Goal: Communication & Community: Answer question/provide support

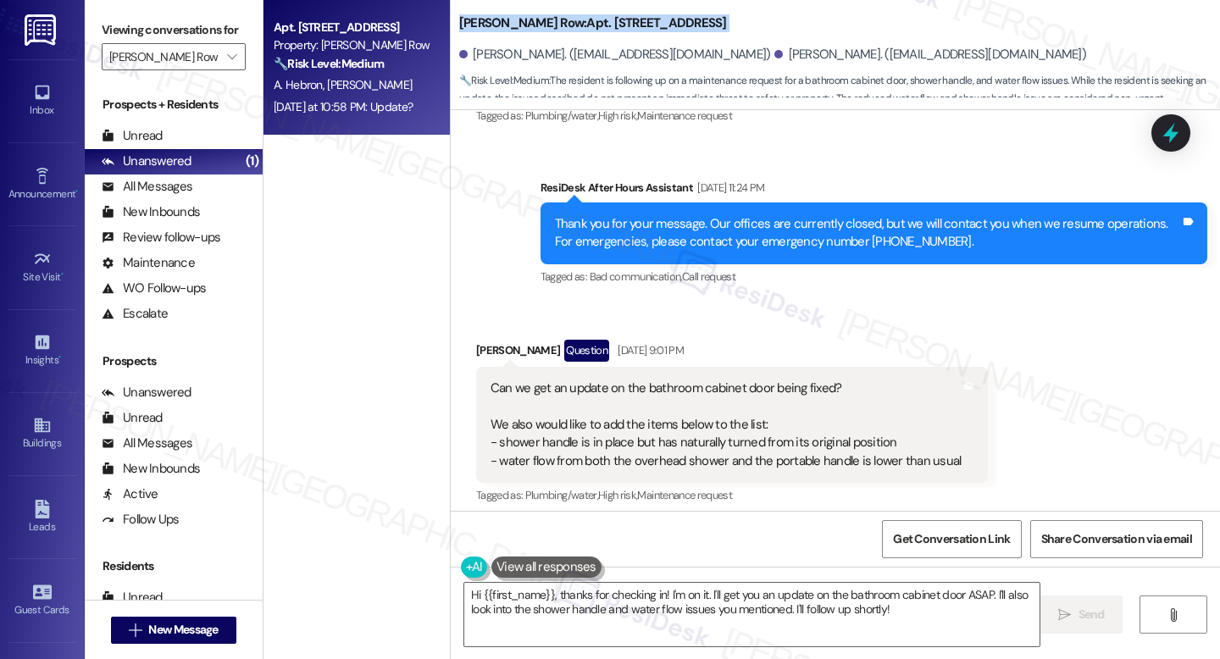
scroll to position [4927, 0]
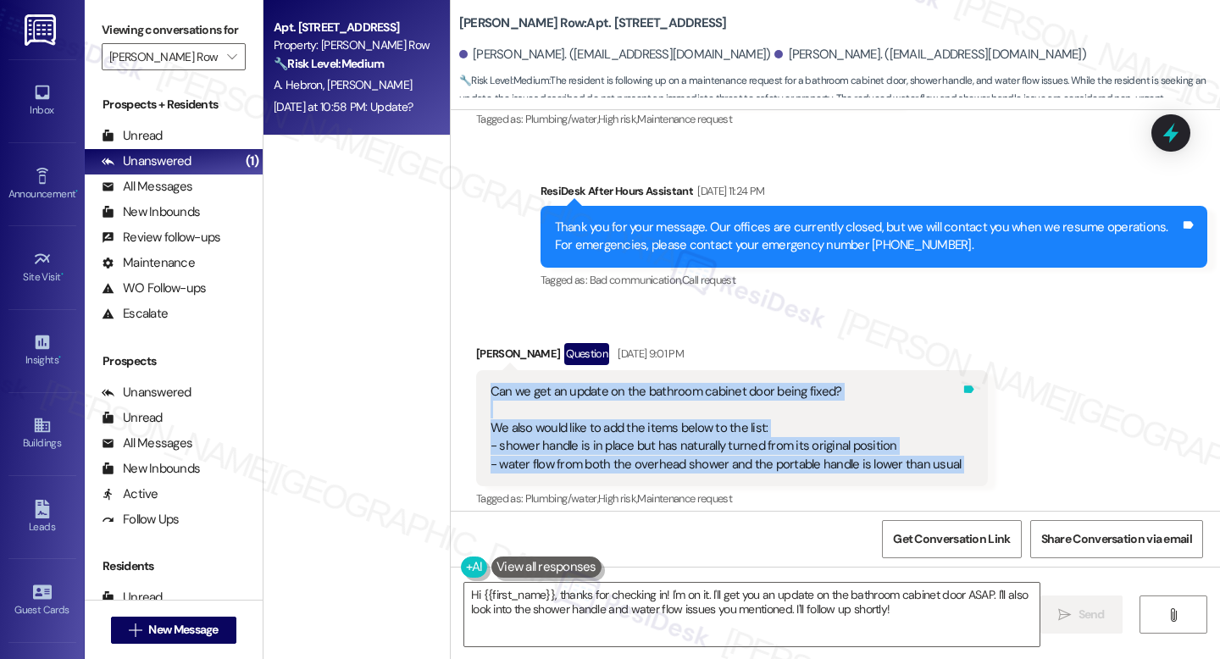
drag, startPoint x: 482, startPoint y: 246, endPoint x: 952, endPoint y: 327, distance: 477.2
click at [952, 370] on div "Can we get an update on the bathroom cabinet door being fixed? We also would li…" at bounding box center [732, 428] width 513 height 116
copy div "Can we get an update on the bathroom cabinet door being fixed? We also would li…"
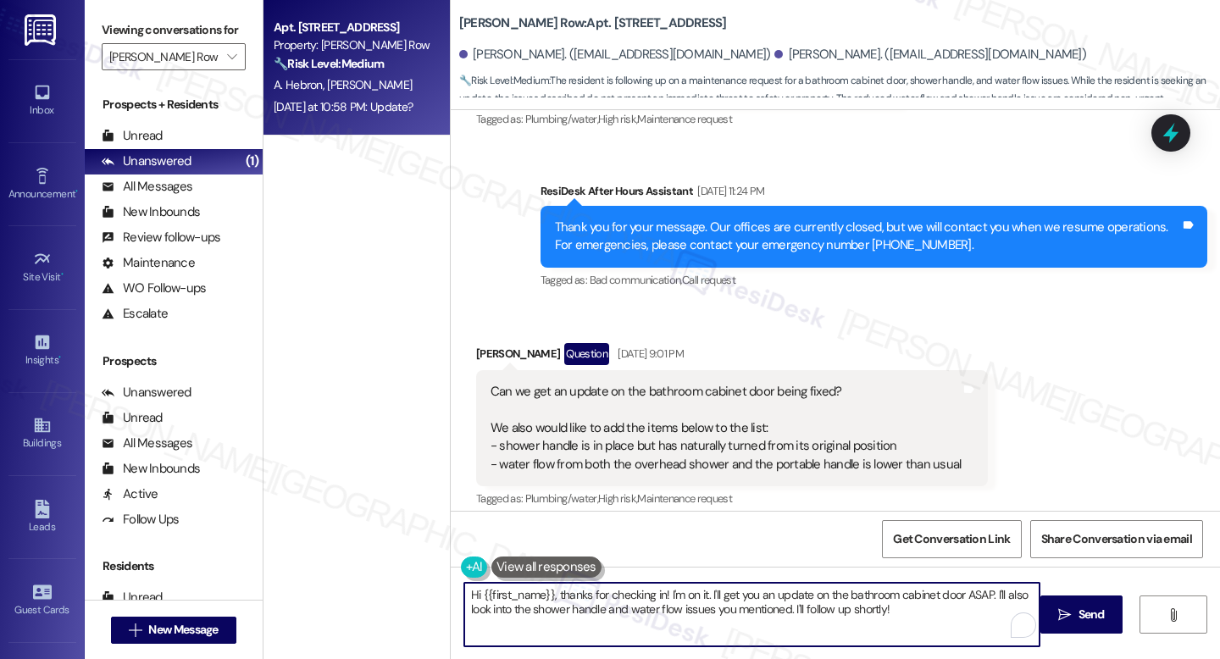
drag, startPoint x: 605, startPoint y: 618, endPoint x: 597, endPoint y: 604, distance: 15.6
click at [605, 618] on textarea "Hi {{first_name}}, thanks for checking in! I'm on it. I'll get you an update on…" at bounding box center [751, 615] width 575 height 64
click at [598, 610] on textarea "Hi {{first_name}}, thanks for checking in! I'm on it. I'll get you an update on…" at bounding box center [751, 615] width 575 height 64
click at [597, 604] on textarea "Hi {{first_name}}, thanks for checking in! I'm on it. I'll get you an update on…" at bounding box center [751, 615] width 575 height 64
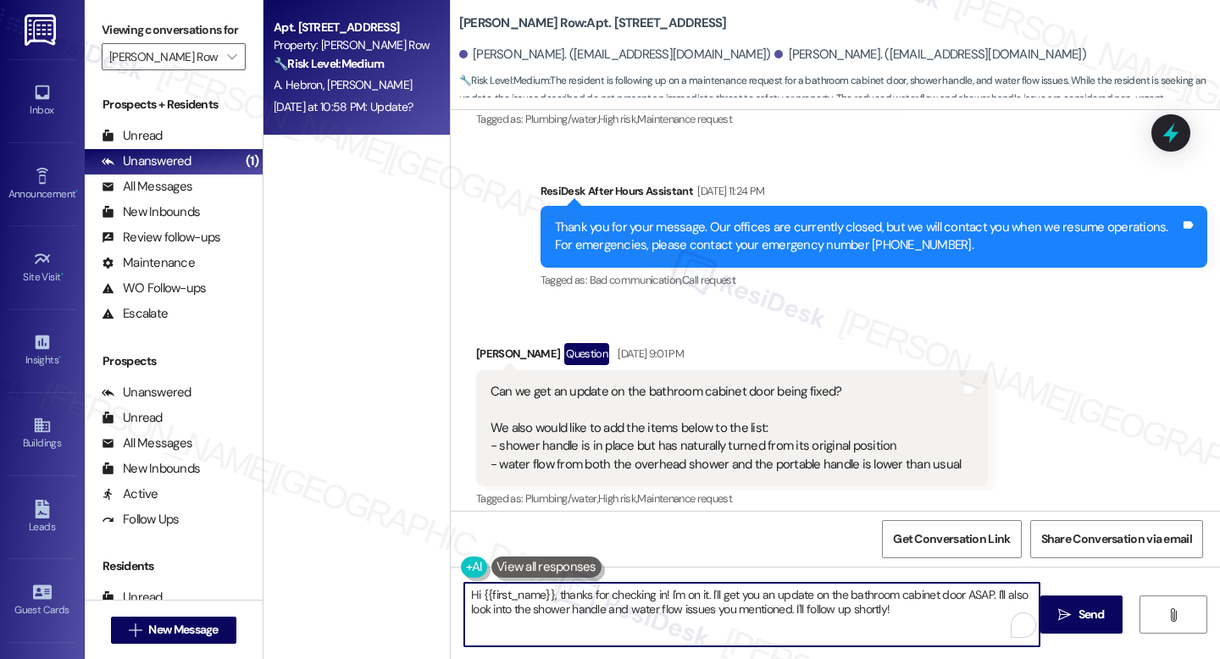
click at [597, 604] on textarea "Hi {{first_name}}, thanks for checking in! I'm on it. I'll get you an update on…" at bounding box center [751, 615] width 575 height 64
paste textarea "you for reaching out! I just wanted to confirm — has someone already come by to…"
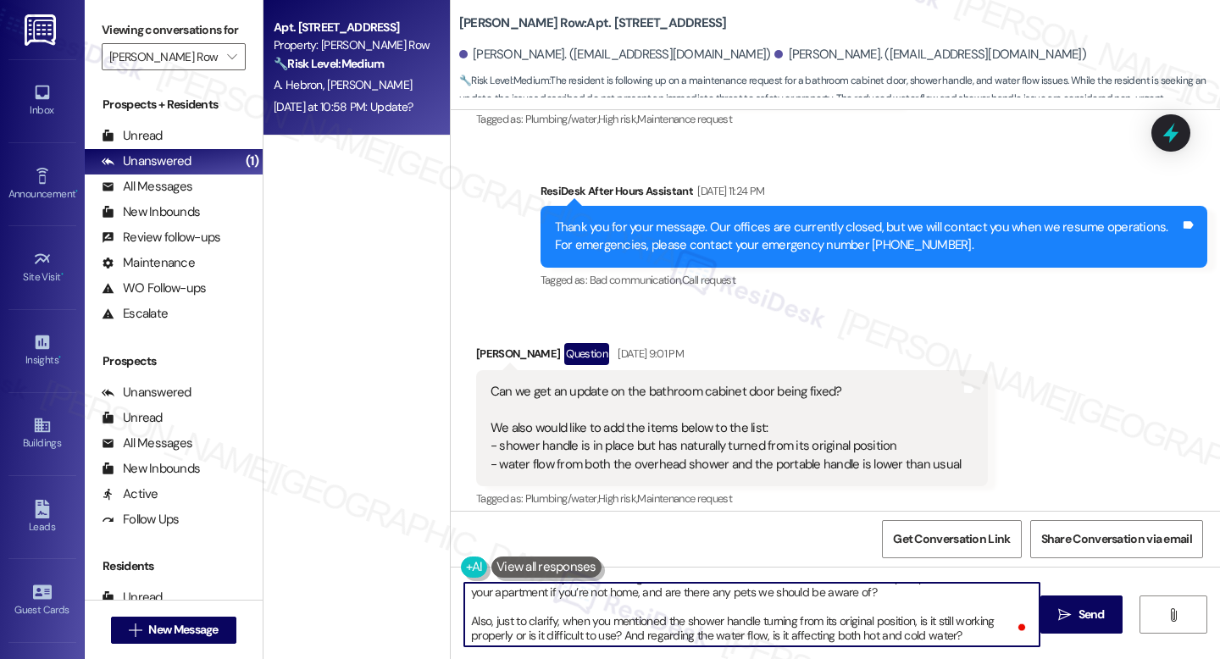
scroll to position [0, 0]
drag, startPoint x: 486, startPoint y: 608, endPoint x: 932, endPoint y: 658, distance: 448.6
click at [932, 658] on div "Hi {{first_name}}, thank you for reaching out! I just wanted to confirm — has s…" at bounding box center [835, 630] width 769 height 127
drag, startPoint x: 493, startPoint y: 620, endPoint x: 507, endPoint y: 658, distance: 40.5
click at [507, 658] on div "Hi {{first_name}}, thank you for reaching out! I just wanted to confirm — has s…" at bounding box center [835, 630] width 769 height 127
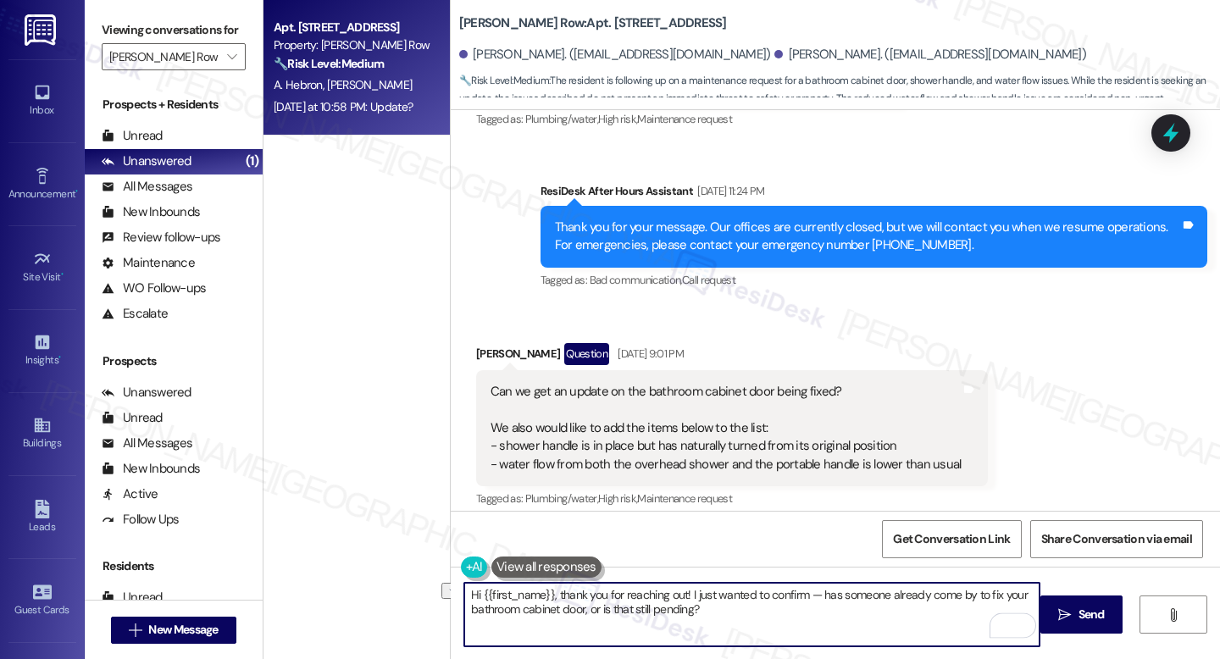
drag, startPoint x: 607, startPoint y: 612, endPoint x: 724, endPoint y: 609, distance: 117.8
click at [724, 609] on textarea "Hi {{first_name}}, thank you for reaching out! I just wanted to confirm — has s…" at bounding box center [751, 615] width 575 height 64
click at [547, 591] on textarea "Hi {{first_name}}, thank you for reaching out! I just wanted to confirm — has s…" at bounding box center [751, 615] width 575 height 64
click at [724, 585] on textarea "Hi Anthony, thank you for reaching out! I just wanted to confirm — has someone …" at bounding box center [751, 615] width 575 height 64
click at [718, 628] on textarea "Hi Anthony, thank you for reaching out! I just wanted to confirm — has someone …" at bounding box center [751, 615] width 575 height 64
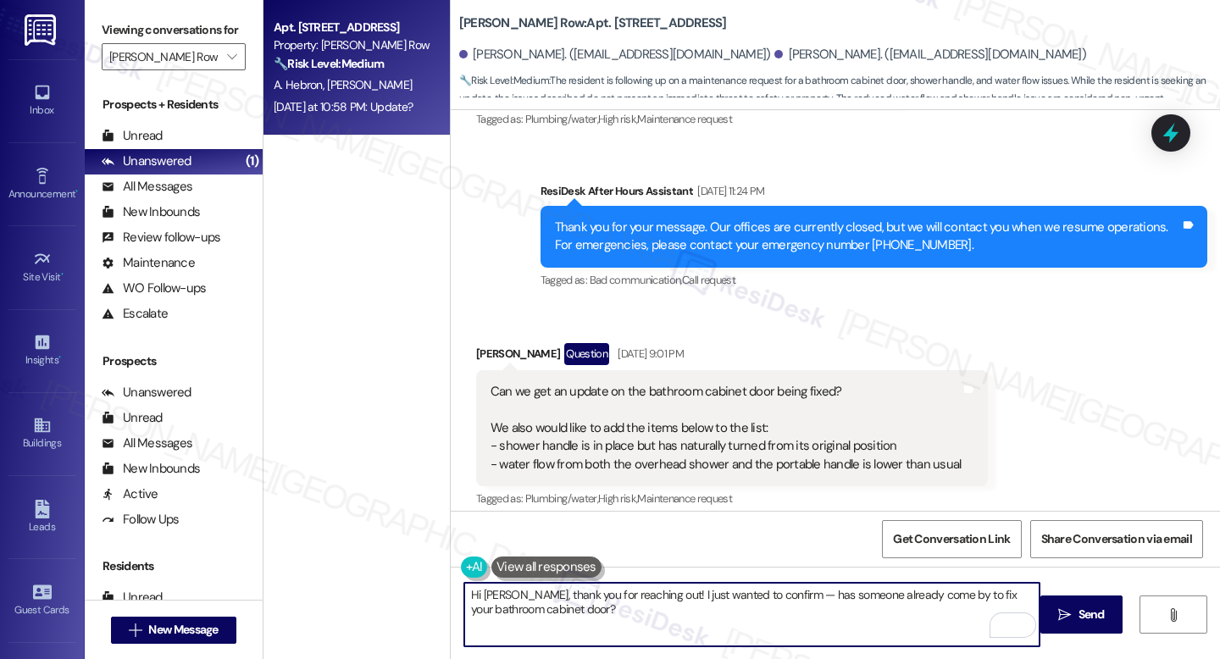
drag, startPoint x: 785, startPoint y: 598, endPoint x: 770, endPoint y: 594, distance: 15.0
click at [770, 594] on textarea "Hi Anthony, thank you for reaching out! I just wanted to confirm — has someone …" at bounding box center [751, 615] width 575 height 64
type textarea "Hi Anthony, thank you for reaching out! I just wanted to confirm, has someone a…"
click at [830, 624] on textarea "Hi Anthony, thank you for reaching out! I just wanted to confirm, has someone a…" at bounding box center [751, 615] width 575 height 64
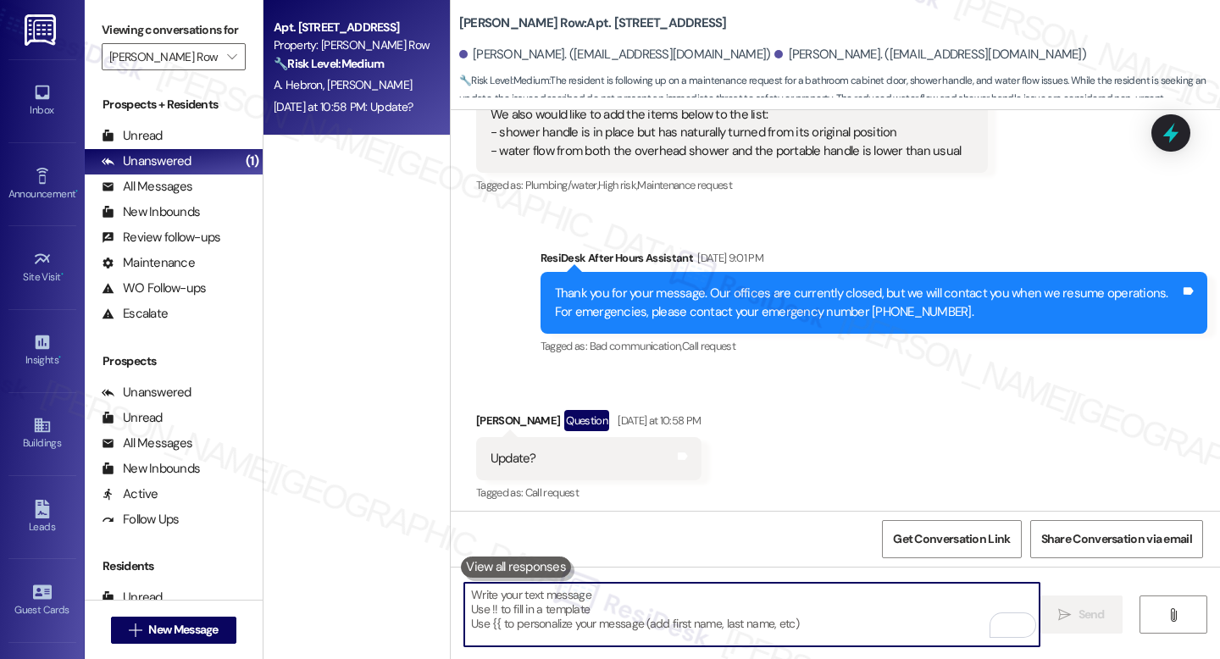
paste textarea "For the new items you listed, we’ll go ahead and create a new work order. Do we…"
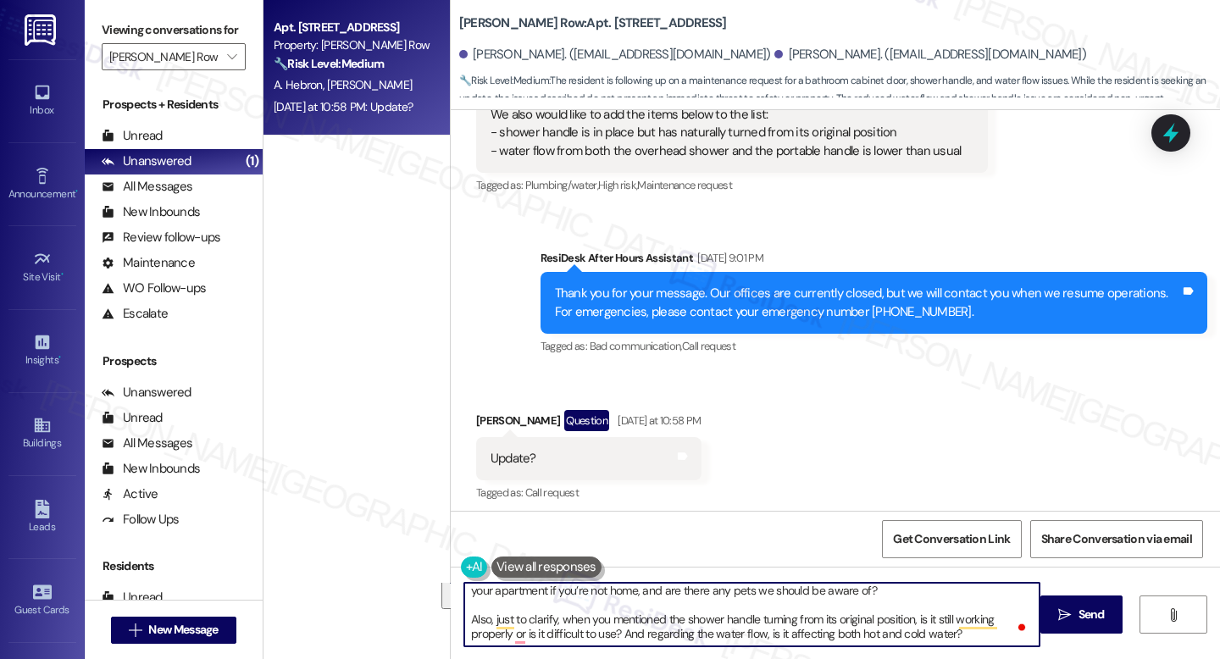
drag, startPoint x: 524, startPoint y: 611, endPoint x: 551, endPoint y: 658, distance: 54.6
click at [551, 658] on div "For the new items you listed, we’ll go ahead and create a new work order. Do we…" at bounding box center [835, 630] width 769 height 127
type textarea "For the new items you listed, we’ll go ahead and create a new work order. Do we…"
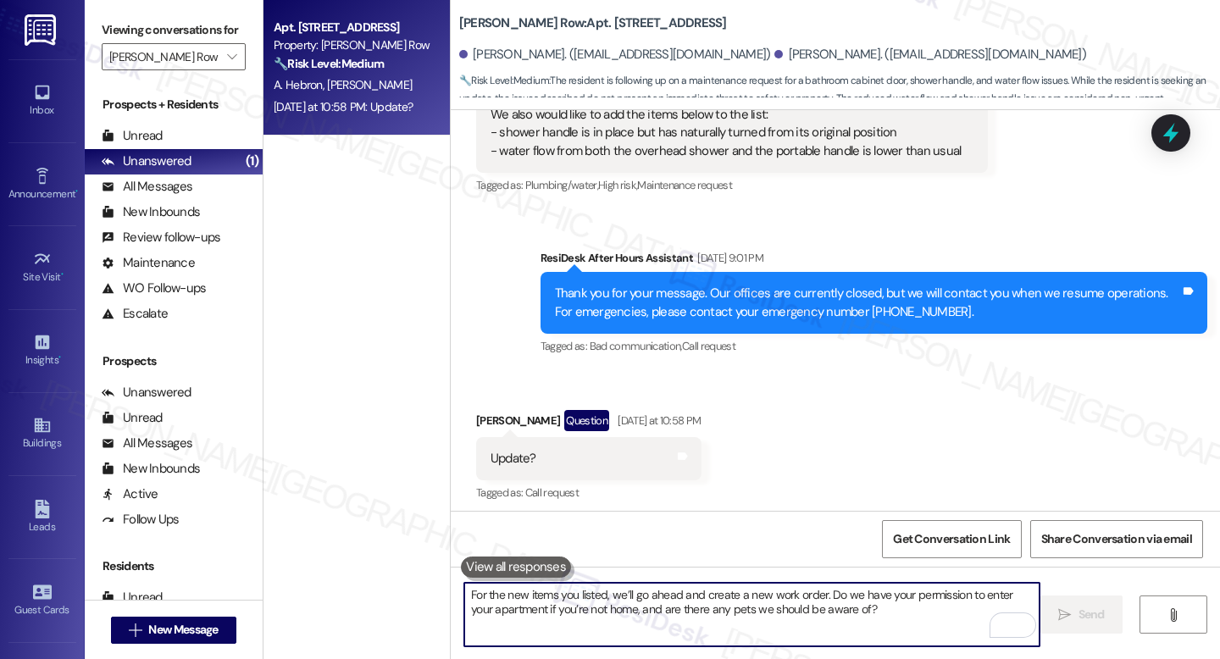
click at [609, 608] on textarea "For the new items you listed, we’ll go ahead and create a new work order. Do we…" at bounding box center [751, 615] width 575 height 64
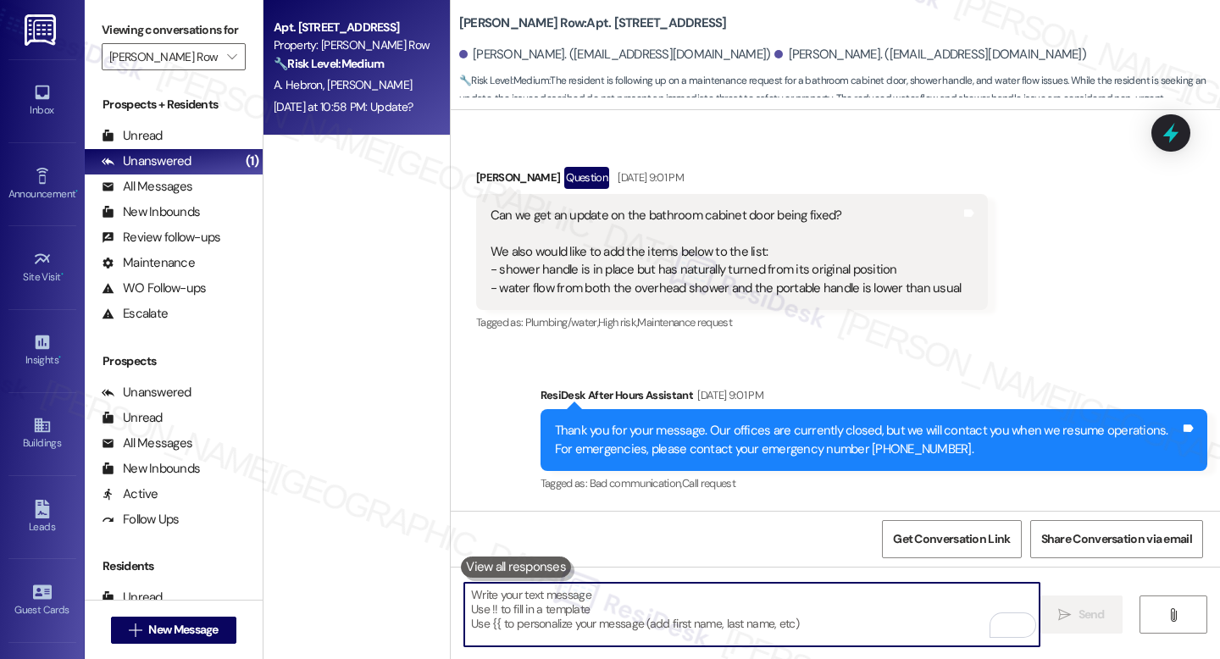
paste textarea "Also, just to clarify, when you mentioned the shower handle turning from its or…"
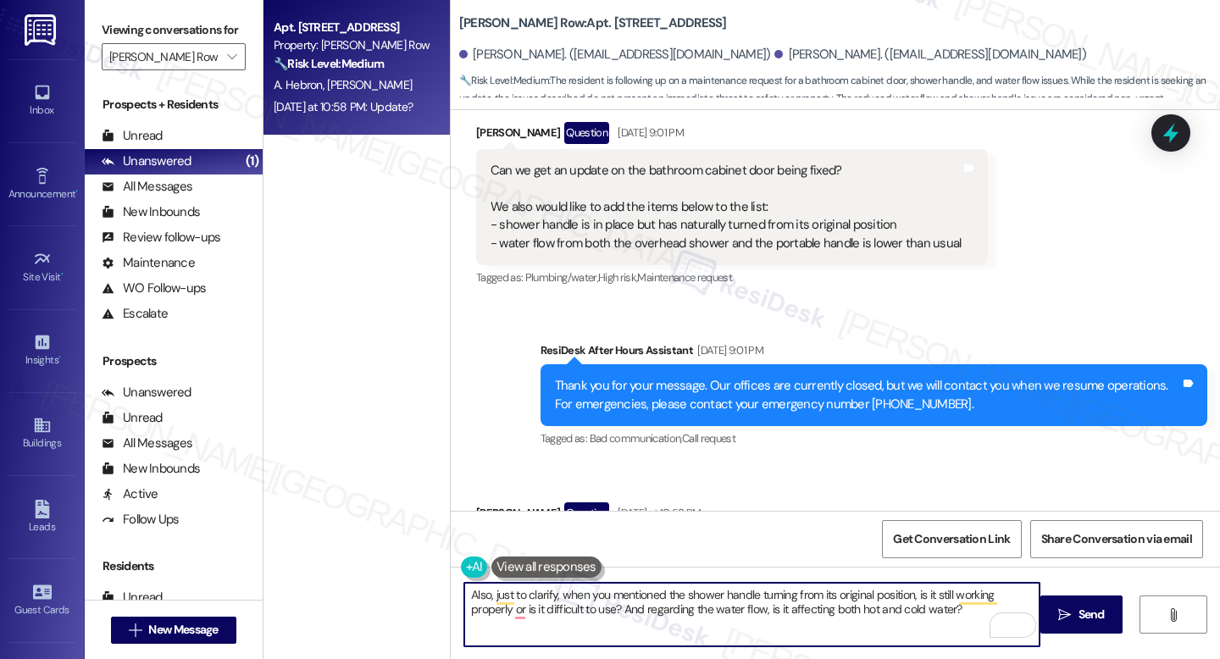
scroll to position [5157, 0]
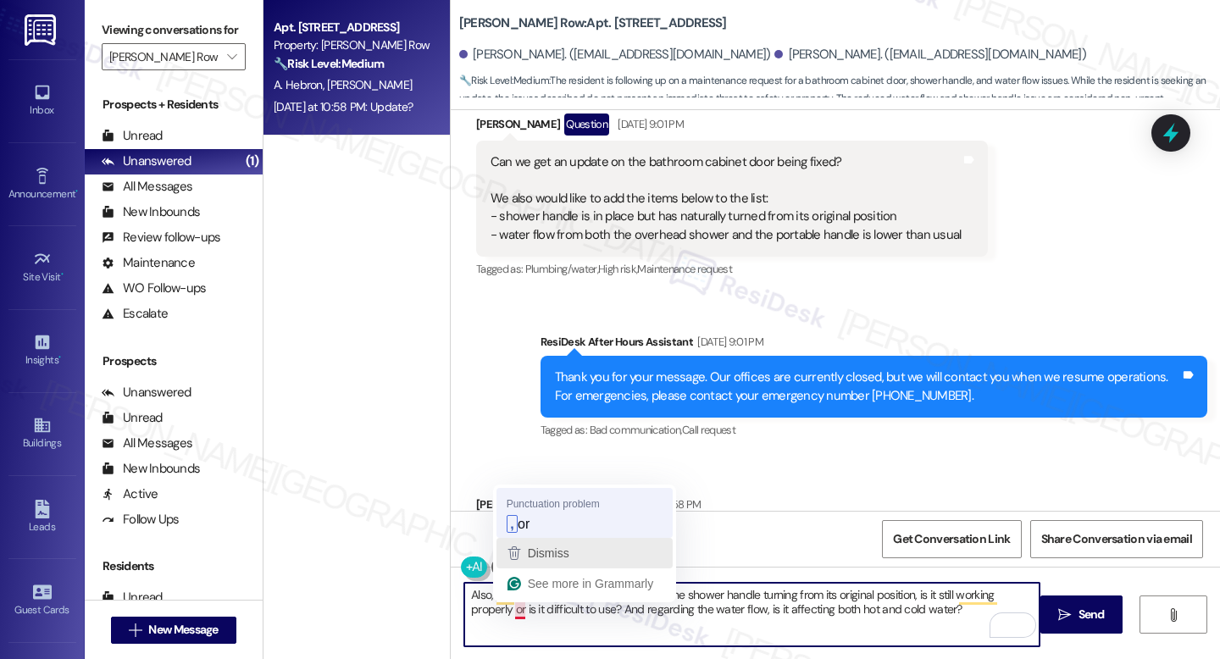
type textarea "Also, just to clarify, when you mentioned the shower handle turning from its or…"
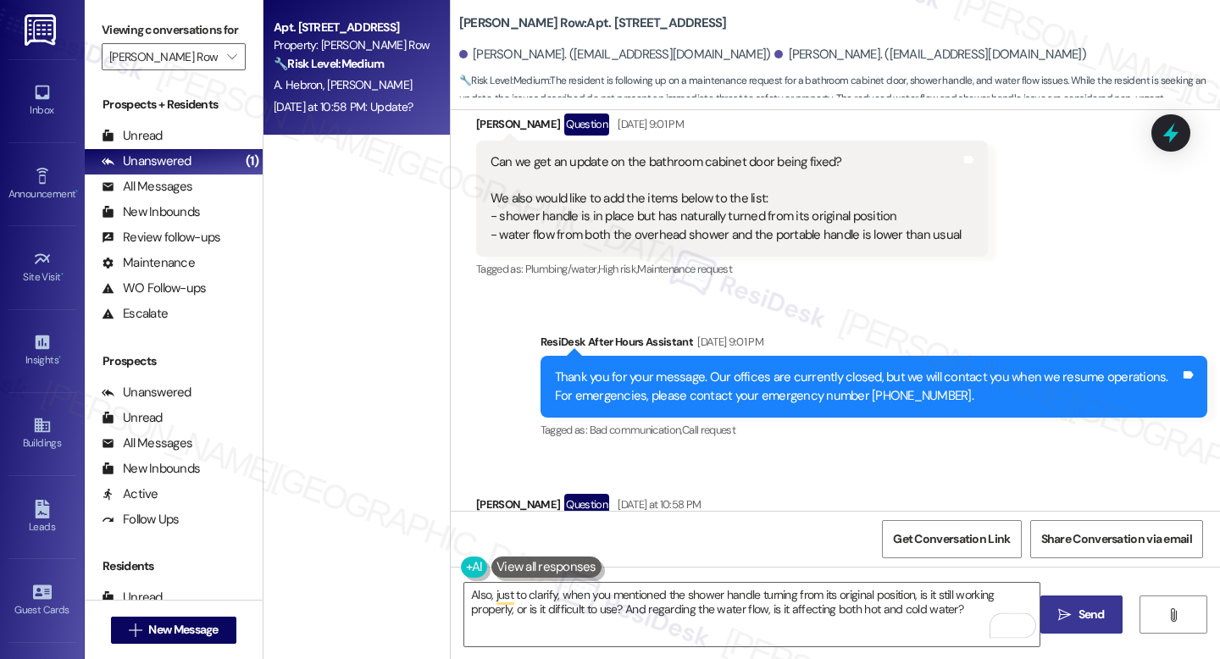
drag, startPoint x: 1093, startPoint y: 609, endPoint x: 1103, endPoint y: 615, distance: 11.8
click at [1093, 609] on span "Send" at bounding box center [1092, 615] width 26 height 18
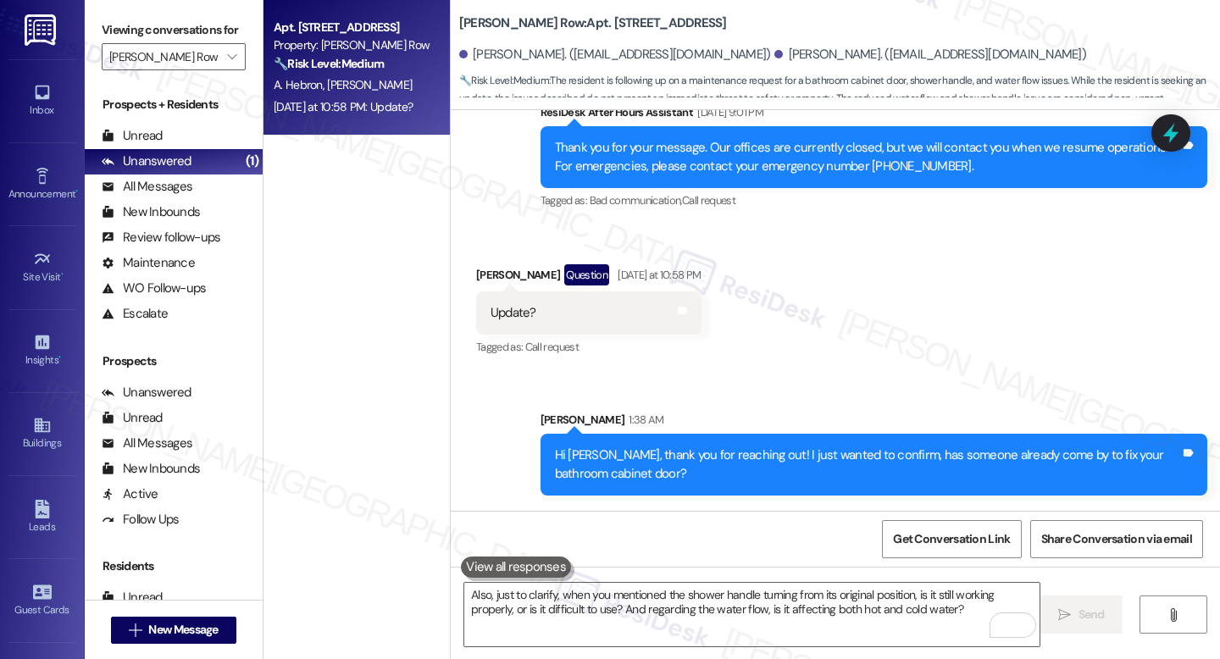
scroll to position [5512, 0]
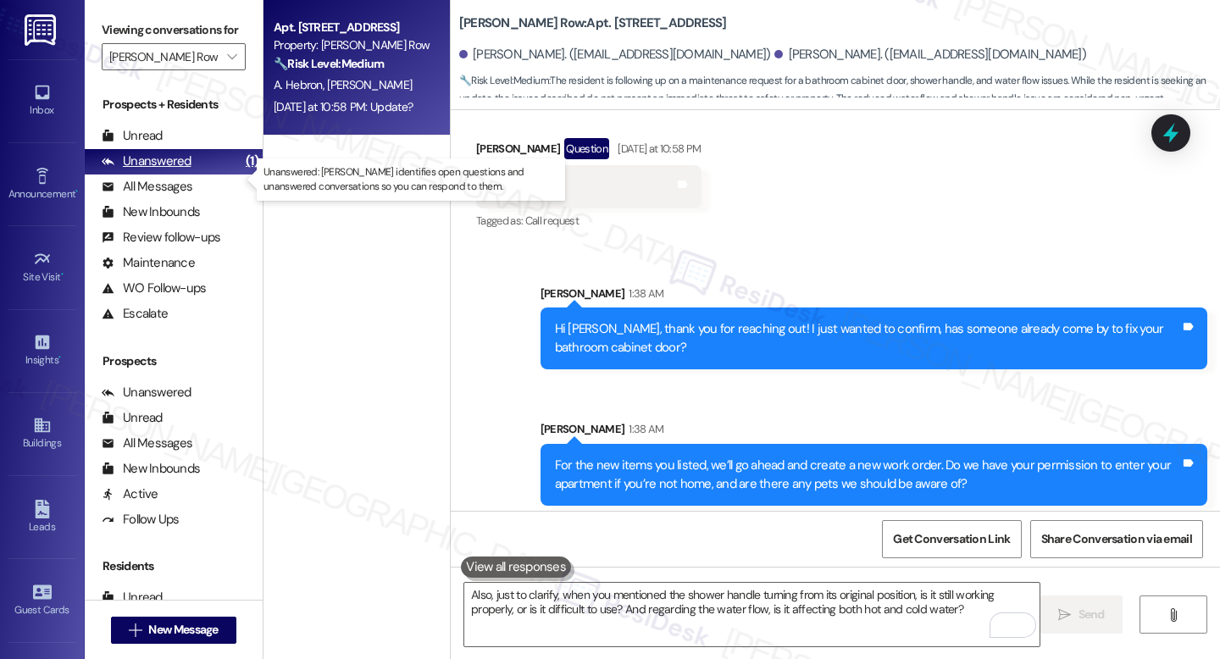
click at [191, 175] on div "Unanswered (1)" at bounding box center [174, 161] width 178 height 25
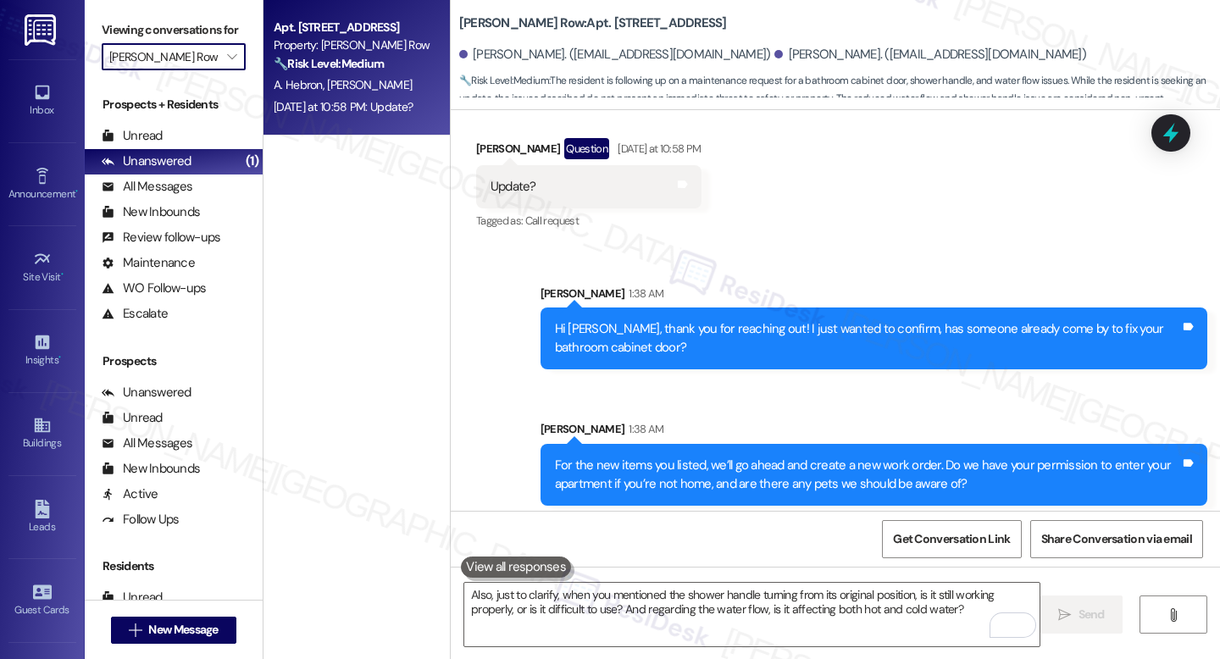
click at [204, 70] on input "J Coopers Row" at bounding box center [163, 56] width 109 height 27
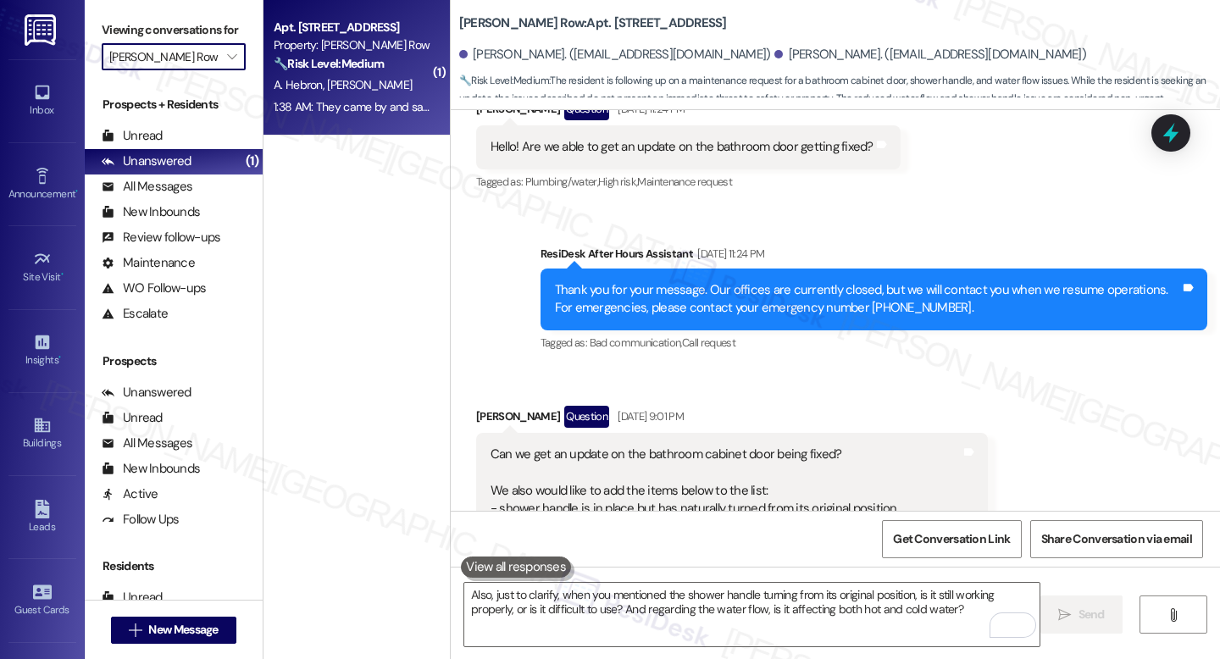
scroll to position [5749, 0]
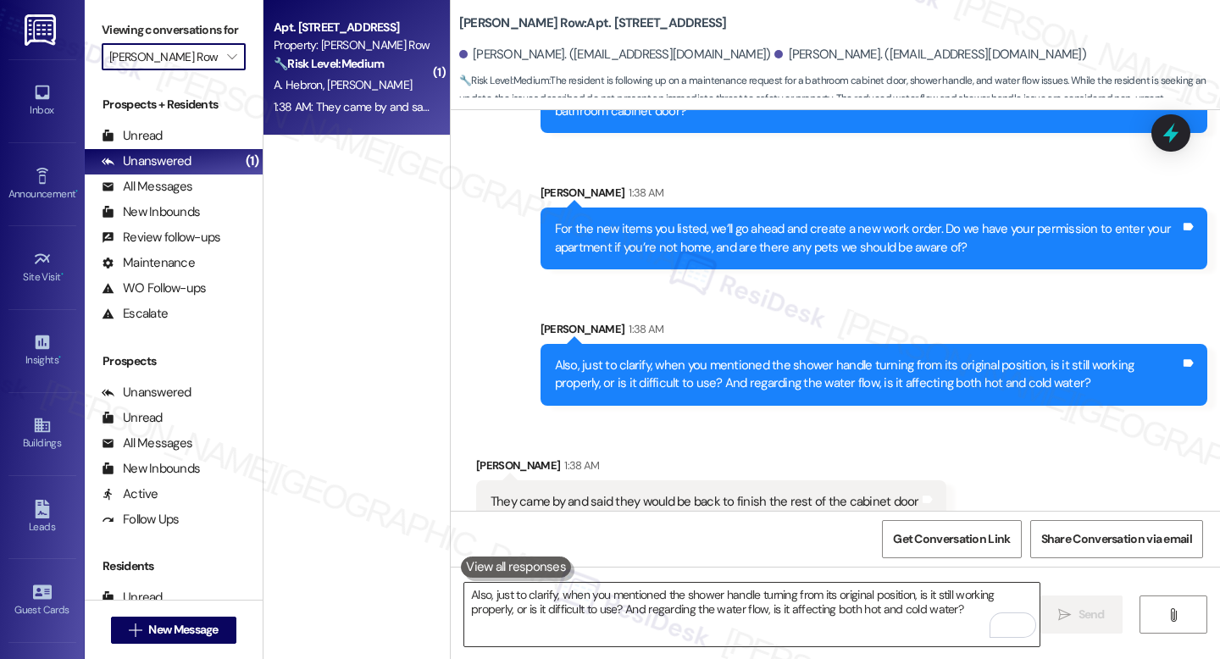
type input "All communities"
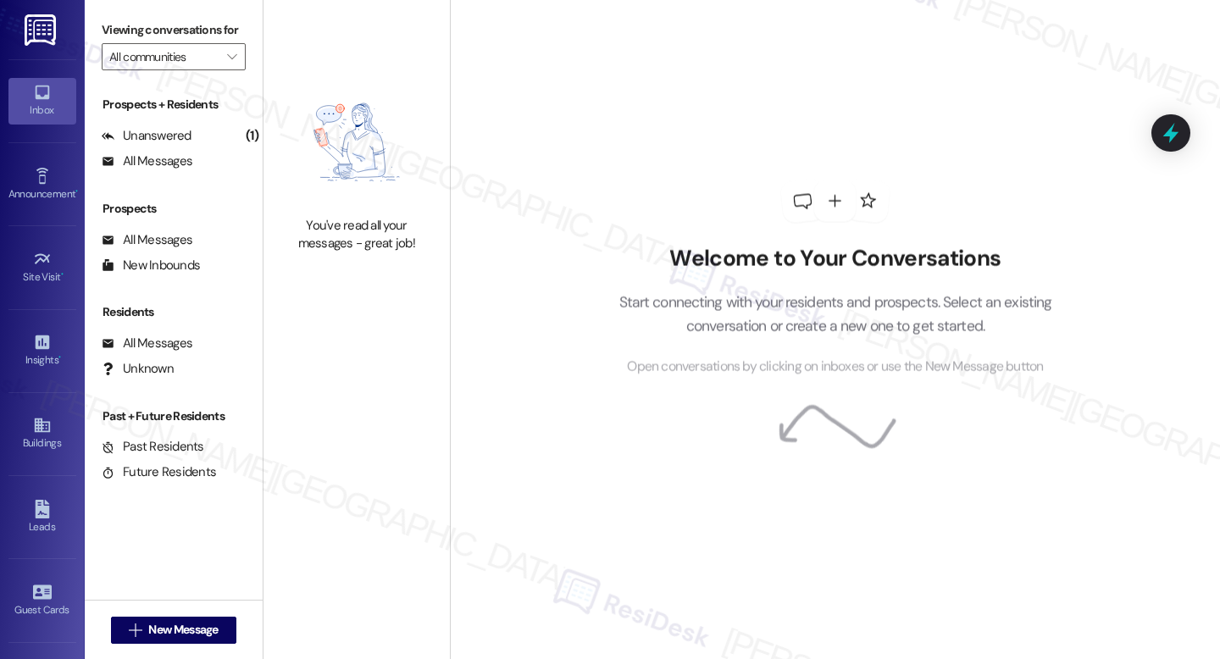
click at [530, 613] on div "Welcome to Your Conversations Start connecting with your residents and prospect…" at bounding box center [835, 329] width 770 height 659
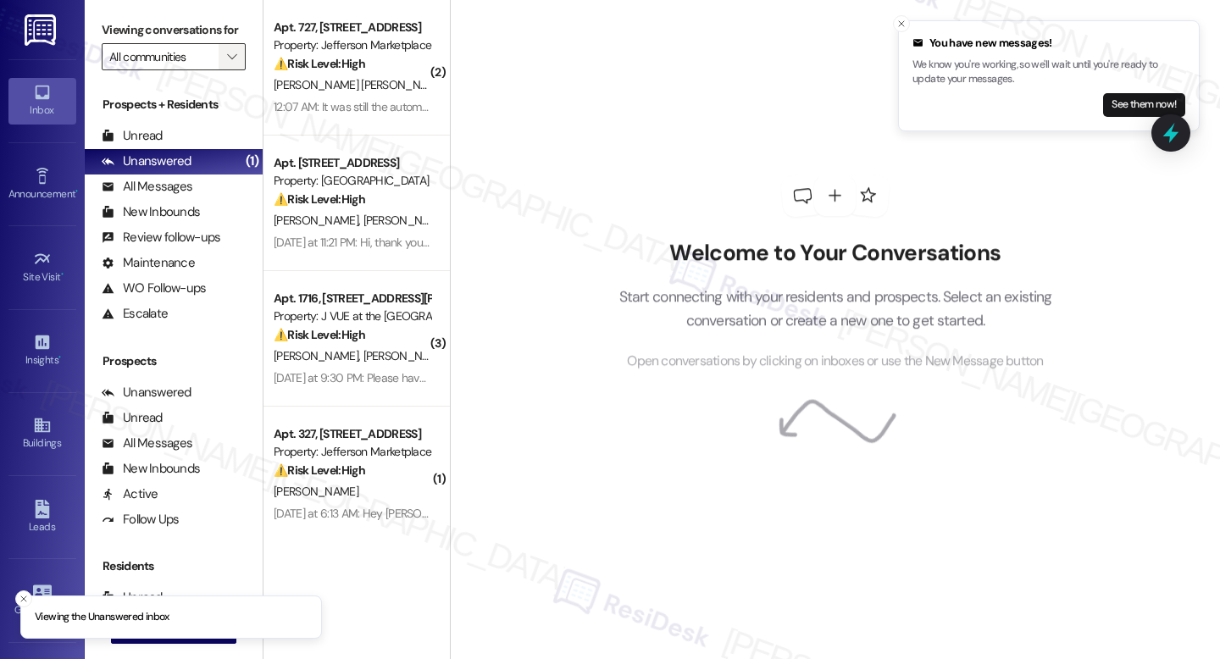
click at [224, 68] on span "" at bounding box center [232, 56] width 16 height 27
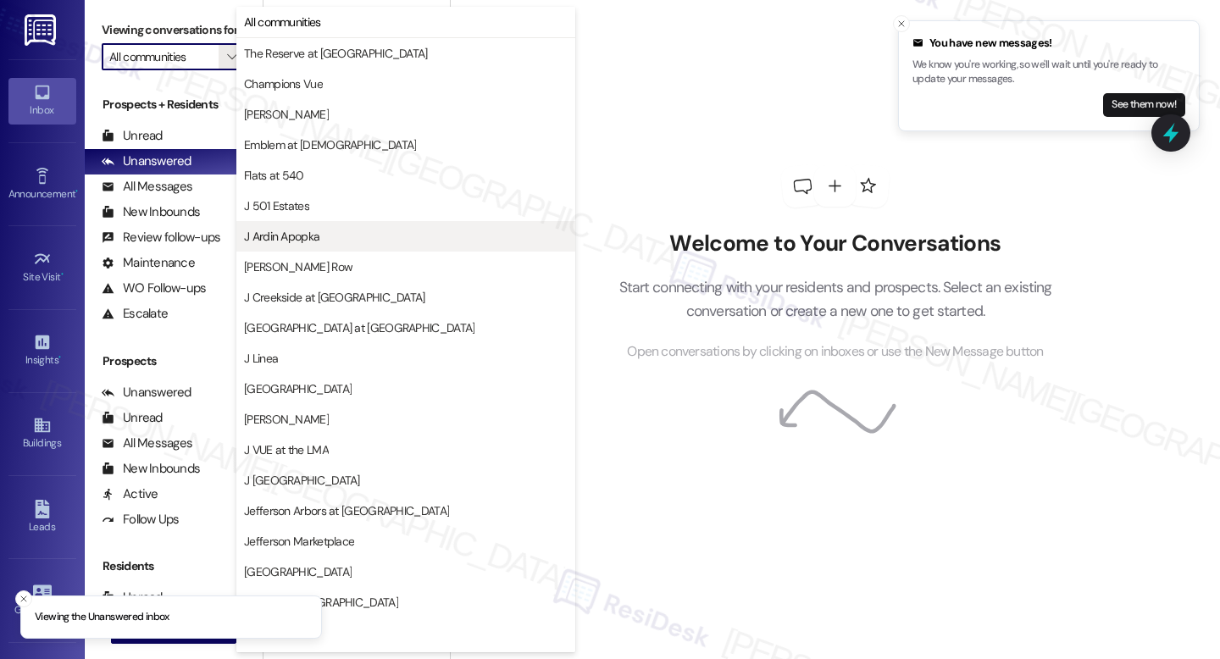
click at [302, 226] on button "J Ardin Apopka" at bounding box center [405, 236] width 339 height 31
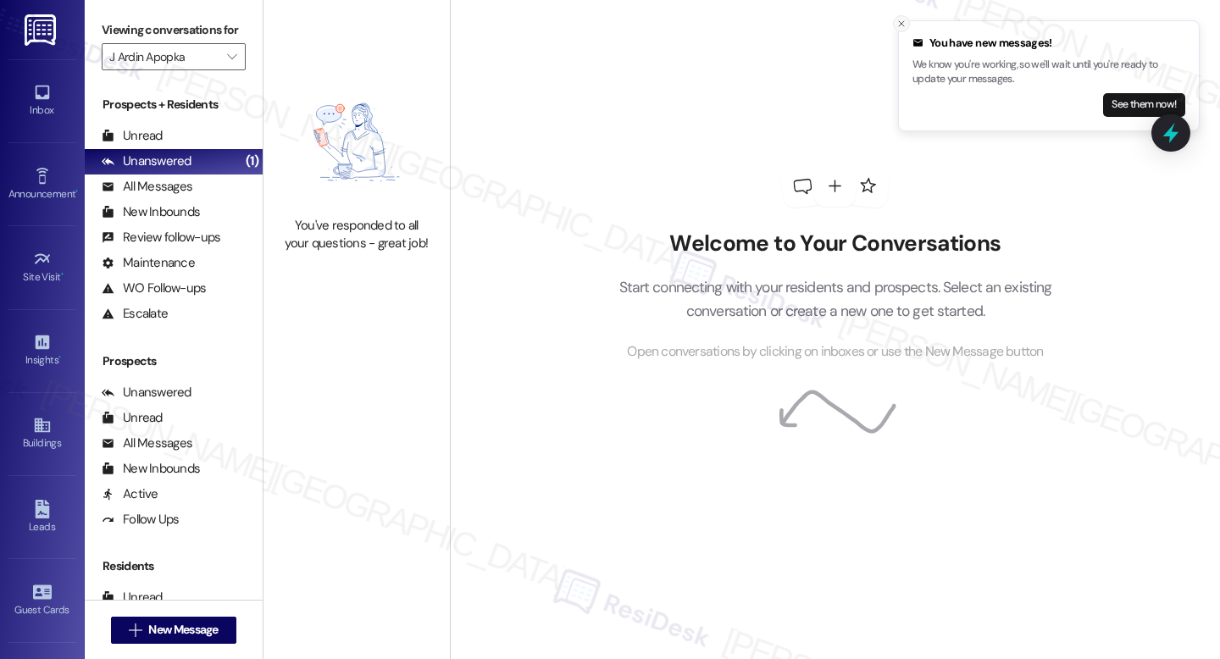
click at [901, 19] on icon "Close toast" at bounding box center [901, 24] width 10 height 10
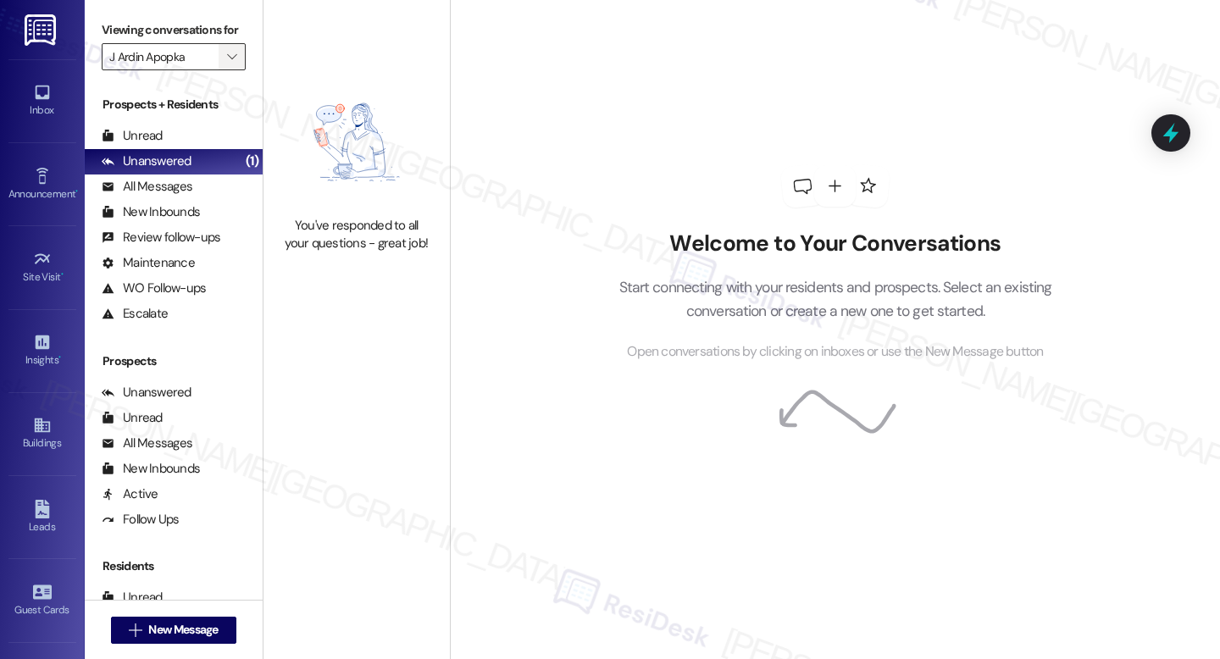
click at [227, 70] on span "" at bounding box center [232, 56] width 16 height 27
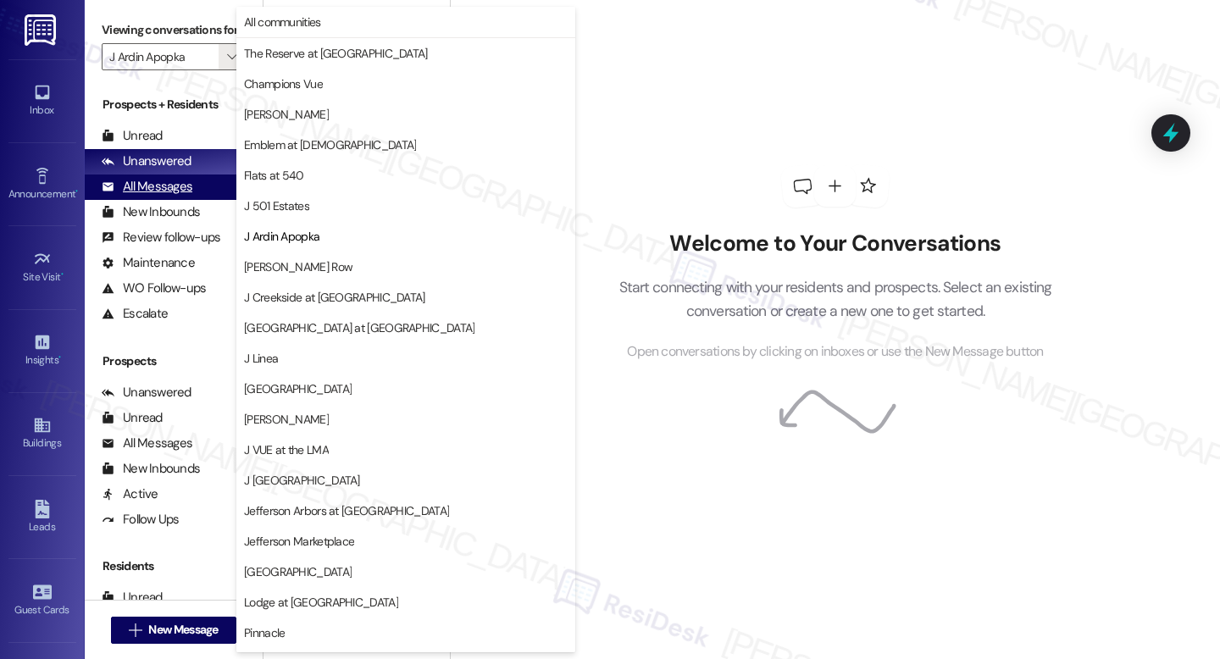
click at [191, 193] on div "All Messages (undefined)" at bounding box center [174, 187] width 178 height 25
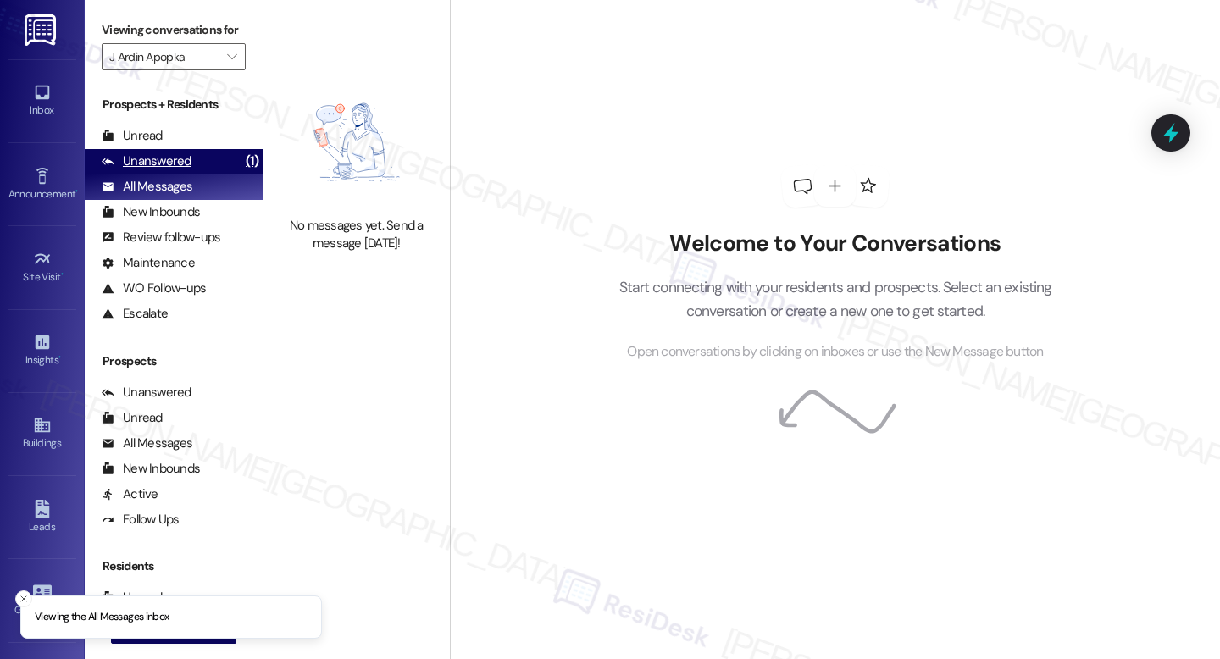
click at [189, 175] on div "Unanswered (1)" at bounding box center [174, 161] width 178 height 25
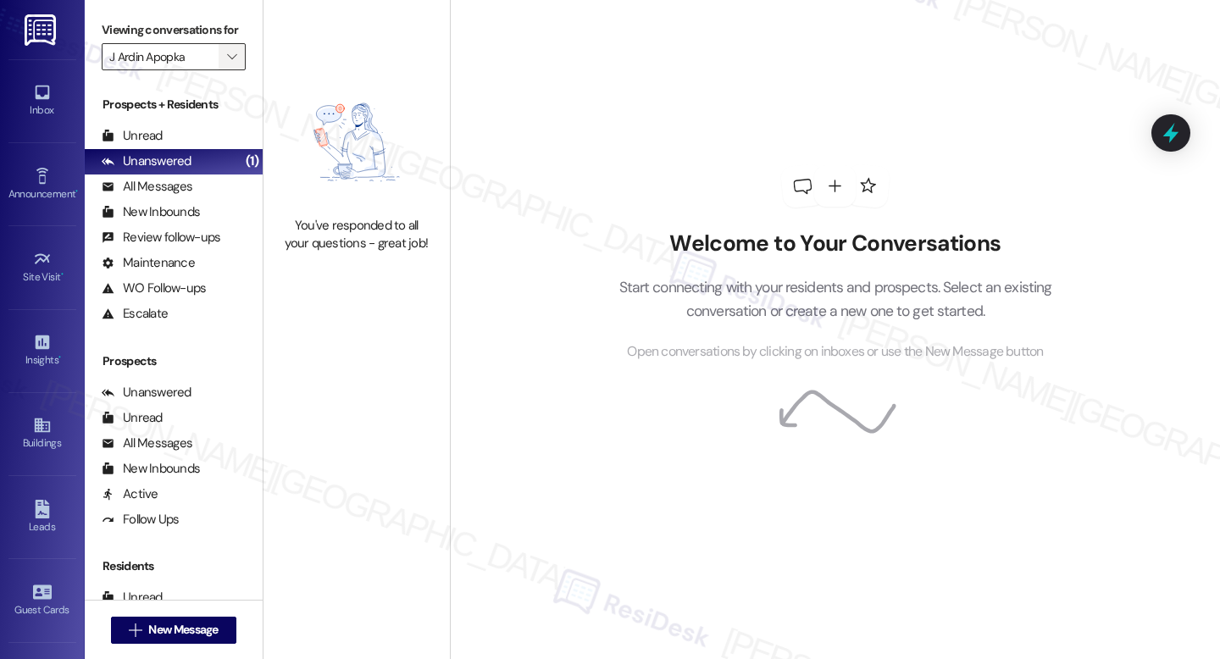
click at [227, 64] on icon "" at bounding box center [231, 57] width 9 height 14
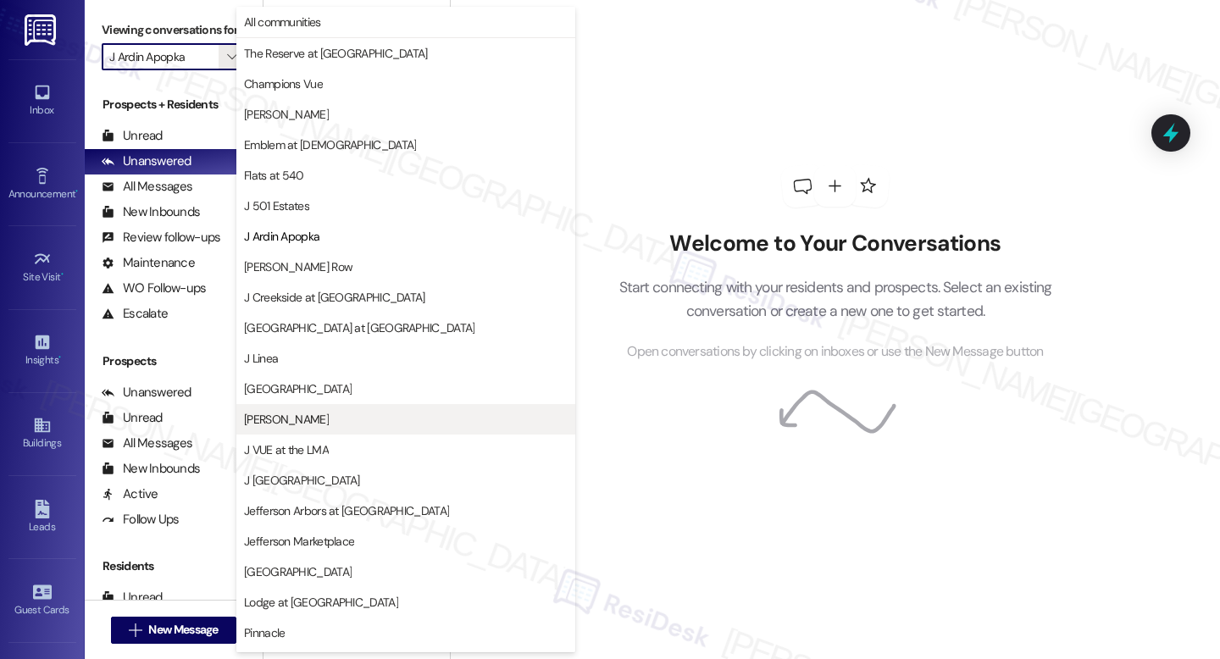
click at [310, 408] on button "J Sol" at bounding box center [405, 419] width 339 height 31
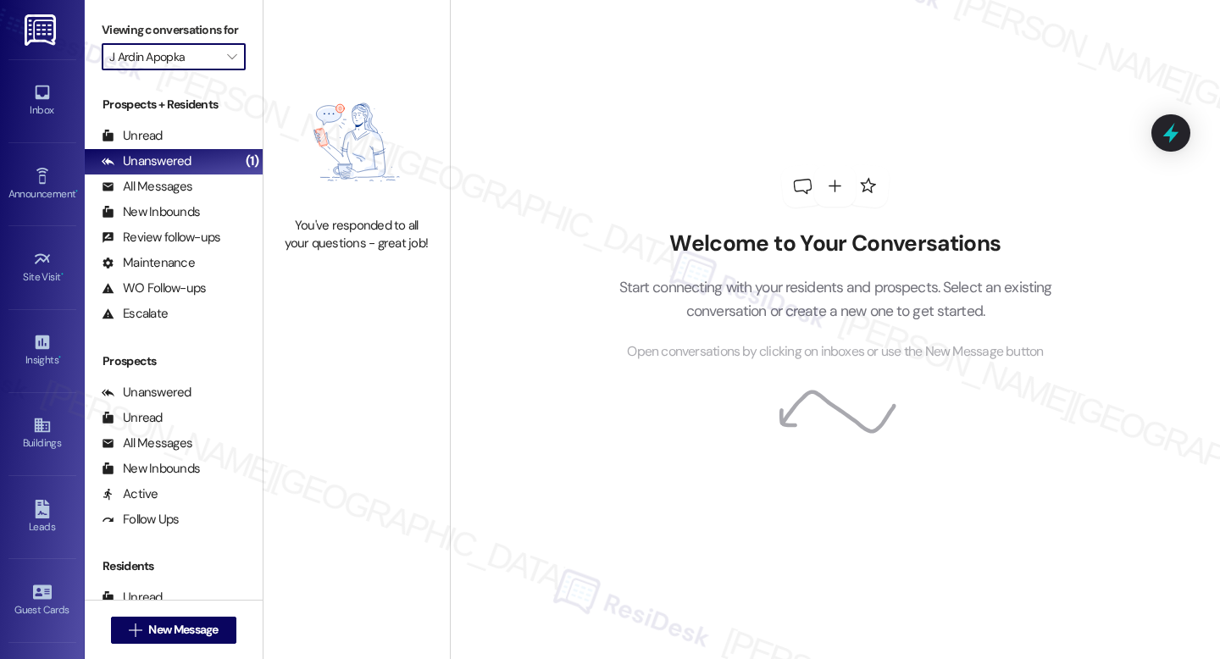
type input "J Sol"
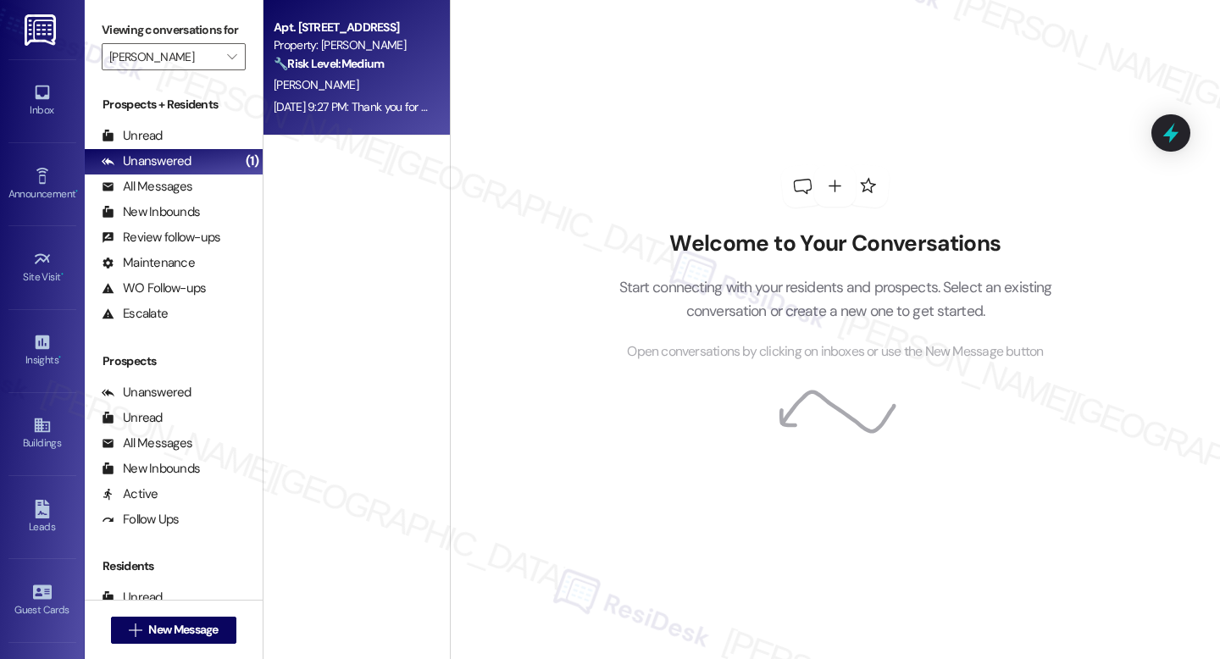
click at [292, 97] on div "Sep 09, 2025 at 9:27 PM: Thank you for your message. Our offices are currently …" at bounding box center [352, 107] width 160 height 21
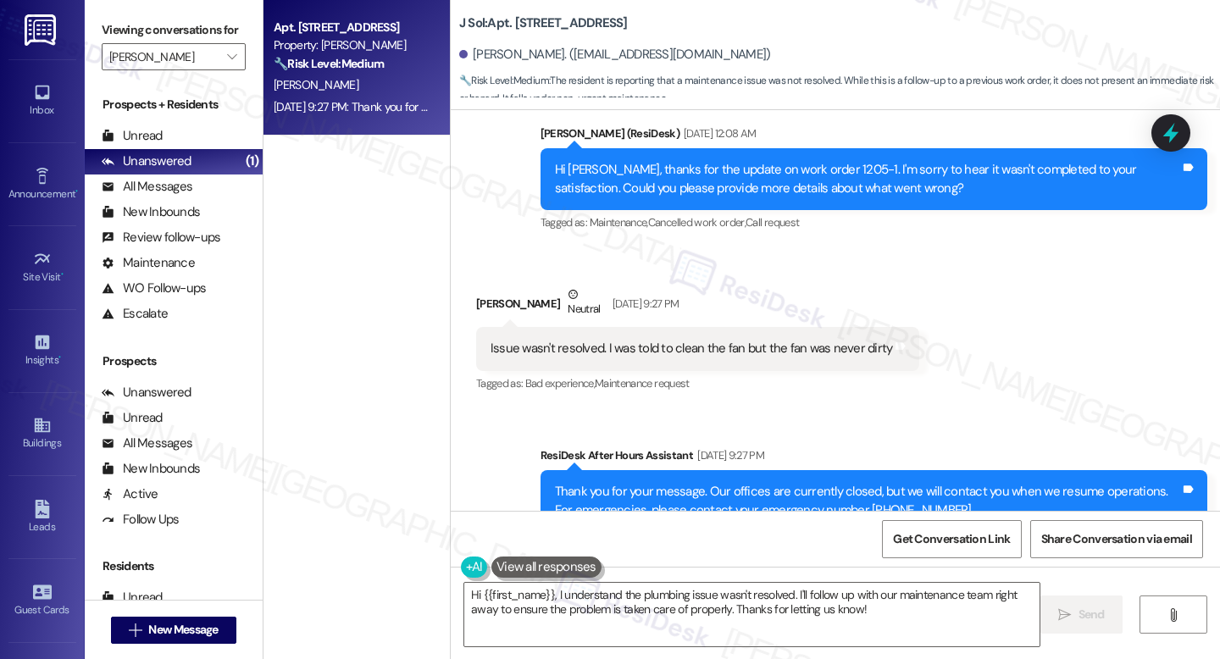
scroll to position [619, 0]
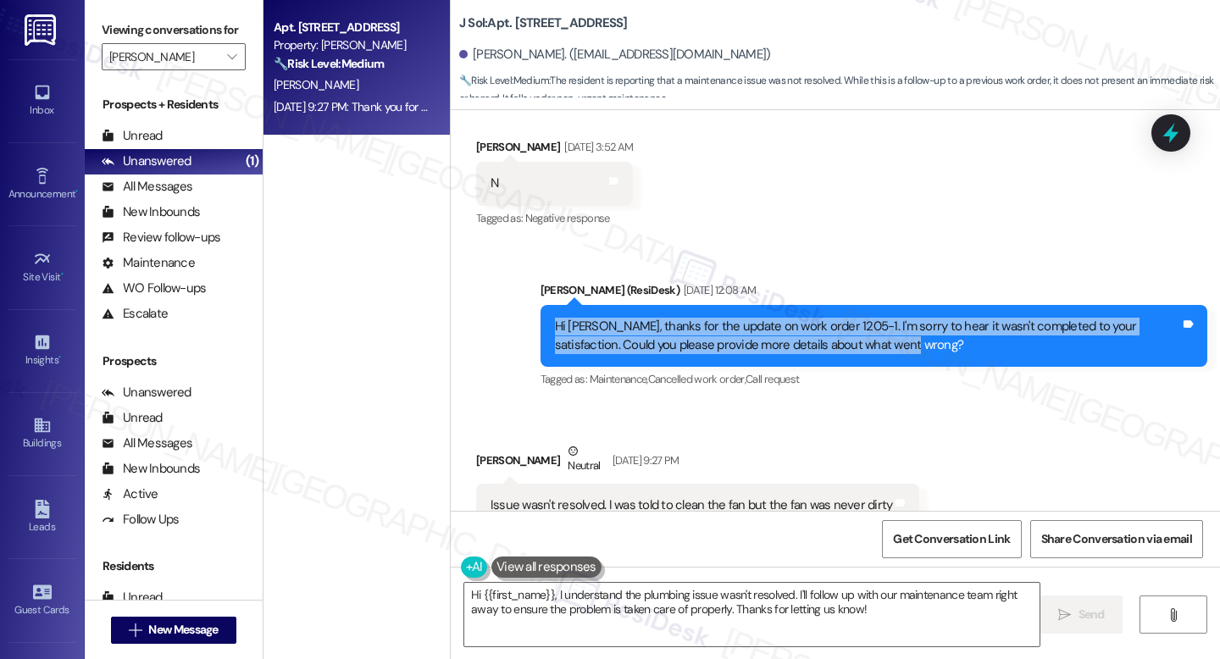
drag, startPoint x: 561, startPoint y: 327, endPoint x: 850, endPoint y: 347, distance: 289.6
click at [850, 347] on div "Hi Aditya, thanks for the update on work order 1205-1. I'm sorry to hear it was…" at bounding box center [867, 336] width 625 height 36
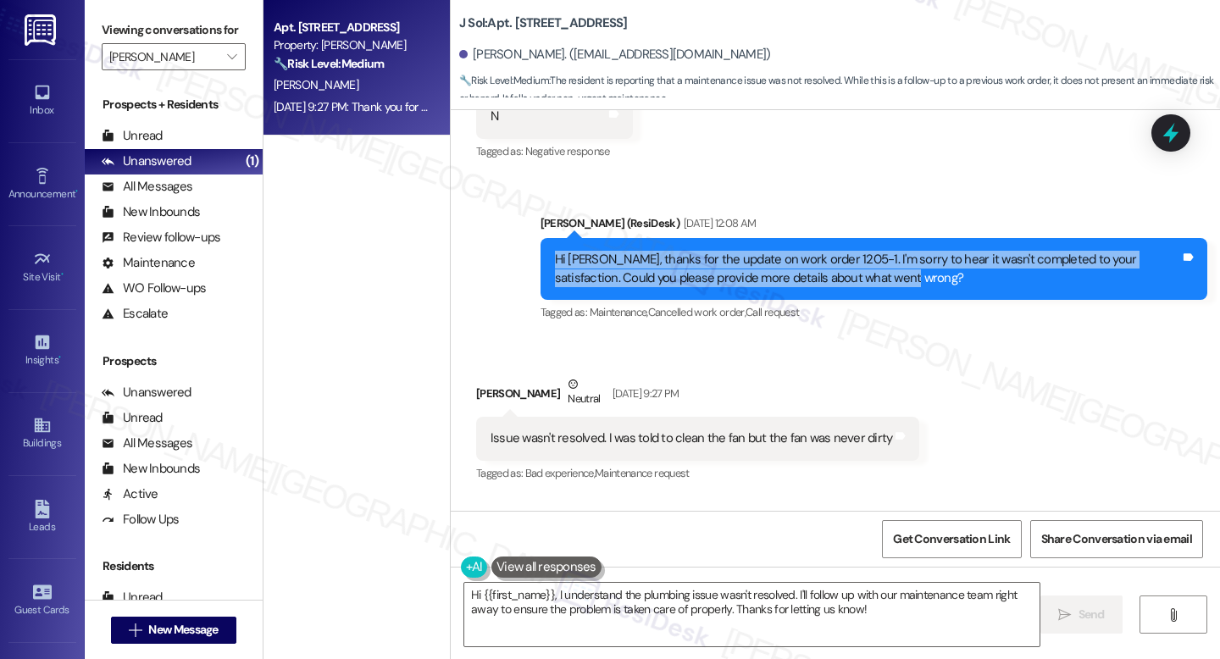
scroll to position [835, 0]
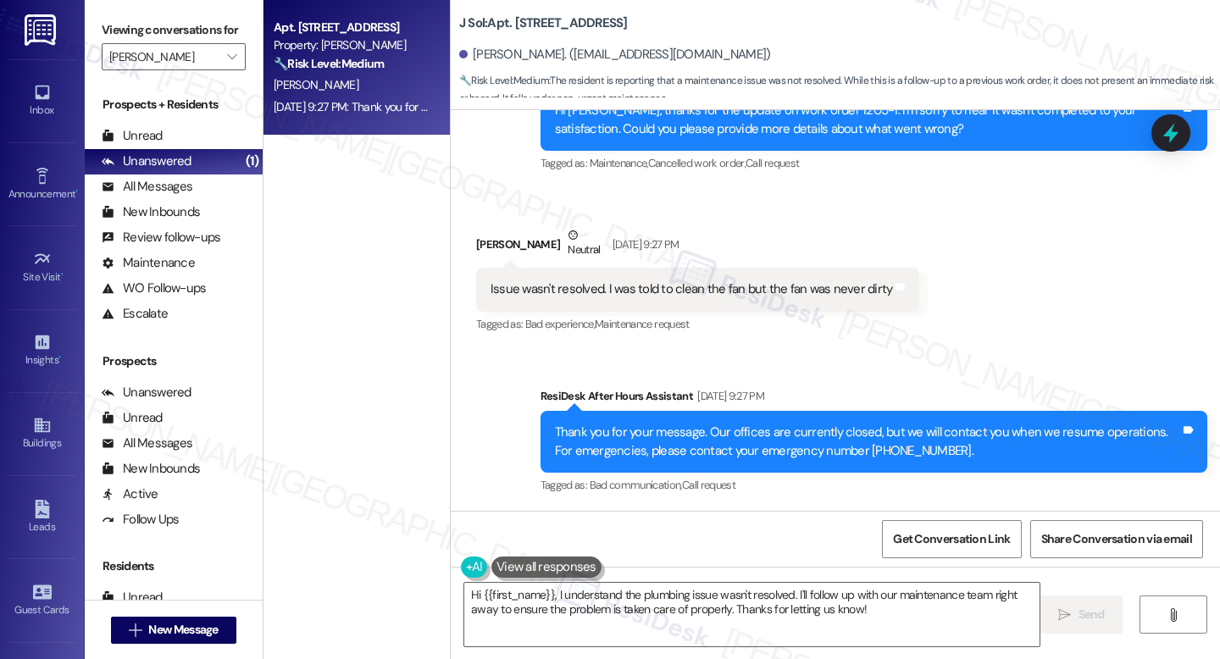
click at [515, 20] on b "J Sol: Apt. 1404, 4000 Fairfax Blvd" at bounding box center [543, 23] width 169 height 18
copy div "J Sol: Apt. 1404, 4000 Fairfax Blvd"
click at [581, 373] on div "Sent via SMS ResiDesk After Hours Assistant Sep 09, 2025 at 9:27 PM Thank you f…" at bounding box center [835, 429] width 769 height 161
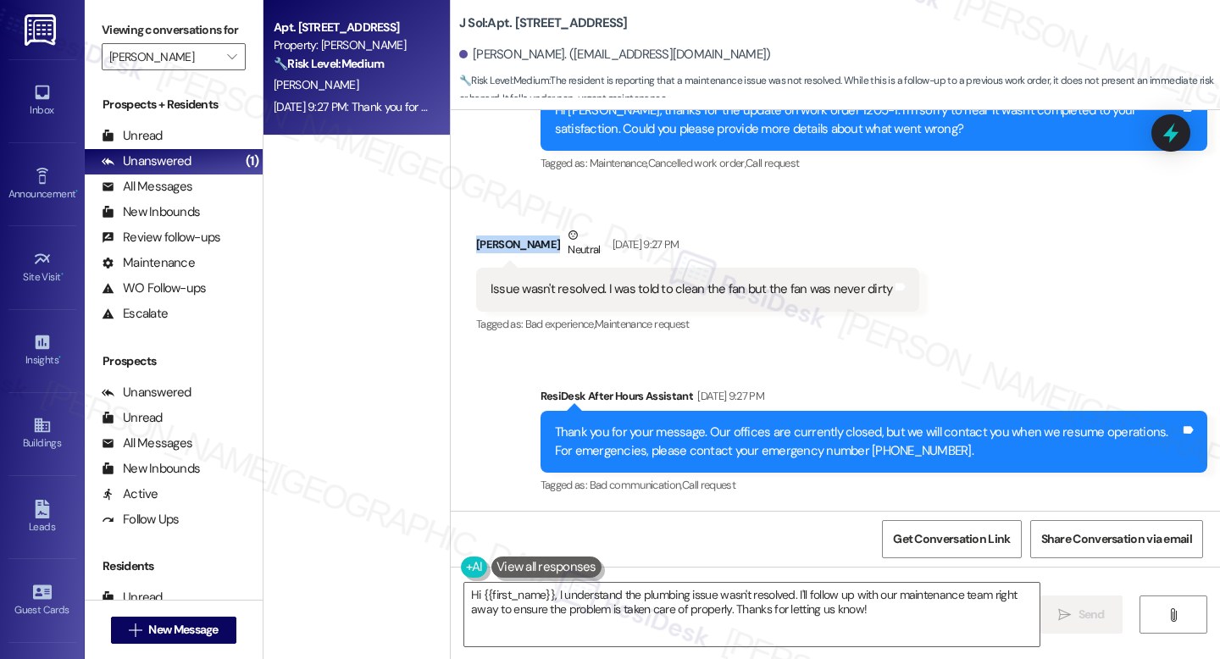
drag, startPoint x: 468, startPoint y: 241, endPoint x: 559, endPoint y: 238, distance: 91.6
click at [559, 238] on div "Aditya Rangarajan Neutral Sep 09, 2025 at 9:27 PM" at bounding box center [698, 247] width 444 height 42
copy div "Aditya Rangarajan"
drag, startPoint x: 449, startPoint y: 23, endPoint x: 473, endPoint y: 30, distance: 24.7
click at [478, 24] on div "J Sol: Apt. 1404, 4000 Fairfax Blvd Aditya Rangarajan. (adityaraj0118@gmail.com…" at bounding box center [835, 50] width 769 height 93
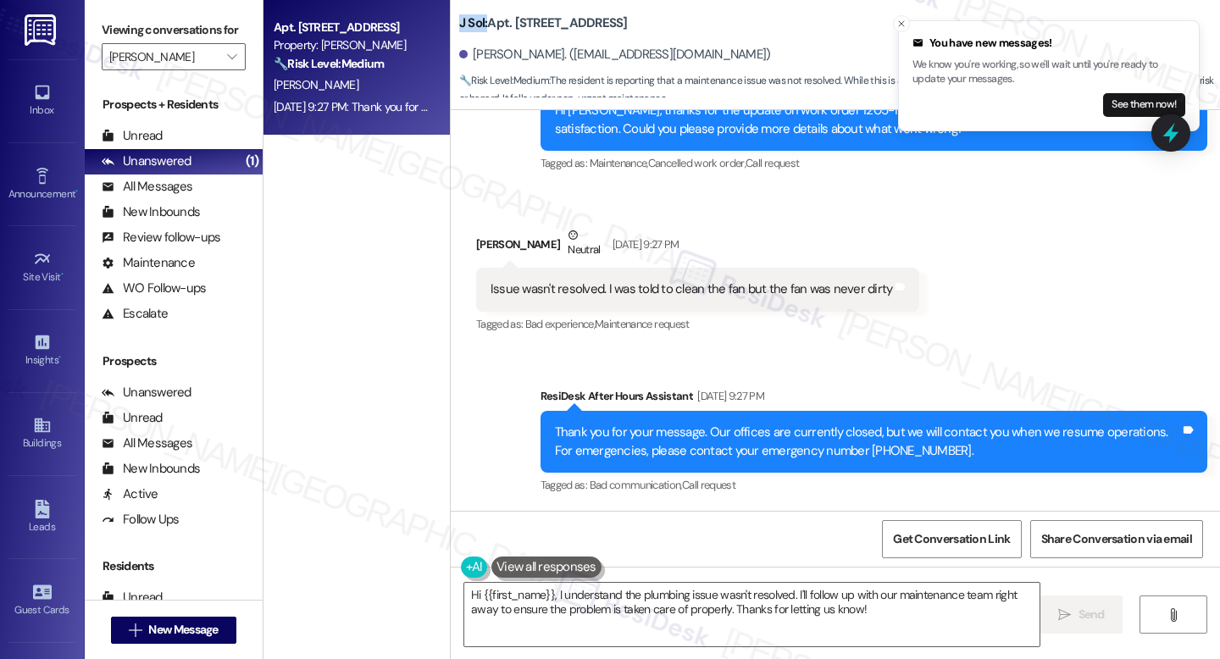
copy b "J Sol:"
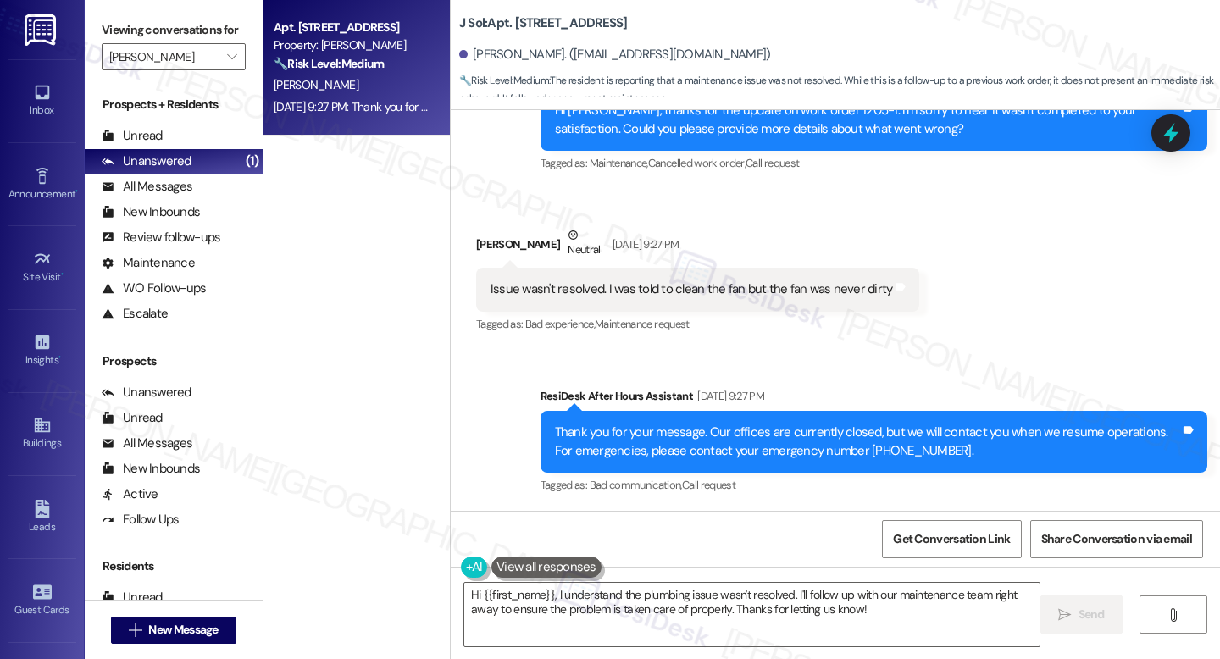
click at [519, 25] on b "J Sol: Apt. 1404, 4000 Fairfax Blvd" at bounding box center [543, 23] width 169 height 18
drag, startPoint x: 469, startPoint y: 246, endPoint x: 556, endPoint y: 248, distance: 87.3
click at [558, 248] on div "Aditya Rangarajan Neutral Sep 09, 2025 at 9:27 PM" at bounding box center [698, 247] width 444 height 42
copy div "Aditya Rangarajan"
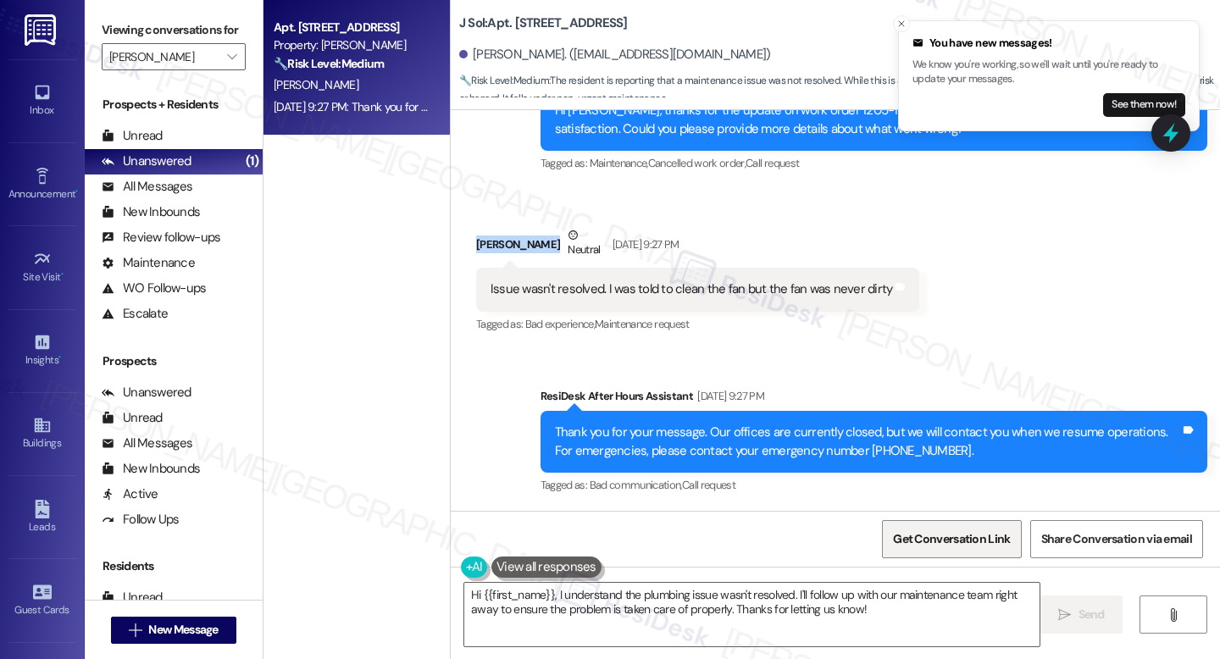
click at [1004, 541] on span "Get Conversation Link" at bounding box center [951, 539] width 117 height 18
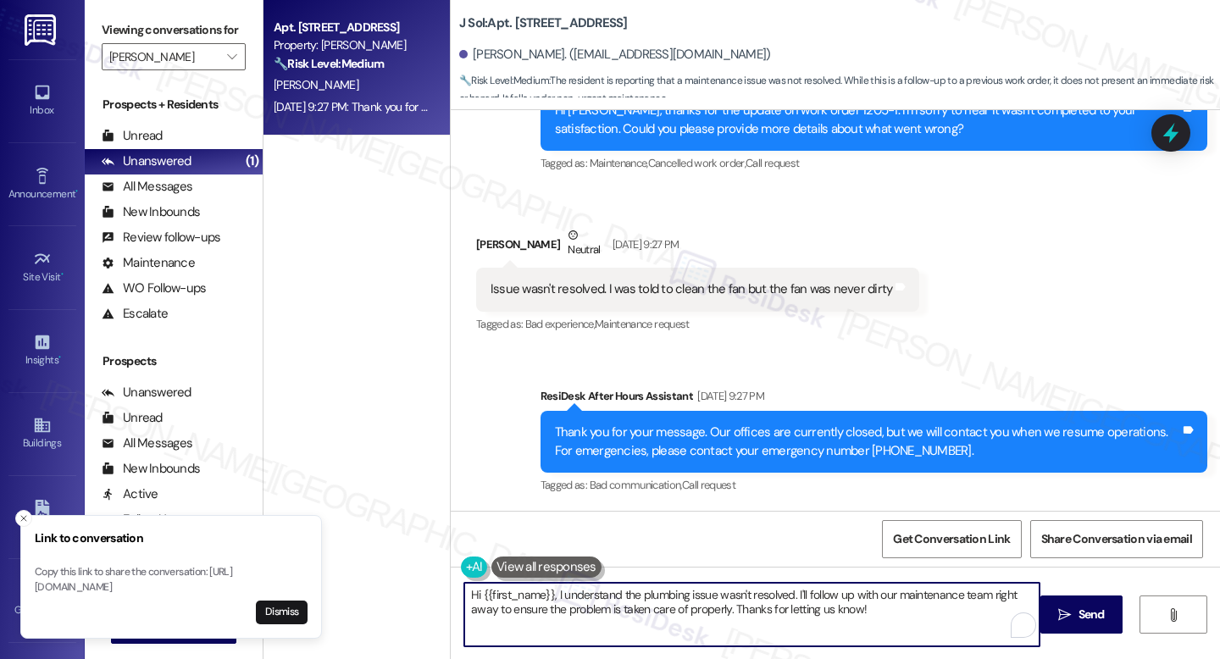
click at [881, 614] on textarea "Hi {{first_name}}, I understand the plumbing issue wasn't resolved. I'll follow…" at bounding box center [751, 615] width 575 height 64
drag, startPoint x: 879, startPoint y: 617, endPoint x: 457, endPoint y: 596, distance: 422.4
click at [455, 602] on div "Hi {{first_name}}, I understand the plumbing issue wasn't resolved. I'll follow…" at bounding box center [743, 614] width 577 height 65
click at [613, 289] on div "Issue wasn't resolved. I was told to clean the fan but the fan was never dirty" at bounding box center [692, 289] width 402 height 18
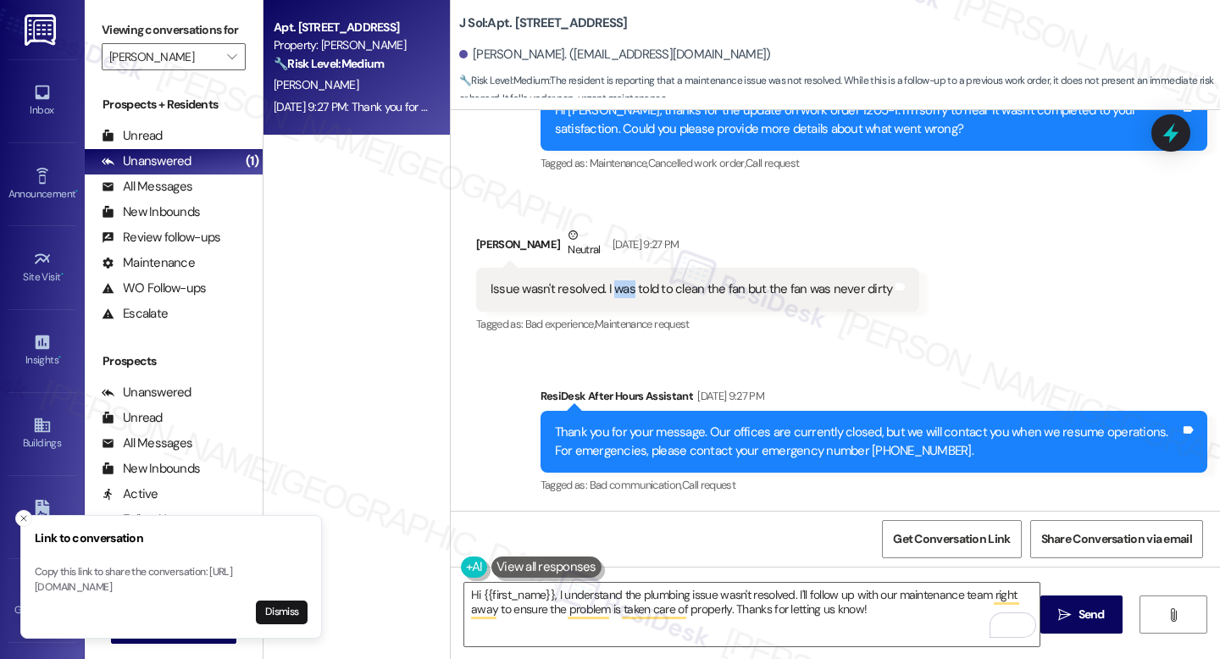
click at [613, 289] on div "Issue wasn't resolved. I was told to clean the fan but the fan was never dirty" at bounding box center [692, 289] width 402 height 18
copy div "Issue wasn't resolved. I was told to clean the fan but the fan was never dirty …"
click at [755, 585] on textarea "Hi {{first_name}}, I understand the plumbing issue wasn't resolved. I'll follow…" at bounding box center [751, 615] width 575 height 64
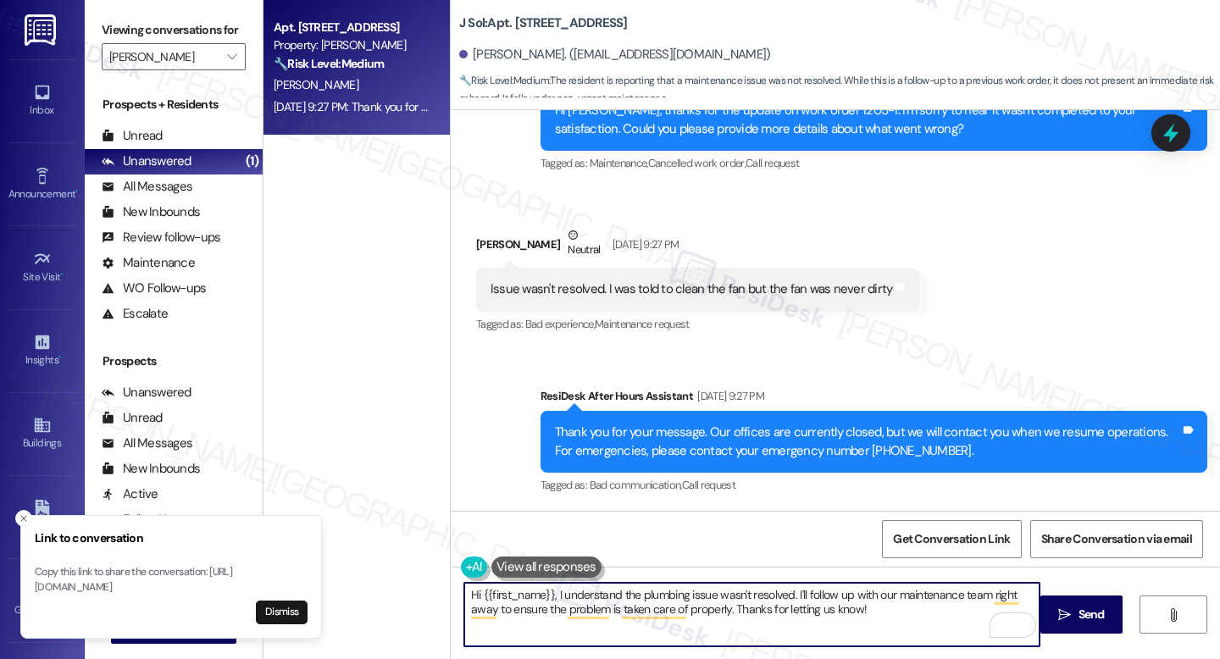
click at [755, 585] on textarea "Hi {{first_name}}, I understand the plumbing issue wasn't resolved. I'll follow…" at bounding box center [751, 615] width 575 height 64
paste textarea "thank you for letting us know, and my apologies for the delayed response. I und…"
type textarea "Hi {{first_name}}, thank you for letting us know, and my apologies for the dela…"
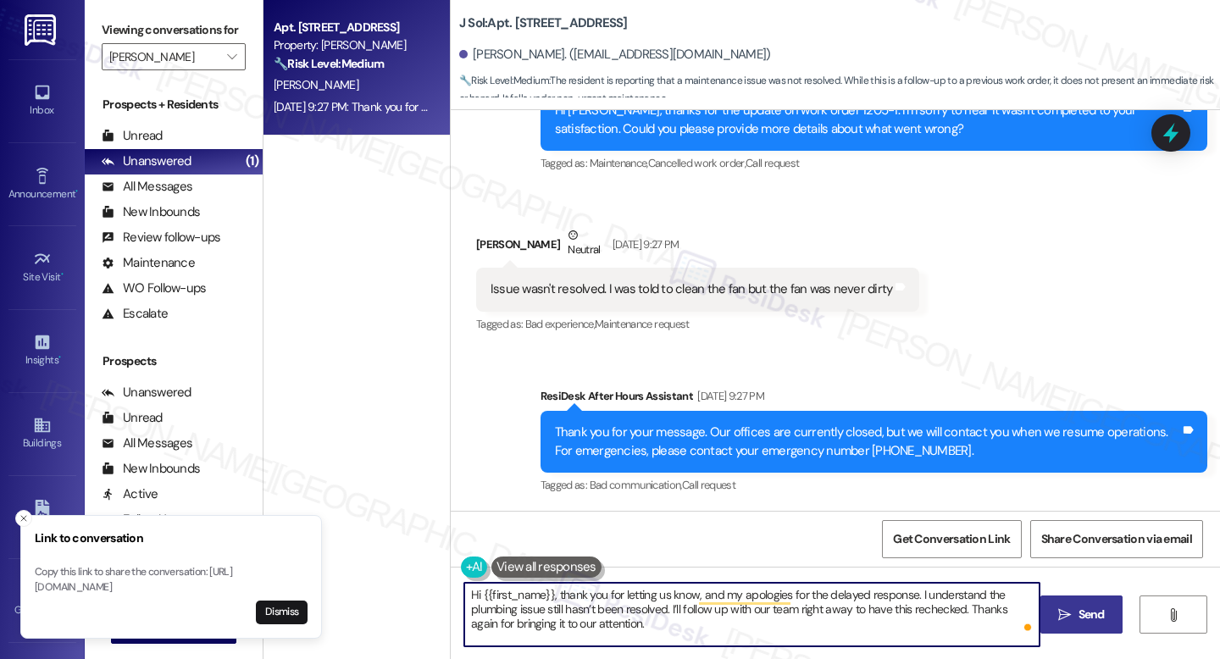
click at [1065, 604] on button " Send" at bounding box center [1081, 615] width 82 height 38
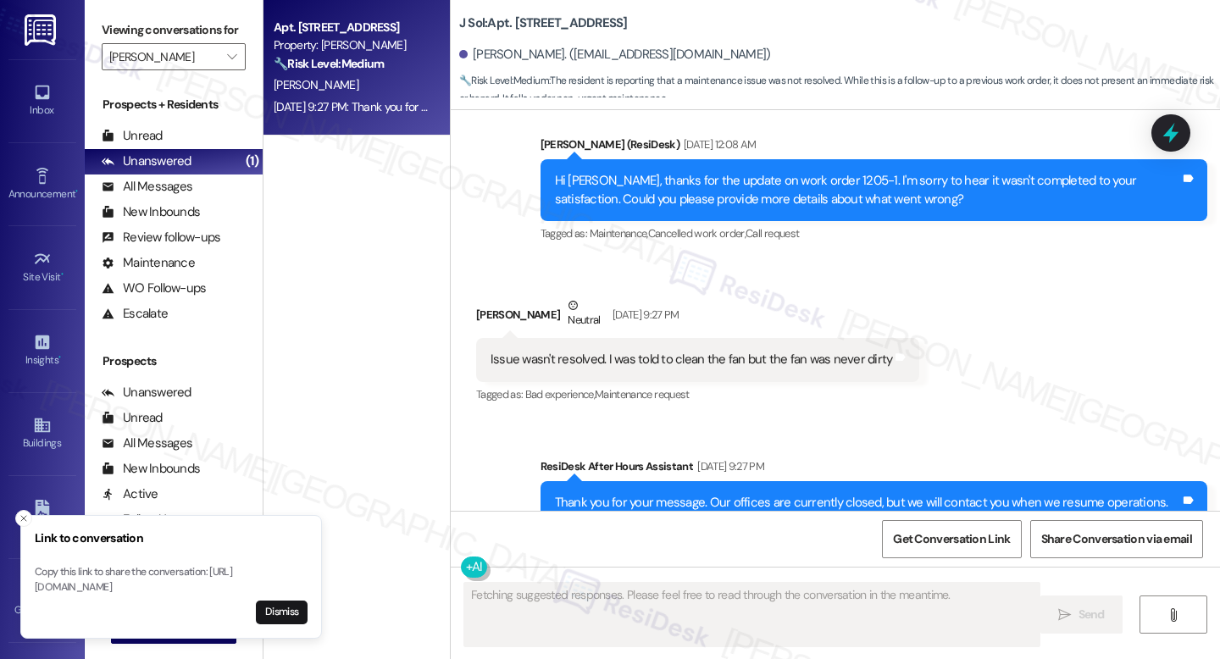
scroll to position [674, 0]
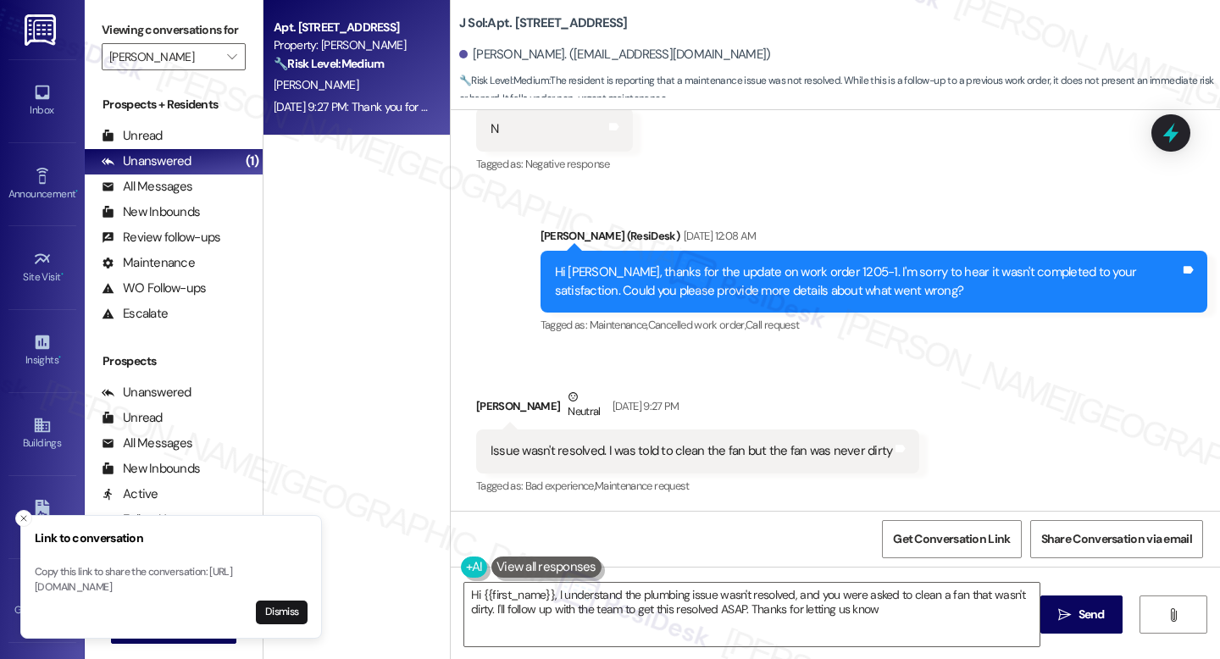
type textarea "Hi {{first_name}}, I understand the plumbing issue wasn't resolved, and you wer…"
click at [284, 611] on button "Dismiss" at bounding box center [282, 613] width 52 height 24
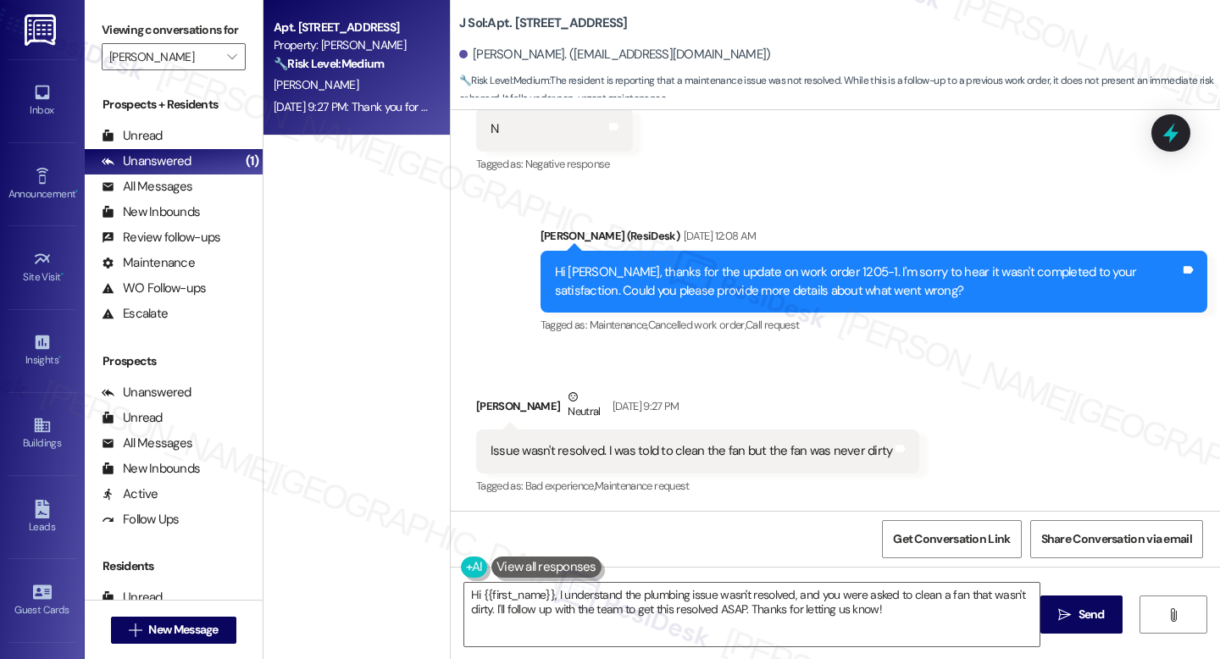
scroll to position [990, 0]
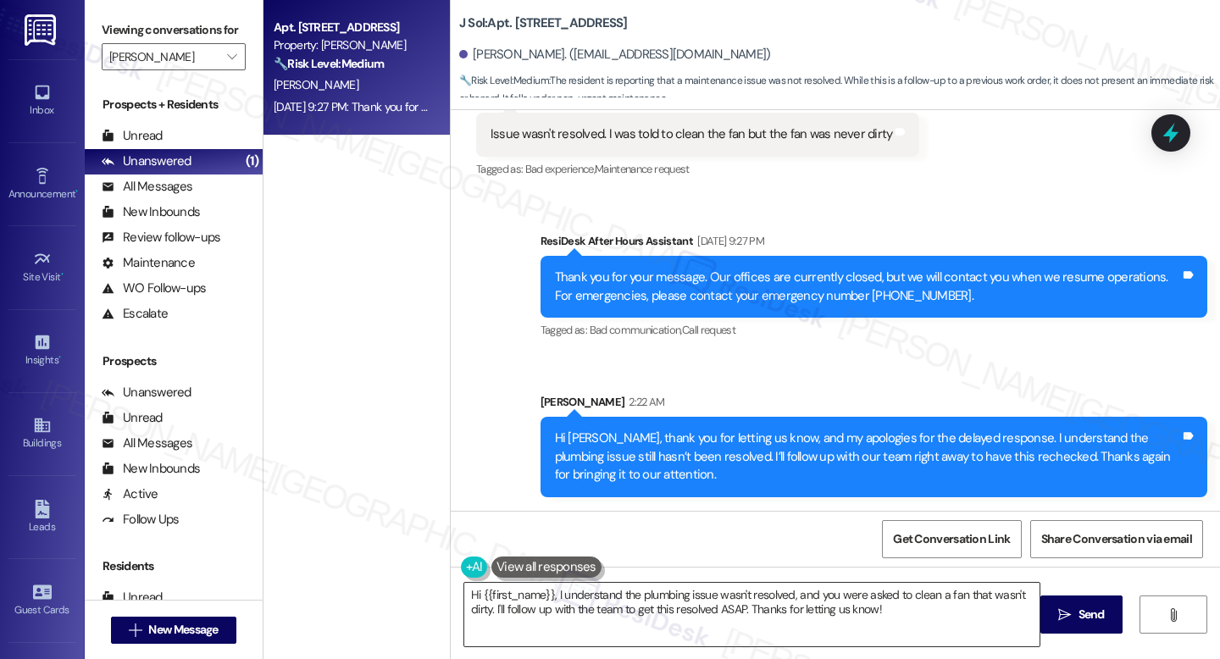
click at [840, 611] on textarea "Hi {{first_name}}, I understand the plumbing issue wasn't resolved, and you wer…" at bounding box center [751, 615] width 575 height 64
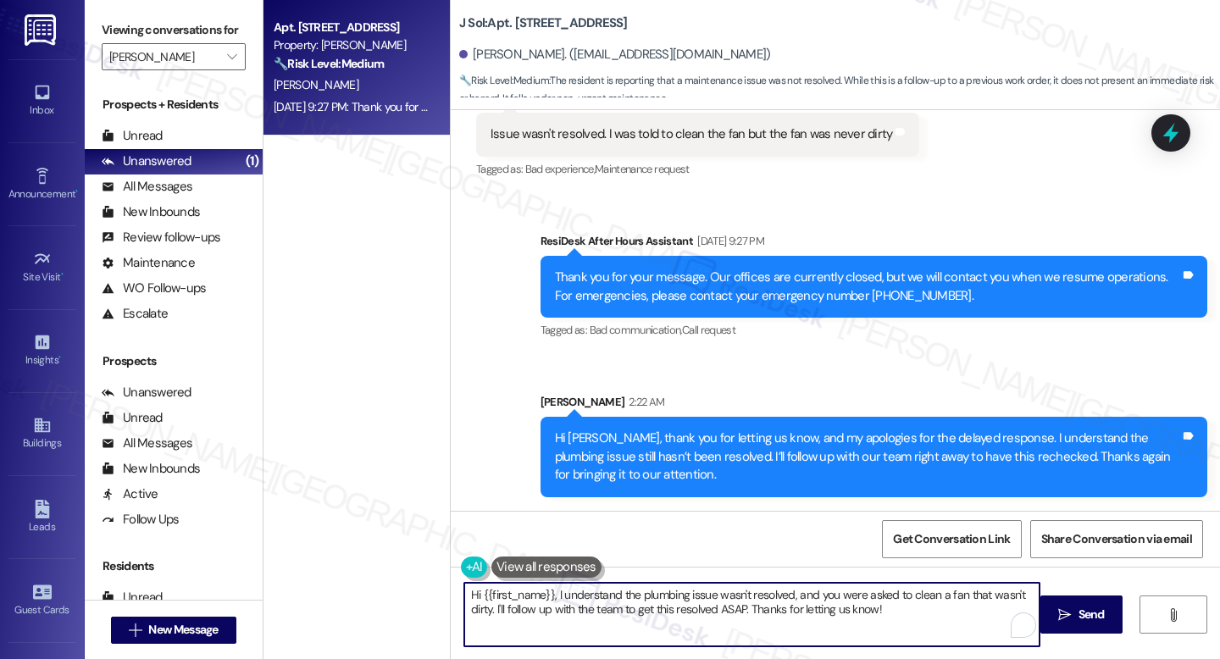
click at [840, 611] on textarea "Hi {{first_name}}, I understand the plumbing issue wasn't resolved, and you wer…" at bounding box center [751, 615] width 575 height 64
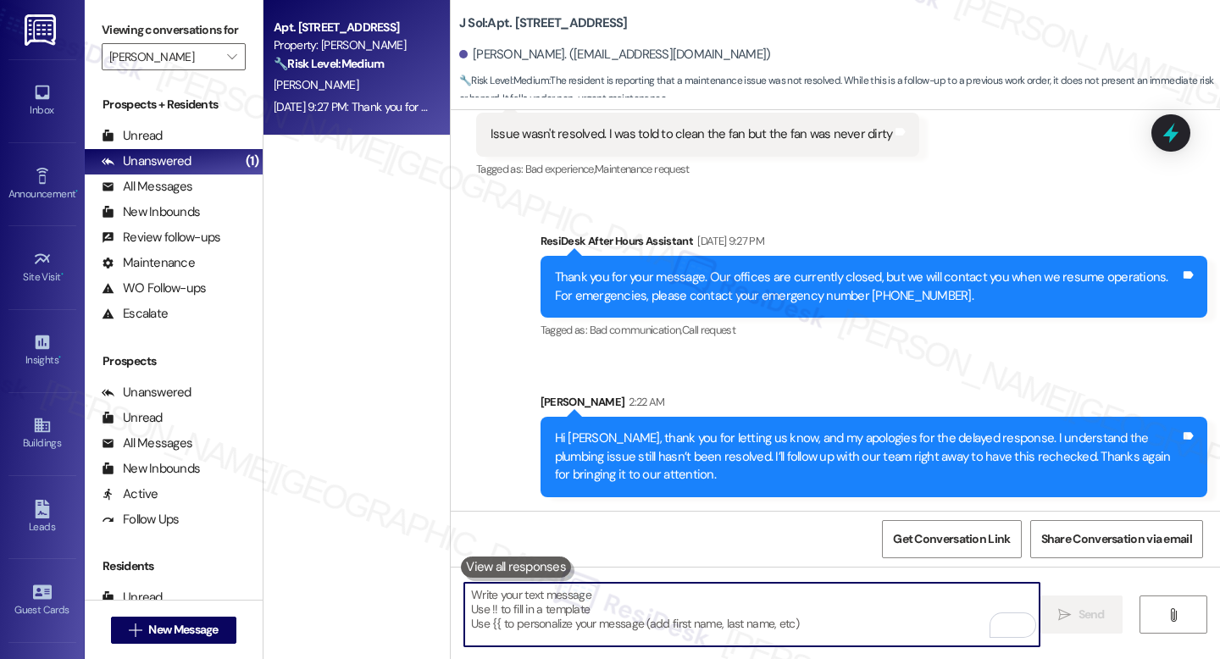
click at [924, 157] on div "Received via SMS Aditya Rangarajan Neutral Sep 09, 2025 at 9:27 PM Issue wasn't…" at bounding box center [835, 113] width 769 height 161
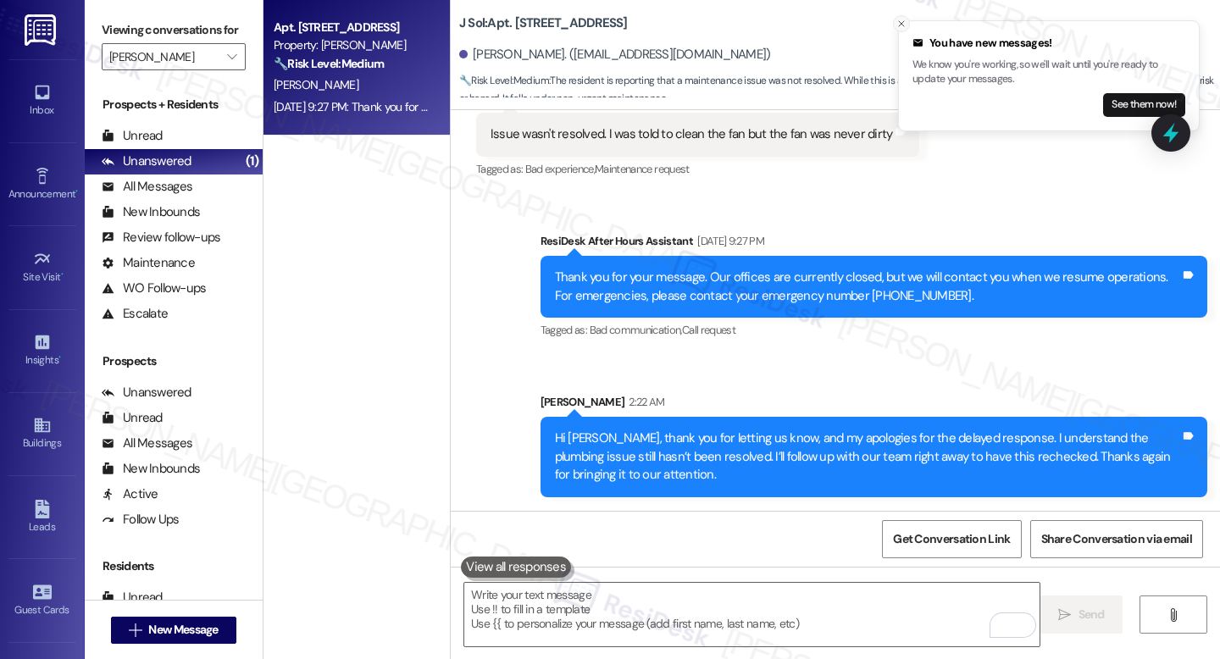
click at [904, 23] on icon "Close toast" at bounding box center [901, 24] width 10 height 10
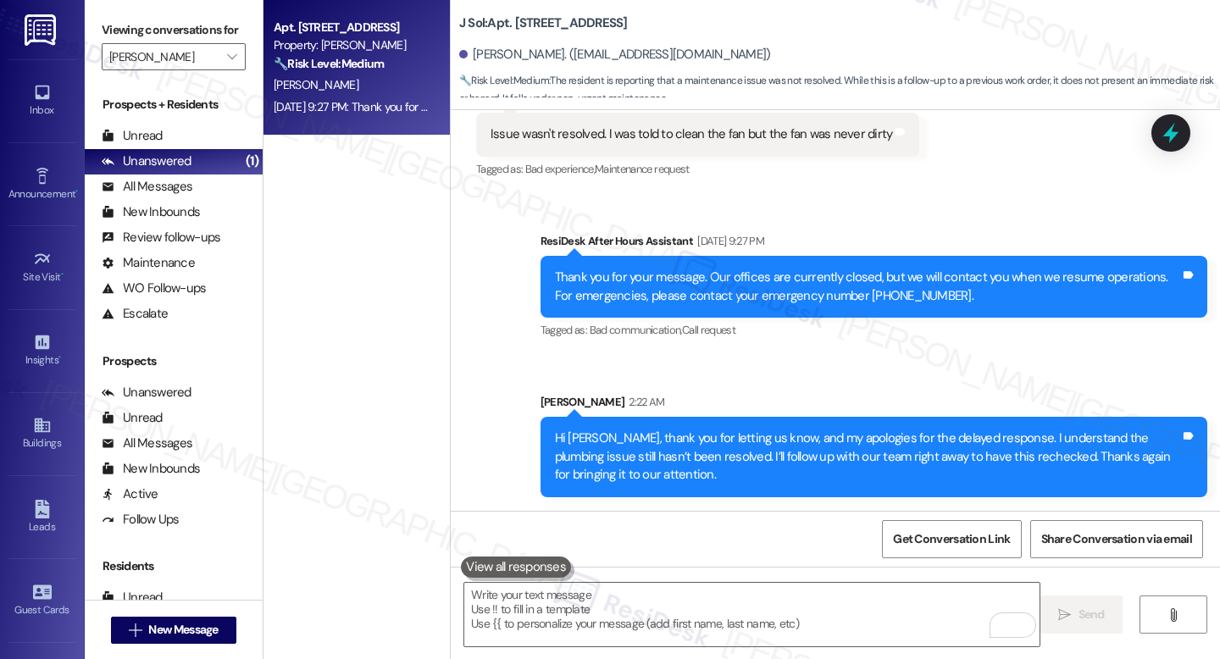
click at [924, 200] on div "Sent via SMS ResiDesk After Hours Assistant Sep 09, 2025 at 9:27 PM Thank you f…" at bounding box center [835, 351] width 769 height 315
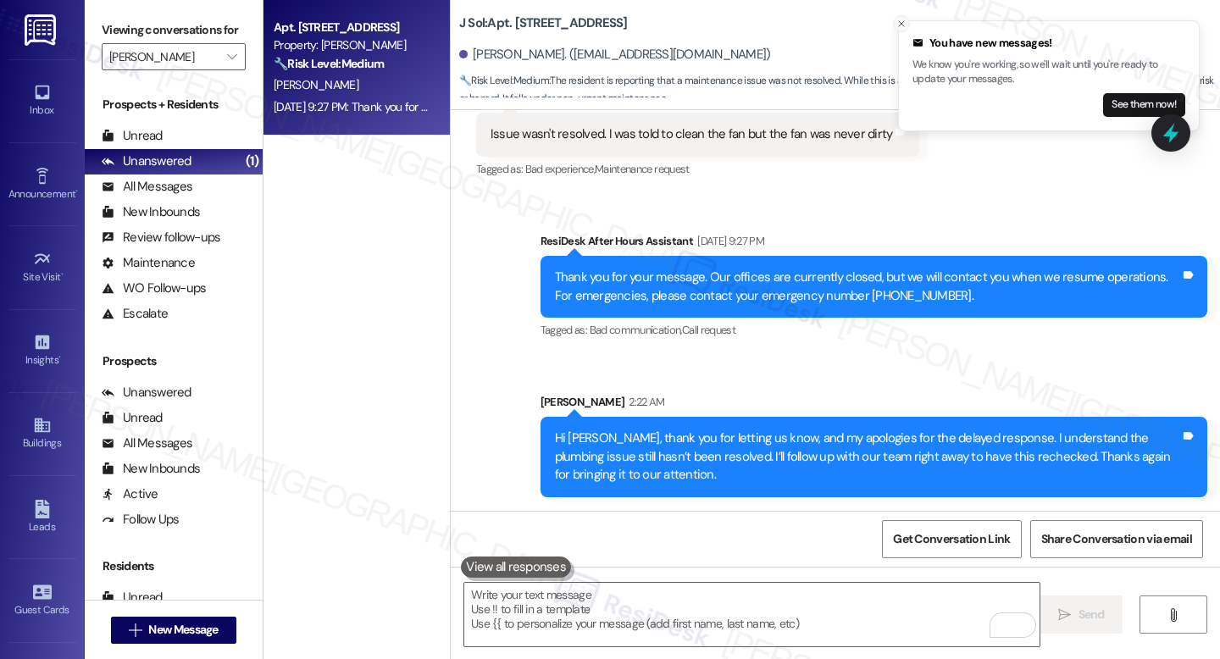
click at [902, 25] on icon "Close toast" at bounding box center [901, 24] width 10 height 10
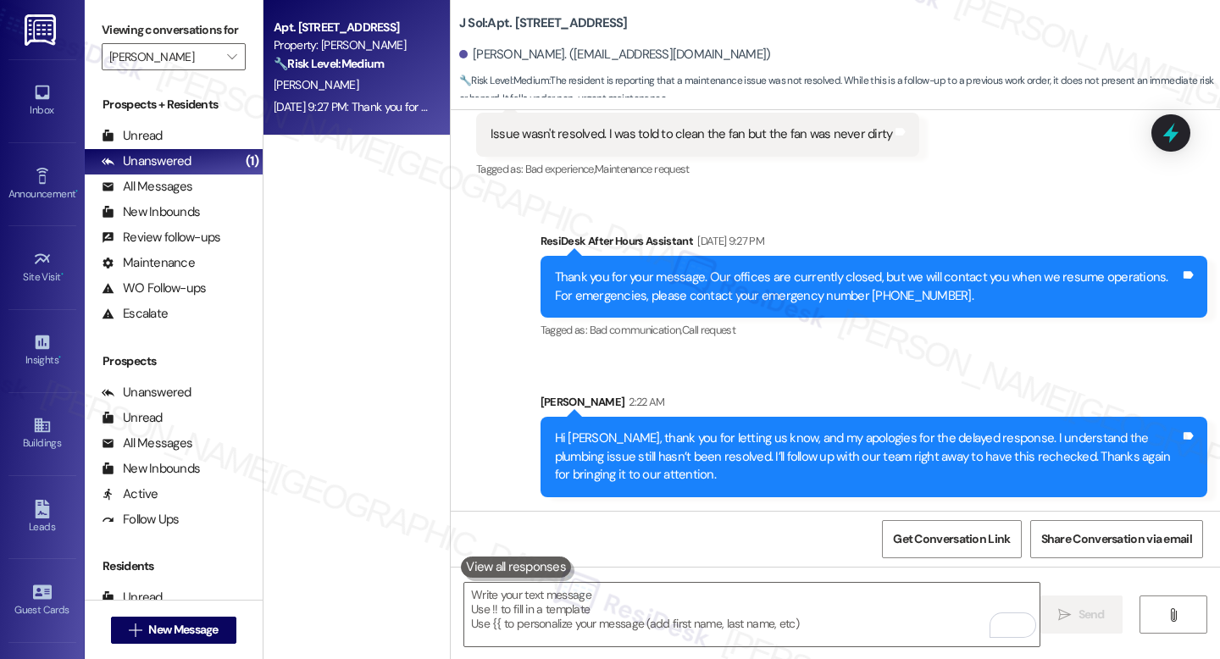
click at [843, 179] on div "Tagged as: Bad experience , Click to highlight conversations about Bad experien…" at bounding box center [698, 169] width 444 height 25
click at [892, 186] on div "Received via SMS Aditya Rangarajan Neutral Sep 09, 2025 at 9:27 PM Issue wasn't…" at bounding box center [697, 126] width 469 height 136
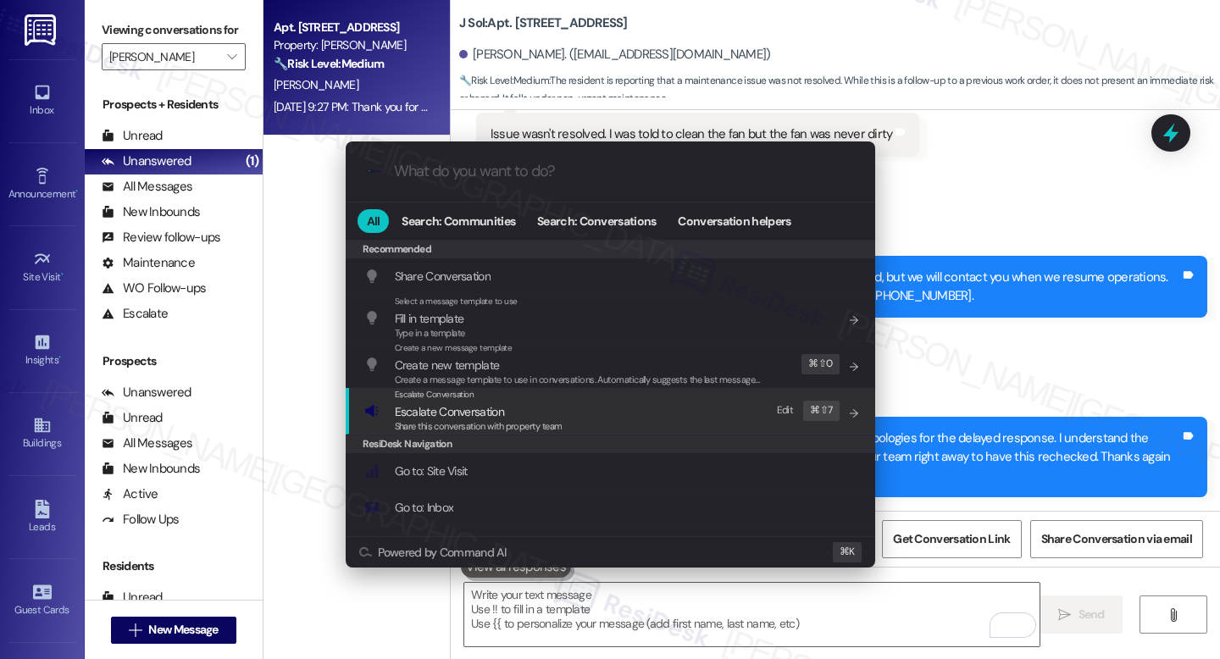
click at [525, 408] on span "Escalate Conversation" at bounding box center [479, 411] width 168 height 19
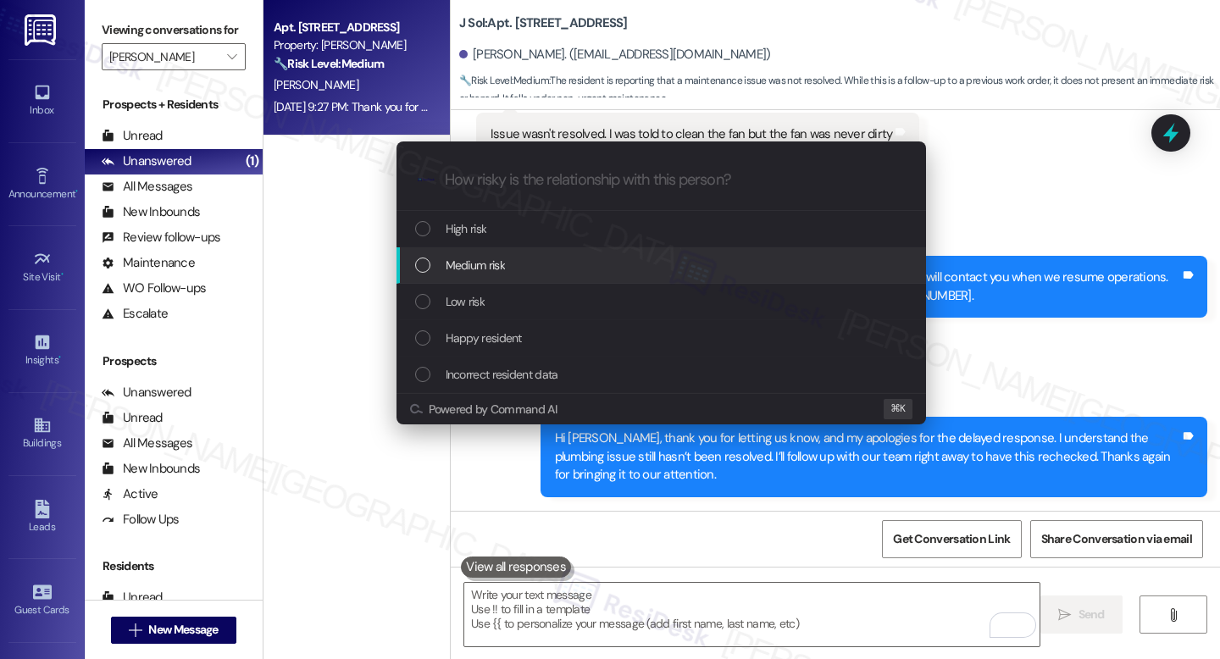
click at [502, 263] on span "Medium risk" at bounding box center [475, 265] width 59 height 19
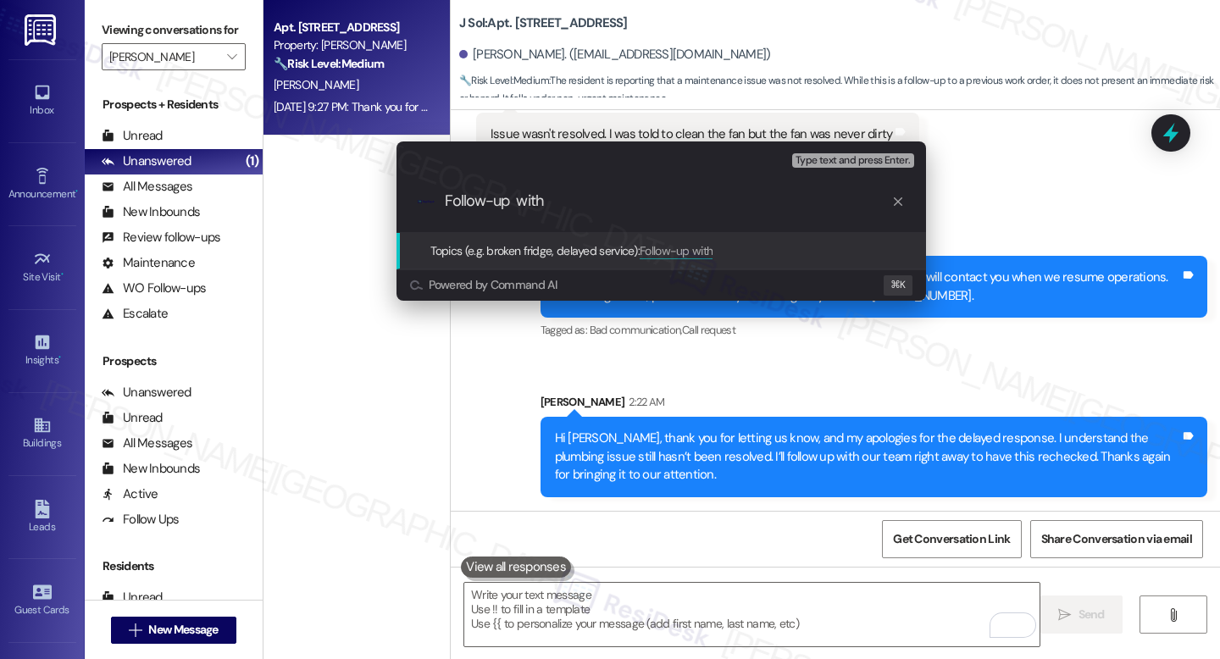
type input "Follow-up with"
click at [728, 616] on div "Escalate Conversation Medium risk Topics (e.g. broken fridge, delayed service) …" at bounding box center [610, 329] width 1220 height 659
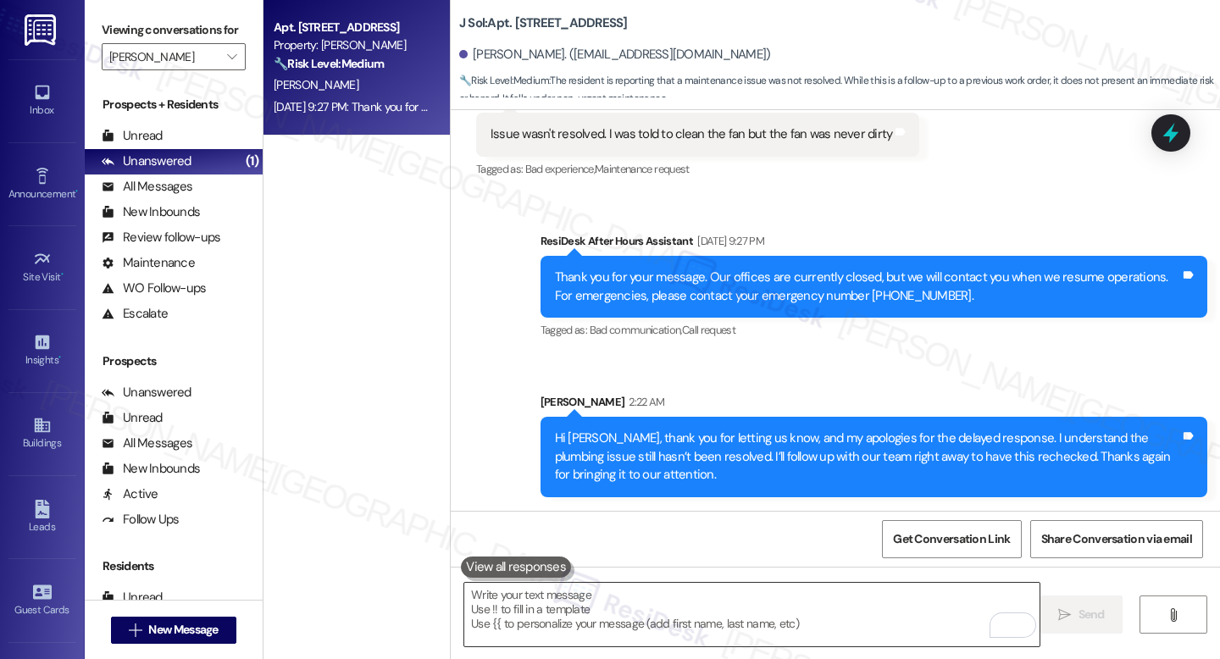
click at [724, 605] on textarea "To enrich screen reader interactions, please activate Accessibility in Grammarl…" at bounding box center [751, 615] width 575 height 64
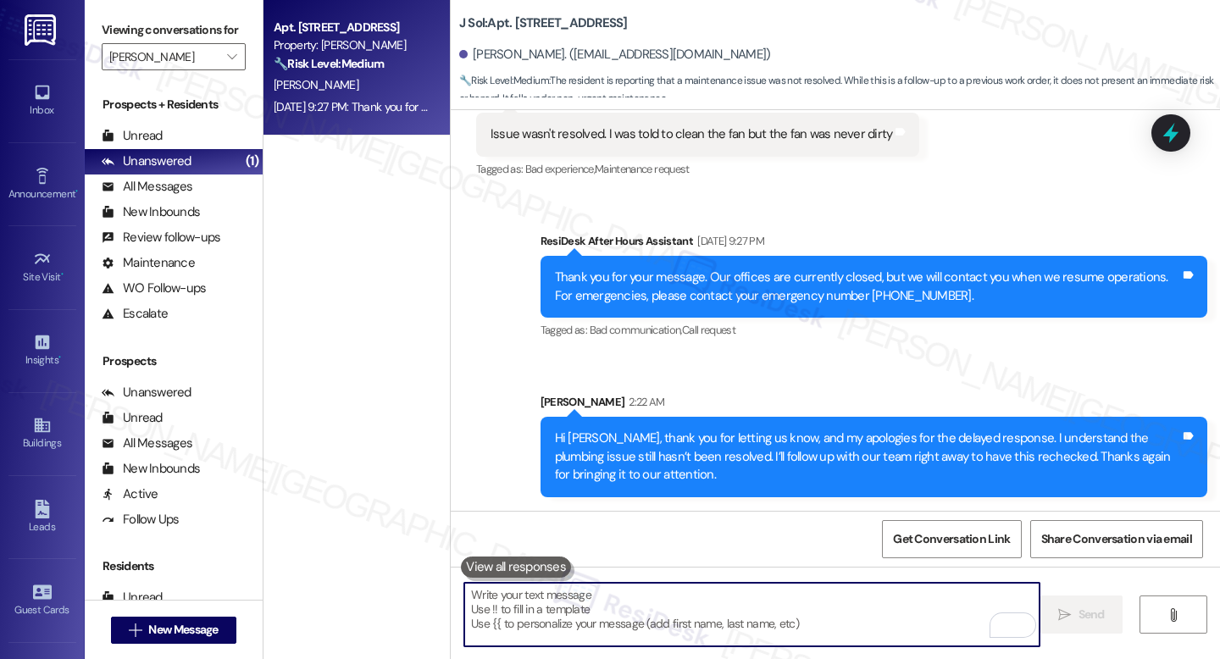
paste textarea "The resident stated that the Bathroom cabinet was not completed. Should we subm…"
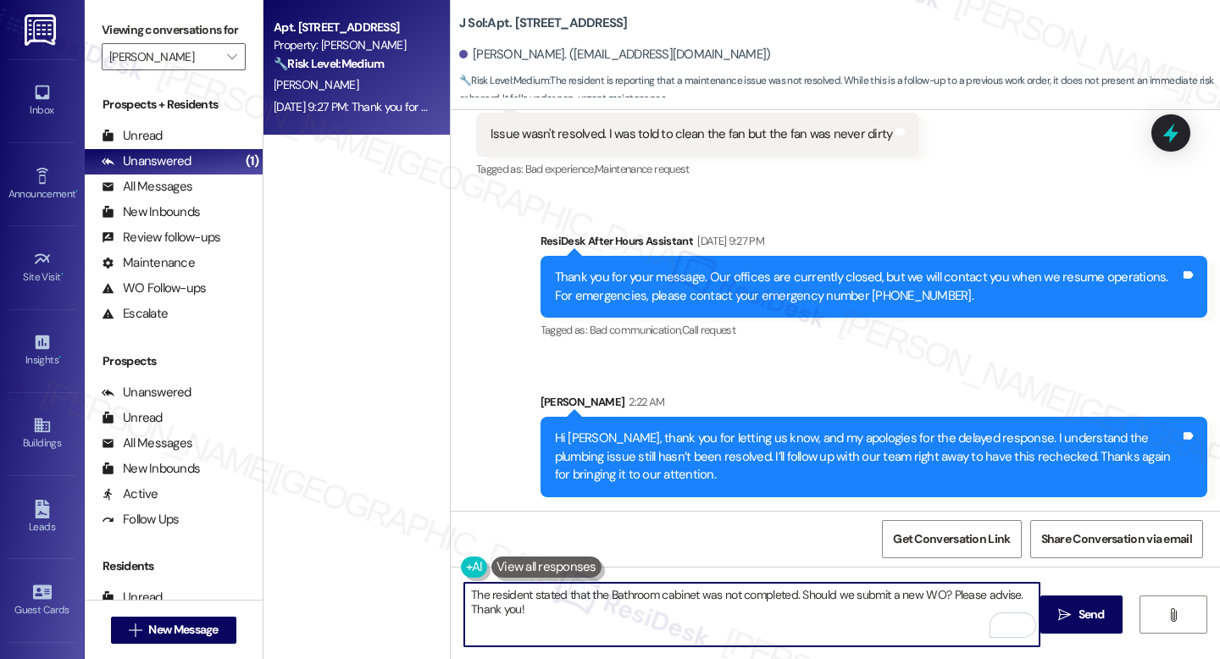
type textarea "The resident stated that the Bathroom cabinet was not completed. Should we subm…"
click at [532, 591] on textarea "The resident stated that the Bathroom cabinet was not completed. Should we subm…" at bounding box center [751, 615] width 575 height 64
click at [530, 590] on textarea "The resident stated that the Bathroom cabinet was not completed. Should we subm…" at bounding box center [751, 615] width 575 height 64
click at [530, 589] on textarea "The resident stated that the Bathroom cabinet was not completed. Should we subm…" at bounding box center [751, 615] width 575 height 64
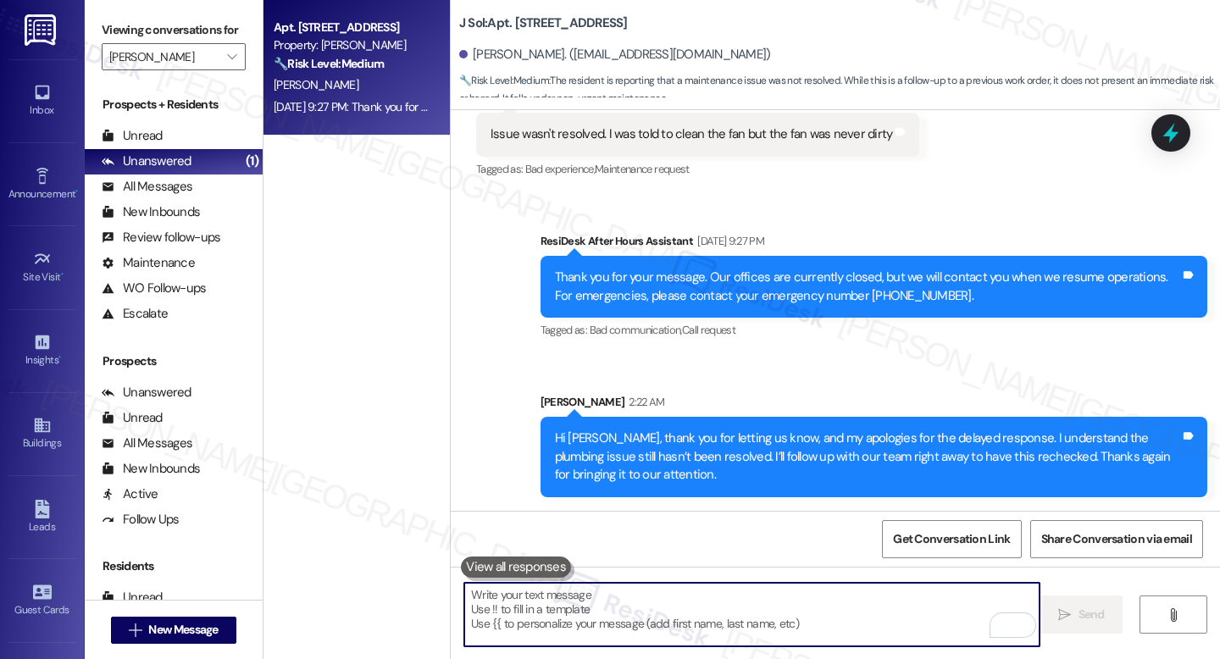
drag, startPoint x: 1163, startPoint y: 138, endPoint x: 1174, endPoint y: 138, distance: 10.2
click at [1163, 138] on icon at bounding box center [1171, 133] width 22 height 22
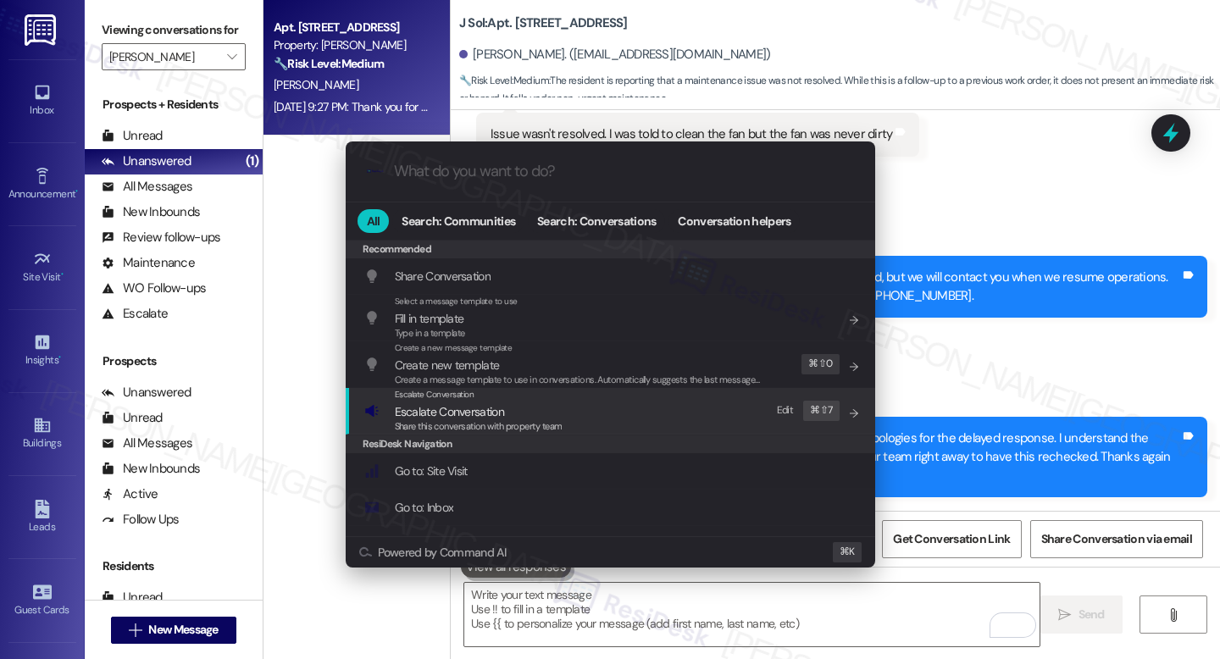
click at [489, 420] on span "Share this conversation with property team" at bounding box center [479, 426] width 168 height 12
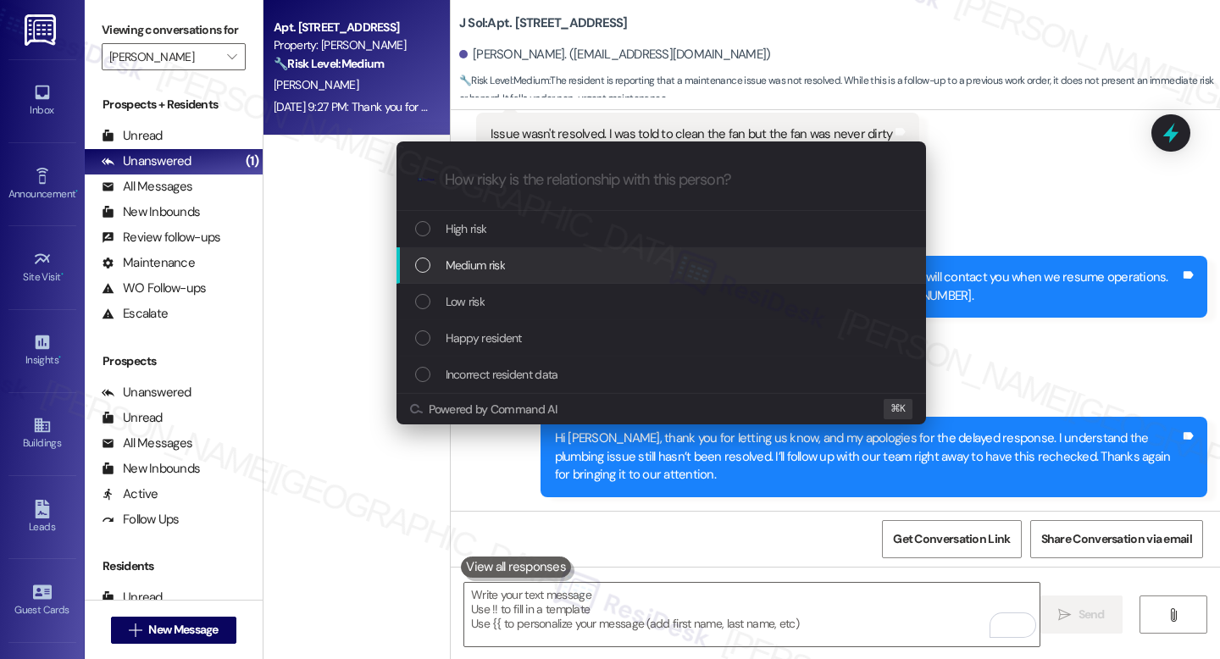
click at [507, 276] on div "Medium risk" at bounding box center [662, 265] width 530 height 36
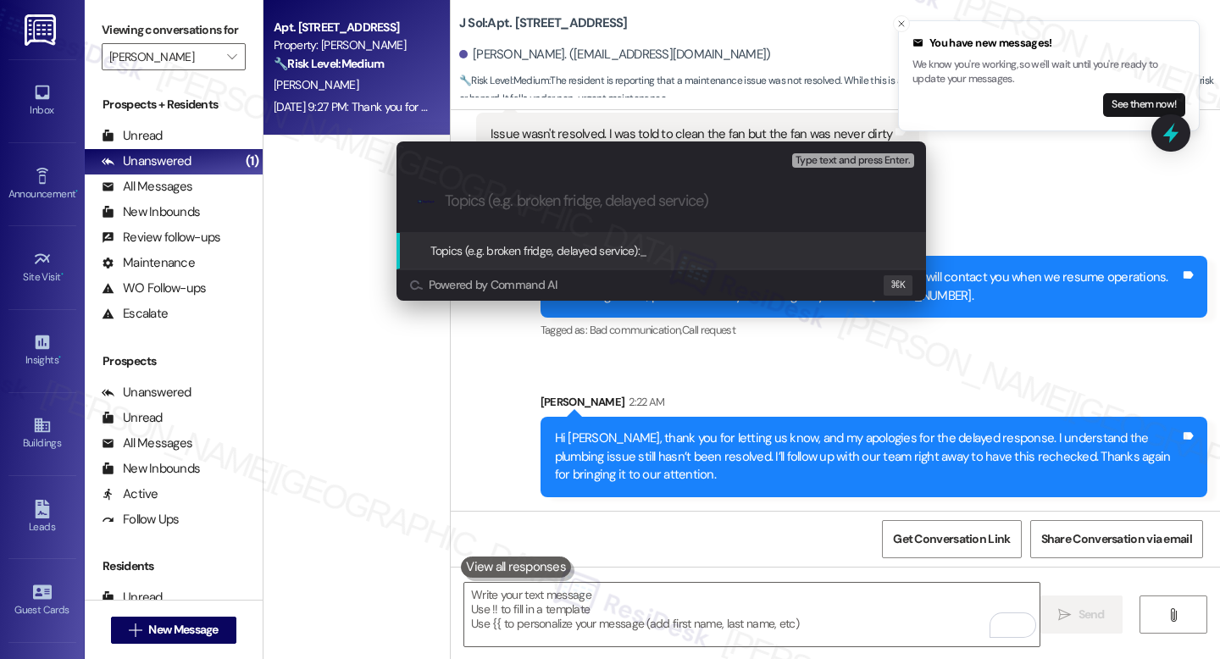
click at [482, 202] on input "Topics (e.g. broken fridge, delayed service)" at bounding box center [675, 201] width 460 height 18
paste input "1205-1 (1404)"
type input "Follow up for the WO # 1205-1 (1404)"
click at [818, 163] on span "Type text and press Enter." at bounding box center [853, 161] width 114 height 12
click at [852, 164] on span "Type text and press Enter." at bounding box center [853, 161] width 114 height 12
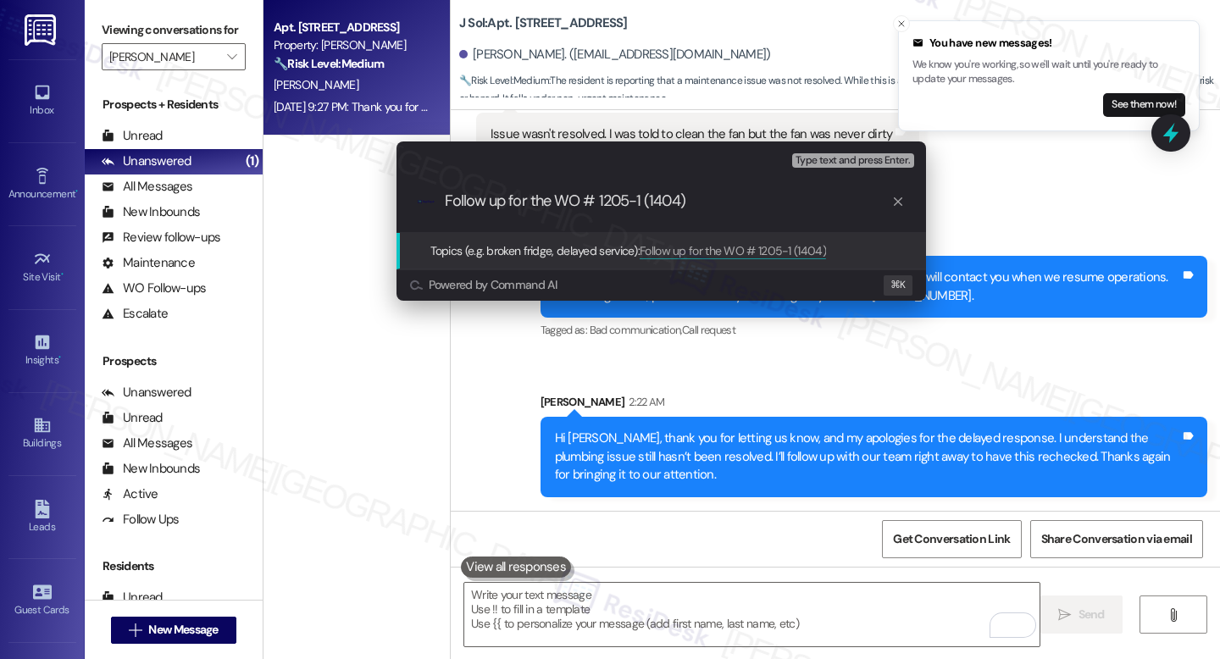
click at [824, 187] on div ".cls-1{fill:#0a055f;}.cls-2{fill:#0cc4c4;} resideskLogoBlueOrange Follow up for…" at bounding box center [662, 201] width 530 height 60
click at [771, 202] on input "Follow up for the WO # 1205-1 (1404)" at bounding box center [668, 201] width 447 height 18
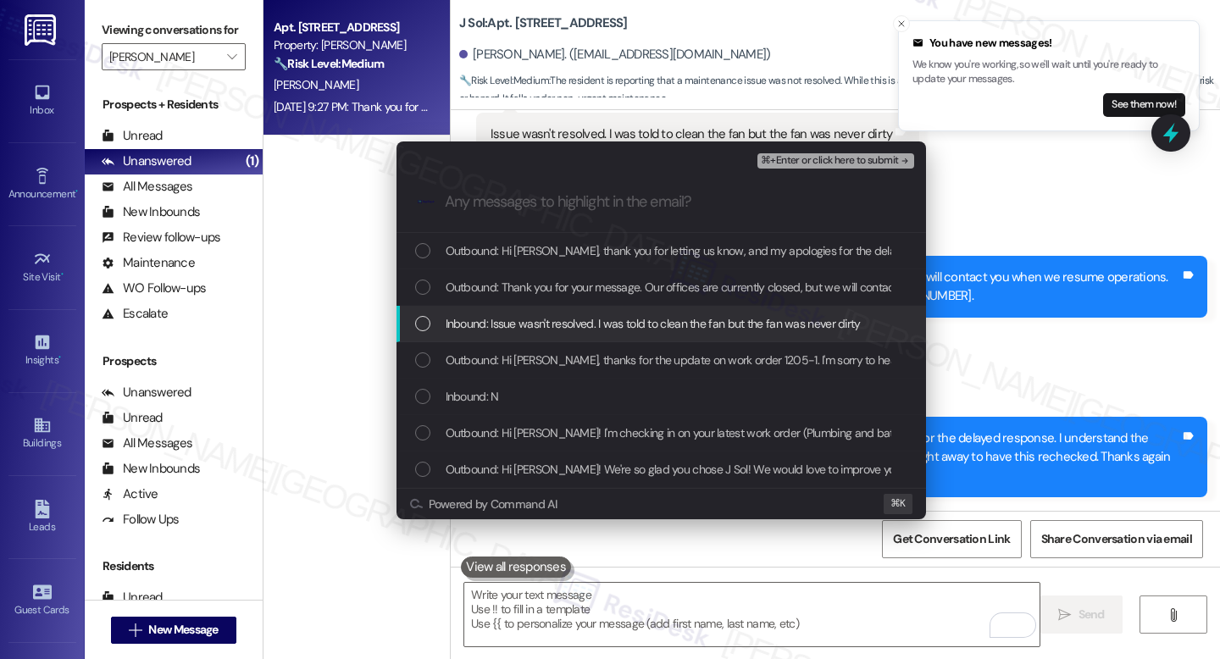
click at [603, 339] on div "Inbound: Issue wasn't resolved. I was told to clean the fan but the fan was nev…" at bounding box center [662, 324] width 530 height 36
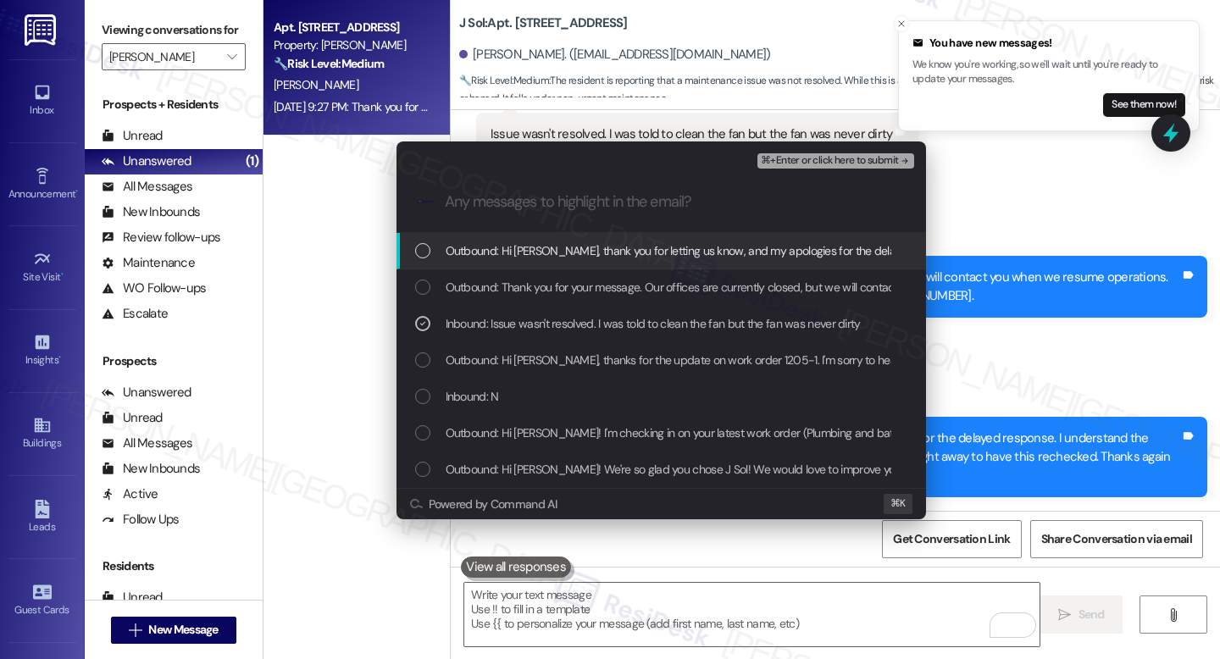
click at [829, 167] on button "⌘+Enter or click here to submit" at bounding box center [835, 160] width 156 height 15
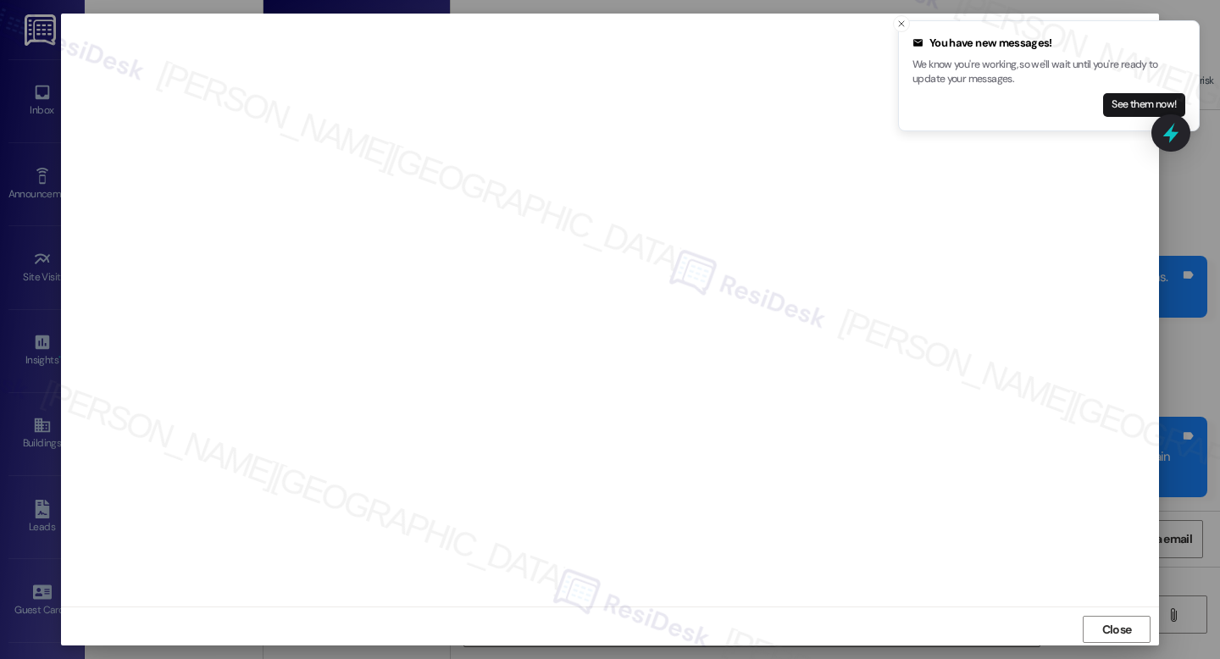
scroll to position [6, 0]
click at [901, 19] on icon "Close toast" at bounding box center [901, 24] width 10 height 10
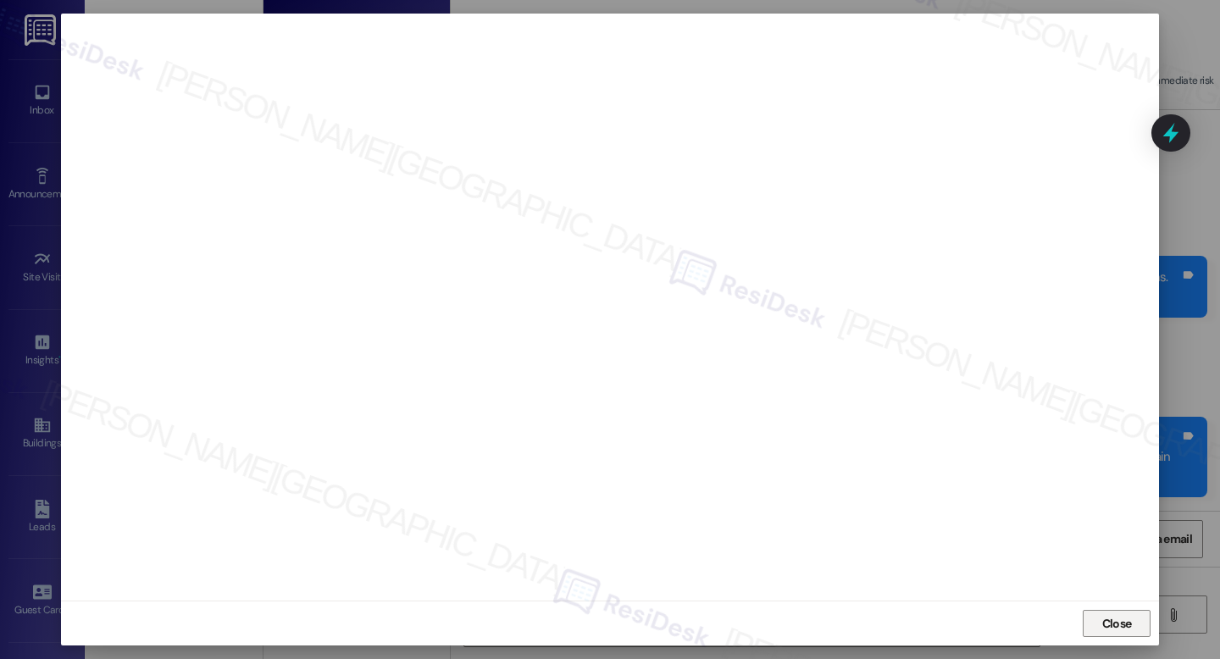
click at [1135, 626] on button "Close" at bounding box center [1117, 623] width 68 height 27
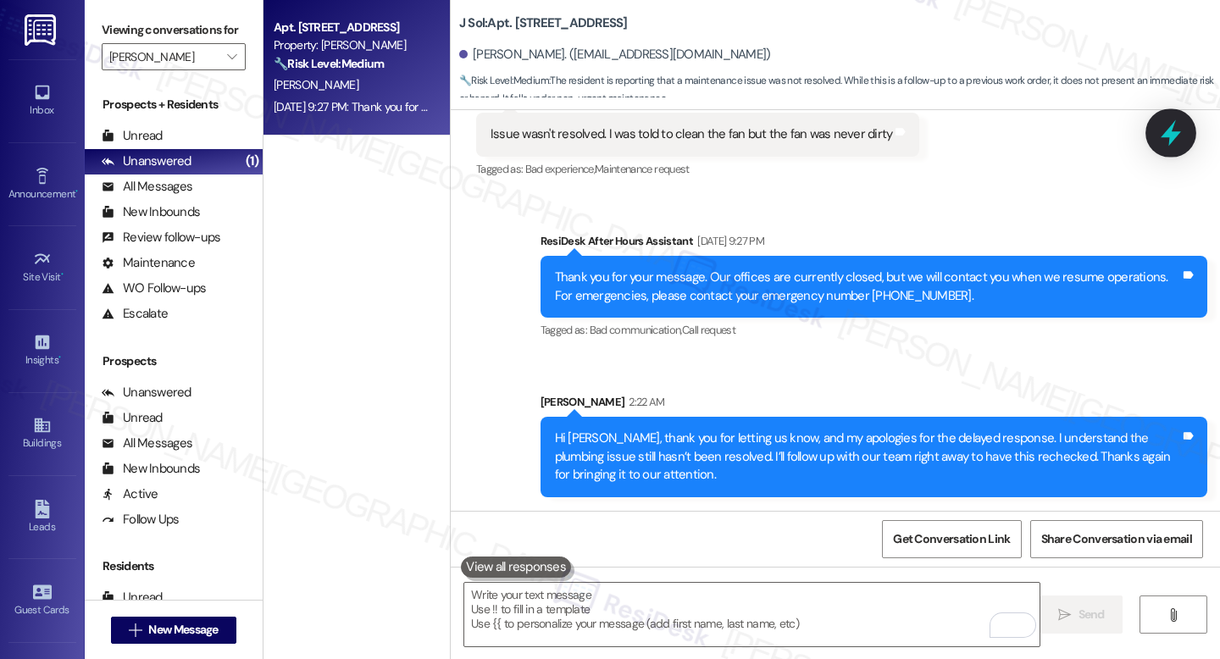
click at [1175, 130] on icon at bounding box center [1171, 133] width 29 height 29
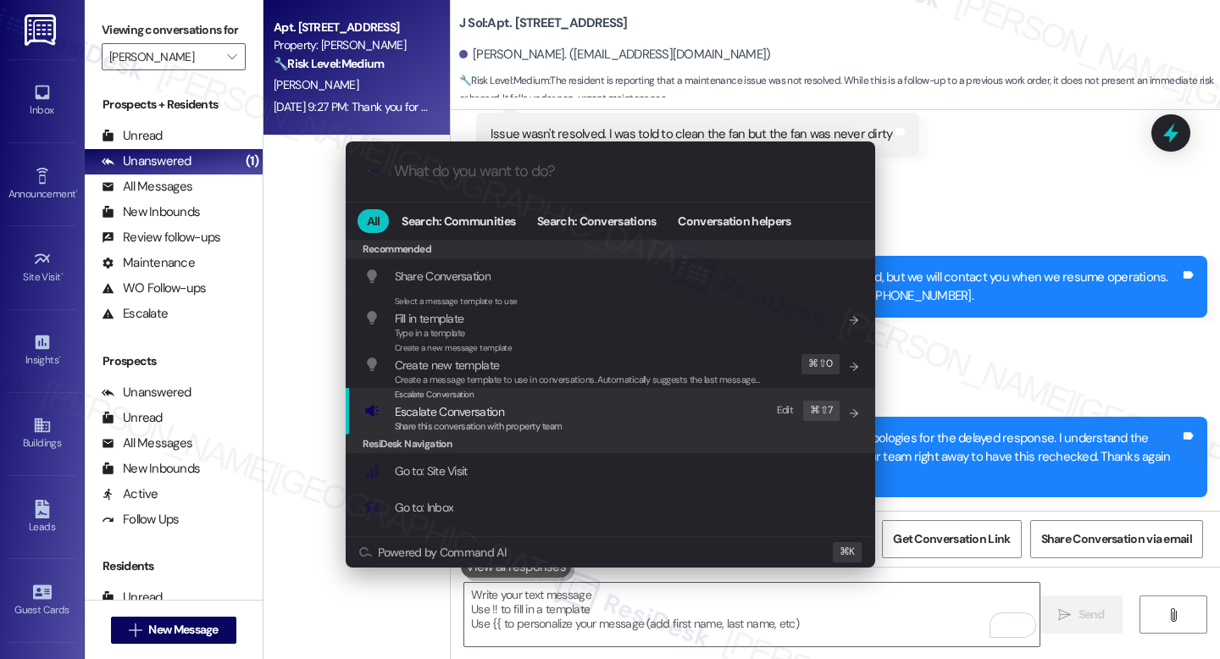
click at [521, 424] on span "Share this conversation with property team" at bounding box center [479, 426] width 168 height 12
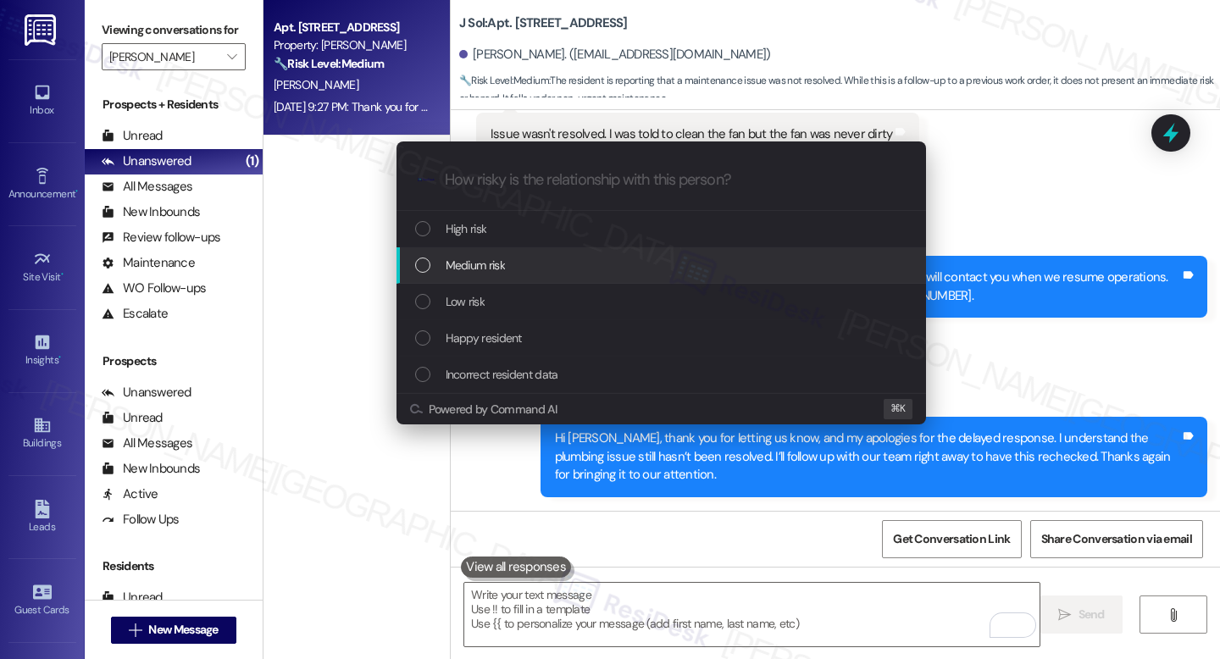
click at [497, 267] on span "Medium risk" at bounding box center [475, 265] width 59 height 19
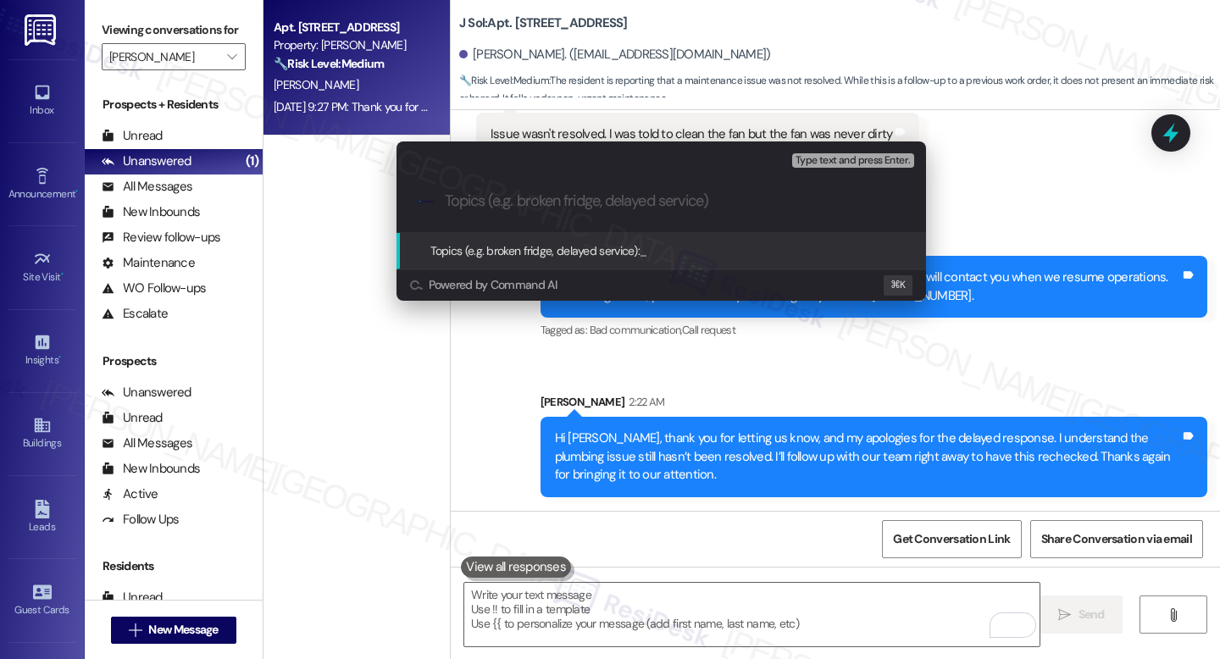
click at [516, 210] on div ".cls-1{fill:#0a055f;}.cls-2{fill:#0cc4c4;} resideskLogoBlueOrange" at bounding box center [662, 201] width 530 height 60
click at [524, 197] on input "Topics (e.g. broken fridge, delayed service)" at bounding box center [675, 201] width 460 height 18
click at [665, 203] on input "Follow up on the work order" at bounding box center [668, 201] width 447 height 18
paste input "1205-1 (1404)"
type input "Follow up on the work order 1205-1 (1404)"
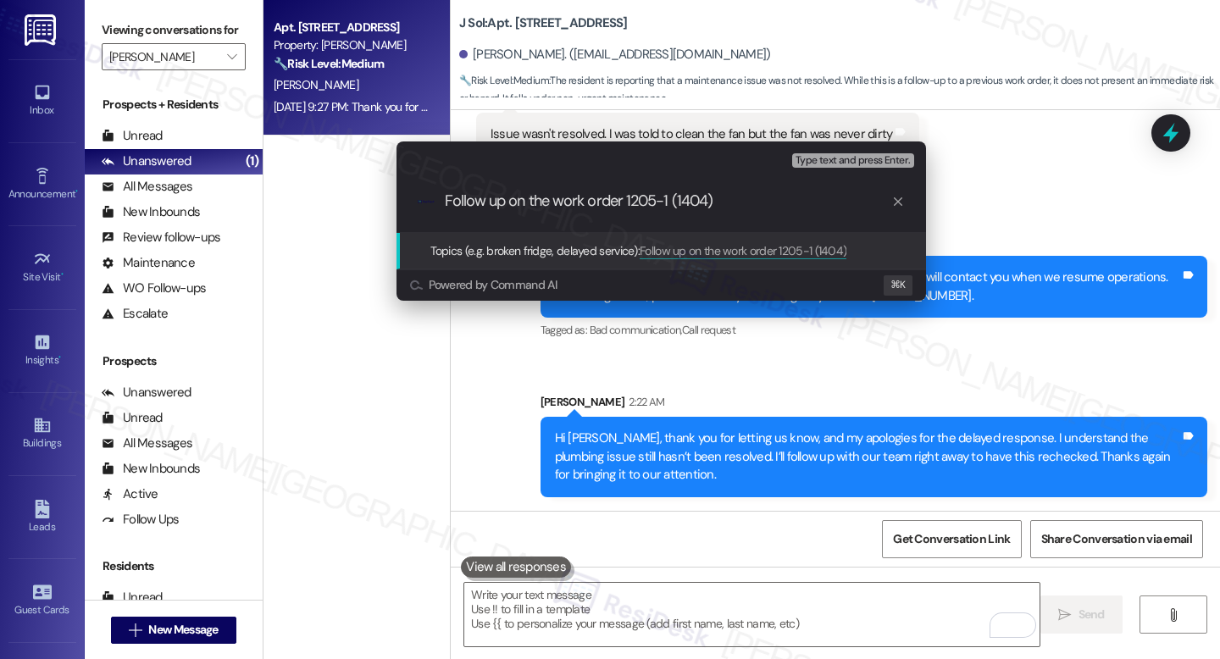
click at [748, 211] on div ".cls-1{fill:#0a055f;}.cls-2{fill:#0cc4c4;} resideskLogoBlueOrange Follow up on …" at bounding box center [662, 201] width 530 height 60
click at [712, 250] on span "Follow up on the work order 1205-1 (1404)" at bounding box center [743, 250] width 207 height 15
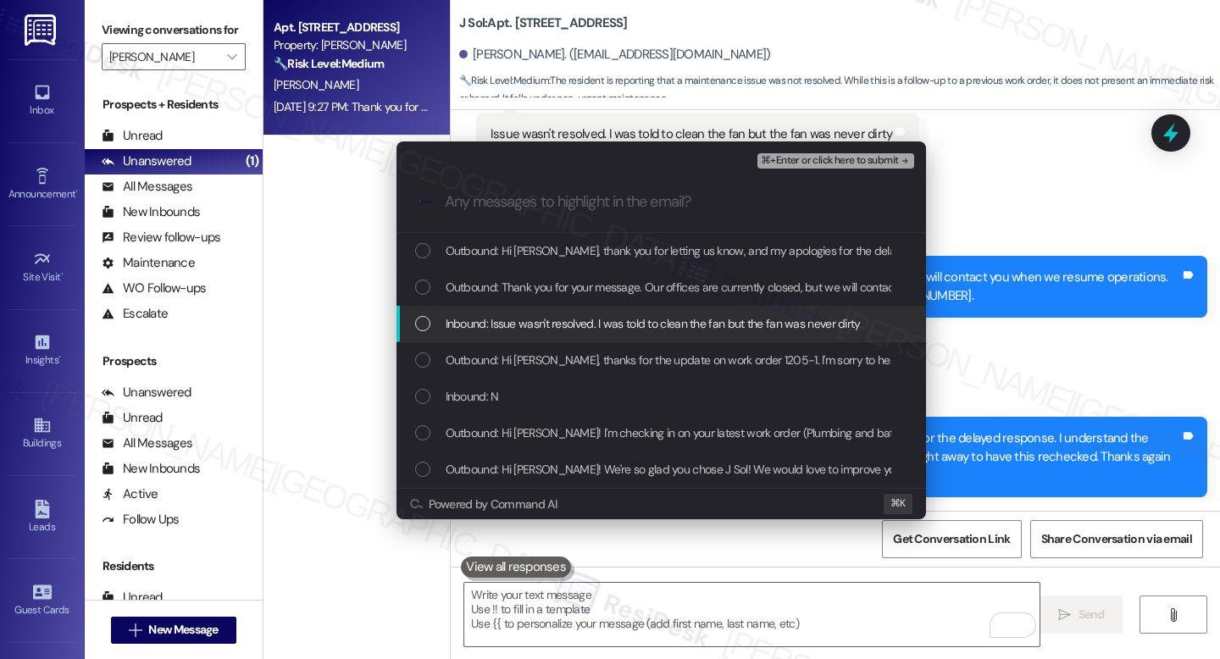
click at [571, 333] on span "Inbound: Issue wasn't resolved. I was told to clean the fan but the fan was nev…" at bounding box center [653, 323] width 415 height 19
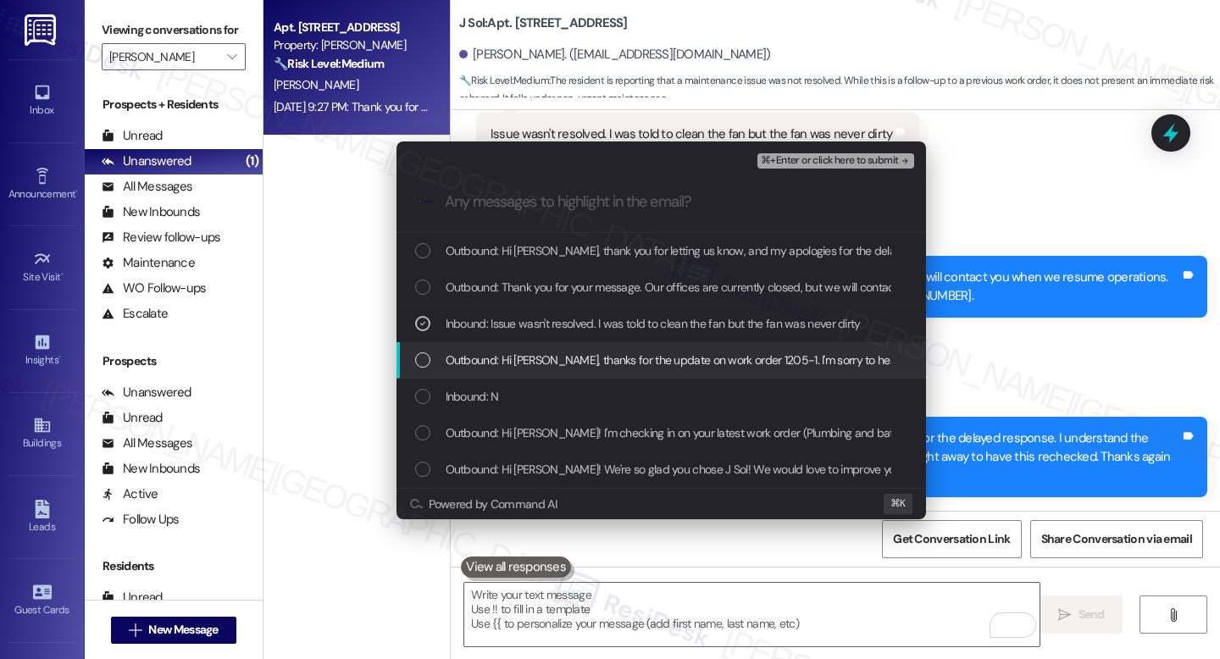
click at [544, 367] on span "Outbound: Hi Aditya, thanks for the update on work order 1205-1. I'm sorry to h…" at bounding box center [930, 360] width 969 height 19
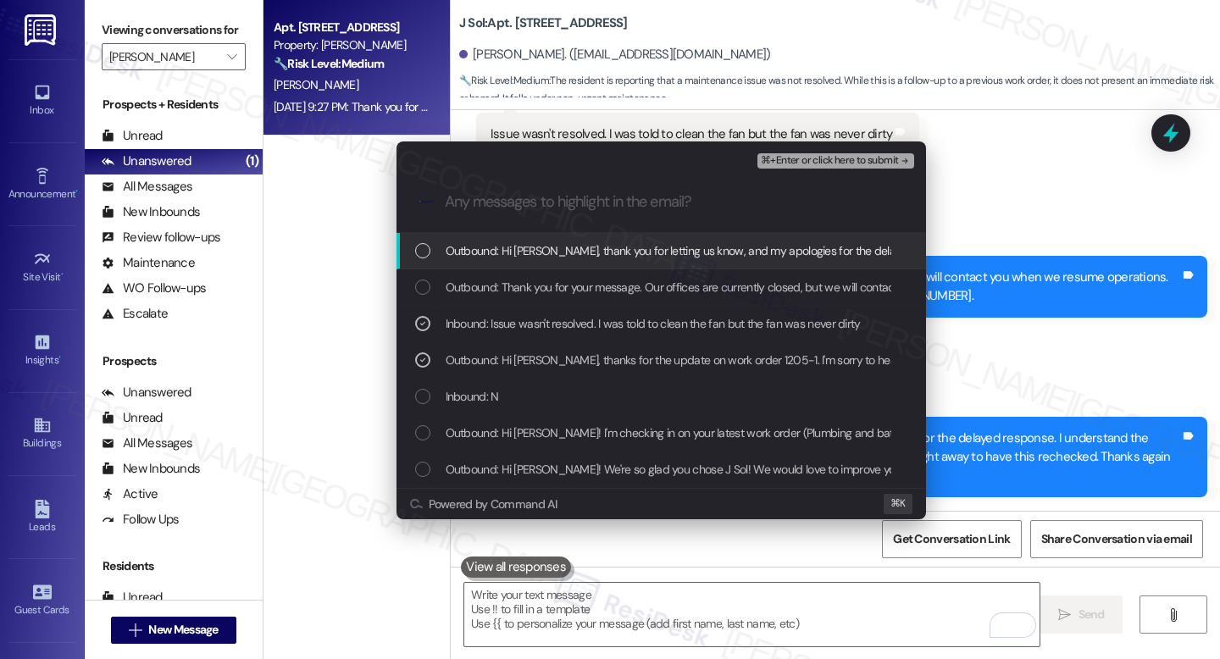
click at [825, 166] on span "⌘+Enter or click here to submit" at bounding box center [829, 161] width 137 height 12
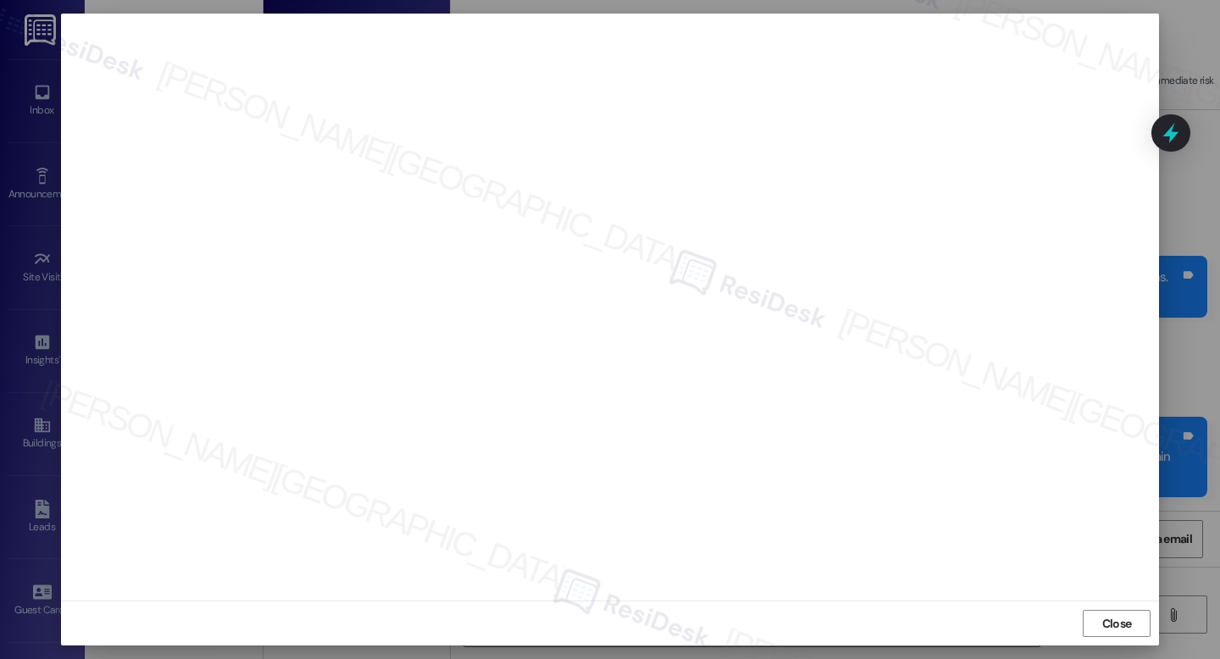
scroll to position [5, 0]
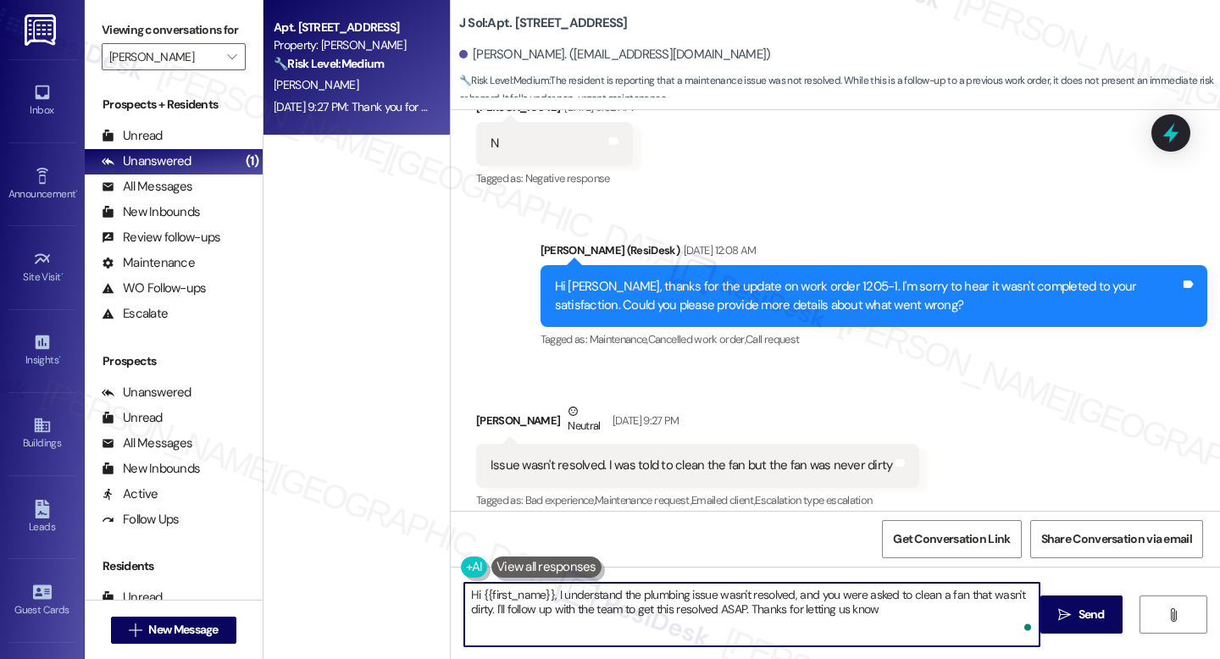
type textarea "Hi {{first_name}}, I understand the plumbing issue wasn't resolved, and you wer…"
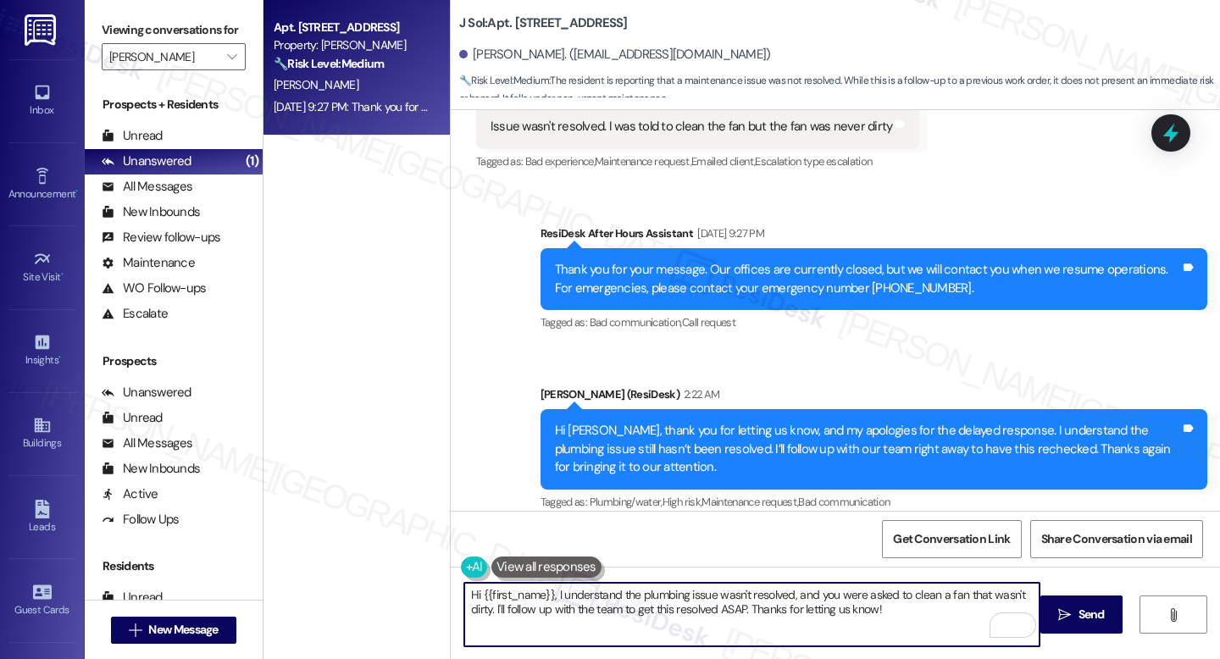
scroll to position [1015, 0]
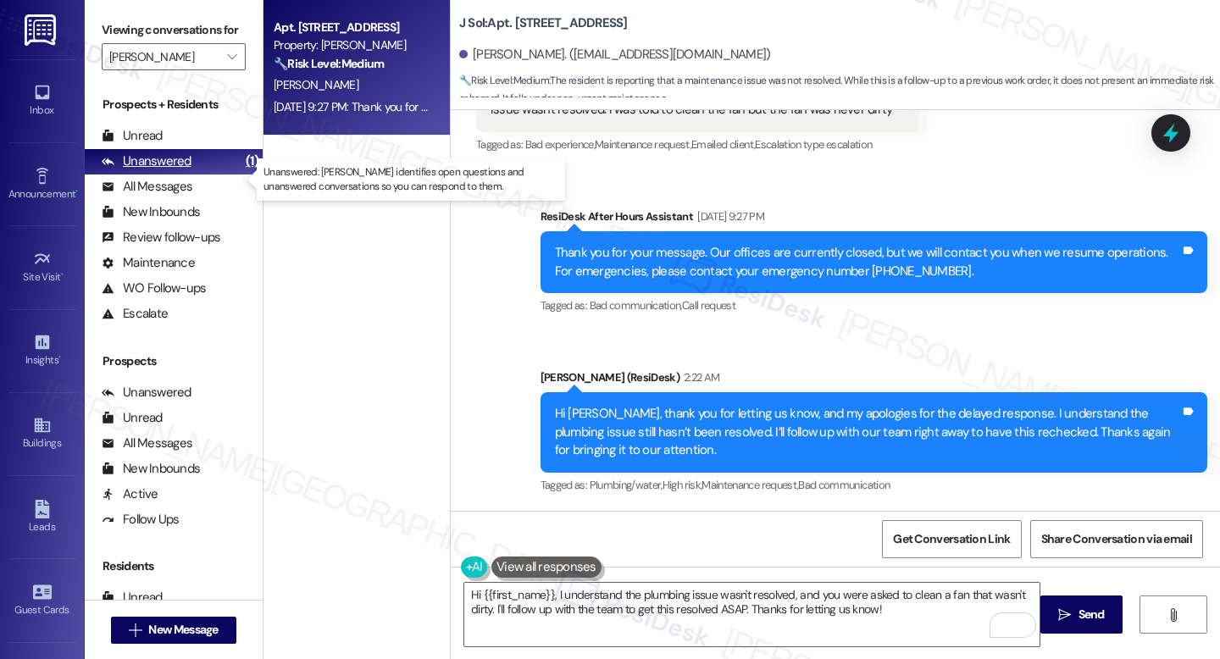
click at [196, 175] on div "Unanswered (1)" at bounding box center [174, 161] width 178 height 25
click at [227, 64] on icon "" at bounding box center [231, 57] width 9 height 14
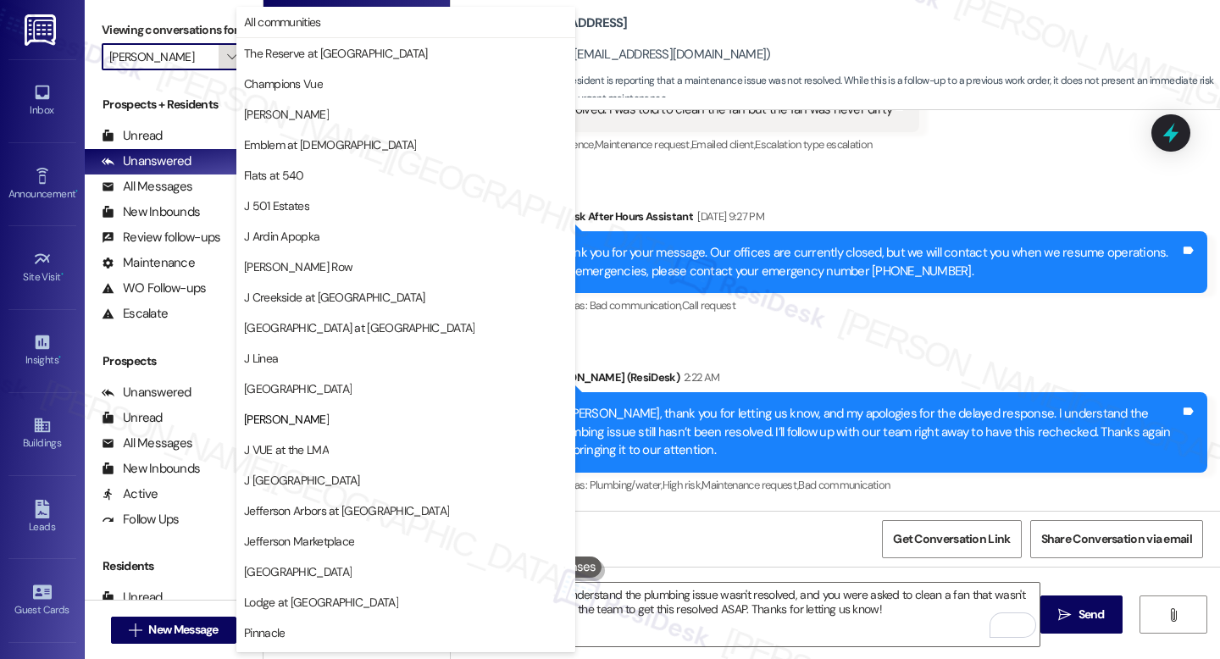
scroll to position [209, 0]
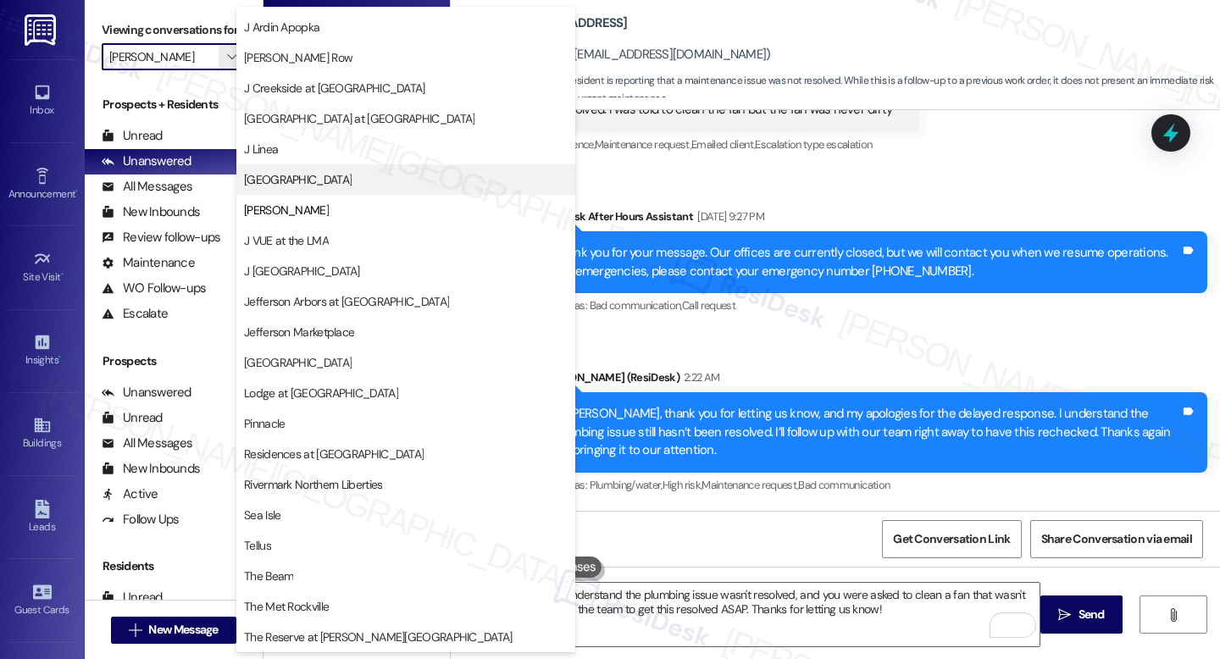
click at [286, 168] on button "[GEOGRAPHIC_DATA]" at bounding box center [405, 179] width 339 height 31
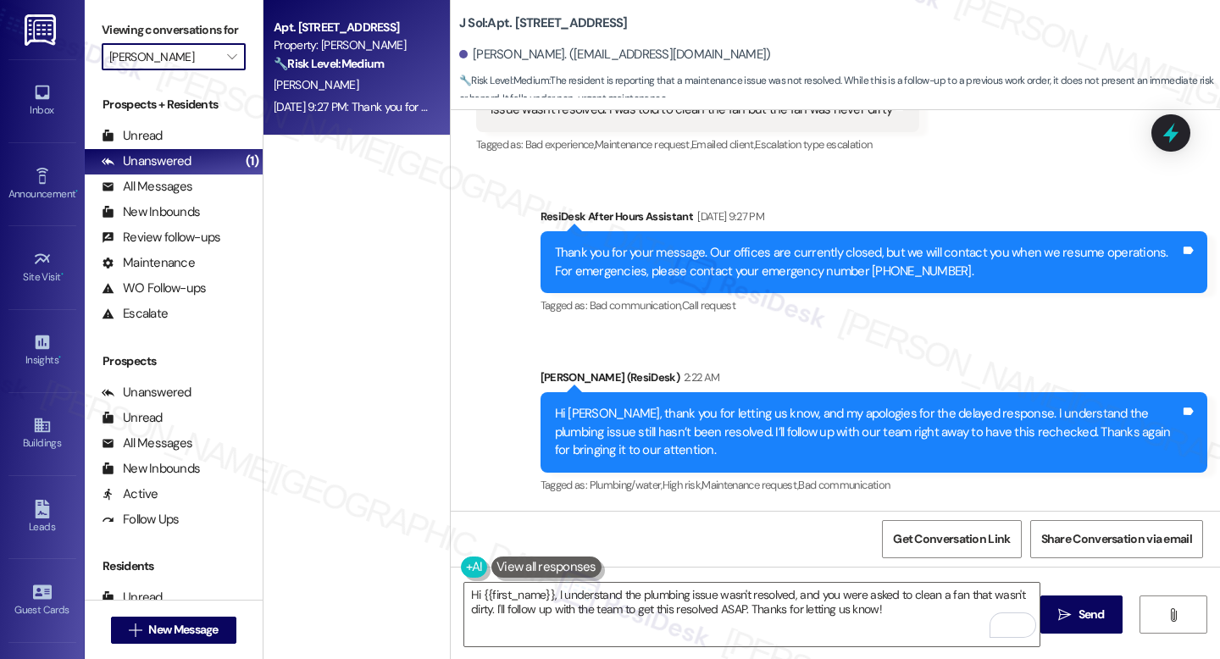
type input "[GEOGRAPHIC_DATA]"
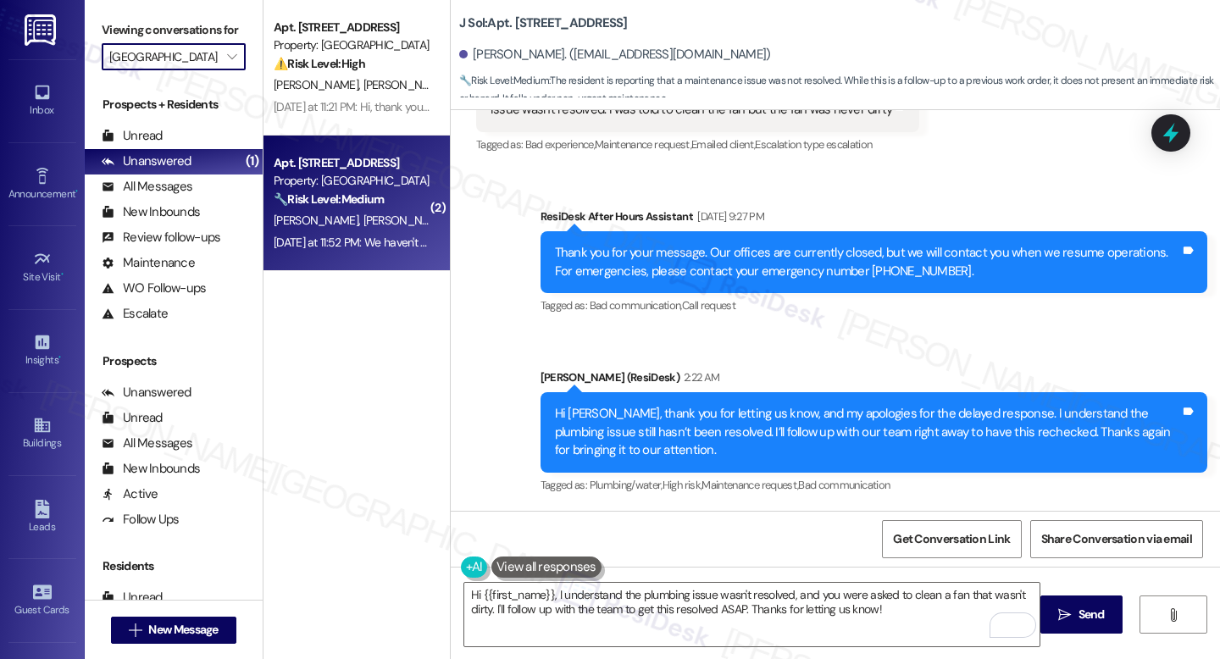
click at [347, 160] on div "Apt. 204, 190 Pleasant St" at bounding box center [352, 163] width 157 height 18
type textarea "Hi {{first_name}}, I understand the plumbing issue wasn't resolved, and you wer…"
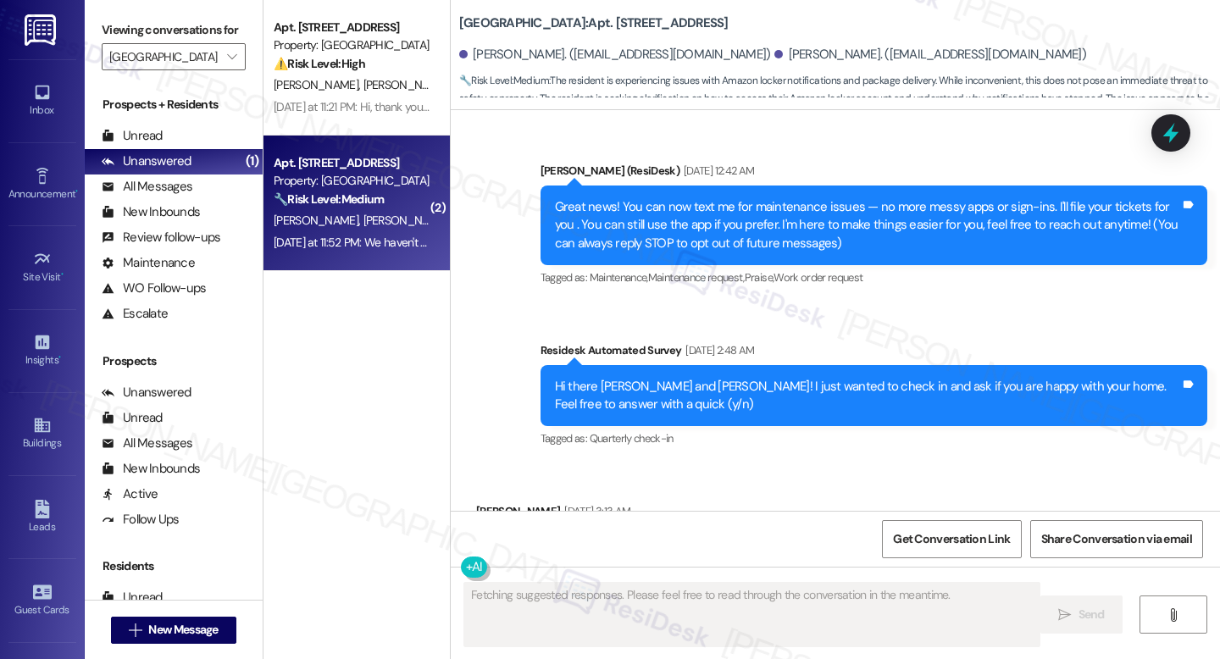
scroll to position [30247, 0]
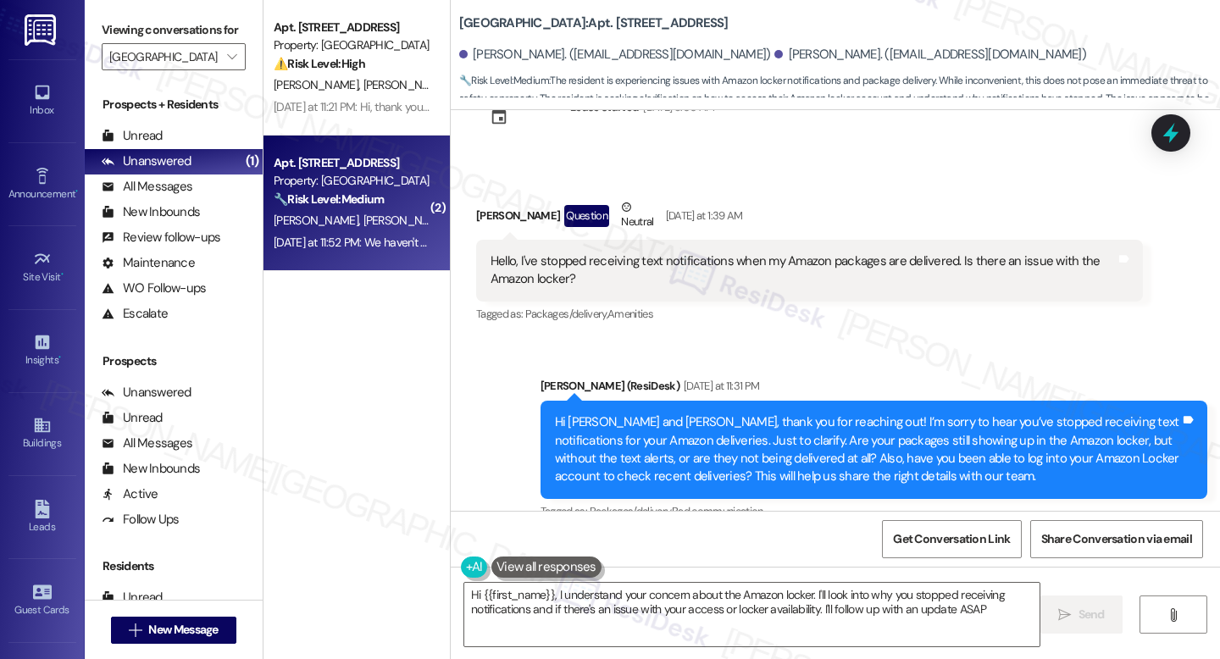
type textarea "Hi {{first_name}}, I understand your concern about the Amazon locker. I'll look…"
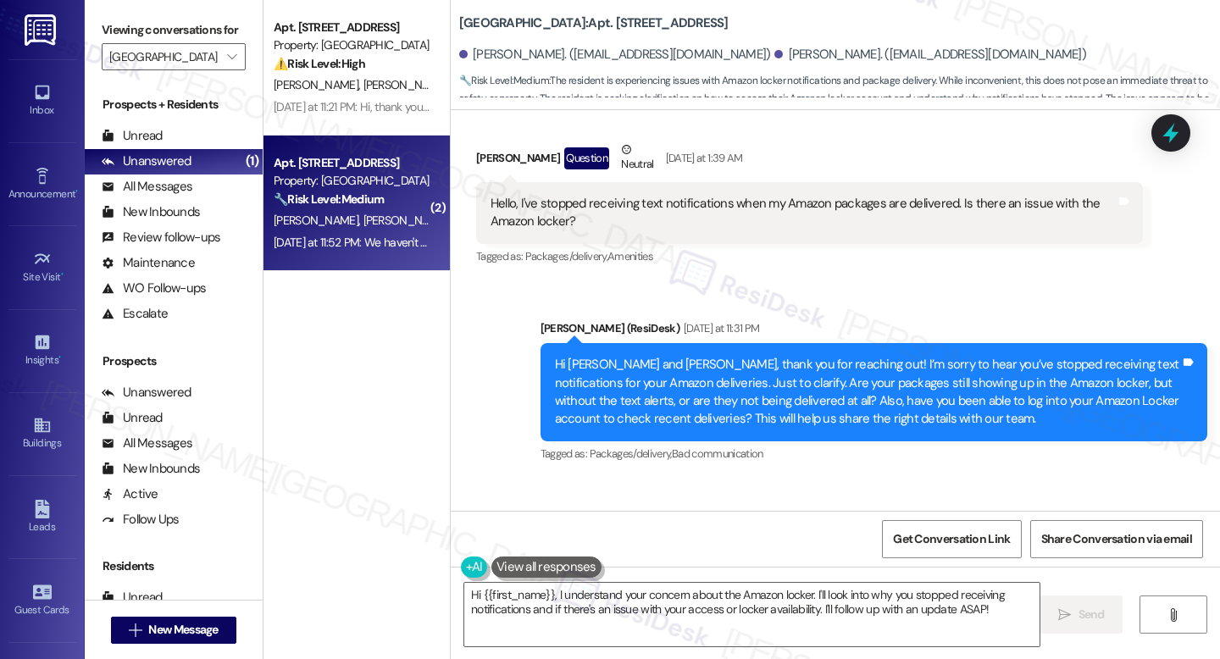
drag, startPoint x: 735, startPoint y: 458, endPoint x: 482, endPoint y: 406, distance: 258.6
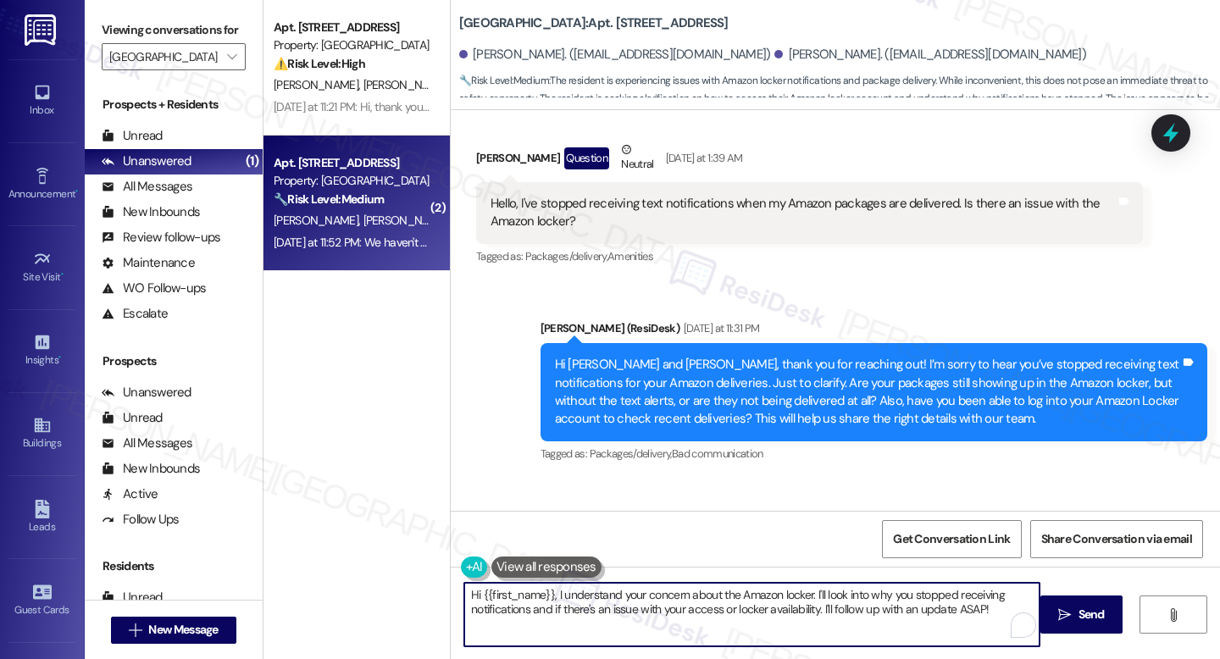
click at [989, 624] on textarea "Hi {{first_name}}, I understand your concern about the Amazon locker. I'll look…" at bounding box center [751, 615] width 575 height 64
click at [1071, 606] on span " Send" at bounding box center [1081, 615] width 53 height 18
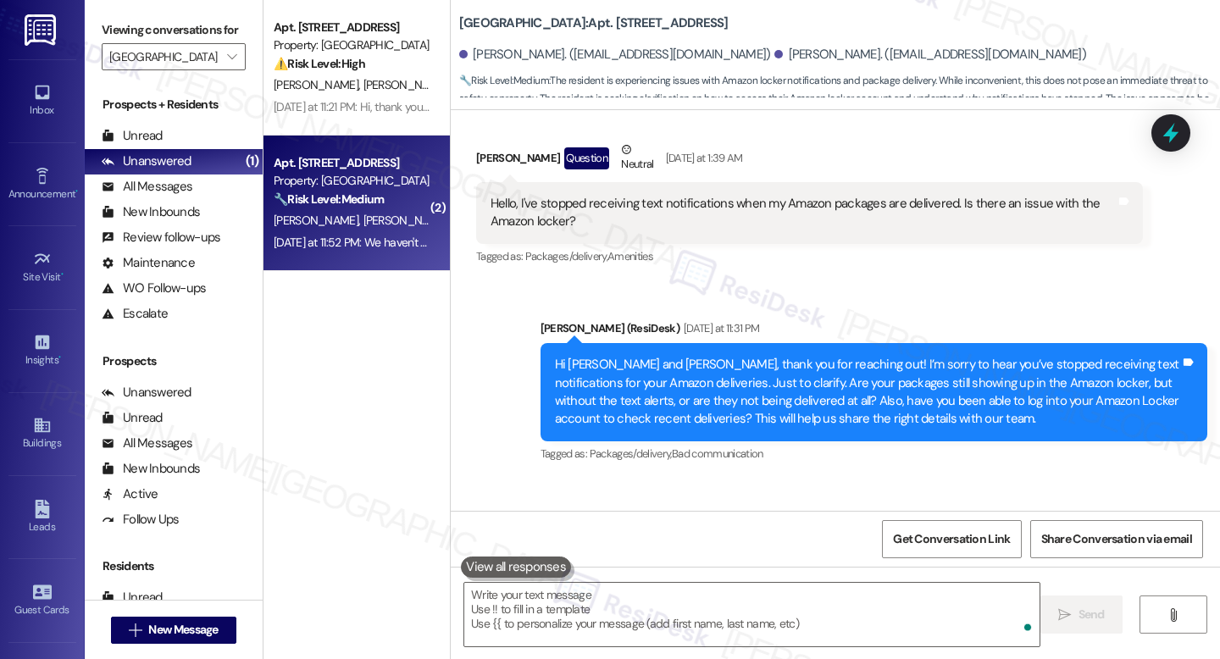
scroll to position [30246, 0]
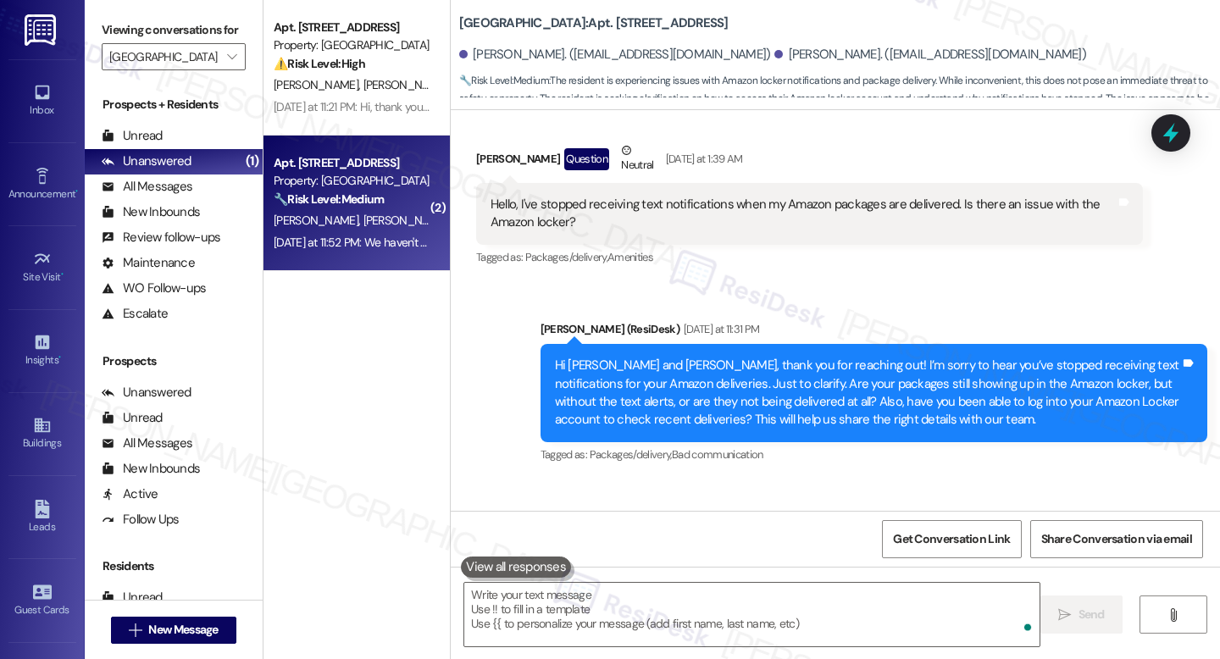
drag, startPoint x: 608, startPoint y: 448, endPoint x: 479, endPoint y: 419, distance: 133.0
copy div "We haven't changed anything, we just suddenly stopped getting notifications fro…"
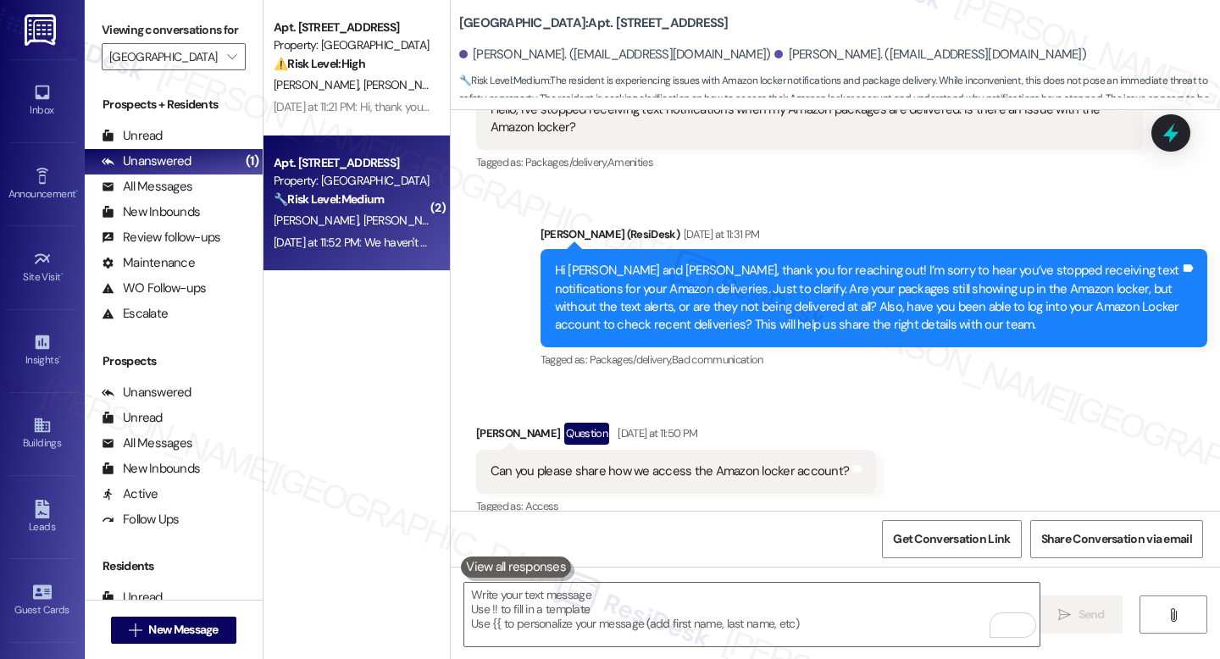
scroll to position [30383, 0]
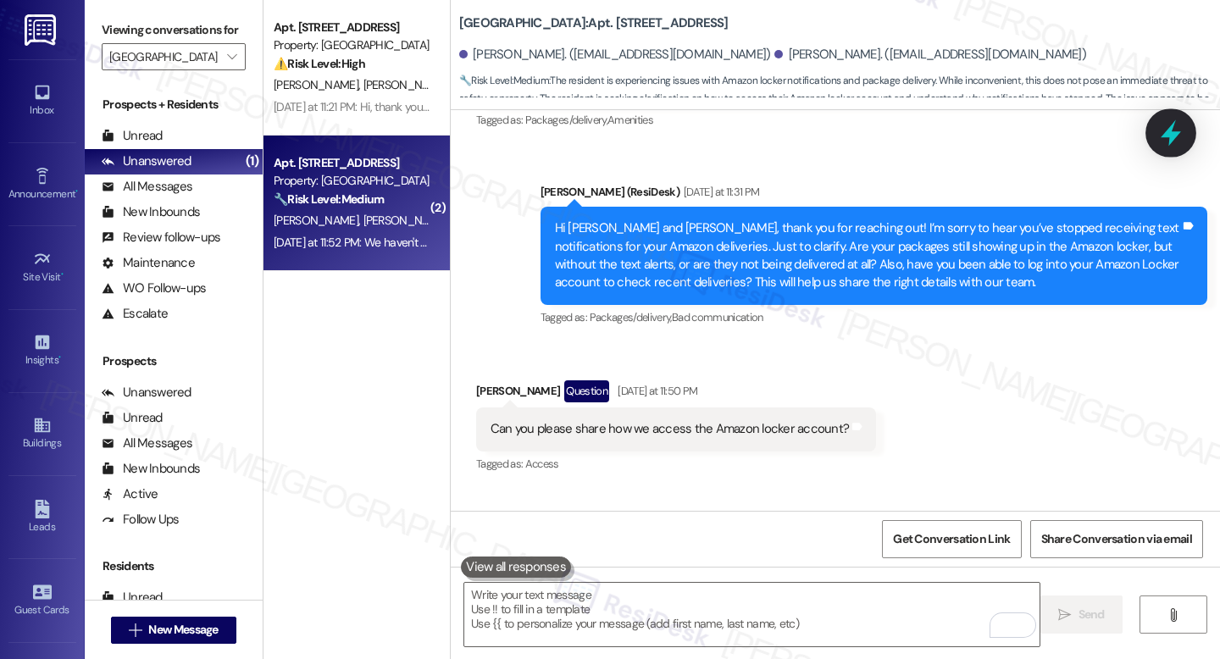
click at [1179, 145] on icon at bounding box center [1171, 133] width 29 height 29
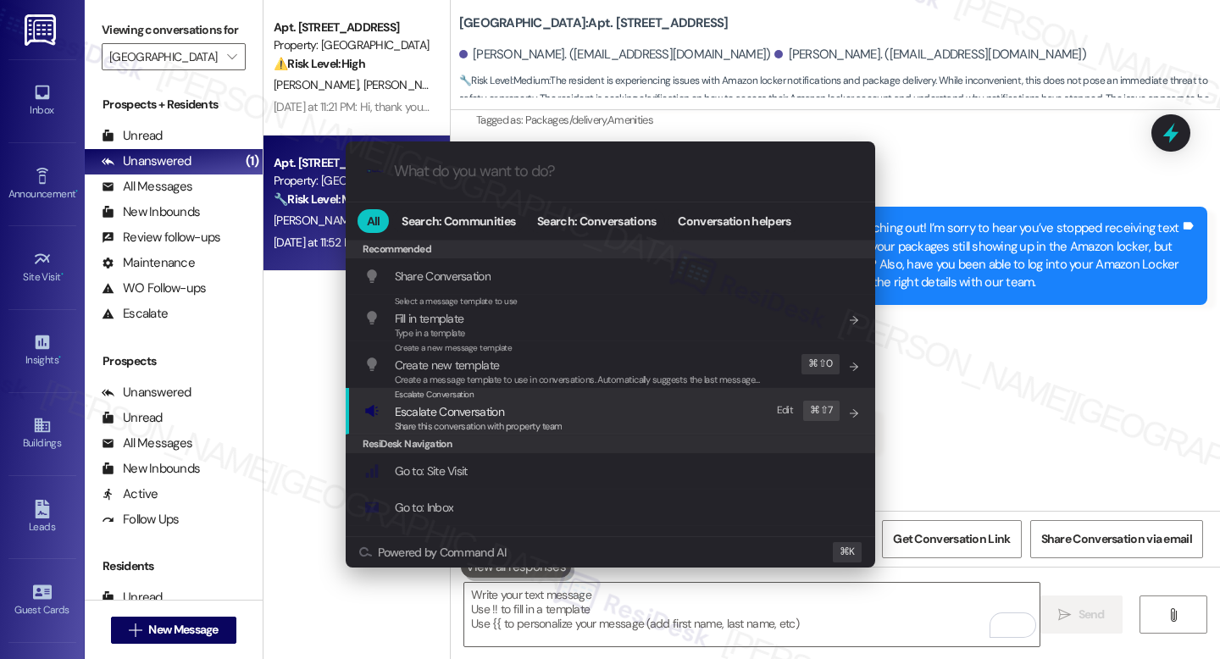
click at [448, 406] on span "Escalate Conversation" at bounding box center [449, 411] width 109 height 15
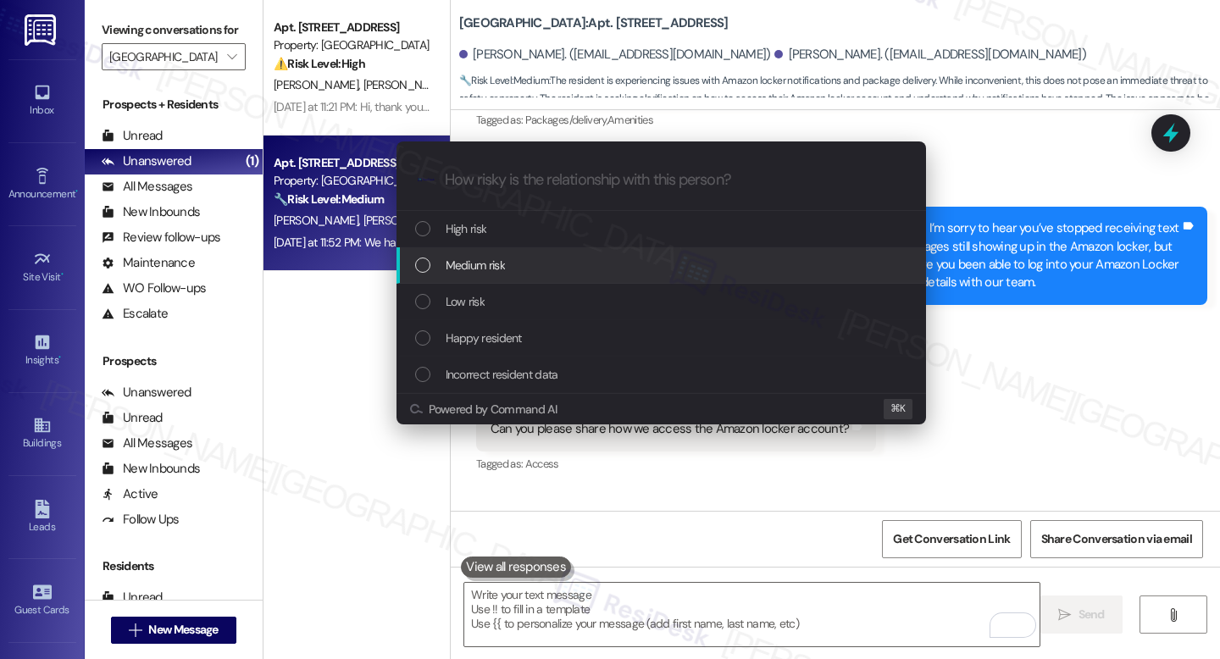
click at [469, 274] on span "Medium risk" at bounding box center [475, 265] width 59 height 19
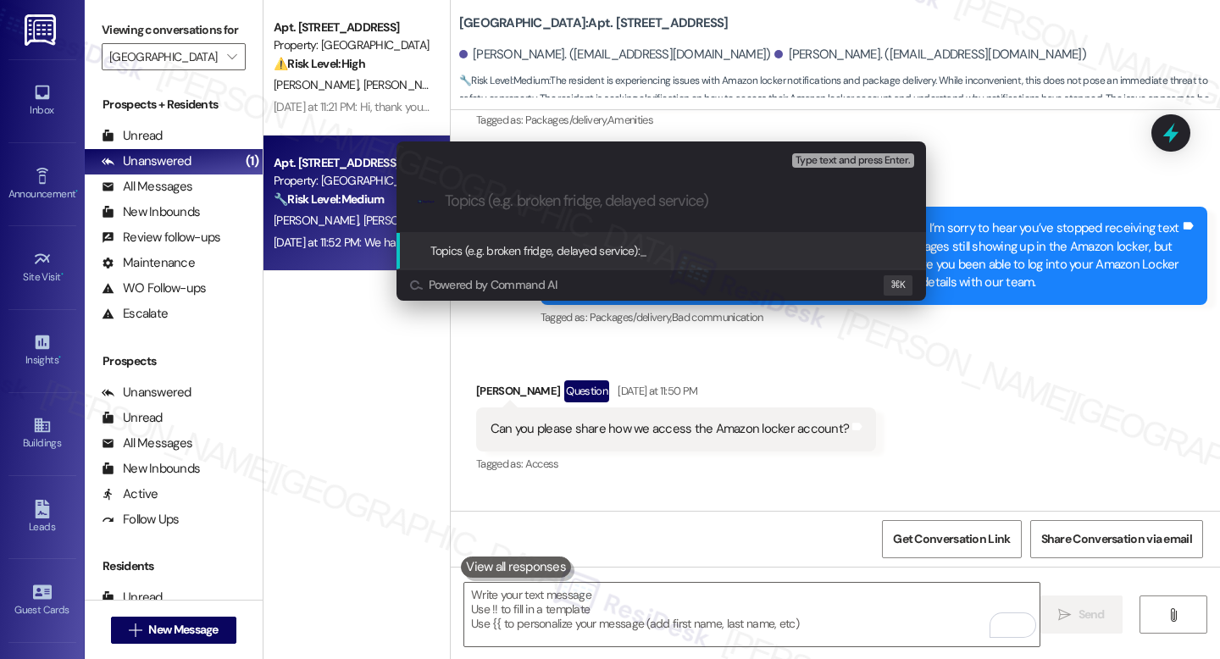
click at [556, 214] on div ".cls-1{fill:#0a055f;}.cls-2{fill:#0cc4c4;} resideskLogoBlueOrange" at bounding box center [662, 201] width 530 height 60
click at [483, 208] on input "Topics (e.g. broken fridge, delayed service)" at bounding box center [675, 201] width 460 height 18
paste input "Resident Not Receiving Amazon Locker Notifications"
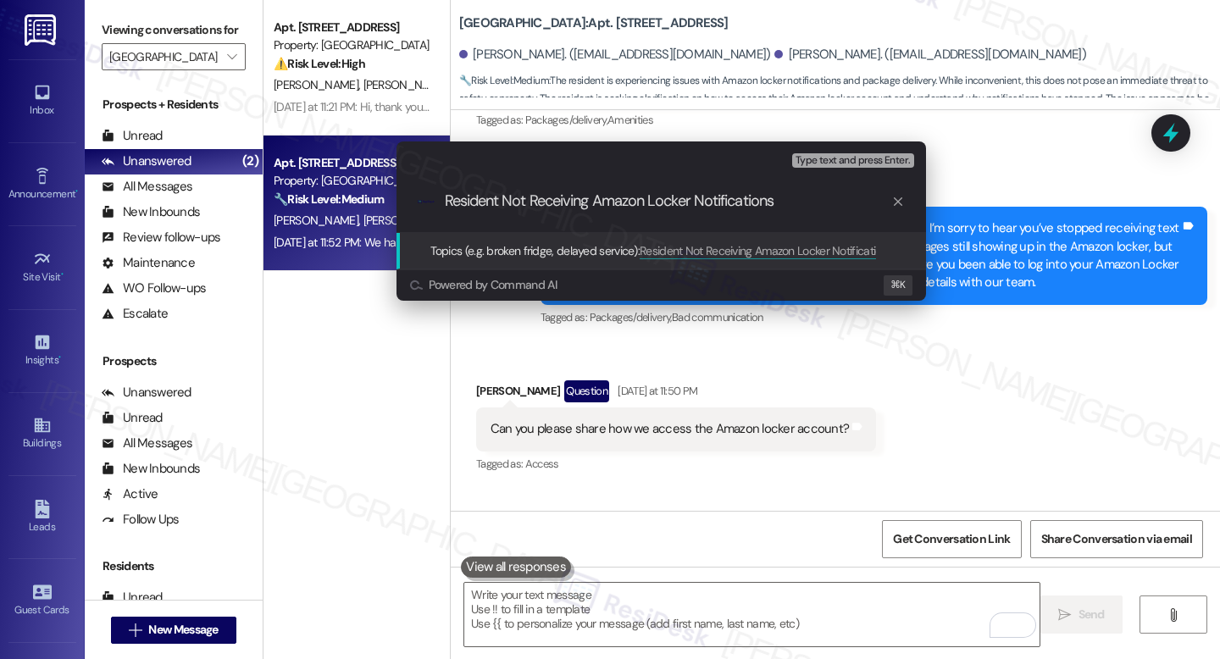
type input "Resident Not Receiving Amazon Locker Notifications"
click at [765, 256] on span "Resident Not Receiving Amazon Locker Notifications" at bounding box center [766, 250] width 253 height 15
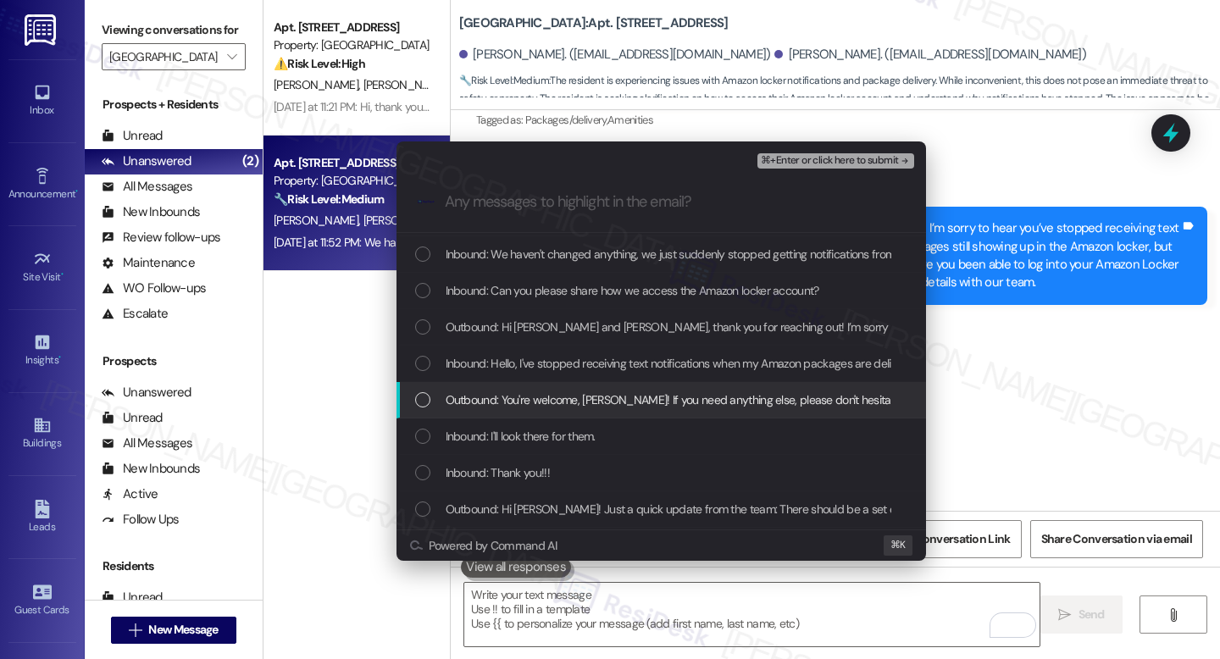
scroll to position [36, 0]
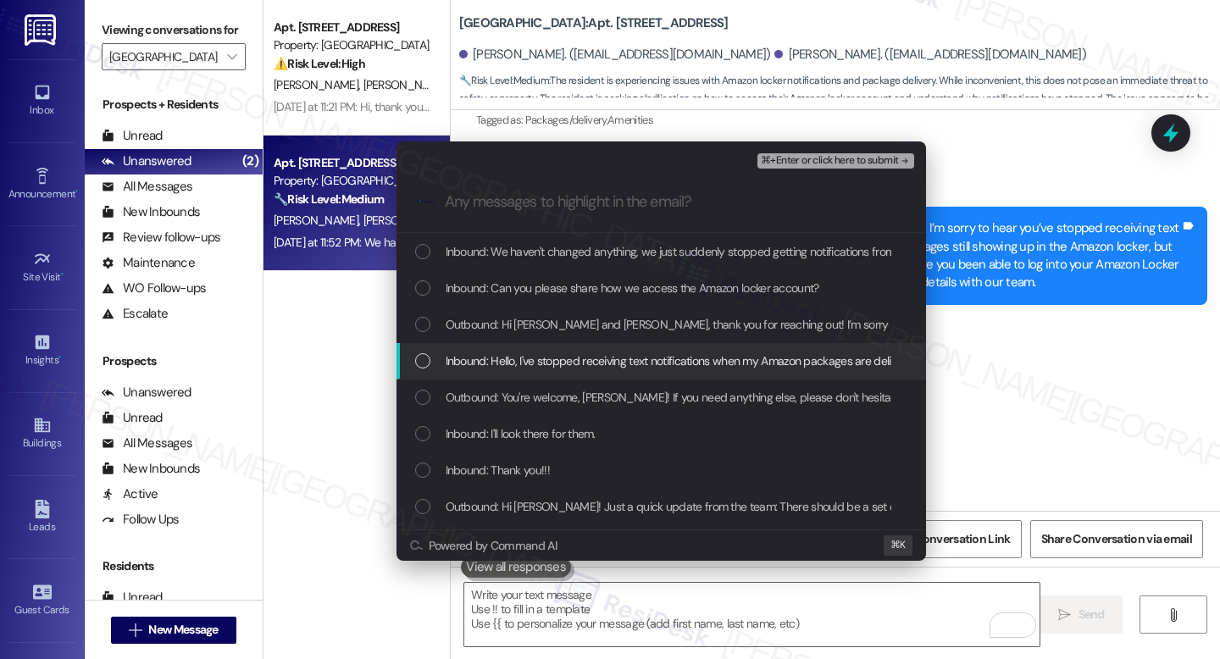
click at [640, 368] on span "Inbound: Hello, I've stopped receiving text notifications when my Amazon packag…" at bounding box center [785, 361] width 679 height 19
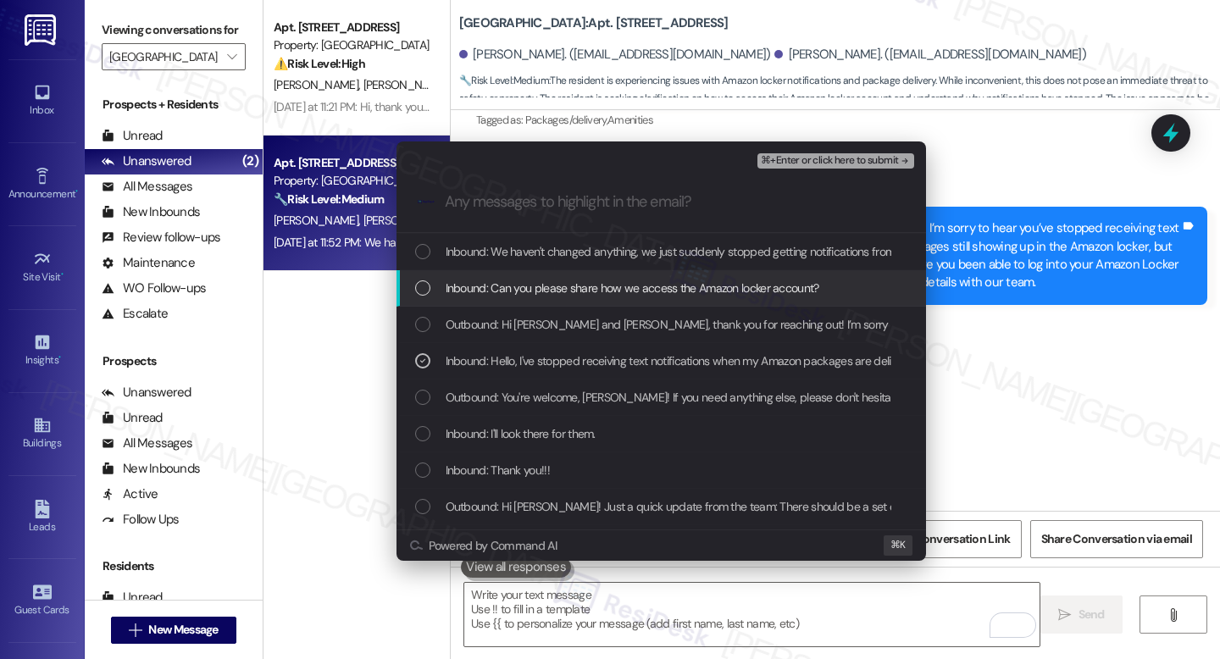
click at [628, 297] on span "Inbound: Can you please share how we access the Amazon locker account?" at bounding box center [633, 288] width 374 height 19
click at [642, 262] on div "Inbound: We haven't changed anything, we just suddenly stopped getting notifica…" at bounding box center [662, 252] width 530 height 36
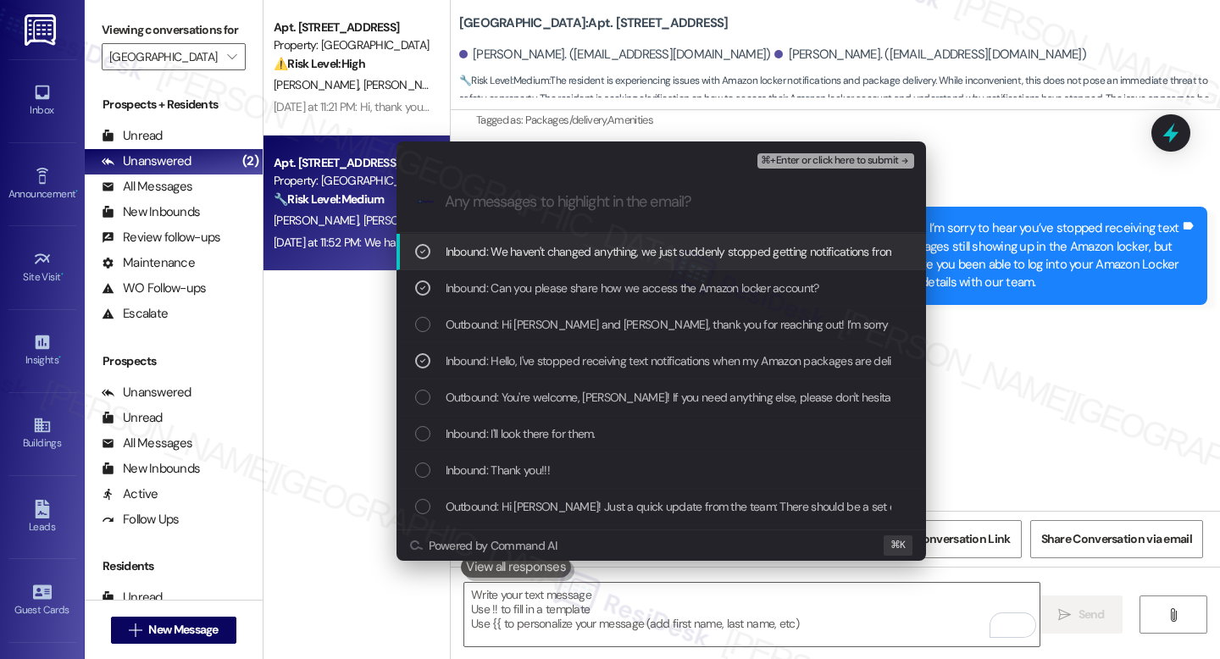
click at [829, 160] on span "⌘+Enter or click here to submit" at bounding box center [829, 161] width 137 height 12
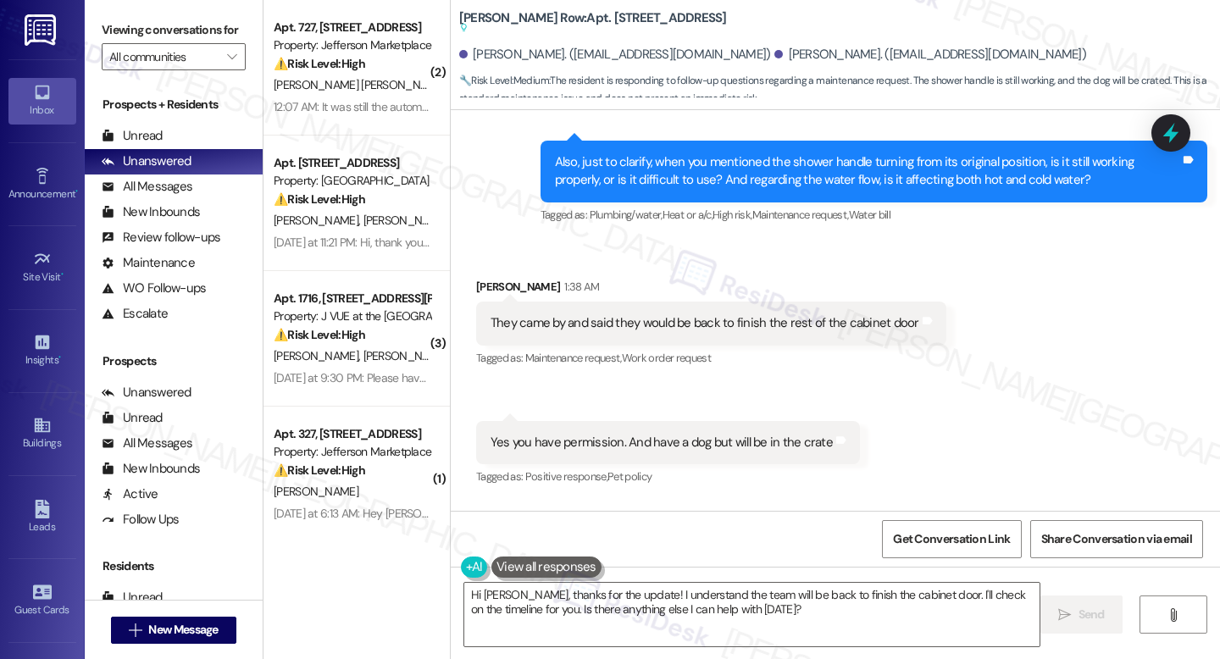
scroll to position [5984, 0]
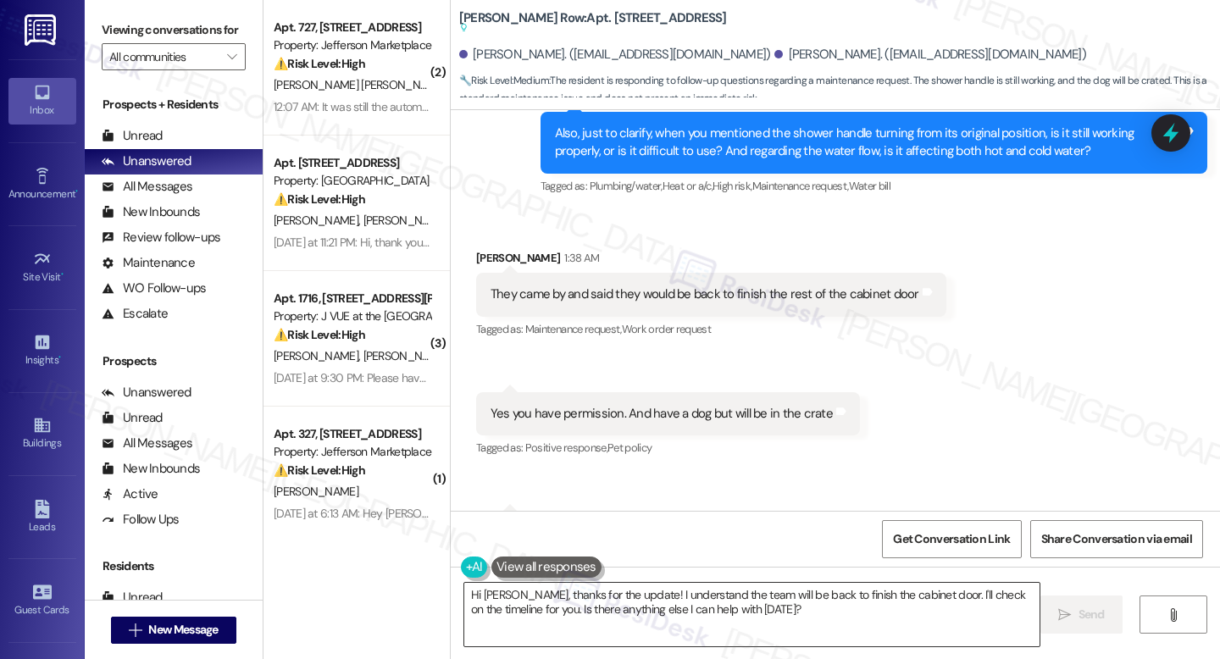
click at [635, 613] on textarea "Hi Anthony, thanks for the update! I understand the team will be back to finish…" at bounding box center [751, 615] width 575 height 64
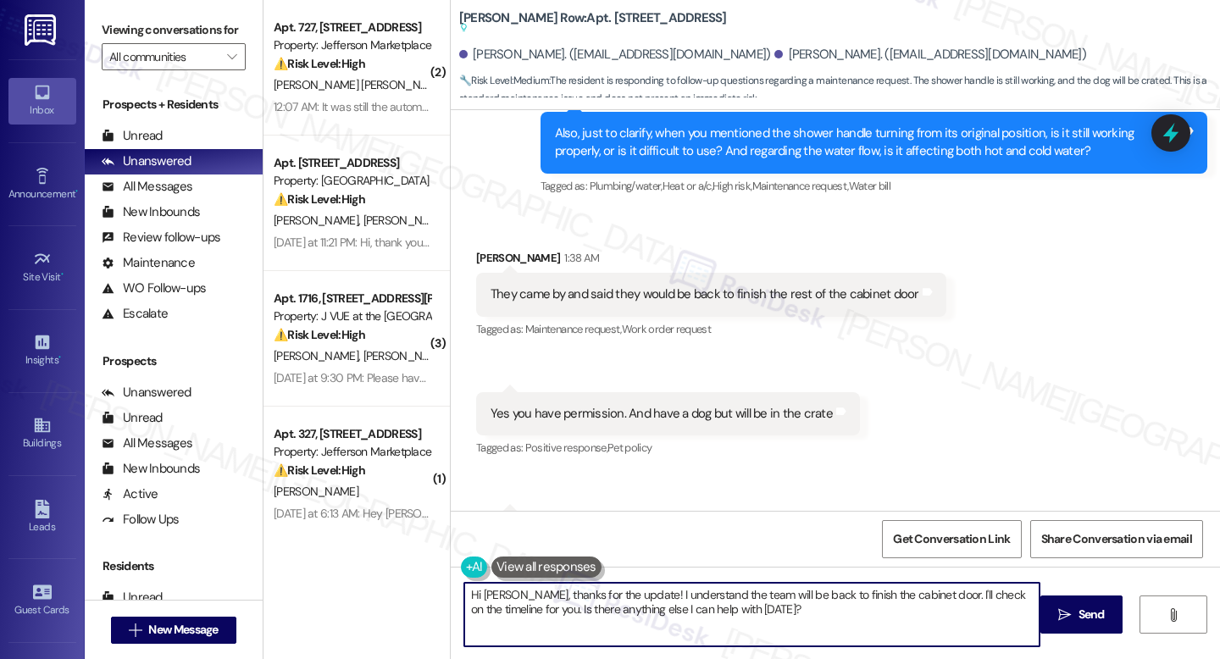
click at [635, 613] on textarea "Hi Anthony, thanks for the update! I understand the team will be back to finish…" at bounding box center [751, 615] width 575 height 64
click at [692, 587] on textarea "Hi Anthony, thanks for the update! I understand the team will be back to finish…" at bounding box center [751, 615] width 575 height 64
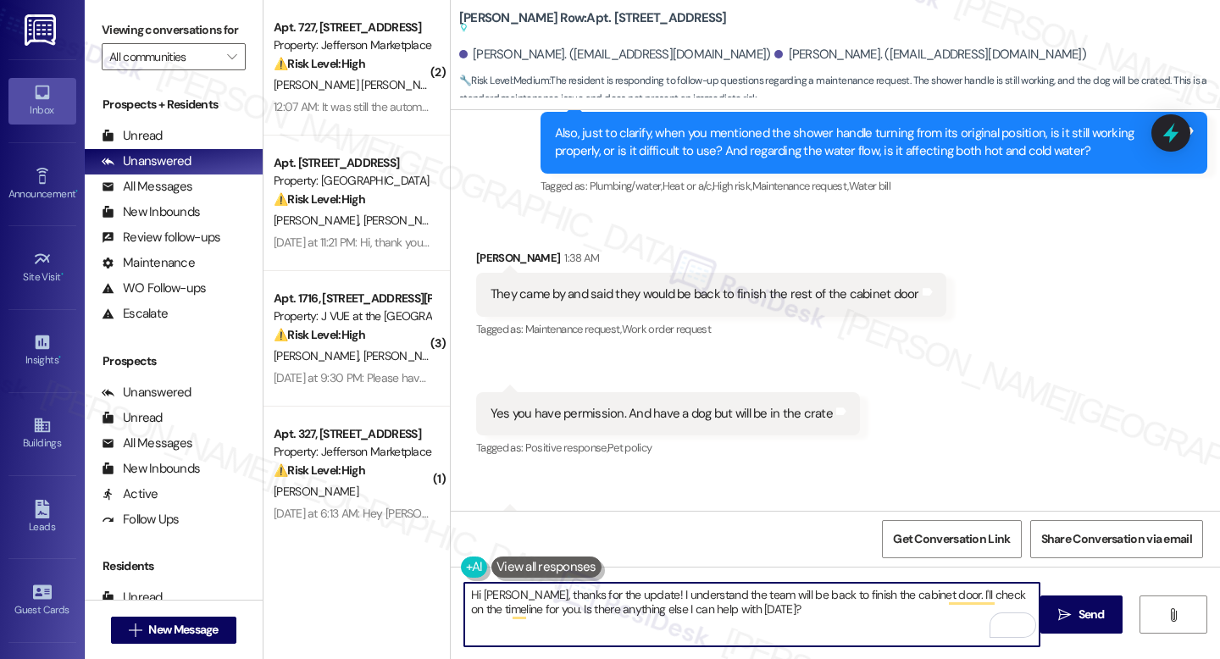
click at [692, 587] on textarea "Hi Anthony, thanks for the update! I understand the team will be back to finish…" at bounding box center [751, 615] width 575 height 64
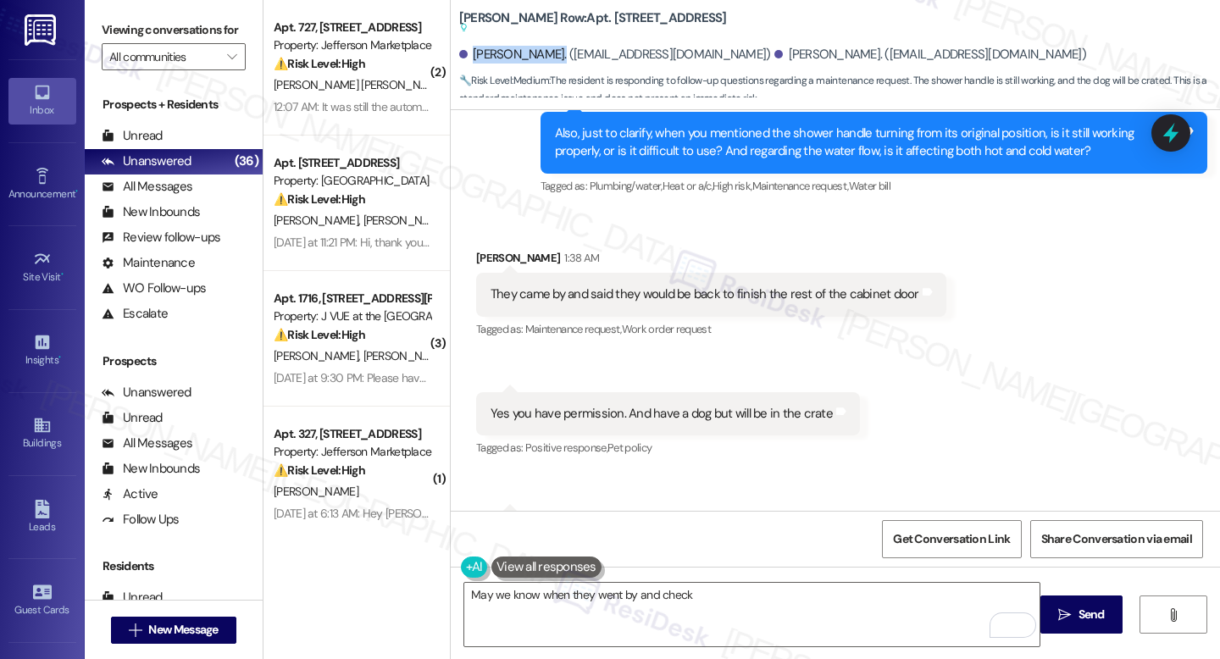
drag, startPoint x: 464, startPoint y: 56, endPoint x: 549, endPoint y: 57, distance: 84.7
click at [549, 57] on div "[PERSON_NAME]. ([EMAIL_ADDRESS][DOMAIN_NAME])" at bounding box center [615, 55] width 312 height 18
copy div "[PERSON_NAME]"
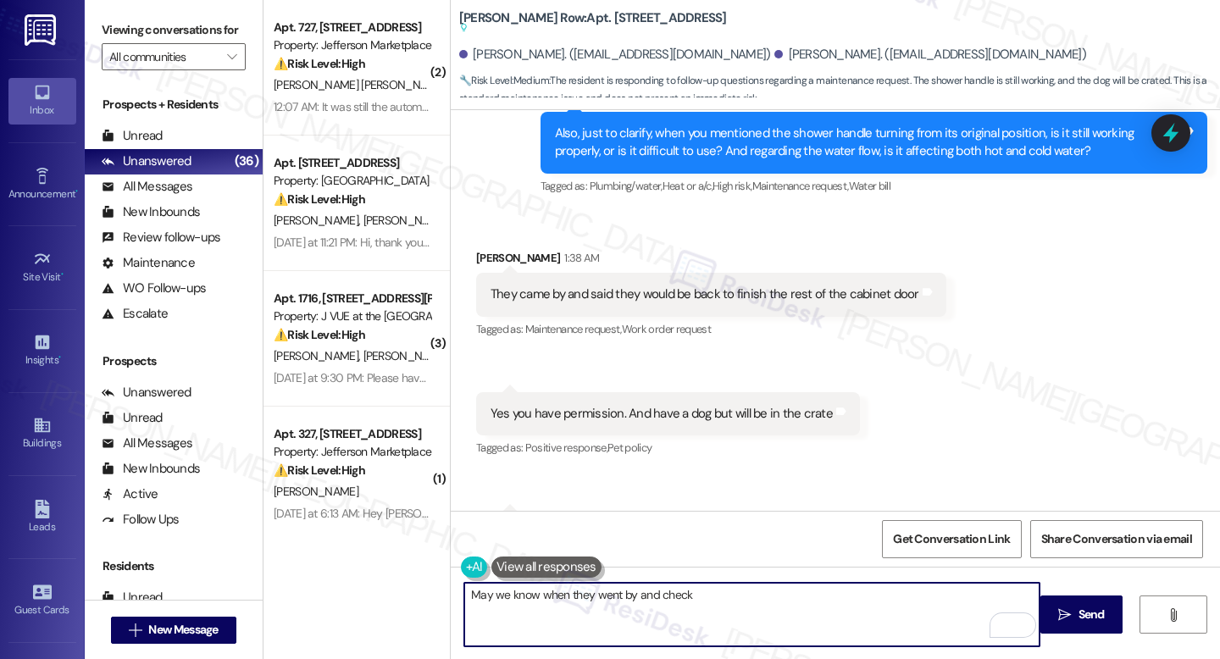
click at [646, 585] on textarea "May we know when they went by and check" at bounding box center [751, 615] width 575 height 64
click at [692, 589] on textarea "May we know when they went by and check" at bounding box center [751, 615] width 575 height 64
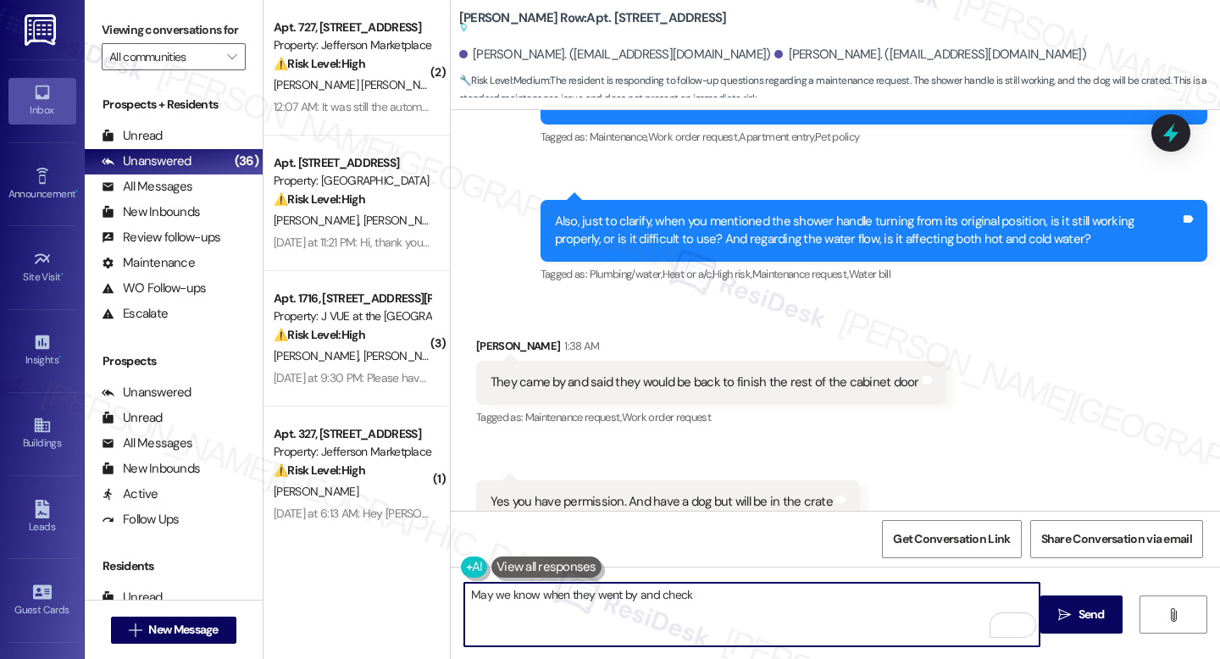
scroll to position [5897, 0]
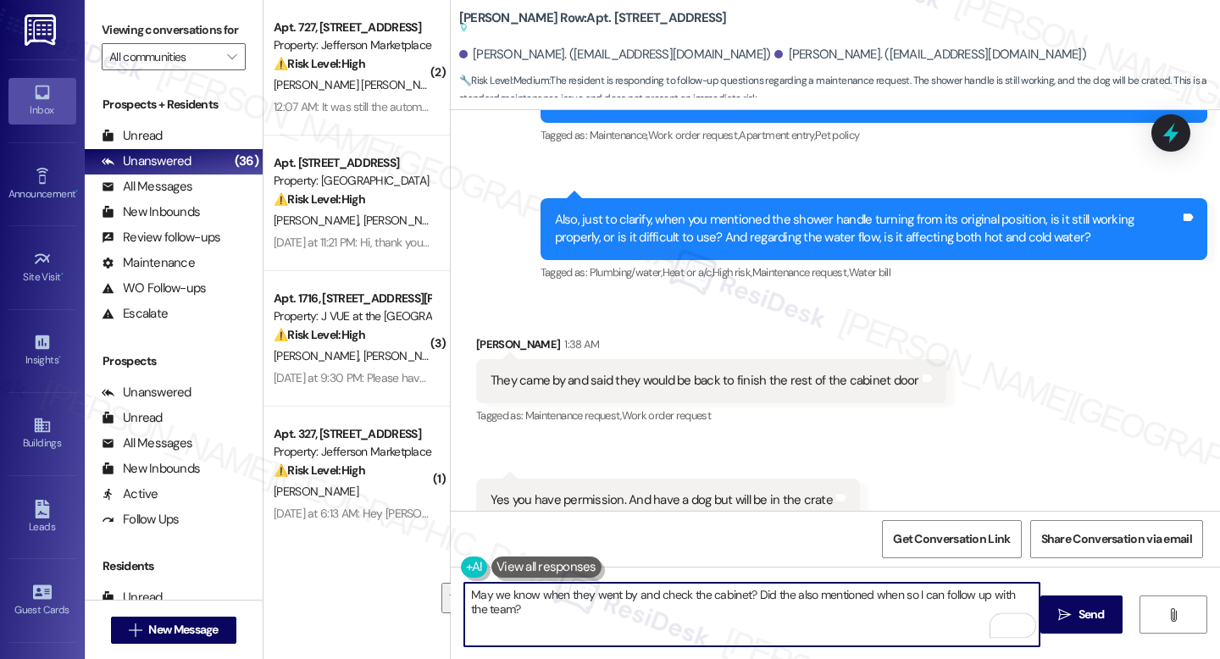
click at [571, 359] on div "They came by and said they would be back to finish the rest of the cabinet door…" at bounding box center [711, 380] width 470 height 43
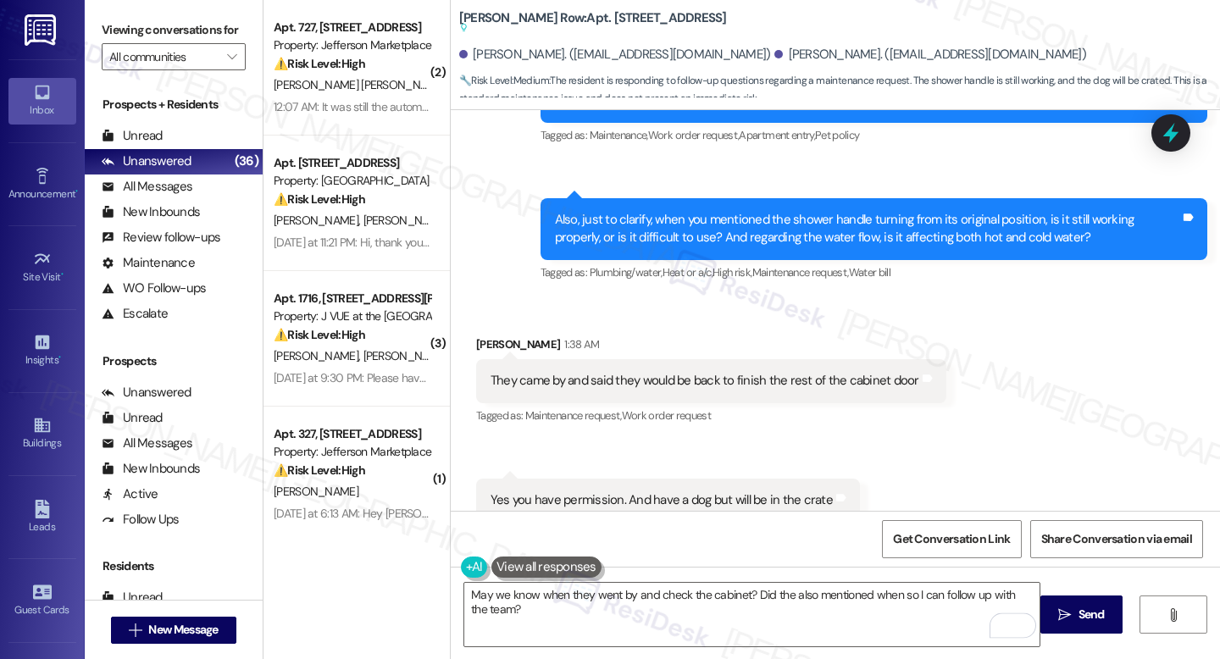
click at [571, 372] on div "They came by and said they would be back to finish the rest of the cabinet door" at bounding box center [705, 381] width 429 height 18
copy div "They came by and said they would be back to finish the rest of the cabinet door…"
click at [532, 491] on div "Yes you have permission. And have a dog but will be in the crate" at bounding box center [662, 500] width 342 height 18
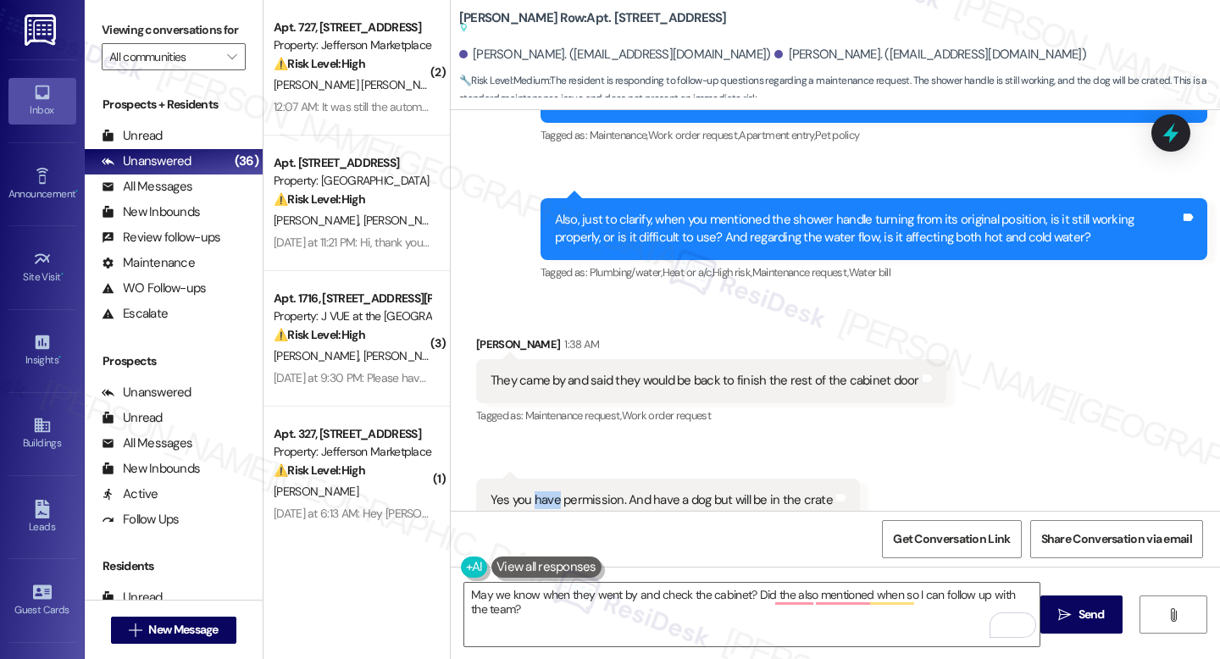
click at [532, 491] on div "Yes you have permission. And have a dog but will be in the crate" at bounding box center [662, 500] width 342 height 18
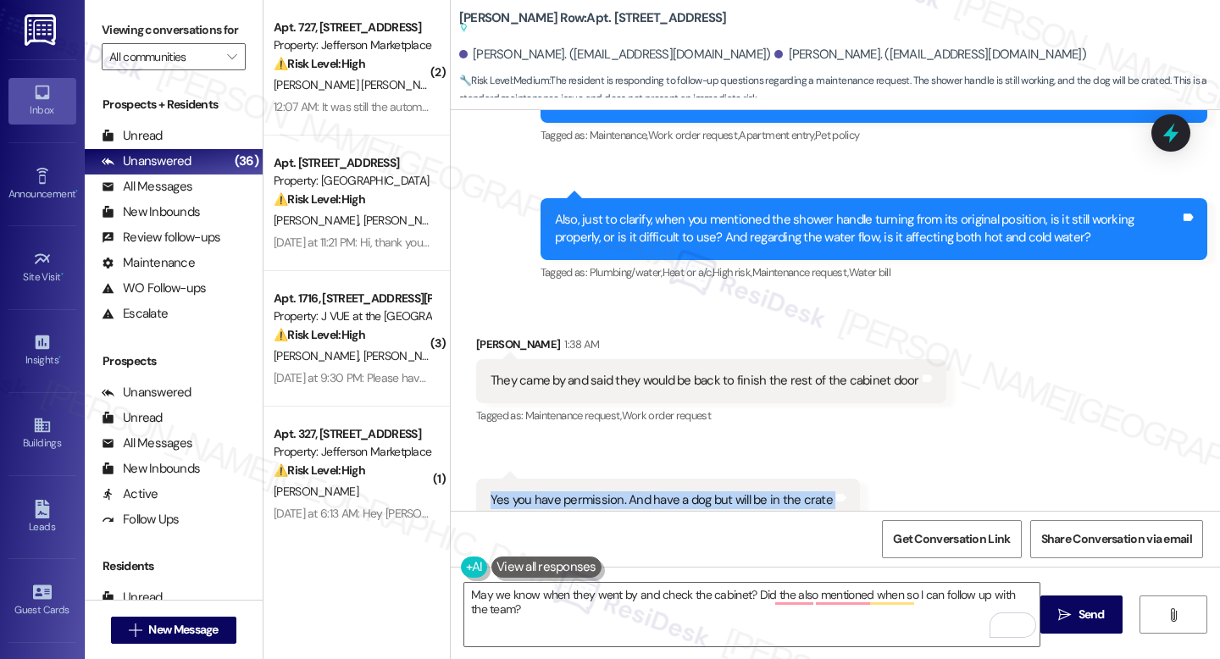
click at [532, 491] on div "Yes you have permission. And have a dog but will be in the crate" at bounding box center [662, 500] width 342 height 18
copy div "Yes you have permission. And have a dog but will be in the crate Tags and notes"
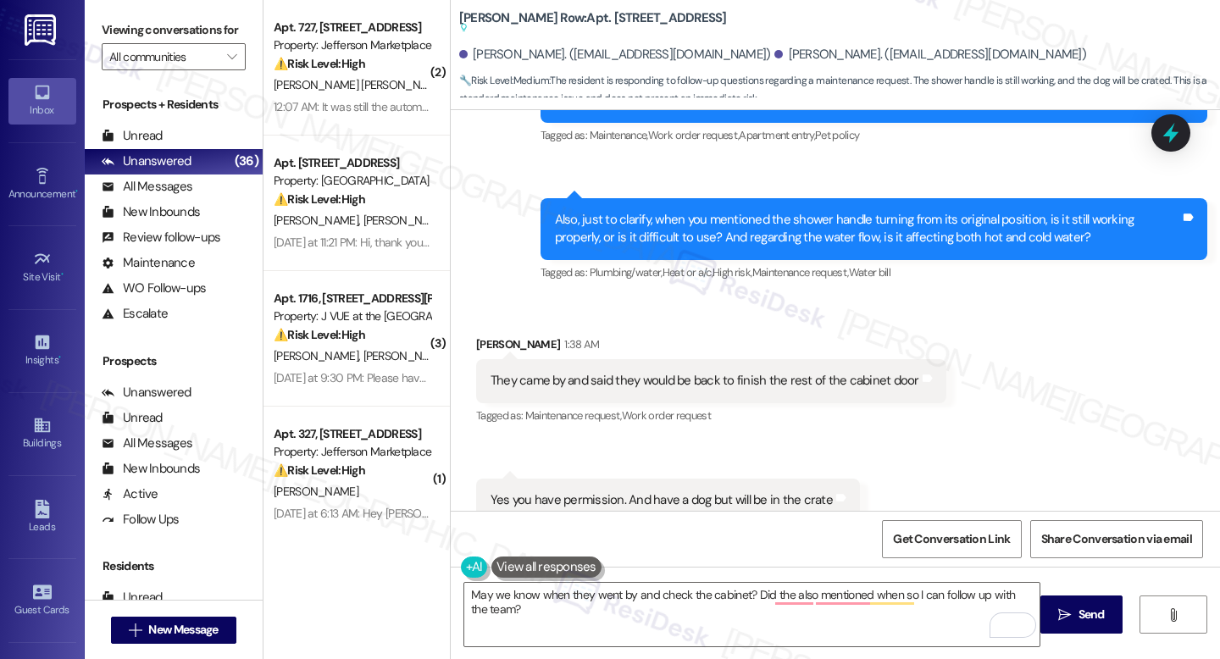
click at [545, 611] on div "It is still working properly but is misaligned from what it has been since we m…" at bounding box center [803, 629] width 625 height 36
click at [533, 491] on div "Yes you have permission. And have a dog but will be in the crate" at bounding box center [662, 500] width 342 height 18
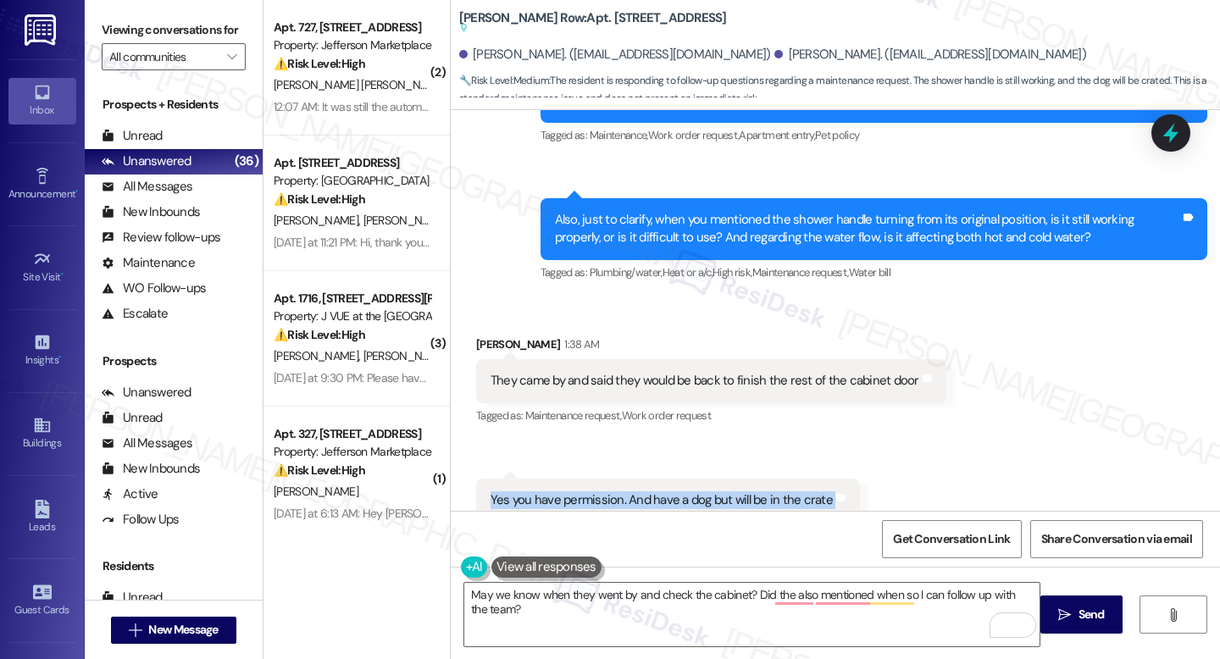
click at [533, 491] on div "Yes you have permission. And have a dog but will be in the crate" at bounding box center [662, 500] width 342 height 18
copy div "Yes you have permission. And have a dog but will be in the crate Tags and notes"
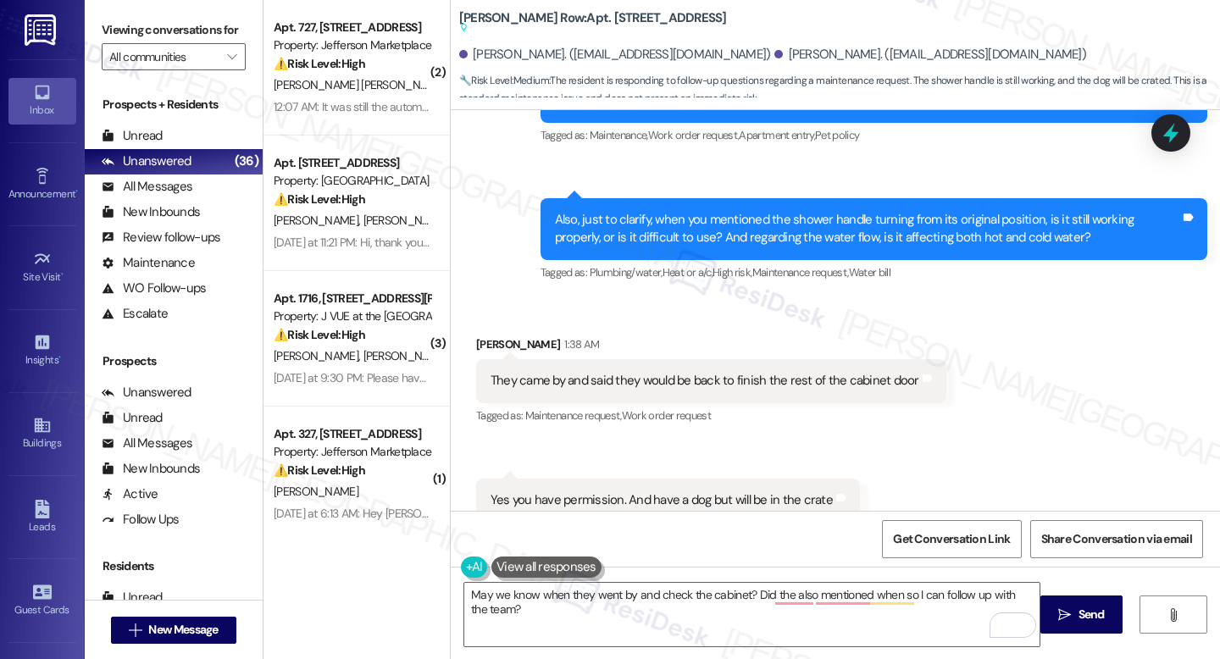
click at [609, 611] on div "It is still working properly but is misaligned from what it has been since we m…" at bounding box center [803, 629] width 625 height 36
copy div "It is still working properly but is misaligned from what it has been since we m…"
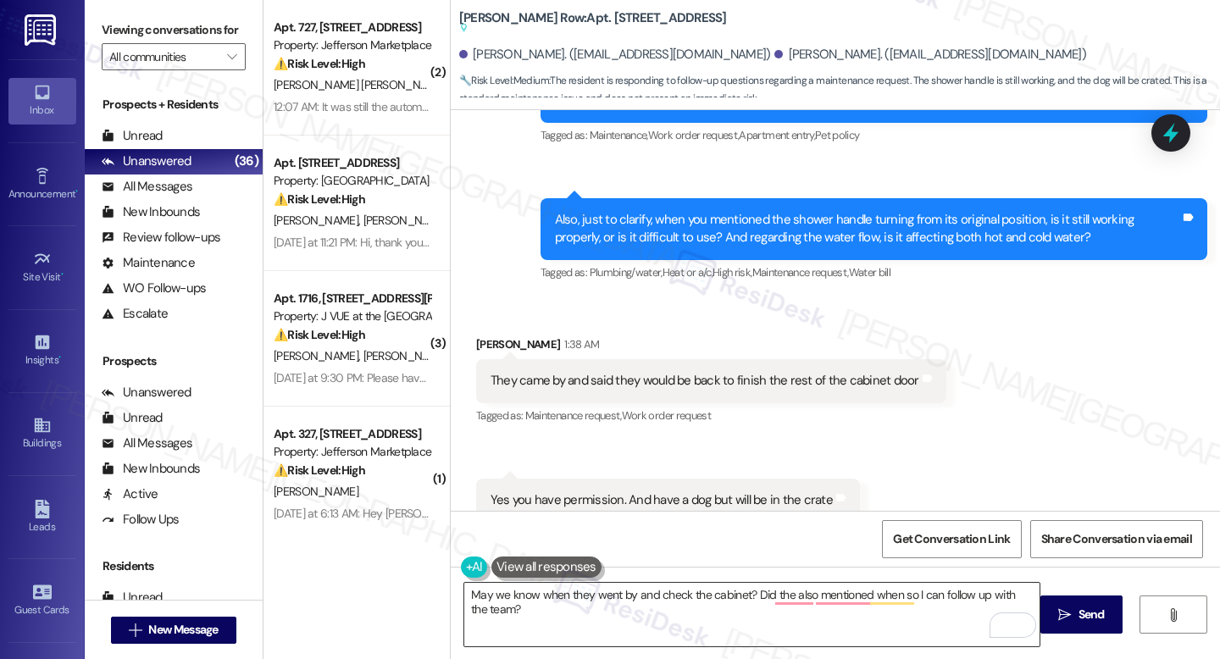
click at [494, 602] on textarea "May we know when they went by and check the cabinet? Did the also mentioned whe…" at bounding box center [751, 615] width 575 height 64
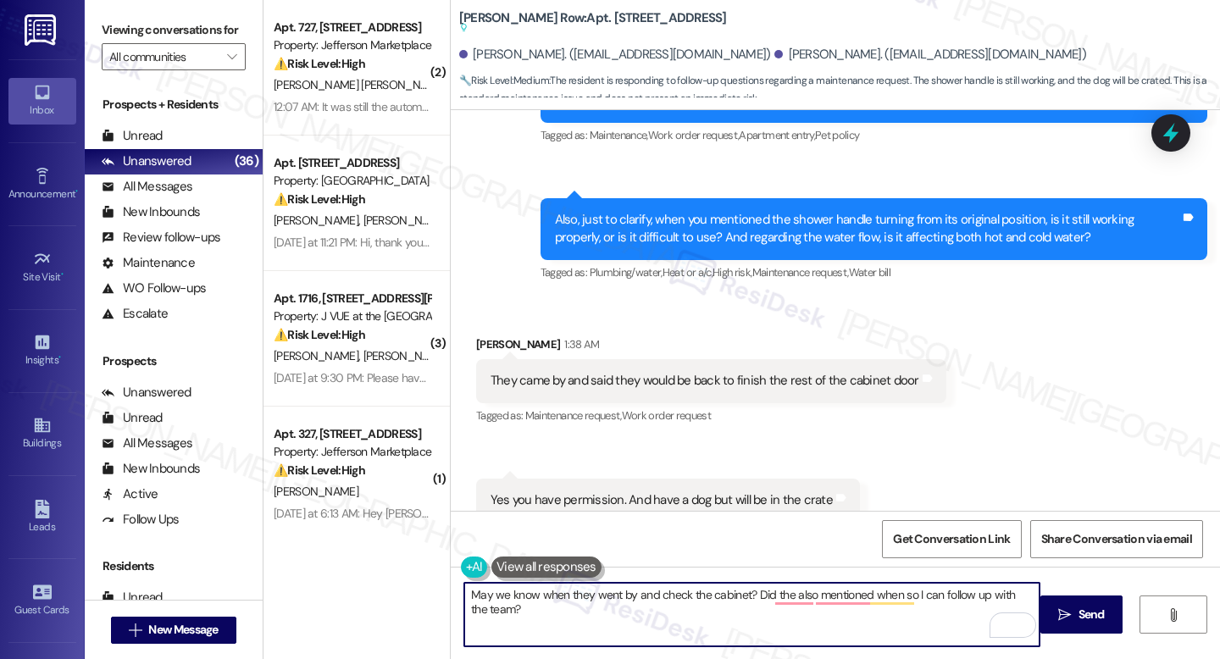
click at [494, 602] on textarea "May we know when they went by and check the cabinet? Did the also mentioned whe…" at bounding box center [751, 615] width 575 height 64
click at [653, 596] on textarea "May we know when they went by and check the cabinet? Did the also mentioned whe…" at bounding box center [751, 615] width 575 height 64
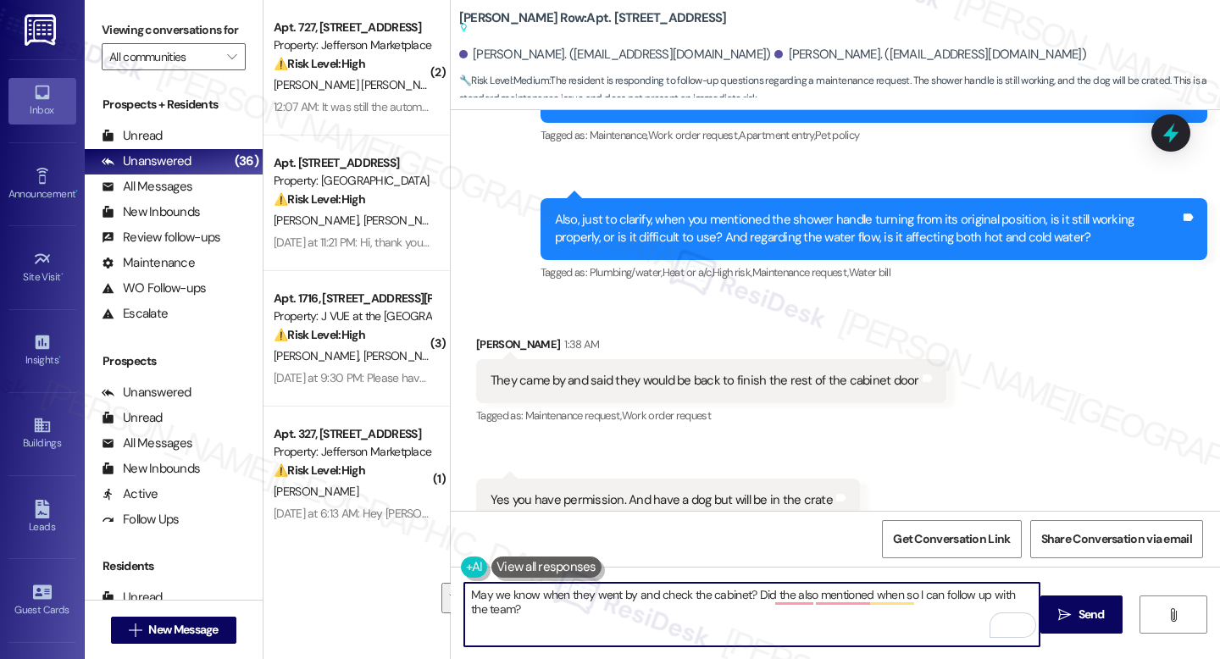
paste textarea "Thank you for confirming, {{first_name}}! May I ask when the team last came by …"
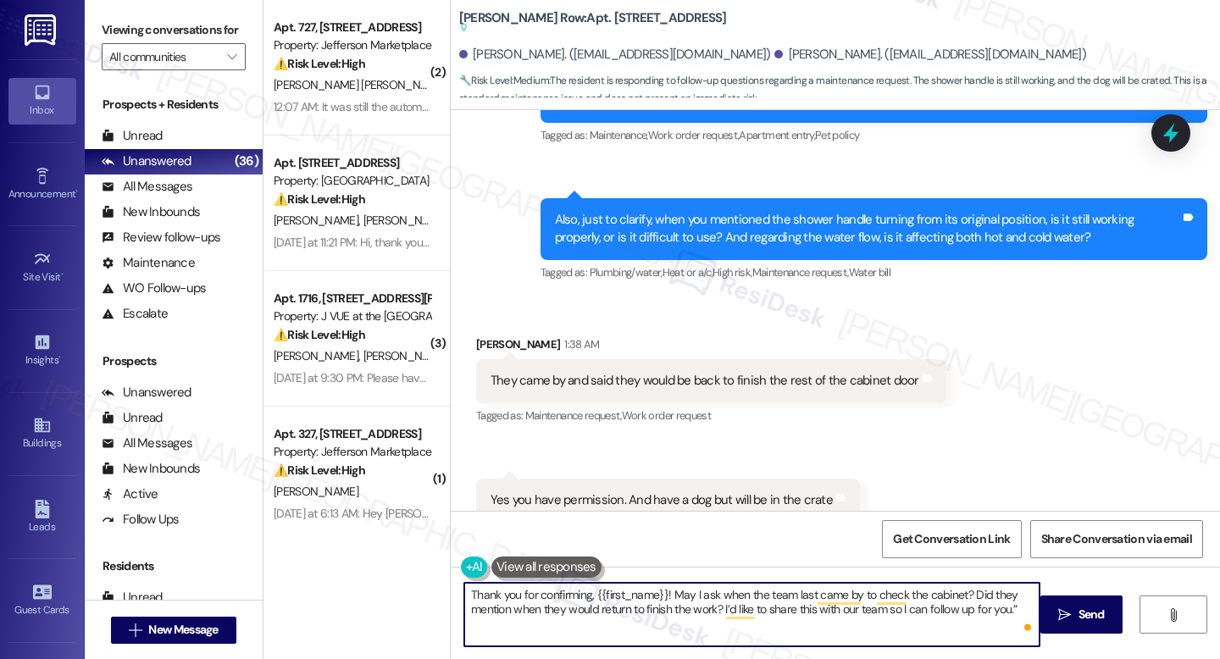
click at [662, 593] on textarea "Thank you for confirming, {{first_name}}! May I ask when the team last came by …" at bounding box center [751, 615] width 575 height 64
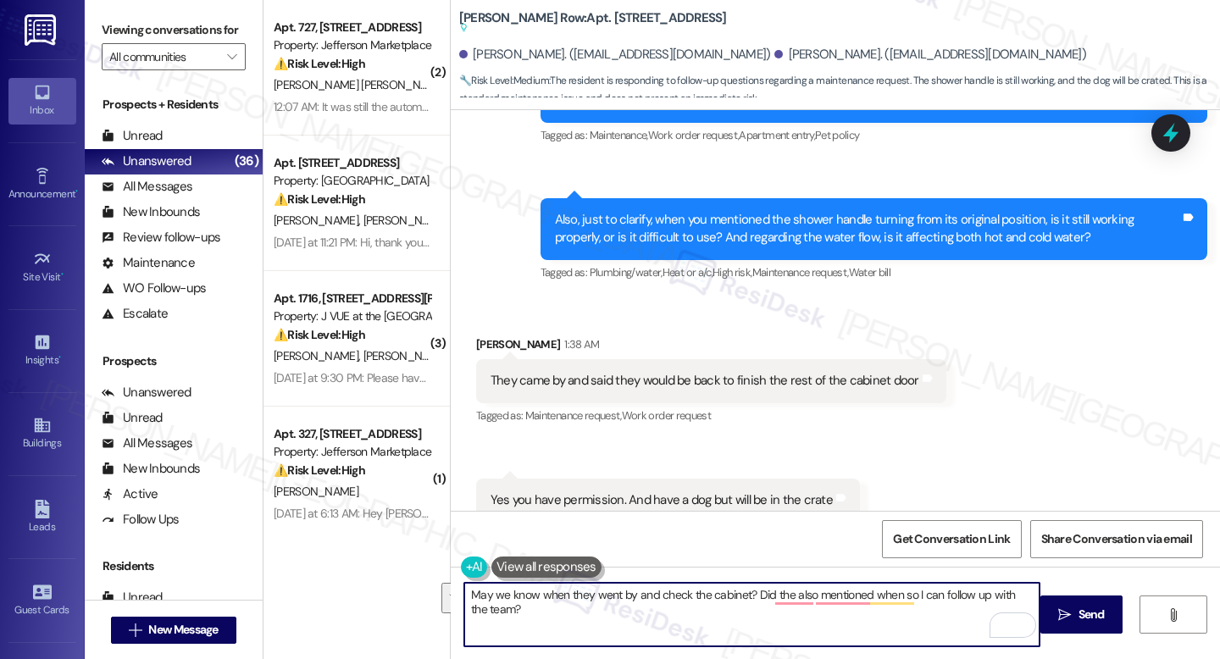
paste textarea "Thank you for confirming, {{first_name}}! May I ask when the team last came by …"
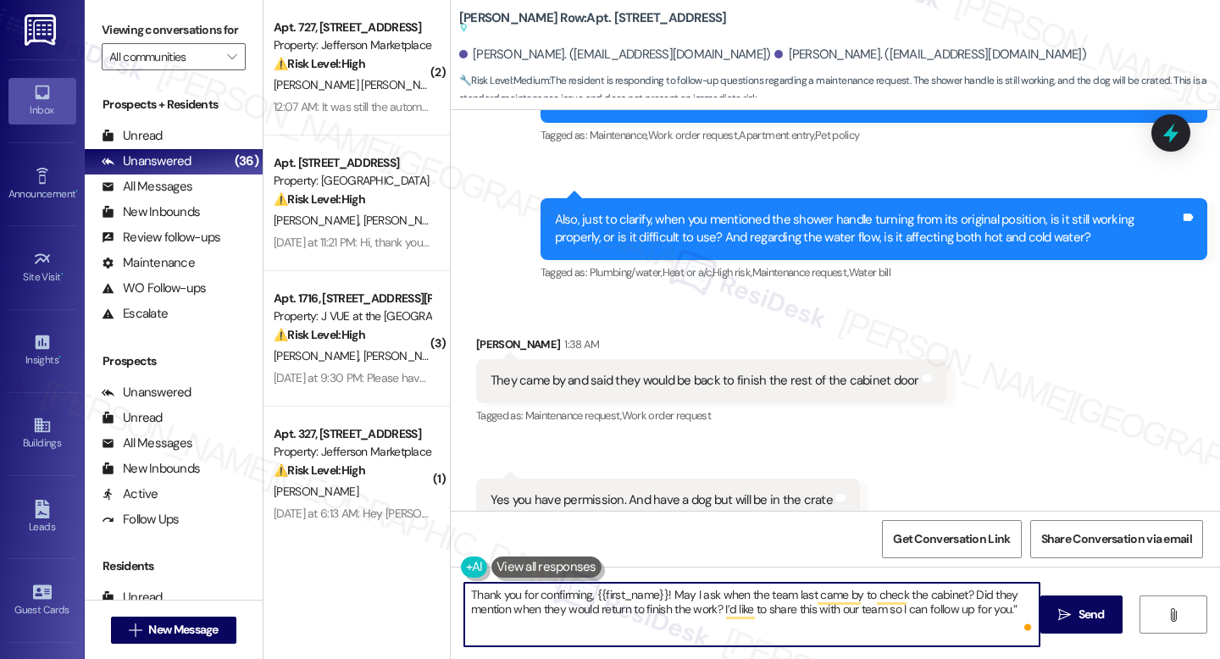
click at [661, 592] on textarea "Thank you for confirming, {{first_name}}! May I ask when the team last came by …" at bounding box center [751, 615] width 575 height 64
click at [748, 603] on textarea "Thank you for confirming, Anthony! May I ask when the team last came by to chec…" at bounding box center [751, 615] width 575 height 64
click at [967, 607] on textarea "Thank you for confirming, Anthony! May I ask when the team last came by to chec…" at bounding box center [751, 615] width 575 height 64
type textarea "Thank you for confirming, Anthony! May I ask when the team last came by to chec…"
click at [1067, 624] on button " Send" at bounding box center [1081, 615] width 82 height 38
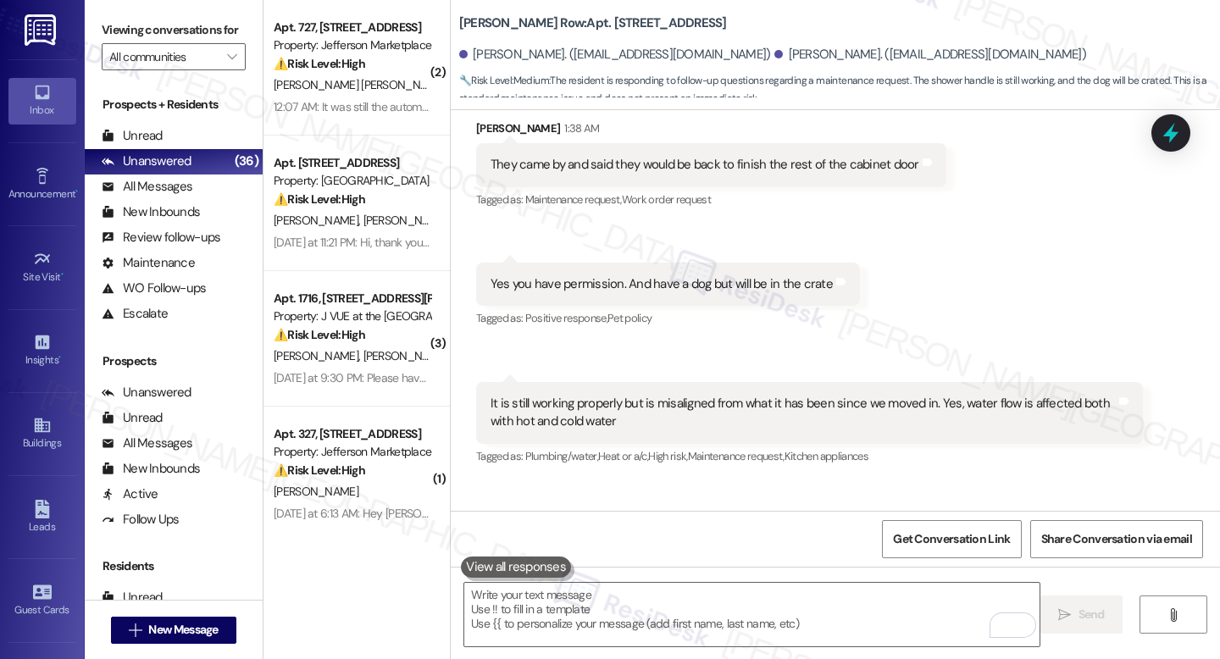
scroll to position [6195, 0]
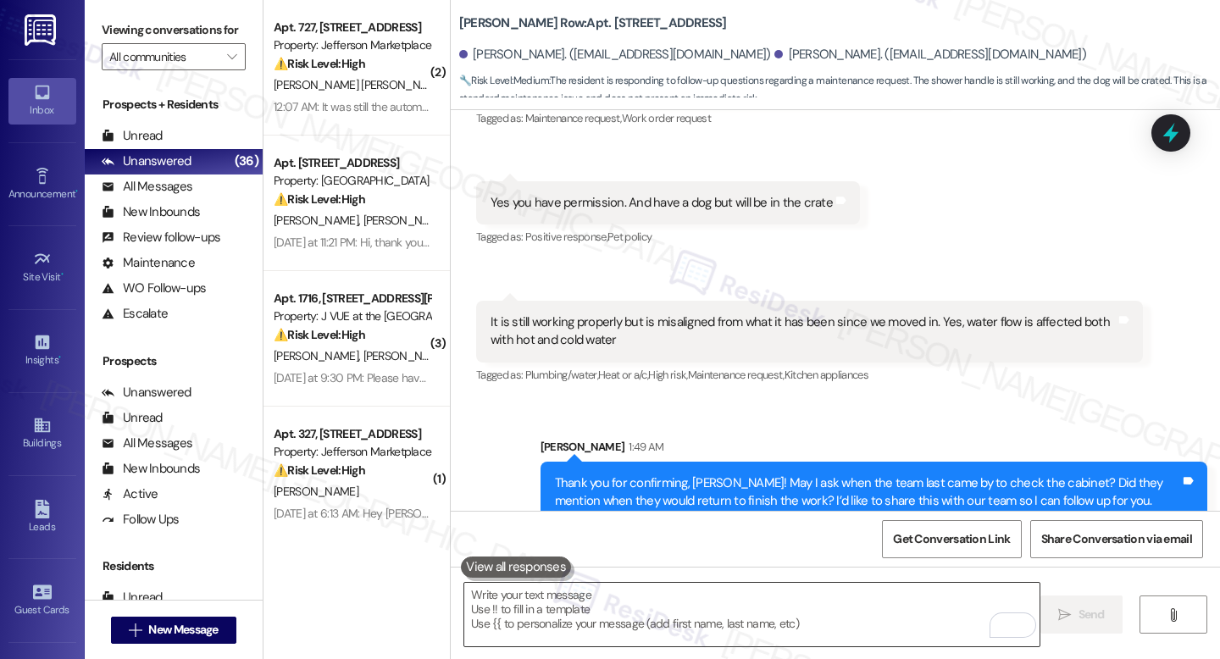
drag, startPoint x: 969, startPoint y: 547, endPoint x: 973, endPoint y: 630, distance: 83.1
click at [965, 573] on div "Survey, sent via SMS Residesk Automated Survey Feb 19, 2025 at 1:31 AM Hi Antho…" at bounding box center [835, 439] width 769 height 659
click at [991, 532] on span "Get Conversation Link" at bounding box center [951, 539] width 117 height 18
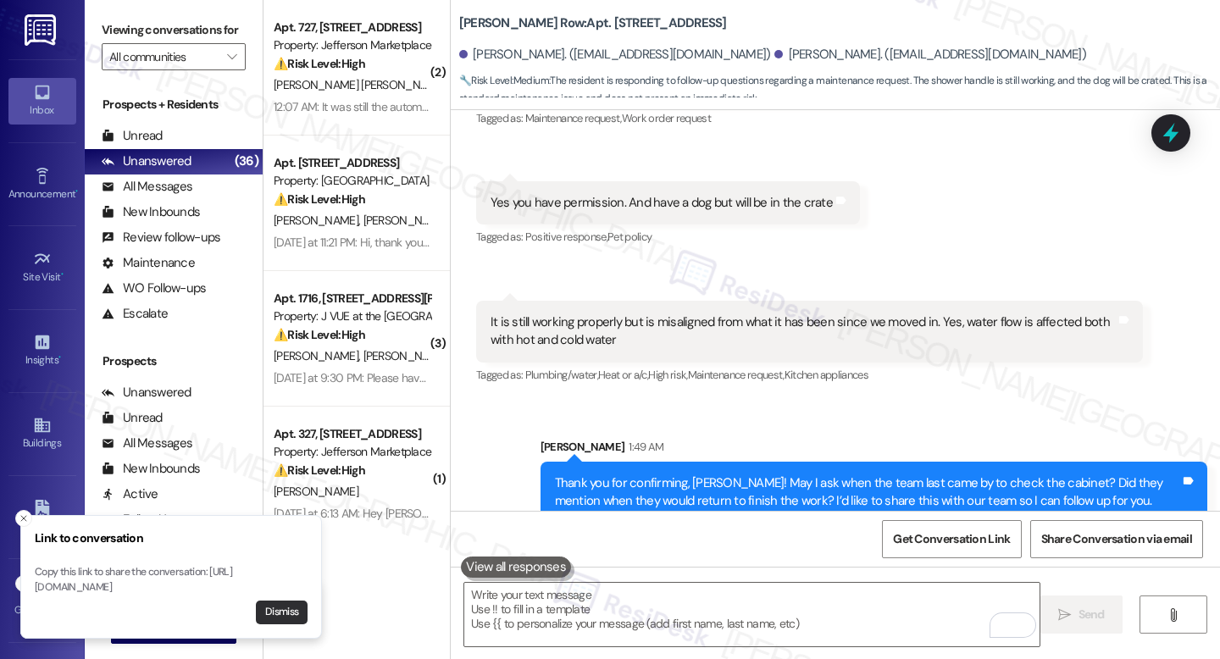
click at [283, 611] on button "Dismiss" at bounding box center [282, 613] width 52 height 24
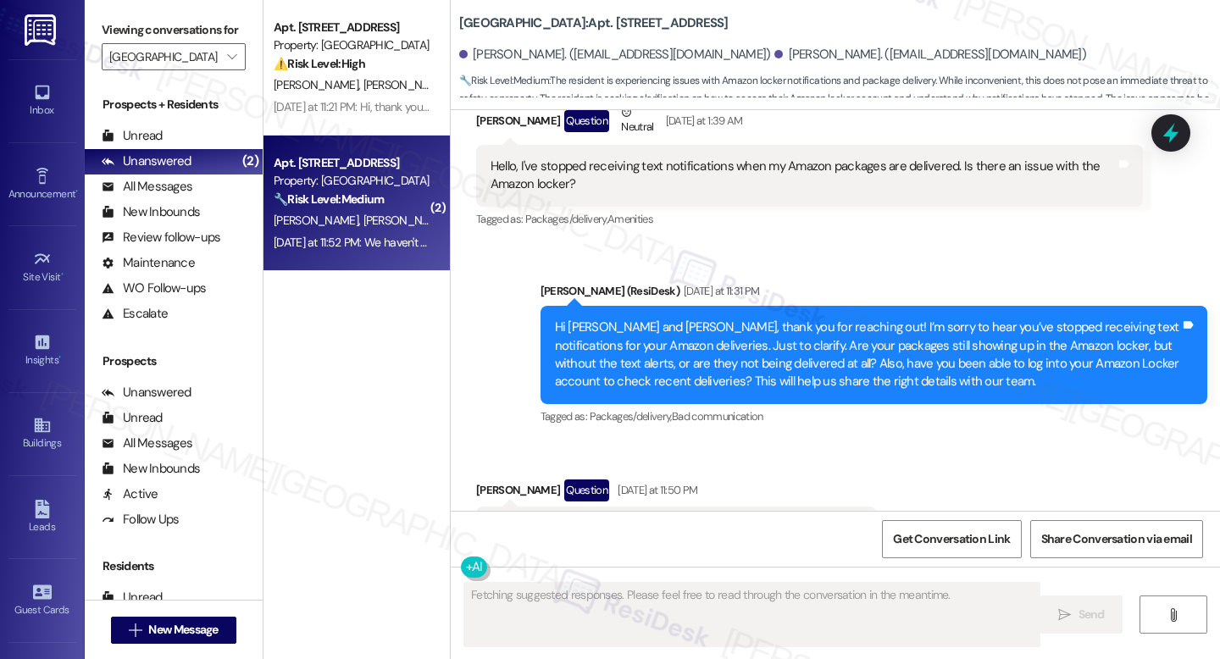
scroll to position [30246, 0]
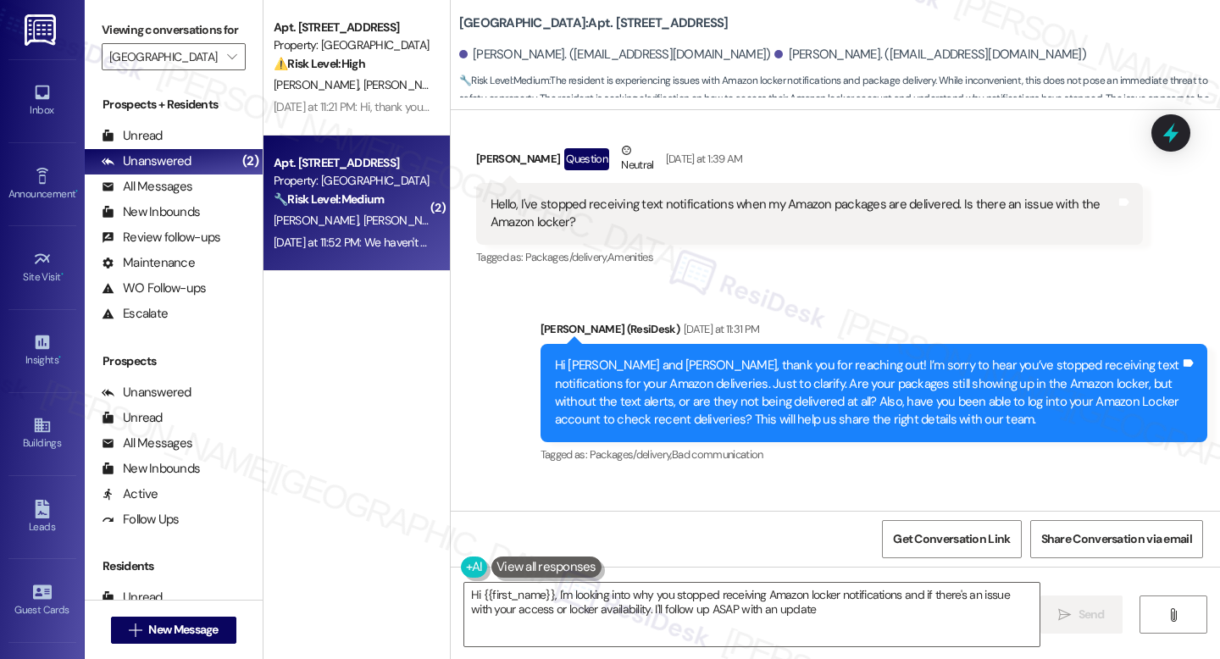
type textarea "Hi {{first_name}}, I'm looking into why you stopped receiving Amazon locker not…"
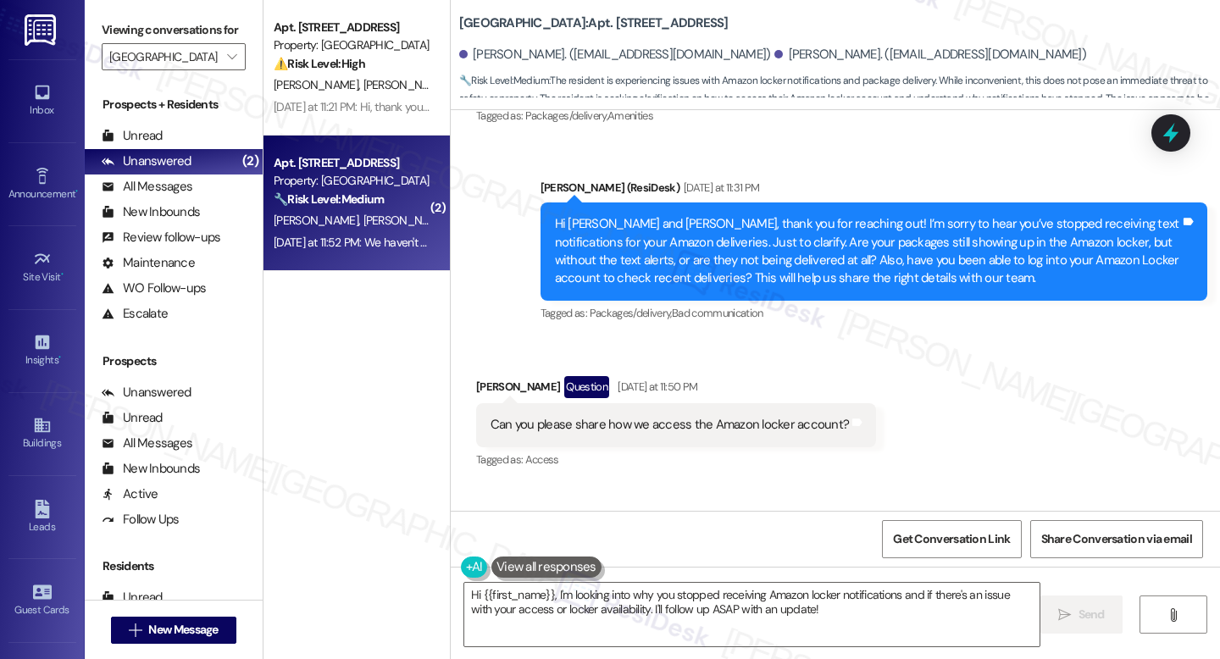
scroll to position [30409, 0]
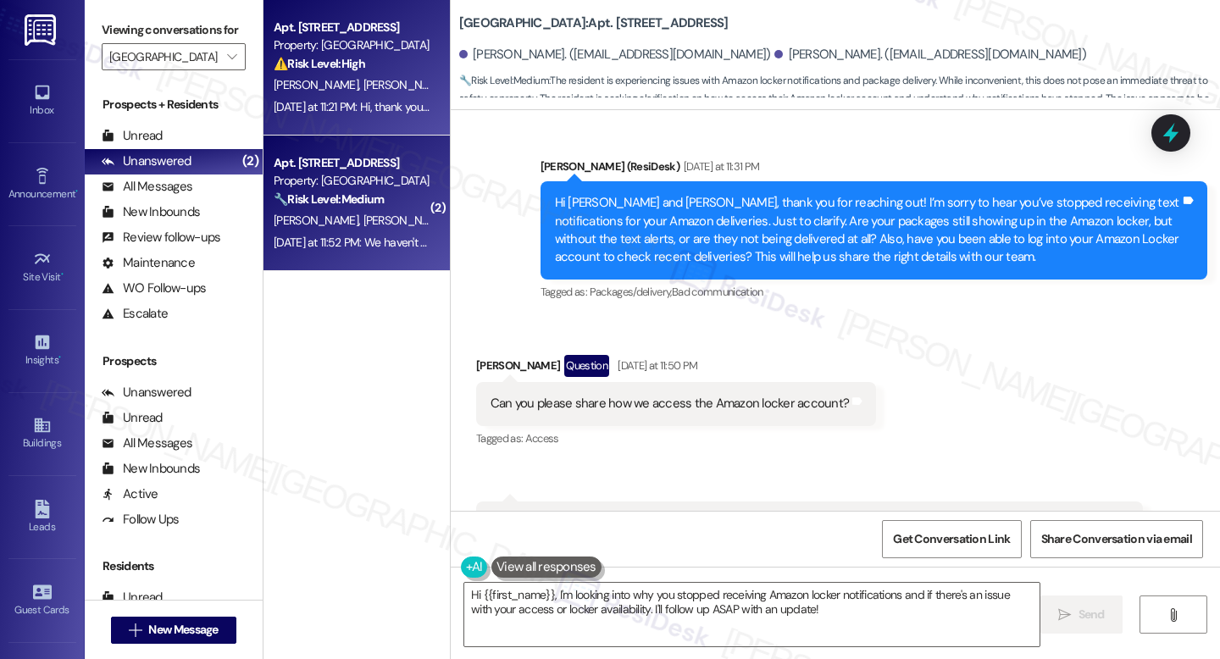
click at [378, 105] on div "Yesterday at 11:21 PM: Hi, thank you so much! I appreciate it. Might you happen…" at bounding box center [689, 106] width 830 height 15
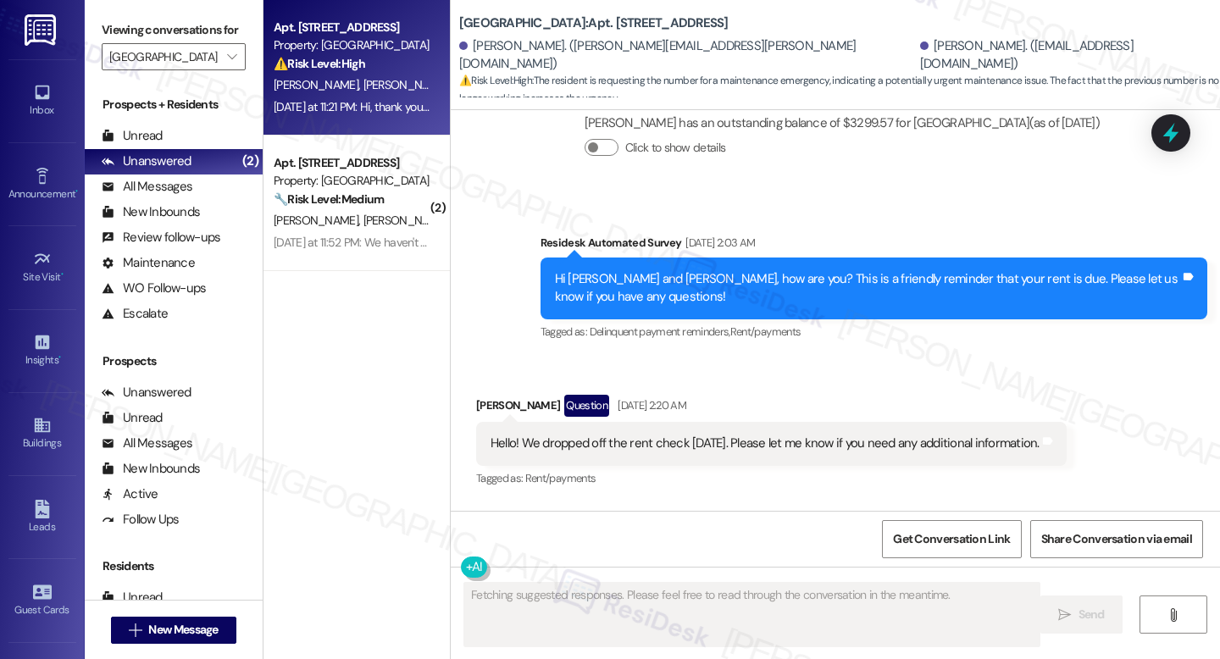
scroll to position [2076, 0]
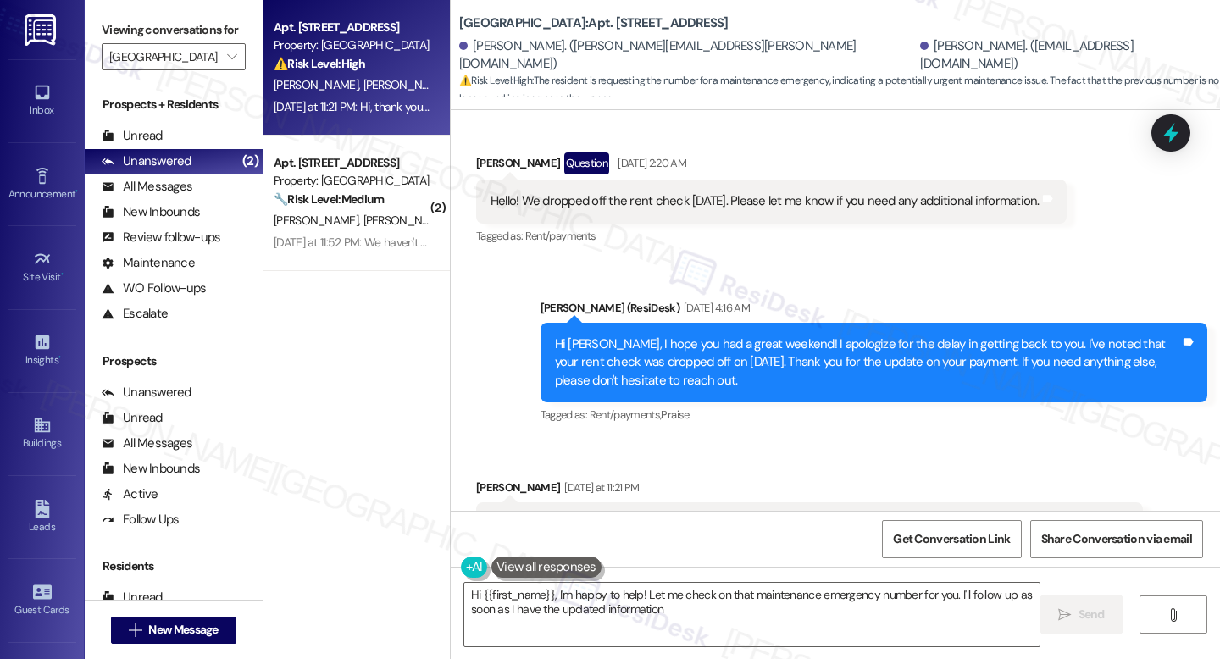
type textarea "Hi {{first_name}}, I'm happy to help! Let me check on that maintenance emergenc…"
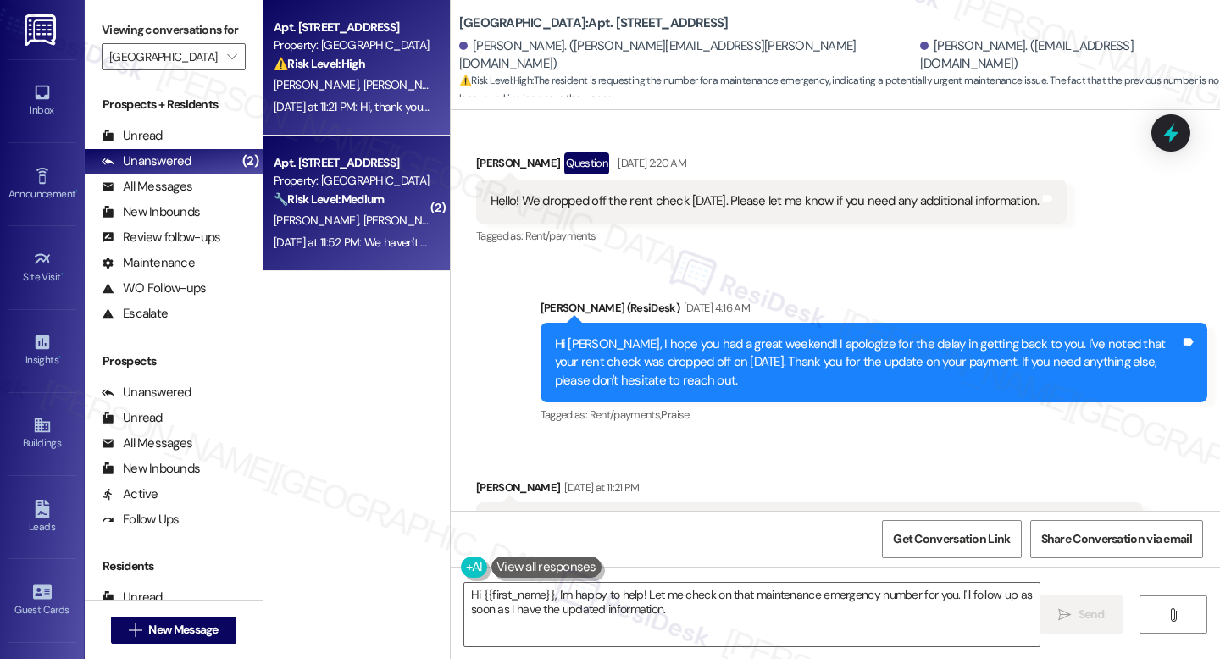
click at [364, 216] on div "T. Kennedy J. Cosby" at bounding box center [352, 220] width 160 height 21
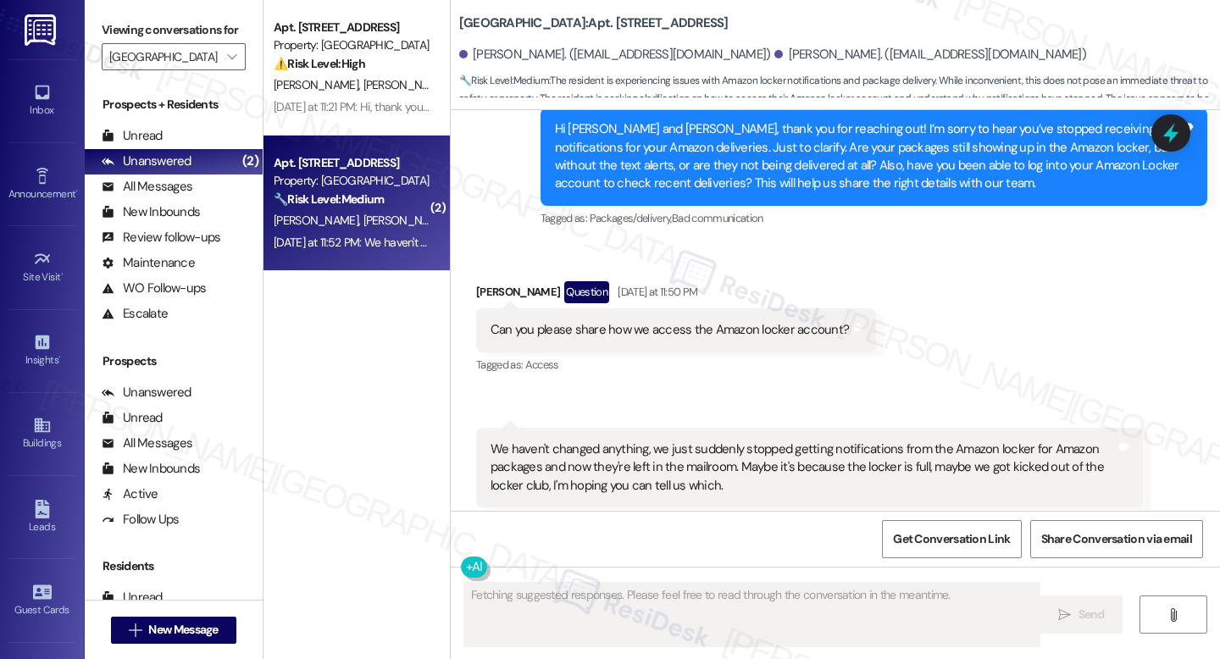
scroll to position [30617, 0]
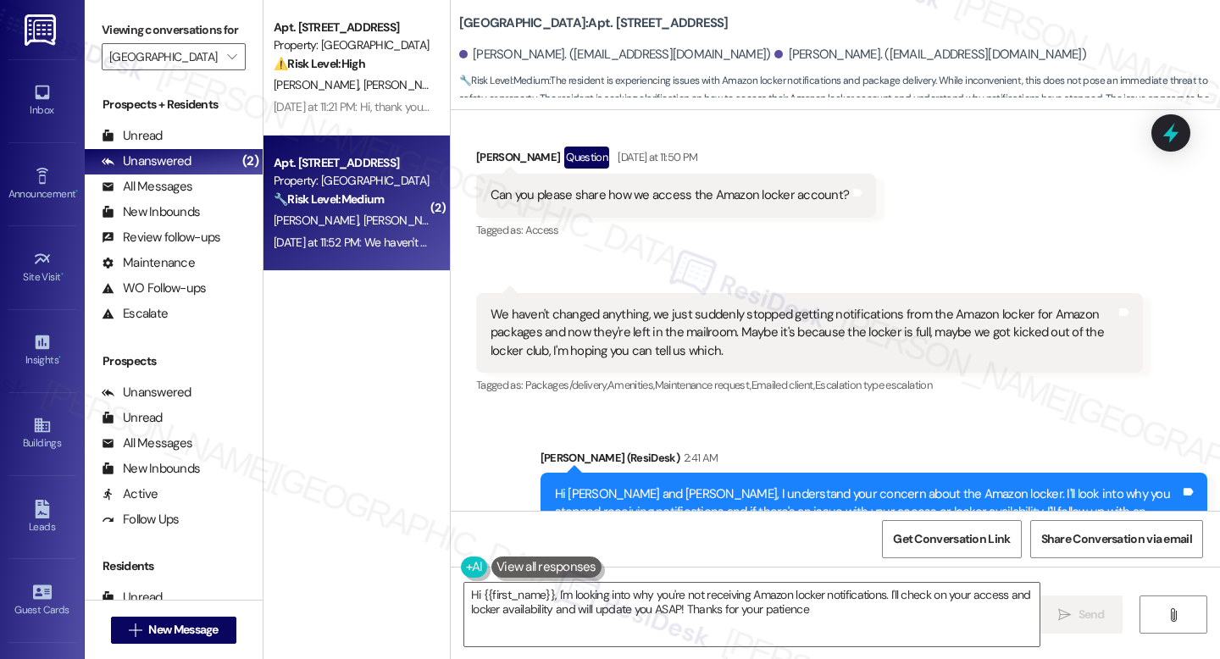
type textarea "Hi {{first_name}}, I'm looking into why you're not receiving Amazon locker noti…"
click at [956, 521] on span "Get Conversation Link" at bounding box center [952, 539] width 124 height 36
click at [929, 546] on span "Get Conversation Link" at bounding box center [951, 539] width 117 height 18
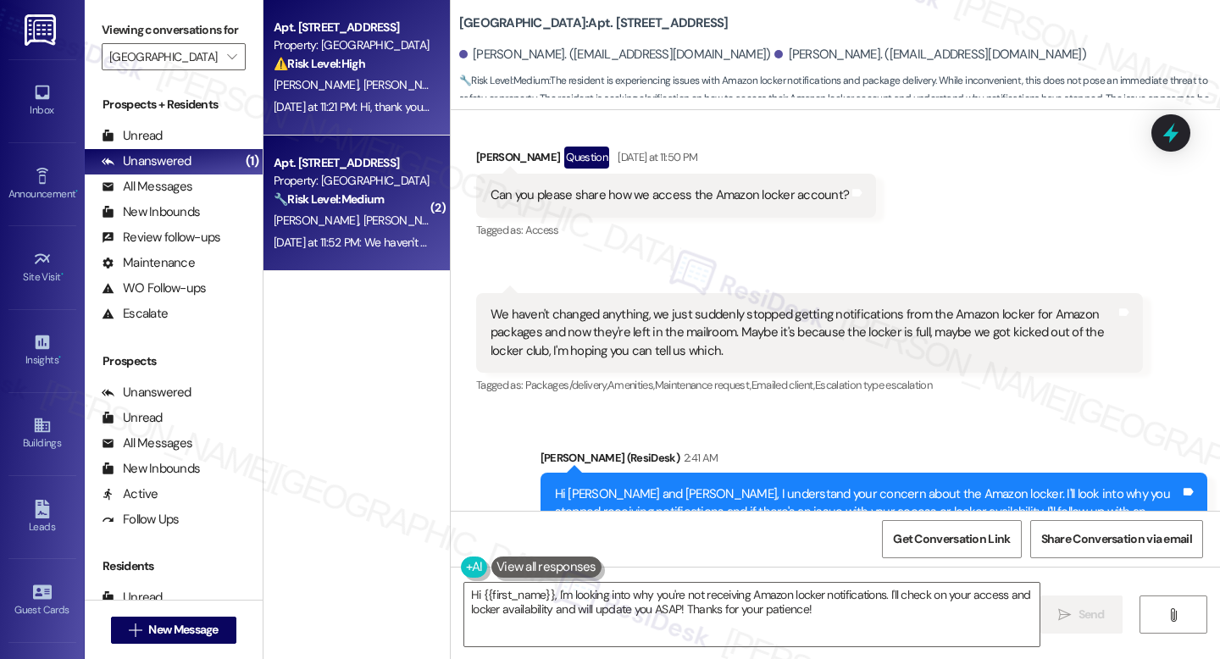
click at [363, 79] on span "L. Willcox" at bounding box center [405, 84] width 85 height 15
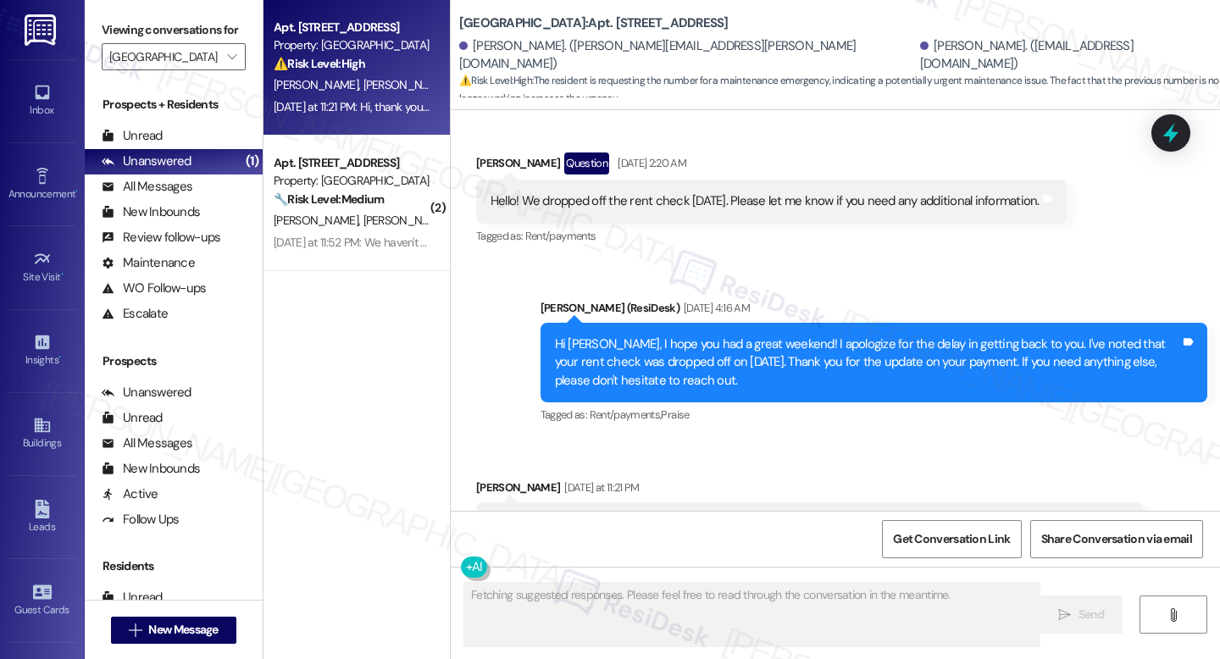
scroll to position [2077, 0]
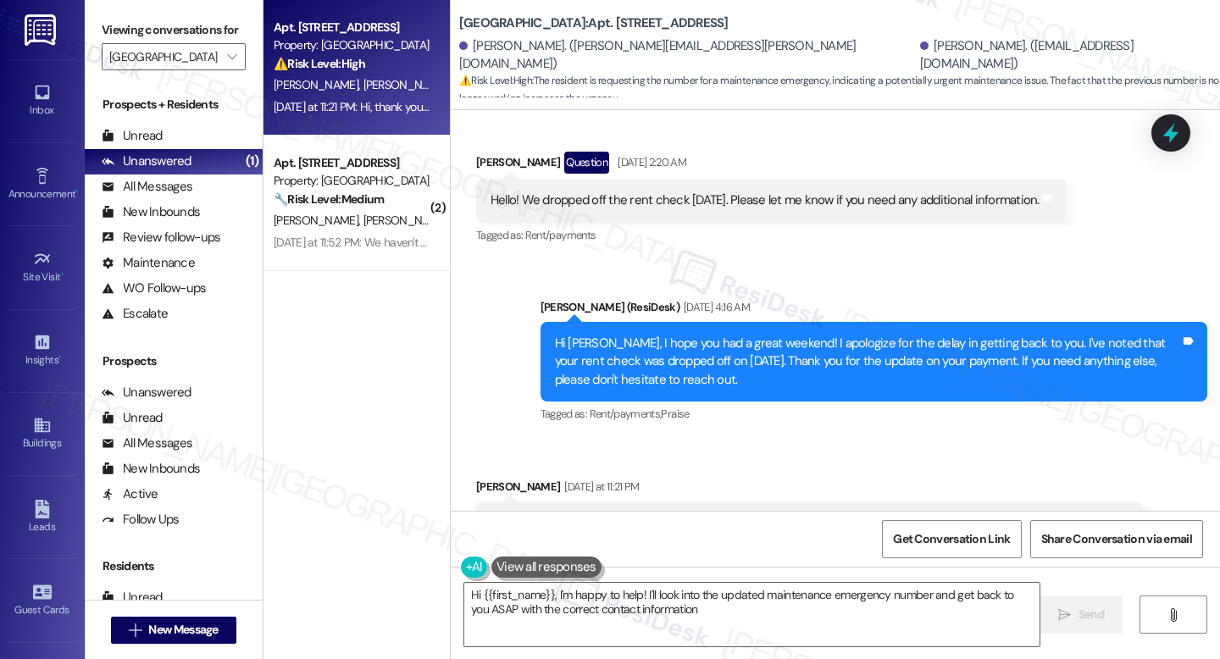
type textarea "Hi {{first_name}}, I'm happy to help! I'll look into the updated maintenance em…"
drag, startPoint x: 910, startPoint y: 434, endPoint x: 1044, endPoint y: 429, distance: 134.0
click at [1044, 514] on div "Hi, thank you so much! I appreciate it. Might you happen to know the number for…" at bounding box center [803, 532] width 625 height 36
copy div "maintenance emergency"
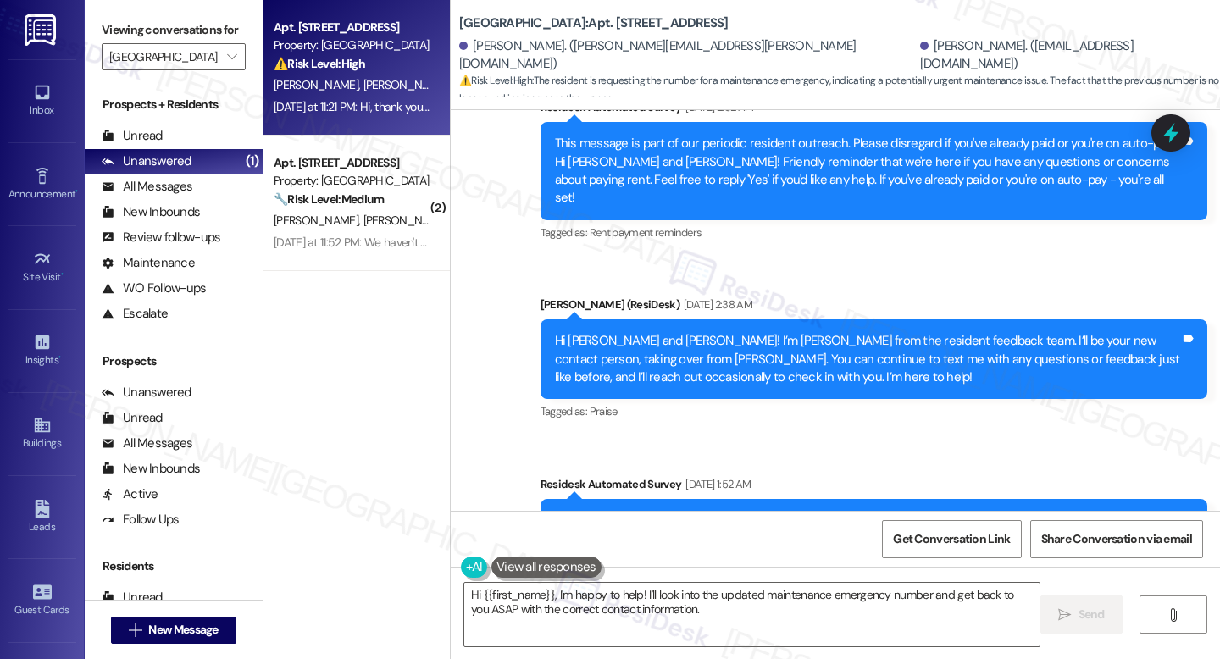
scroll to position [423, 0]
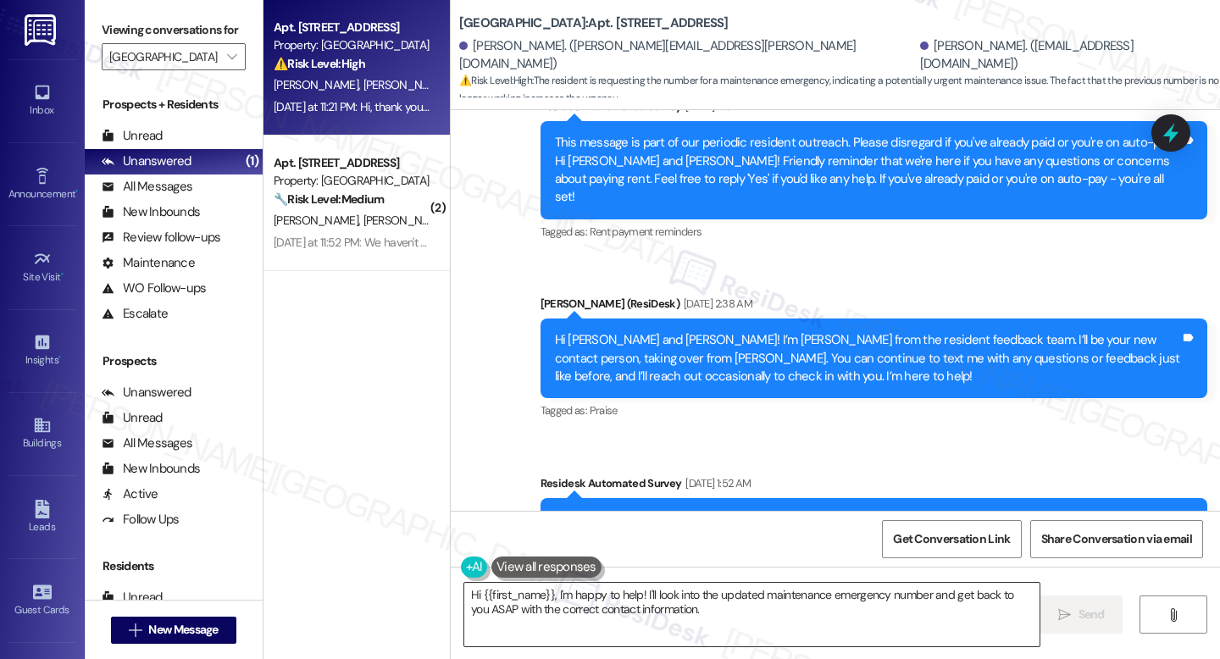
click at [810, 624] on textarea "Hi {{first_name}}, I'm happy to help! I'll look into the updated maintenance em…" at bounding box center [751, 615] width 575 height 64
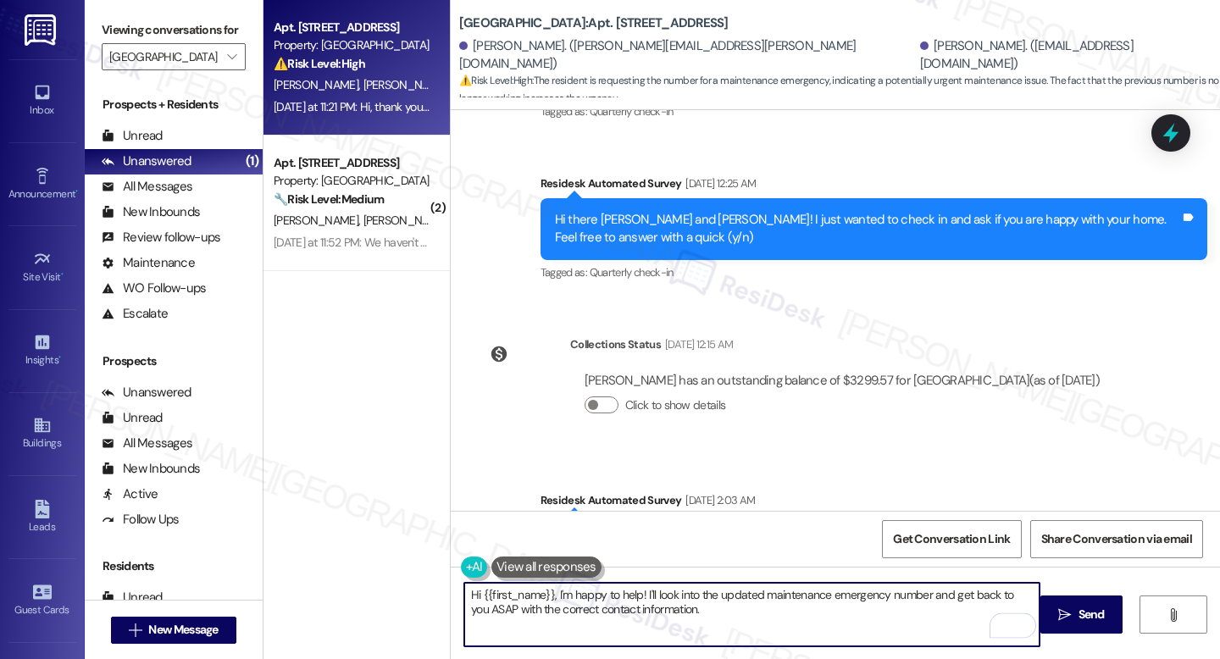
scroll to position [2077, 0]
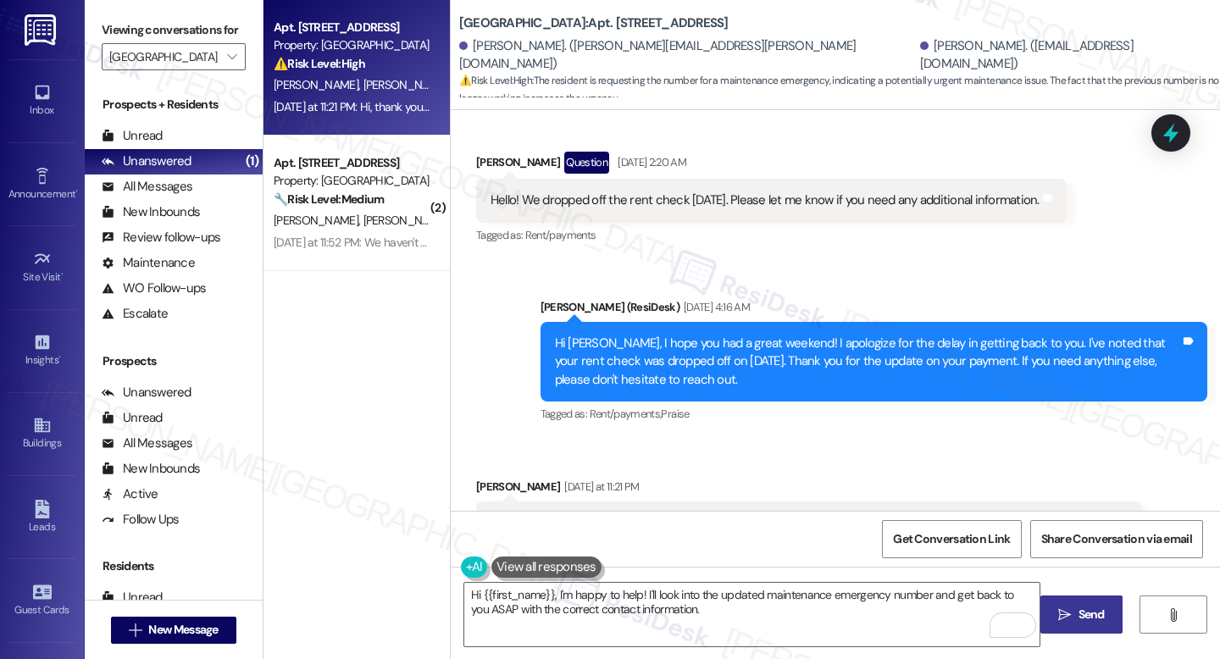
click at [1096, 606] on span "Send" at bounding box center [1092, 615] width 26 height 18
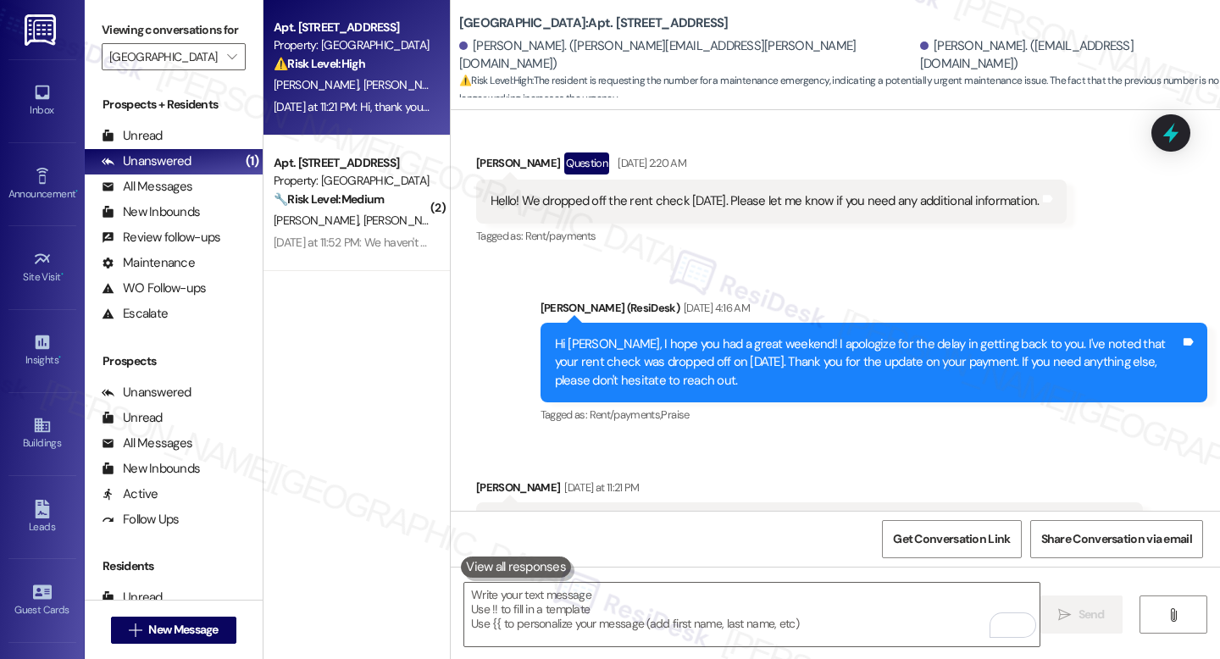
scroll to position [2213, 0]
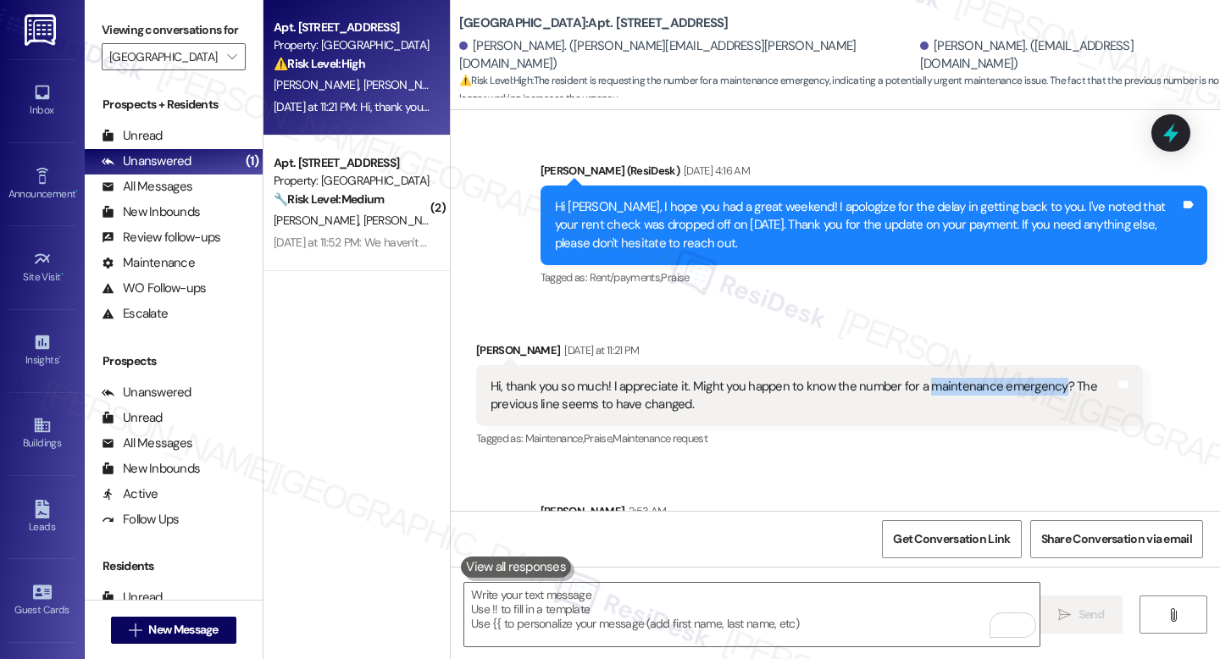
drag, startPoint x: 915, startPoint y: 294, endPoint x: 1044, endPoint y: 295, distance: 128.8
click at [1044, 378] on div "Hi, thank you so much! I appreciate it. Might you happen to know the number for…" at bounding box center [803, 396] width 625 height 36
copy div "maintenance emergency"
click at [826, 464] on div "Sent via SMS Sarah 2:53 AM Hi Lyndsey and Shannon, I'm happy to help! I'll look…" at bounding box center [835, 532] width 769 height 136
click at [1180, 140] on icon at bounding box center [1171, 133] width 22 height 22
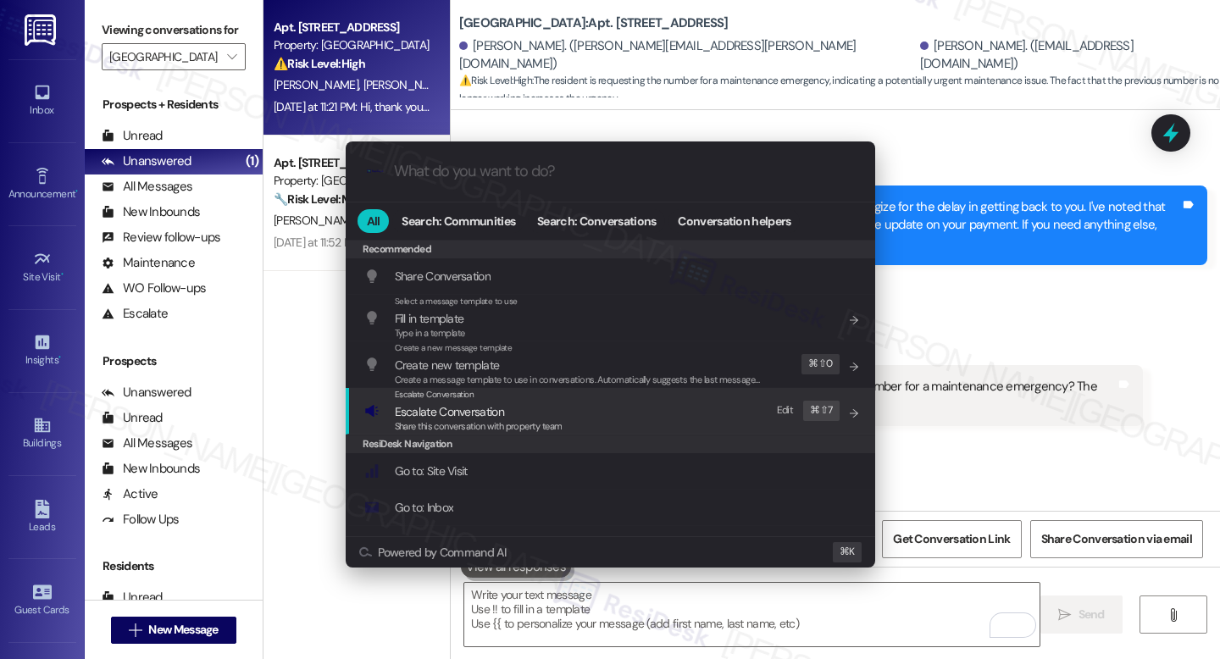
click at [471, 432] on span "Share this conversation with property team" at bounding box center [479, 426] width 168 height 12
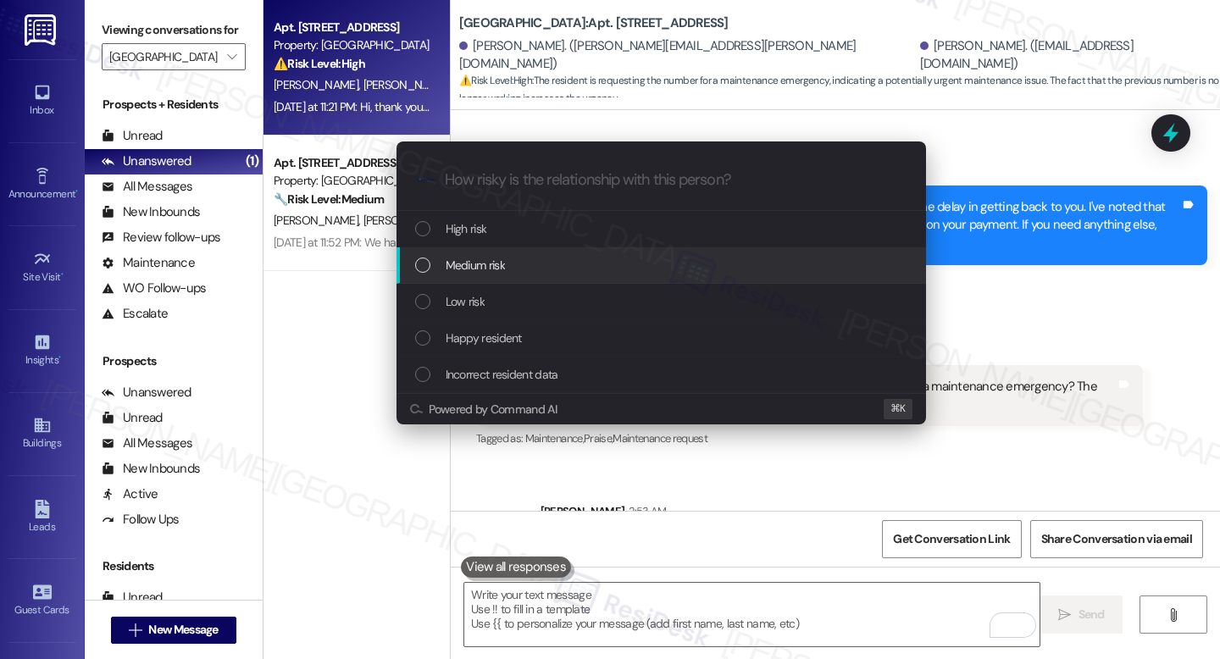
click at [446, 265] on span "Medium risk" at bounding box center [475, 265] width 59 height 19
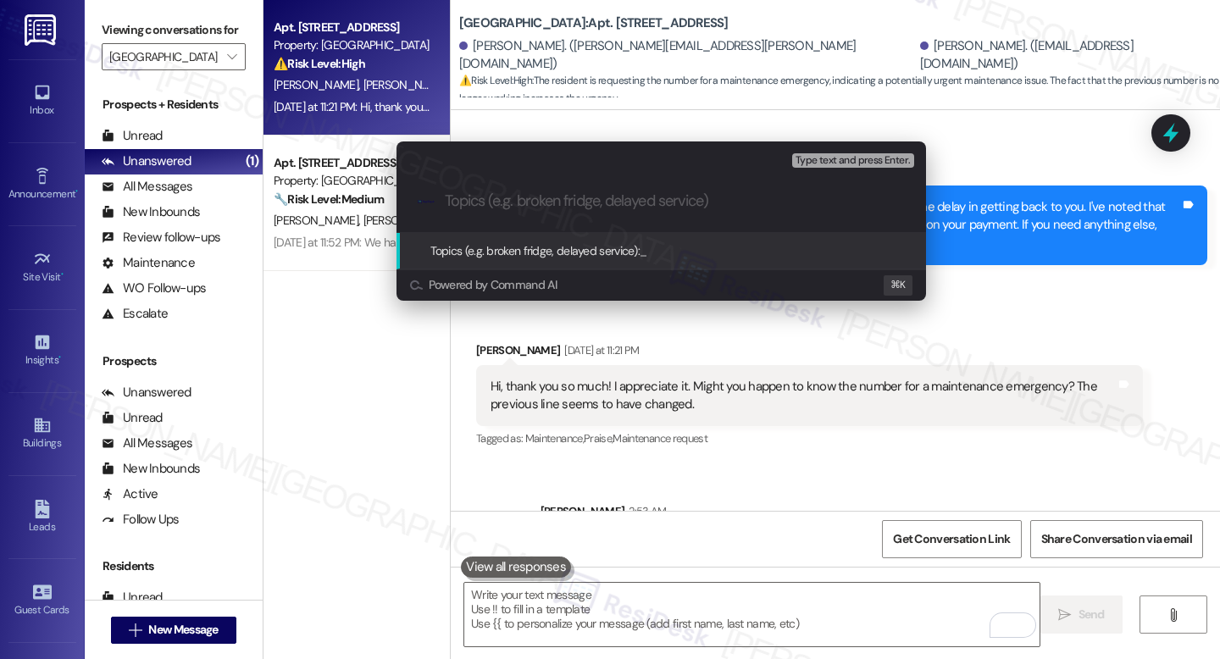
click at [1101, 182] on div "Escalate Conversation Medium risk Topics (e.g. broken fridge, delayed service) …" at bounding box center [610, 329] width 1220 height 659
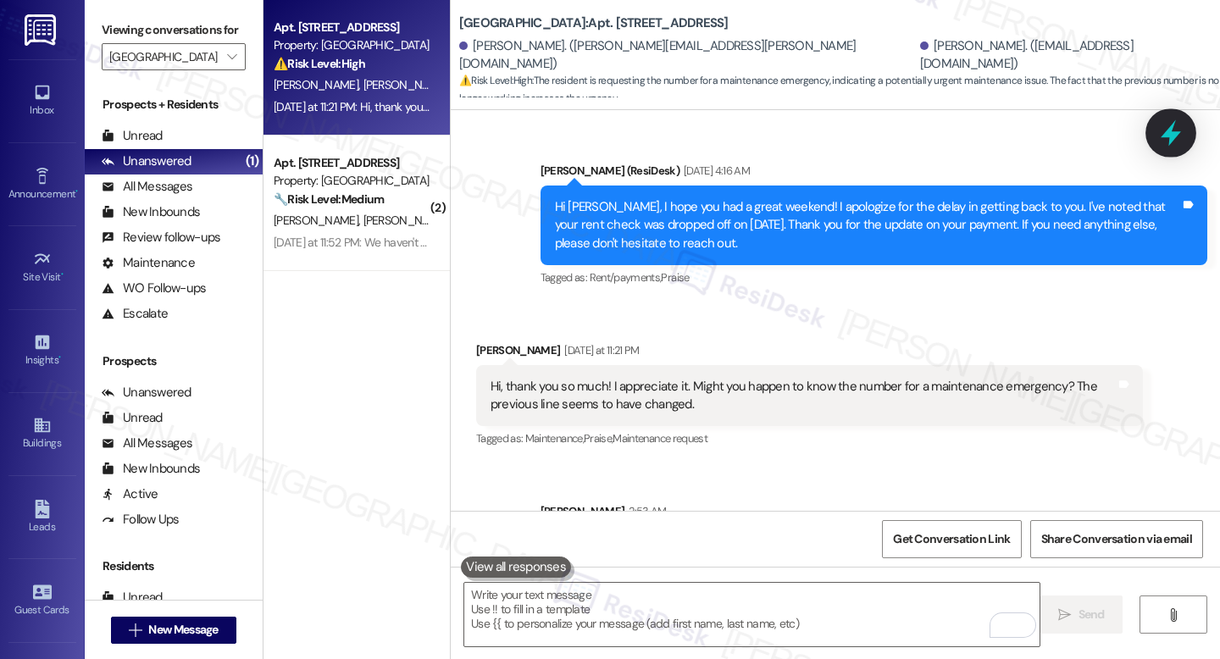
click at [1178, 120] on icon at bounding box center [1171, 133] width 29 height 29
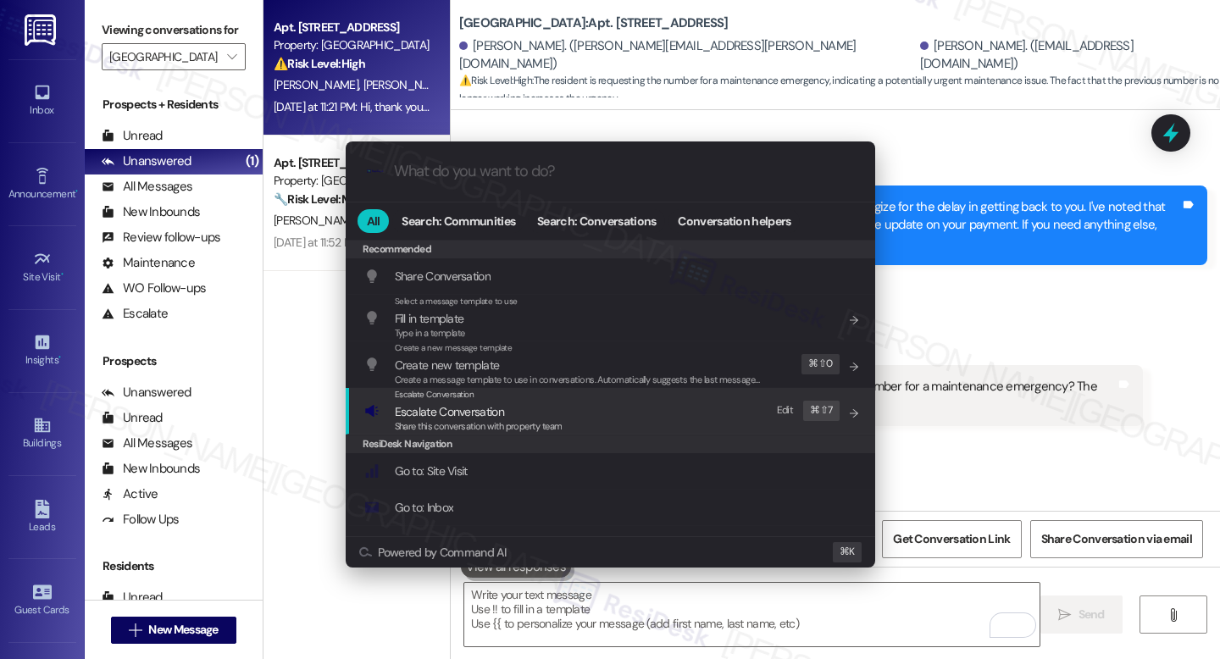
click at [462, 400] on span "Escalate Conversation" at bounding box center [435, 394] width 80 height 11
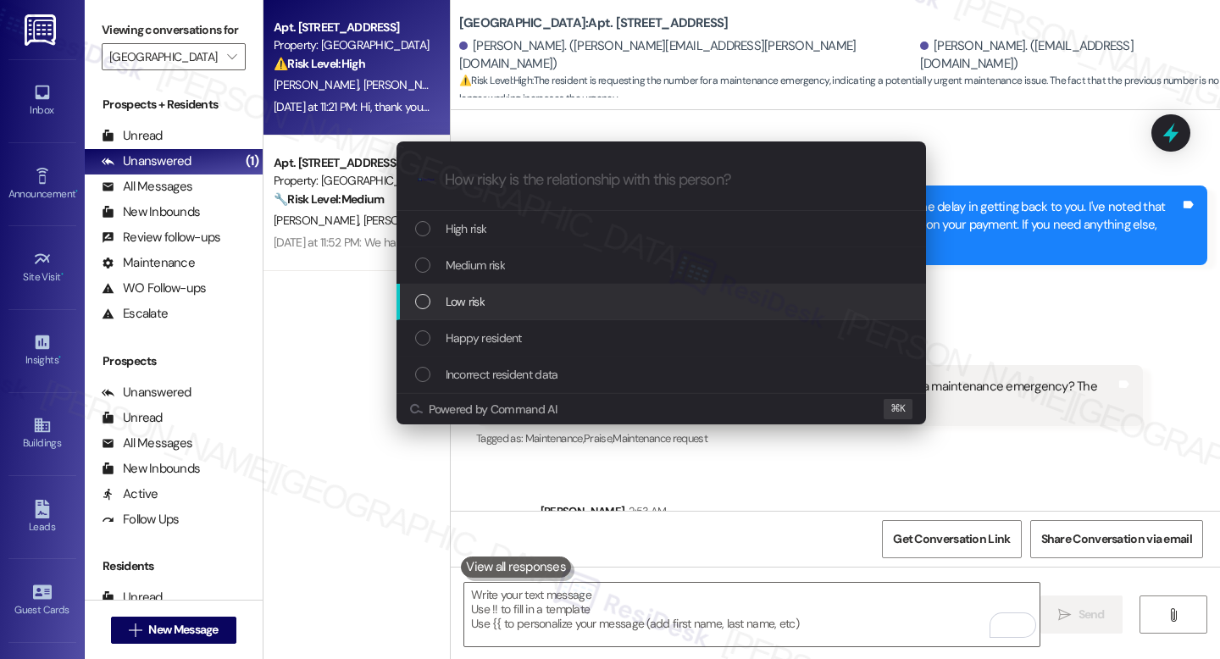
click at [484, 313] on div "Low risk" at bounding box center [662, 302] width 530 height 36
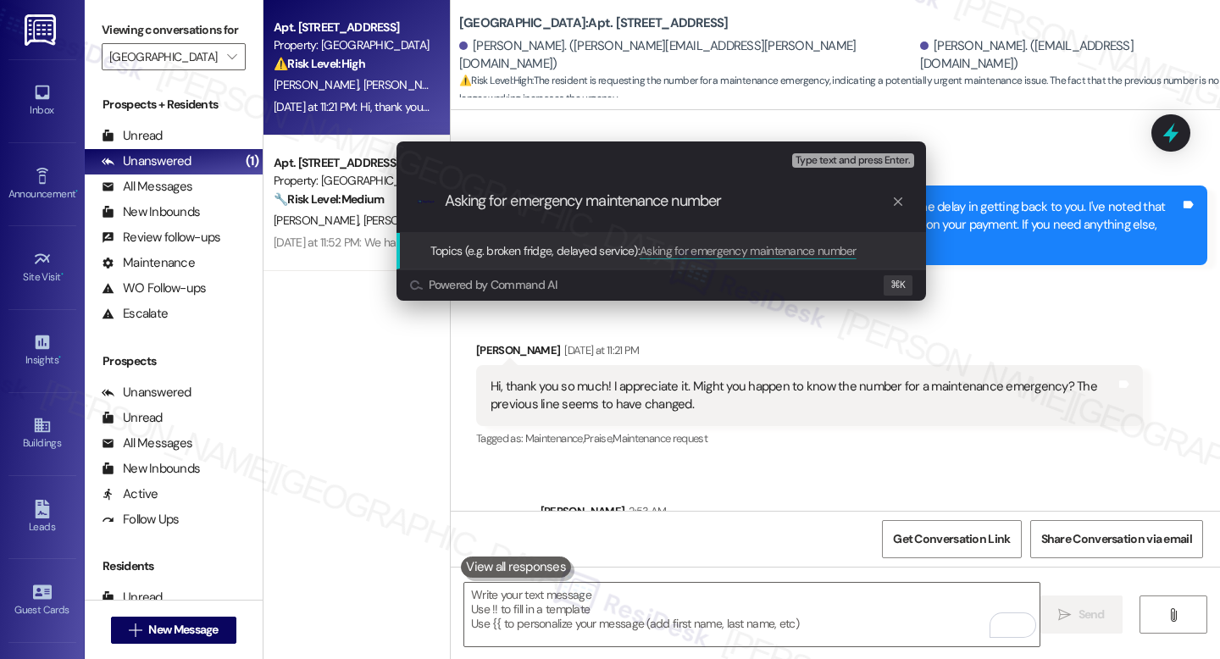
click at [763, 197] on input "Asking for emergency maintenance number" at bounding box center [668, 201] width 447 height 18
type input "Asking for emergency maintenance number"
click at [787, 250] on span "Asking for emergency maintenance number" at bounding box center [748, 250] width 217 height 15
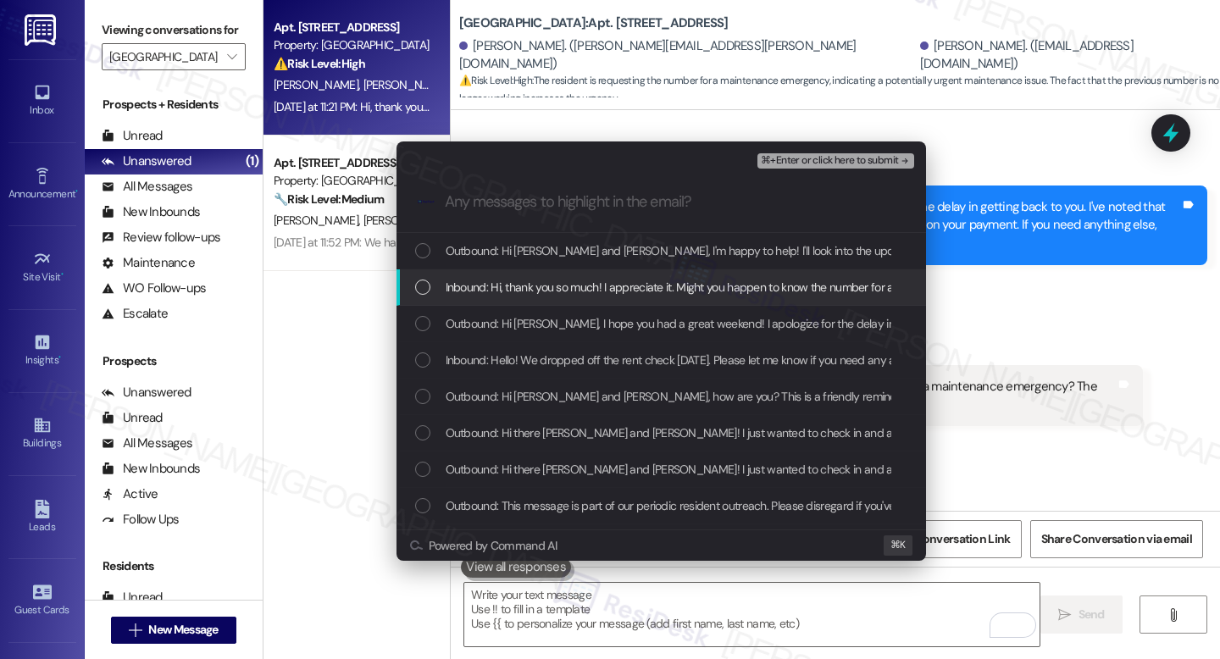
click at [626, 289] on span "Inbound: Hi, thank you so much! I appreciate it. Might you happen to know the n…" at bounding box center [840, 287] width 789 height 19
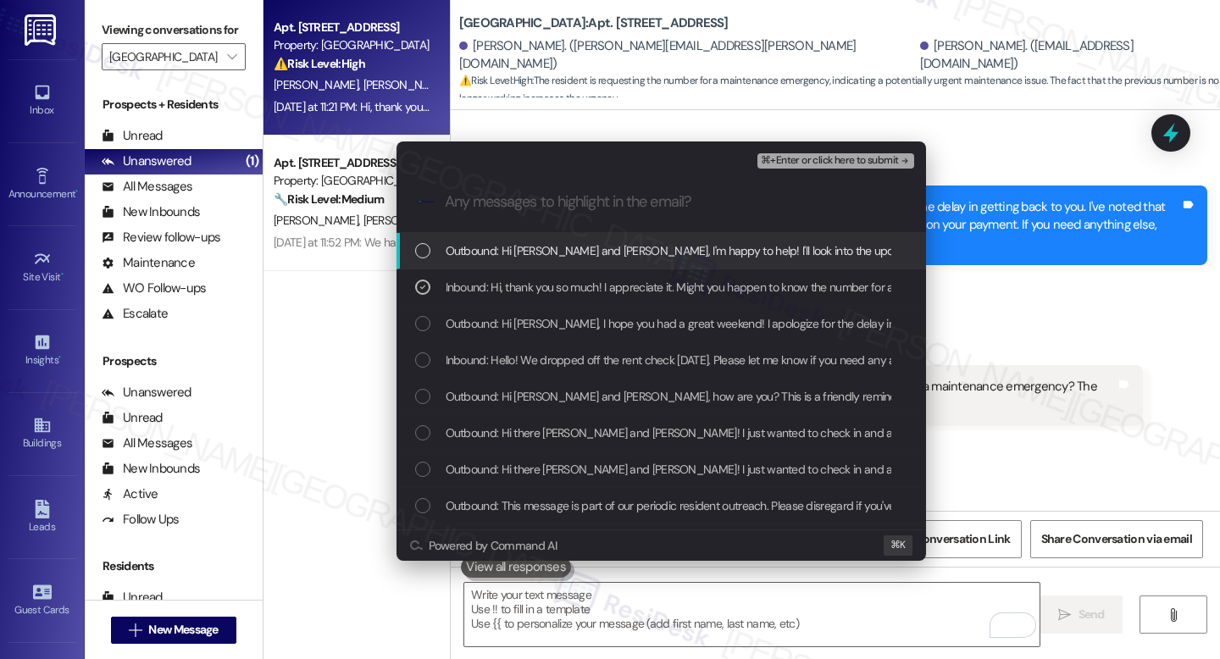
click at [815, 163] on span "⌘+Enter or click here to submit" at bounding box center [829, 161] width 137 height 12
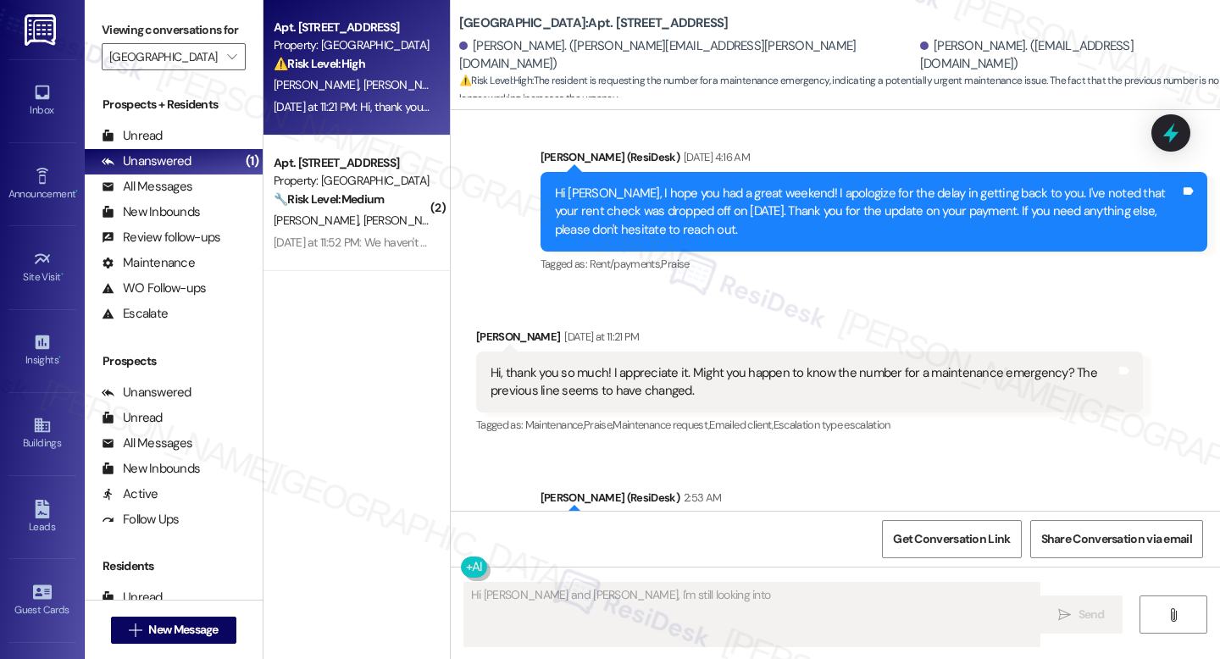
scroll to position [2238, 0]
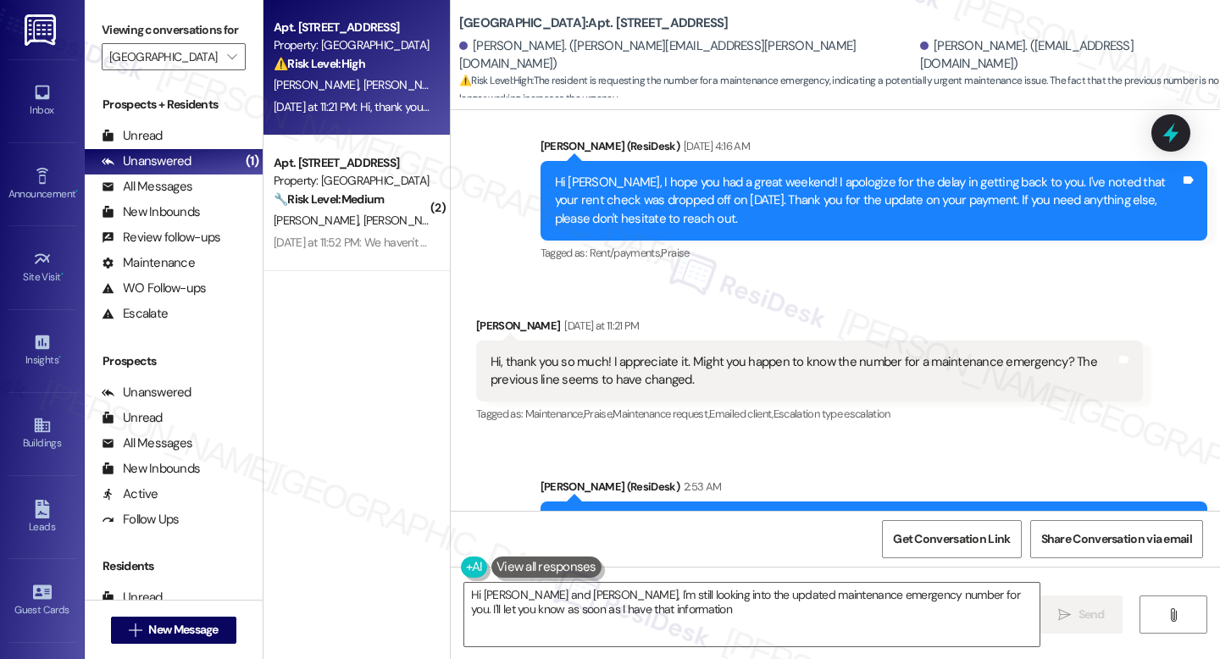
type textarea "Hi Lyndsey and Shannon, I'm still looking into the updated maintenance emergenc…"
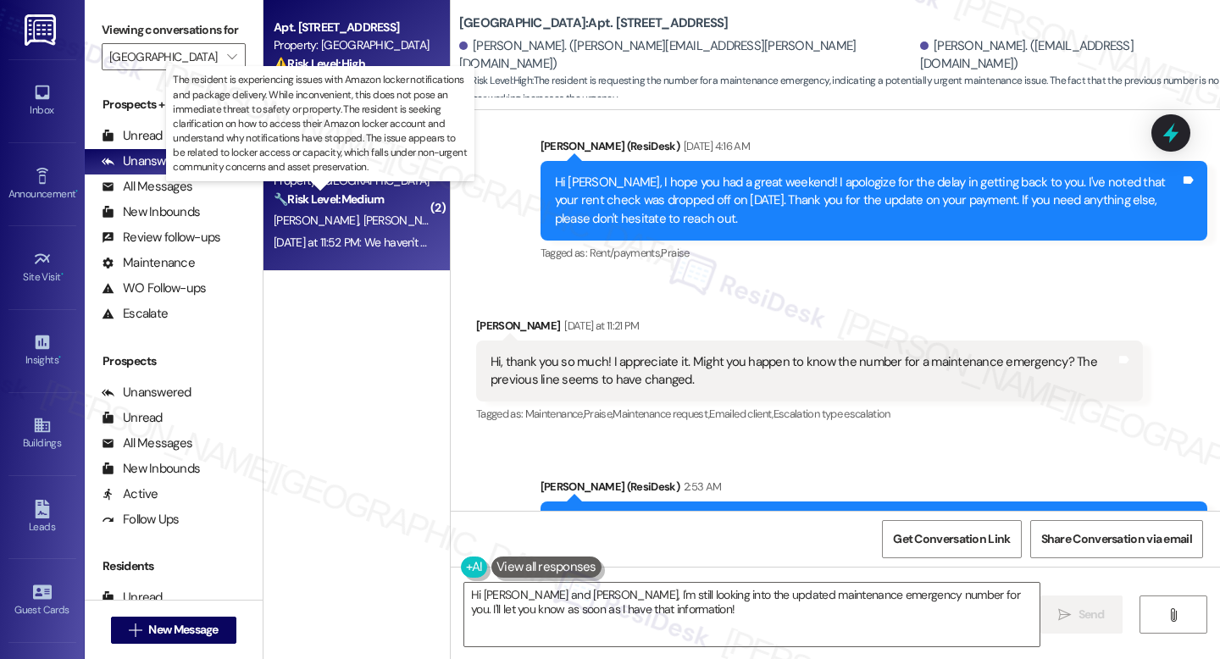
click at [323, 204] on strong "🔧 Risk Level: Medium" at bounding box center [329, 198] width 110 height 15
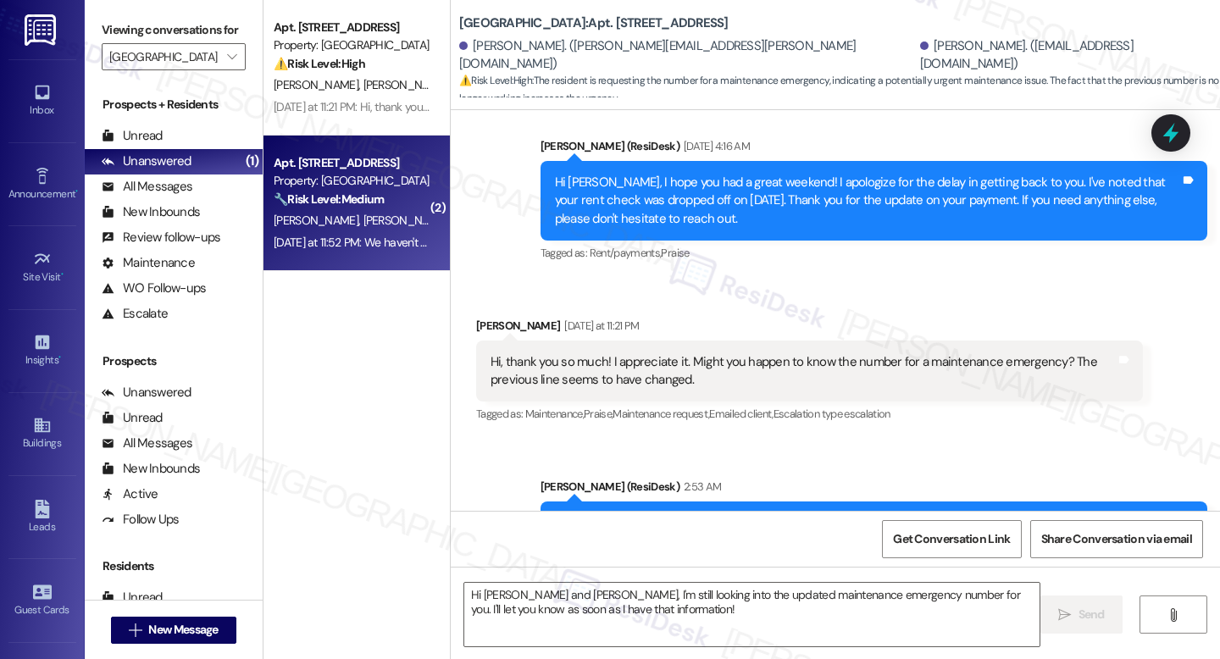
type textarea "Fetching suggested responses. Please feel free to read through the conversation…"
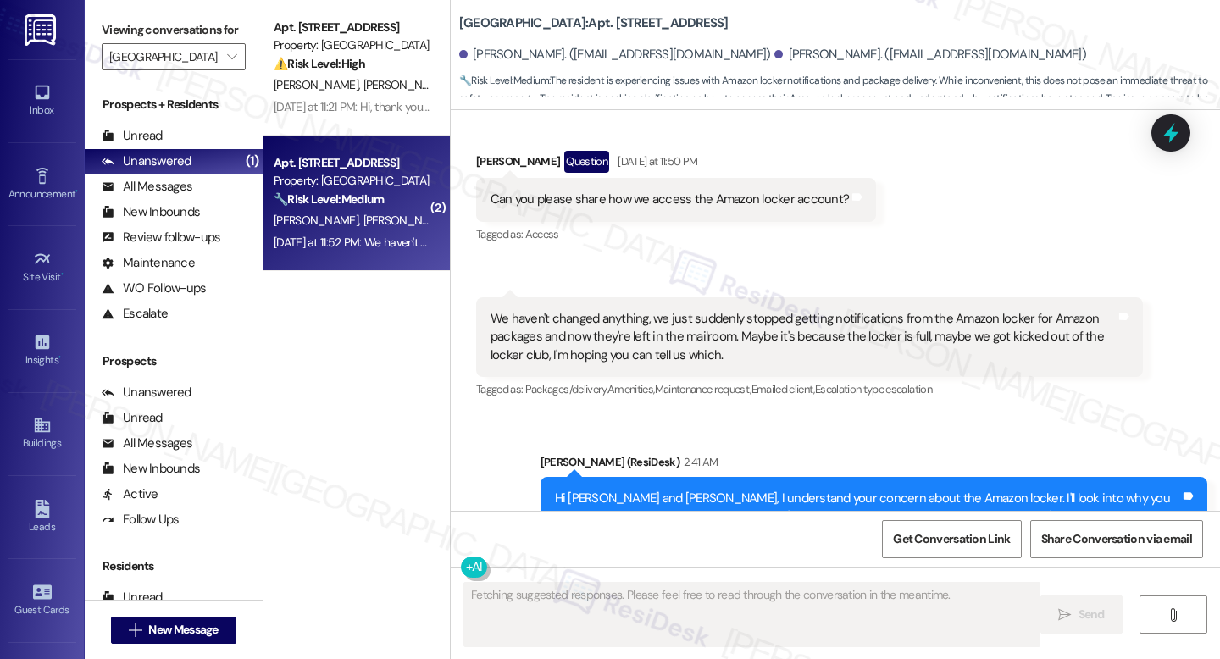
scroll to position [30617, 0]
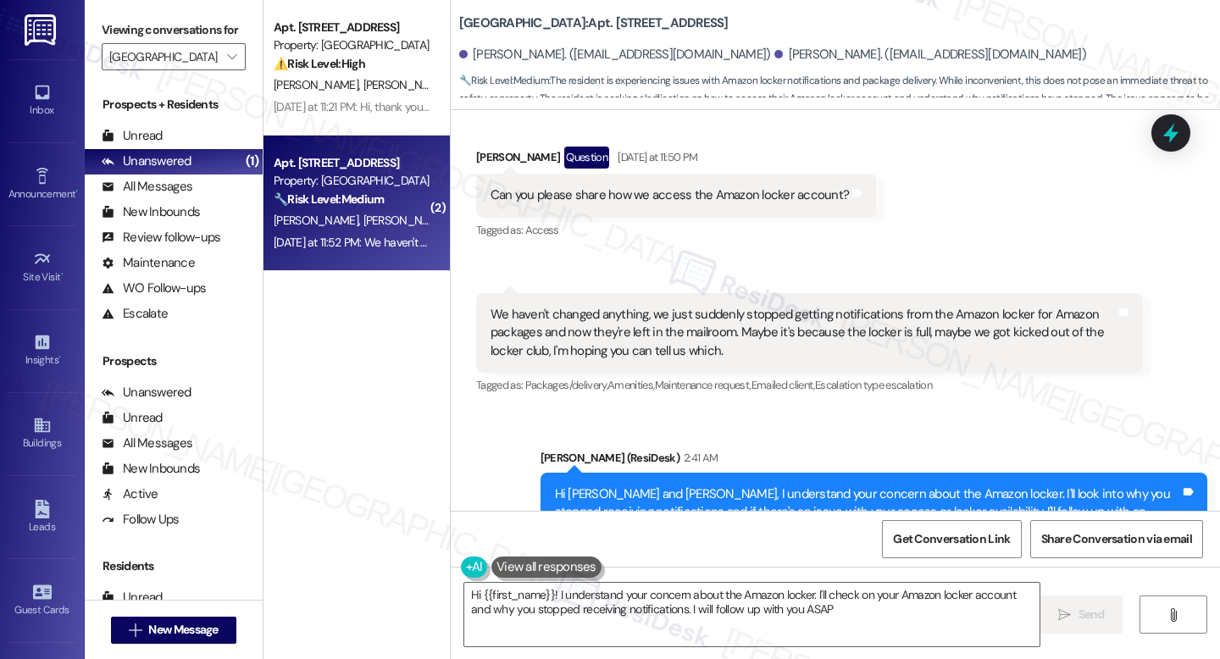
type textarea "Hi {{first_name}}! I understand your concern about the Amazon locker. I'll chec…"
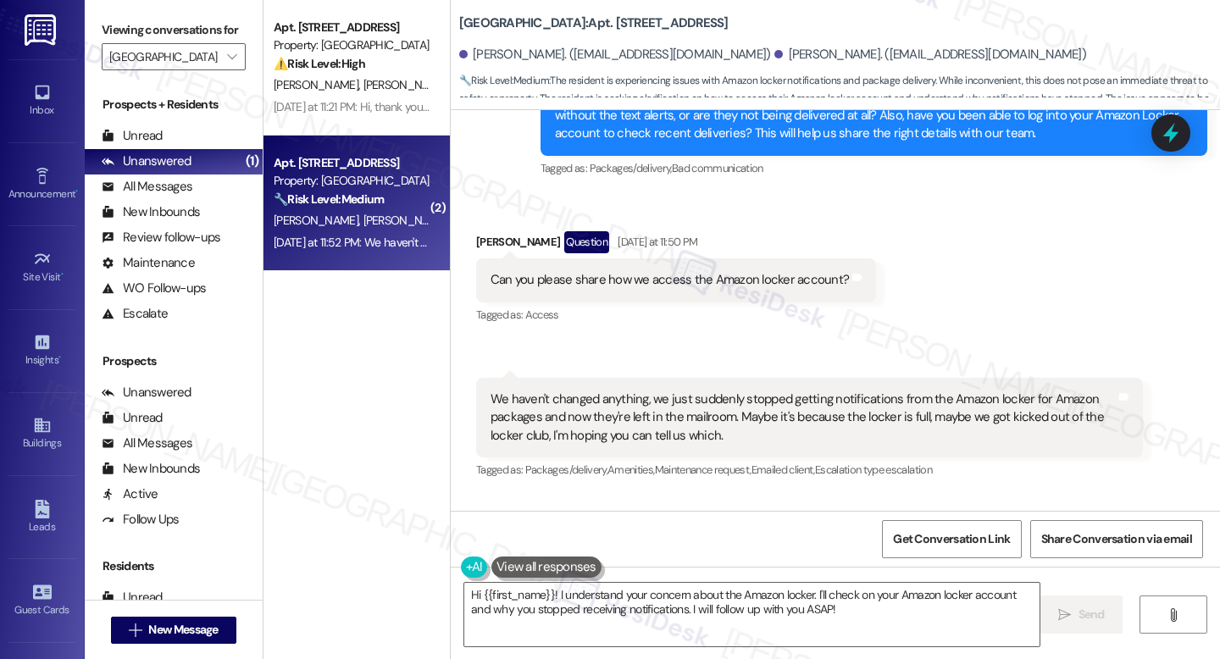
scroll to position [30425, 0]
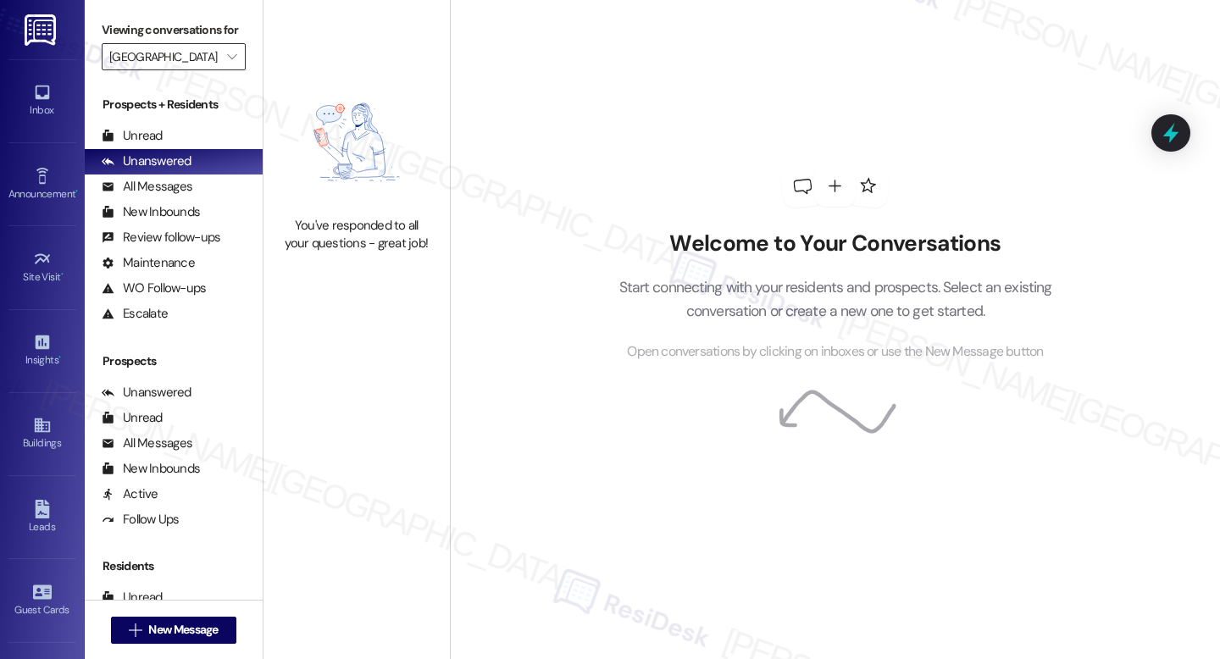
click at [196, 70] on input "J Malden Center" at bounding box center [163, 56] width 109 height 27
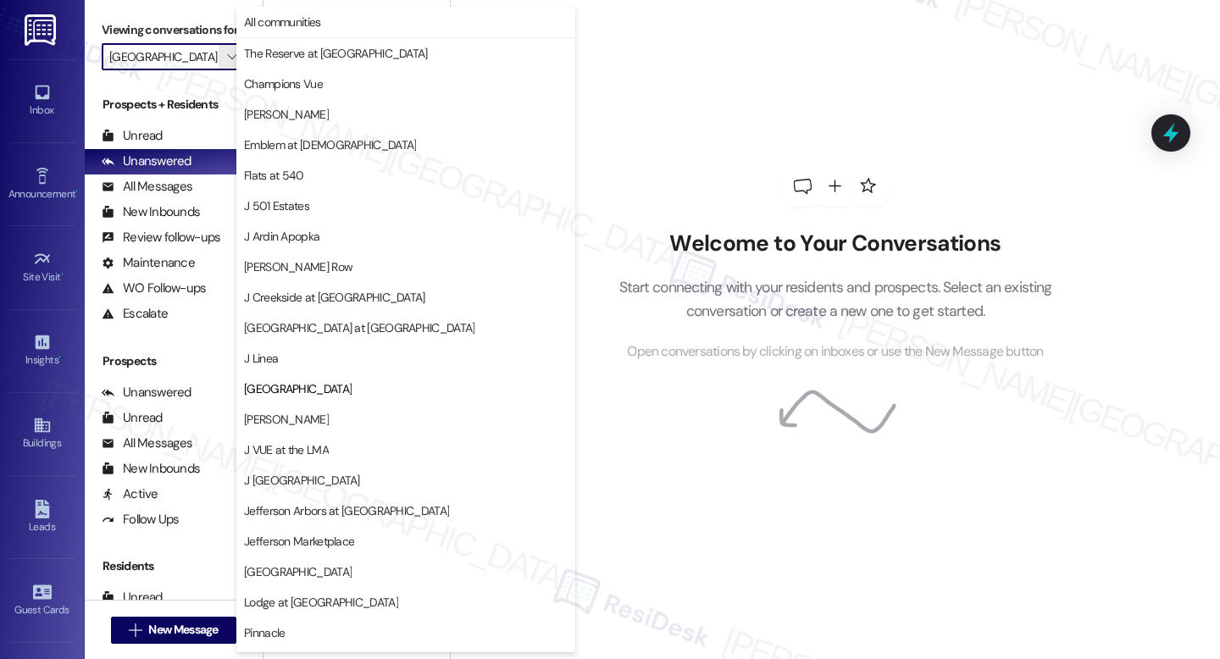
scroll to position [209, 0]
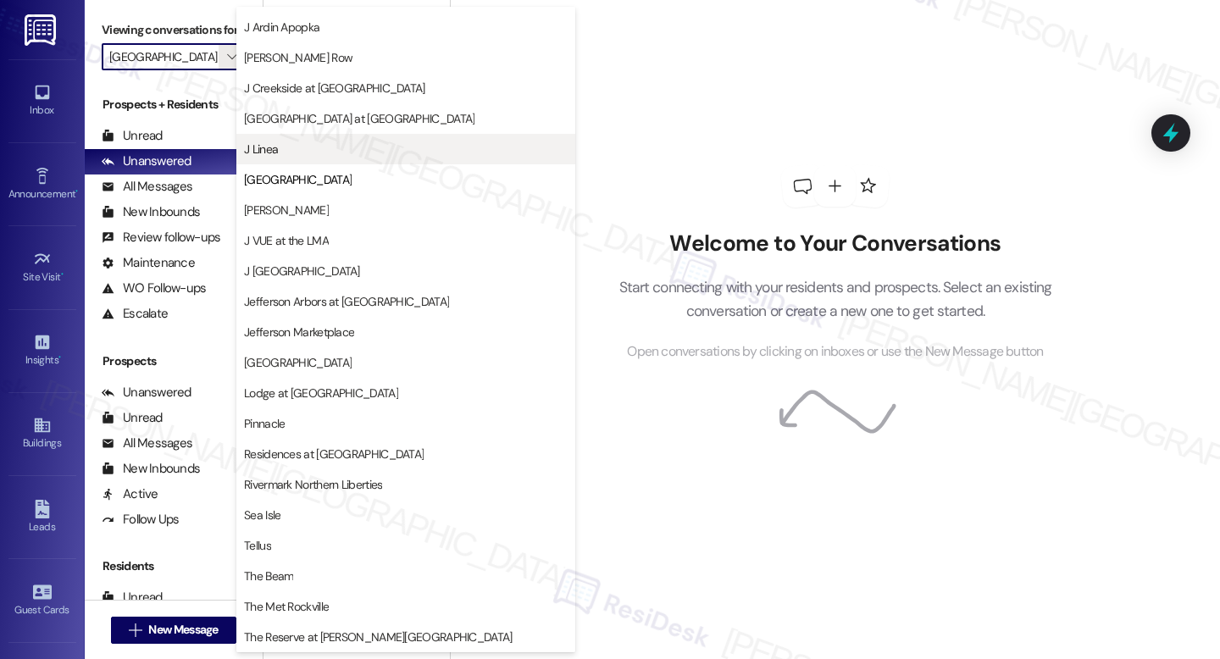
click at [308, 154] on span "J Linea" at bounding box center [406, 149] width 324 height 17
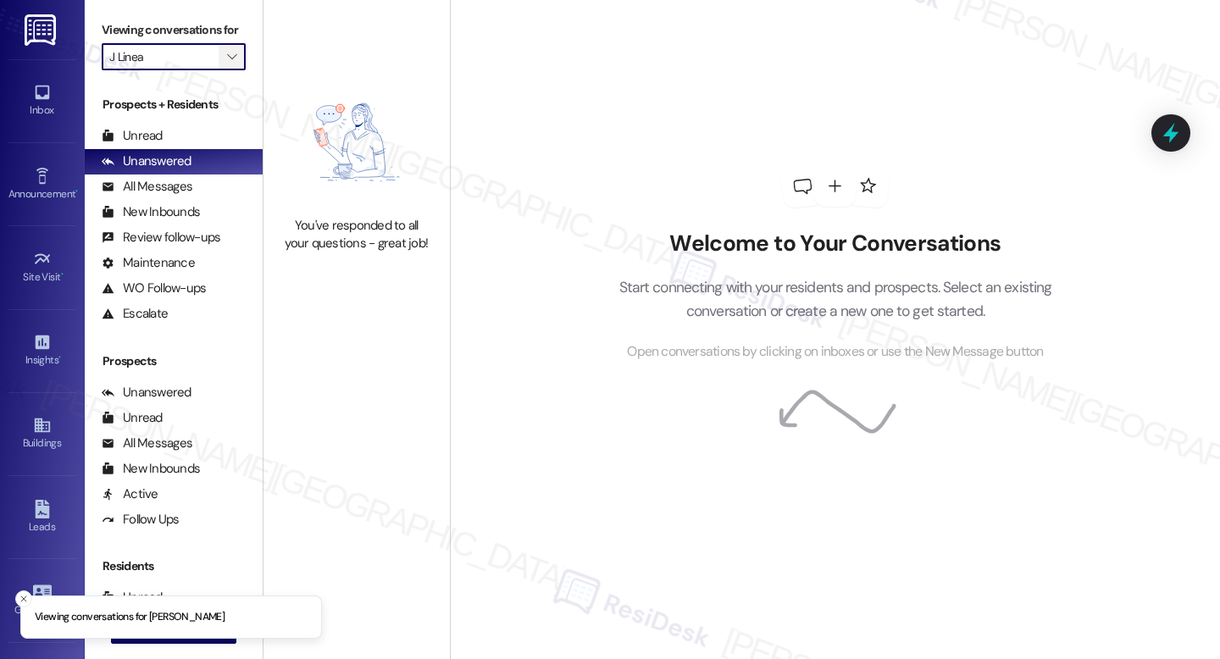
click at [224, 70] on span "" at bounding box center [232, 56] width 16 height 27
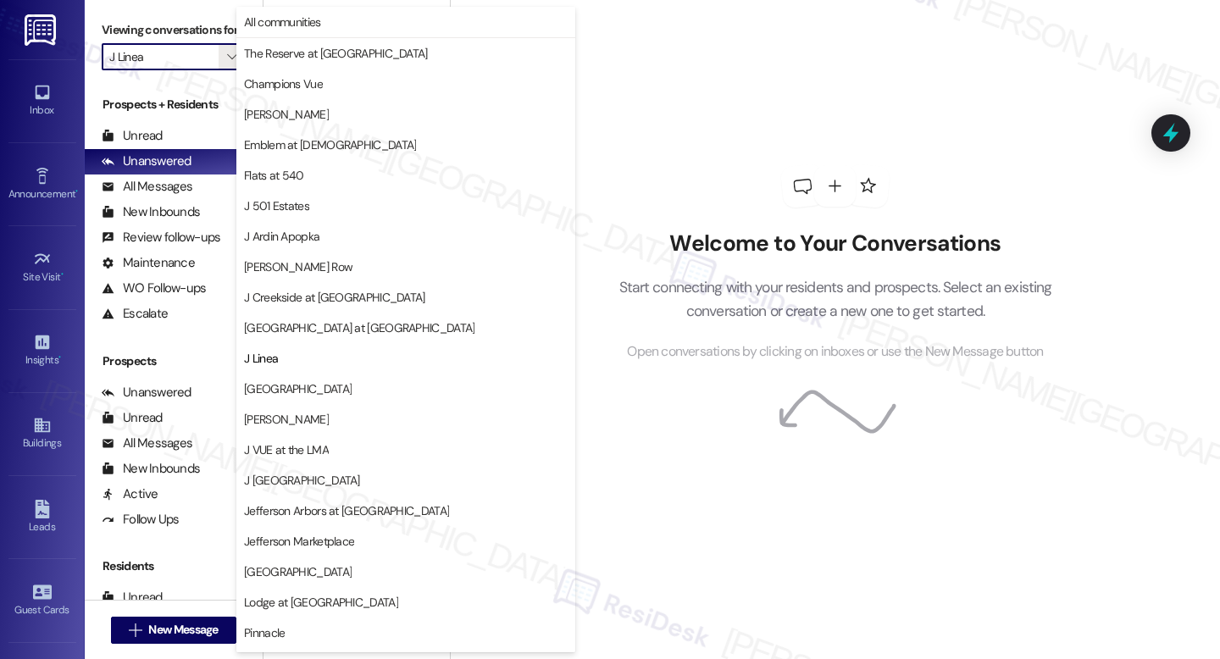
scroll to position [209, 0]
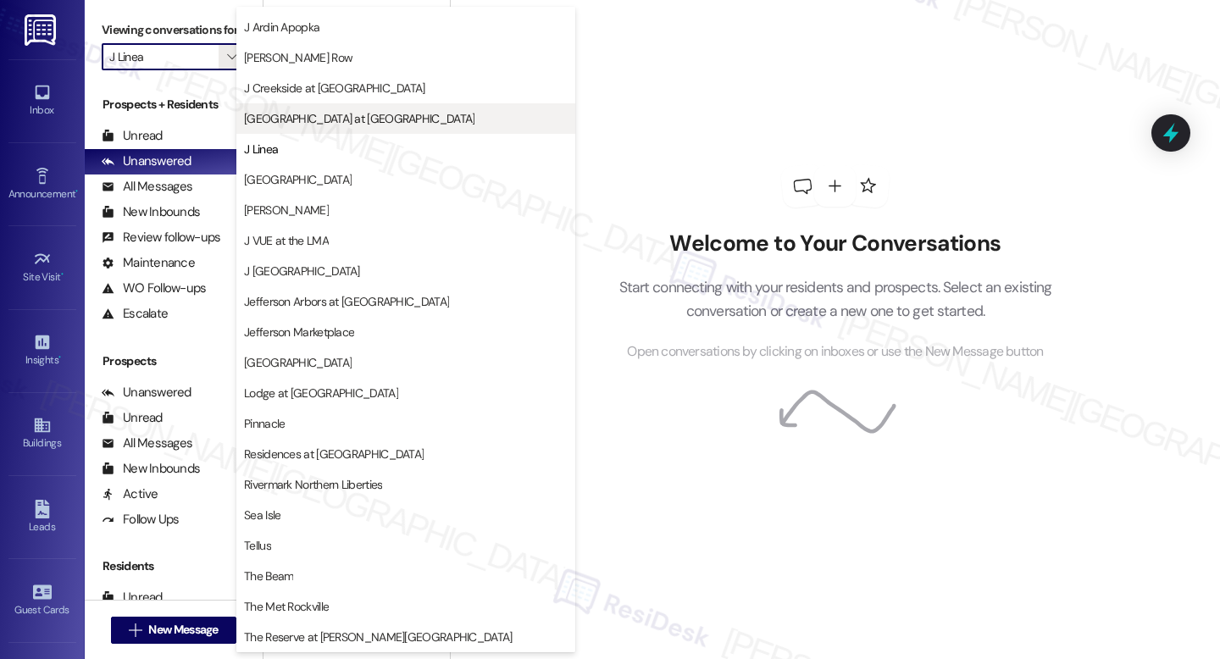
click at [318, 125] on span "[GEOGRAPHIC_DATA] at [GEOGRAPHIC_DATA]" at bounding box center [359, 118] width 230 height 17
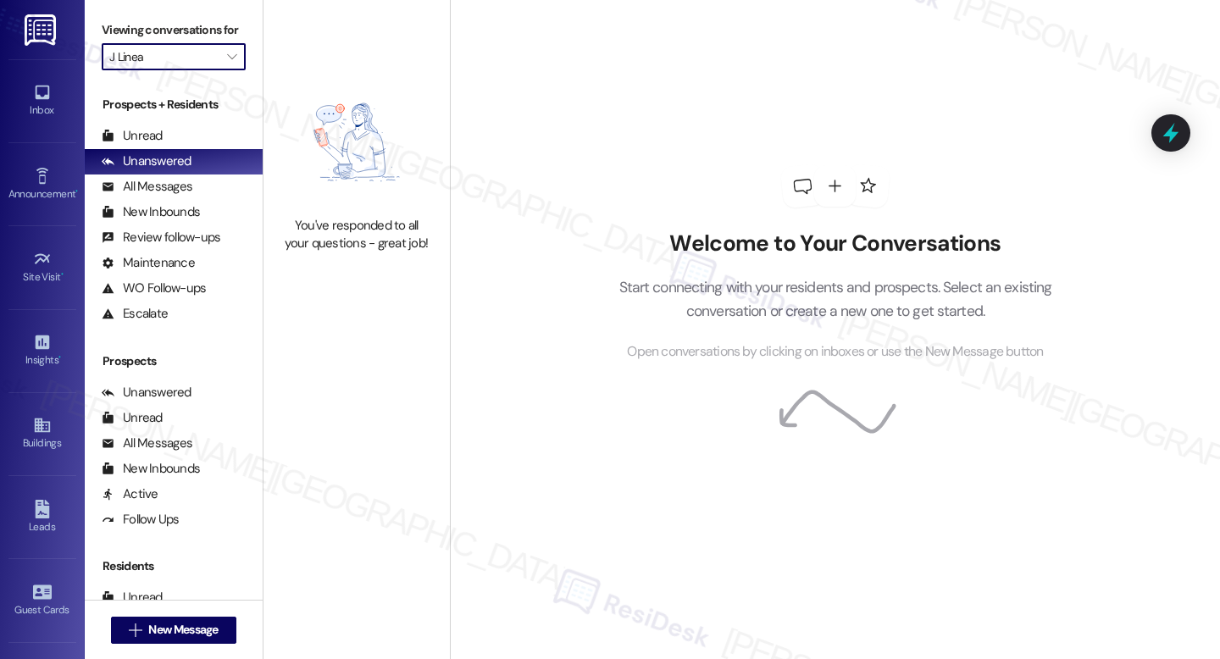
type input "[GEOGRAPHIC_DATA] at [GEOGRAPHIC_DATA]"
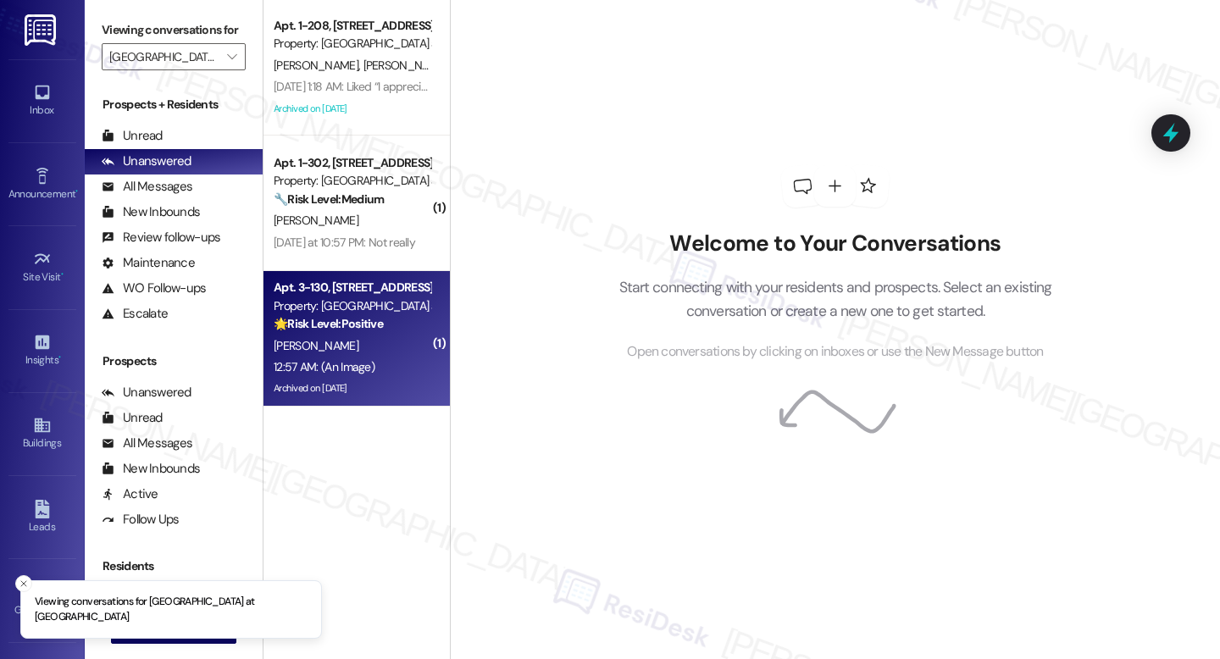
click at [392, 347] on div "M. Cochrane" at bounding box center [352, 346] width 160 height 21
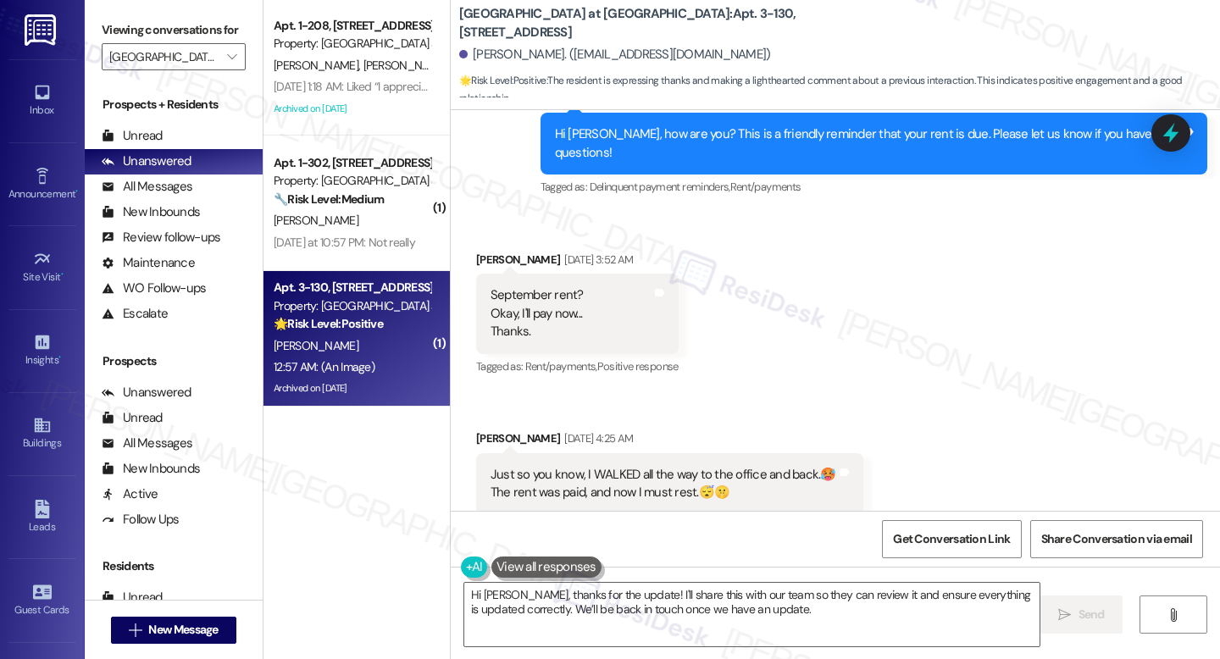
scroll to position [18468, 0]
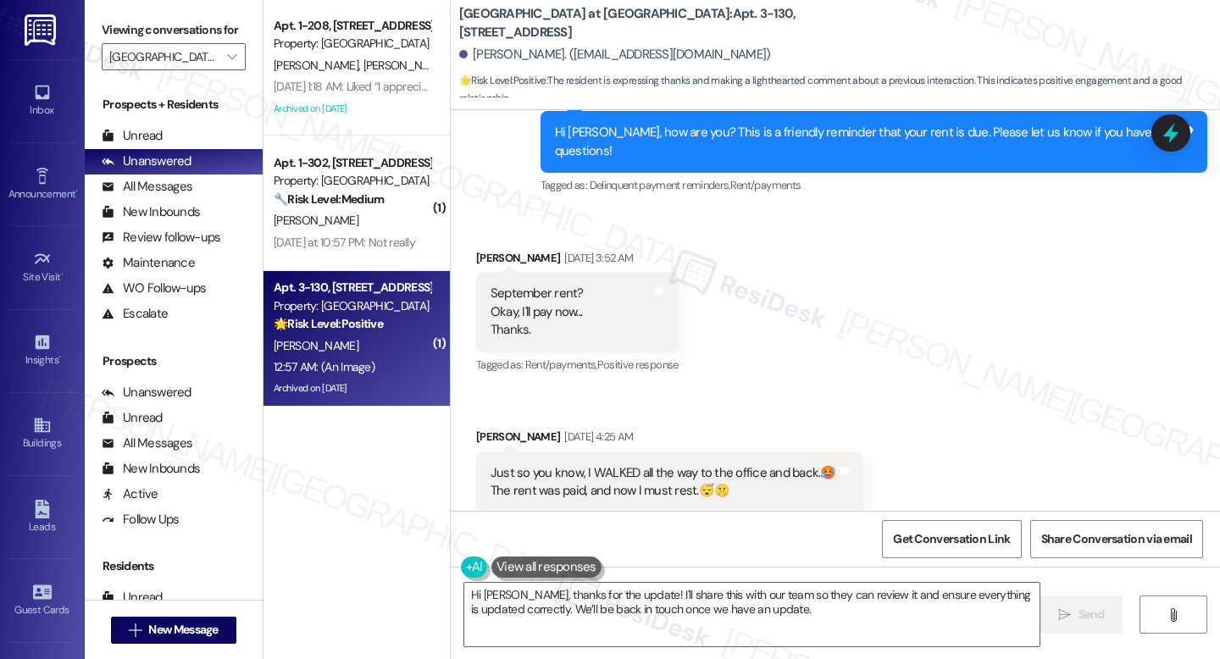
click at [541, 464] on div "Just so you know, I WALKED all the way to the office and back.🥵 The rent was pa…" at bounding box center [664, 482] width 346 height 36
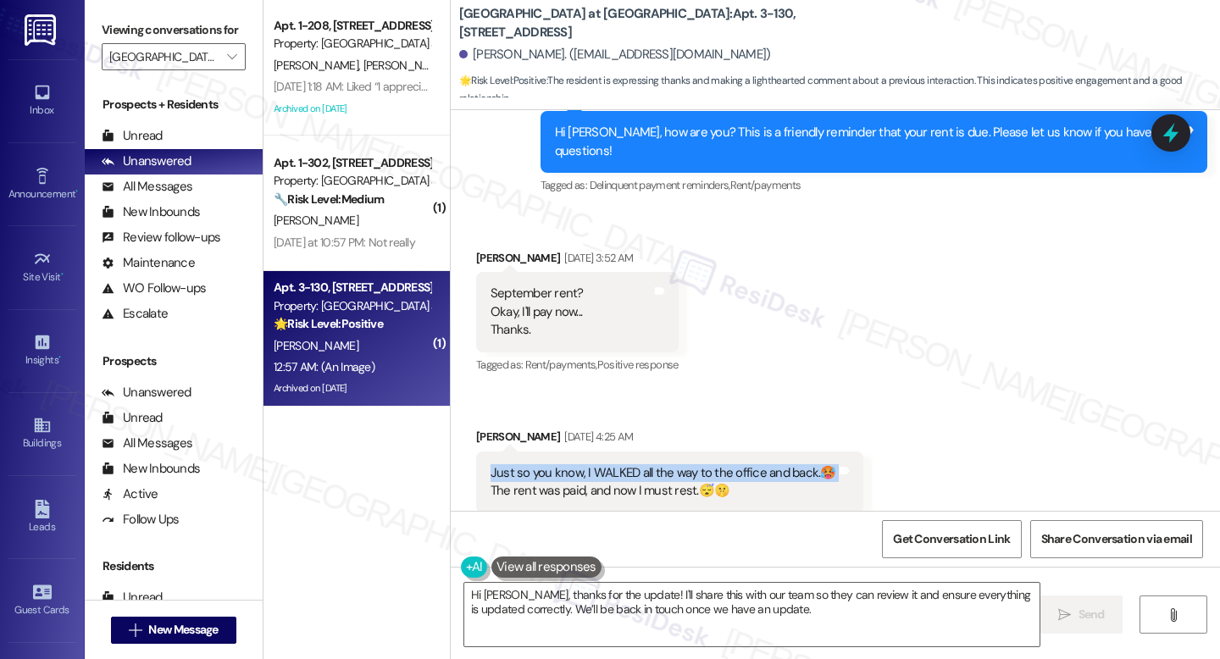
click at [541, 464] on div "Just so you know, I WALKED all the way to the office and back.🥵 The rent was pa…" at bounding box center [664, 482] width 346 height 36
click at [526, 464] on div "Just so you know, I WALKED all the way to the office and back.🥵 The rent was pa…" at bounding box center [664, 482] width 346 height 36
drag, startPoint x: 474, startPoint y: 213, endPoint x: 807, endPoint y: 236, distance: 333.8
click at [807, 452] on div "Just so you know, I WALKED all the way to the office and back.🥵 The rent was pa…" at bounding box center [669, 483] width 387 height 62
copy div "Just so you know, I WALKED all the way to the office and back.🥵 The rent was pa…"
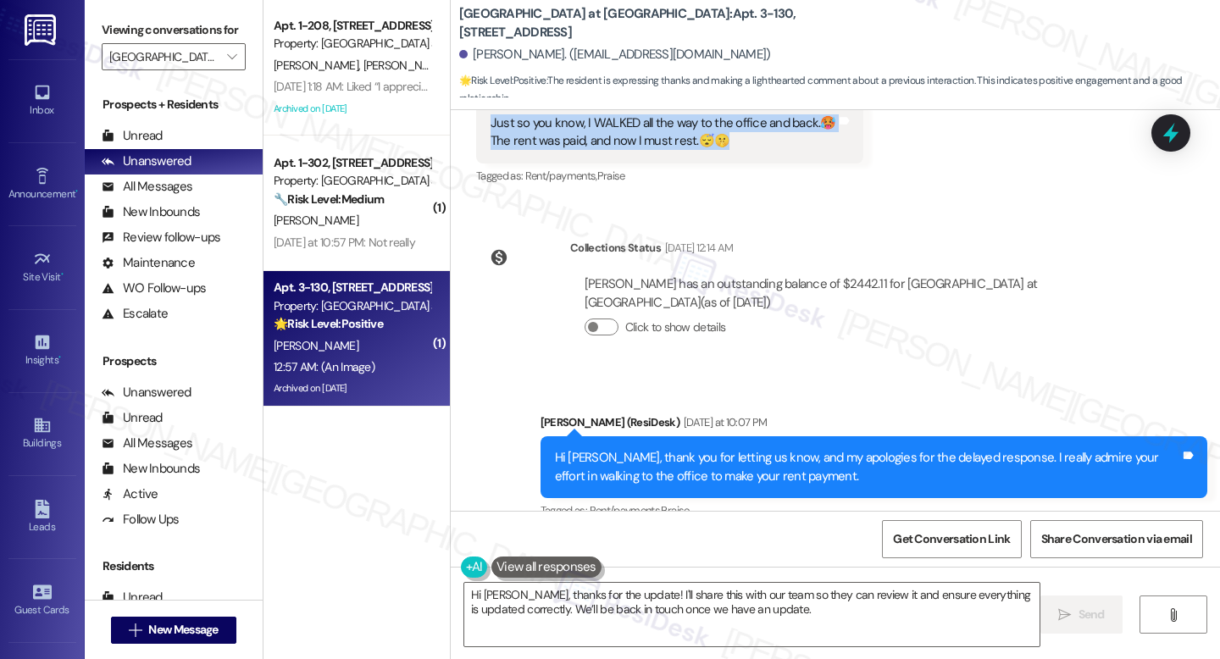
scroll to position [18828, 0]
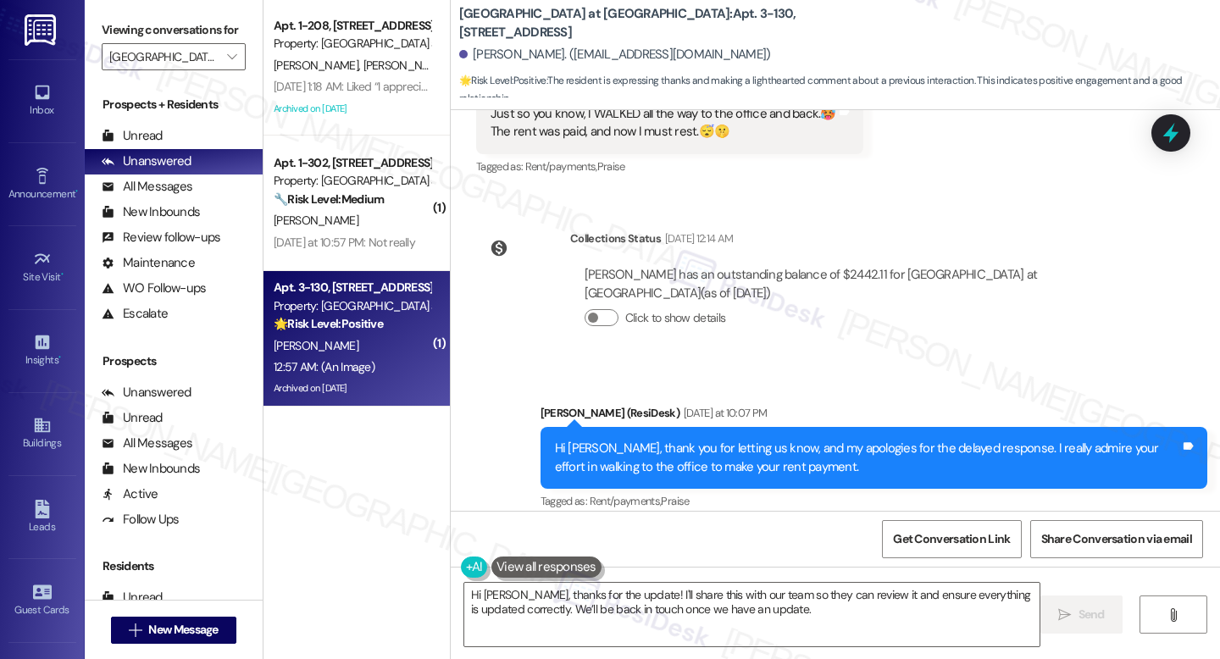
click at [621, 440] on div "Hi Mark, thank you for letting us know, and my apologies for the delayed respon…" at bounding box center [867, 458] width 625 height 36
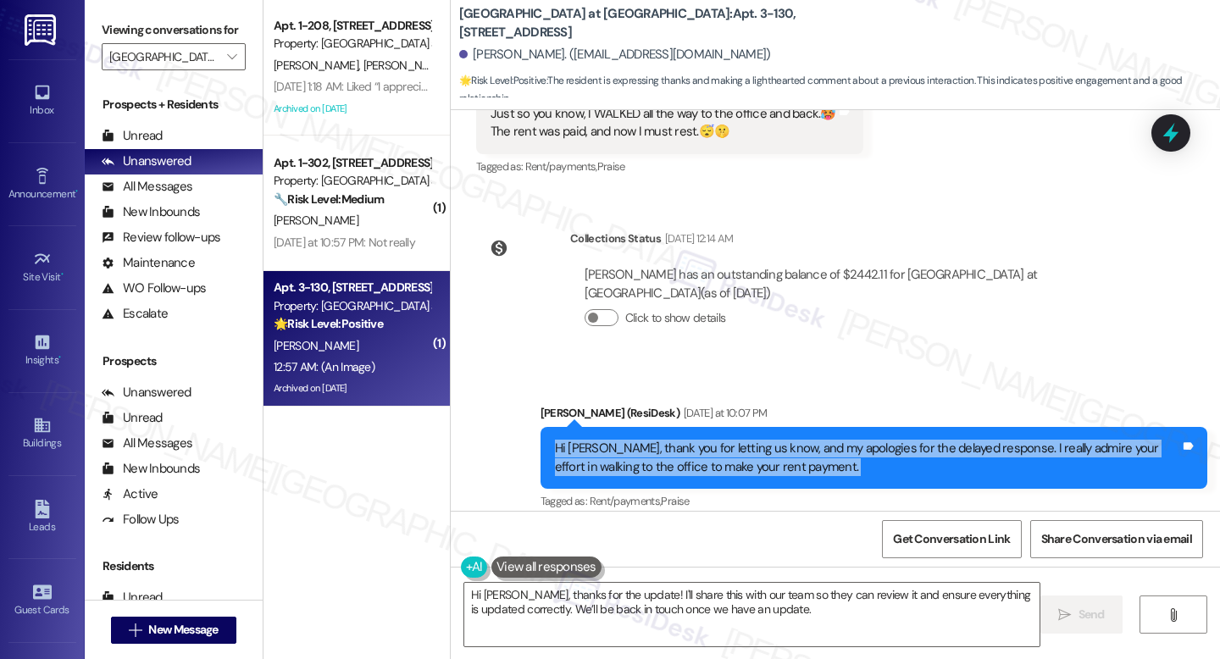
click at [621, 440] on div "Hi Mark, thank you for letting us know, and my apologies for the delayed respon…" at bounding box center [867, 458] width 625 height 36
copy div "Hi Mark, thank you for letting us know, and my apologies for the delayed respon…"
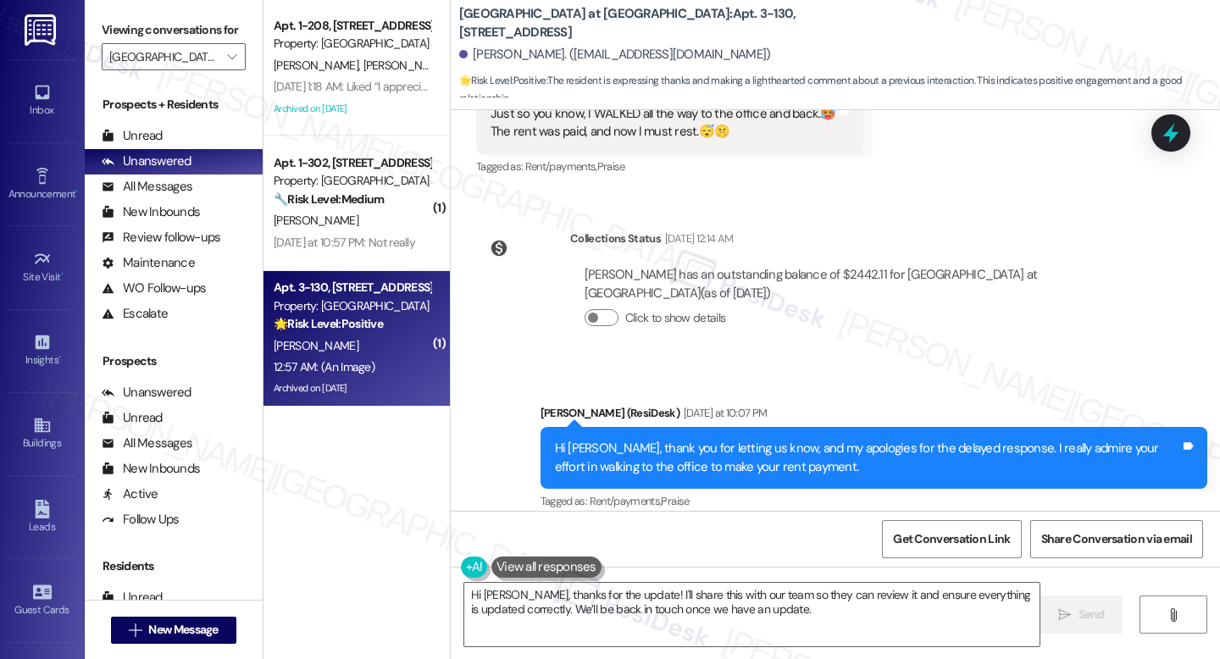
click at [569, 578] on div "I’ll share this with our team so they can review it and ensure everything is up…" at bounding box center [867, 596] width 625 height 36
copy div "I’ll share this with our team so they can review it and ensure everything is up…"
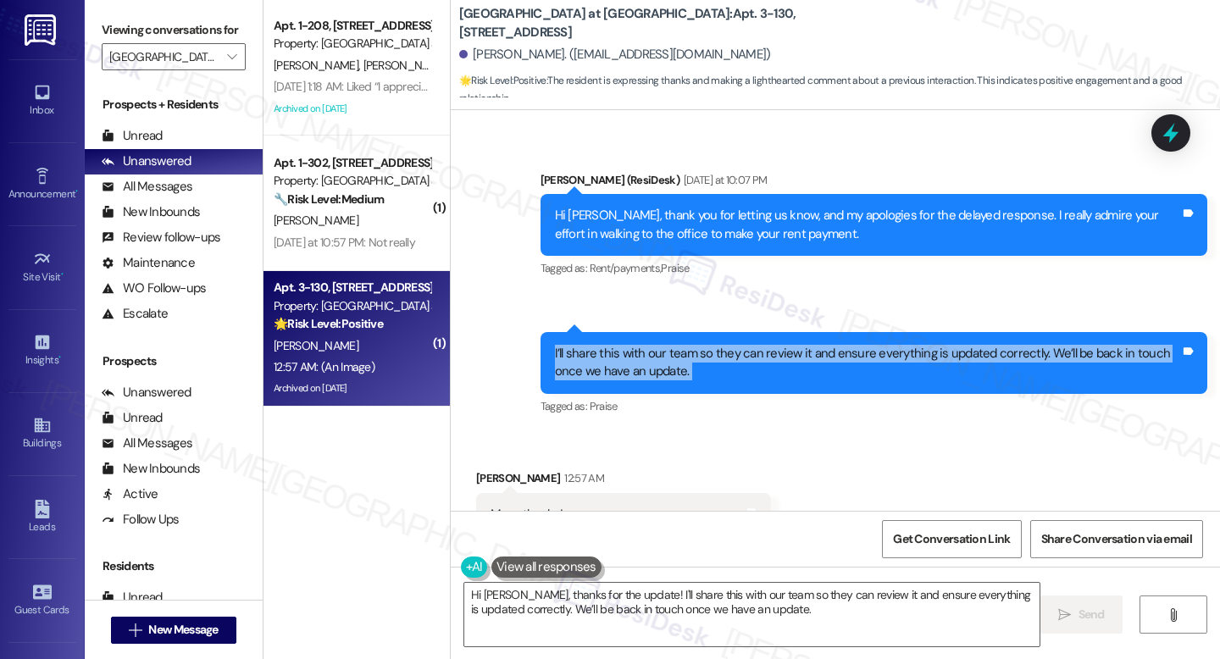
scroll to position [19060, 0]
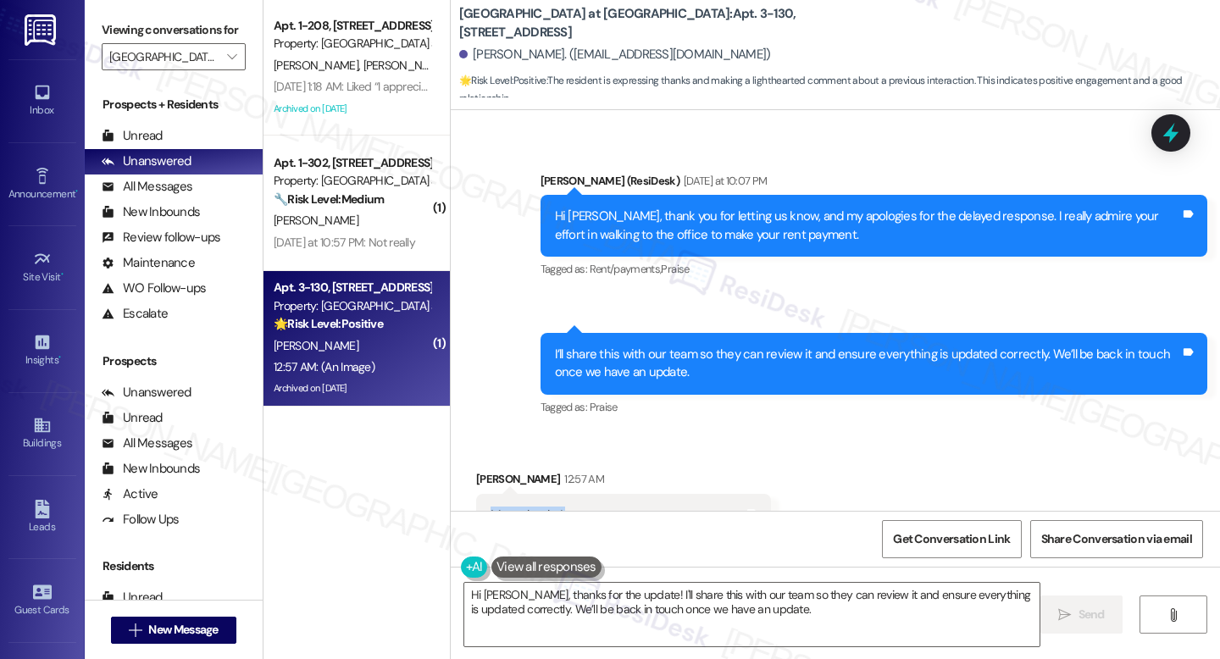
drag, startPoint x: 484, startPoint y: 263, endPoint x: 712, endPoint y: 275, distance: 228.3
click at [712, 507] on div "Many thanks! Still recovering from that arduous walk!😂" at bounding box center [617, 525] width 253 height 36
copy div "Many thanks! Still recovering from that arduous walk!😂"
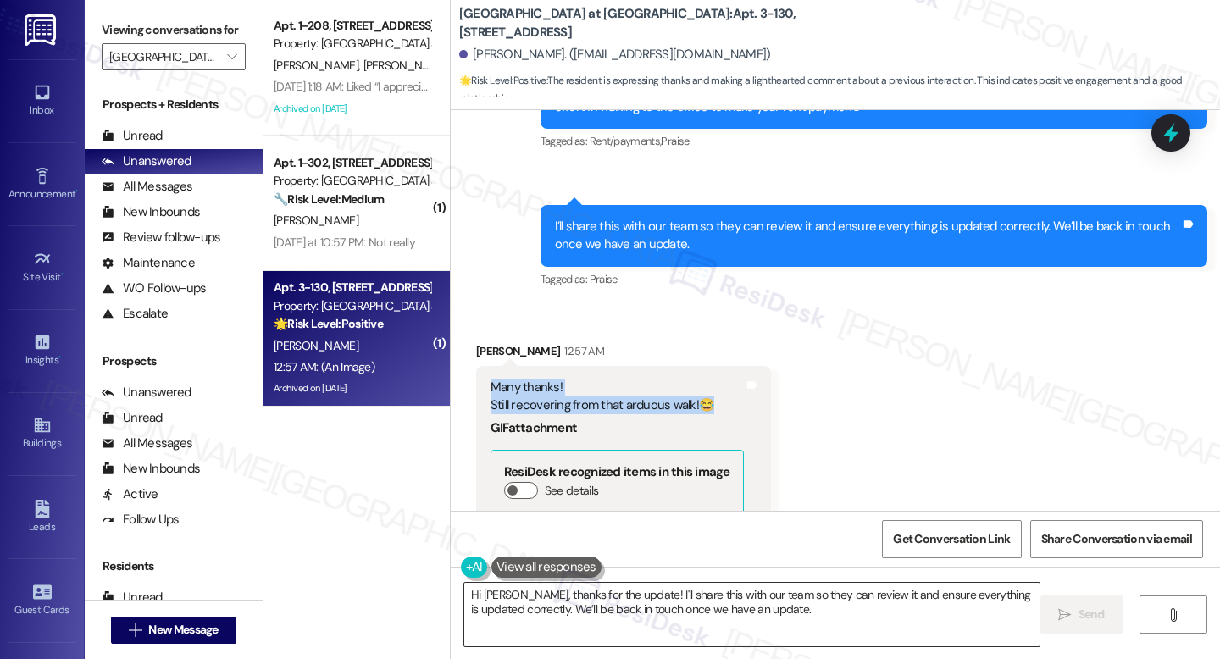
click at [562, 608] on textarea "Hi Mark, thanks for the update! I'll share this with our team so they can revie…" at bounding box center [751, 615] width 575 height 64
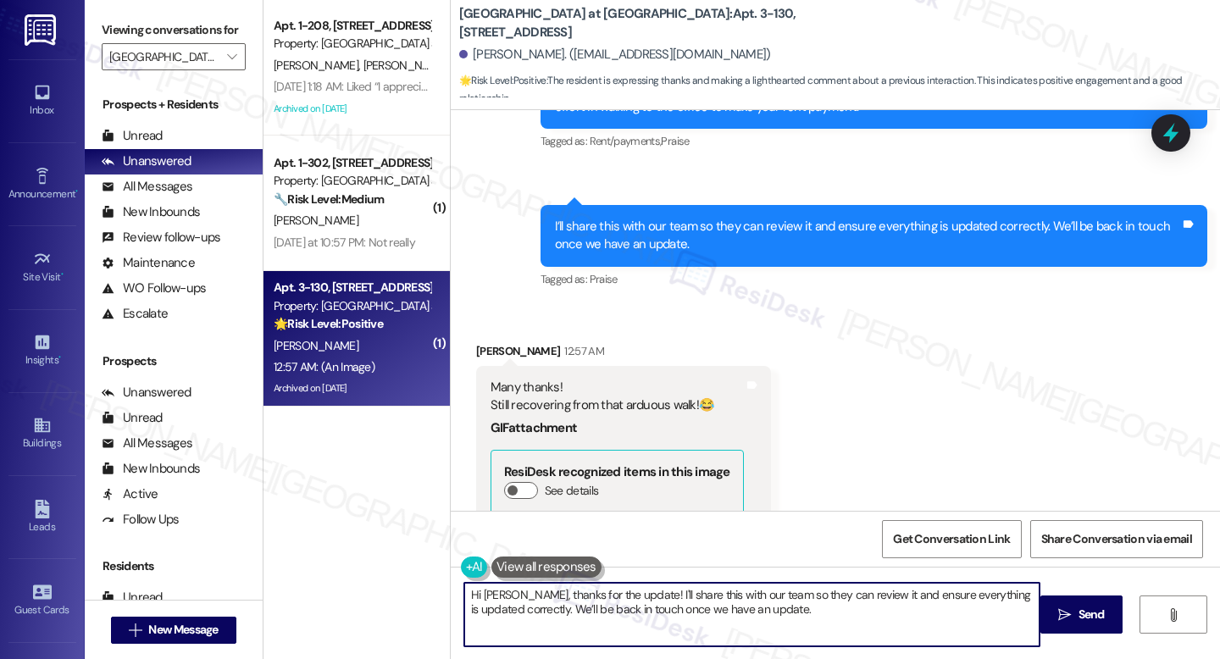
click at [562, 608] on textarea "Hi Mark, thanks for the update! I'll share this with our team so they can revie…" at bounding box center [751, 615] width 575 height 64
paste textarea "You definitely earned a good rest after that trek, Mark! 😅 Thank you again for …"
click at [531, 591] on textarea "You definitely earned a good rest after that trek, Mark! 😅 Thank you again for …" at bounding box center [751, 615] width 575 height 64
click at [530, 590] on textarea "You definitely earned a good rest after that trek, Mark! 😅 Thank you again for …" at bounding box center [751, 615] width 575 height 64
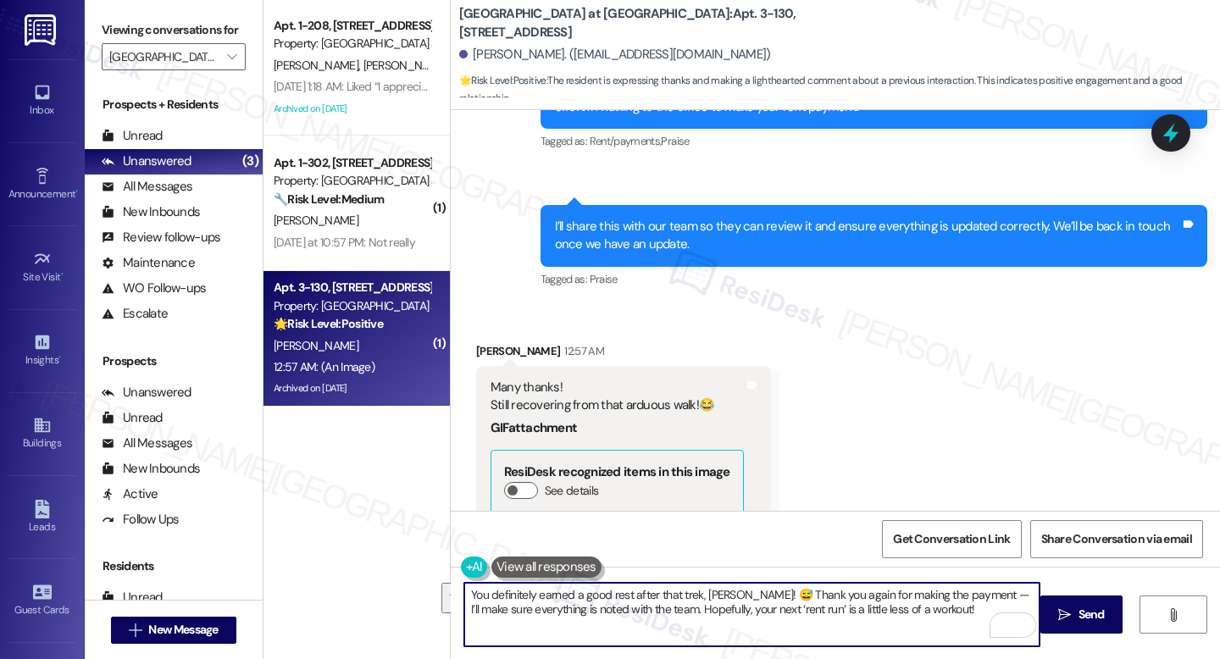
paste textarea "Haha, sounds like that walk was a real workout, Mark! 😅 Thanks again — I’ve not…"
click at [728, 591] on textarea "Haha, sounds like that walk was a real workout, Mark! 😅 Thanks again — I’ve not…" at bounding box center [751, 615] width 575 height 64
click at [721, 600] on textarea "Haha, sounds like that walk was a real workout, Mark!😅 Thanks again — I’ve note…" at bounding box center [751, 615] width 575 height 64
click at [858, 613] on textarea "Haha, sounds like that walk was a real workout, Mark! 😅 Thanks again — I’ve not…" at bounding box center [751, 615] width 575 height 64
click at [814, 595] on textarea "Haha, sounds like that walk was a real workout, Mark! 😅 Thanks again — I’ve not…" at bounding box center [751, 615] width 575 height 64
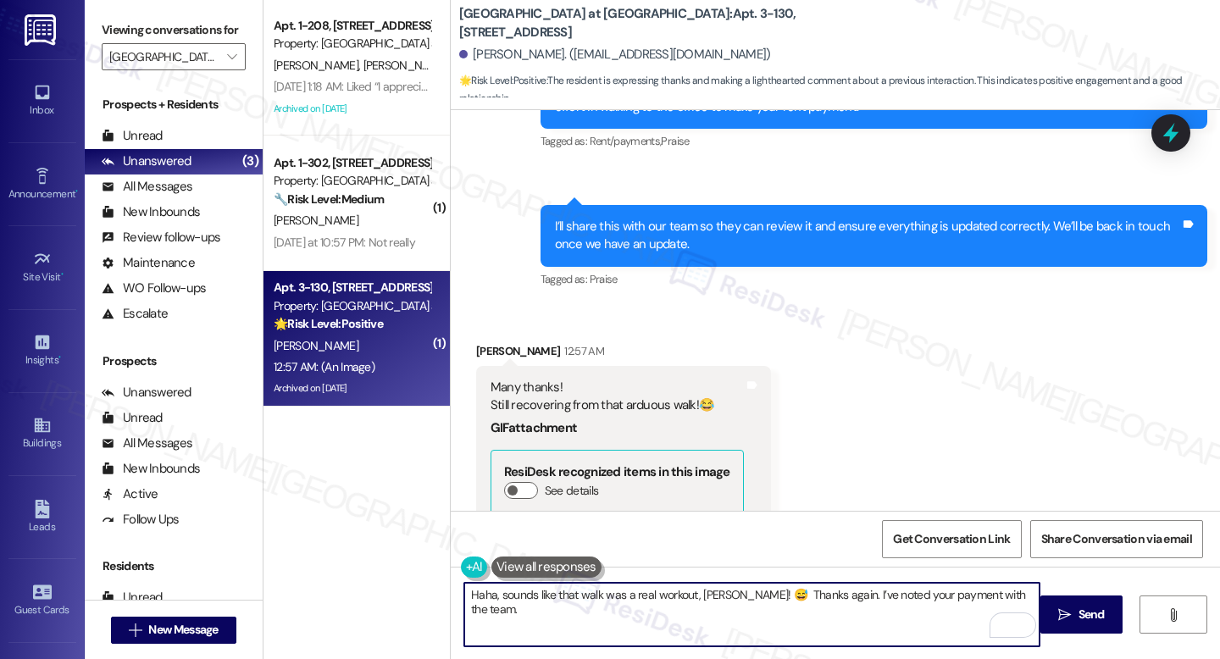
click at [851, 605] on textarea "Haha, sounds like that walk was a real workout, Mark! 😅 Thanks again. I’ve note…" at bounding box center [751, 615] width 575 height 64
type textarea "Haha, sounds like that walk was a real workout, Mark! 😅 Thanks again. I’ve note…"
click at [1096, 613] on span "Send" at bounding box center [1092, 615] width 26 height 18
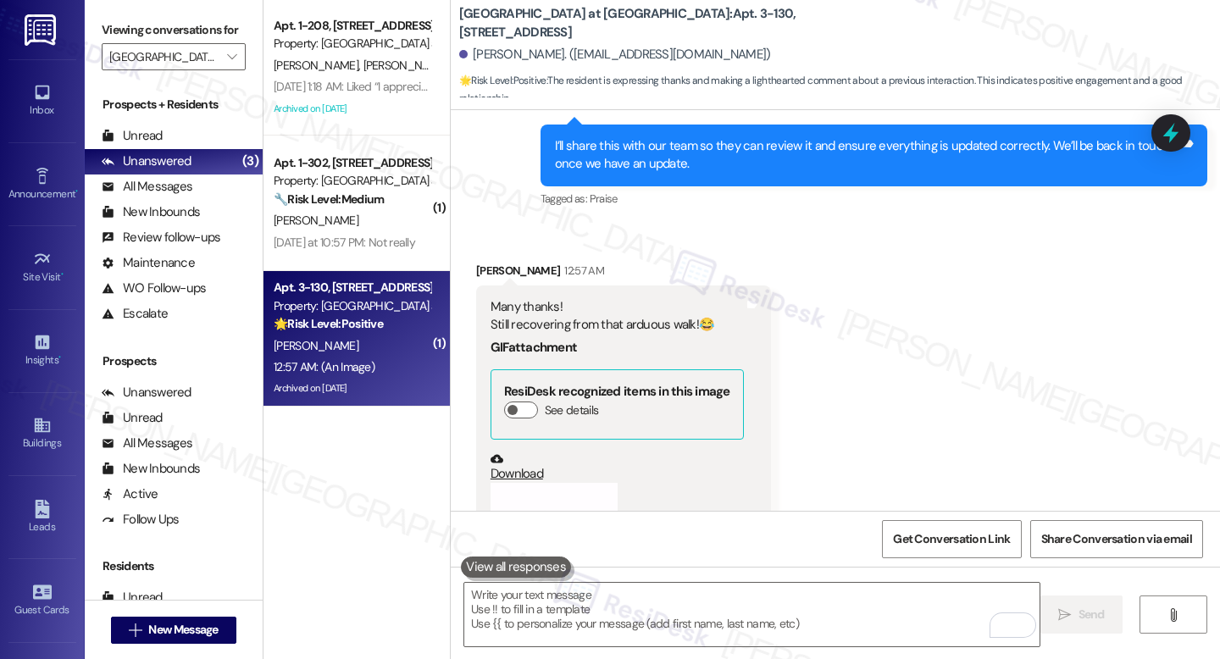
scroll to position [19306, 0]
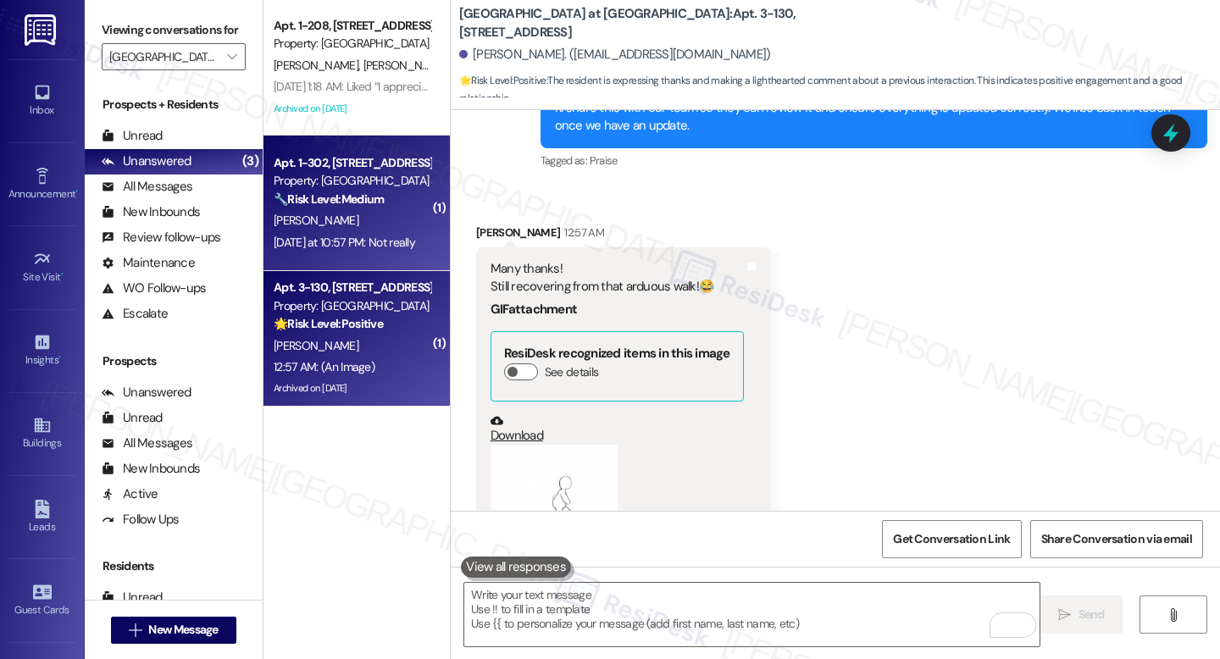
click at [384, 210] on div "[PERSON_NAME]" at bounding box center [352, 220] width 160 height 21
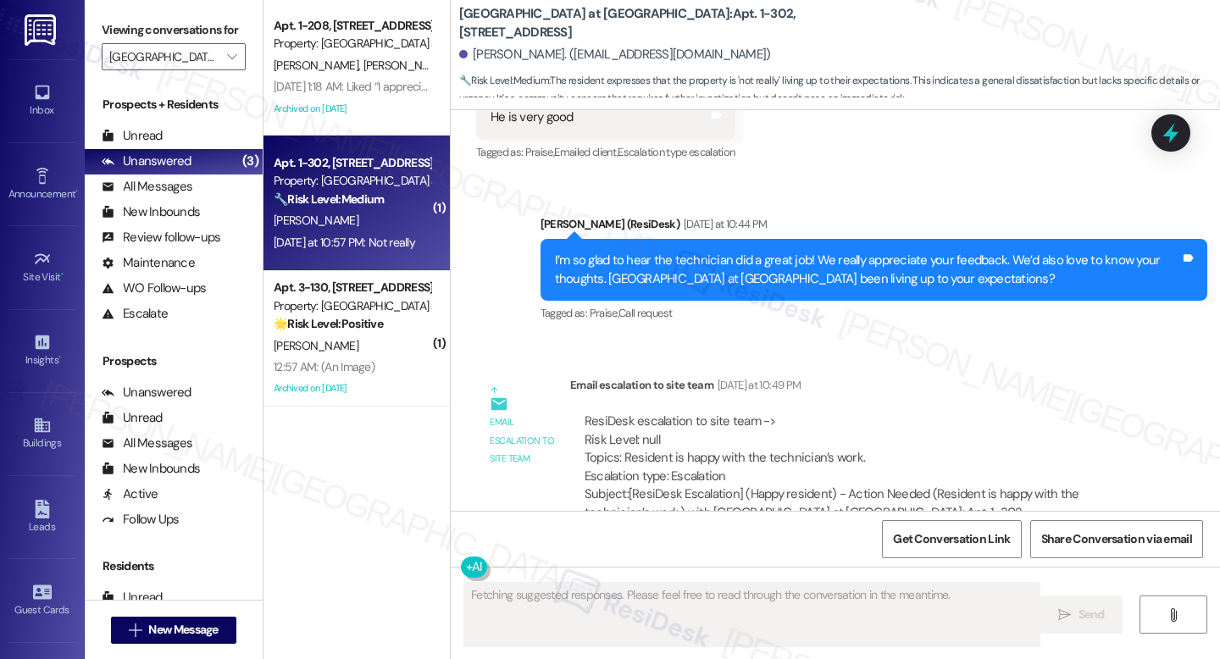
scroll to position [18400, 0]
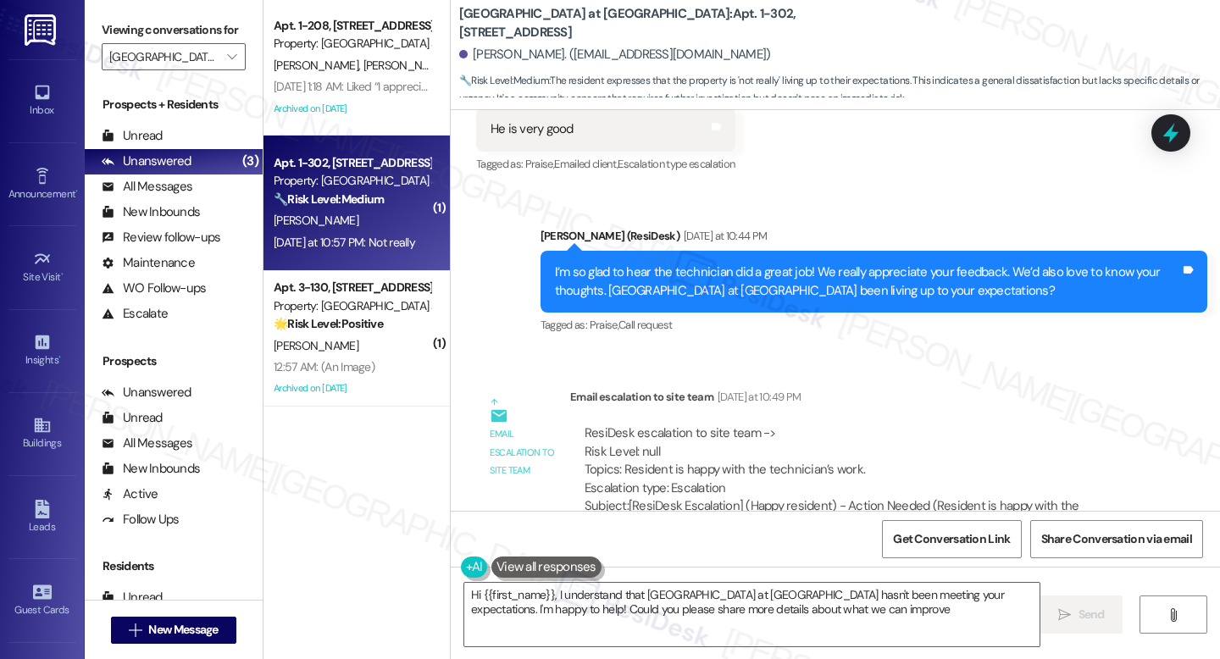
type textarea "Hi {{first_name}}, I understand that J Harbor Park at North Point hasn't been m…"
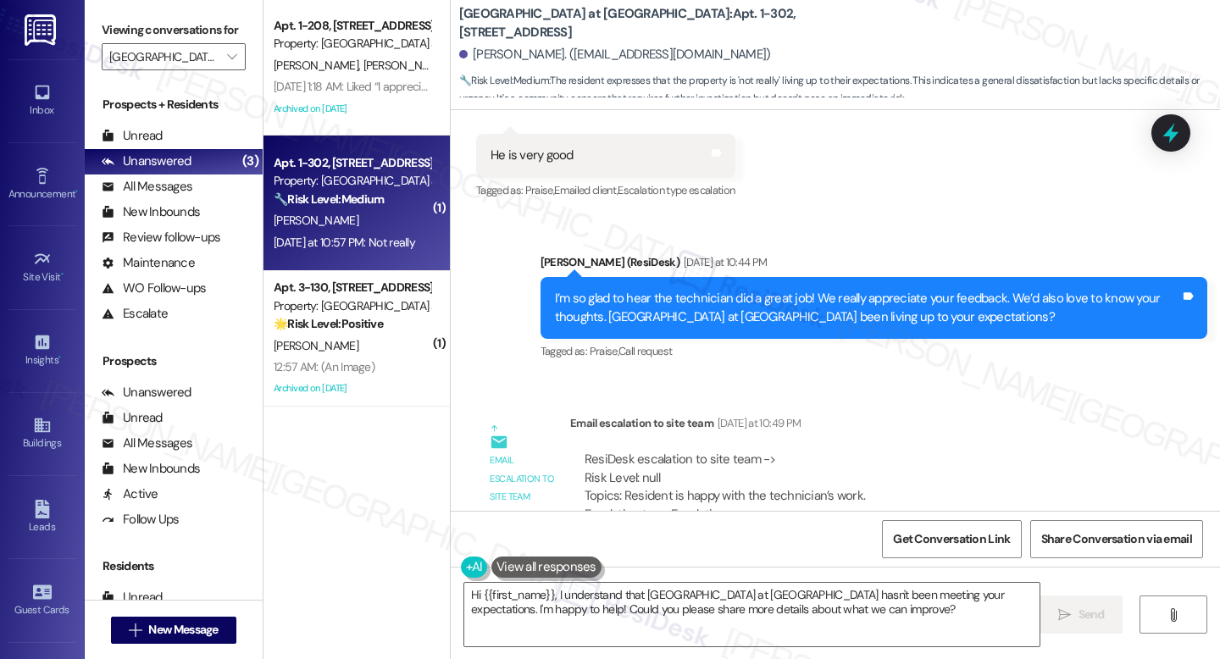
scroll to position [18485, 0]
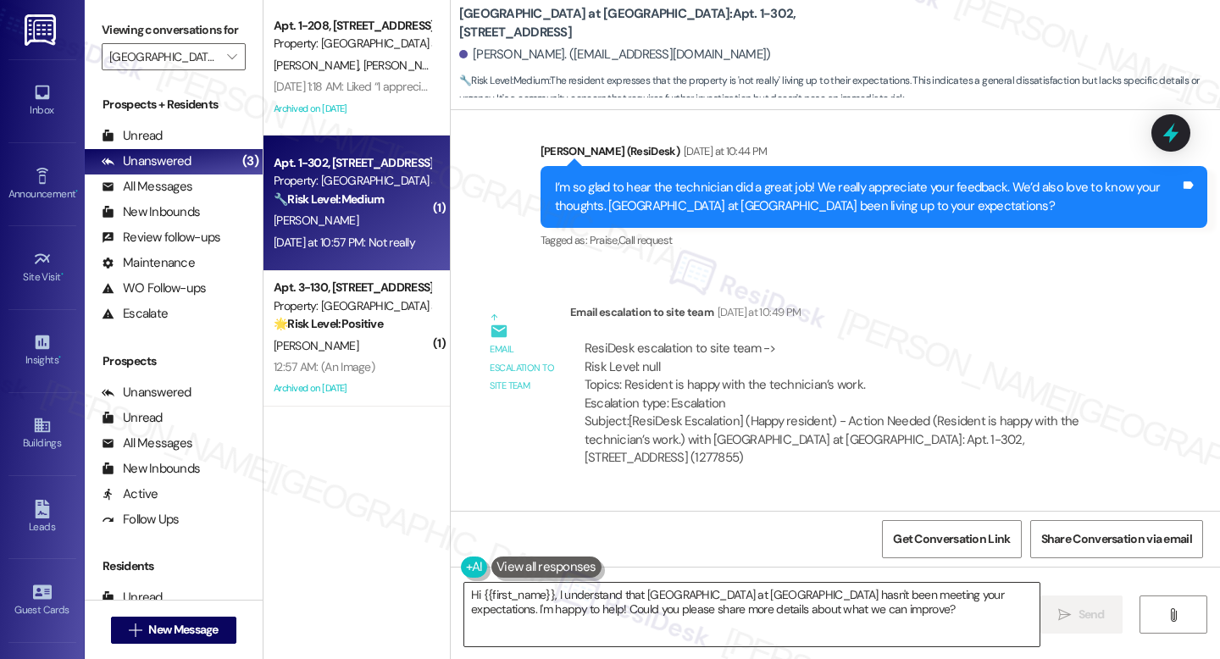
click at [870, 603] on textarea "Hi {{first_name}}, I understand that J Harbor Park at North Point hasn't been m…" at bounding box center [751, 615] width 575 height 64
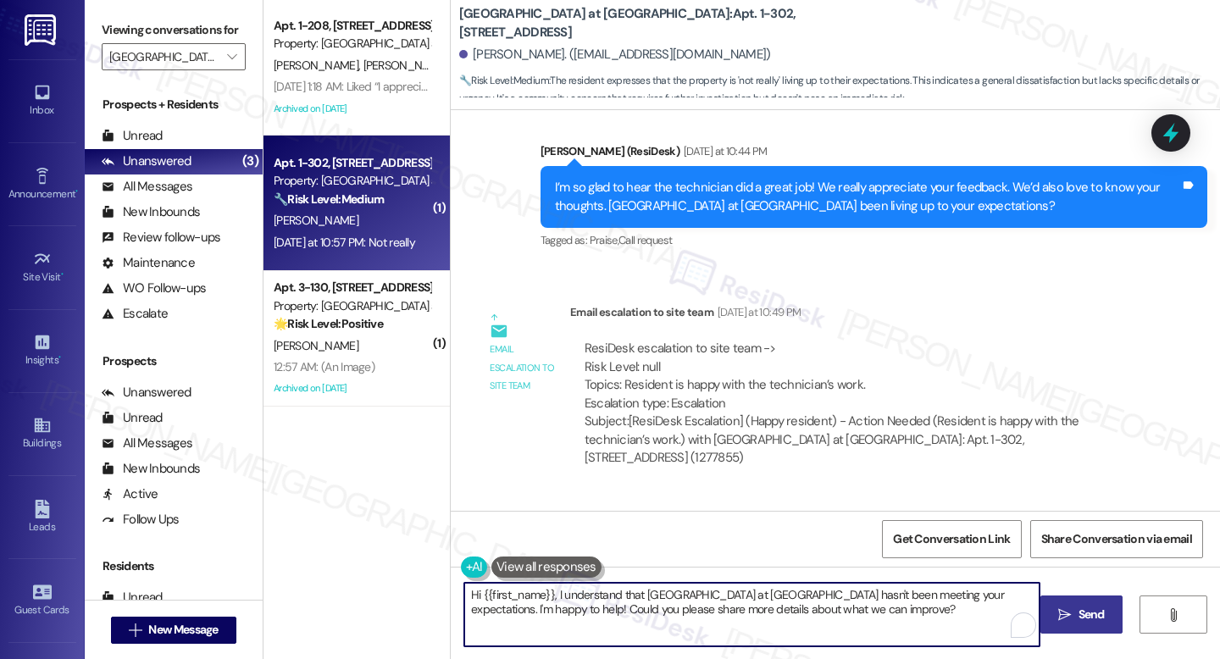
click at [1055, 613] on span " Send" at bounding box center [1081, 615] width 53 height 18
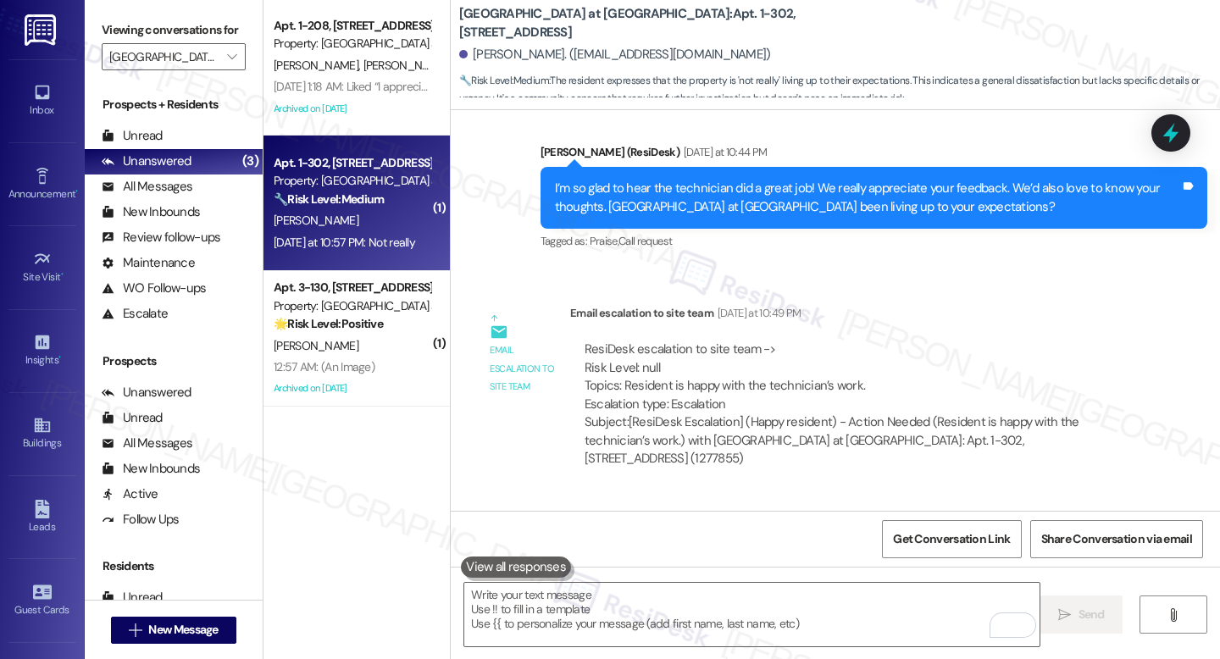
scroll to position [18621, 0]
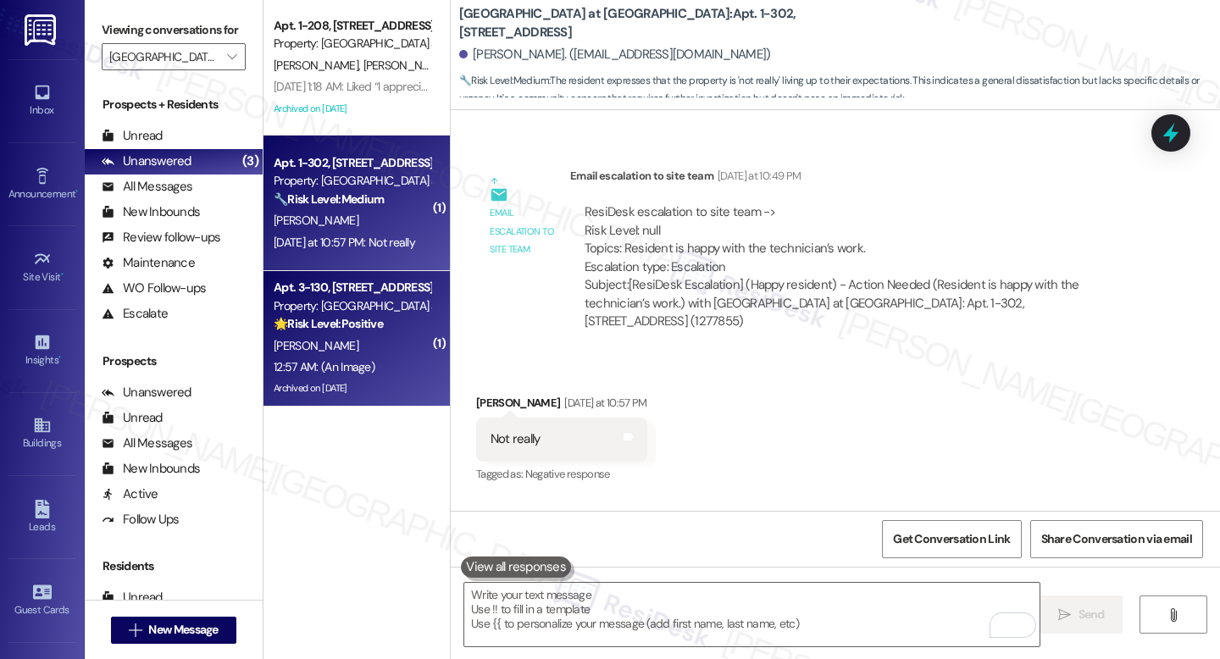
click at [402, 308] on div "Property: [GEOGRAPHIC_DATA] at [GEOGRAPHIC_DATA]" at bounding box center [352, 306] width 157 height 18
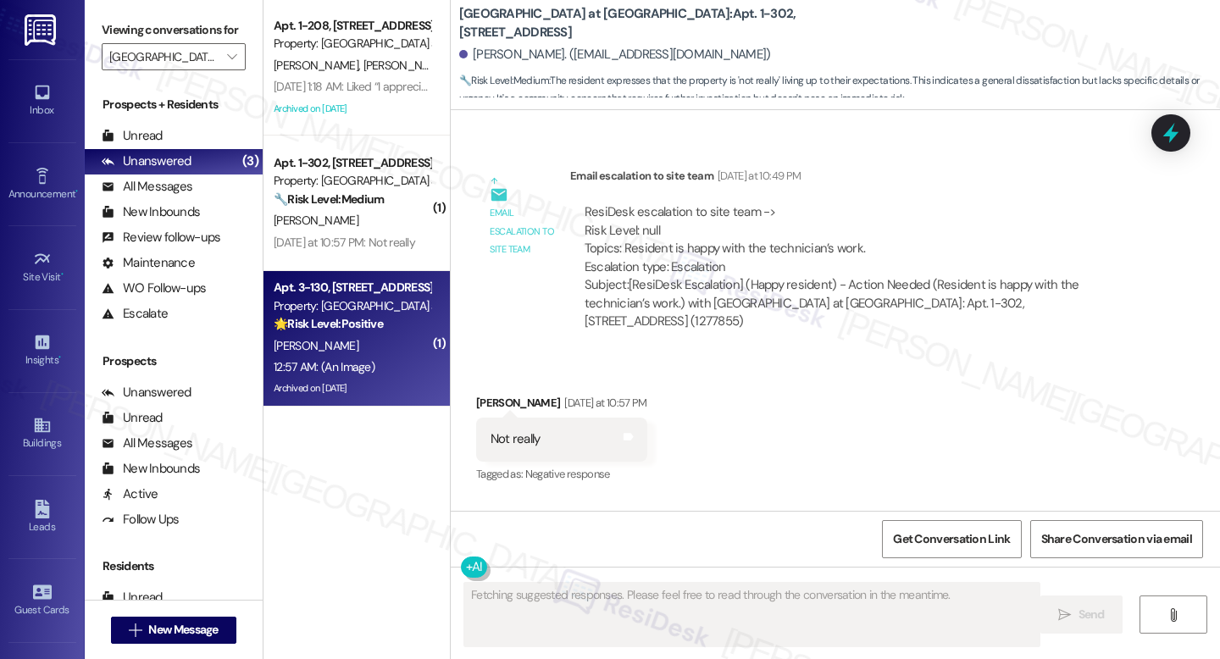
type textarea "Fetching suggested responses. Please feel free to read through the conversation…"
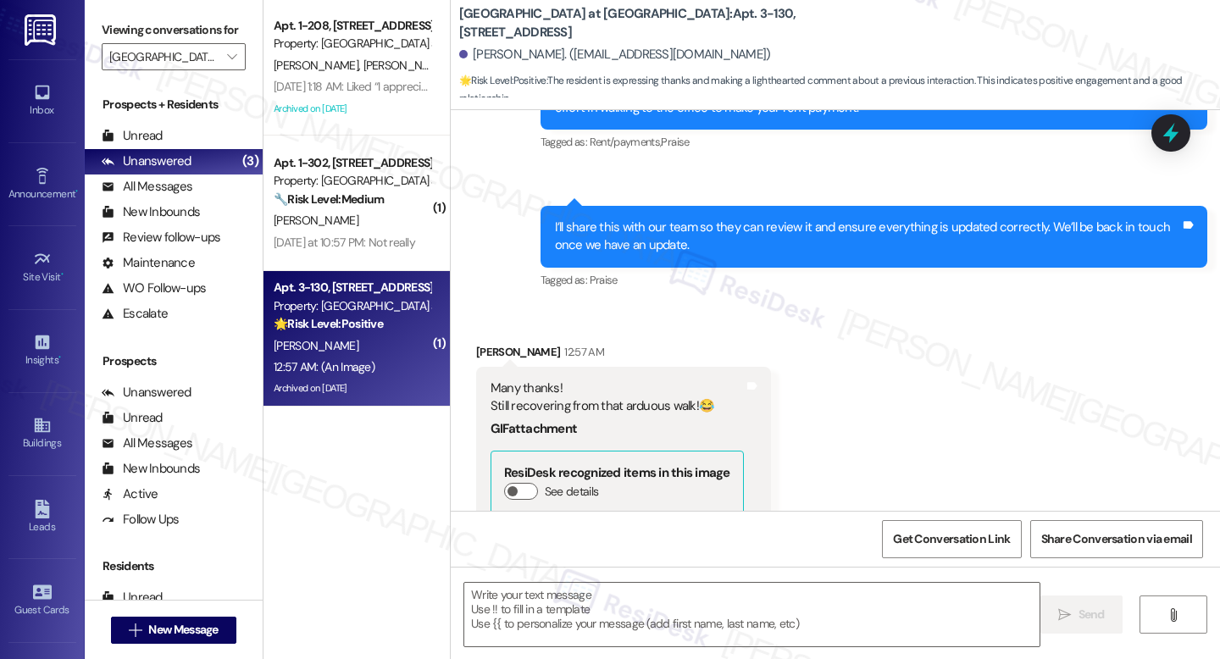
type textarea "Fetching suggested responses. Please feel free to read through the conversation…"
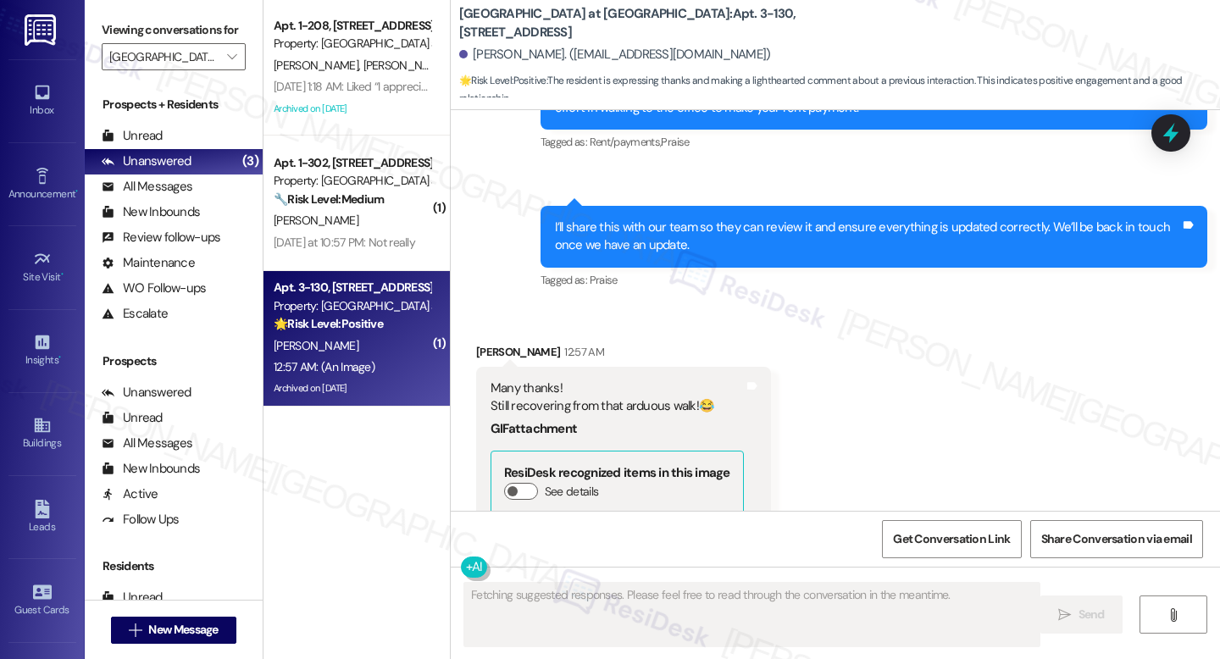
scroll to position [19331, 0]
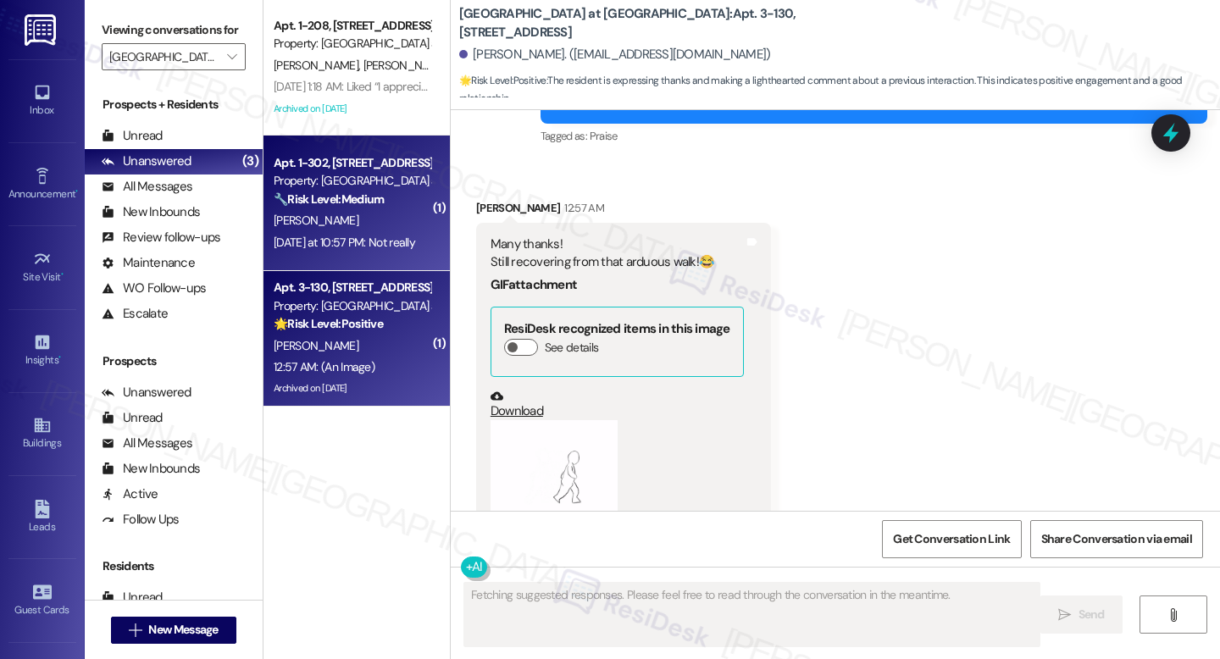
click at [413, 220] on div "[PERSON_NAME]" at bounding box center [352, 220] width 160 height 21
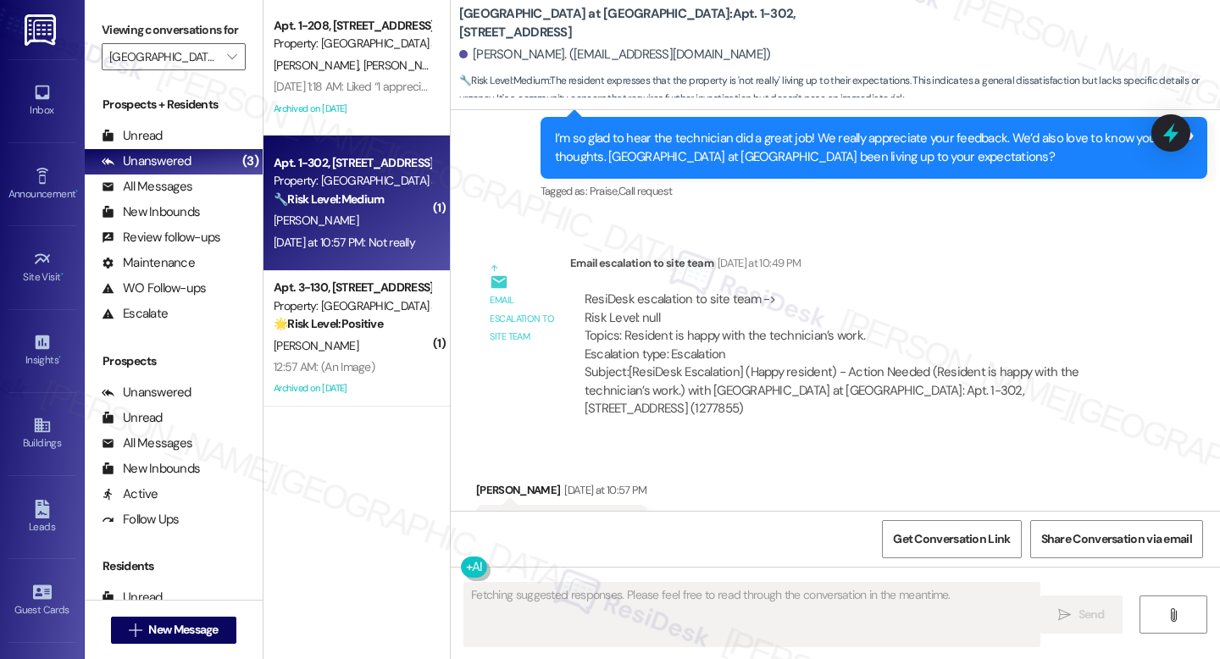
scroll to position [18646, 0]
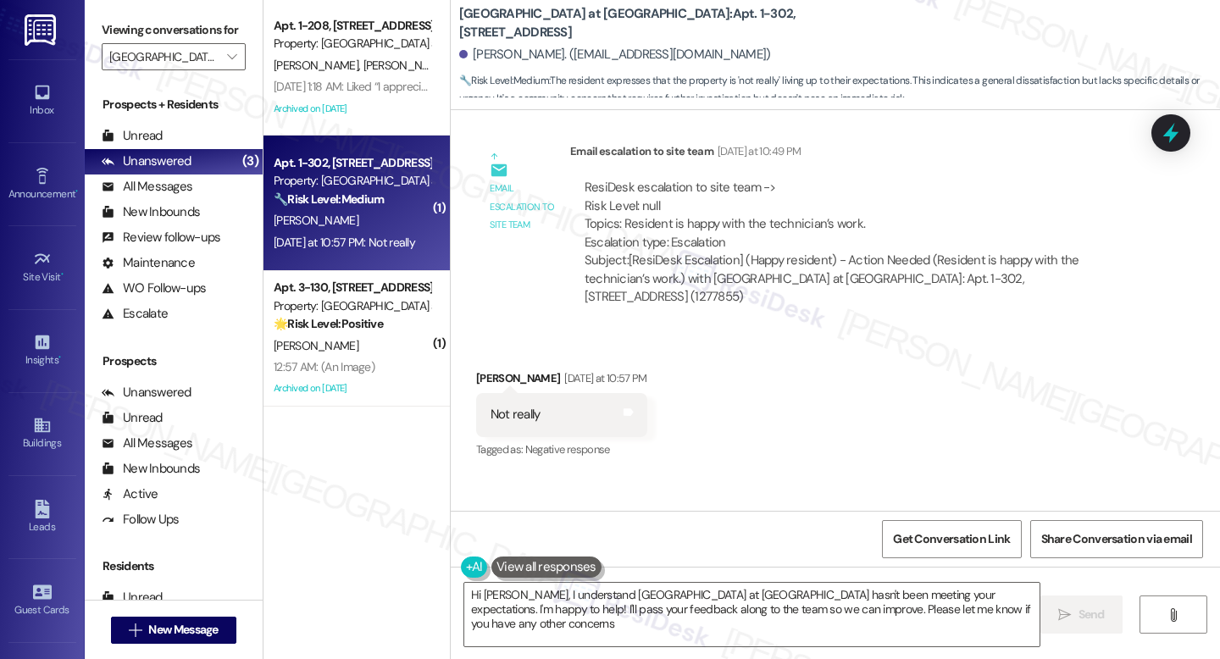
type textarea "Hi Hui, I understand J Harbor Park at North Point hasn't been meeting your expe…"
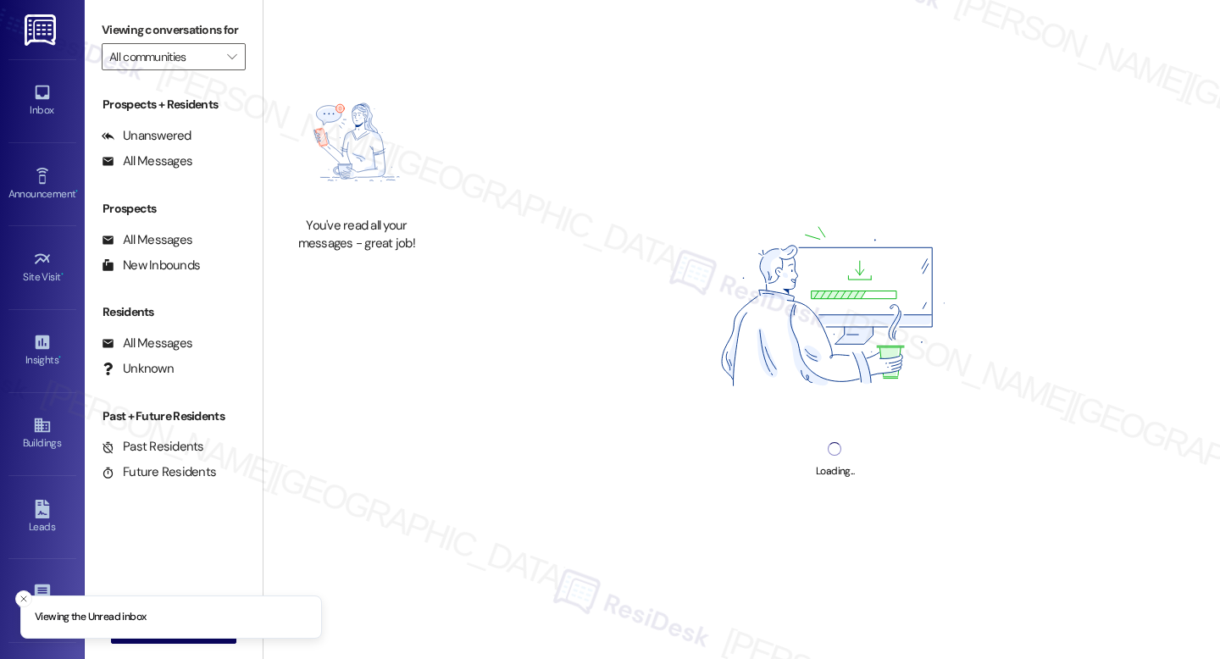
type input "[GEOGRAPHIC_DATA] at [GEOGRAPHIC_DATA]"
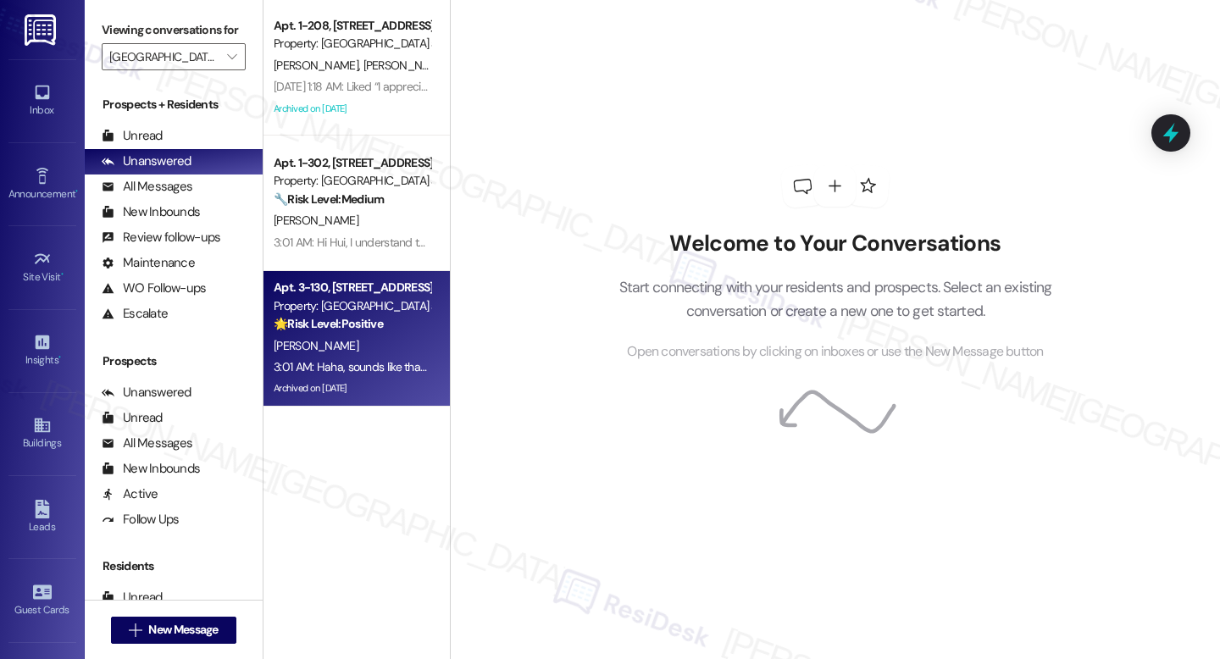
click at [395, 304] on div "Property: [GEOGRAPHIC_DATA] at [GEOGRAPHIC_DATA]" at bounding box center [352, 306] width 157 height 18
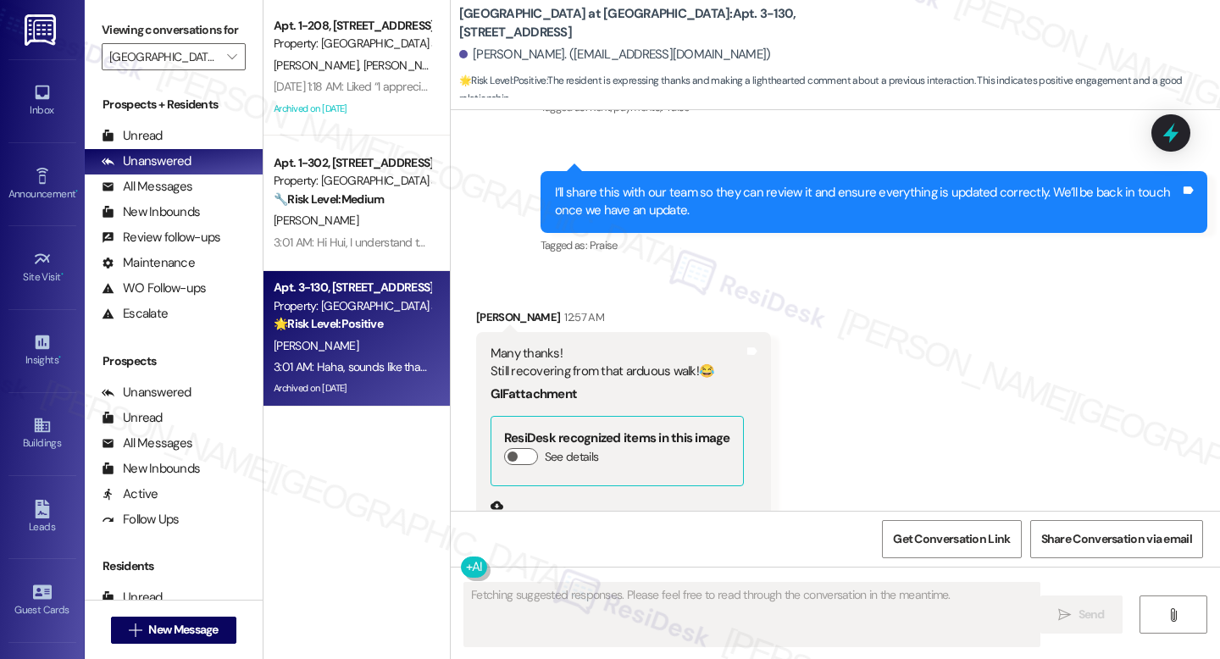
scroll to position [19331, 0]
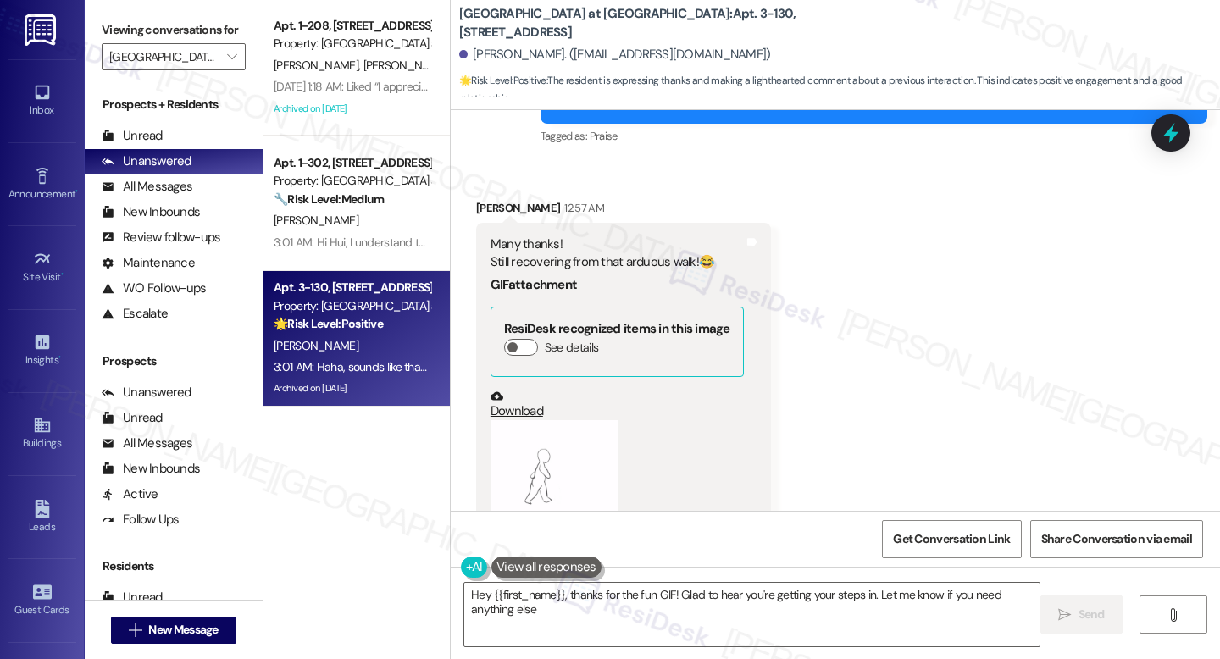
type textarea "Hey {{first_name}}, thanks for the fun GIF! Glad to hear you're getting your st…"
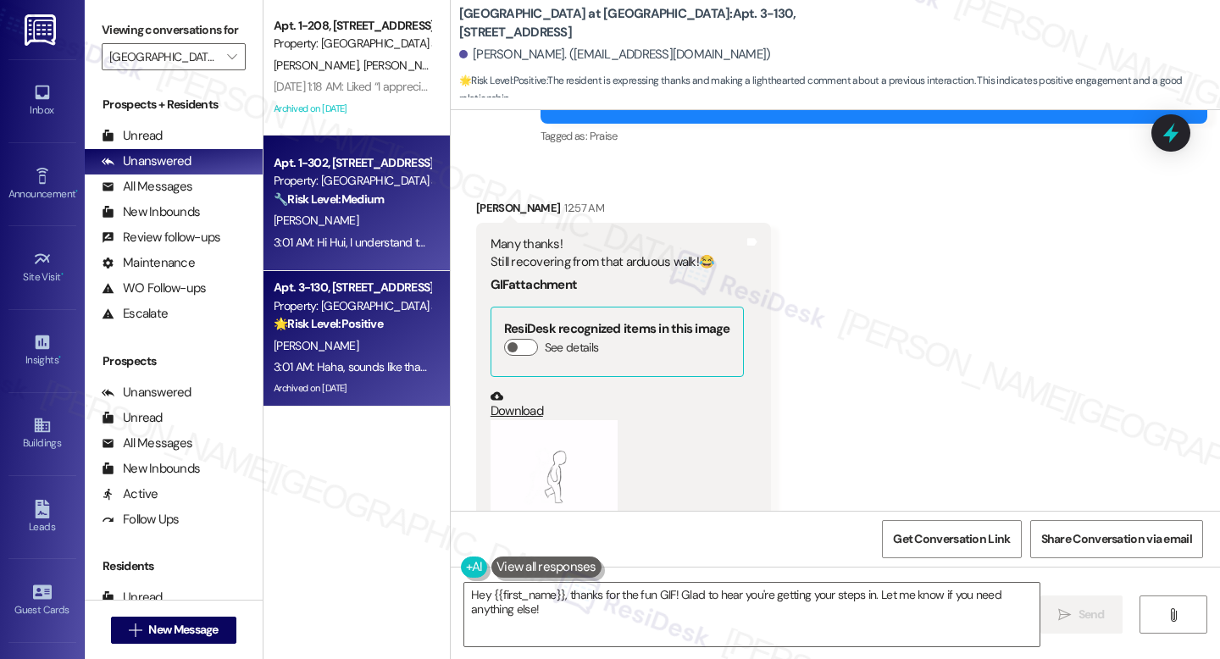
click at [365, 208] on div "🔧 Risk Level: Medium The resident expresses that the property is 'not really' l…" at bounding box center [352, 200] width 157 height 18
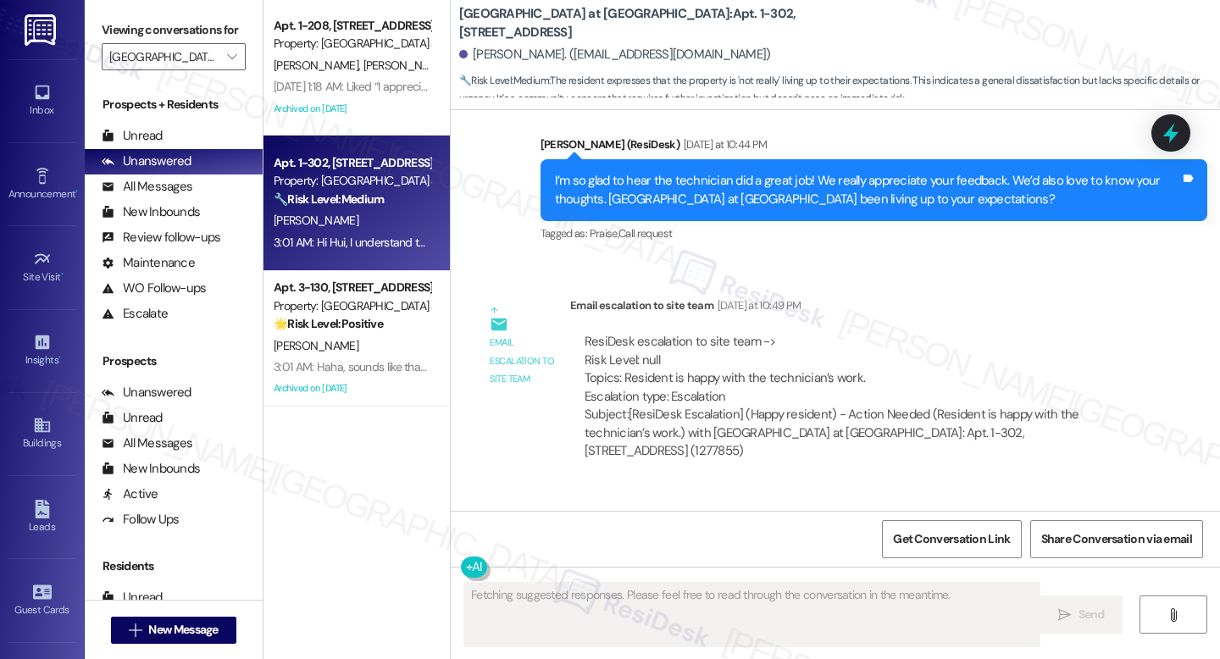
scroll to position [18646, 0]
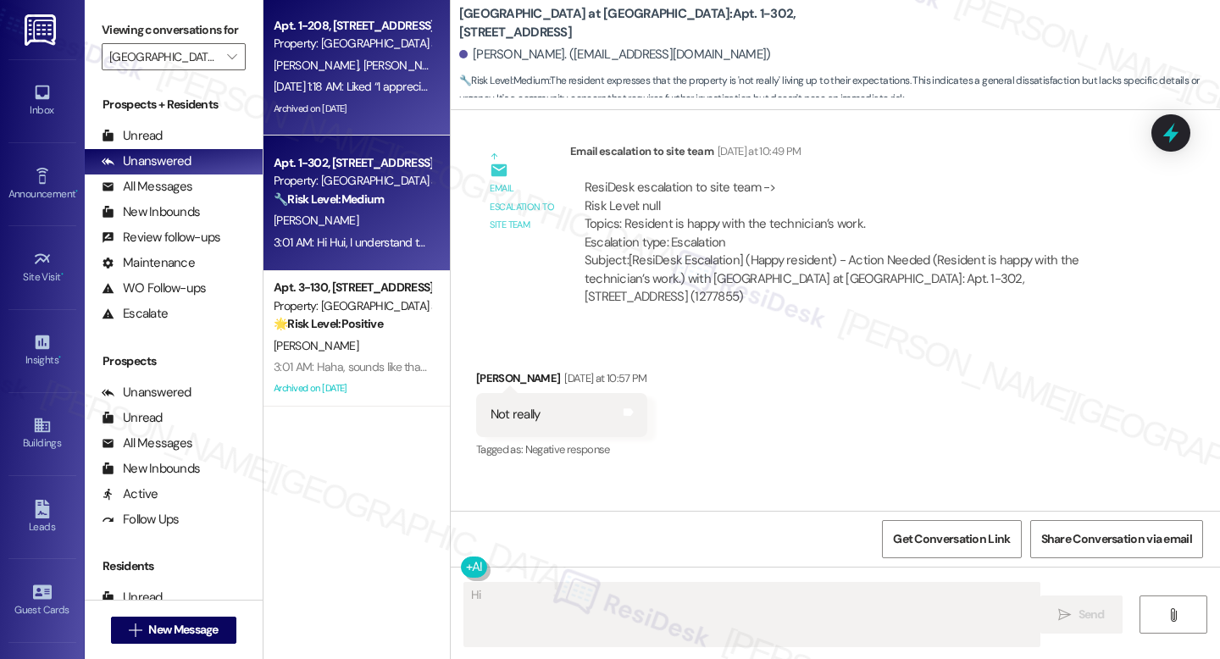
type textarea "Hi"
click at [333, 55] on div "[PERSON_NAME] [PERSON_NAME]" at bounding box center [352, 65] width 160 height 21
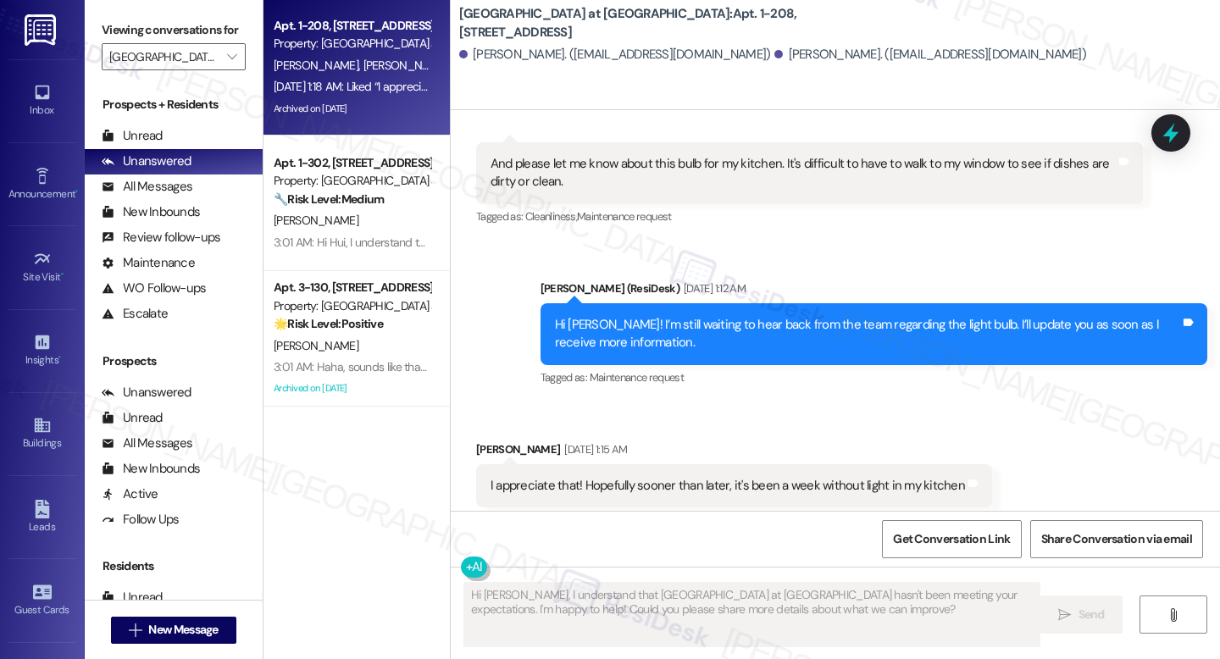
scroll to position [12010, 0]
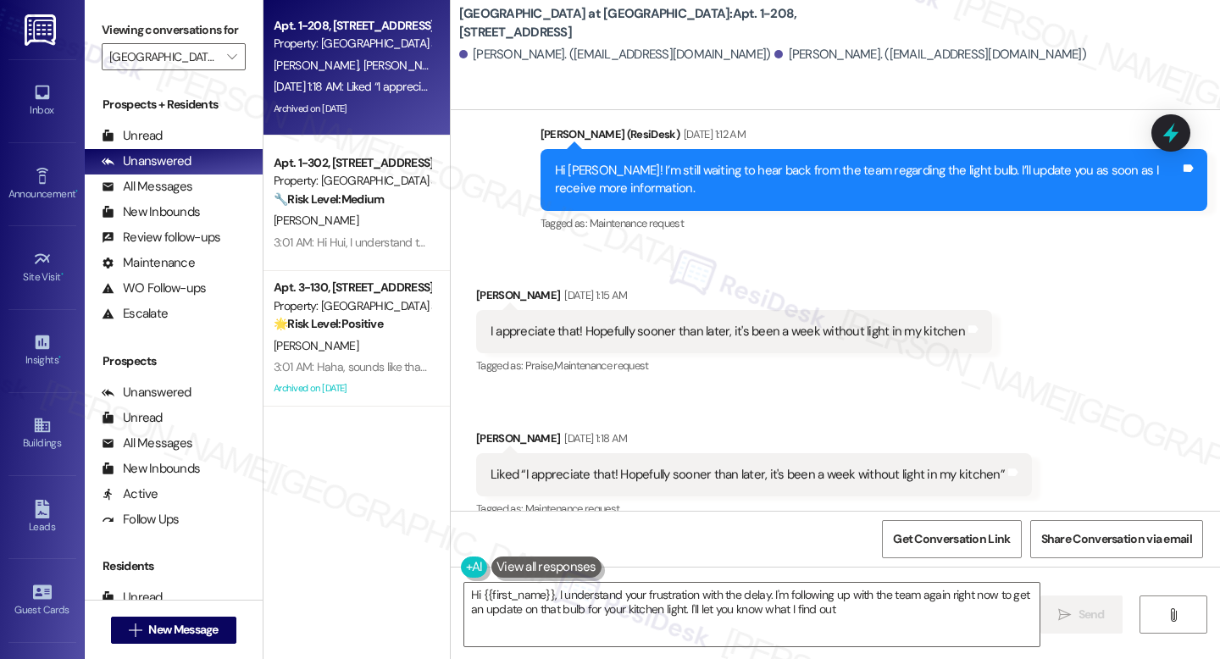
type textarea "Hi {{first_name}}, I understand your frustration with the delay. I'm following …"
click at [609, 29] on b "[GEOGRAPHIC_DATA] at [GEOGRAPHIC_DATA]: Apt. 1-208, [STREET_ADDRESS]" at bounding box center [628, 23] width 339 height 36
click at [608, 28] on b "[GEOGRAPHIC_DATA] at [GEOGRAPHIC_DATA]: Apt. 1-208, [STREET_ADDRESS]" at bounding box center [628, 23] width 339 height 36
copy div "[GEOGRAPHIC_DATA] at [GEOGRAPHIC_DATA]: Apt. 1-208, [STREET_ADDRESS]"
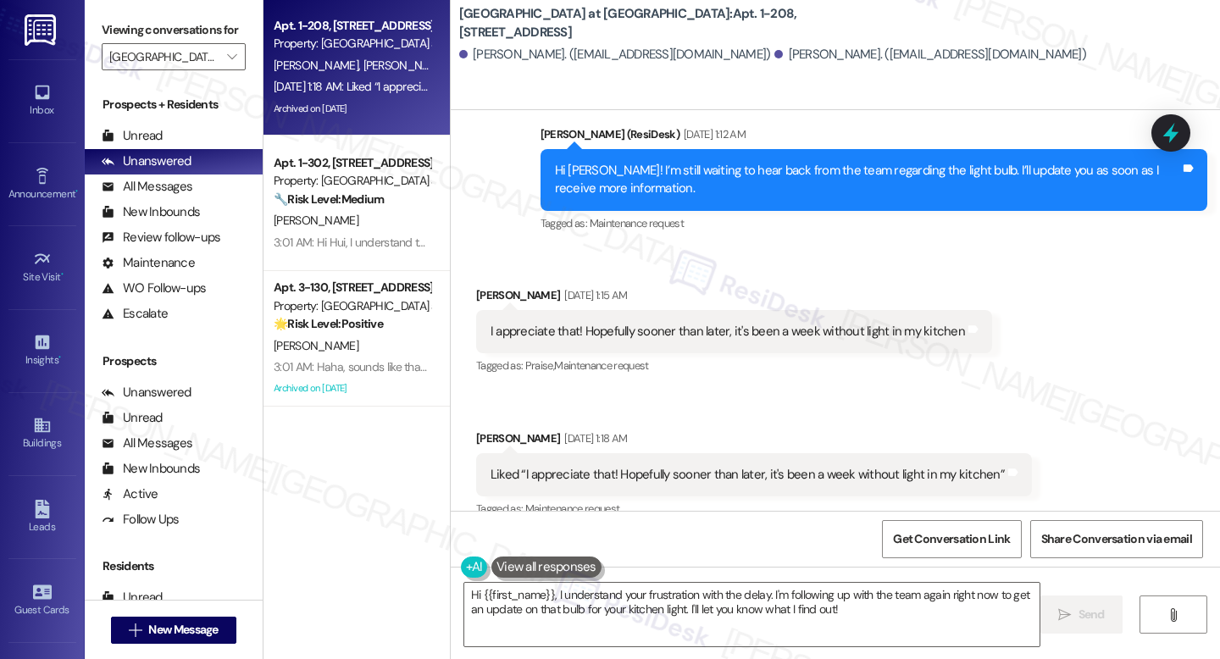
click at [459, 19] on b "[GEOGRAPHIC_DATA] at [GEOGRAPHIC_DATA]: Apt. 1-208, [STREET_ADDRESS]" at bounding box center [628, 23] width 339 height 36
drag, startPoint x: 464, startPoint y: 51, endPoint x: 548, endPoint y: 53, distance: 83.9
click at [548, 53] on div "[PERSON_NAME]. ([EMAIL_ADDRESS][DOMAIN_NAME])" at bounding box center [615, 55] width 312 height 18
copy div "[PERSON_NAME]"
drag, startPoint x: 634, startPoint y: 20, endPoint x: 697, endPoint y: 21, distance: 63.6
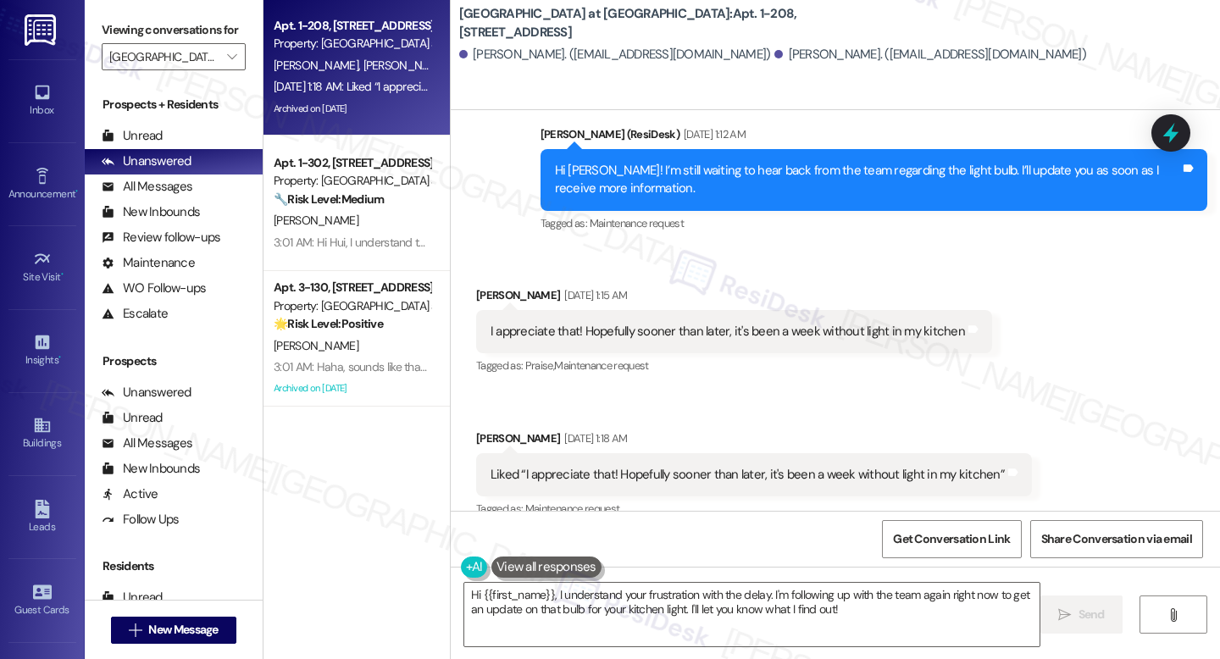
click at [696, 20] on b "[GEOGRAPHIC_DATA] at [GEOGRAPHIC_DATA]: Apt. 1-208, [STREET_ADDRESS]" at bounding box center [628, 23] width 339 height 36
drag, startPoint x: 635, startPoint y: 22, endPoint x: 702, endPoint y: 27, distance: 67.1
click at [702, 27] on b "J Harbor Park at North Point: Apt. 1-208, 11410 Esplanade Dr" at bounding box center [628, 23] width 339 height 36
copy b "1-208, 11410"
click at [667, 602] on textarea "Hi {{first_name}}, I understand your frustration with the delay. I'm following …" at bounding box center [751, 615] width 575 height 64
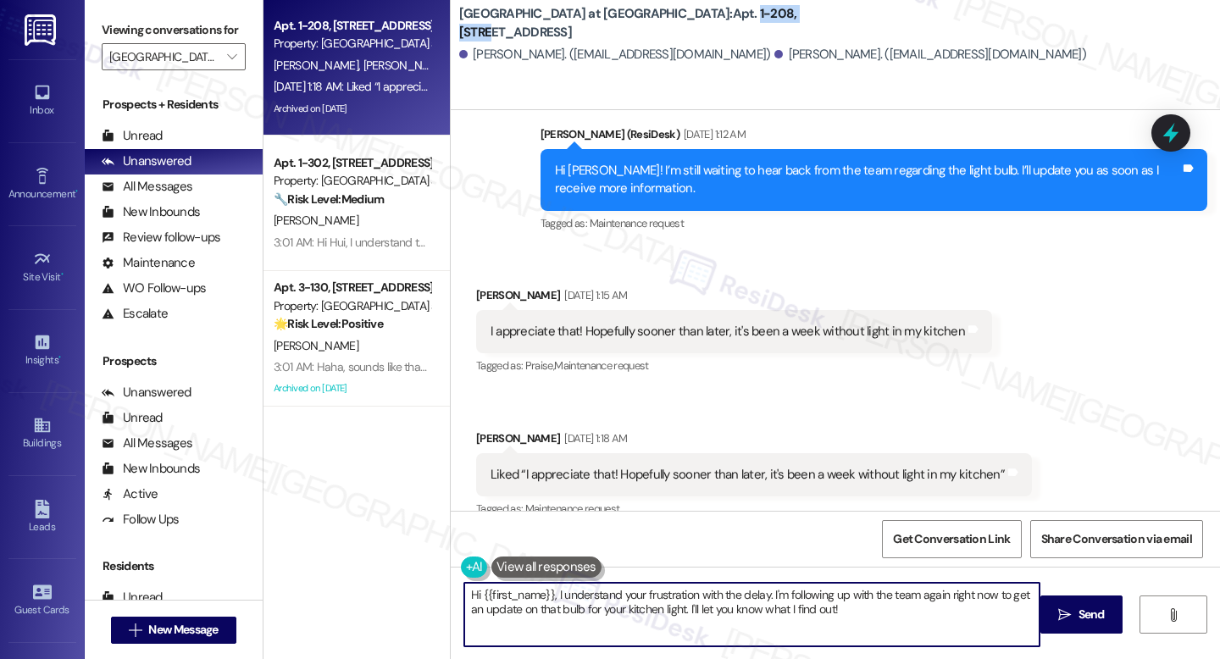
click at [667, 602] on textarea "Hi {{first_name}}, I understand your frustration with the delay. I'm following …" at bounding box center [751, 615] width 575 height 64
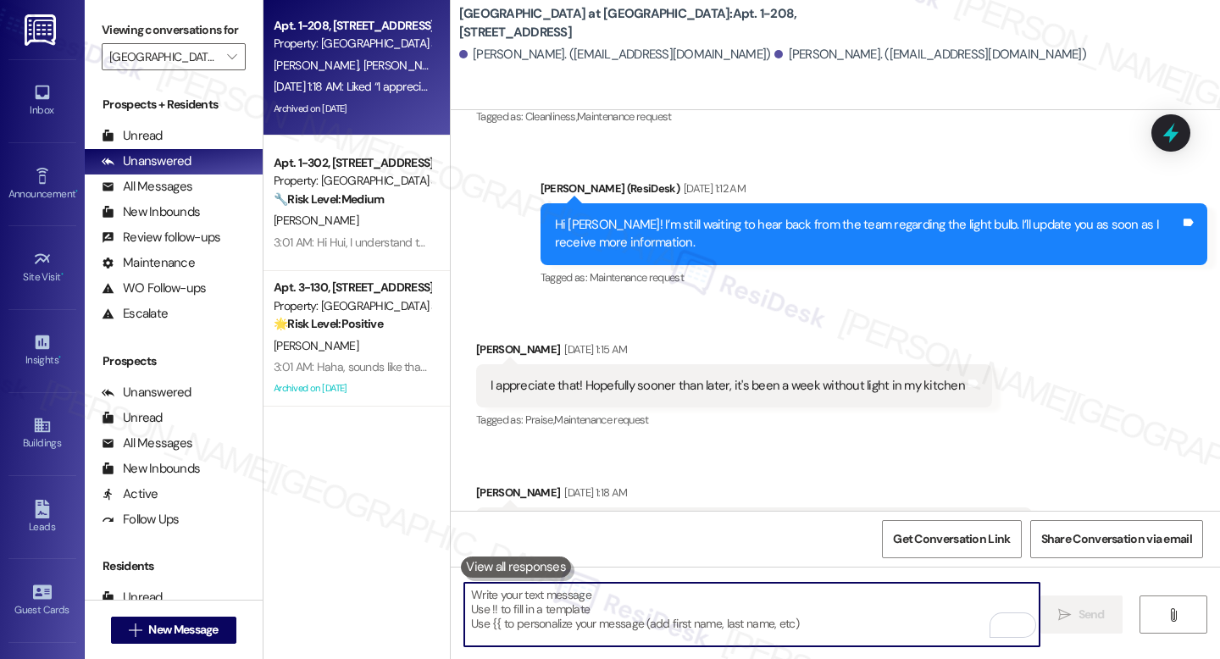
scroll to position [11955, 0]
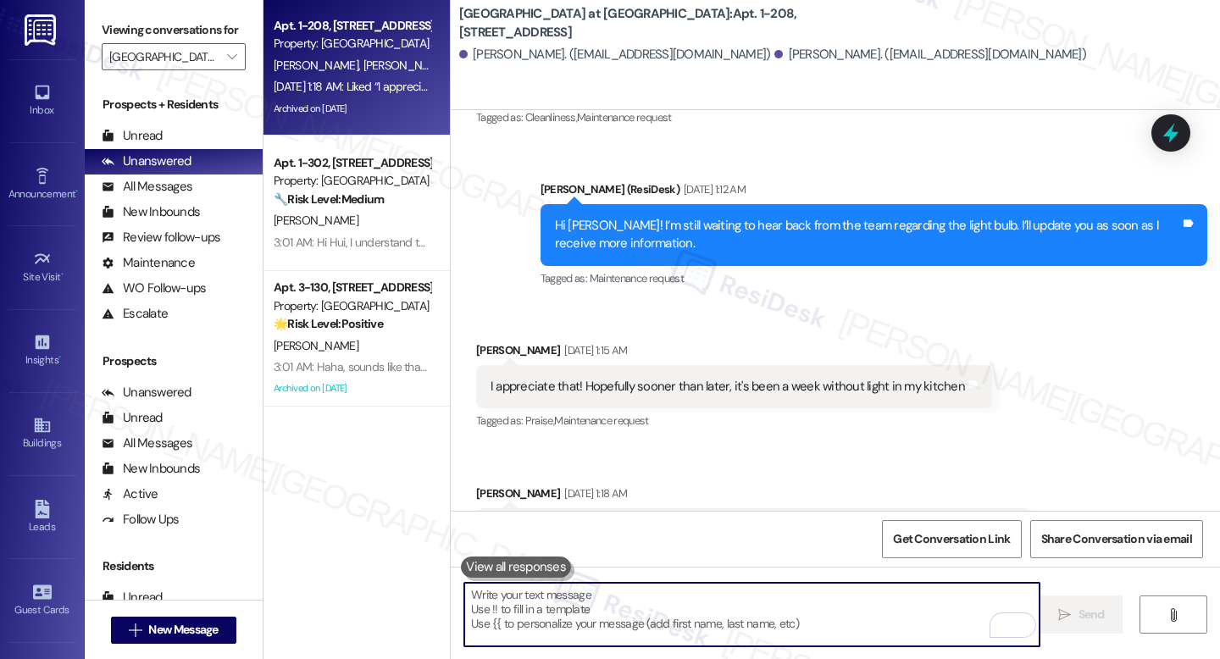
click at [702, 378] on div "I appreciate that! Hopefully sooner than later, it's been a week without light …" at bounding box center [728, 387] width 474 height 18
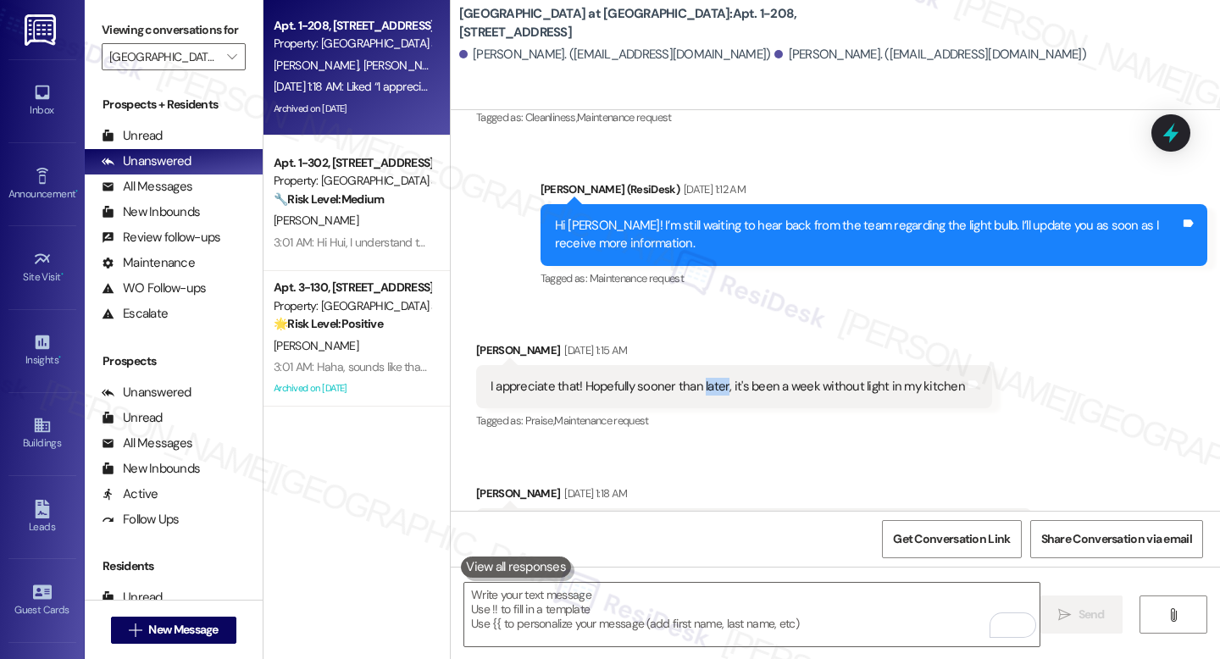
click at [702, 378] on div "I appreciate that! Hopefully sooner than later, it's been a week without light …" at bounding box center [728, 387] width 474 height 18
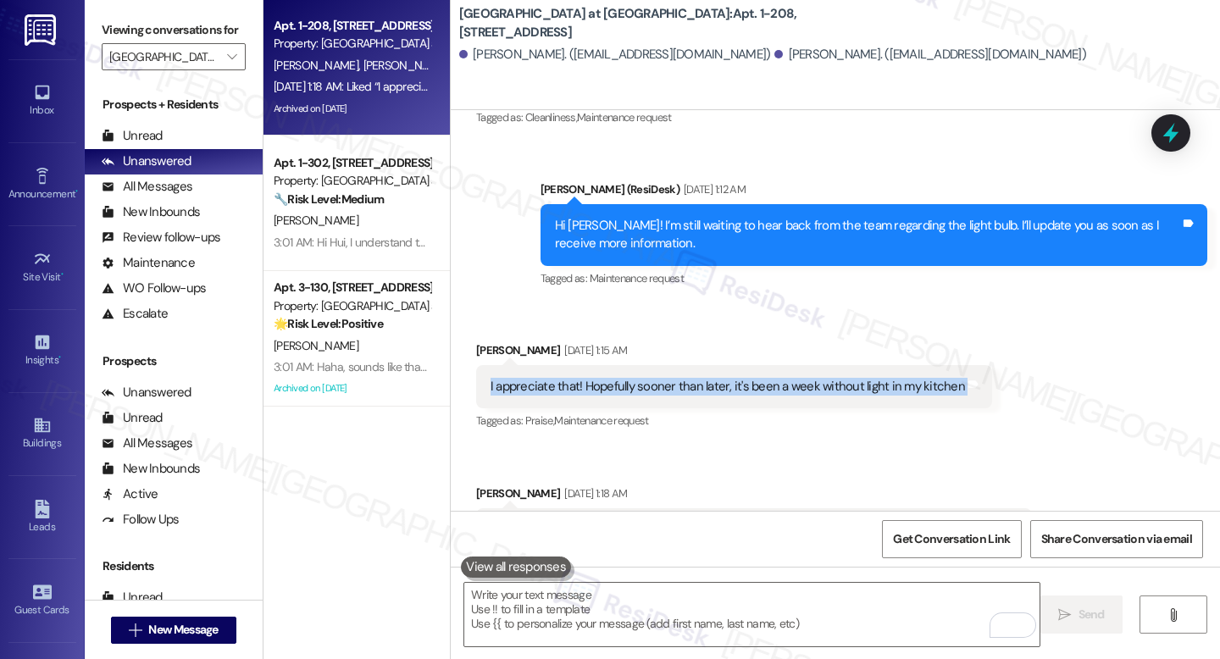
click at [702, 378] on div "I appreciate that! Hopefully sooner than later, it's been a week without light …" at bounding box center [728, 387] width 474 height 18
copy div "I appreciate that! Hopefully sooner than later, it's been a week without light …"
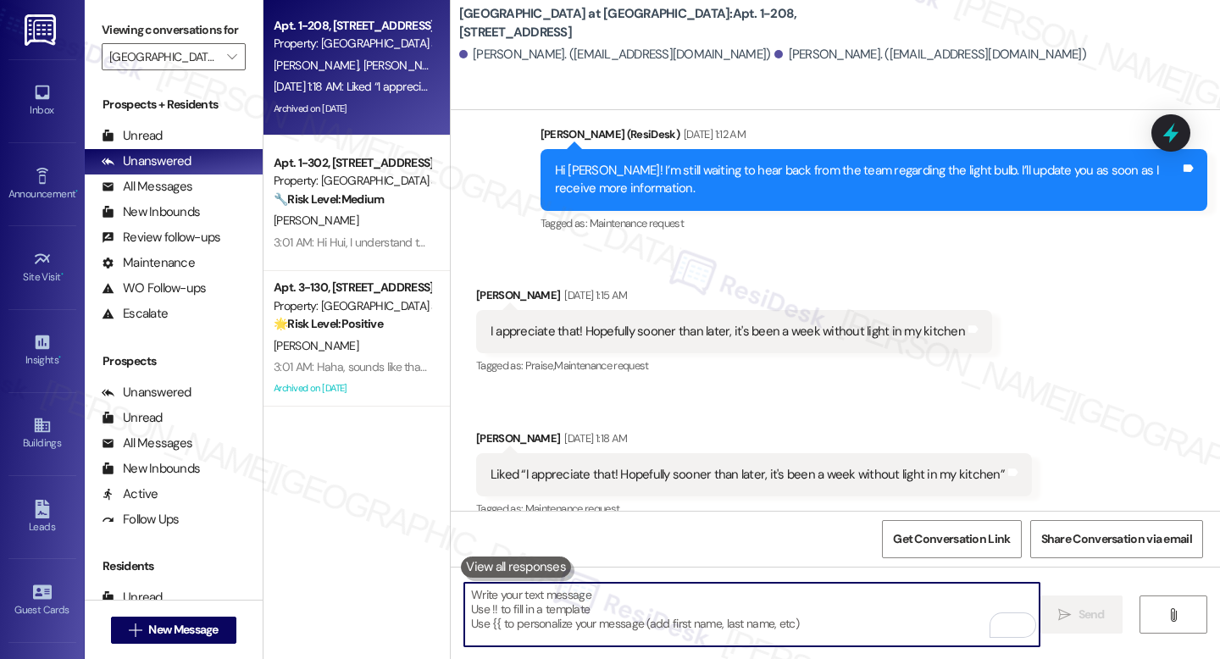
click at [611, 596] on textarea "To enrich screen reader interactions, please activate Accessibility in Grammarl…" at bounding box center [751, 615] width 575 height 64
paste textarea "Hi {{first_name}}, my apologies for the delayed response. I just wanted to chec…"
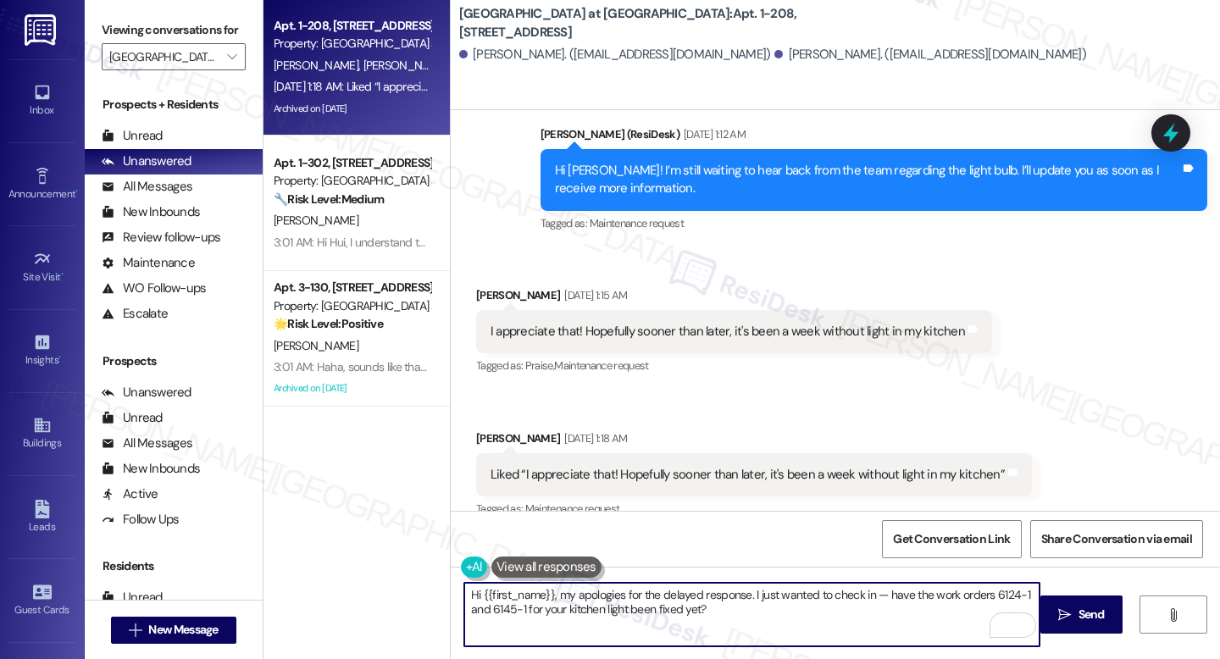
click at [547, 591] on textarea "Hi {{first_name}}, my apologies for the delayed response. I just wanted to chec…" at bounding box center [751, 615] width 575 height 64
click at [762, 631] on textarea "Hi Cynthia, my apologies for the delayed response. I just wanted to check in — …" at bounding box center [751, 615] width 575 height 64
click at [842, 596] on textarea "Hi Cynthia, my apologies for the delayed response. I just wanted to check in — …" at bounding box center [751, 615] width 575 height 64
drag, startPoint x: 855, startPoint y: 595, endPoint x: 832, endPoint y: 593, distance: 22.9
click at [832, 593] on textarea "Hi Cynthia, my apologies for the delayed response. I just wanted to check in — …" at bounding box center [751, 615] width 575 height 64
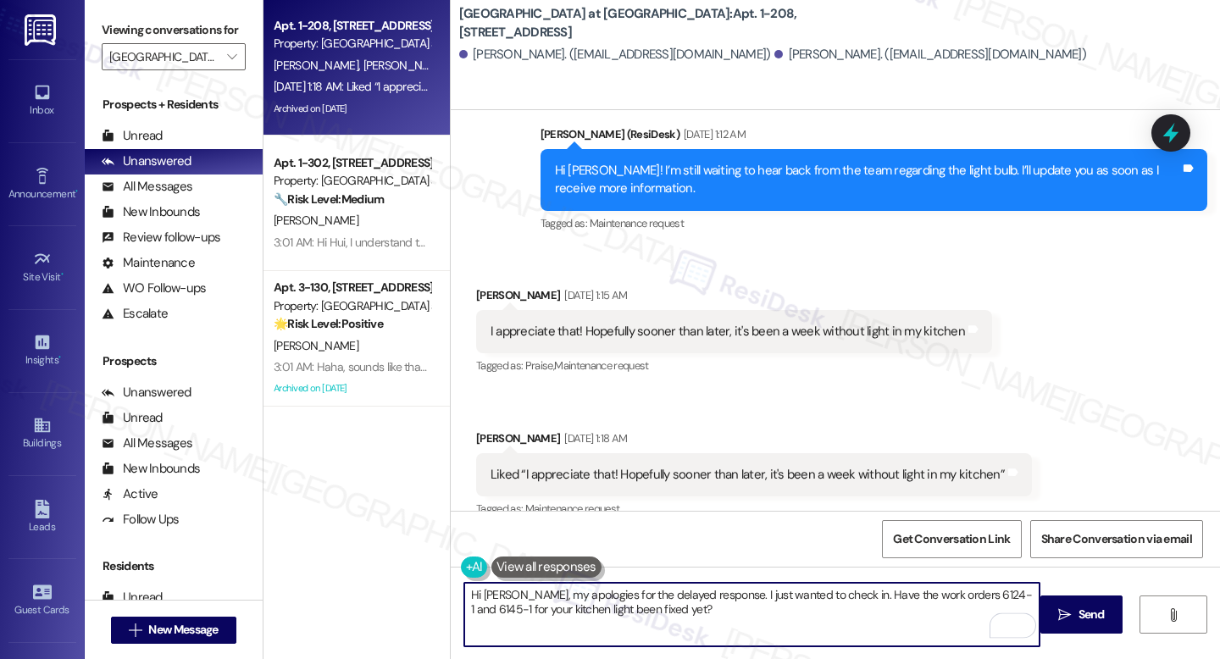
click at [732, 618] on textarea "Hi [PERSON_NAME], my apologies for the delayed response. I just wanted to check…" at bounding box center [751, 615] width 575 height 64
type textarea "Hi [PERSON_NAME], my apologies for the delayed response. I just wanted to check…"
click at [1096, 629] on button " Send" at bounding box center [1081, 615] width 82 height 38
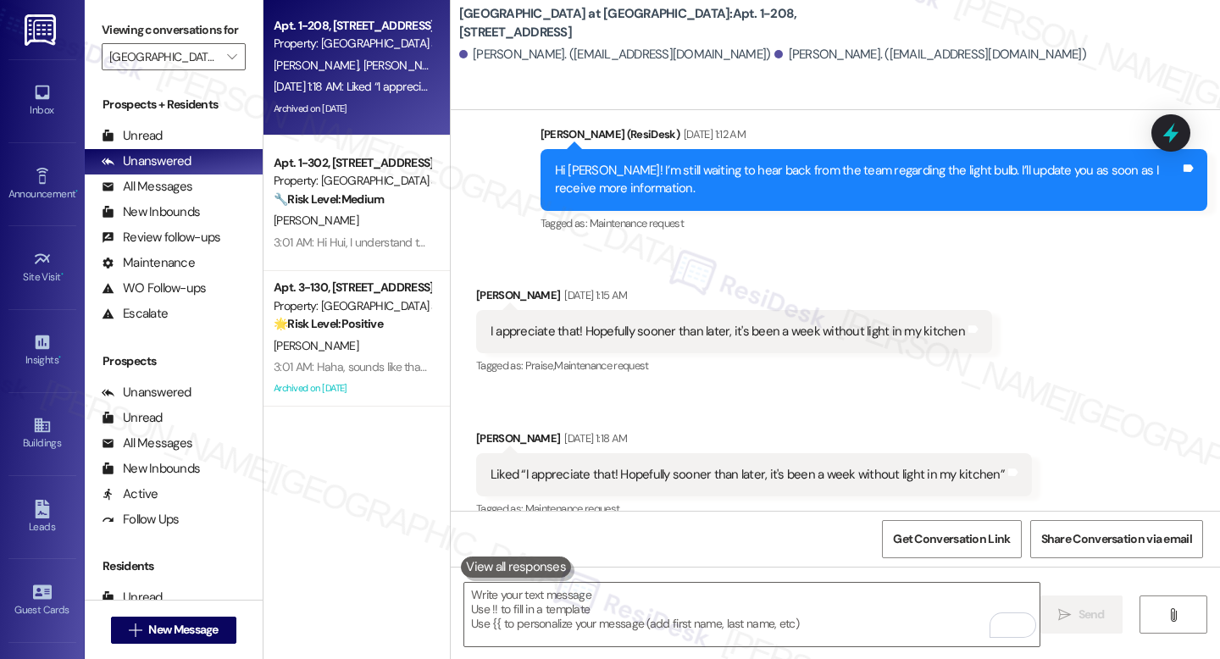
scroll to position [12147, 0]
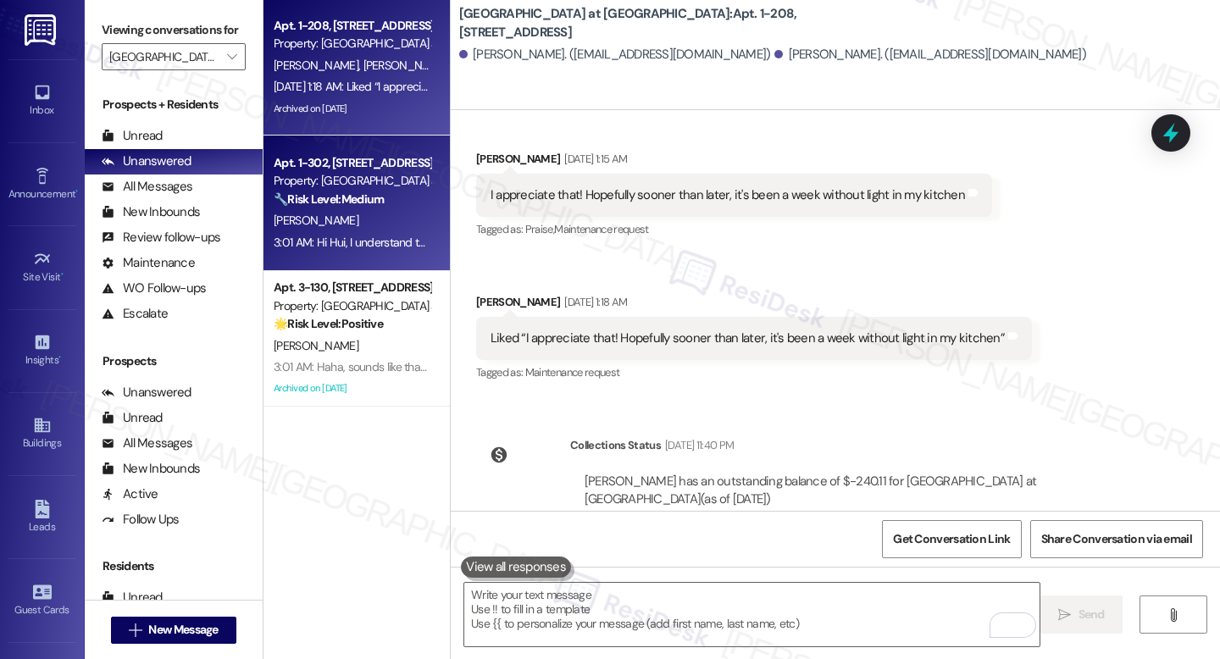
click at [341, 225] on div "H. Zhang" at bounding box center [352, 220] width 160 height 21
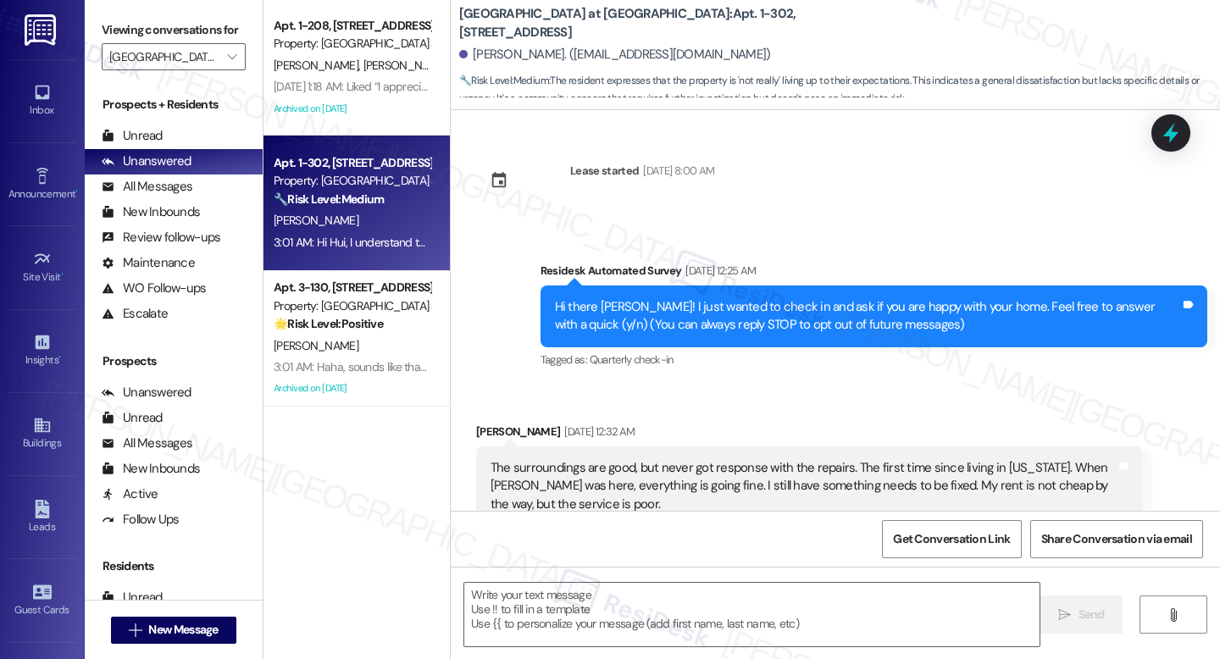
type textarea "Fetching suggested responses. Please feel free to read through the conversation…"
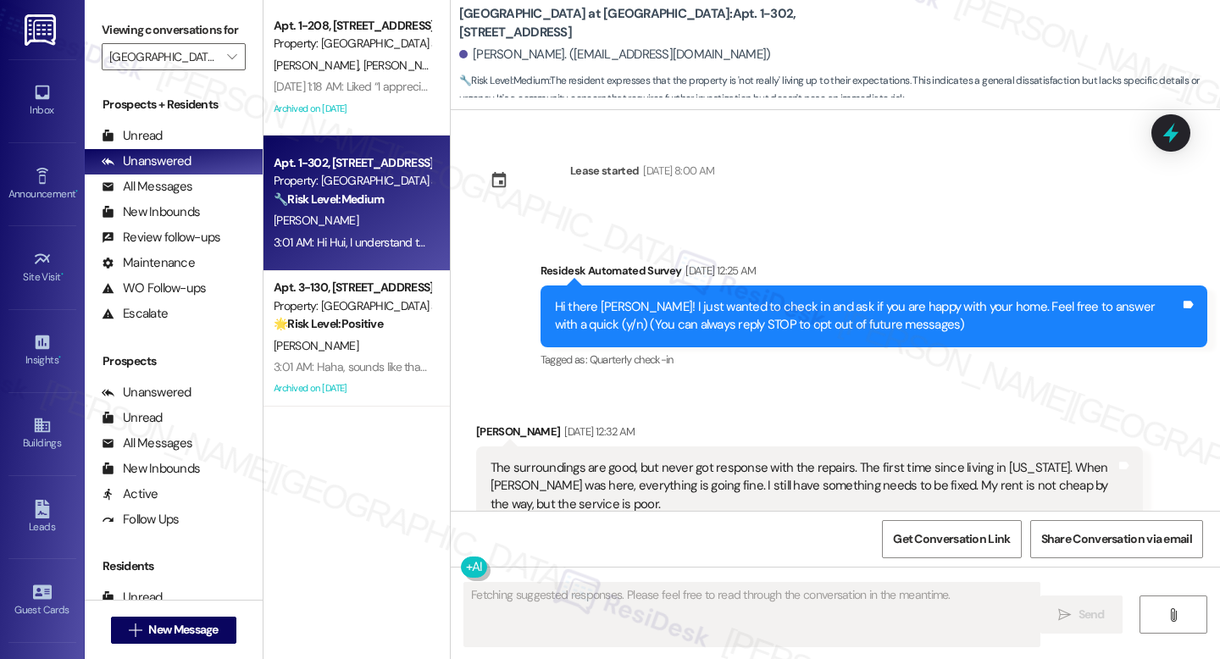
scroll to position [18646, 0]
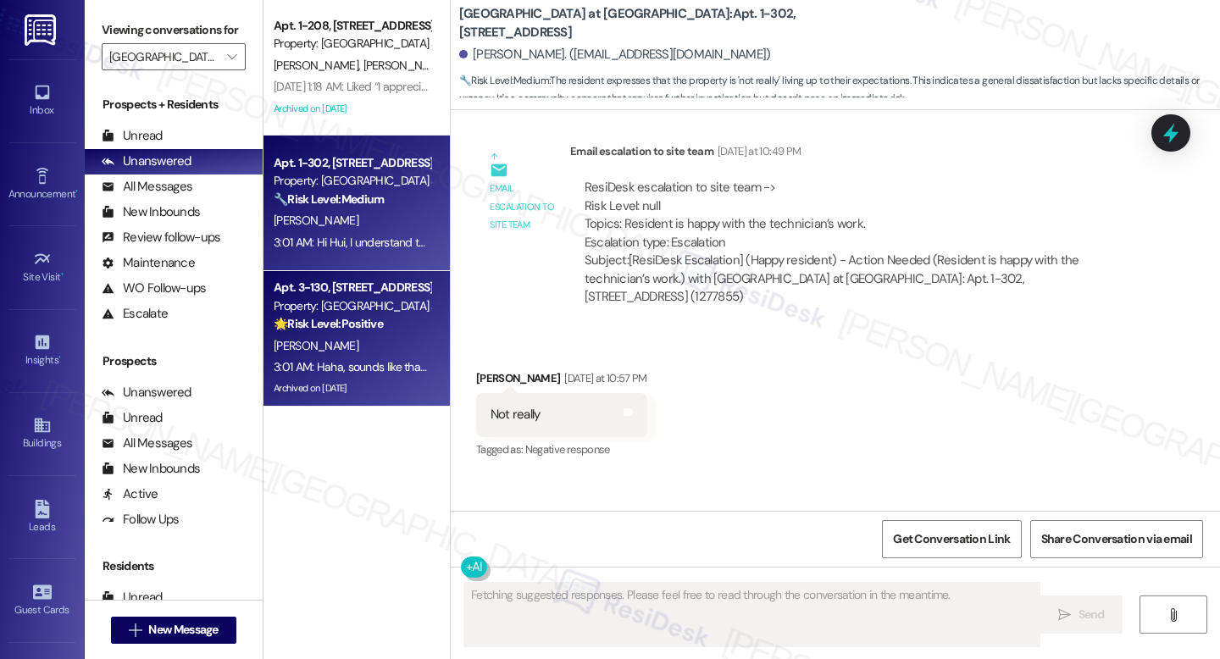
click at [363, 297] on div "Property: [GEOGRAPHIC_DATA] at [GEOGRAPHIC_DATA]" at bounding box center [352, 306] width 157 height 18
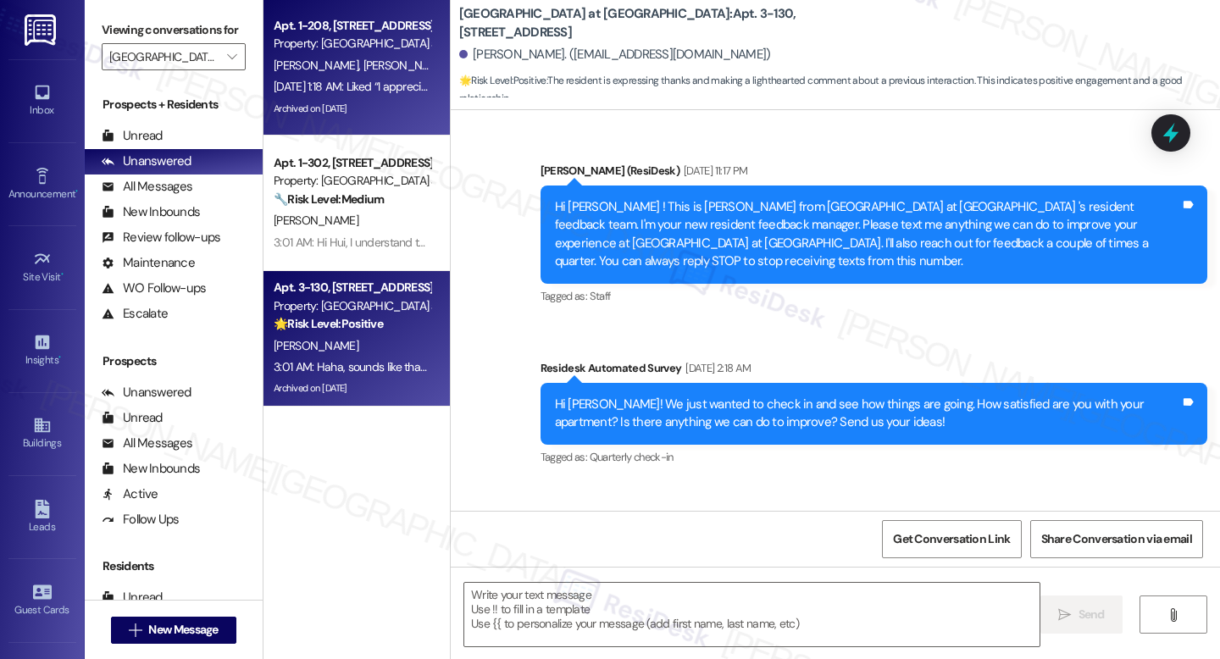
scroll to position [19331, 0]
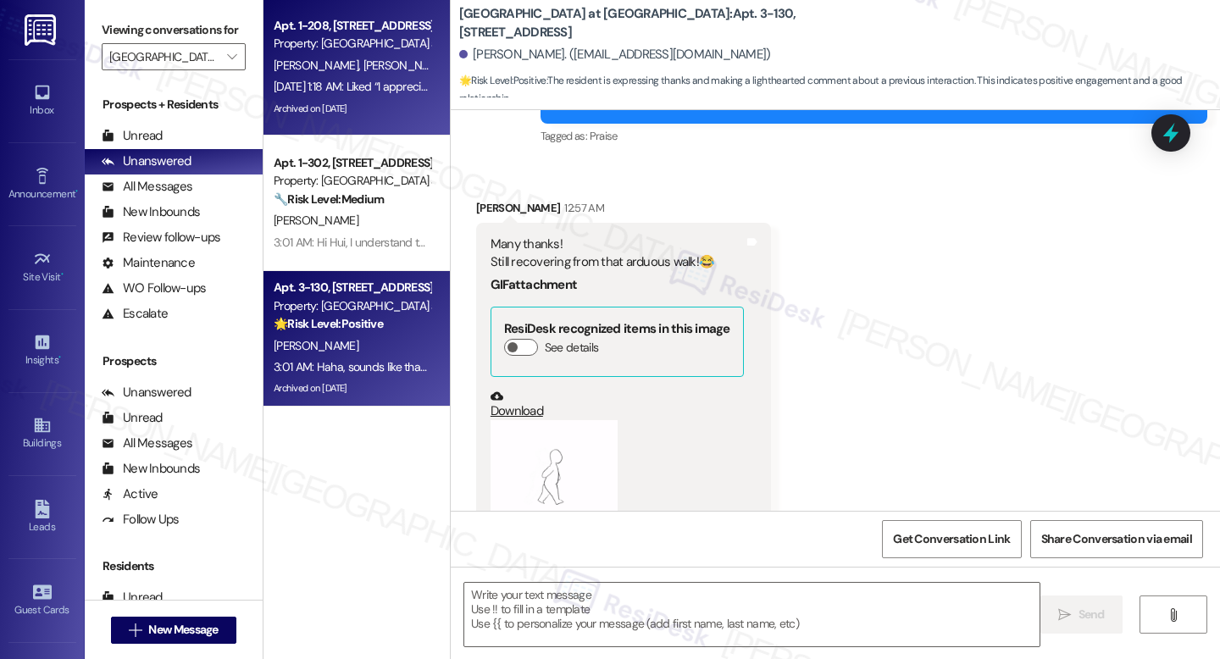
type textarea "Fetching suggested responses. Please feel free to read through the conversation…"
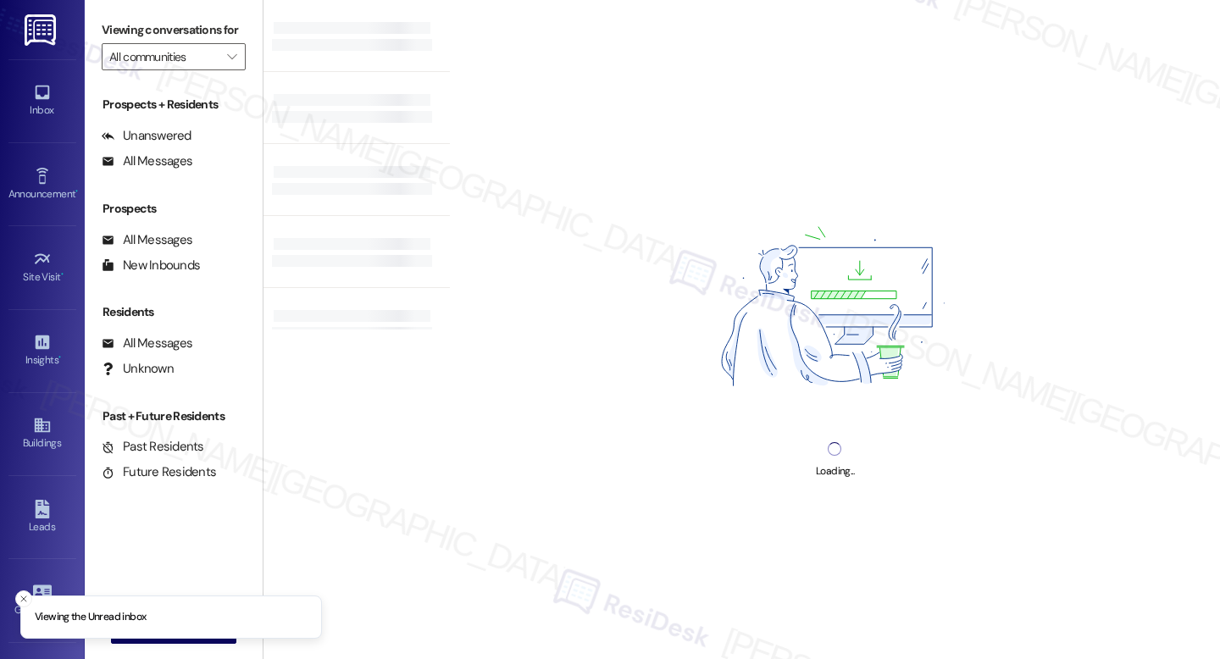
type input "[GEOGRAPHIC_DATA] at [GEOGRAPHIC_DATA]"
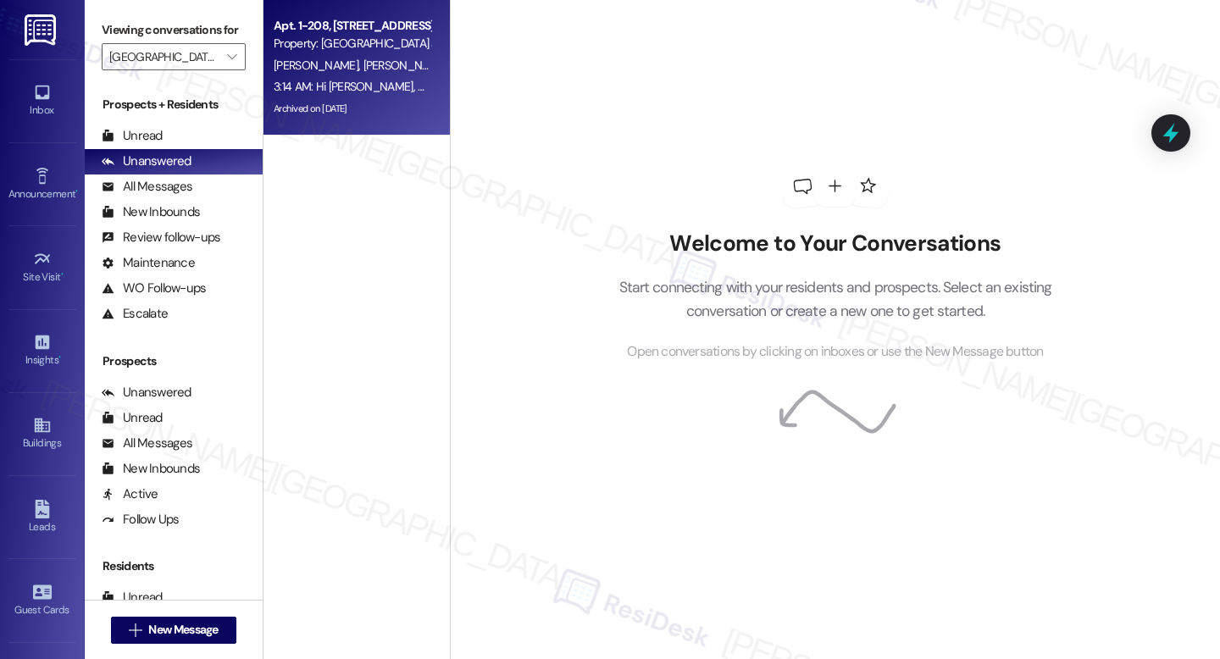
click at [407, 83] on div "3:14 AM: Hi [PERSON_NAME], my apologies for the delayed response. I just wanted…" at bounding box center [696, 86] width 844 height 15
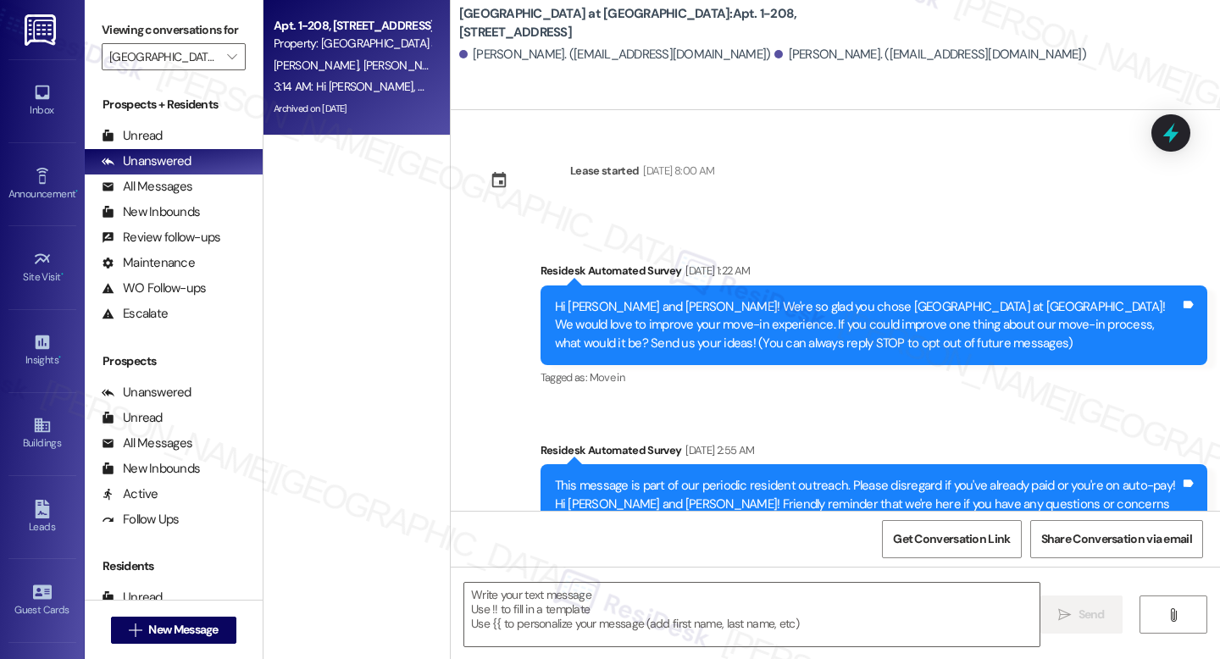
scroll to position [12171, 0]
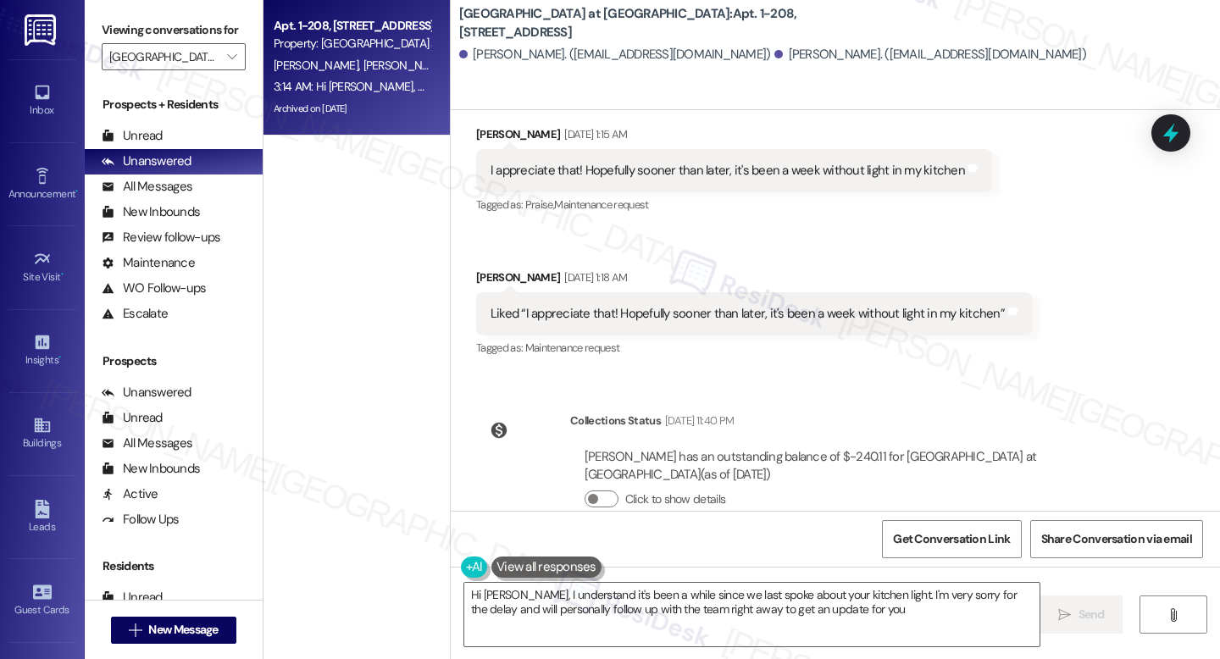
type textarea "Hi [PERSON_NAME], I understand it's been a while since we last spoke about your…"
click at [227, 64] on icon "" at bounding box center [231, 57] width 9 height 14
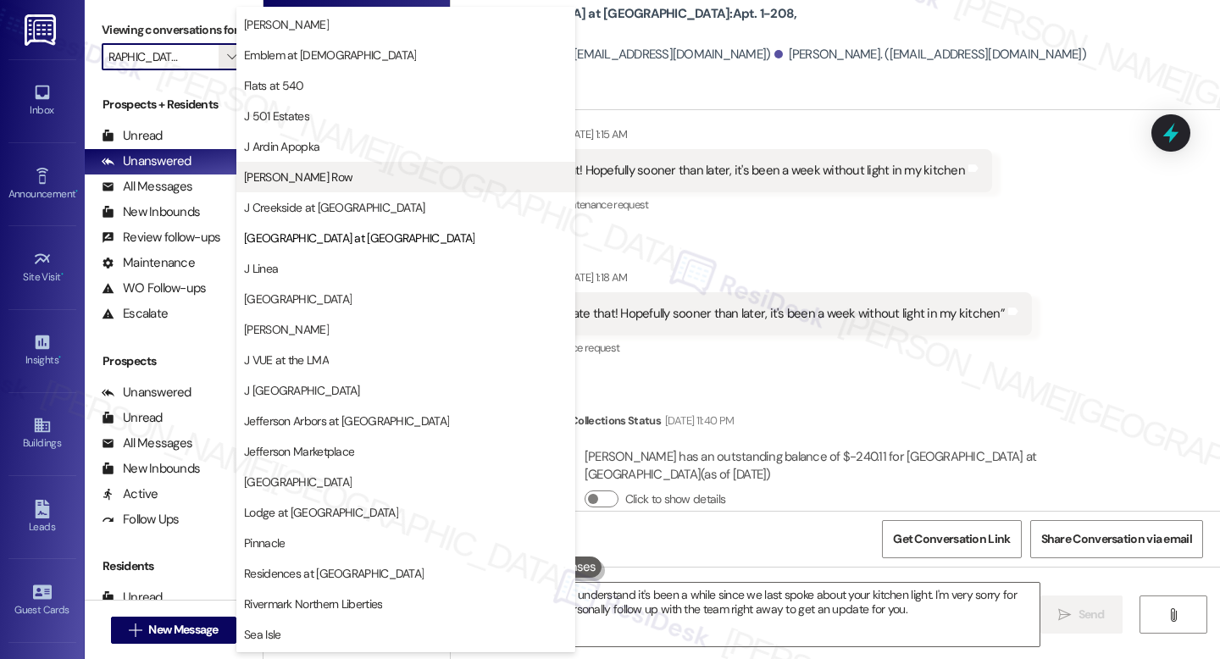
scroll to position [86, 0]
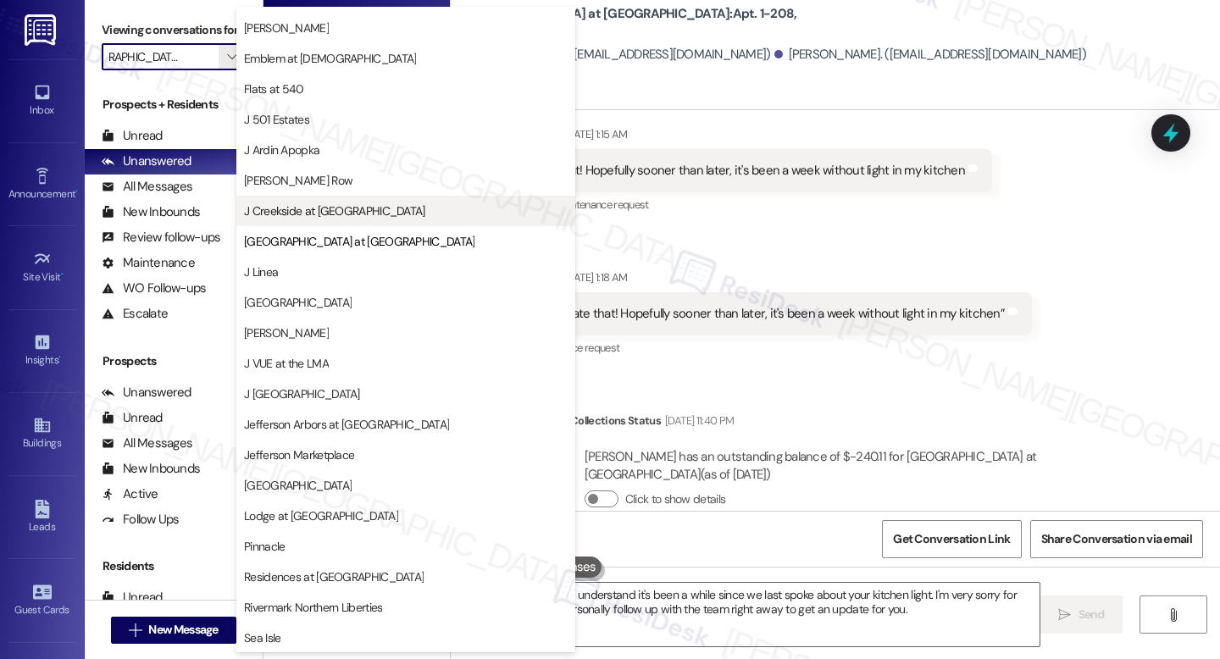
click at [359, 205] on span "J Creekside at [GEOGRAPHIC_DATA]" at bounding box center [406, 211] width 324 height 17
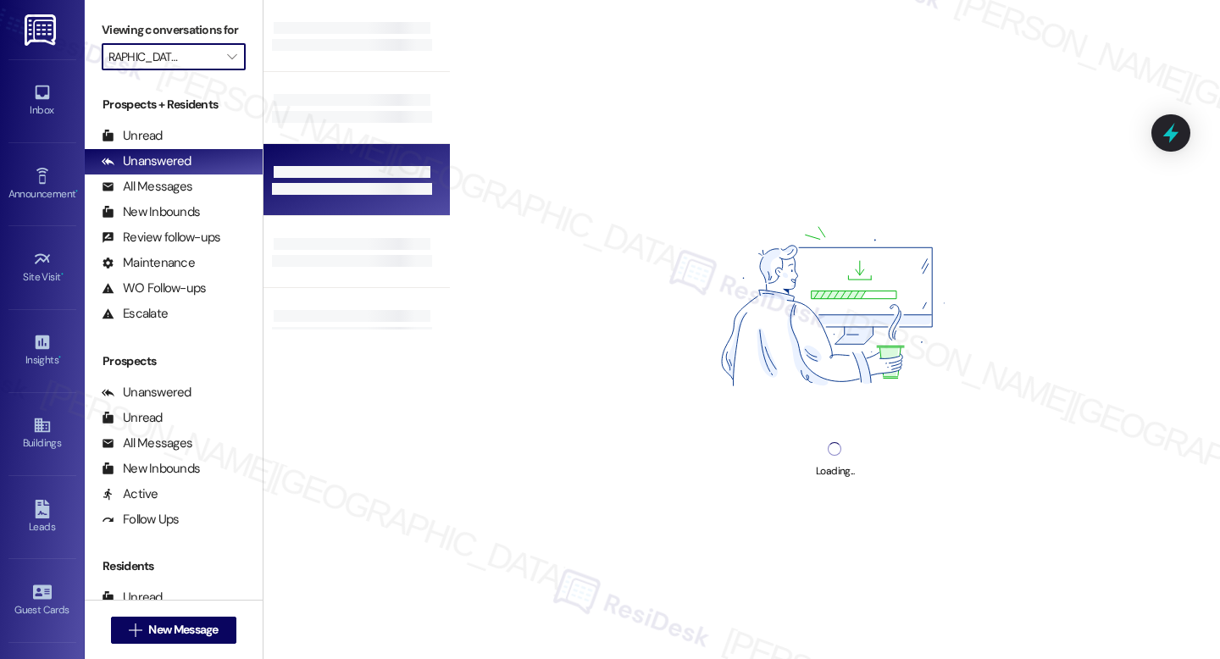
type input "J Creekside at [GEOGRAPHIC_DATA]"
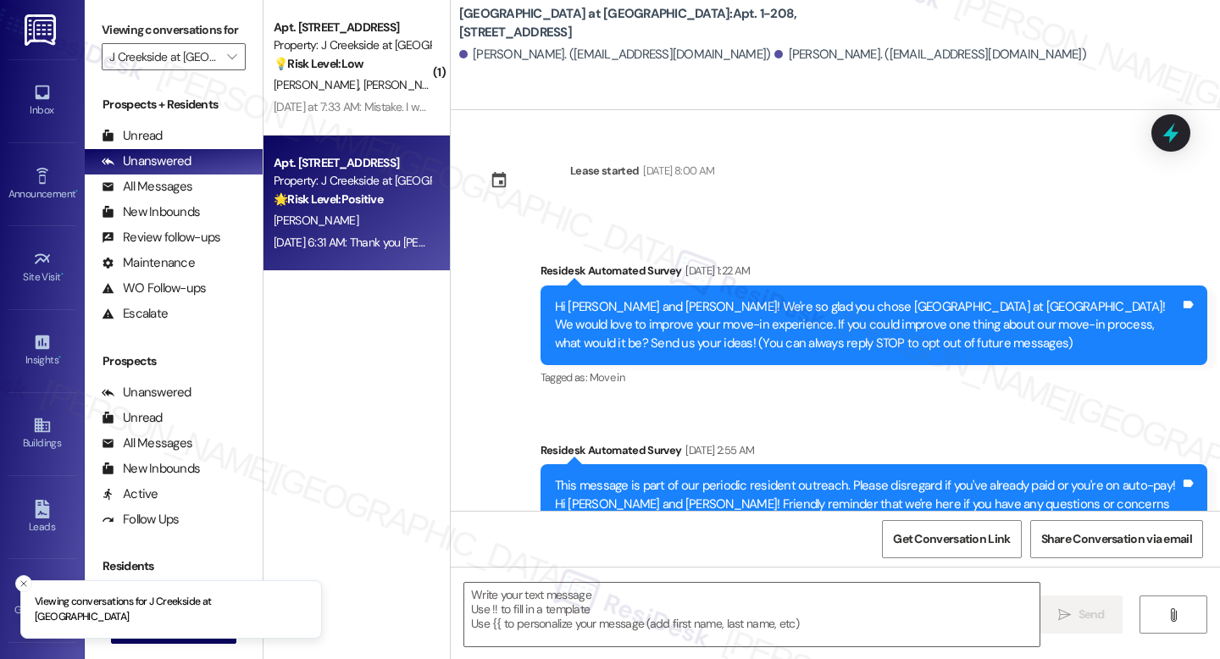
click at [324, 191] on strong "🌟 Risk Level: Positive" at bounding box center [328, 198] width 109 height 15
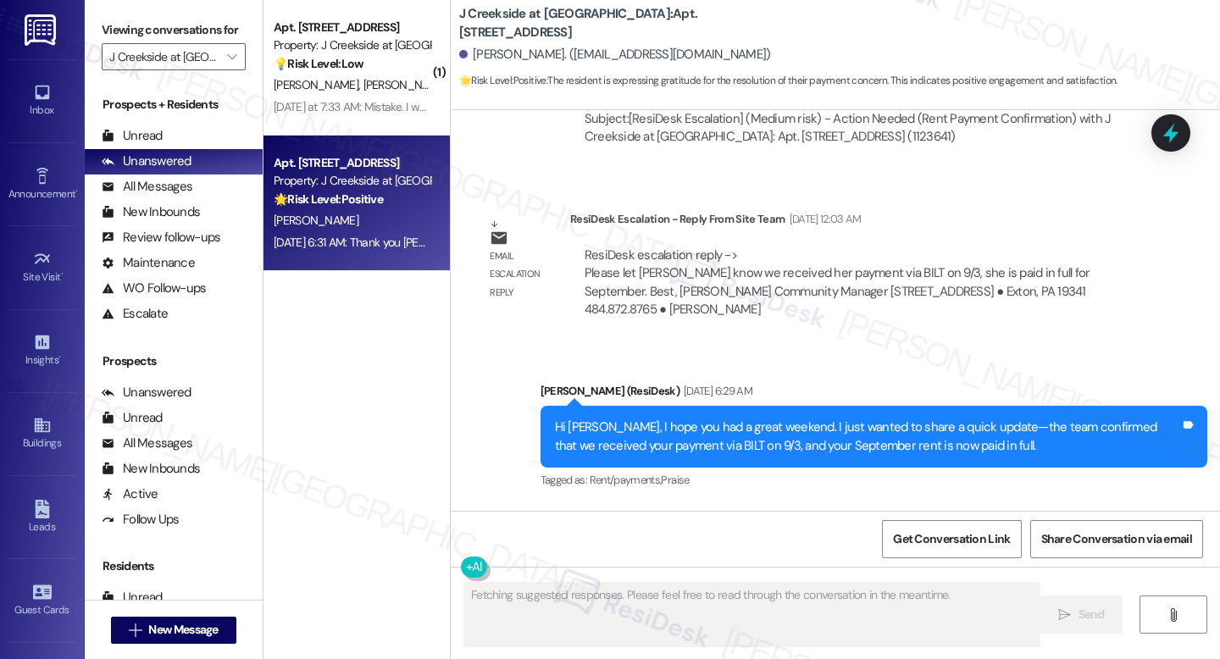
scroll to position [13651, 0]
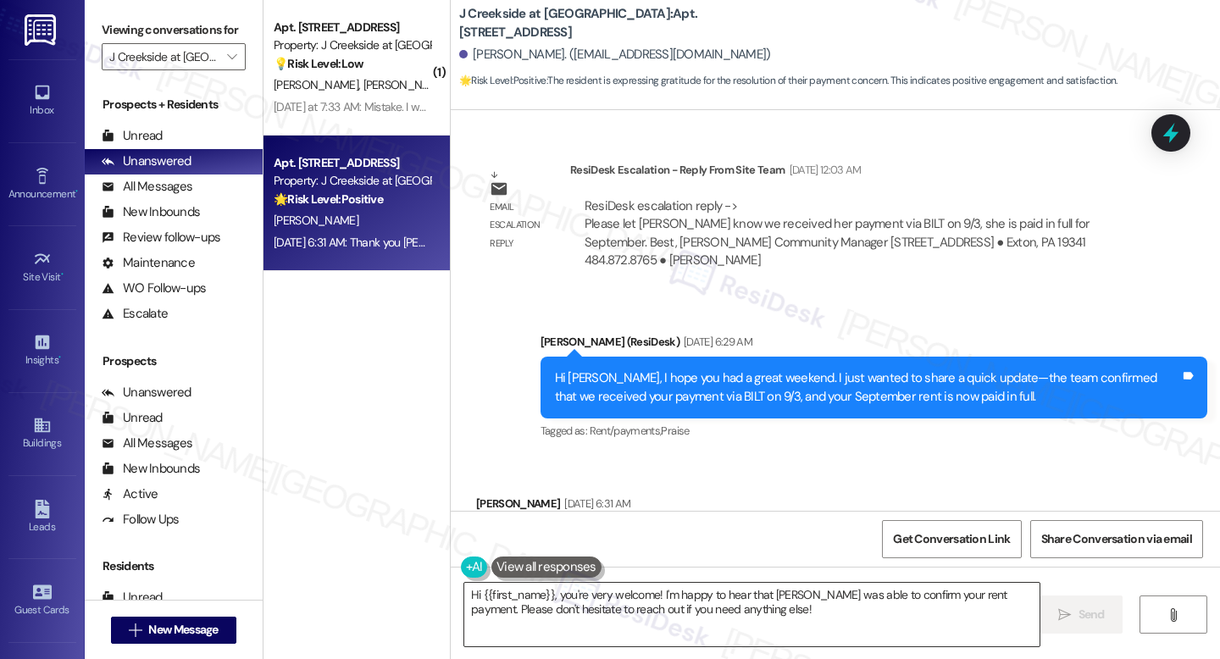
click at [724, 605] on textarea "Hi {{first_name}}, you're very welcome! I'm happy to hear that [PERSON_NAME] wa…" at bounding box center [751, 615] width 575 height 64
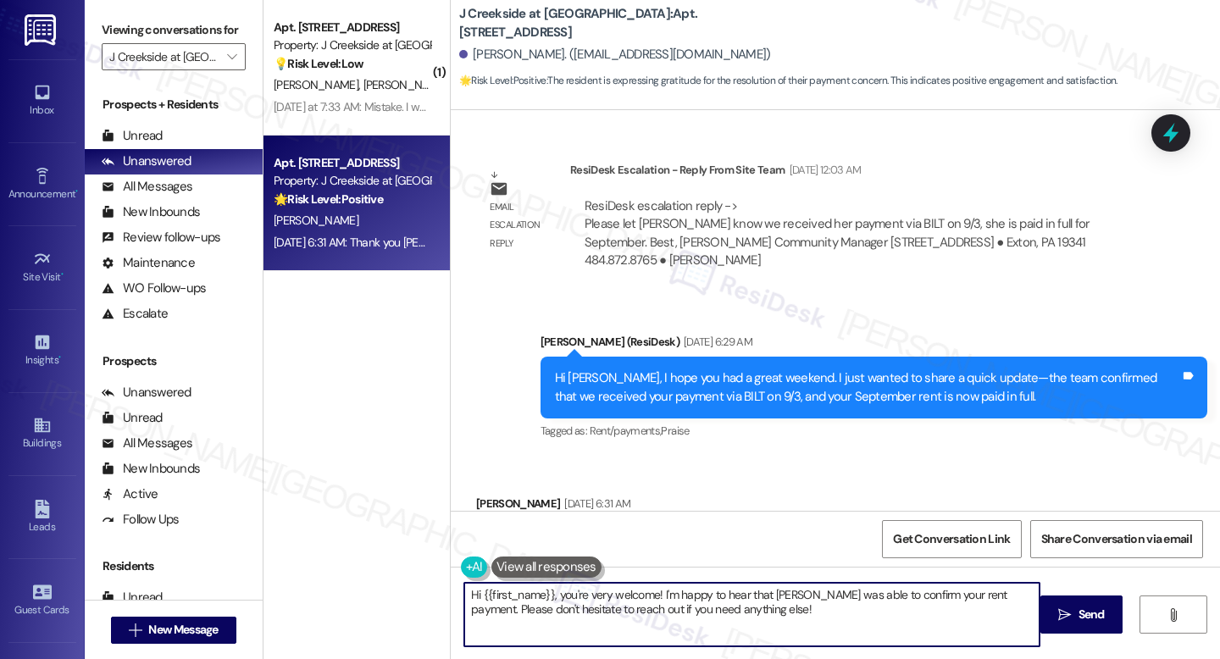
click at [724, 605] on textarea "Hi {{first_name}}, you're very welcome! I'm happy to hear that [PERSON_NAME] wa…" at bounding box center [751, 615] width 575 height 64
click at [775, 603] on textarea "Hi {{first_name}}, you're very welcome! I'm happy to hear that [PERSON_NAME] wa…" at bounding box center [751, 615] width 575 height 64
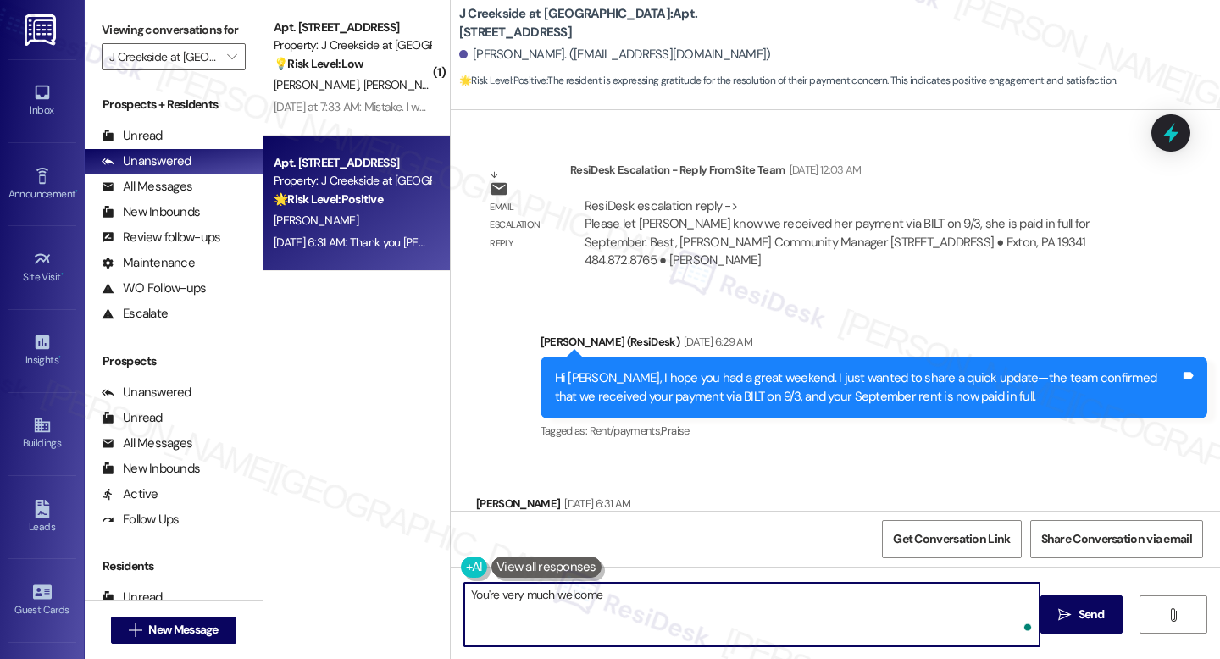
type textarea "You're very much welcome"
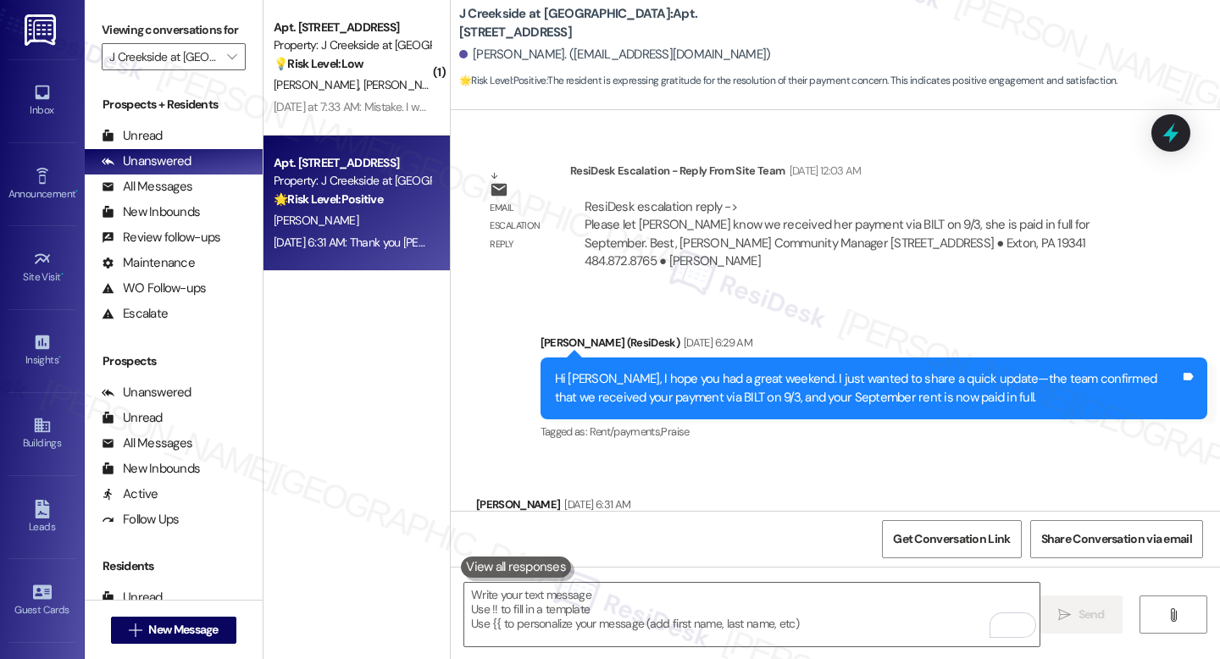
scroll to position [13769, 0]
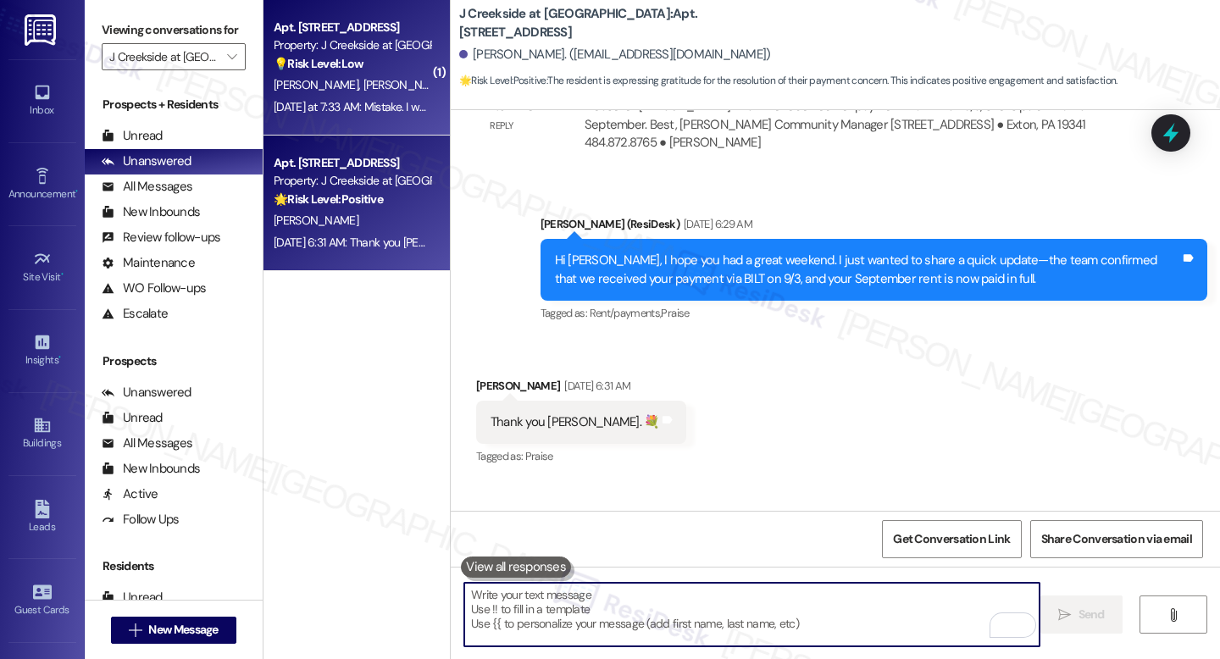
click at [452, 90] on span "[PERSON_NAME]" at bounding box center [494, 84] width 85 height 15
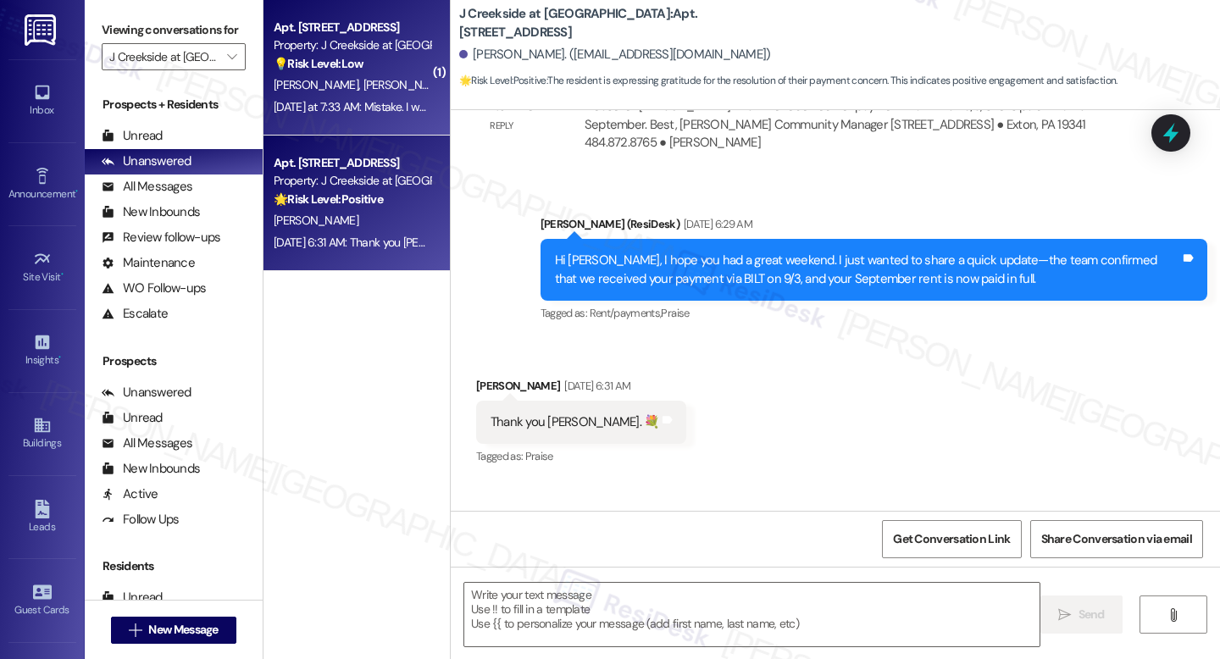
type textarea "Fetching suggested responses. Please feel free to read through the conversation…"
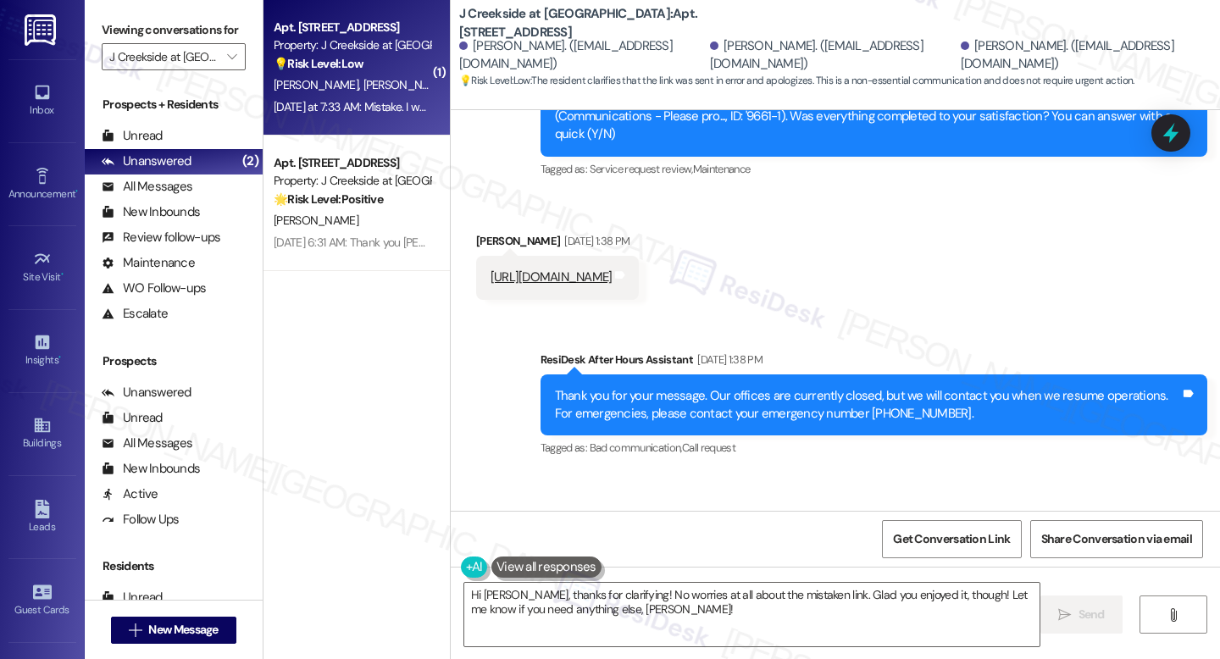
scroll to position [847, 0]
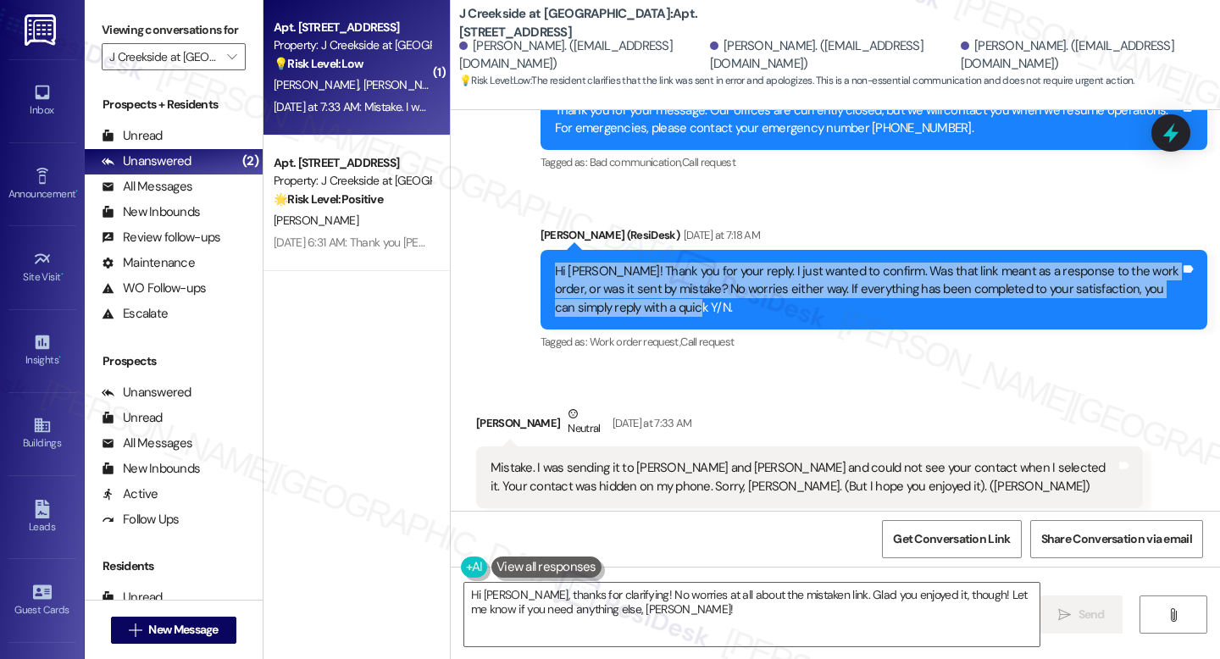
drag, startPoint x: 547, startPoint y: 231, endPoint x: 697, endPoint y: 264, distance: 153.6
click at [697, 264] on div "Hi [PERSON_NAME]! Thank you for your reply. I just wanted to confirm. Was that …" at bounding box center [867, 290] width 625 height 54
copy div "Hi [PERSON_NAME]! Thank you for your reply. I just wanted to confirm. Was that …"
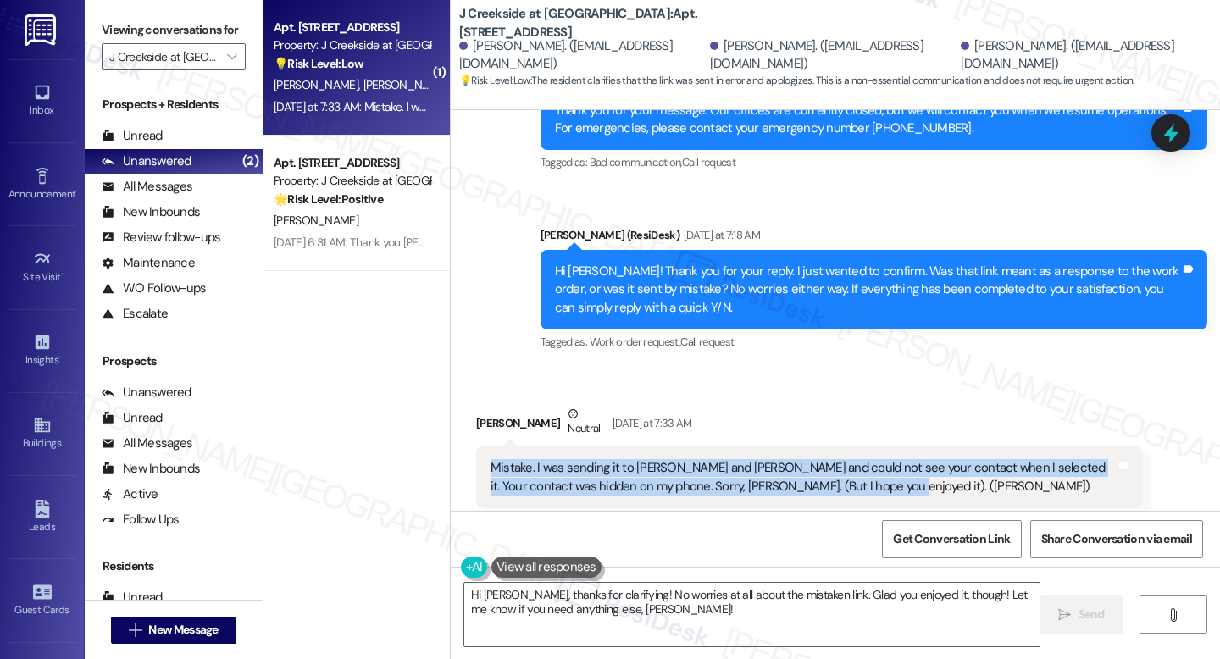
drag, startPoint x: 477, startPoint y: 423, endPoint x: 831, endPoint y: 447, distance: 355.0
click at [831, 447] on div "Mistake. I was sending it to [PERSON_NAME] and [PERSON_NAME] and could not see …" at bounding box center [809, 478] width 667 height 62
copy div "Mistake. I was sending it to [PERSON_NAME] and [PERSON_NAME] and could not see …"
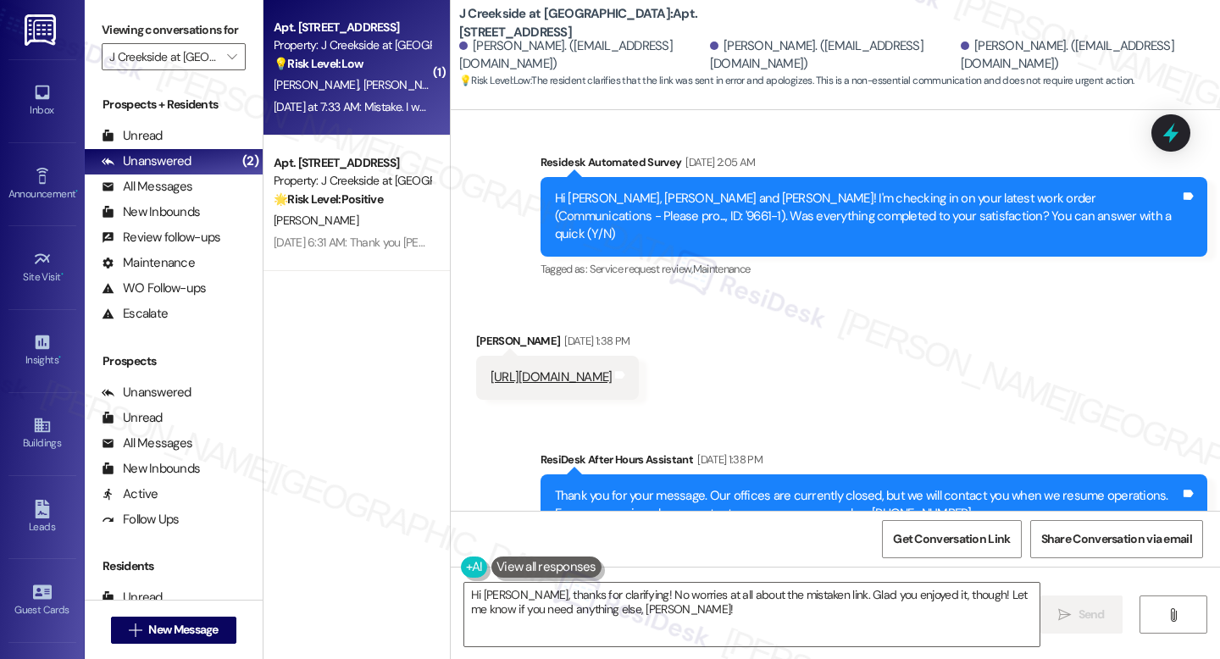
scroll to position [463, 0]
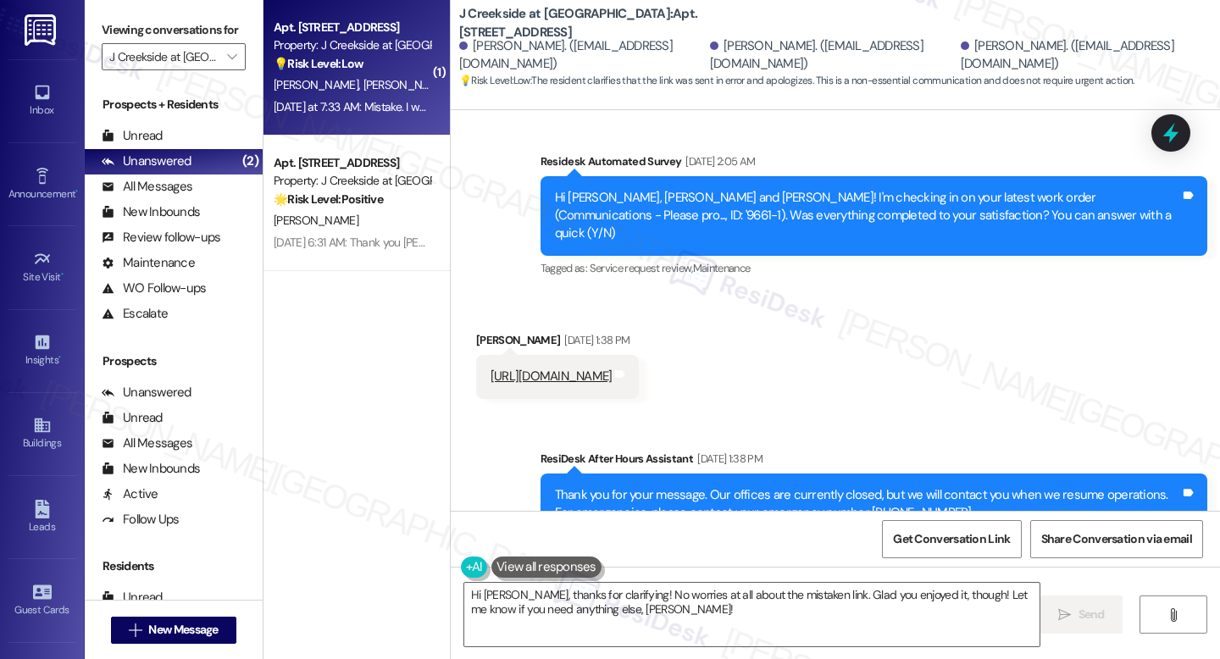
drag, startPoint x: 474, startPoint y: 339, endPoint x: 729, endPoint y: 354, distance: 254.6
click at [640, 355] on div "[URL][DOMAIN_NAME] Tags and notes" at bounding box center [558, 376] width 164 height 43
copy link "[URL][DOMAIN_NAME]"
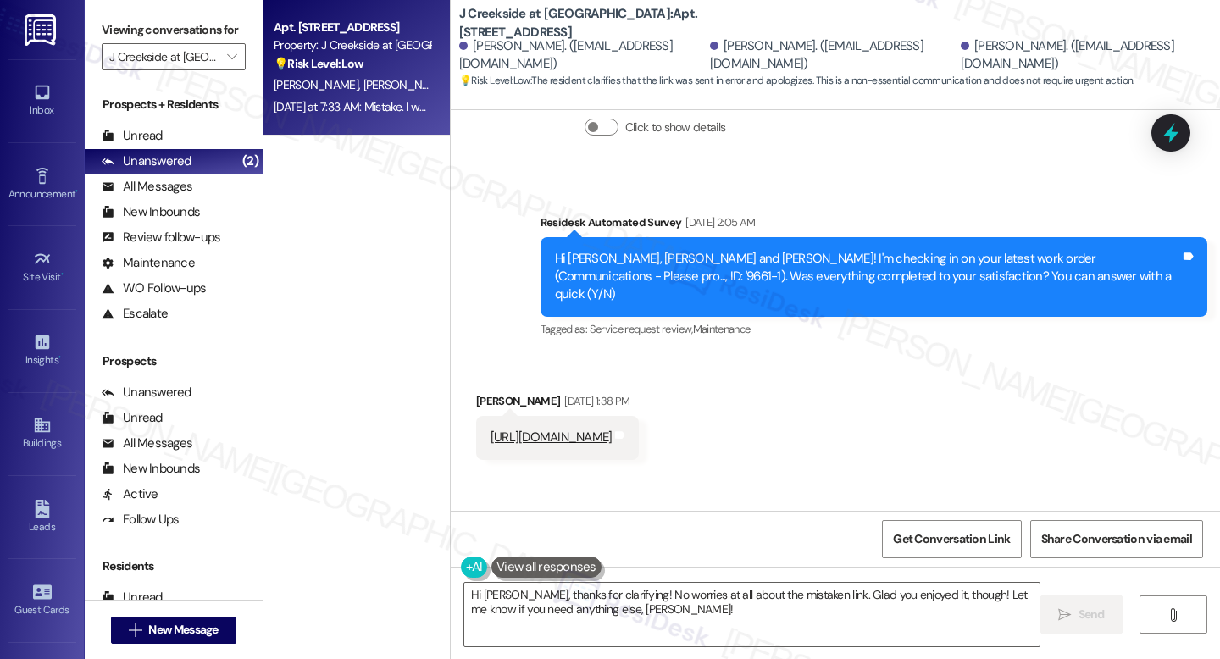
scroll to position [402, 0]
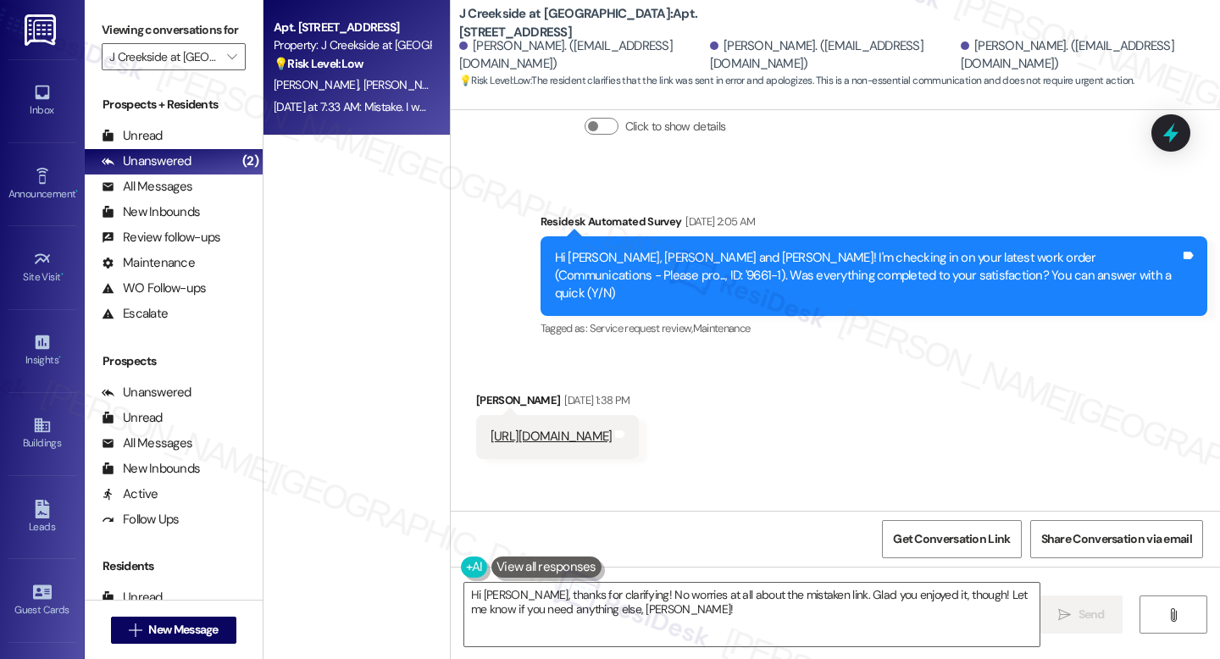
click at [613, 428] on link "https://www.facebook.com/share/v/1NZV7oEAWi/" at bounding box center [552, 436] width 122 height 17
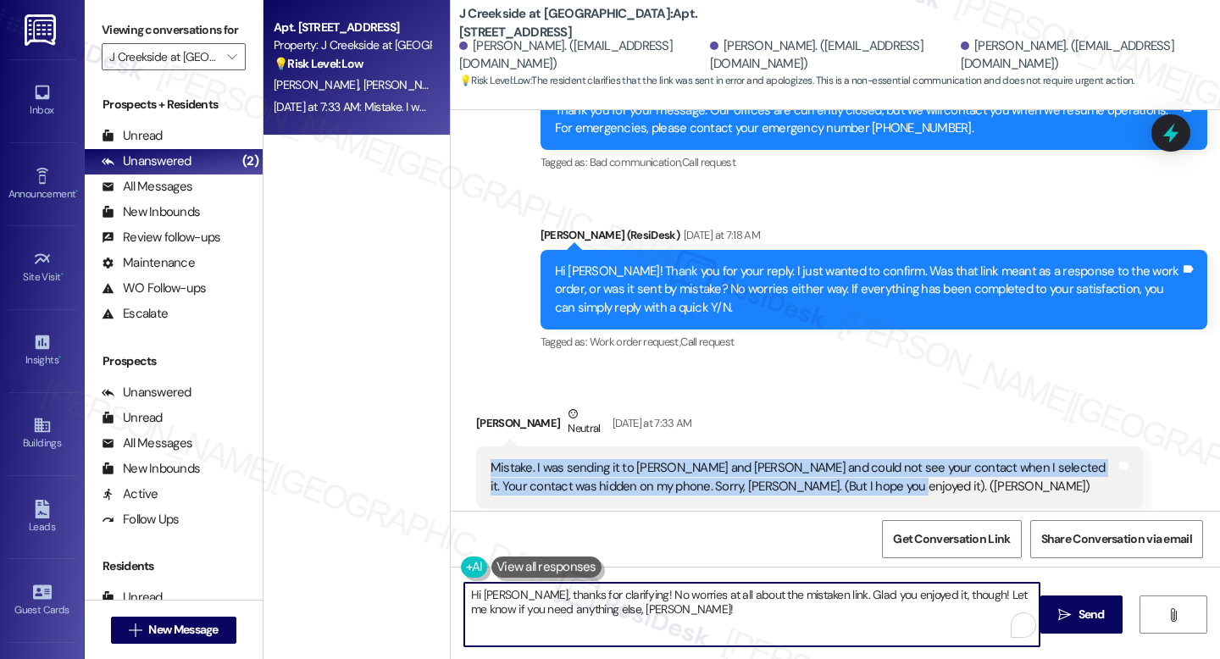
click at [547, 608] on textarea "Hi Richard, thanks for clarifying! No worries at all about the mistaken link. G…" at bounding box center [751, 615] width 575 height 64
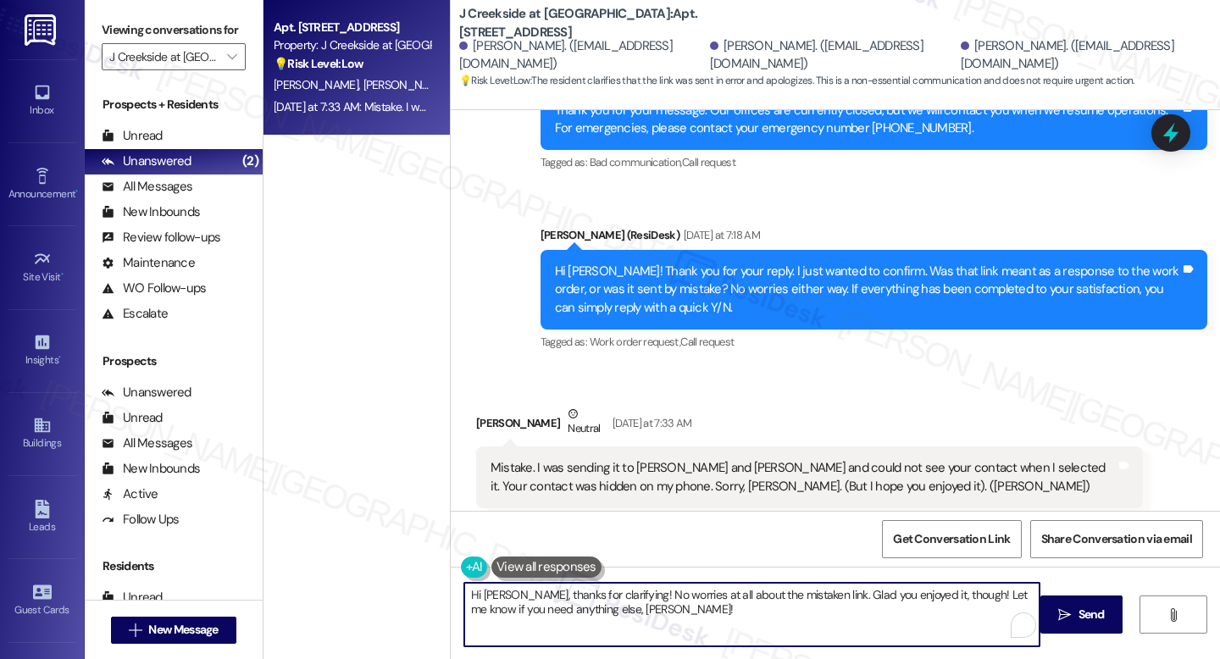
click at [547, 608] on textarea "Hi Richard, thanks for clarifying! No worries at all about the mistaken link. G…" at bounding box center [751, 615] width 575 height 64
paste textarea "No worries at all, Rick — that was a wonderful video! Thank you for sharing, it…"
click at [577, 599] on textarea "No worries at all, Rick — that was a wonderful video! Thank you for sharing, it…" at bounding box center [751, 615] width 575 height 64
click at [771, 617] on textarea "No worries at all, Rick, that was a wonderful video! Thank you for sharing, it …" at bounding box center [751, 615] width 575 height 64
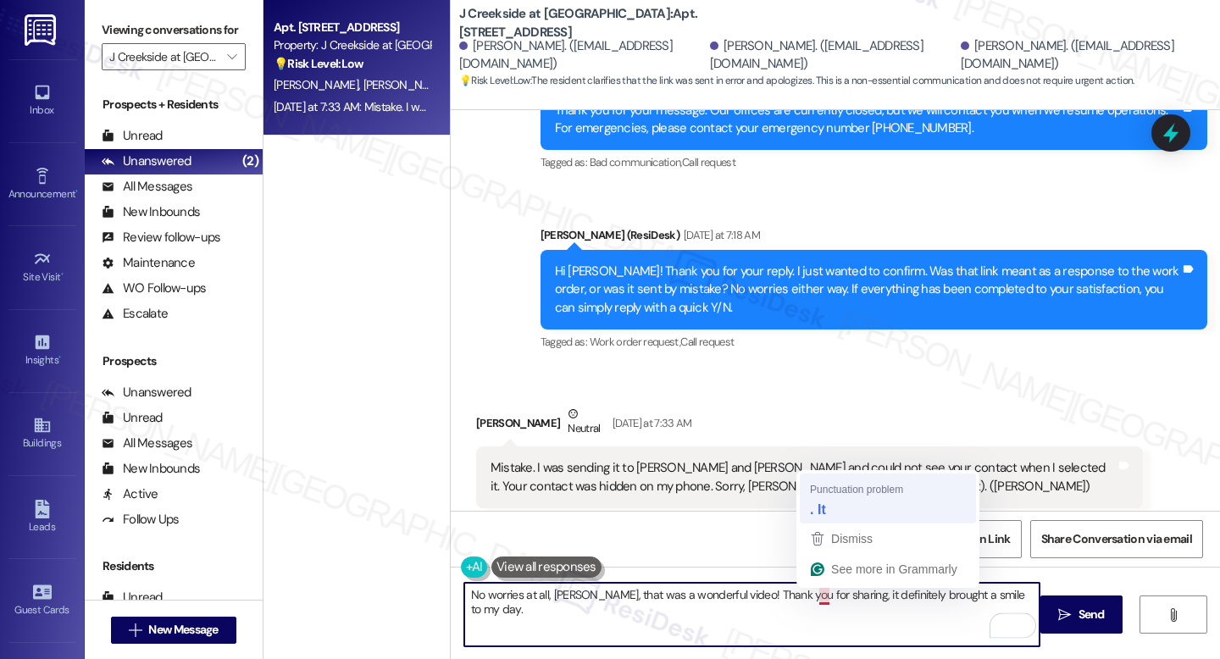
type textarea "No worries at all, Rick, that was a wonderful video! Thank you for sharing. It …"
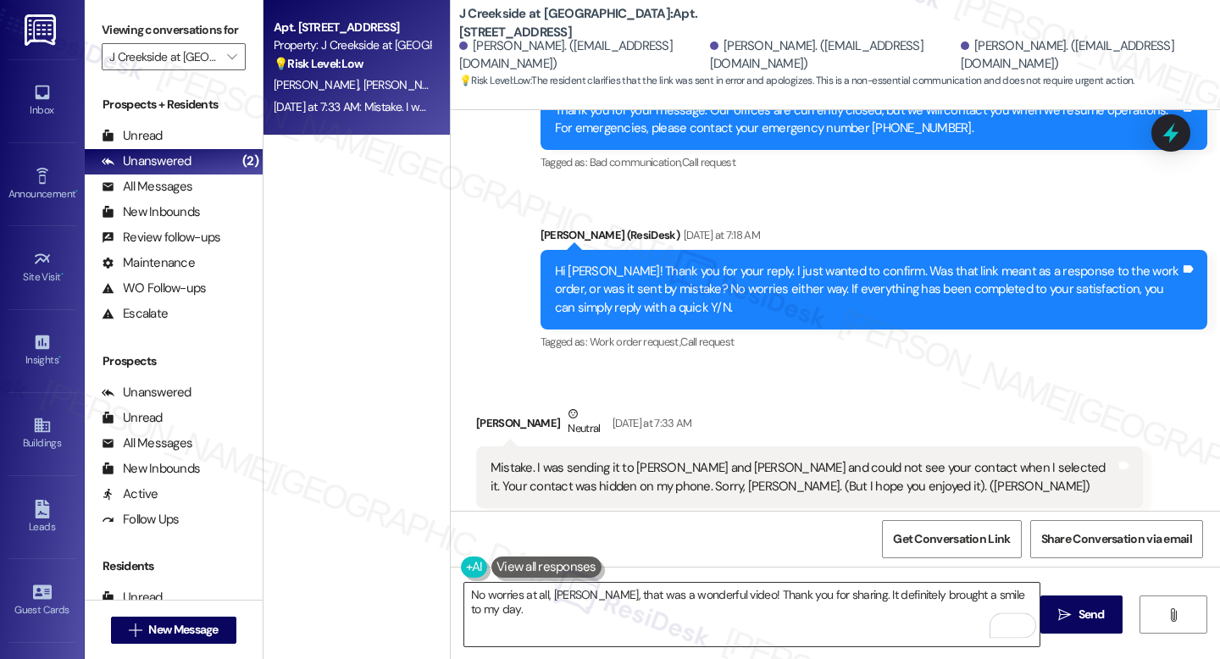
click at [875, 611] on textarea "No worries at all, Rick, that was a wonderful video! Thank you for sharing. It …" at bounding box center [751, 615] width 575 height 64
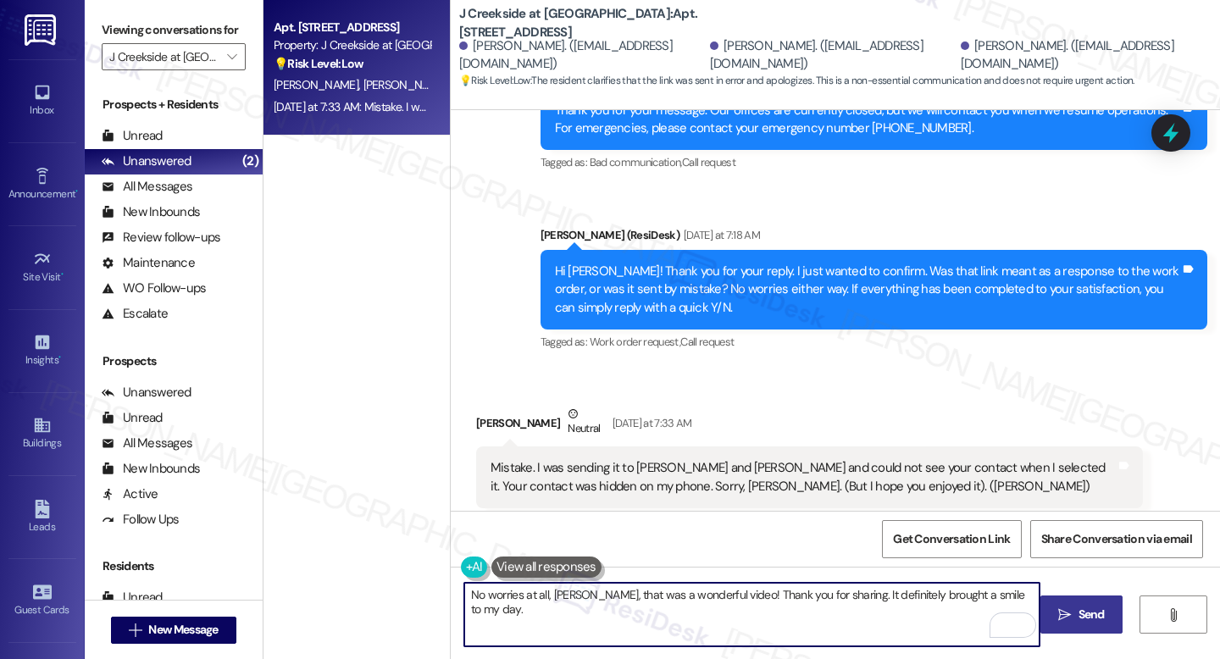
click at [1085, 619] on span "Send" at bounding box center [1092, 615] width 26 height 18
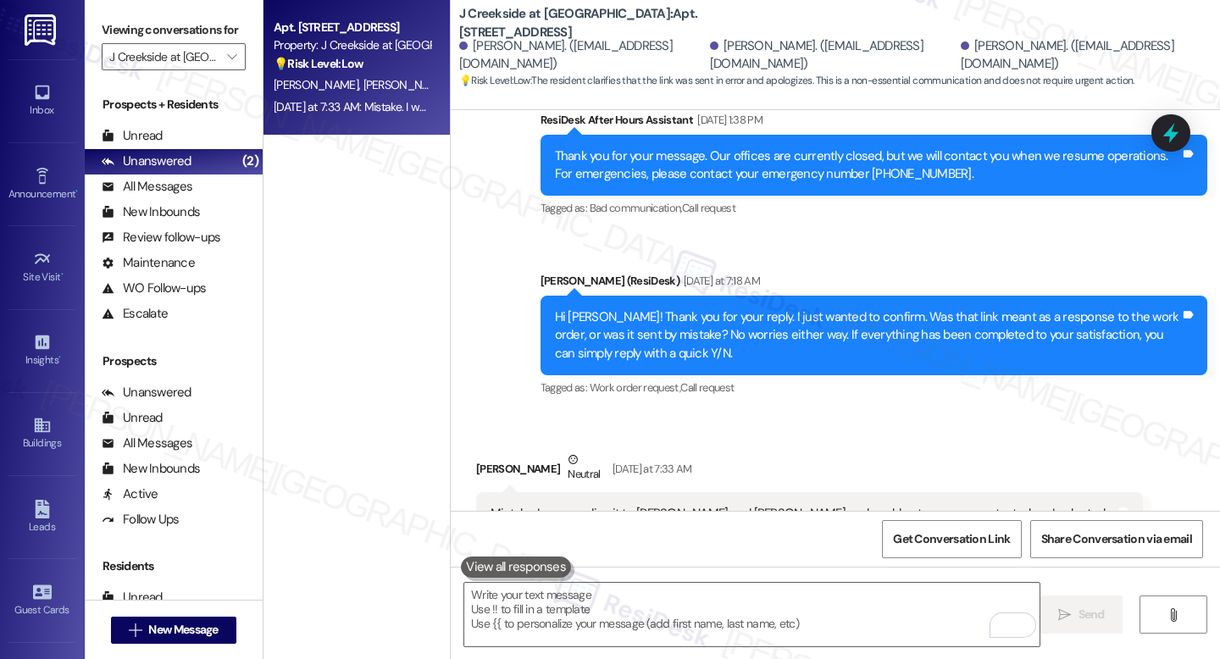
scroll to position [965, 0]
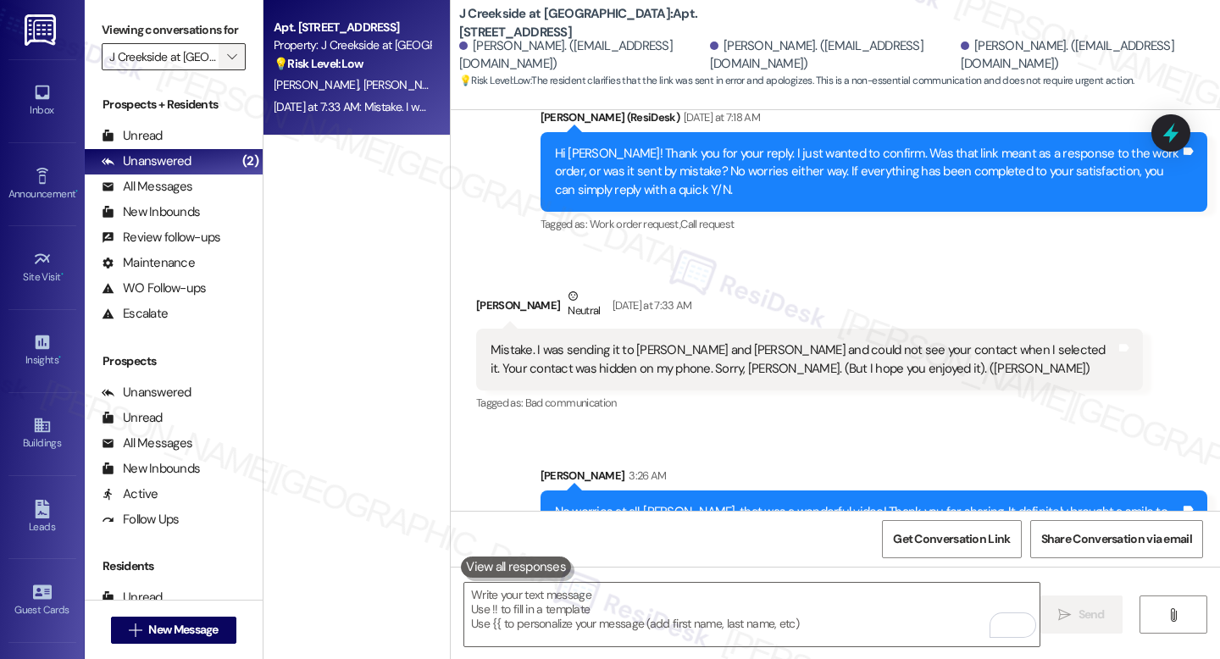
click at [224, 70] on span "" at bounding box center [232, 56] width 16 height 27
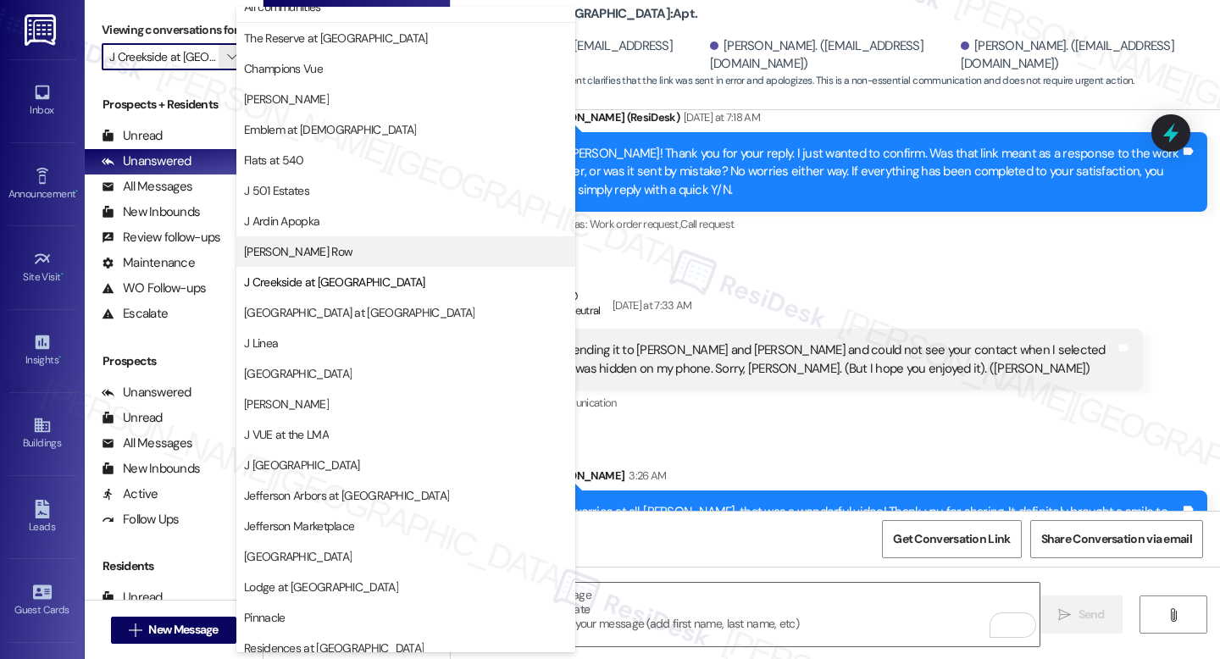
scroll to position [0, 0]
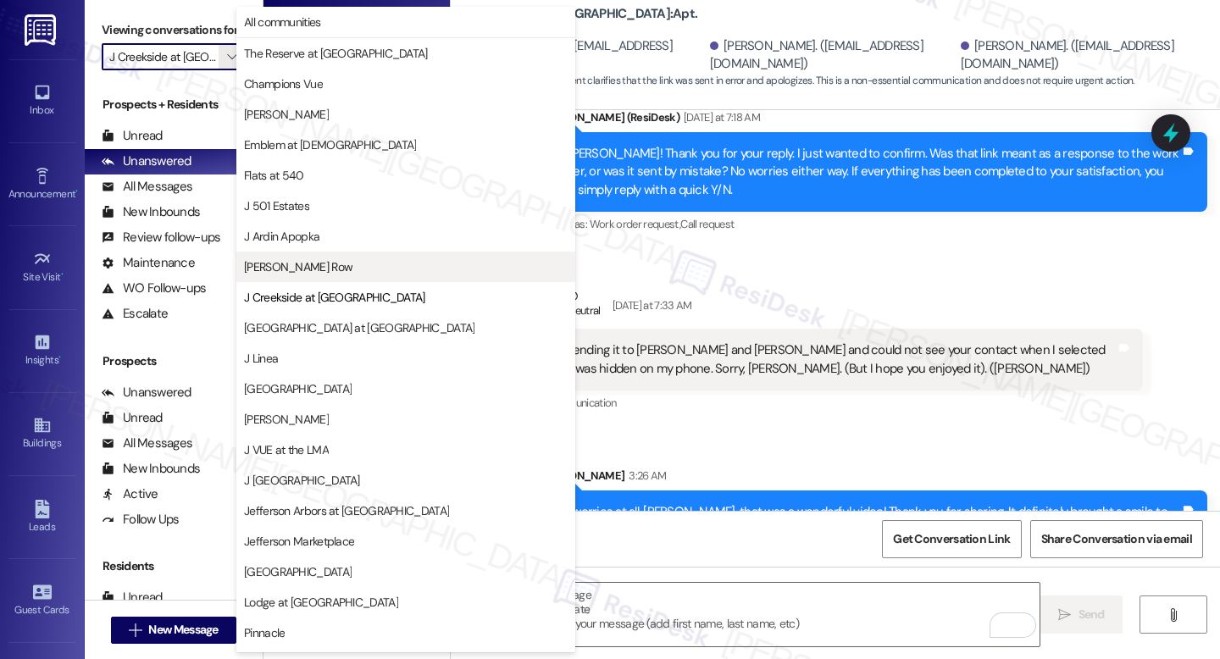
click at [397, 258] on span "[PERSON_NAME] Row" at bounding box center [406, 266] width 324 height 17
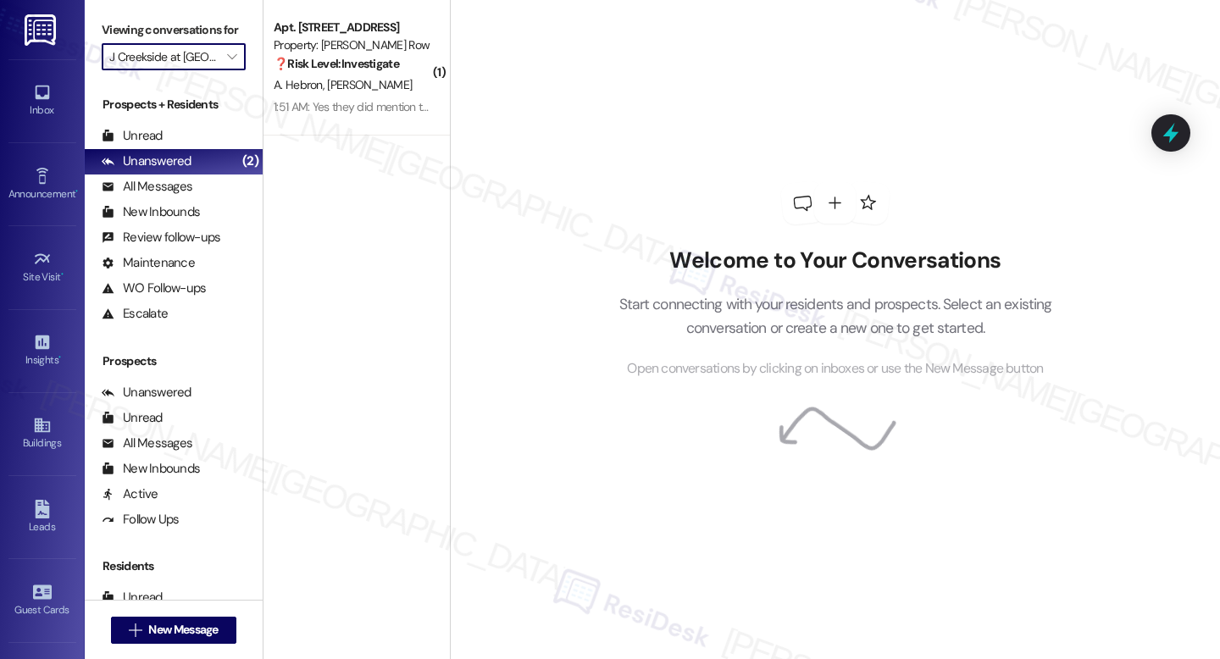
type input "[PERSON_NAME] Row"
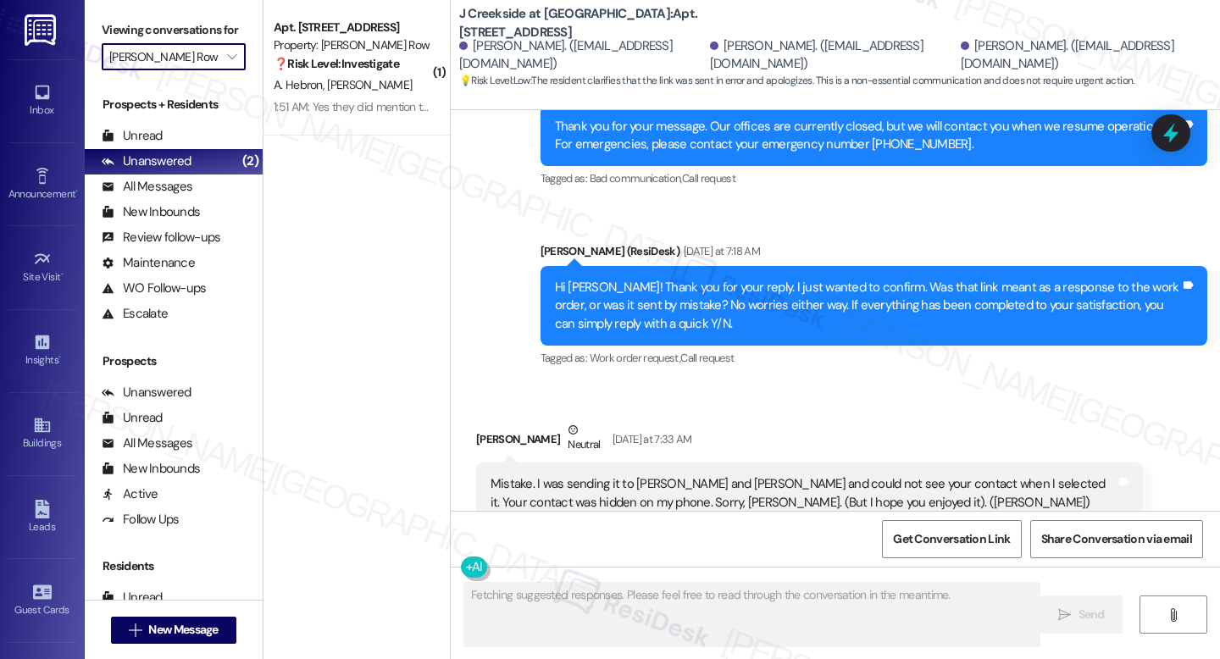
scroll to position [846, 0]
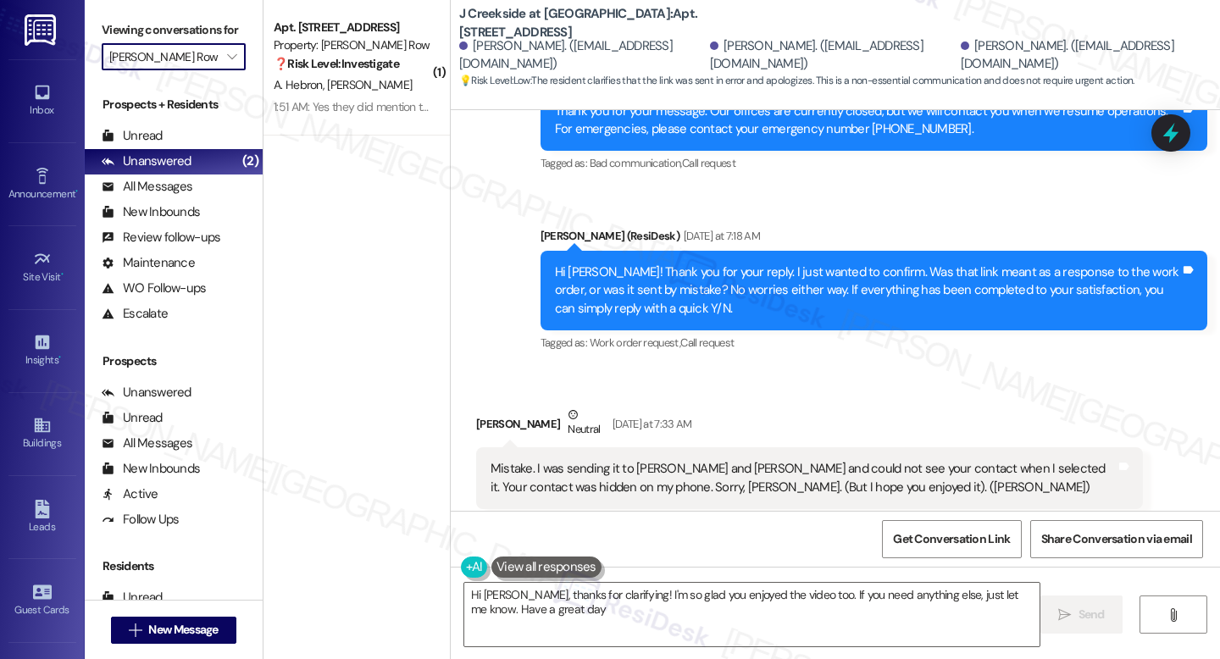
type textarea "Hi Rick, thanks for clarifying! I'm so glad you enjoyed the video too. If you n…"
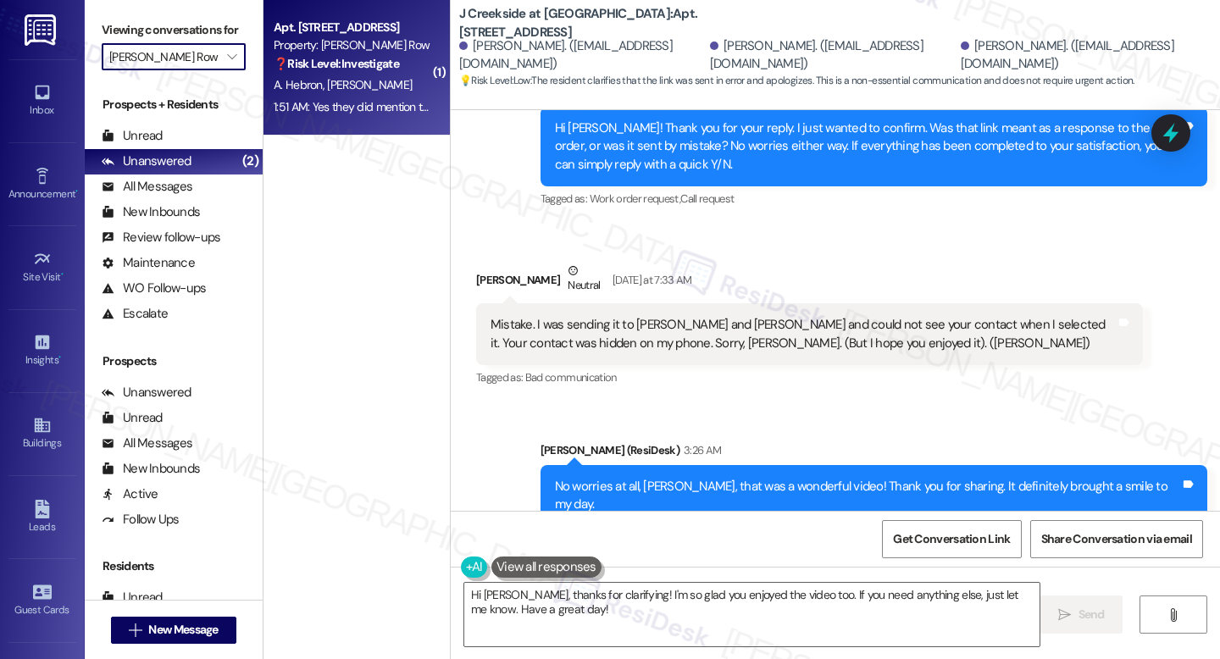
click at [381, 56] on strong "❓ Risk Level: Investigate" at bounding box center [336, 63] width 125 height 15
type textarea "Fetching suggested responses. Please feel free to read through the conversation…"
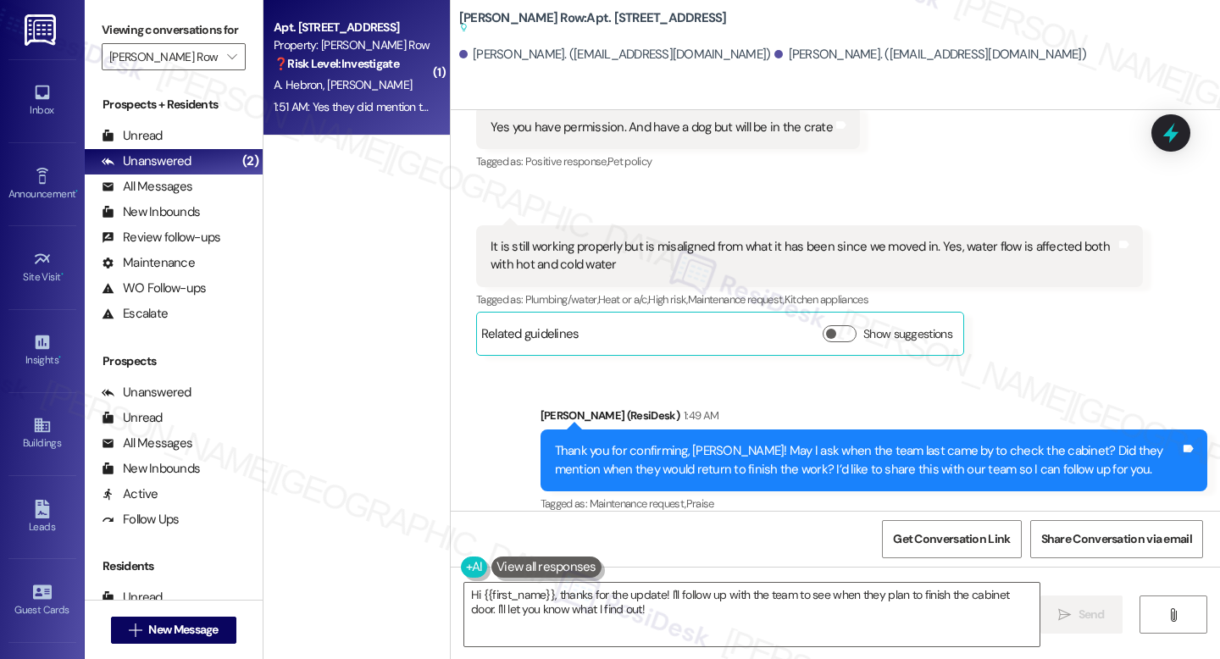
scroll to position [6288, 0]
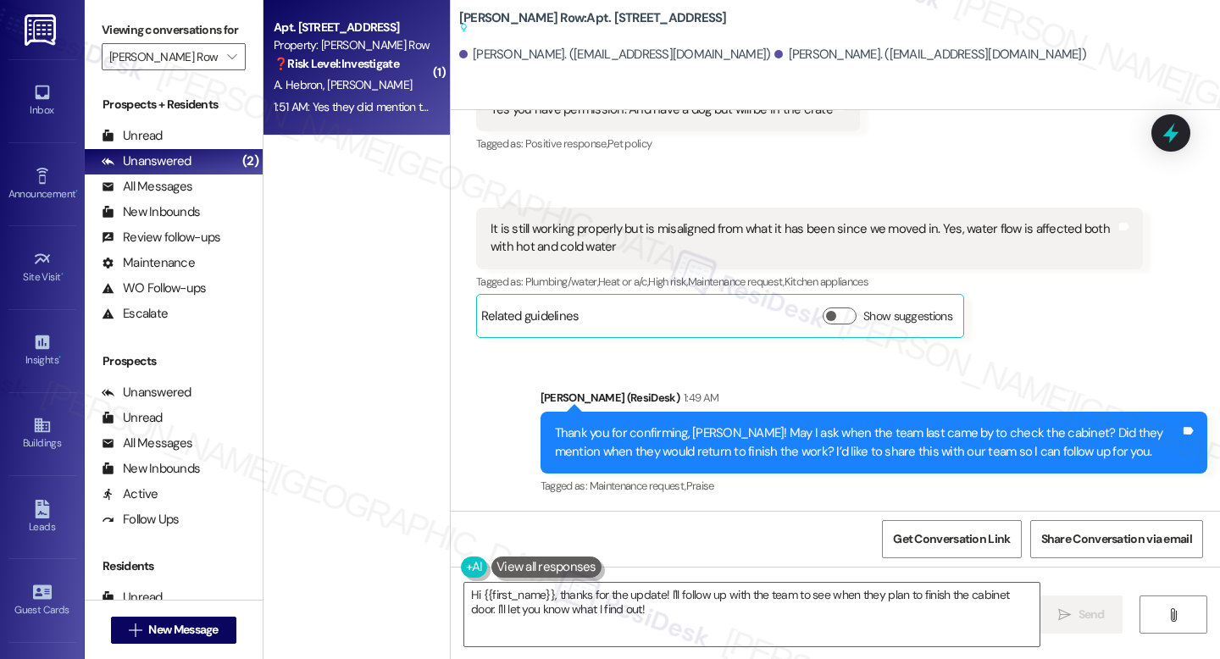
drag, startPoint x: 469, startPoint y: 413, endPoint x: 551, endPoint y: 416, distance: 82.2
click at [552, 550] on div "Anthony Hebron 1:51 AM" at bounding box center [669, 562] width 386 height 24
copy div "[PERSON_NAME]"
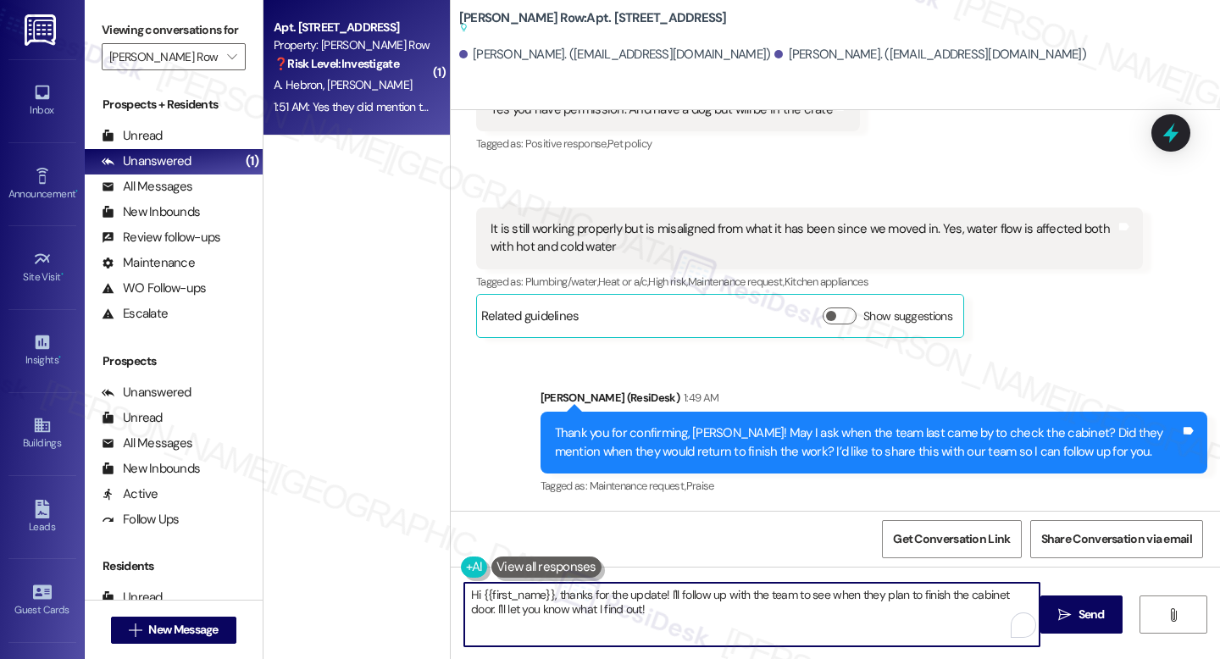
click at [768, 613] on textarea "Hi {{first_name}}, thanks for the update! I'll follow up with the team to see w…" at bounding box center [751, 615] width 575 height 64
click at [976, 542] on span "Get Conversation Link" at bounding box center [951, 539] width 117 height 18
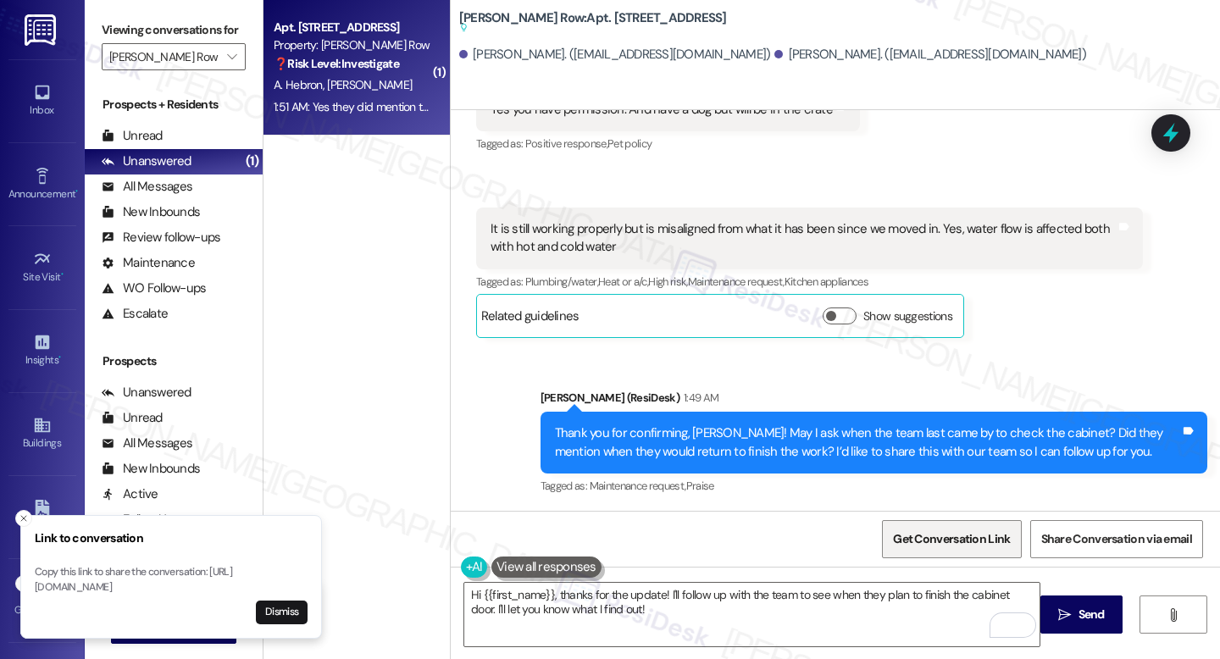
click at [976, 542] on span "Get Conversation Link" at bounding box center [951, 539] width 117 height 18
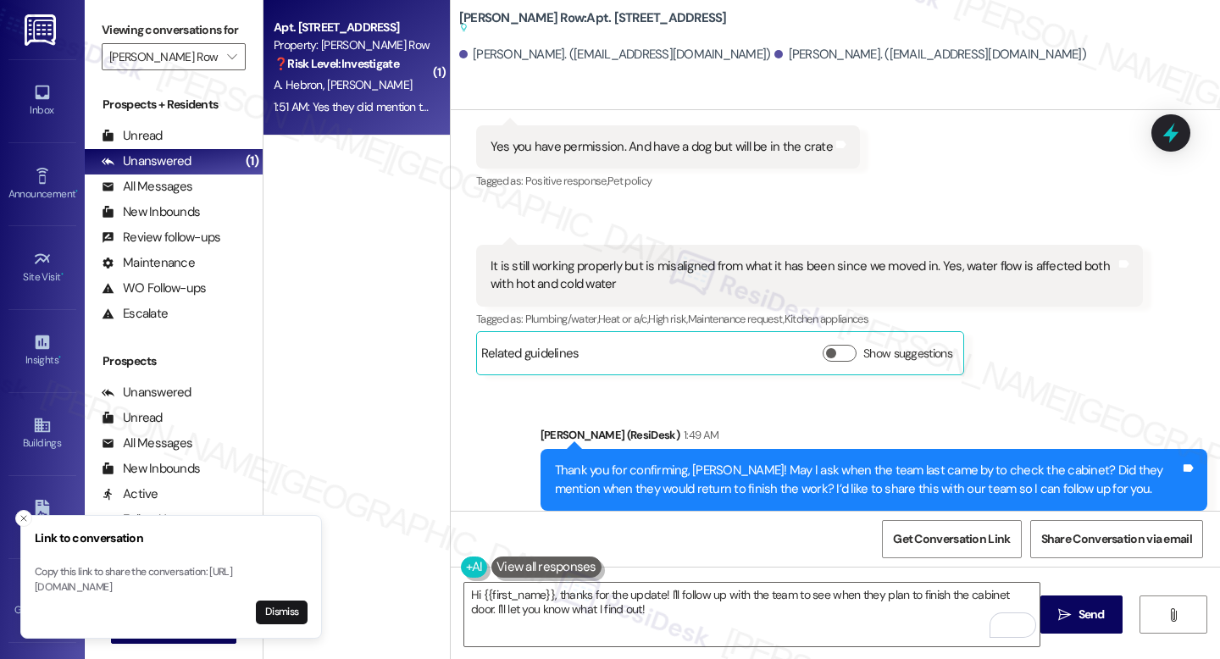
scroll to position [6266, 0]
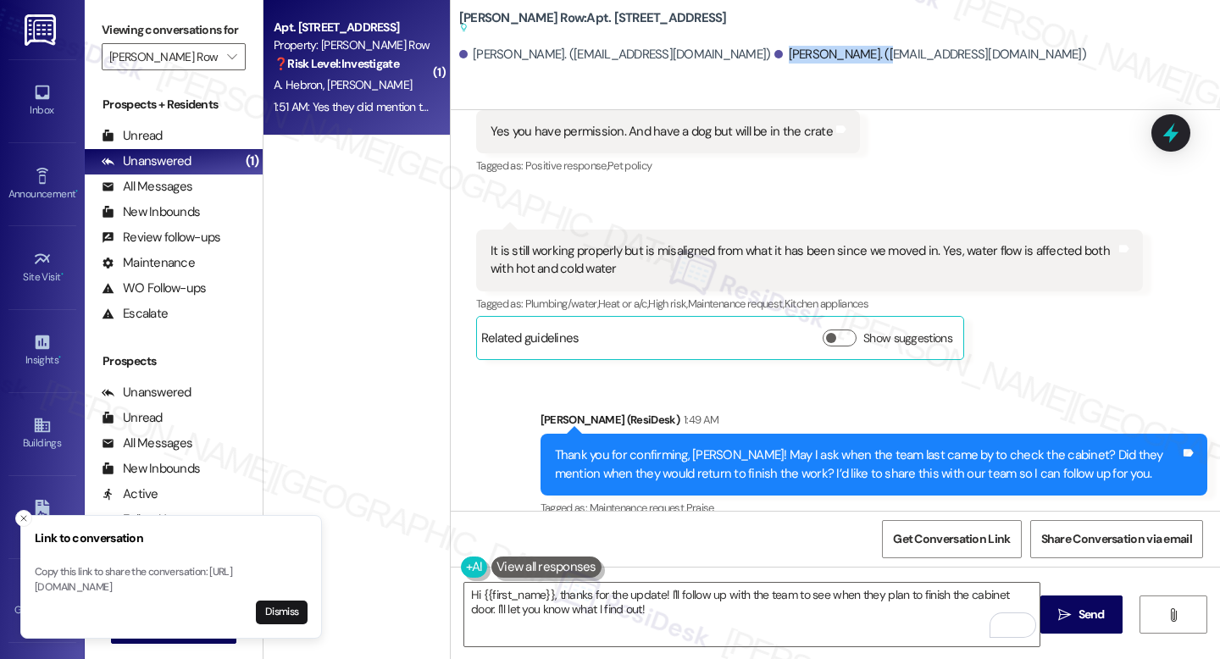
drag, startPoint x: 740, startPoint y: 54, endPoint x: 838, endPoint y: 47, distance: 98.6
click at [838, 47] on div "[PERSON_NAME]. ([EMAIL_ADDRESS][DOMAIN_NAME])" at bounding box center [930, 55] width 312 height 18
copy div "[PERSON_NAME]"
drag, startPoint x: 563, startPoint y: 16, endPoint x: 580, endPoint y: 14, distance: 18.0
click at [580, 14] on b "J Coopers Row: Apt. 617, 1319 South Capitol Street SW Suggested actions and not…" at bounding box center [593, 23] width 268 height 28
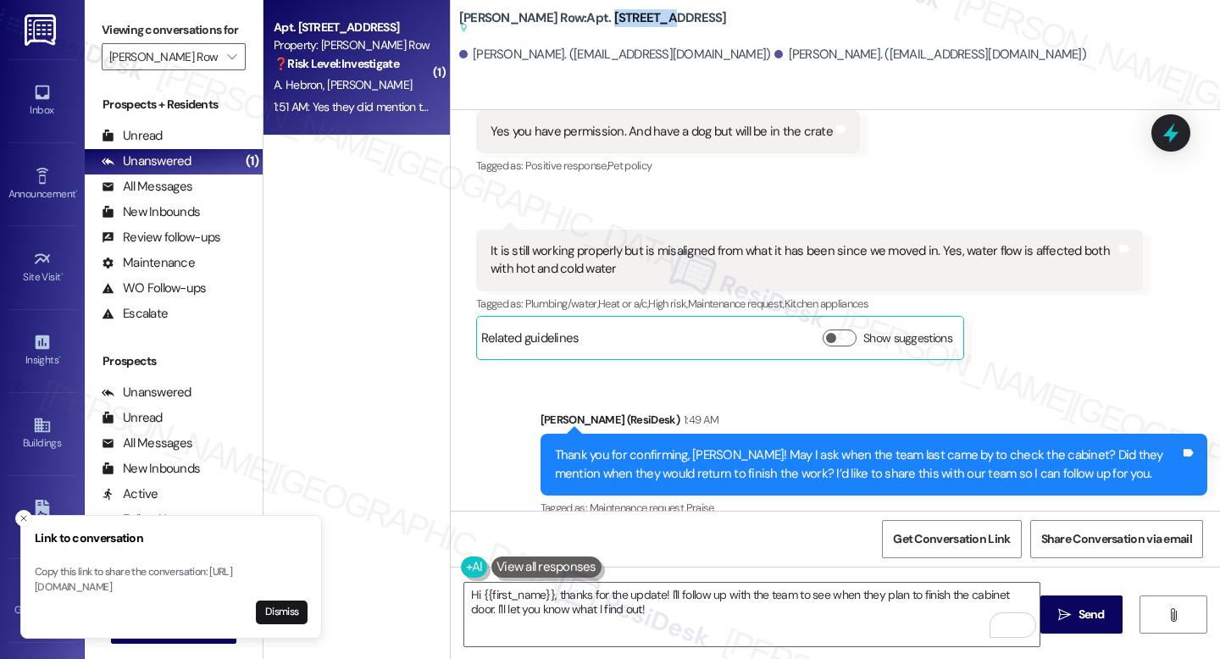
drag, startPoint x: 607, startPoint y: 14, endPoint x: 566, endPoint y: 12, distance: 40.7
click at [566, 12] on b "J Coopers Row: Apt. 617, 1319 South Capitol Street SW Suggested actions and not…" at bounding box center [593, 23] width 268 height 28
click at [563, 15] on b "J Coopers Row: Apt. 617, 1319 South Capitol Street SW Suggested actions and not…" at bounding box center [593, 23] width 268 height 28
drag, startPoint x: 564, startPoint y: 16, endPoint x: 608, endPoint y: 16, distance: 43.2
click at [608, 16] on b "J Coopers Row: Apt. 617, 1319 South Capitol Street SW Suggested actions and not…" at bounding box center [593, 23] width 268 height 28
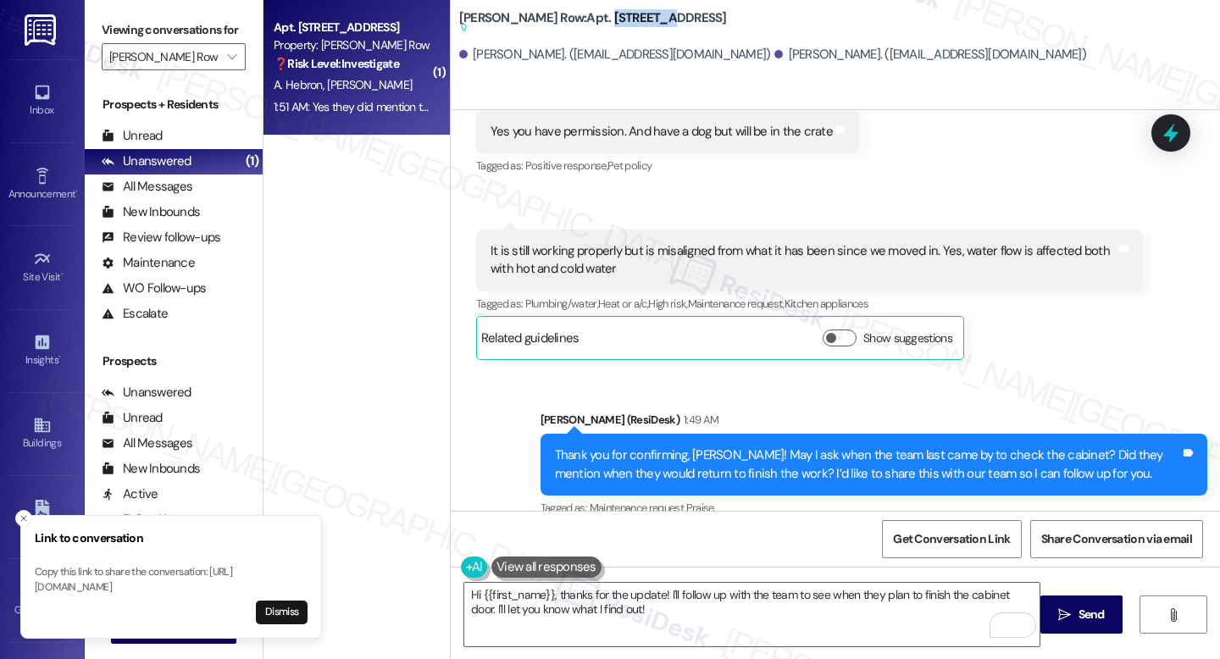
copy b "617, 1319"
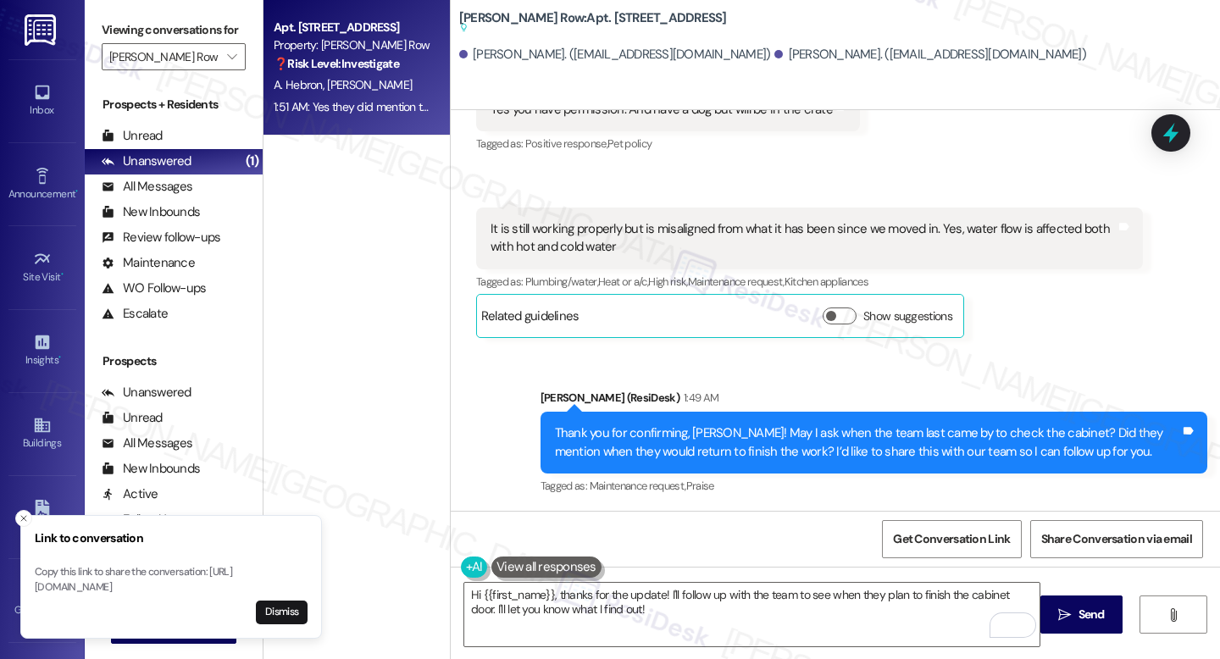
click at [670, 586] on div "Yes they did mention they would be returning to finish things up" at bounding box center [663, 595] width 345 height 18
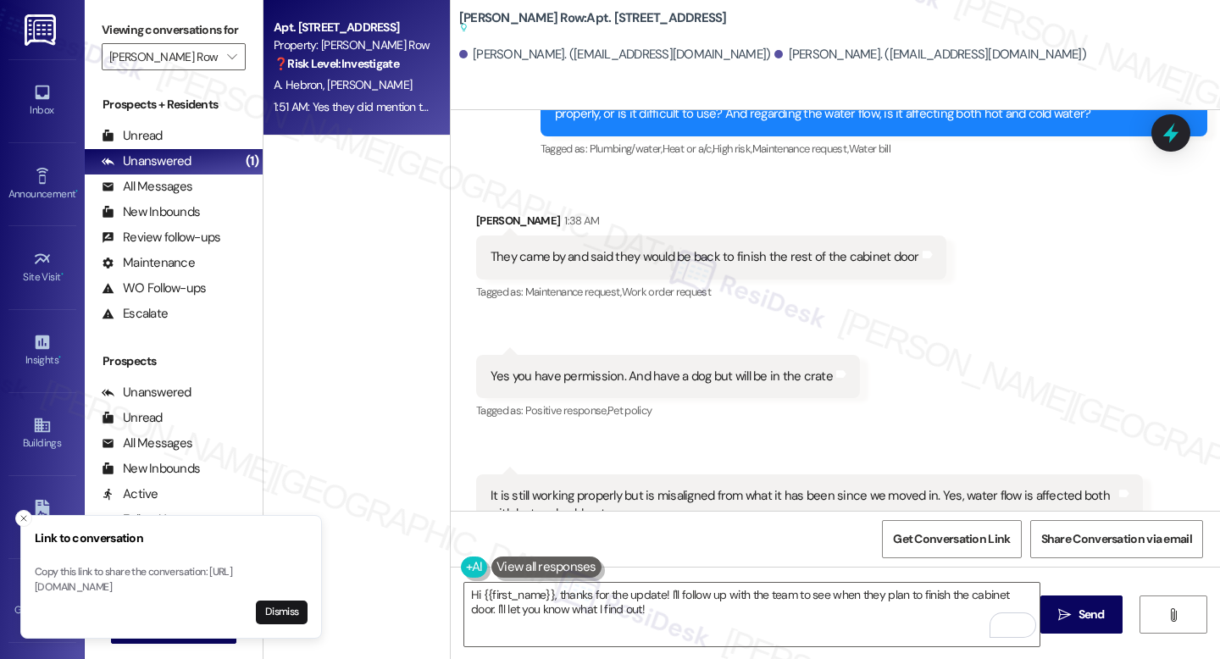
scroll to position [5825, 0]
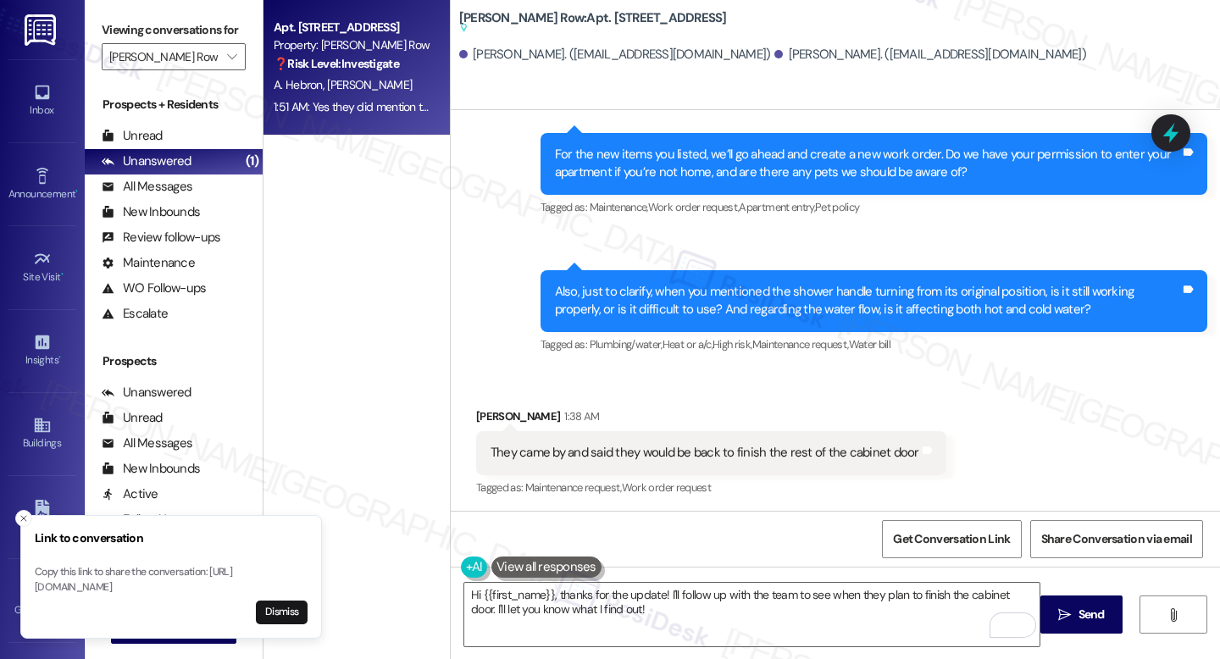
click at [686, 444] on div "They came by and said they would be back to finish the rest of the cabinet door" at bounding box center [705, 453] width 429 height 18
click at [687, 444] on div "They came by and said they would be back to finish the rest of the cabinet door" at bounding box center [705, 453] width 429 height 18
copy div "They came by and said they would be back to finish the rest of the cabinet door…"
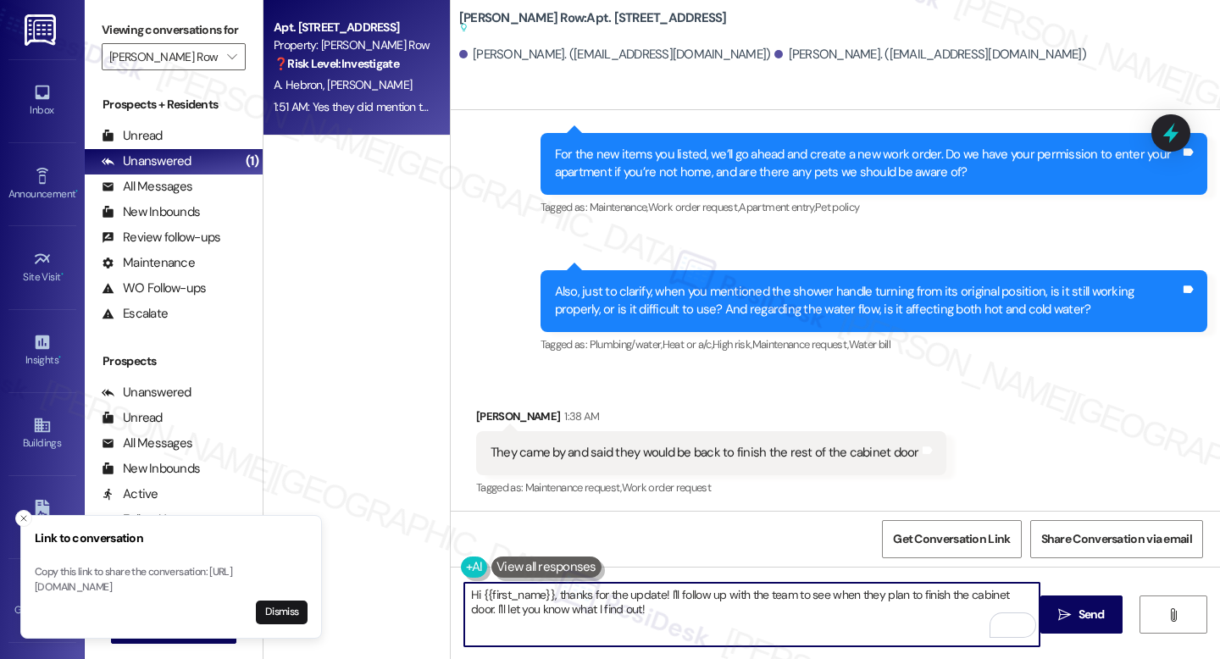
click at [562, 598] on textarea "Hi {{first_name}}, thanks for the update! I'll follow up with the team to see w…" at bounding box center [751, 615] width 575 height 64
click at [561, 598] on textarea "Hi {{first_name}}, thanks for the update! I'll follow up with the team to see w…" at bounding box center [751, 615] width 575 height 64
paste textarea "Thank you for the update, {{first_name}}. I’ll follow up with our team regardin…"
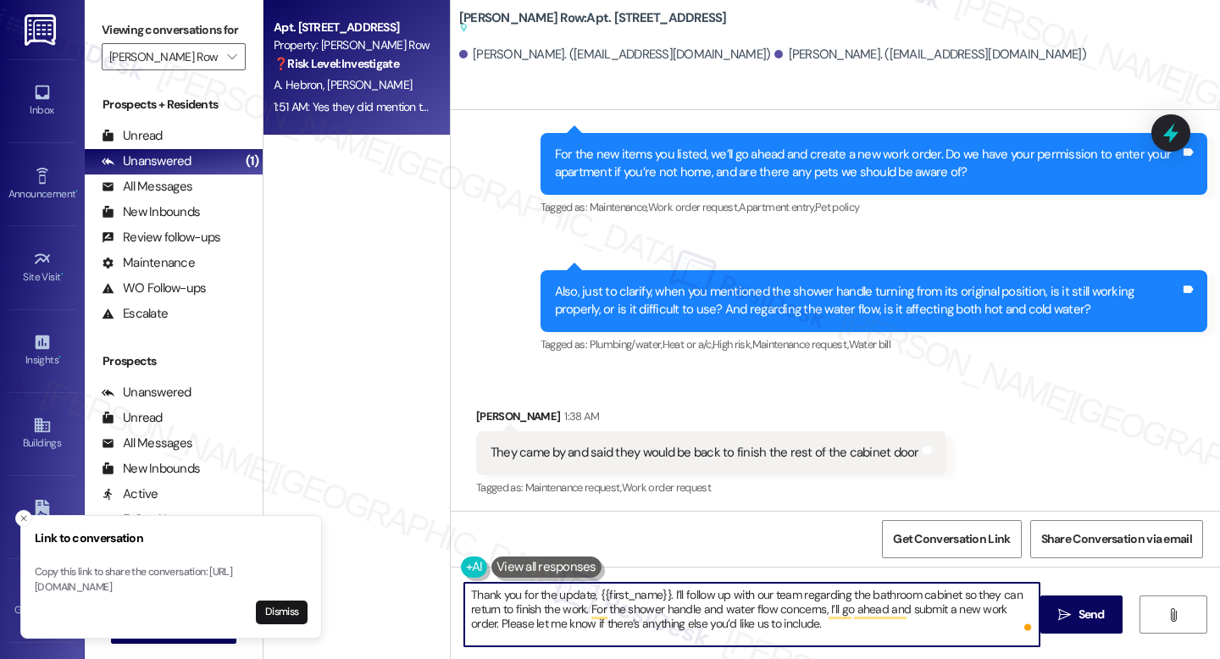
click at [662, 591] on textarea "Thank you for the update, {{first_name}}. I’ll follow up with our team regardin…" at bounding box center [751, 615] width 575 height 64
type textarea "Thank you for the update, Anthony. I’ll follow up with our team regarding the b…"
click at [1113, 614] on button " Send" at bounding box center [1081, 615] width 82 height 38
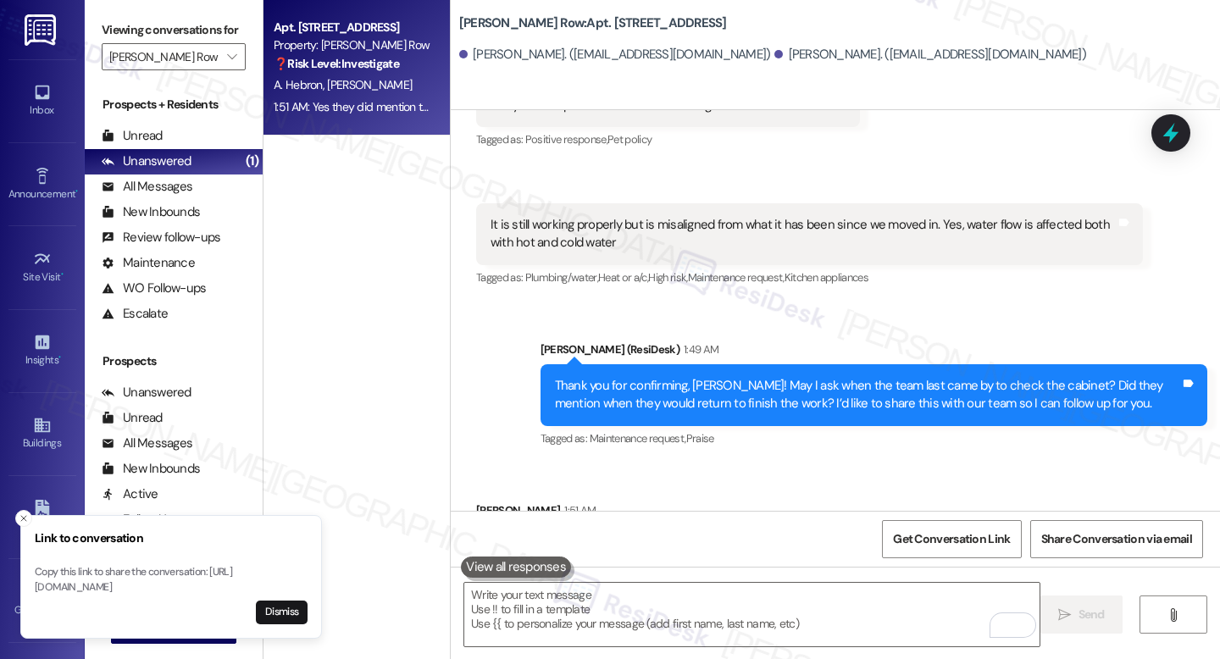
scroll to position [6399, 0]
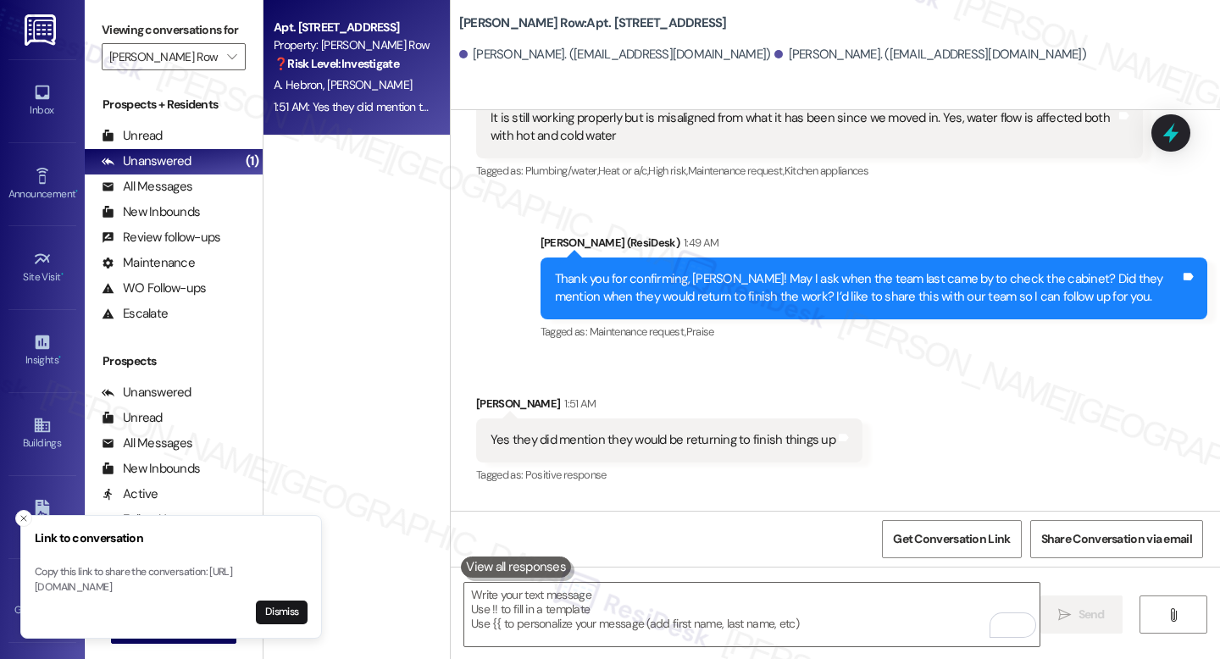
click at [574, 24] on b "J Coopers Row: Apt. 617, 1319 South Capitol Street SW" at bounding box center [593, 23] width 268 height 18
copy b "617"
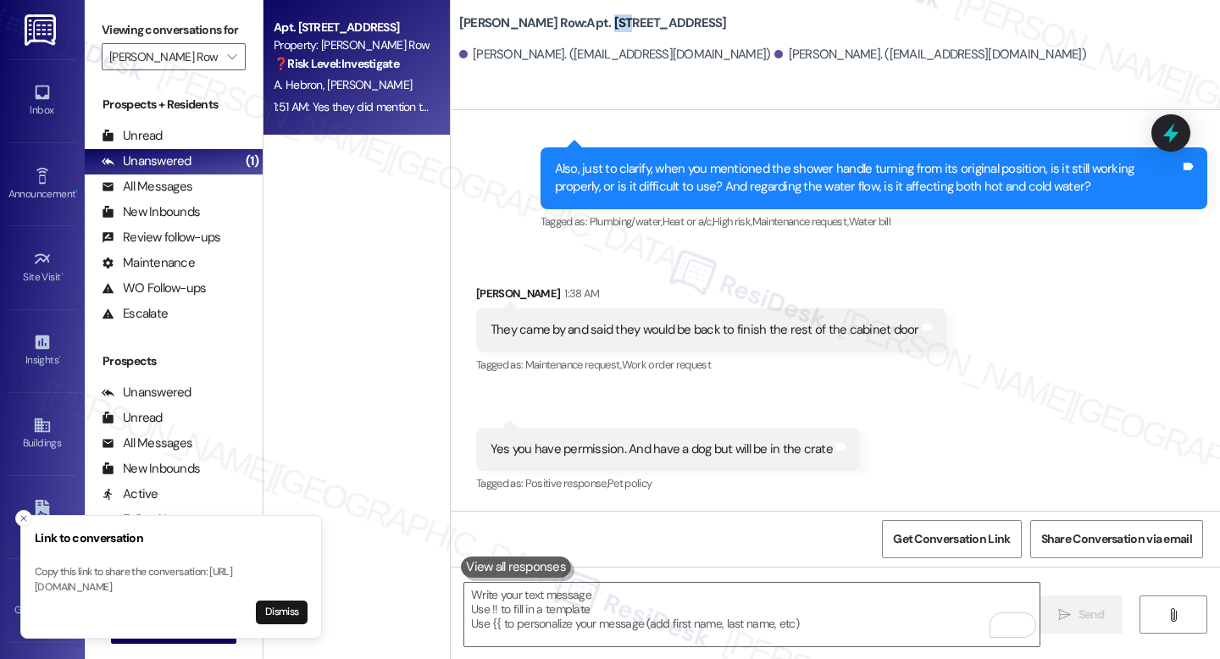
scroll to position [5944, 0]
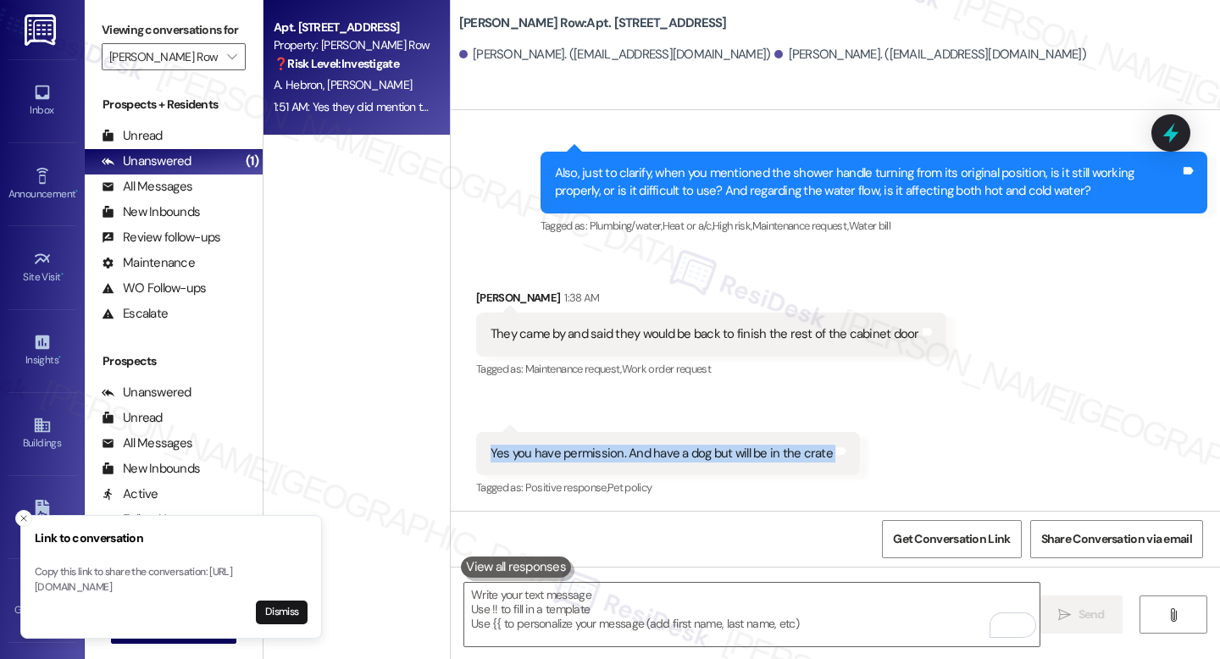
drag, startPoint x: 483, startPoint y: 308, endPoint x: 835, endPoint y: 318, distance: 351.8
click at [835, 432] on div "Yes you have permission. And have a dog but will be in the crate Tags and notes" at bounding box center [668, 453] width 384 height 43
copy div "Yes you have permission. And have a dog but will be in the crate Tags and notes"
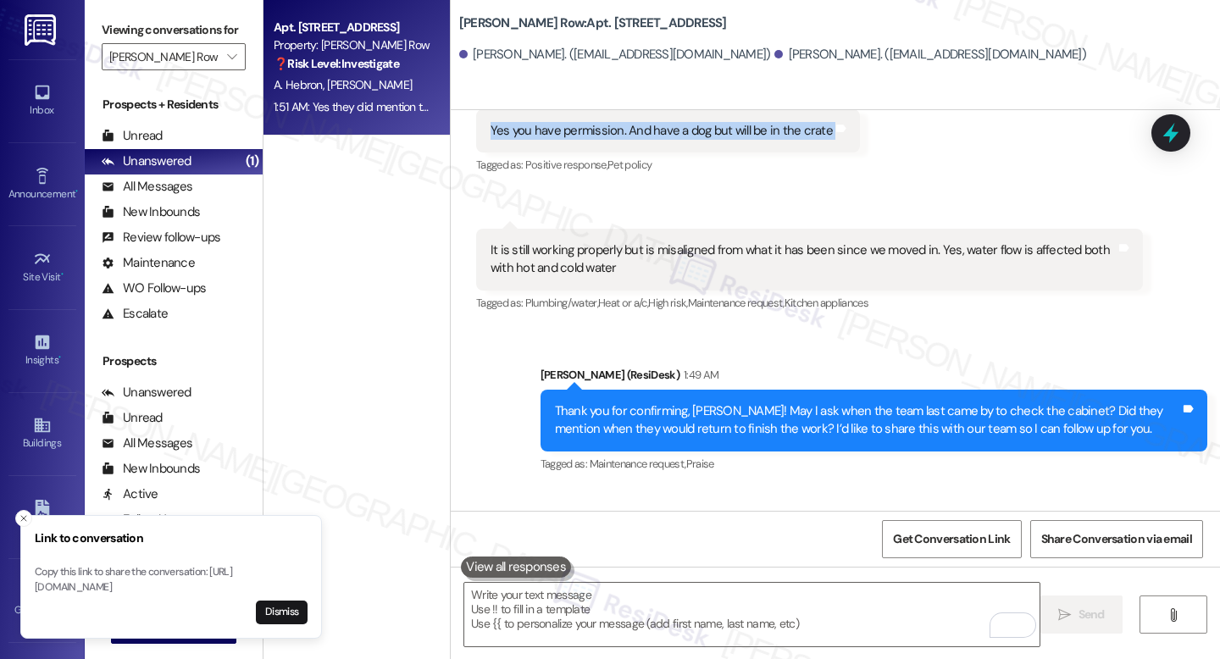
scroll to position [6399, 0]
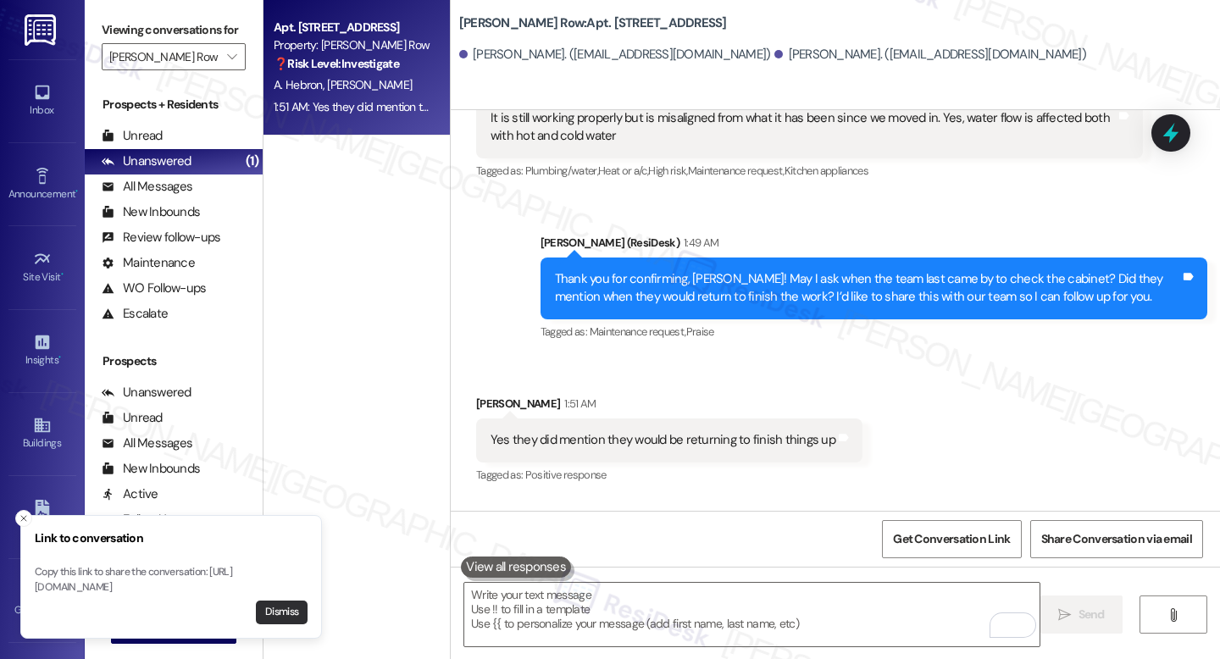
click at [286, 611] on button "Dismiss" at bounding box center [282, 613] width 52 height 24
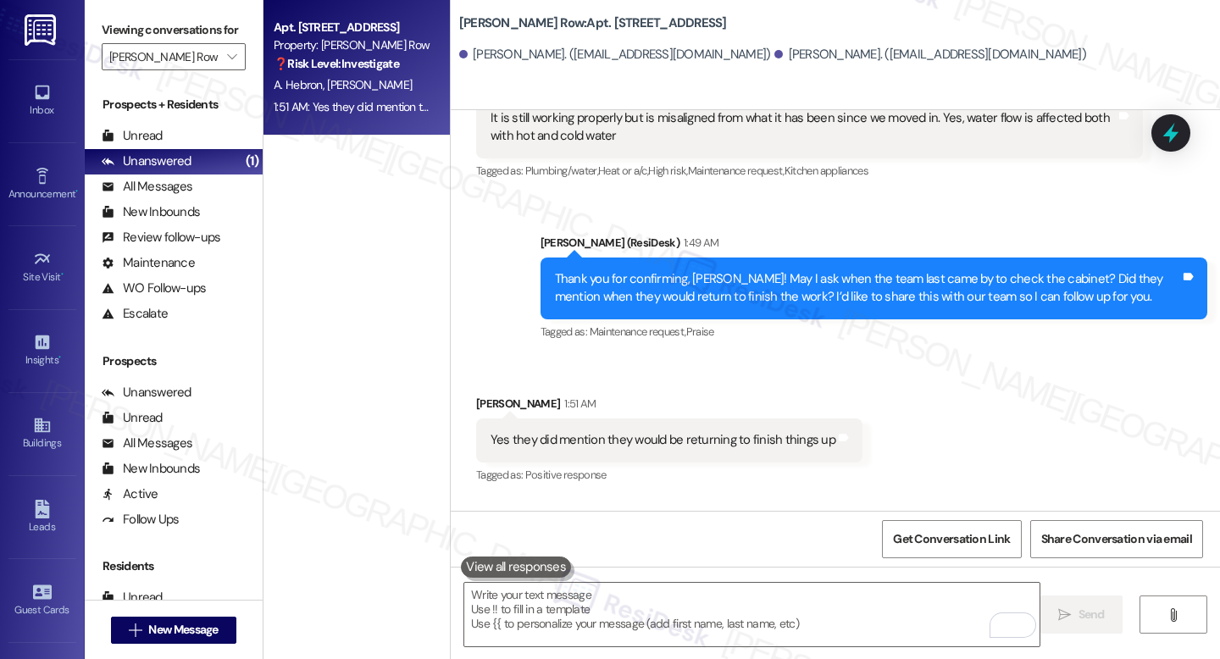
click at [573, 20] on b "J Coopers Row: Apt. 617, 1319 South Capitol Street SW" at bounding box center [593, 23] width 268 height 18
copy b "617"
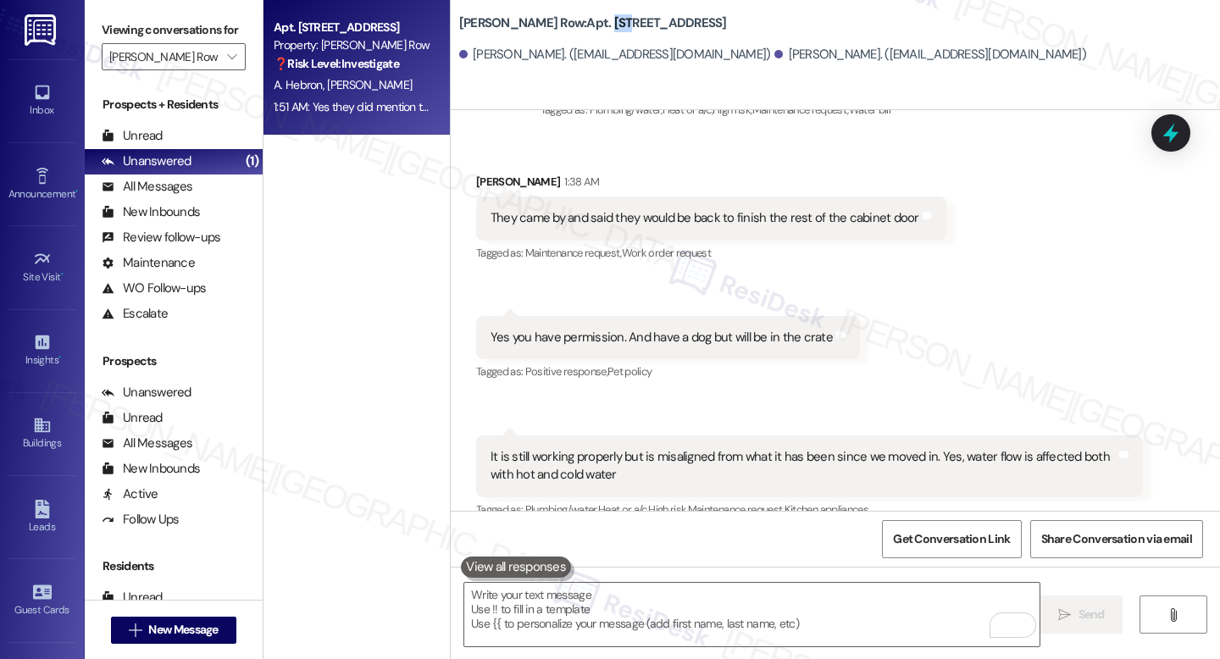
scroll to position [6040, 0]
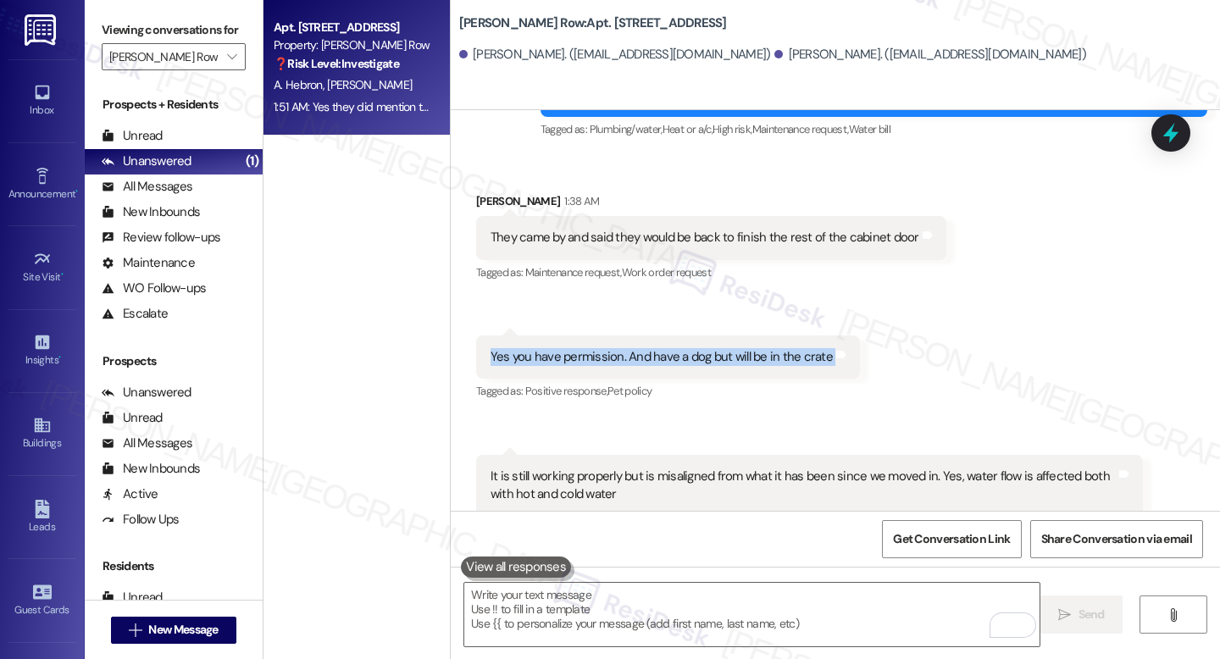
drag, startPoint x: 481, startPoint y: 211, endPoint x: 820, endPoint y: 222, distance: 339.1
click at [820, 336] on div "Yes you have permission. And have a dog but will be in the crate Tags and notes" at bounding box center [668, 357] width 384 height 43
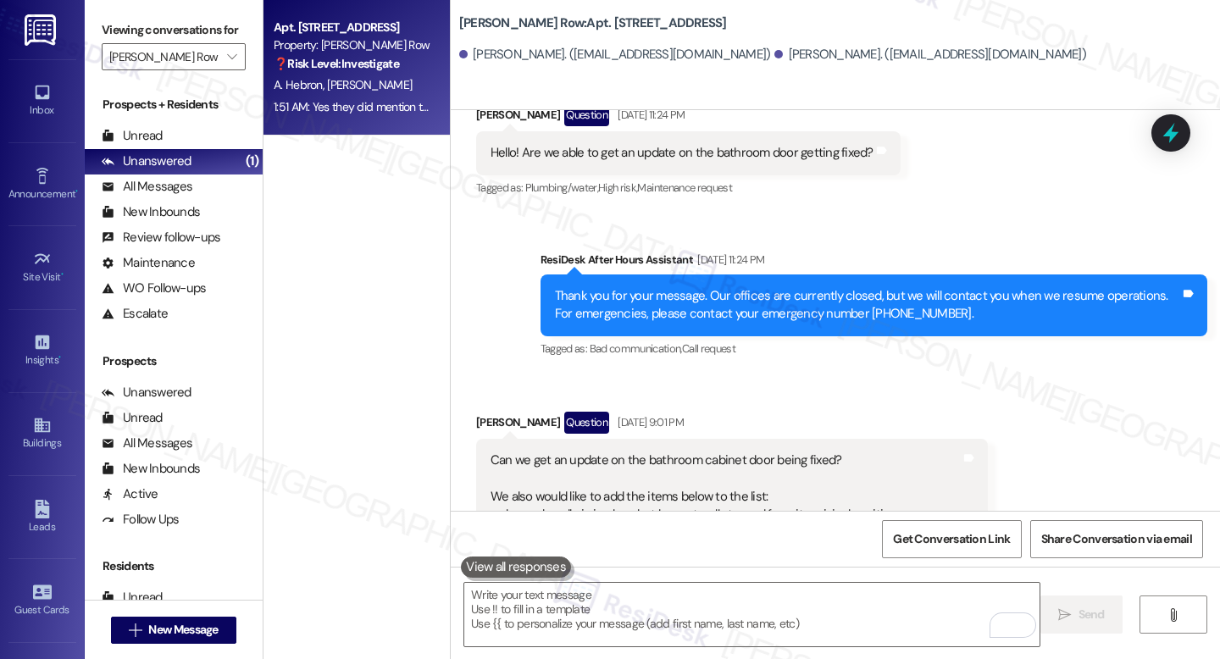
scroll to position [4856, 0]
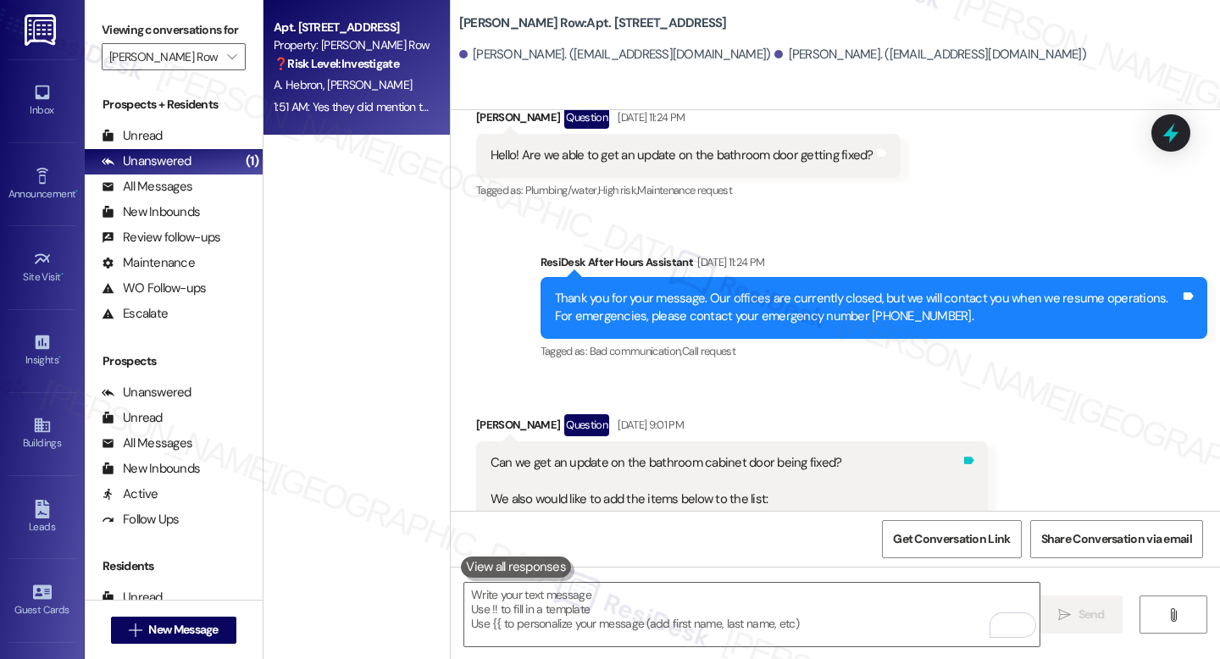
drag, startPoint x: 491, startPoint y: 391, endPoint x: 946, endPoint y: 392, distance: 454.2
click at [946, 441] on div "Can we get an update on the bathroom cabinet door being fixed? We also would li…" at bounding box center [732, 499] width 513 height 116
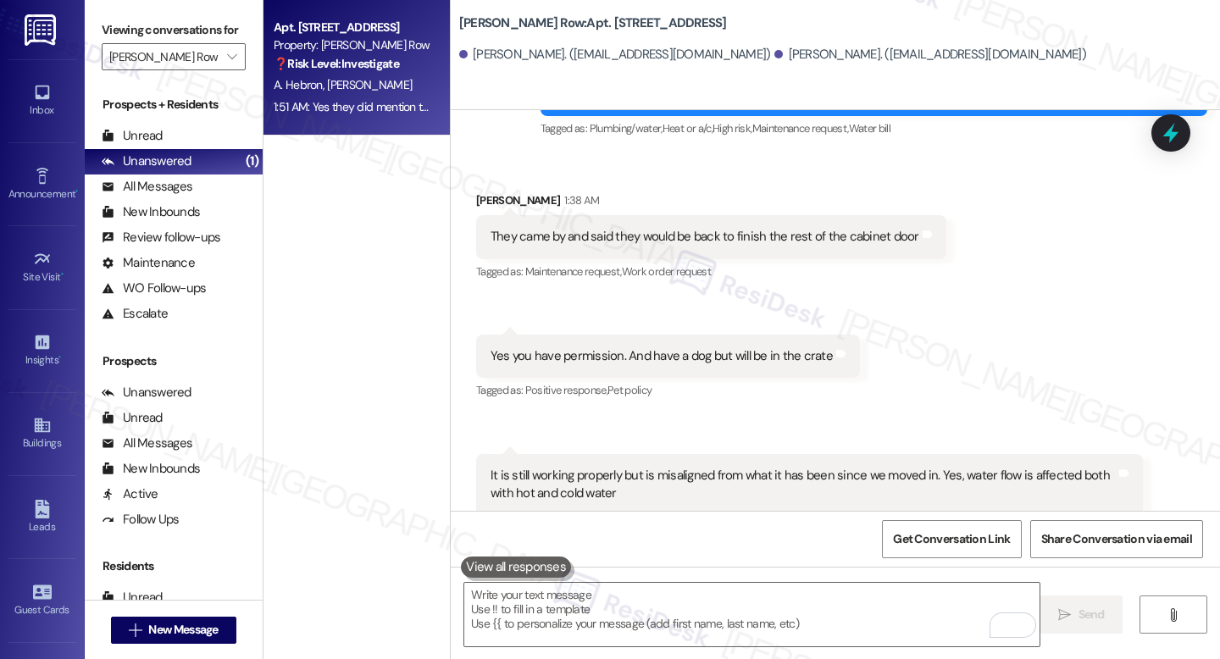
scroll to position [6043, 0]
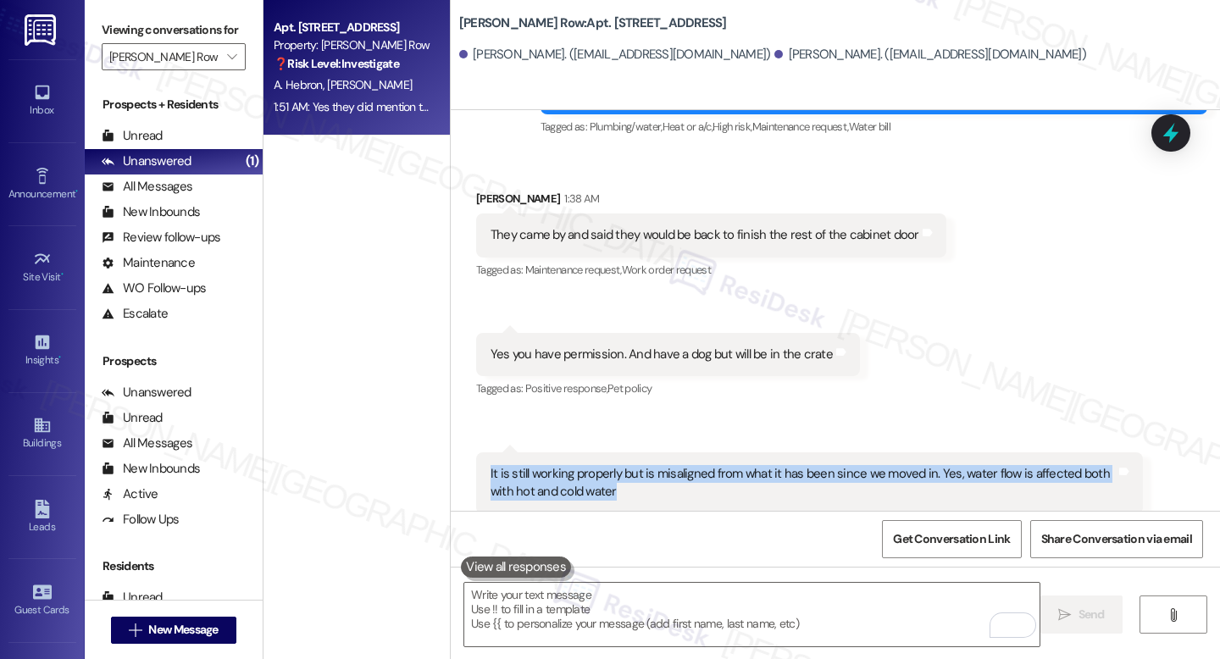
drag, startPoint x: 480, startPoint y: 331, endPoint x: 611, endPoint y: 351, distance: 132.8
click at [611, 465] on div "It is still working properly but is misaligned from what it has been since we m…" at bounding box center [803, 483] width 629 height 36
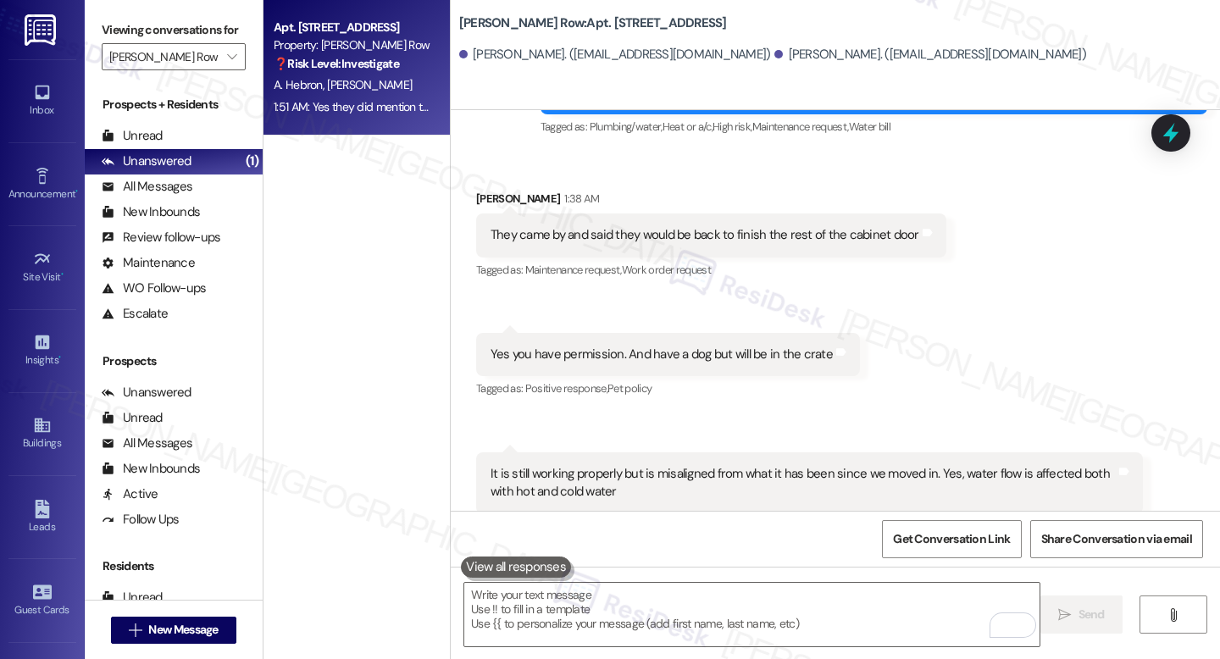
click at [852, 465] on div "It is still working properly but is misaligned from what it has been since we m…" at bounding box center [803, 483] width 625 height 36
drag, startPoint x: 946, startPoint y: 330, endPoint x: 965, endPoint y: 341, distance: 21.7
click at [965, 465] on div "It is still working properly but is misaligned from what it has been since we m…" at bounding box center [803, 483] width 625 height 36
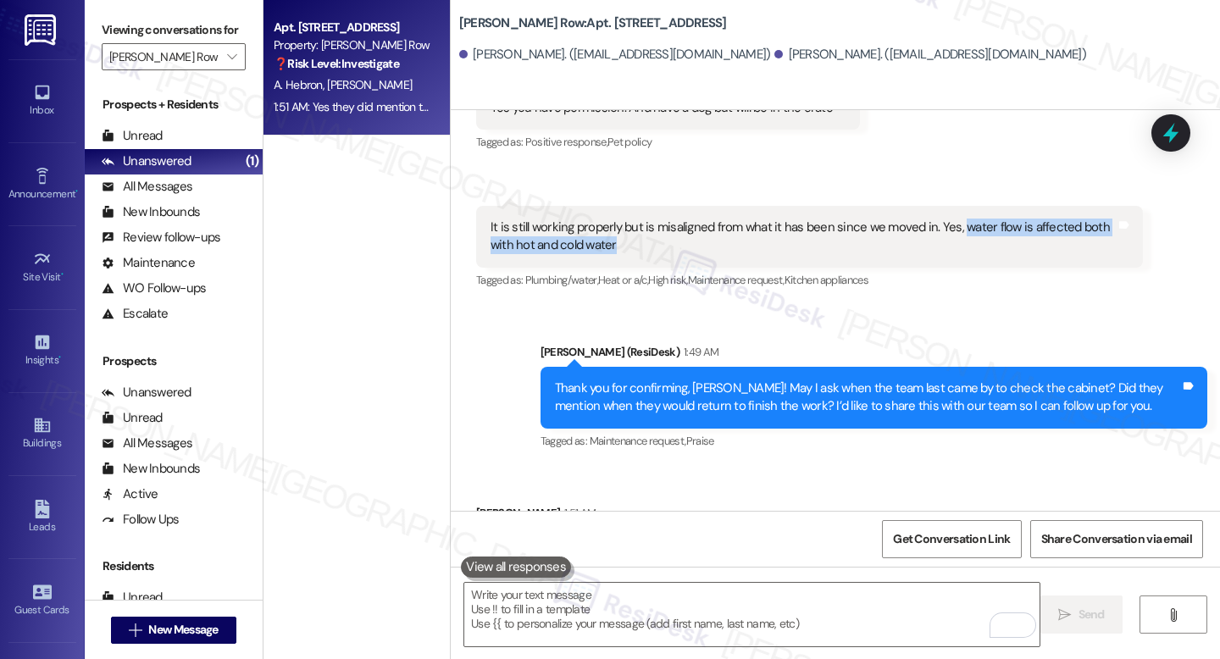
scroll to position [6399, 0]
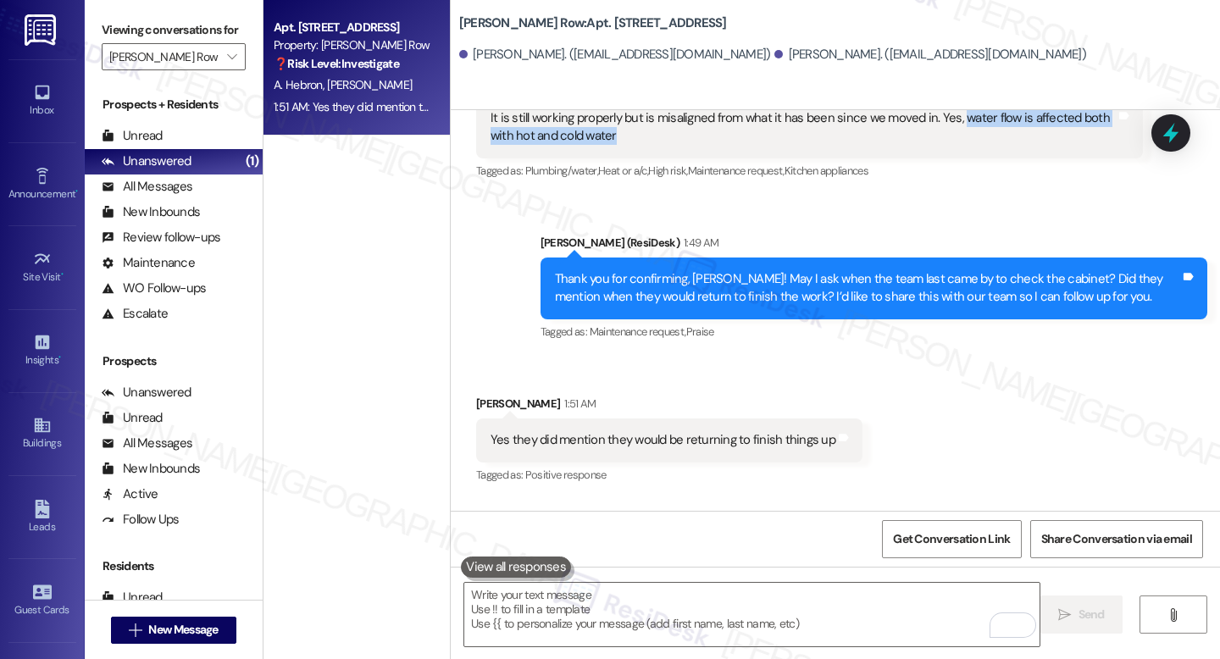
click at [574, 23] on b "J Coopers Row: Apt. 617, 1319 South Capitol Street SW" at bounding box center [593, 23] width 268 height 18
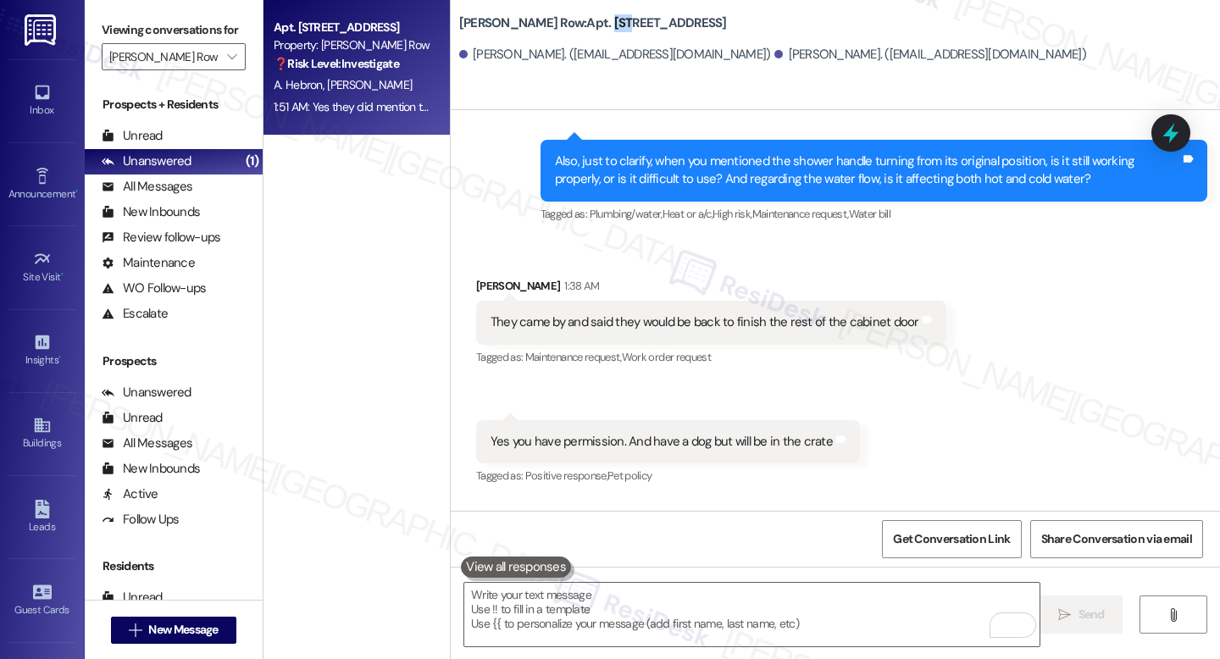
scroll to position [5950, 0]
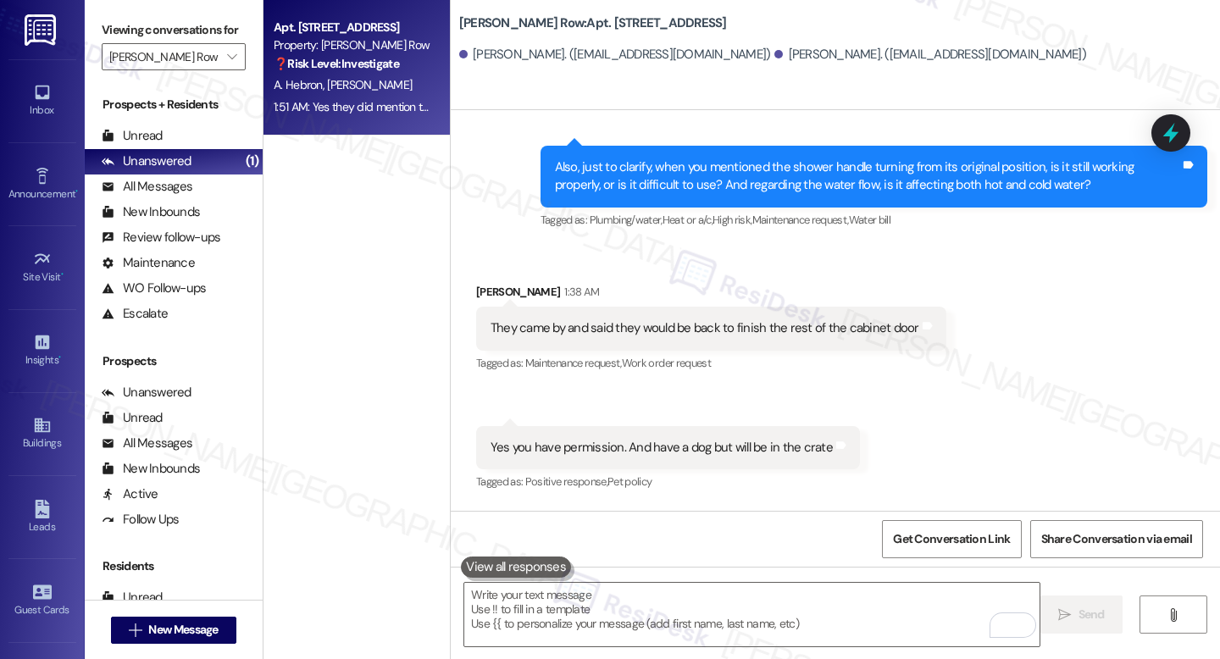
click at [601, 439] on div "Yes you have permission. And have a dog but will be in the crate" at bounding box center [662, 448] width 342 height 18
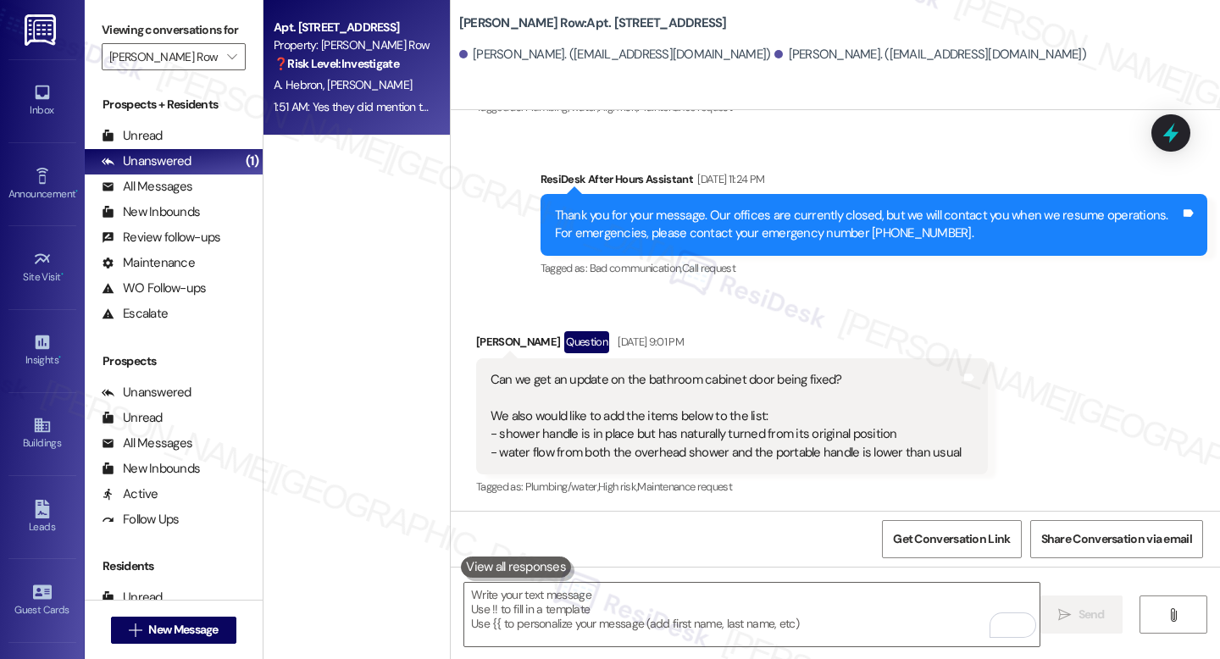
scroll to position [4933, 0]
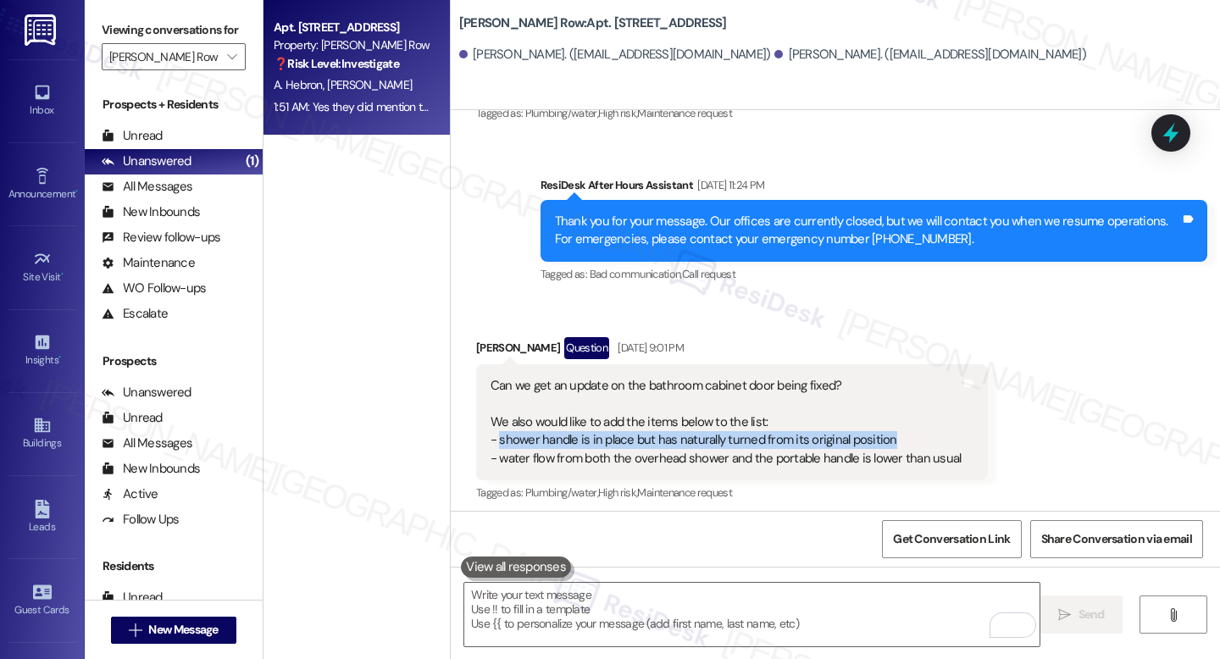
drag, startPoint x: 490, startPoint y: 296, endPoint x: 924, endPoint y: 292, distance: 433.8
click at [924, 377] on div "Can we get an update on the bathroom cabinet door being fixed? We also would li…" at bounding box center [726, 422] width 471 height 91
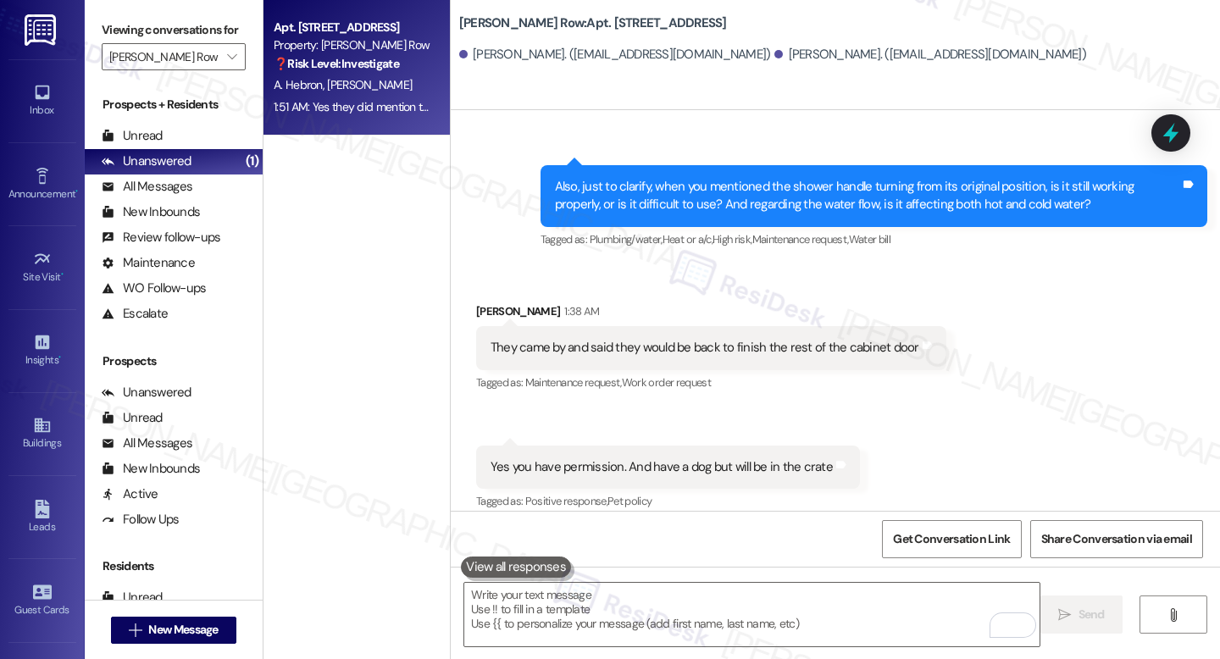
scroll to position [5927, 0]
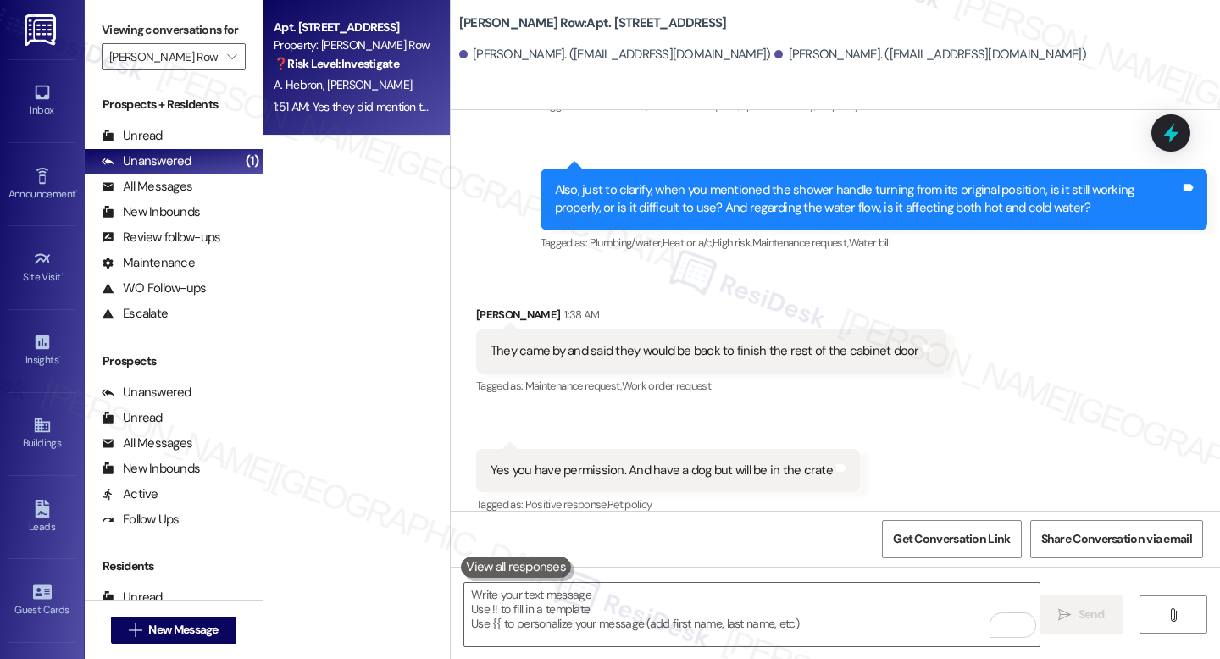
drag, startPoint x: 479, startPoint y: 445, endPoint x: 923, endPoint y: 448, distance: 444.0
click at [923, 569] on div "It is still working properly but is misaligned from what it has been since we m…" at bounding box center [809, 600] width 667 height 62
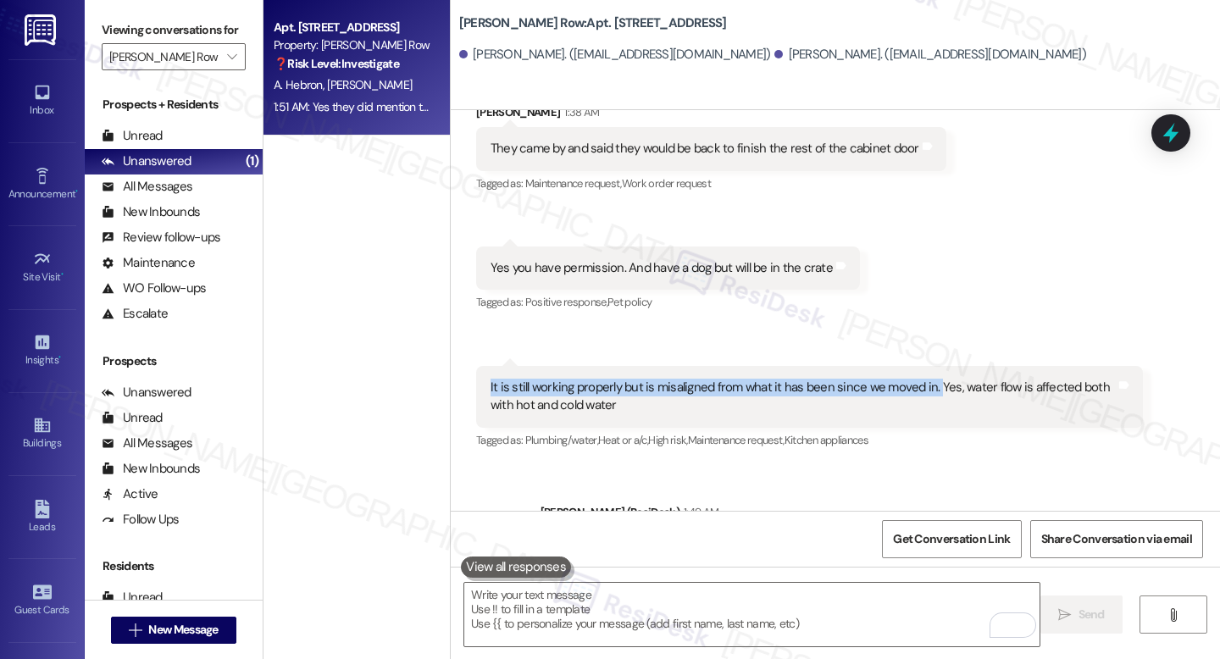
scroll to position [6399, 0]
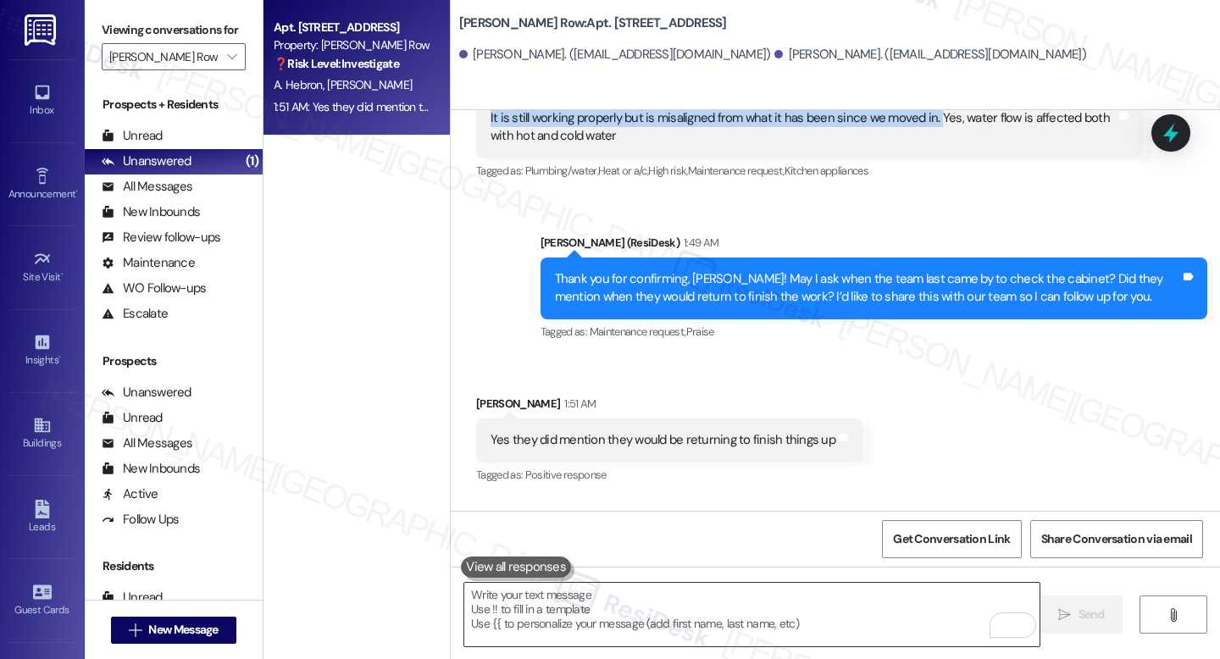
click at [745, 616] on textarea "To enrich screen reader interactions, please activate Accessibility in Grammarl…" at bounding box center [751, 615] width 575 height 64
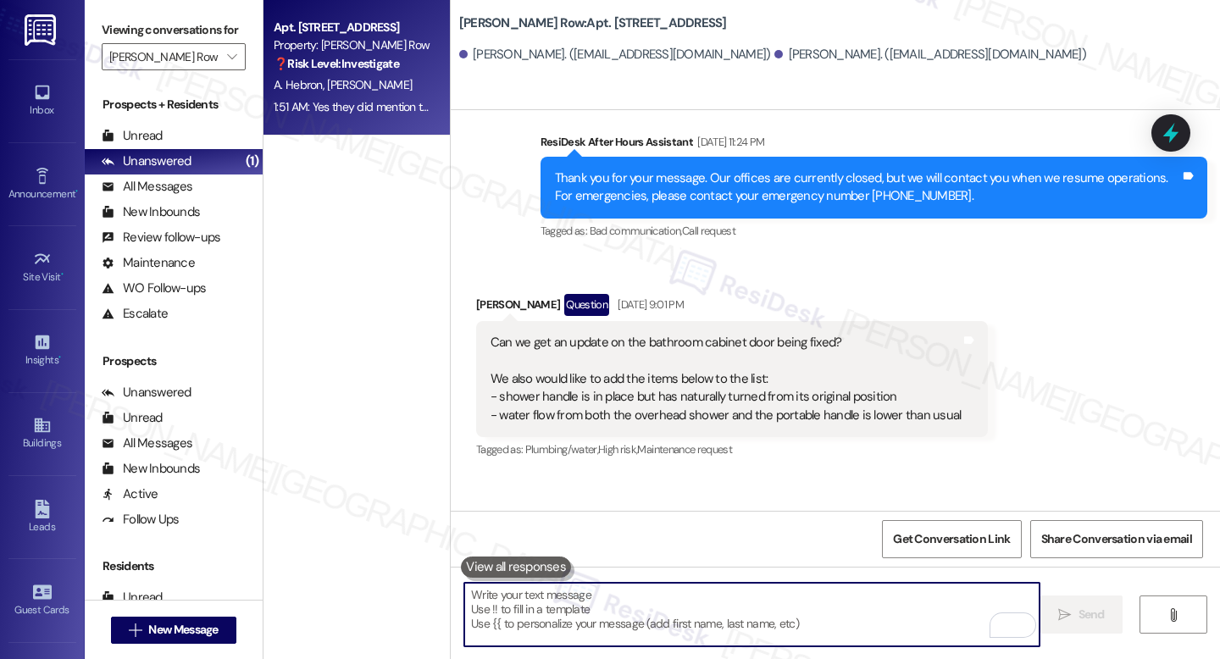
scroll to position [4970, 0]
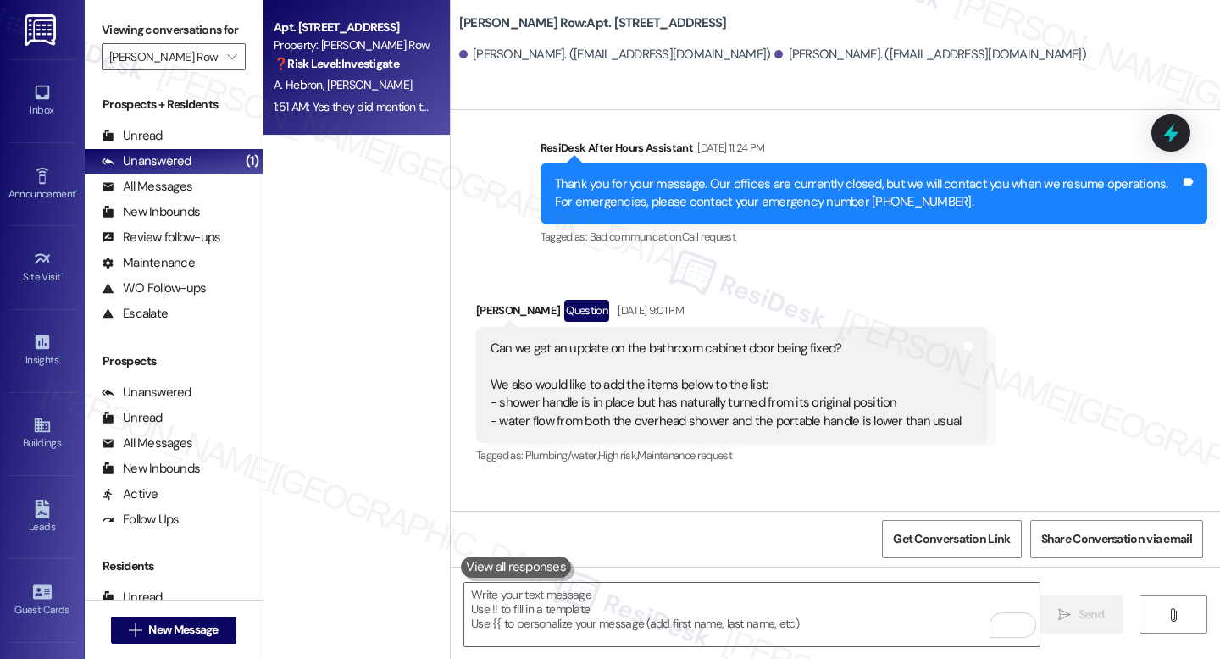
click at [514, 340] on div "Can we get an update on the bathroom cabinet door being fixed? We also would li…" at bounding box center [726, 385] width 471 height 91
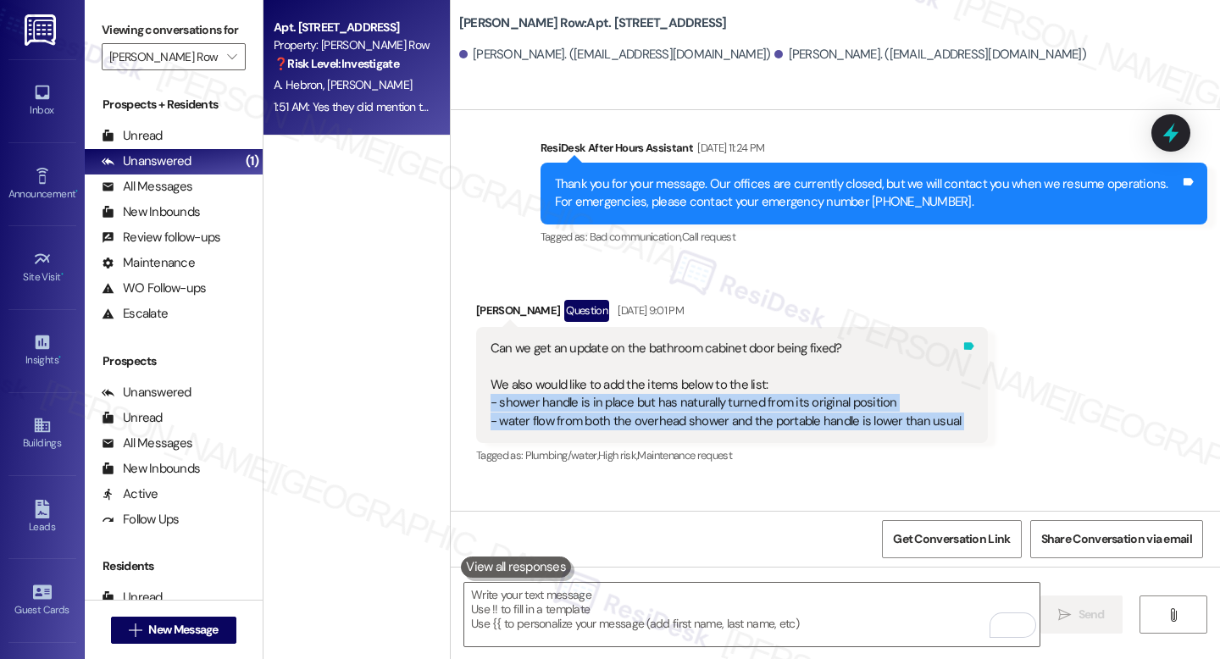
drag, startPoint x: 494, startPoint y: 263, endPoint x: 946, endPoint y: 275, distance: 452.6
click at [946, 327] on div "Can we get an update on the bathroom cabinet door being fixed? We also would li…" at bounding box center [732, 385] width 513 height 116
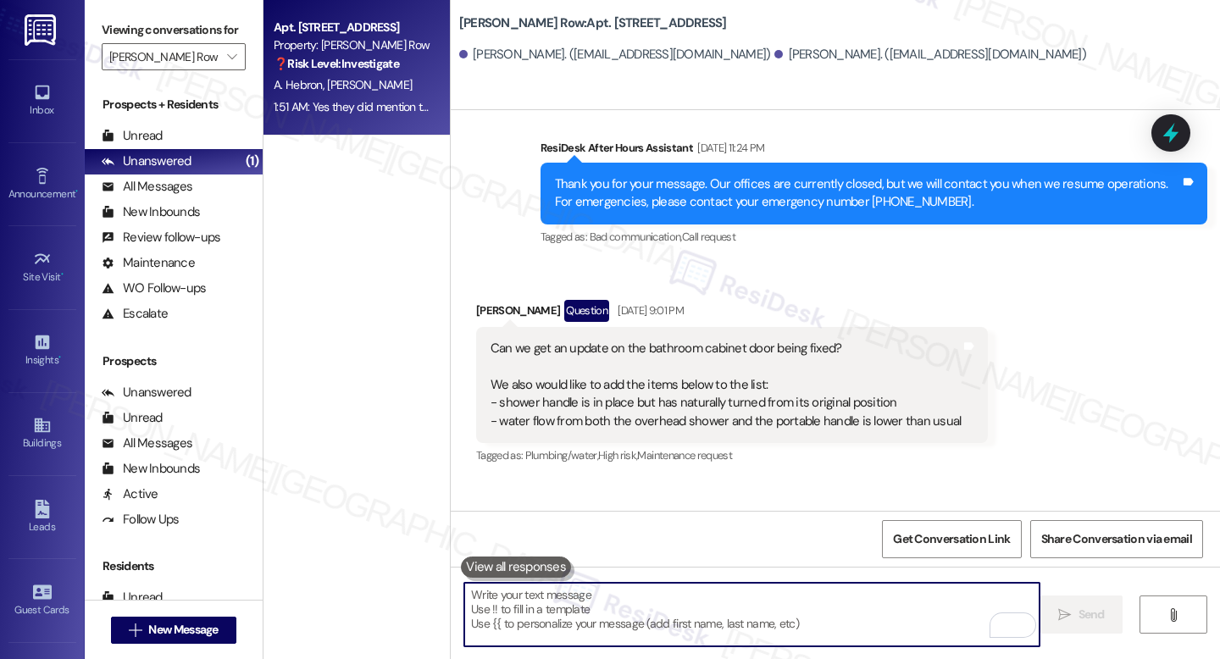
click at [512, 598] on textarea "To enrich screen reader interactions, please activate Accessibility in Grammarl…" at bounding box center [751, 615] width 575 height 64
paste textarea "Hi {{first_name}}, thank you for your patience! I wanted to let you know that w…"
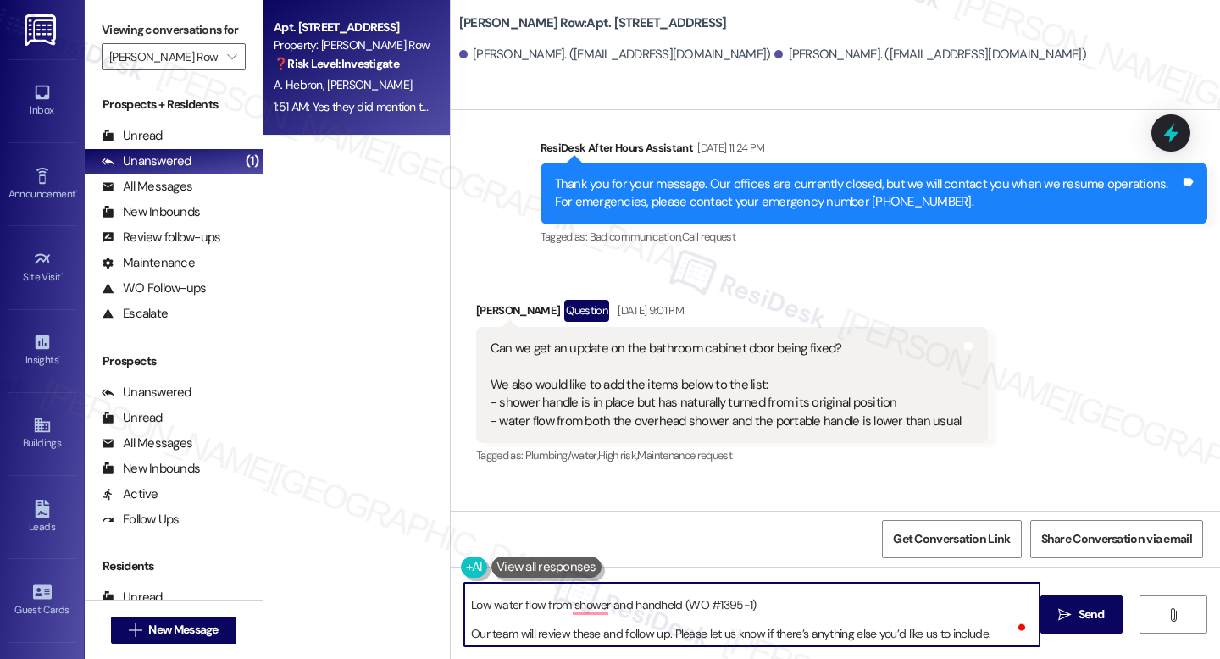
scroll to position [0, 0]
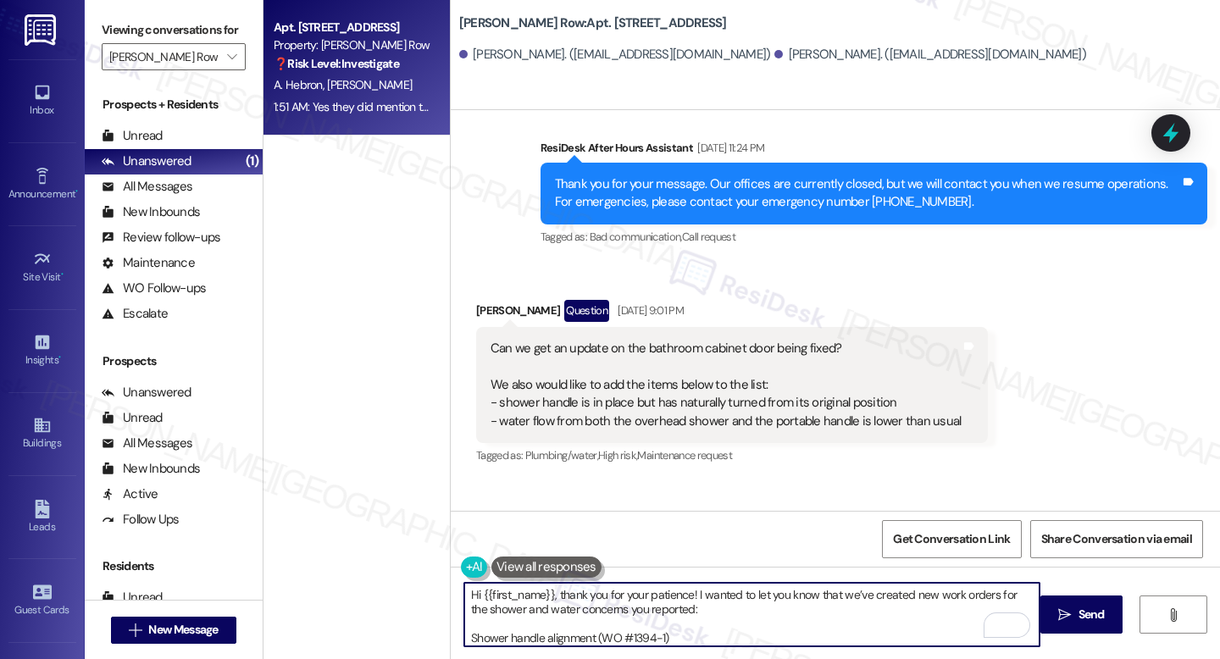
click at [545, 594] on textarea "Hi {{first_name}}, thank you for your patience! I wanted to let you know that w…" at bounding box center [751, 615] width 575 height 64
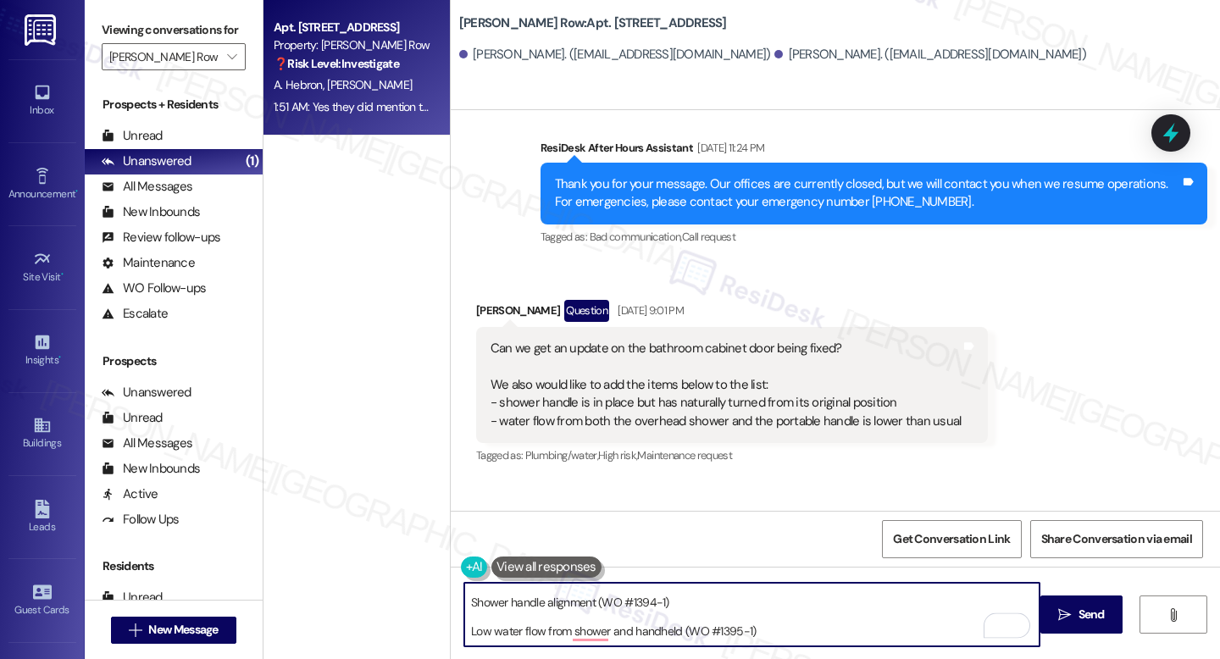
click at [648, 623] on textarea "Hi Anthony, thank you for your patience! I wanted to let you know that we’ve cr…" at bounding box center [751, 615] width 575 height 64
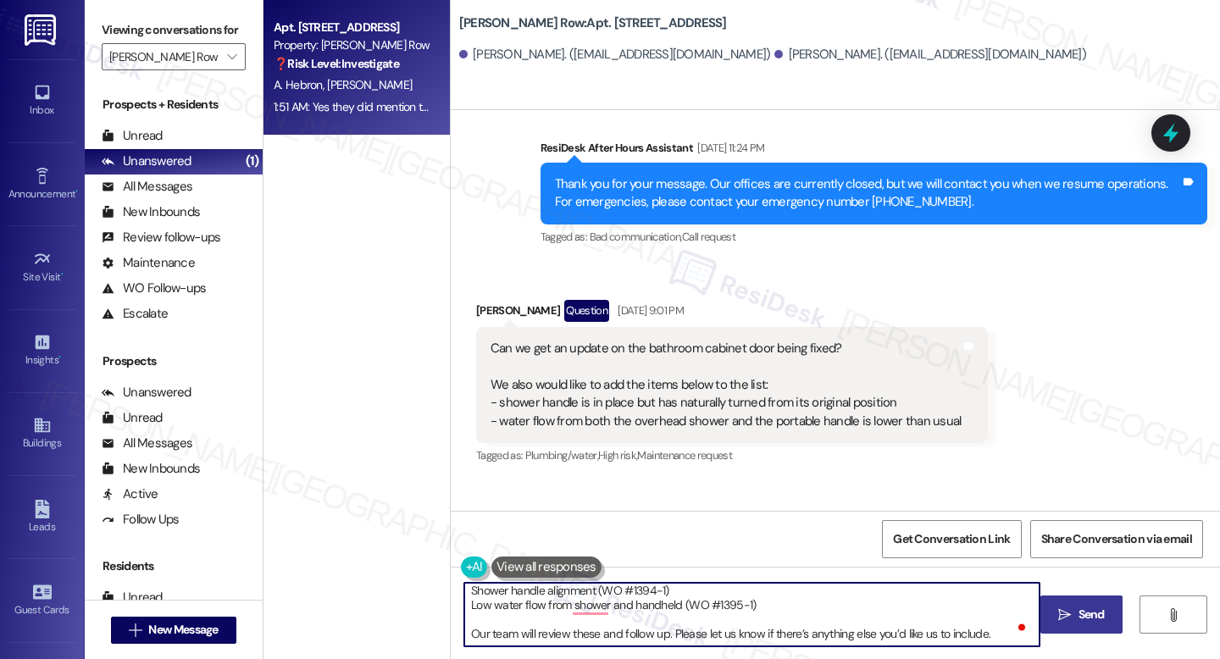
type textarea "Hi Anthony, thank you for your patience! I wanted to let you know that we’ve cr…"
click at [1082, 610] on span "Send" at bounding box center [1092, 615] width 26 height 18
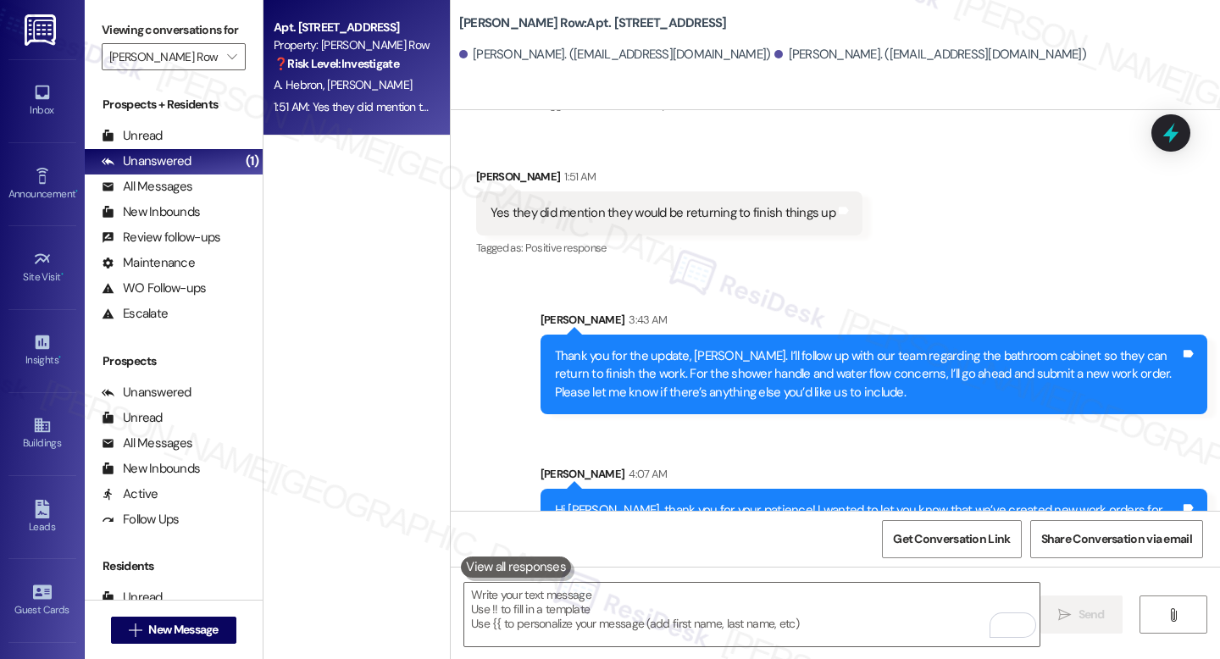
click at [794, 307] on div "Sent via SMS Sarah 3:43 AM Thank you for the update, Anthony. I’ll follow up wi…" at bounding box center [835, 463] width 769 height 381
click at [1161, 126] on icon at bounding box center [1171, 133] width 29 height 29
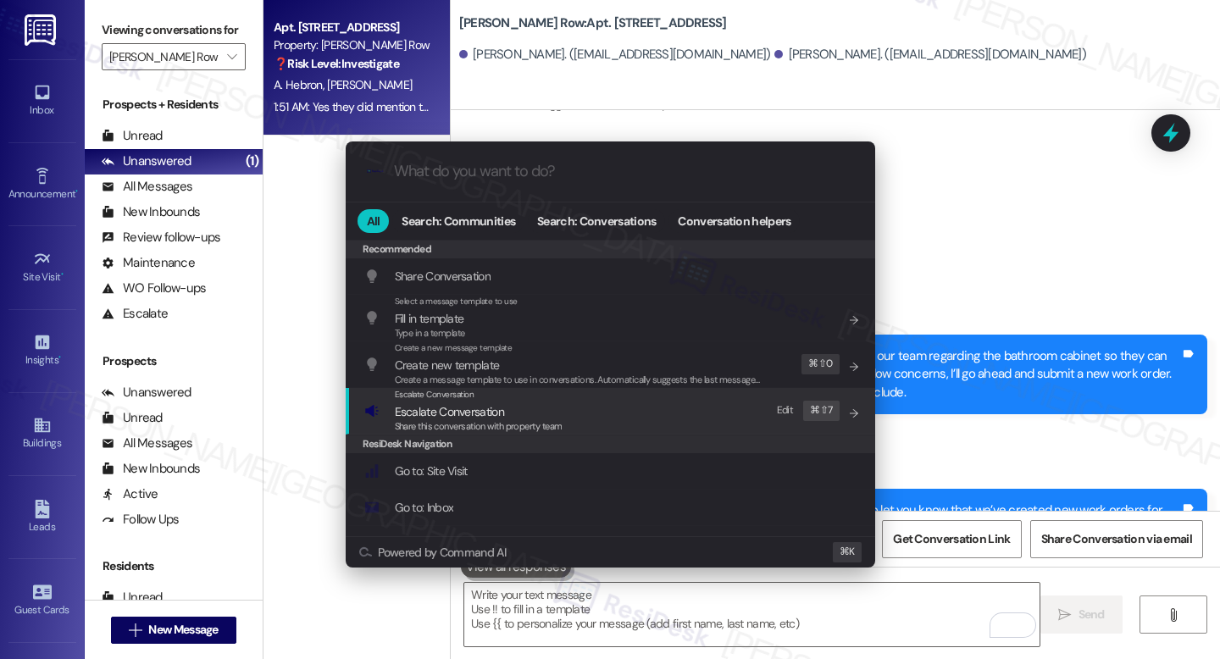
click at [505, 407] on span "Escalate Conversation" at bounding box center [479, 411] width 168 height 19
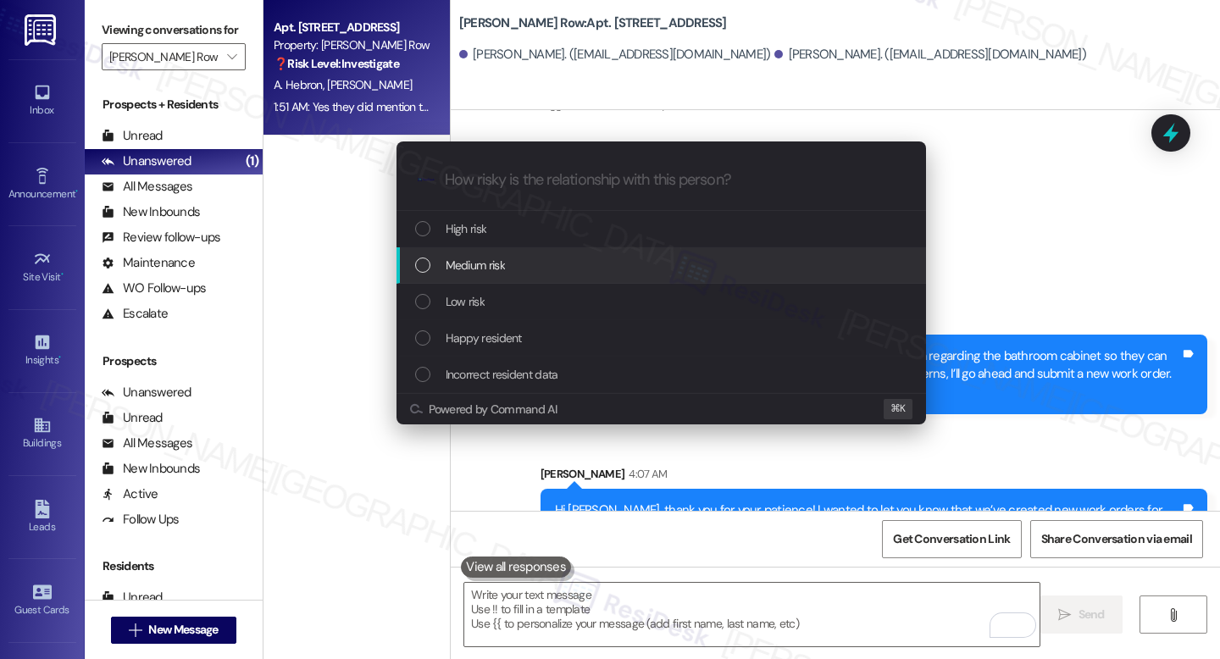
click at [470, 264] on span "Medium risk" at bounding box center [475, 265] width 59 height 19
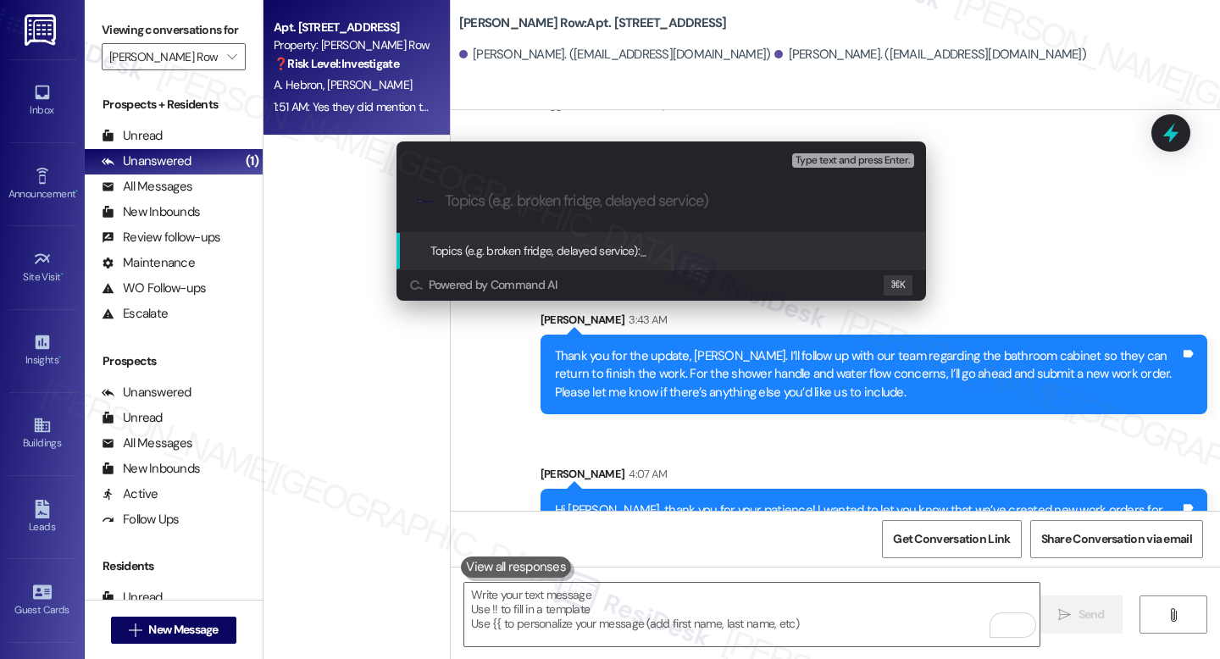
paste input "Follow UP on WO #... and WO # & # Filed by ResiDesk"
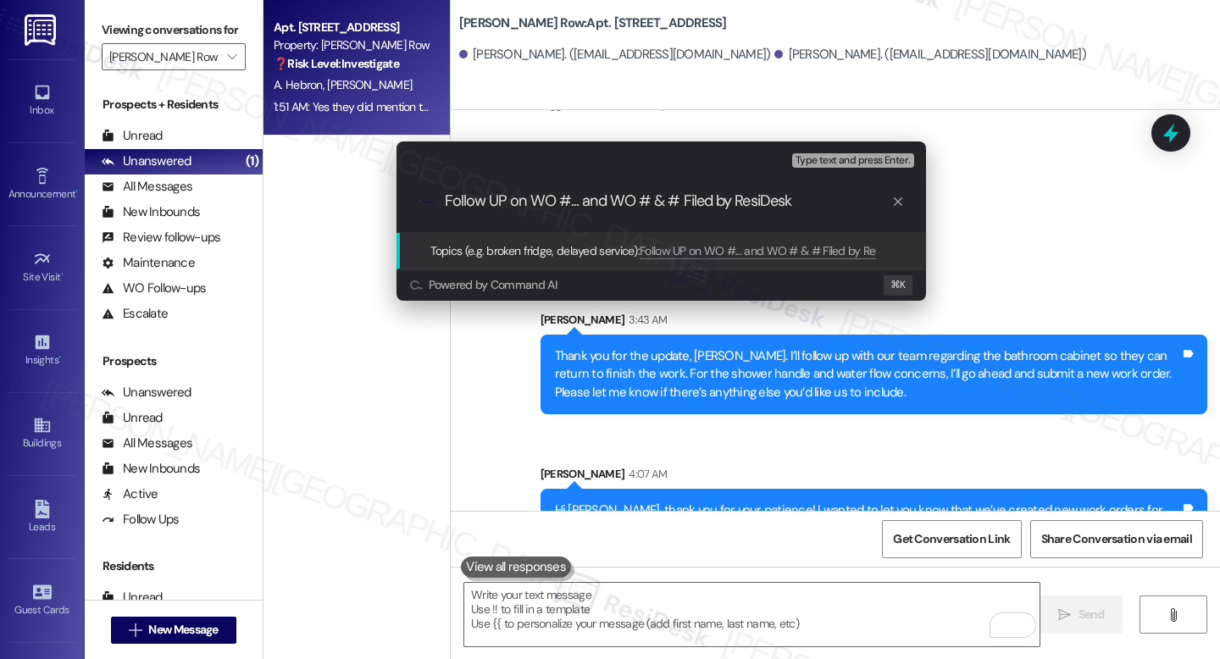
scroll to position [0, 0]
drag, startPoint x: 567, startPoint y: 200, endPoint x: 673, endPoint y: 200, distance: 105.9
click at [673, 200] on input "Follow UP on WO #... and WO # & # Filed by ResiDesk" at bounding box center [668, 201] width 447 height 18
paste input "1350-1"
click at [783, 202] on input "Follow UP on WO #1350-1 Filed by ResiDesk" at bounding box center [668, 201] width 447 height 18
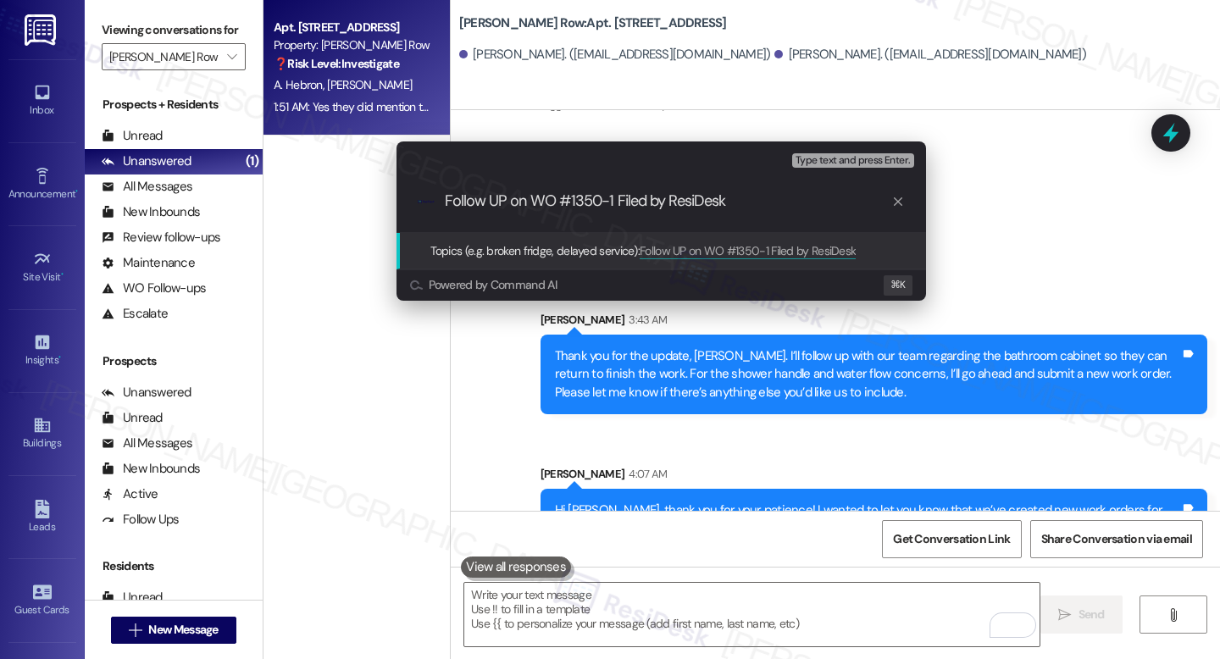
type input "Follow UP on WO #1350-1 Filed by ResiDesk"
click at [878, 152] on div "Type text and press Enter." at bounding box center [854, 161] width 125 height 22
click at [809, 204] on input "Follow UP on WO #1350-1 Filed by ResiDesk" at bounding box center [668, 201] width 447 height 18
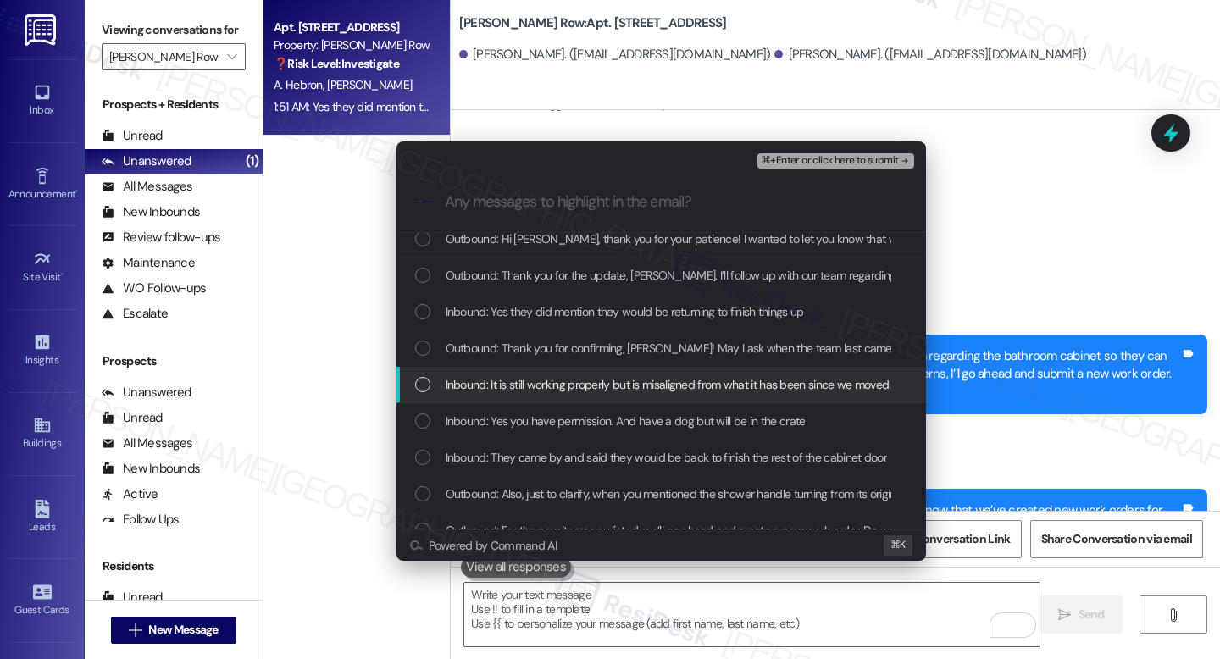
scroll to position [18, 0]
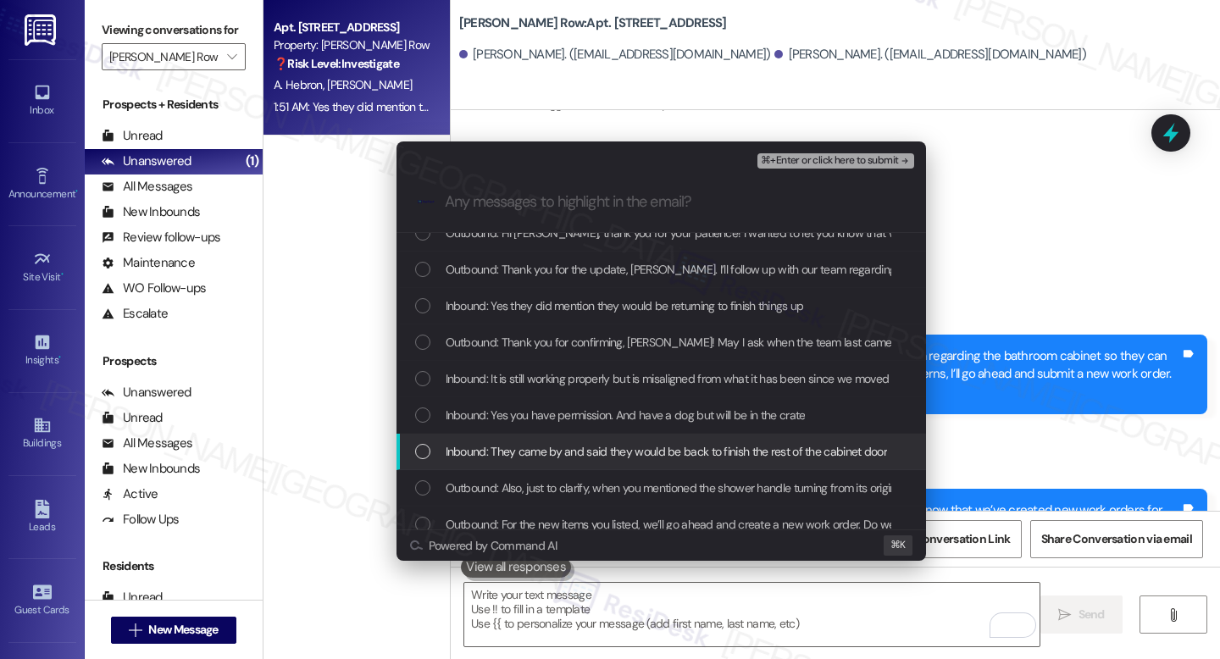
click at [552, 444] on span "Inbound: They came by and said they would be back to finish the rest of the cab…" at bounding box center [666, 451] width 441 height 19
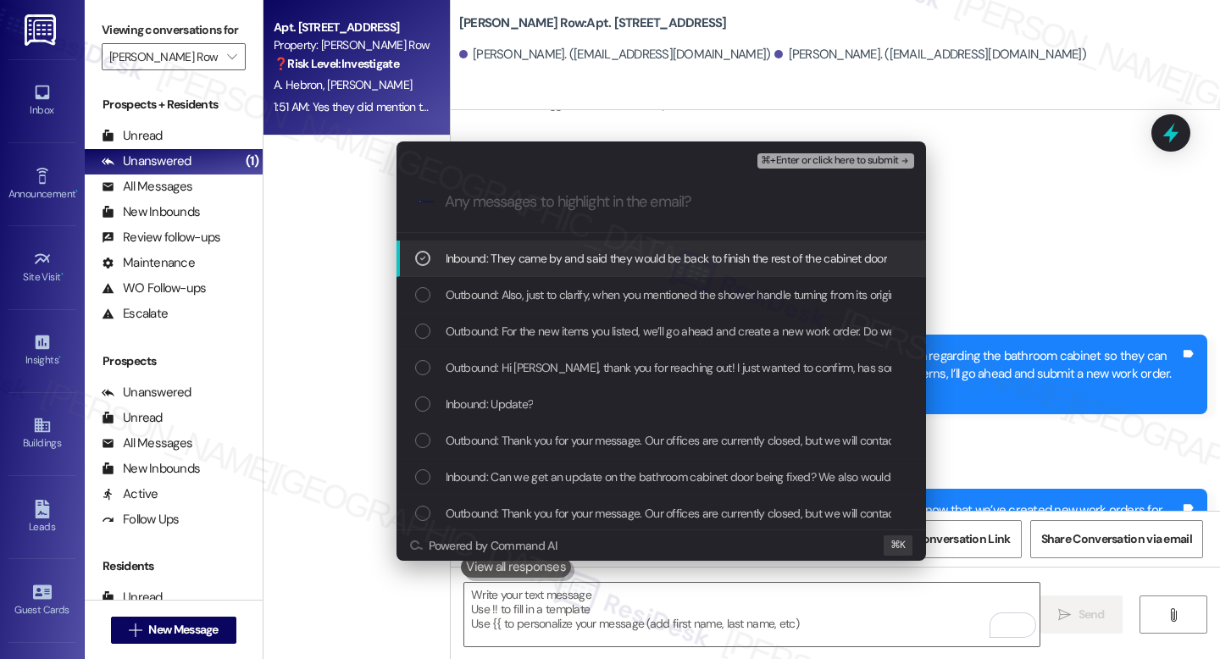
scroll to position [213, 0]
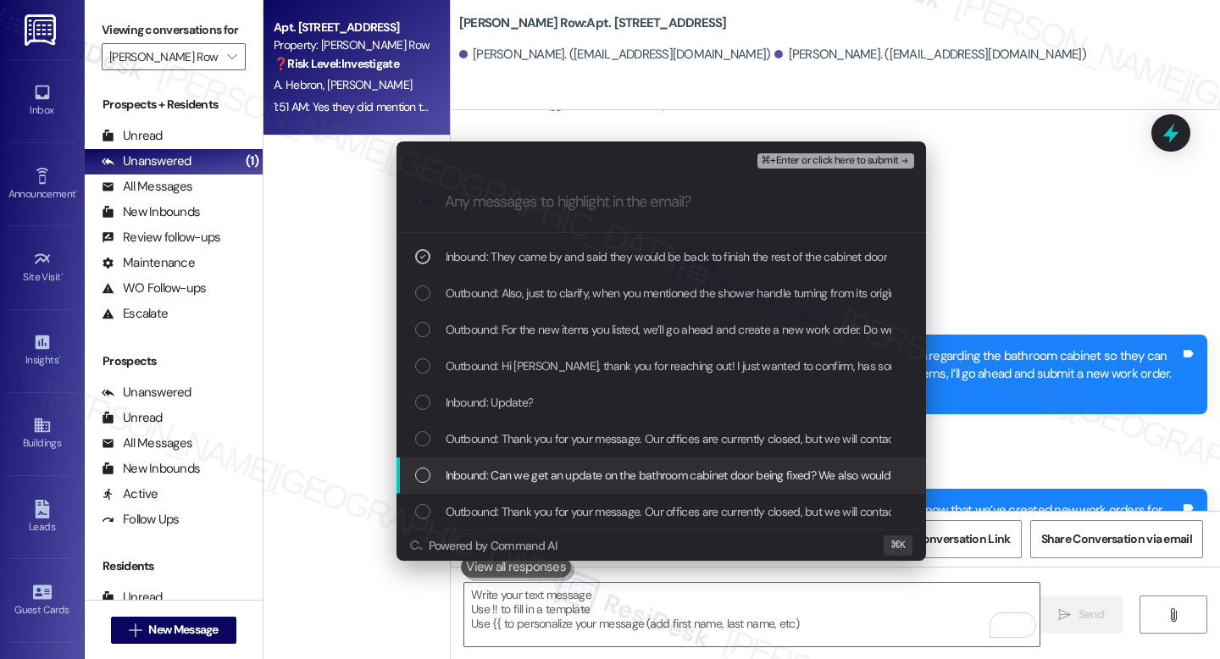
click at [562, 476] on span "Inbound: Can we get an update on the bathroom cabinet door being fixed? We also…" at bounding box center [1166, 475] width 1441 height 19
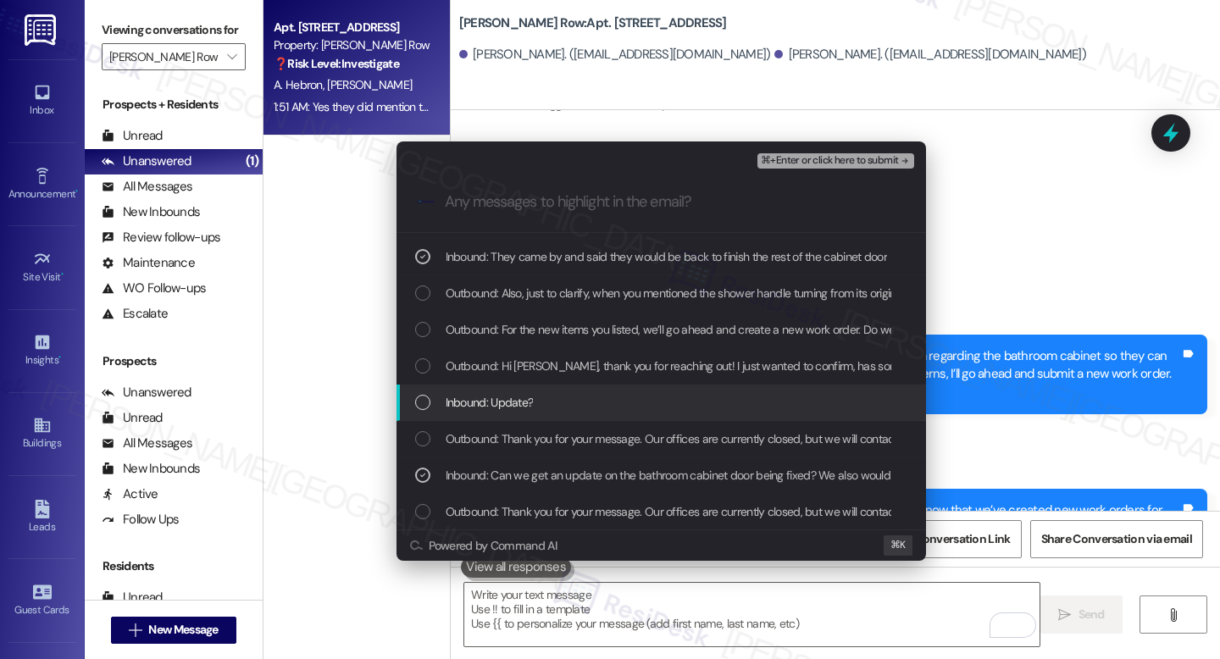
click at [540, 412] on div "Inbound: Update?" at bounding box center [663, 402] width 496 height 19
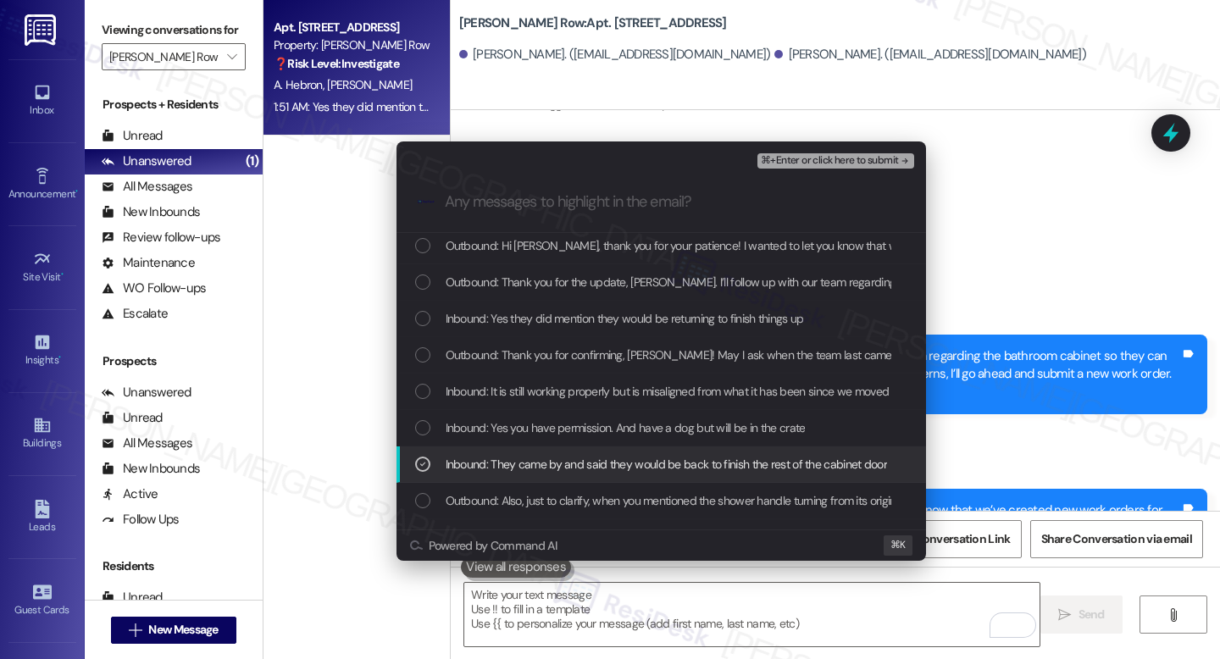
scroll to position [0, 0]
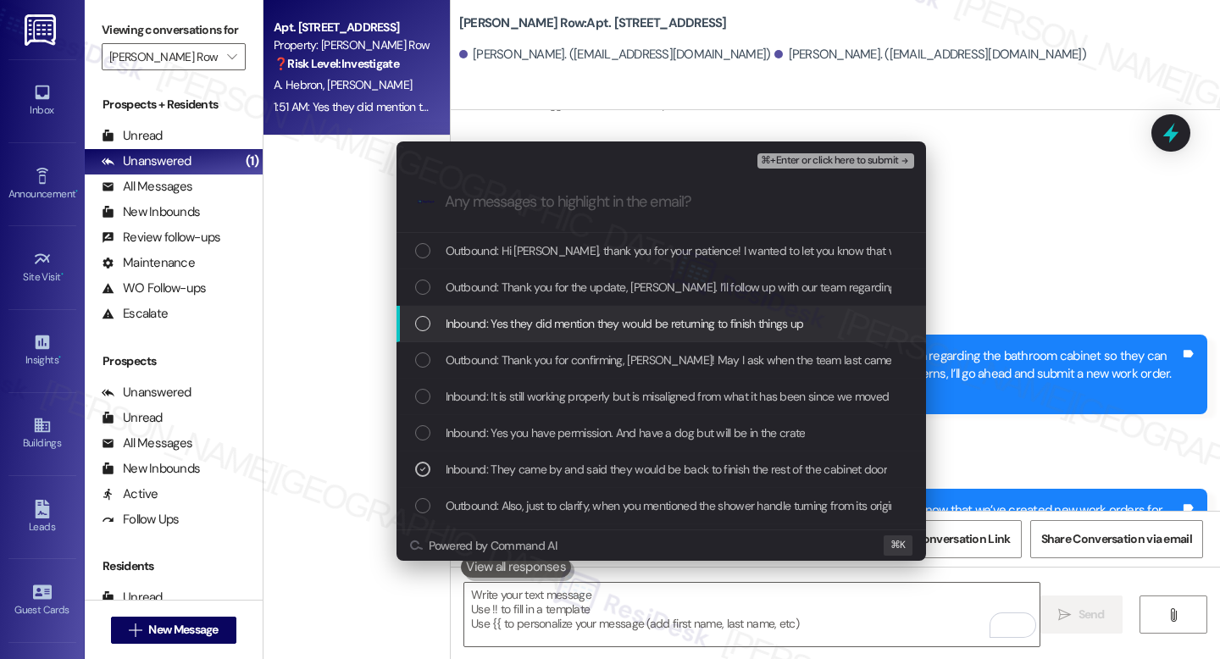
click at [555, 318] on span "Inbound: Yes they did mention they would be returning to finish things up" at bounding box center [625, 323] width 358 height 19
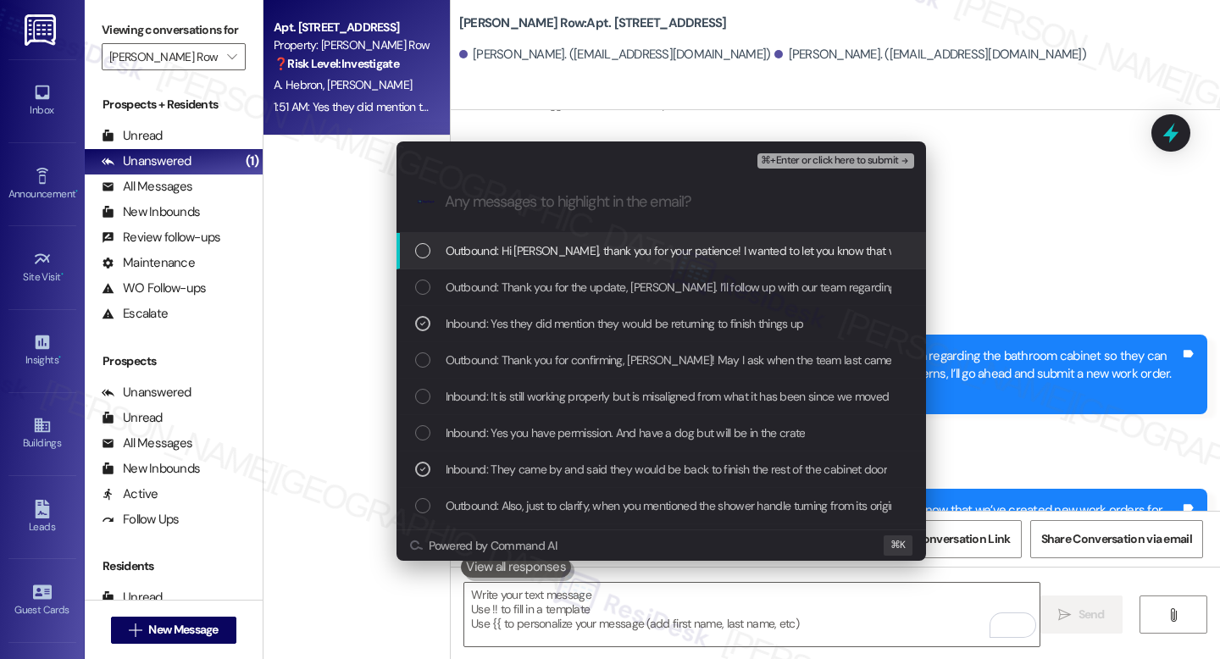
click at [796, 169] on div "⌘+Enter or click here to submit" at bounding box center [836, 161] width 159 height 22
click at [795, 164] on span "⌘+Enter or click here to submit" at bounding box center [829, 161] width 137 height 12
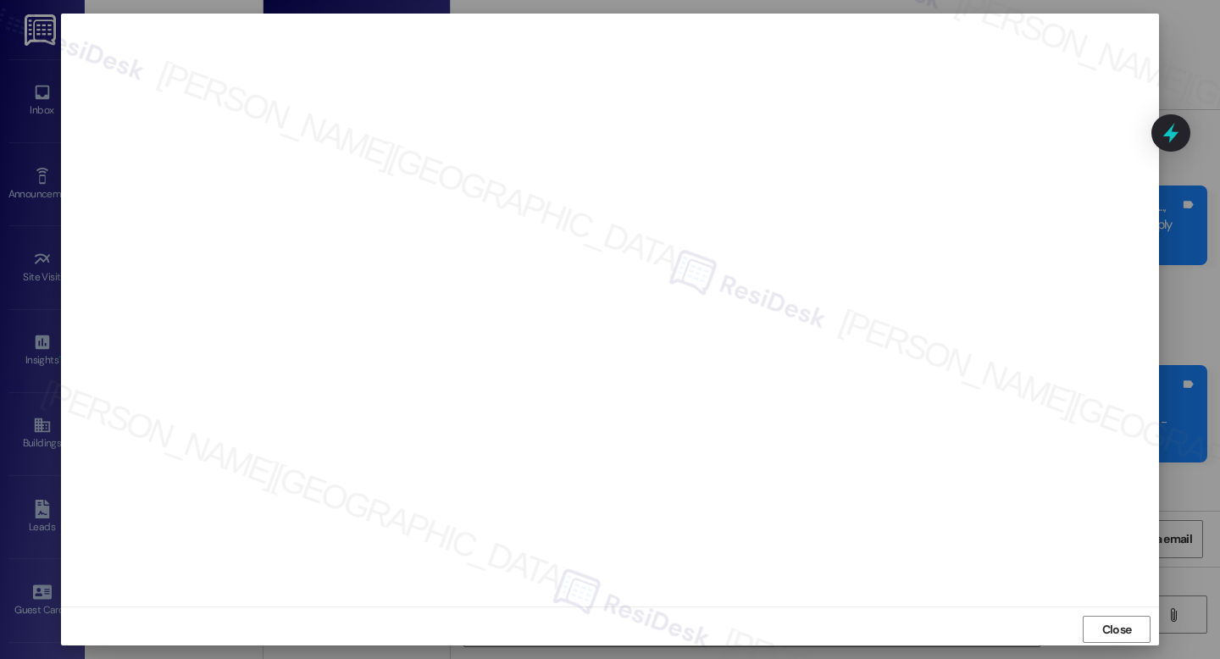
scroll to position [6626, 0]
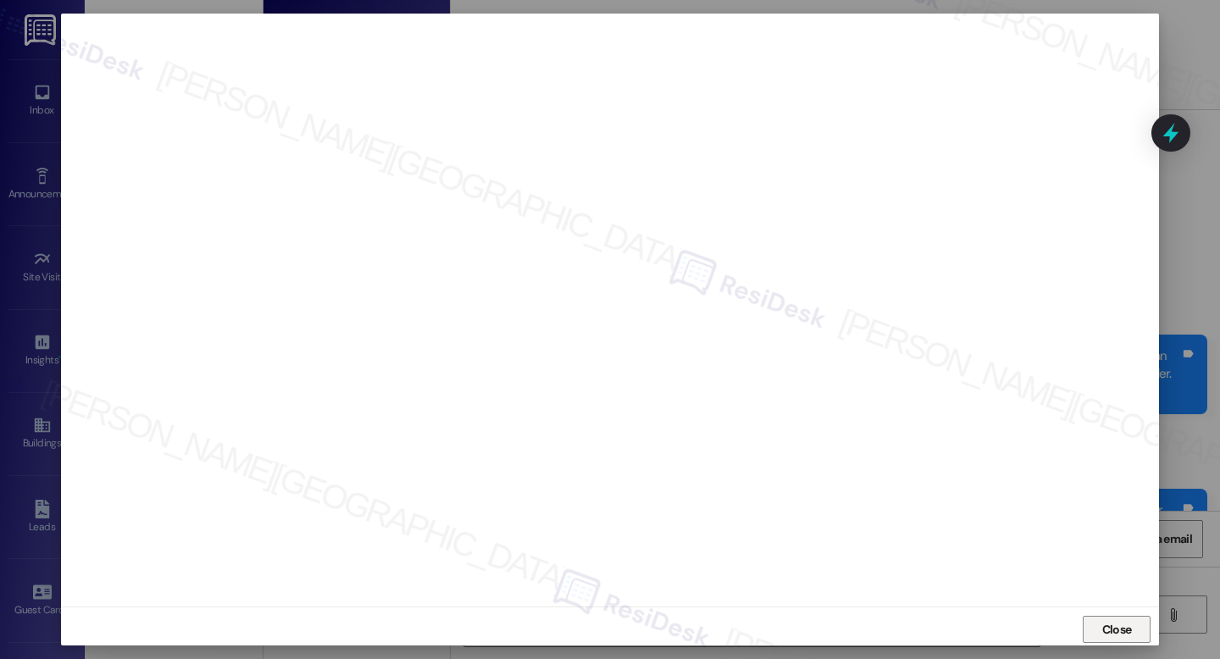
click at [1110, 633] on span "Close" at bounding box center [1117, 630] width 30 height 18
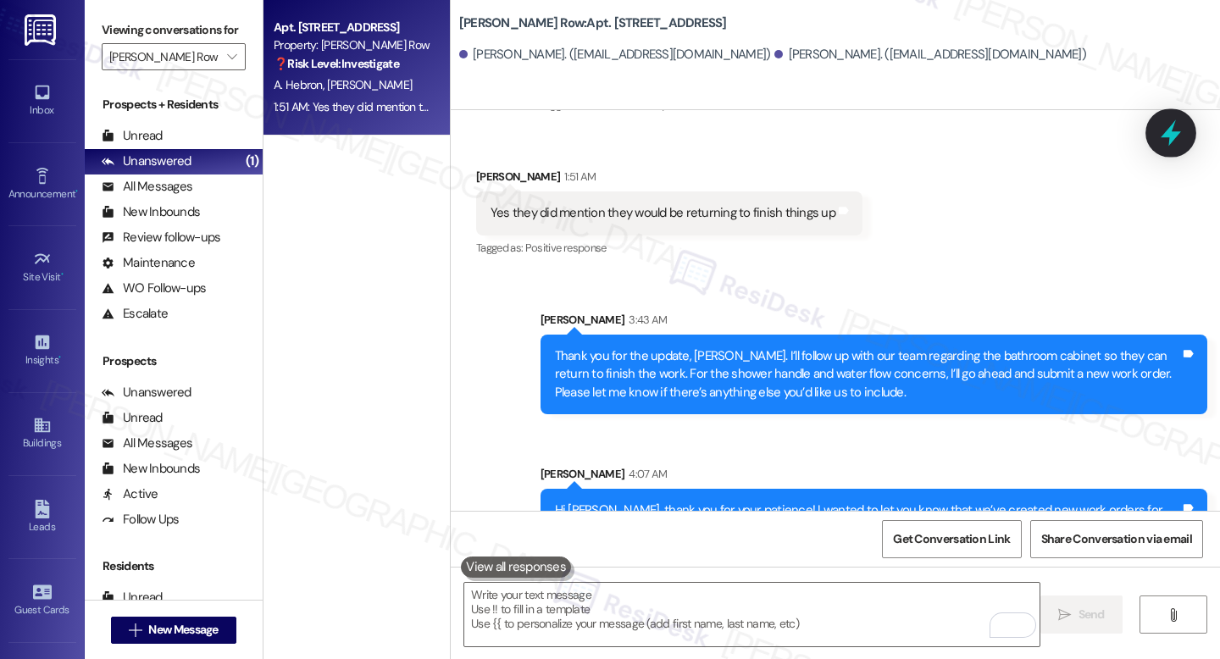
click at [1156, 134] on div at bounding box center [1171, 132] width 51 height 48
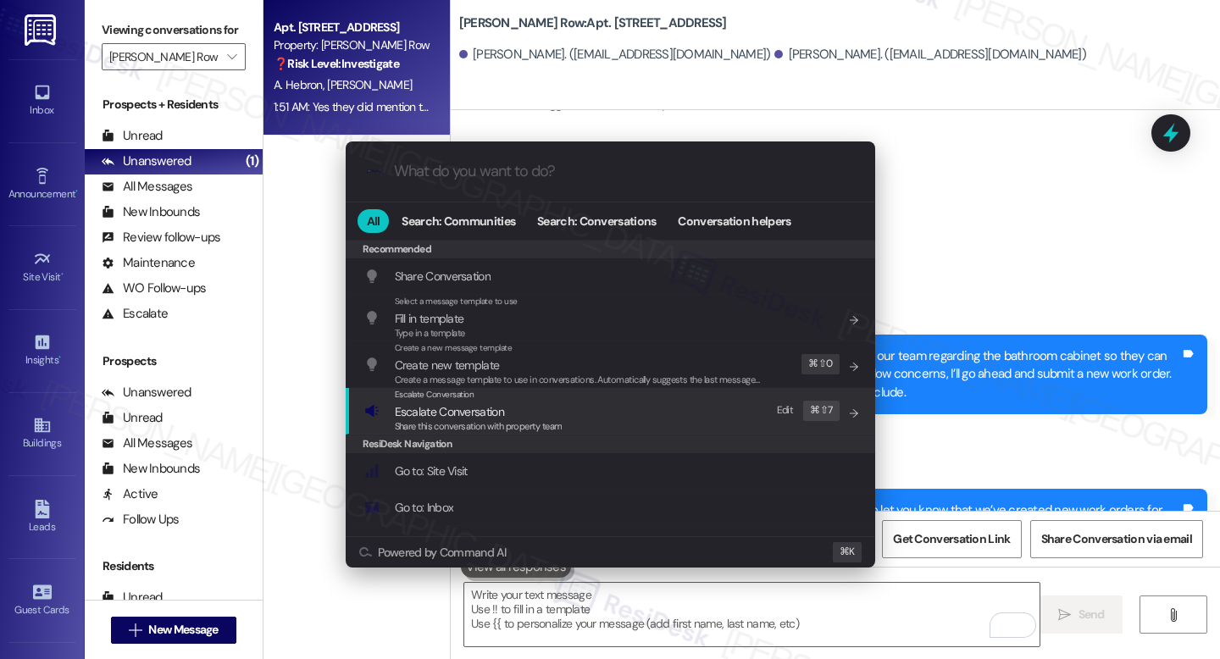
click at [502, 408] on span "Escalate Conversation" at bounding box center [449, 411] width 109 height 15
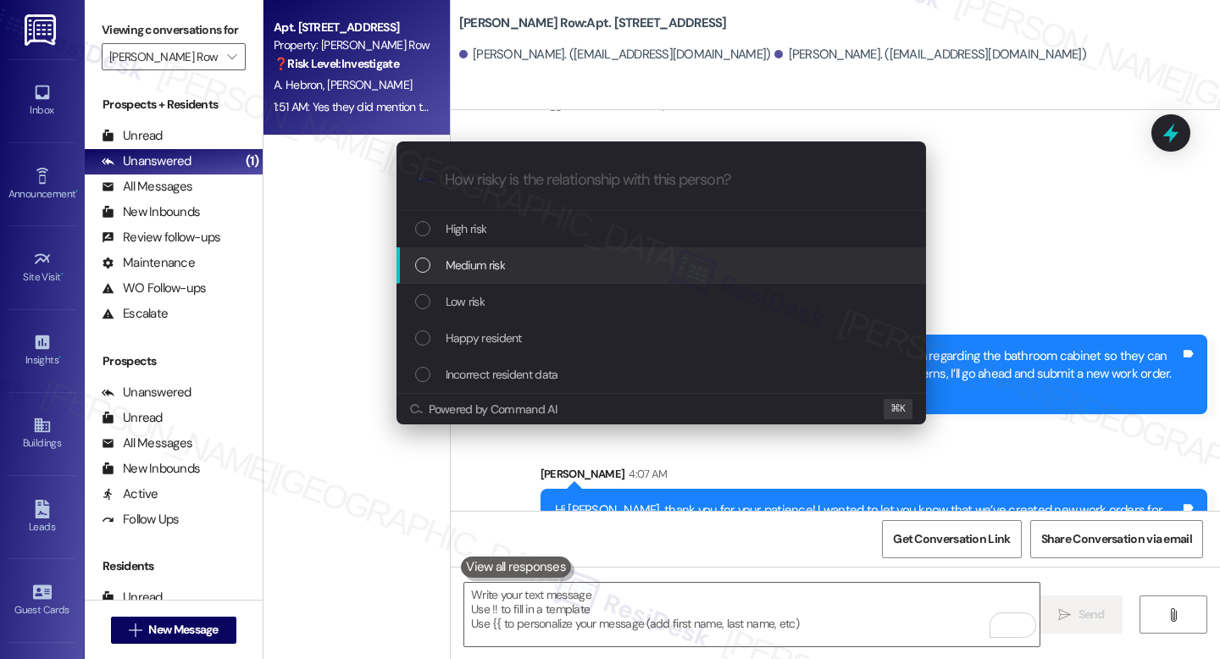
click at [483, 274] on span "Medium risk" at bounding box center [475, 265] width 59 height 19
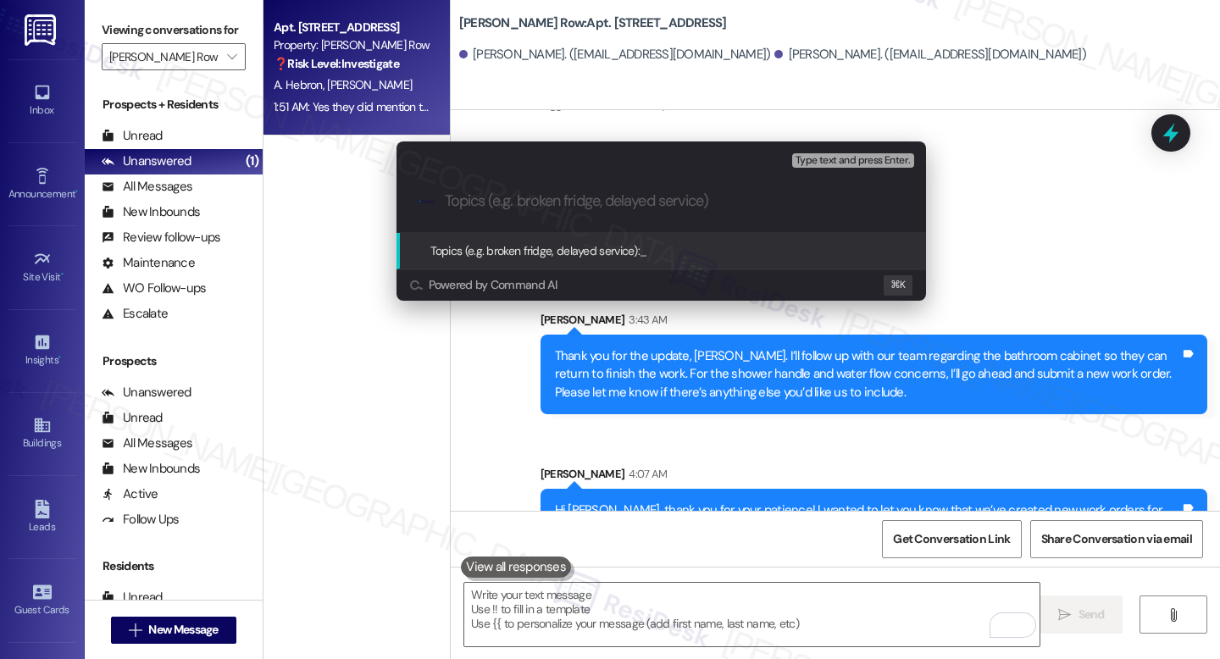
paste input "Follow UP on WO #1350-1 Filed by ResiDesk"
type input "Follow UP on WO #1350-1 Filed by ResiDesk"
click at [831, 159] on span "Type text and press Enter." at bounding box center [853, 161] width 114 height 12
click at [796, 203] on input "Follow UP on WO #1350-1 Filed by ResiDesk" at bounding box center [668, 201] width 447 height 18
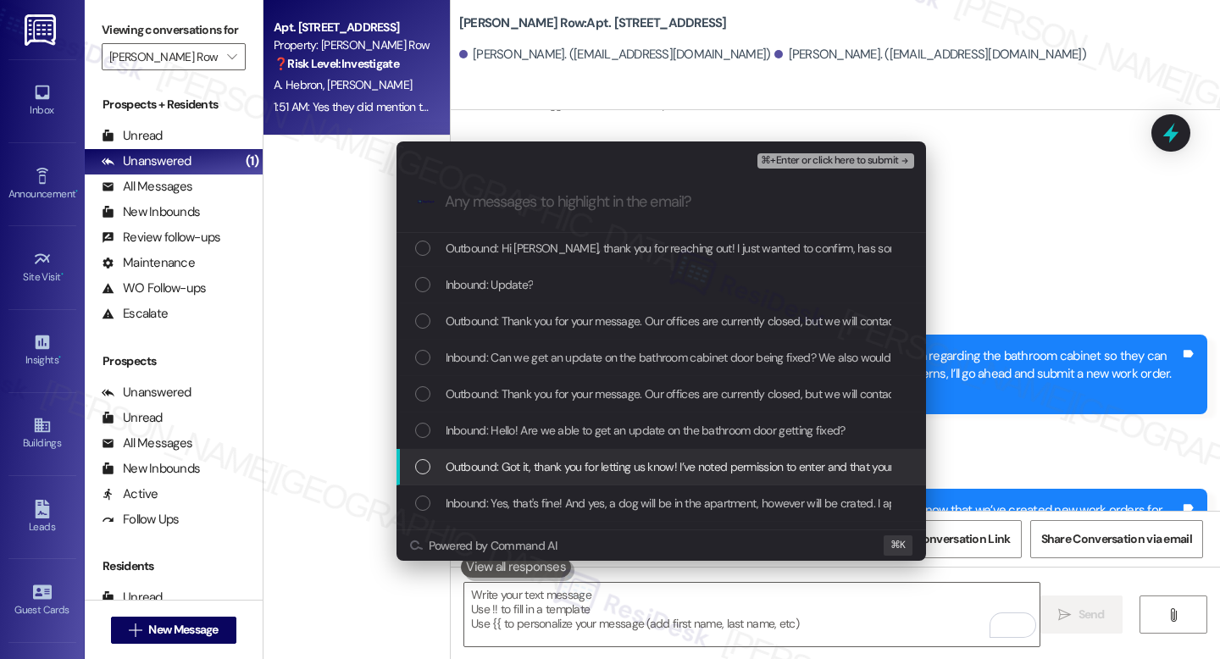
scroll to position [360, 0]
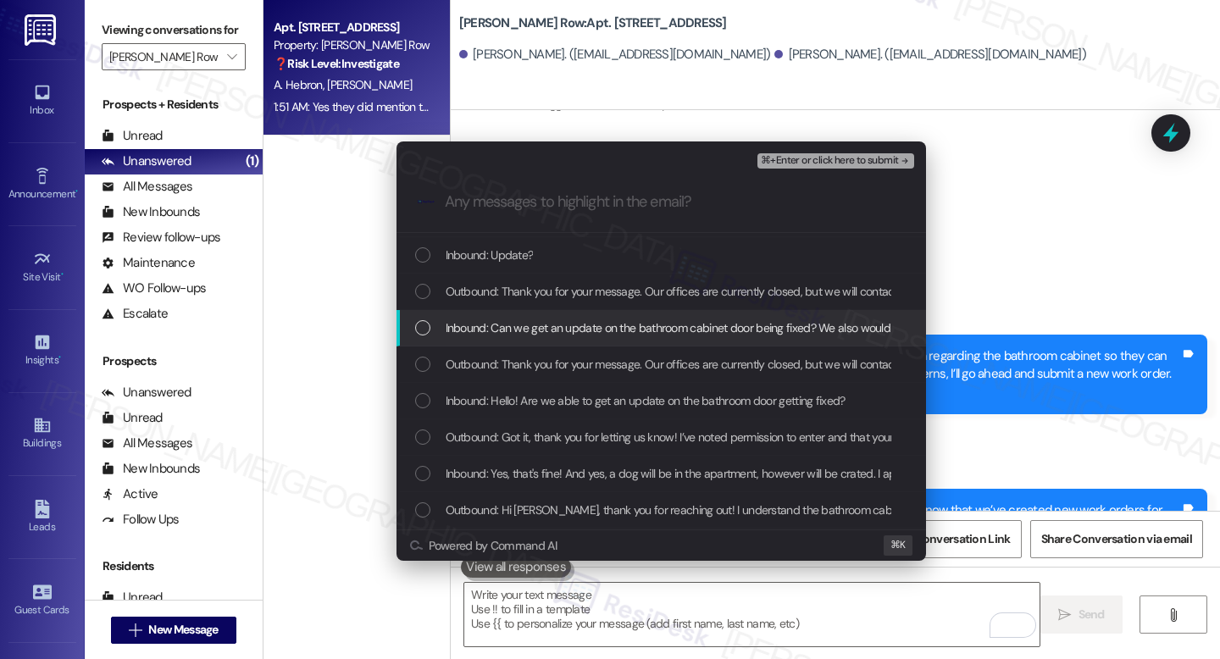
click at [573, 337] on span "Inbound: Can we get an update on the bathroom cabinet door being fixed? We also…" at bounding box center [1166, 328] width 1441 height 19
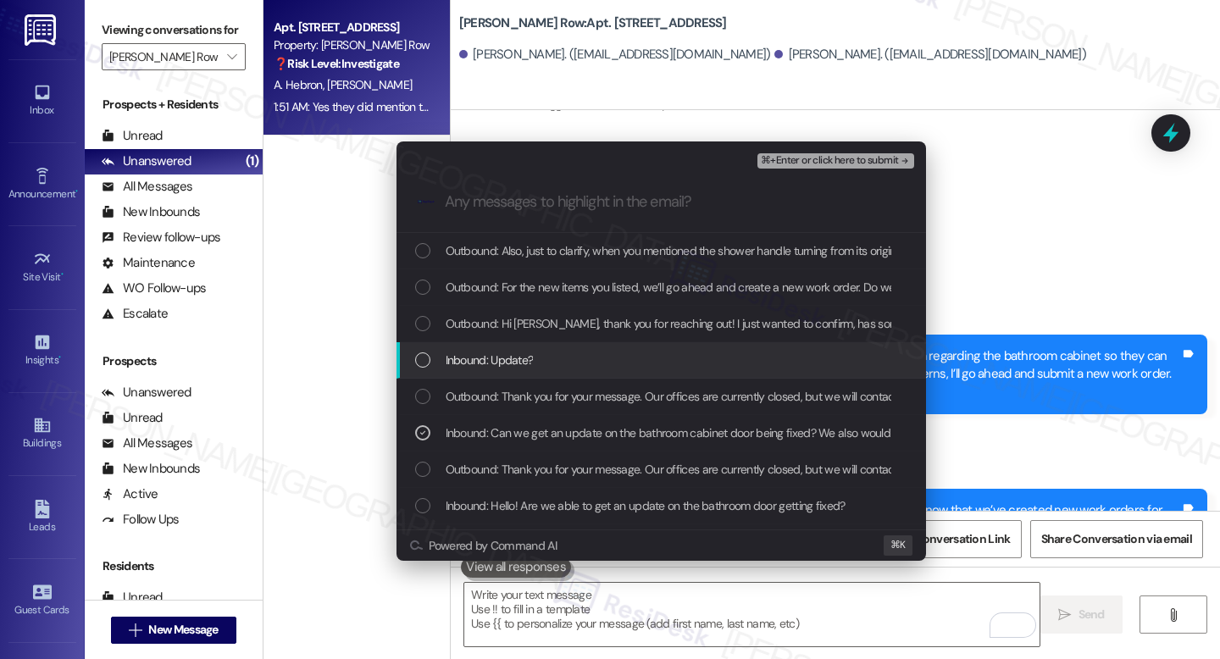
click at [500, 361] on span "Inbound: Update?" at bounding box center [490, 360] width 88 height 19
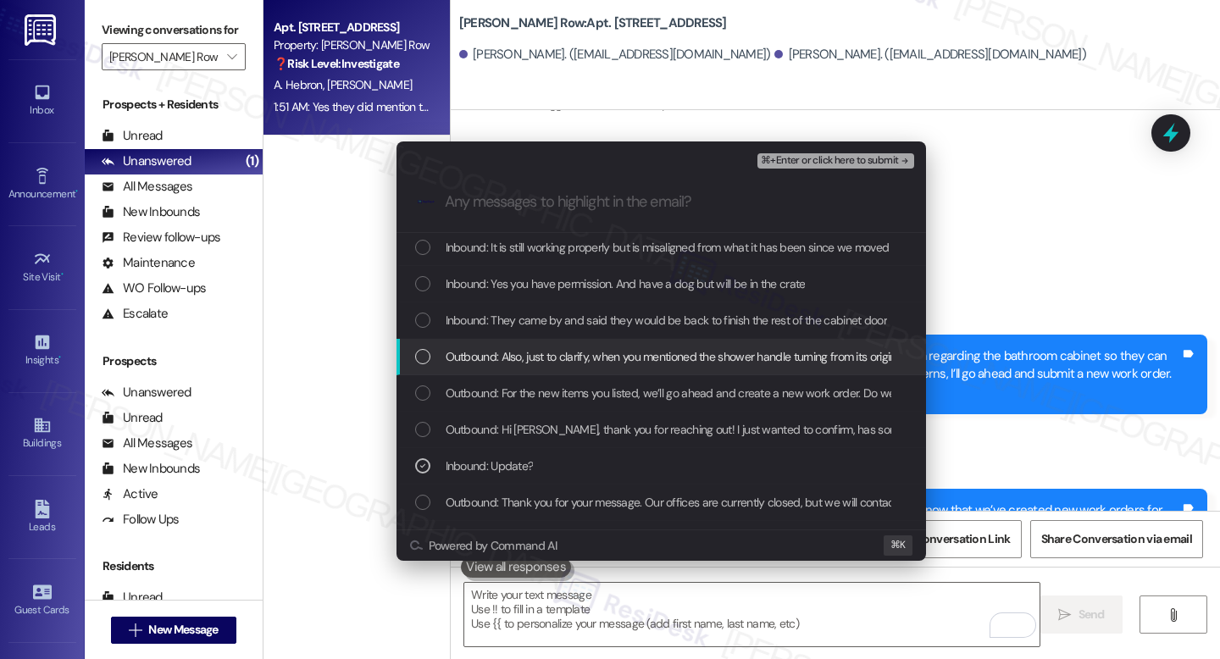
scroll to position [101, 0]
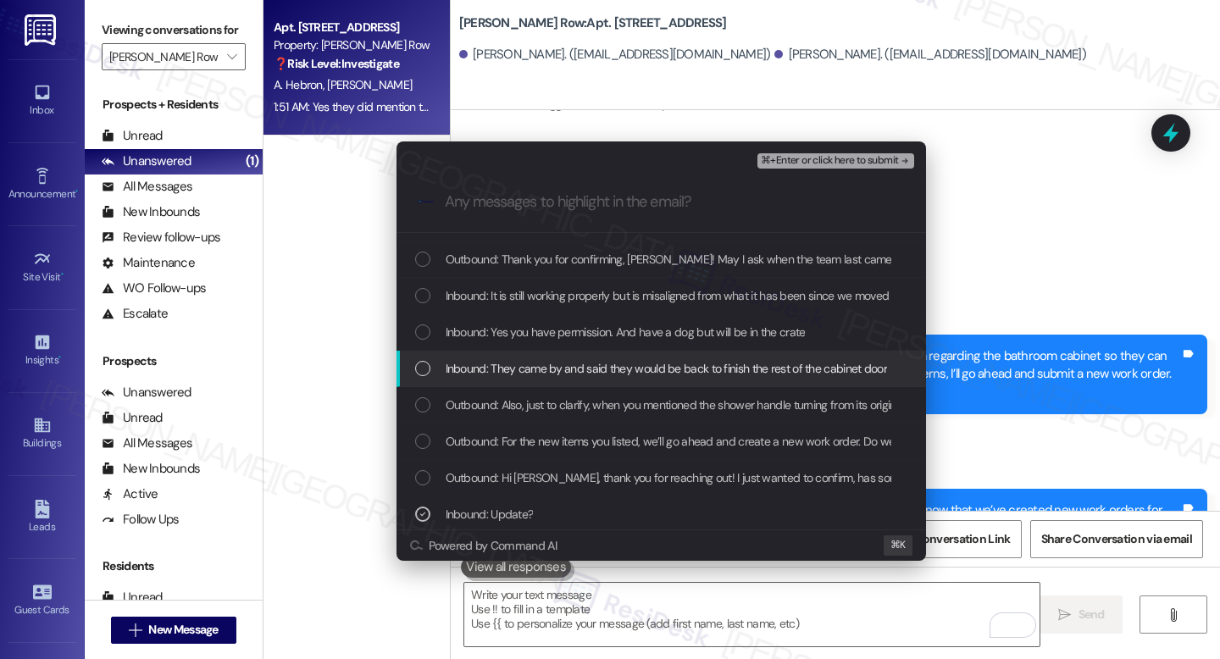
click at [517, 365] on span "Inbound: They came by and said they would be back to finish the rest of the cab…" at bounding box center [666, 368] width 441 height 19
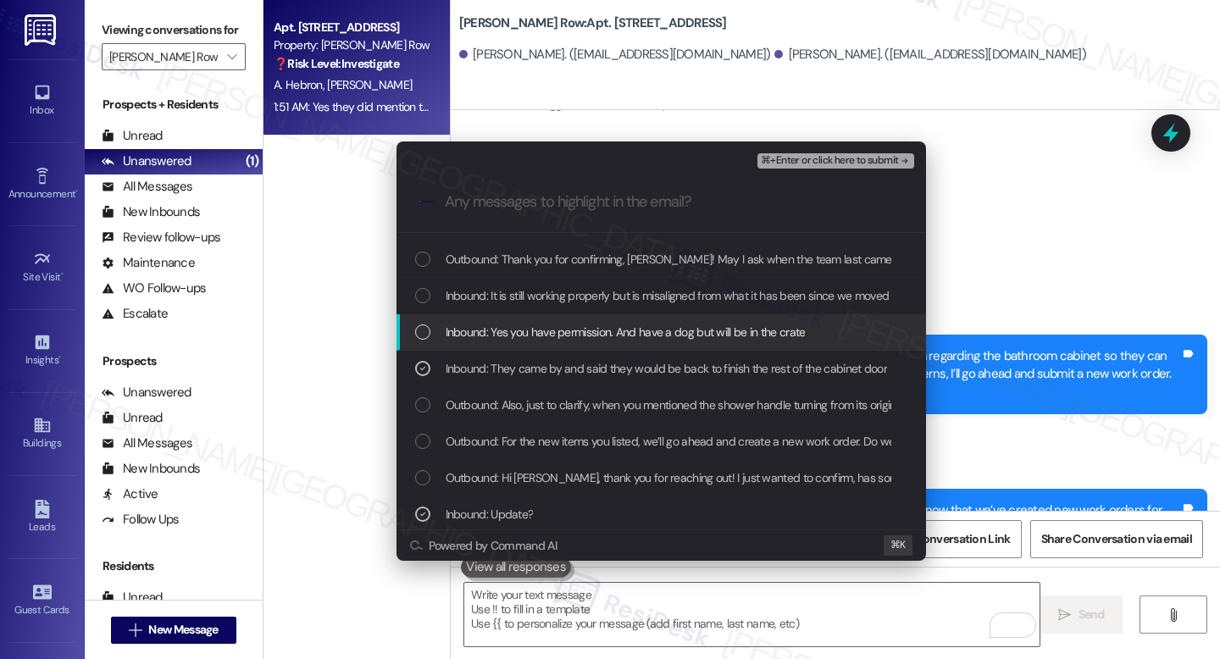
click at [519, 331] on span "Inbound: Yes you have permission. And have a dog but will be in the crate" at bounding box center [626, 332] width 360 height 19
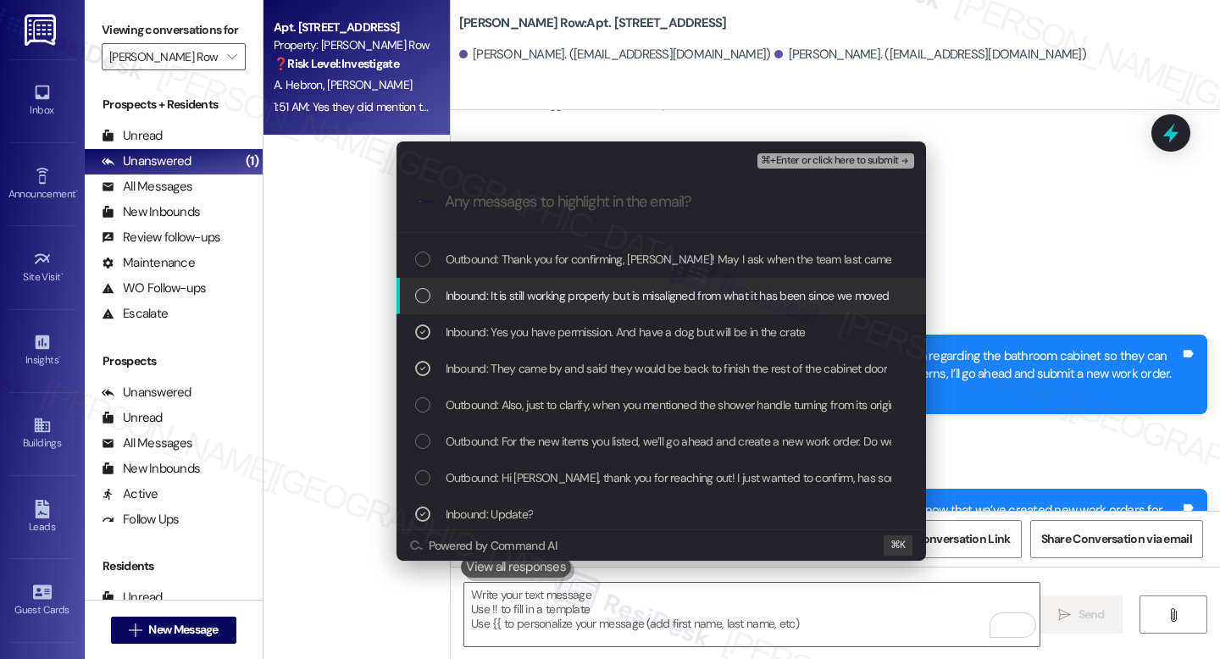
click at [519, 312] on div "Inbound: It is still working properly but is misaligned from what it has been s…" at bounding box center [662, 296] width 530 height 36
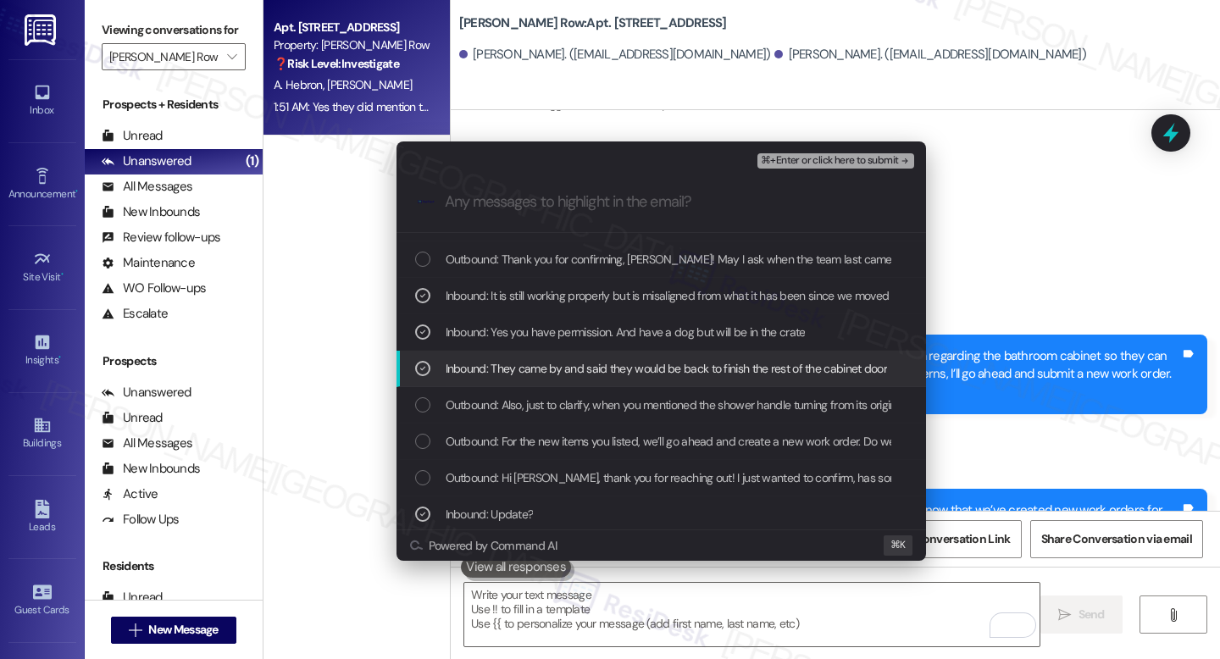
scroll to position [53, 0]
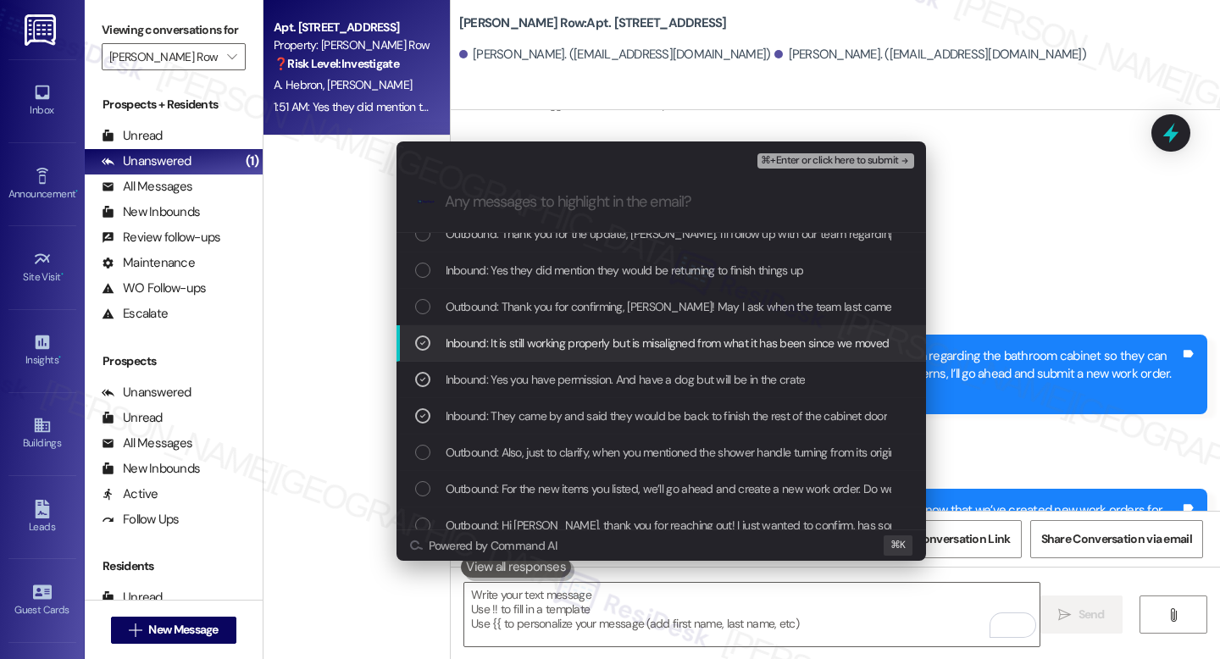
click at [580, 352] on div "Inbound: It is still working properly but is misaligned from what it has been s…" at bounding box center [662, 343] width 530 height 36
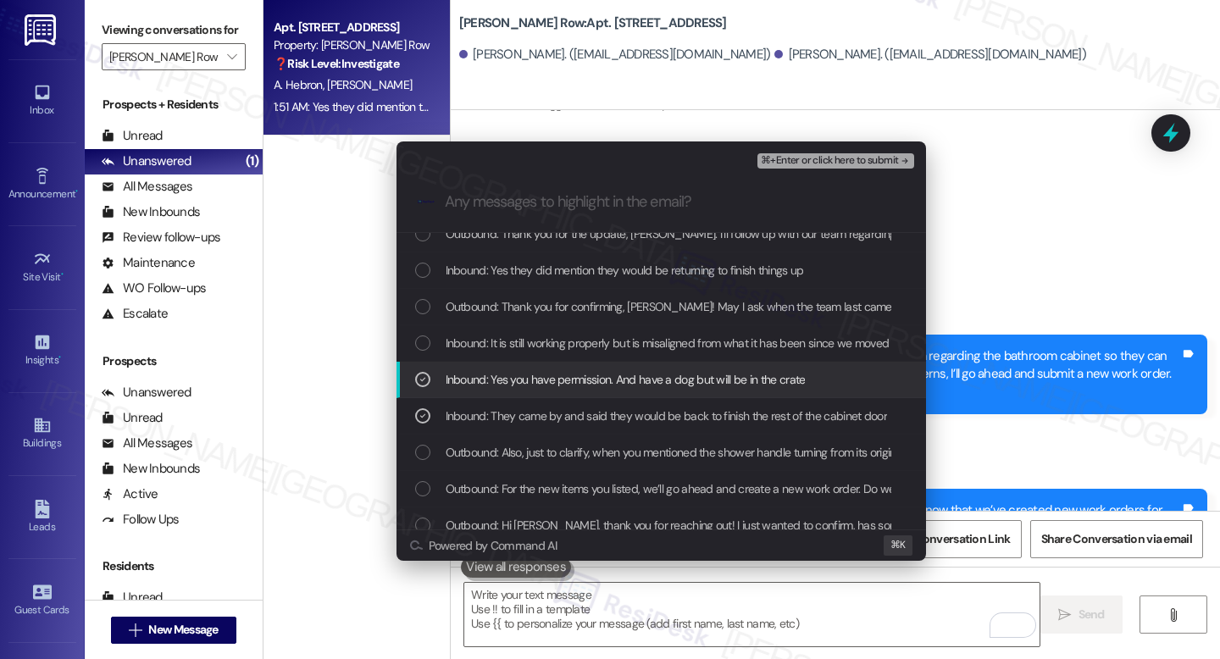
click at [571, 378] on span "Inbound: Yes you have permission. And have a dog but will be in the crate" at bounding box center [626, 379] width 360 height 19
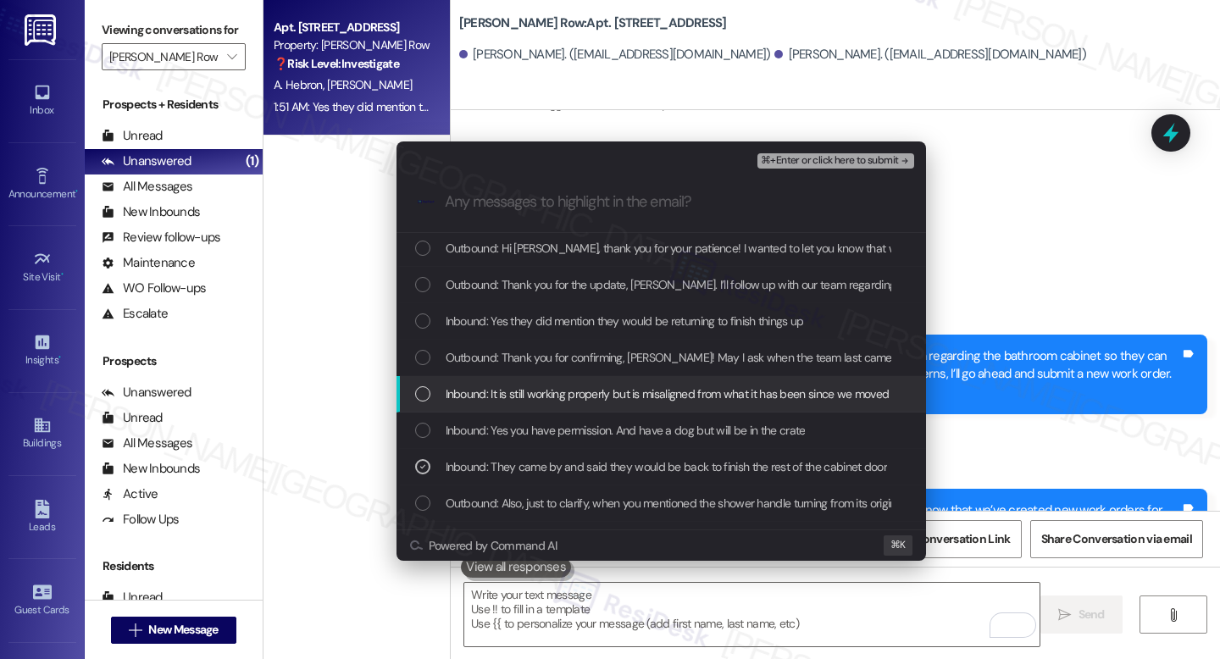
scroll to position [0, 0]
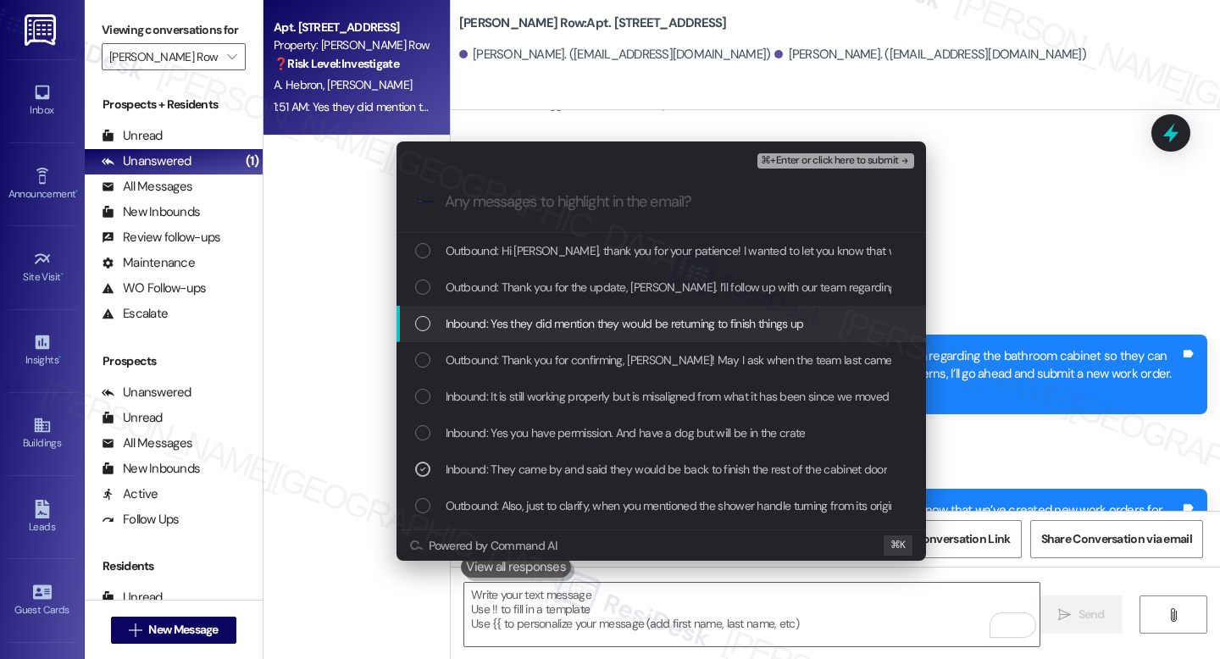
click at [574, 322] on span "Inbound: Yes they did mention they would be returning to finish things up" at bounding box center [625, 323] width 358 height 19
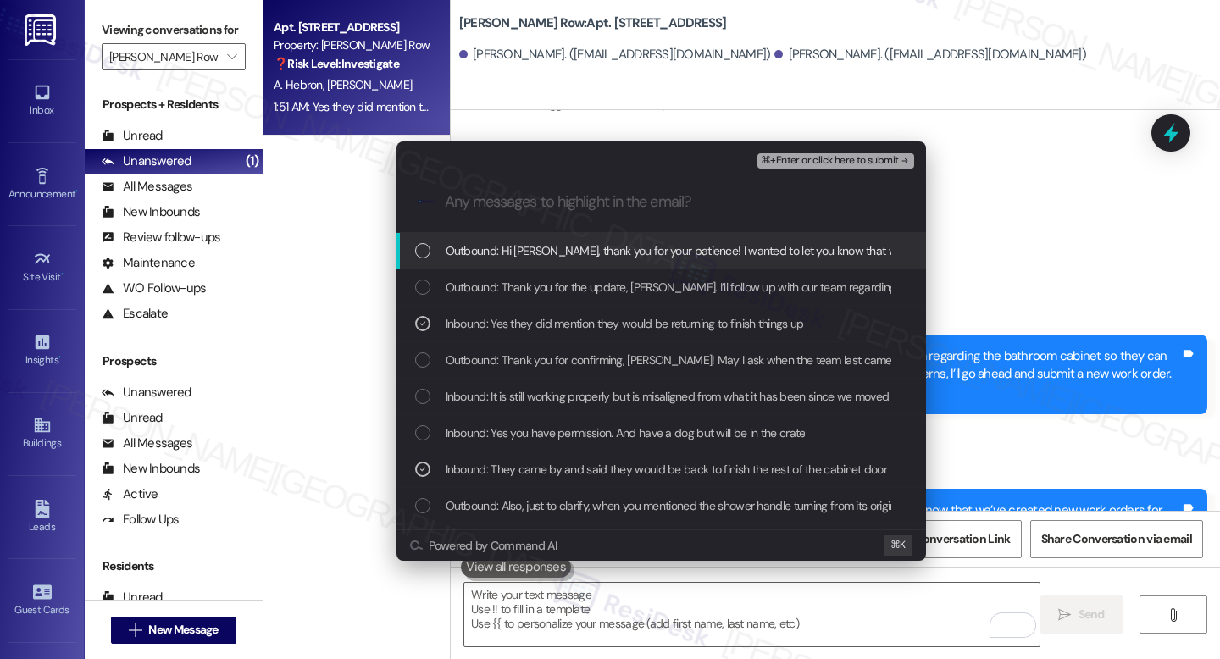
click at [791, 161] on span "⌘+Enter or click here to submit" at bounding box center [829, 161] width 137 height 12
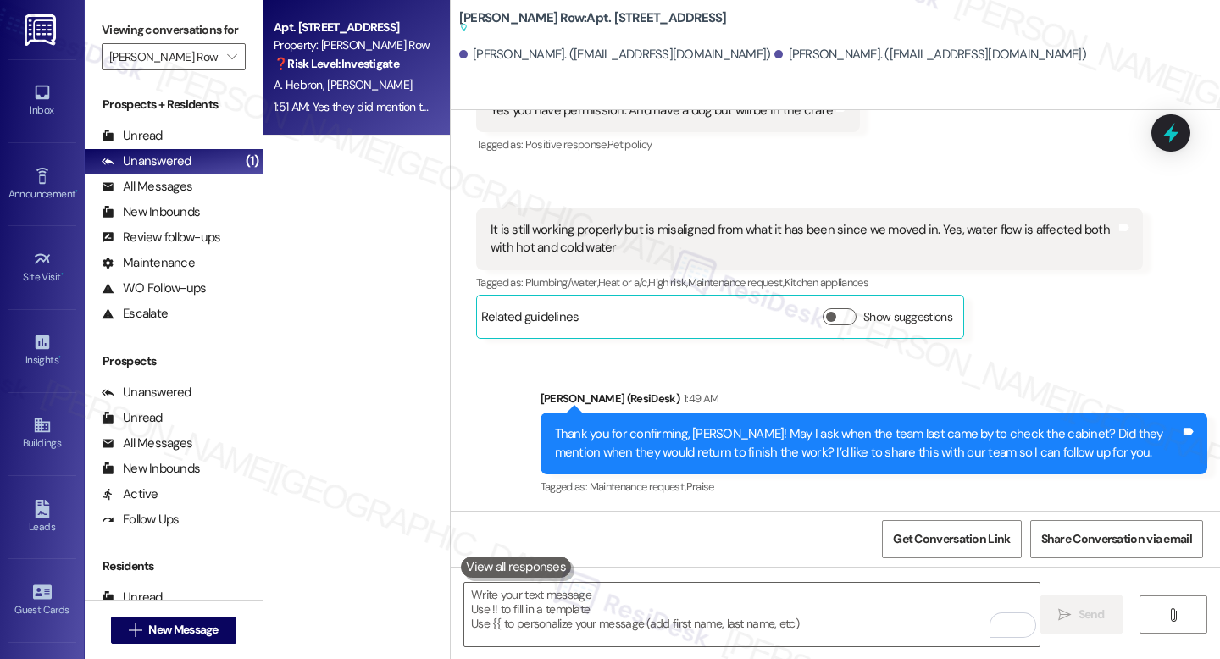
scroll to position [6719, 0]
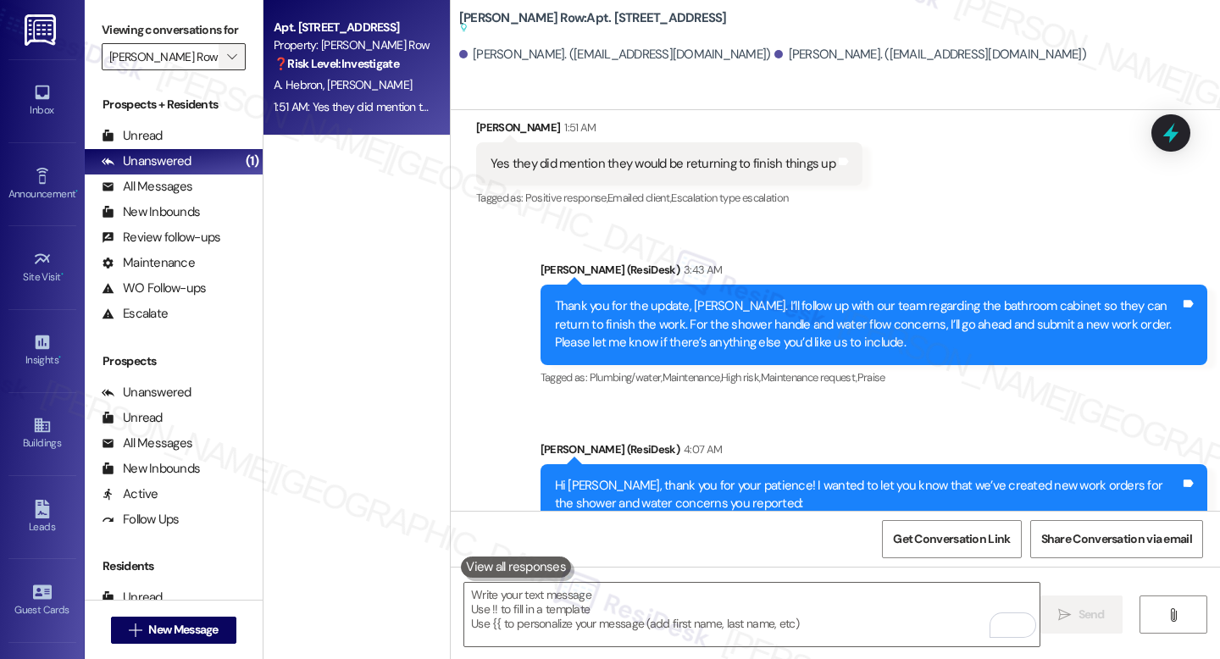
click at [227, 64] on icon "" at bounding box center [231, 57] width 9 height 14
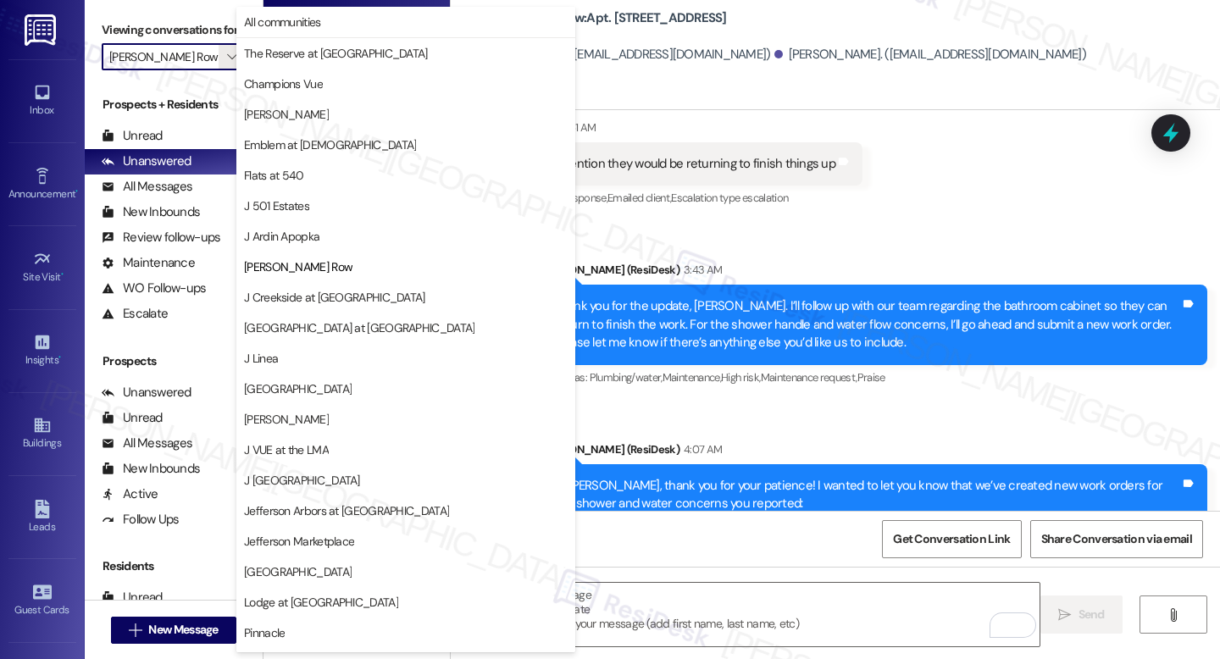
click at [665, 248] on div "Sent via SMS [PERSON_NAME] (ResiDesk) 3:43 AM Thank you for the update, [PERSON…" at bounding box center [874, 325] width 692 height 154
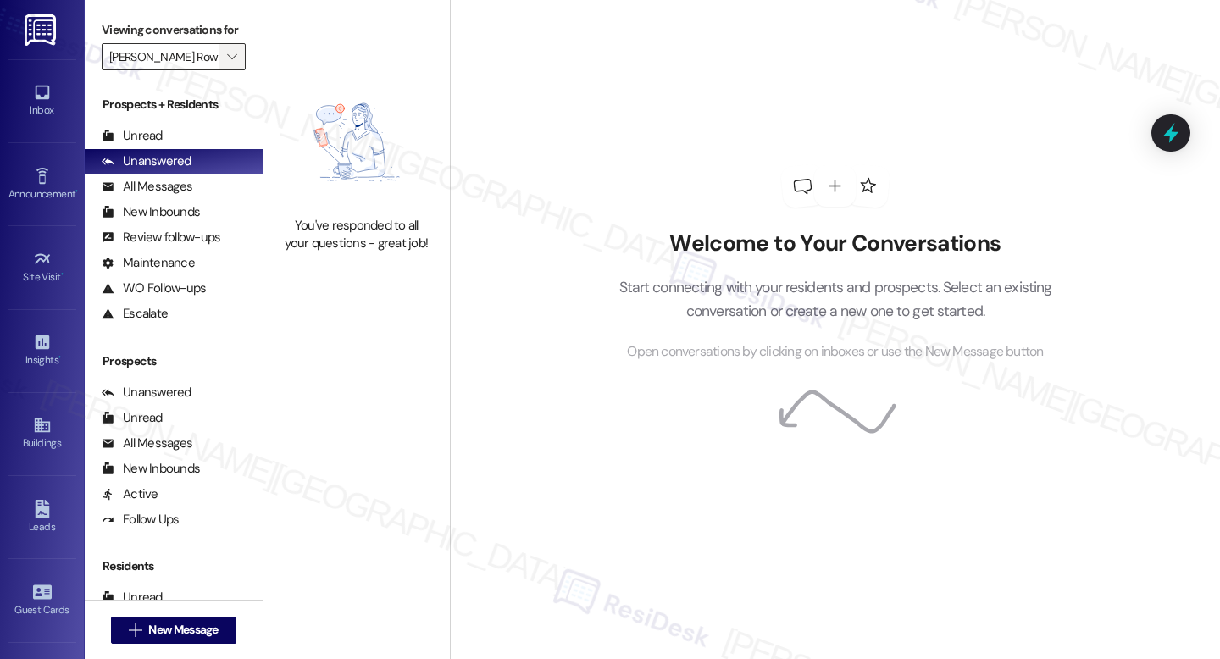
click at [224, 70] on span "" at bounding box center [232, 56] width 16 height 27
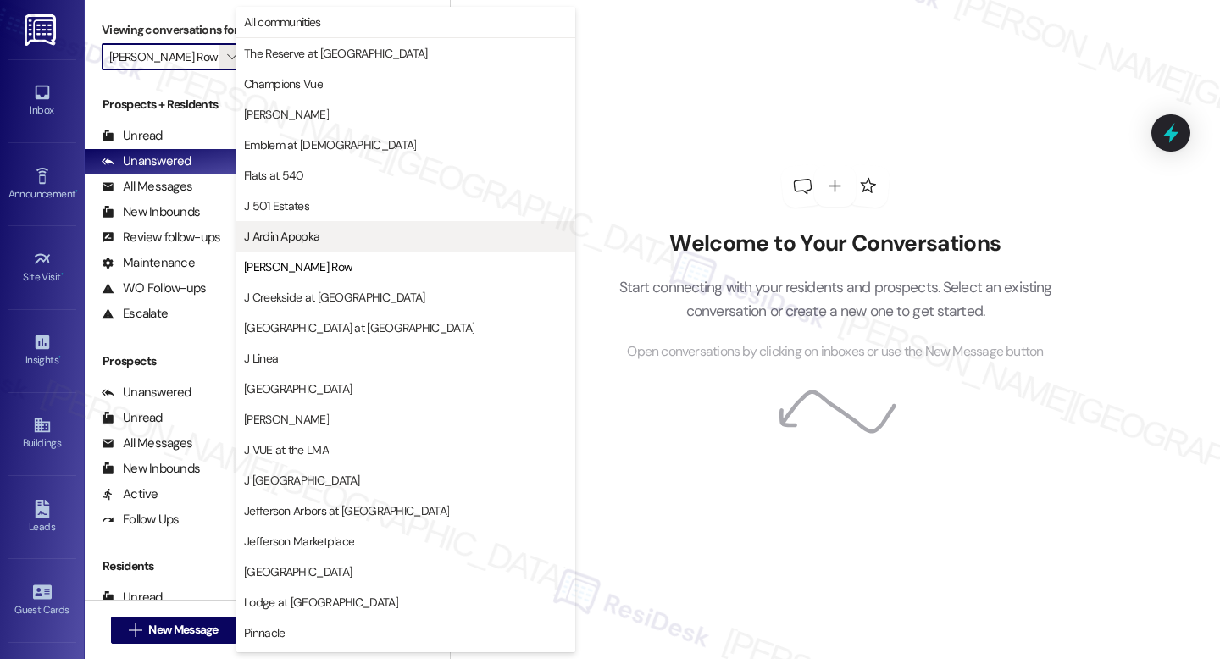
click at [349, 244] on span "J Ardin Apopka" at bounding box center [406, 236] width 324 height 17
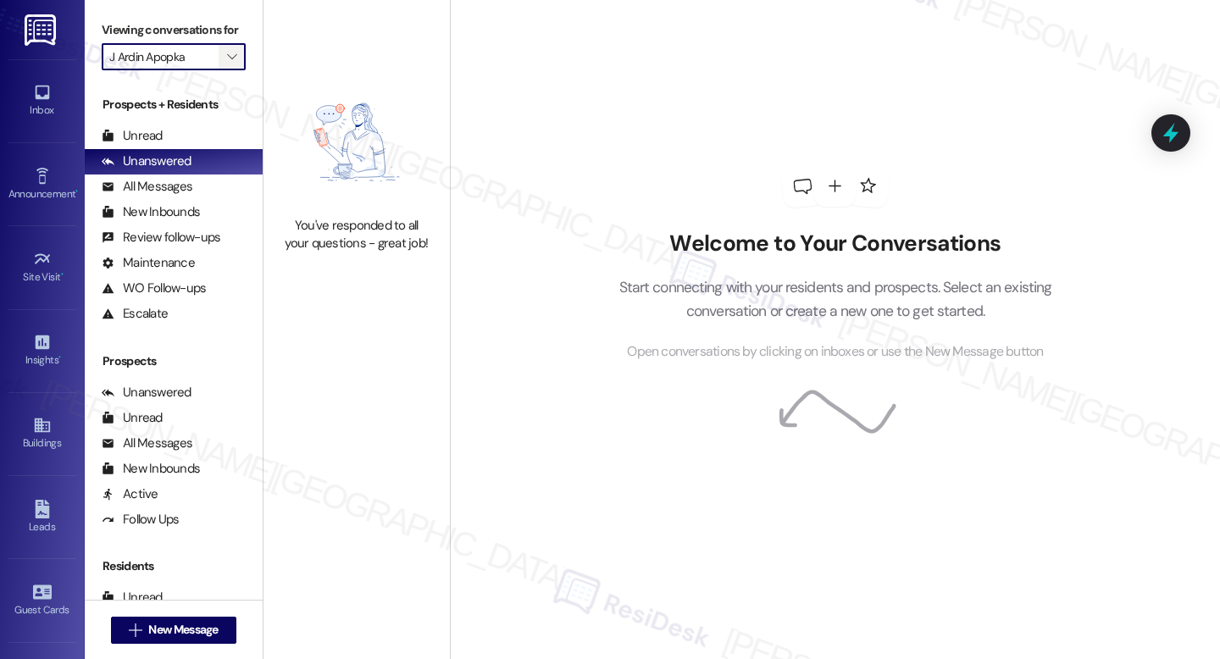
click at [224, 70] on span "" at bounding box center [232, 56] width 16 height 27
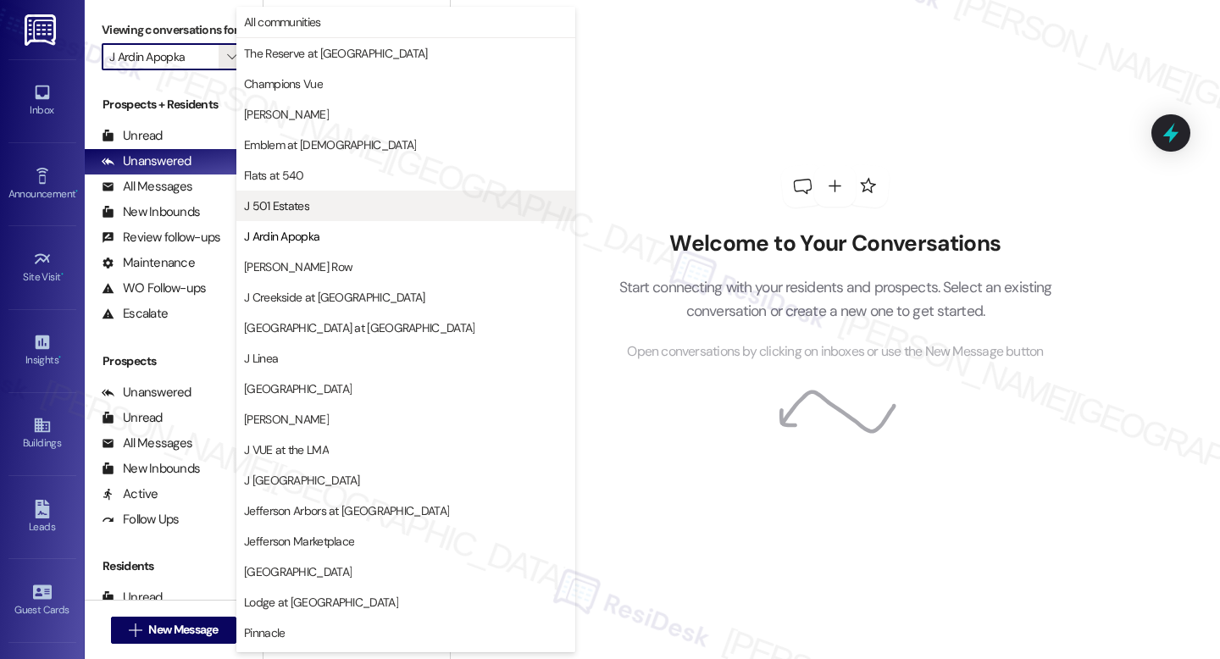
click at [354, 215] on button "J 501 Estates" at bounding box center [405, 206] width 339 height 31
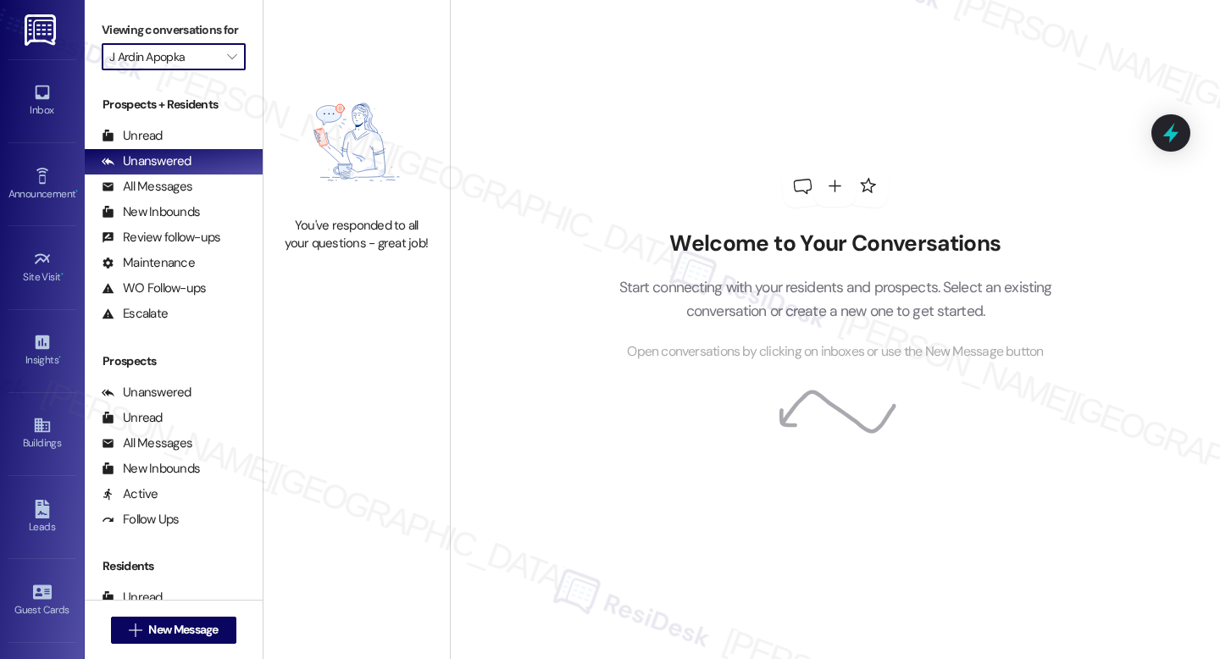
type input "J 501 Estates"
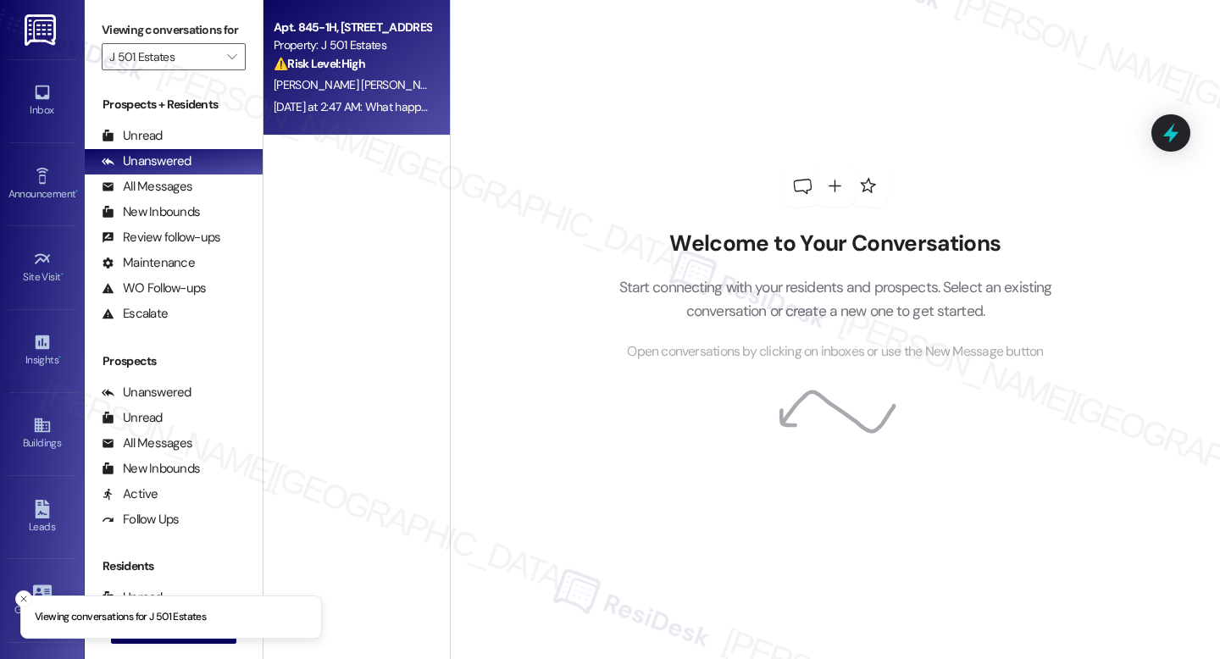
click at [368, 54] on div "Property: J 501 Estates" at bounding box center [352, 45] width 157 height 18
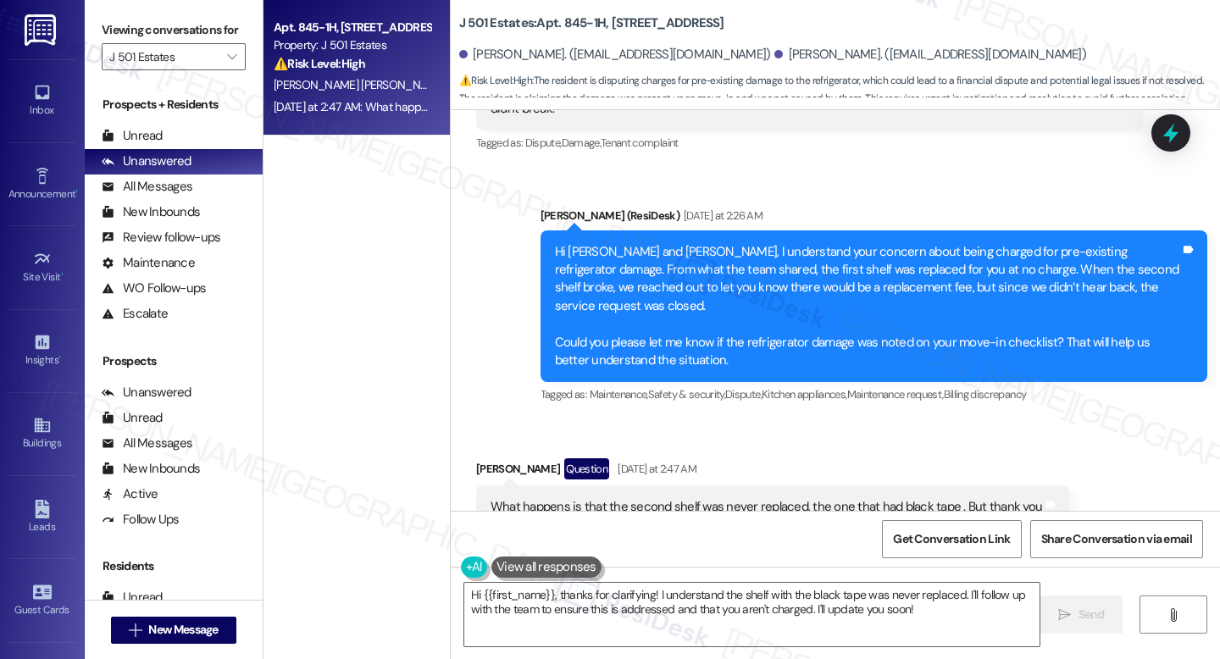
scroll to position [2423, 0]
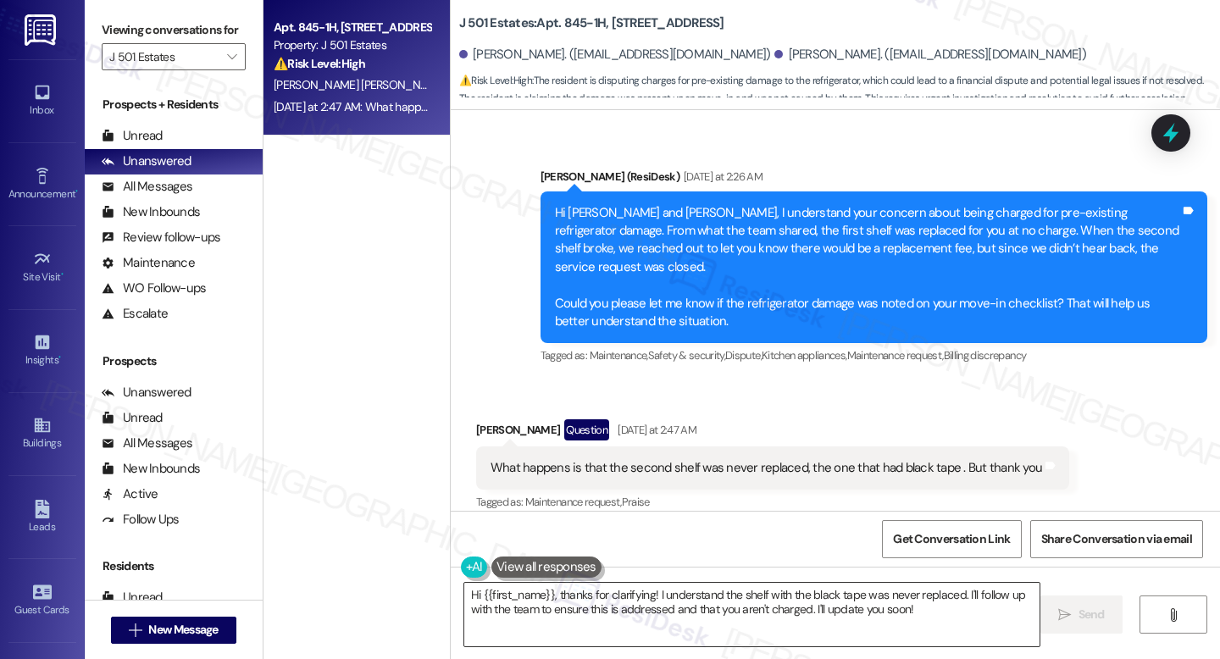
click at [762, 594] on textarea "Hi {{first_name}}, thanks for clarifying! I understand the shelf with the black…" at bounding box center [751, 615] width 575 height 64
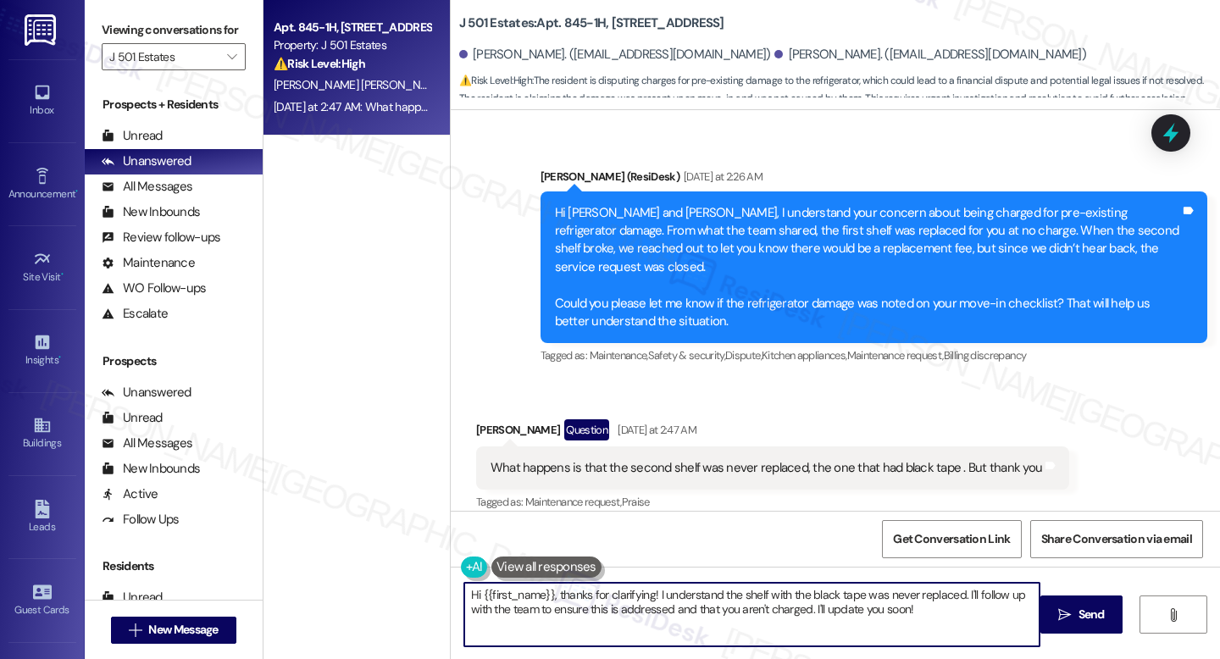
click at [762, 594] on textarea "Hi {{first_name}}, thanks for clarifying! I understand the shelf with the black…" at bounding box center [751, 615] width 575 height 64
click at [669, 610] on textarea "Hi {{first_name}}, thanks for clarifying! I understand the shelf with the black…" at bounding box center [751, 615] width 575 height 64
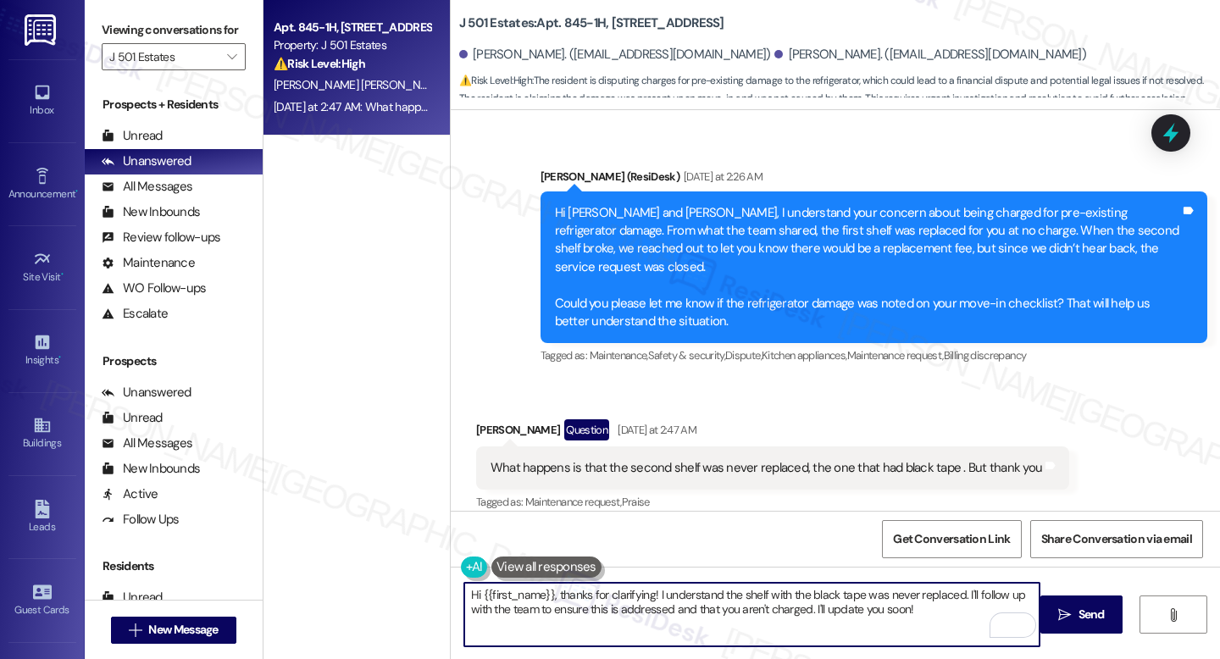
click at [669, 610] on textarea "Hi {{first_name}}, thanks for clarifying! I understand the shelf with the black…" at bounding box center [751, 615] width 575 height 64
click at [938, 619] on textarea "Hi {{first_name}}, thanks for clarifying! I understand the shelf with the black…" at bounding box center [751, 615] width 575 height 64
drag, startPoint x: 802, startPoint y: 610, endPoint x: 665, endPoint y: 609, distance: 137.3
click at [665, 609] on textarea "Hi {{first_name}}, thanks for clarifying! I understand the shelf with the black…" at bounding box center [751, 615] width 575 height 64
click at [790, 621] on textarea "Hi {{first_name}}, thanks for clarifying! I understand the shelf with the black…" at bounding box center [751, 615] width 575 height 64
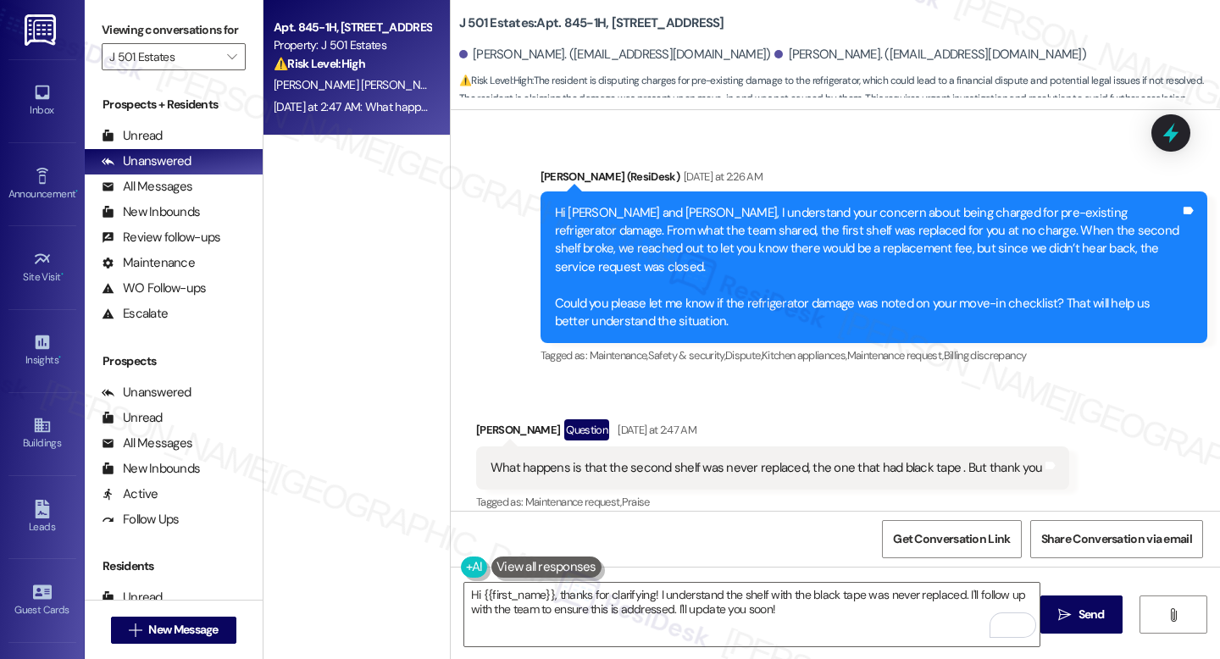
click at [563, 26] on b "J 501 Estates: Apt. [STREET_ADDRESS]" at bounding box center [591, 23] width 265 height 18
copy b "845"
click at [562, 34] on div "J 501 Estates: Apt. 845-1H, [STREET_ADDRESS] Hernandez. ([EMAIL_ADDRESS][DOMAIN…" at bounding box center [839, 50] width 761 height 93
drag, startPoint x: 555, startPoint y: 24, endPoint x: 594, endPoint y: 25, distance: 39.0
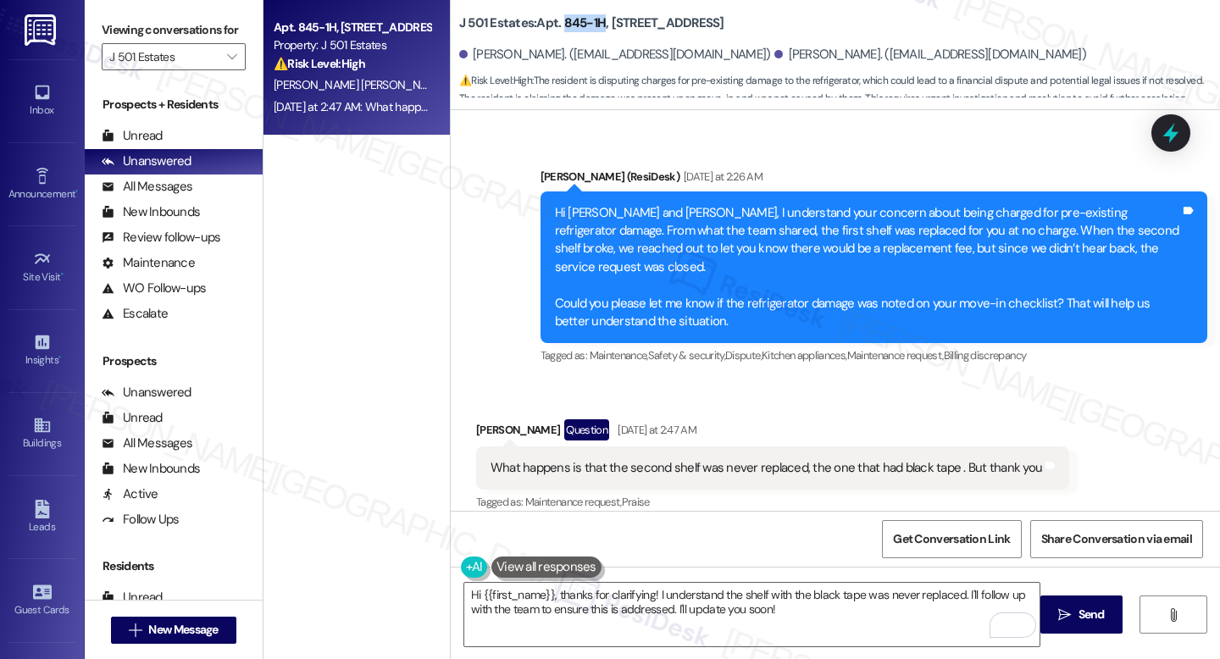
click at [594, 25] on b "J 501 Estates: Apt. [STREET_ADDRESS]" at bounding box center [591, 23] width 265 height 18
copy b "845-1H"
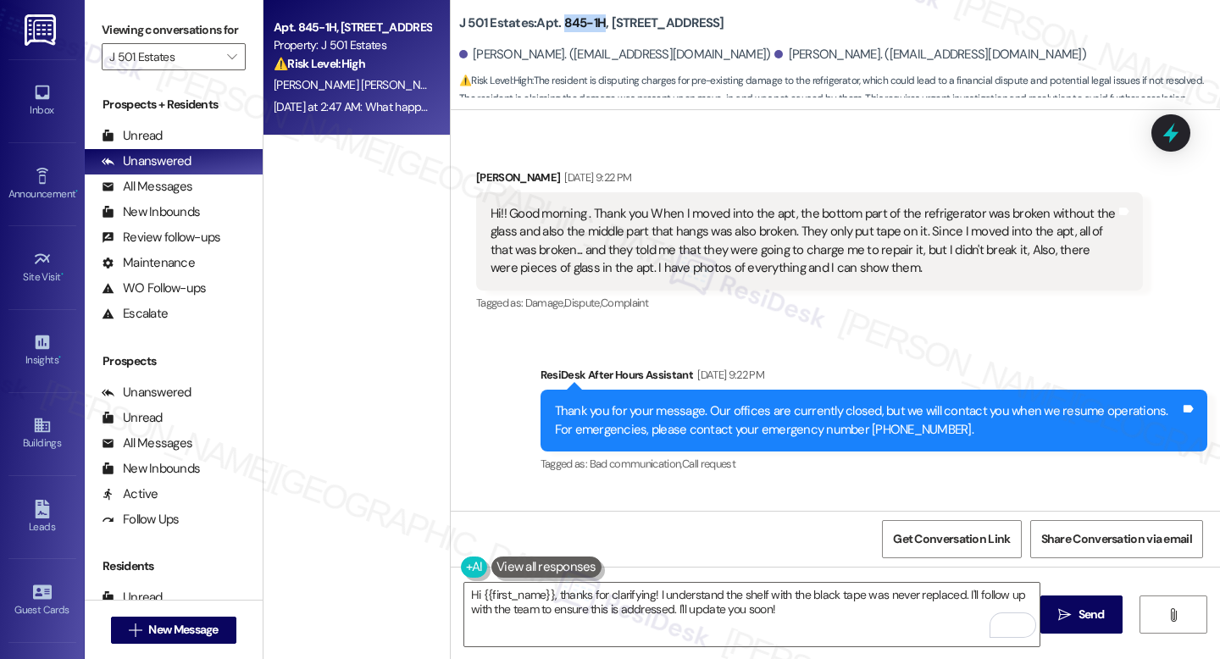
scroll to position [1711, 0]
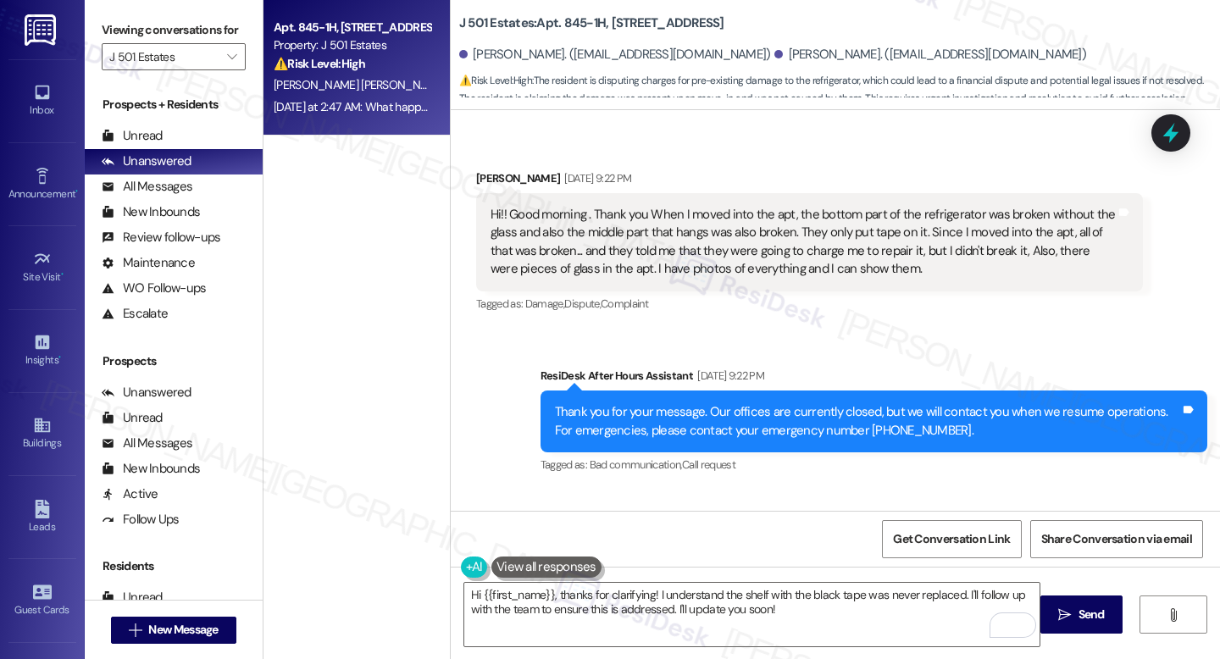
click at [591, 219] on div "Hi!! Good morning . Thank you When I moved into the apt, the bottom part of the…" at bounding box center [803, 242] width 625 height 73
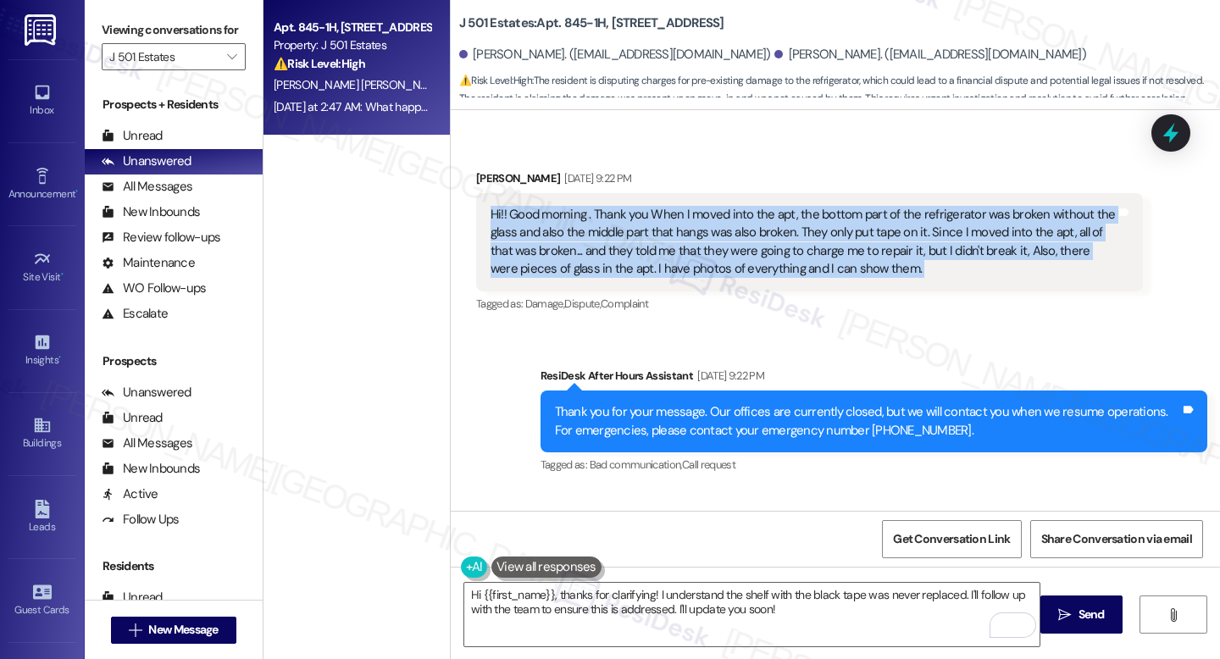
click at [590, 219] on div "Hi!! Good morning . Thank you When I moved into the apt, the bottom part of the…" at bounding box center [803, 242] width 625 height 73
copy div "Hi!! Good morning . Thank you When I moved into the apt, the bottom part of the…"
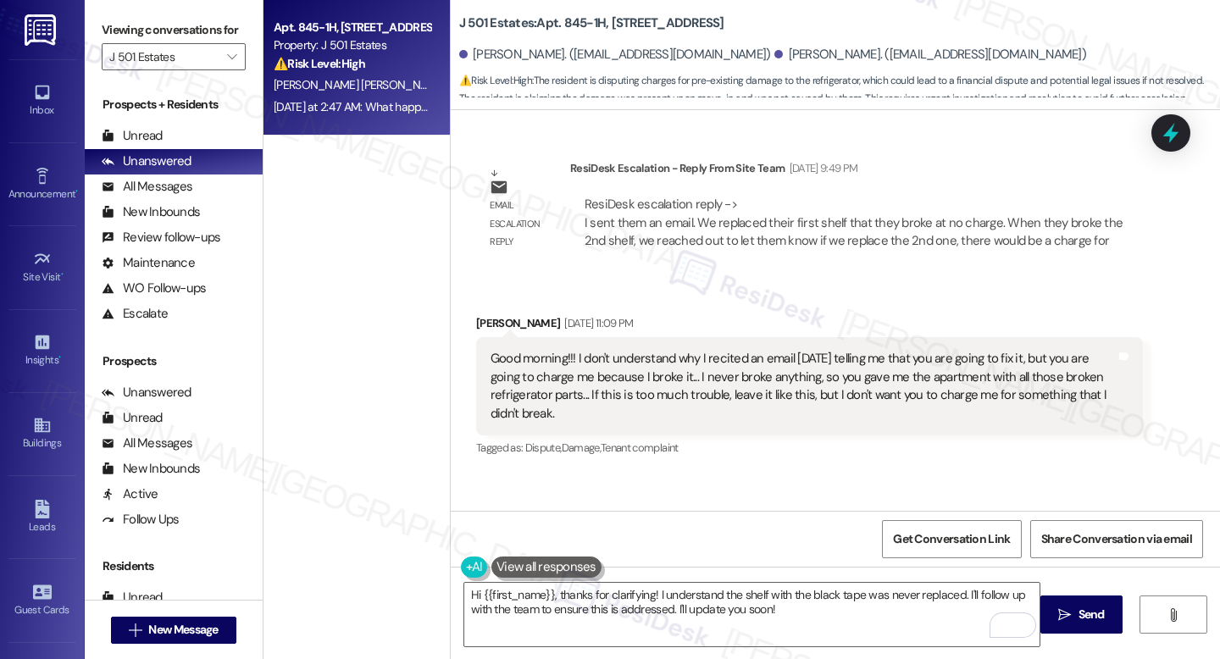
scroll to position [2084, 0]
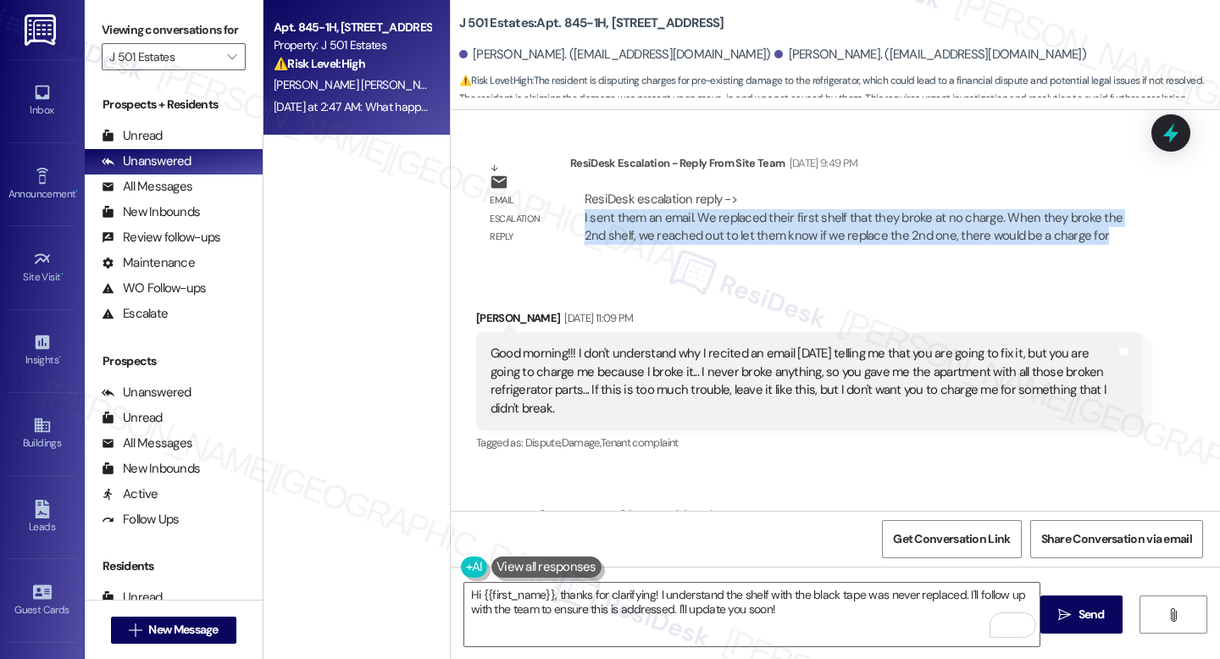
drag, startPoint x: 573, startPoint y: 217, endPoint x: 1091, endPoint y: 239, distance: 519.0
click at [1093, 240] on div "ResiDesk escalation reply -> I sent them an email. We replaced their first shel…" at bounding box center [856, 218] width 547 height 54
copy div "I sent them an email. We replaced their first shelf that they broke at no charg…"
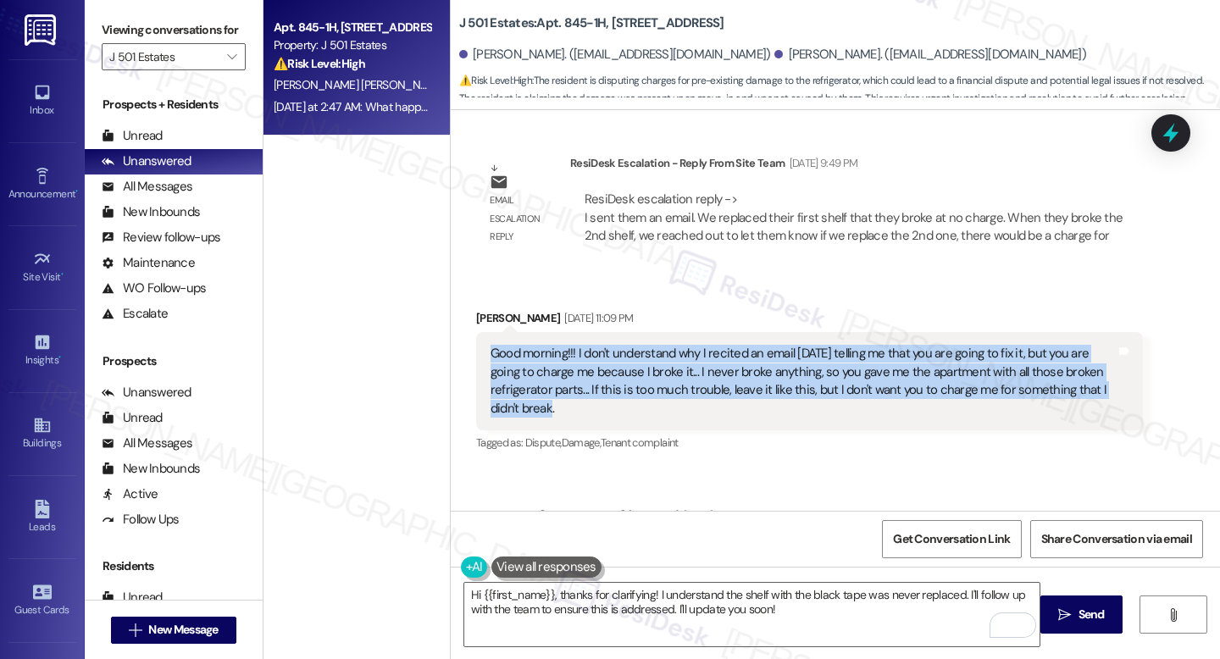
drag, startPoint x: 563, startPoint y: 409, endPoint x: 481, endPoint y: 358, distance: 95.9
click at [491, 358] on div "Good morning!!! I don't understand why I recited an email today telling me that…" at bounding box center [803, 381] width 625 height 73
copy div "Good morning!!! I don't understand why I recited an email today telling me that…"
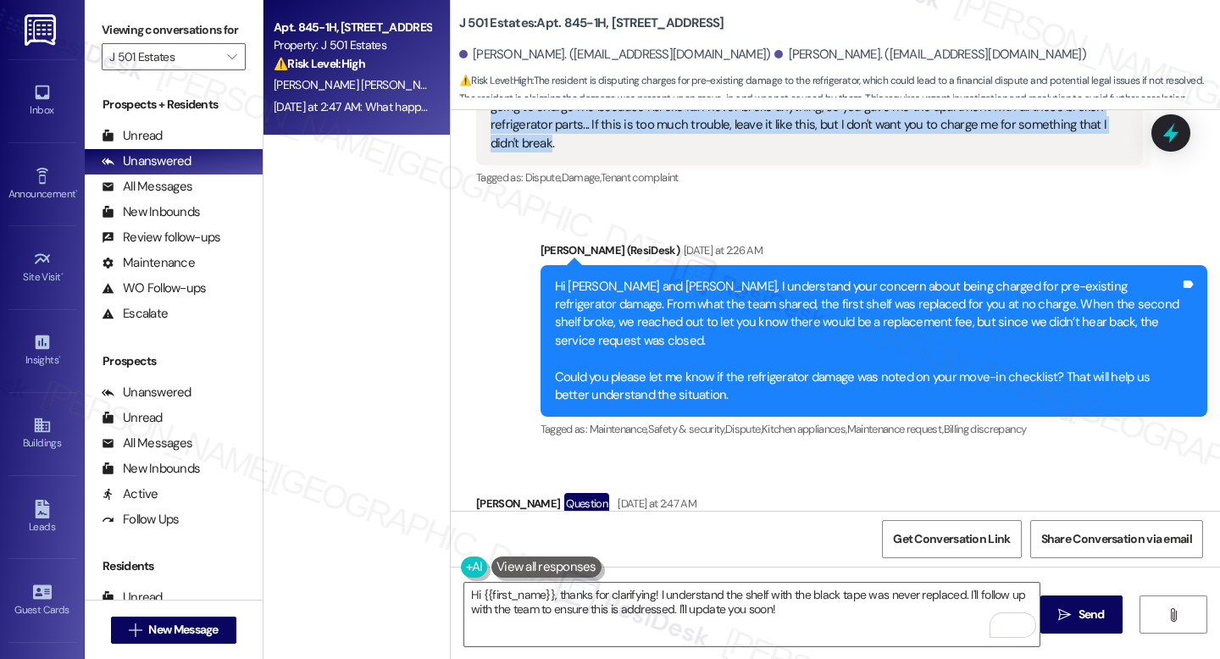
scroll to position [2423, 0]
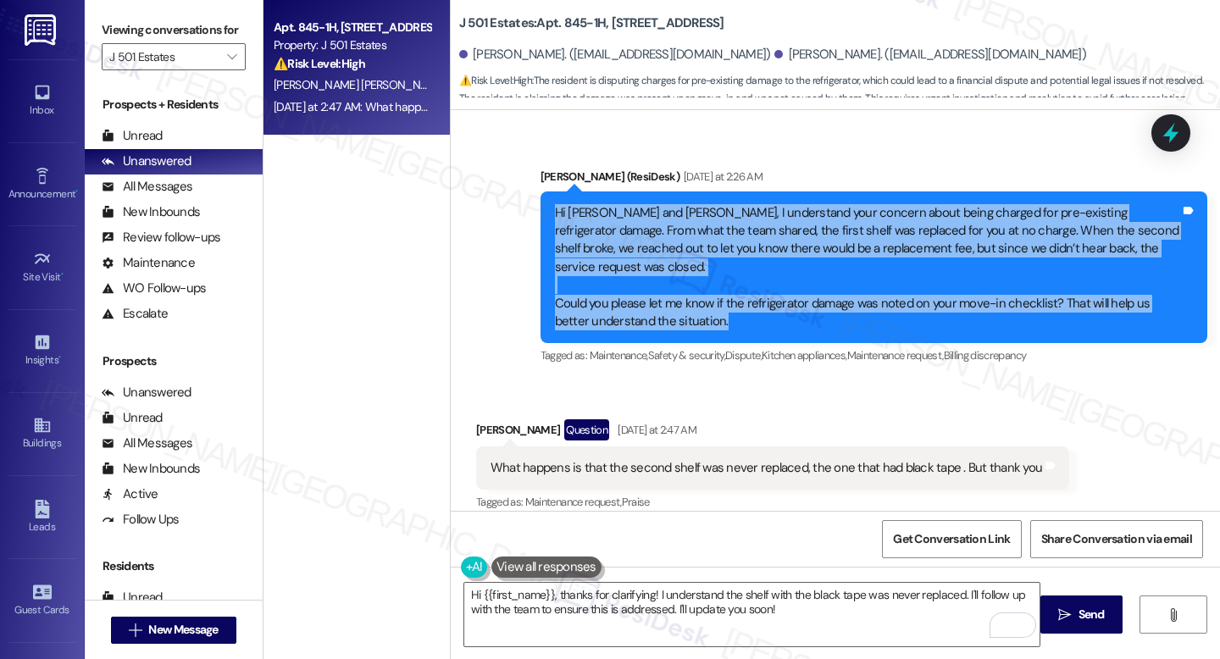
drag, startPoint x: 548, startPoint y: 210, endPoint x: 1024, endPoint y: 312, distance: 486.9
click at [1024, 312] on div "Hi Viridiana and Alejandro, I understand your concern about being charged for p…" at bounding box center [867, 267] width 625 height 127
copy div "Hi Viridiana and Alejandro, I understand your concern about being charged for p…"
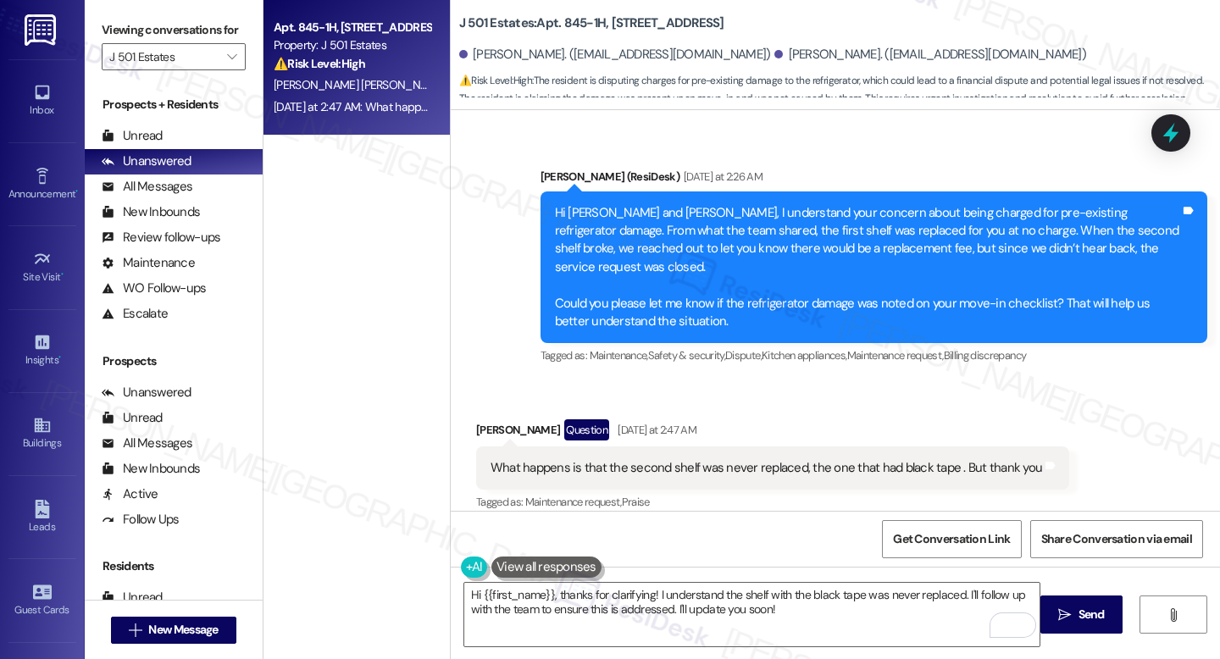
click at [666, 459] on div "What happens is that the second shelf was never replaced, the one that had blac…" at bounding box center [767, 468] width 552 height 18
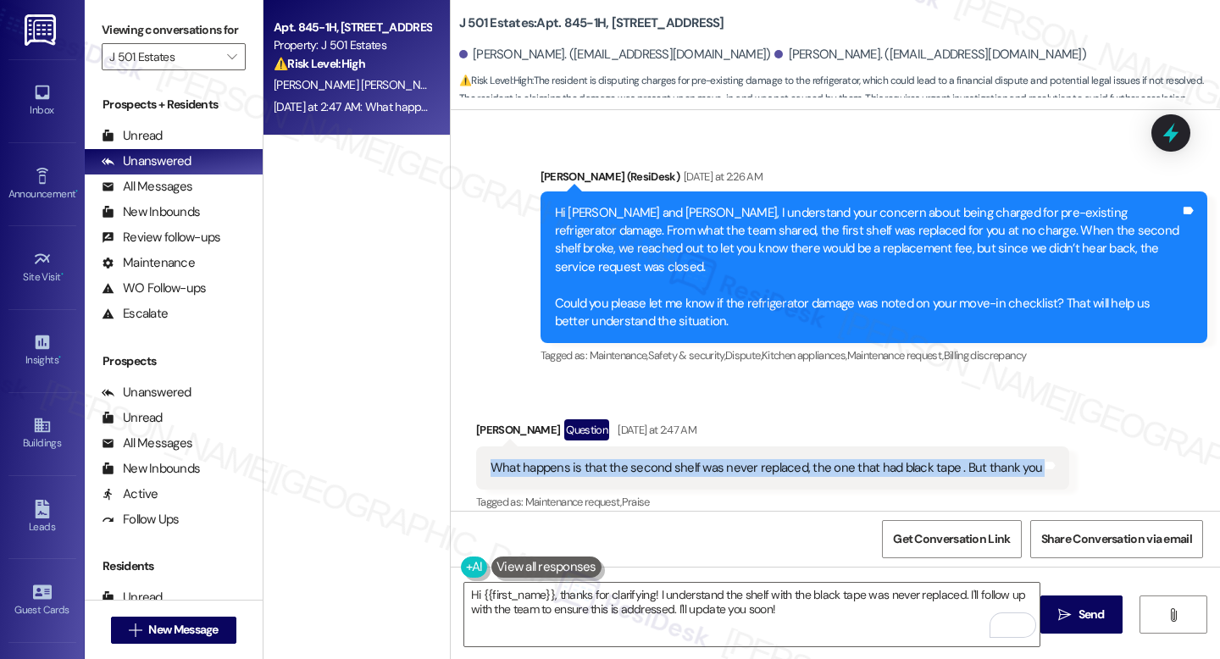
click at [666, 459] on div "What happens is that the second shelf was never replaced, the one that had blac…" at bounding box center [767, 468] width 552 height 18
copy div "What happens is that the second shelf was never replaced, the one that had blac…"
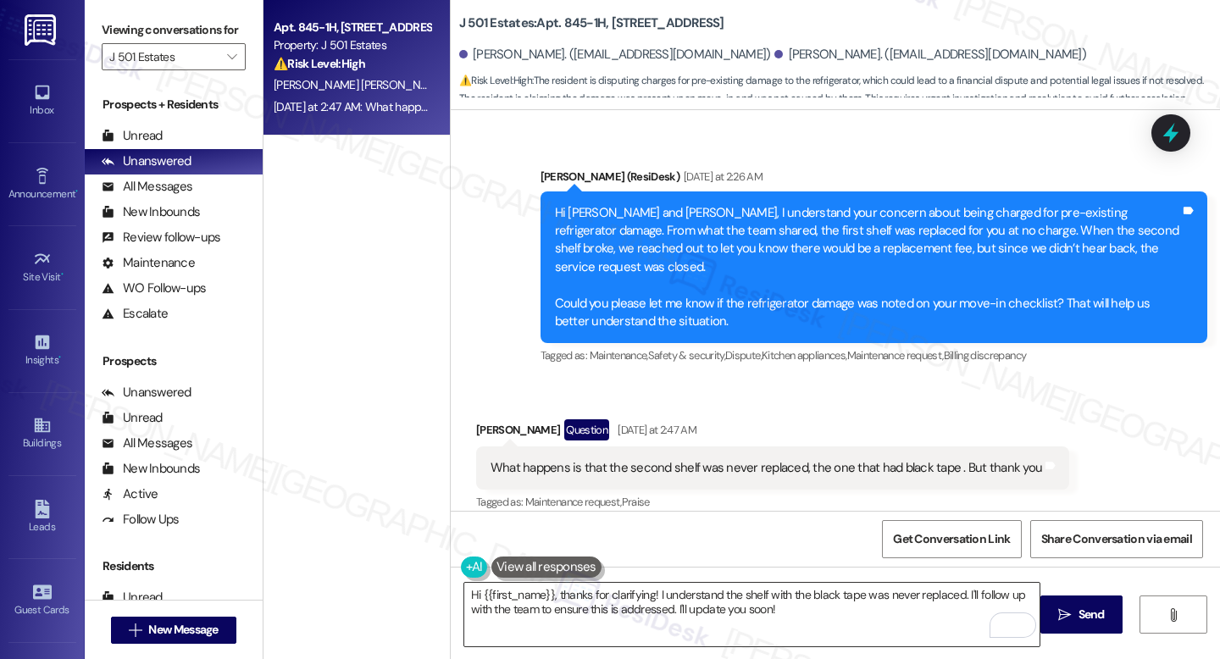
click at [583, 598] on textarea "Hi {{first_name}}, thanks for clarifying! I understand the shelf with the black…" at bounding box center [751, 615] width 575 height 64
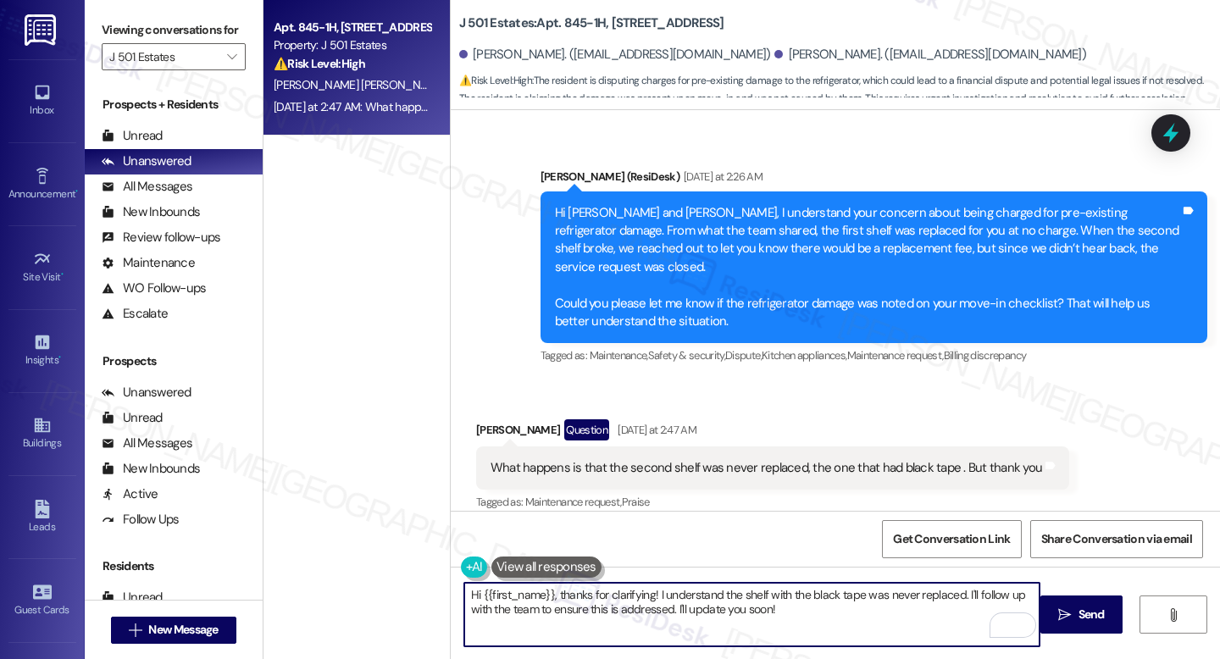
click at [583, 598] on textarea "Hi {{first_name}}, thanks for clarifying! I understand the shelf with the black…" at bounding box center [751, 615] width 575 height 64
paste textarea "Thank you for clarifying, Viridiana and Alejandro. I understand now that the se…"
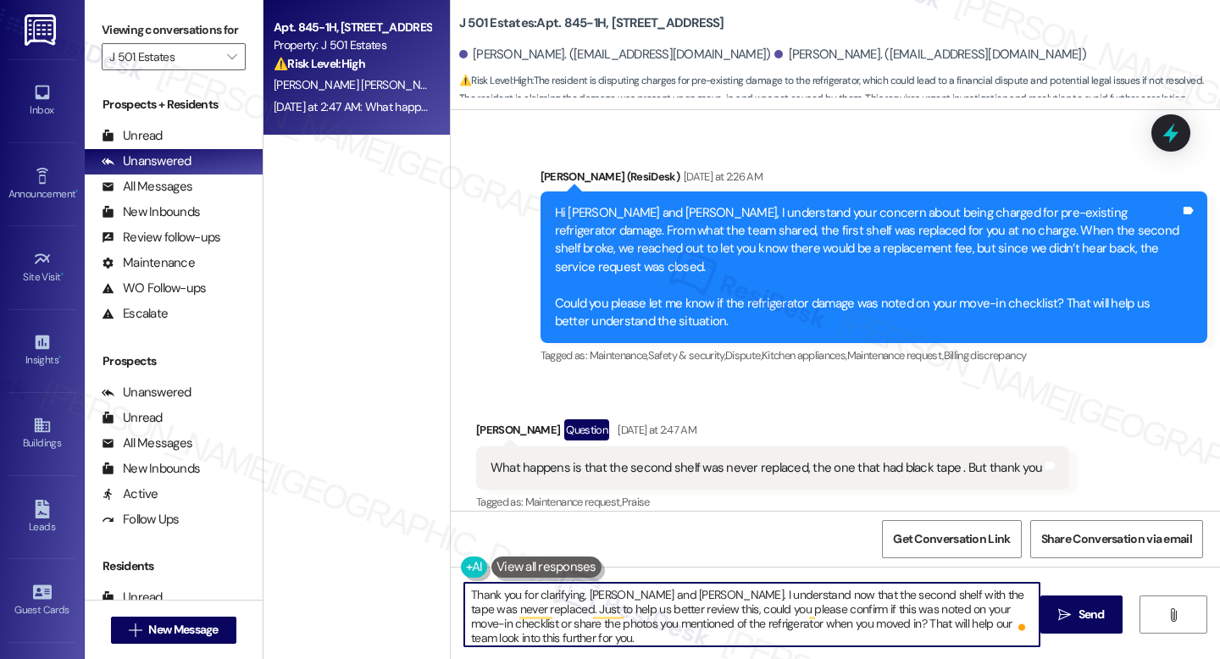
click at [749, 625] on textarea "Thank you for clarifying, Viridiana and Alejandro. I understand now that the se…" at bounding box center [751, 615] width 575 height 64
drag, startPoint x: 691, startPoint y: 596, endPoint x: 622, endPoint y: 594, distance: 68.7
click at [622, 594] on textarea "Thank you for clarifying, Viridiana and Alejandro. I understand now that the se…" at bounding box center [751, 615] width 575 height 64
click at [641, 616] on textarea "Thank you for clarifying, Viridiana. I understand now that the second shelf wit…" at bounding box center [751, 615] width 575 height 64
type textarea "Thank you for clarifying, Viridiana. I understand now that the second shelf wit…"
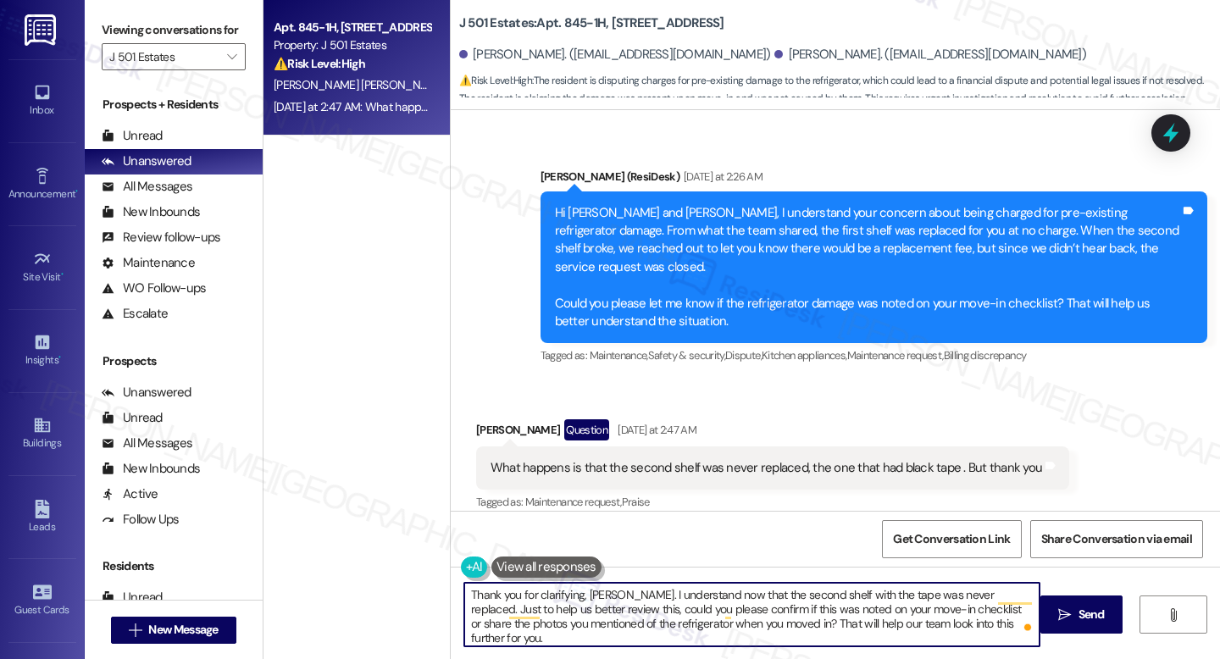
drag, startPoint x: 1055, startPoint y: 612, endPoint x: 1007, endPoint y: 605, distance: 47.9
click at [1055, 612] on span " Send" at bounding box center [1081, 615] width 53 height 18
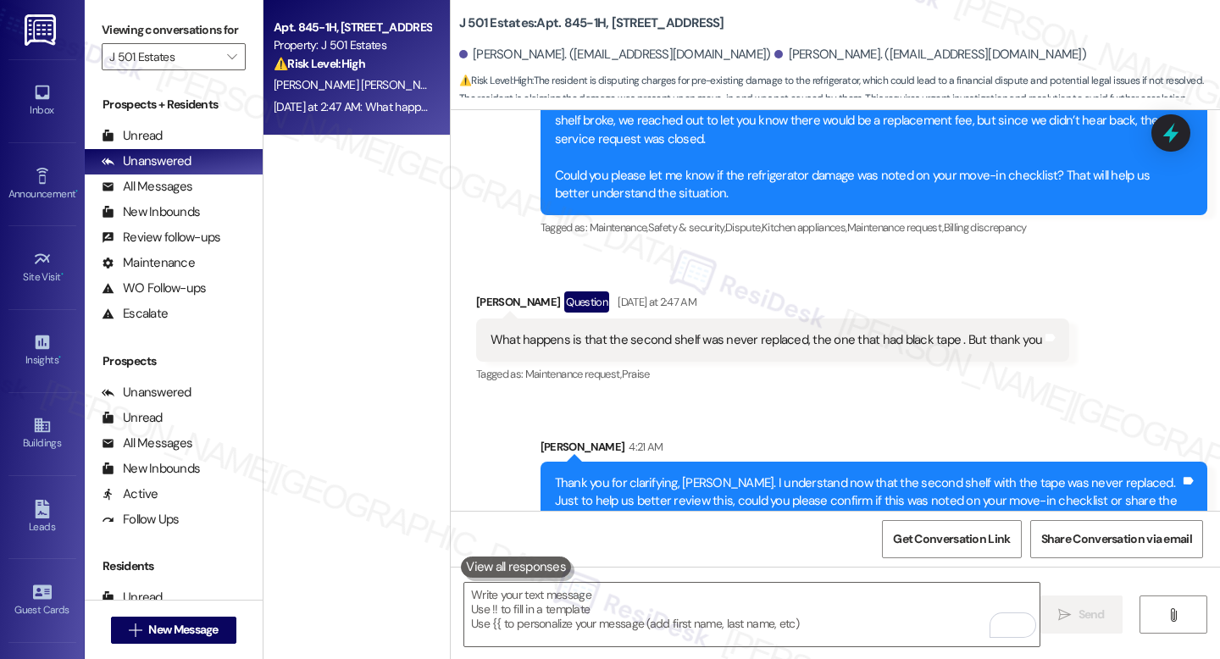
scroll to position [2577, 0]
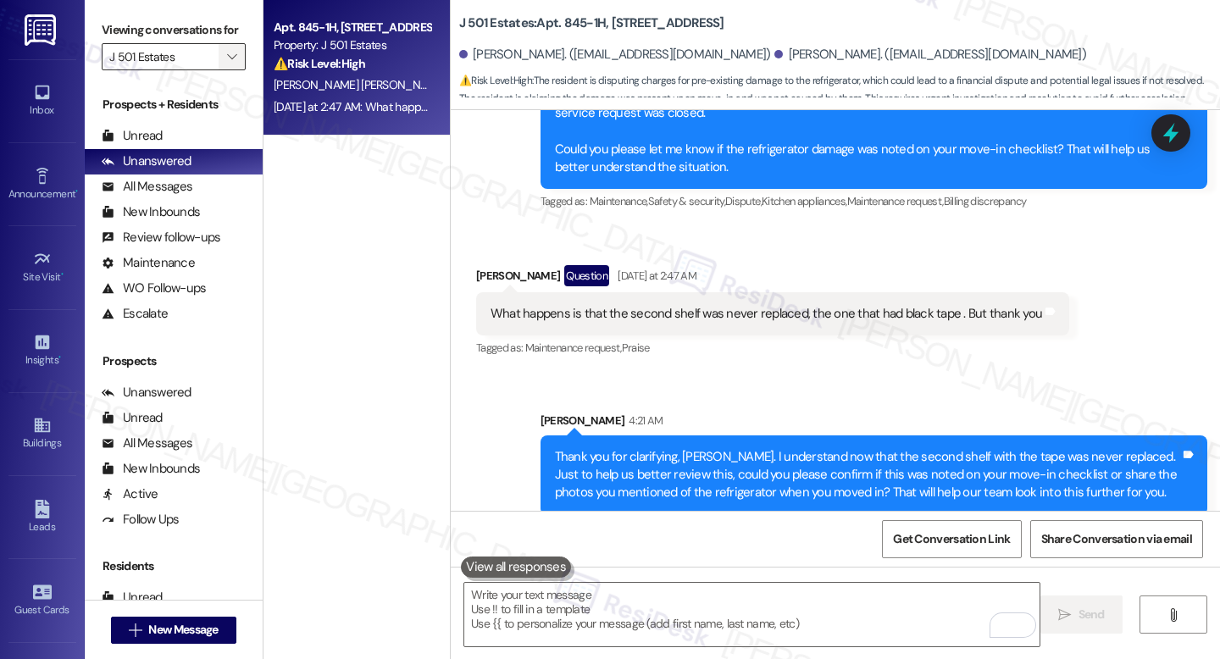
click at [227, 64] on icon "" at bounding box center [231, 57] width 9 height 14
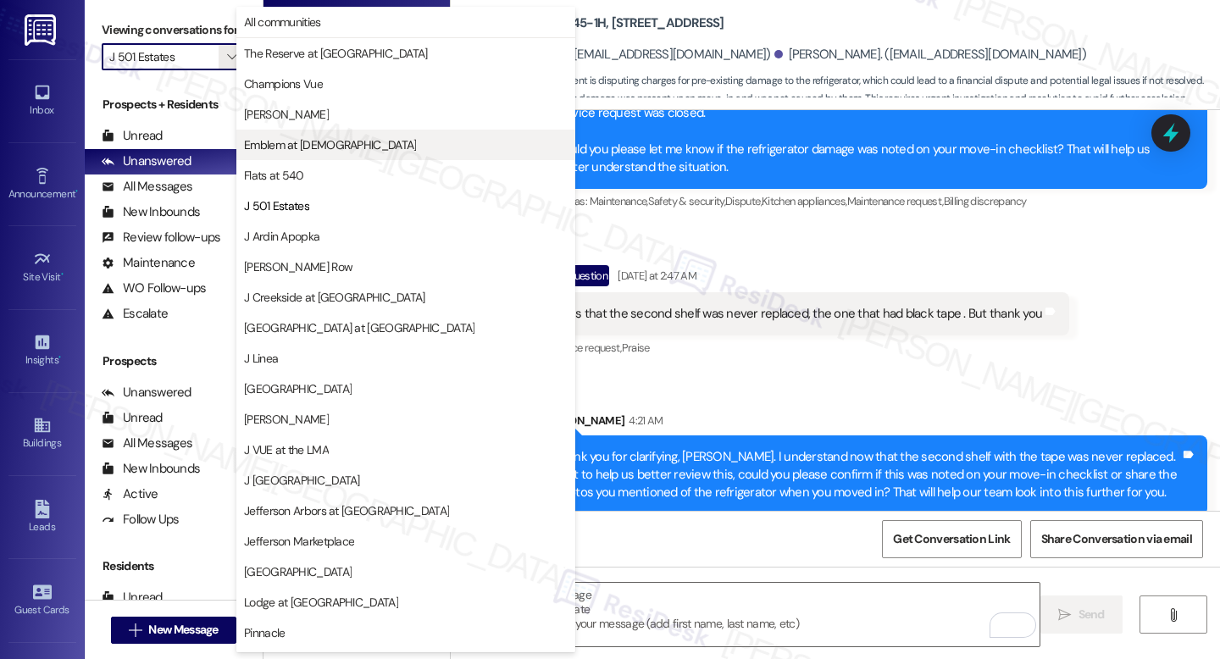
click at [338, 151] on span "Emblem at [DEMOGRAPHIC_DATA]" at bounding box center [330, 144] width 172 height 17
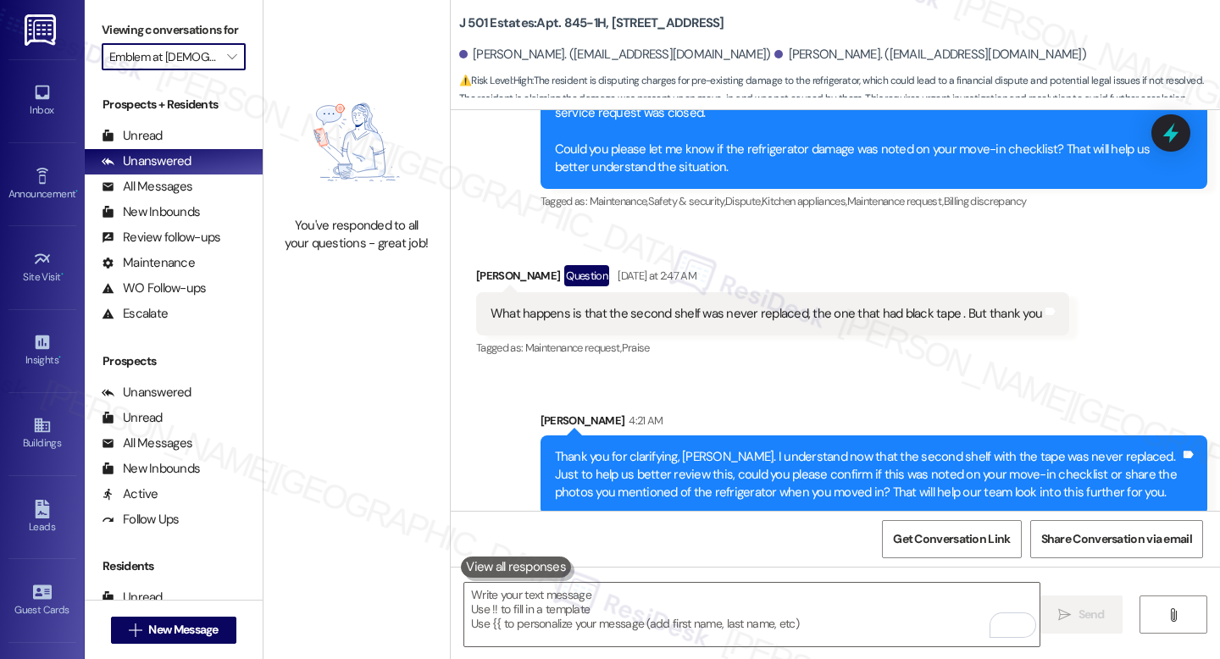
click at [205, 70] on input "Emblem at [DEMOGRAPHIC_DATA]" at bounding box center [163, 56] width 109 height 27
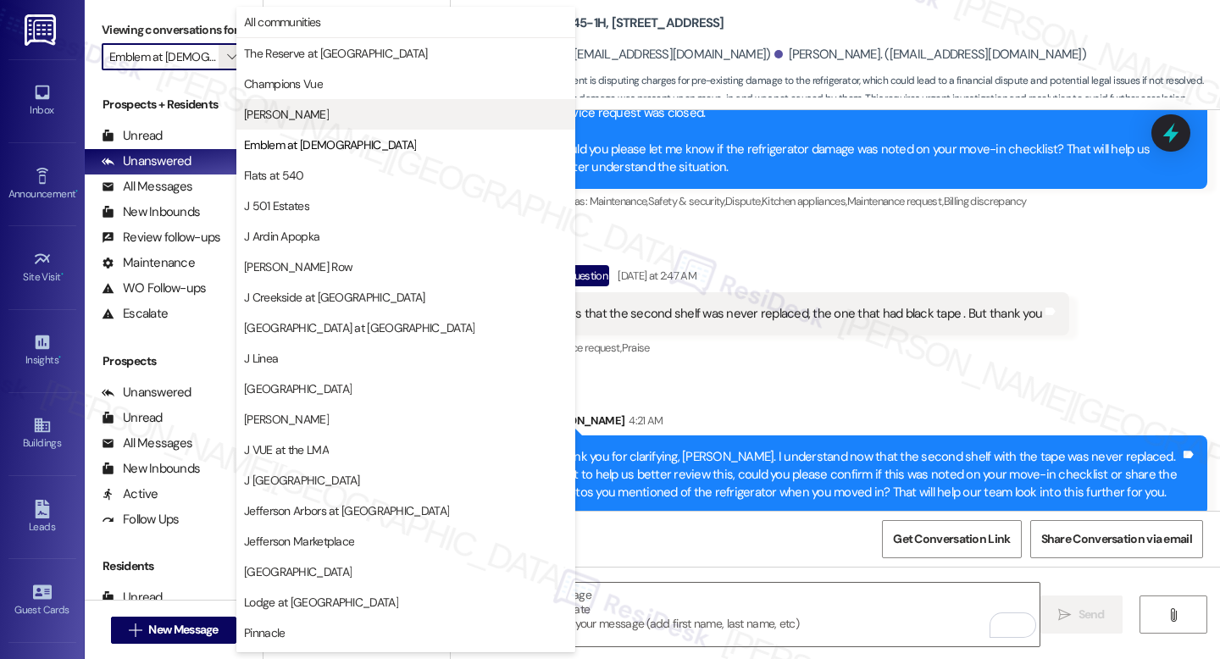
click at [303, 107] on span "[PERSON_NAME]" at bounding box center [406, 114] width 324 height 17
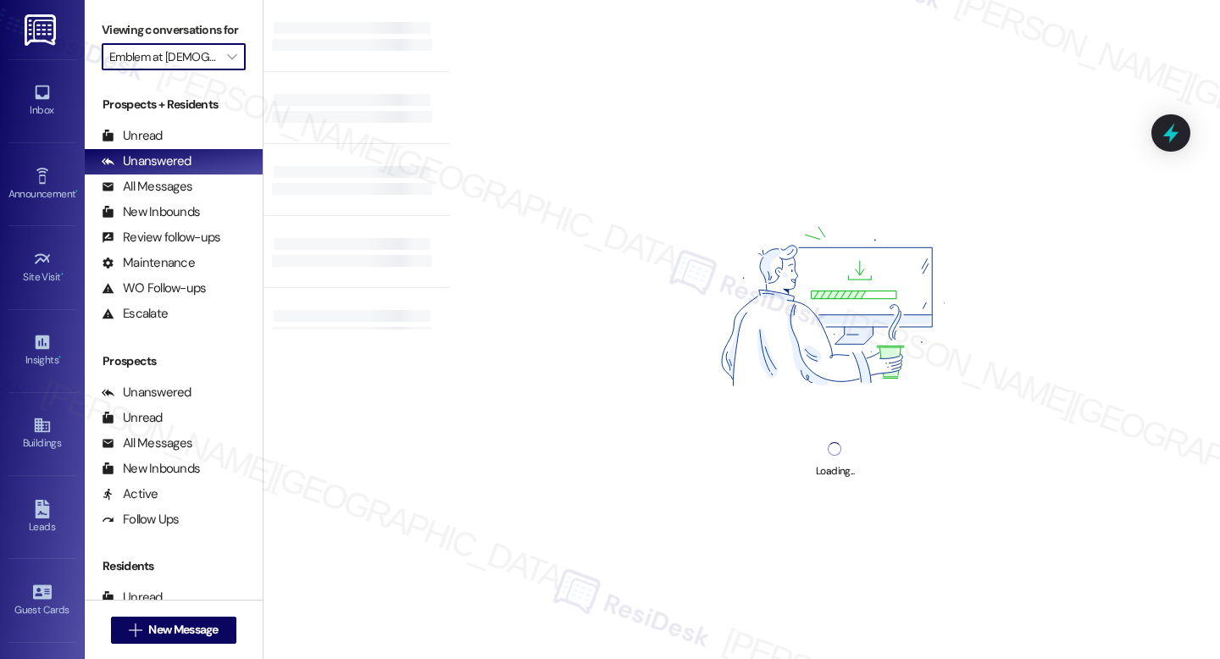
type input "[PERSON_NAME]"
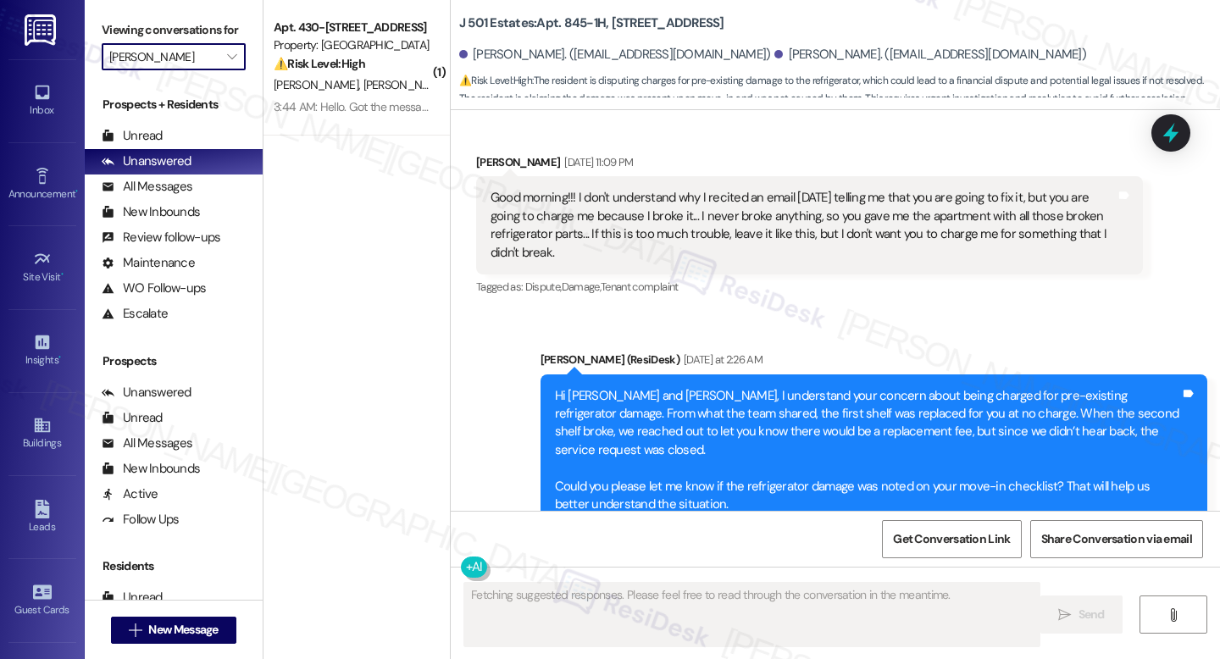
scroll to position [2422, 0]
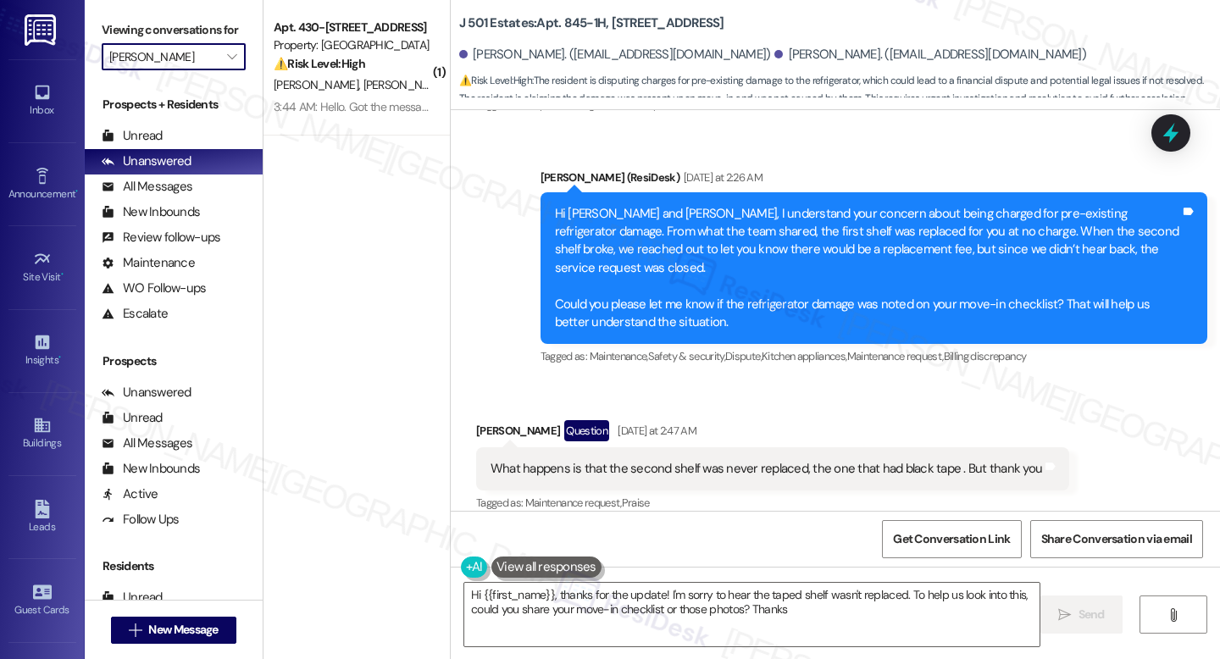
type textarea "Hi {{first_name}}, thanks for the update! I'm sorry to hear the taped shelf was…"
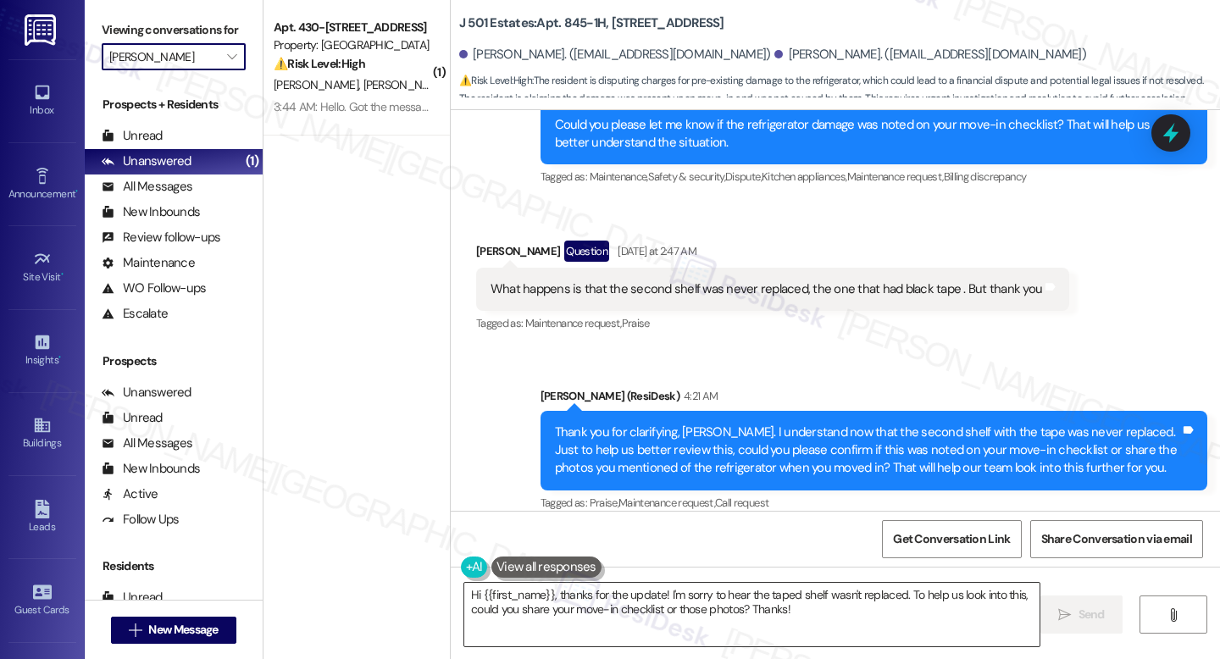
click at [849, 612] on textarea "Hi {{first_name}}, thanks for the update! I'm sorry to hear the taped shelf was…" at bounding box center [751, 615] width 575 height 64
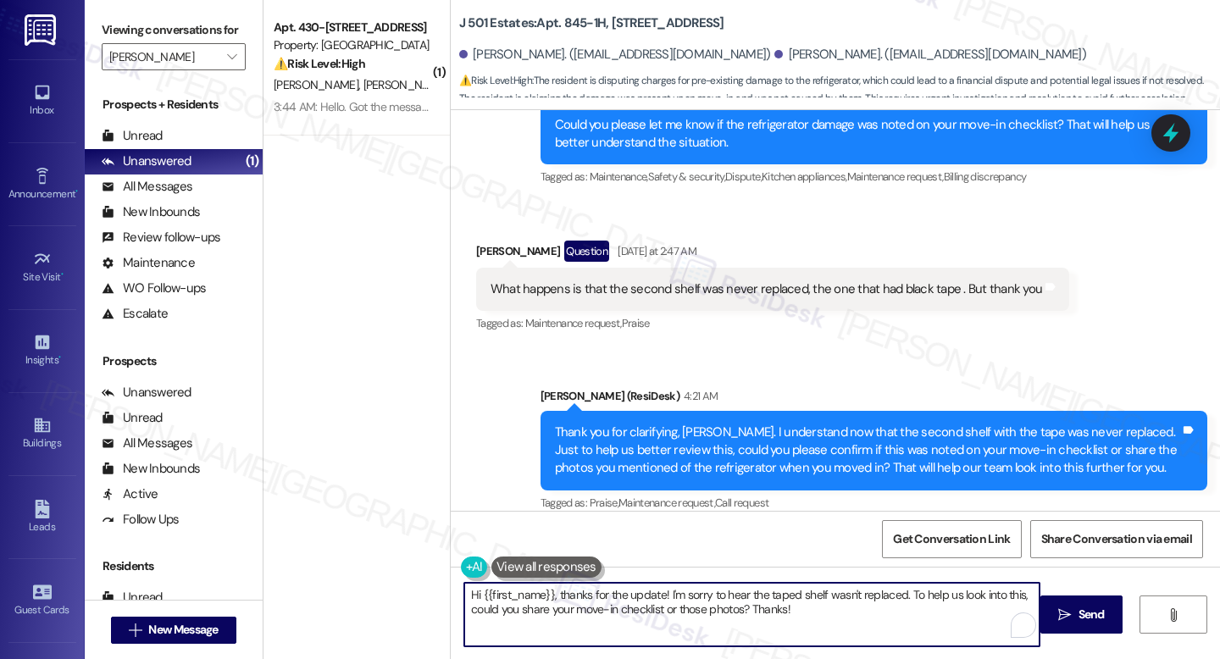
click at [849, 612] on textarea "Hi {{first_name}}, thanks for the update! I'm sorry to hear the taped shelf was…" at bounding box center [751, 615] width 575 height 64
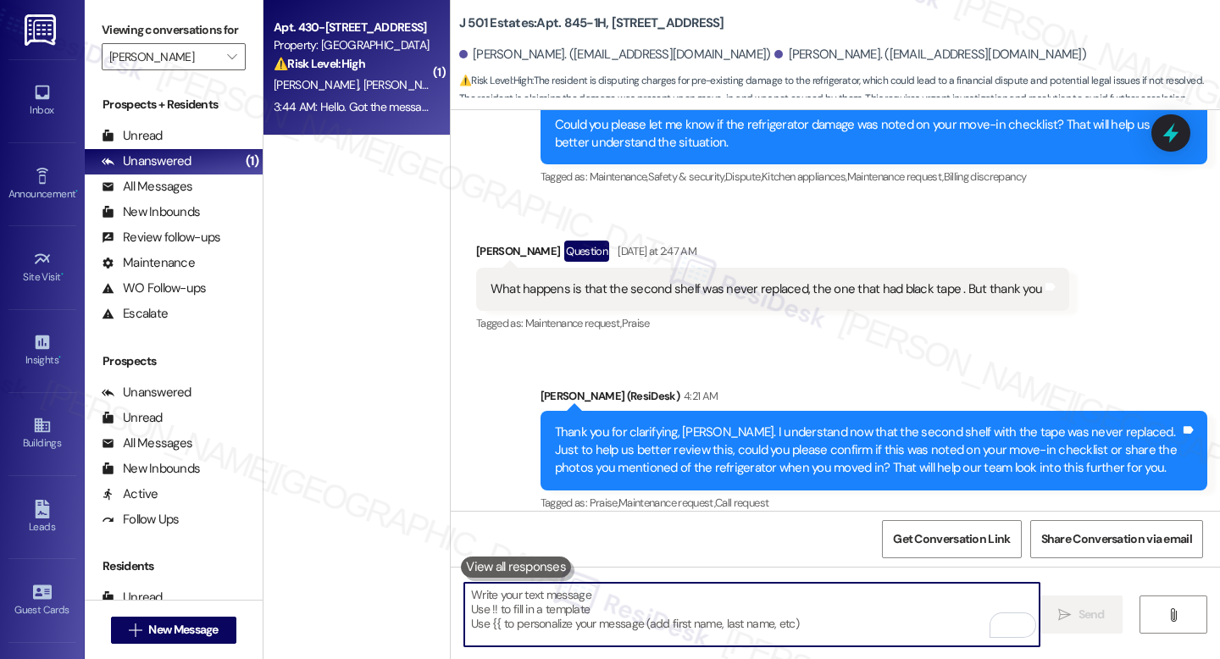
click at [302, 76] on div "E. Mender L. Mender L. Mender T. Mender" at bounding box center [352, 85] width 160 height 21
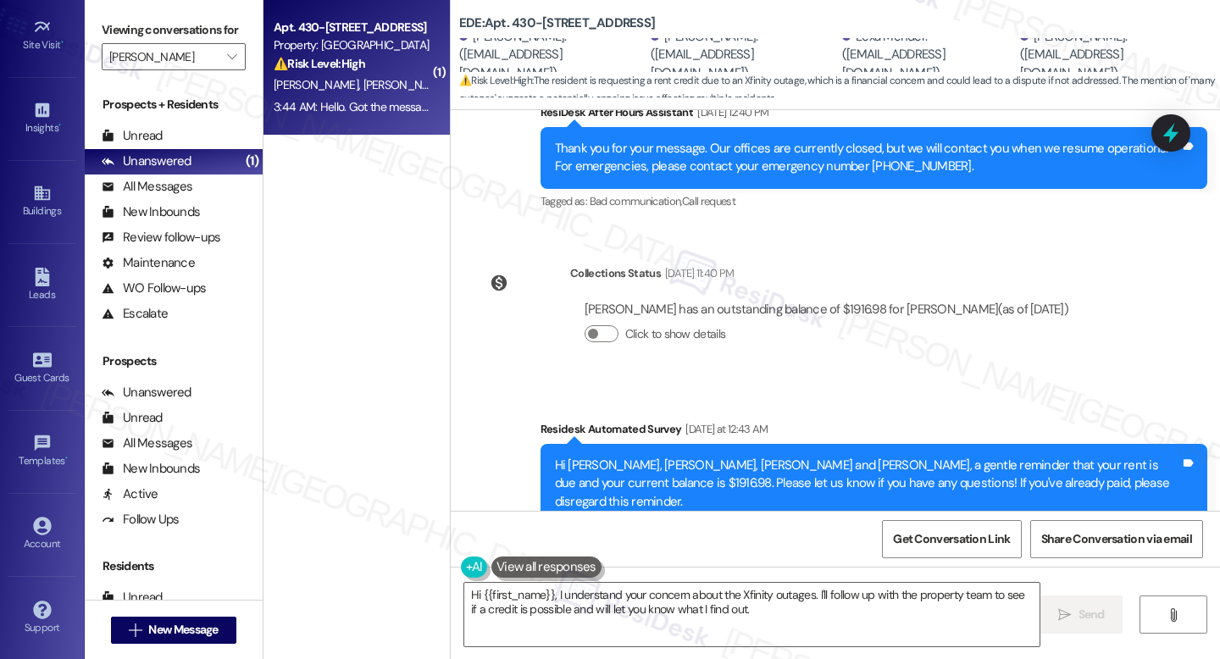
scroll to position [3454, 0]
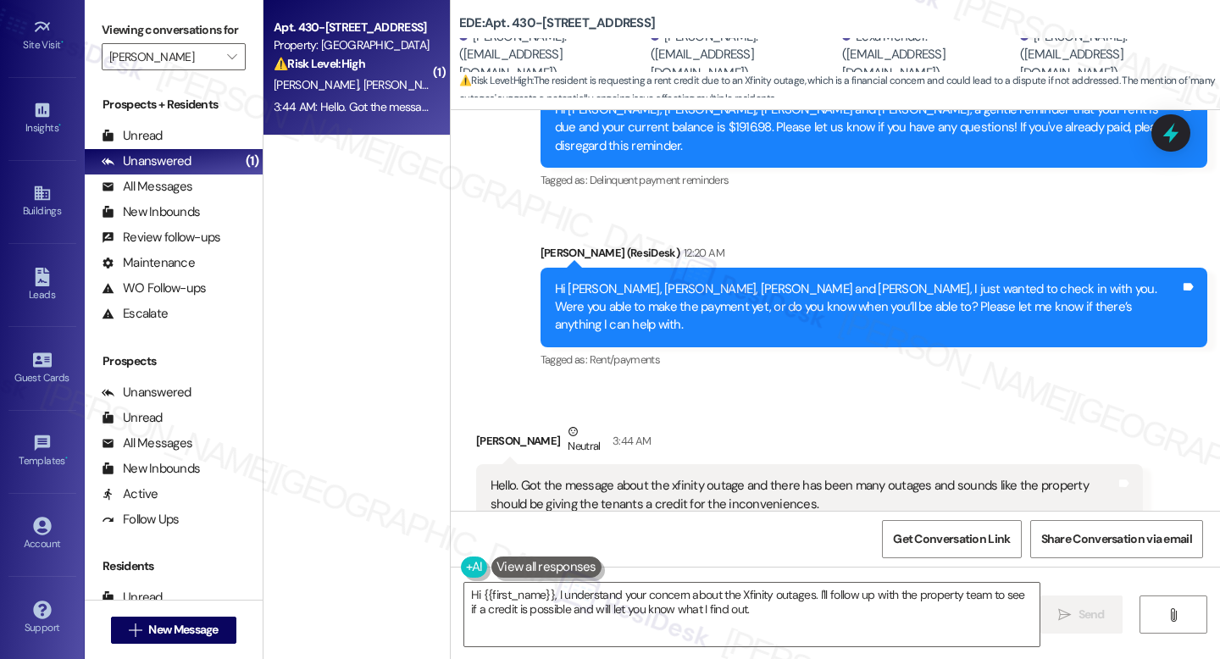
click at [735, 477] on div "Hello. Got the message about the xfinity outage and there has been many outages…" at bounding box center [803, 495] width 625 height 36
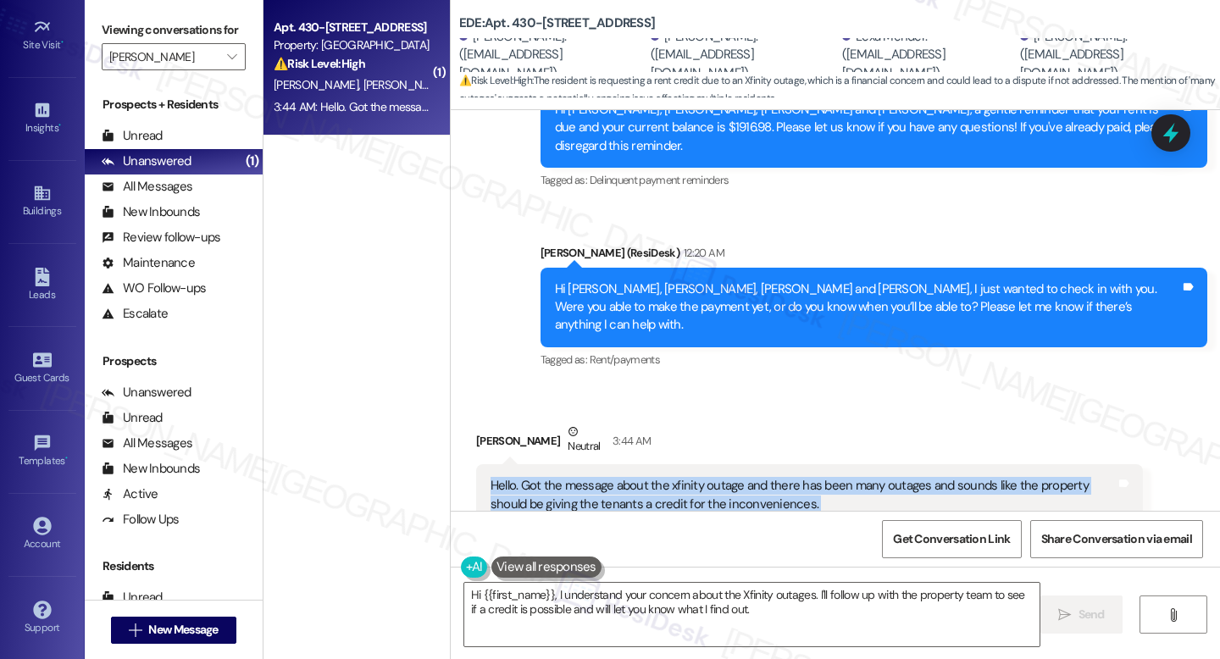
click at [735, 477] on div "Hello. Got the message about the xfinity outage and there has been many outages…" at bounding box center [803, 495] width 625 height 36
copy div "Hello. Got the message about the xfinity outage and there has been many outages…"
click at [608, 611] on textarea "Hi {{first_name}}, I understand your concern about the Xfinity outages. I'll fo…" at bounding box center [751, 615] width 575 height 64
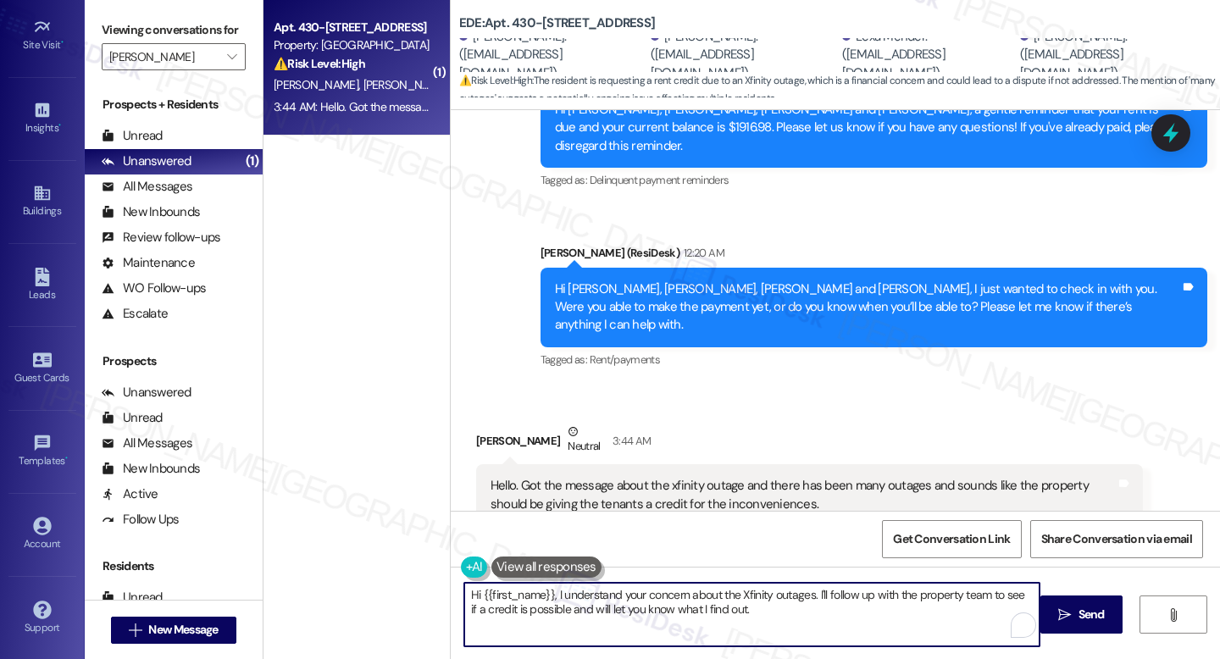
click at [608, 611] on textarea "Hi {{first_name}}, I understand your concern about the Xfinity outages. I'll fo…" at bounding box center [751, 615] width 575 height 64
paste textarea "thank you for reaching out. I understand the outages have been frustrating. Sin…"
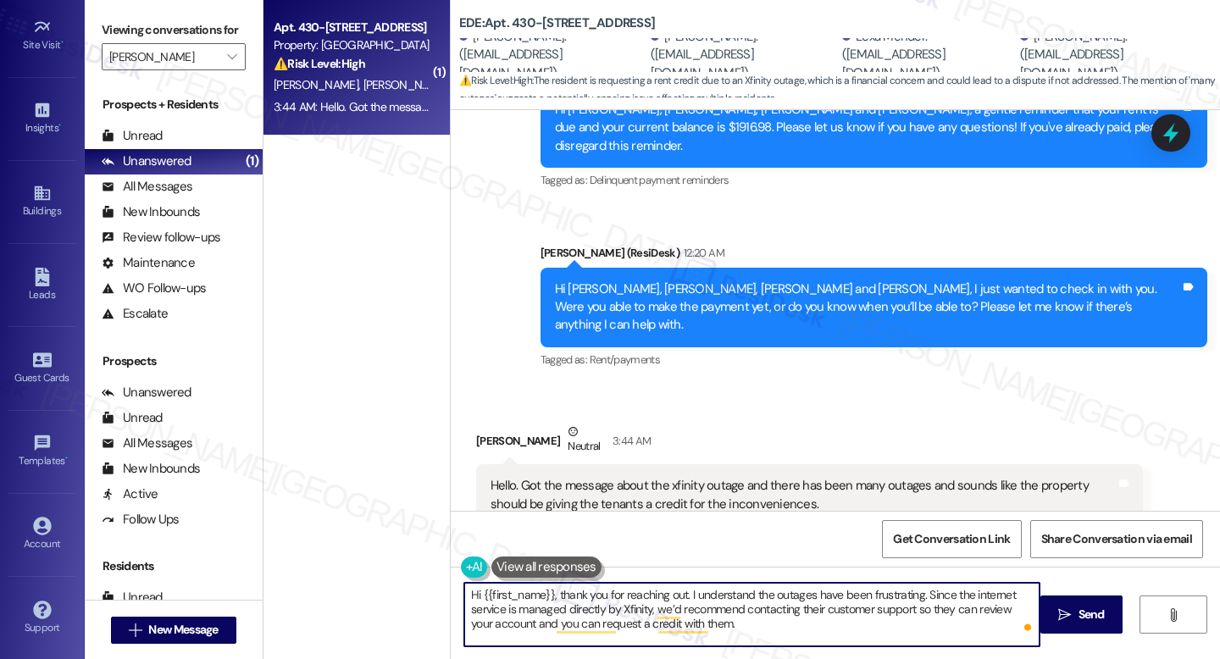
click at [547, 594] on textarea "Hi {{first_name}}, thank you for reaching out. I understand the outages have be…" at bounding box center [751, 615] width 575 height 64
type textarea "Hi [PERSON_NAME], thank you for reaching out. I understand the outages have bee…"
click at [699, 627] on textarea "Hi [PERSON_NAME], thank you for reaching out. I understand the outages have bee…" at bounding box center [751, 615] width 575 height 64
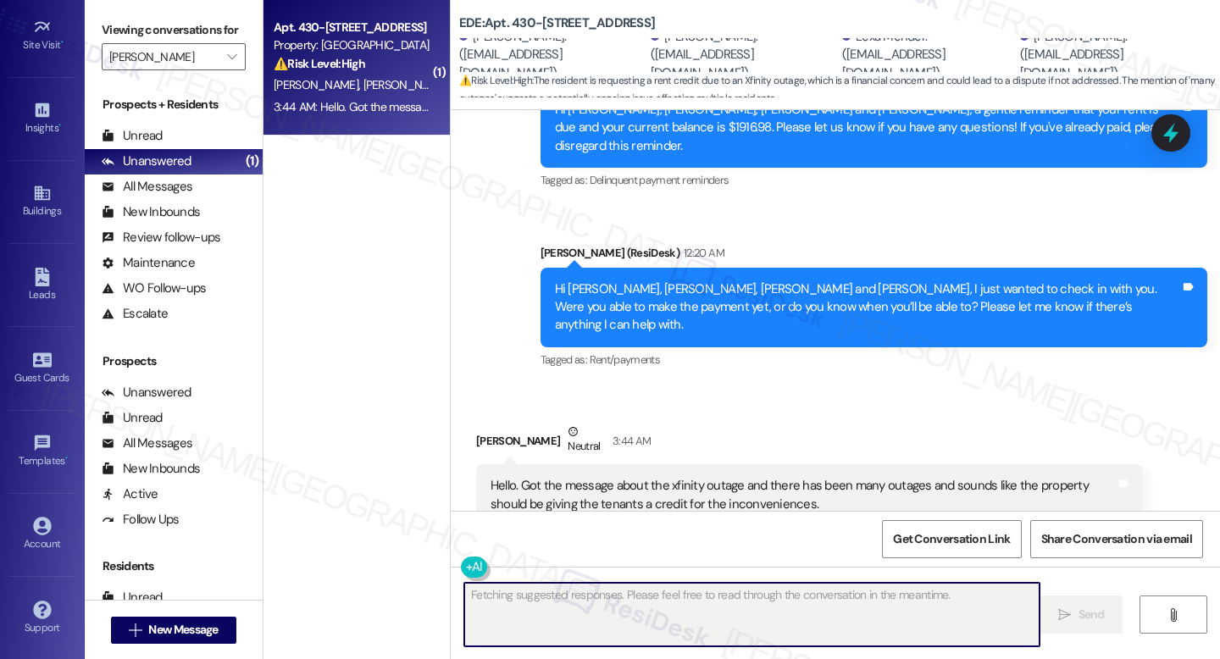
scroll to position [3454, 0]
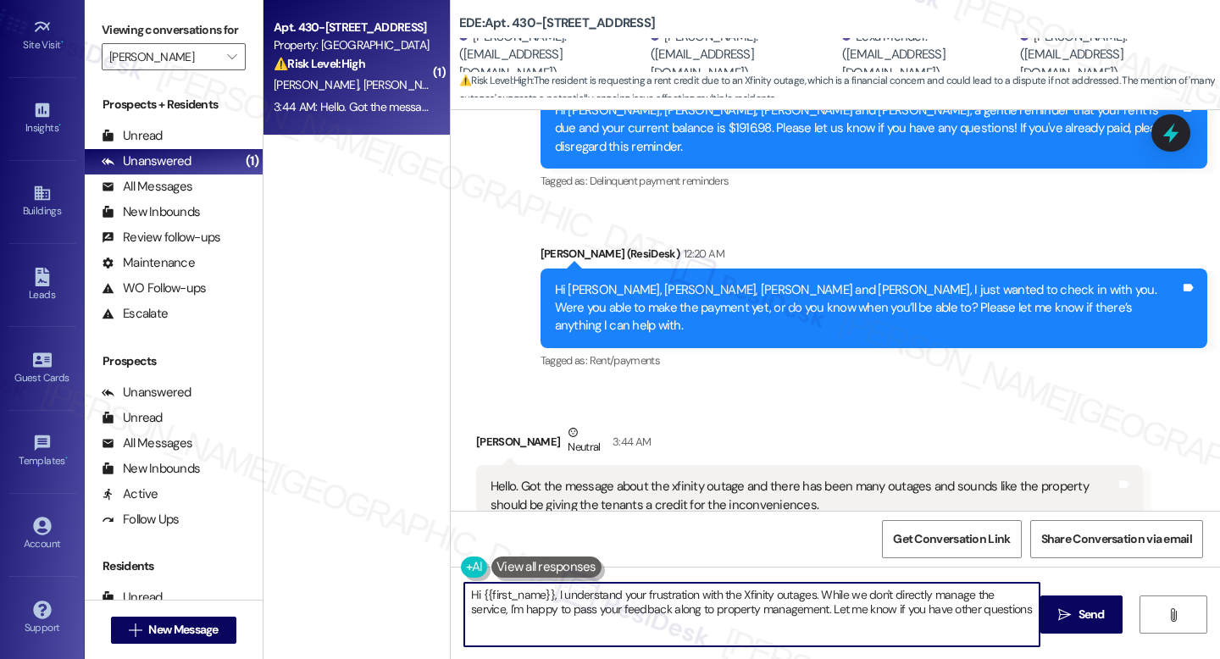
type textarea "Hi {{first_name}}, I understand your frustration with the Xfinity outages. Whil…"
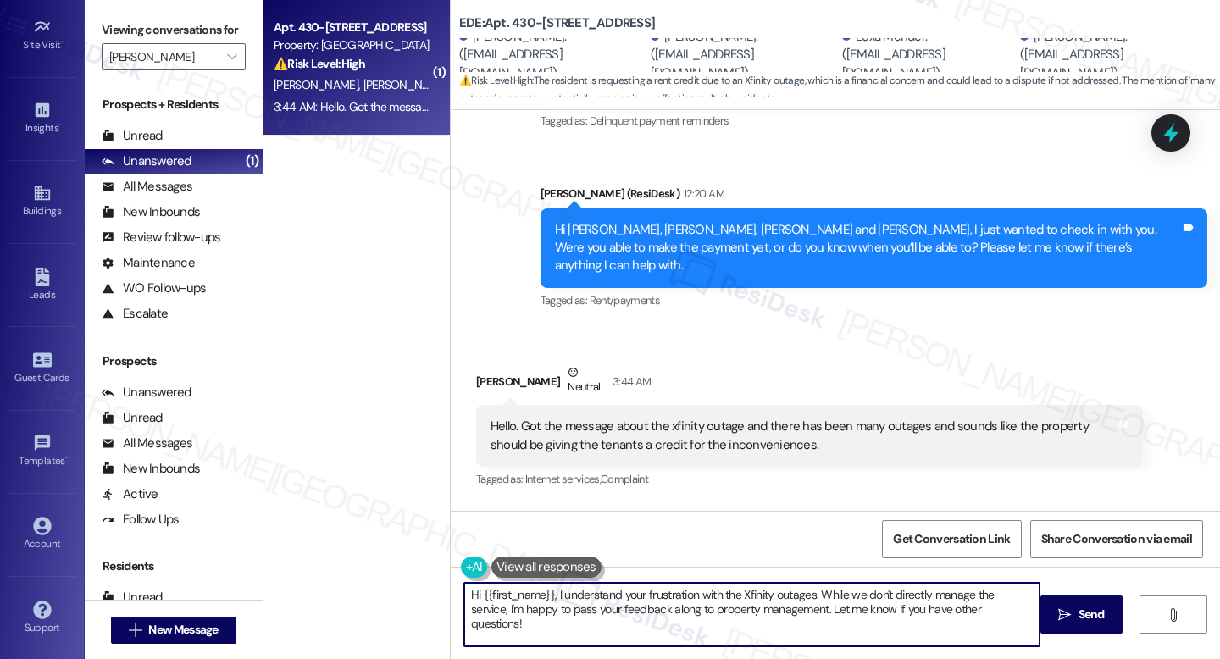
scroll to position [3609, 0]
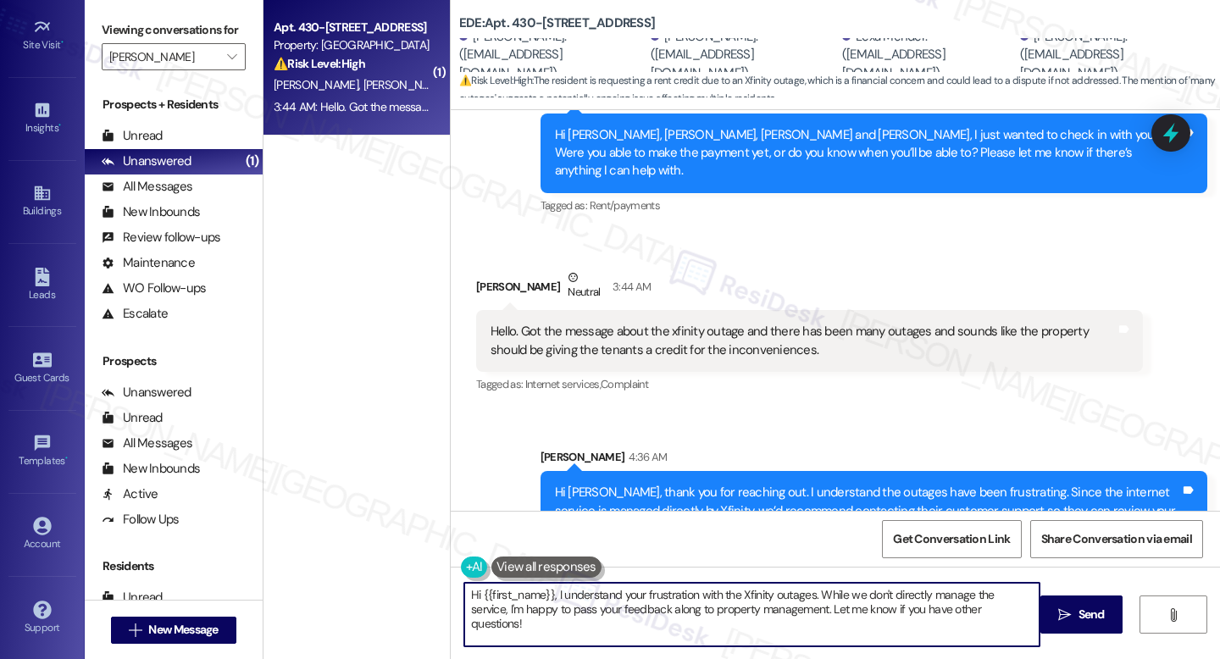
click at [313, 223] on div "( 1 ) Apt. 430-102, 400 East 7th Street Property: EDE ⚠️ Risk Level: High The r…" at bounding box center [357, 269] width 186 height 539
click at [175, 196] on div "All Messages" at bounding box center [147, 187] width 91 height 18
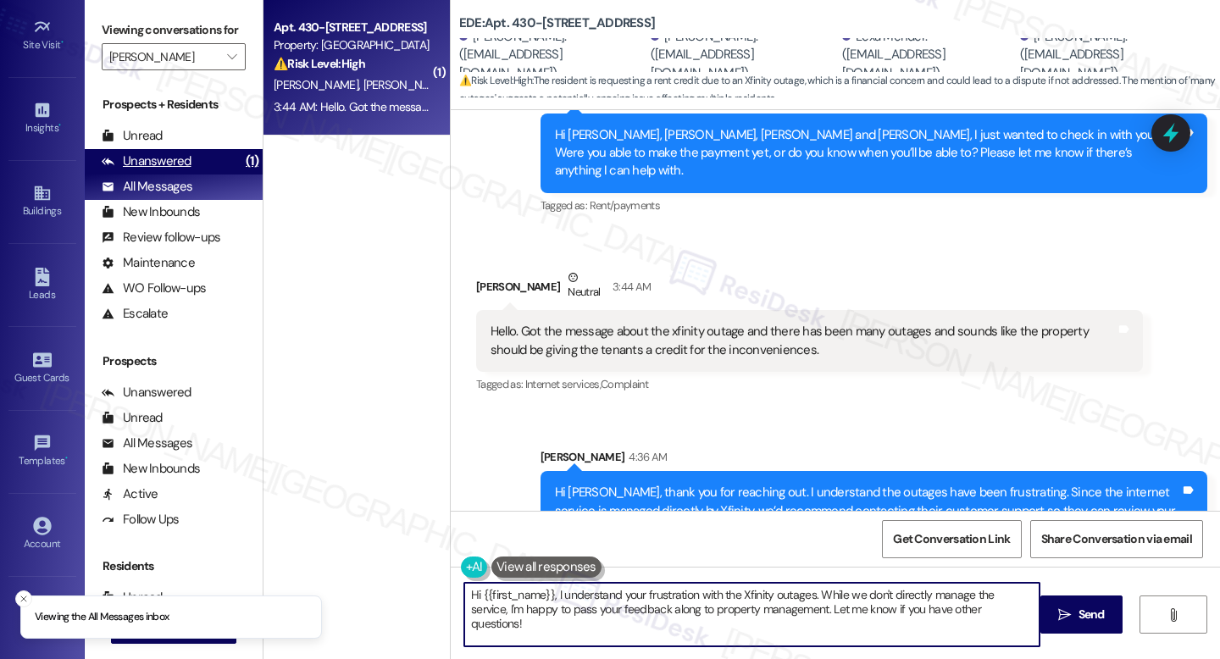
click at [183, 170] on div "Unanswered" at bounding box center [147, 162] width 90 height 18
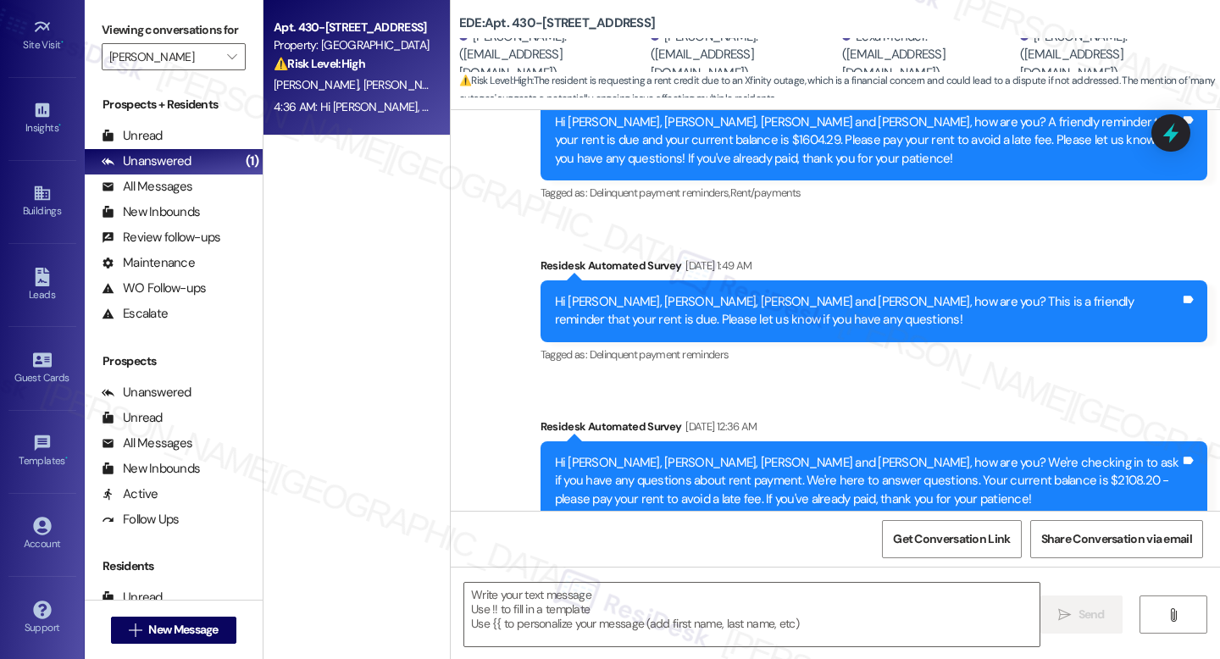
type textarea "Fetching suggested responses. Please feel free to read through the conversation…"
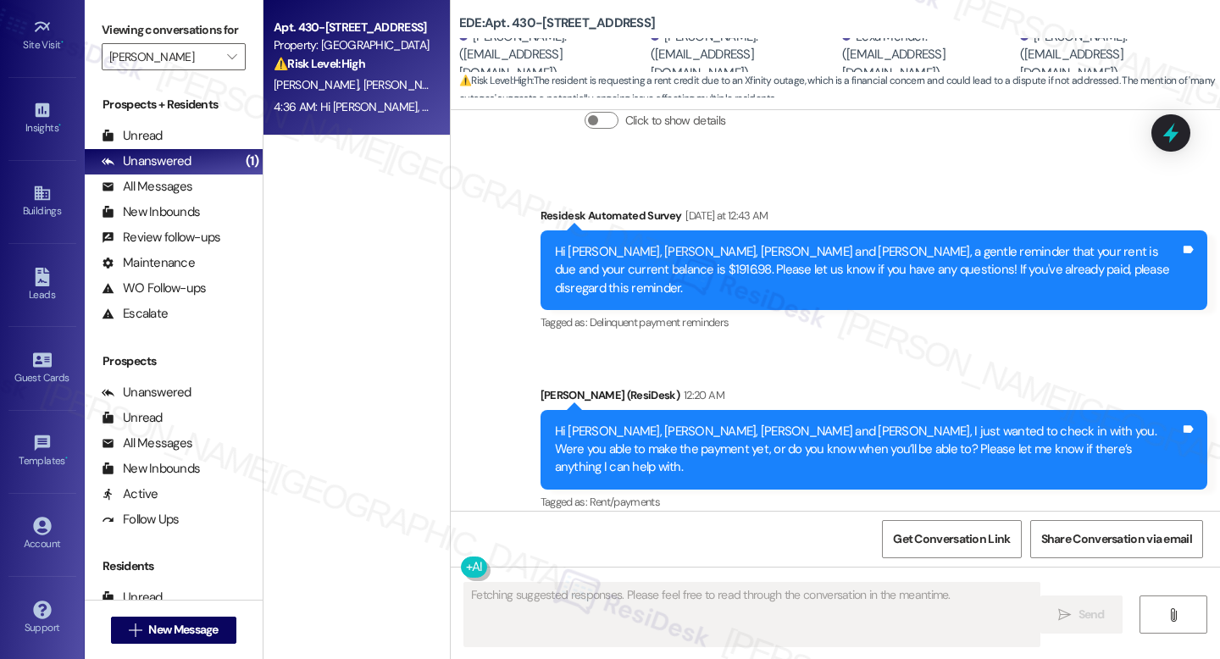
scroll to position [3454, 0]
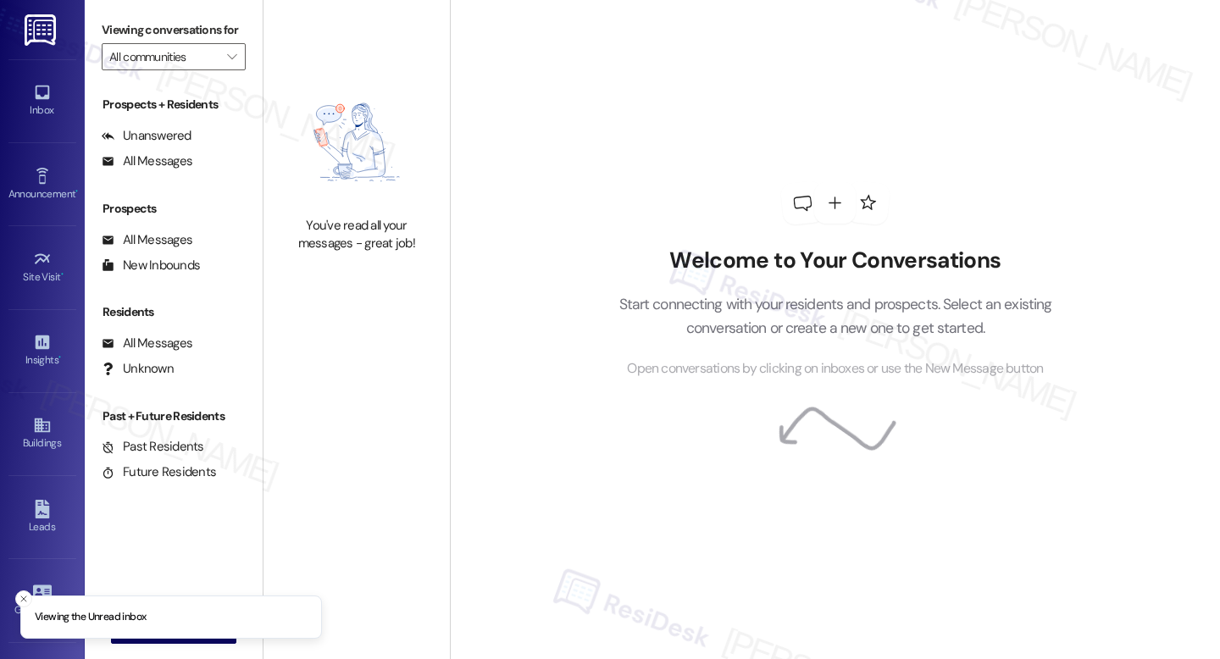
type input "[PERSON_NAME]"
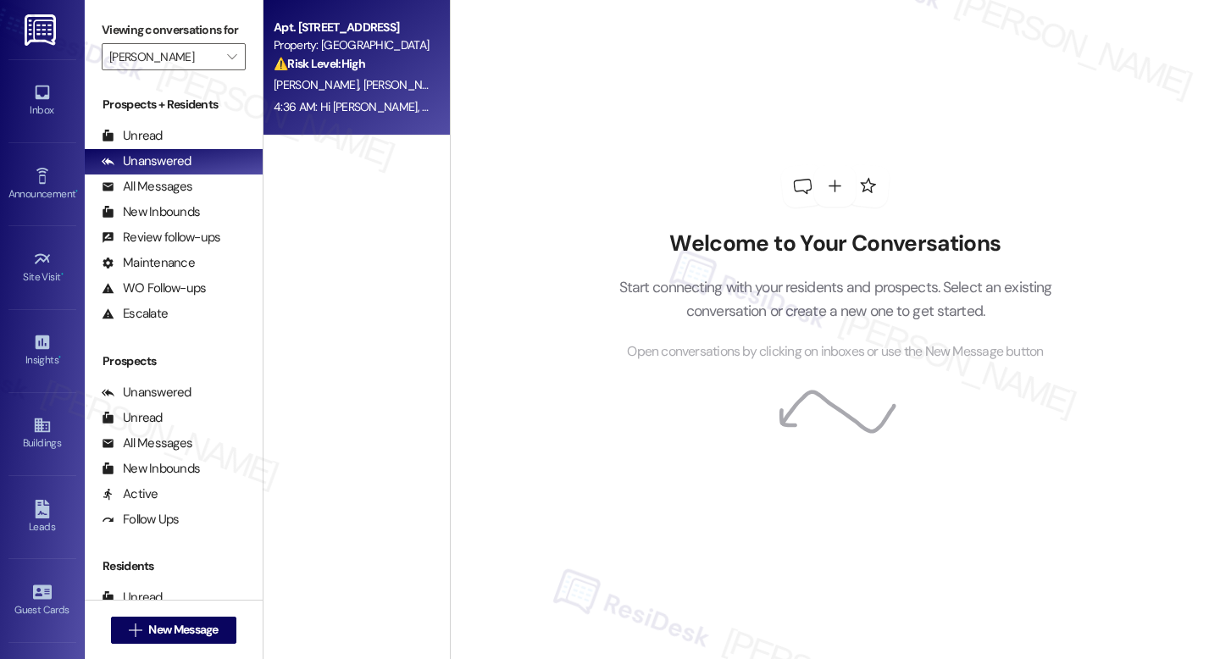
click at [332, 104] on div "4:36 AM: Hi [PERSON_NAME], thank you for reaching out. I understand the outages…" at bounding box center [981, 106] width 1415 height 15
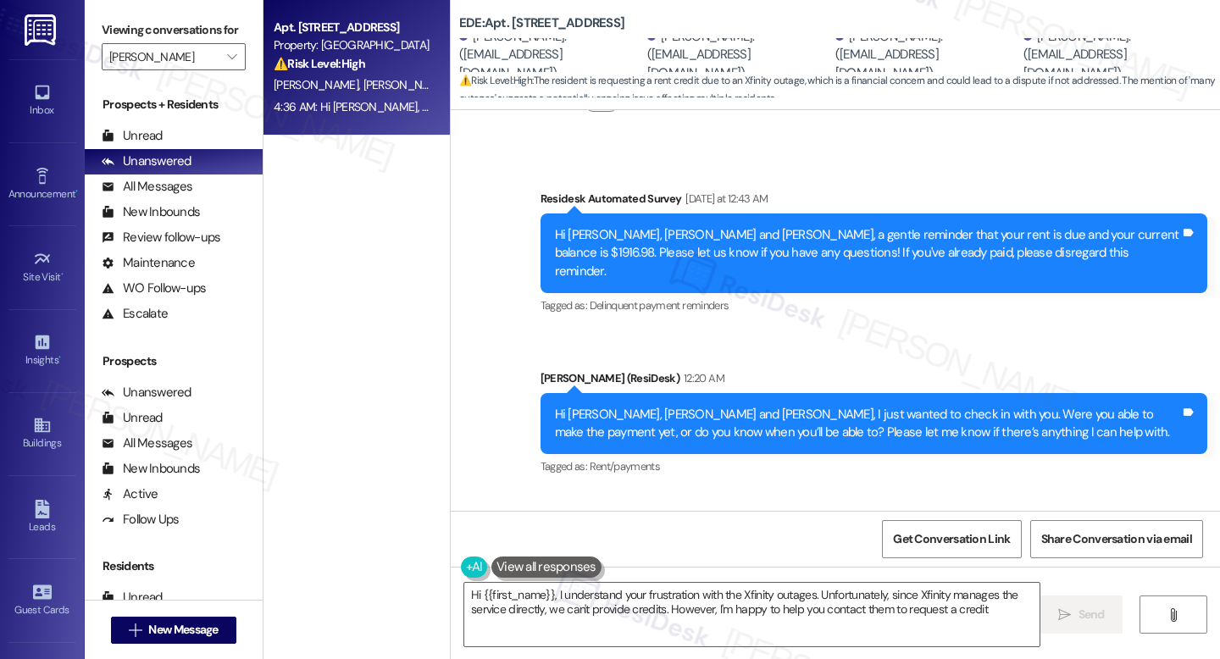
type textarea "Hi {{first_name}}, I understand your frustration with the Xfinity outages. Unfo…"
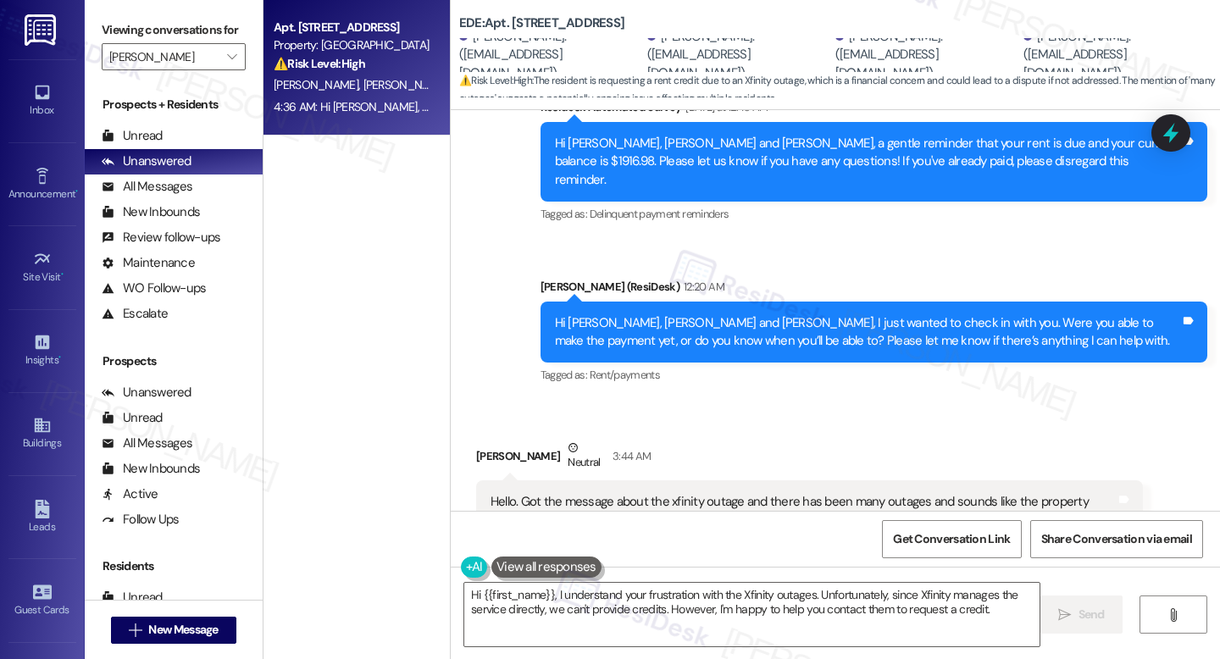
scroll to position [3633, 0]
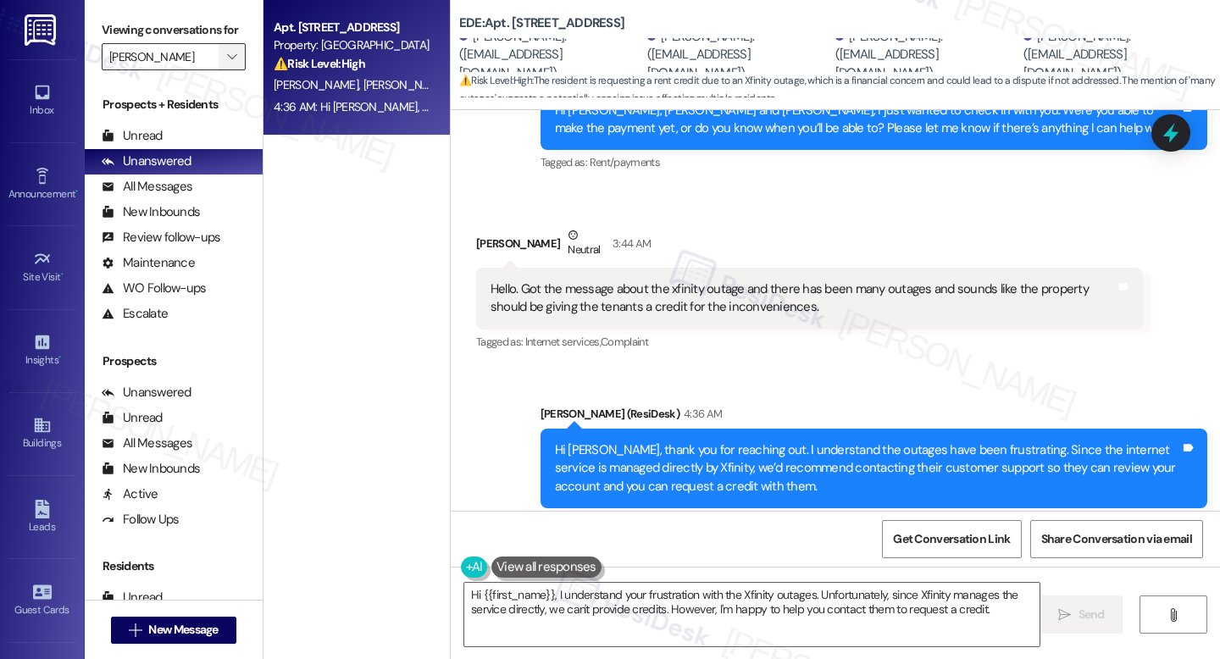
click at [227, 64] on icon "" at bounding box center [231, 57] width 9 height 14
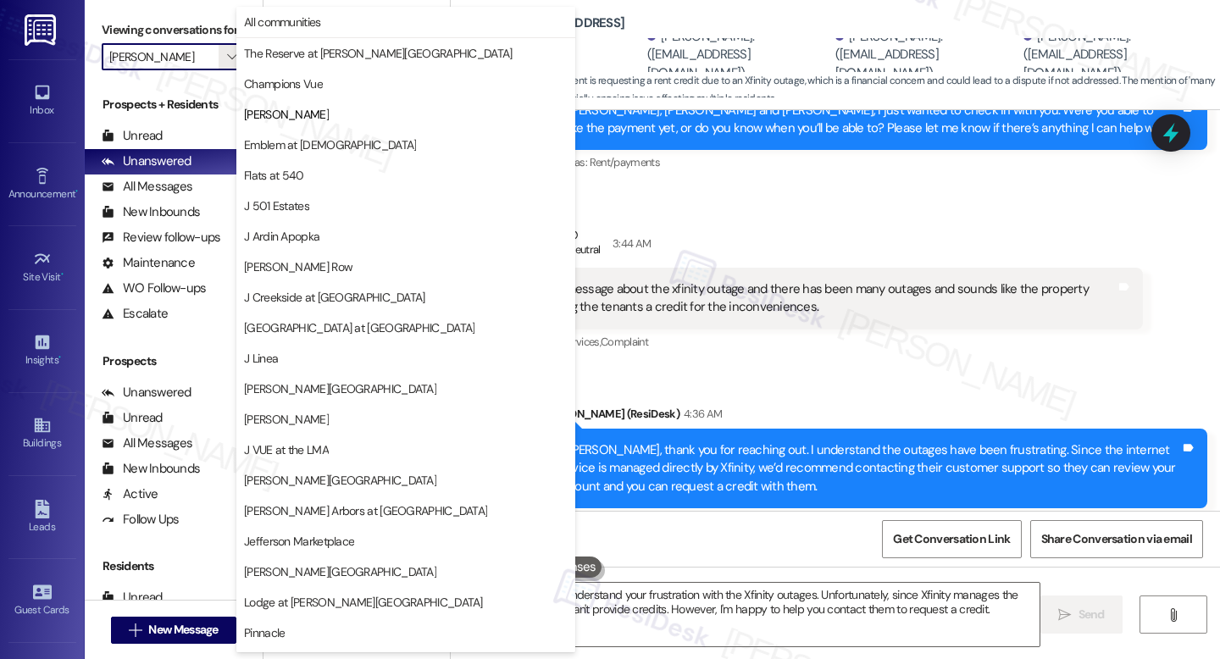
click at [728, 535] on div "Get Conversation Link Share Conversation via email" at bounding box center [835, 539] width 769 height 56
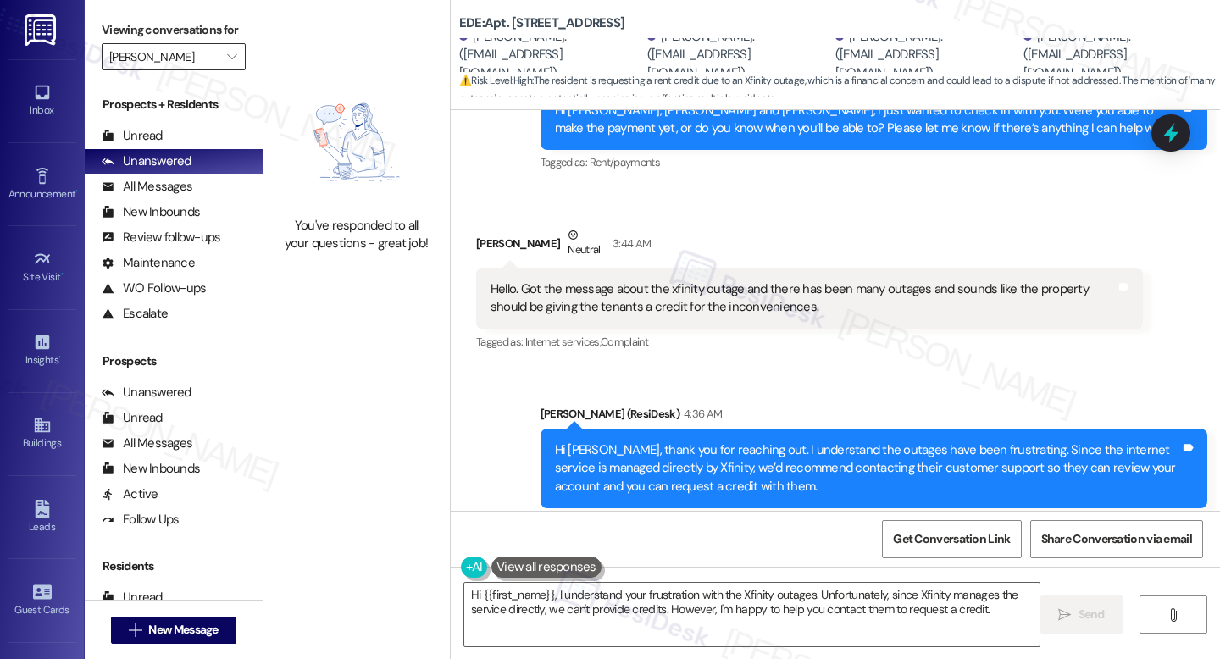
click at [197, 69] on input "[PERSON_NAME]" at bounding box center [163, 56] width 109 height 27
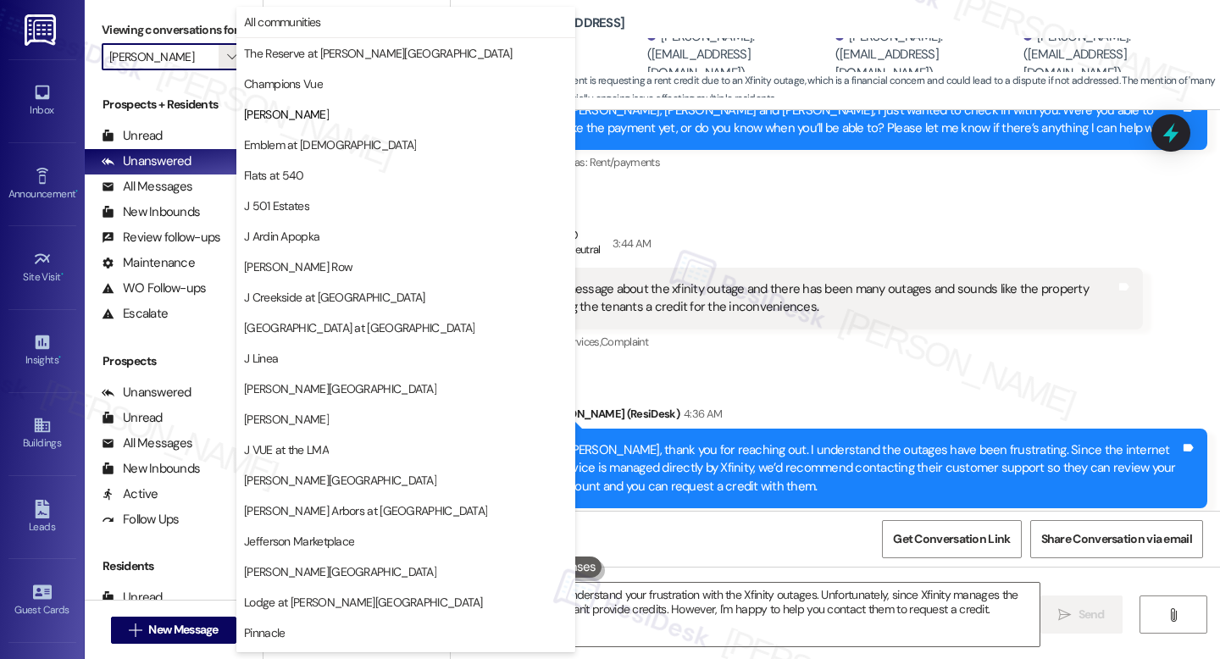
click at [262, 86] on span "Champions Vue" at bounding box center [283, 83] width 79 height 17
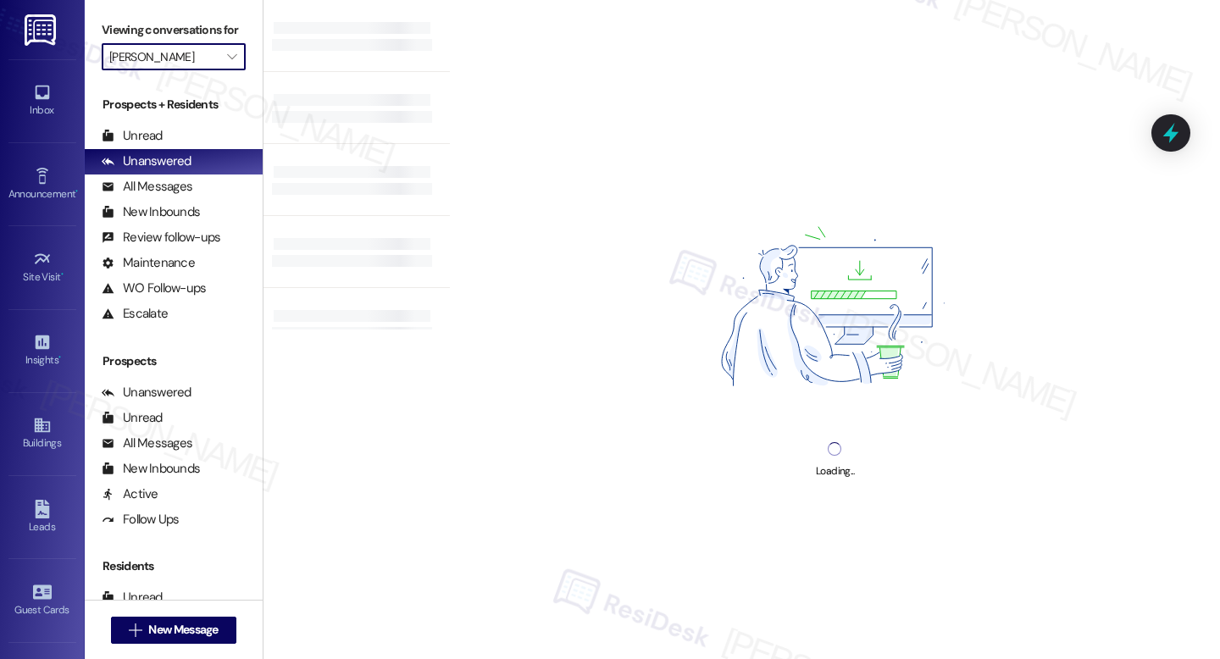
type input "Champions Vue"
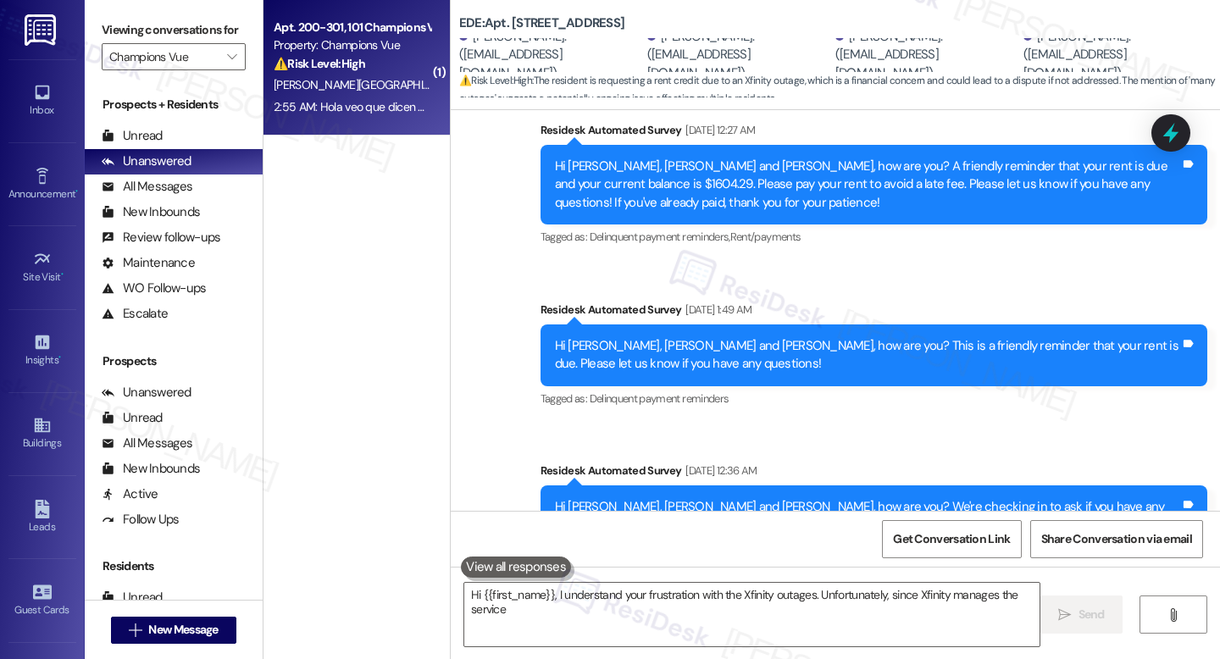
type textarea "Hi {{first_name}}, I understand your frustration with the Xfinity outages. Unfo…"
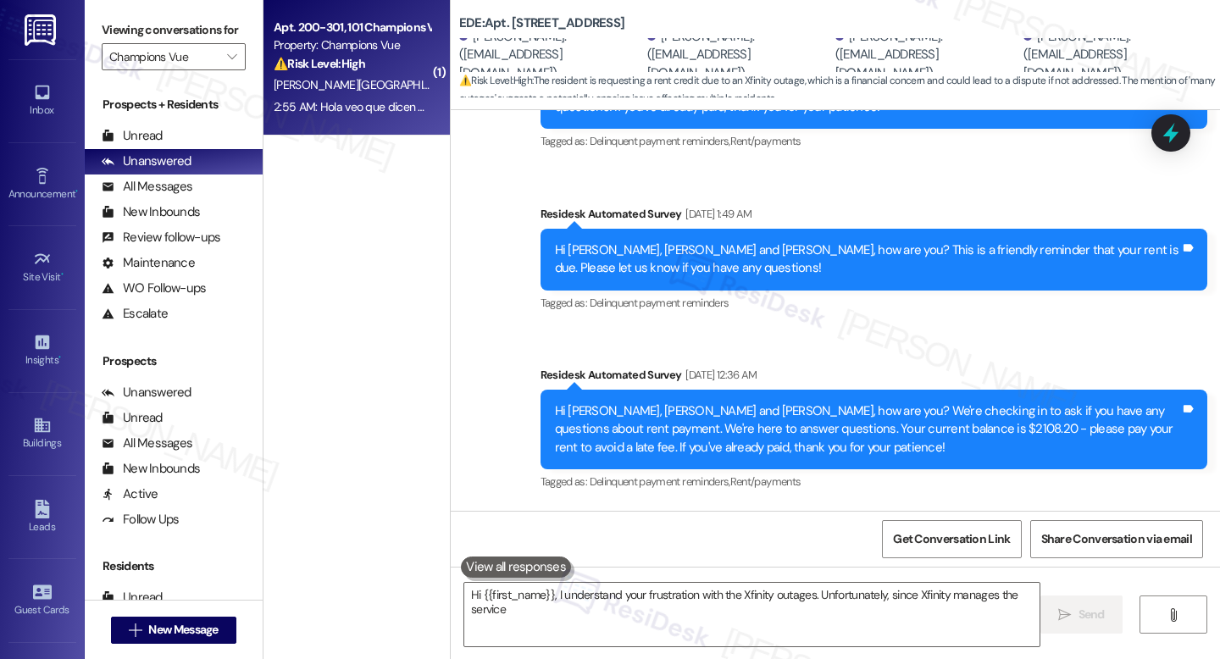
click at [307, 97] on div "2:55 AM: Hola veo que dicen que mi renta está pendiente, el dinero ha estado en…" at bounding box center [352, 107] width 160 height 21
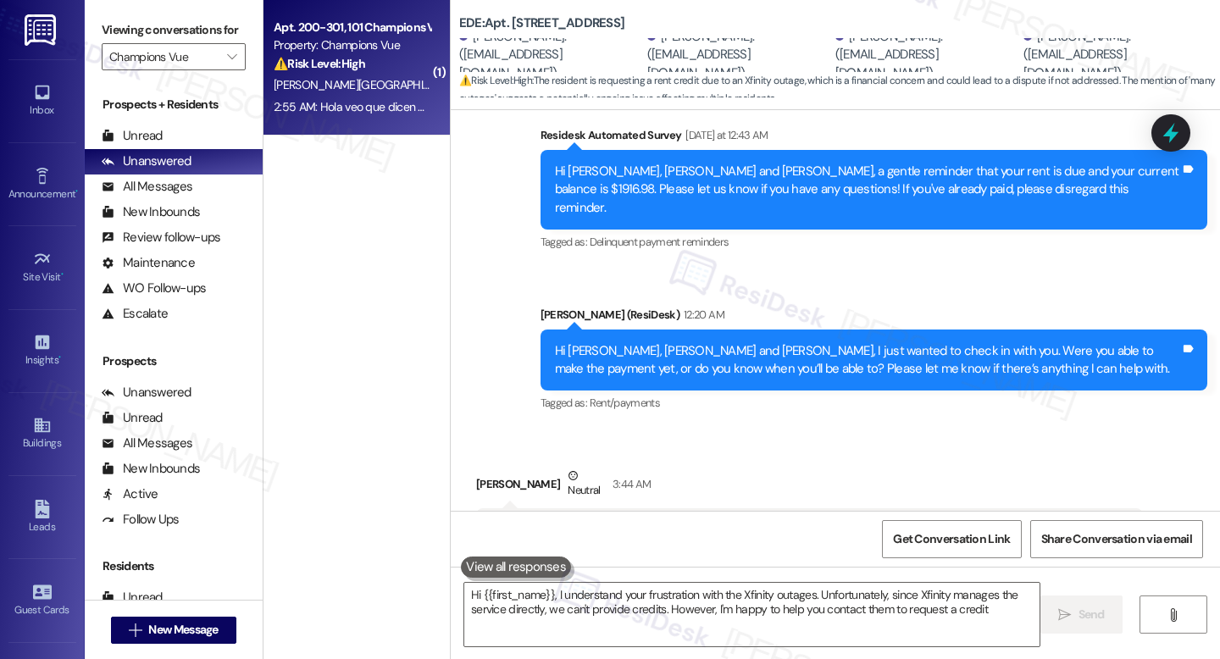
type textarea "Hi {{first_name}}, I understand your frustration with the Xfinity outages. Unfo…"
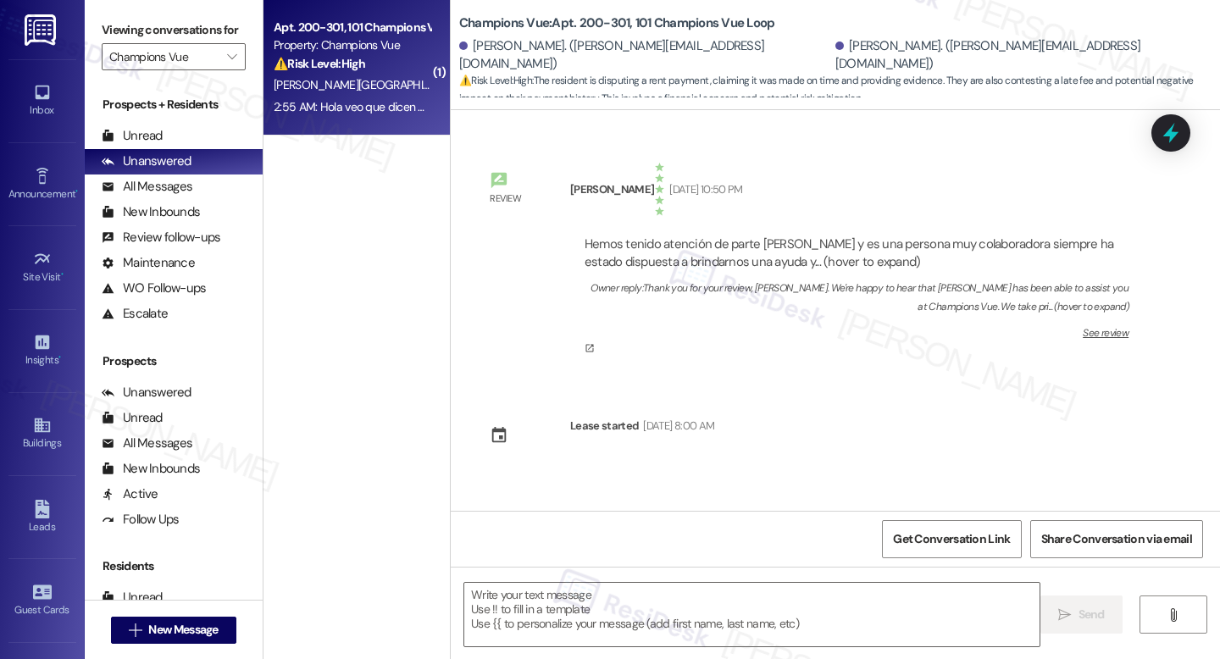
scroll to position [17586, 0]
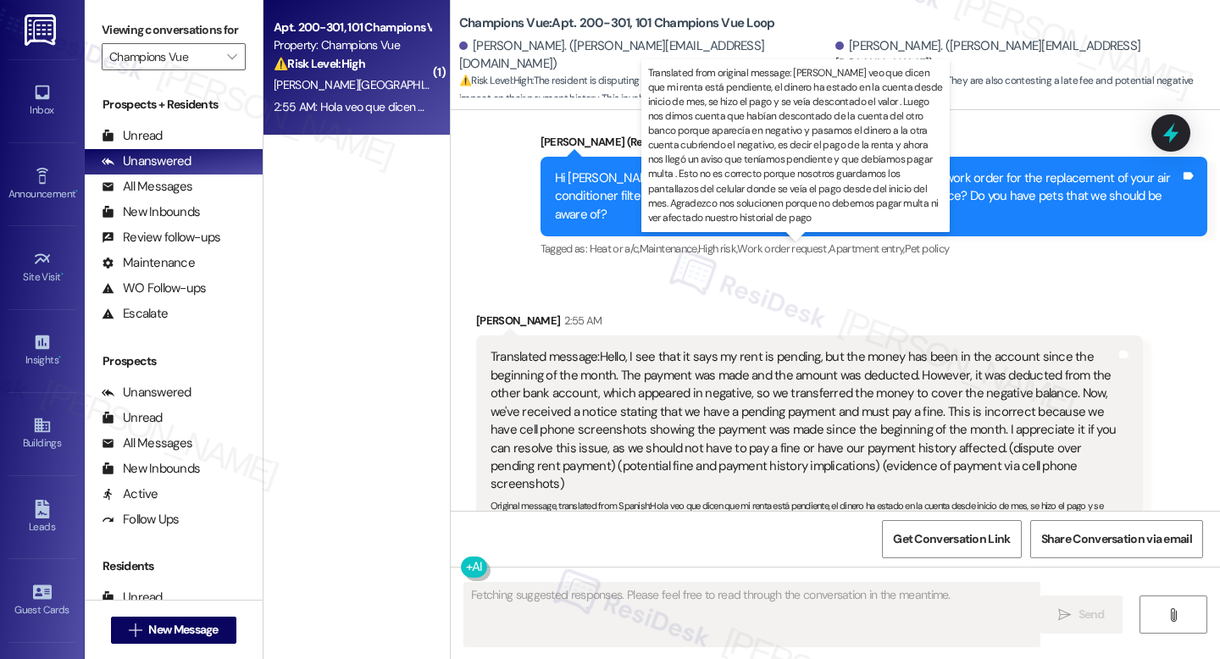
click at [1085, 357] on div "Translated message: Hello, I see that it says my rent is pending, but the money…" at bounding box center [803, 420] width 625 height 145
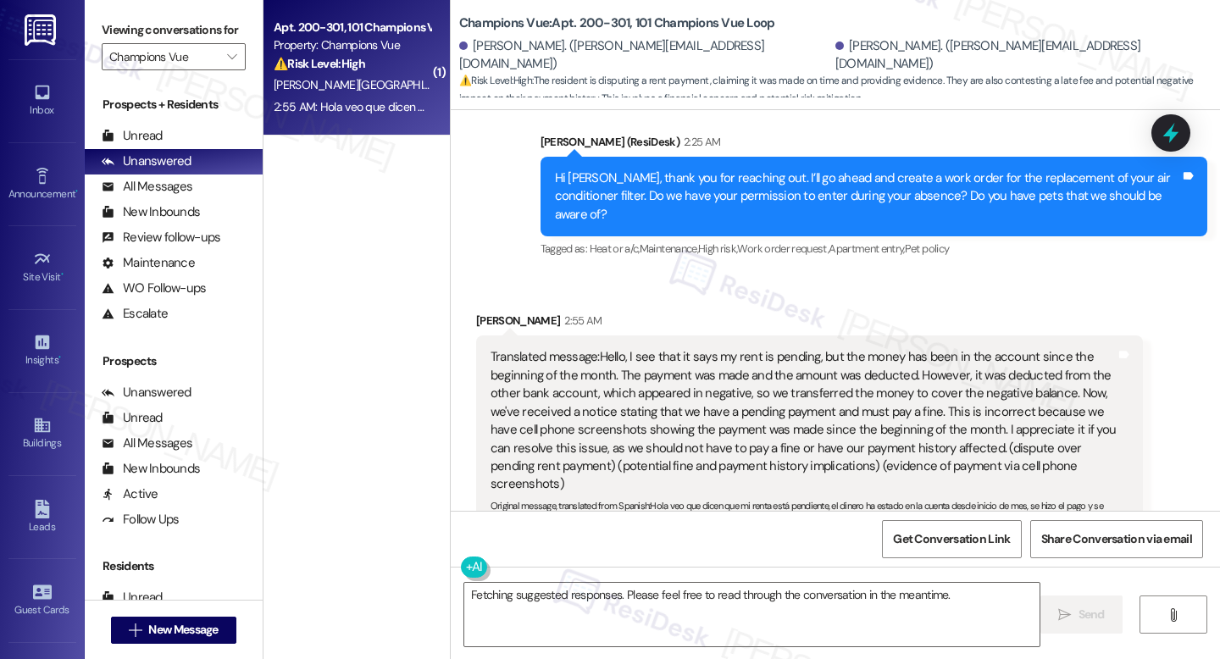
click at [1029, 312] on div "[PERSON_NAME] 2:55 AM" at bounding box center [809, 324] width 667 height 24
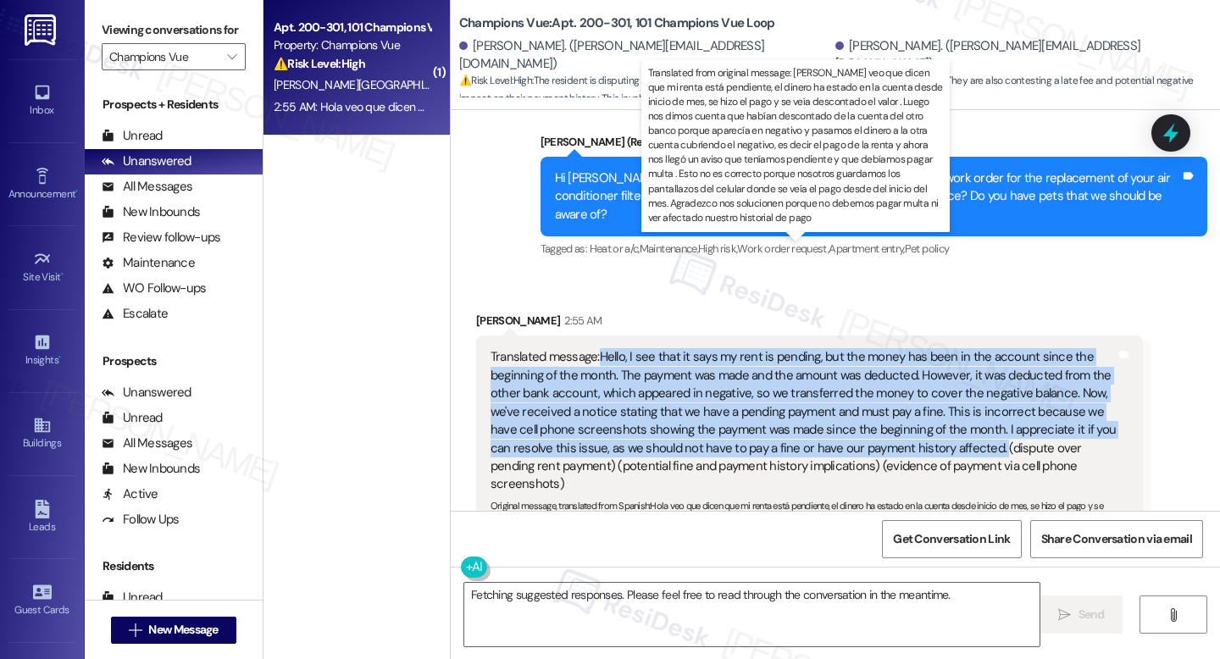
drag, startPoint x: 592, startPoint y: 250, endPoint x: 962, endPoint y: 344, distance: 381.2
click at [962, 348] on div "Translated message: Hello, I see that it says my rent is pending, but the money…" at bounding box center [803, 420] width 625 height 145
copy div "Hello, I see that it says my rent is pending, but the money has been in the acc…"
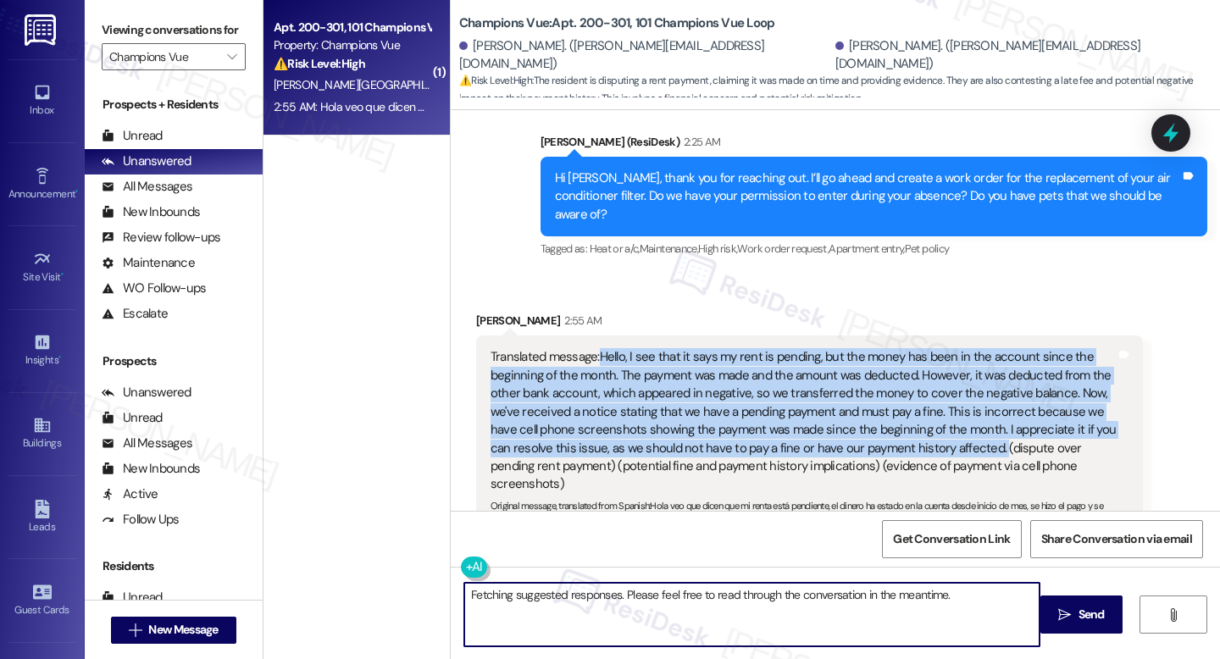
click at [650, 601] on textarea "Fetching suggested responses. Please feel free to read through the conversation…" at bounding box center [751, 615] width 575 height 64
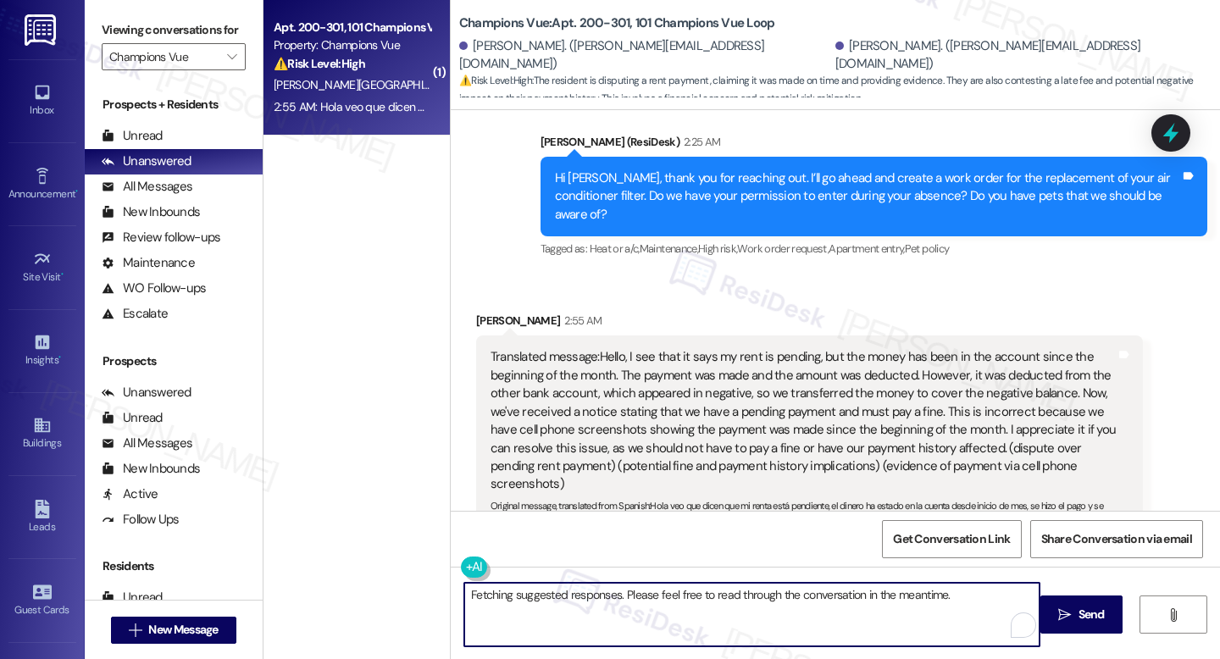
click at [650, 601] on textarea "Fetching suggested responses. Please feel free to read through the conversation…" at bounding box center [751, 615] width 575 height 64
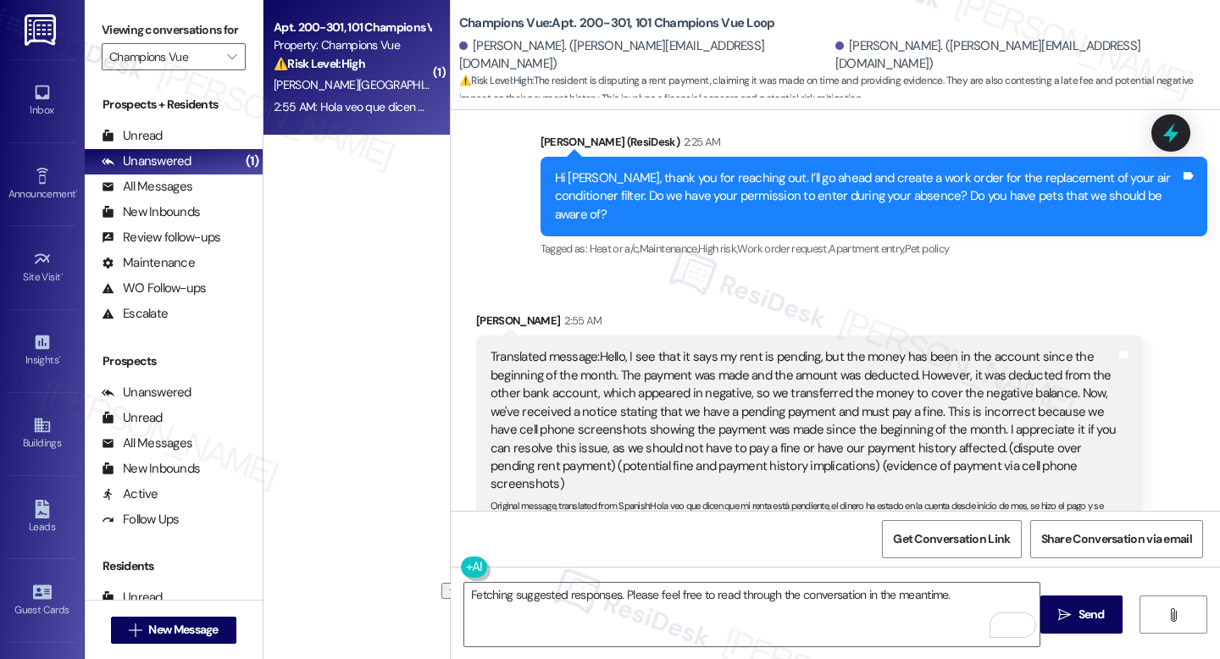
click at [680, 578] on div "Fetching suggested responses. Please feel free to read through the conversation…" at bounding box center [835, 630] width 769 height 127
click at [679, 591] on textarea "Fetching suggested responses. Please feel free to read through the conversation…" at bounding box center [751, 615] width 575 height 64
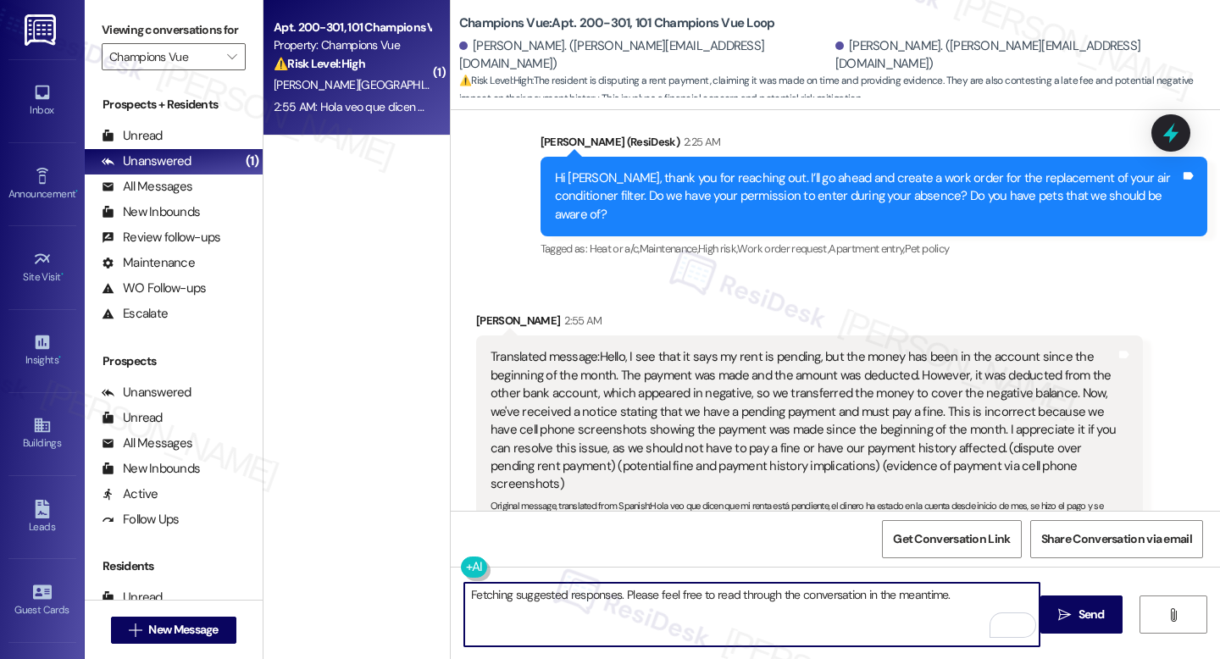
click at [679, 591] on textarea "Fetching suggested responses. Please feel free to read through the conversation…" at bounding box center [751, 615] width 575 height 64
paste textarea "Hi {{first_name}}, thank you for reaching out and for sharing the details. I un…"
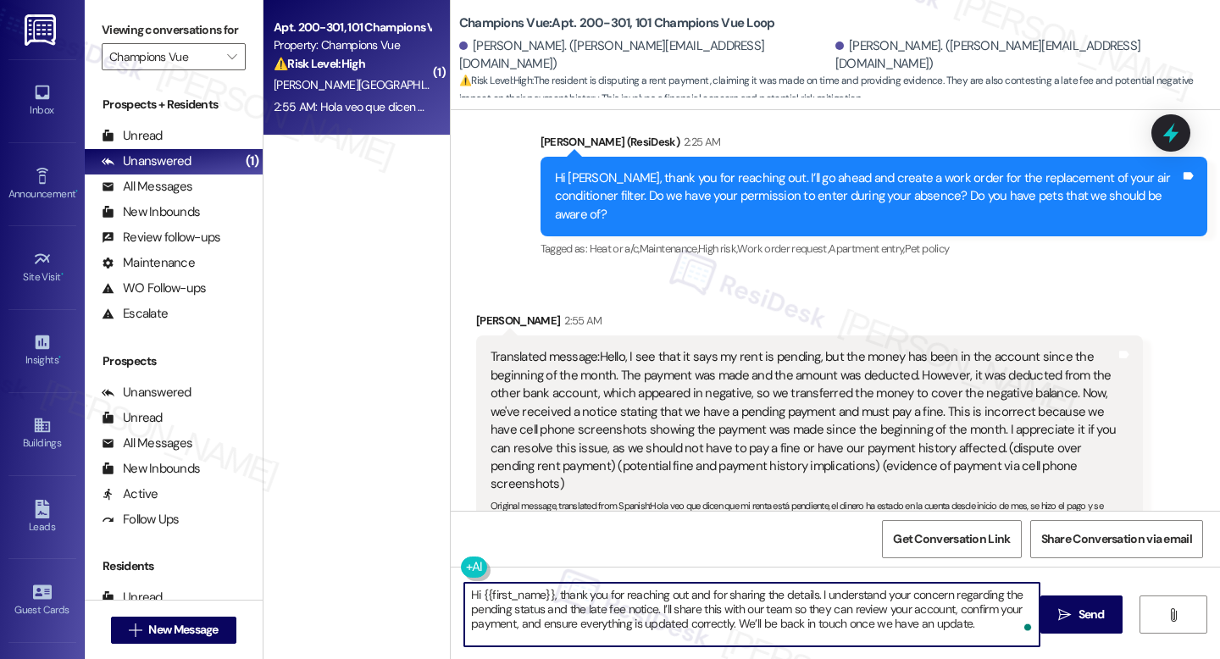
click at [546, 599] on textarea "Hi {{first_name}}, thank you for reaching out and for sharing the details. I un…" at bounding box center [751, 615] width 575 height 64
type textarea "Hi [PERSON_NAME], thank you for reaching out and for sharing the details. I und…"
click at [485, 569] on button at bounding box center [526, 567] width 130 height 21
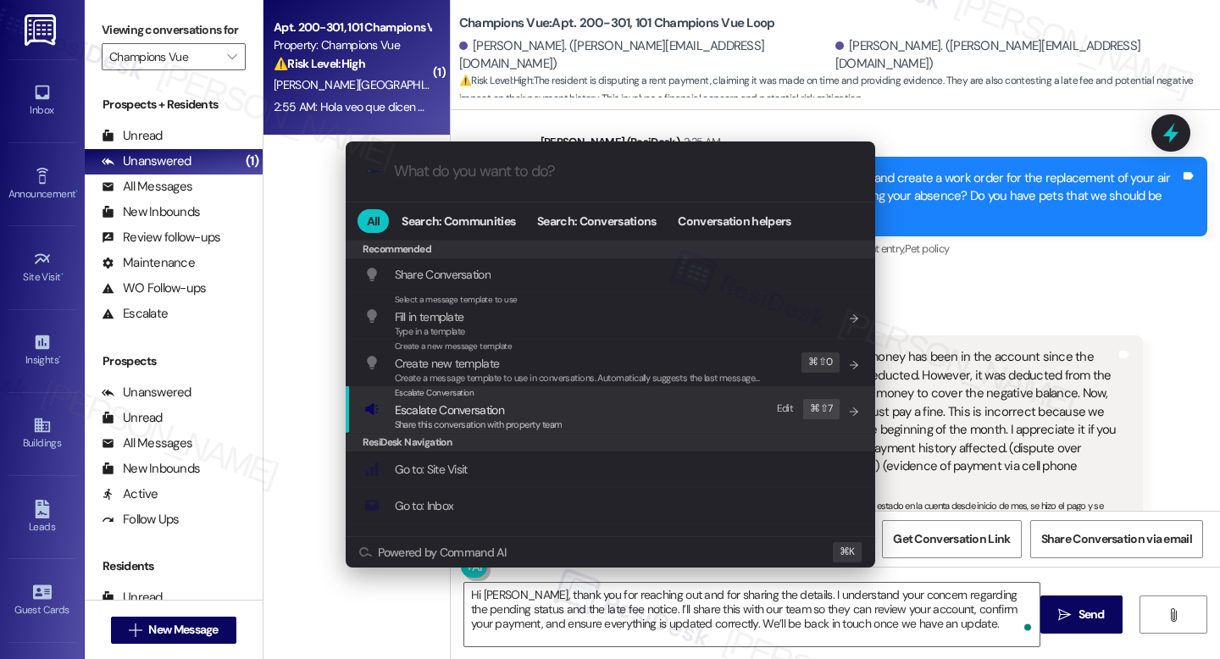
scroll to position [0, 0]
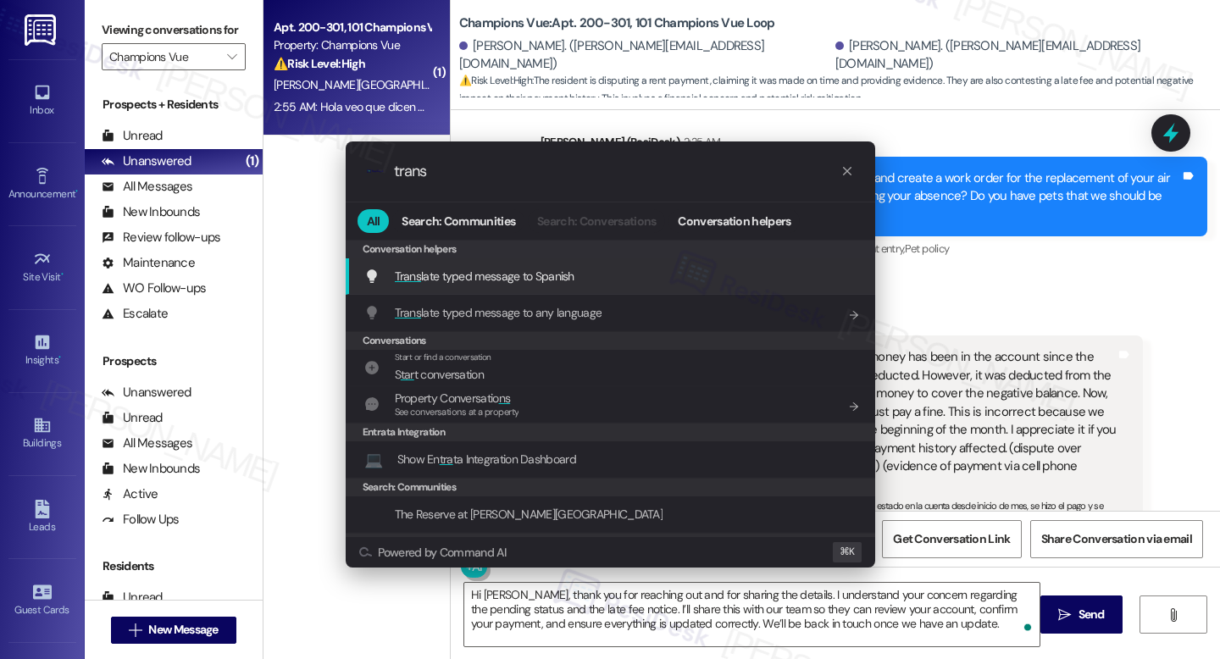
type input "trans"
click at [505, 287] on div "Trans late typed message to Spanish Add shortcut" at bounding box center [611, 276] width 530 height 36
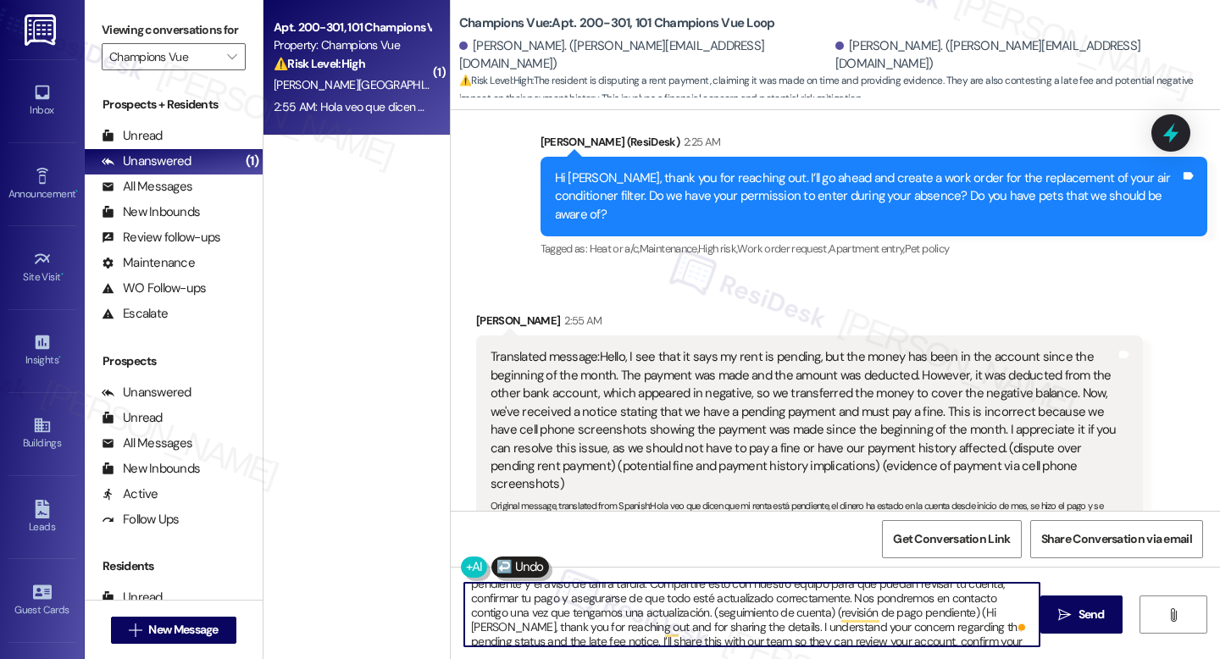
scroll to position [47, 0]
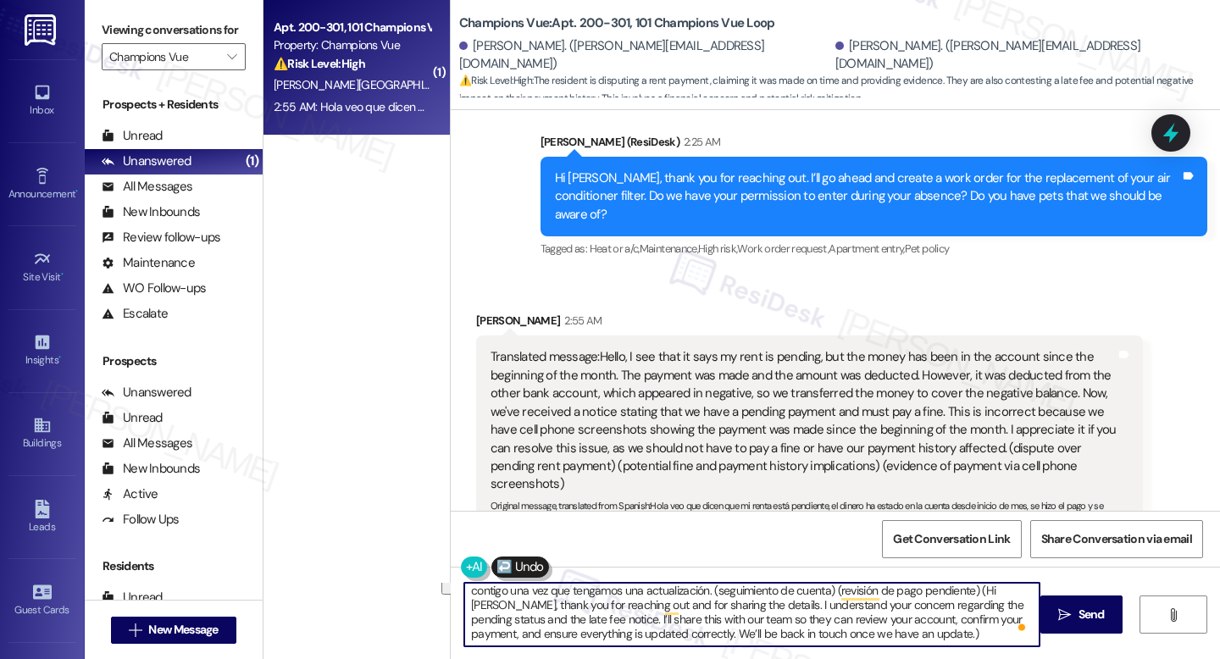
drag, startPoint x: 706, startPoint y: 611, endPoint x: 733, endPoint y: 656, distance: 52.5
click at [746, 658] on div "[PERSON_NAME], gracias por comunicarte y compartir los detalles. Entiendo tu in…" at bounding box center [835, 630] width 769 height 127
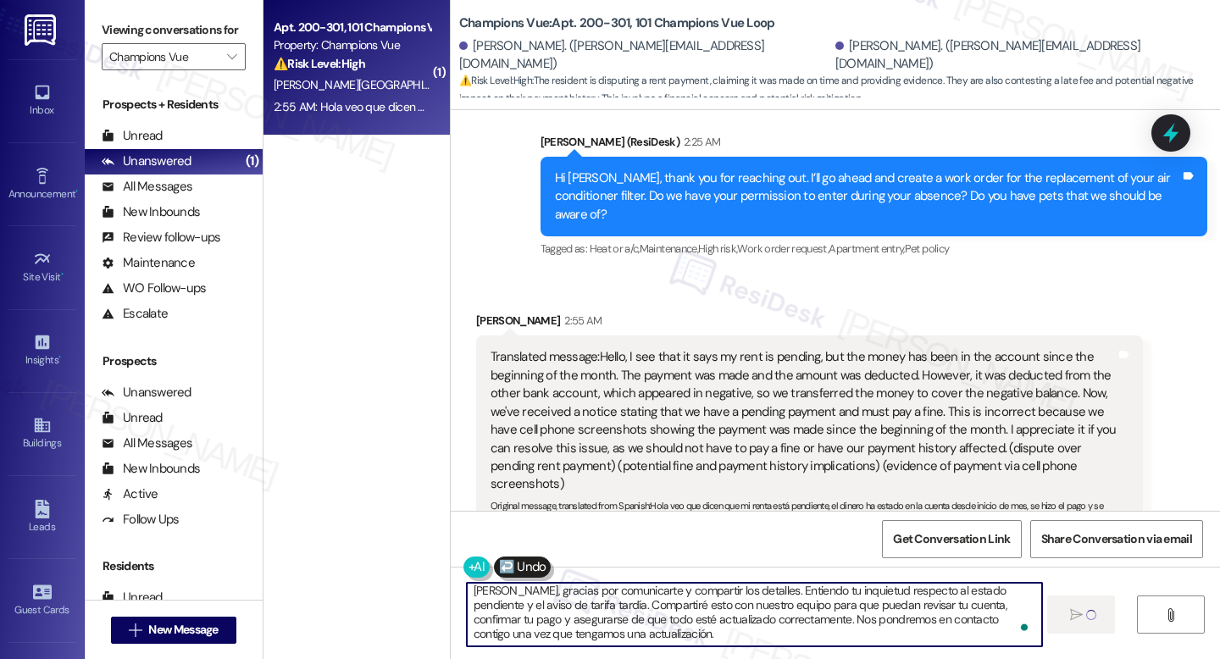
type textarea "[PERSON_NAME], gracias por comunicarte y compartir los detalles. Entiendo tu in…"
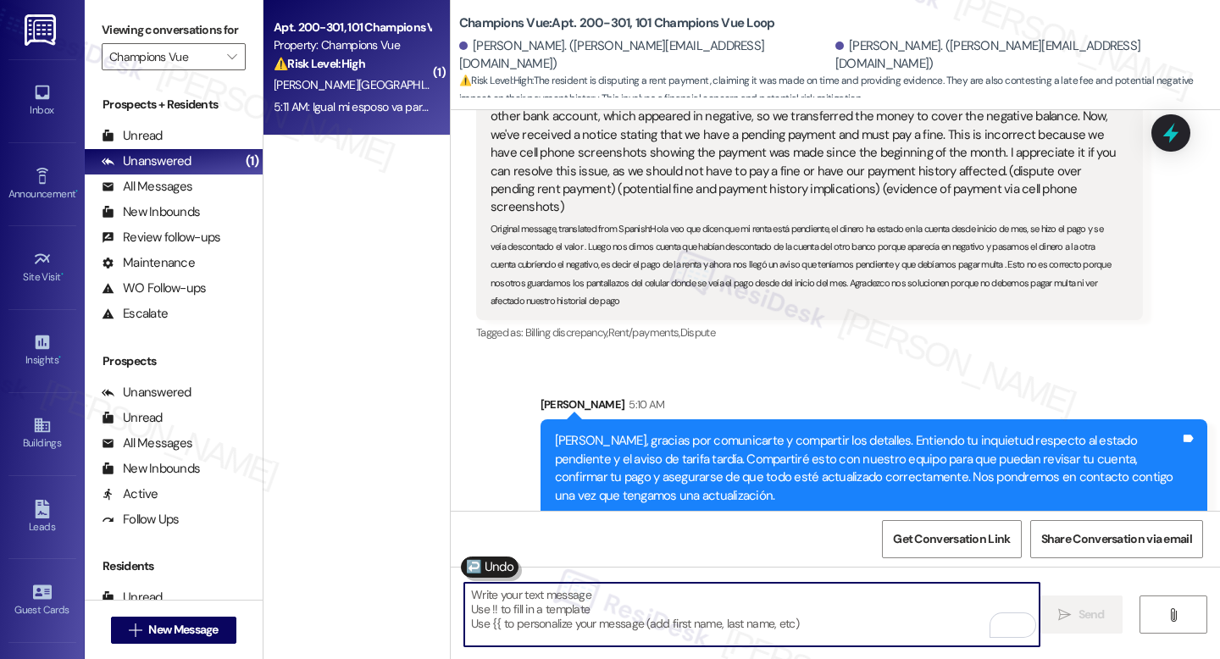
scroll to position [17894, 0]
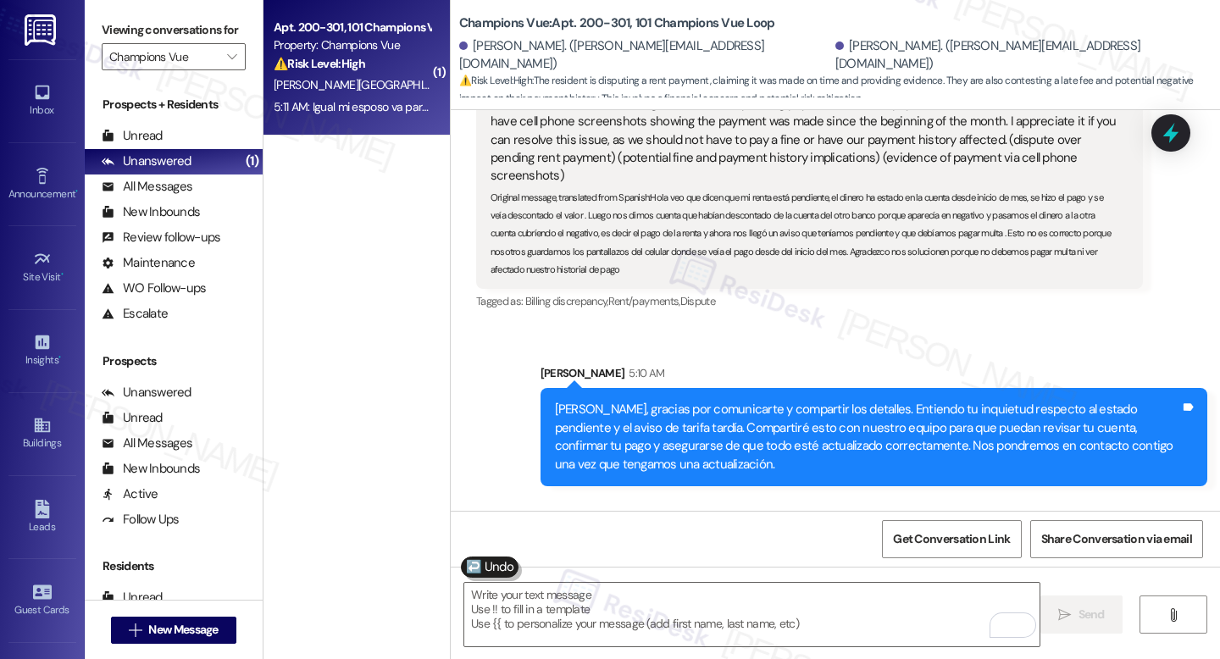
drag, startPoint x: 736, startPoint y: 477, endPoint x: 478, endPoint y: 456, distance: 259.3
click at [478, 561] on div "Igual mi esposo va para la oficina para revisar el tema pues es muy urgente y é…" at bounding box center [809, 592] width 667 height 62
copy div "Igual mi esposo va para la oficina para revisar el tema pues es muy urgente y é…"
click at [567, 608] on textarea "To enrich screen reader interactions, please activate Accessibility in Grammarl…" at bounding box center [751, 615] width 575 height 64
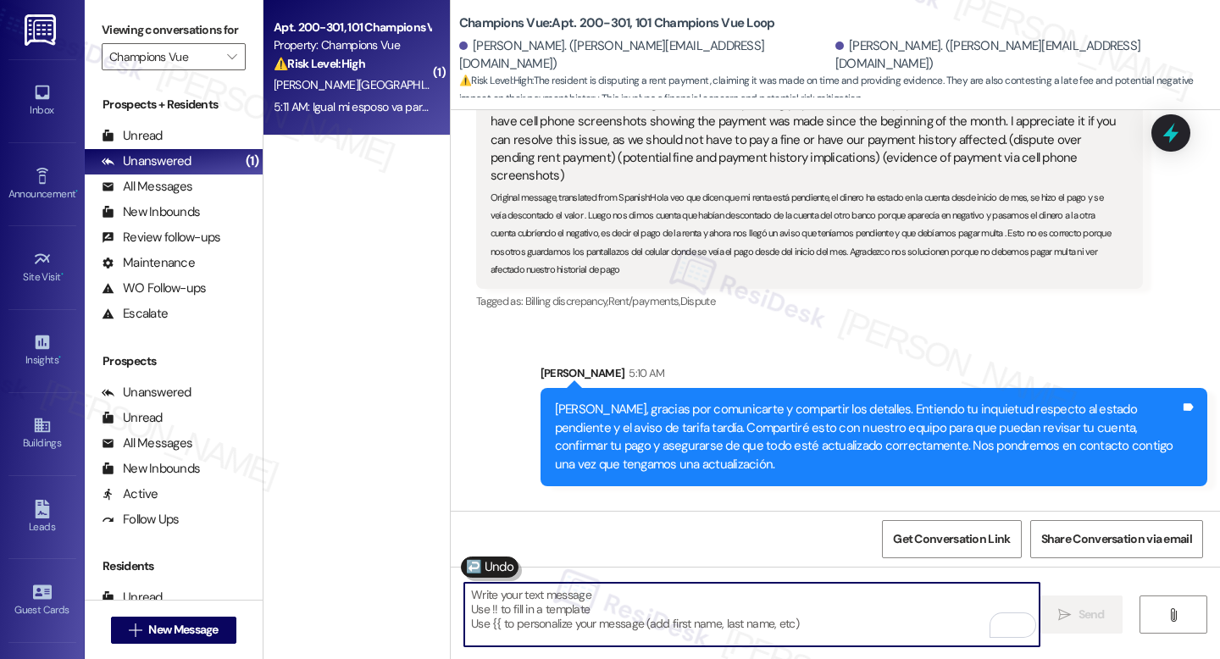
click at [567, 608] on textarea "To enrich screen reader interactions, please activate Accessibility in Grammarl…" at bounding box center [751, 615] width 575 height 64
paste textarea "Thank you for letting us know, {{first_name}}. I understand this is urgent, and…"
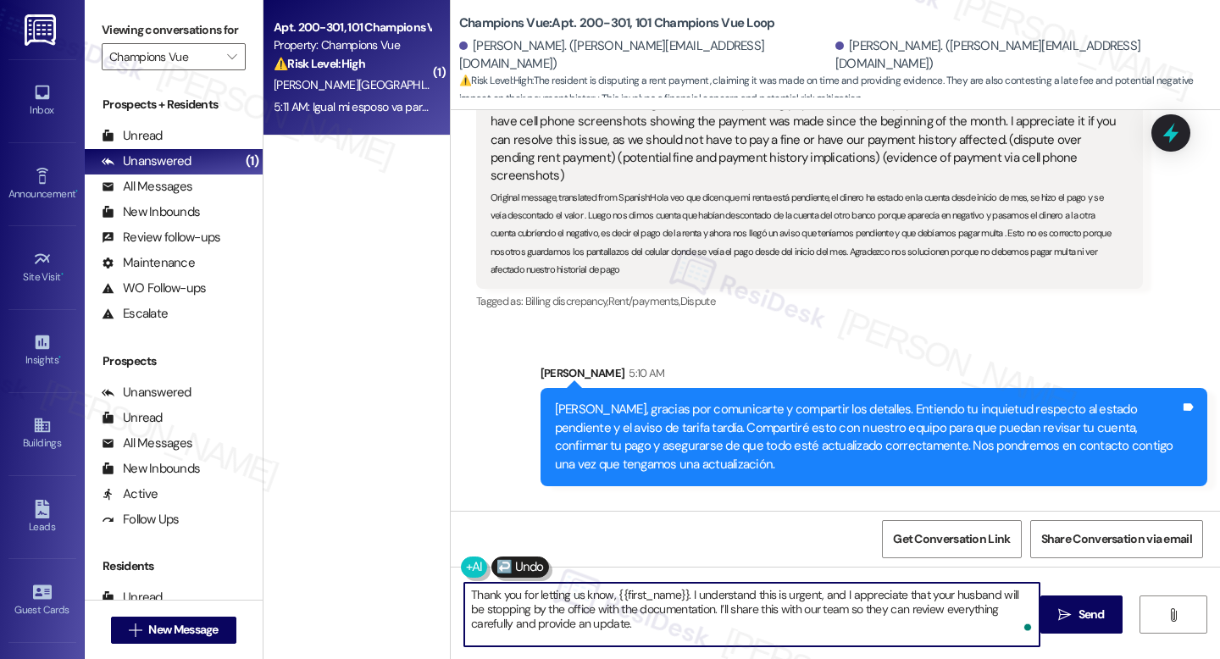
drag, startPoint x: 679, startPoint y: 592, endPoint x: 610, endPoint y: 592, distance: 68.6
click at [610, 592] on textarea "Thank you for letting us know, {{first_name}}. I understand this is urgent, and…" at bounding box center [751, 615] width 575 height 64
click at [741, 616] on textarea "Thank you for letting us know, [PERSON_NAME]. I understand this is urgent, and …" at bounding box center [751, 615] width 575 height 64
click at [700, 615] on textarea "Thank you for letting us know, [PERSON_NAME]. I understand this is urgent, and …" at bounding box center [751, 615] width 575 height 64
click at [471, 574] on button at bounding box center [526, 567] width 130 height 21
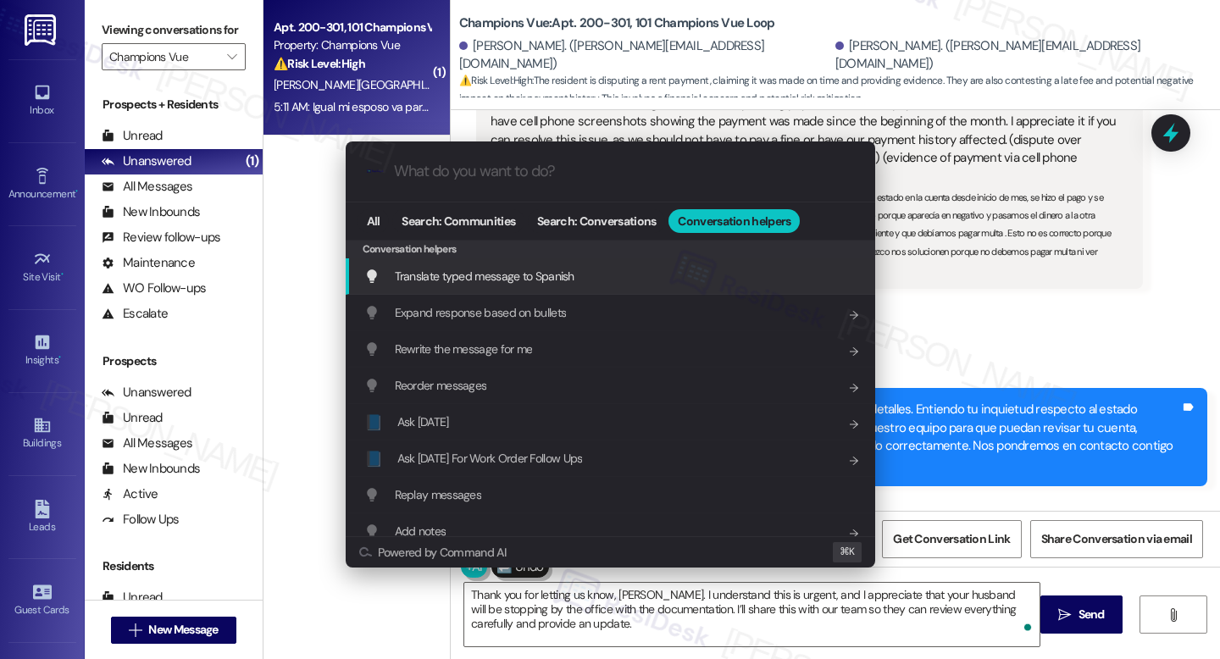
click at [552, 287] on div "Translate typed message to Spanish Add shortcut" at bounding box center [611, 276] width 530 height 36
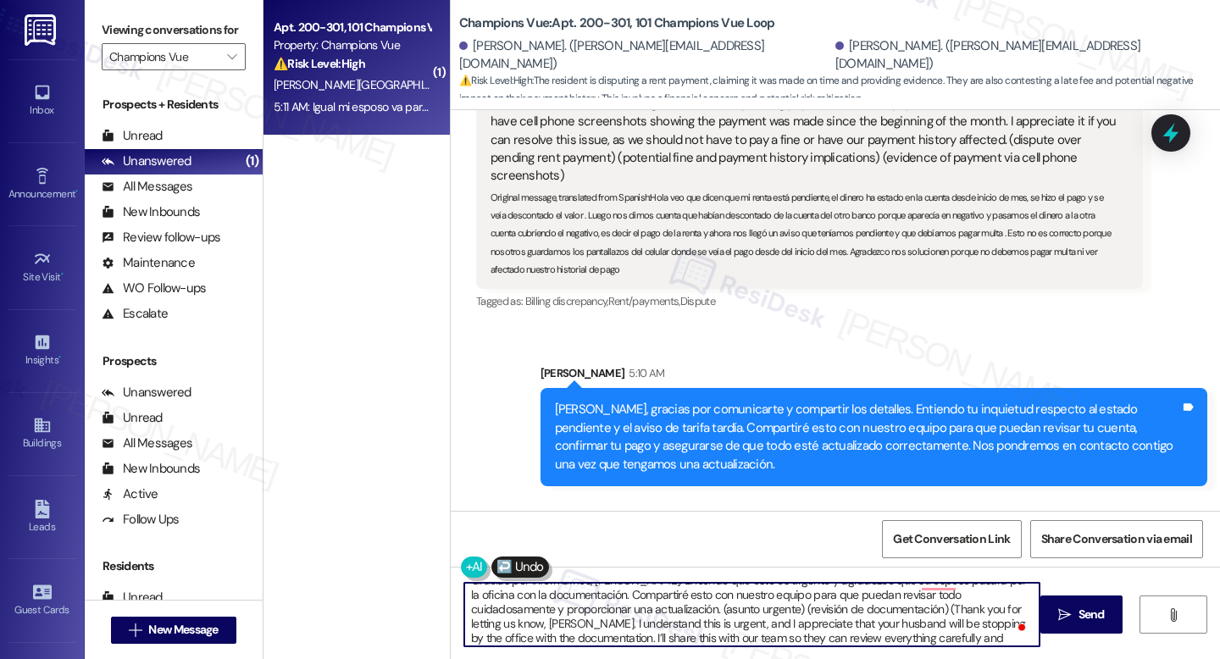
scroll to position [19, 0]
drag, startPoint x: 619, startPoint y: 609, endPoint x: 681, endPoint y: 653, distance: 75.9
click at [684, 658] on div "Gracias por informarnos, Cristina. Entiendo que esto es urgente y agradezco que…" at bounding box center [835, 630] width 769 height 127
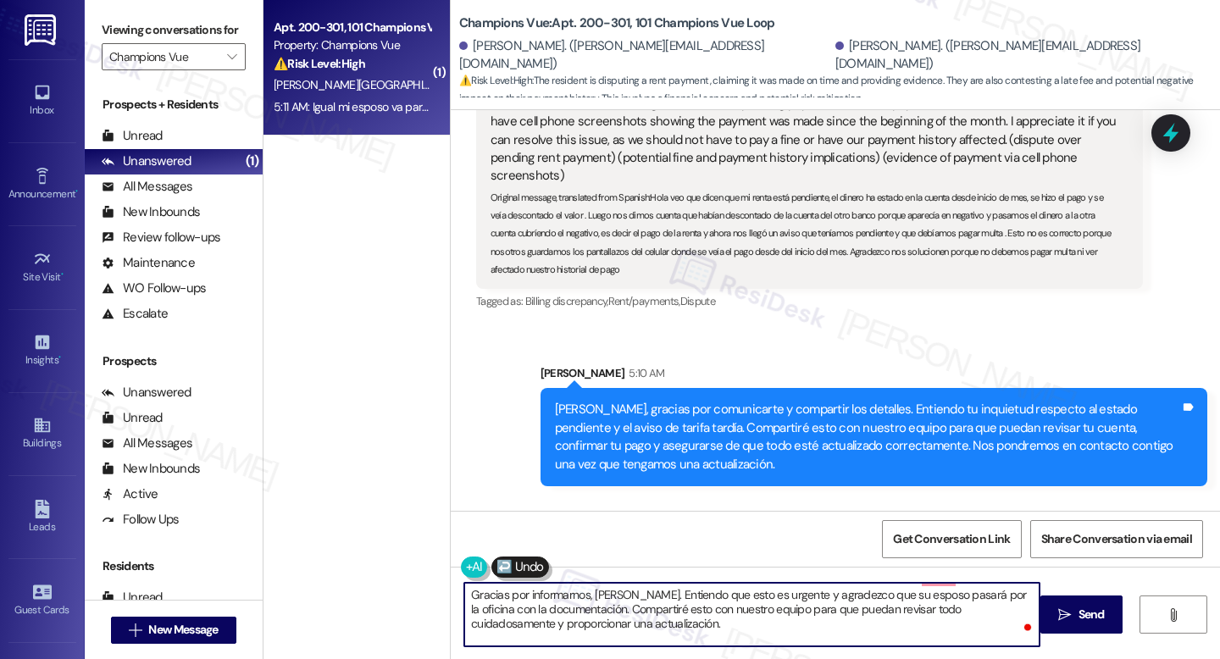
scroll to position [0, 0]
type textarea "Gracias por informarnos, Cristina. Entiendo que esto es urgente y agradezco que…"
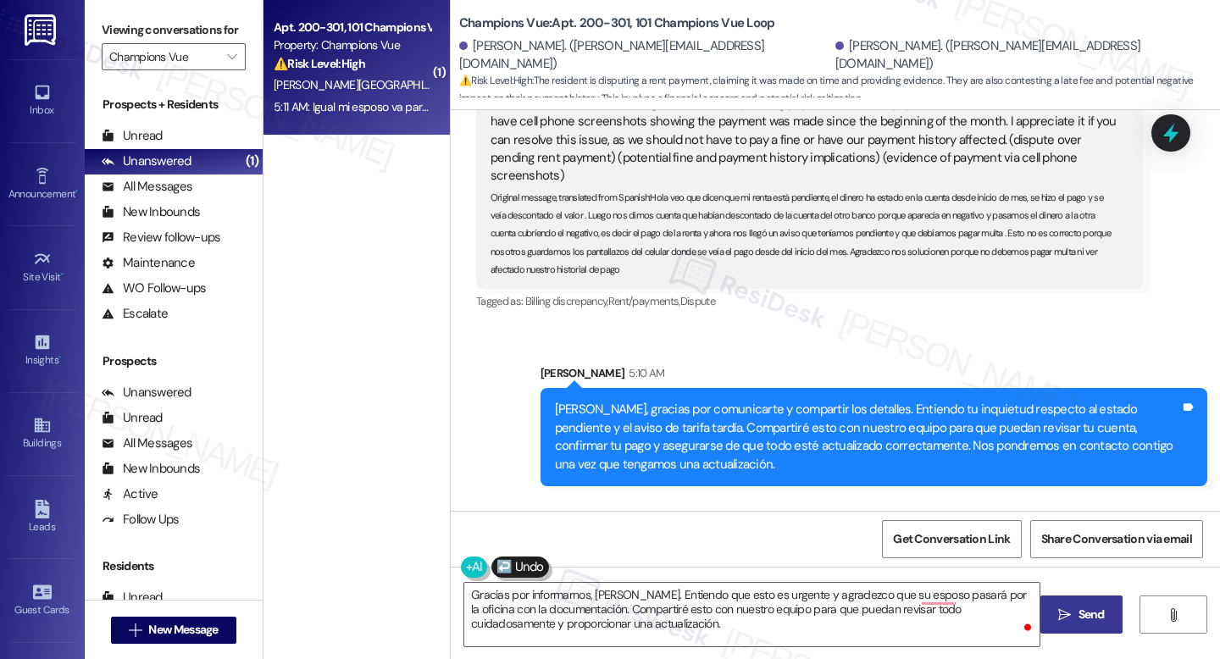
click at [1095, 616] on span "Send" at bounding box center [1092, 615] width 26 height 18
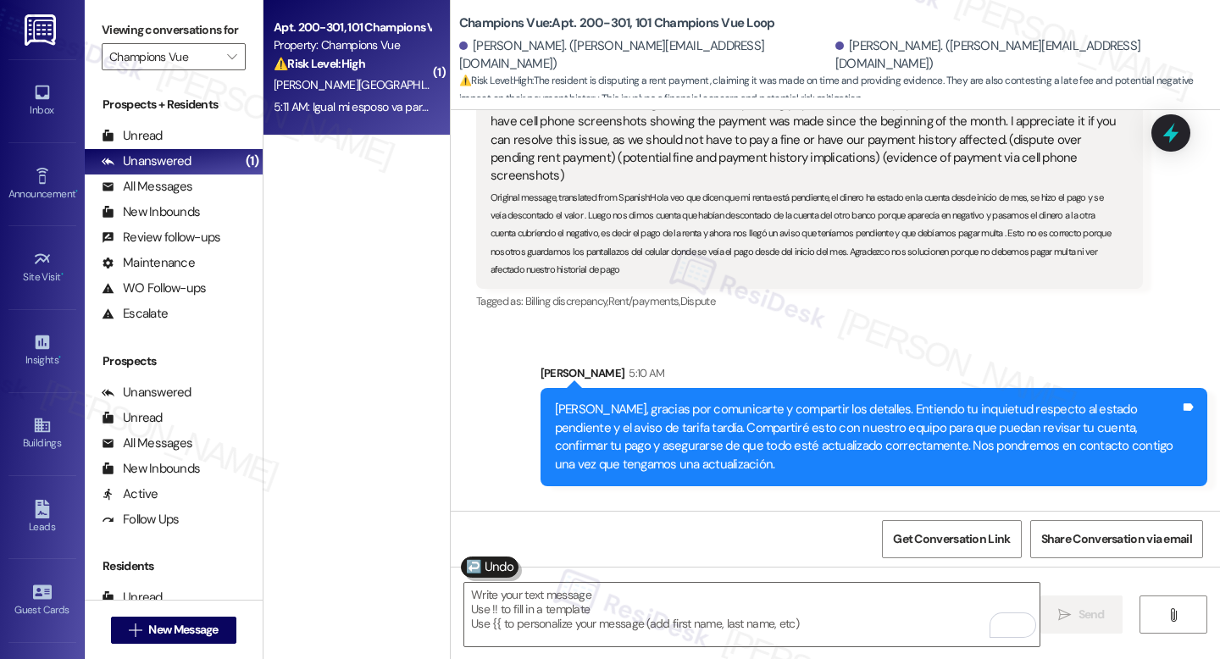
scroll to position [17893, 0]
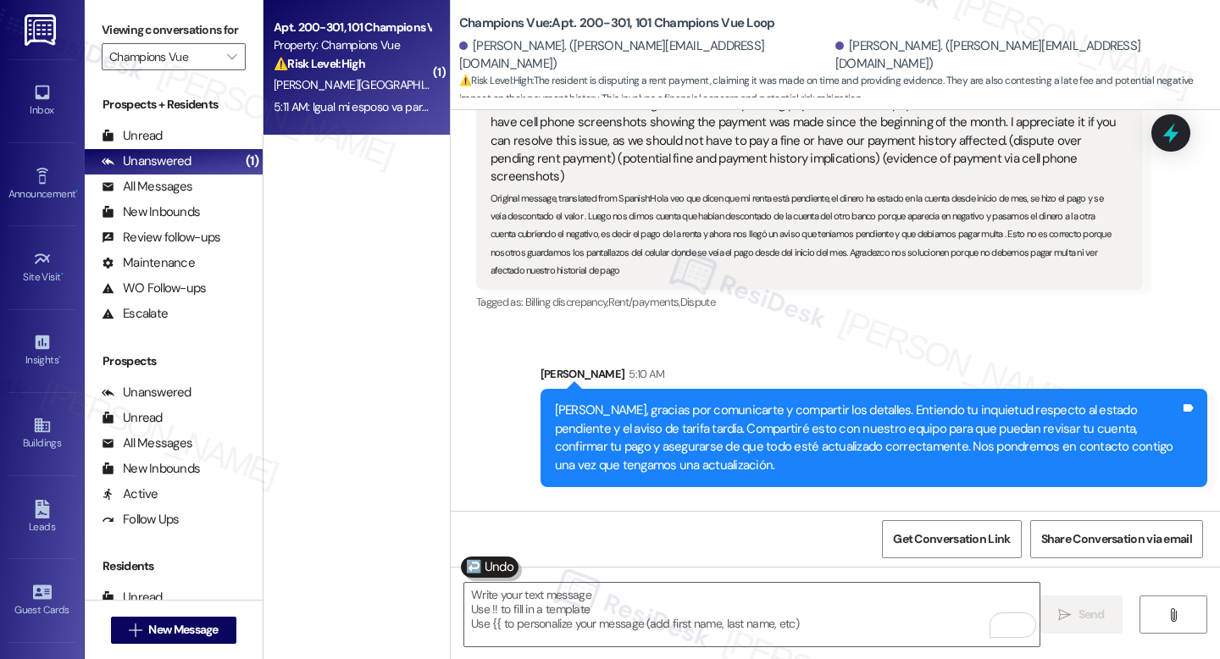
click at [1172, 137] on icon at bounding box center [1170, 133] width 15 height 20
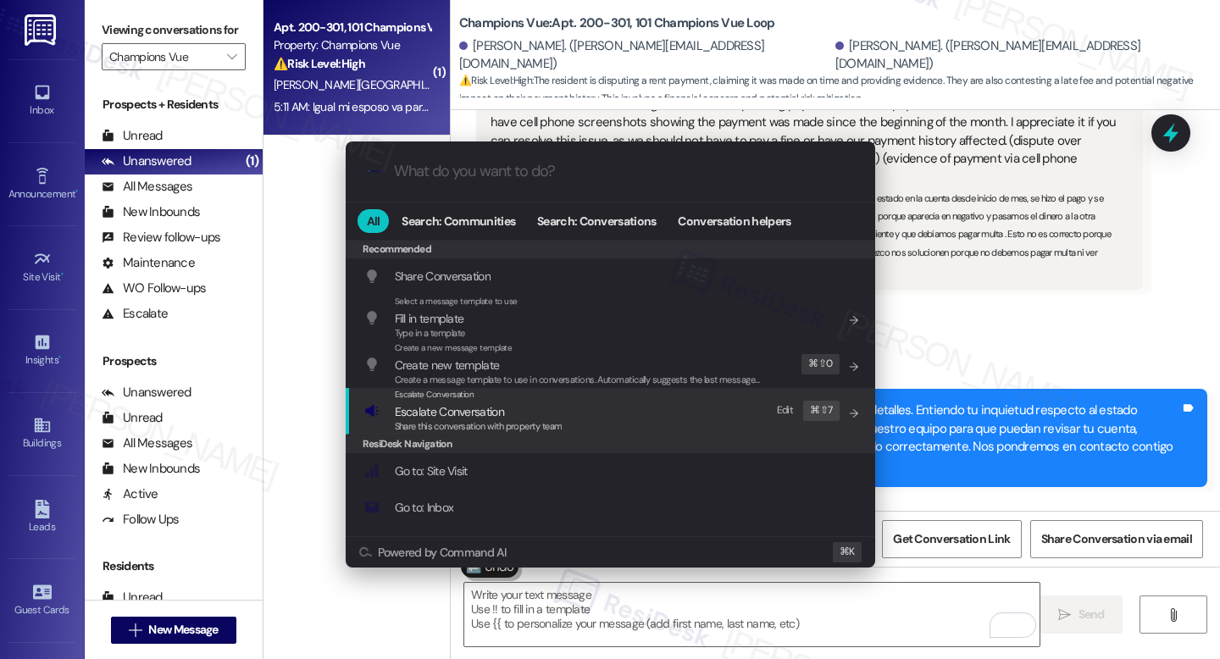
click at [502, 420] on span "Share this conversation with property team" at bounding box center [479, 426] width 168 height 12
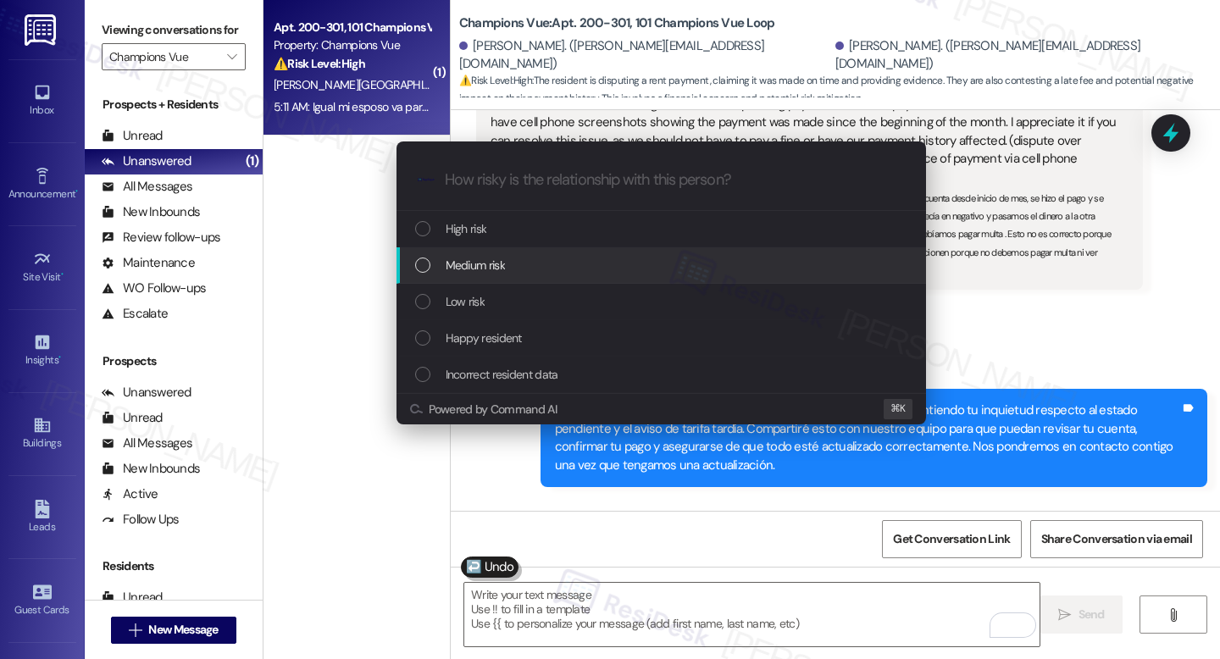
click at [501, 263] on span "Medium risk" at bounding box center [475, 265] width 59 height 19
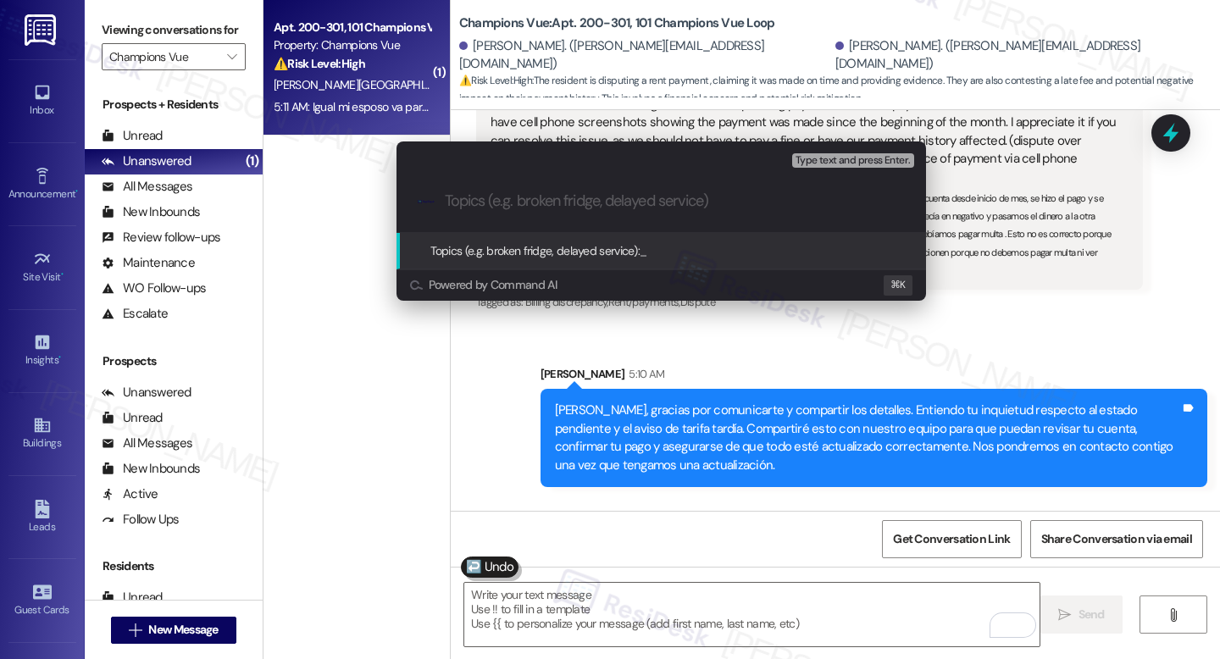
paste input "Resident Payment Dispute – Pending & Late Fee"
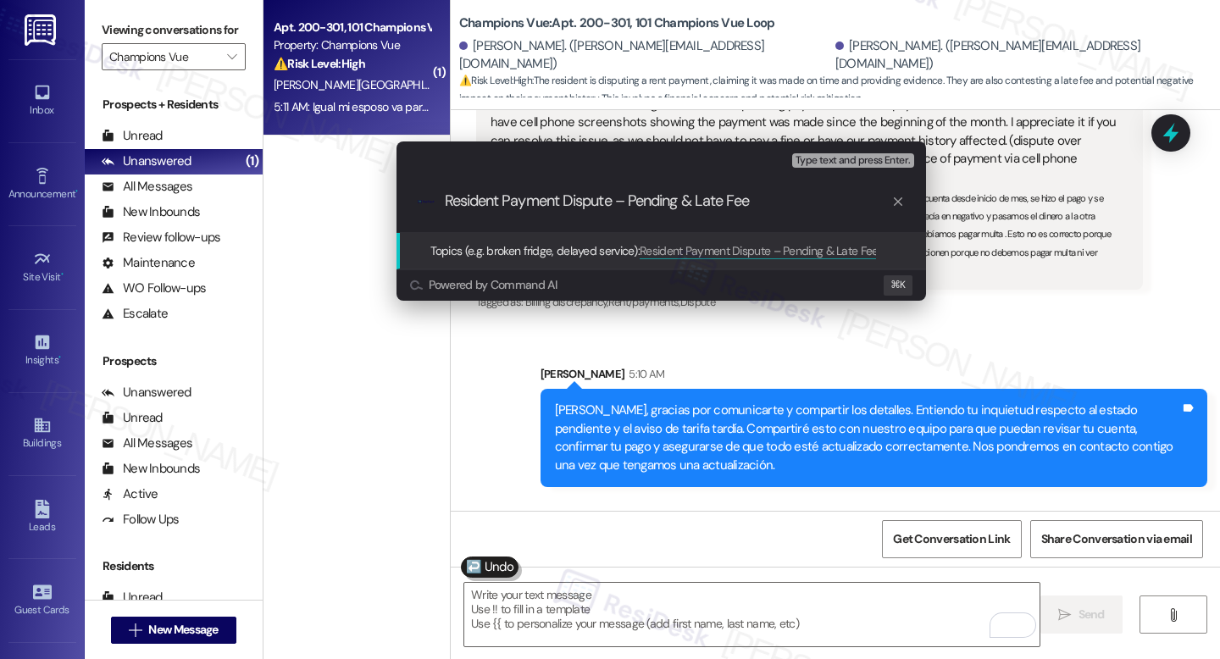
type input "Resident Payment Dispute – Pending & Late Fee"
click at [684, 256] on span "Resident Payment Dispute – Pending & Late Fee" at bounding box center [759, 250] width 239 height 15
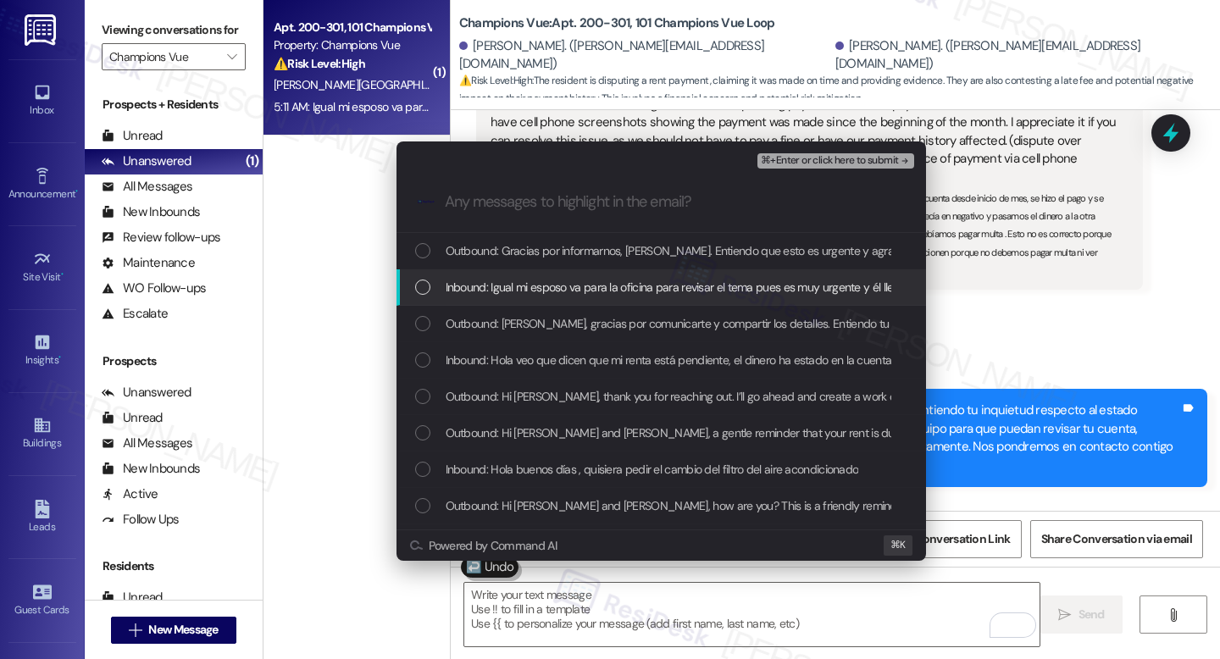
click at [519, 275] on div "Inbound: Igual mi esposo va para la oficina para revisar el tema pues es muy ur…" at bounding box center [662, 287] width 530 height 36
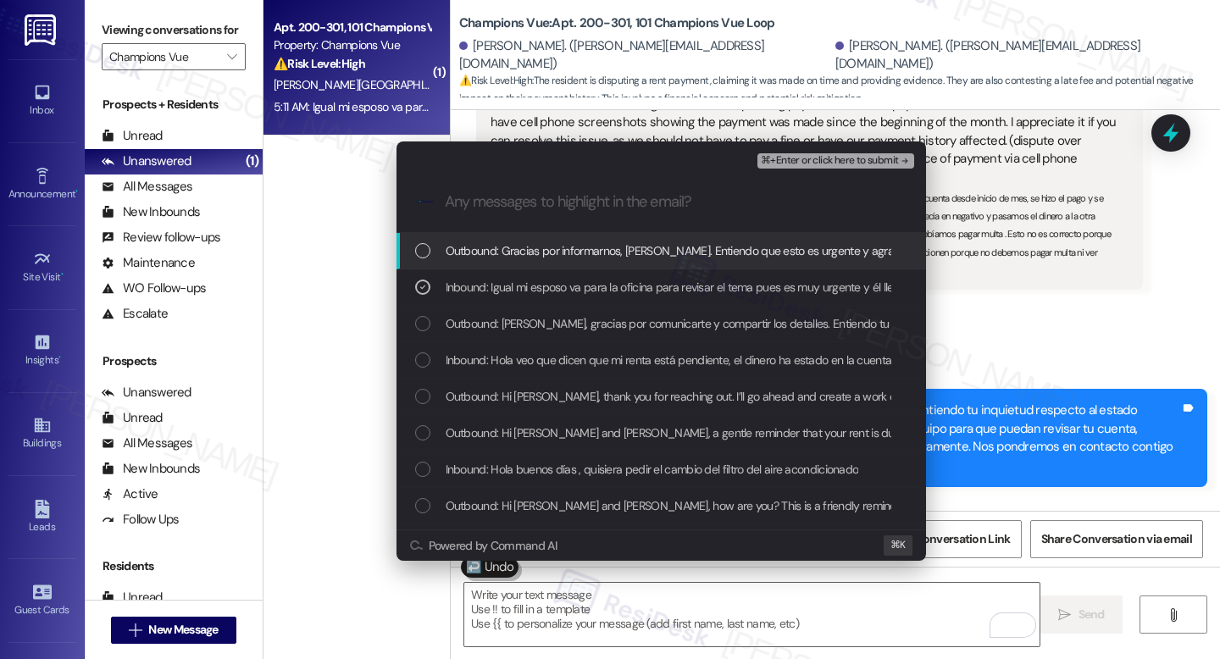
click at [811, 166] on span "⌘+Enter or click here to submit" at bounding box center [829, 161] width 137 height 12
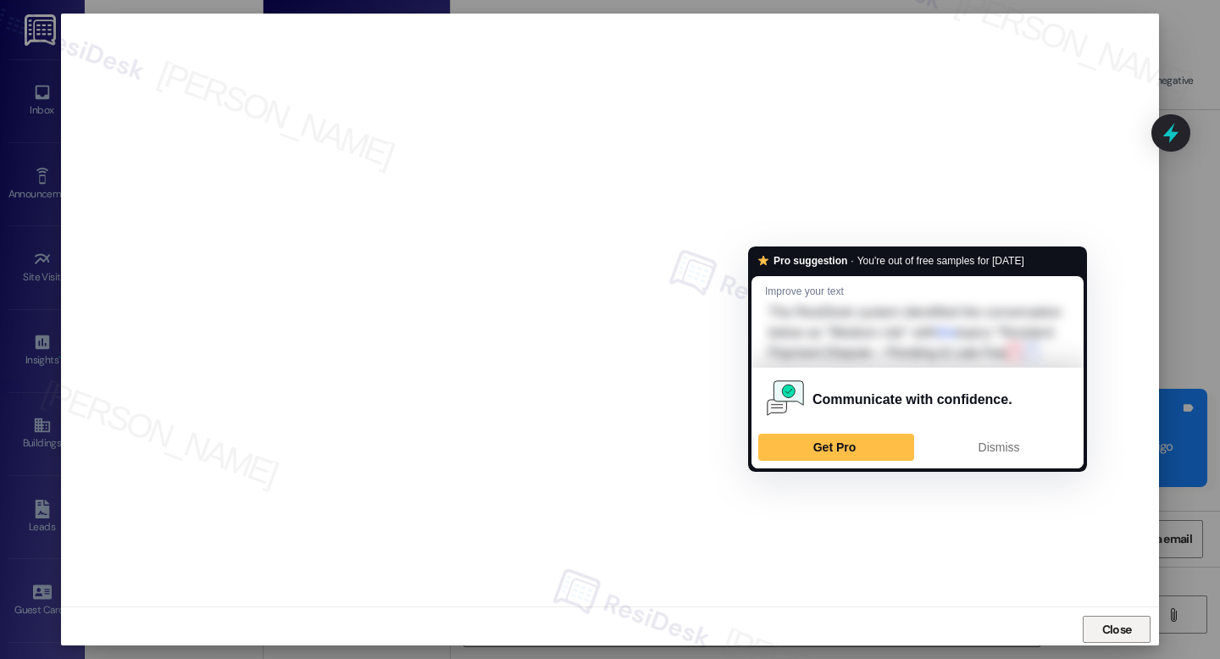
click at [1107, 626] on span "Close" at bounding box center [1117, 630] width 30 height 18
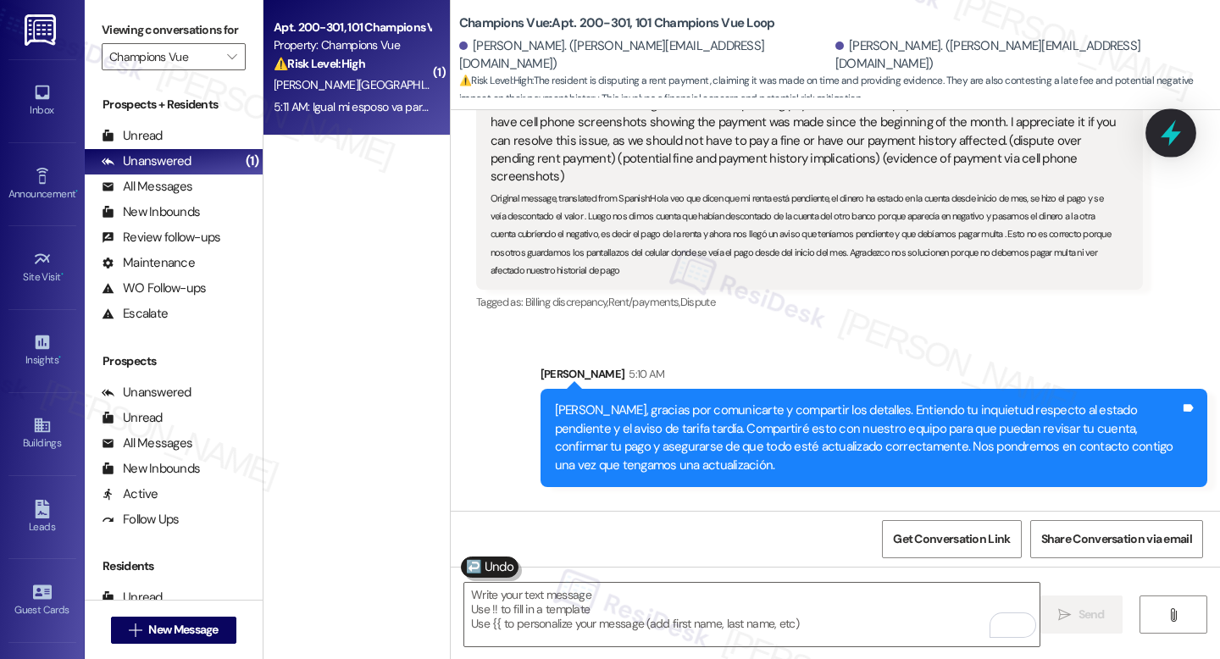
click at [1162, 140] on icon at bounding box center [1171, 133] width 29 height 29
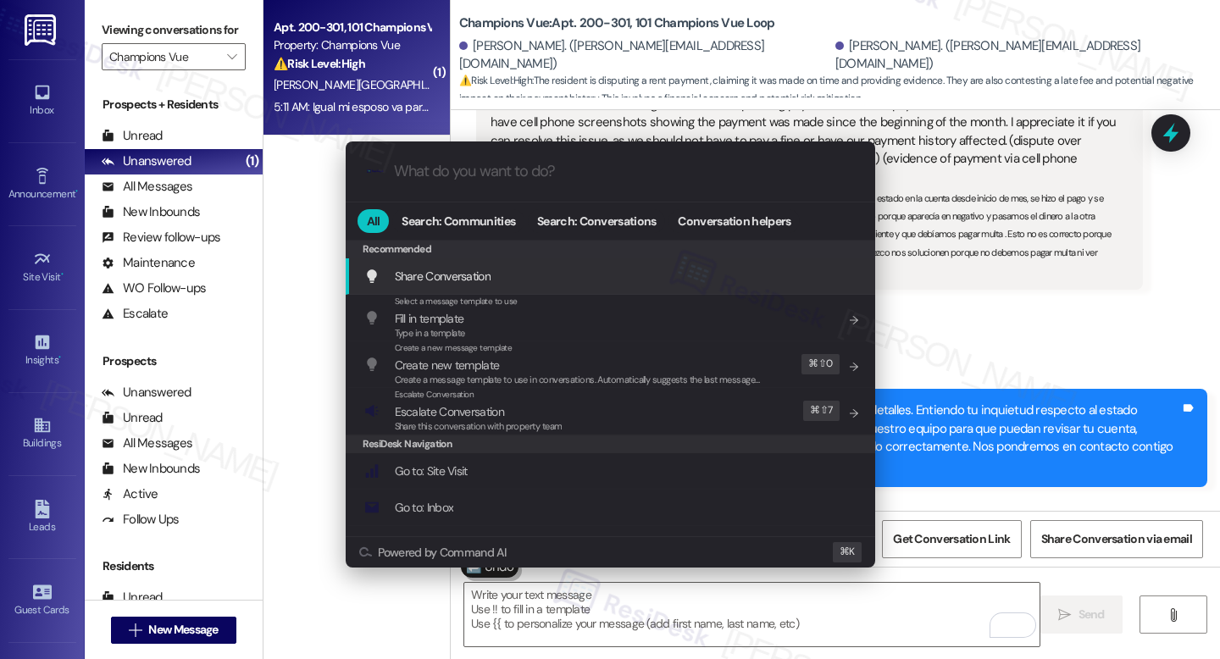
paste input "Resident Payment Dispute – Pending & Late Fee"
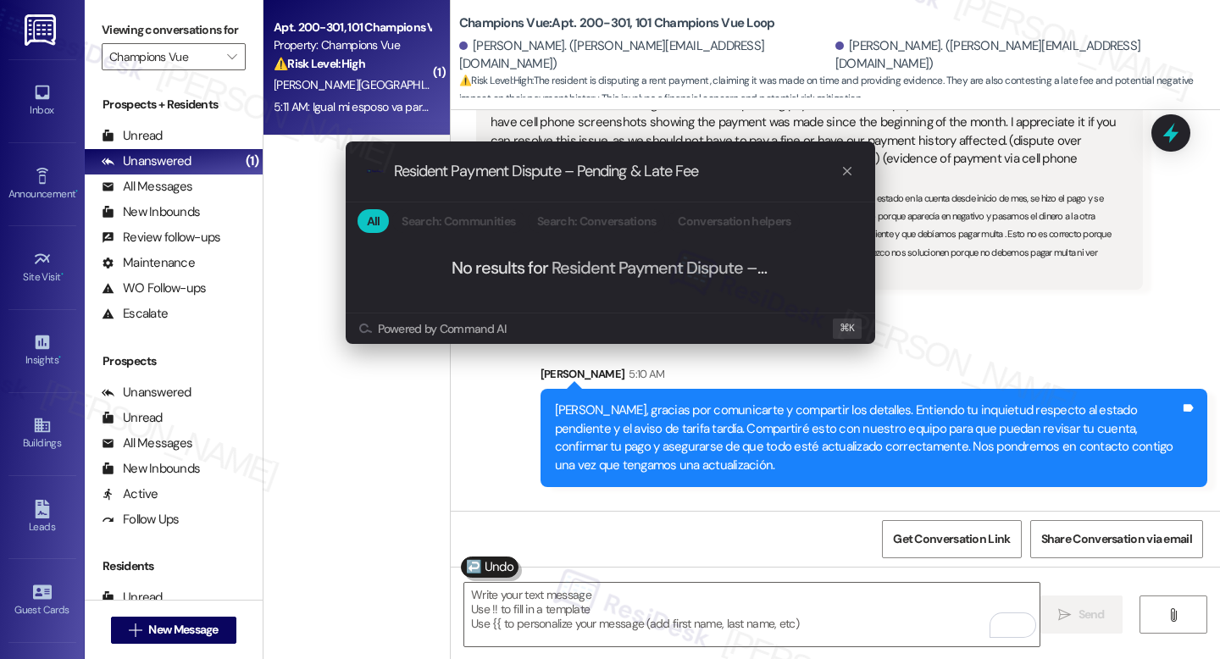
type input "Resident Payment Dispute – Pending & Late Fee"
click at [842, 169] on icon "progress bar" at bounding box center [848, 171] width 14 height 14
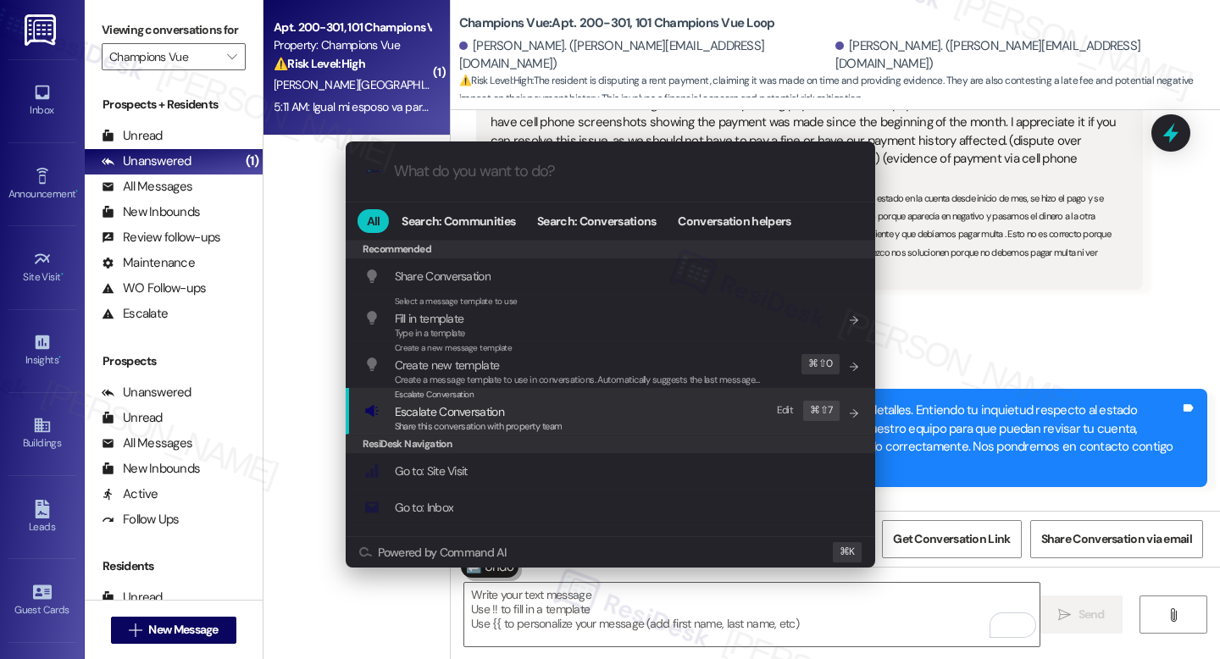
click at [482, 412] on span "Escalate Conversation" at bounding box center [449, 411] width 109 height 15
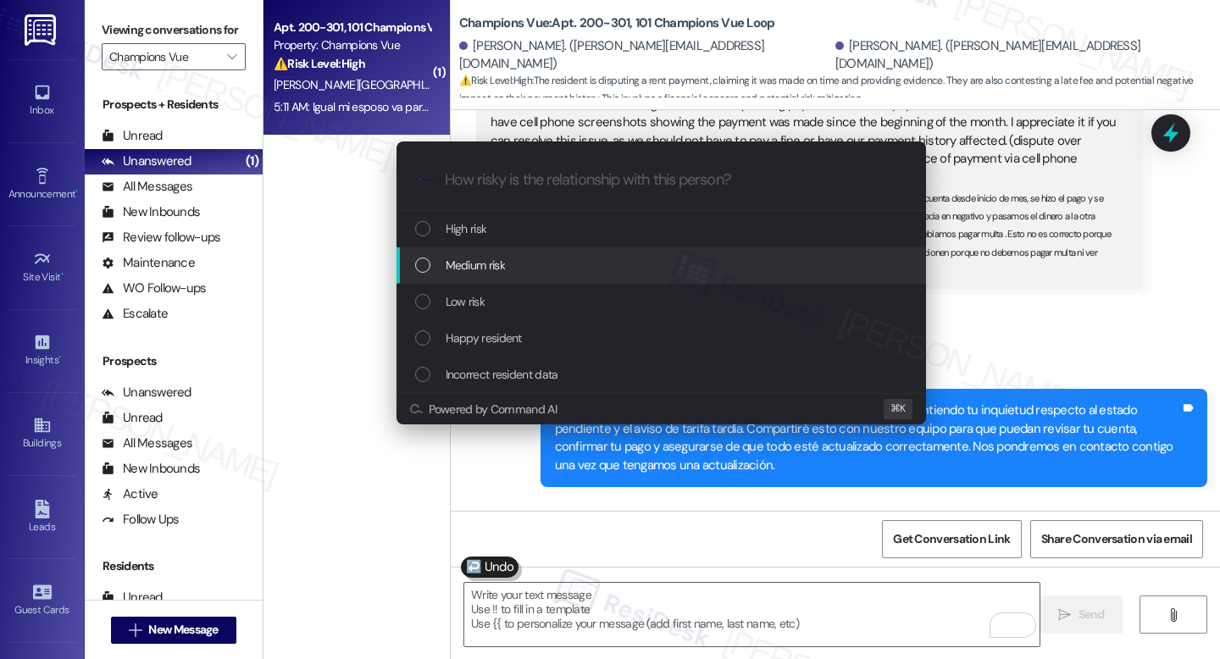
click at [503, 269] on span "Medium risk" at bounding box center [475, 265] width 59 height 19
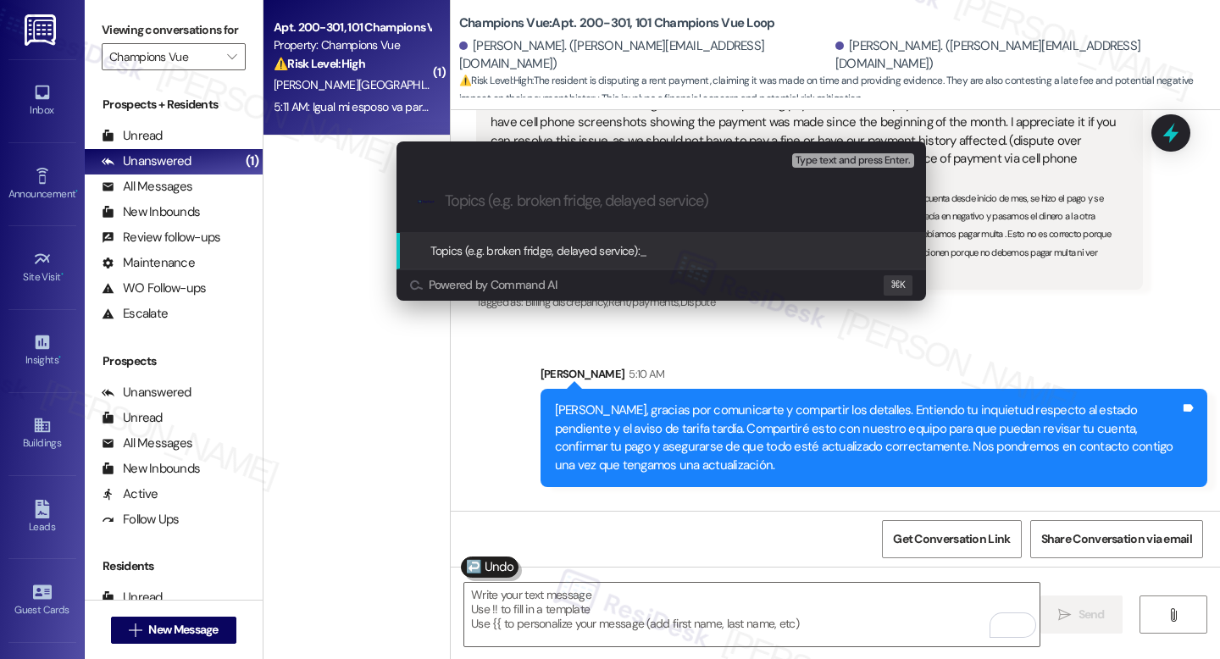
paste input "Resident Payment Dispute – Pending & Late Fee"
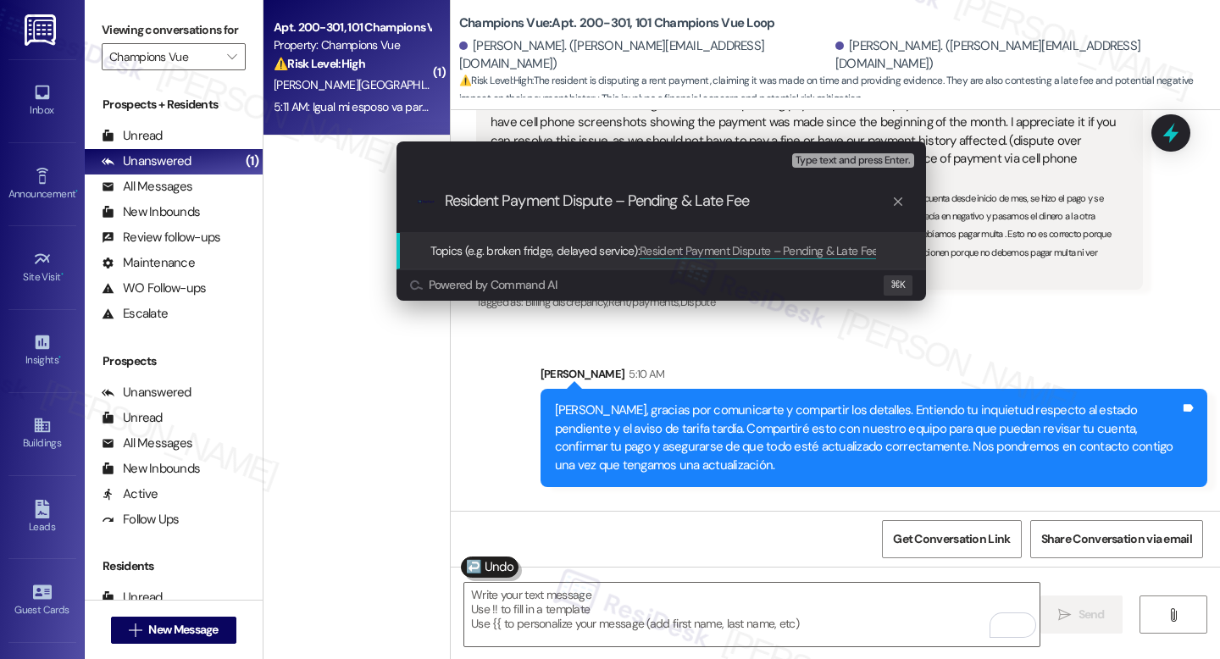
type input "Resident Payment Dispute – Pending & Late Fee"
click at [768, 256] on span "Resident Payment Dispute – Pending & Late Fee" at bounding box center [759, 250] width 239 height 15
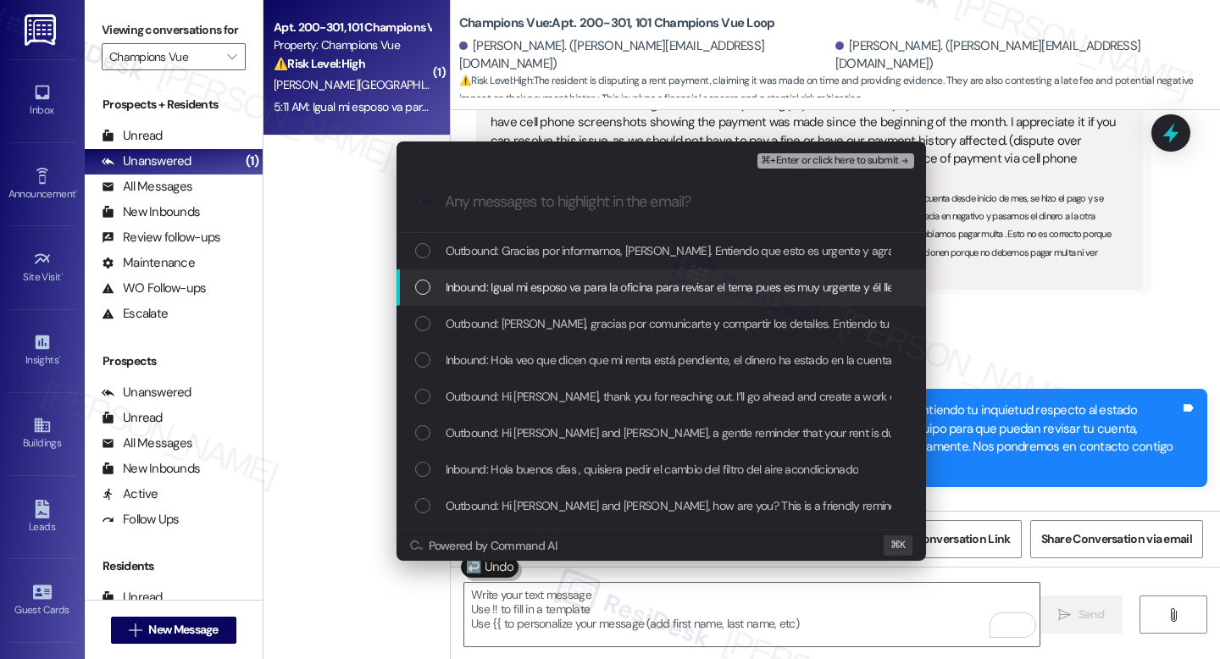
click at [655, 296] on span "Inbound: Igual mi esposo va para la oficina para revisar el tema pues es muy ur…" at bounding box center [869, 287] width 847 height 19
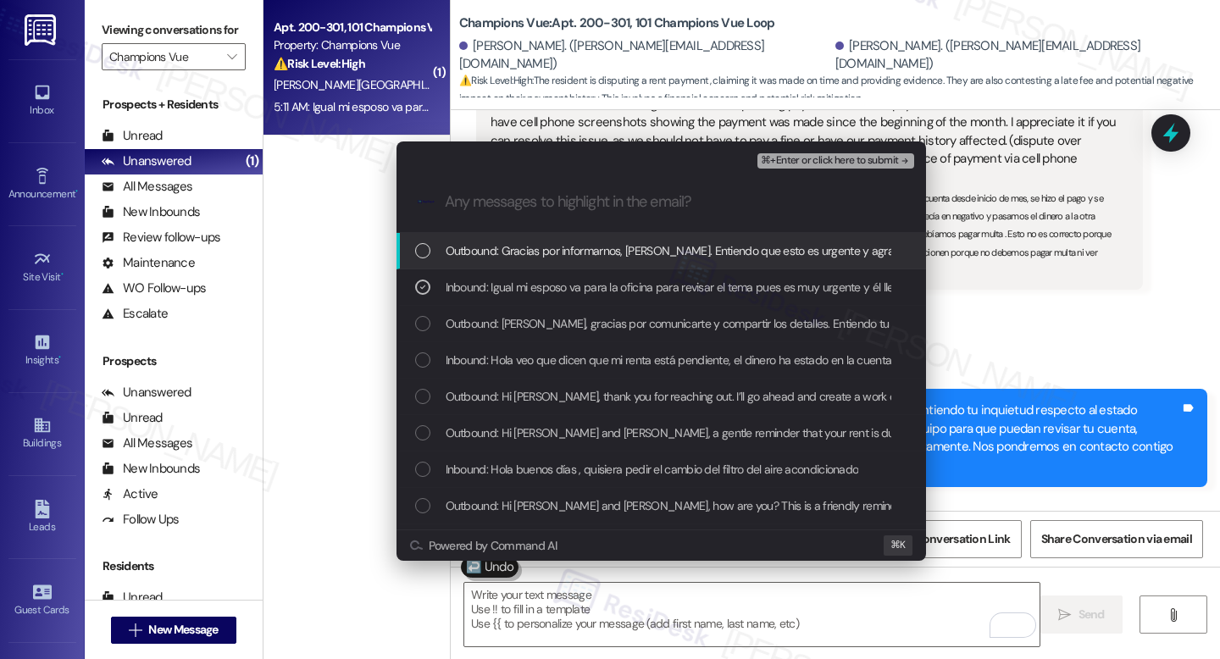
click at [814, 169] on div "⌘+Enter or click here to submit" at bounding box center [836, 161] width 159 height 22
click at [813, 161] on span "⌘+Enter or click here to submit" at bounding box center [829, 161] width 137 height 12
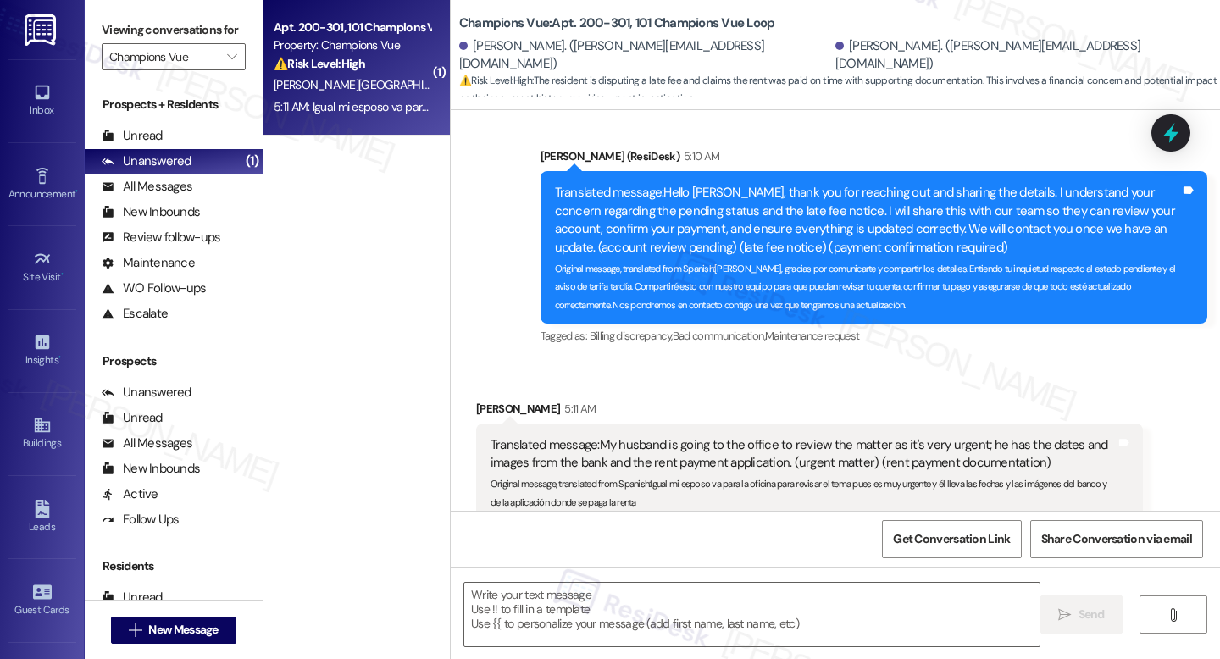
scroll to position [18034, 0]
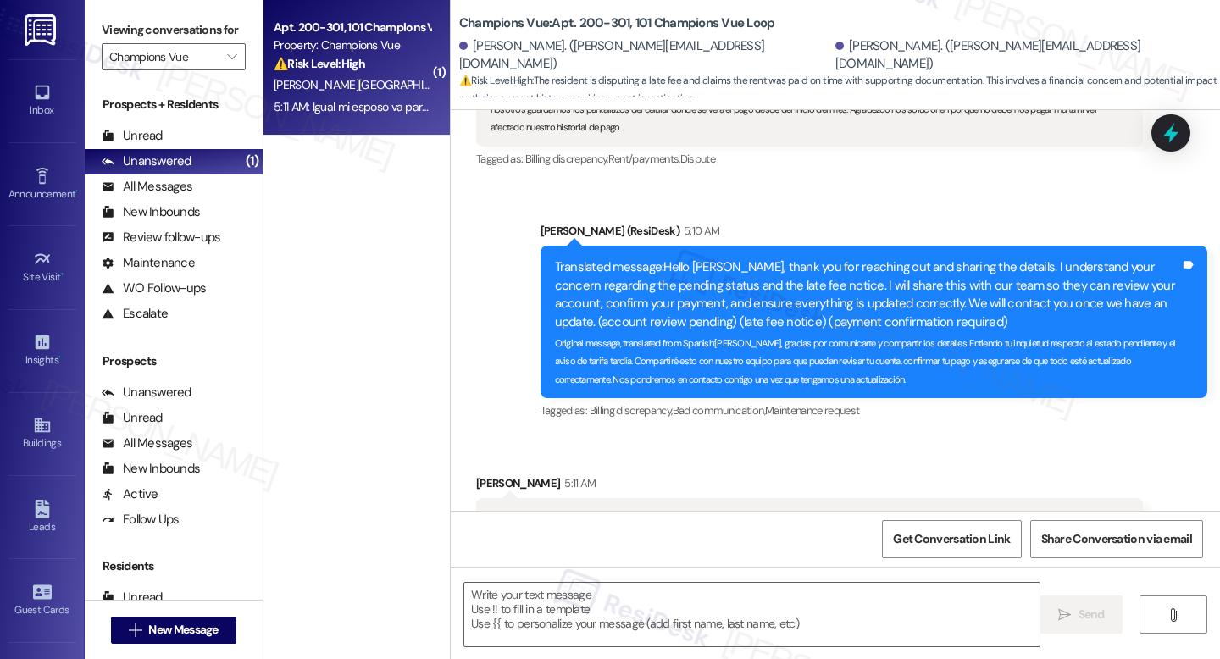
type textarea "Fetching suggested responses. Please feel free to read through the conversation…"
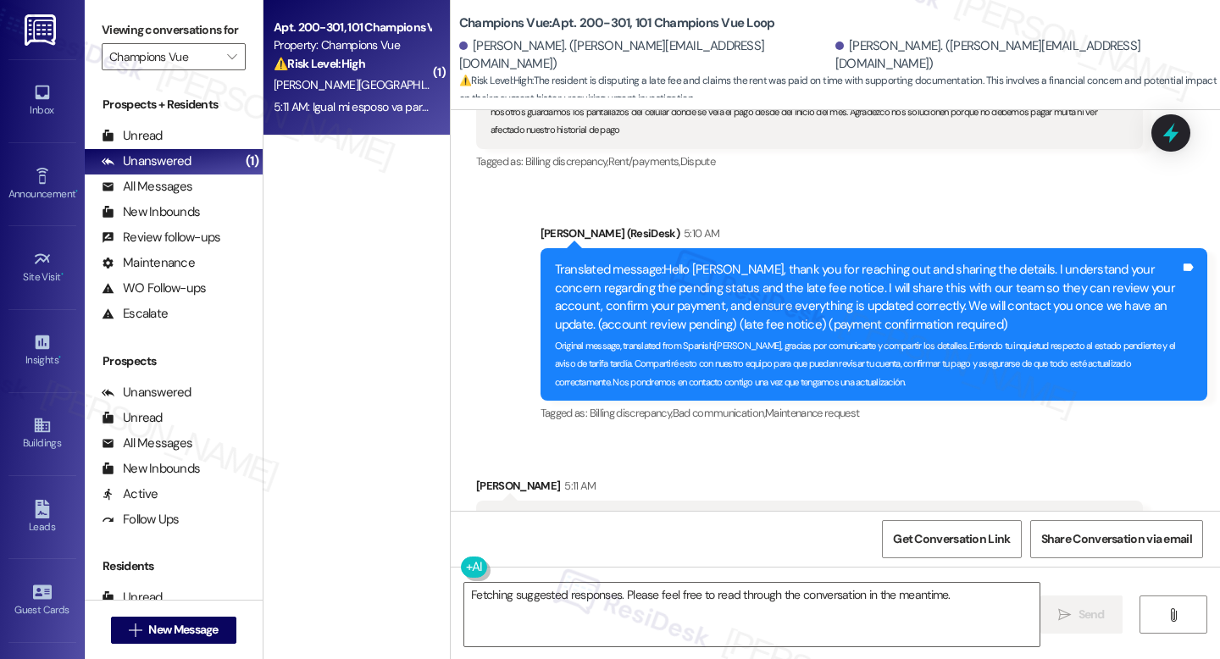
scroll to position [18251, 0]
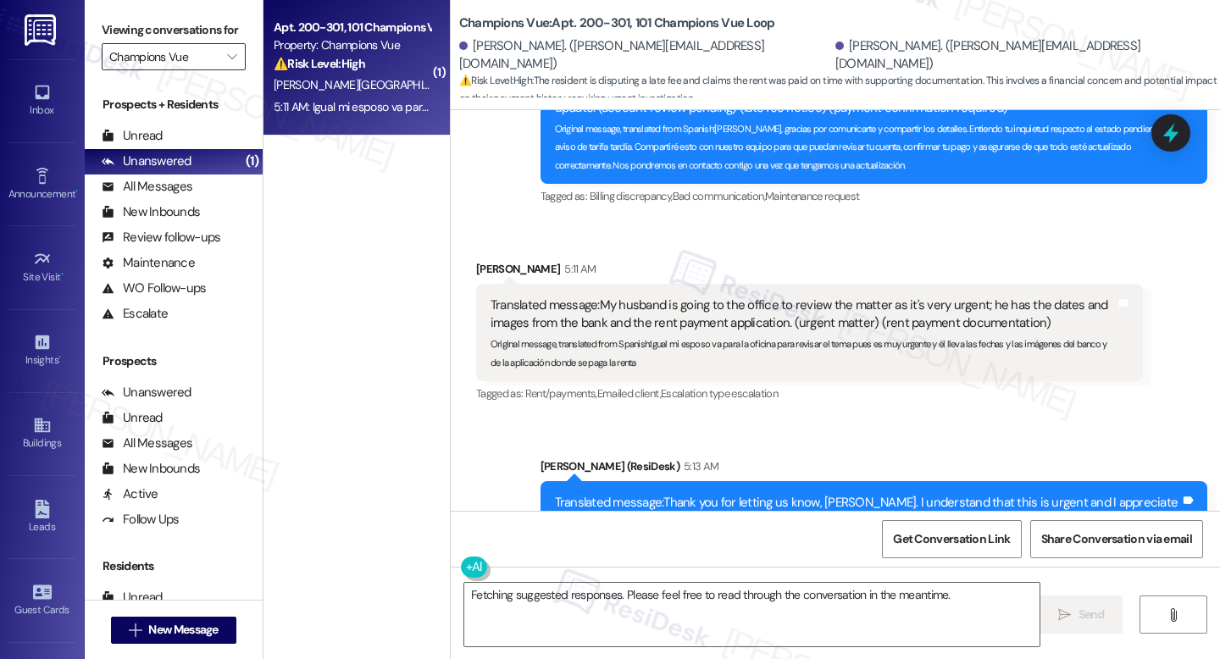
click at [188, 70] on input "Champions Vue" at bounding box center [163, 56] width 109 height 27
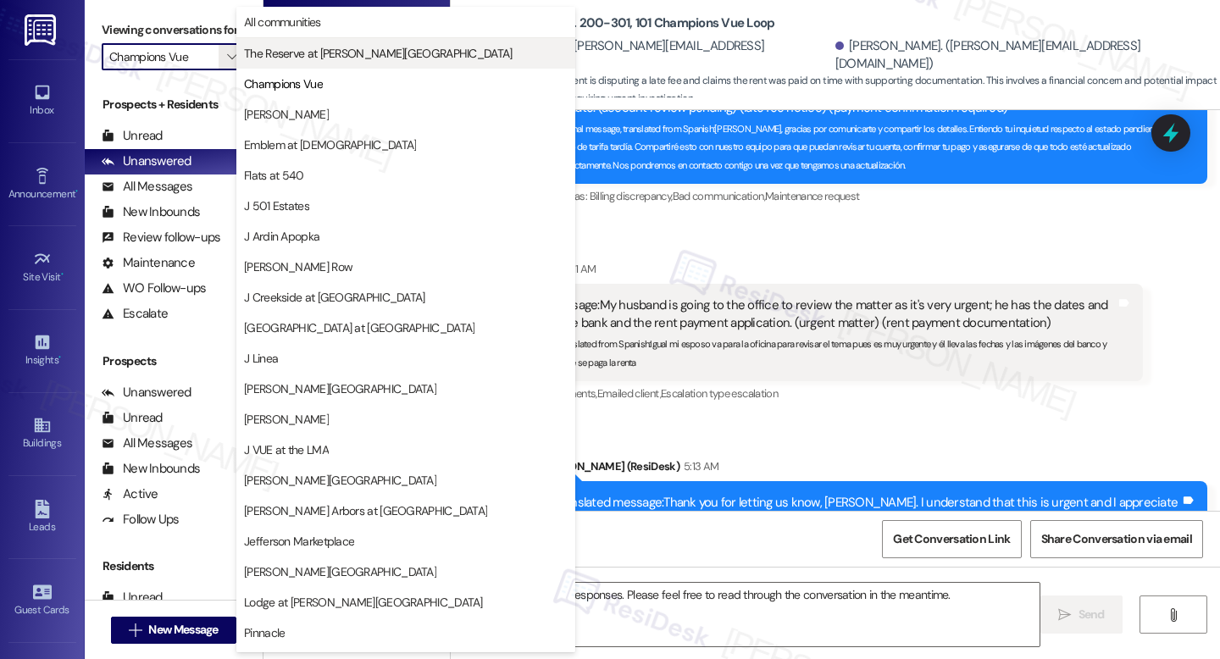
click at [331, 61] on button "The Reserve at [GEOGRAPHIC_DATA]" at bounding box center [405, 53] width 339 height 31
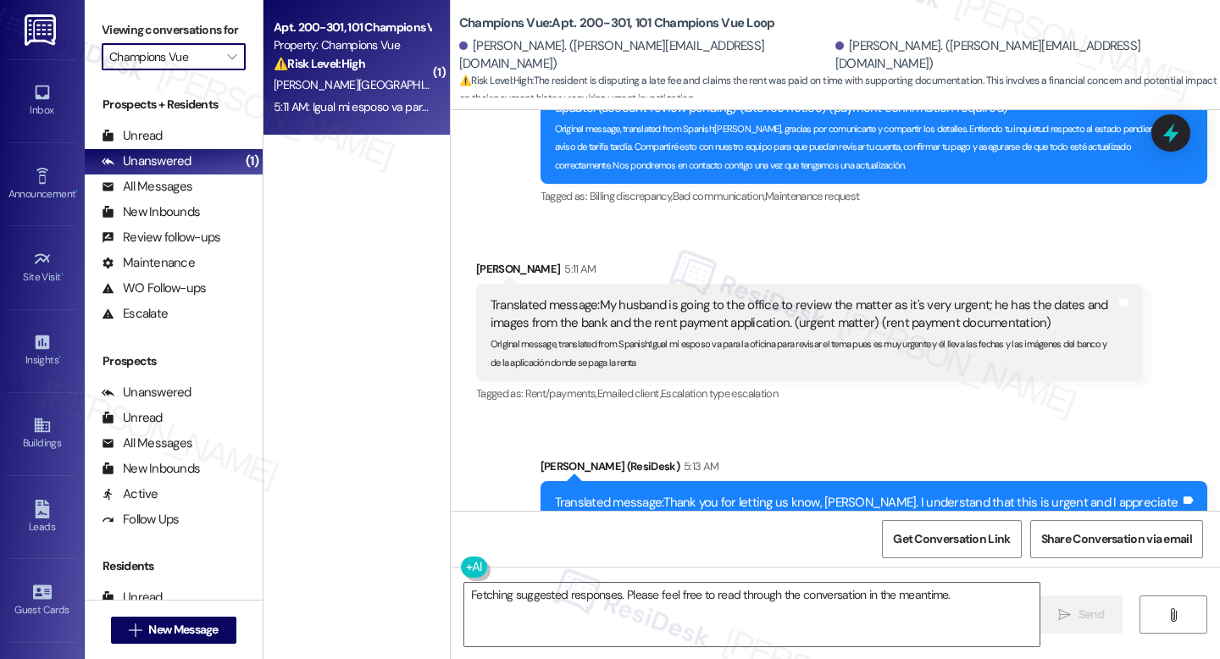
type input "The Reserve at [GEOGRAPHIC_DATA]"
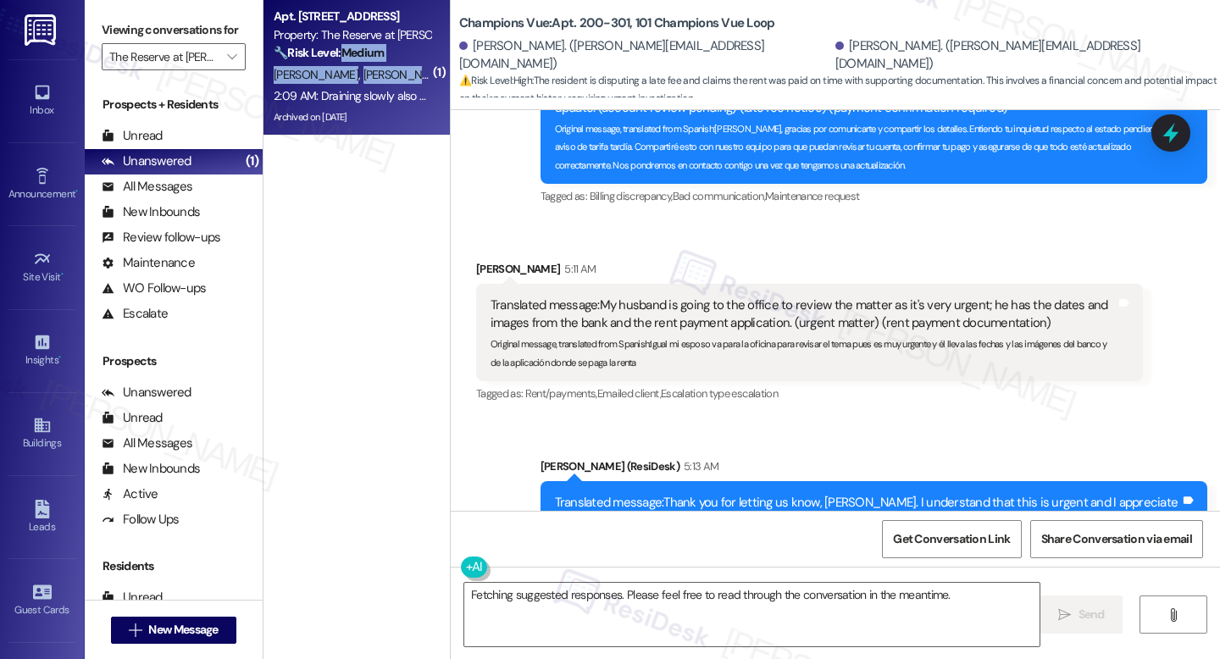
drag, startPoint x: 338, startPoint y: 63, endPoint x: 356, endPoint y: 86, distance: 29.0
click at [356, 86] on div "Apt. 924, 1100 Deer Harbor Drive Property: The Reserve at White Oak 🔧 Risk Leve…" at bounding box center [357, 68] width 186 height 136
click at [358, 92] on div "2:09 AM: Draining slowly also would they be able to come tomorrow 2:09 AM: Drai…" at bounding box center [433, 95] width 319 height 15
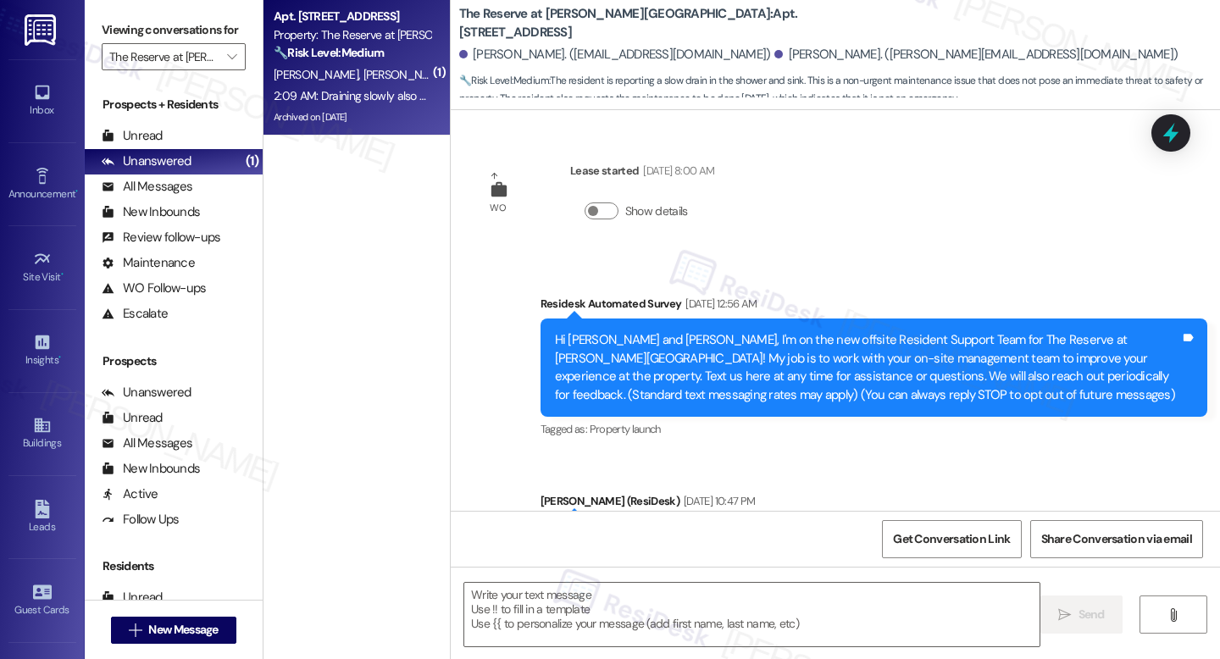
scroll to position [13541, 0]
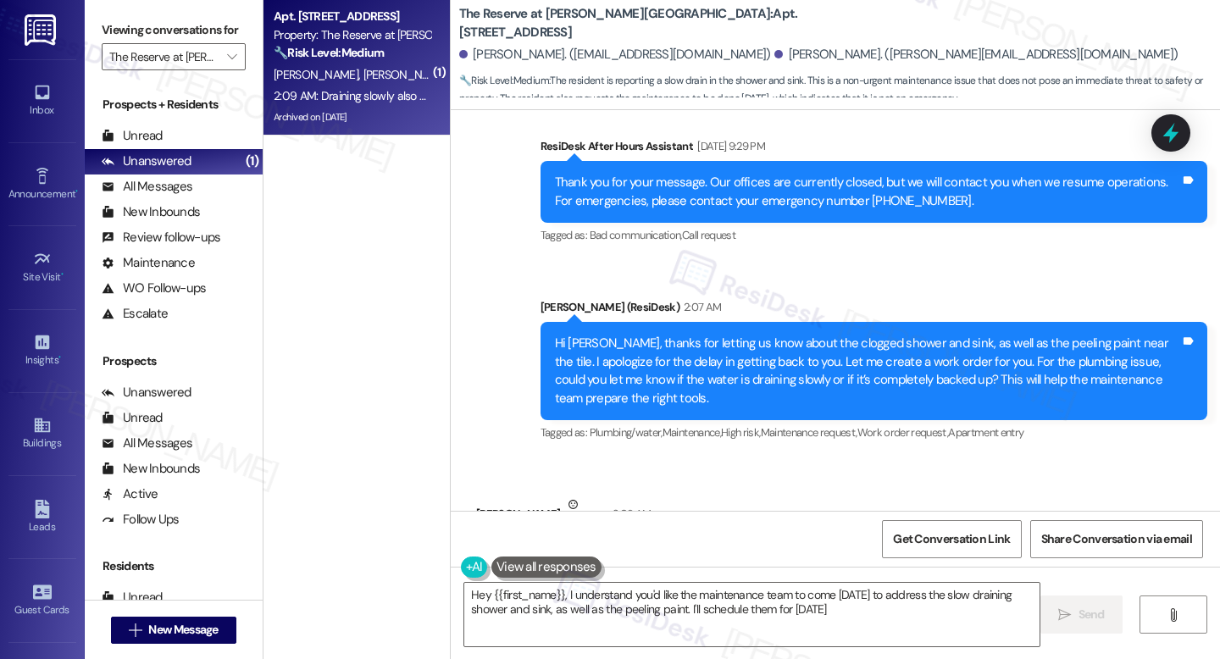
type textarea "Hey {{first_name}}, I understand you'd like the maintenance team to come tomorr…"
click at [739, 619] on textarea "Hey {{first_name}}, I understand you'd like the maintenance team to come tomorr…" at bounding box center [751, 615] width 575 height 64
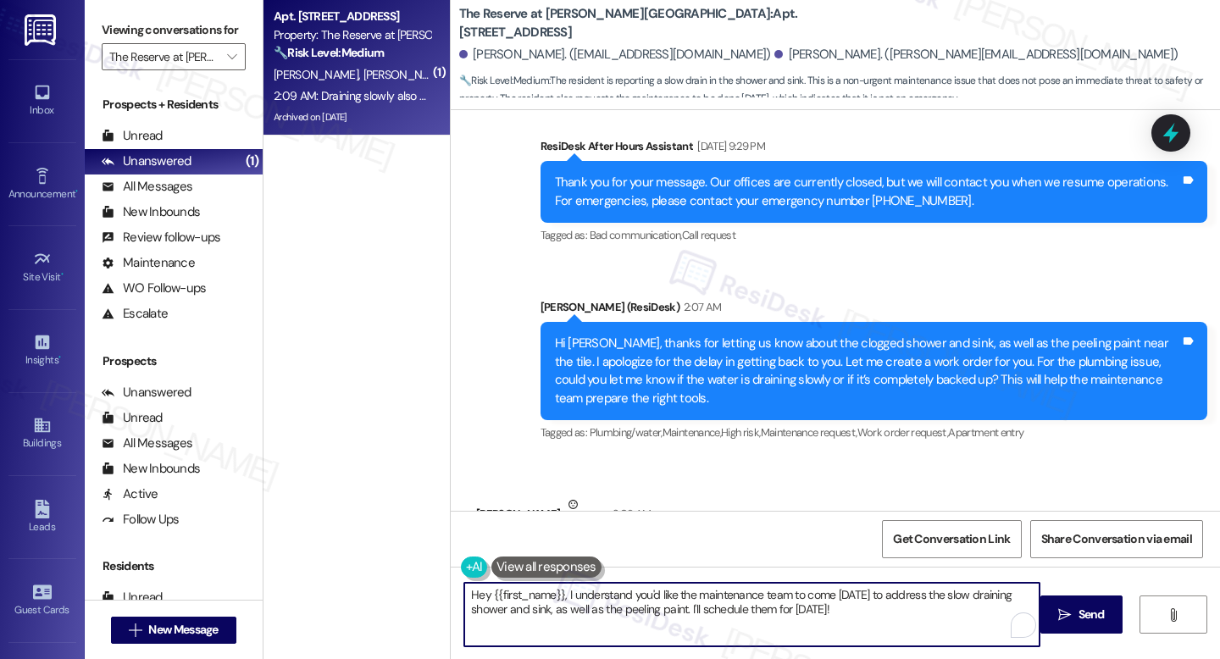
click at [739, 619] on textarea "Hey {{first_name}}, I understand you'd like the maintenance team to come tomorr…" at bounding box center [751, 615] width 575 height 64
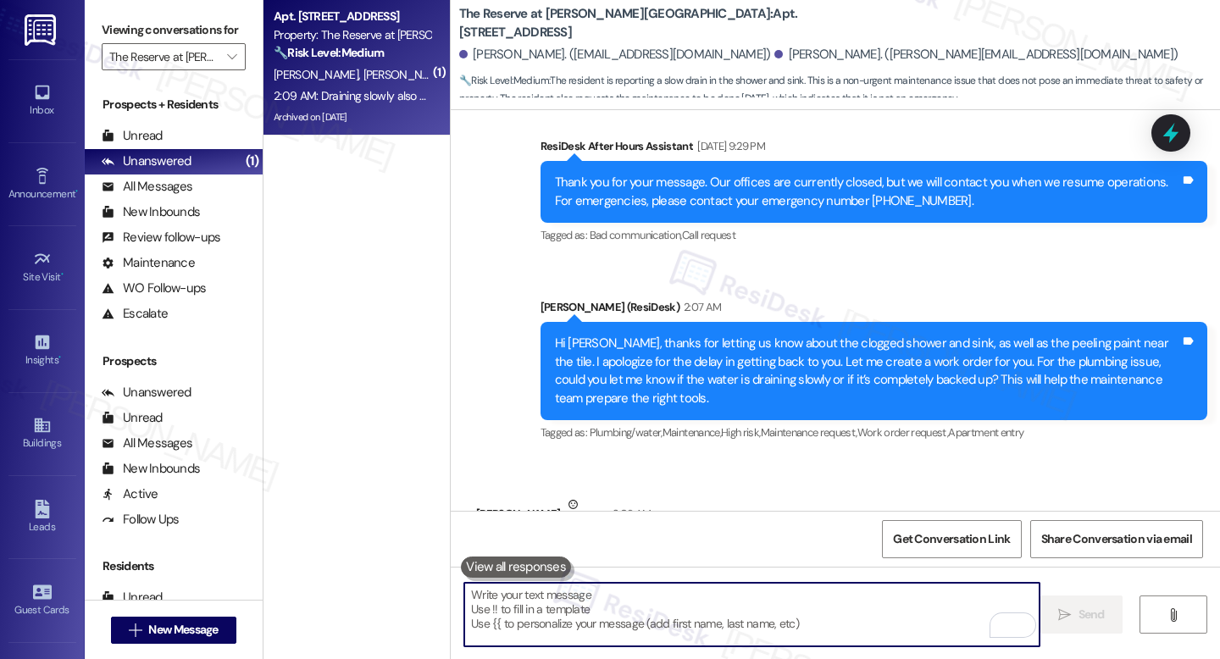
click at [721, 537] on div "Draining slowly also would they be able to come tomorrow Tags and notes" at bounding box center [642, 558] width 332 height 43
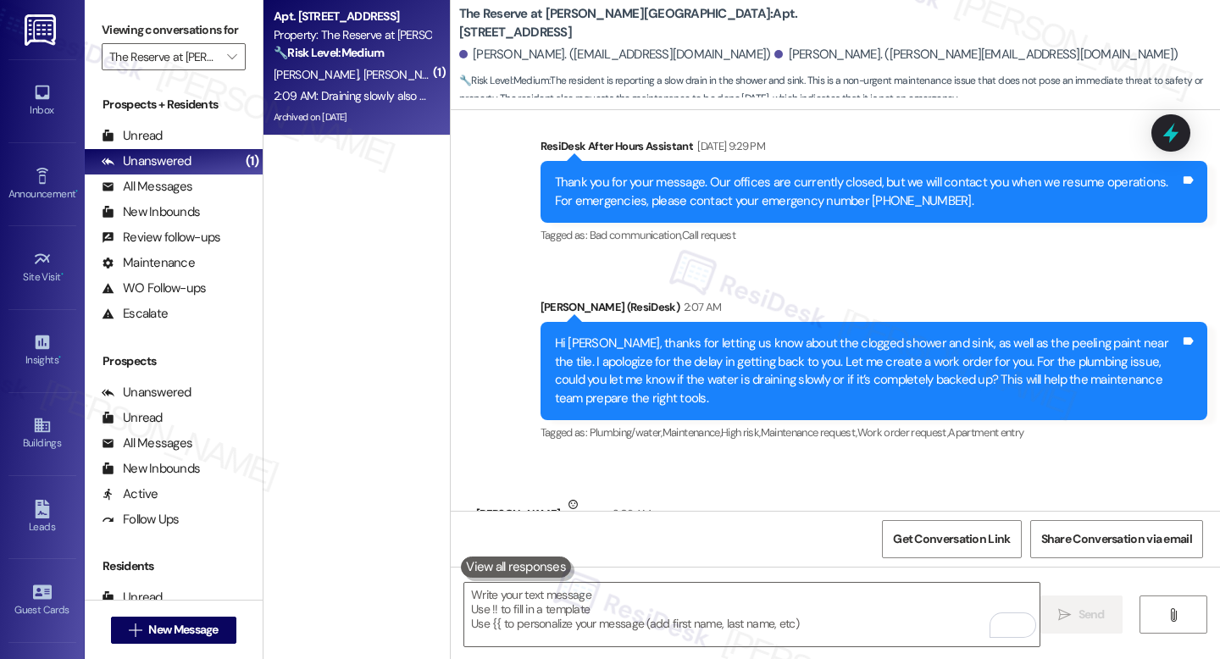
click at [651, 483] on div "Received via SMS Shania Wilkinson Neutral 2:09 AM Draining slowly also would th…" at bounding box center [642, 551] width 358 height 136
click at [630, 22] on b "The Reserve at [GEOGRAPHIC_DATA]: Apt. [STREET_ADDRESS]" at bounding box center [628, 23] width 339 height 36
copy b "924"
drag, startPoint x: 464, startPoint y: 403, endPoint x: 549, endPoint y: 405, distance: 84.7
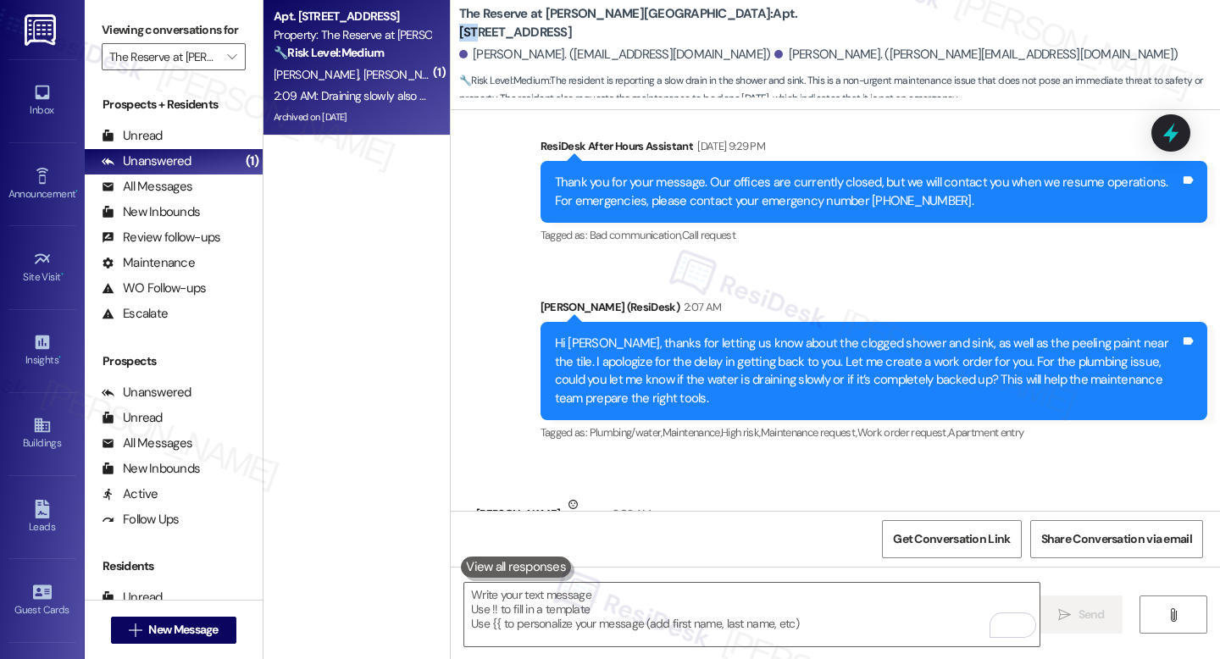
click at [549, 483] on div "Received via SMS Shania Wilkinson Neutral 2:09 AM Draining slowly also would th…" at bounding box center [642, 551] width 358 height 136
copy div "[PERSON_NAME]"
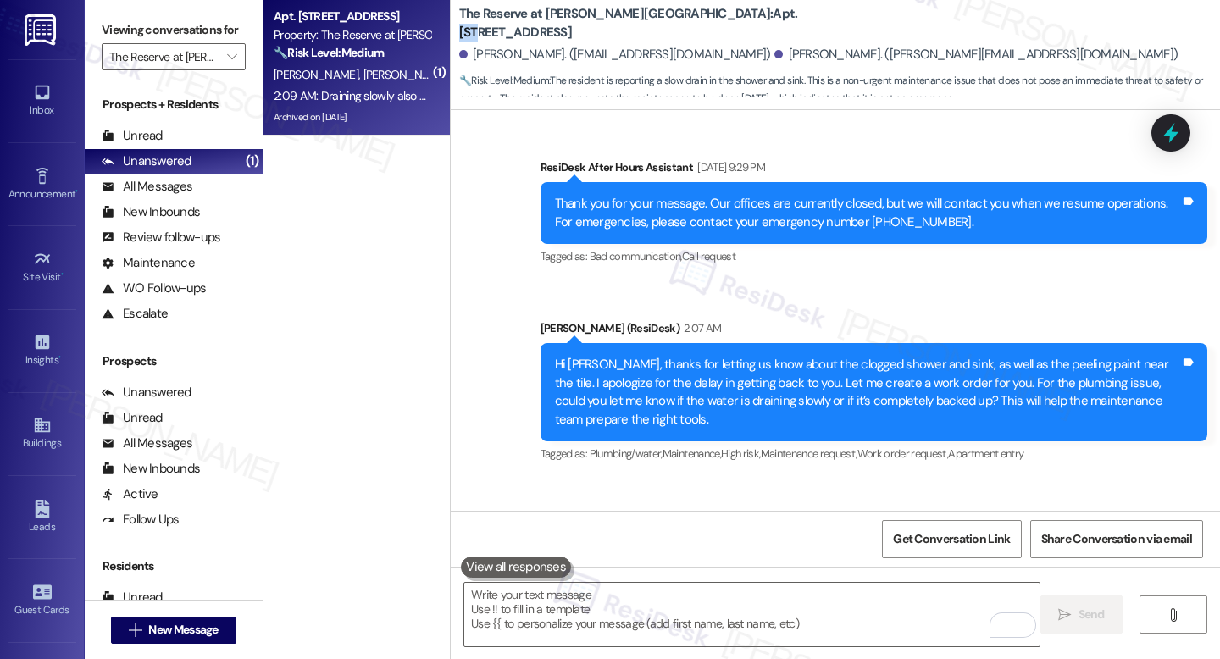
scroll to position [13527, 0]
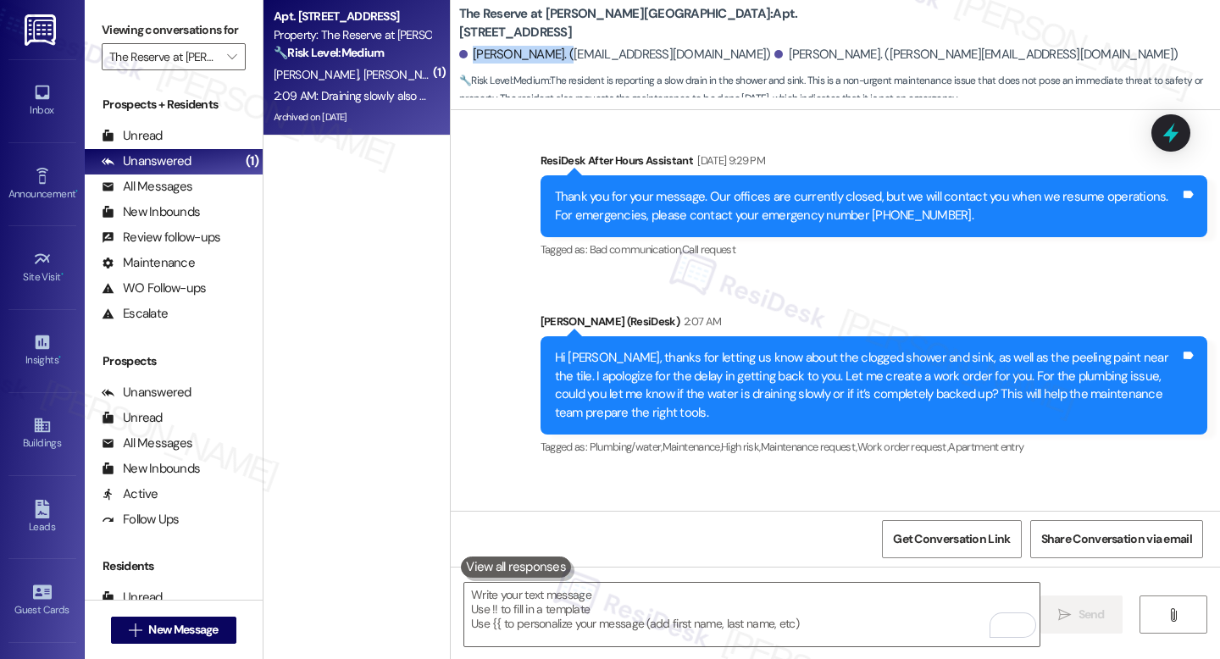
drag, startPoint x: 465, startPoint y: 54, endPoint x: 556, endPoint y: 54, distance: 90.7
click at [556, 54] on div "[PERSON_NAME]. ([EMAIL_ADDRESS][DOMAIN_NAME])" at bounding box center [615, 55] width 312 height 18
copy div "[PERSON_NAME]"
click at [635, 22] on b "The Reserve at [GEOGRAPHIC_DATA]: Apt. [STREET_ADDRESS]" at bounding box center [628, 23] width 339 height 36
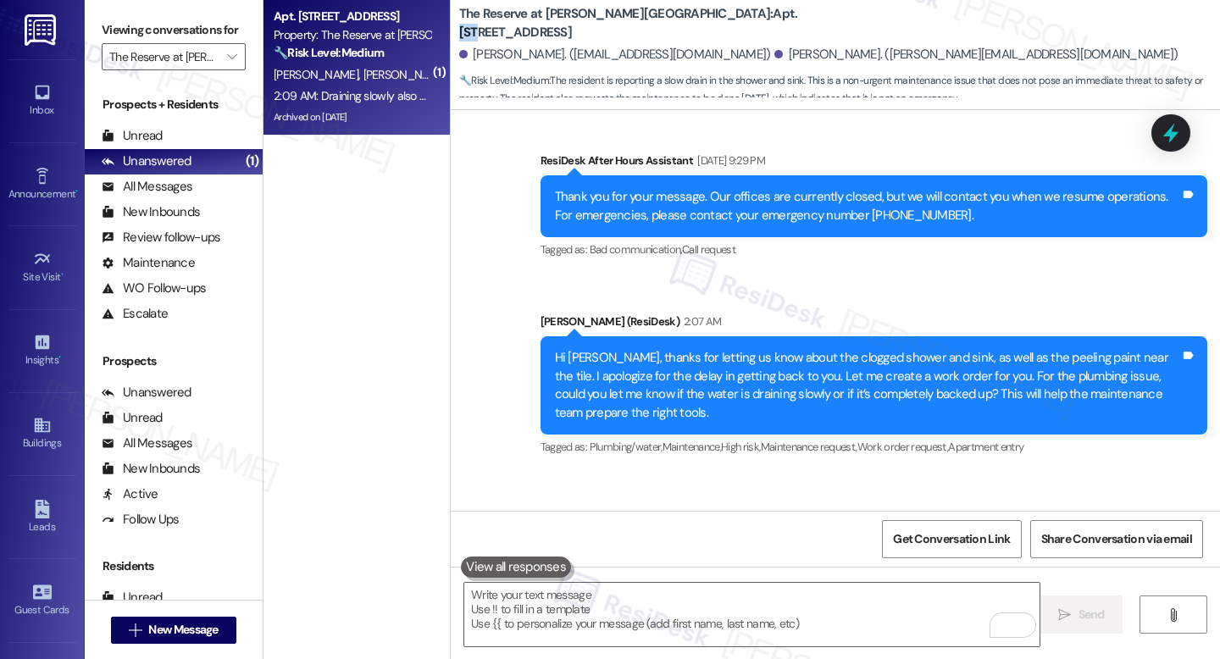
copy b "924"
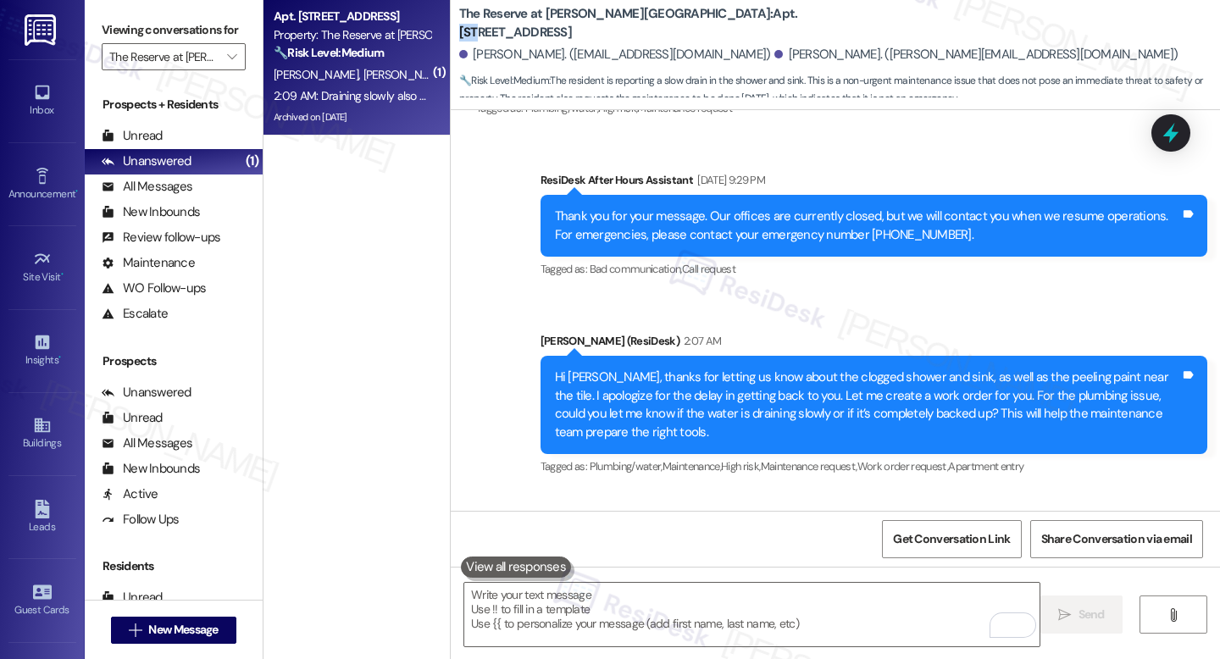
scroll to position [13508, 0]
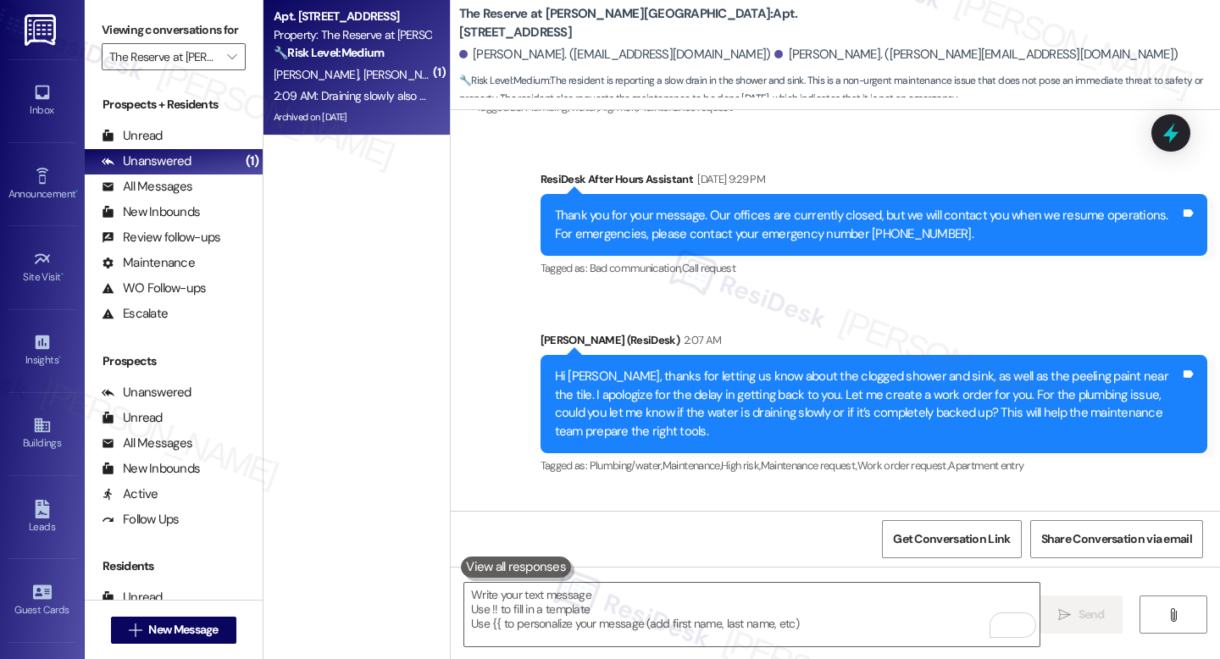
drag, startPoint x: 464, startPoint y: 439, endPoint x: 552, endPoint y: 439, distance: 88.1
click at [552, 516] on div "Received via SMS Shania Wilkinson Neutral 2:09 AM Draining slowly also would th…" at bounding box center [642, 584] width 358 height 136
copy div "[PERSON_NAME]"
click at [635, 25] on b "The Reserve at [GEOGRAPHIC_DATA]: Apt. [STREET_ADDRESS]" at bounding box center [628, 23] width 339 height 36
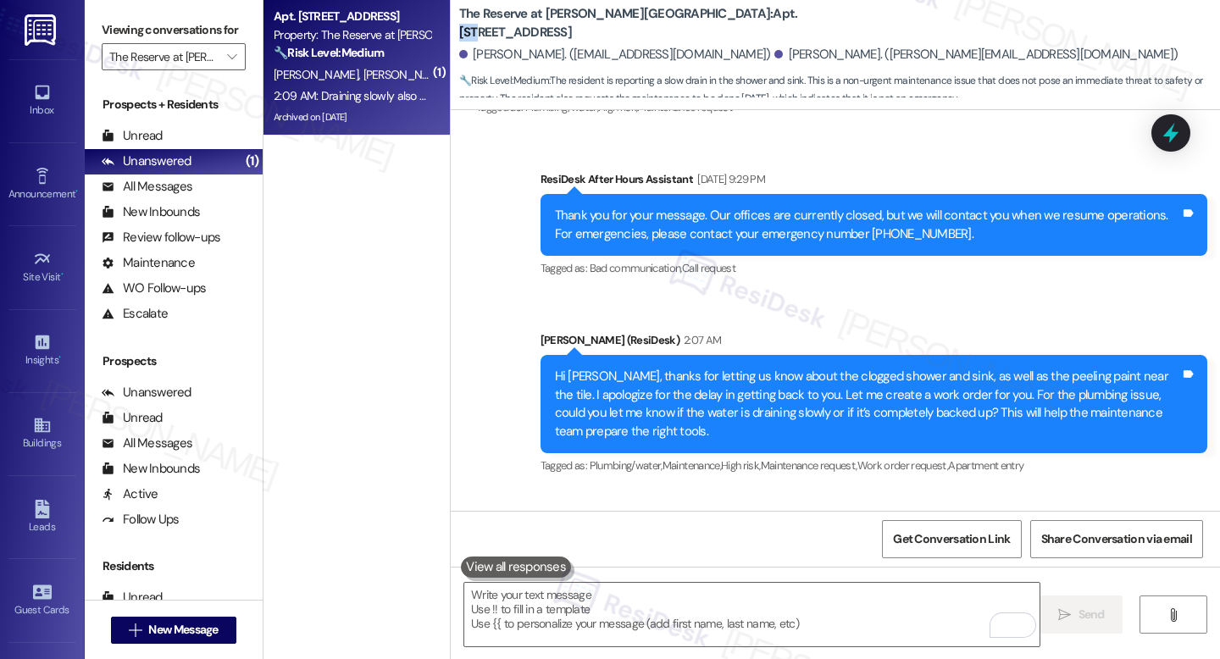
copy b "924"
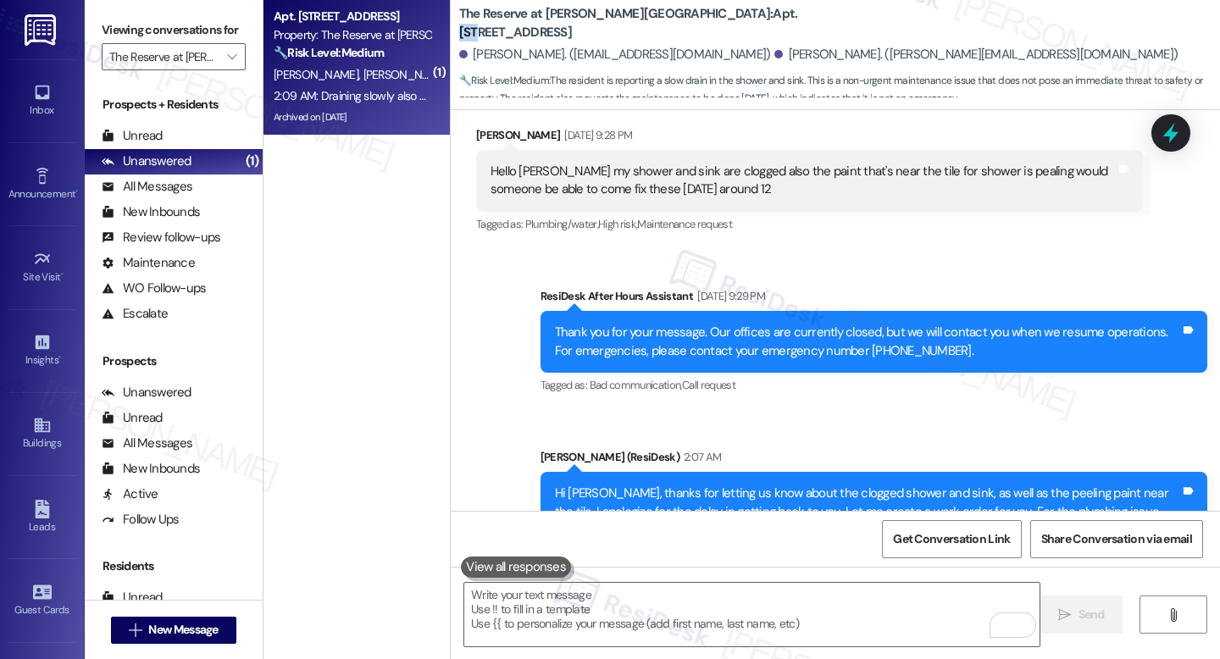
scroll to position [13541, 0]
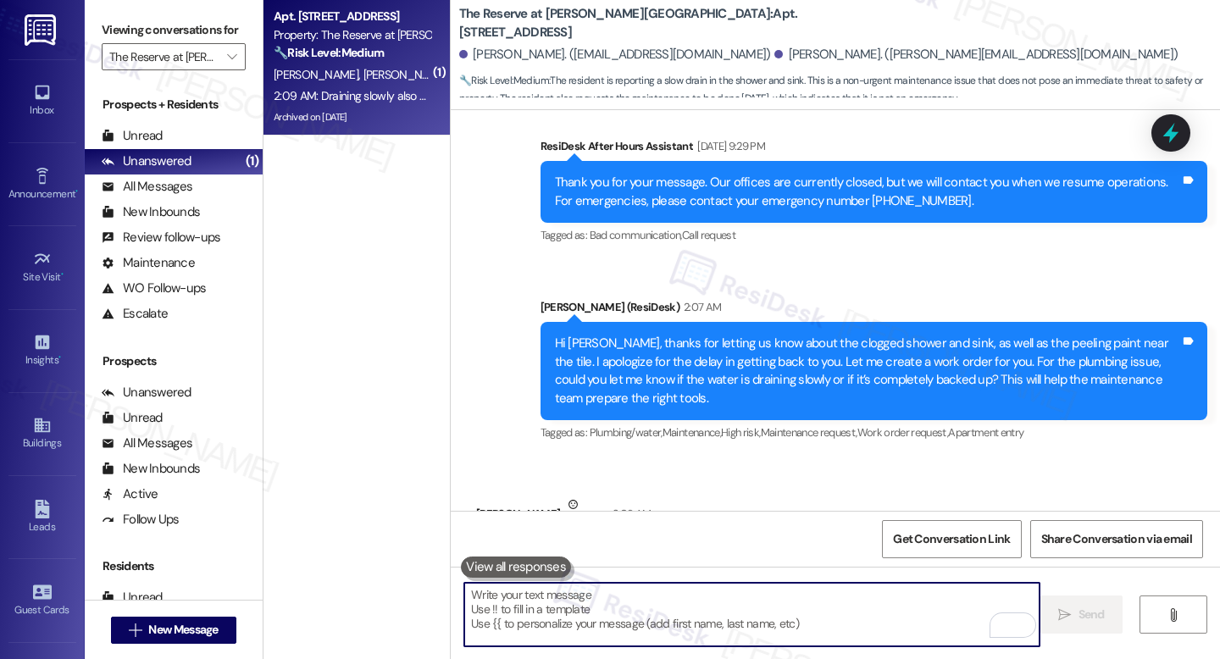
click at [587, 607] on textarea "To enrich screen reader interactions, please activate Accessibility in Grammarl…" at bounding box center [751, 615] width 575 height 64
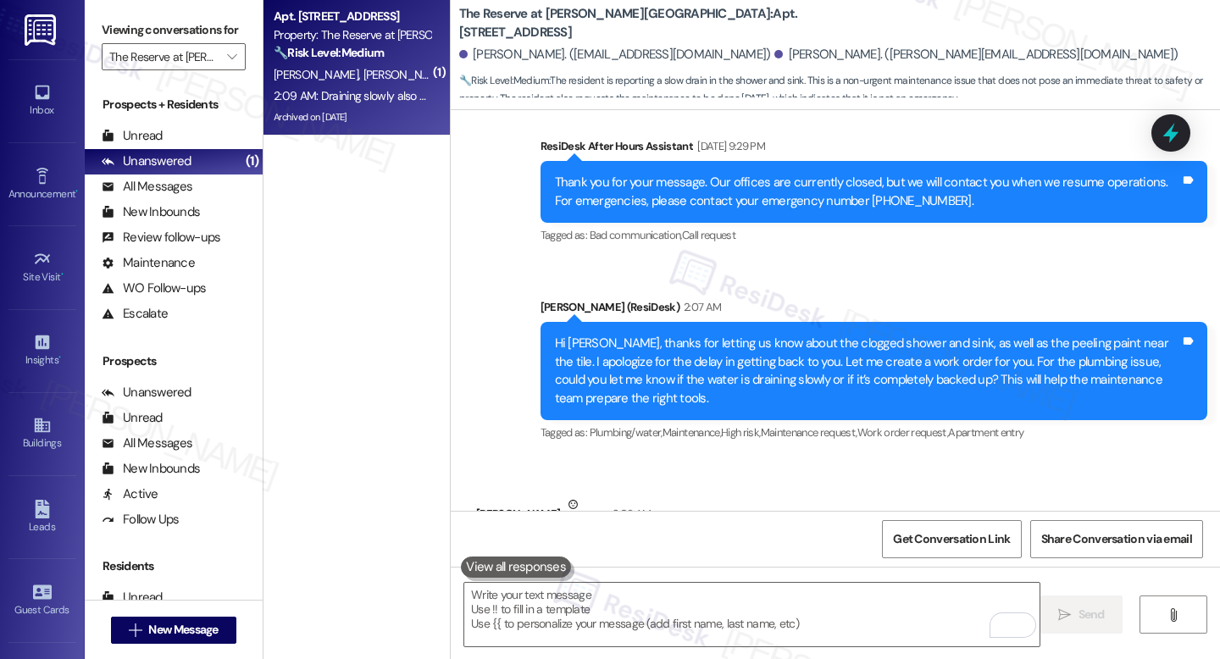
click at [508, 568] on button at bounding box center [516, 567] width 110 height 21
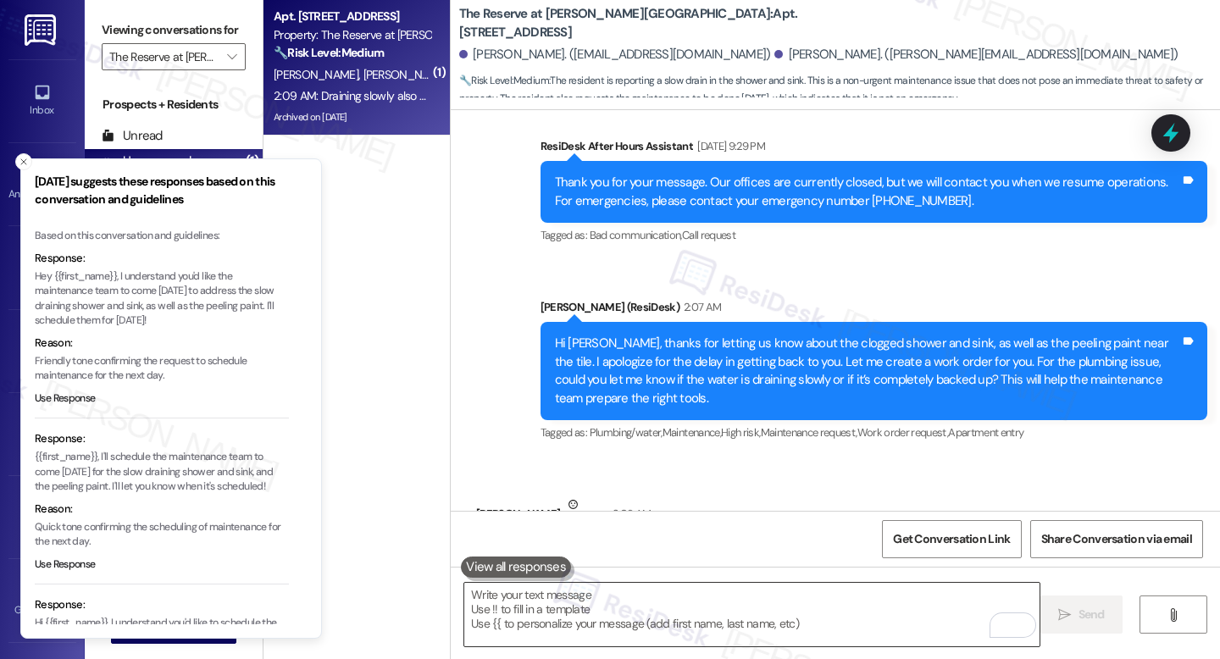
click at [584, 611] on textarea "To enrich screen reader interactions, please activate Accessibility in Grammarl…" at bounding box center [751, 615] width 575 height 64
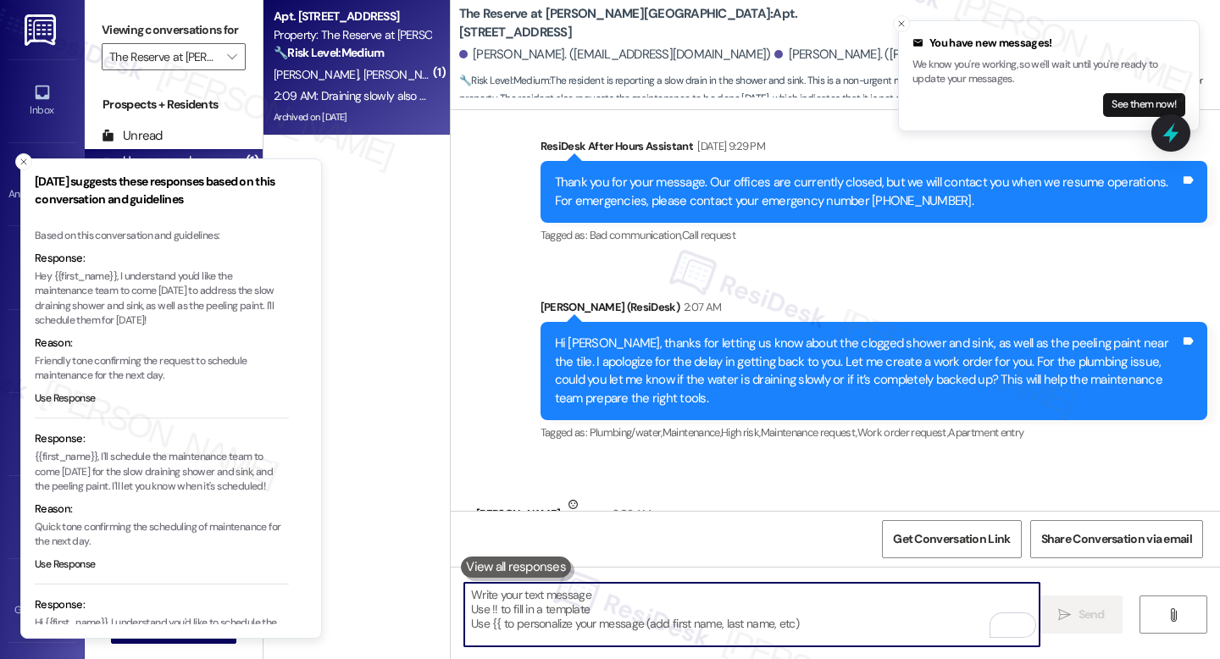
paste textarea "Do we have your permission to enter during your absence? Do you have pets that …"
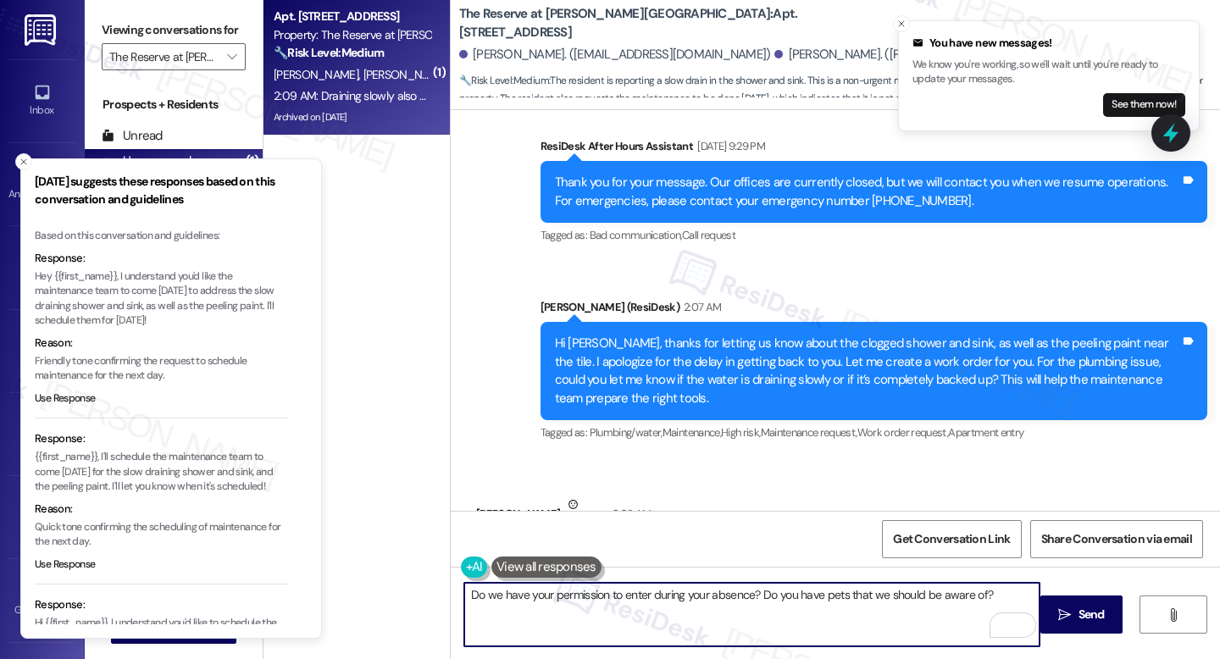
click at [464, 592] on textarea "Do we have your permission to enter during your absence? Do you have pets that …" at bounding box center [751, 615] width 575 height 64
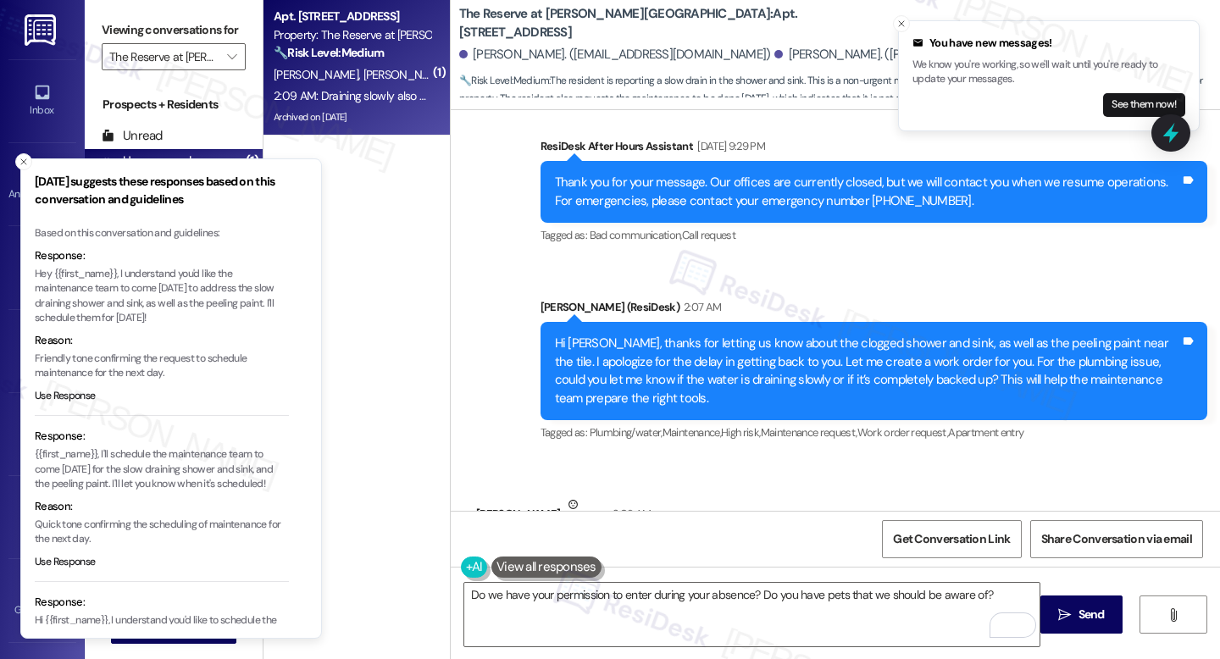
click at [585, 335] on div "Hi [PERSON_NAME], thanks for letting us know about the clogged shower and sink,…" at bounding box center [867, 371] width 625 height 73
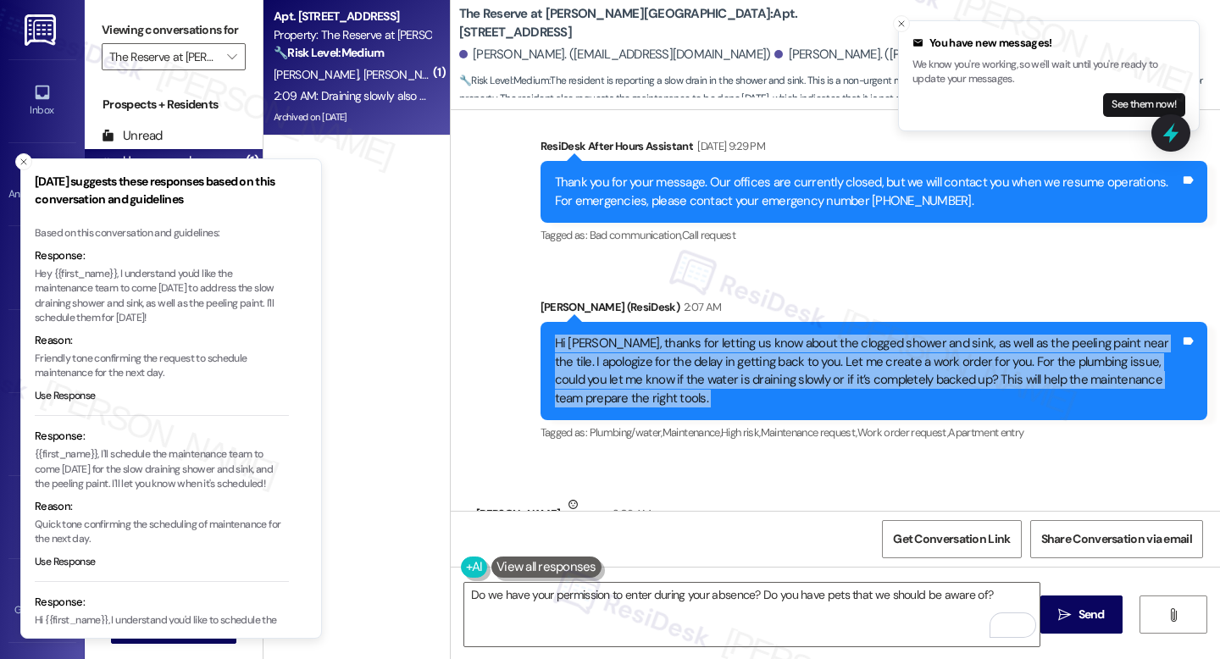
click at [585, 335] on div "Hi [PERSON_NAME], thanks for letting us know about the clogged shower and sink,…" at bounding box center [867, 371] width 625 height 73
copy div "Hi Shania, thanks for letting us know about the clogged shower and sink, as wel…"
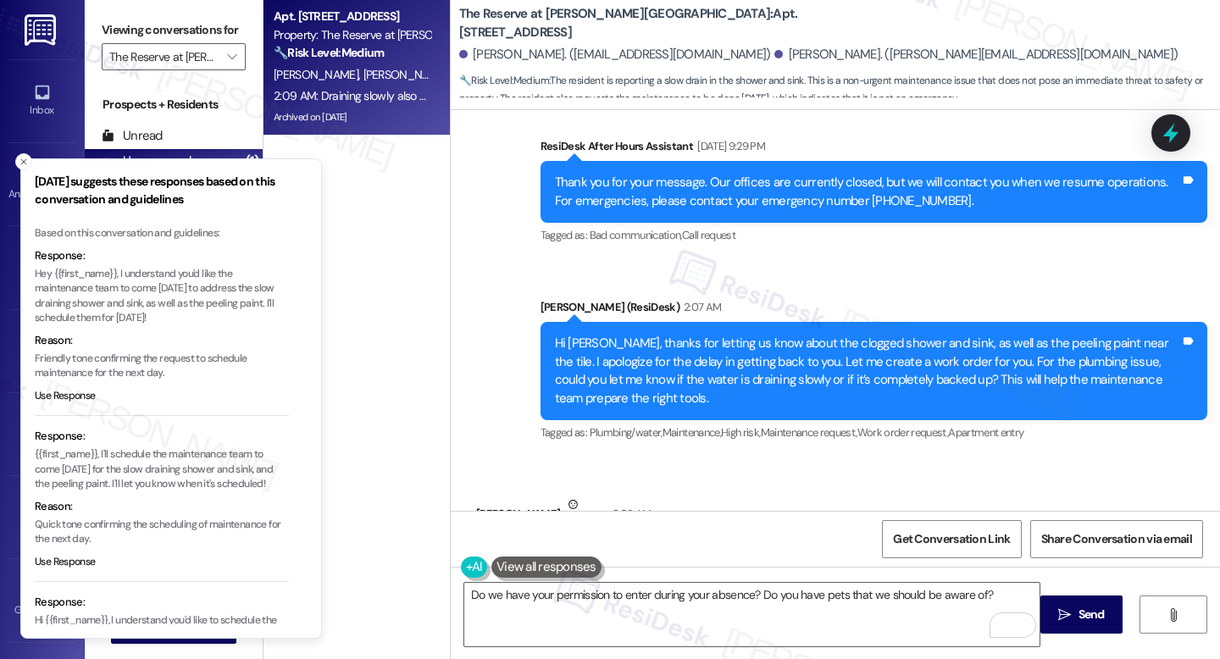
click at [514, 550] on div "Draining slowly also would they be able to come [DATE]" at bounding box center [636, 559] width 291 height 18
copy div "Draining slowly also would they be able to come tomorrow Tags and notes"
click at [644, 598] on textarea "Do we have your permission to enter during your absence? Do you have pets that …" at bounding box center [751, 615] width 575 height 64
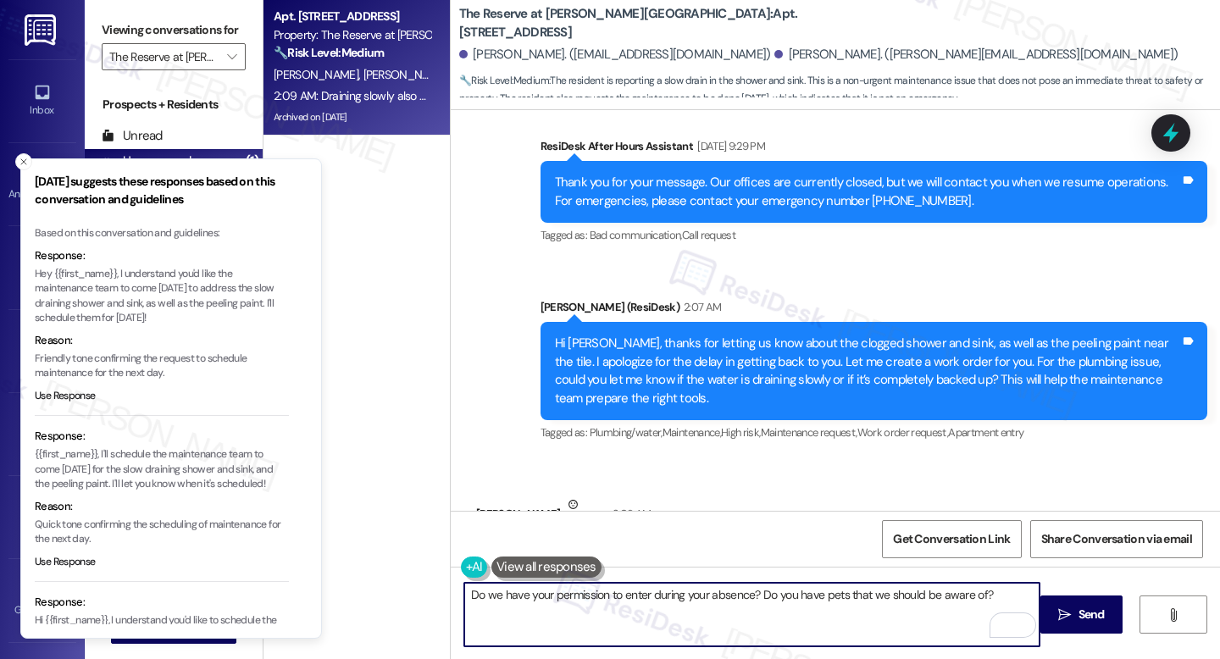
click at [644, 598] on textarea "Do we have your permission to enter during your absence? Do you have pets that …" at bounding box center [751, 615] width 575 height 64
click at [644, 597] on textarea "Do we have your permission to enter during your absence? Do you have pets that …" at bounding box center [751, 615] width 575 height 64
click at [968, 547] on span "Get Conversation Link" at bounding box center [951, 539] width 117 height 18
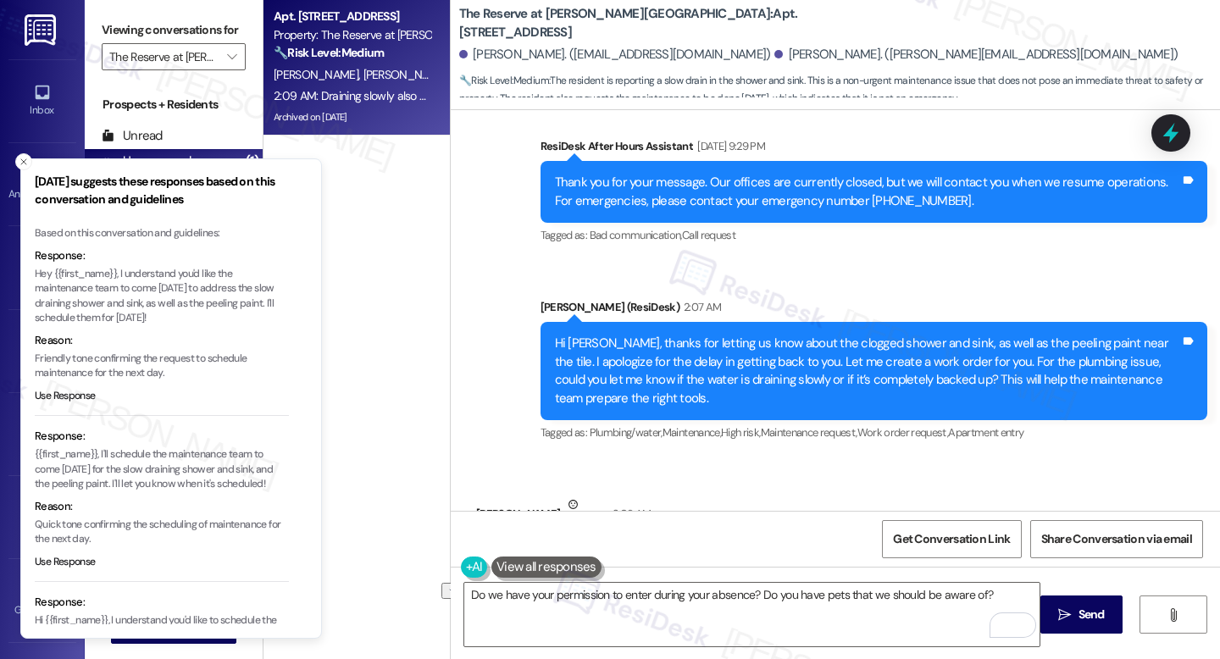
click at [347, 541] on div "Apt. 924, 1100 Deer Harbor Drive Property: The Reserve at White Oak 🔧 Risk Leve…" at bounding box center [357, 329] width 186 height 659
click at [25, 162] on line "Close toast" at bounding box center [23, 161] width 5 height 5
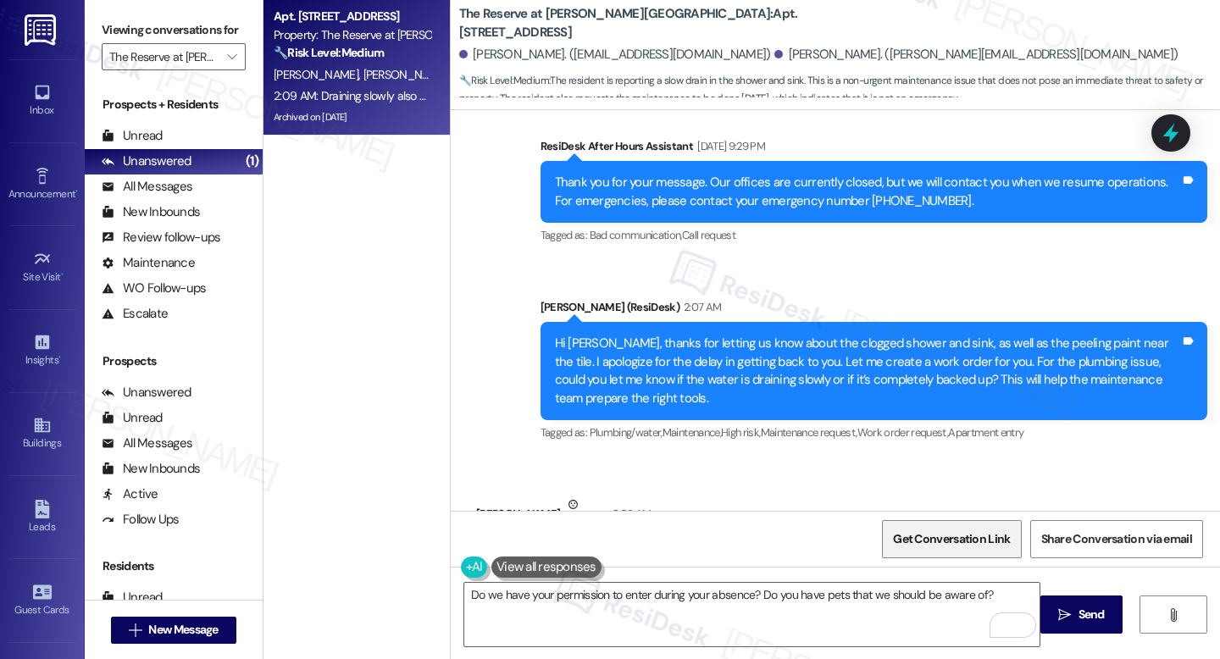
click at [972, 533] on span "Get Conversation Link" at bounding box center [951, 539] width 117 height 18
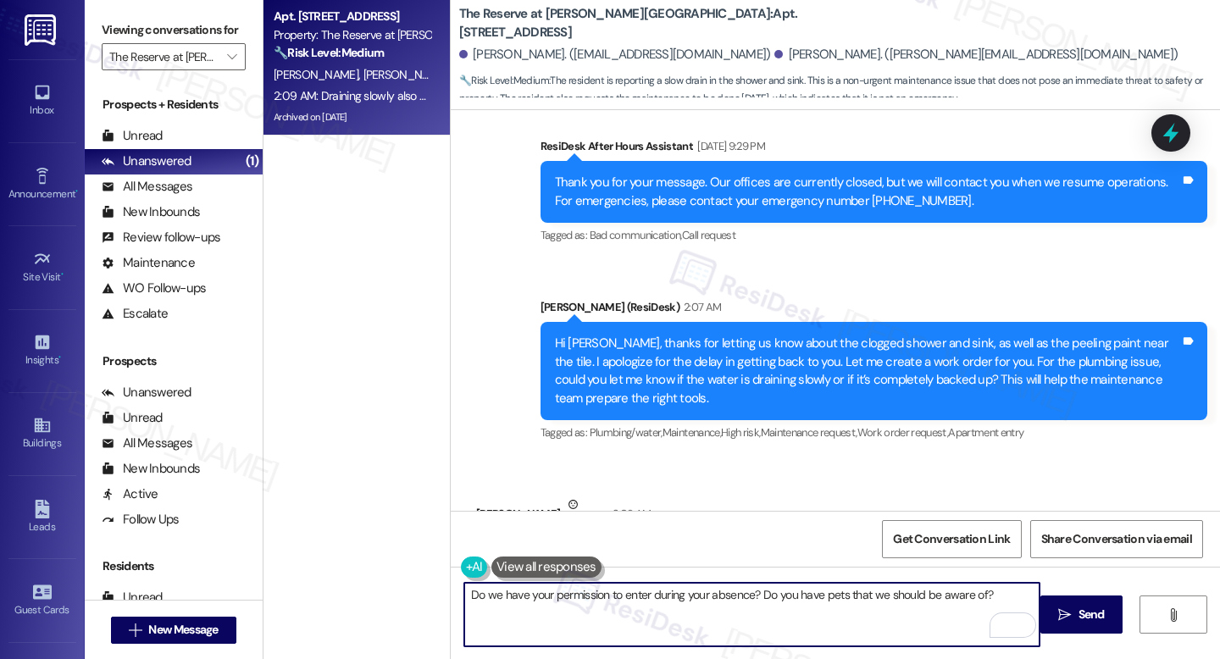
click at [464, 596] on textarea "Do we have your permission to enter during your absence? Do you have pets that …" at bounding box center [751, 615] width 575 height 64
click at [485, 597] on textarea "Do we have your permission to enter during your absence? Do you have pets that …" at bounding box center [751, 615] width 575 height 64
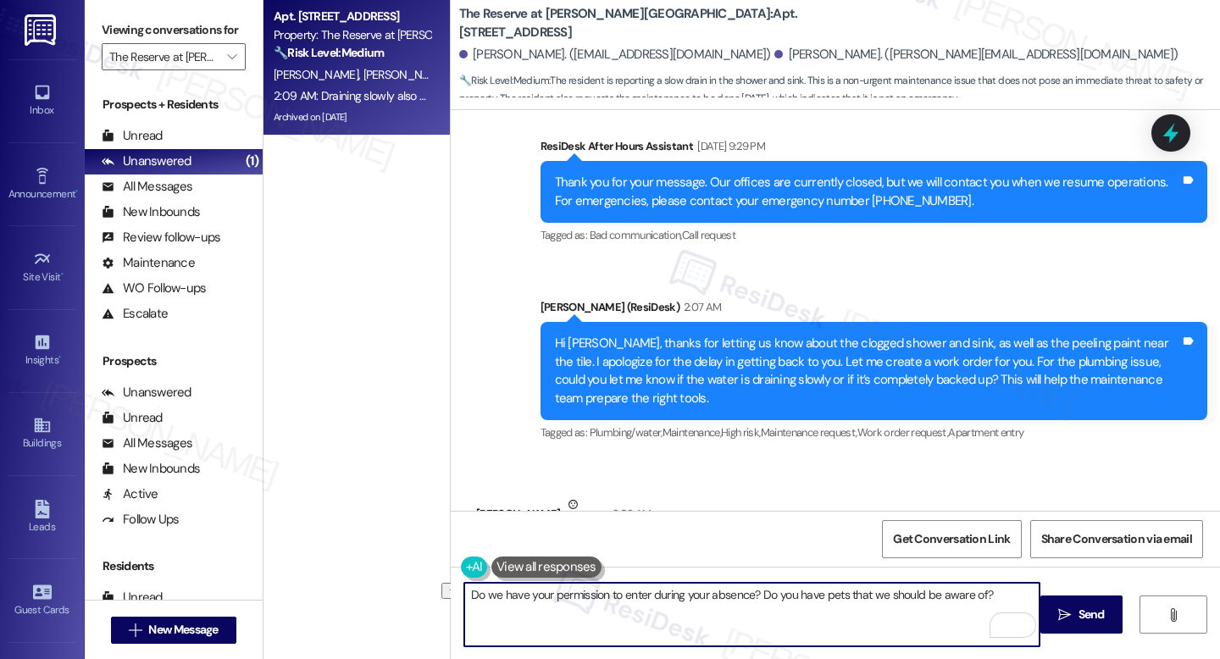
click at [667, 592] on textarea "Do we have your permission to enter during your absence? Do you have pets that …" at bounding box center [751, 615] width 575 height 64
paste textarea "Do we have your permission to enter during your absence? Do you have pets that …"
type textarea "Do we have your permission to enter during your absence? Do you have pets that …"
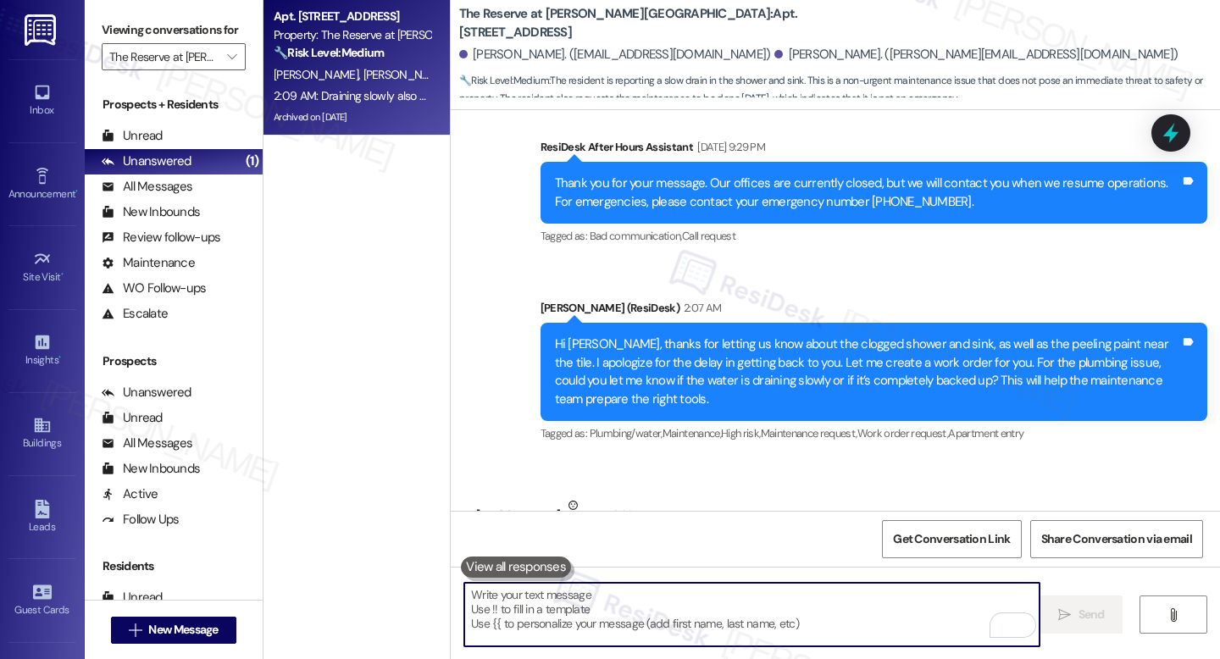
scroll to position [13659, 0]
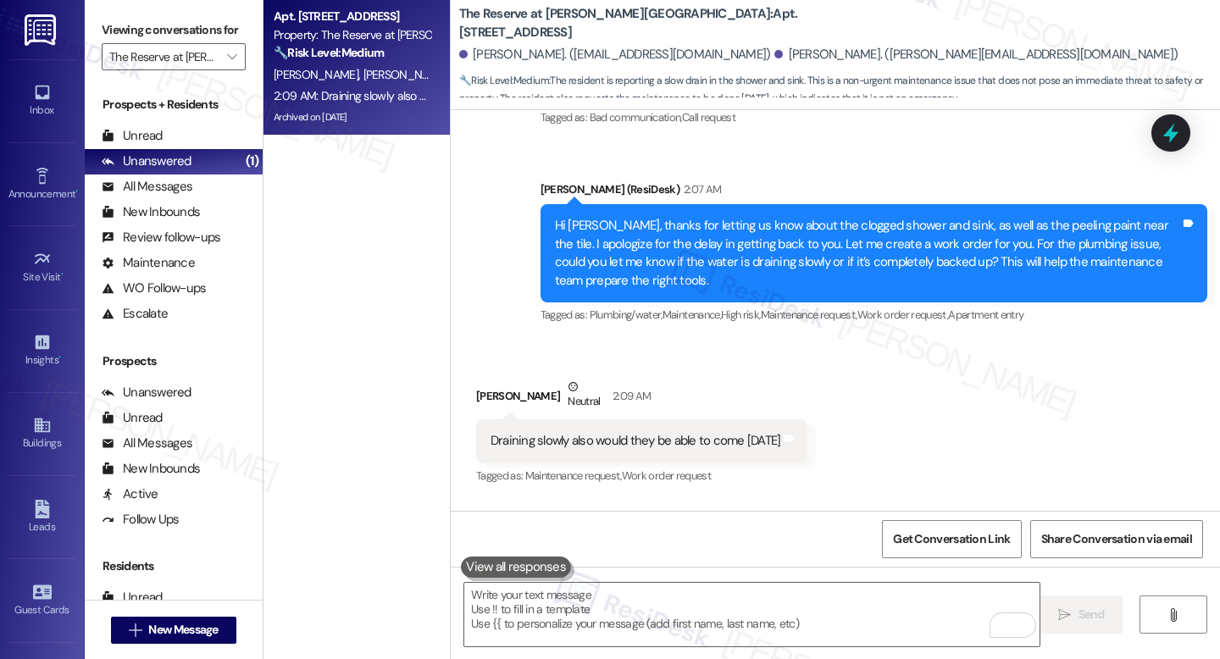
click at [557, 432] on div "Draining slowly also would they be able to come [DATE]" at bounding box center [636, 441] width 291 height 18
click at [632, 627] on textarea "To enrich screen reader interactions, please activate Accessibility in Grammarl…" at bounding box center [751, 615] width 575 height 64
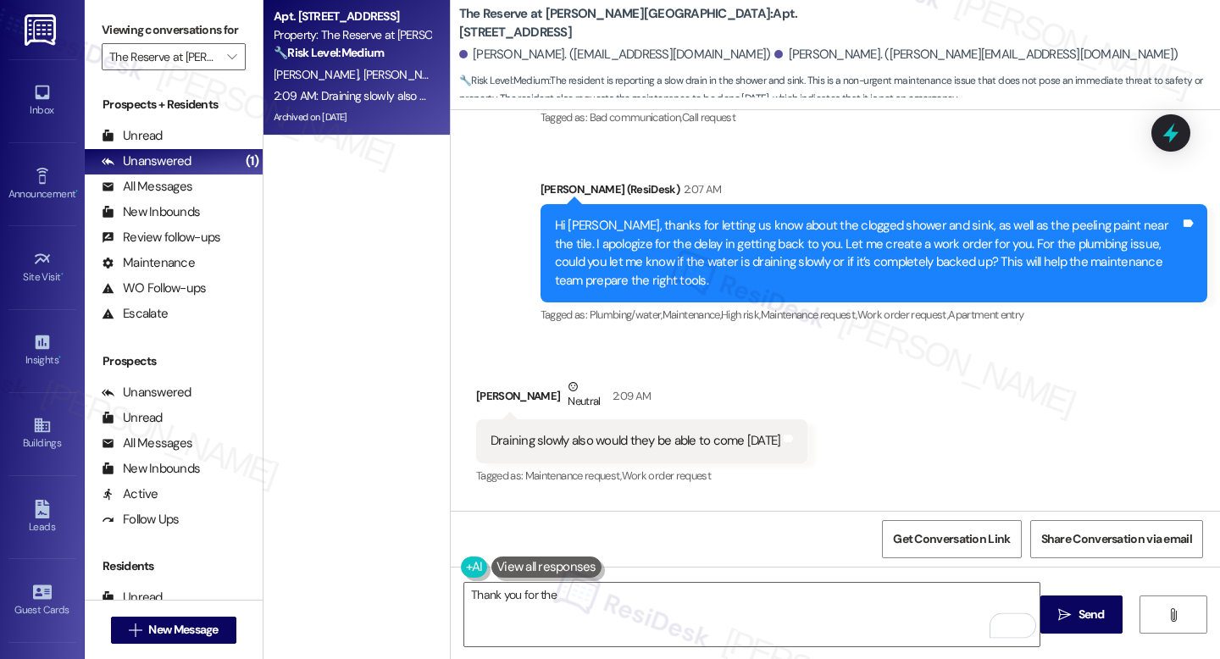
click at [638, 432] on div "Draining slowly also would they be able to come [DATE]" at bounding box center [636, 441] width 291 height 18
click at [687, 611] on textarea "Thank you for the" at bounding box center [751, 615] width 575 height 64
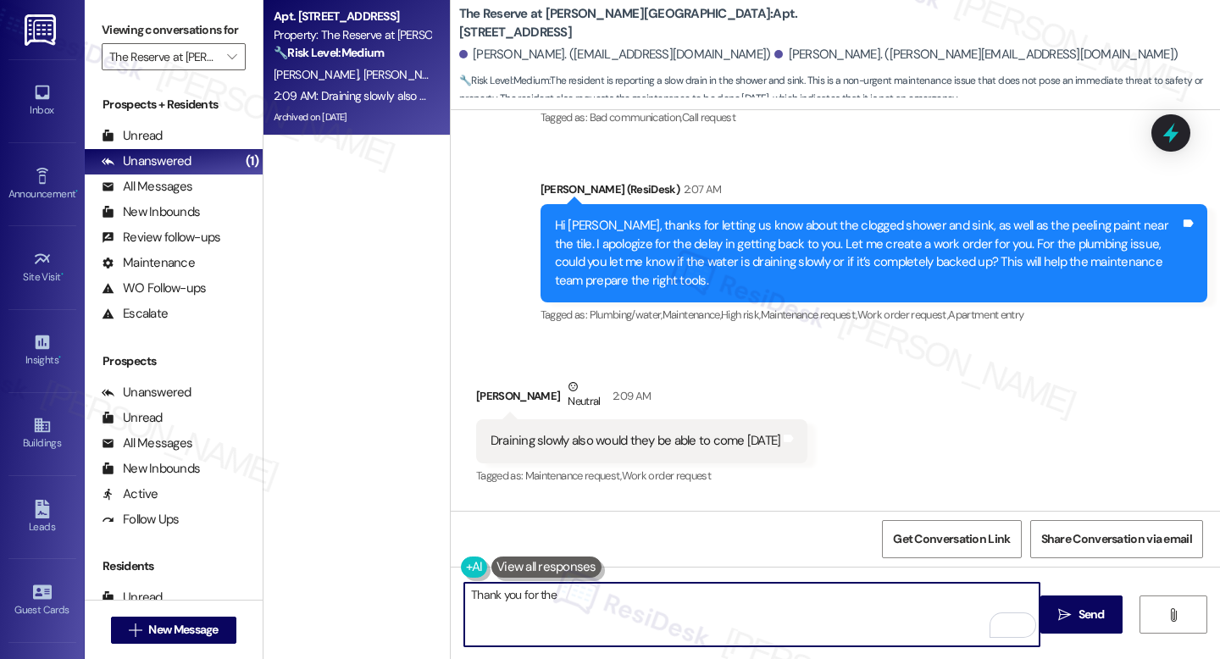
click at [685, 610] on textarea "Thank you for the" at bounding box center [751, 615] width 575 height 64
paste textarea "Thank you for clarifying, Shania. I’ll note that the water is draining slowly. …"
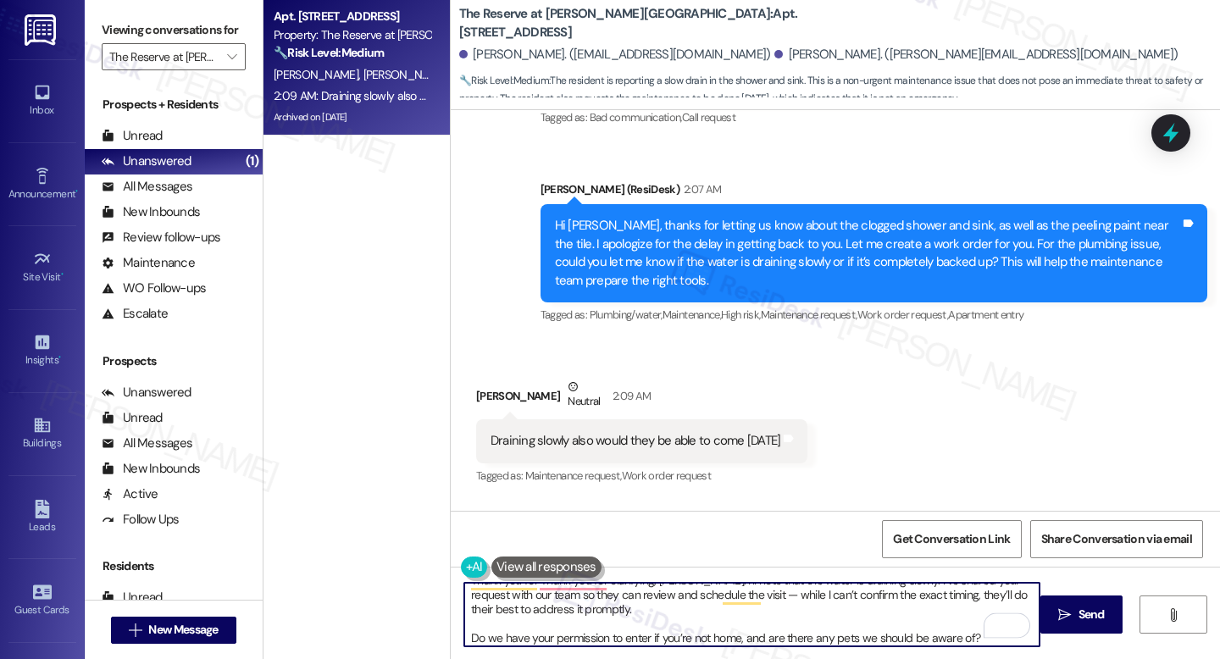
scroll to position [0, 0]
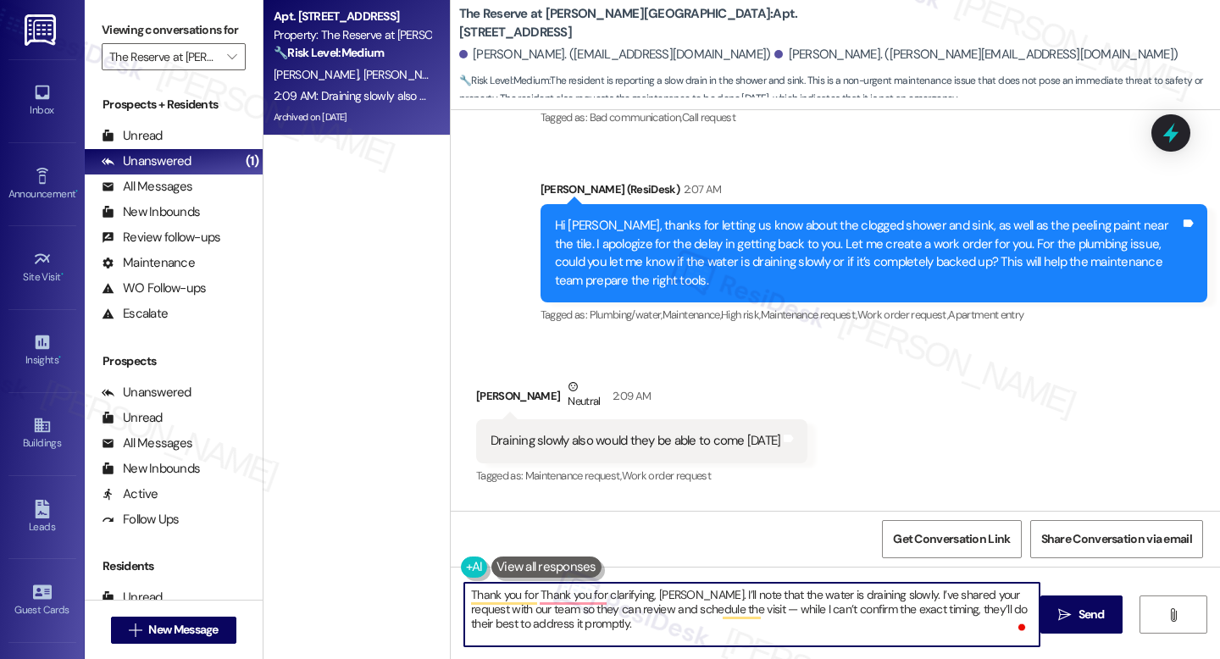
click at [653, 610] on textarea "Thank you for Thank you for clarifying, Shania. I’ll note that the water is dra…" at bounding box center [751, 615] width 575 height 64
click at [603, 614] on textarea "Thank you for clarifying, Shania. I’ll note that the water is draining slowly. …" at bounding box center [751, 615] width 575 height 64
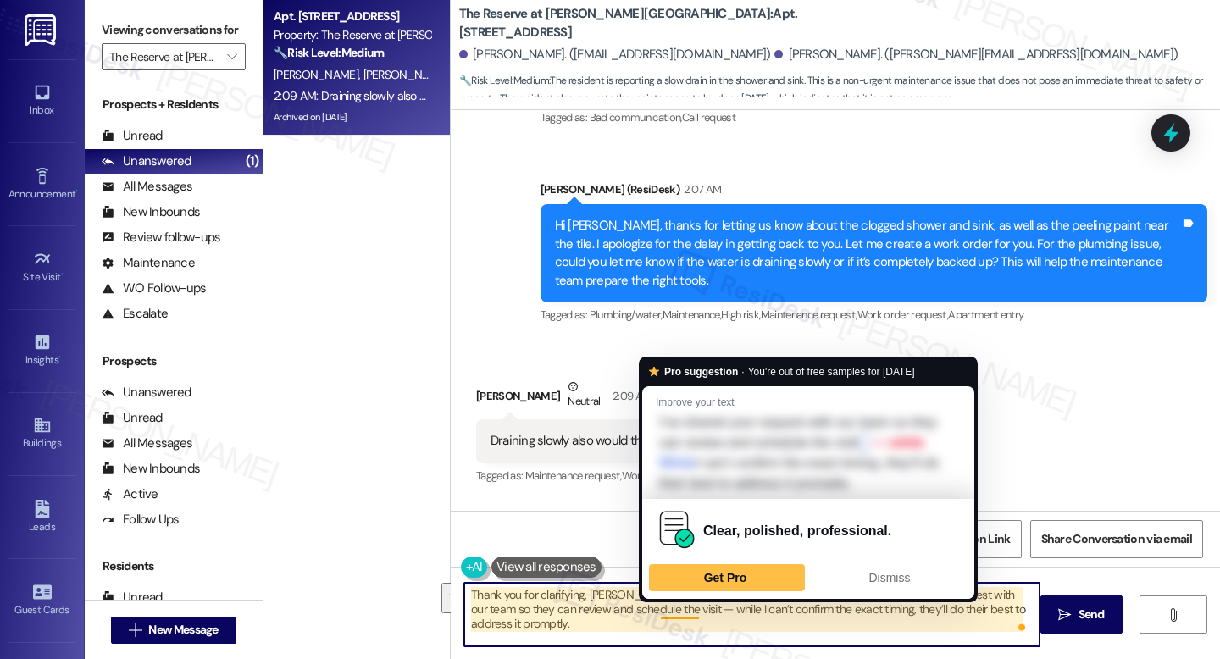
drag, startPoint x: 809, startPoint y: 594, endPoint x: 664, endPoint y: 612, distance: 146.0
click at [664, 612] on textarea "Thank you for clarifying, Shania. I’ll note that the water is draining slowly. …" at bounding box center [751, 615] width 575 height 64
click at [807, 633] on textarea "Thank you for clarifying, Shania. I’ll note that the water is draining slowly. …" at bounding box center [751, 615] width 575 height 64
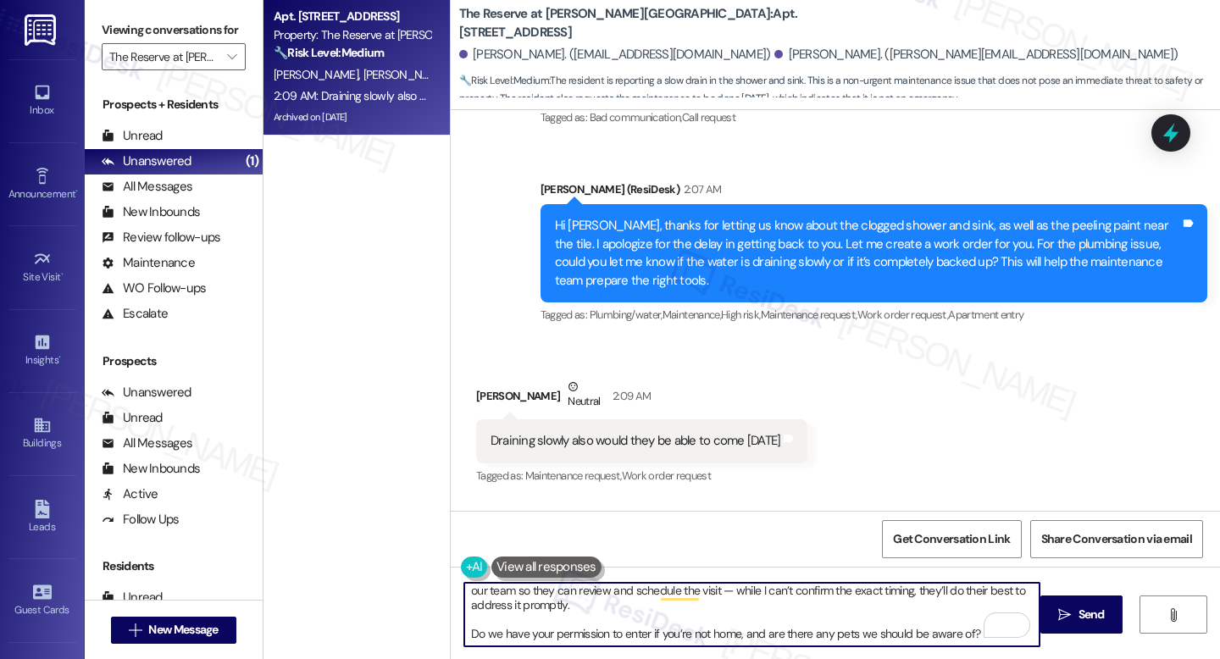
scroll to position [17, 0]
type textarea "Thank you for clarifying, Shania. I’ll note that the water is draining slowly. …"
click at [667, 606] on textarea "Thank you for clarifying, Shania. I’ll note that the water is draining slowly. …" at bounding box center [751, 615] width 575 height 64
click at [1093, 610] on span "Send" at bounding box center [1092, 615] width 26 height 18
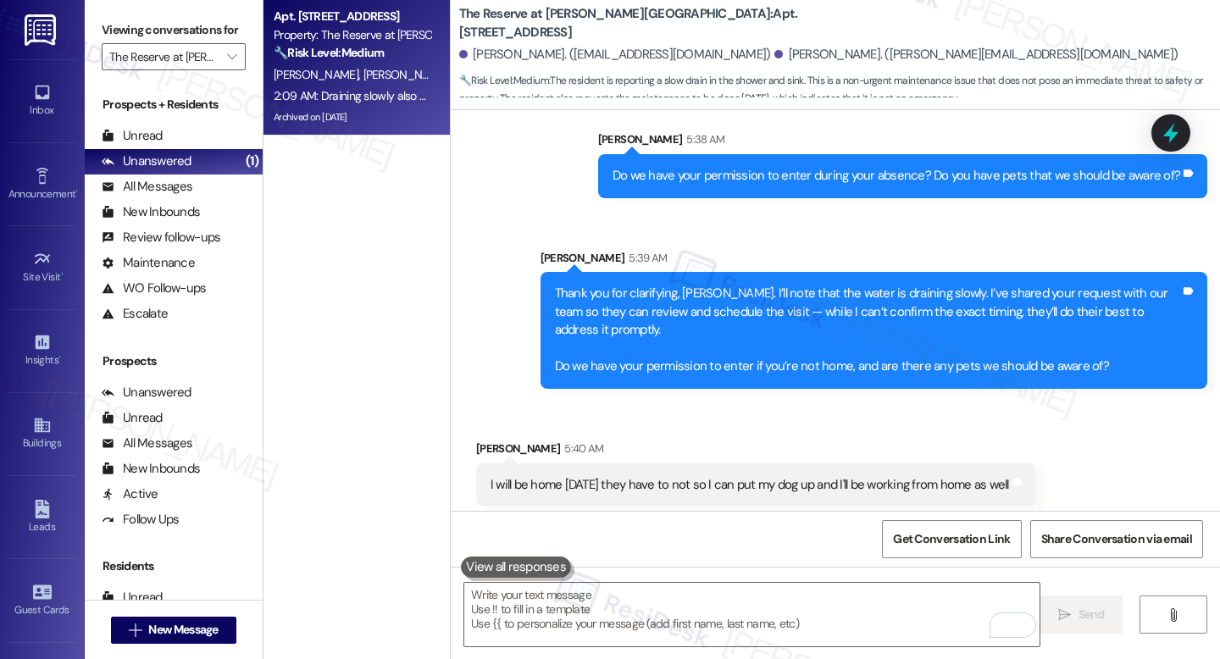
scroll to position [14186, 0]
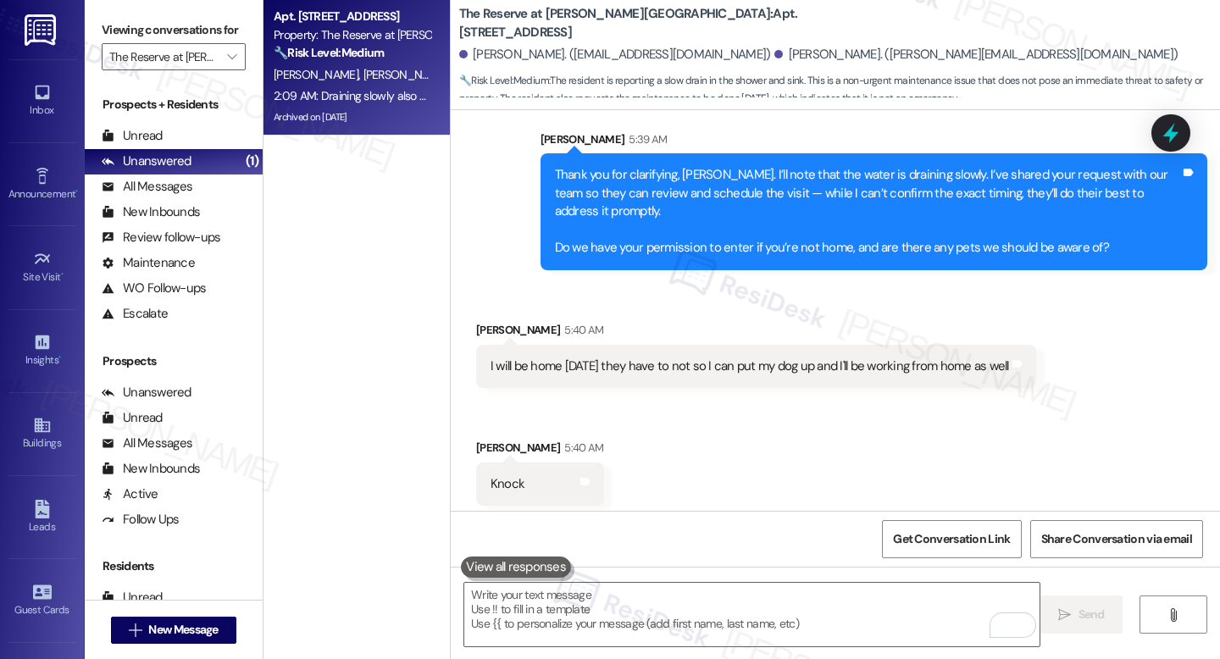
click at [500, 358] on div "I will be home [DATE] they have to not so I can put my dog up and I'll be worki…" at bounding box center [750, 367] width 519 height 18
click at [499, 358] on div "I will be home [DATE] they have to not so I can put my dog up and I'll be worki…" at bounding box center [750, 367] width 519 height 18
click at [591, 358] on div "I will be home [DATE] they have to not so I can put my dog up and I'll be worki…" at bounding box center [750, 367] width 519 height 18
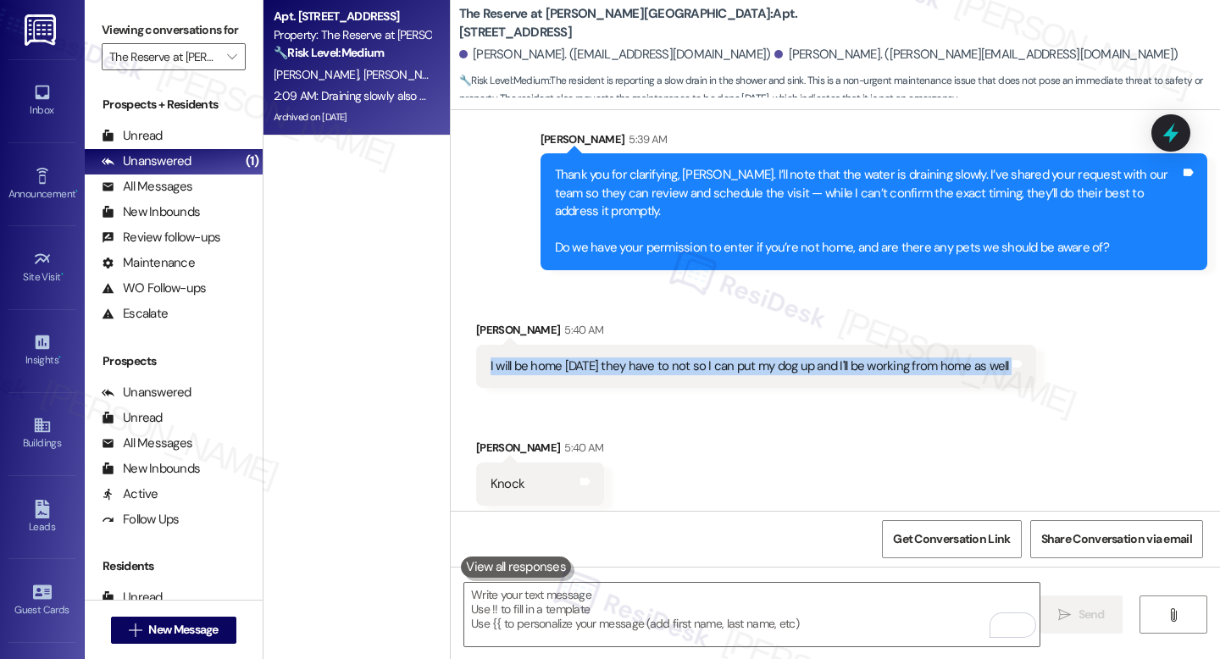
click at [591, 358] on div "I will be home [DATE] they have to not so I can put my dog up and I'll be worki…" at bounding box center [750, 367] width 519 height 18
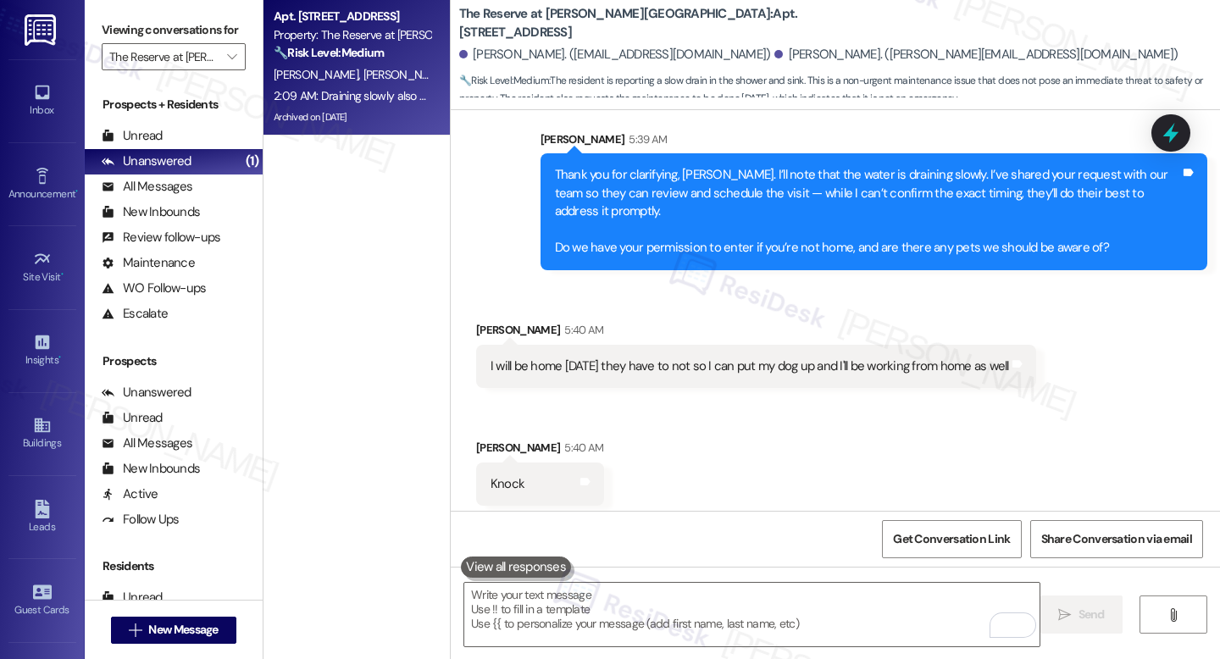
click at [502, 475] on div "Knock" at bounding box center [508, 484] width 34 height 18
click at [519, 593] on div "And wait please" at bounding box center [533, 602] width 85 height 18
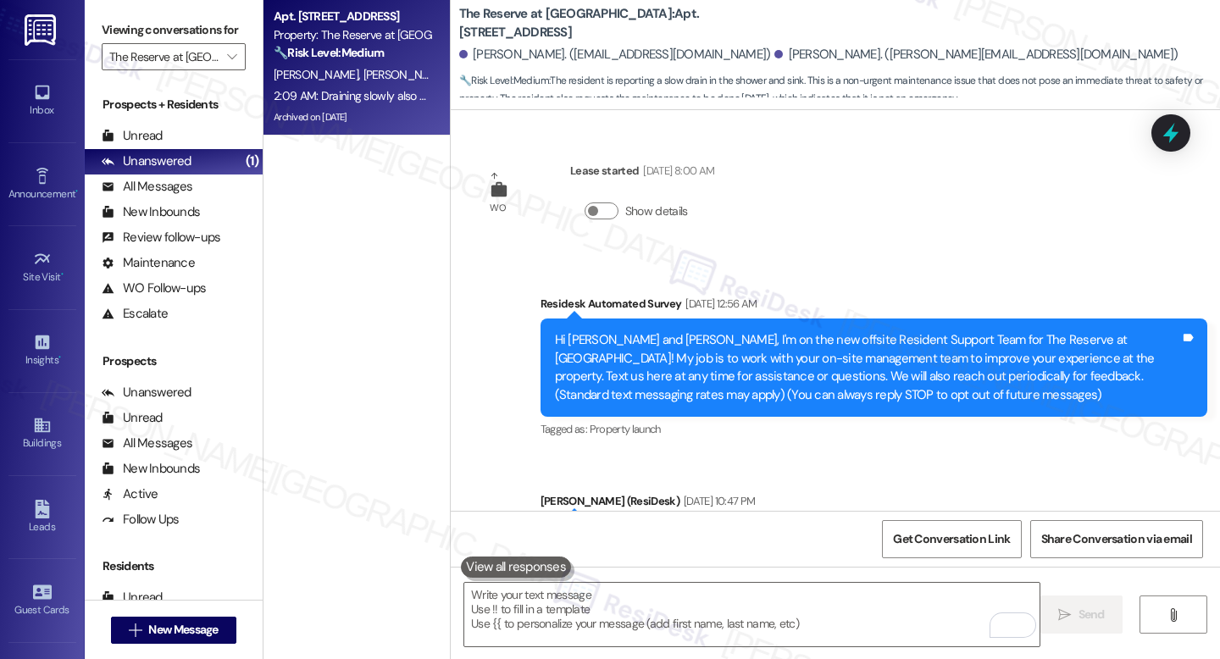
scroll to position [14186, 0]
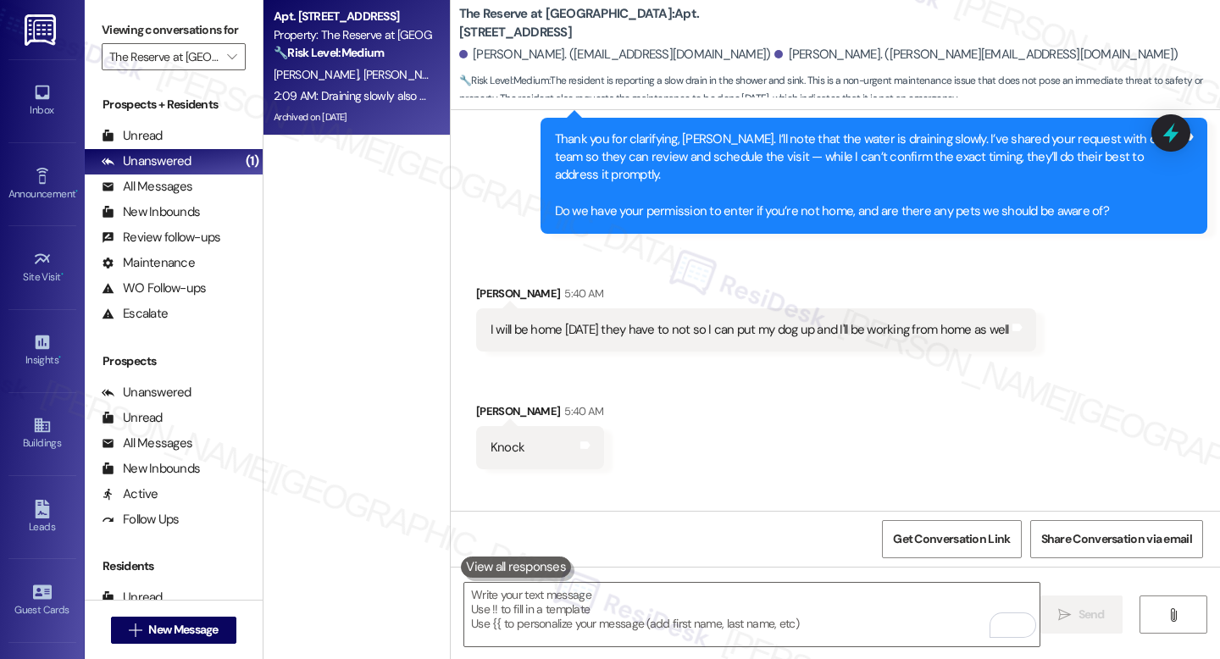
click at [837, 413] on div "Received via SMS Shania Wilkinson 5:40 AM I will be home tomorrow they have to …" at bounding box center [835, 424] width 769 height 354
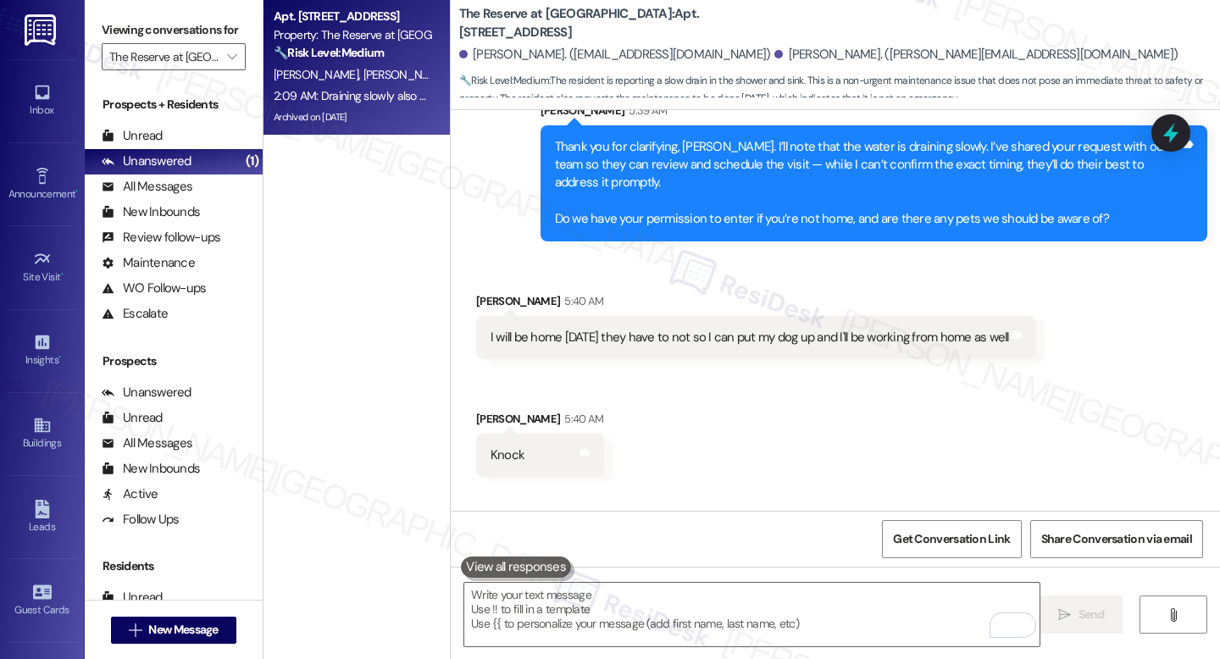
scroll to position [14178, 0]
click at [582, 615] on textarea "To enrich screen reader interactions, please activate Accessibility in Grammarl…" at bounding box center [751, 615] width 575 height 64
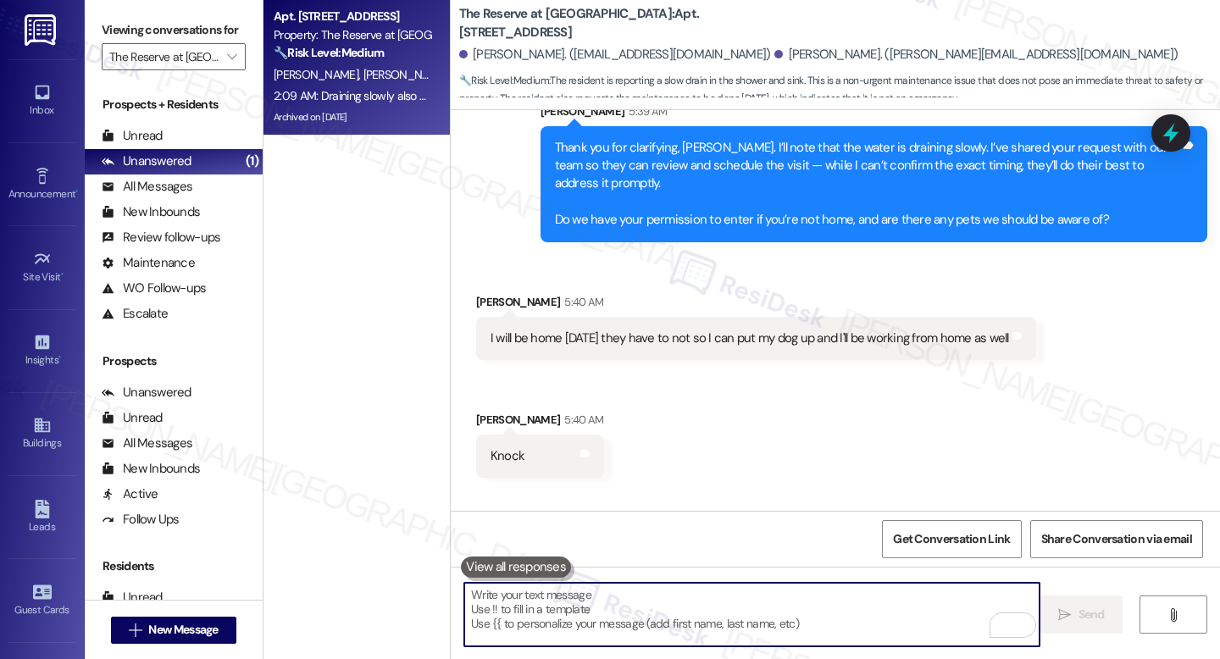
click at [602, 604] on textarea "To enrich screen reader interactions, please activate Accessibility in Grammarl…" at bounding box center [751, 615] width 575 height 64
paste textarea "Thank you for letting me know. I’ll note that you’ll be home and that the team …"
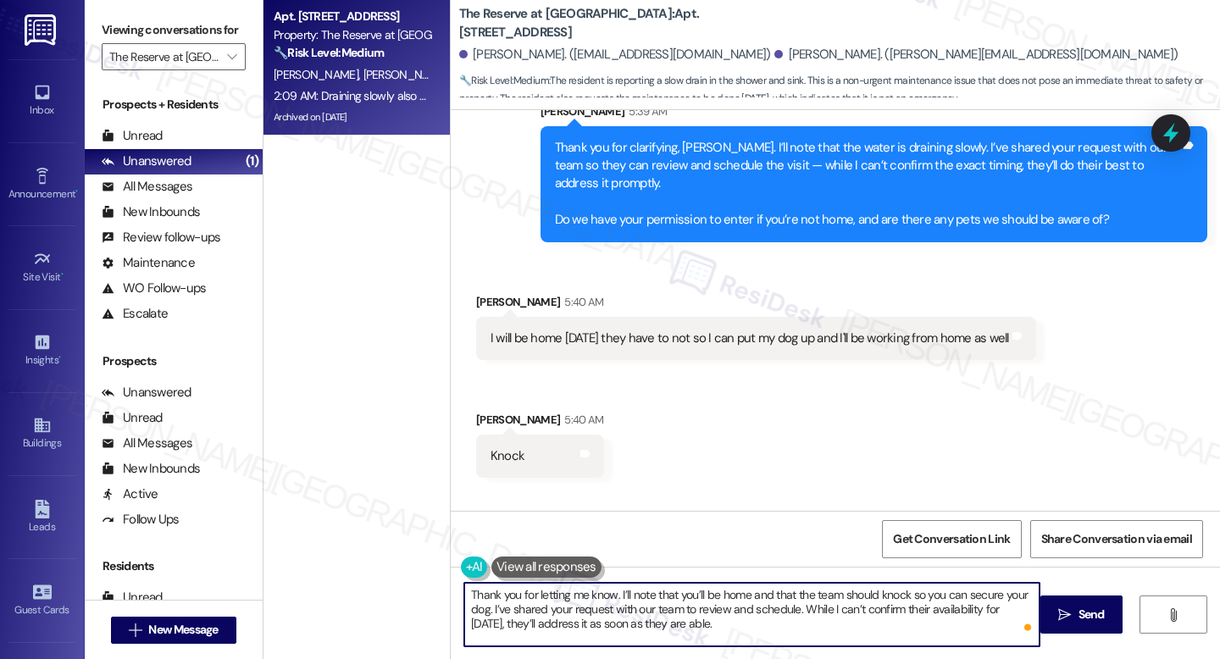
click at [792, 625] on textarea "Thank you for letting me know. I’ll note that you’ll be home and that the team …" at bounding box center [751, 615] width 575 height 64
type textarea "Thank you for letting me know. I’ll note that you’ll be home and that the team …"
click at [1109, 619] on button " Send" at bounding box center [1081, 615] width 82 height 38
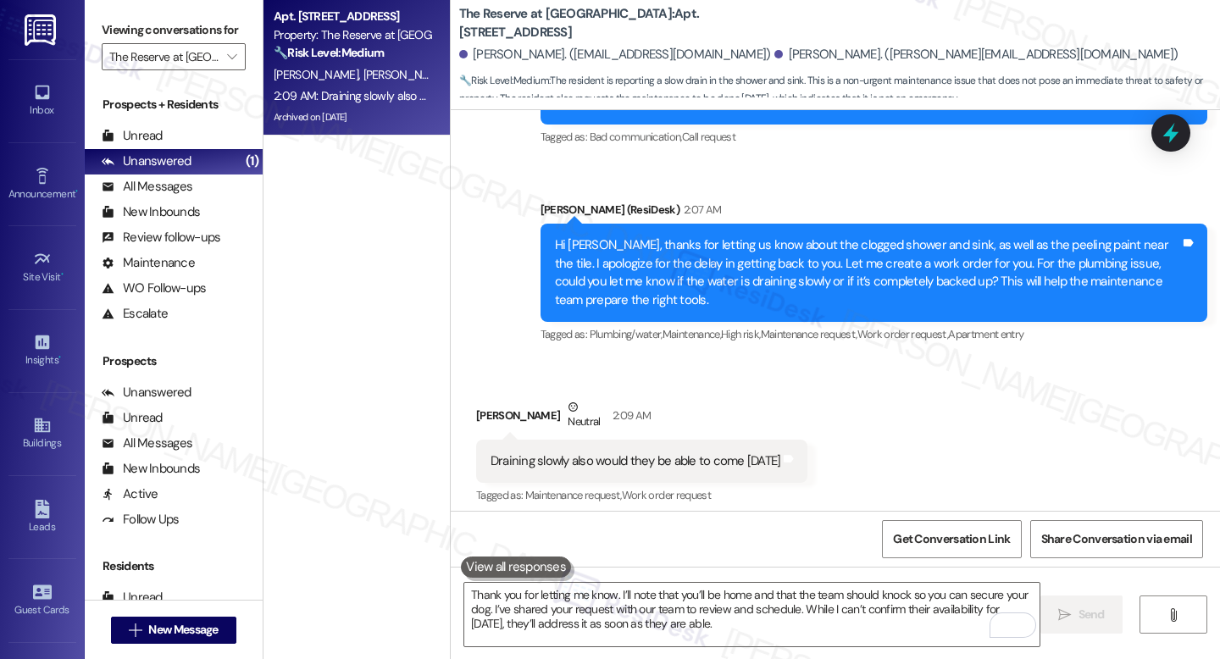
scroll to position [13593, 0]
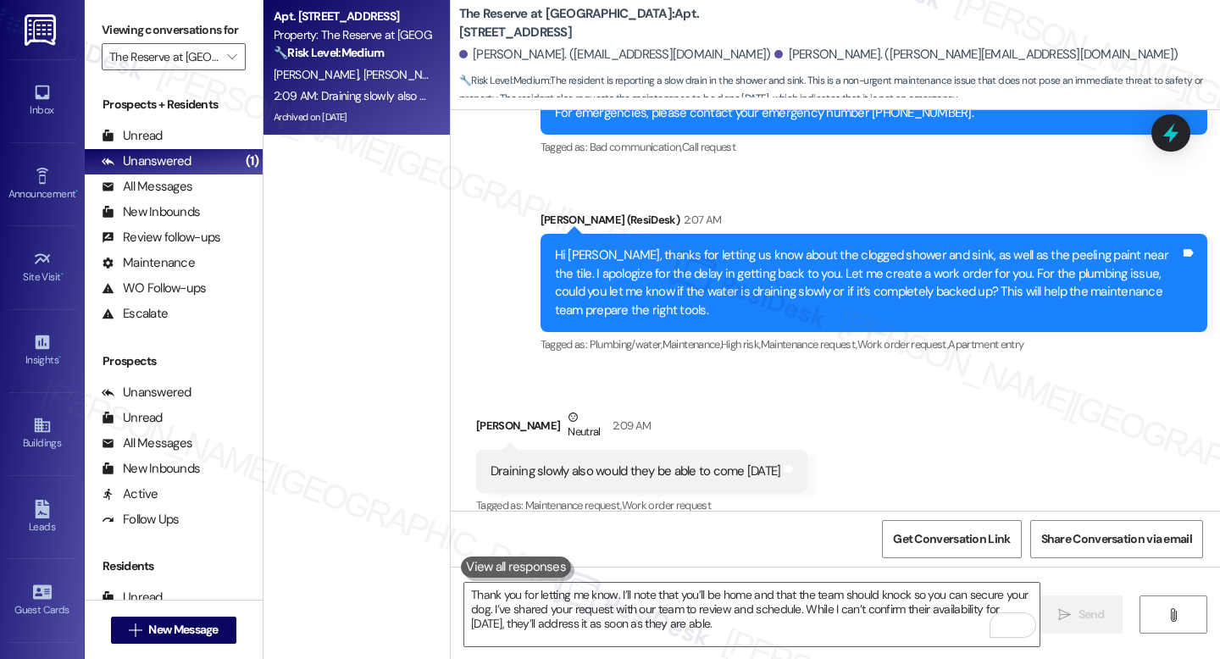
click at [542, 463] on div "Draining slowly also would they be able to come [DATE]" at bounding box center [636, 472] width 291 height 18
click at [619, 586] on textarea "Thank you for letting me know. I’ll note that you’ll be home and that the team …" at bounding box center [751, 615] width 575 height 64
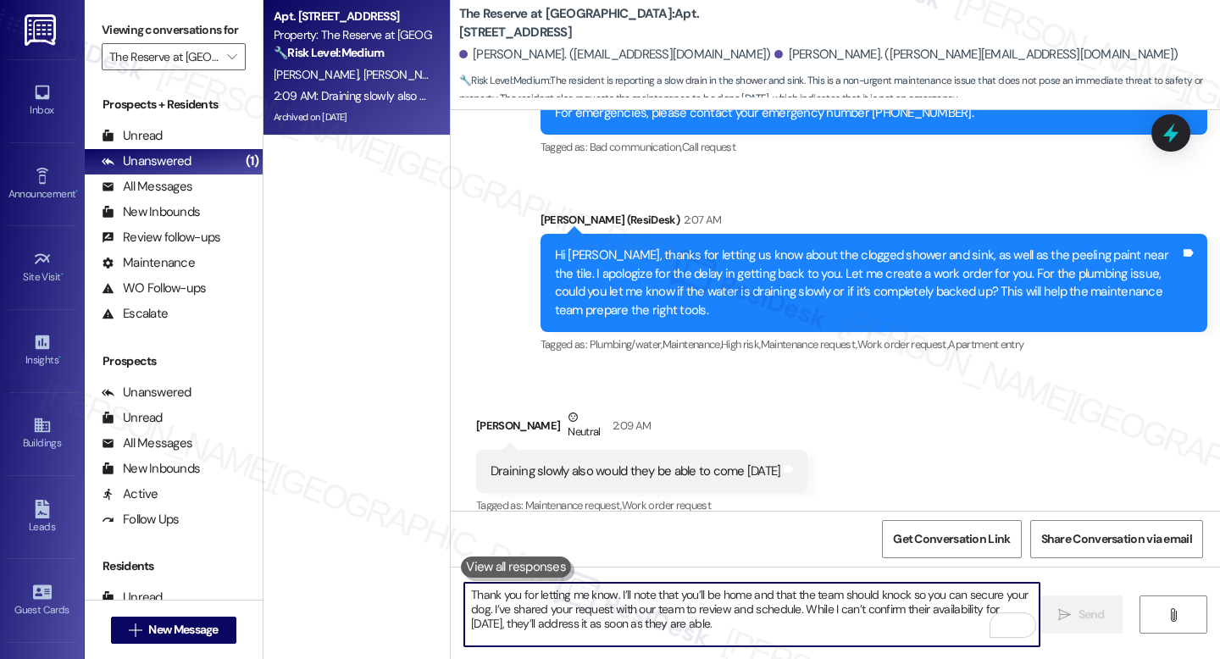
click at [514, 598] on textarea "Thank you for letting me know. I’ll note that you’ll be home and that the team …" at bounding box center [751, 615] width 575 height 64
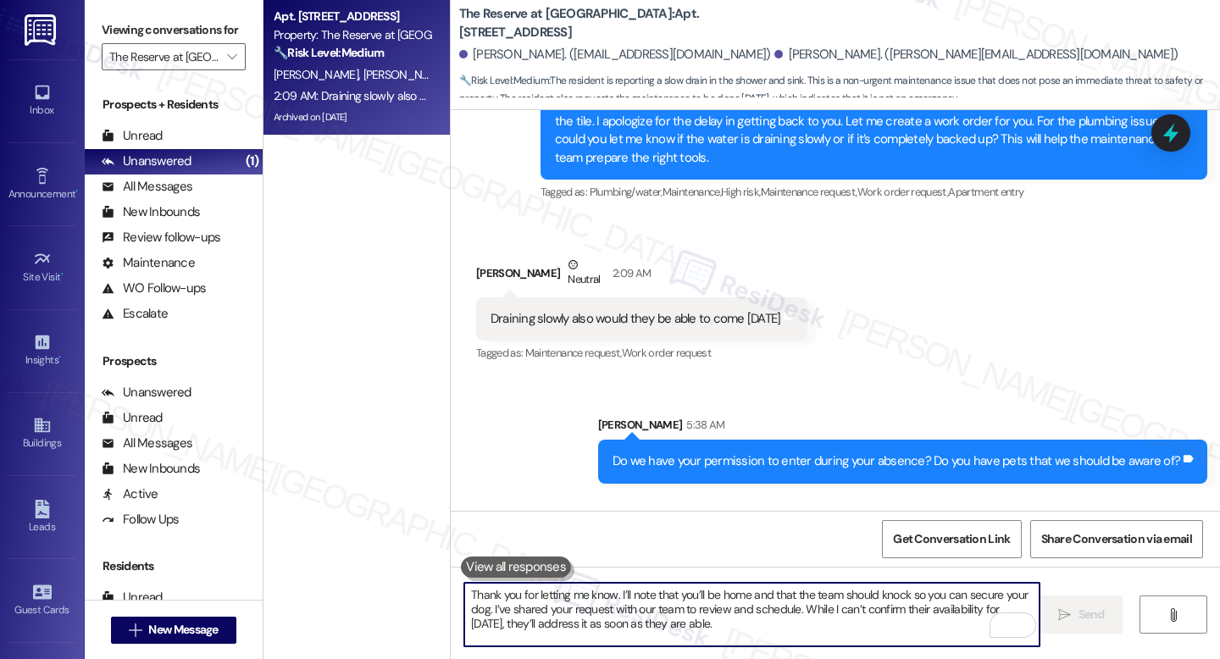
scroll to position [13747, 0]
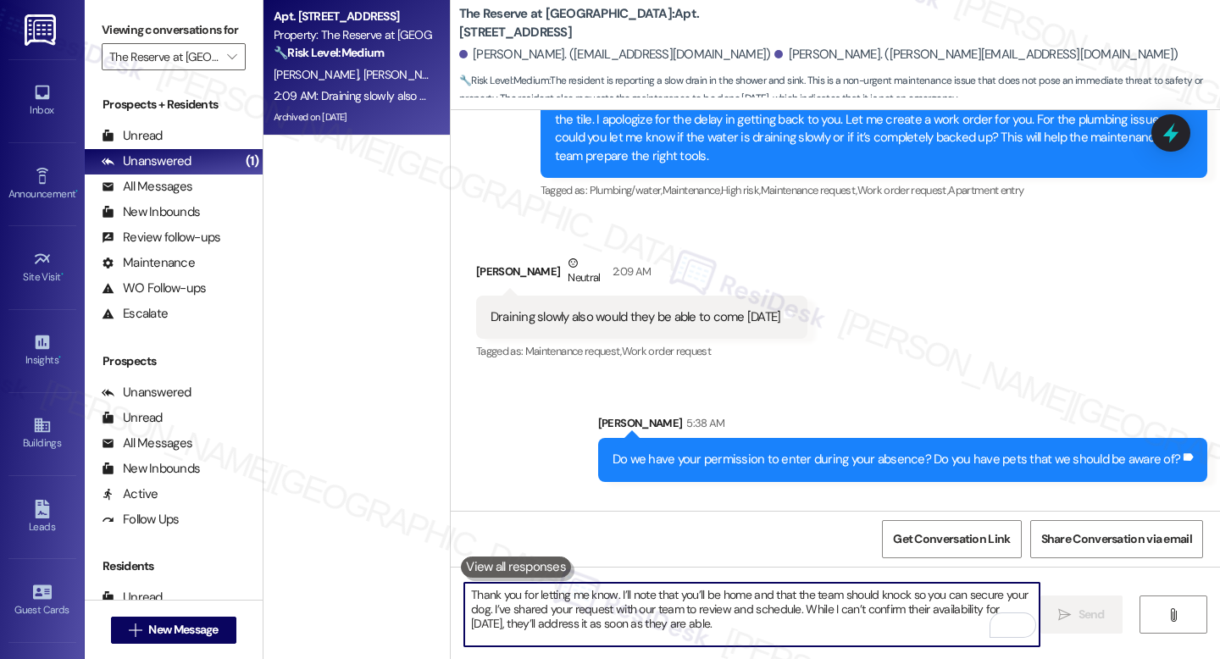
click at [631, 19] on b "The Reserve at [GEOGRAPHIC_DATA]: Apt. [STREET_ADDRESS]" at bounding box center [628, 23] width 339 height 36
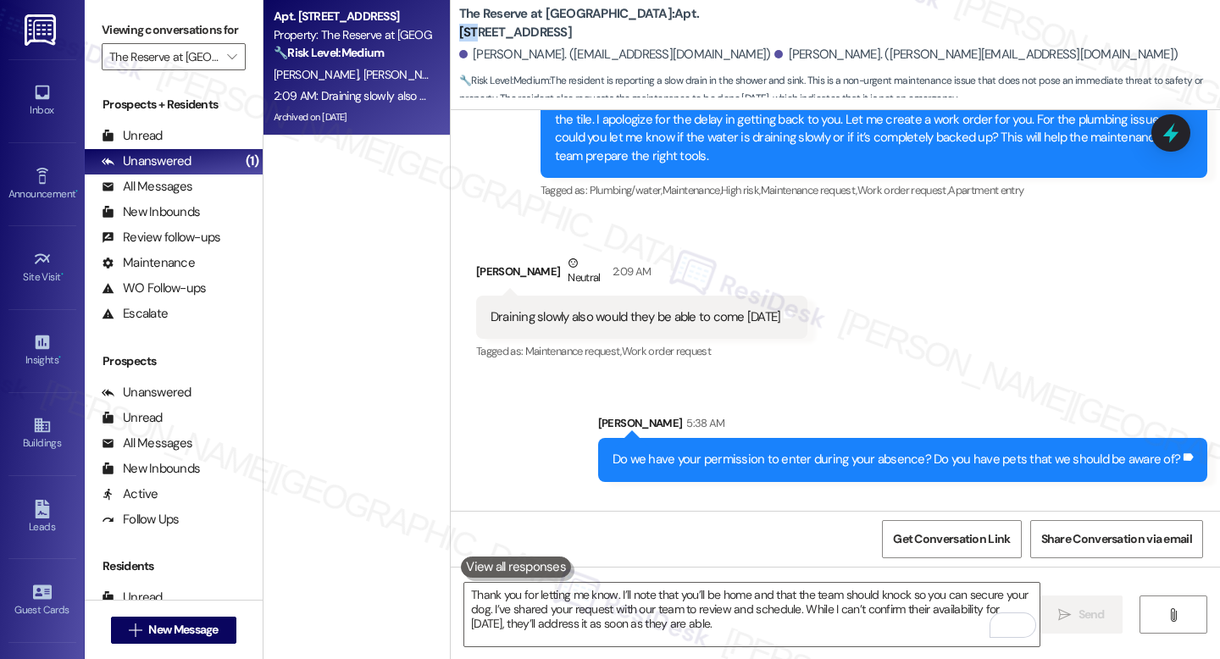
click at [631, 19] on b "The Reserve at [GEOGRAPHIC_DATA]: Apt. [STREET_ADDRESS]" at bounding box center [628, 23] width 339 height 36
copy b "924"
drag, startPoint x: 463, startPoint y: 195, endPoint x: 547, endPoint y: 193, distance: 83.9
click at [547, 241] on div "Received via SMS Shania Wilkinson Neutral 2:09 AM Draining slowly also would th…" at bounding box center [642, 309] width 358 height 136
copy div "[PERSON_NAME]"
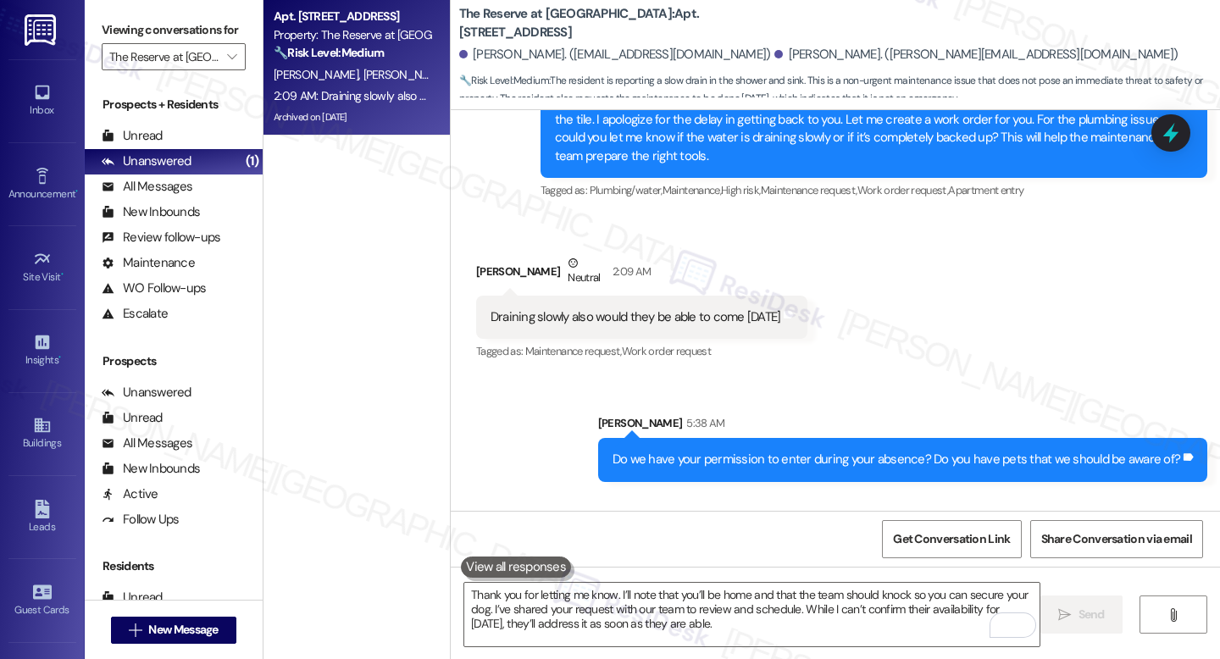
click at [632, 25] on b "The Reserve at [GEOGRAPHIC_DATA]: Apt. [STREET_ADDRESS]" at bounding box center [628, 23] width 339 height 36
copy b "924"
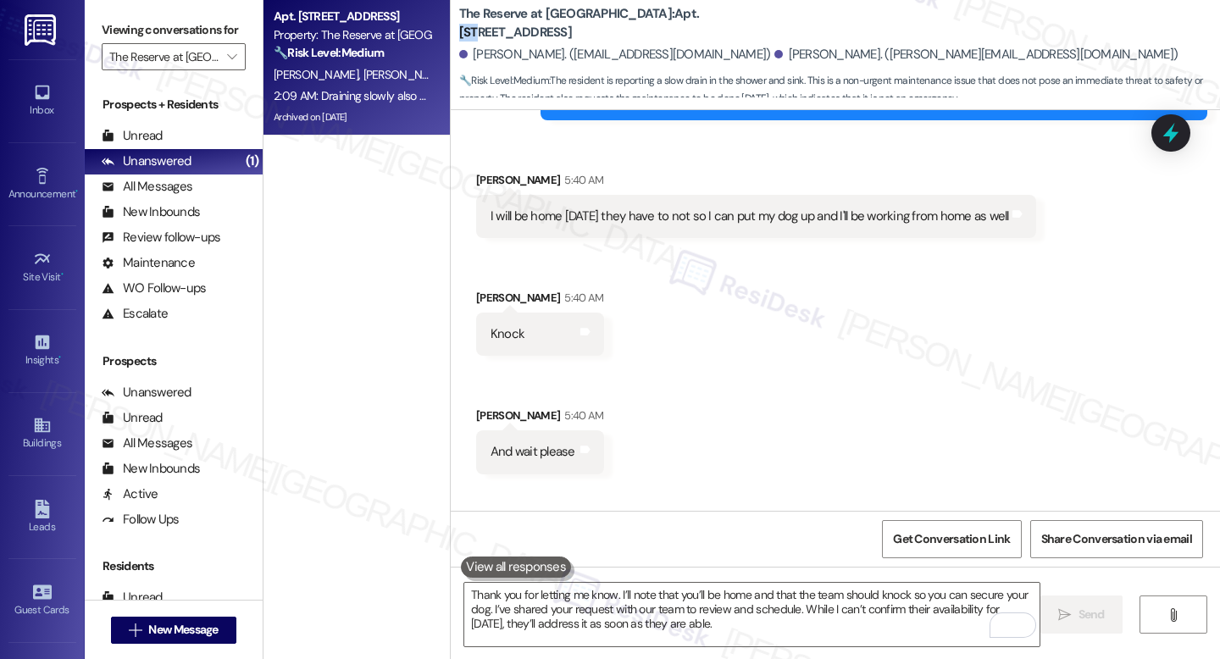
scroll to position [14340, 0]
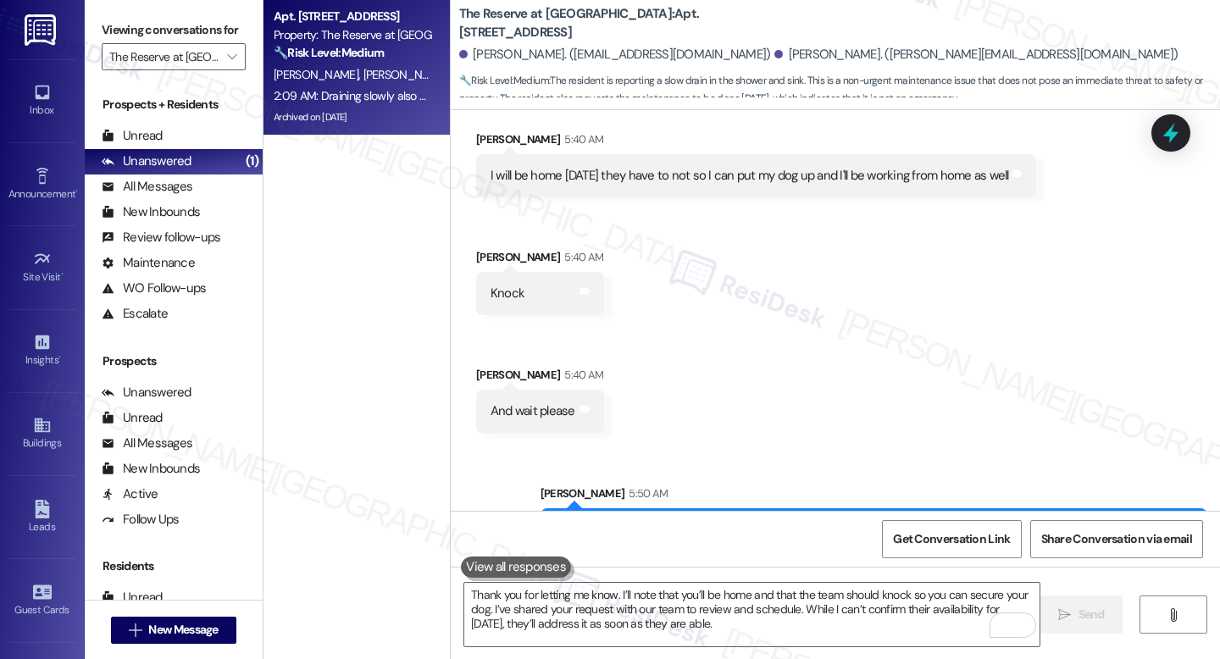
drag, startPoint x: 940, startPoint y: 437, endPoint x: 987, endPoint y: 446, distance: 48.2
click at [987, 521] on div "Thank you for letting me know. I’ll note that you’ll be home and that the team …" at bounding box center [867, 548] width 625 height 54
click at [1002, 521] on div "Thank you for letting me know. I’ll note that you’ll be home and that the team …" at bounding box center [867, 548] width 625 height 54
drag, startPoint x: 947, startPoint y: 439, endPoint x: 1171, endPoint y: 444, distance: 223.7
click at [1171, 521] on div "Thank you for letting me know. I’ll note that you’ll be home and that the team …" at bounding box center [867, 548] width 625 height 54
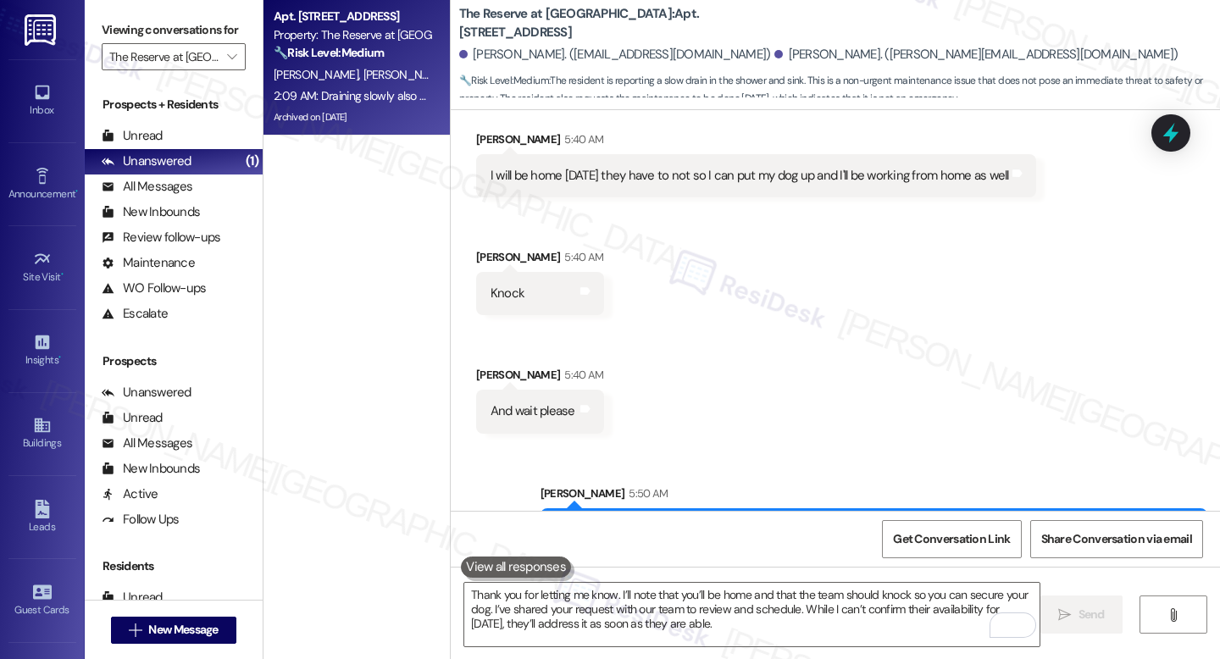
copy div "should knock so you can secure your dog."
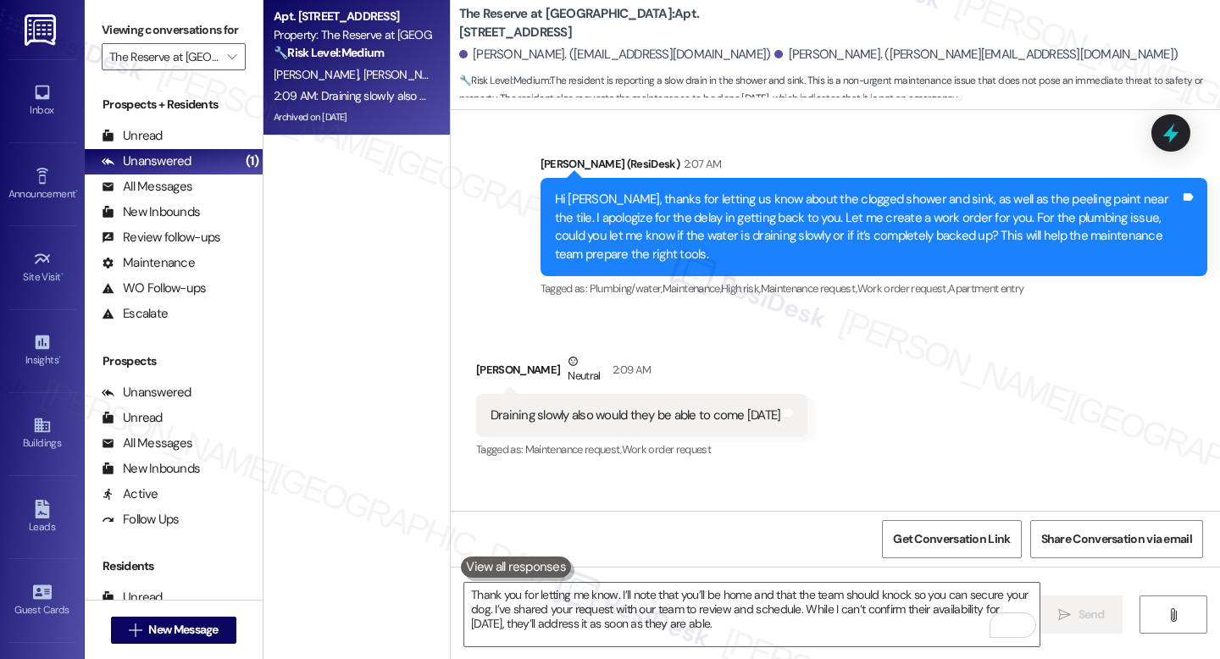
scroll to position [13602, 0]
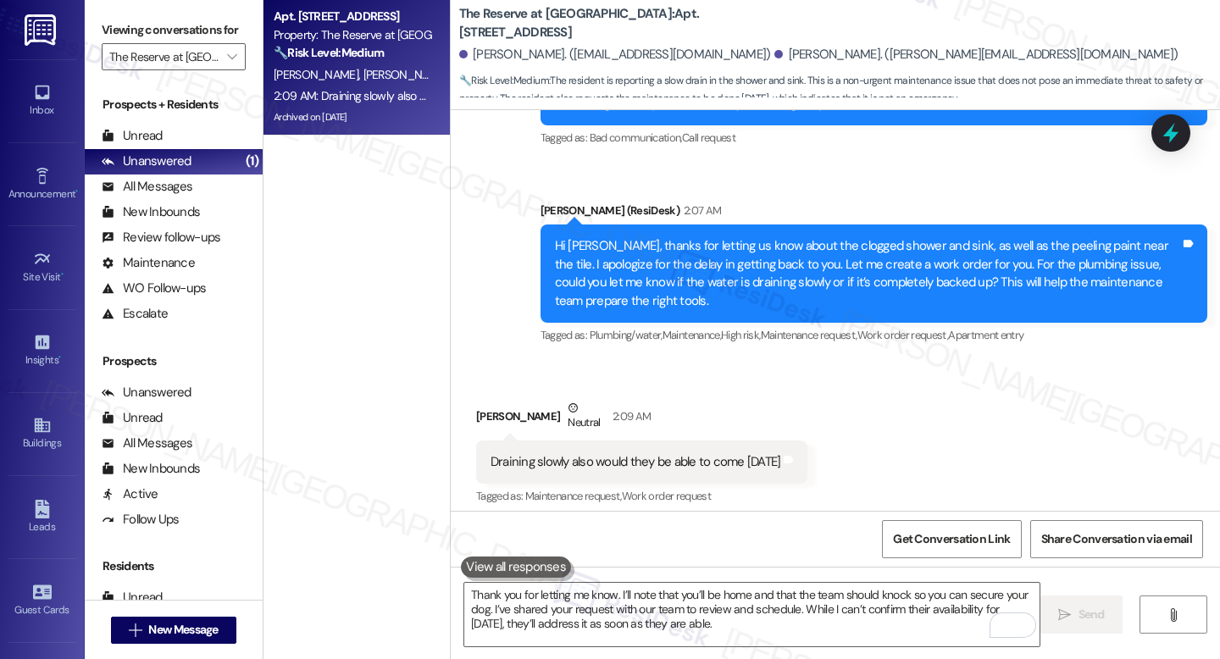
click at [613, 453] on div "Draining slowly also would they be able to come [DATE]" at bounding box center [636, 462] width 291 height 18
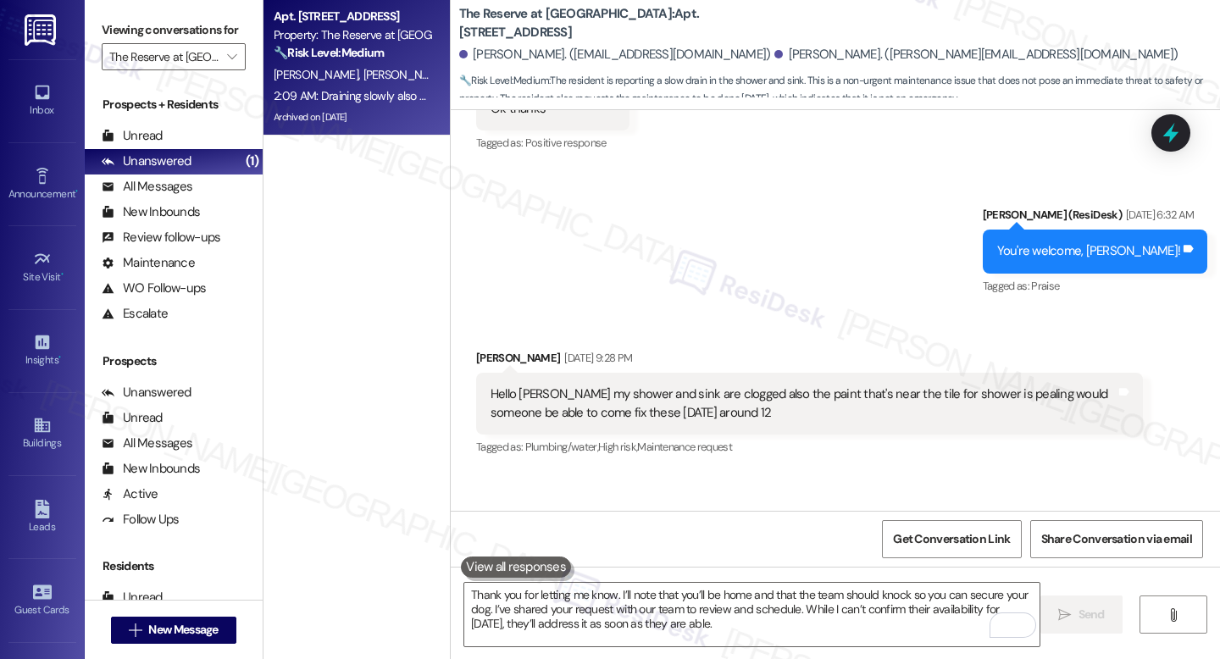
scroll to position [13133, 0]
drag, startPoint x: 548, startPoint y: 319, endPoint x: 691, endPoint y: 319, distance: 143.2
click at [691, 385] on div "Hello [PERSON_NAME] my shower and sink are clogged also the paint that's near t…" at bounding box center [803, 403] width 625 height 36
copy div "shower and sink are clogge"
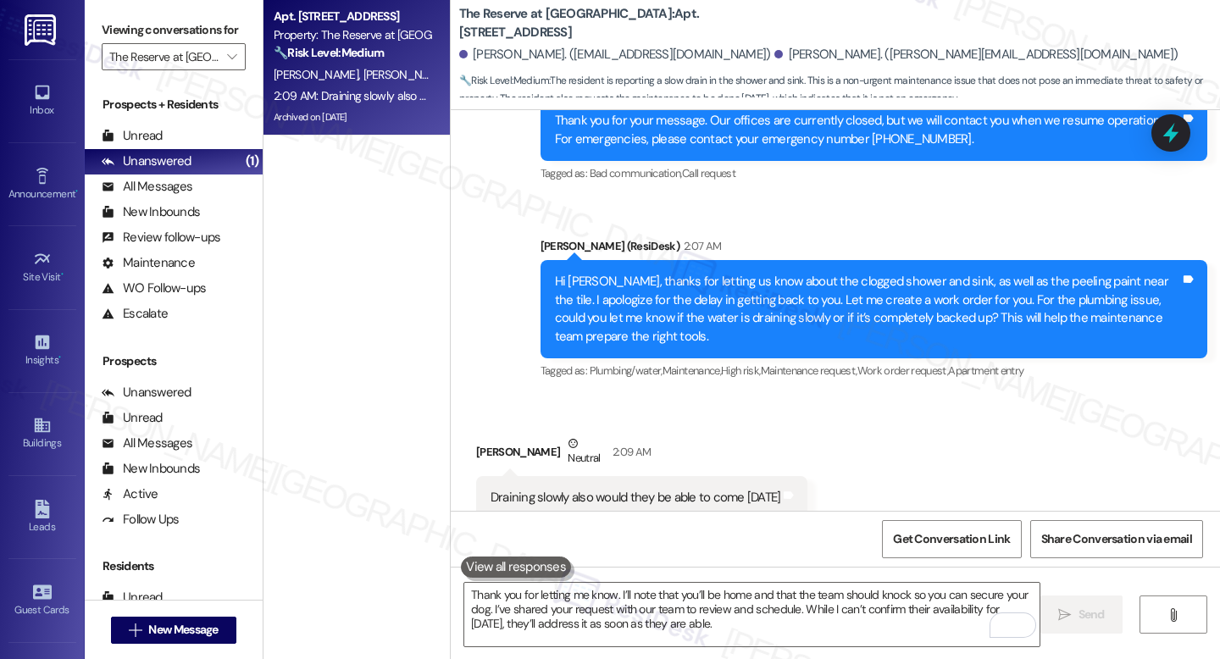
scroll to position [13568, 0]
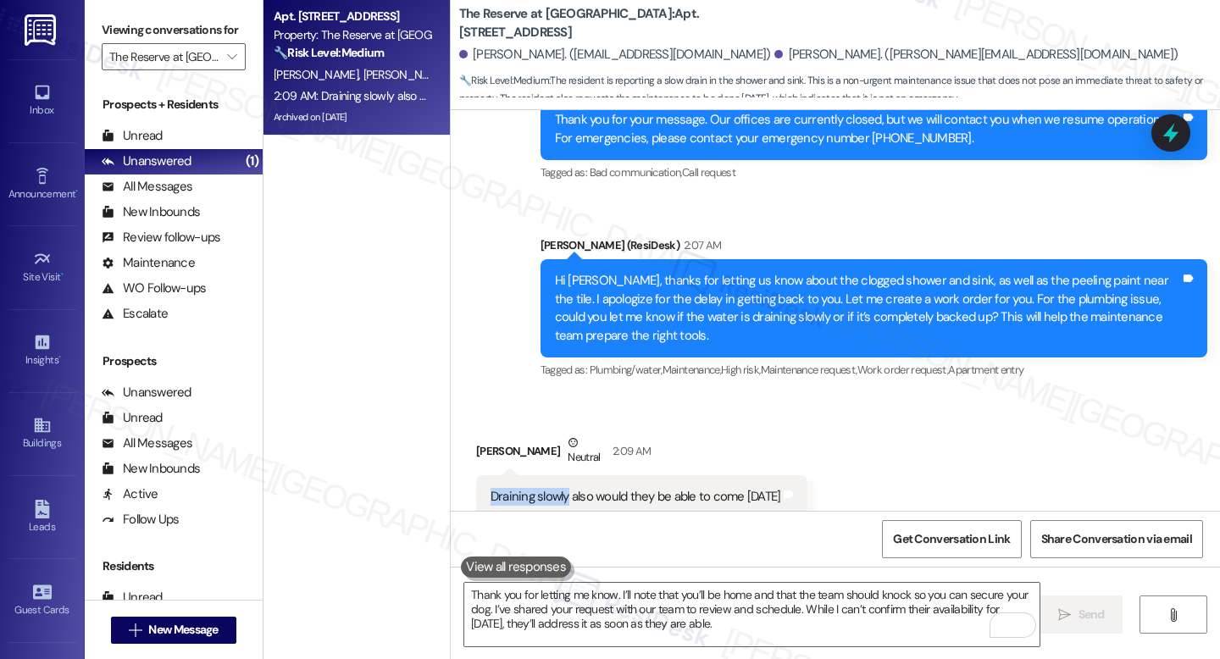
drag, startPoint x: 475, startPoint y: 421, endPoint x: 558, endPoint y: 420, distance: 83.0
click at [558, 475] on div "Draining slowly also would they be able to come tomorrow Tags and notes" at bounding box center [642, 496] width 332 height 43
copy div "Draining slowly"
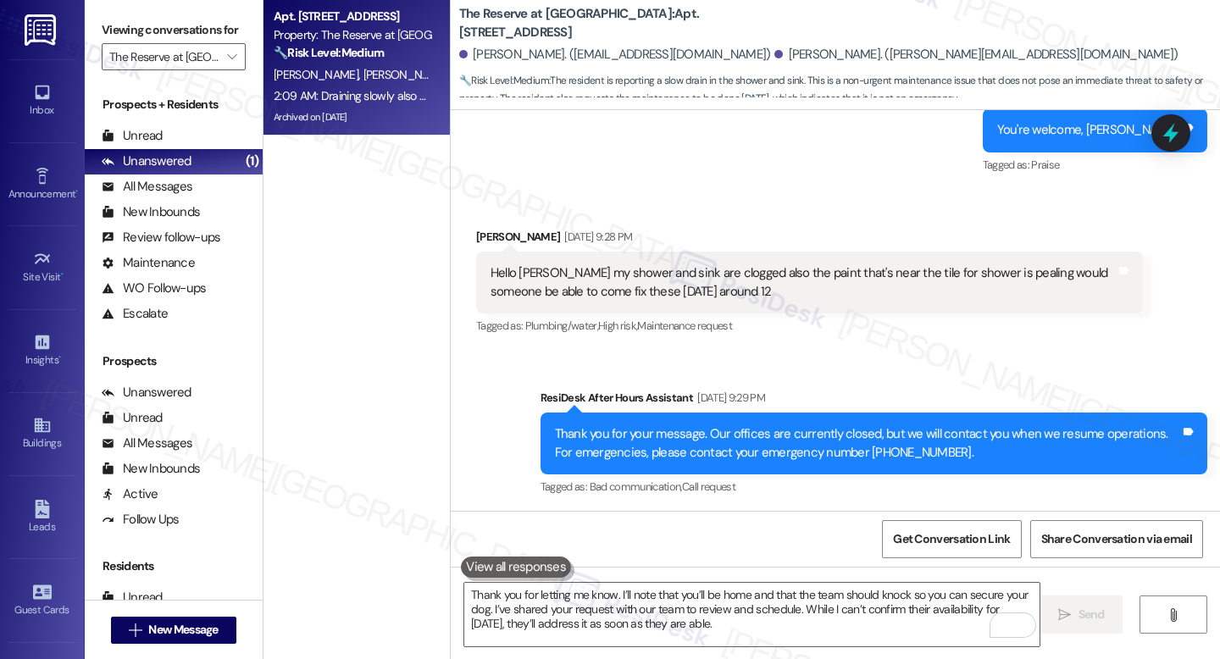
scroll to position [13221, 0]
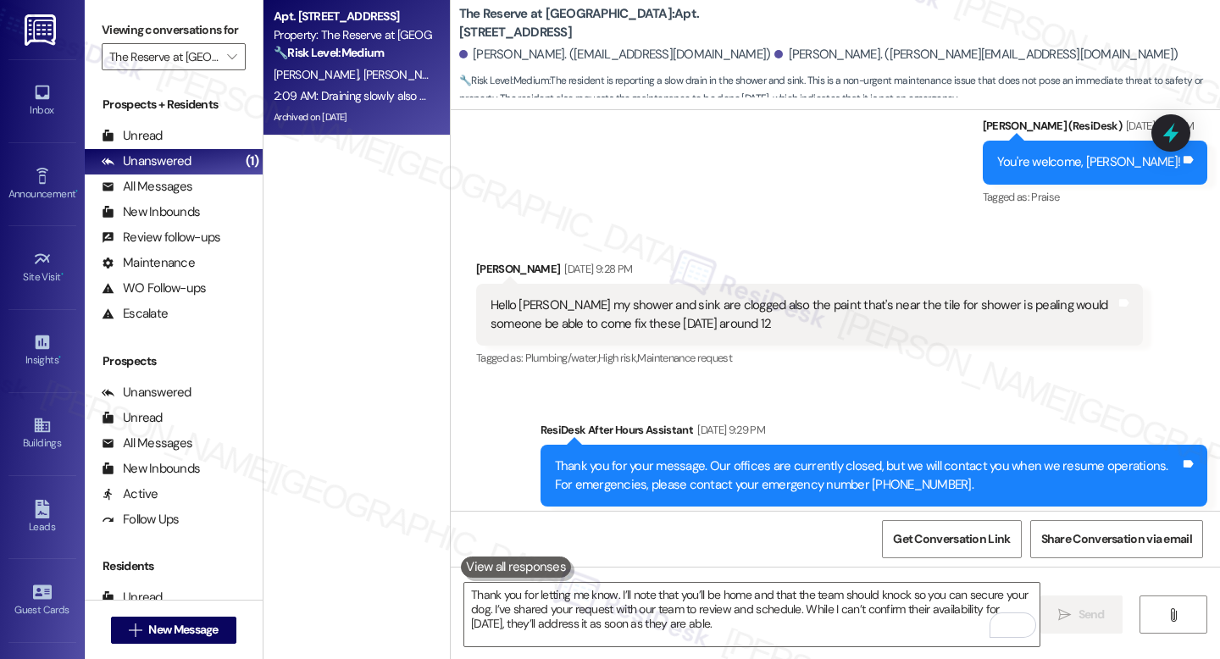
click at [561, 297] on div "Hello [PERSON_NAME] my shower and sink are clogged also the paint that's near t…" at bounding box center [803, 315] width 625 height 36
copy div "shower"
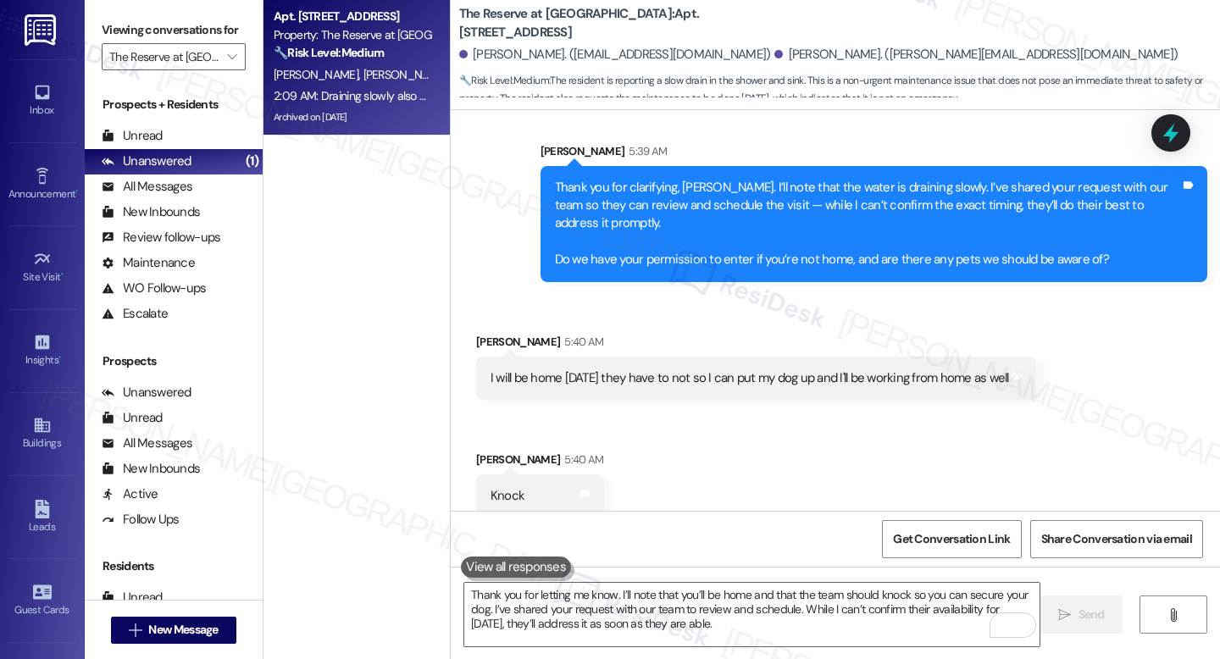
scroll to position [14340, 0]
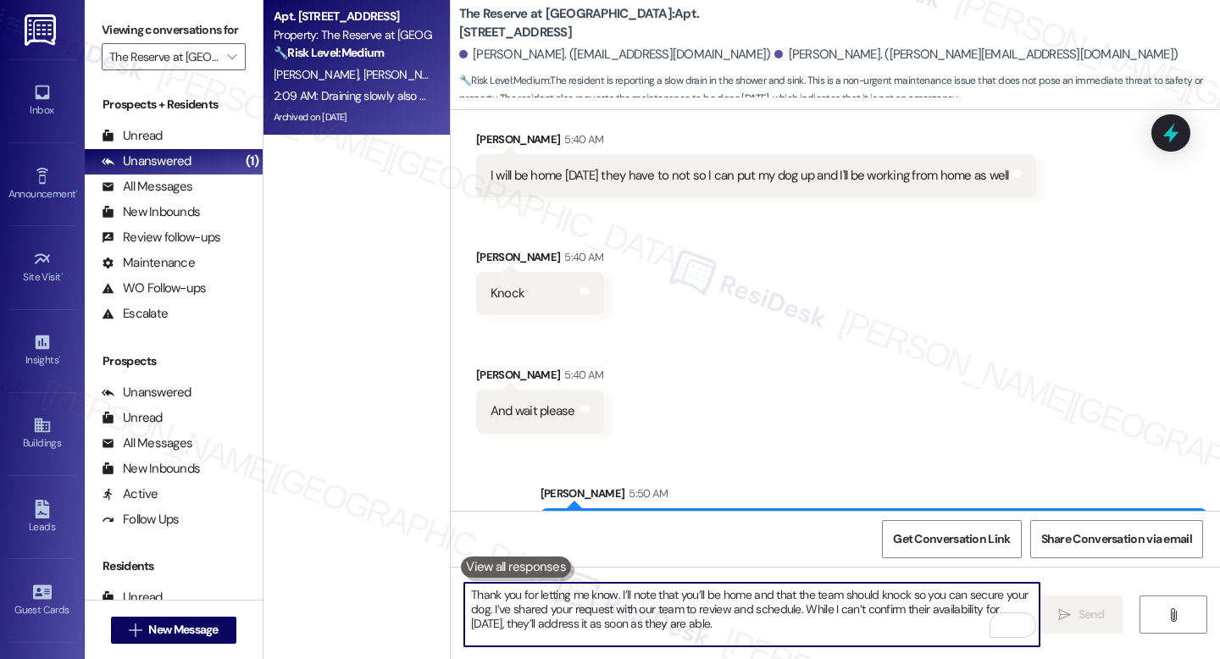
click at [632, 585] on textarea "Thank you for letting me know. I’ll note that you’ll be home and that the team …" at bounding box center [751, 615] width 575 height 64
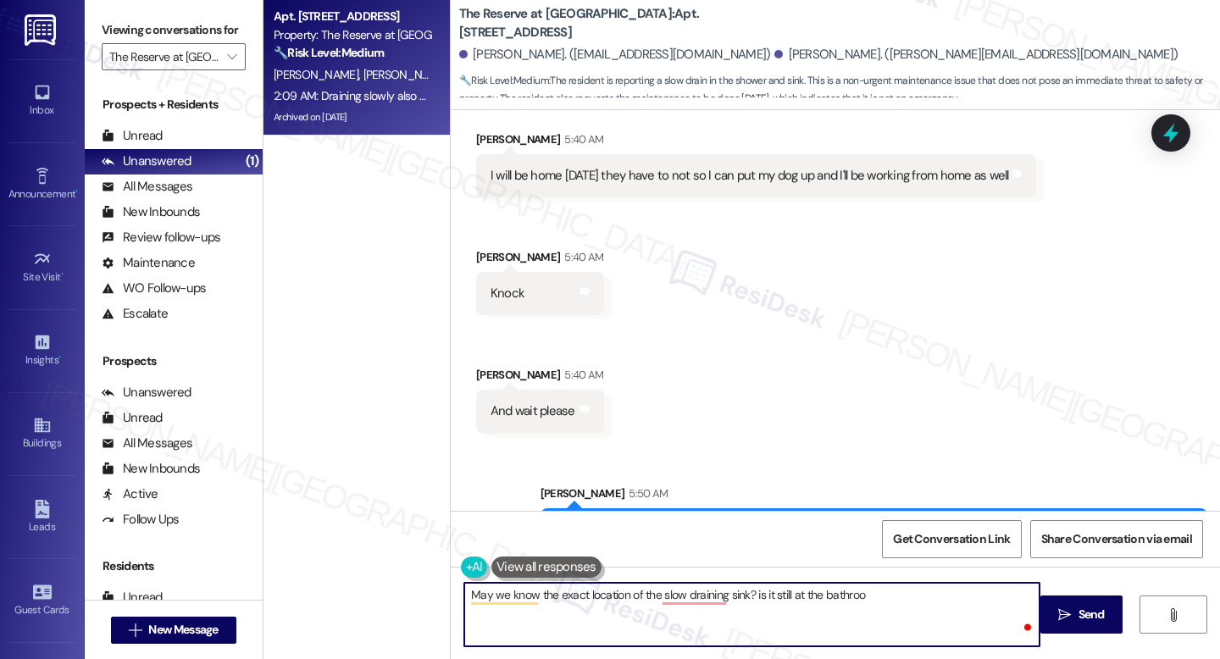
type textarea "May we know the exact location of the slow draining sink? is it still at the ba…"
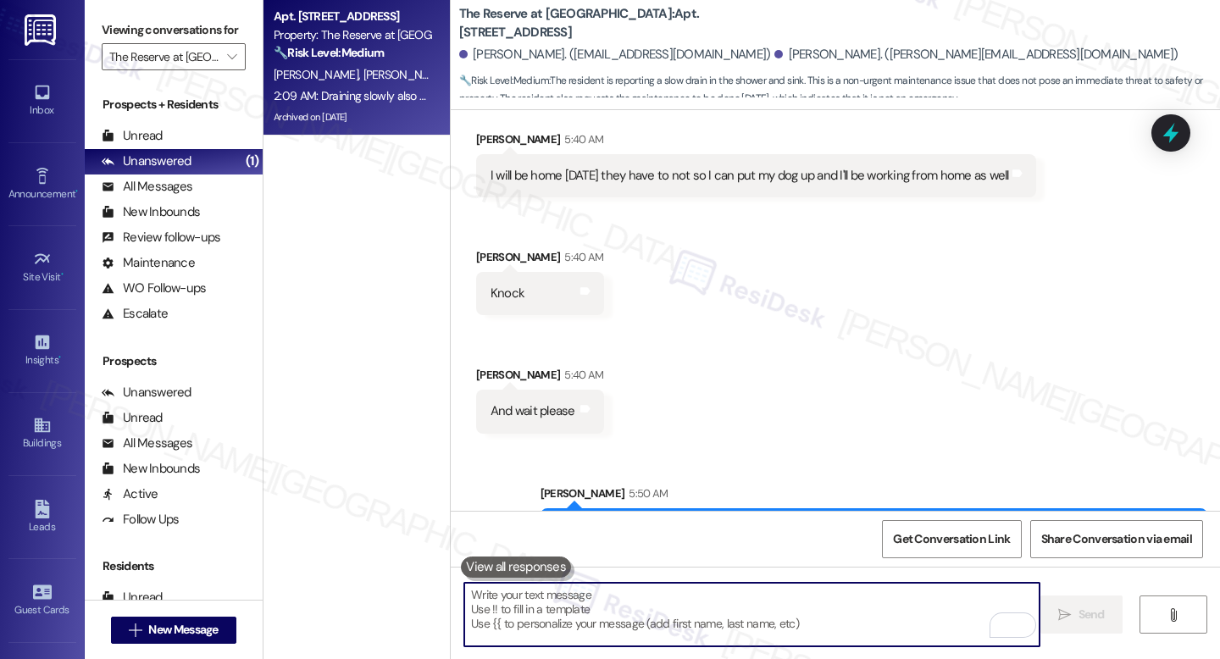
click at [474, 610] on textarea "To enrich screen reader interactions, please activate Accessibility in Grammarl…" at bounding box center [751, 615] width 575 height 64
paste textarea "May we know the exact location of the slow-draining sink? Is it still in the ba…"
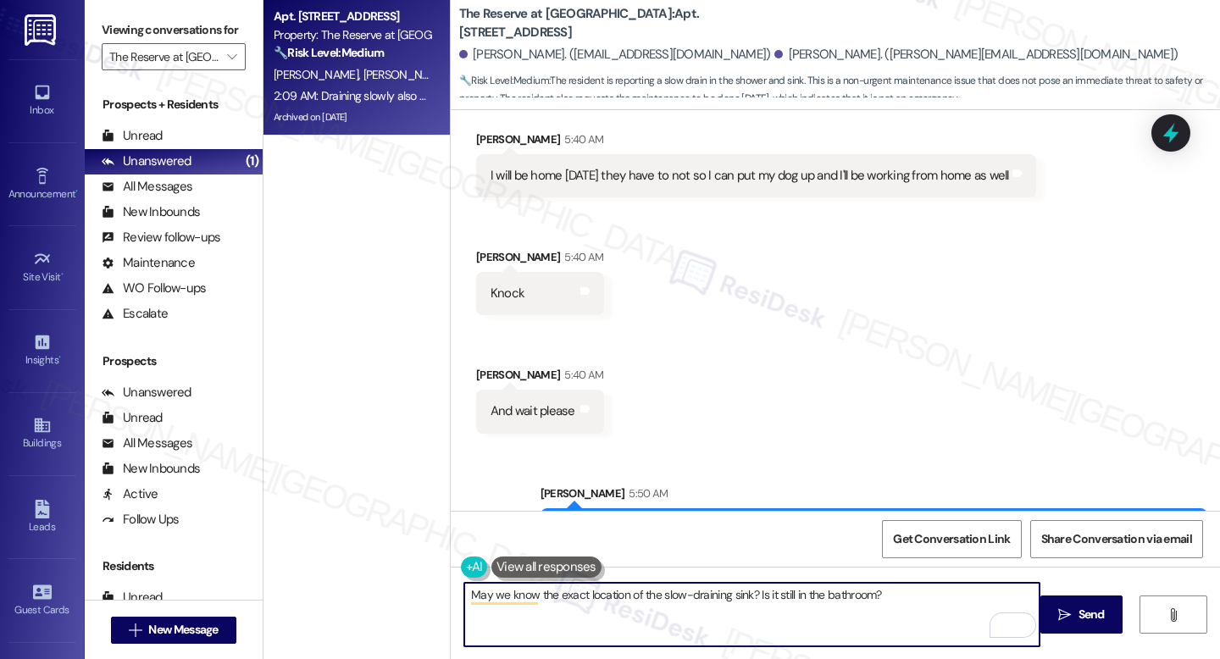
click at [846, 635] on textarea "May we know the exact location of the slow-draining sink? Is it still in the ba…" at bounding box center [751, 615] width 575 height 64
type textarea "May we know the exact location of the slow-draining sink? Is it still in the ba…"
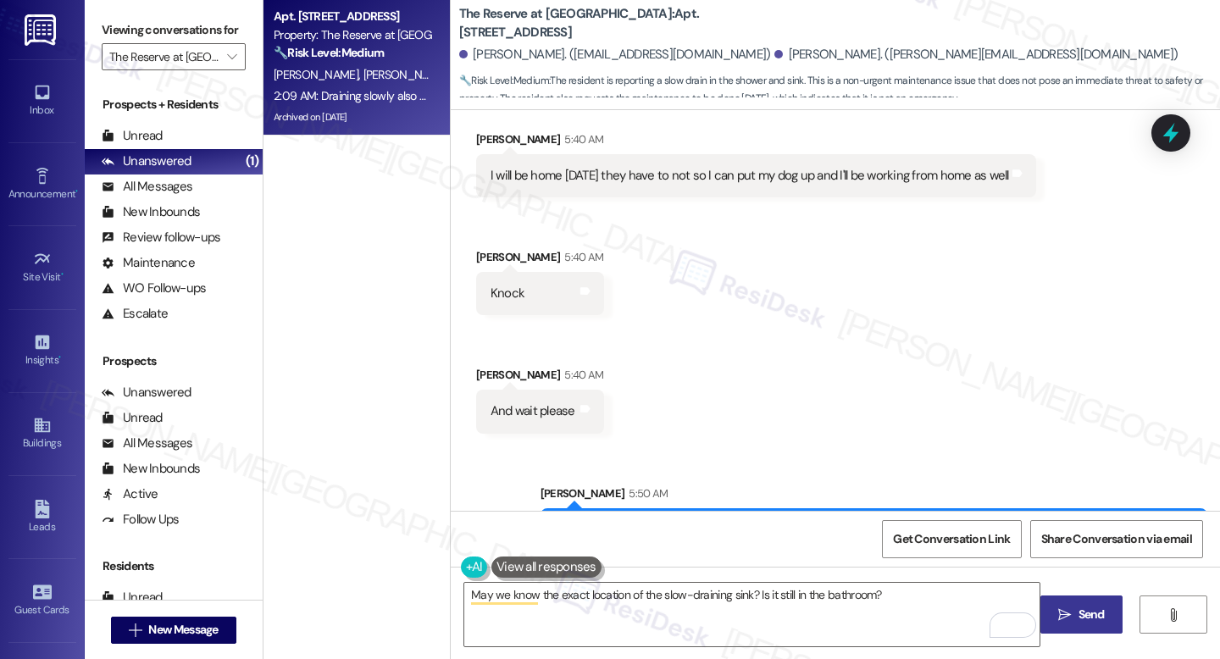
click at [1049, 611] on button " Send" at bounding box center [1081, 615] width 82 height 38
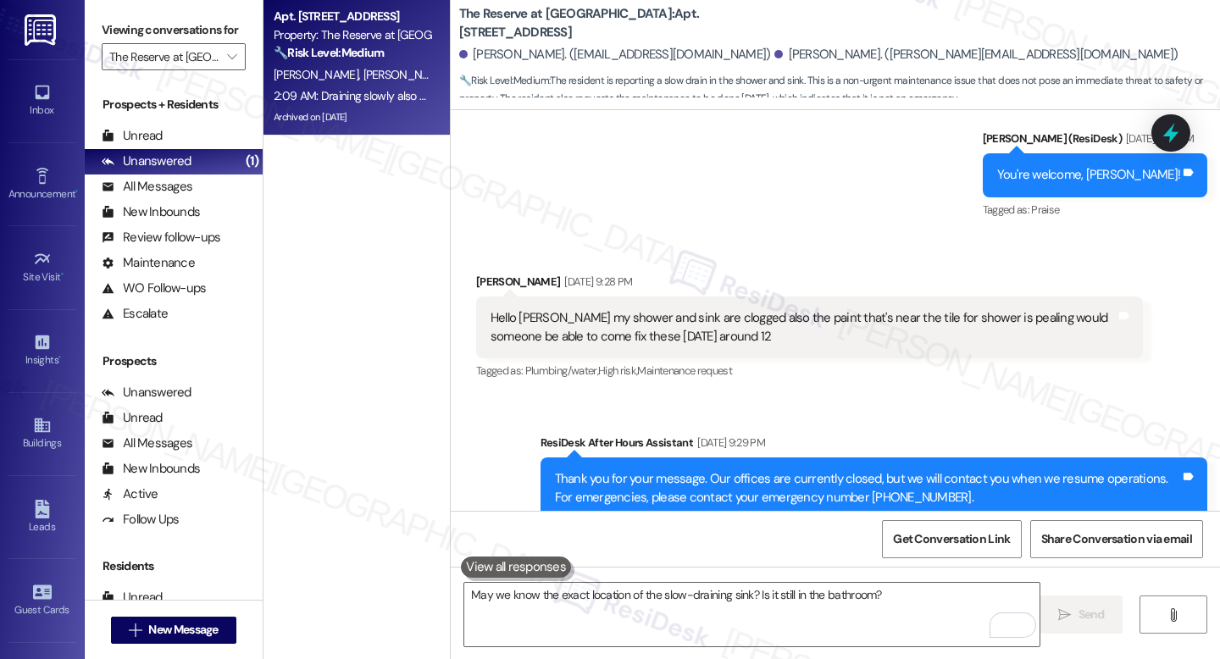
scroll to position [13221, 0]
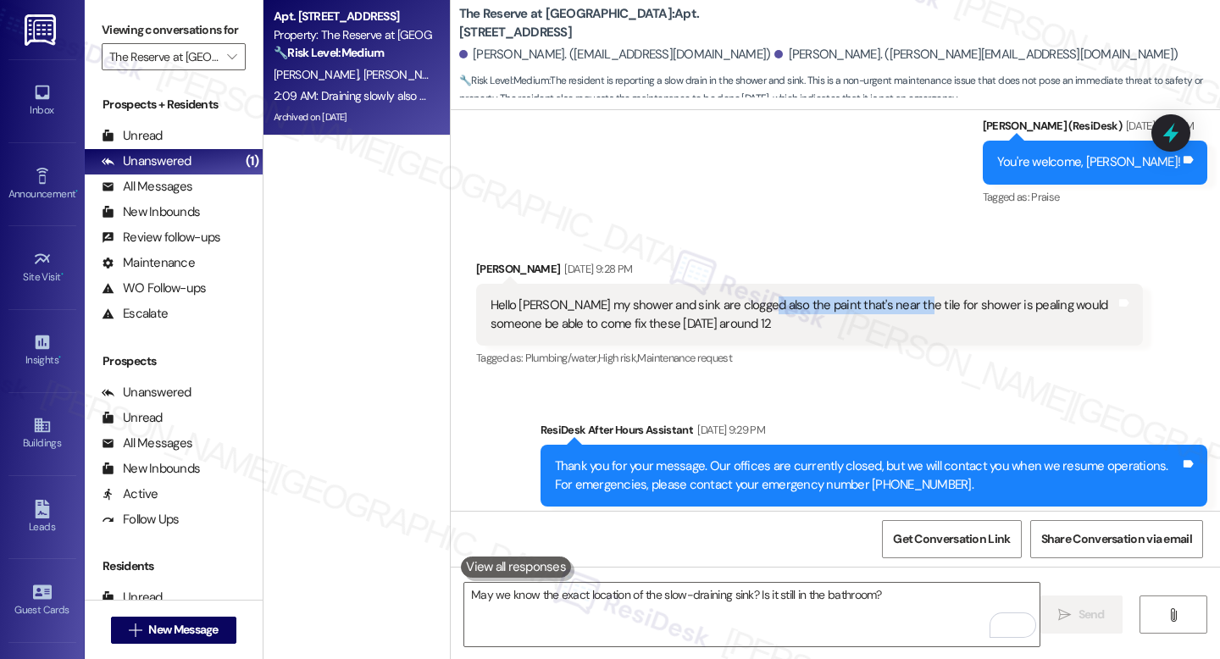
drag, startPoint x: 746, startPoint y: 232, endPoint x: 888, endPoint y: 229, distance: 141.5
click at [888, 297] on div "Hello [PERSON_NAME] my shower and sink are clogged also the paint that's near t…" at bounding box center [803, 315] width 625 height 36
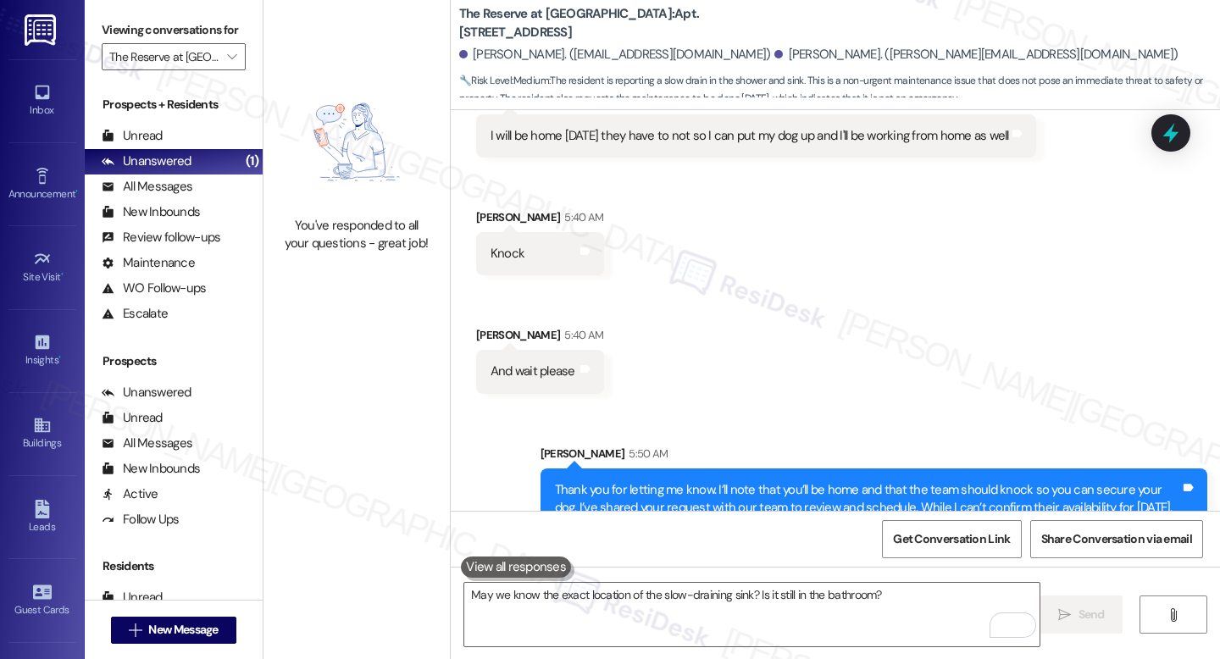
scroll to position [14577, 0]
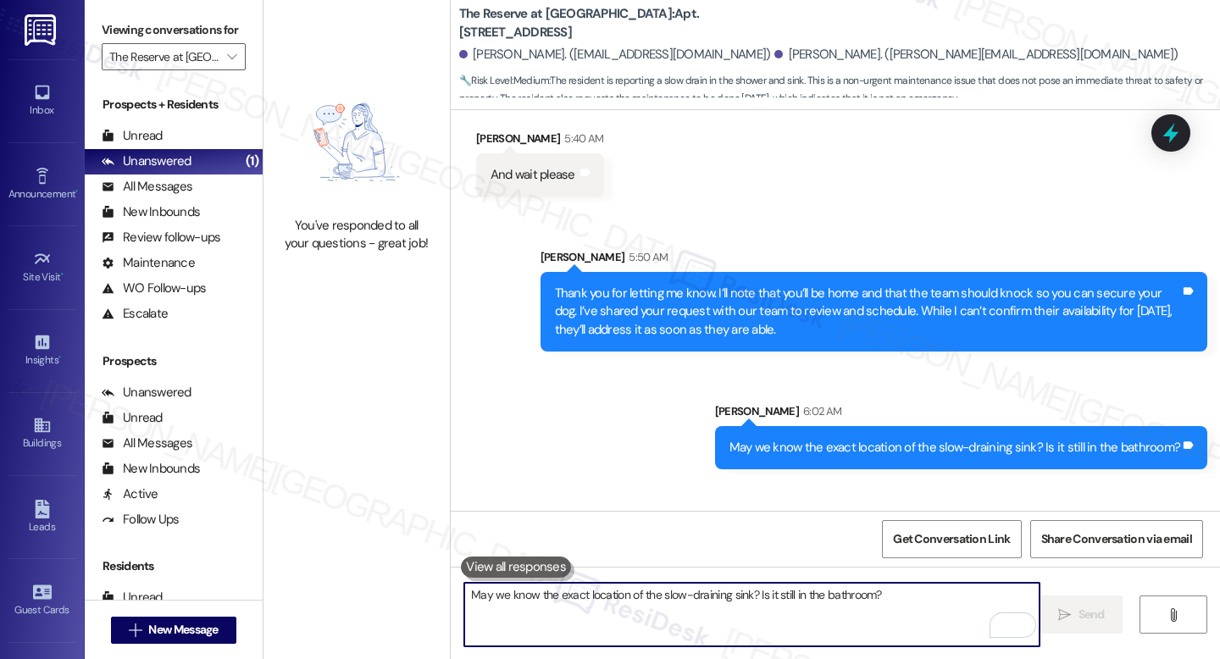
click at [659, 613] on textarea "May we know the exact location of the slow-draining sink? Is it still in the ba…" at bounding box center [751, 615] width 575 height 64
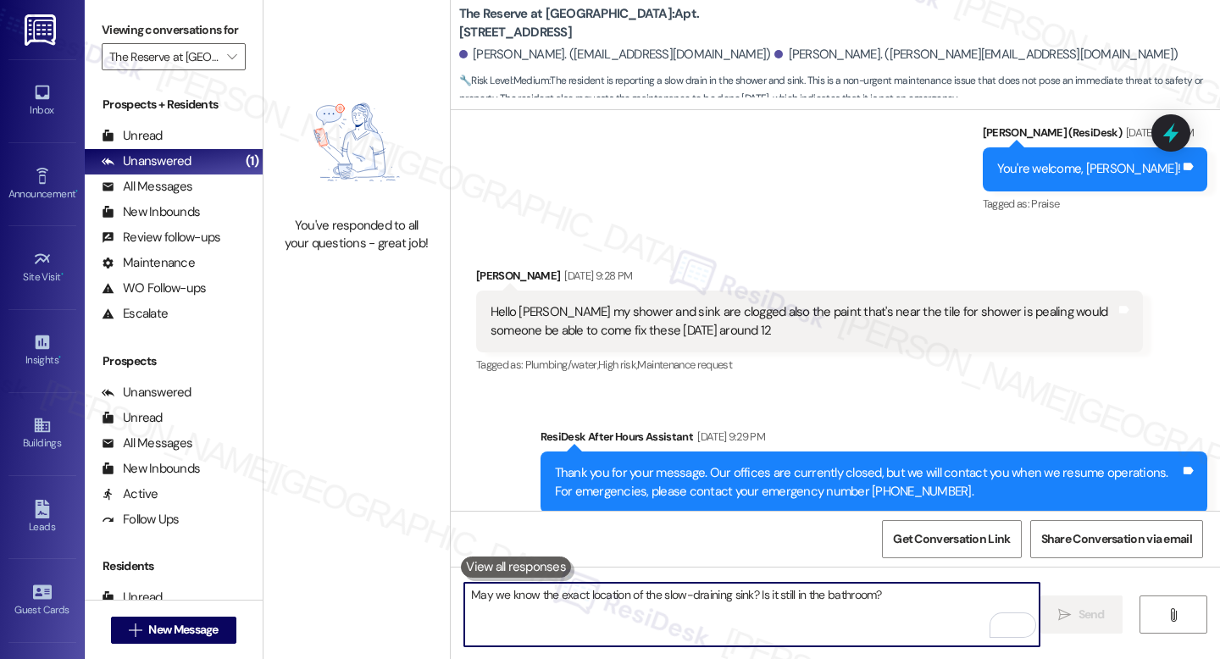
scroll to position [13213, 0]
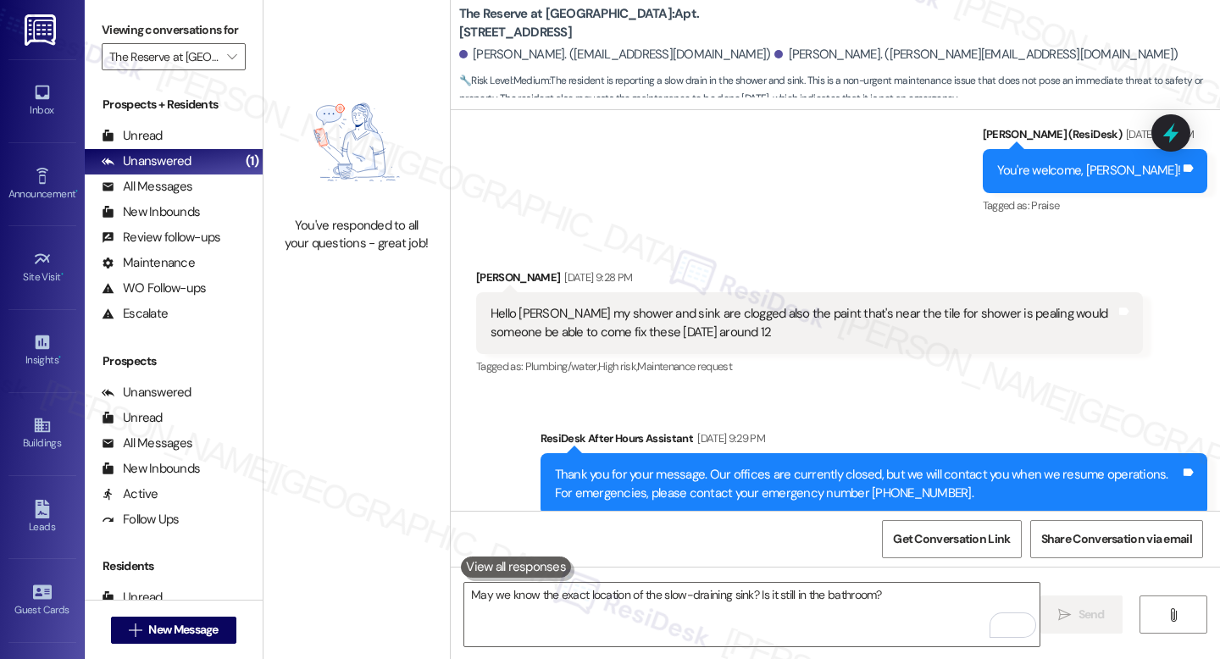
click at [896, 305] on div "Hello [PERSON_NAME] my shower and sink are clogged also the paint that's near t…" at bounding box center [803, 323] width 625 height 36
drag, startPoint x: 729, startPoint y: 238, endPoint x: 821, endPoint y: 237, distance: 92.4
click at [821, 305] on div "Hello [PERSON_NAME] my shower and sink are clogged also the paint that's near t…" at bounding box center [803, 323] width 625 height 36
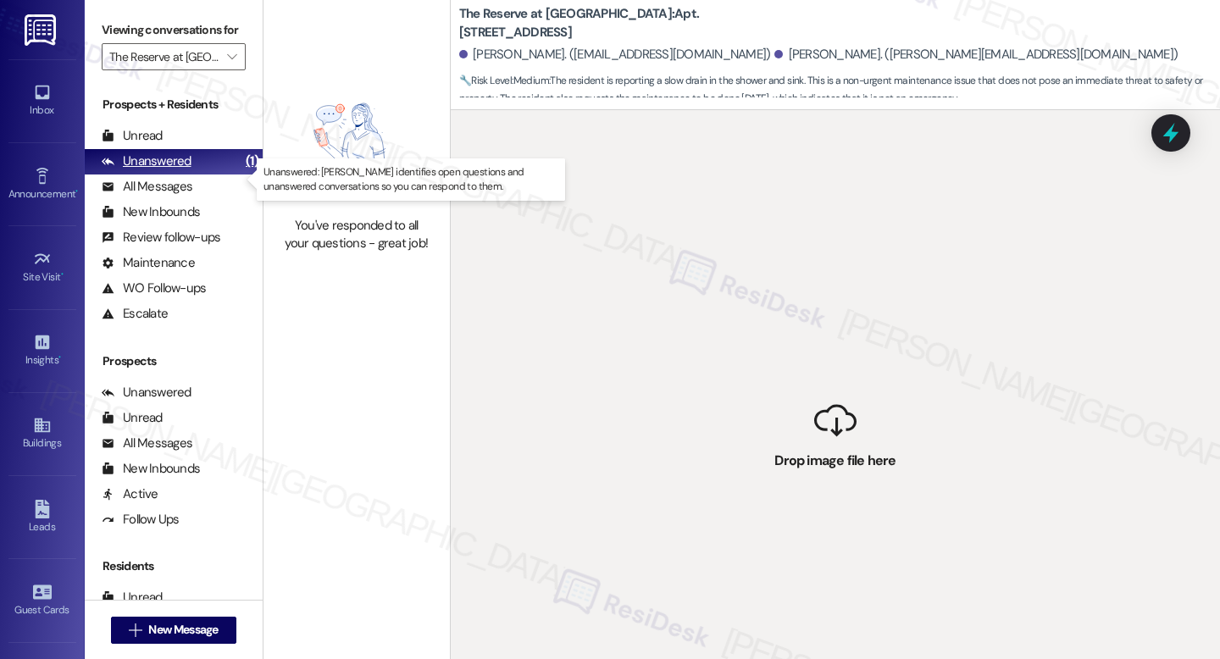
click at [191, 175] on div "Unanswered (1)" at bounding box center [174, 161] width 178 height 25
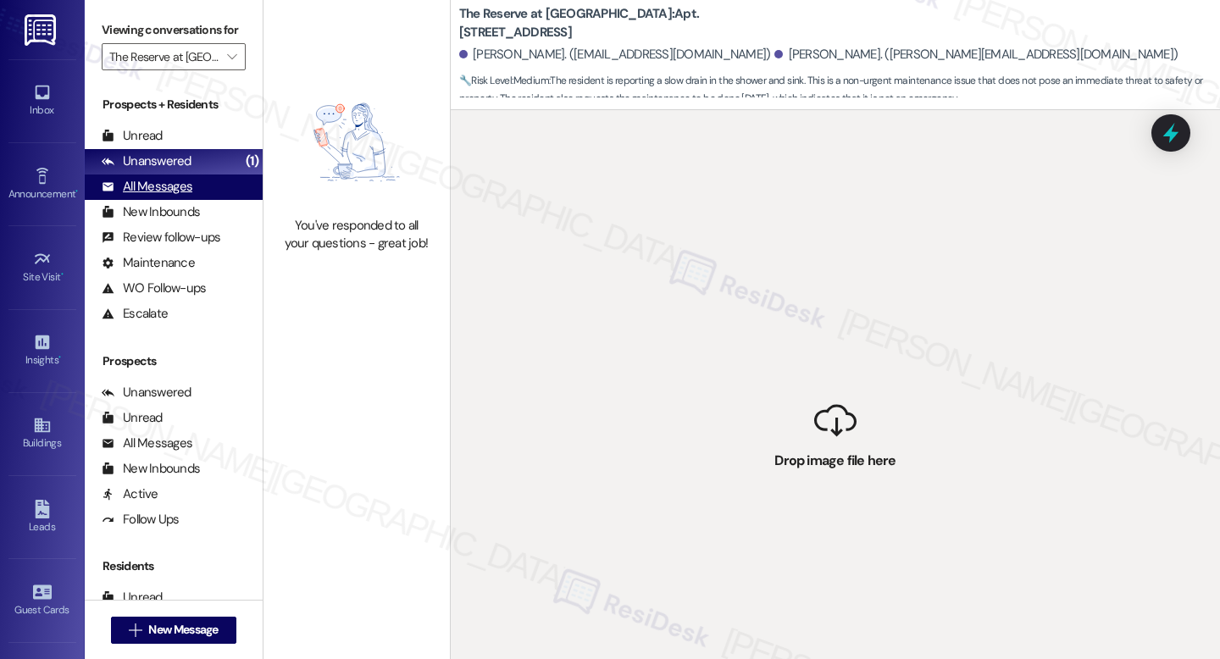
click at [155, 196] on div "All Messages" at bounding box center [147, 187] width 91 height 18
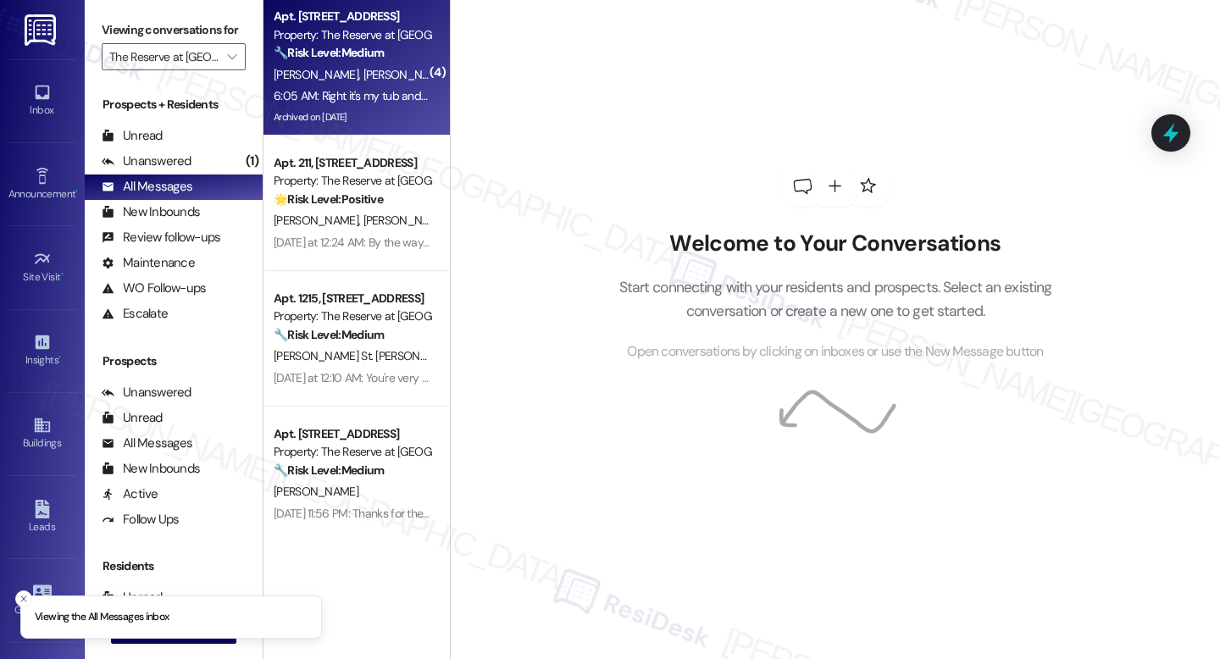
click at [363, 68] on span "[PERSON_NAME]" at bounding box center [405, 74] width 85 height 15
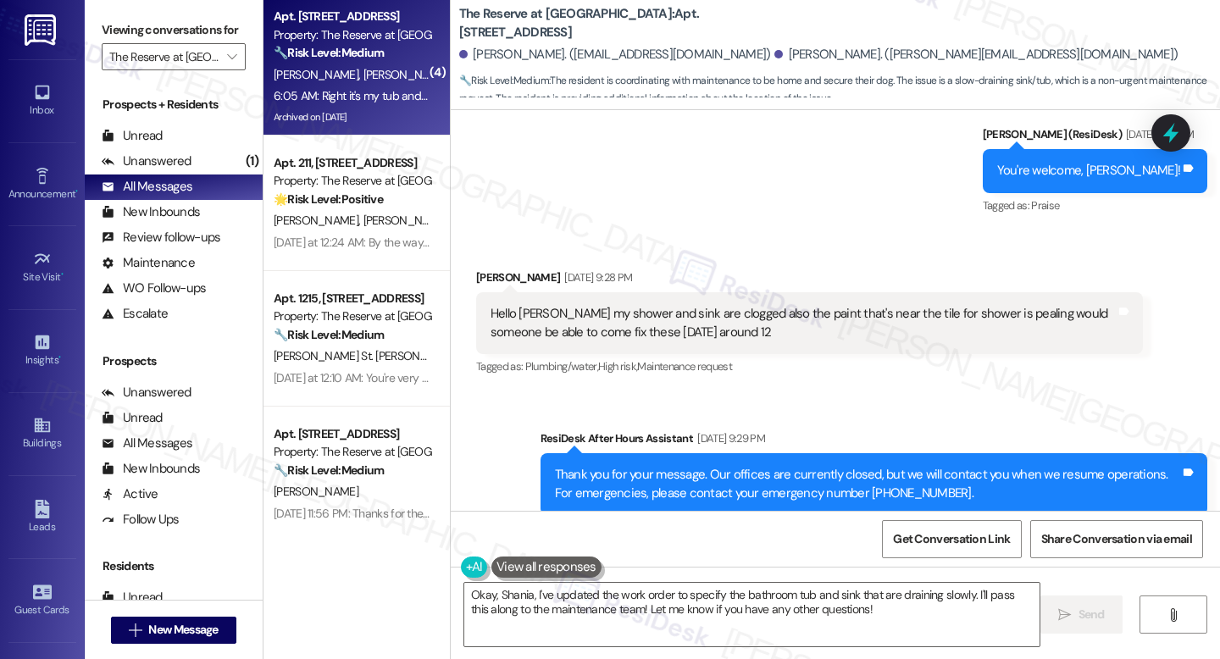
click at [780, 305] on div "Hello [PERSON_NAME] my shower and sink are clogged also the paint that's near t…" at bounding box center [803, 323] width 625 height 36
drag, startPoint x: 833, startPoint y: 240, endPoint x: 868, endPoint y: 241, distance: 35.6
click at [870, 305] on div "Hello [PERSON_NAME] my shower and sink are clogged also the paint that's near t…" at bounding box center [803, 323] width 625 height 36
drag, startPoint x: 726, startPoint y: 239, endPoint x: 984, endPoint y: 246, distance: 257.7
click at [984, 305] on div "Hello [PERSON_NAME] my shower and sink are clogged also the paint that's near t…" at bounding box center [803, 323] width 625 height 36
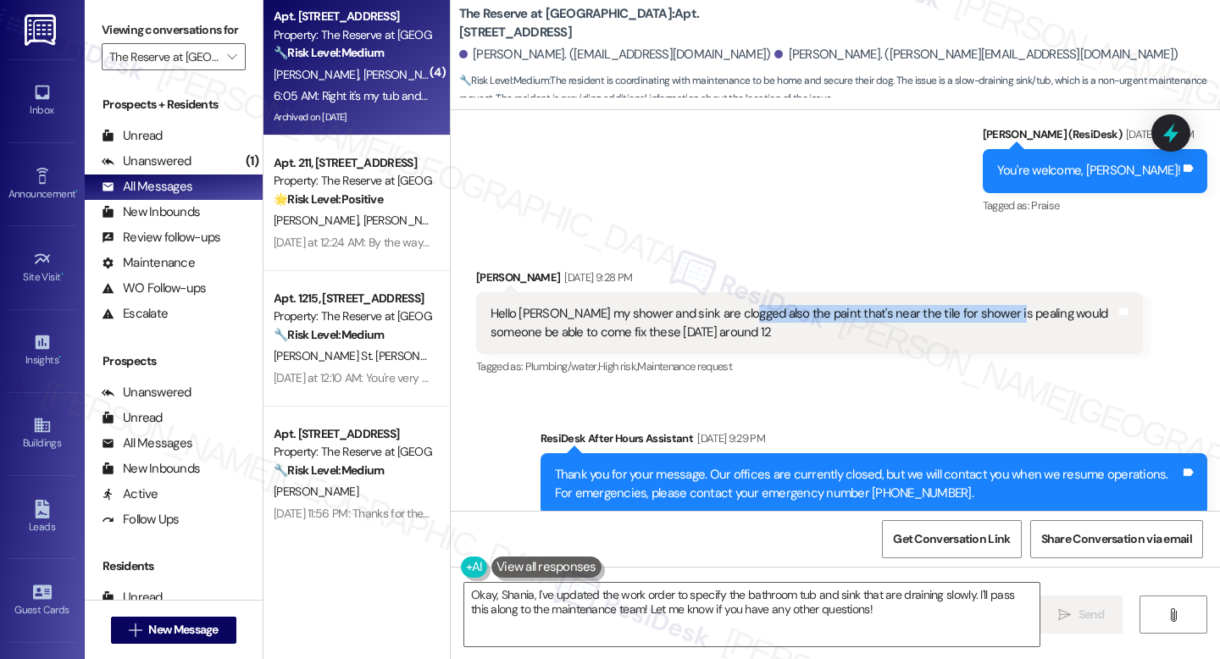
copy div "the paint that's near the tile for shower is pealing"
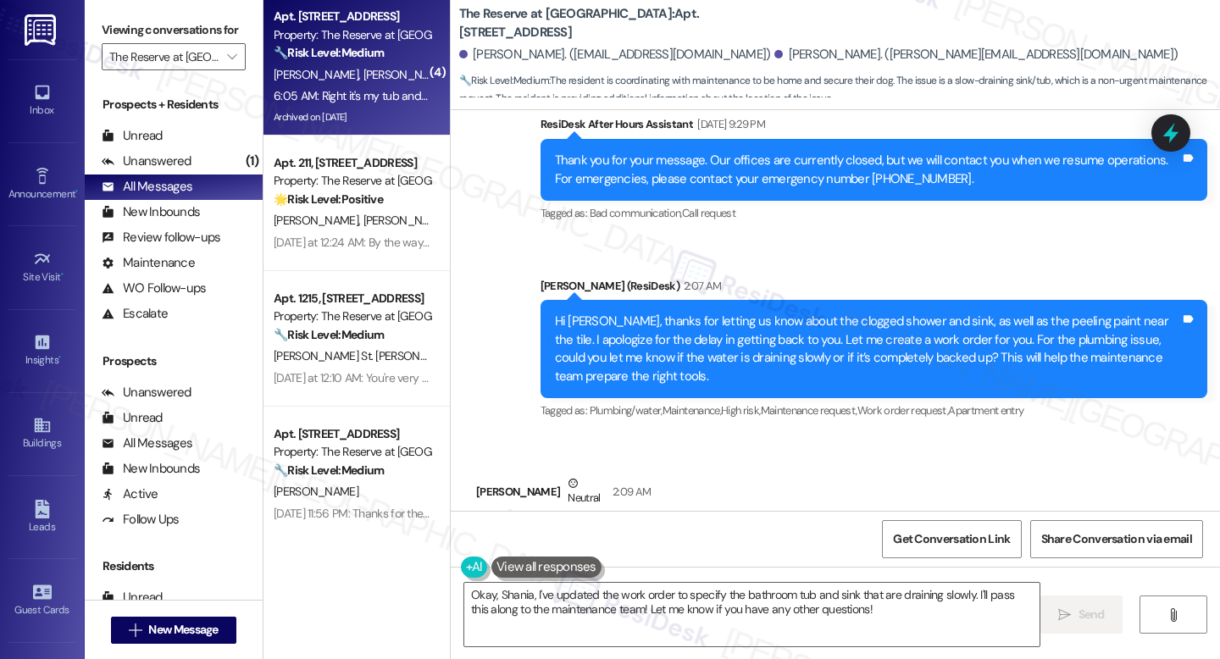
scroll to position [13528, 0]
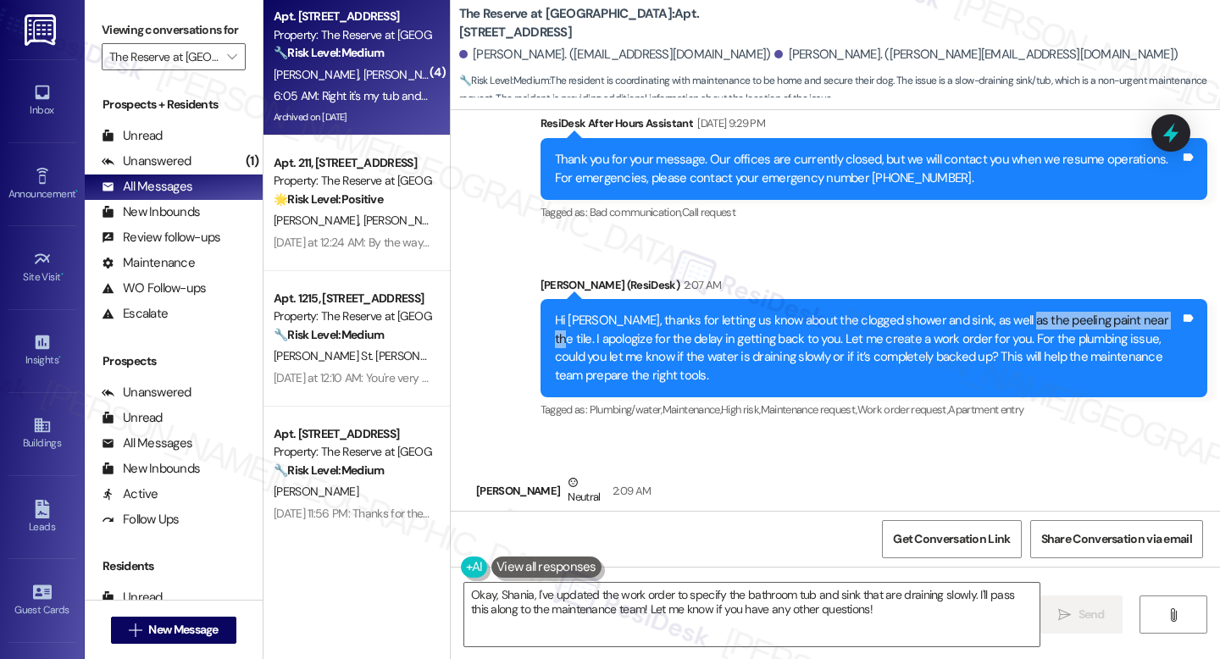
drag, startPoint x: 996, startPoint y: 251, endPoint x: 1129, endPoint y: 247, distance: 132.2
click at [1129, 312] on div "Hi [PERSON_NAME], thanks for letting us know about the clogged shower and sink,…" at bounding box center [867, 348] width 625 height 73
copy div "peeling paint near the tile"
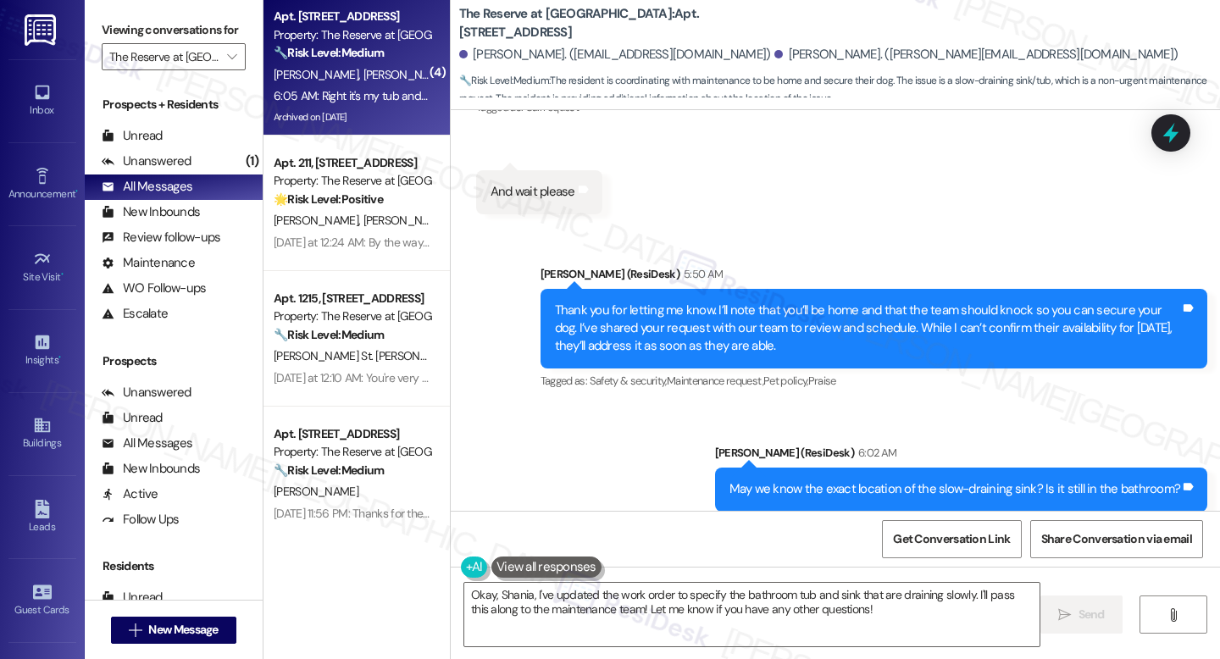
scroll to position [14684, 0]
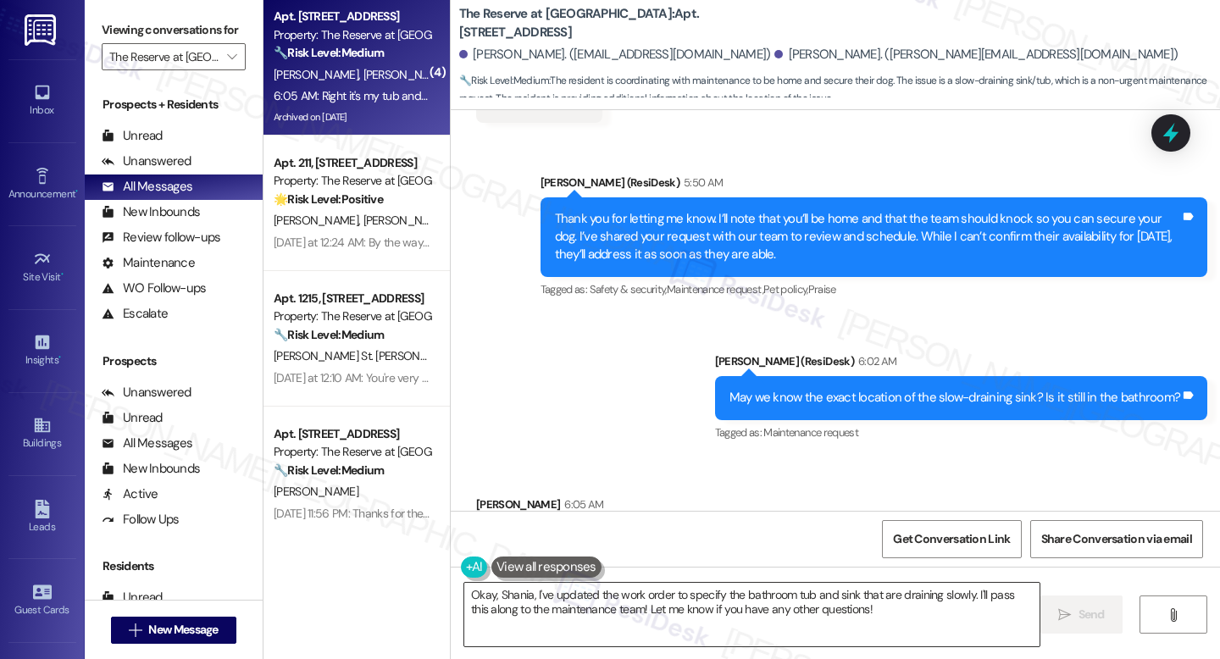
click at [569, 630] on textarea "Okay, Shania, I've updated the work order to specify the bathroom tub and sink …" at bounding box center [751, 615] width 575 height 64
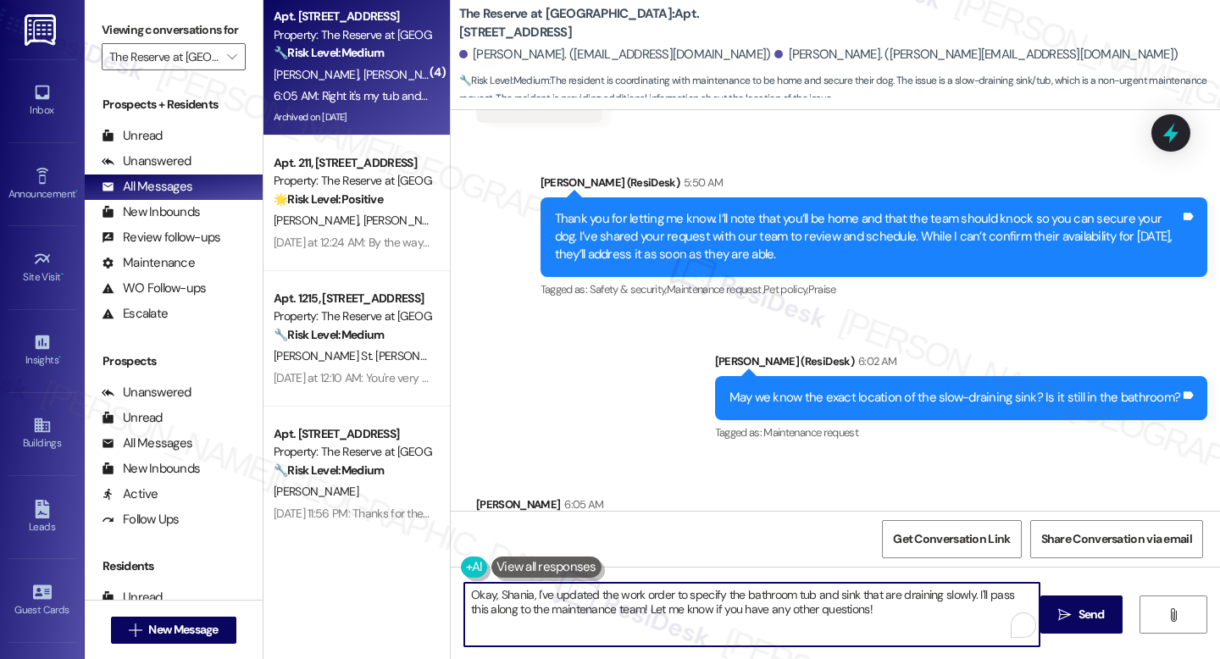
click at [580, 590] on textarea "Okay, Shania, I've updated the work order to specify the bathroom tub and sink …" at bounding box center [751, 615] width 575 height 64
click at [631, 608] on textarea "Okay, Shania, I've updated the work order to specify the bathroom tub and sink …" at bounding box center [751, 615] width 575 height 64
drag, startPoint x: 967, startPoint y: 591, endPoint x: 974, endPoint y: 606, distance: 16.3
click at [974, 606] on textarea "Okay, Shania, I've updated the work order to specify the bathroom tub and sink …" at bounding box center [751, 615] width 575 height 64
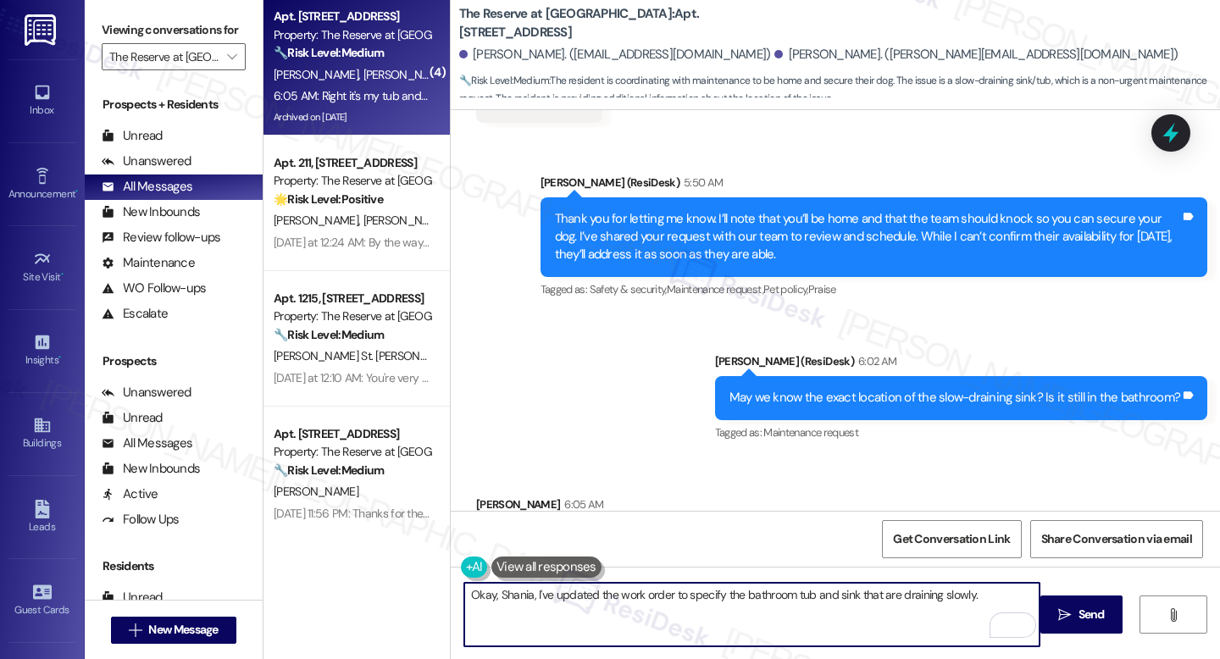
click at [630, 613] on textarea "Okay, Shania, I've updated the work order to specify the bathroom tub and sink …" at bounding box center [751, 615] width 575 height 64
click at [971, 593] on textarea "Okay, Shania, I've updated the work order to specify the bathroom tub and sink …" at bounding box center [751, 615] width 575 height 64
paste textarea "I wanted to let you know that we’ve created a work order for your requests. Her…"
drag, startPoint x: 521, startPoint y: 598, endPoint x: 425, endPoint y: 600, distance: 95.8
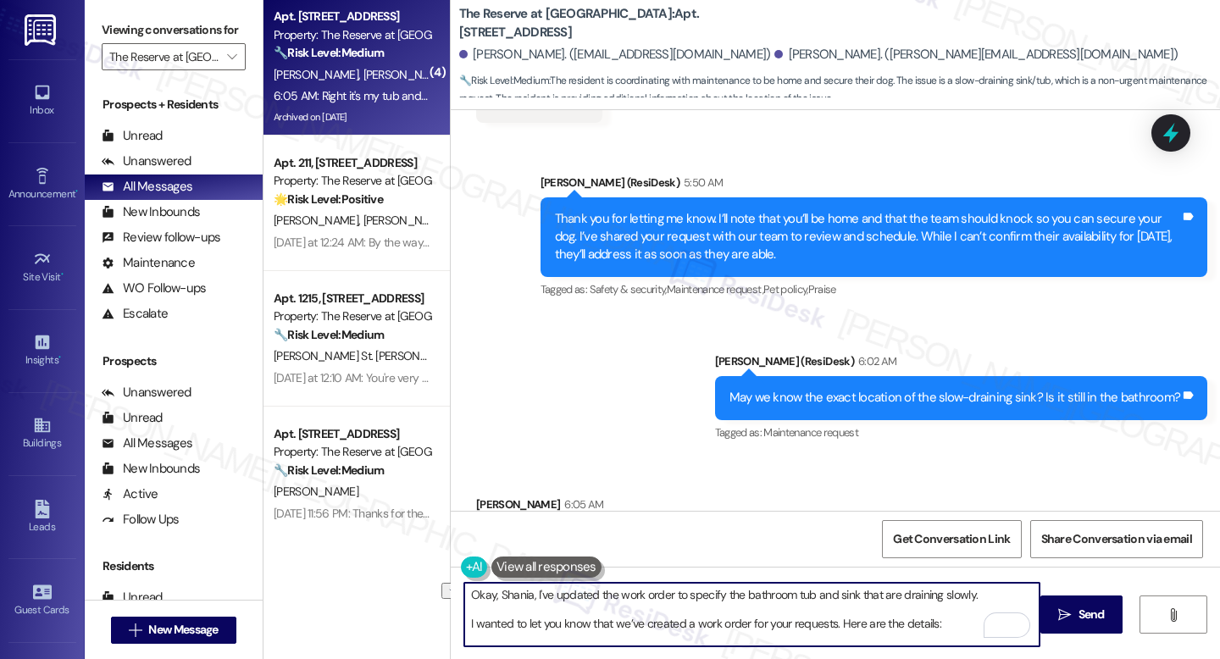
click at [425, 600] on div "( 4 ) Apt. 924, 1100 Deer Harbor Drive Property: The Reserve at White Oak 🔧 Ris…" at bounding box center [742, 329] width 957 height 659
click at [568, 614] on textarea "Got it! I've updated the work order to specify the bathroom tub and sink that a…" at bounding box center [751, 615] width 575 height 64
click at [794, 599] on textarea "Got it! I've updated the work order to specify the bathroom tub and sink that a…" at bounding box center [751, 615] width 575 height 64
click at [788, 614] on textarea "Got it! I've updated the work order to specify the bathroom tub and shower sink…" at bounding box center [751, 615] width 575 height 64
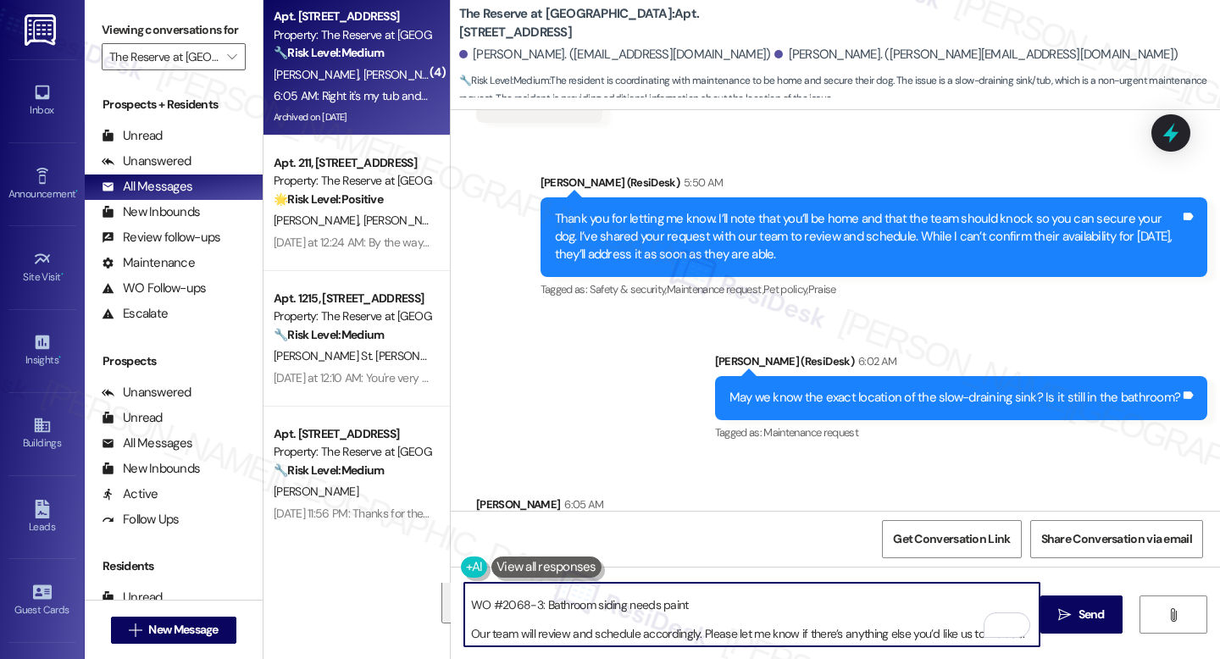
drag, startPoint x: 477, startPoint y: 610, endPoint x: 480, endPoint y: 658, distance: 48.4
click at [480, 658] on div "Got it! I've updated the work order to specify the bathroom tub and shower sink…" at bounding box center [835, 630] width 769 height 127
type textarea "Got it! I've updated the work order to specify the bathroom tub and shower sink…"
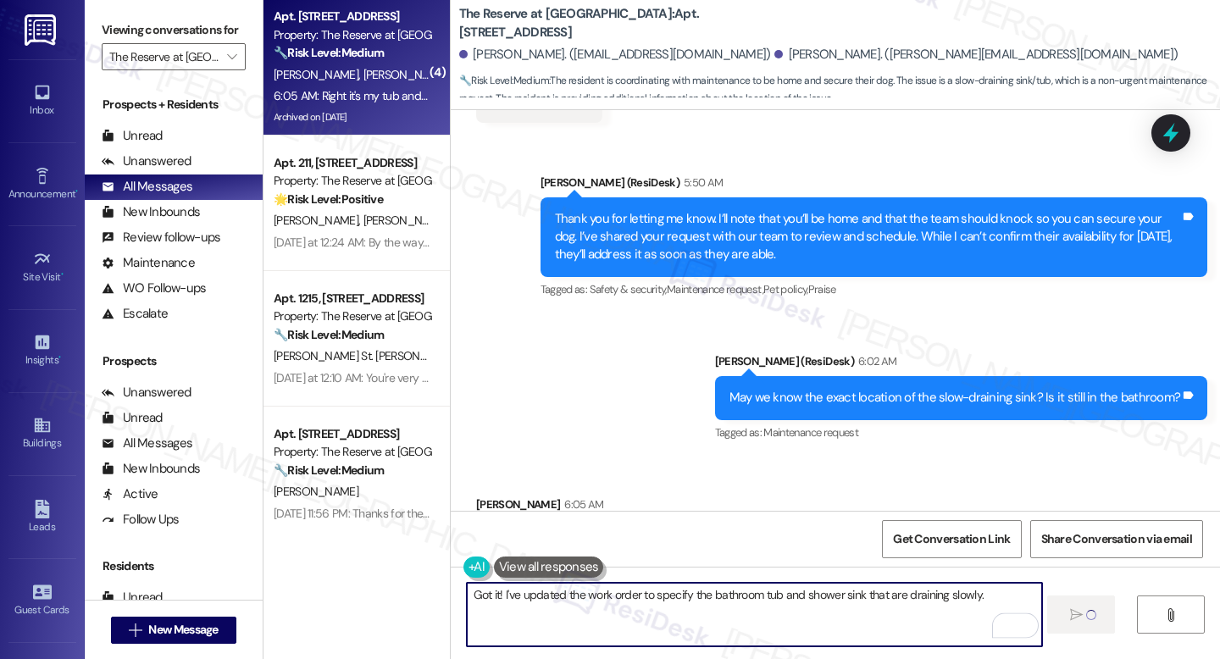
click at [477, 620] on textarea "Got it! I've updated the work order to specify the bathroom tub and shower sink…" at bounding box center [754, 615] width 575 height 64
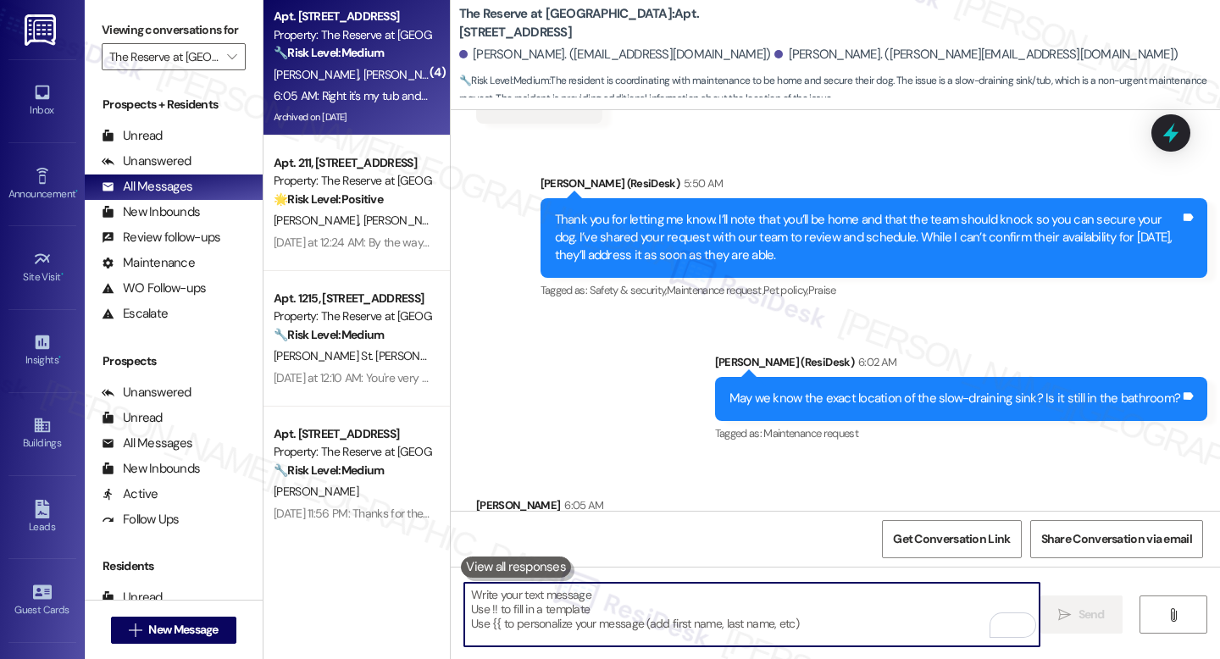
click at [637, 610] on textarea "To enrich screen reader interactions, please activate Accessibility in Grammarl…" at bounding box center [751, 615] width 575 height 64
paste textarea "I wanted to let you know that we’ve created a work order for your requests. Her…"
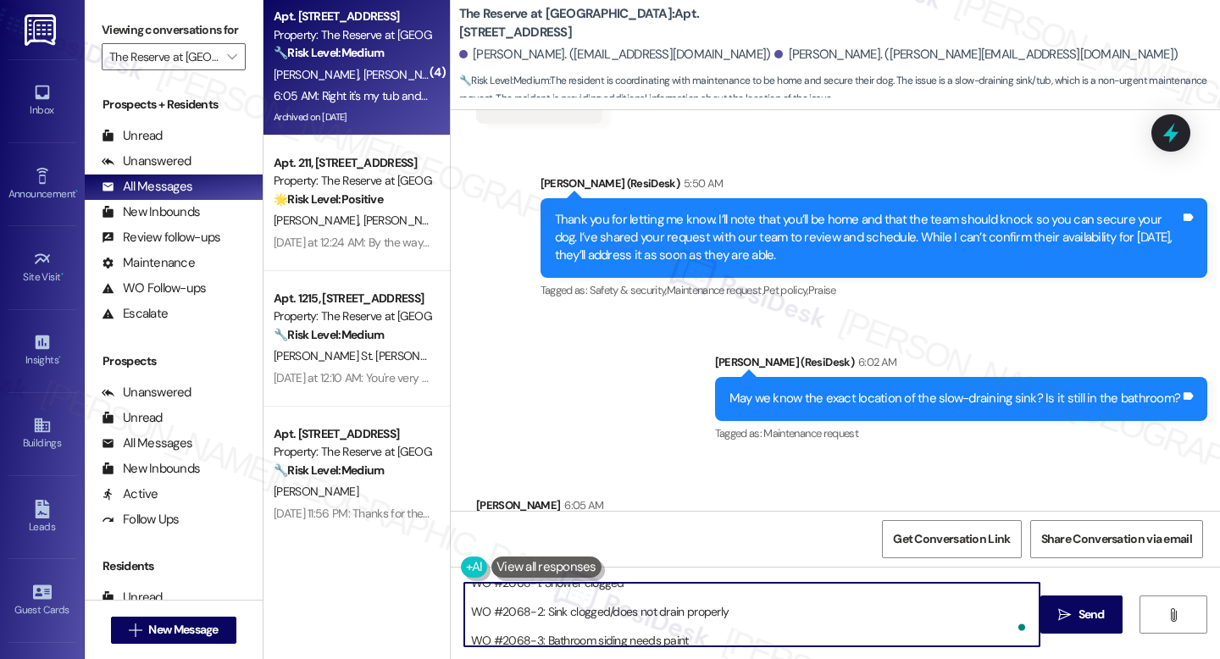
click at [523, 600] on textarea "I wanted to let you know that we’ve created a work order for your requests. Her…" at bounding box center [751, 615] width 575 height 64
click at [512, 624] on textarea "I wanted to let you know that we’ve created a work order for your requests. Her…" at bounding box center [751, 615] width 575 height 64
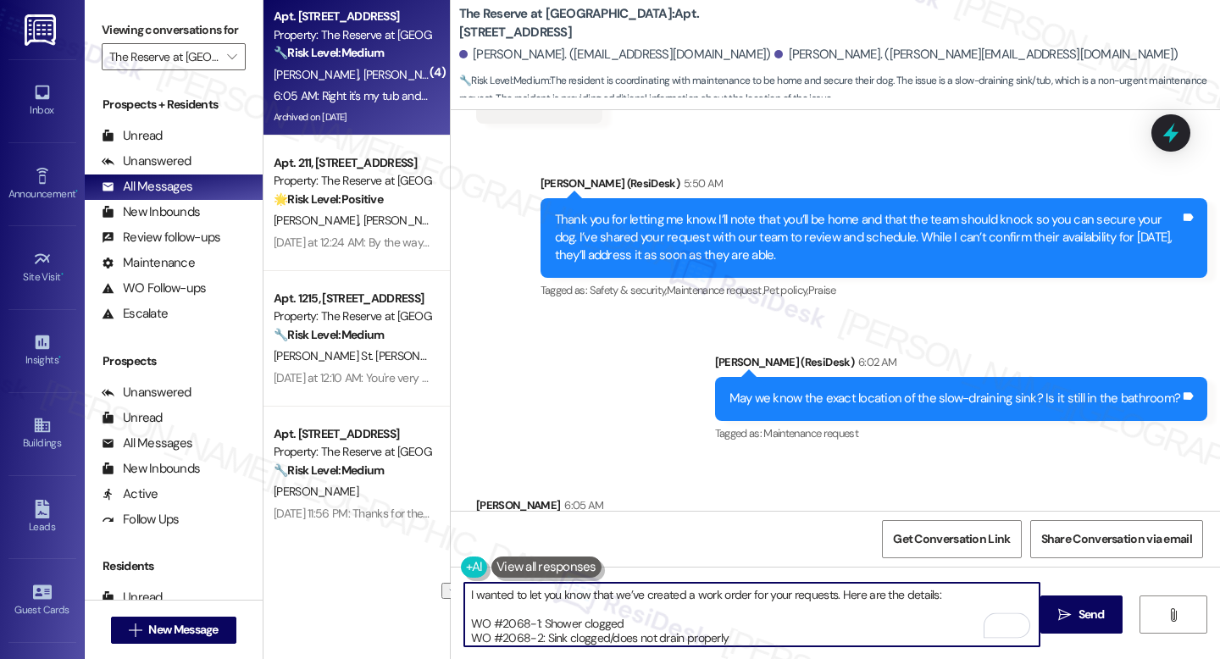
drag, startPoint x: 637, startPoint y: 594, endPoint x: 452, endPoint y: 592, distance: 185.6
click at [455, 592] on div "I wanted to let you know that we’ve created a work order for your requests. Her…" at bounding box center [743, 614] width 577 height 65
click at [535, 593] on textarea "I have created a work order for your requests. Here are the details: WO #2068-1…" at bounding box center [751, 615] width 575 height 64
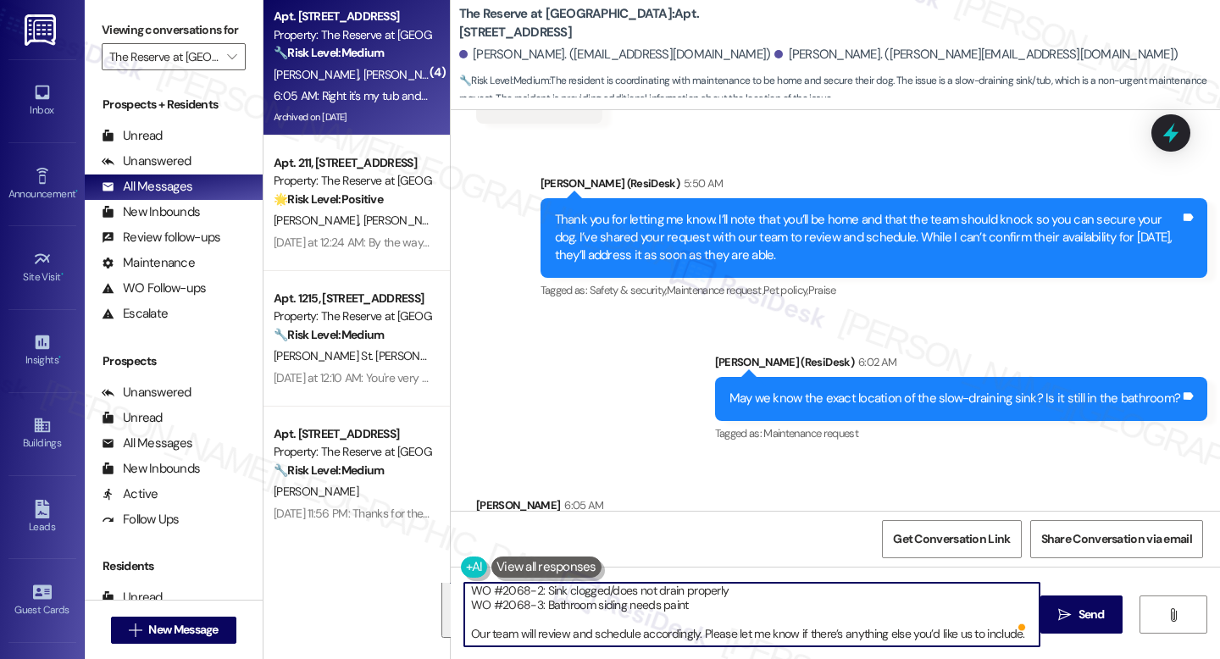
click at [684, 606] on textarea "I have created the work order for your requests. Here are the details: WO #2068…" at bounding box center [751, 615] width 575 height 64
paste textarea "’ve created work orders for your requests. Here are the details: WO #2068-1: Sh…"
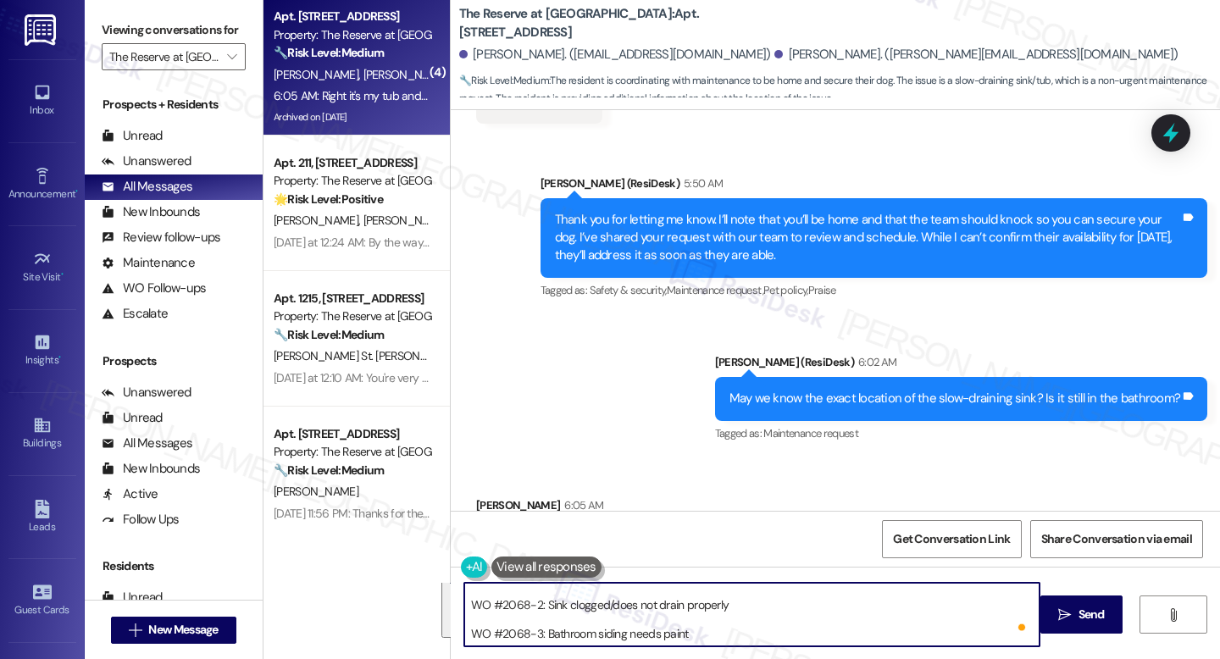
scroll to position [72, 0]
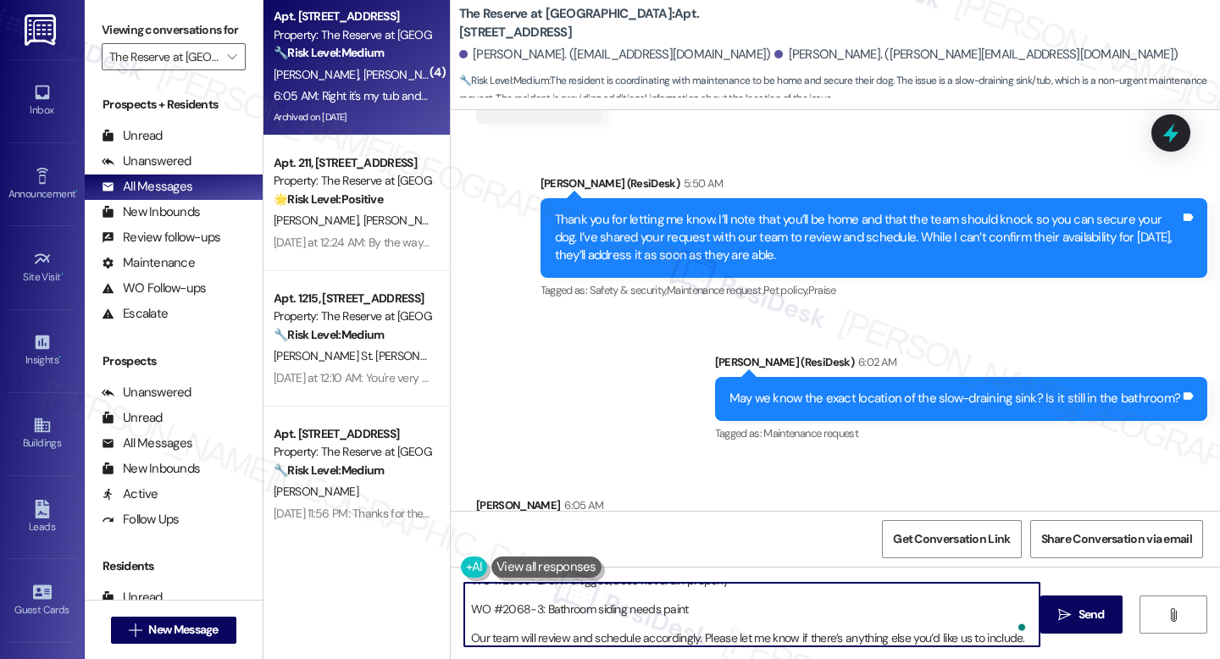
click at [665, 597] on textarea "I’ve created work orders for your requests. Here are the details: WO #2068-1: S…" at bounding box center [751, 615] width 575 height 64
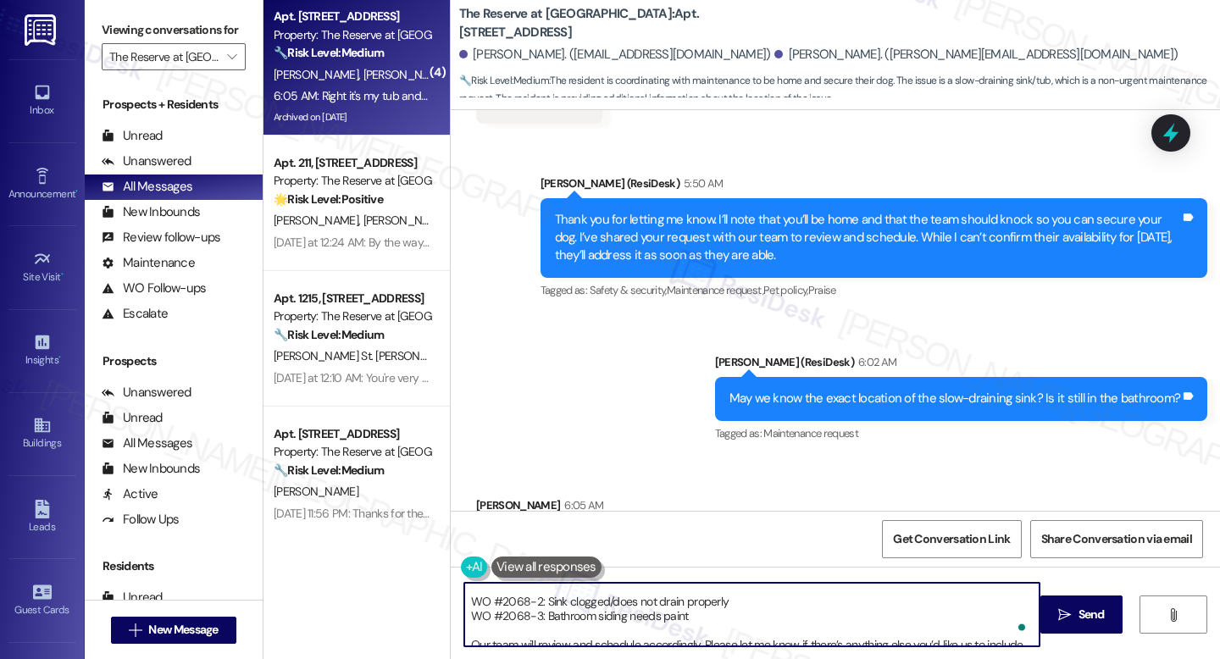
click at [665, 586] on textarea "I’ve created work orders for your requests. Here are the details: WO #2068-1: S…" at bounding box center [751, 615] width 575 height 64
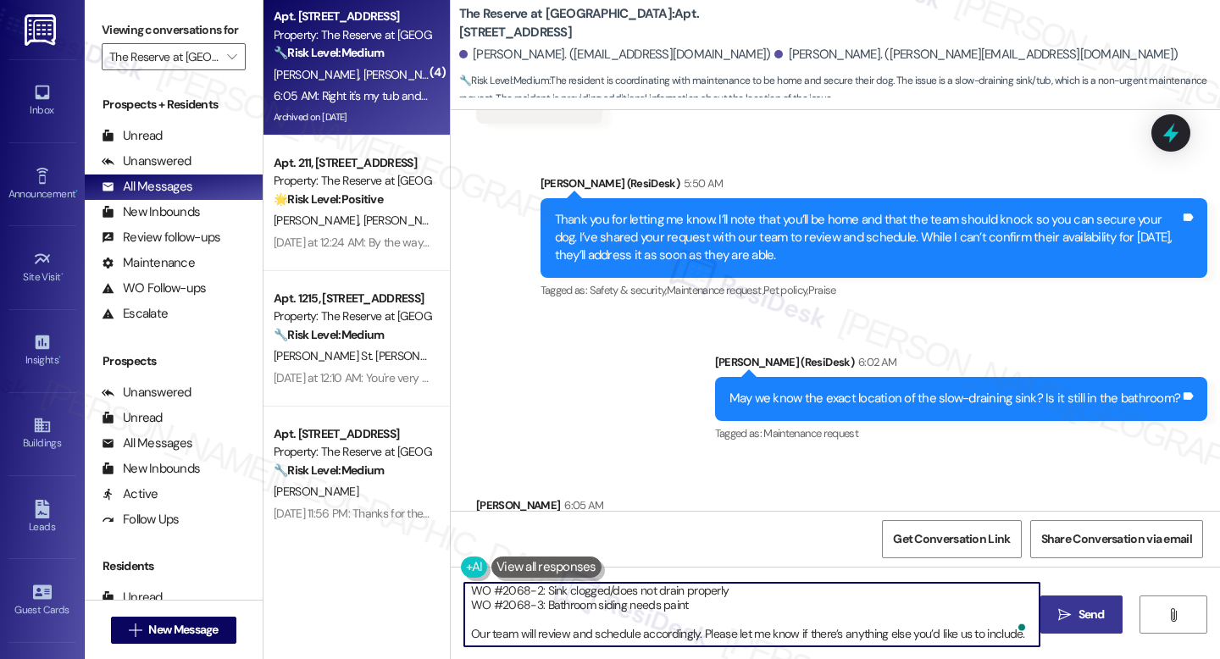
type textarea "I’ve created work orders for your requests. Here are the details: WO #2068-1: S…"
click at [1097, 604] on button " Send" at bounding box center [1081, 615] width 82 height 38
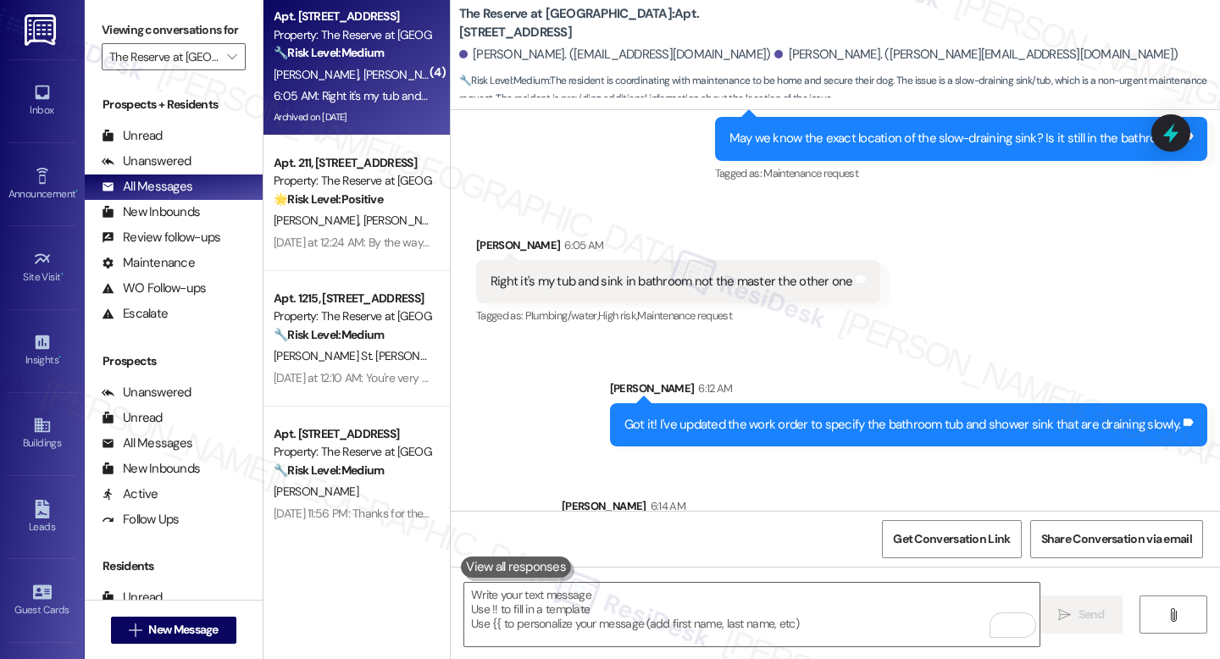
scroll to position [15029, 0]
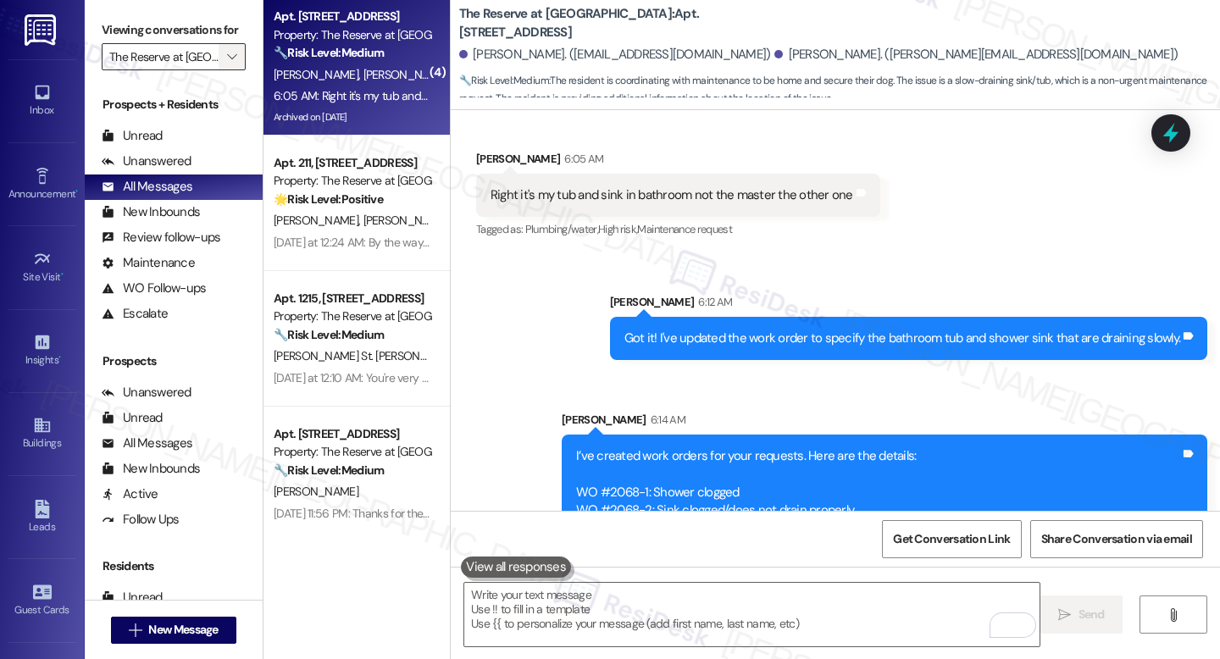
click at [219, 70] on button "" at bounding box center [232, 56] width 27 height 27
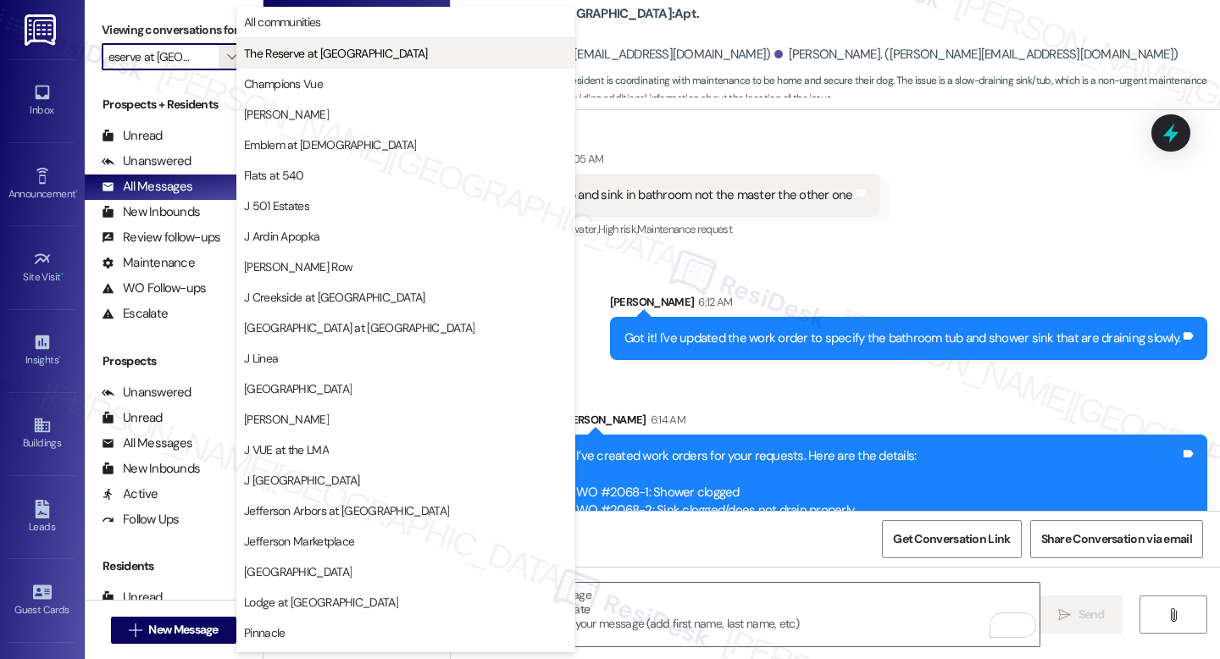
click at [274, 55] on span "The Reserve at [GEOGRAPHIC_DATA]" at bounding box center [336, 53] width 184 height 17
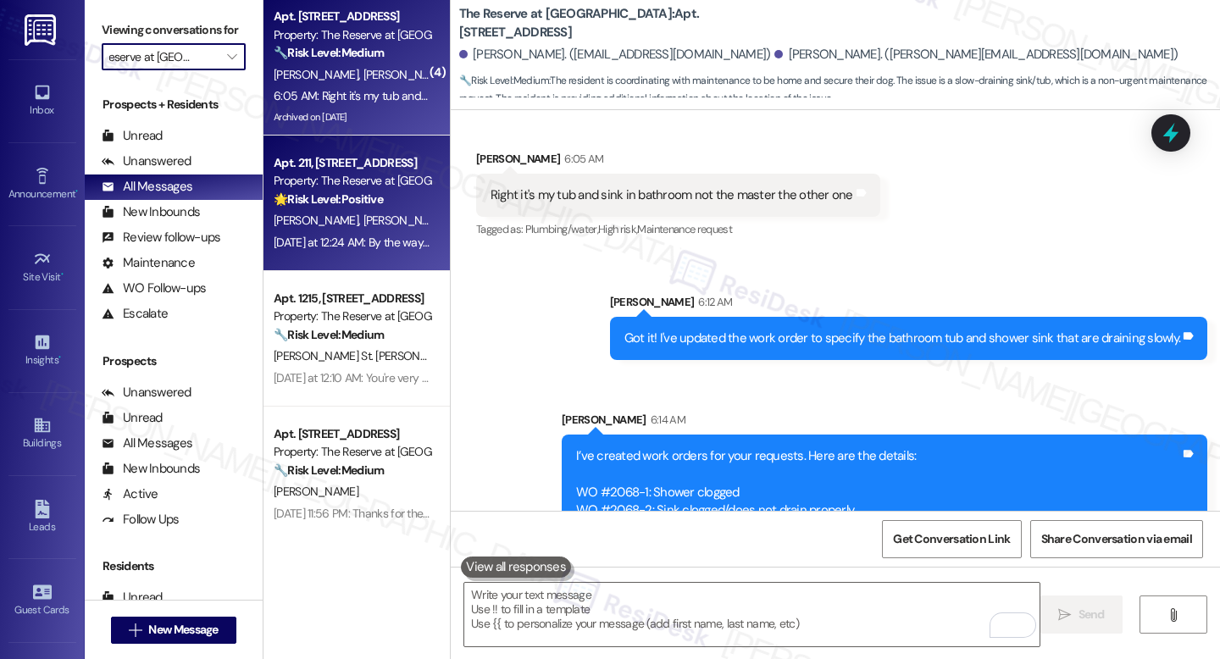
click at [341, 251] on div "Yesterday at 12:24 AM: By the way, we’d also love your feedback. How would you …" at bounding box center [352, 242] width 160 height 21
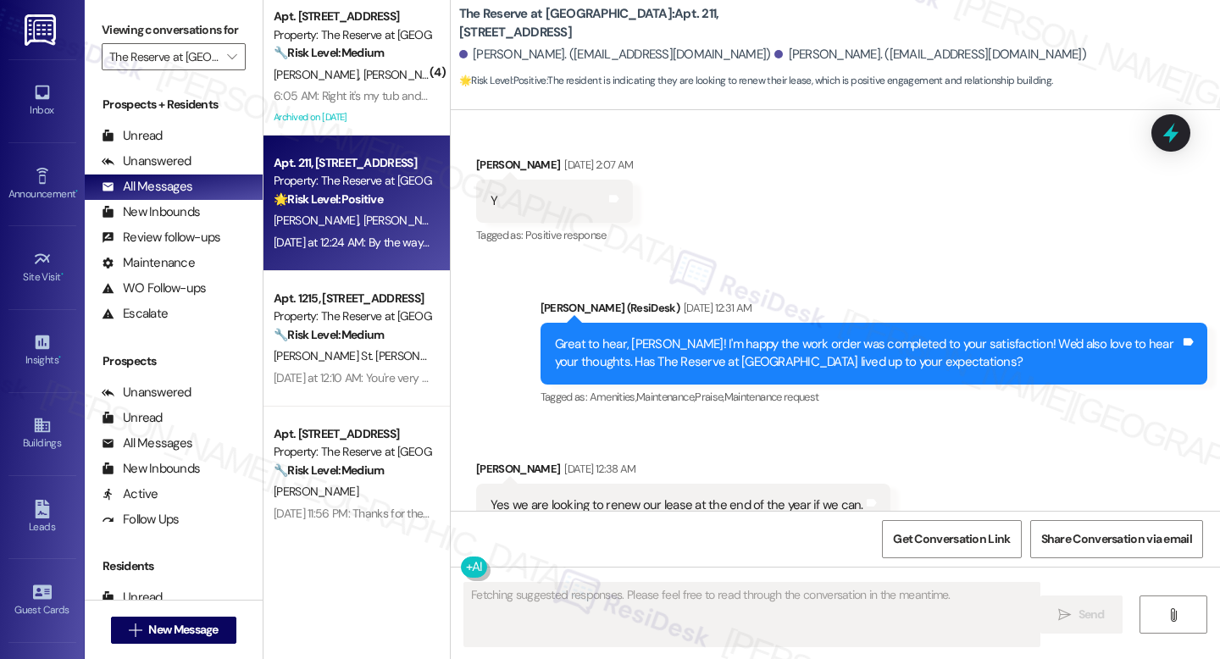
scroll to position [4969, 0]
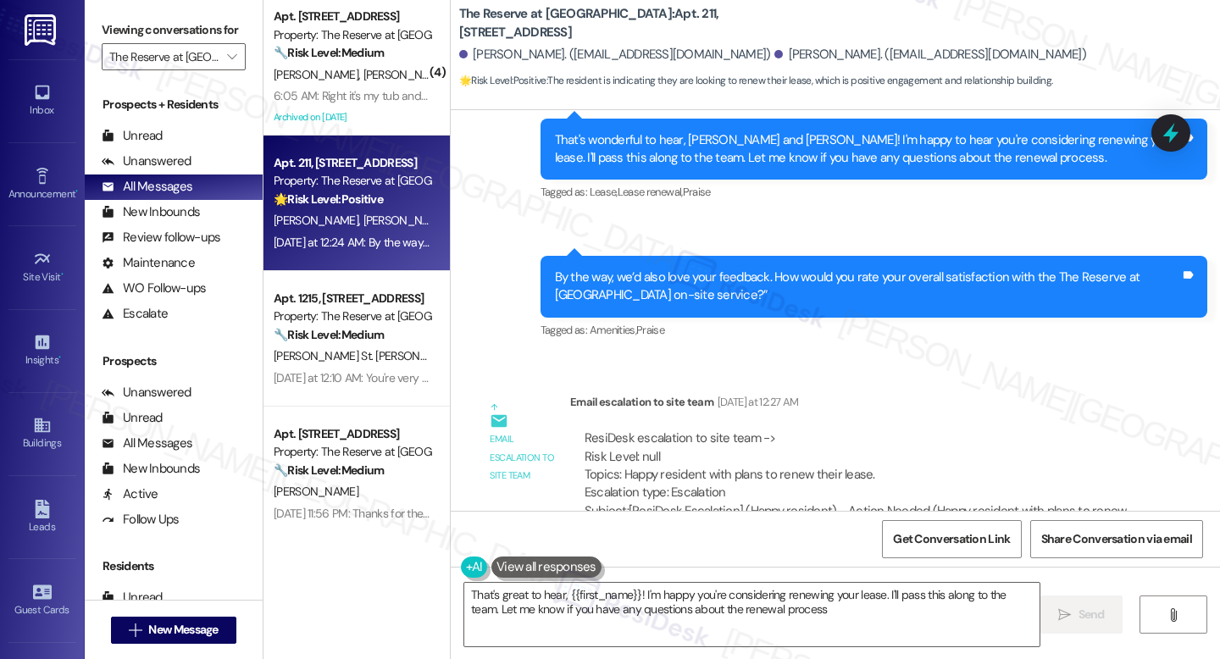
type textarea "That's great to hear, {{first_name}}! I'm happy you're considering renewing you…"
click at [194, 175] on div "Unanswered (0)" at bounding box center [174, 161] width 178 height 25
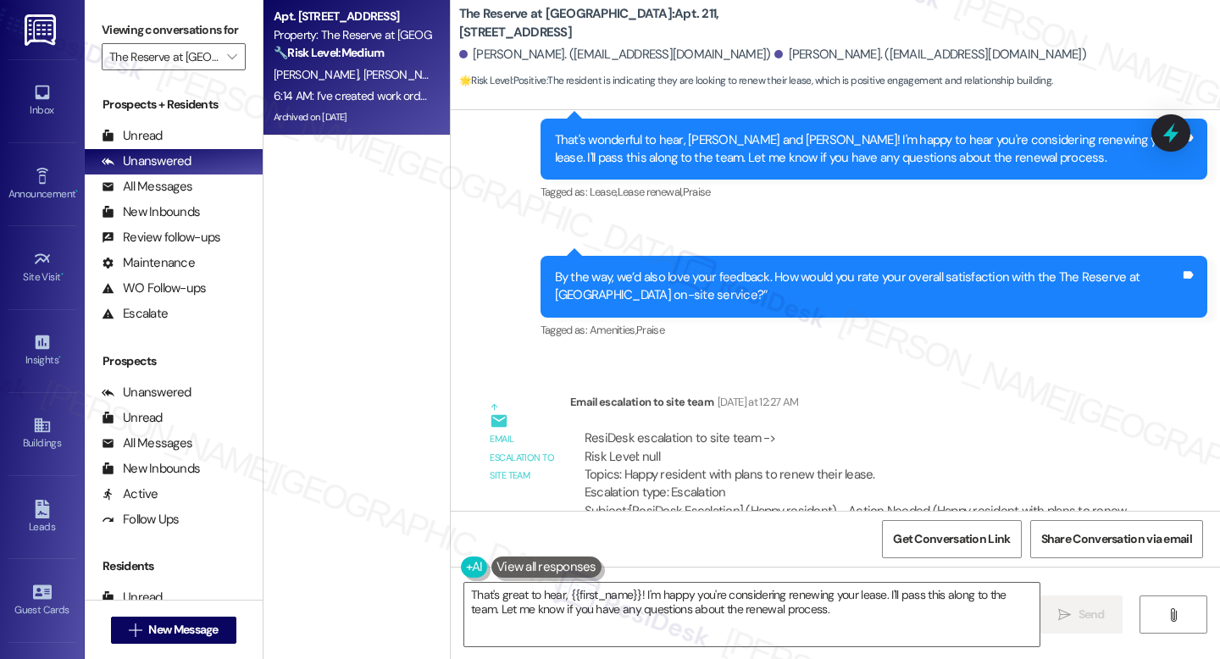
click at [324, 118] on div "Archived on [DATE]" at bounding box center [352, 117] width 160 height 21
type textarea "Fetching suggested responses. Please feel free to read through the conversation…"
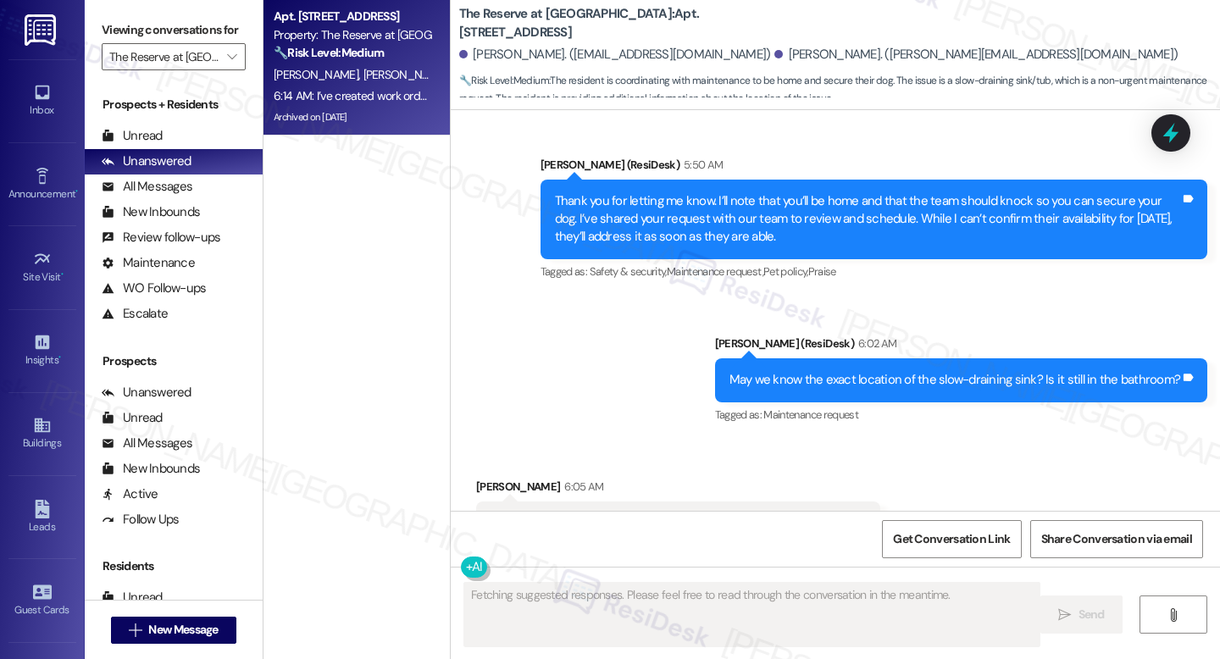
scroll to position [14683, 0]
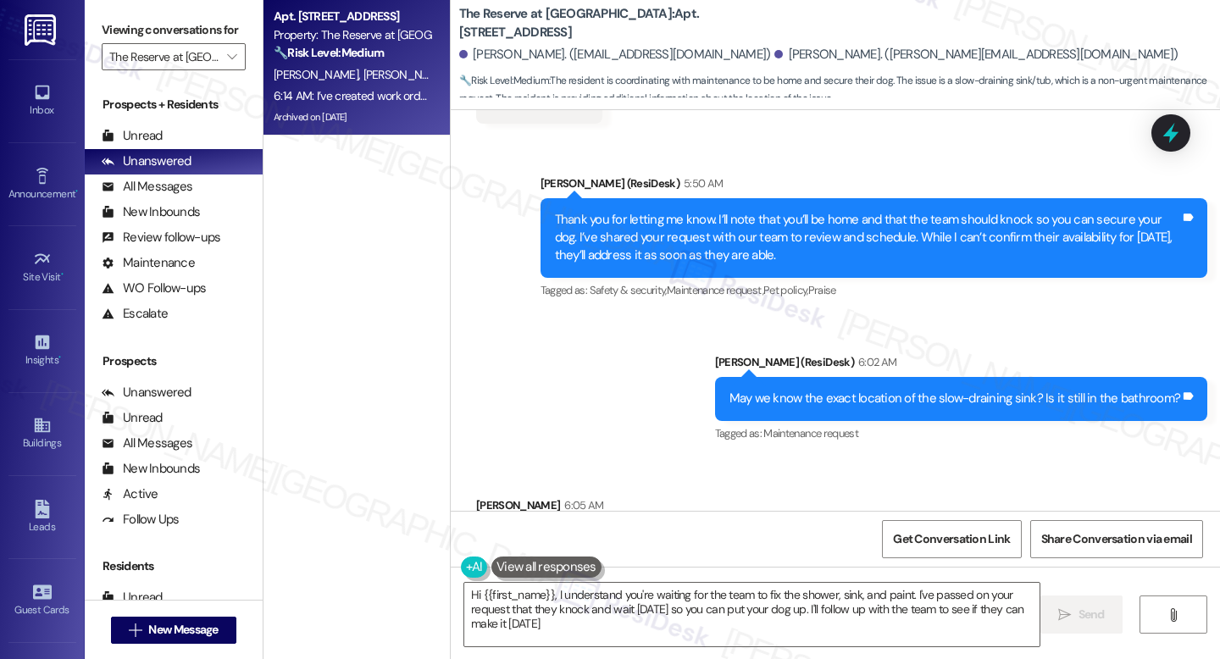
type textarea "Hi {{first_name}}, I understand you're waiting for the team to fix the shower, …"
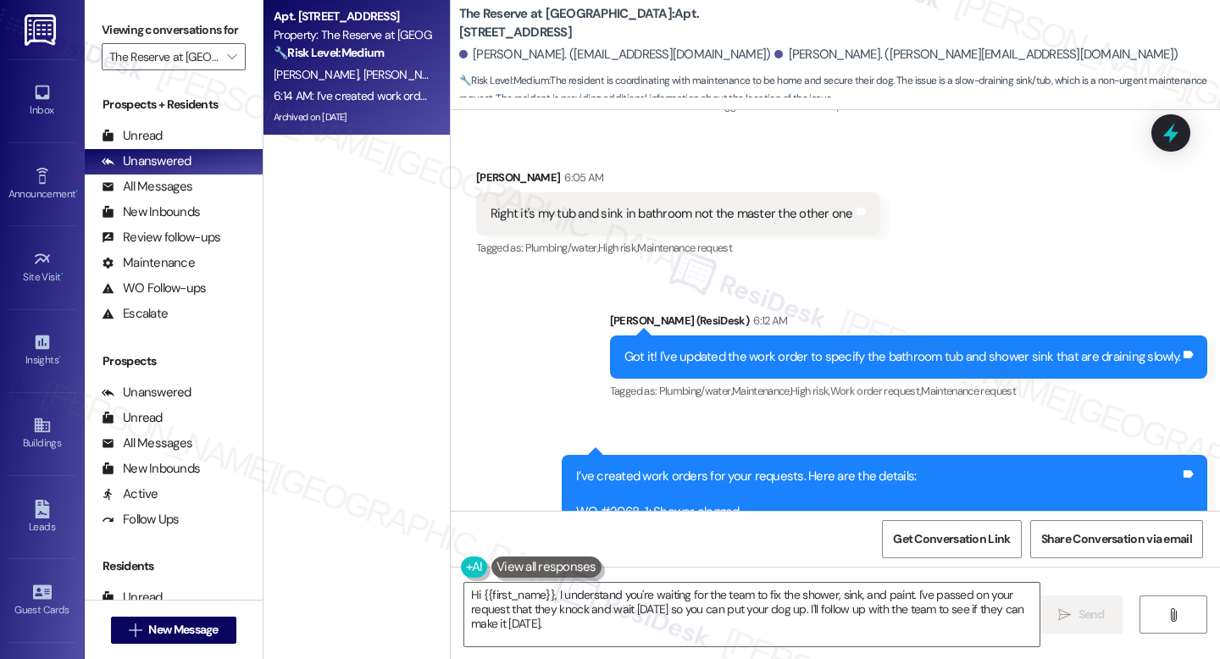
scroll to position [15055, 0]
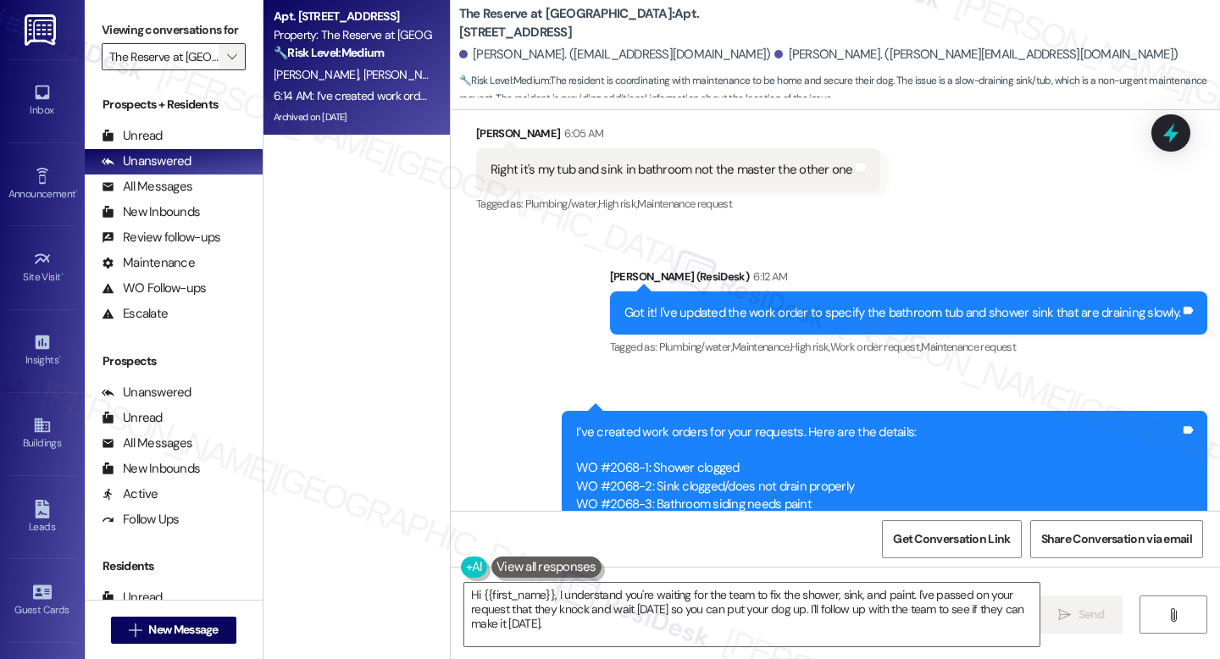
click at [224, 70] on span "" at bounding box center [232, 56] width 16 height 27
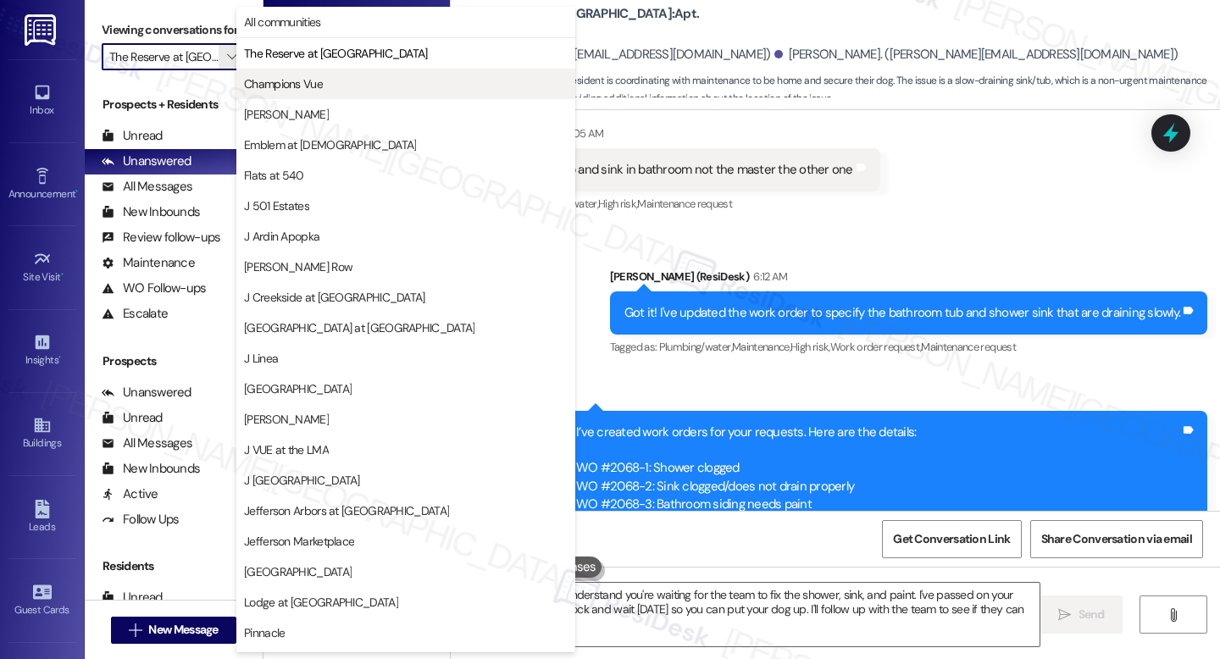
click at [303, 83] on span "Champions Vue" at bounding box center [283, 83] width 79 height 17
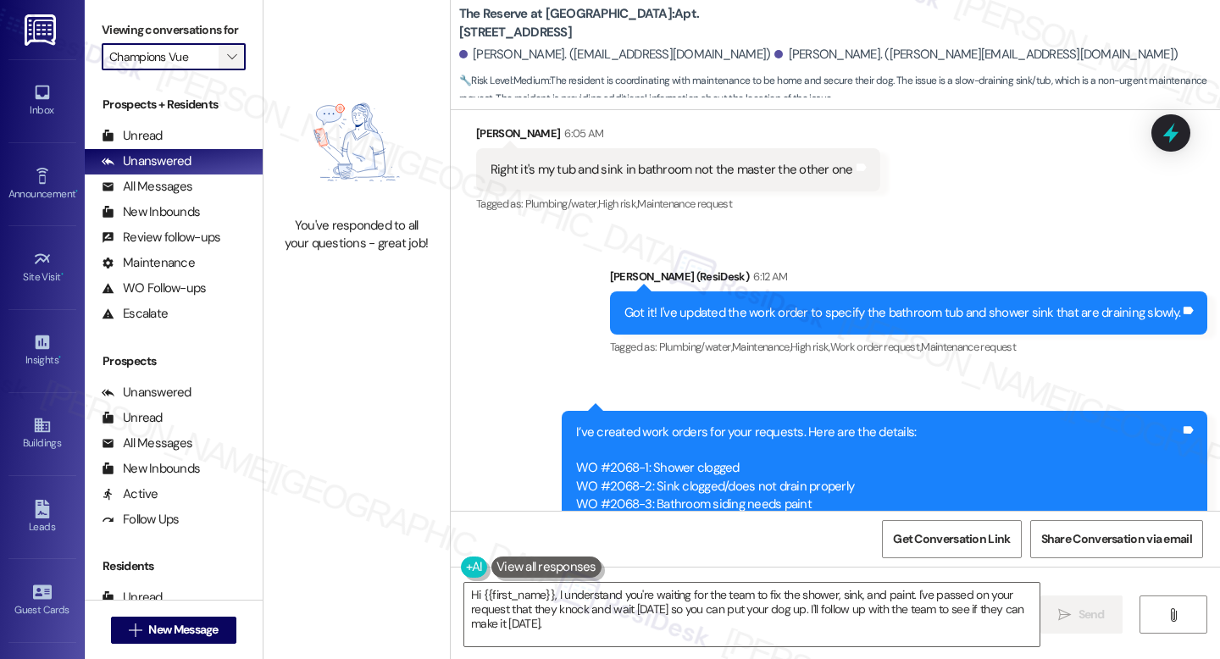
click at [227, 64] on icon "" at bounding box center [231, 57] width 9 height 14
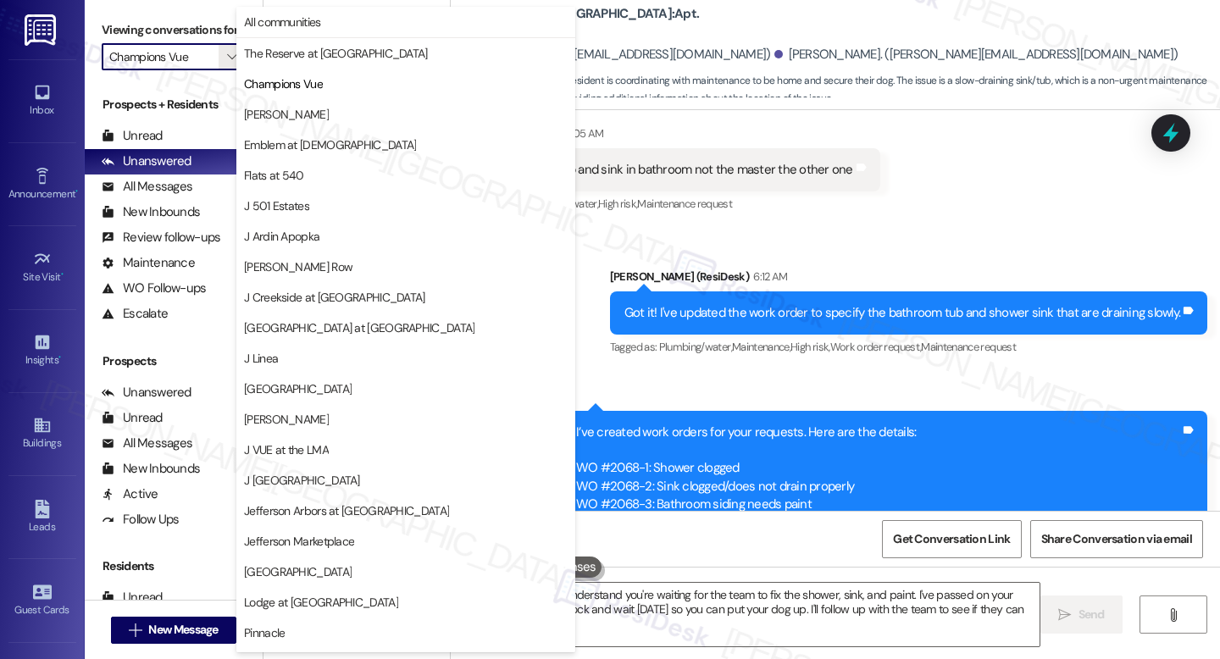
click at [284, 108] on span "[PERSON_NAME]" at bounding box center [406, 114] width 324 height 17
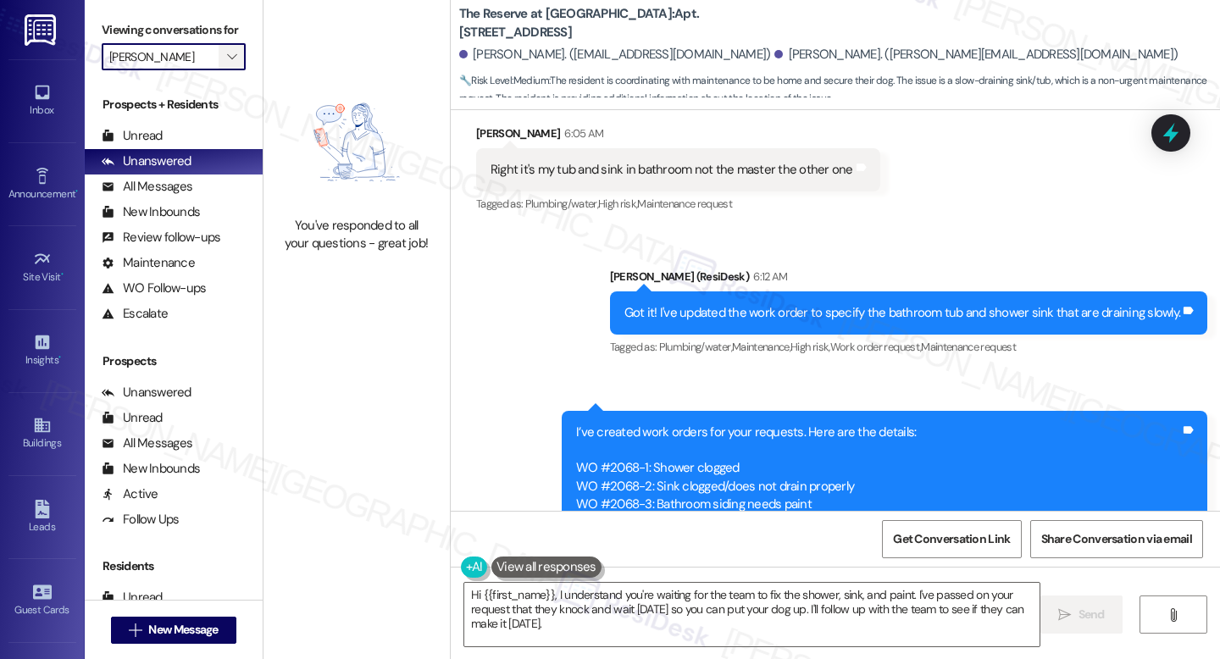
click at [227, 69] on span "" at bounding box center [232, 56] width 16 height 27
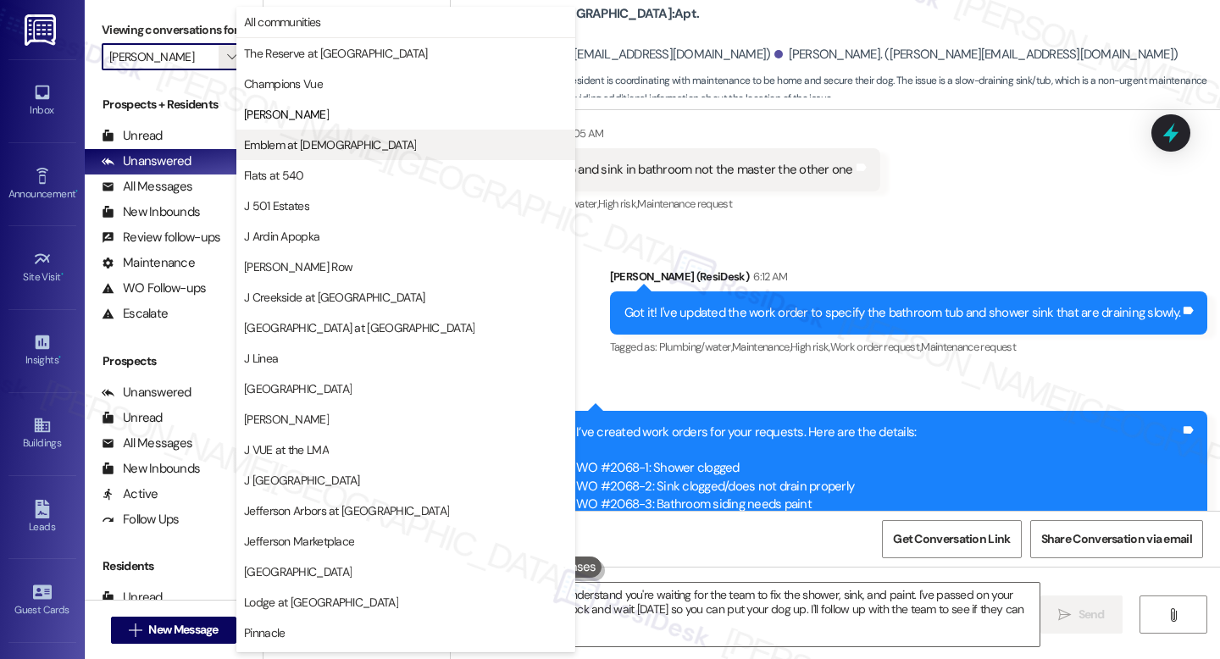
click at [275, 141] on span "Emblem at [DEMOGRAPHIC_DATA]" at bounding box center [330, 144] width 172 height 17
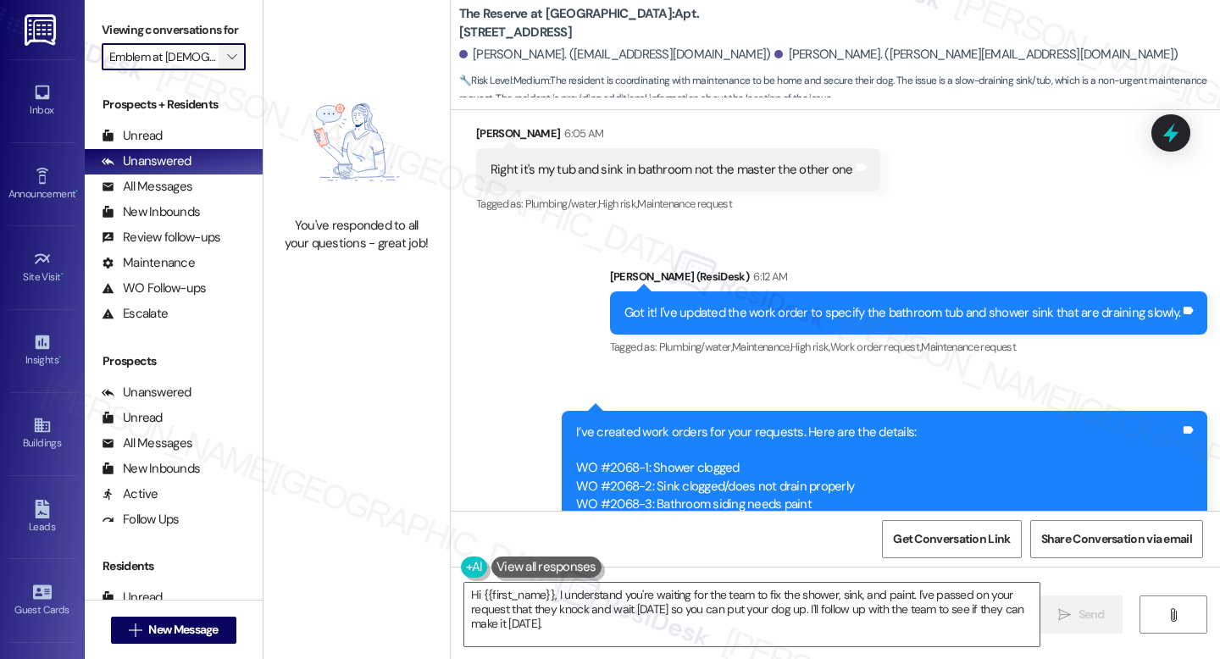
click at [227, 64] on icon "" at bounding box center [231, 57] width 9 height 14
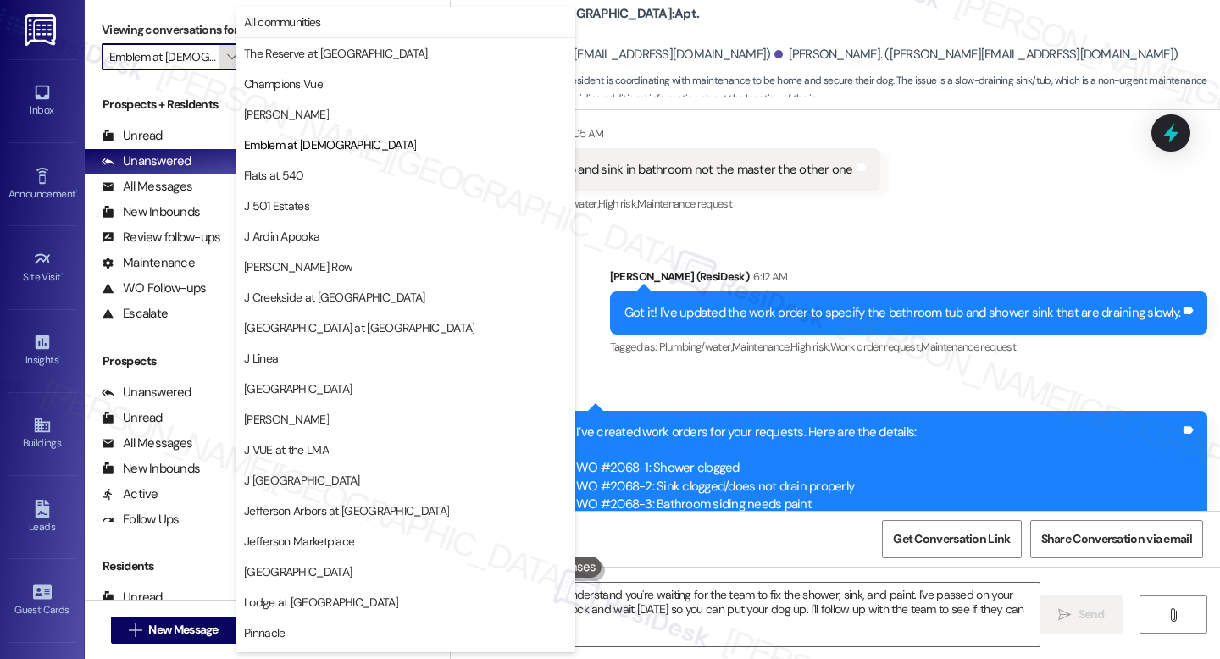
scroll to position [0, 5]
click at [311, 165] on button "Flats at 540" at bounding box center [405, 175] width 339 height 31
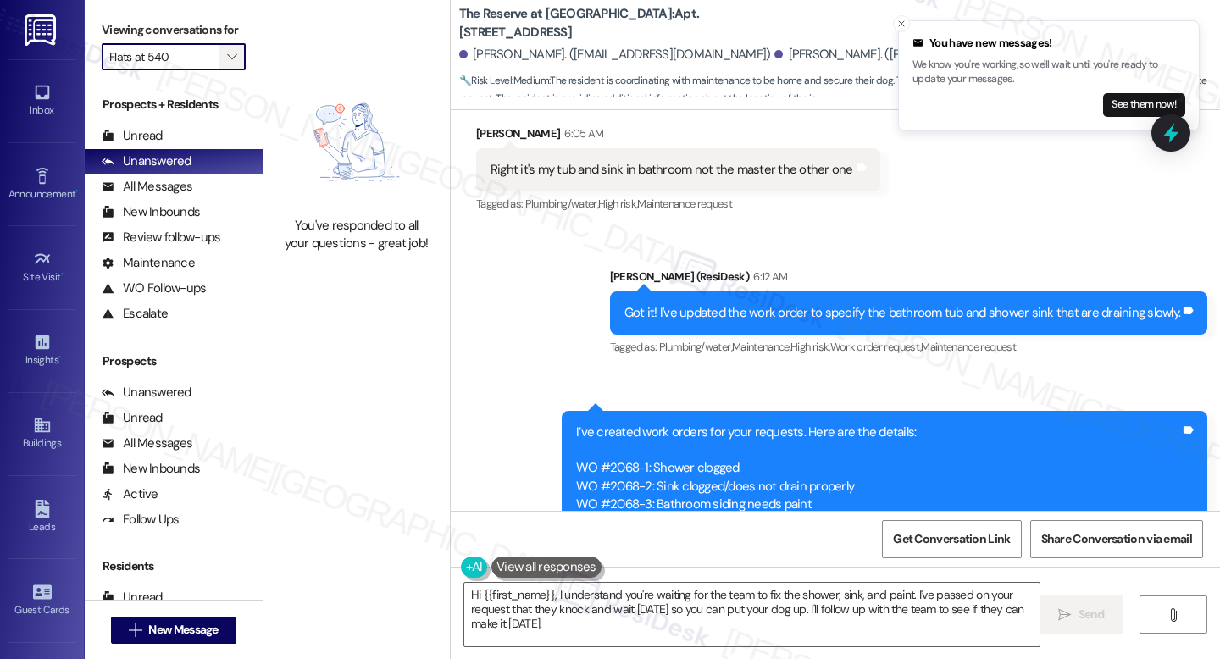
click at [219, 70] on button "" at bounding box center [232, 56] width 27 height 27
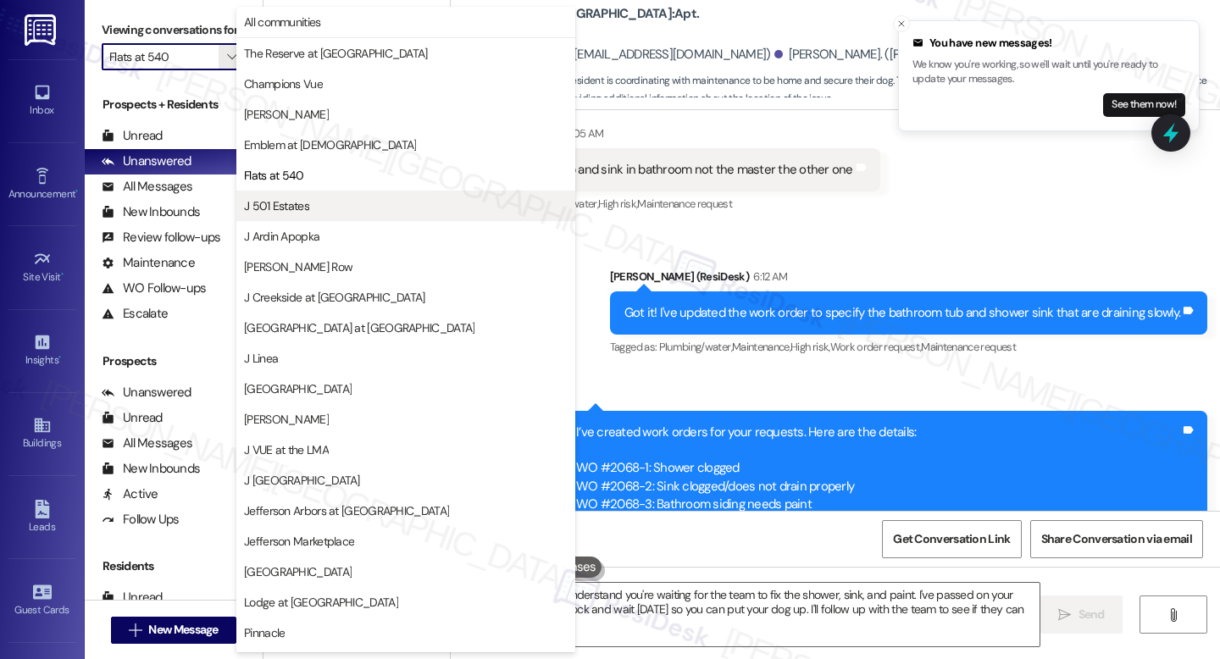
click at [269, 207] on span "J 501 Estates" at bounding box center [276, 205] width 65 height 17
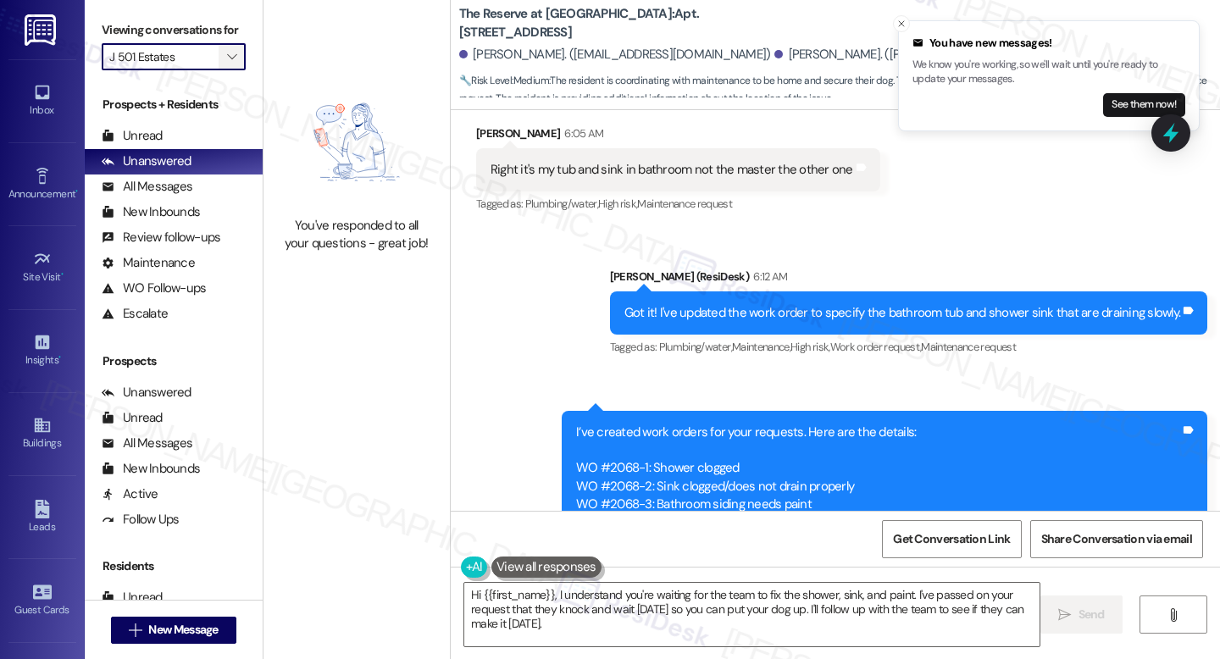
click at [228, 70] on span "" at bounding box center [232, 56] width 16 height 27
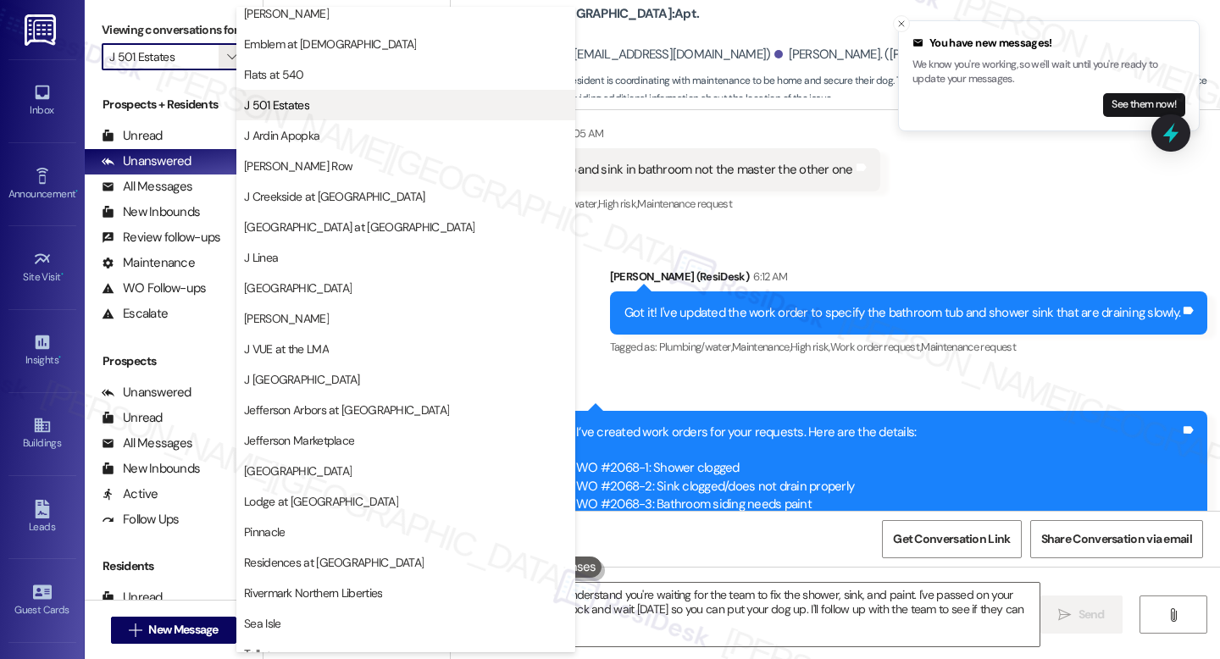
scroll to position [103, 0]
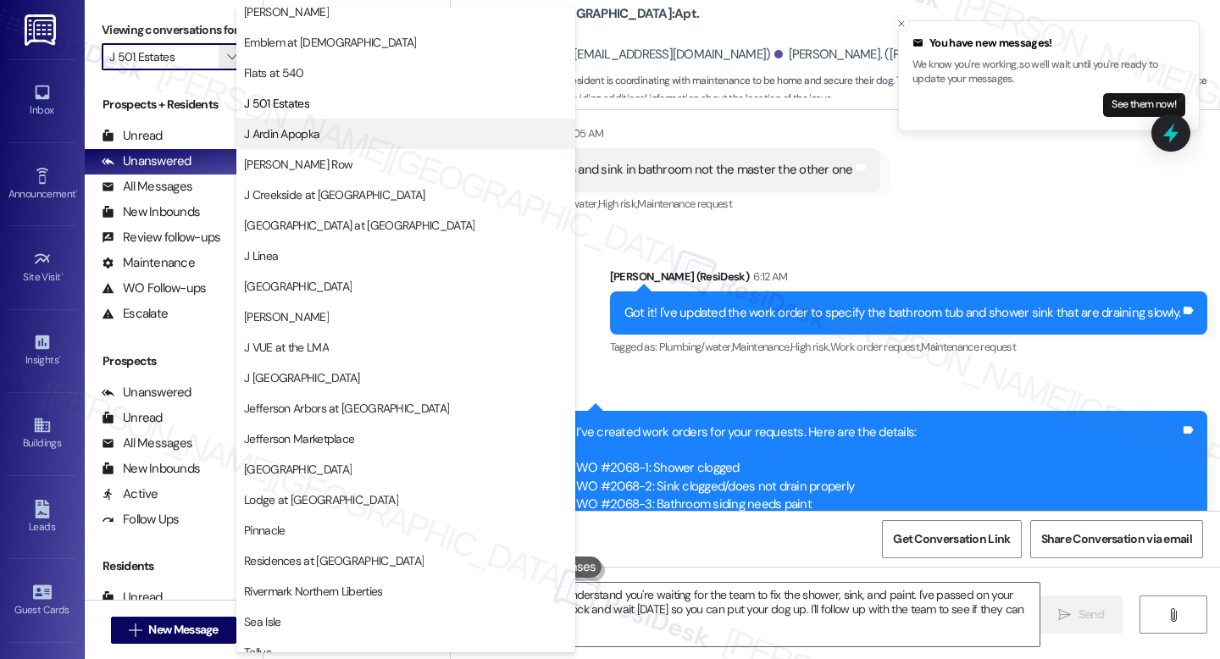
click at [295, 136] on span "J Ardin Apopka" at bounding box center [281, 133] width 75 height 17
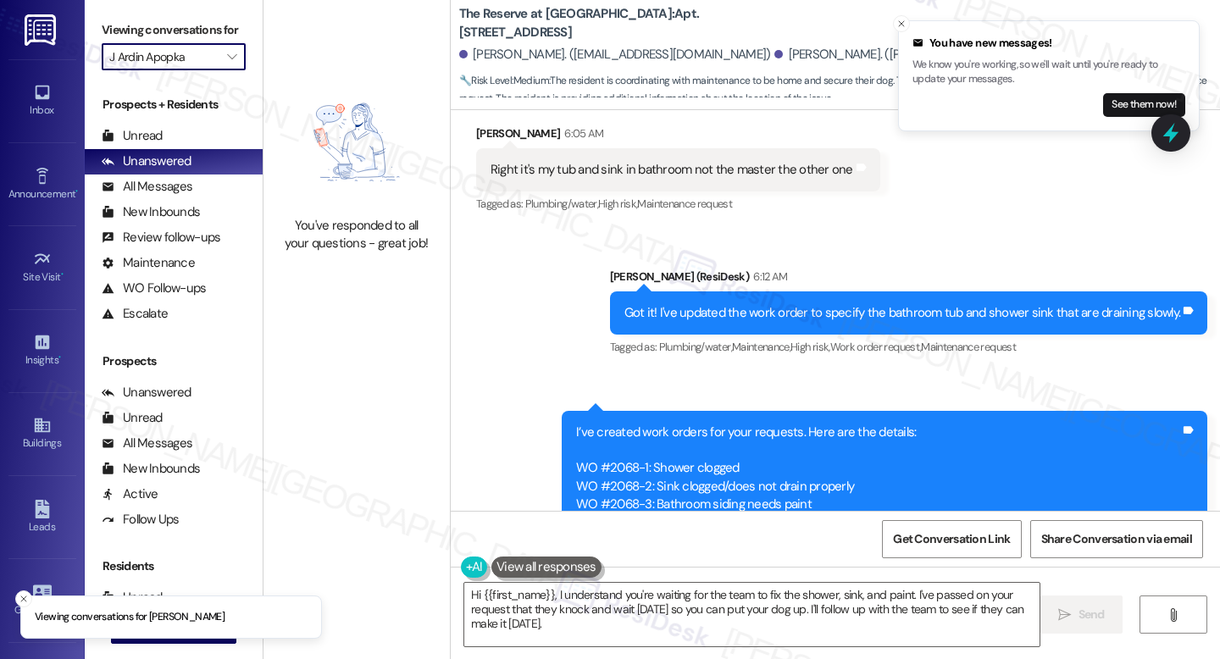
click at [903, 25] on line "Close toast" at bounding box center [901, 23] width 5 height 5
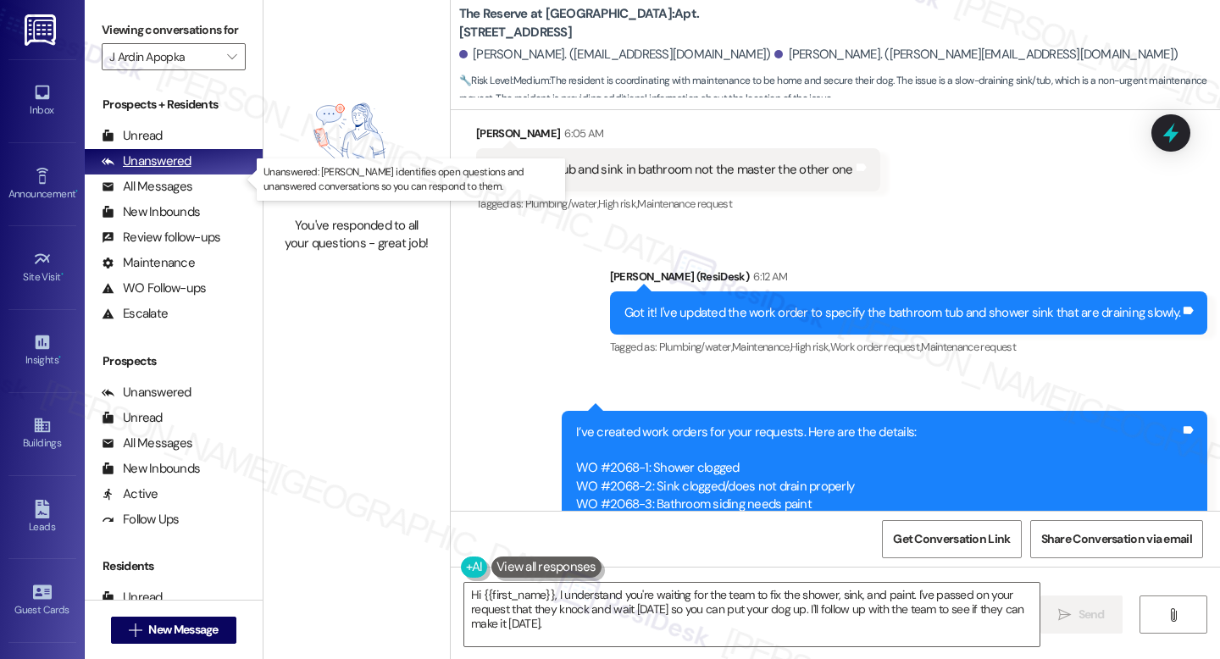
click at [190, 175] on div "Unanswered (0)" at bounding box center [174, 161] width 178 height 25
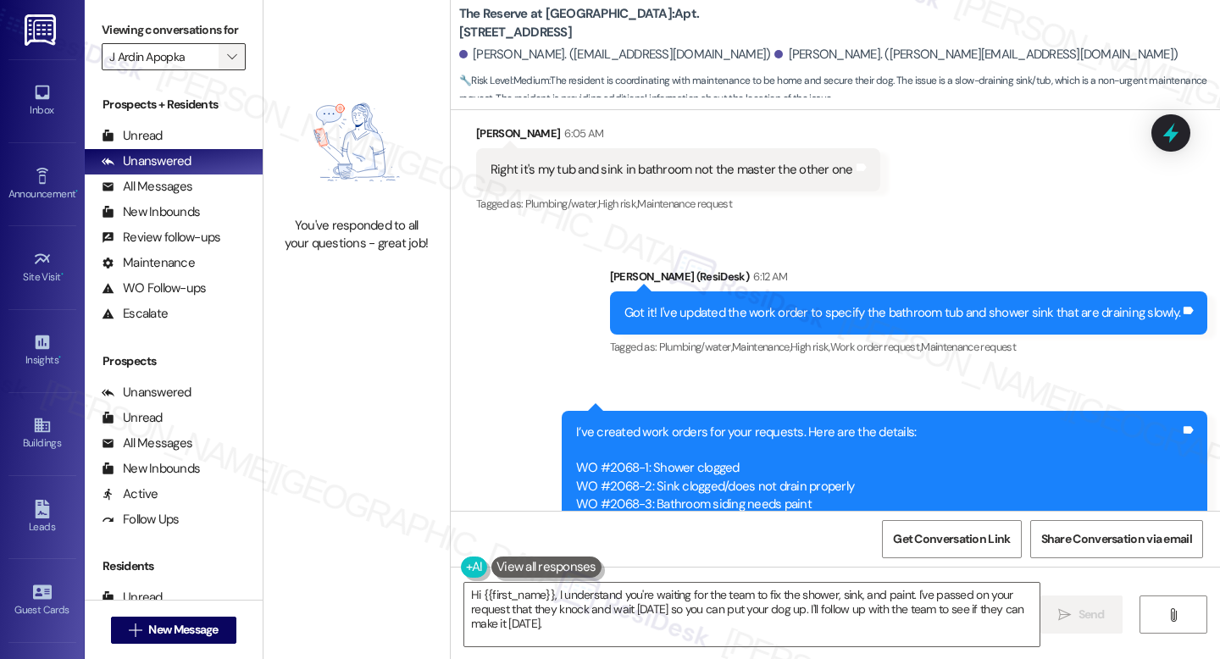
click at [227, 64] on icon "" at bounding box center [231, 57] width 9 height 14
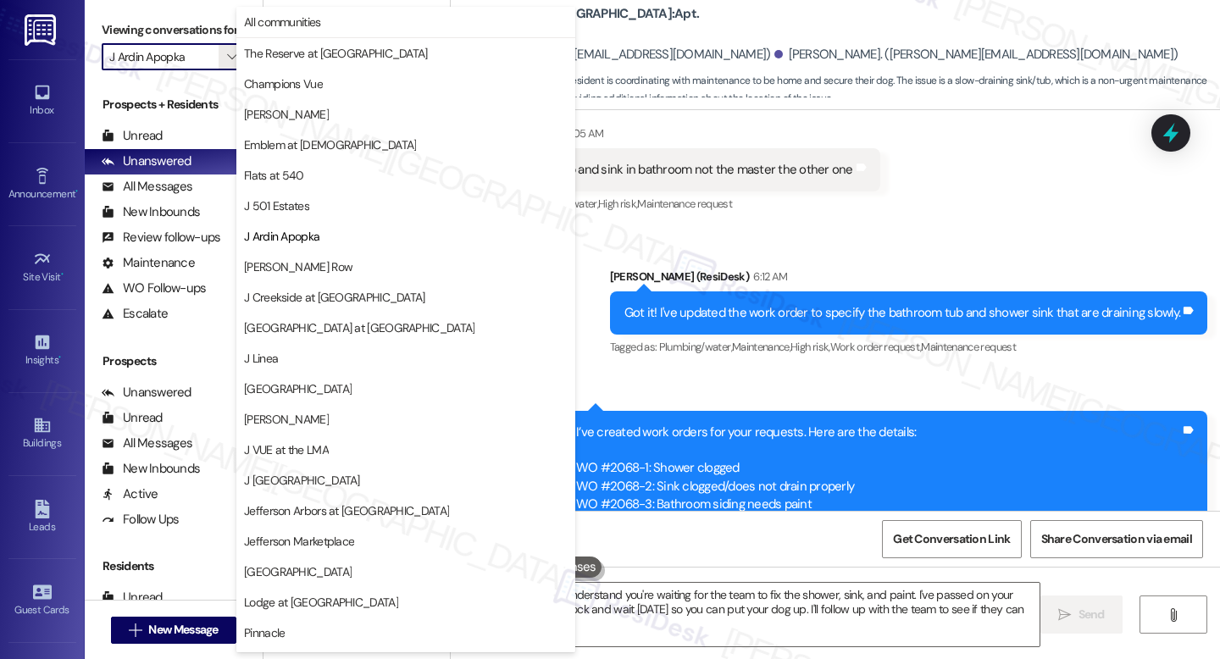
click at [383, 265] on span "[PERSON_NAME] Row" at bounding box center [406, 266] width 324 height 17
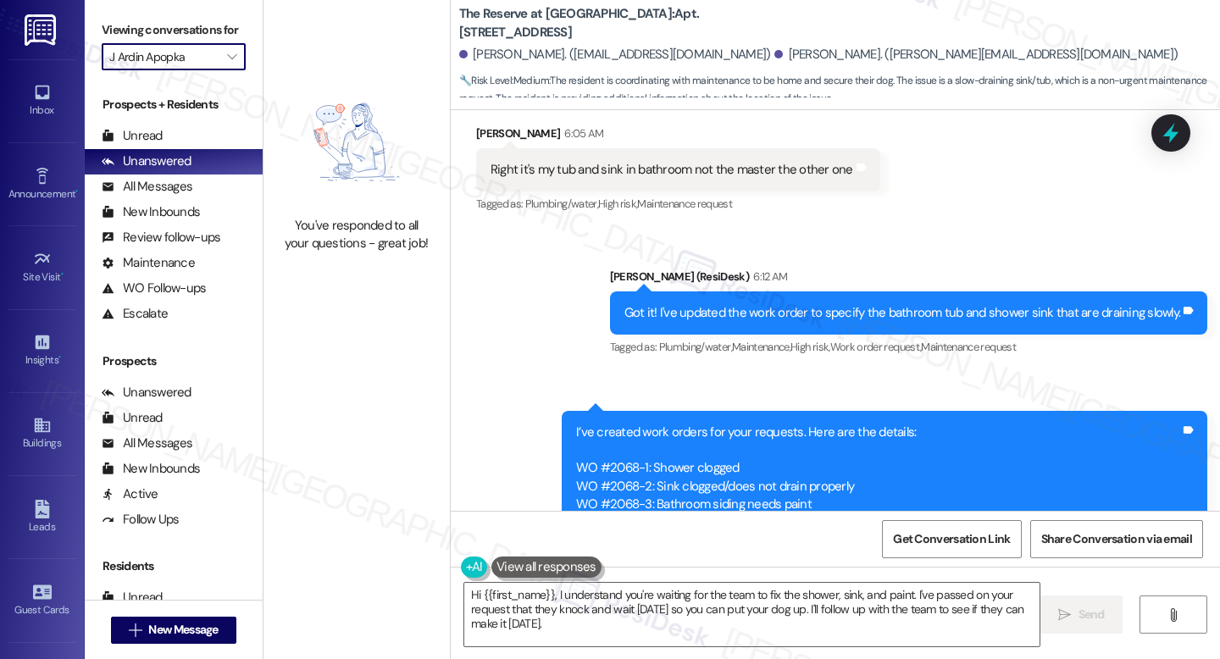
type input "[PERSON_NAME] Row"
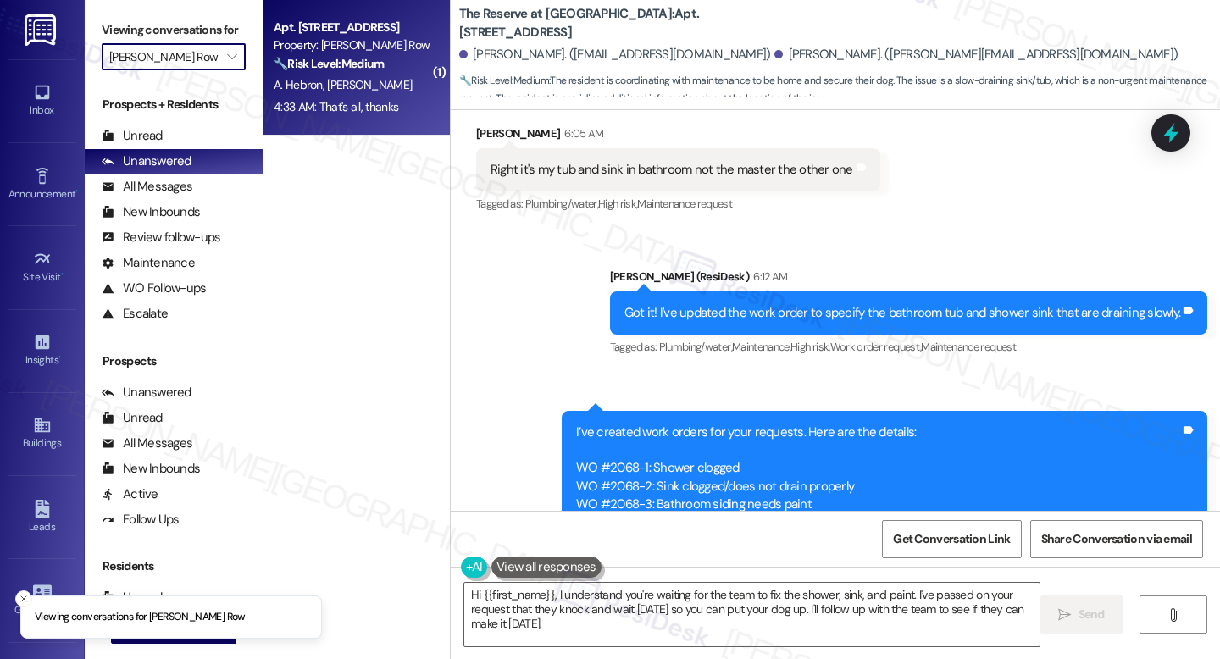
click at [363, 113] on div "4:33 AM: That's all, thanks 4:33 AM: That's all, thanks" at bounding box center [336, 106] width 125 height 15
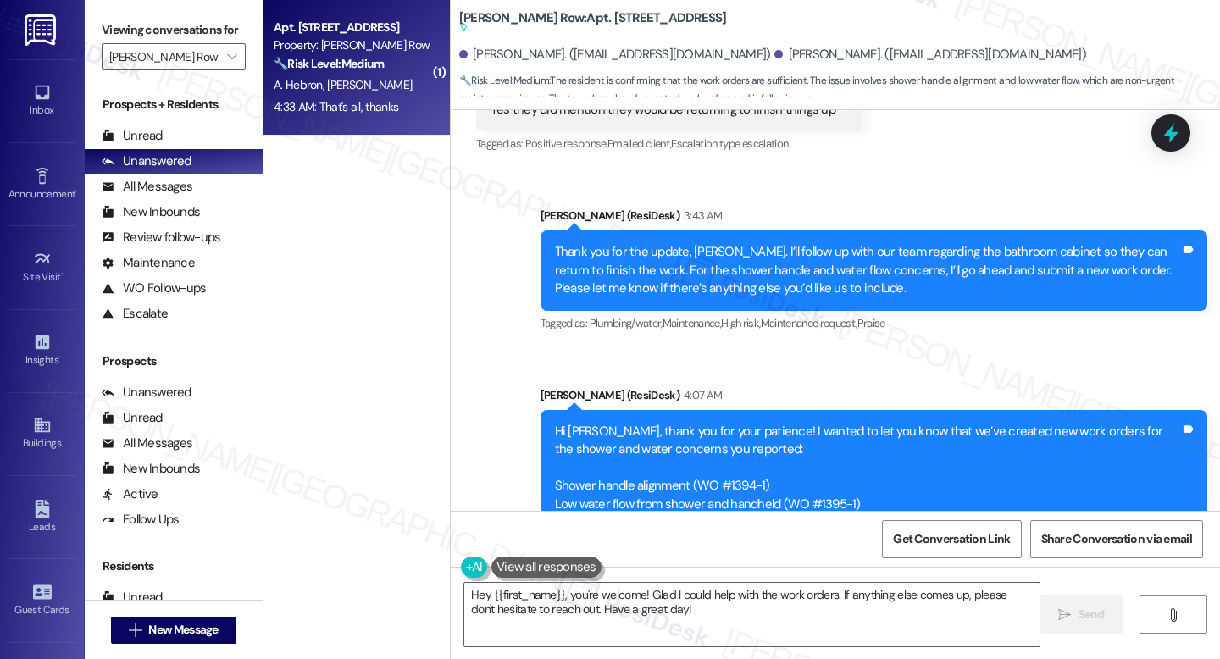
scroll to position [7071, 0]
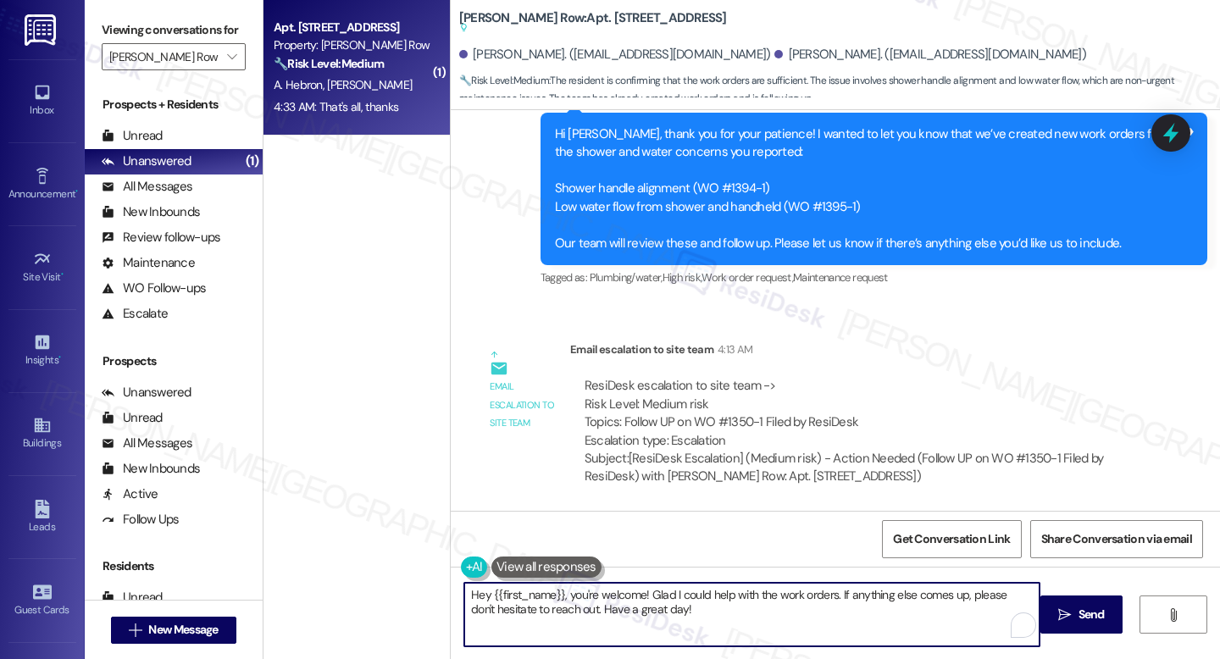
drag, startPoint x: 564, startPoint y: 596, endPoint x: 462, endPoint y: 596, distance: 102.5
click at [464, 596] on textarea "Hey {{first_name}}, you're welcome! Glad I could help with the work orders. If …" at bounding box center [751, 615] width 575 height 64
click at [596, 620] on textarea "You're welcome! Glad I could help with the work orders. If anything else comes …" at bounding box center [751, 615] width 575 height 64
type textarea "You're welcome! Glad I could help with the work orders. If anything else comes …"
click at [1079, 619] on span "Send" at bounding box center [1092, 615] width 26 height 18
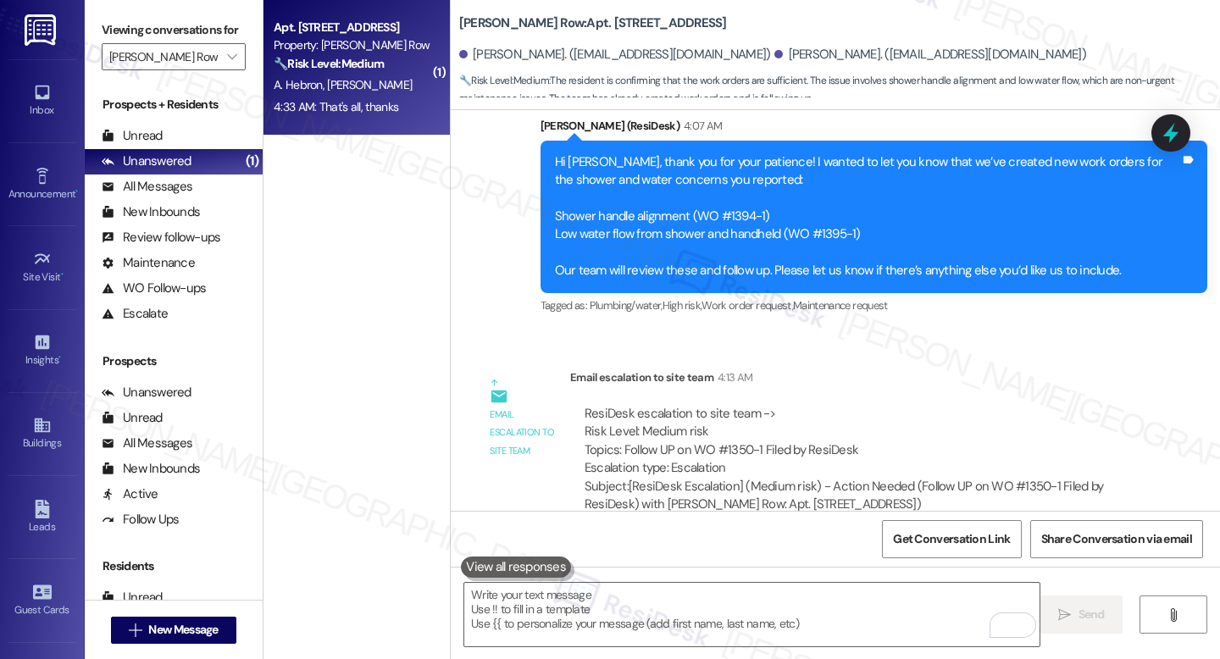
scroll to position [7164, 0]
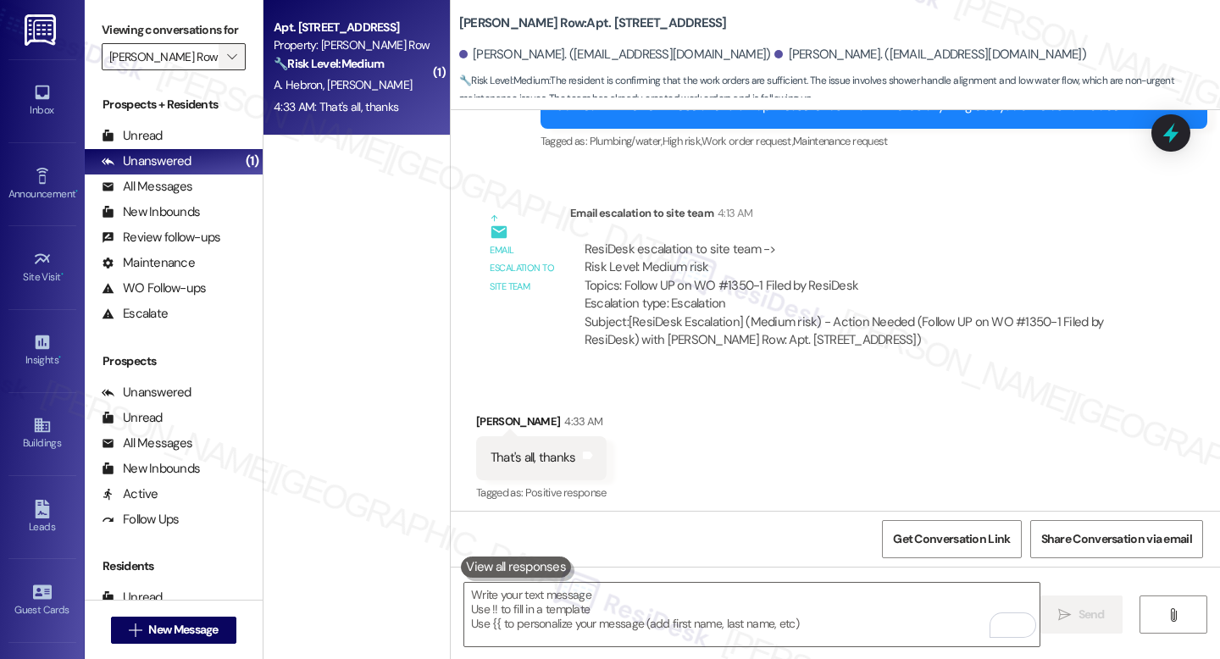
click at [227, 64] on icon "" at bounding box center [231, 57] width 9 height 14
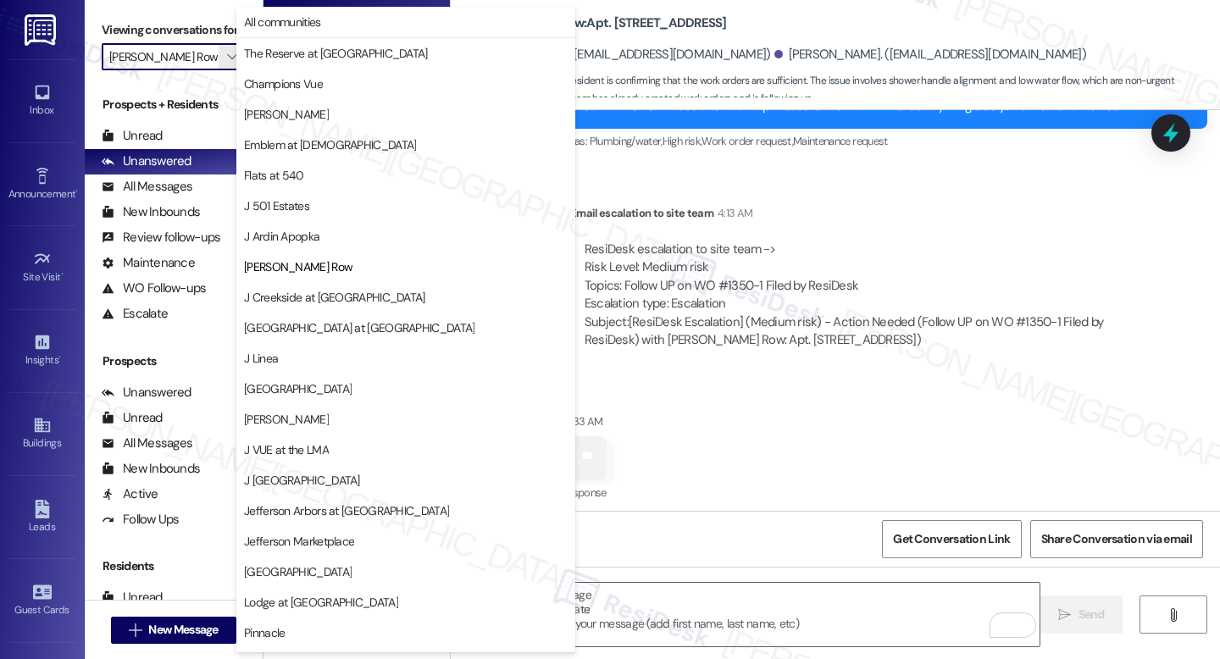
click at [331, 304] on span "J Creekside at [GEOGRAPHIC_DATA]" at bounding box center [334, 297] width 181 height 17
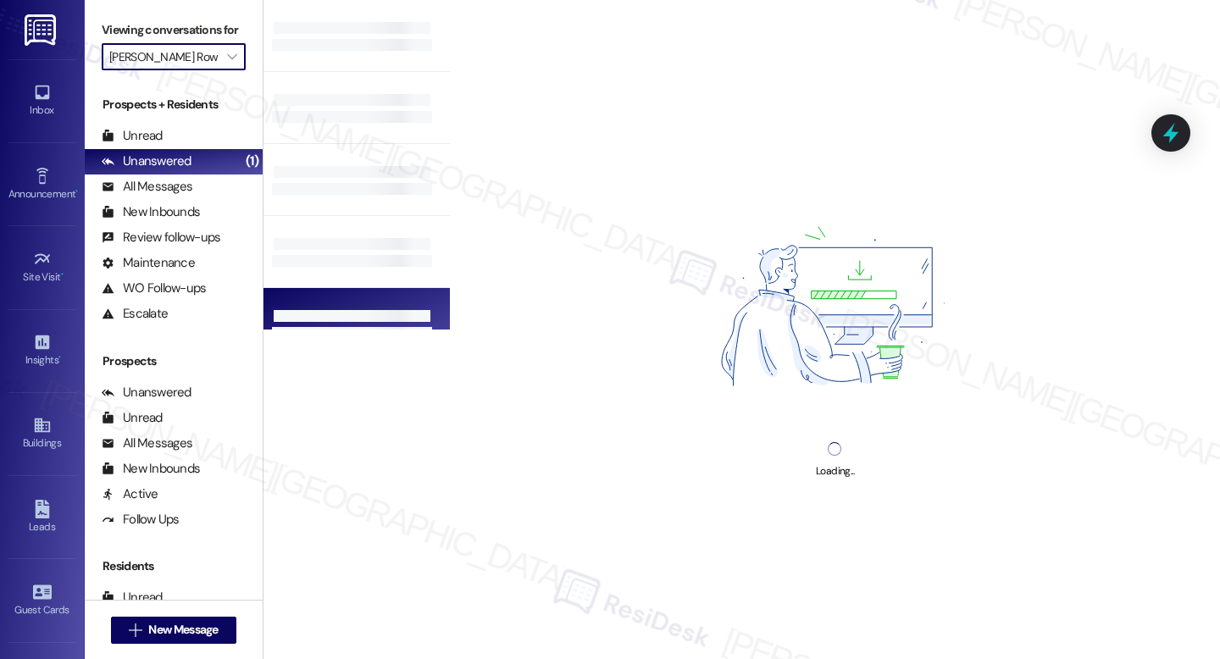
type input "J Creekside at [GEOGRAPHIC_DATA]"
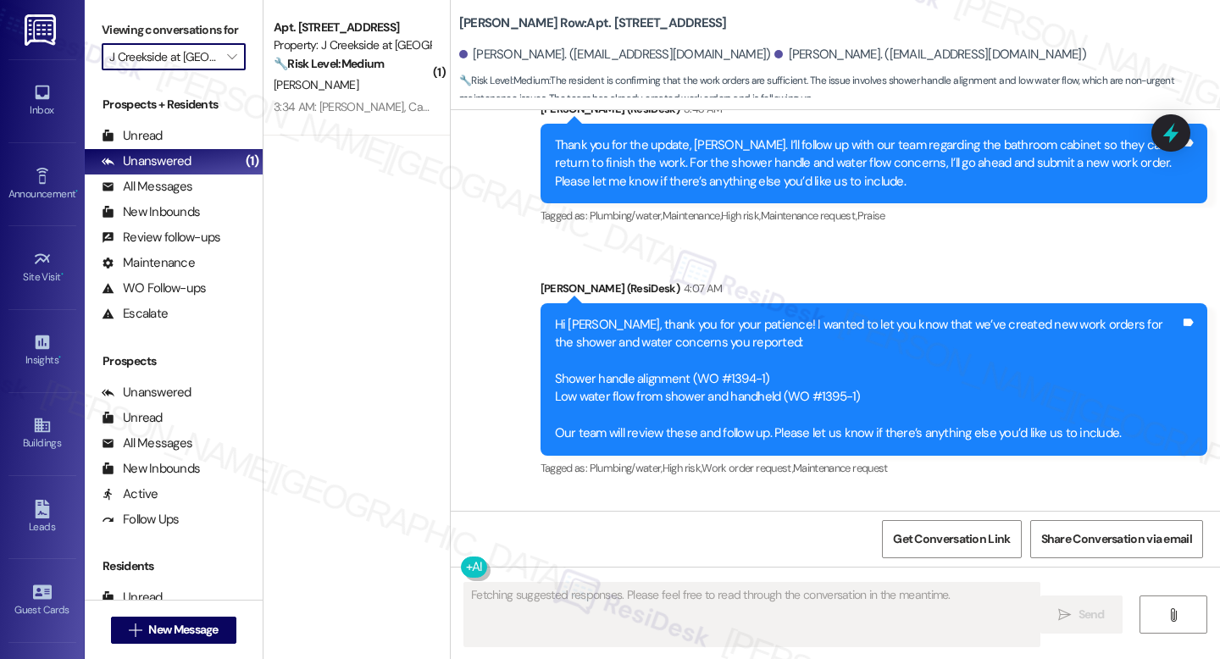
scroll to position [7027, 0]
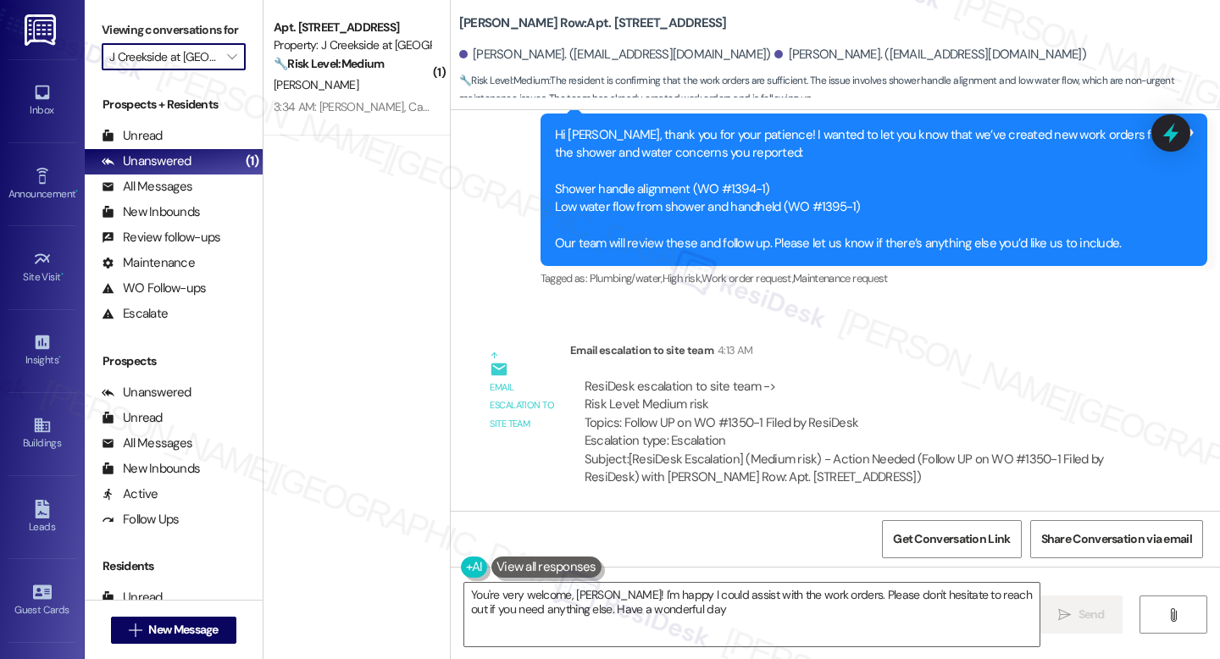
type textarea "You're very welcome, Anthony! I'm happy I could assist with the work orders. Pl…"
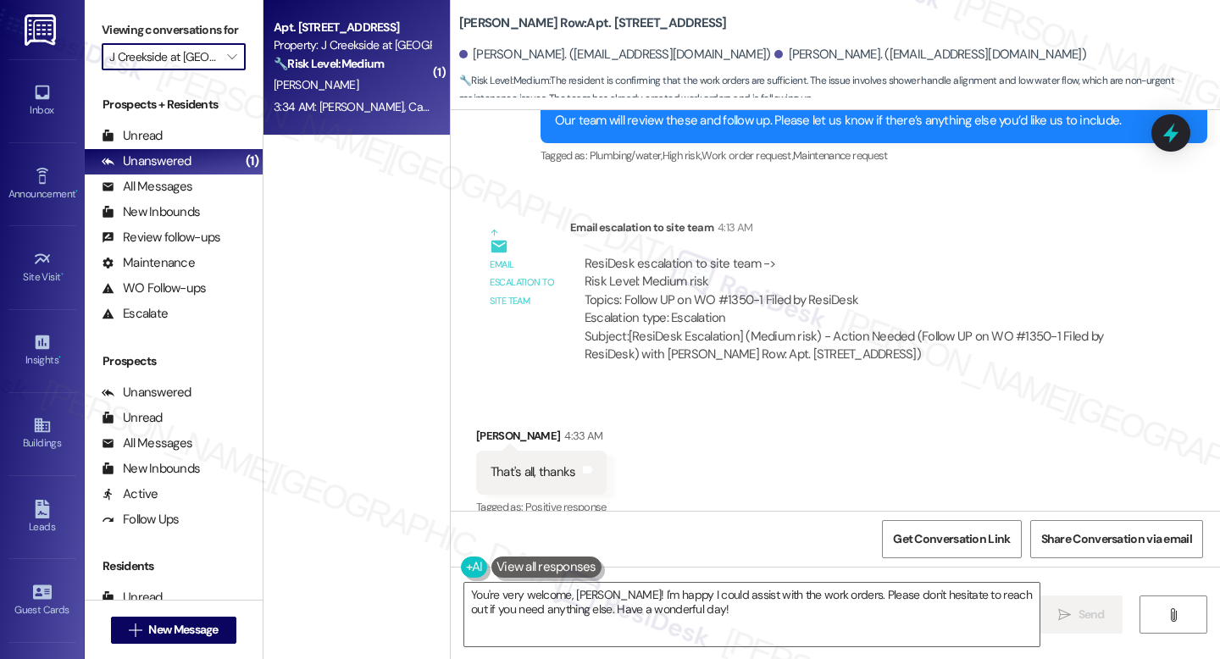
scroll to position [7188, 0]
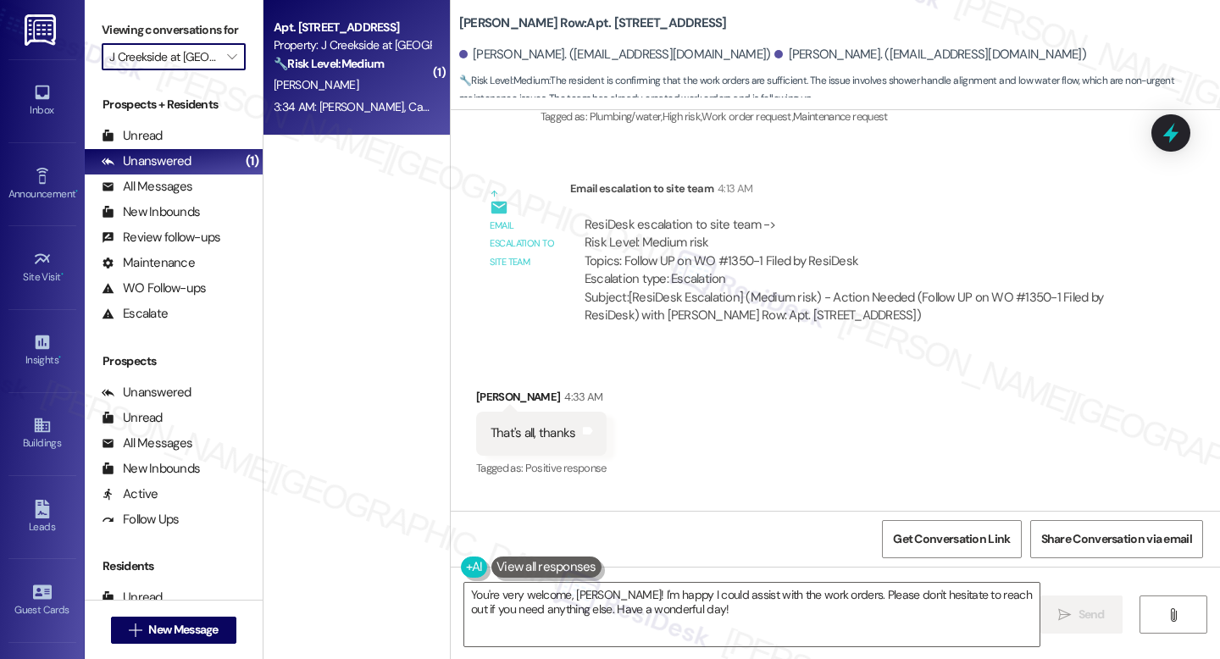
click at [333, 89] on div "[PERSON_NAME]" at bounding box center [352, 85] width 160 height 21
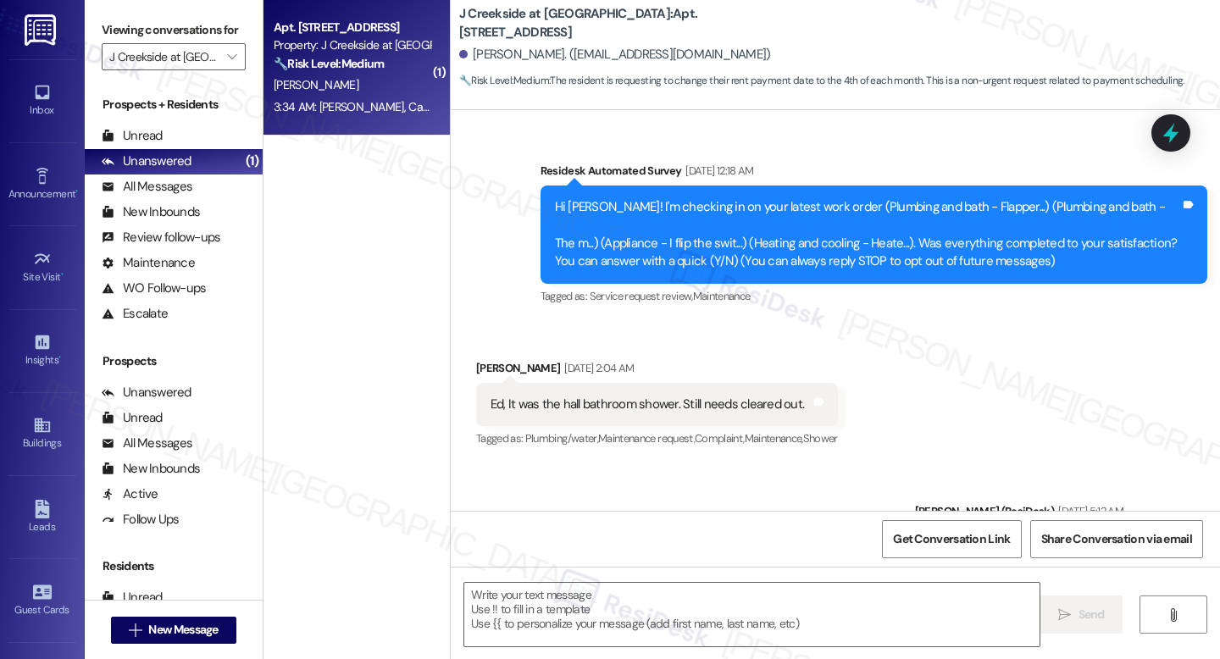
scroll to position [13941, 0]
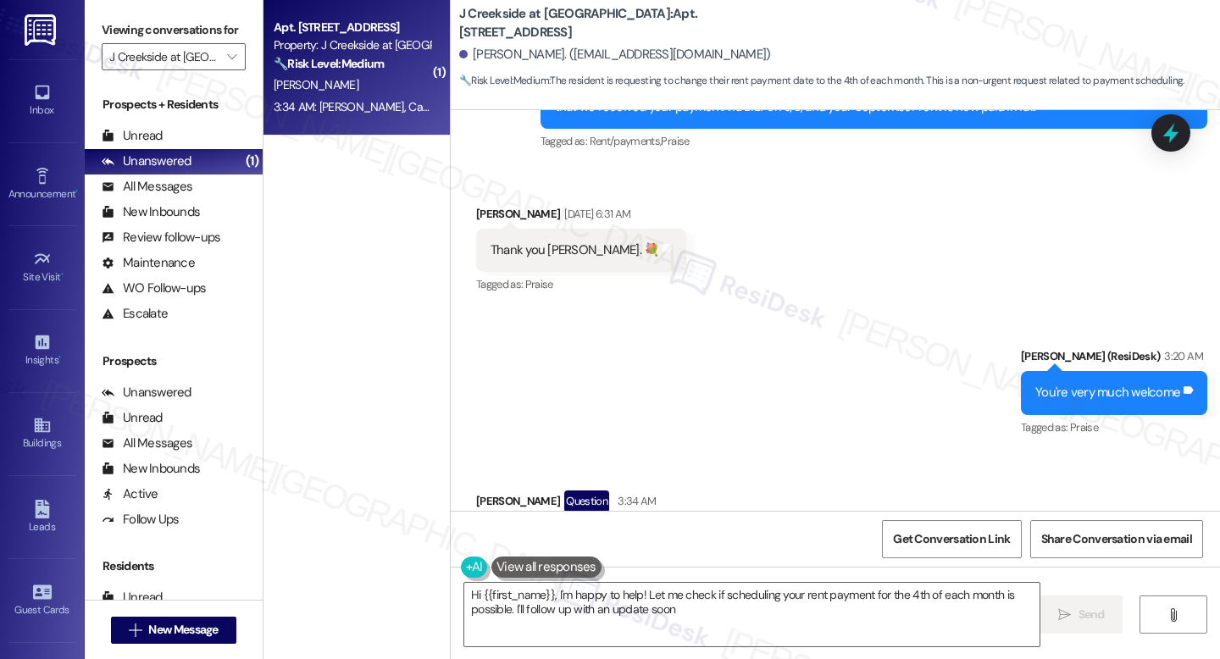
type textarea "Hi {{first_name}}, I'm happy to help! Let me check if scheduling your rent paym…"
click at [707, 609] on textarea "Hi {{first_name}}, I'm happy to help! Let me check if scheduling your rent paym…" at bounding box center [751, 615] width 575 height 64
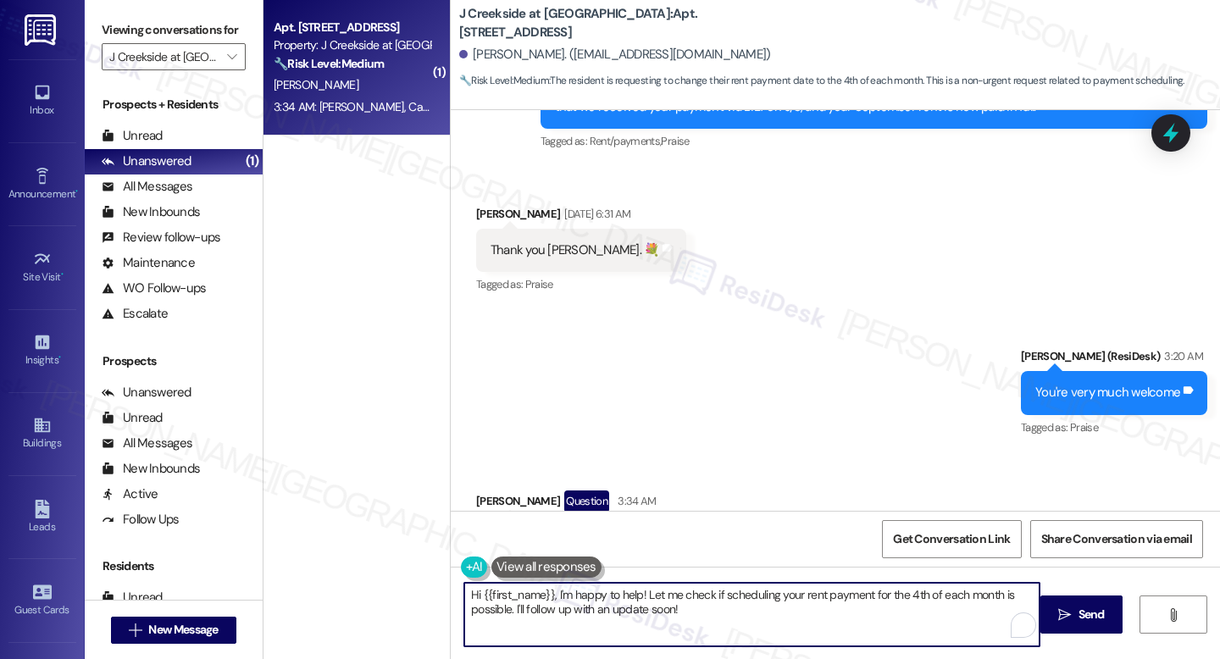
click at [707, 610] on textarea "Hi {{first_name}}, I'm happy to help! Let me check if scheduling your rent paym…" at bounding box center [751, 615] width 575 height 64
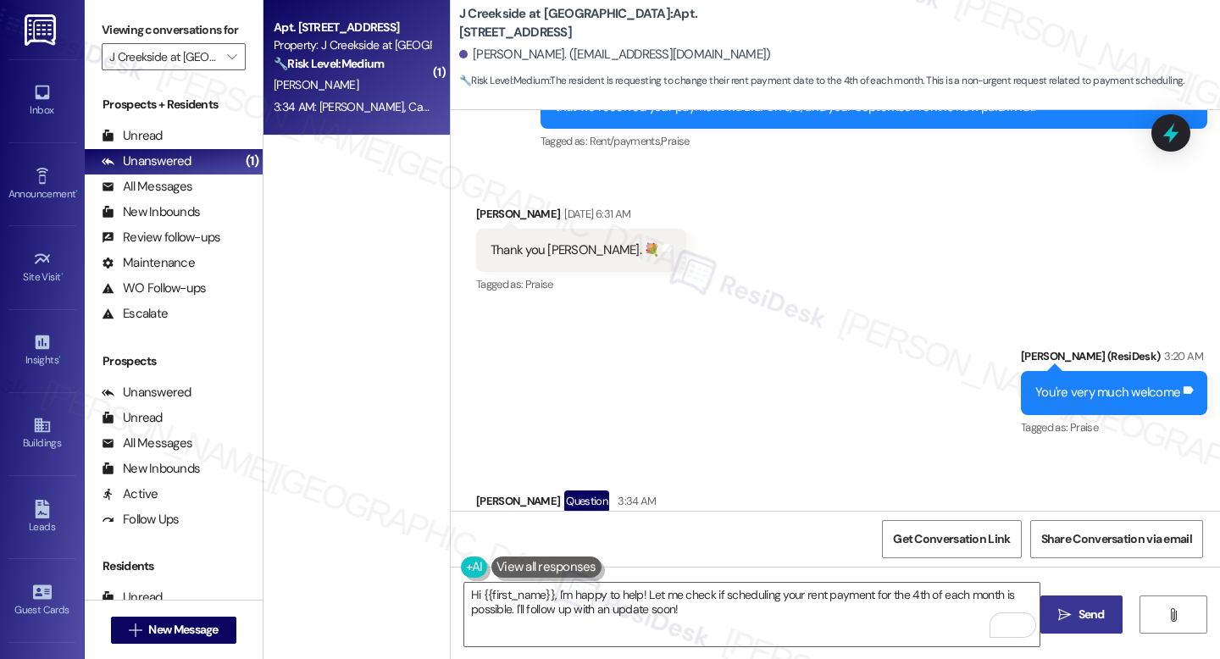
click at [1070, 624] on button " Send" at bounding box center [1081, 615] width 82 height 38
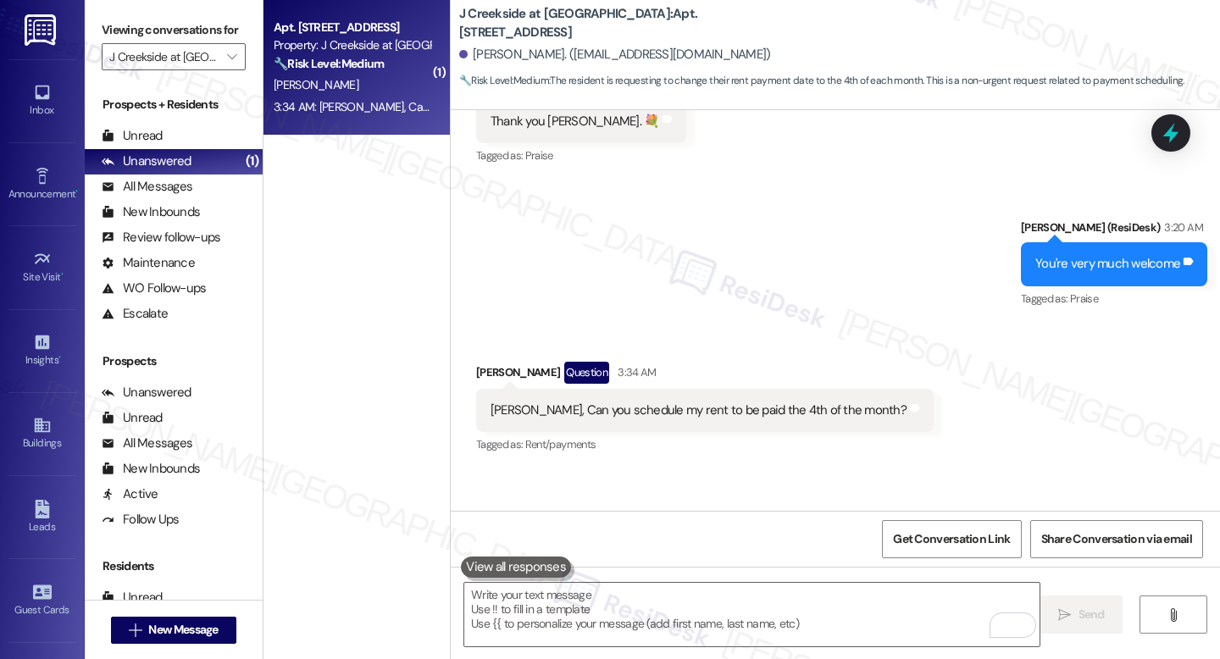
scroll to position [14076, 0]
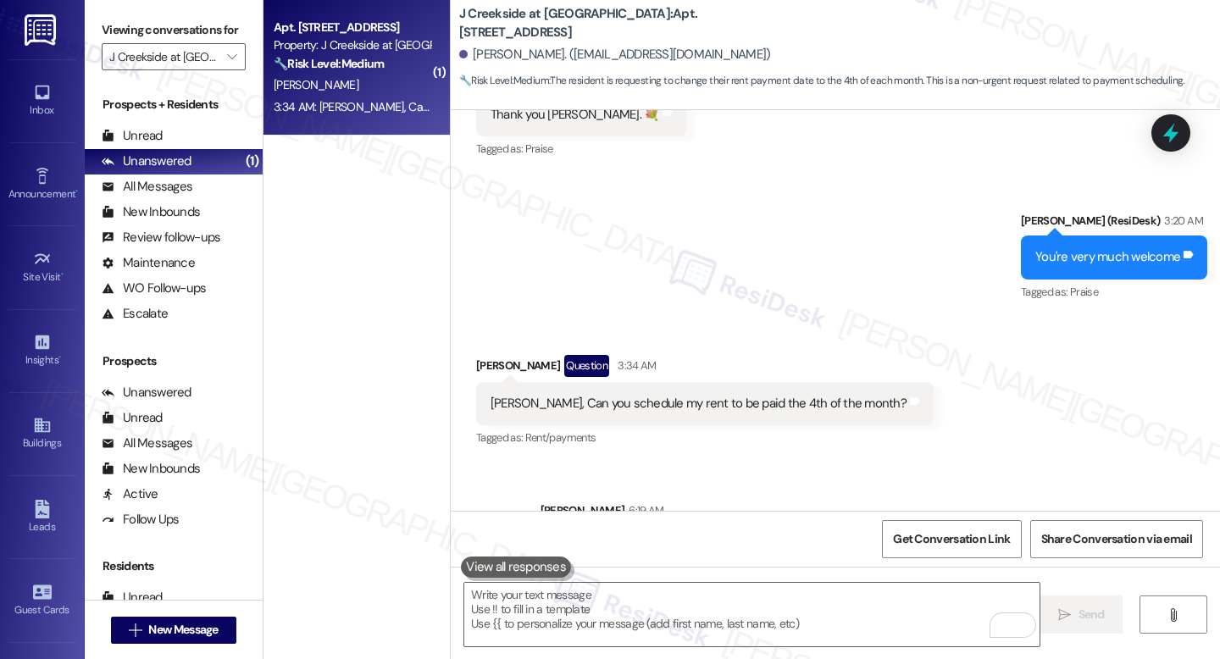
drag, startPoint x: 898, startPoint y: 264, endPoint x: 720, endPoint y: 322, distance: 187.0
click at [720, 322] on div "Received via SMS Marilynn Brubaker Question 3:34 AM Jay, Can you schedule my re…" at bounding box center [835, 390] width 769 height 147
click at [721, 395] on div "[PERSON_NAME], Can you schedule my rent to be paid the 4th of the month?" at bounding box center [699, 404] width 416 height 18
click at [725, 395] on div "[PERSON_NAME], Can you schedule my rent to be paid the 4th of the month?" at bounding box center [699, 404] width 416 height 18
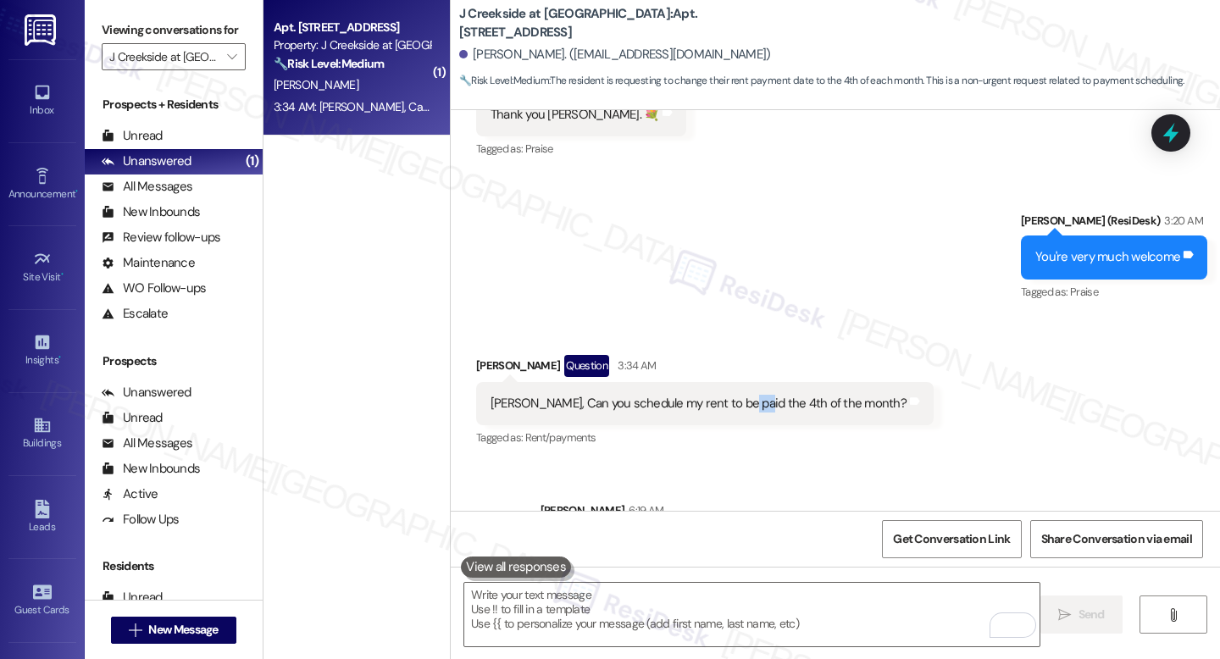
click at [725, 395] on div "[PERSON_NAME], Can you schedule my rent to be paid the 4th of the month?" at bounding box center [699, 404] width 416 height 18
click at [793, 342] on div "Received via SMS Marilynn Brubaker Question 3:34 AM Jay, Can you schedule my re…" at bounding box center [704, 402] width 483 height 121
click at [1162, 130] on icon at bounding box center [1171, 133] width 29 height 29
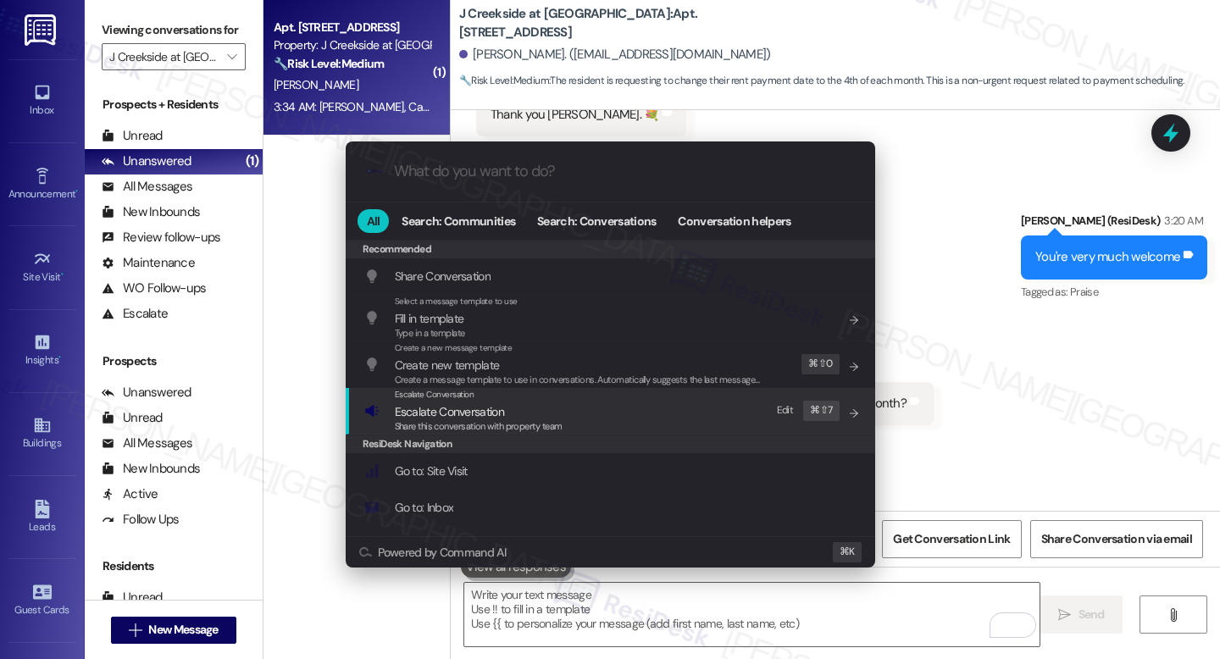
click at [474, 421] on span "Share this conversation with property team" at bounding box center [479, 426] width 168 height 12
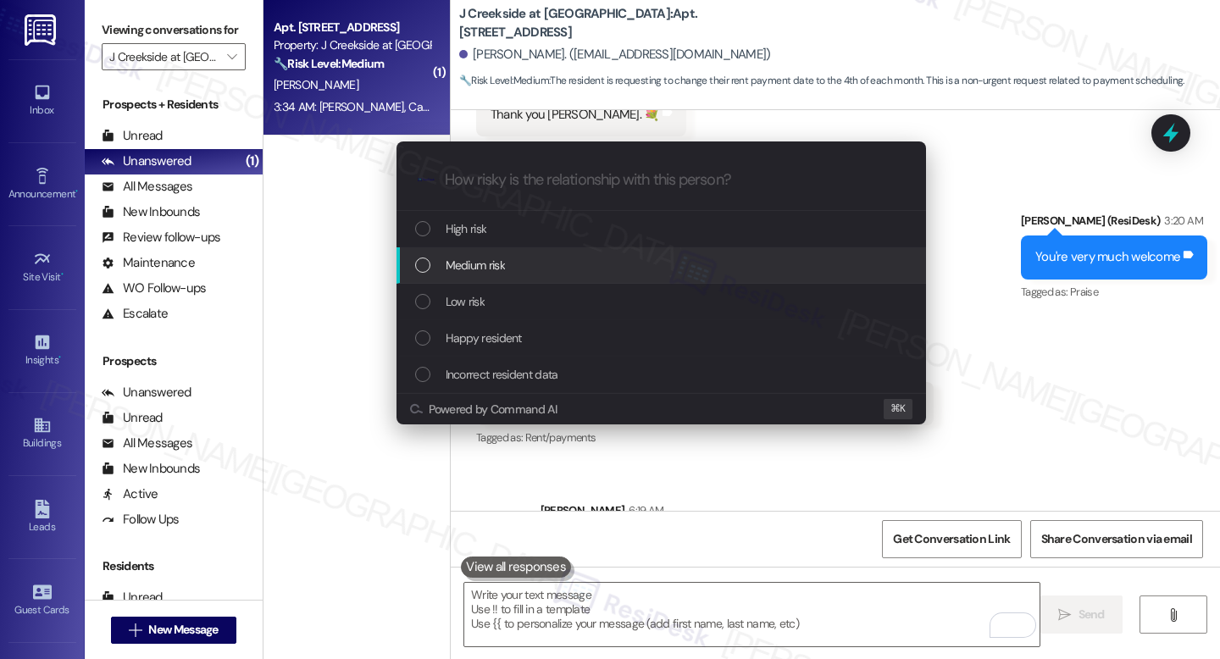
click at [493, 258] on span "Medium risk" at bounding box center [475, 265] width 59 height 19
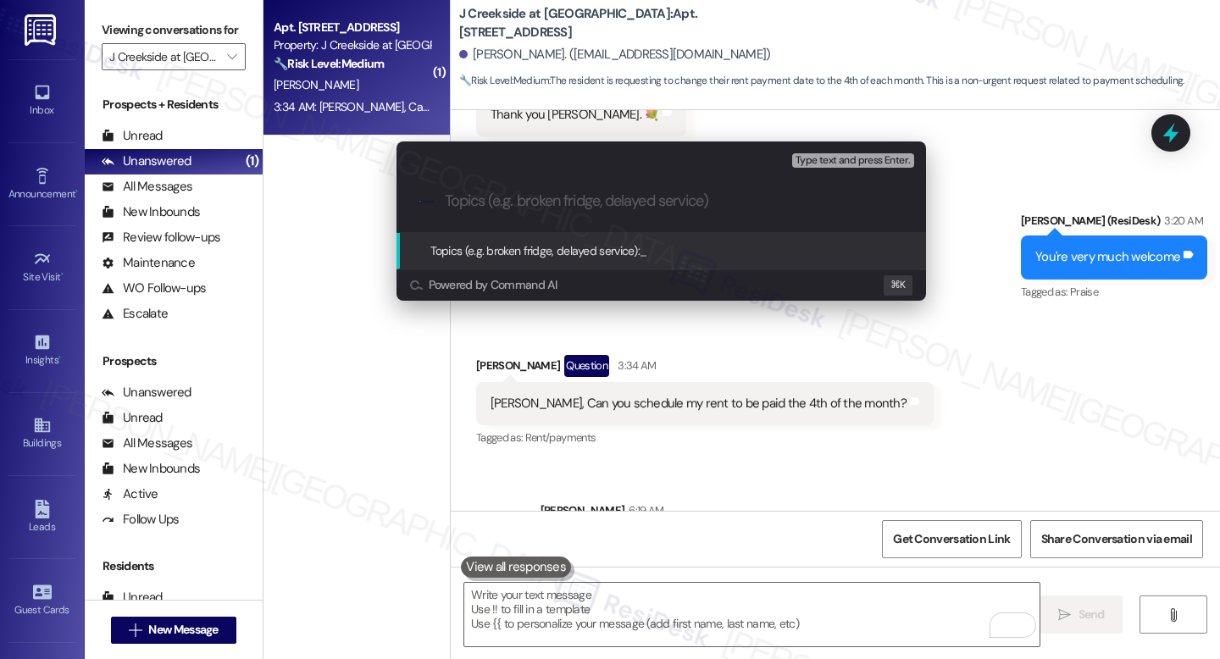
click at [507, 187] on div ".cls-1{fill:#0a055f;}.cls-2{fill:#0cc4c4;} resideskLogoBlueOrange" at bounding box center [662, 201] width 530 height 60
click at [532, 211] on div ".cls-1{fill:#0a055f;}.cls-2{fill:#0cc4c4;} resideskLogoBlueOrange" at bounding box center [662, 201] width 530 height 60
click at [608, 216] on div ".cls-1{fill:#0a055f;}.cls-2{fill:#0cc4c4;} resideskLogoBlueOrange" at bounding box center [662, 201] width 530 height 60
click at [601, 210] on input "Topics (e.g. broken fridge, delayed service)" at bounding box center [675, 201] width 460 height 18
paste input "Resident Request: Schedule Rent Payment for 4th of Month"
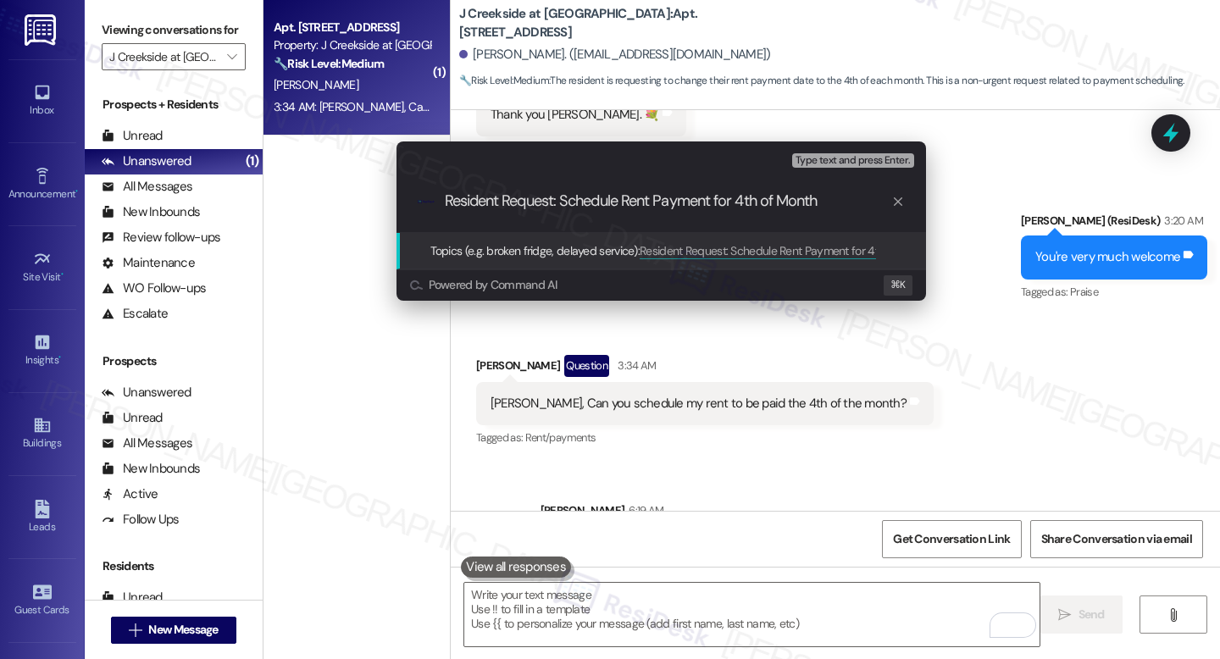
type input "Resident Request: Schedule Rent Payment for 4th of Month"
click at [771, 251] on span "Resident Request: Schedule Rent Payment for 4th of Month" at bounding box center [786, 250] width 292 height 15
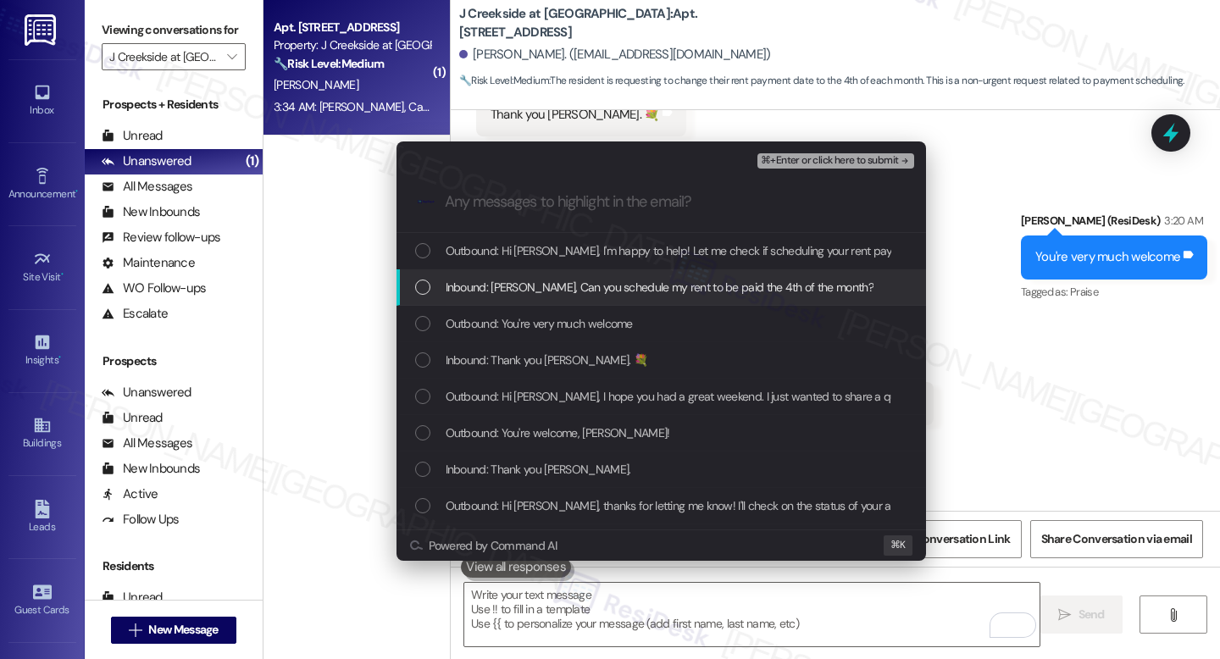
click at [585, 291] on span "Inbound: Jay, Can you schedule my rent to be paid the 4th of the month?" at bounding box center [660, 287] width 428 height 19
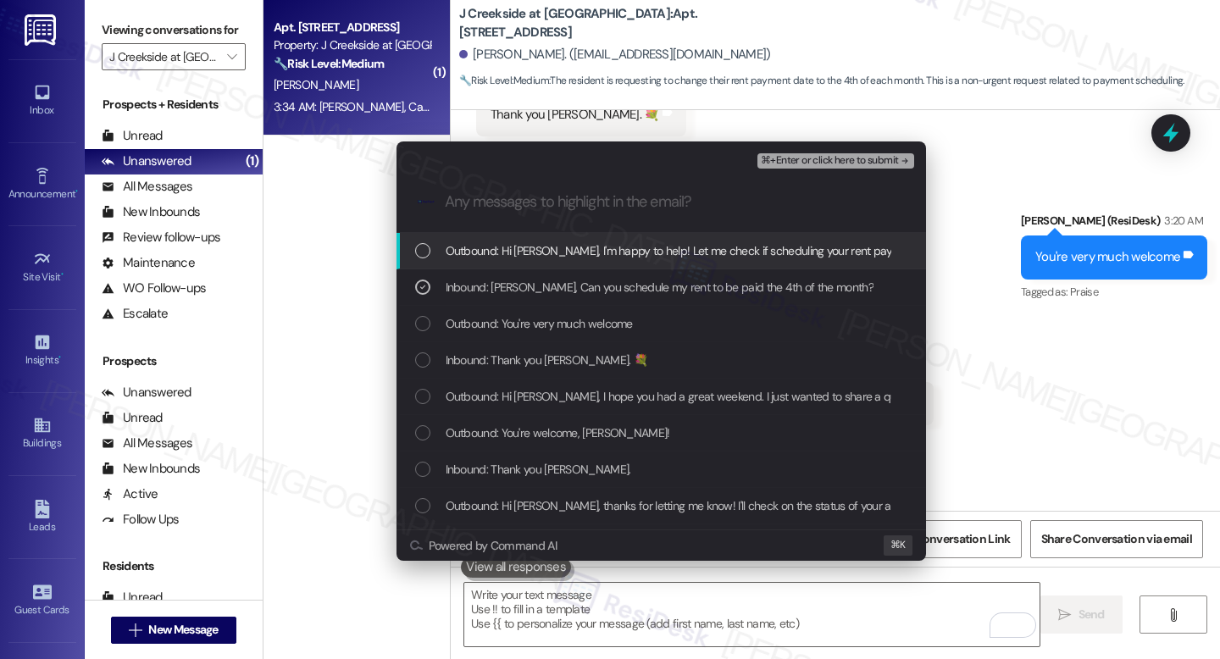
click at [799, 159] on span "⌘+Enter or click here to submit" at bounding box center [829, 161] width 137 height 12
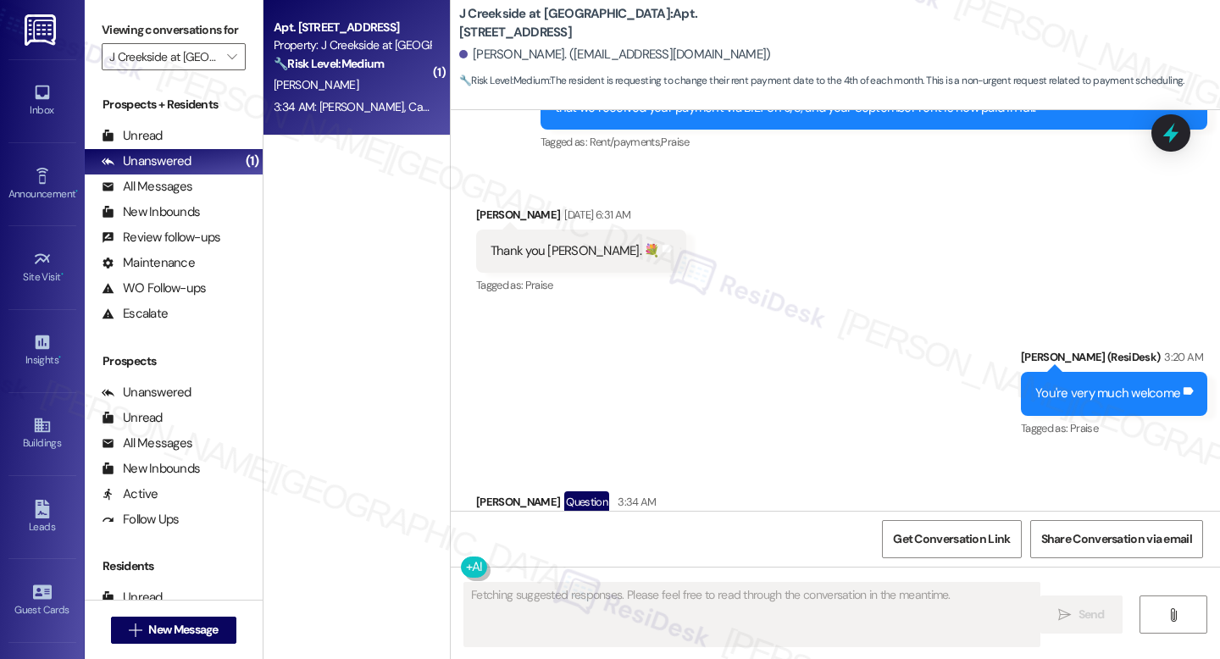
scroll to position [14102, 0]
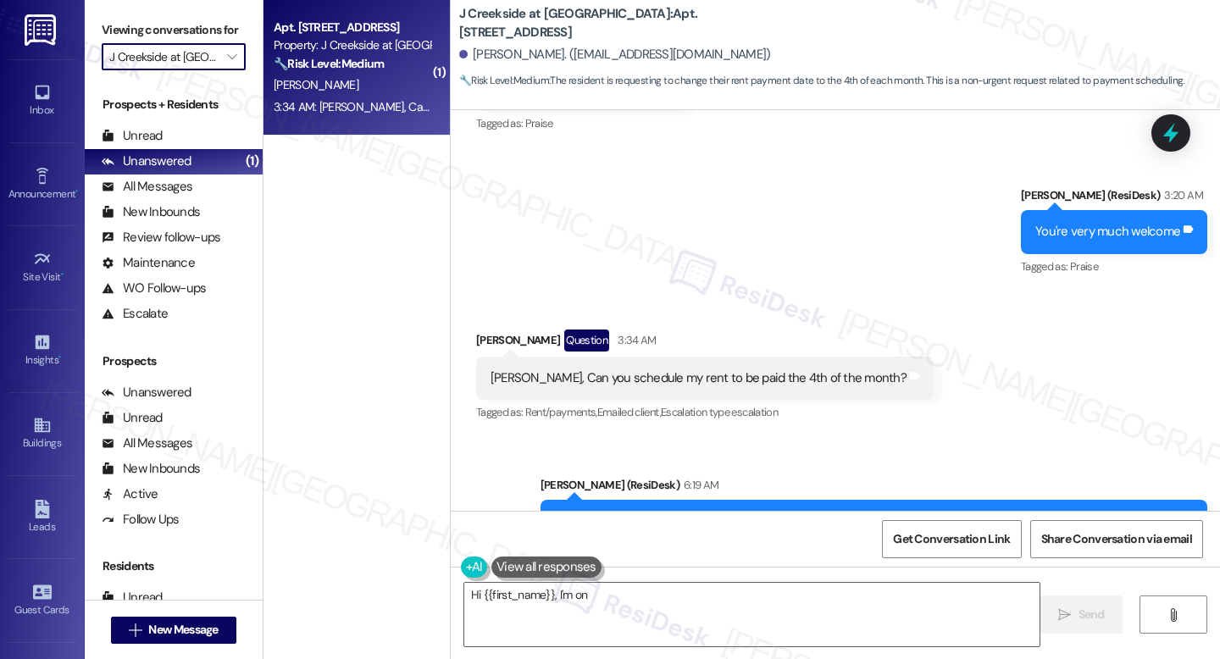
click at [206, 70] on input "J Creekside at [GEOGRAPHIC_DATA]" at bounding box center [163, 56] width 109 height 27
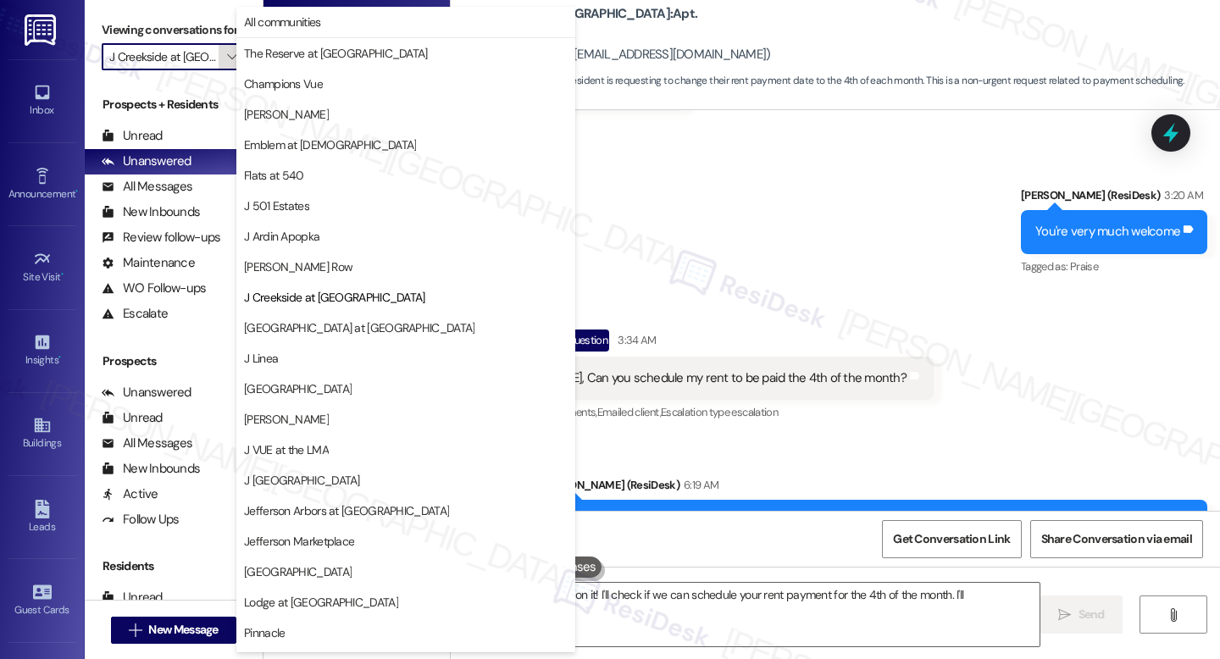
scroll to position [209, 0]
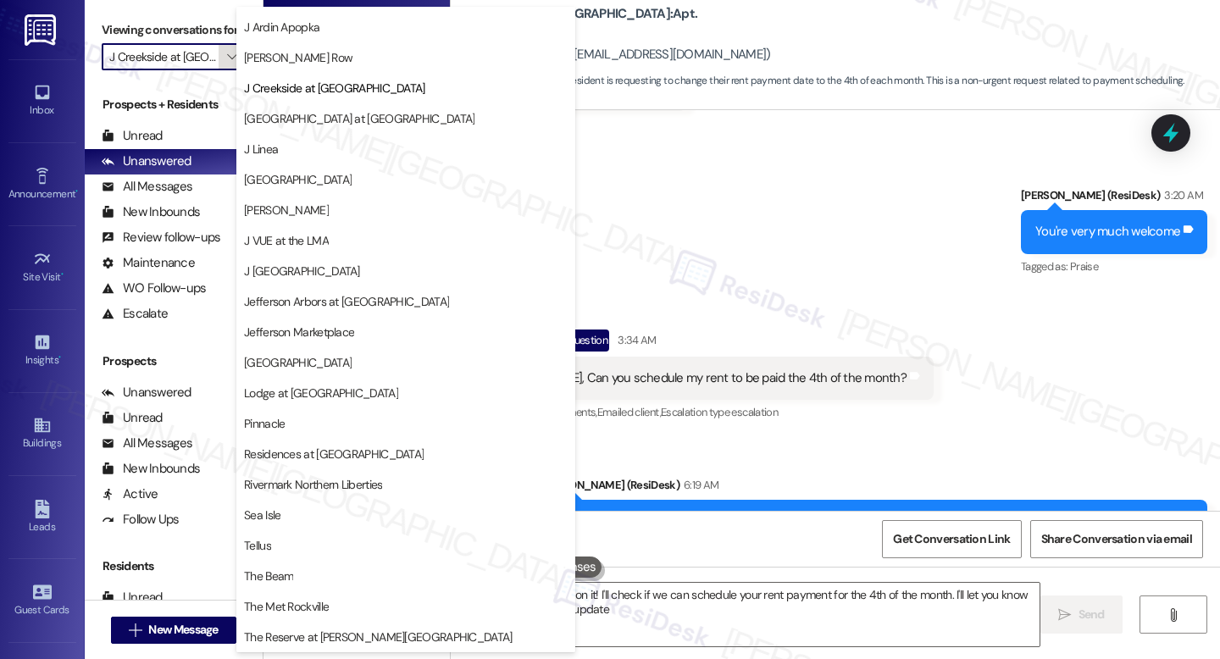
type textarea "Hi {{first_name}}, I'm on it! I'll check if we can schedule your rent payment f…"
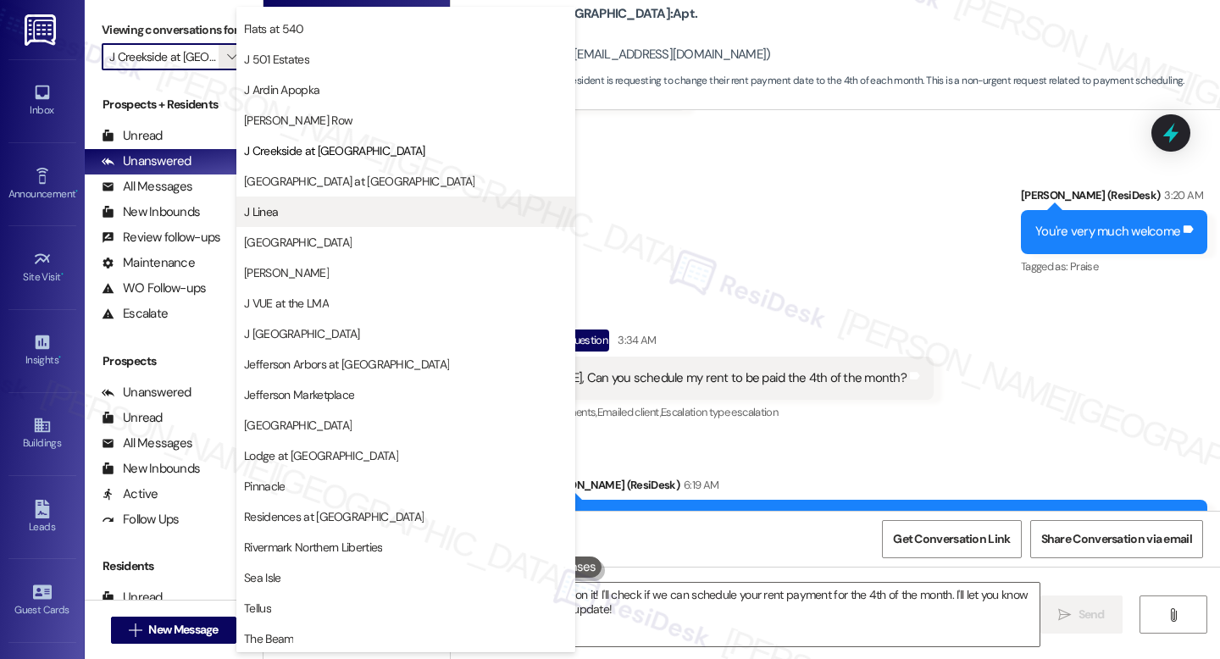
scroll to position [145, 0]
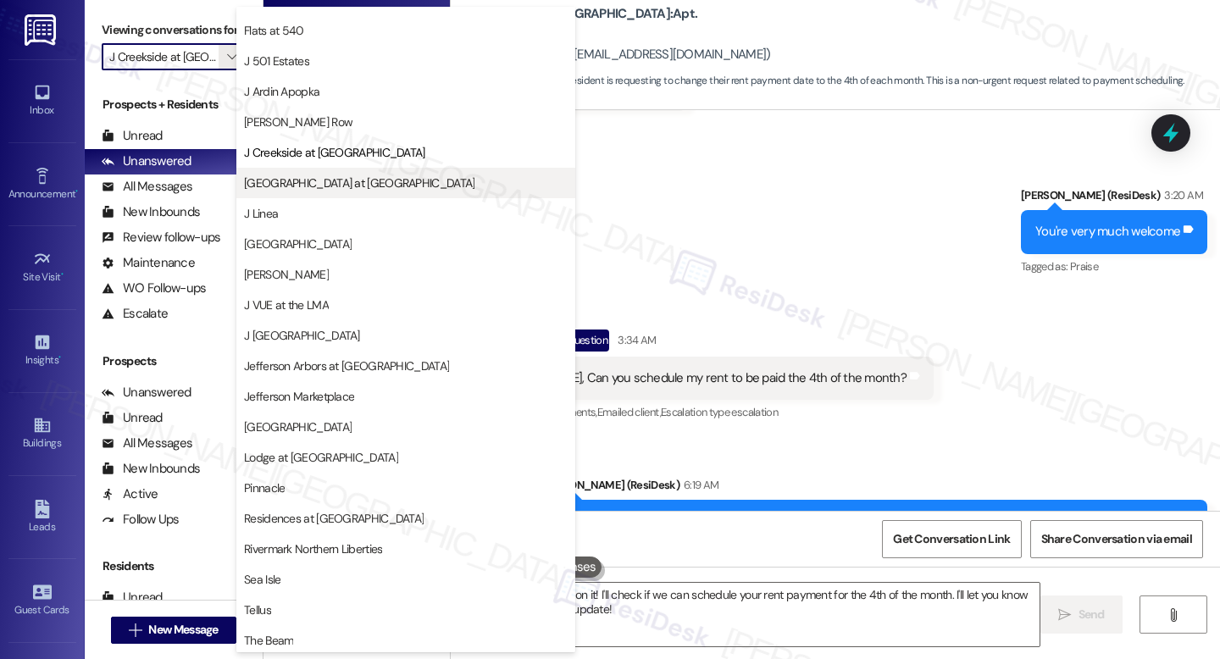
click at [352, 184] on span "[GEOGRAPHIC_DATA] at [GEOGRAPHIC_DATA]" at bounding box center [359, 183] width 230 height 17
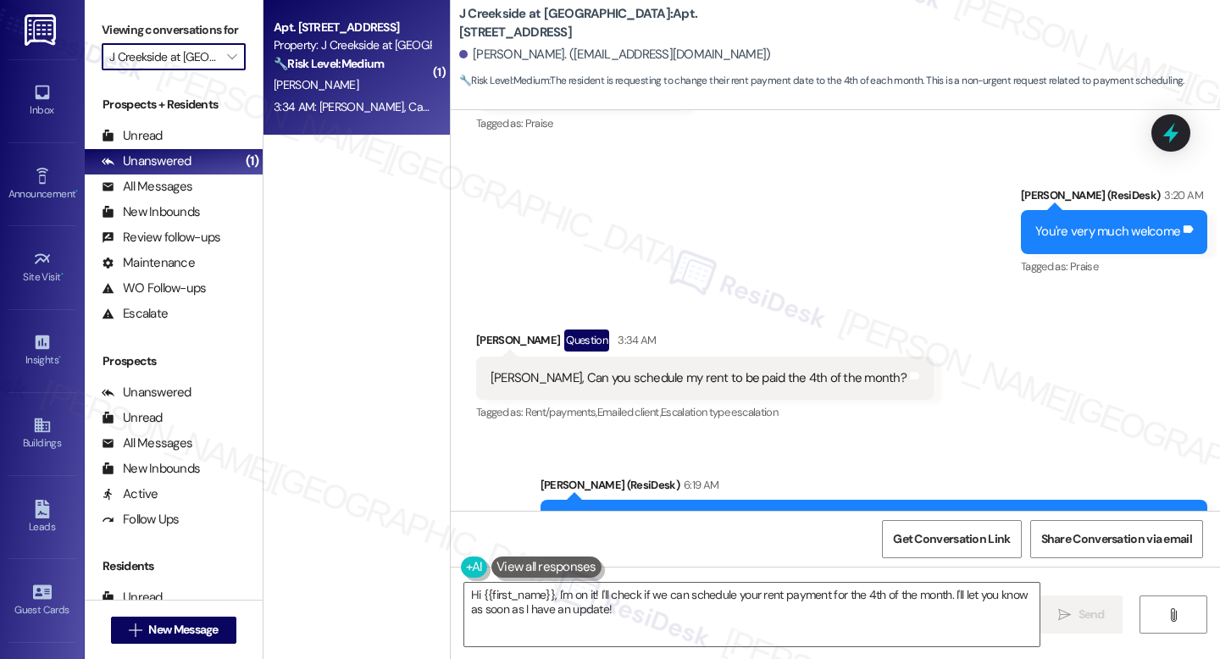
type input "[GEOGRAPHIC_DATA] at [GEOGRAPHIC_DATA]"
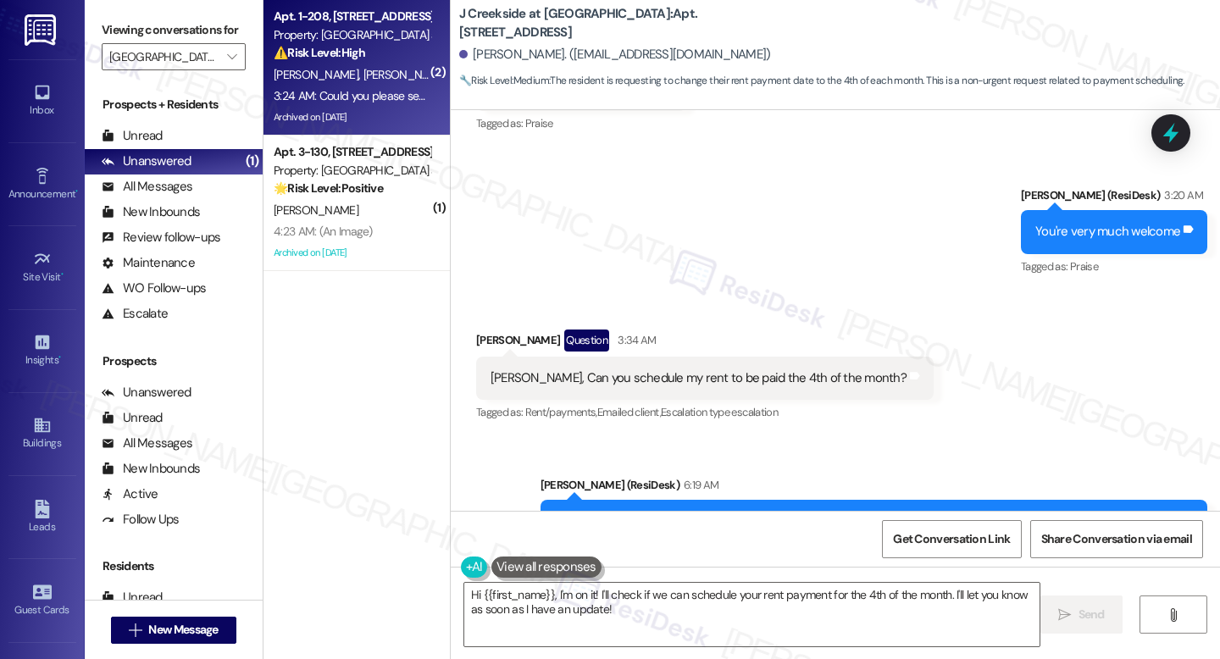
click at [375, 80] on span "[PERSON_NAME]" at bounding box center [405, 74] width 85 height 15
type textarea "Fetching suggested responses. Please feel free to read through the conversation…"
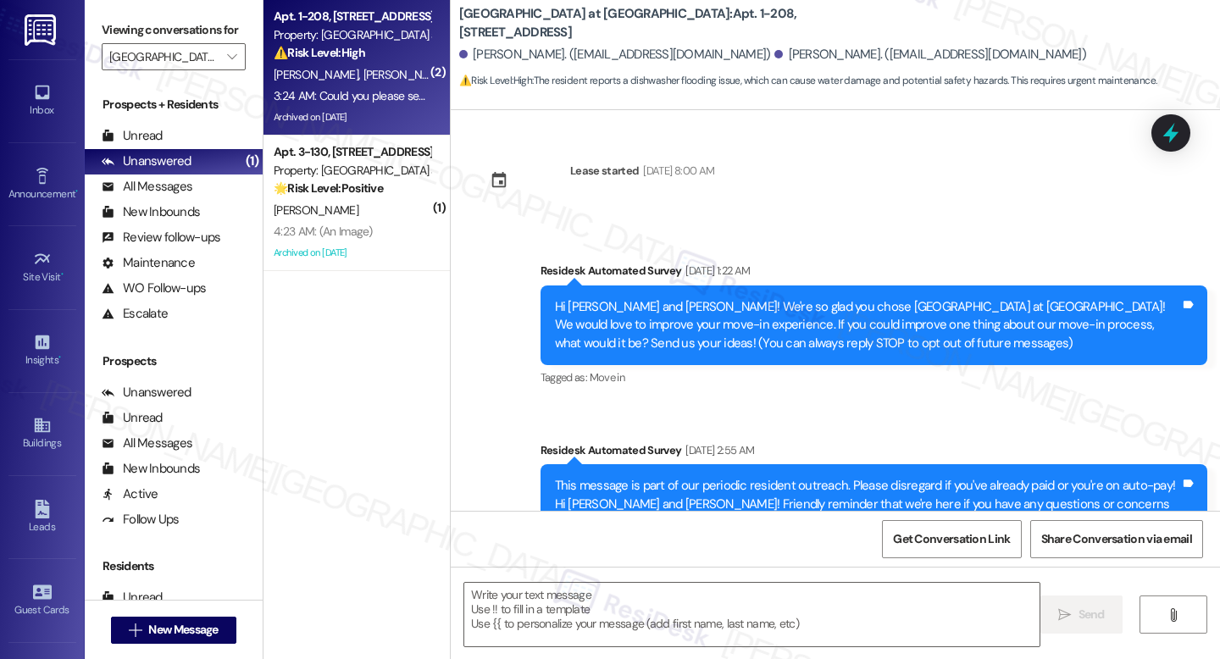
scroll to position [12434, 0]
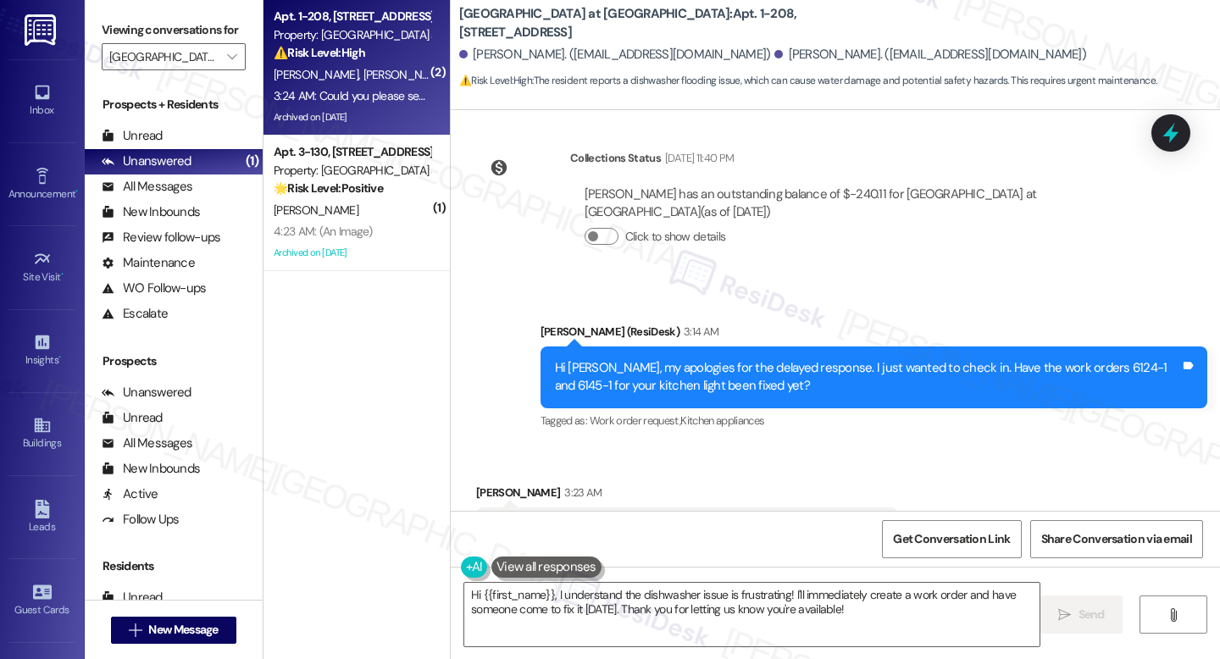
drag, startPoint x: 634, startPoint y: 19, endPoint x: 668, endPoint y: 23, distance: 34.1
click at [668, 23] on b "[GEOGRAPHIC_DATA] at [GEOGRAPHIC_DATA]: Apt. 1-208, [STREET_ADDRESS]" at bounding box center [628, 23] width 339 height 36
drag, startPoint x: 669, startPoint y: 23, endPoint x: 636, endPoint y: 16, distance: 32.9
click at [636, 16] on b "[GEOGRAPHIC_DATA] at [GEOGRAPHIC_DATA]: Apt. 1-208, [STREET_ADDRESS]" at bounding box center [628, 23] width 339 height 36
copy b "1-208"
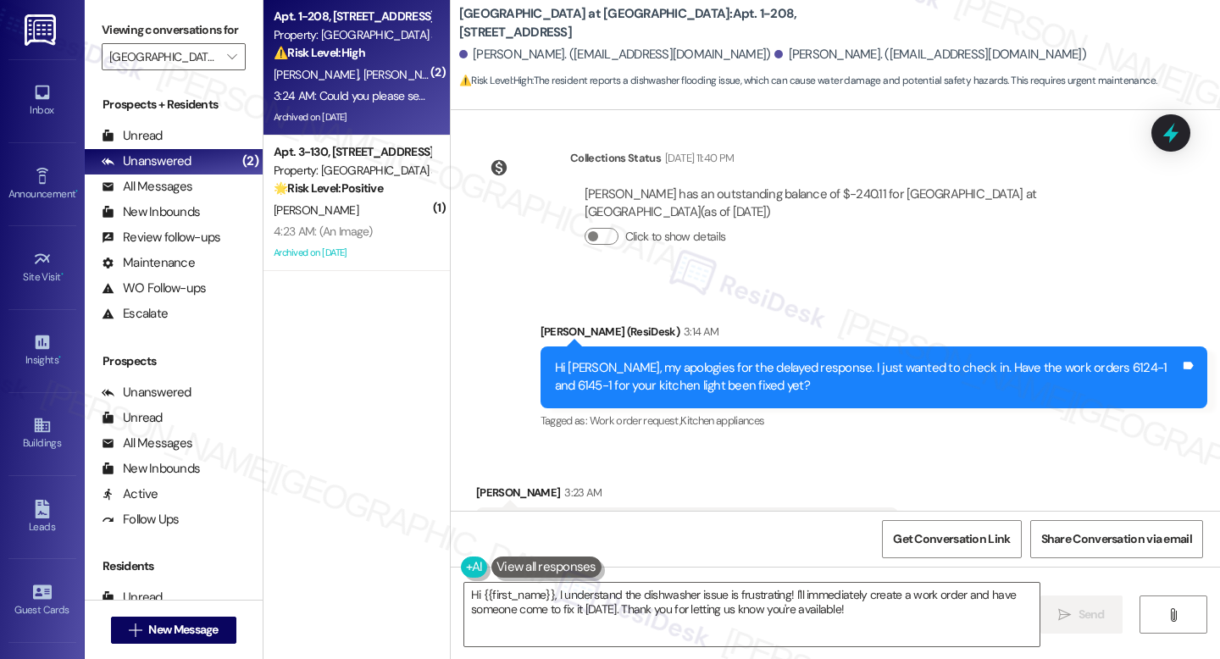
click at [600, 359] on div "Hi [PERSON_NAME], my apologies for the delayed response. I just wanted to check…" at bounding box center [867, 377] width 625 height 36
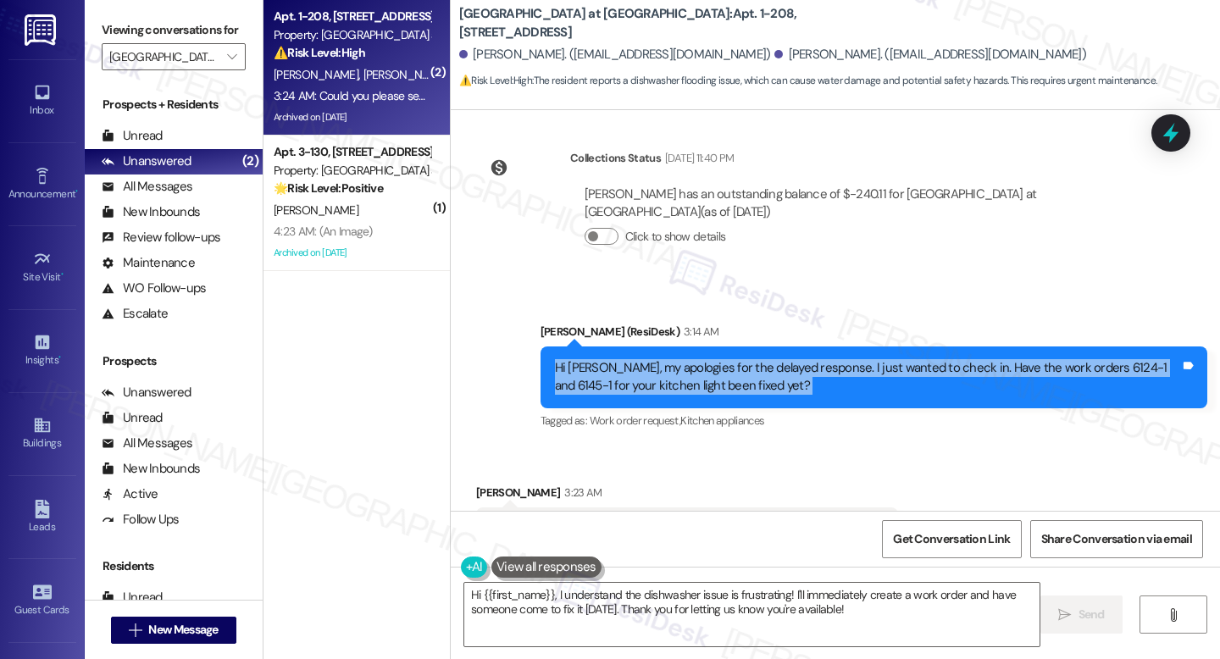
click at [600, 359] on div "Hi [PERSON_NAME], my apologies for the delayed response. I just wanted to check…" at bounding box center [867, 377] width 625 height 36
copy div "Hi [PERSON_NAME], my apologies for the delayed response. I just wanted to check…"
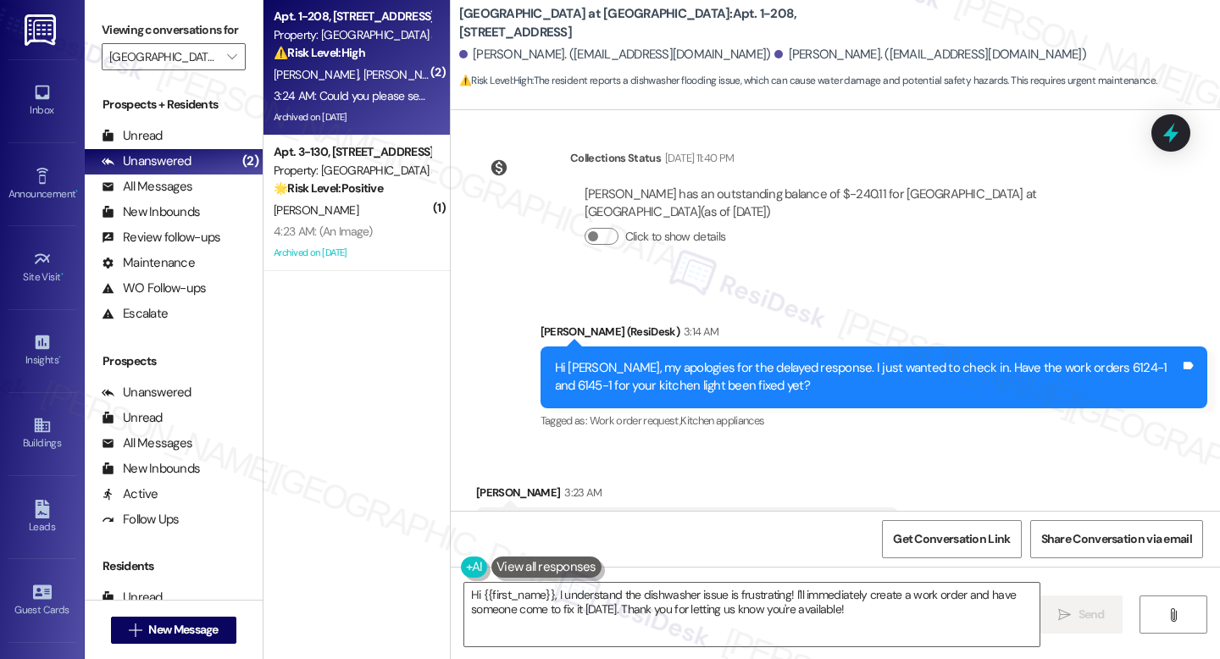
click at [525, 520] on div "The kitchen light has been fixed, but not the flooding of the dishwasher" at bounding box center [681, 529] width 380 height 18
copy div "The kitchen light has been fixed, but not the flooding of the dishwasher Tags a…"
click at [495, 640] on div "Could you please send someone up to fix the dishwasher? I'm here all day [DATE]" at bounding box center [706, 649] width 430 height 18
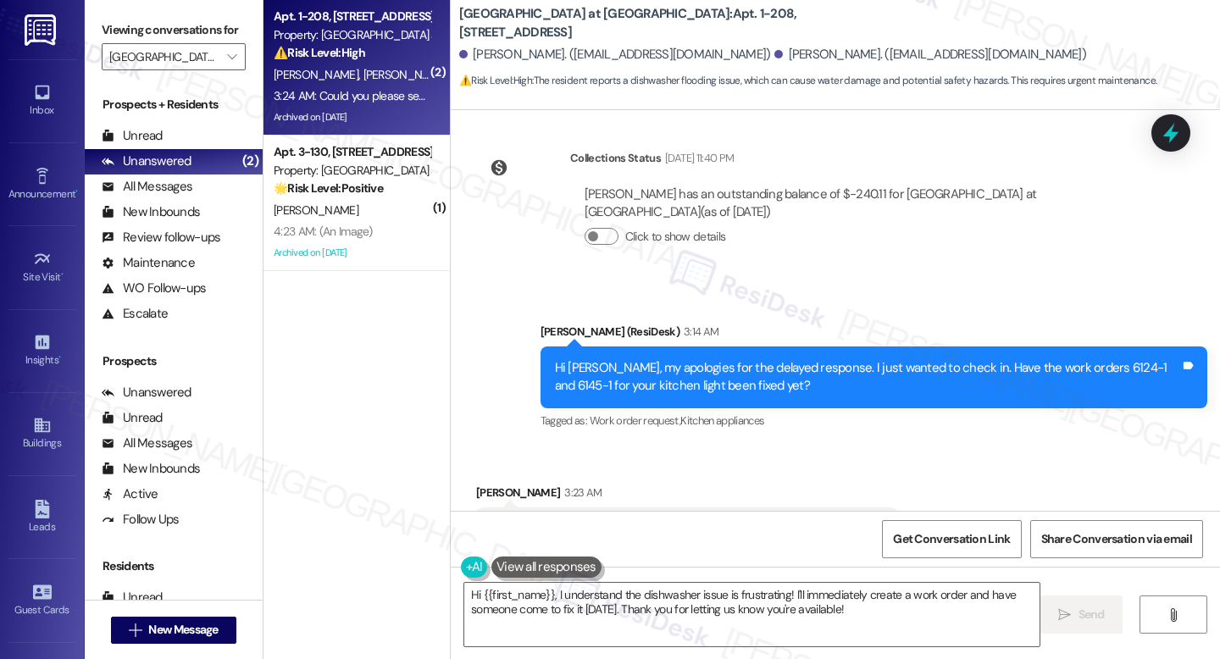
click at [495, 640] on div "Could you please send someone up to fix the dishwasher? I'm here all day [DATE]" at bounding box center [706, 649] width 430 height 18
copy div "Could you please send someone up to fix the dishwasher? I'm here all day [DATE]…"
click at [641, 618] on textarea "Hi {{first_name}}, I understand the dishwasher issue is frustrating! I'll immed…" at bounding box center [751, 615] width 575 height 64
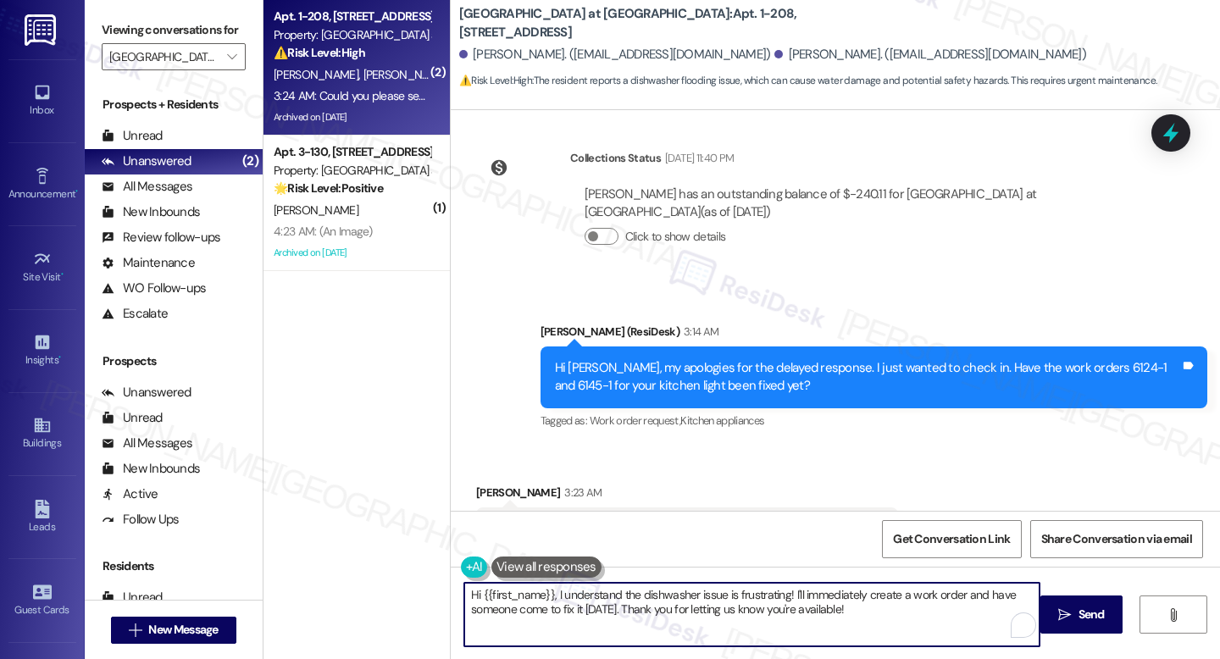
click at [641, 618] on textarea "Hi {{first_name}}, I understand the dishwasher issue is frustrating! I'll immed…" at bounding box center [751, 615] width 575 height 64
click at [641, 617] on textarea "Hi {{first_name}}, I understand the dishwasher issue is frustrating! I'll immed…" at bounding box center [751, 615] width 575 height 64
click at [636, 608] on textarea "Hi {{first_name}}, I understand the dishwasher issue is frustrating! I'll immed…" at bounding box center [751, 615] width 575 height 64
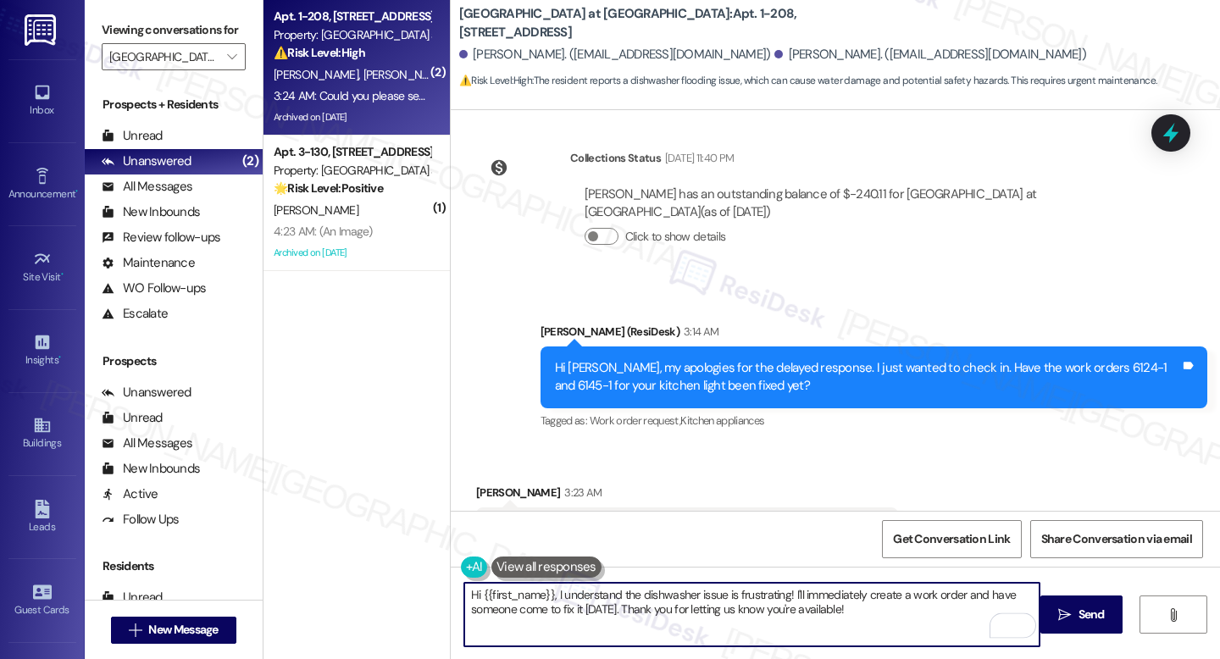
click at [636, 608] on textarea "Hi {{first_name}}, I understand the dishwasher issue is frustrating! I'll immed…" at bounding box center [751, 615] width 575 height 64
paste textarea "[PERSON_NAME], thank you for the update. I’m glad to hear the kitchen light has…"
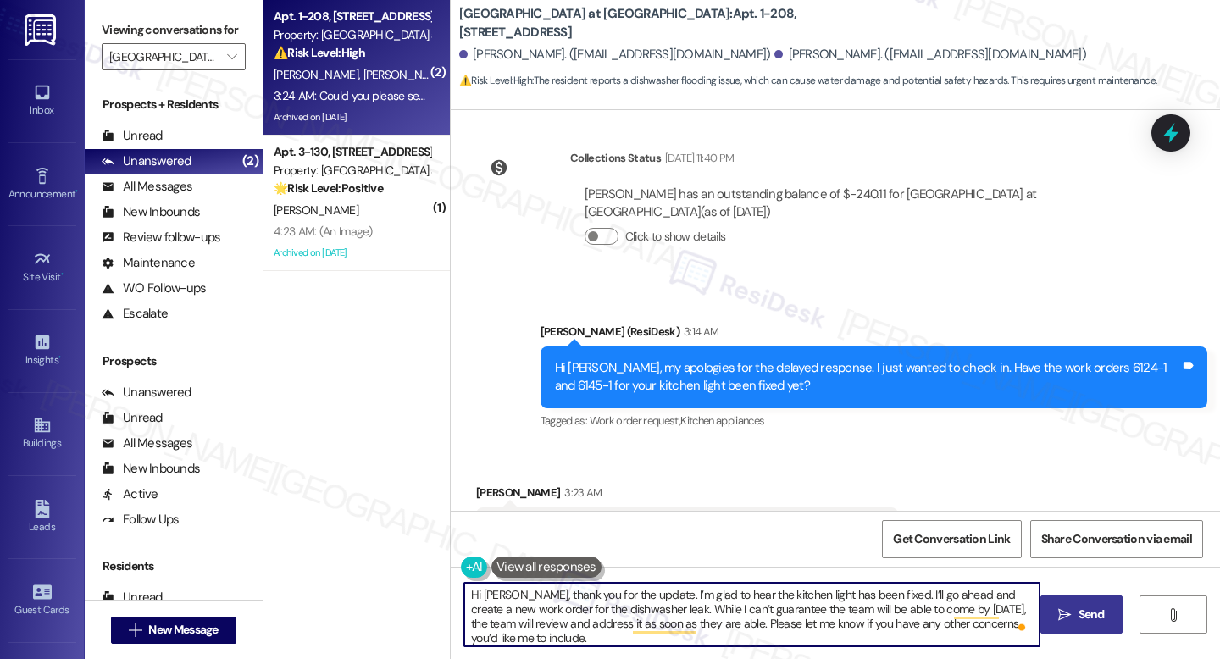
type textarea "Hi [PERSON_NAME], thank you for the update. I’m glad to hear the kitchen light …"
click at [1072, 607] on span " Send" at bounding box center [1081, 615] width 53 height 18
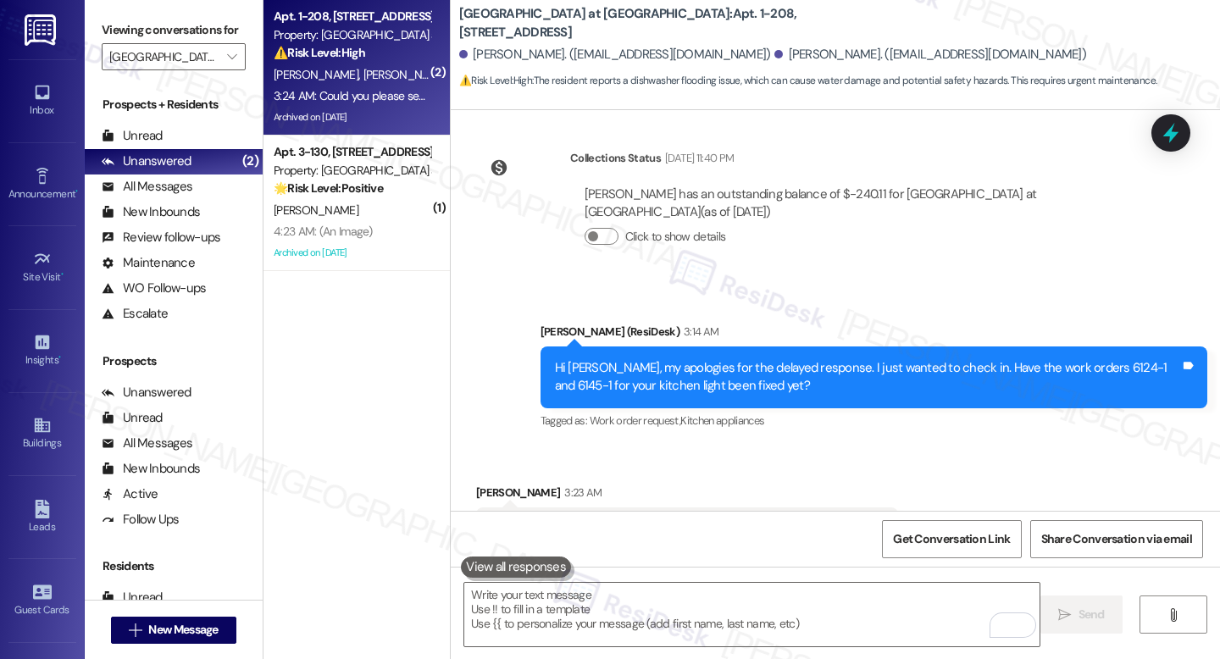
scroll to position [12433, 0]
drag, startPoint x: 640, startPoint y: 22, endPoint x: 669, endPoint y: 24, distance: 28.9
click at [669, 24] on b "[GEOGRAPHIC_DATA] at [GEOGRAPHIC_DATA]: Apt. 1-208, [STREET_ADDRESS]" at bounding box center [628, 23] width 339 height 36
copy b "1-208"
click at [658, 24] on b "[GEOGRAPHIC_DATA] at [GEOGRAPHIC_DATA]: Apt. 1-208, [STREET_ADDRESS]" at bounding box center [628, 23] width 339 height 36
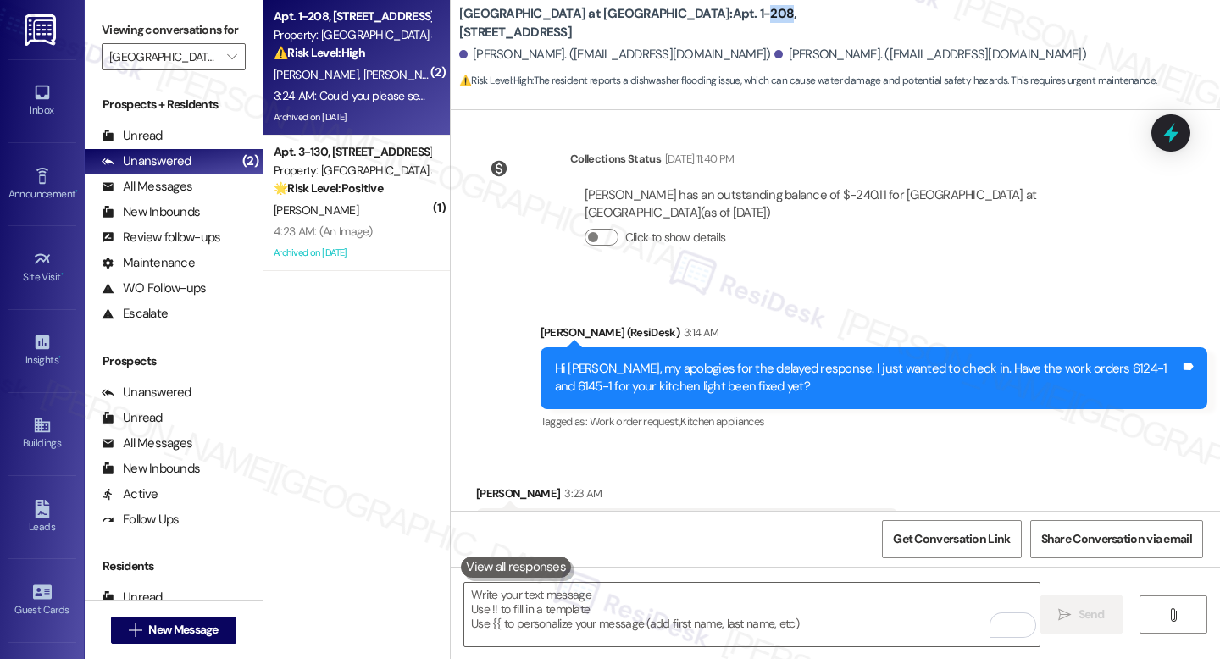
click at [658, 24] on b "[GEOGRAPHIC_DATA] at [GEOGRAPHIC_DATA]: Apt. 1-208, [STREET_ADDRESS]" at bounding box center [628, 23] width 339 height 36
copy b "208"
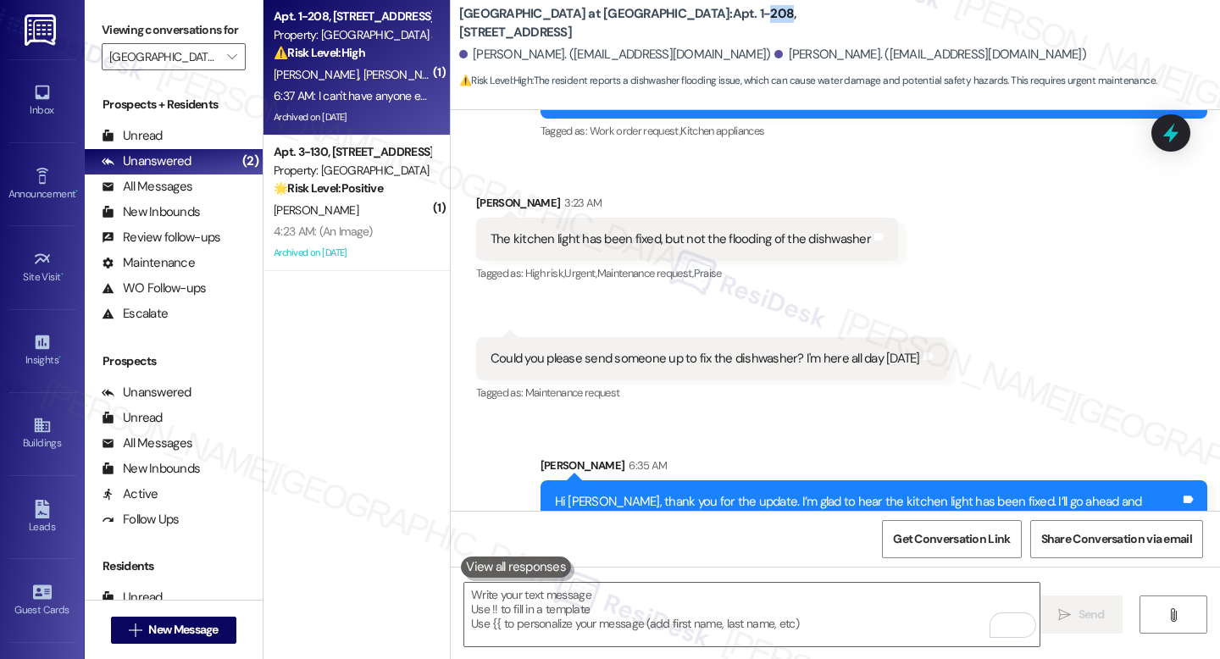
scroll to position [12725, 0]
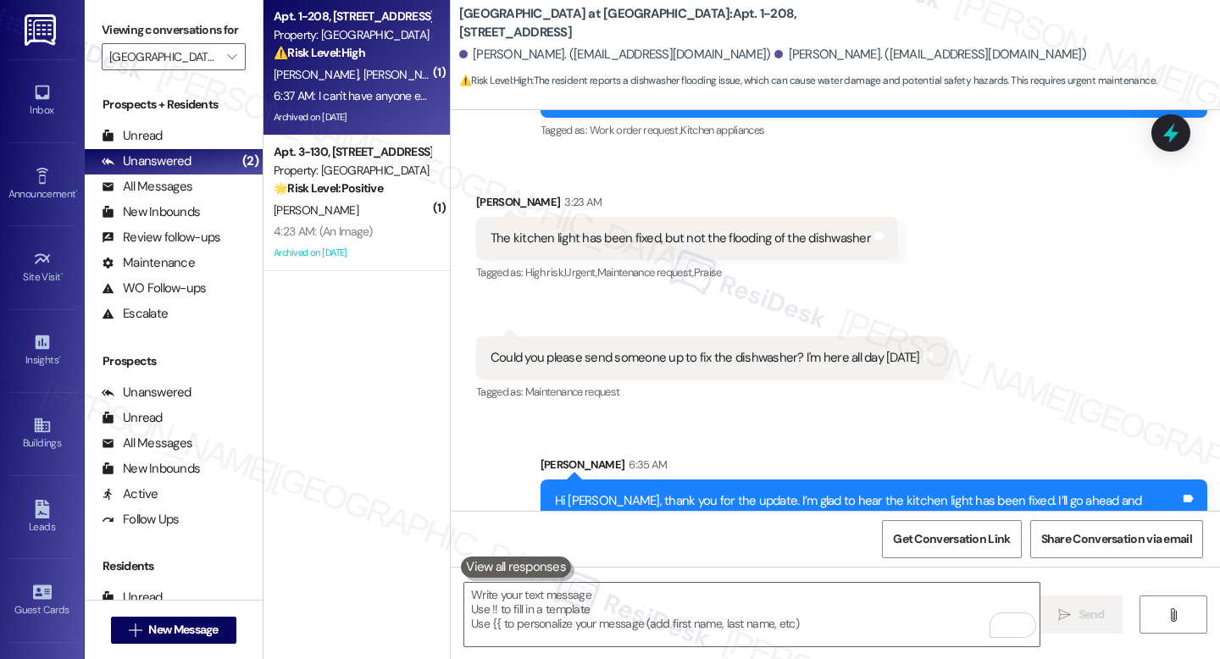
click at [742, 590] on div "Received via SMS [PERSON_NAME] 6:37 AM I can't have anyone enter the apartment …" at bounding box center [835, 658] width 769 height 136
click at [680, 594] on textarea "To enrich screen reader interactions, please activate Accessibility in Grammarl…" at bounding box center [751, 615] width 575 height 64
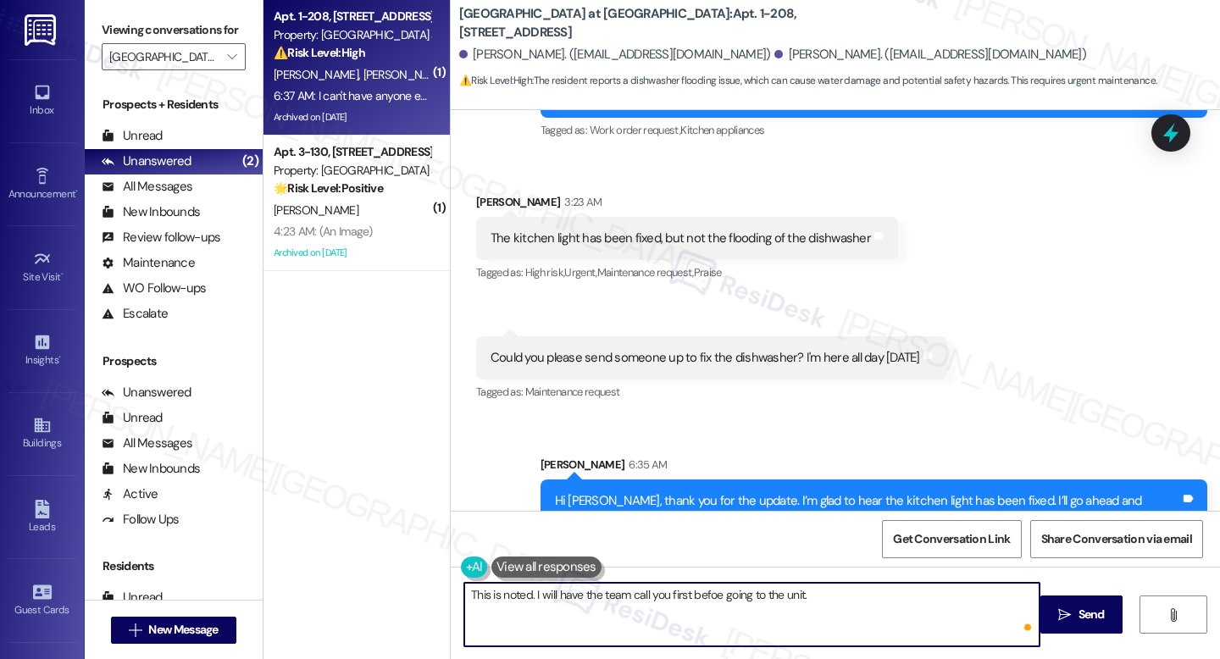
type textarea "This is noted. I will have the team call you first befoe going to the unit."
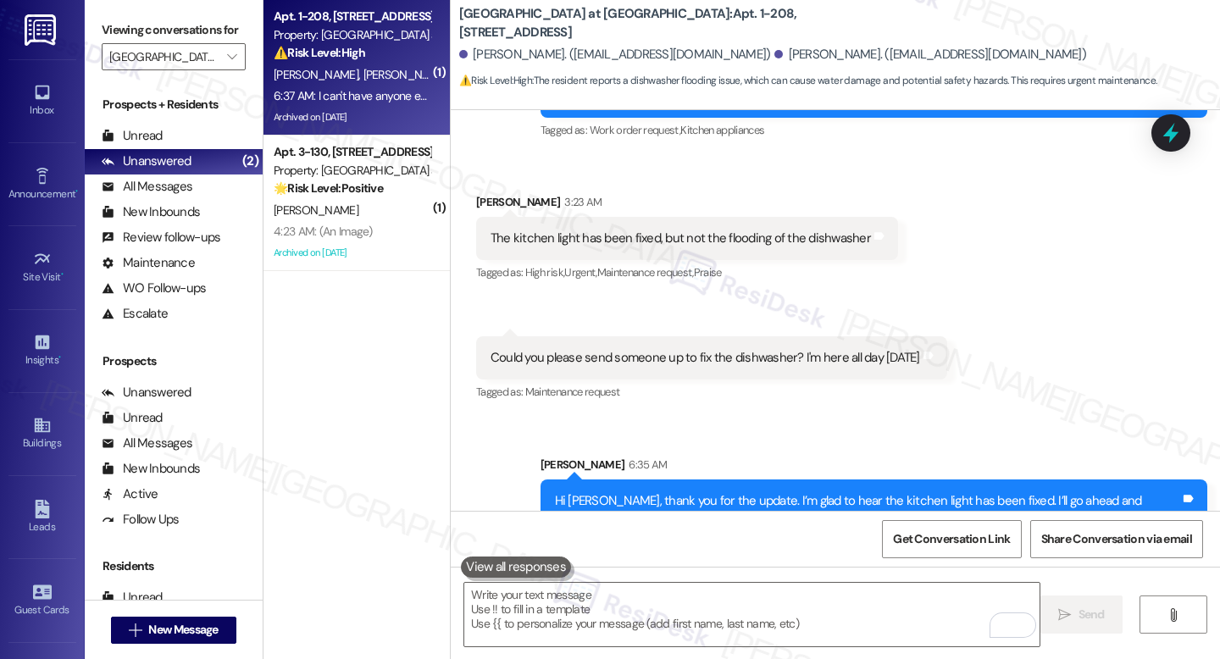
copy div "I can't have anyone enter the apartment while I am not home. I'll need you to s…"
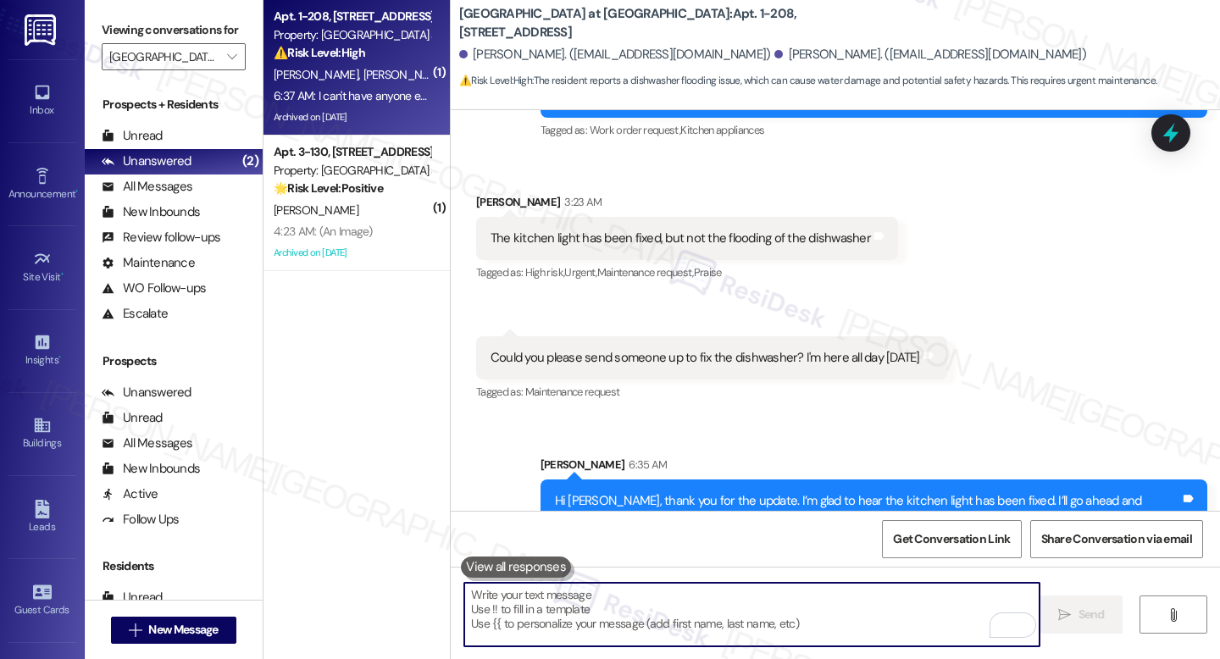
click at [650, 602] on textarea "To enrich screen reader interactions, please activate Accessibility in Grammarl…" at bounding box center [751, 615] width 575 height 64
paste textarea "Thank you for letting me know. I’ll make a note that no one should enter your a…"
type textarea "Thank you for letting me know. I’ll make a note that no one should enter your a…"
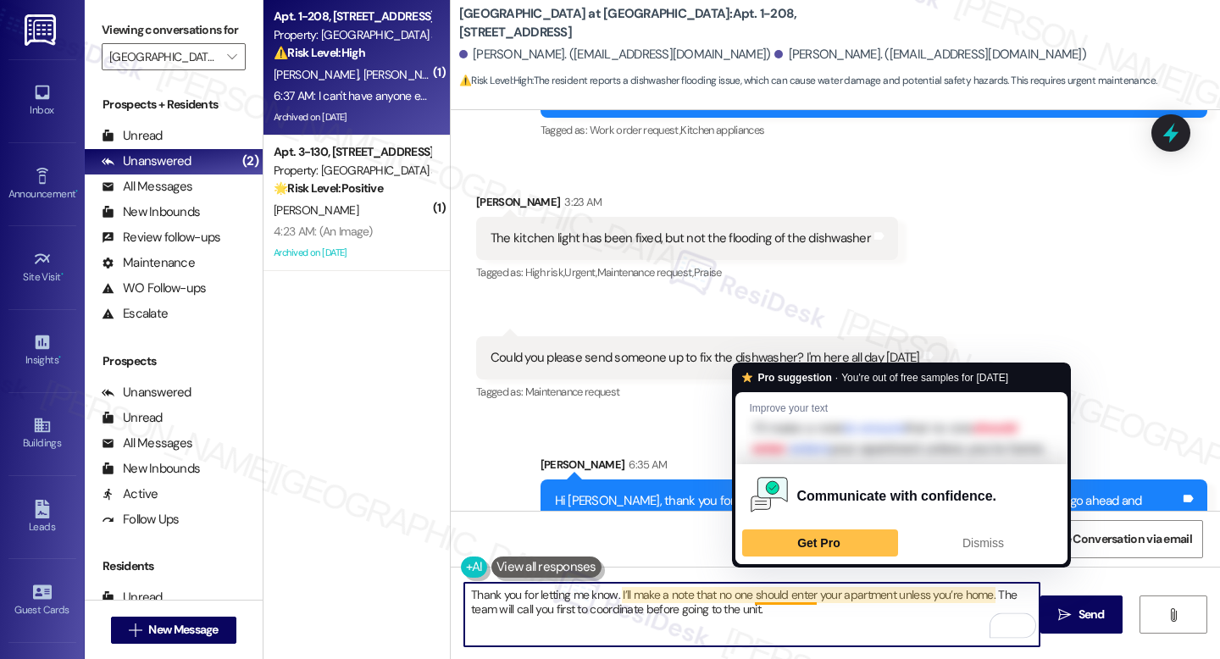
click at [854, 613] on textarea "Thank you for letting me know. I’ll make a note that no one should enter your a…" at bounding box center [751, 615] width 575 height 64
click at [885, 626] on textarea "Thank you for letting me know. I’ll make a note that no one should enter your a…" at bounding box center [751, 615] width 575 height 64
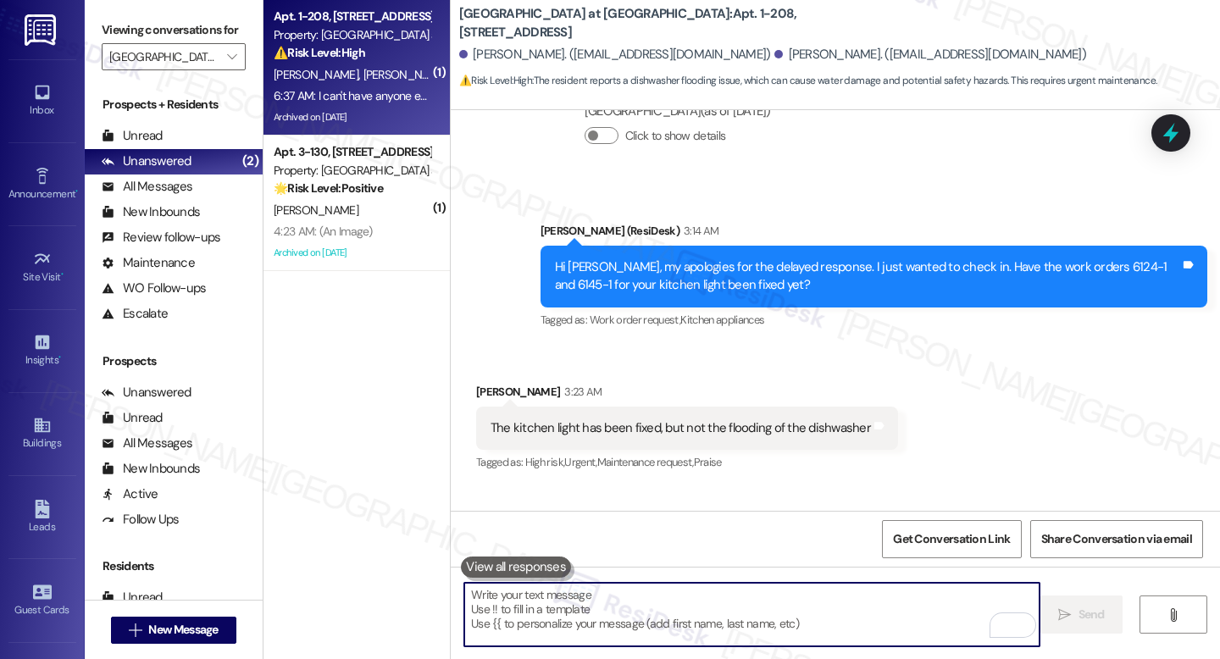
scroll to position [12504, 0]
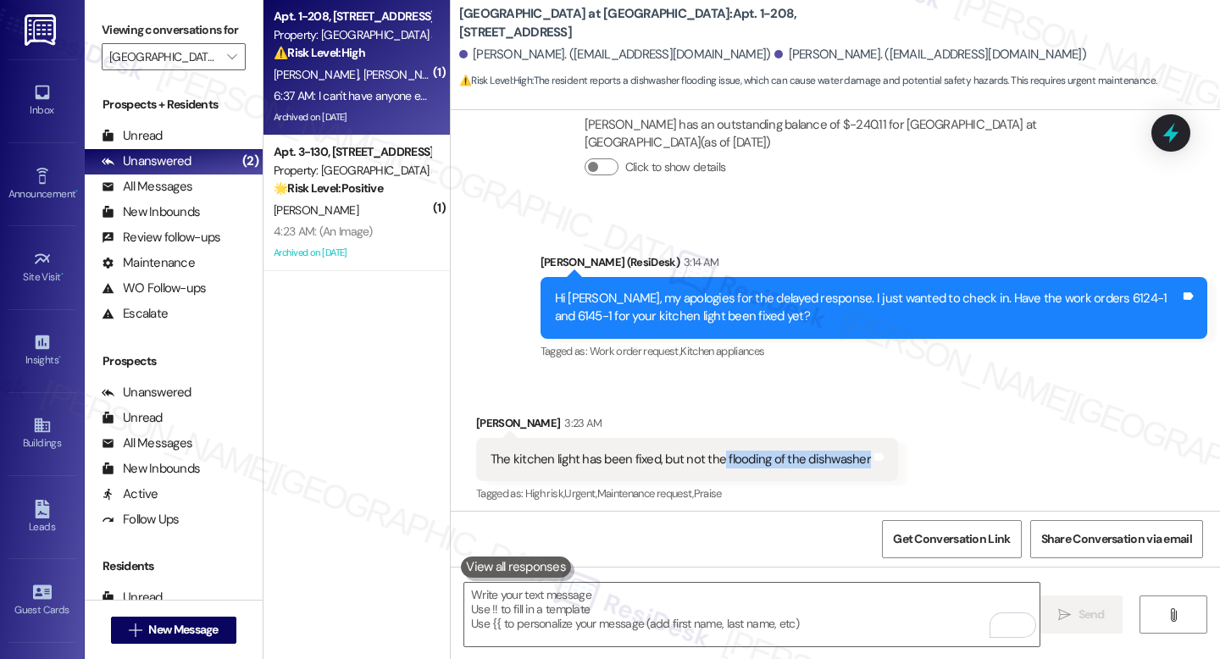
drag, startPoint x: 711, startPoint y: 264, endPoint x: 853, endPoint y: 262, distance: 142.4
click at [853, 451] on div "The kitchen light has been fixed, but not the flooding of the dishwasher" at bounding box center [681, 460] width 384 height 18
copy div "flooding of the dishwasher"
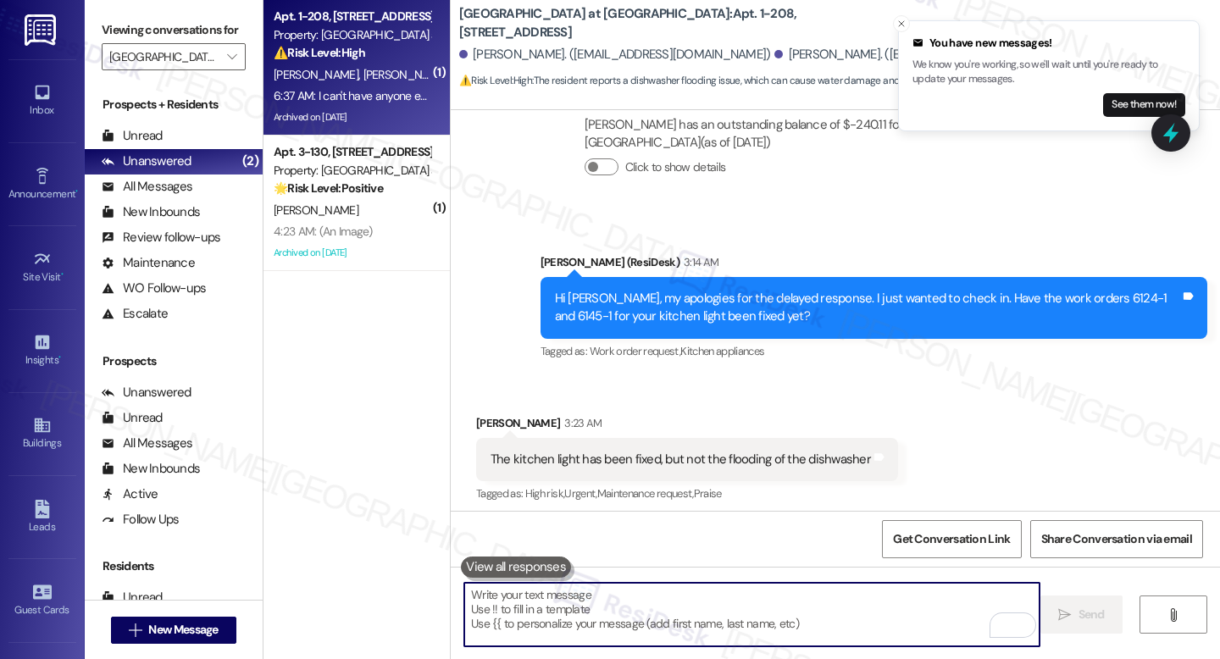
click at [637, 604] on textarea "To enrich screen reader interactions, please activate Accessibility in Grammarl…" at bounding box center [751, 615] width 575 height 64
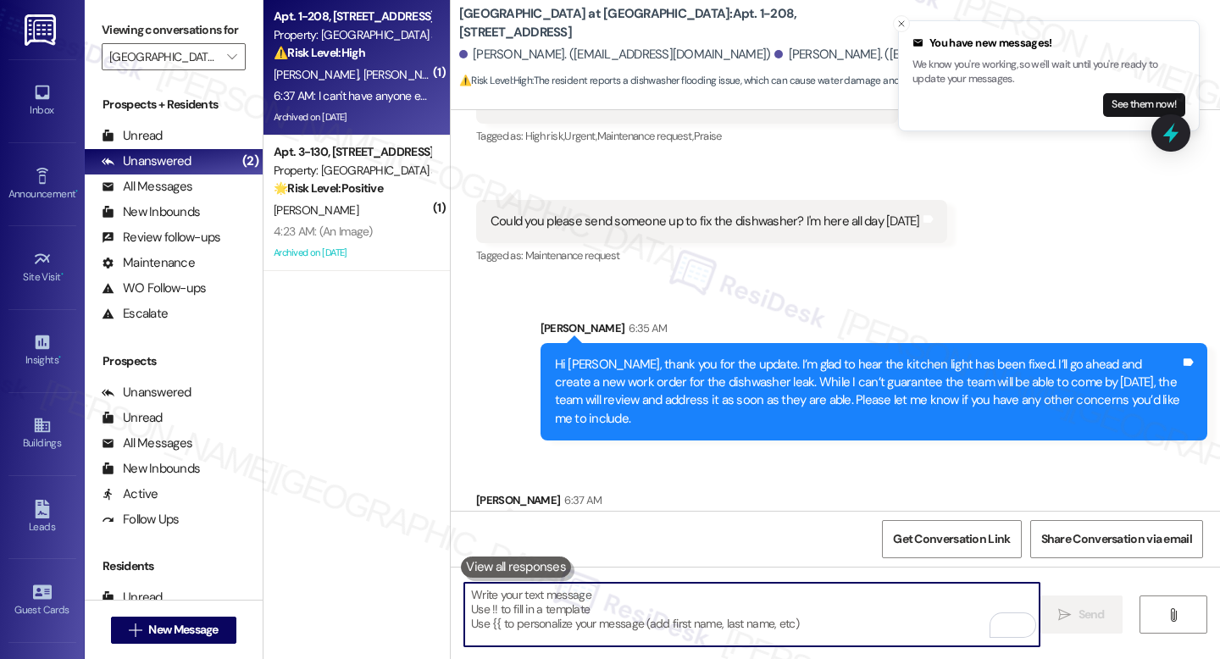
click at [587, 596] on textarea "To enrich screen reader interactions, please activate Accessibility in Grammarl…" at bounding box center [751, 615] width 575 height 64
paste textarea "Hi {{first_name}}, please take note of your work order number: 6185-1."
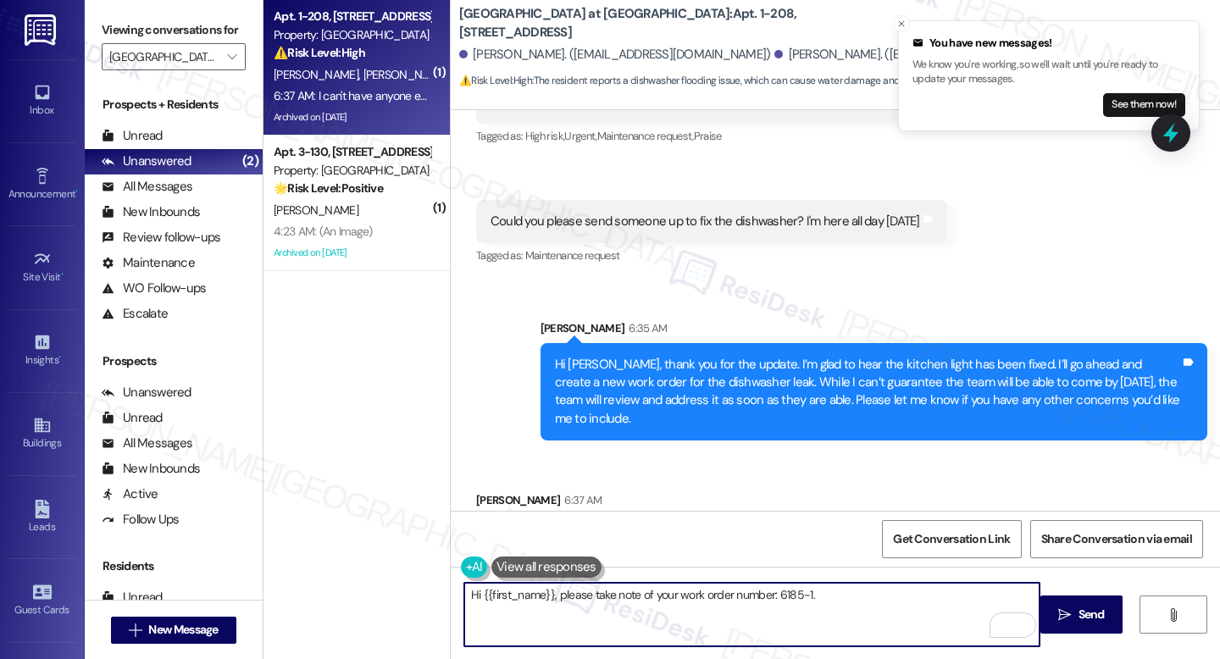
click at [478, 595] on textarea "Hi {{first_name}}, please take note of your work order number: 6185-1." at bounding box center [751, 615] width 575 height 64
drag, startPoint x: 511, startPoint y: 596, endPoint x: 604, endPoint y: 596, distance: 93.2
click at [604, 596] on textarea "[PERSON_NAME], please take note of your work order number: 6185-1." at bounding box center [751, 615] width 575 height 64
click at [813, 604] on textarea "[PERSON_NAME], here's your work order number: 6185-1." at bounding box center [751, 615] width 575 height 64
type textarea "[PERSON_NAME], here's your work order number: 6185-1."
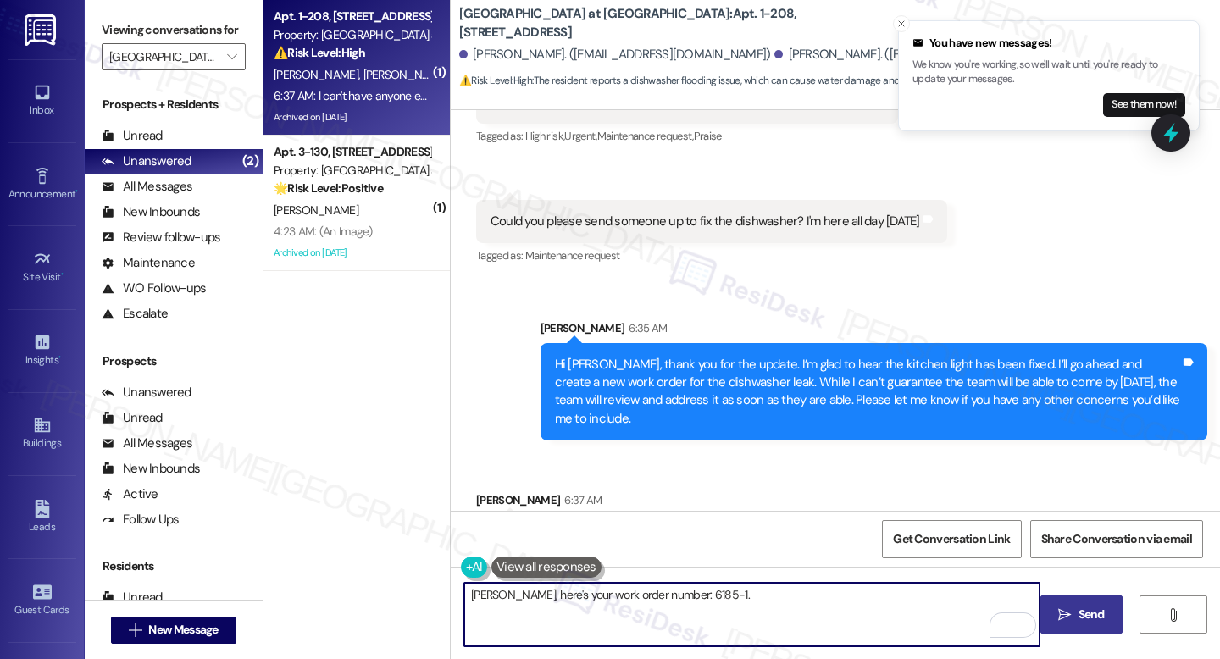
click at [1083, 609] on span "Send" at bounding box center [1092, 615] width 26 height 18
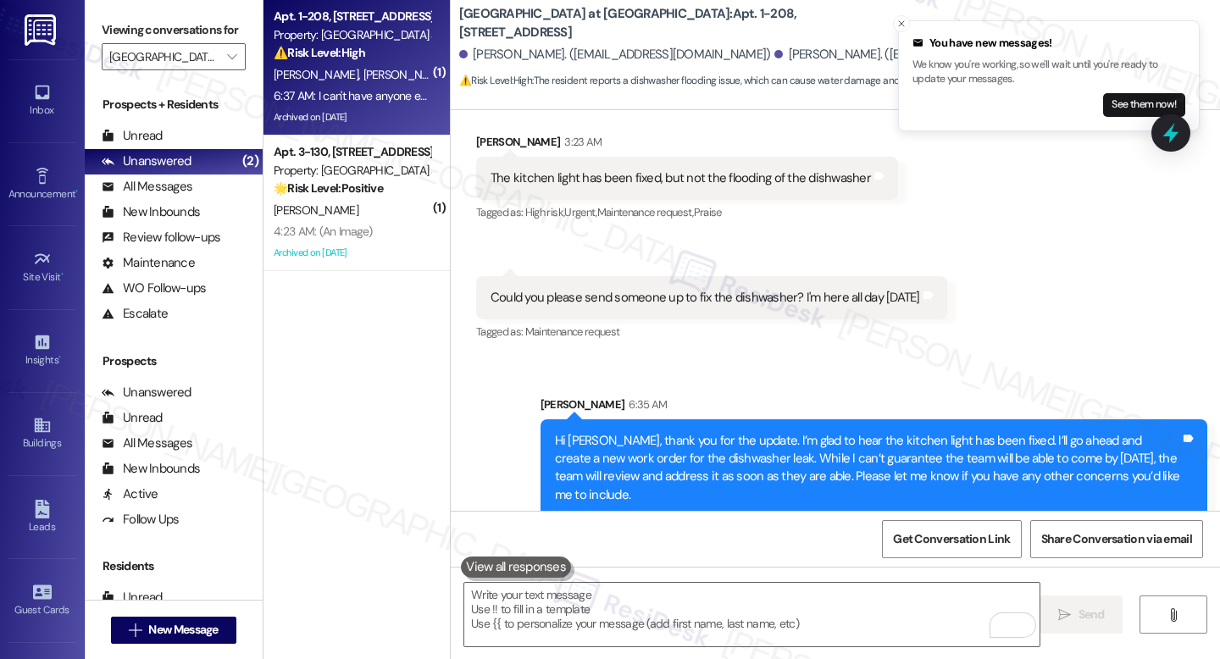
scroll to position [12979, 0]
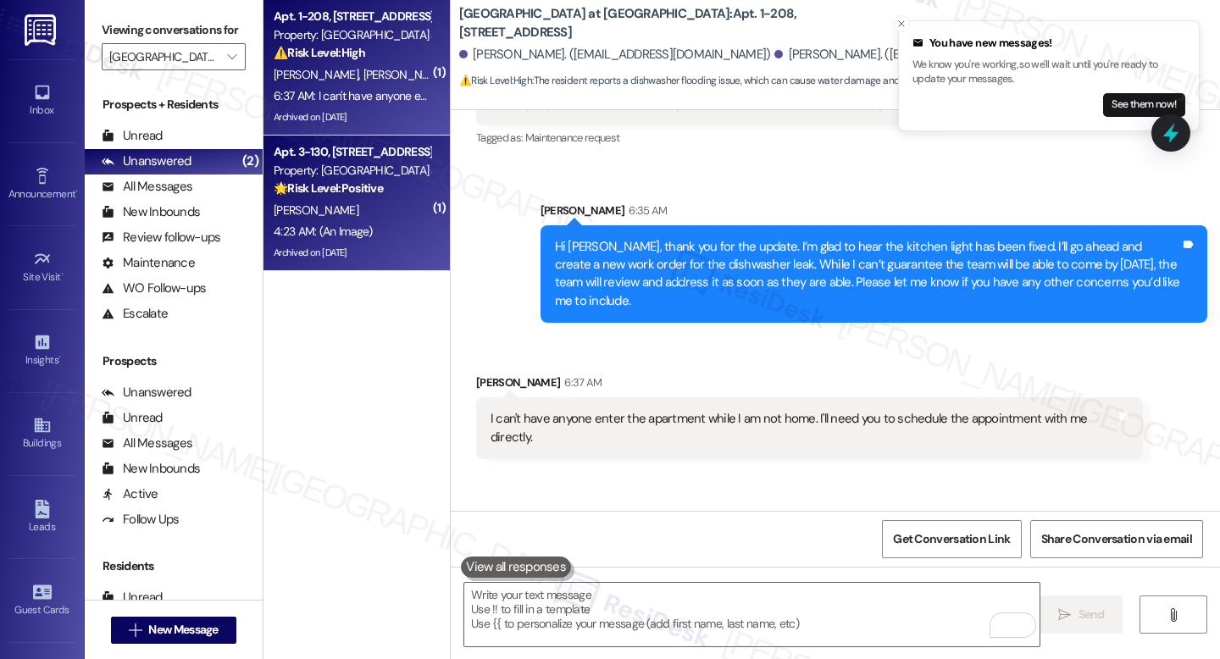
click at [351, 198] on div "Apt. 3-130, [STREET_ADDRESS] Property: [GEOGRAPHIC_DATA] at [GEOGRAPHIC_DATA] 🌟…" at bounding box center [352, 170] width 160 height 58
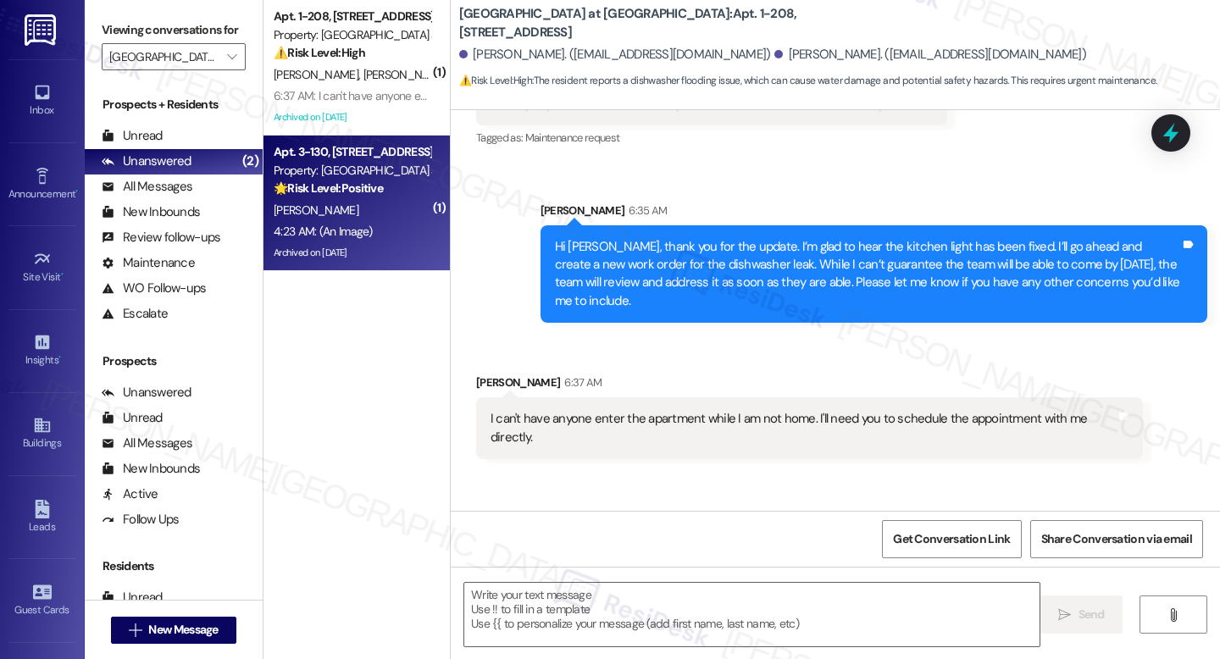
type textarea "Fetching suggested responses. Please feel free to read through the conversation…"
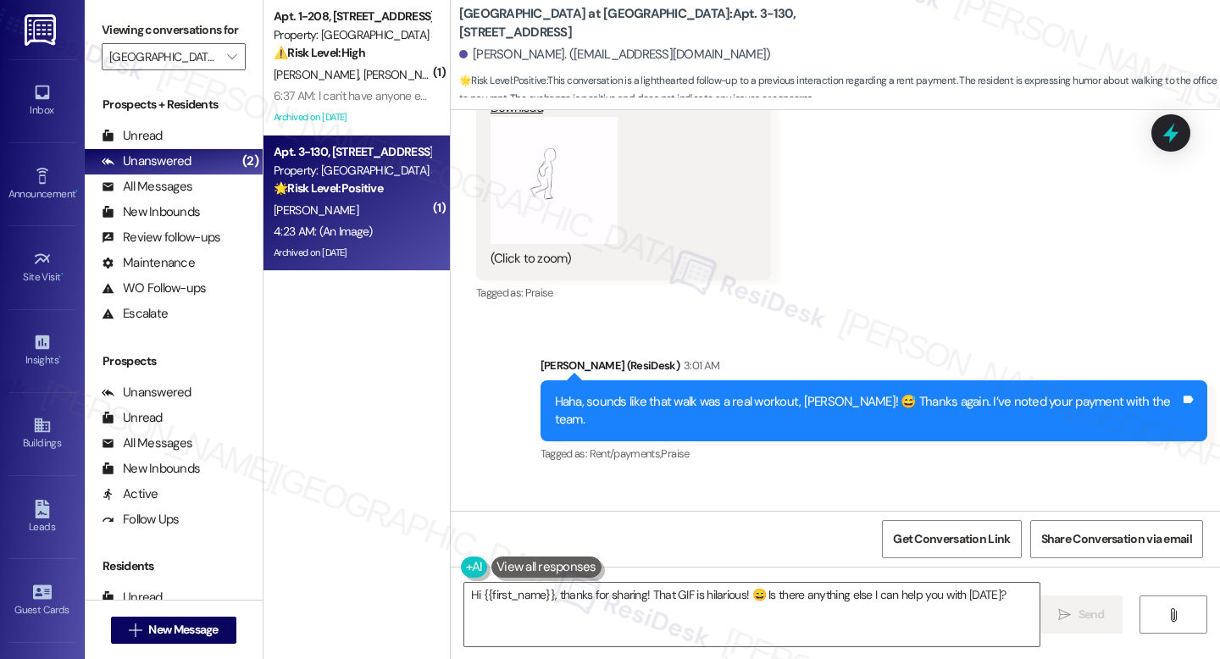
scroll to position [19639, 0]
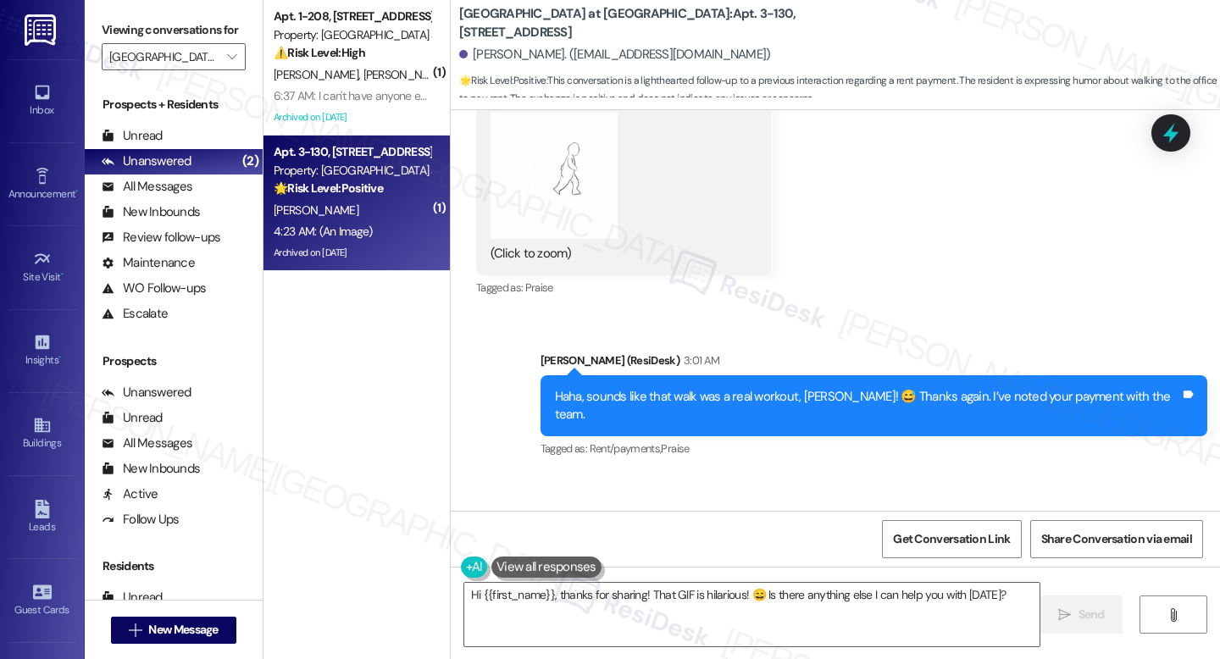
click at [672, 388] on div "Haha, sounds like that walk was a real workout, [PERSON_NAME]! 😅 Thanks again. …" at bounding box center [867, 406] width 625 height 36
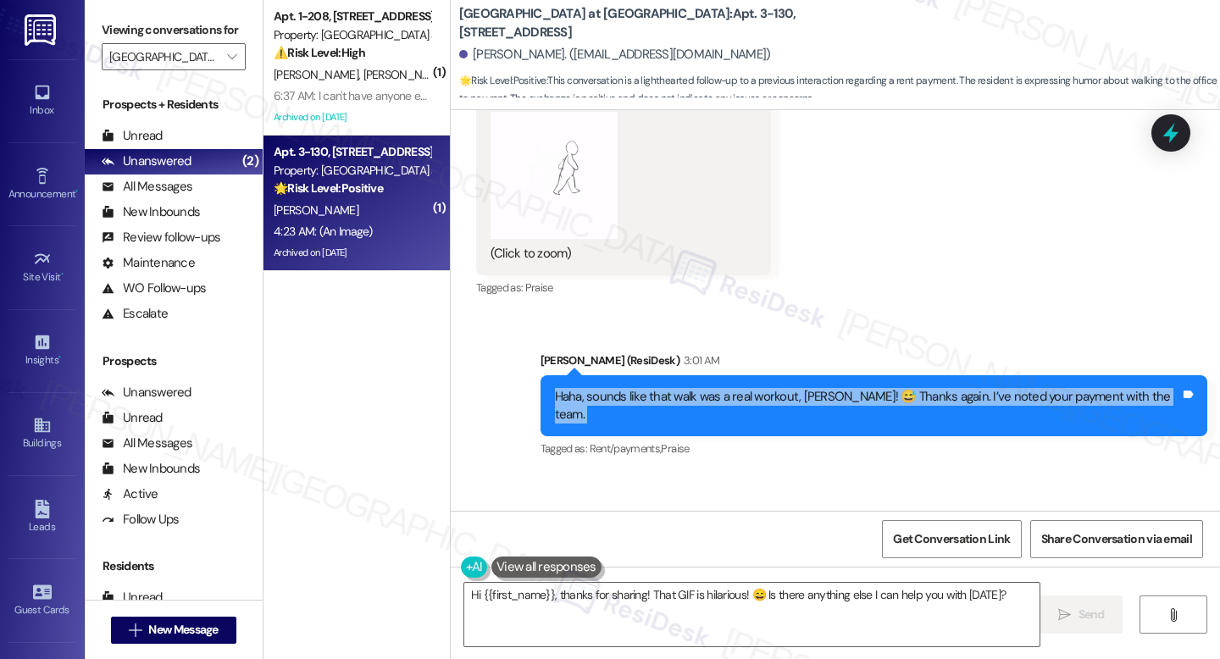
click at [672, 388] on div "Haha, sounds like that walk was a real workout, [PERSON_NAME]! 😅 Thanks again. …" at bounding box center [867, 406] width 625 height 36
copy div "Haha, sounds like that walk was a real workout, [PERSON_NAME]! 😅 Thanks again. …"
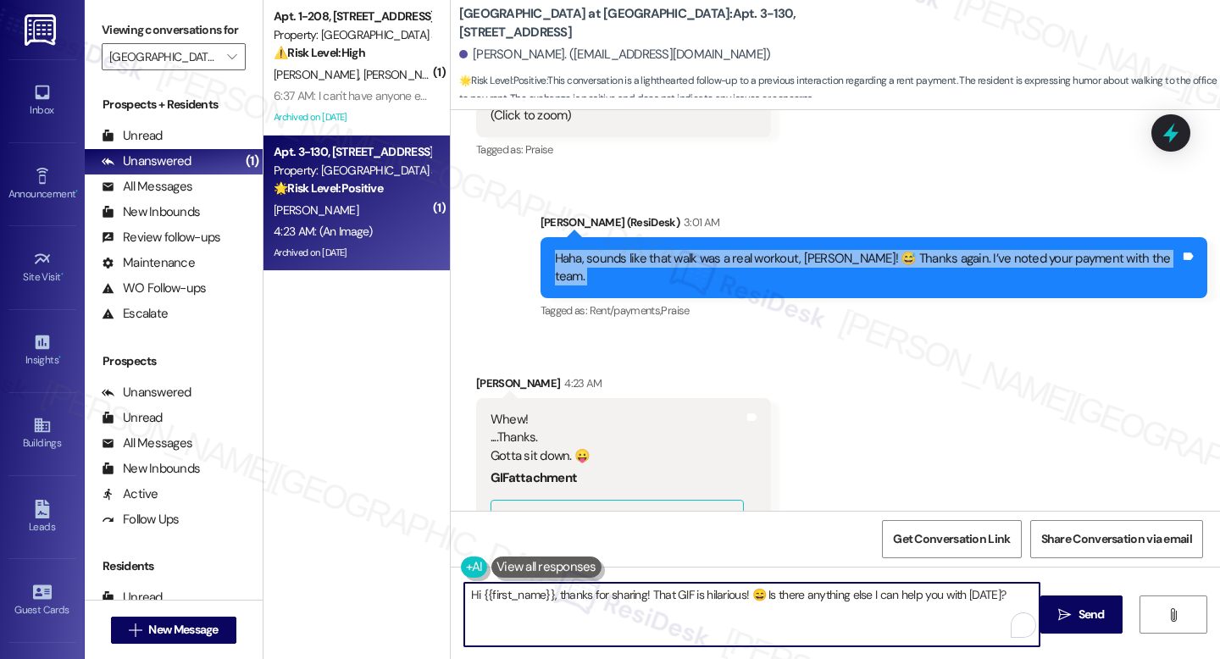
click at [641, 589] on textarea "Hi {{first_name}}, thanks for sharing! That GIF is hilarious! 😄 Is there anythi…" at bounding box center [751, 615] width 575 height 64
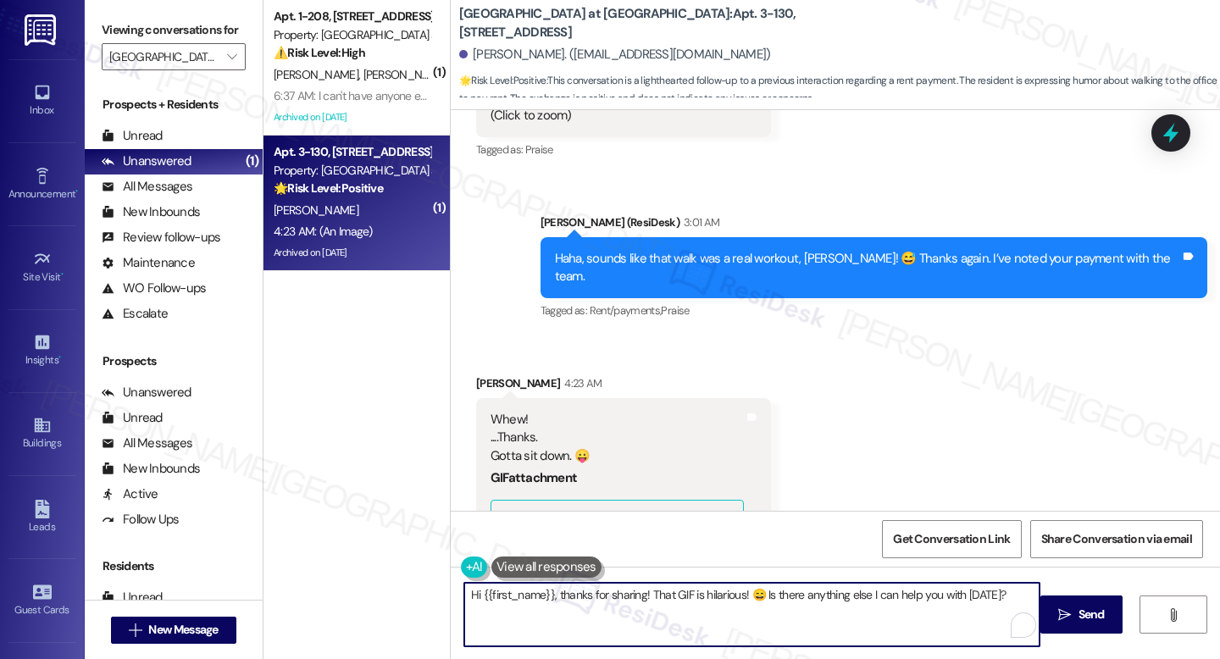
click at [641, 589] on textarea "Hi {{first_name}}, thanks for sharing! That GIF is hilarious! 😄 Is there anythi…" at bounding box center [751, 615] width 575 height 64
paste textarea "You’ve earned that rest, [PERSON_NAME]! 😅 Thanks again"
type textarea "You’ve earned that rest, [PERSON_NAME]! 😅 Thanks again"
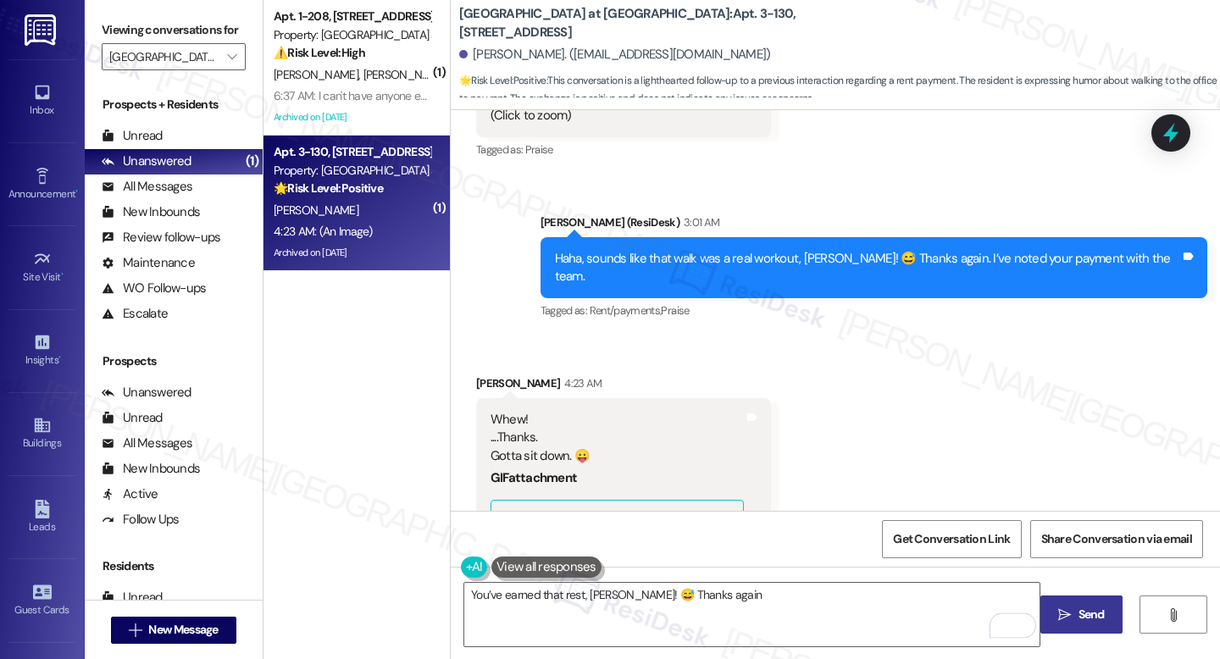
click at [1099, 615] on span "Send" at bounding box center [1092, 615] width 26 height 18
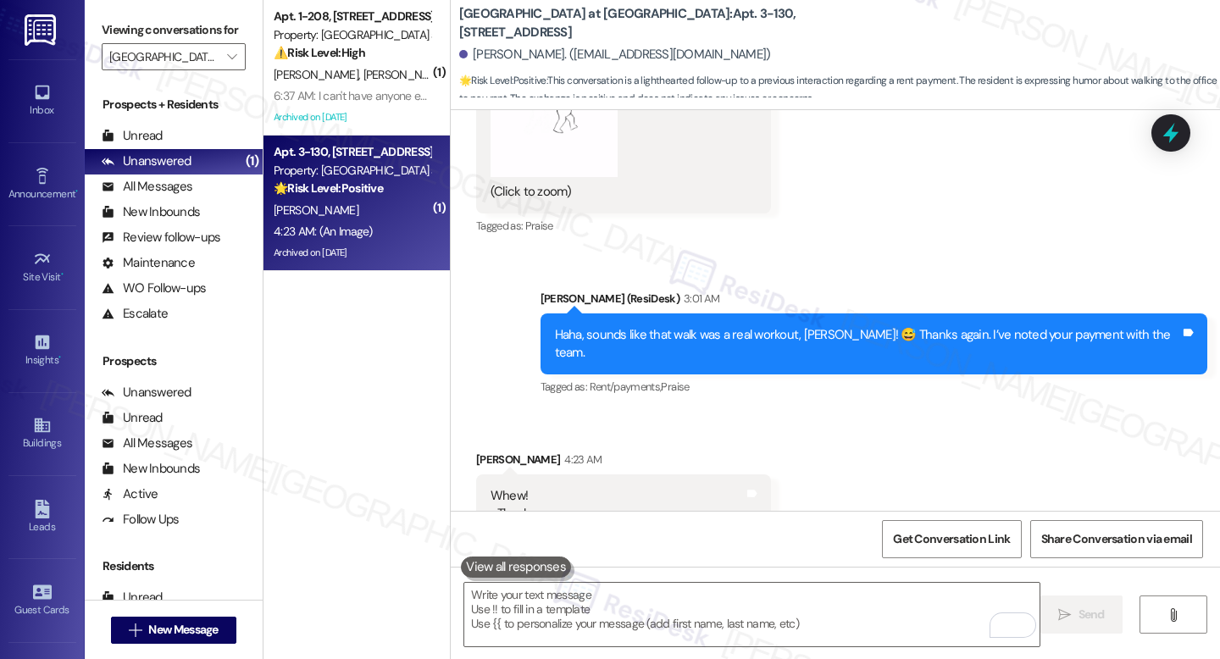
scroll to position [19896, 0]
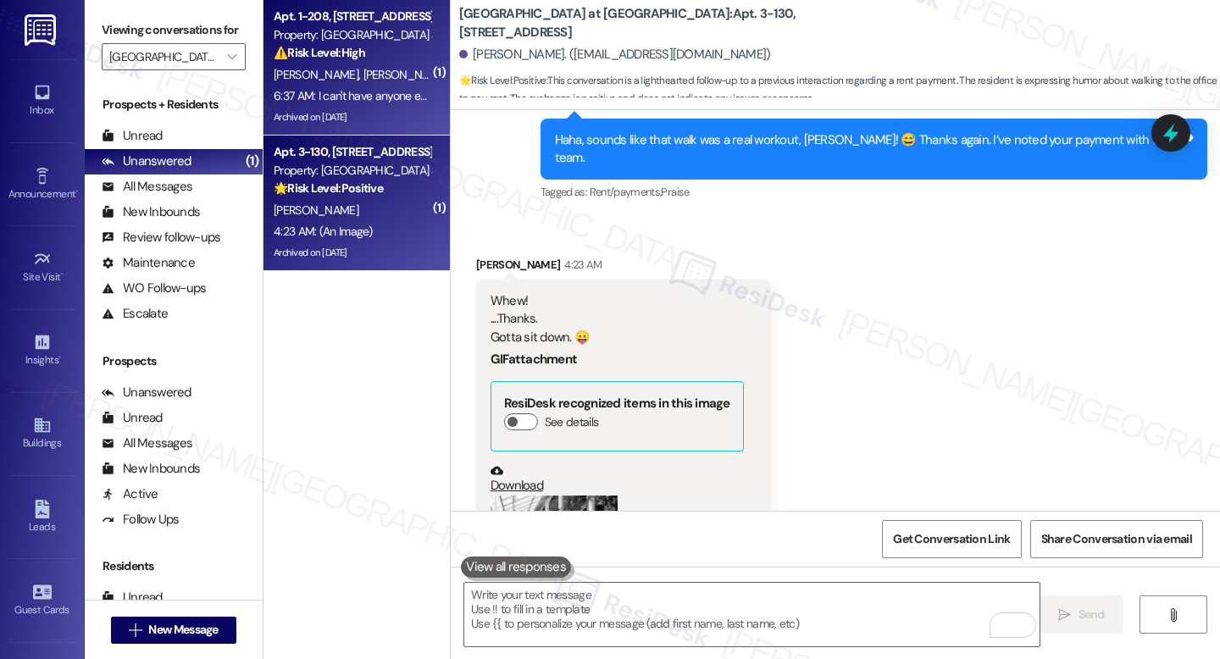
click at [392, 86] on div "6:37 AM: I can't have anyone enter the apartment while I am not home. I'll need…" at bounding box center [352, 96] width 160 height 21
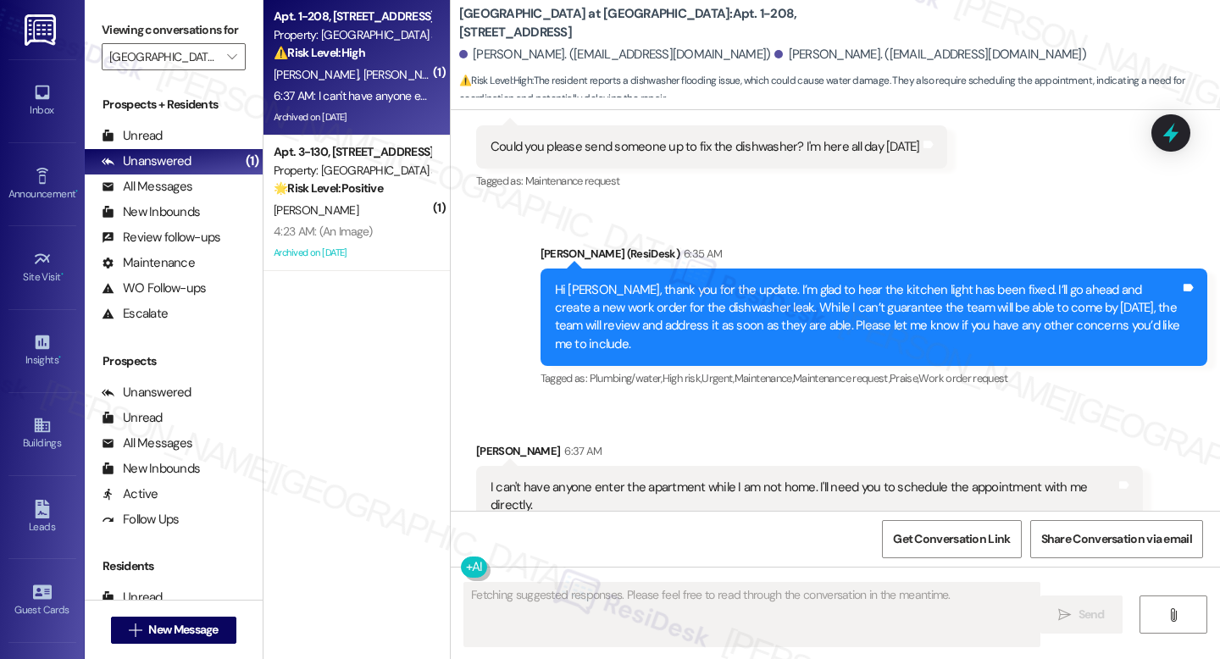
scroll to position [13055, 0]
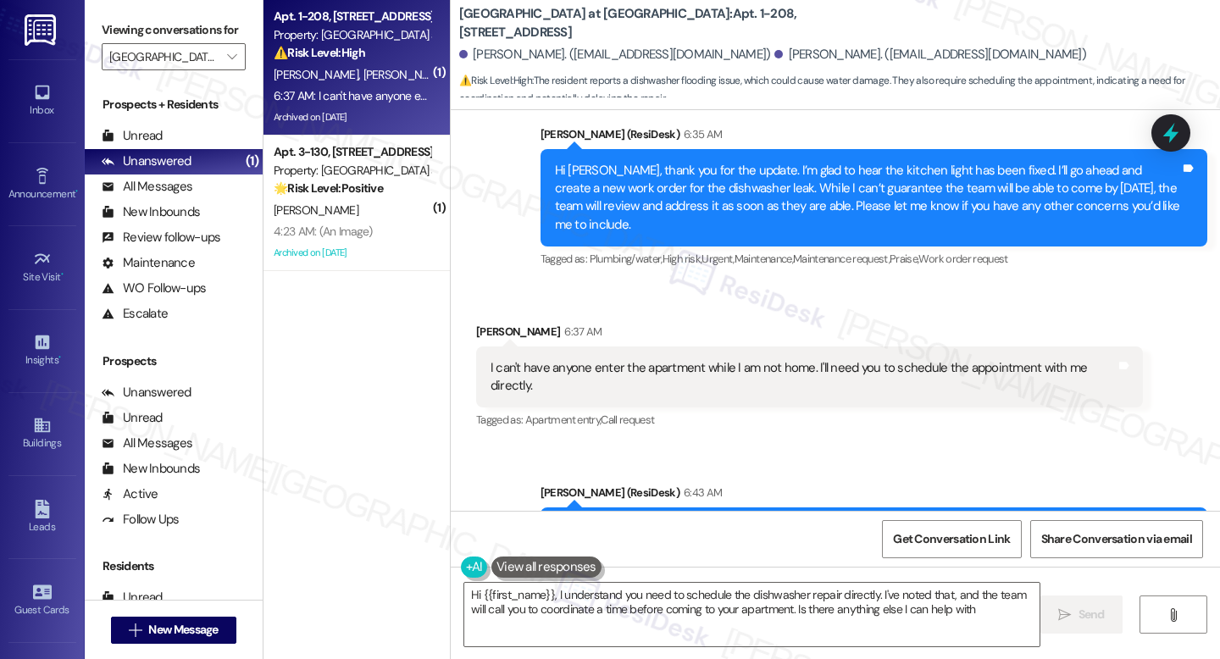
type textarea "Hi {{first_name}}, I understand you need to schedule the dishwasher repair dire…"
click at [196, 70] on input "[GEOGRAPHIC_DATA] at [GEOGRAPHIC_DATA]" at bounding box center [163, 56] width 109 height 27
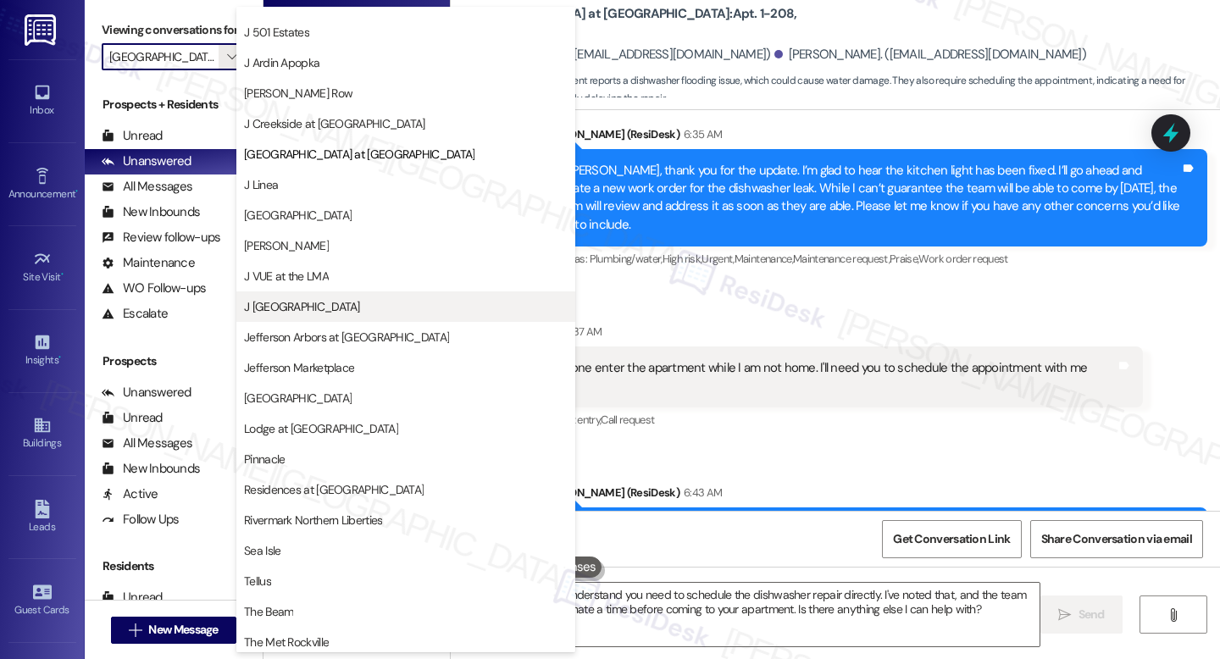
scroll to position [170, 0]
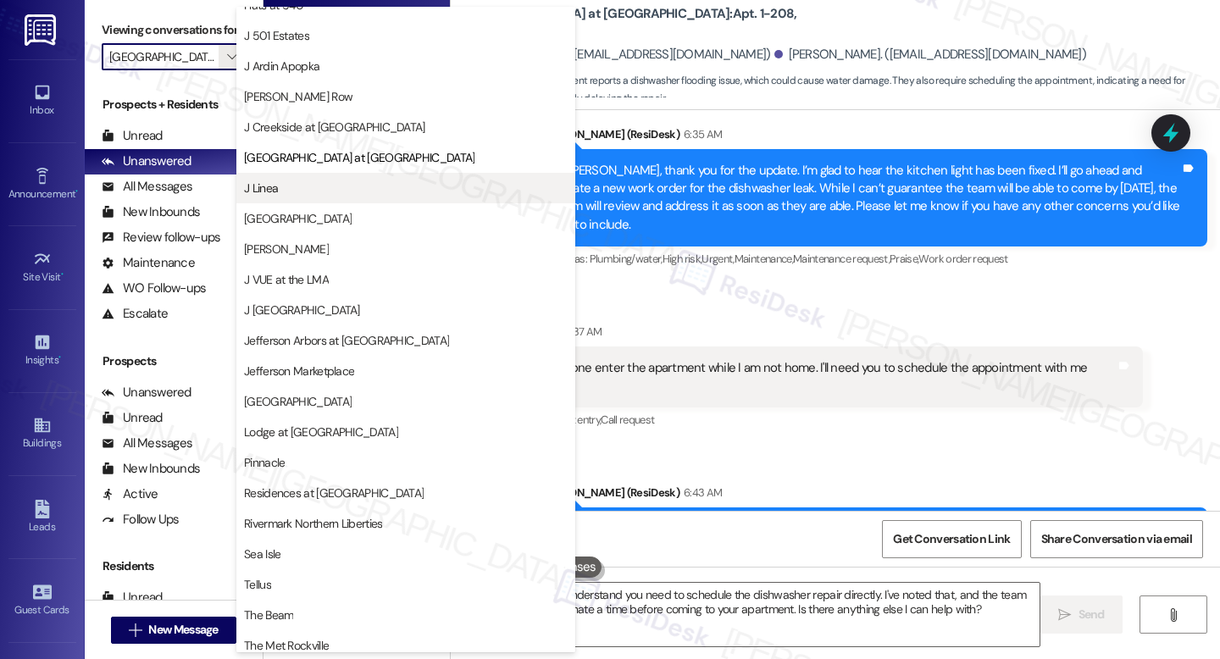
click at [304, 182] on span "J Linea" at bounding box center [406, 188] width 324 height 17
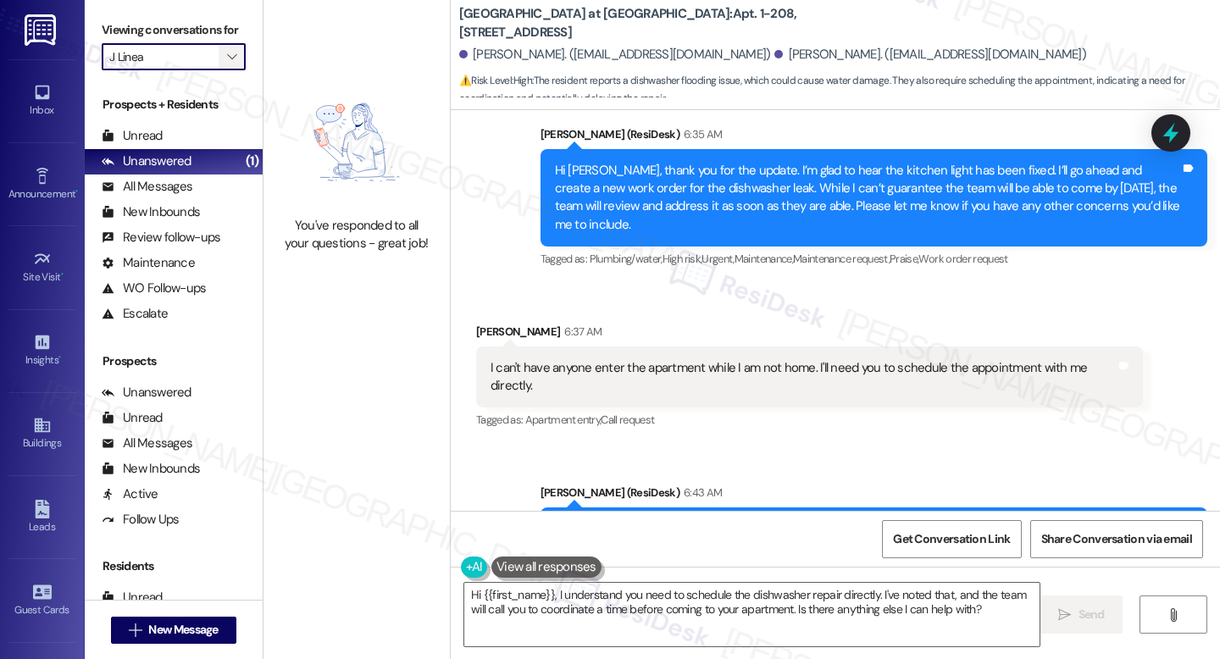
click at [230, 70] on span "" at bounding box center [232, 56] width 16 height 27
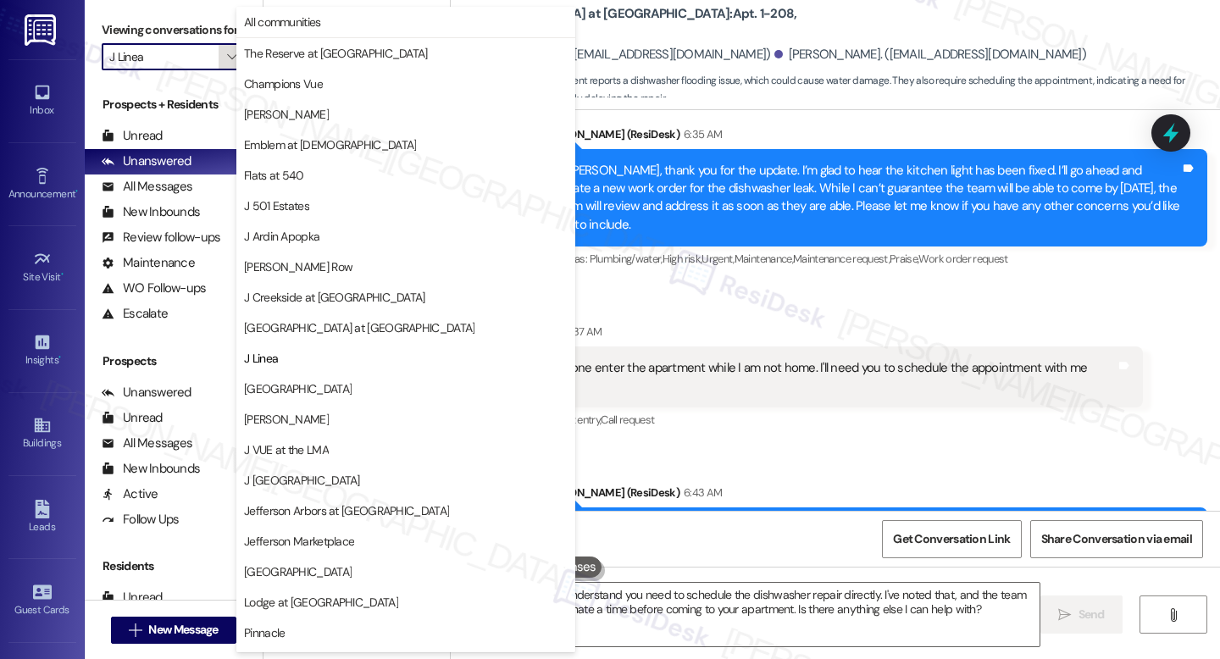
scroll to position [209, 0]
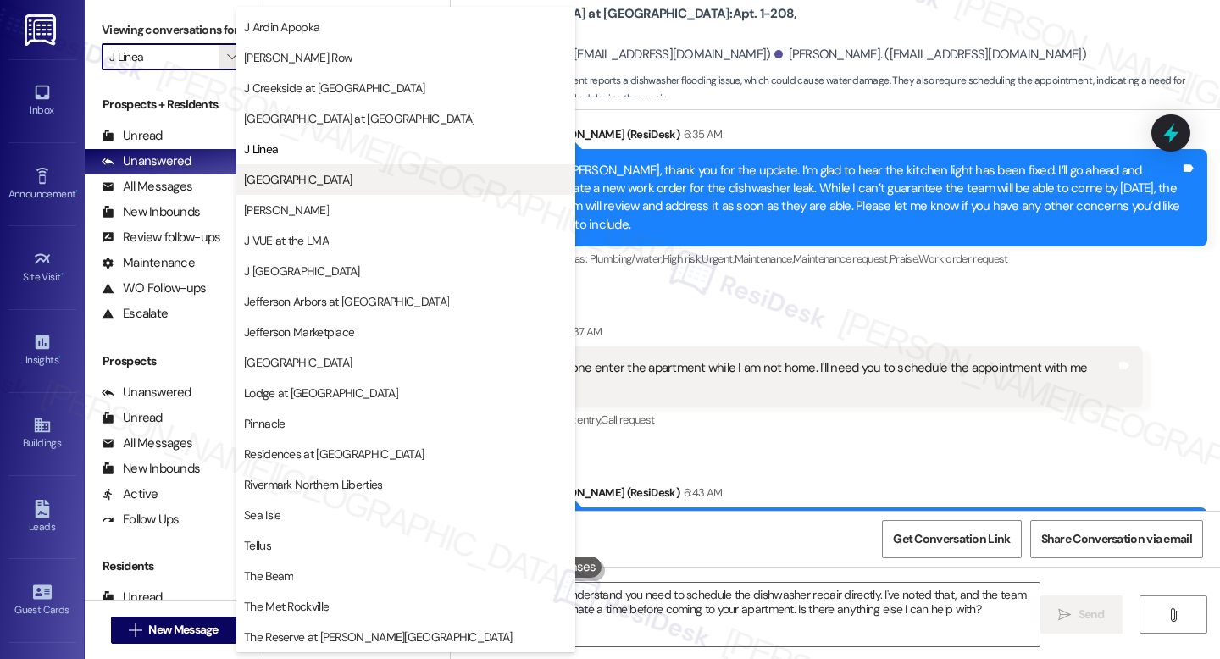
click at [281, 171] on span "[GEOGRAPHIC_DATA]" at bounding box center [298, 179] width 108 height 17
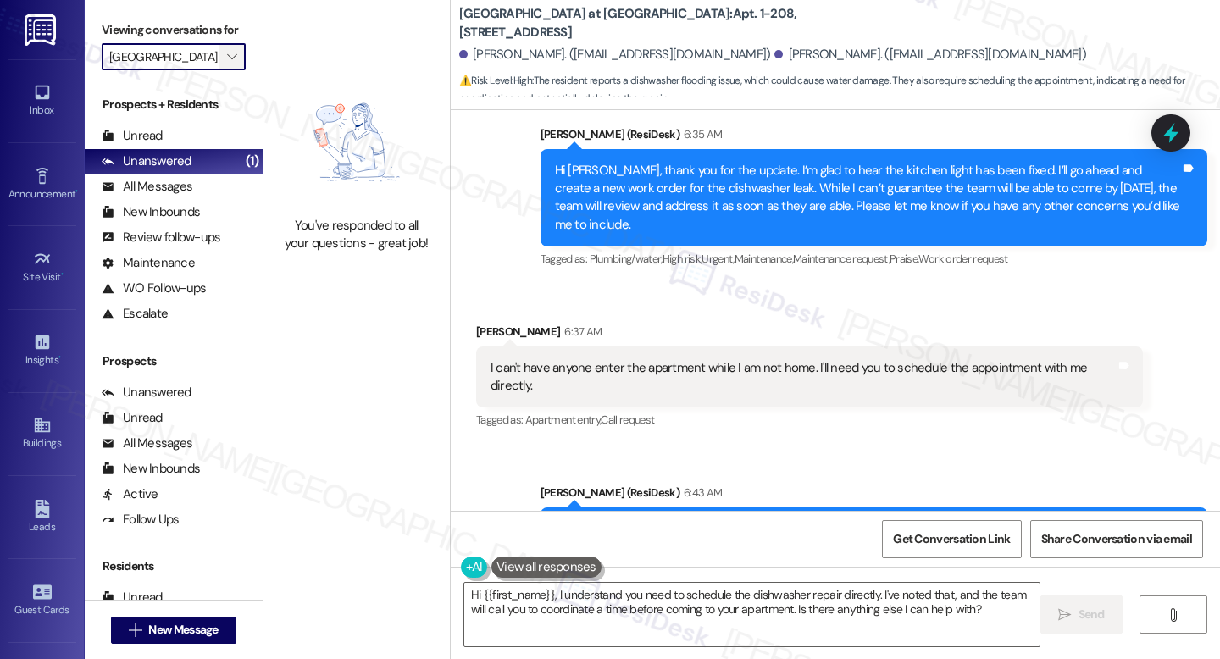
click at [227, 64] on icon "" at bounding box center [231, 57] width 9 height 14
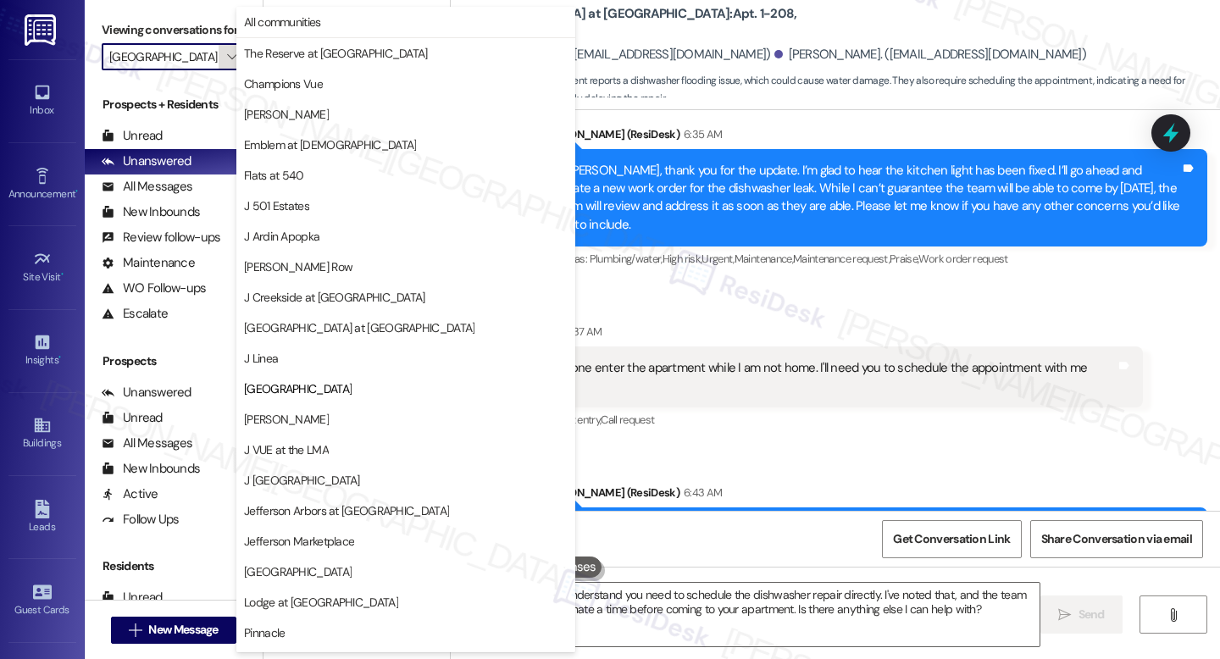
scroll to position [209, 0]
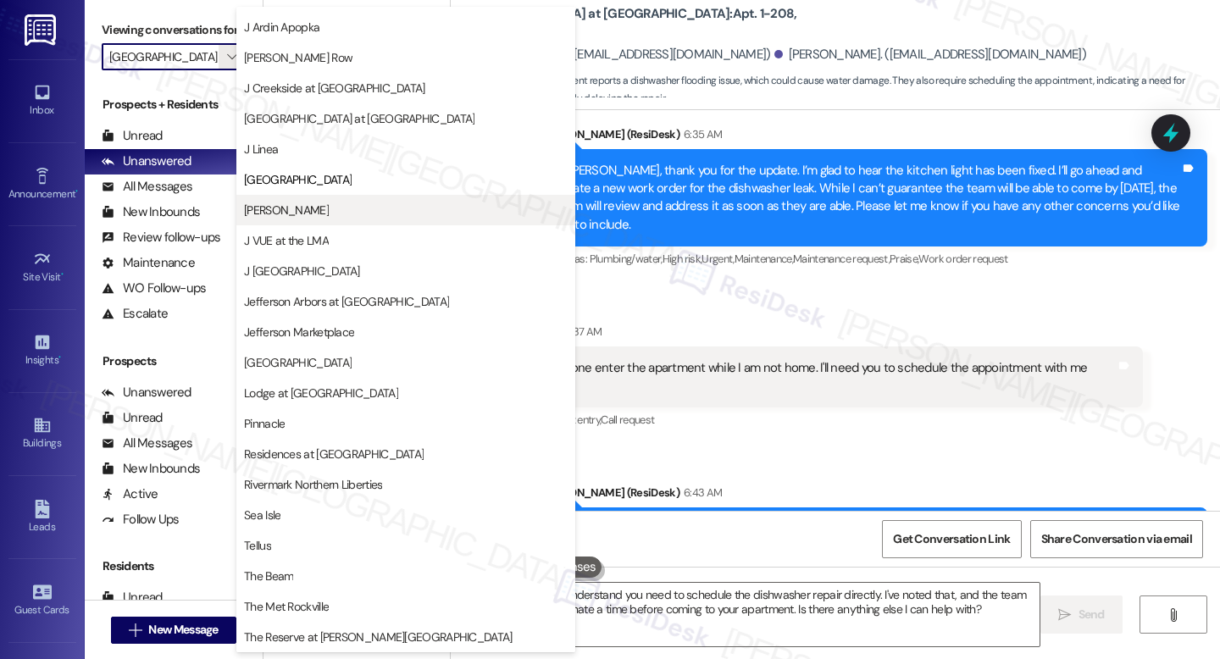
click at [307, 219] on button "[PERSON_NAME]" at bounding box center [405, 210] width 339 height 31
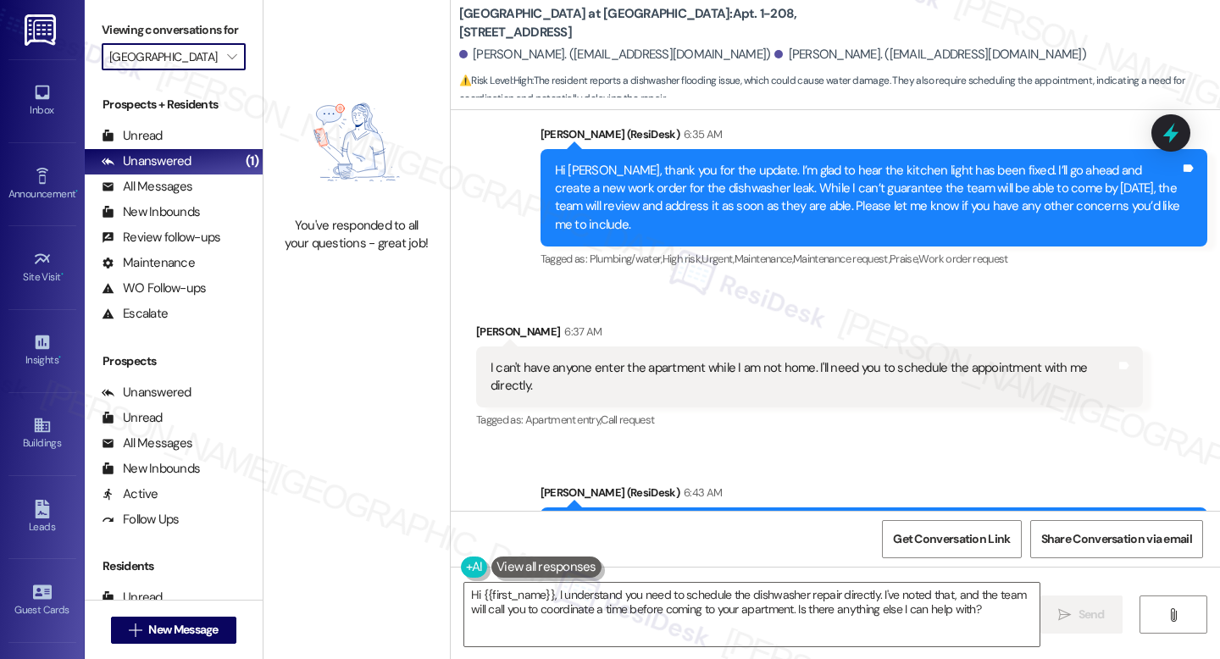
type input "[PERSON_NAME]"
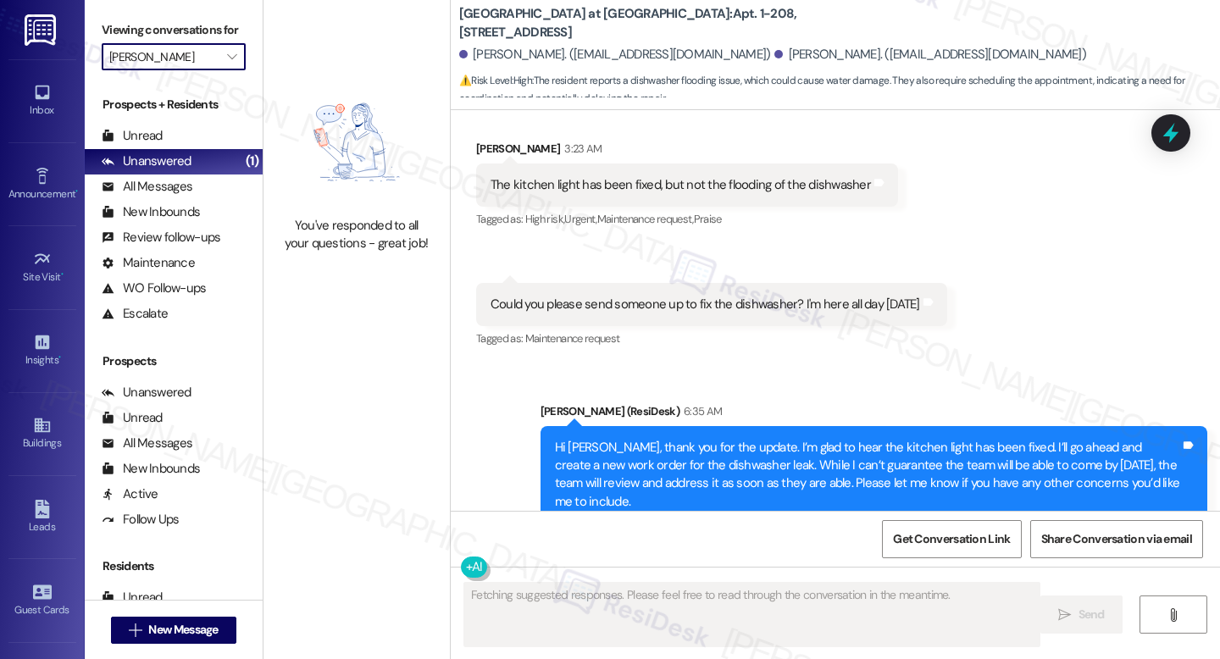
scroll to position [12774, 0]
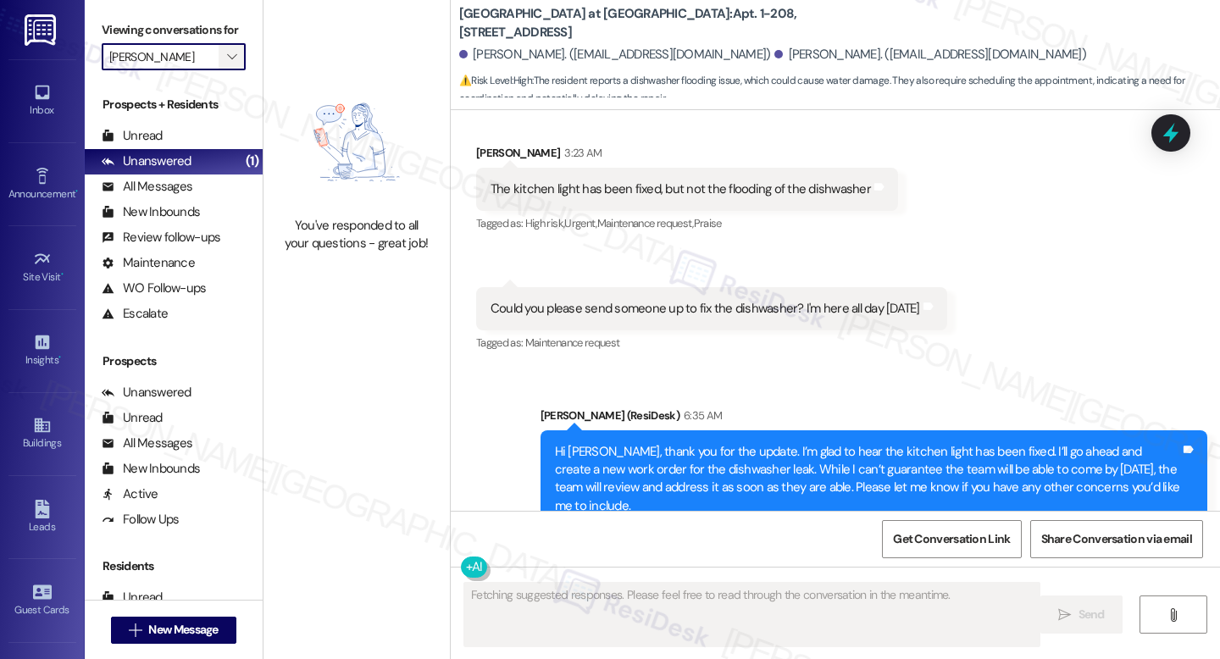
click at [227, 64] on icon "" at bounding box center [231, 57] width 9 height 14
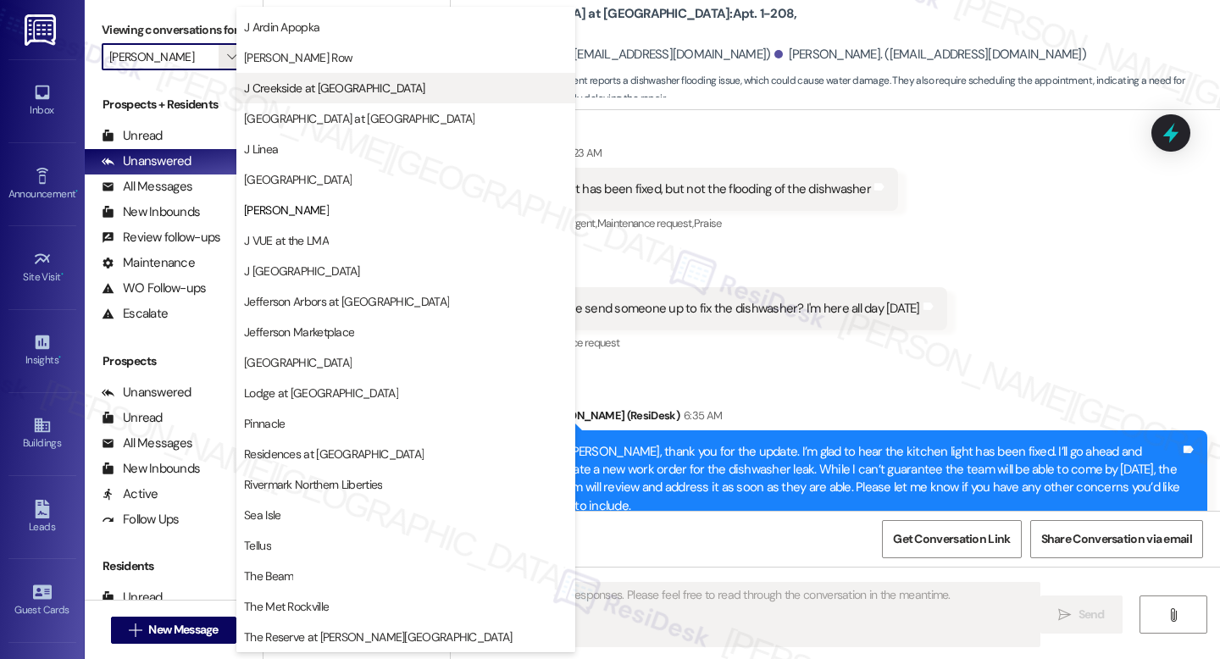
scroll to position [0, 0]
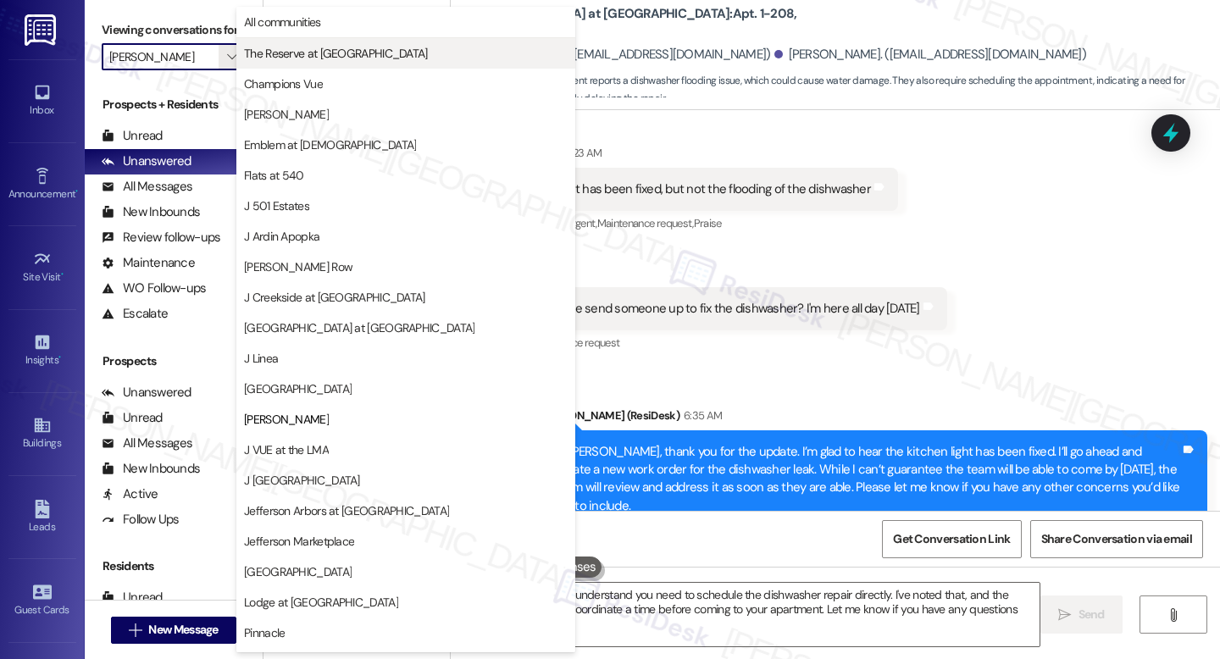
type textarea "Hey {{first_name}}, I understand you need to schedule the dishwasher repair dir…"
click at [291, 50] on span "The Reserve at [GEOGRAPHIC_DATA]" at bounding box center [336, 53] width 184 height 17
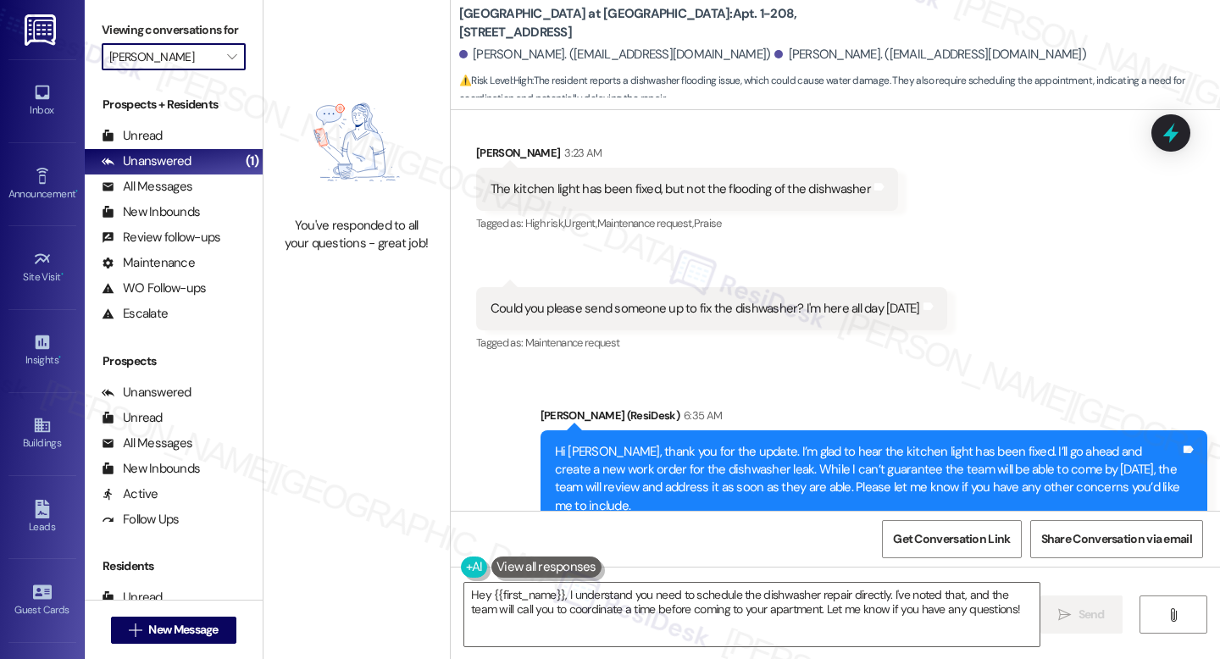
type input "The Reserve at [GEOGRAPHIC_DATA]"
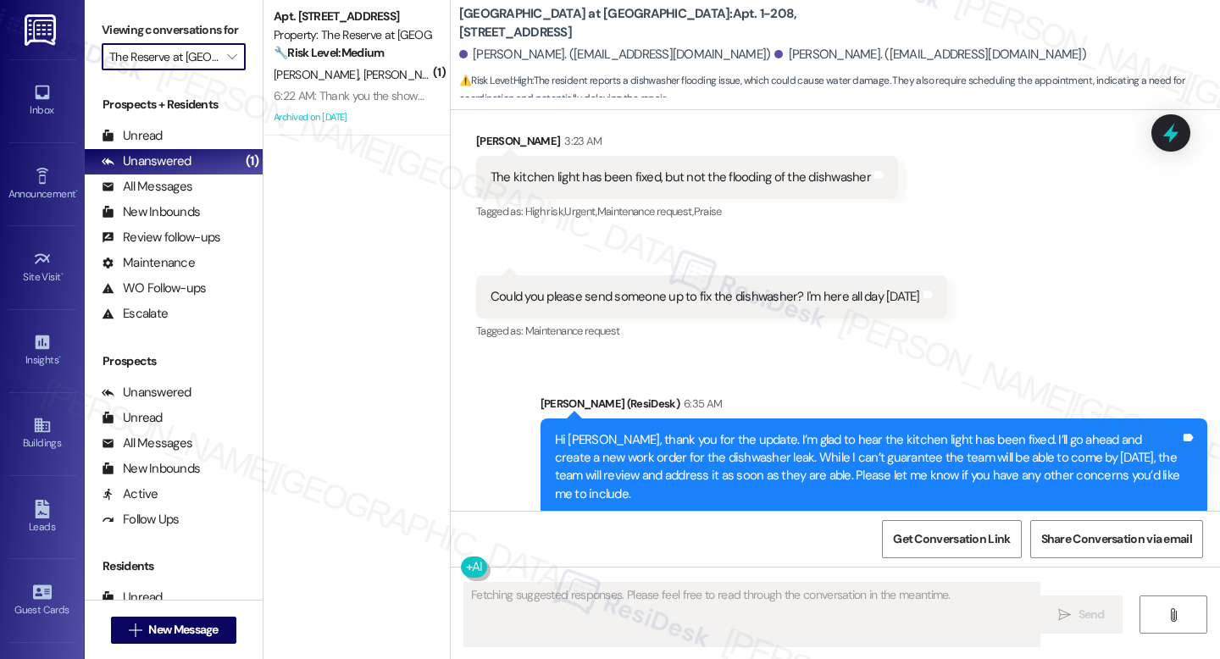
scroll to position [12774, 0]
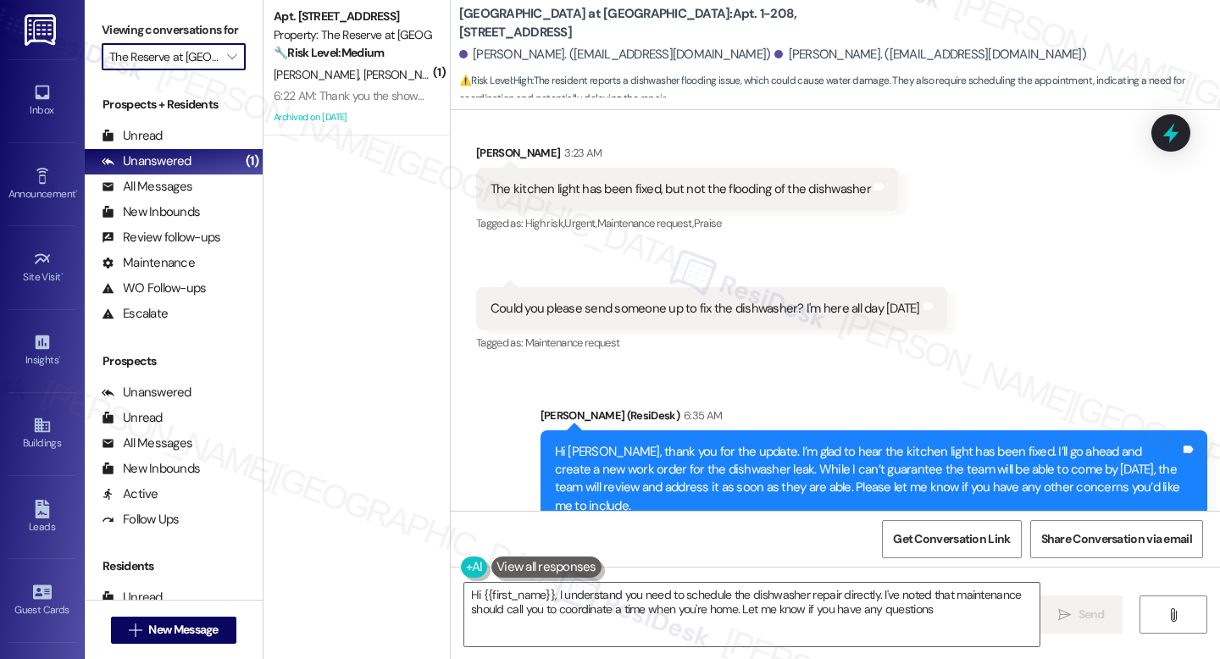
type textarea "Hi {{first_name}}, I understand you need to schedule the dishwasher repair dire…"
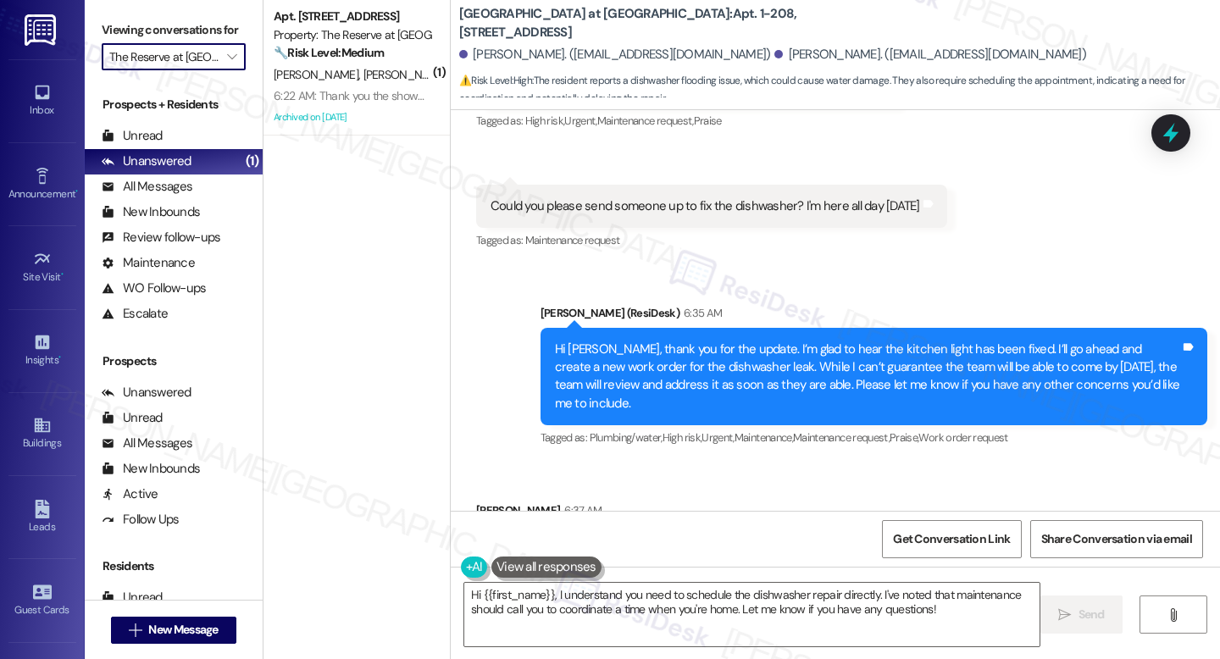
scroll to position [13055, 0]
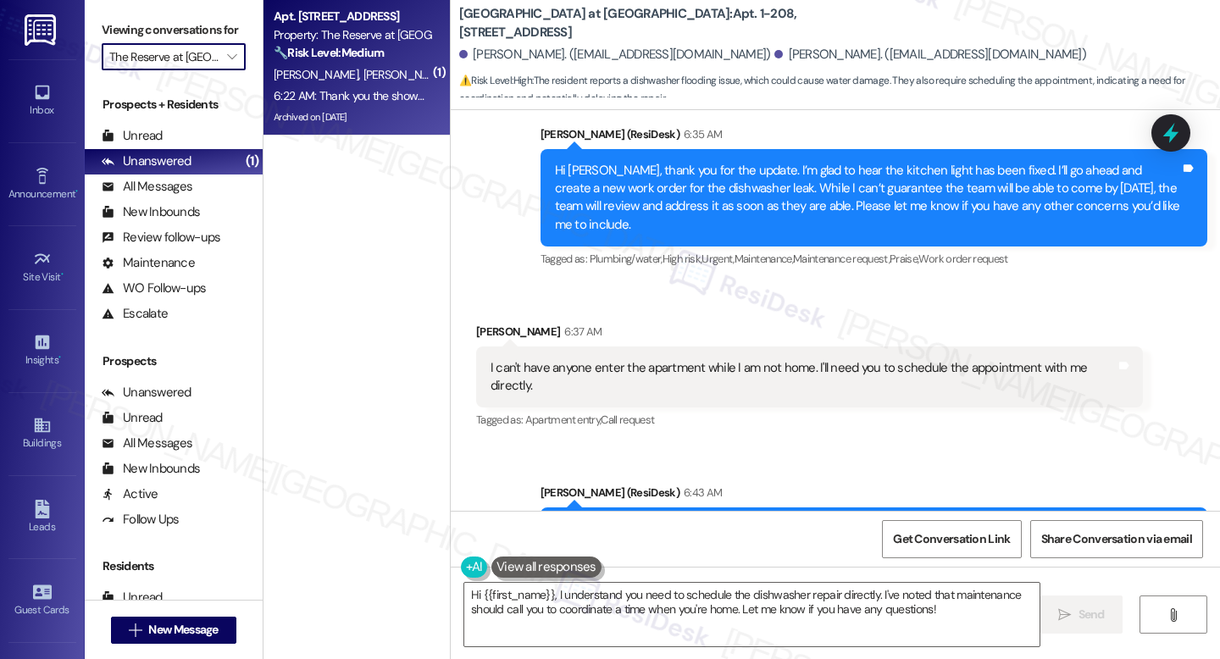
click at [367, 76] on span "[PERSON_NAME]" at bounding box center [405, 74] width 85 height 15
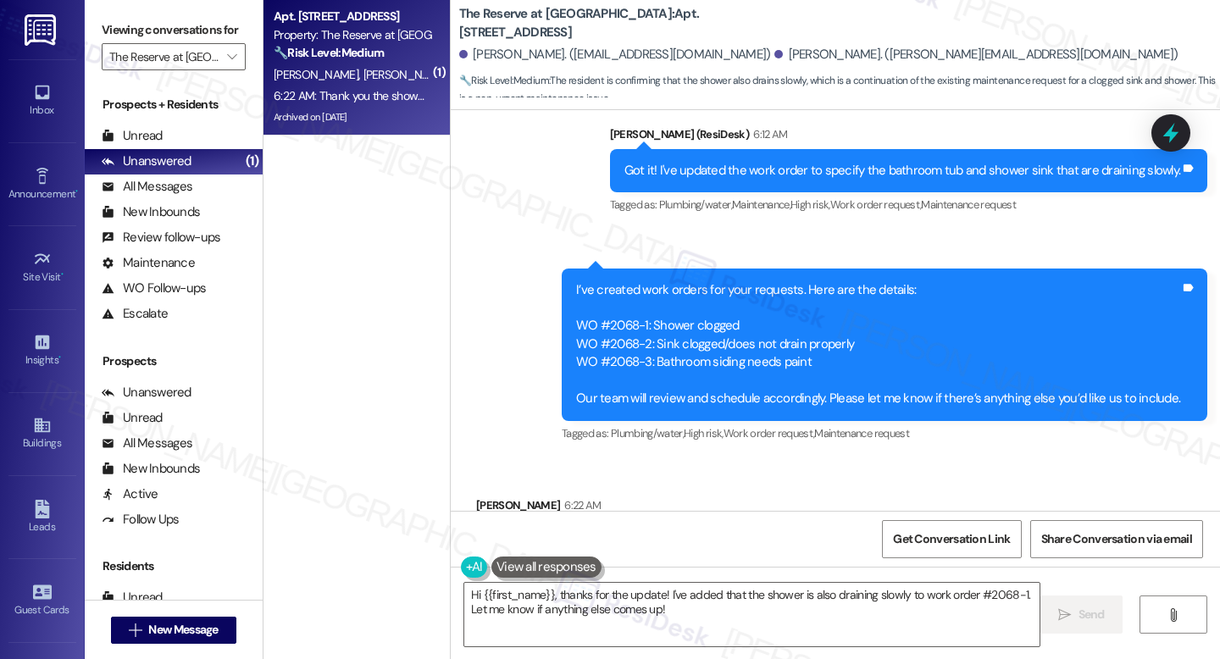
scroll to position [15198, 0]
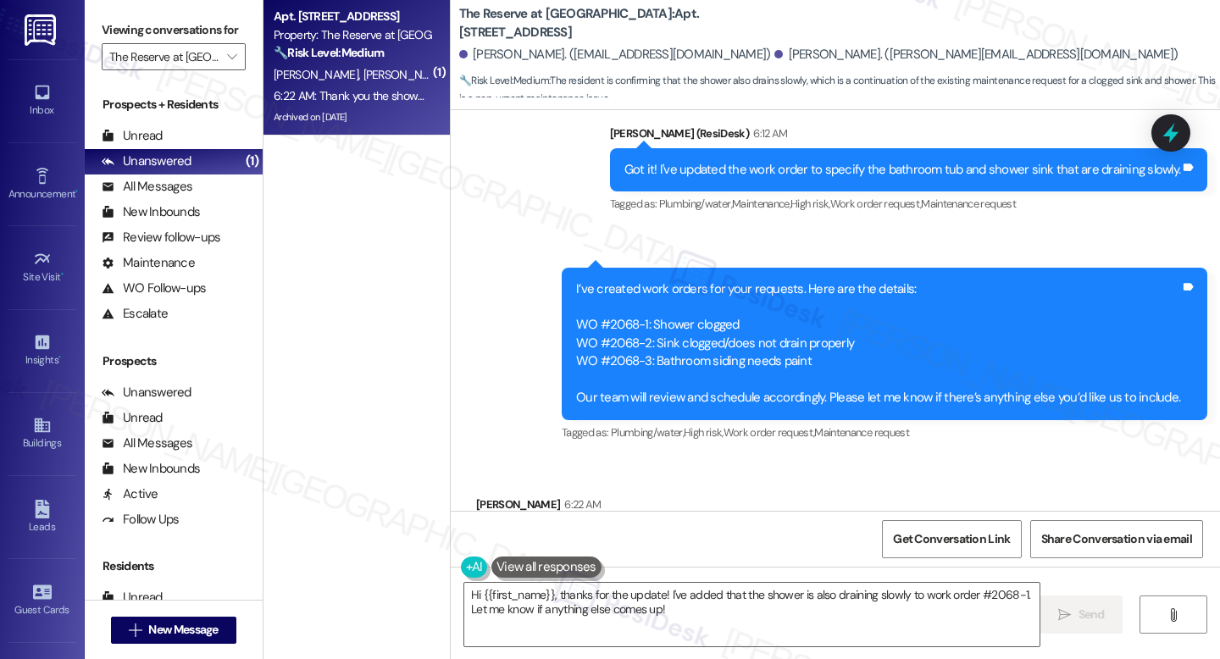
click at [641, 21] on b "The Reserve at [GEOGRAPHIC_DATA]: Apt. [STREET_ADDRESS]" at bounding box center [628, 23] width 339 height 36
copy b "924"
drag, startPoint x: 602, startPoint y: 452, endPoint x: 567, endPoint y: 455, distance: 34.9
click at [605, 532] on div "Thank you the shower goes down slowly as well" at bounding box center [617, 541] width 252 height 18
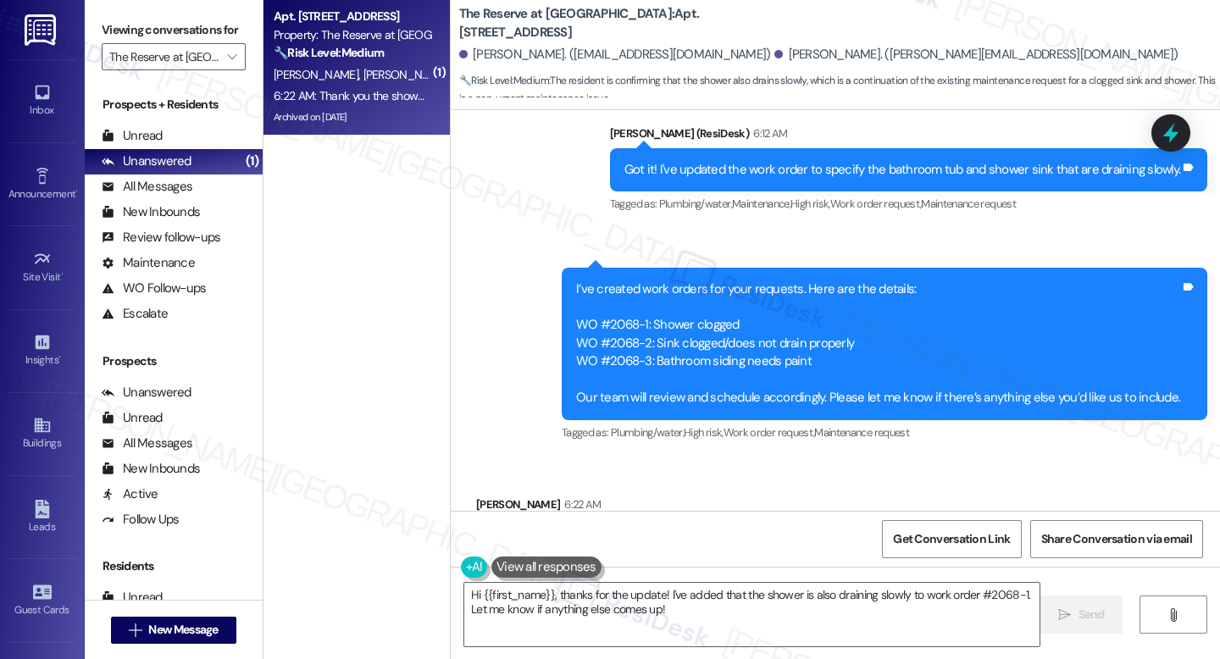
drag, startPoint x: 538, startPoint y: 449, endPoint x: 693, endPoint y: 449, distance: 155.1
click at [694, 532] on div "Thank you the shower goes down slowly as well" at bounding box center [617, 541] width 252 height 18
click at [1006, 593] on textarea "Hi {{first_name}}, thanks for the update! I've added that the shower is also dr…" at bounding box center [751, 615] width 575 height 64
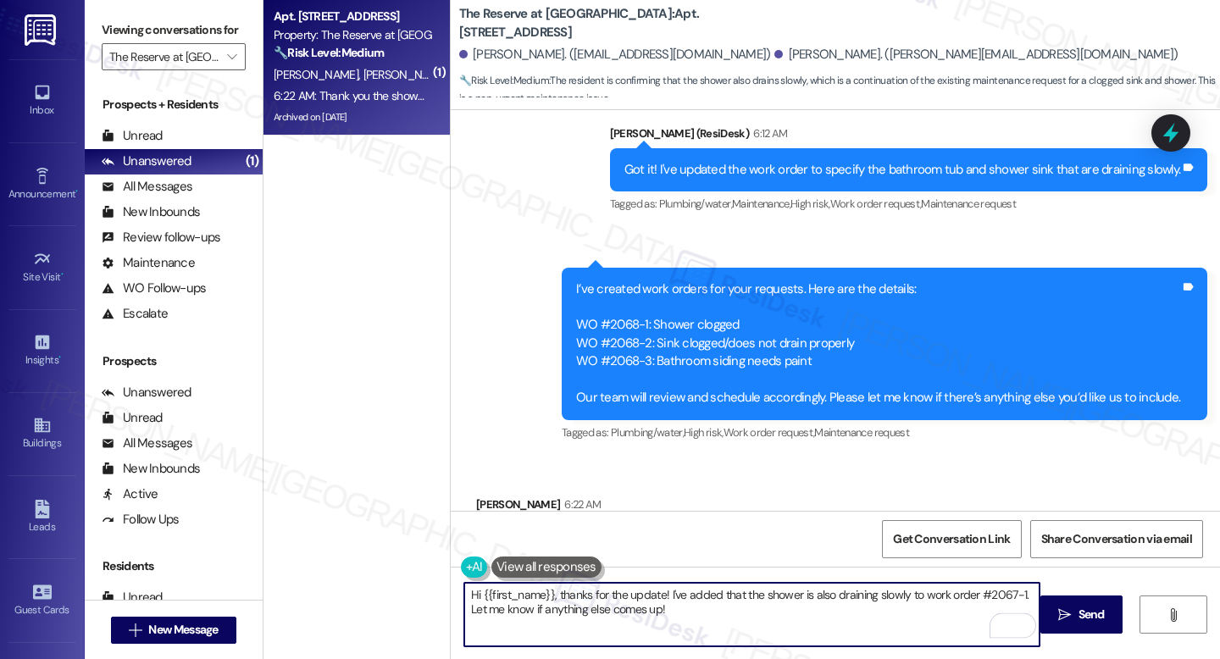
click at [878, 610] on textarea "Hi {{first_name}}, thanks for the update! I've added that the shower is also dr…" at bounding box center [751, 615] width 575 height 64
type textarea "Hi {{first_name}}, thanks for the update! I've added that the shower is also dr…"
click at [1096, 624] on button " Send" at bounding box center [1081, 615] width 82 height 38
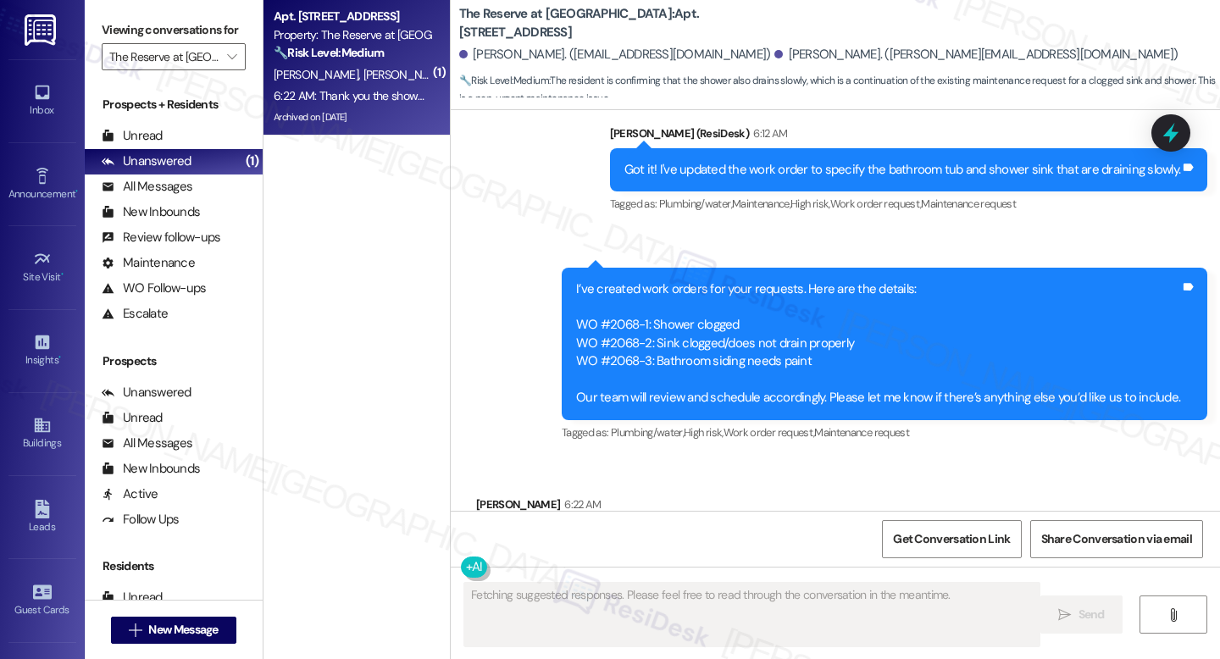
scroll to position [15197, 0]
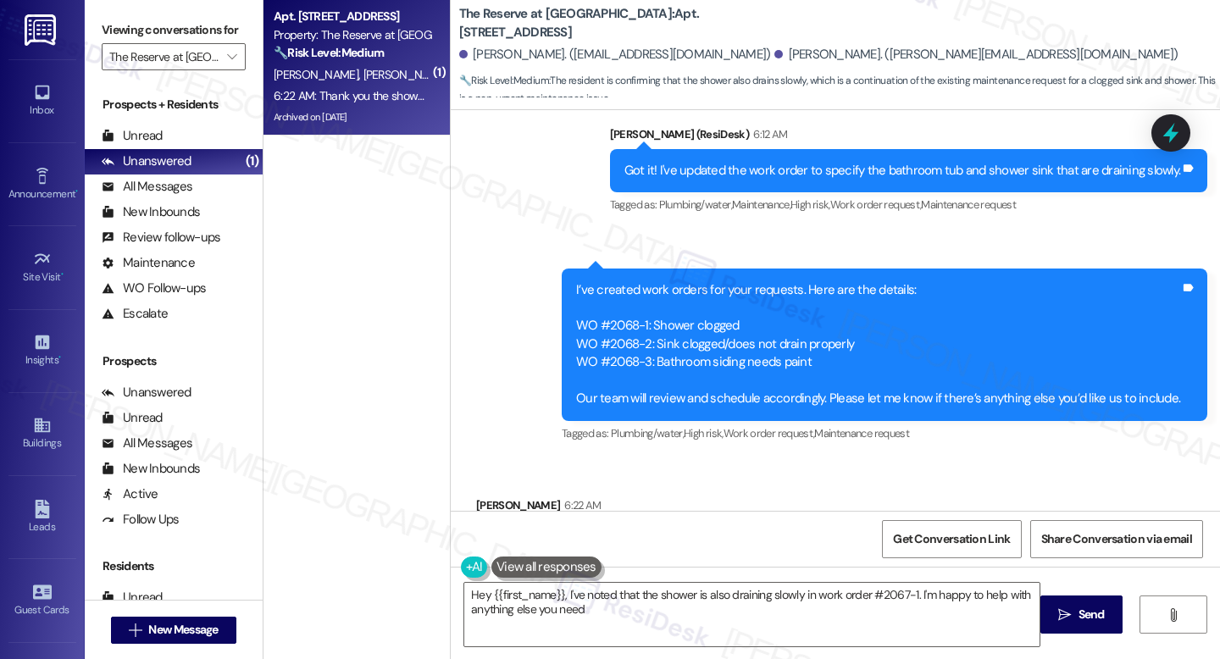
type textarea "Hey {{first_name}}, I've noted that the shower is also draining slowly in work …"
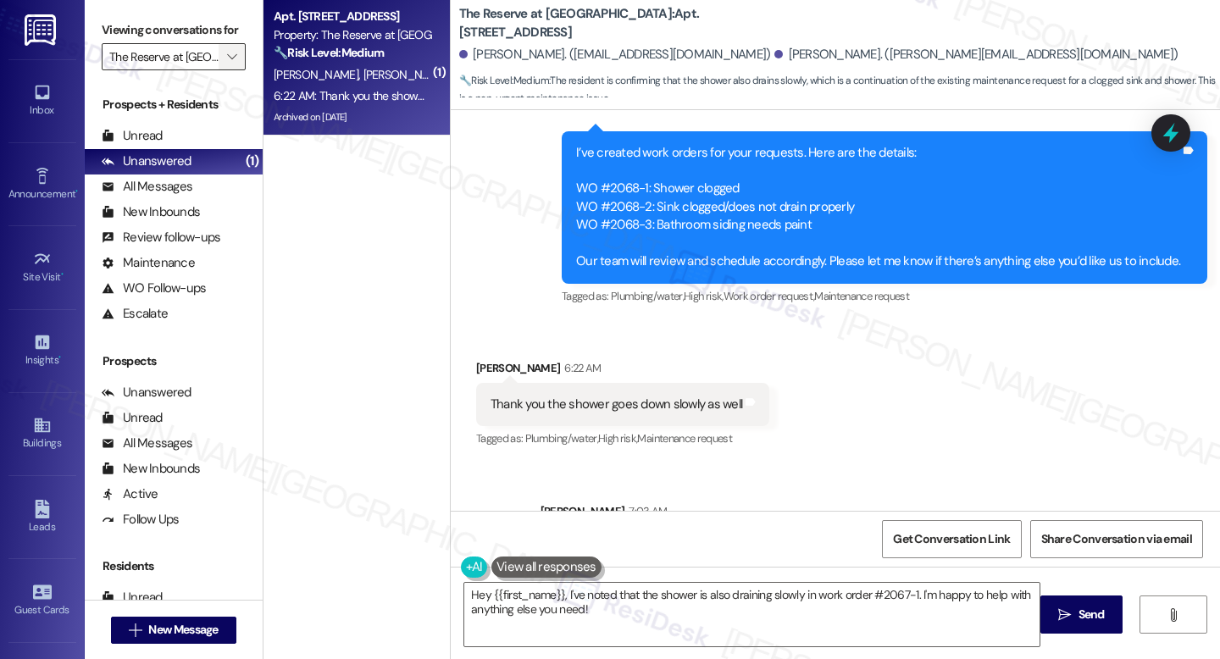
click at [227, 64] on icon "" at bounding box center [231, 57] width 9 height 14
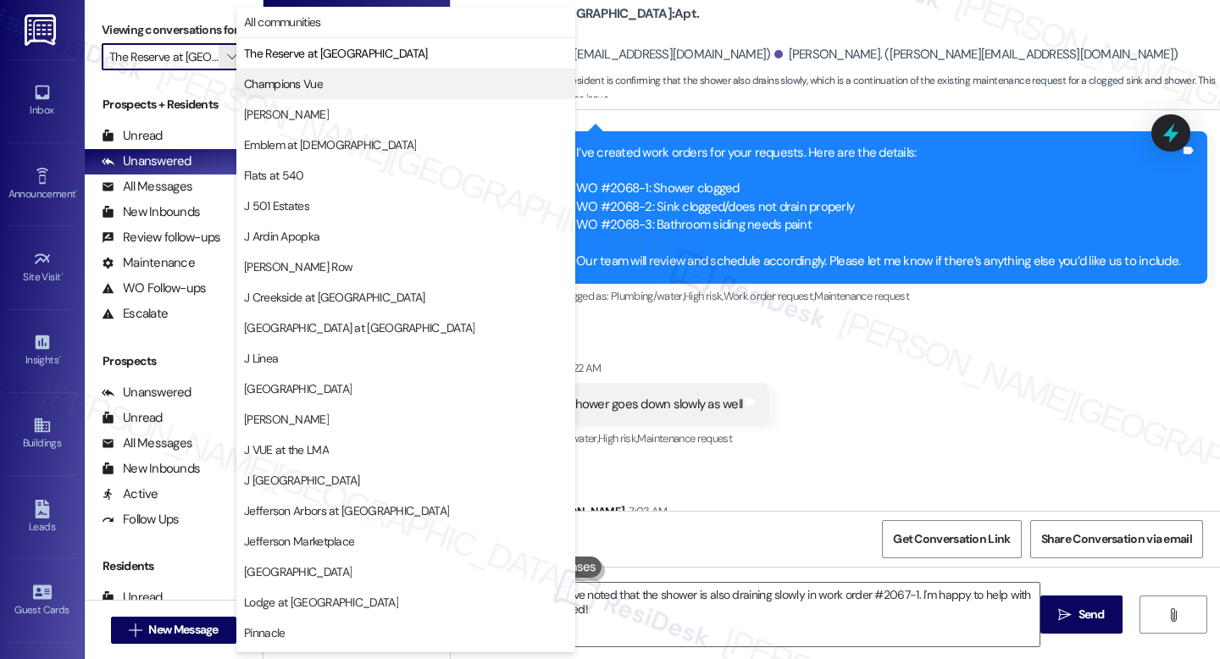
click at [304, 89] on span "Champions Vue" at bounding box center [283, 83] width 79 height 17
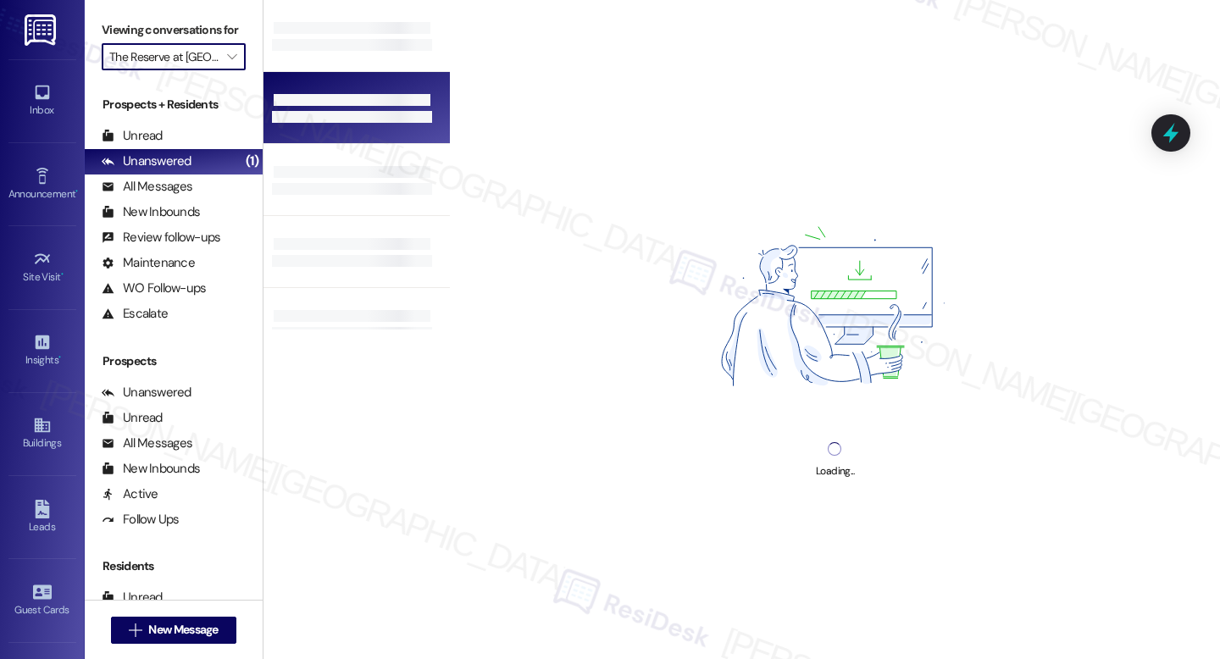
type input "Champions Vue"
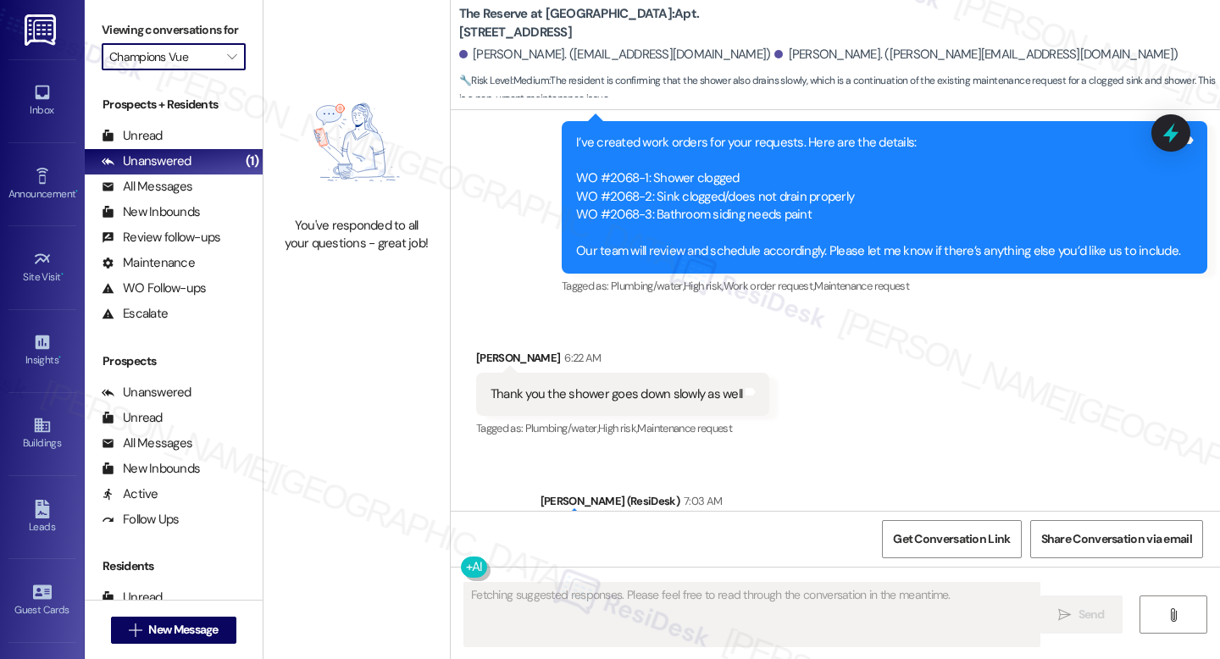
scroll to position [15359, 0]
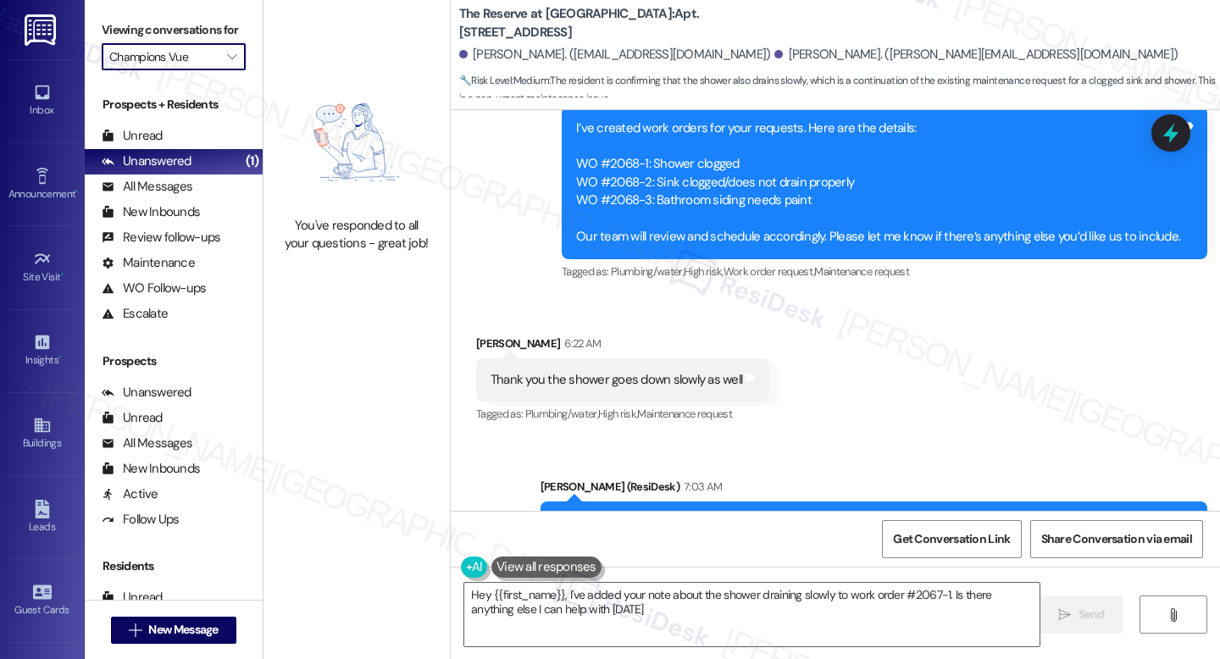
type textarea "Hey {{first_name}}, I've added your note about the shower draining slowly to wo…"
click at [227, 64] on icon "" at bounding box center [231, 57] width 9 height 14
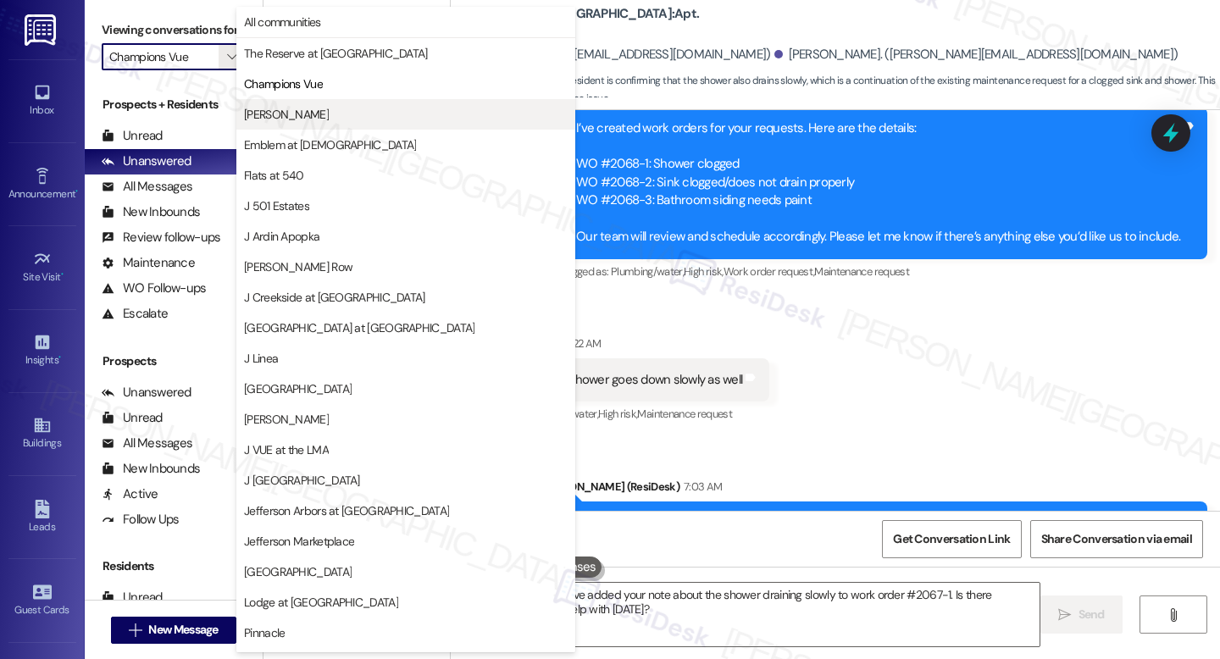
click at [322, 113] on span "[PERSON_NAME]" at bounding box center [406, 114] width 324 height 17
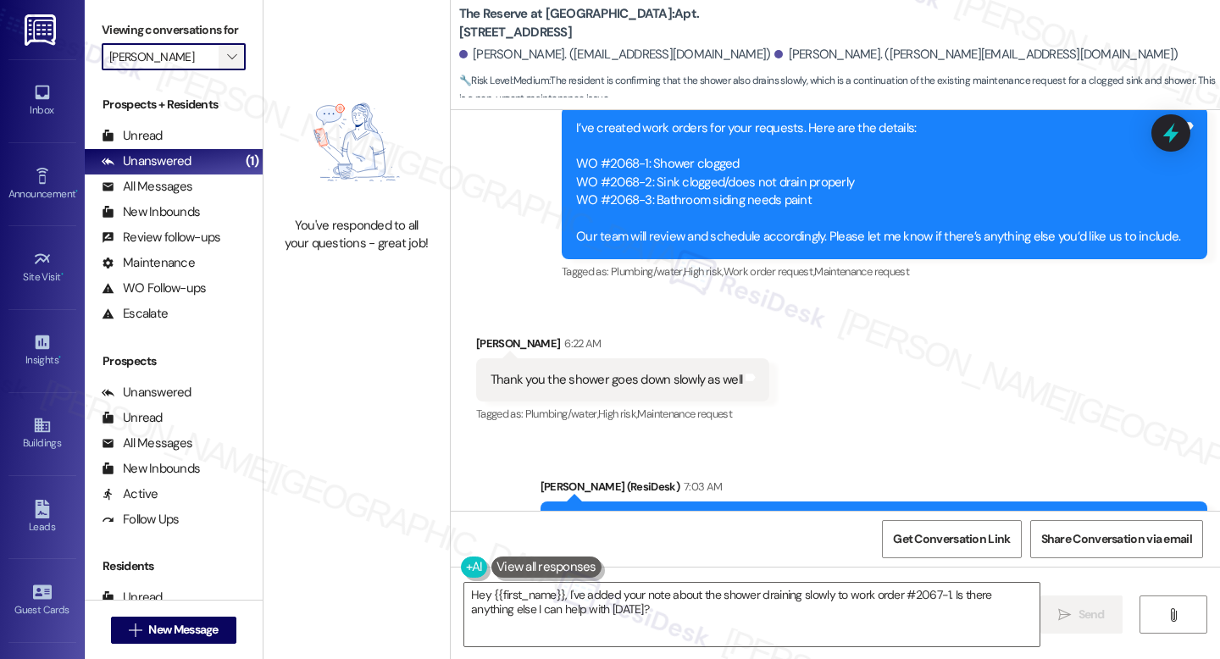
click at [224, 70] on span "" at bounding box center [232, 56] width 16 height 27
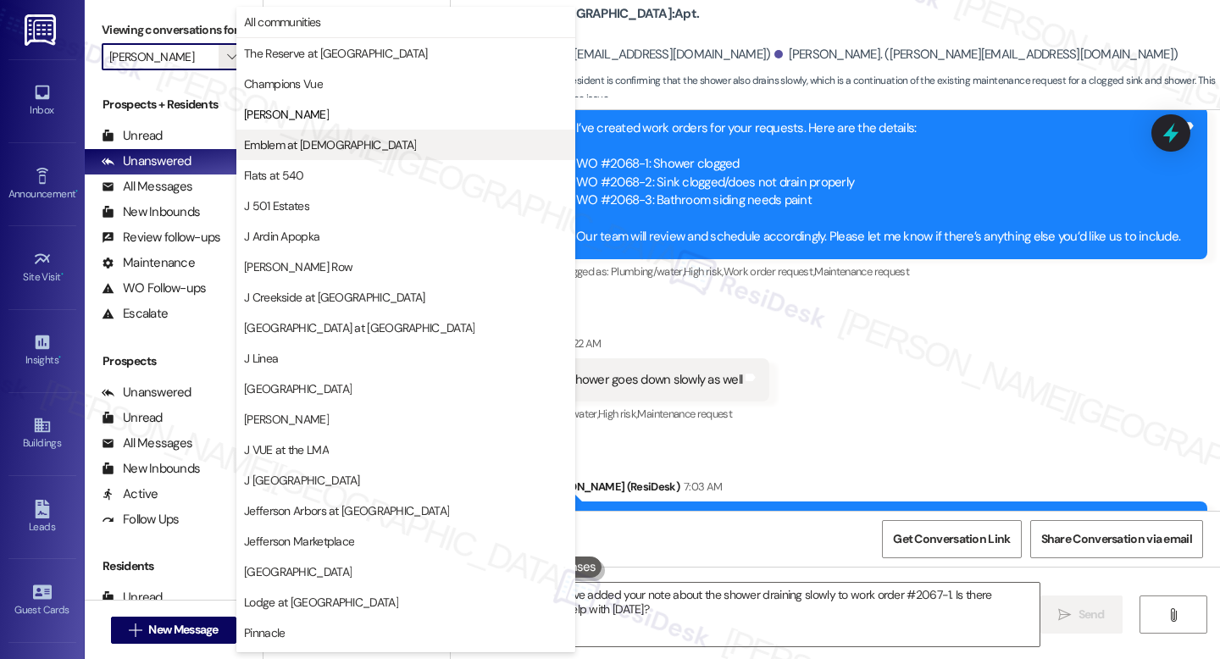
click at [268, 139] on span "Emblem at [DEMOGRAPHIC_DATA]" at bounding box center [330, 144] width 172 height 17
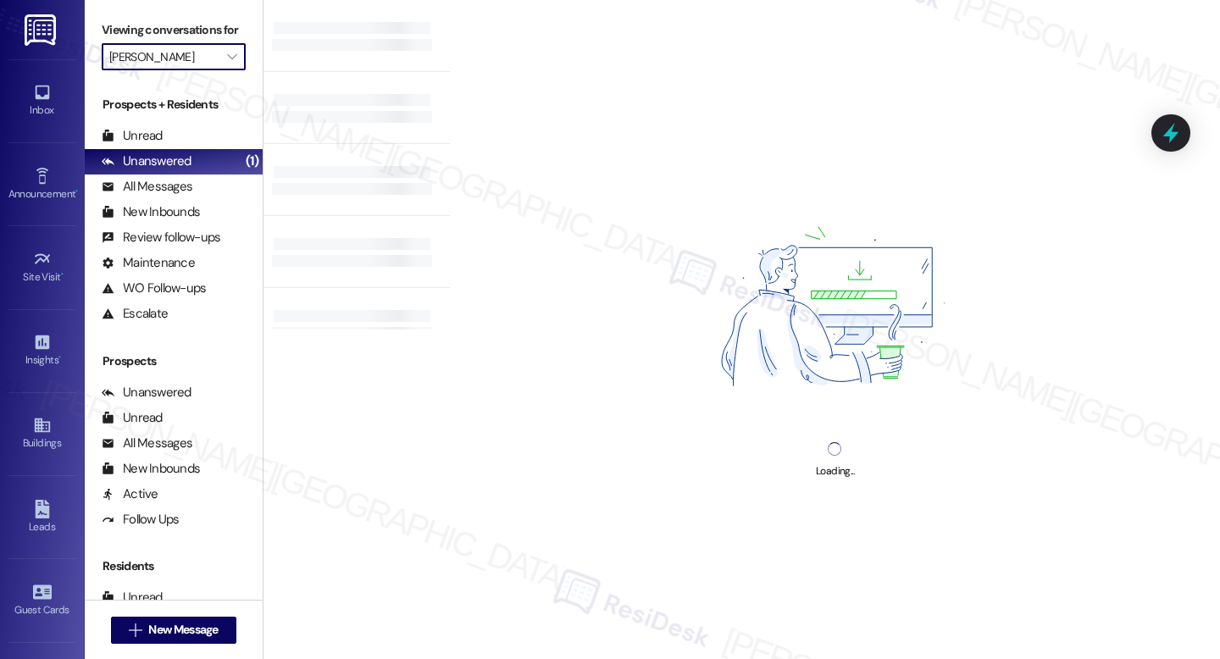
type input "Emblem at [DEMOGRAPHIC_DATA]"
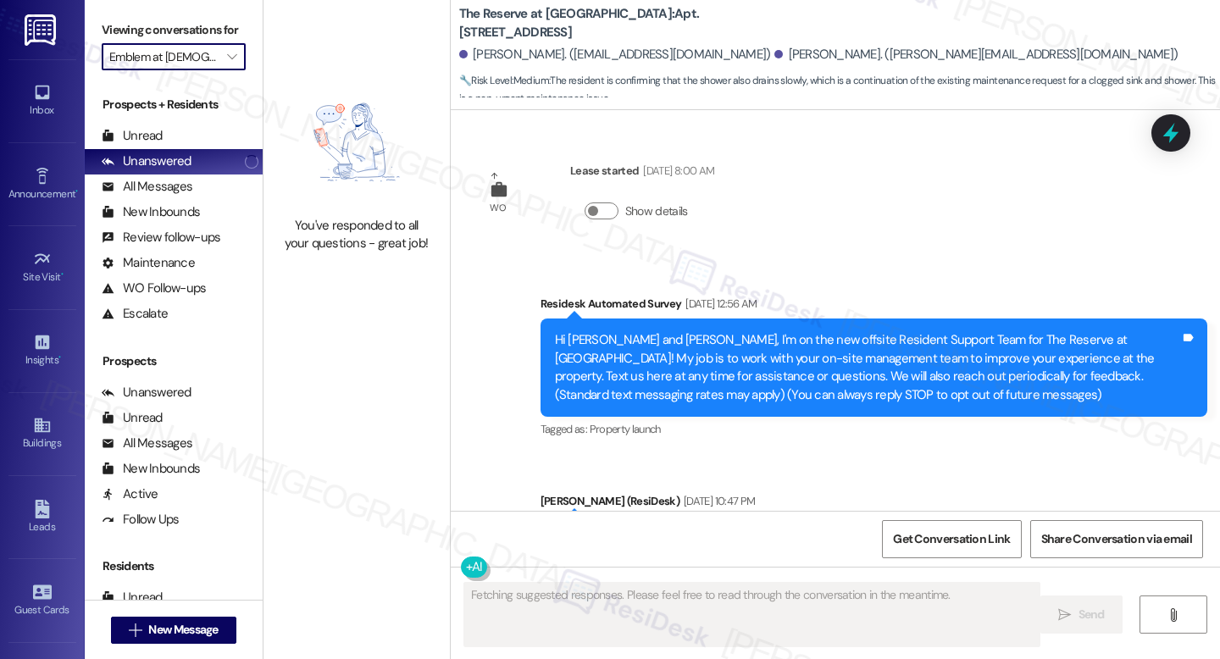
scroll to position [15197, 0]
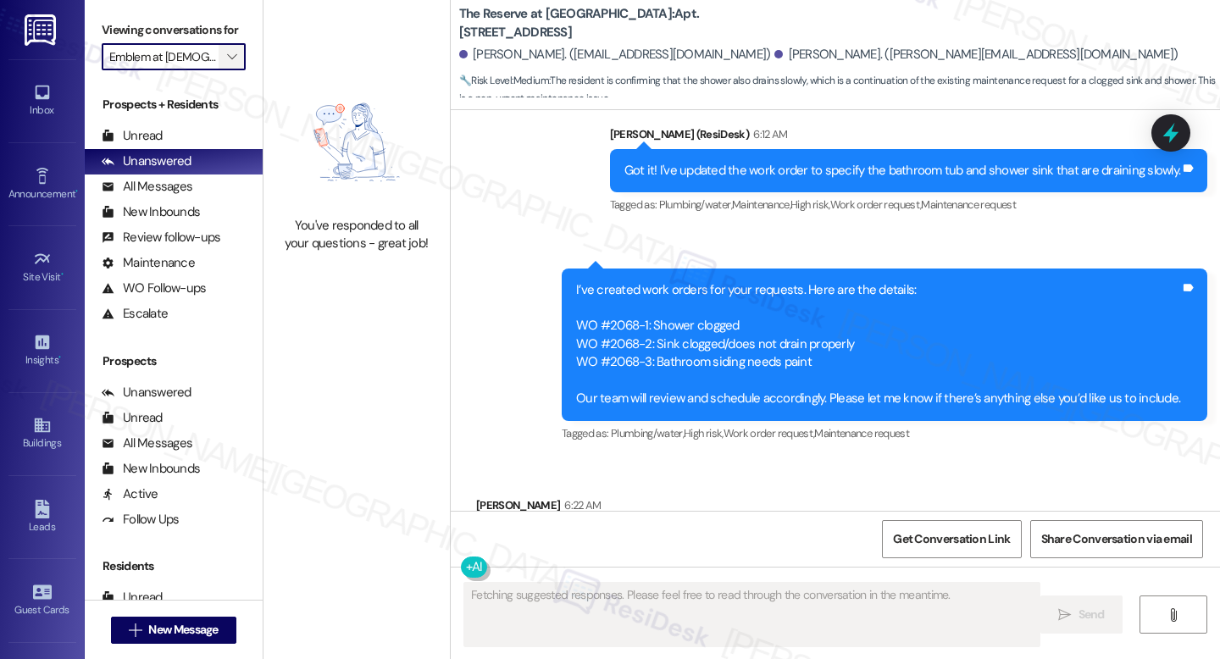
click at [227, 64] on icon "" at bounding box center [231, 57] width 9 height 14
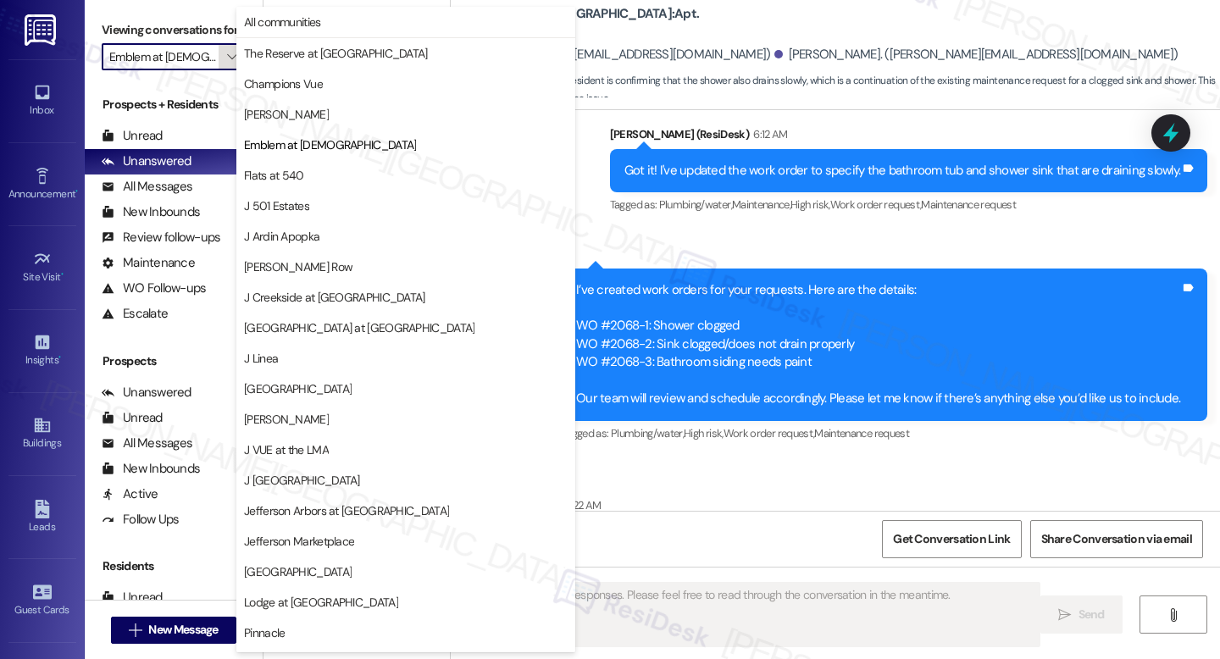
scroll to position [0, 5]
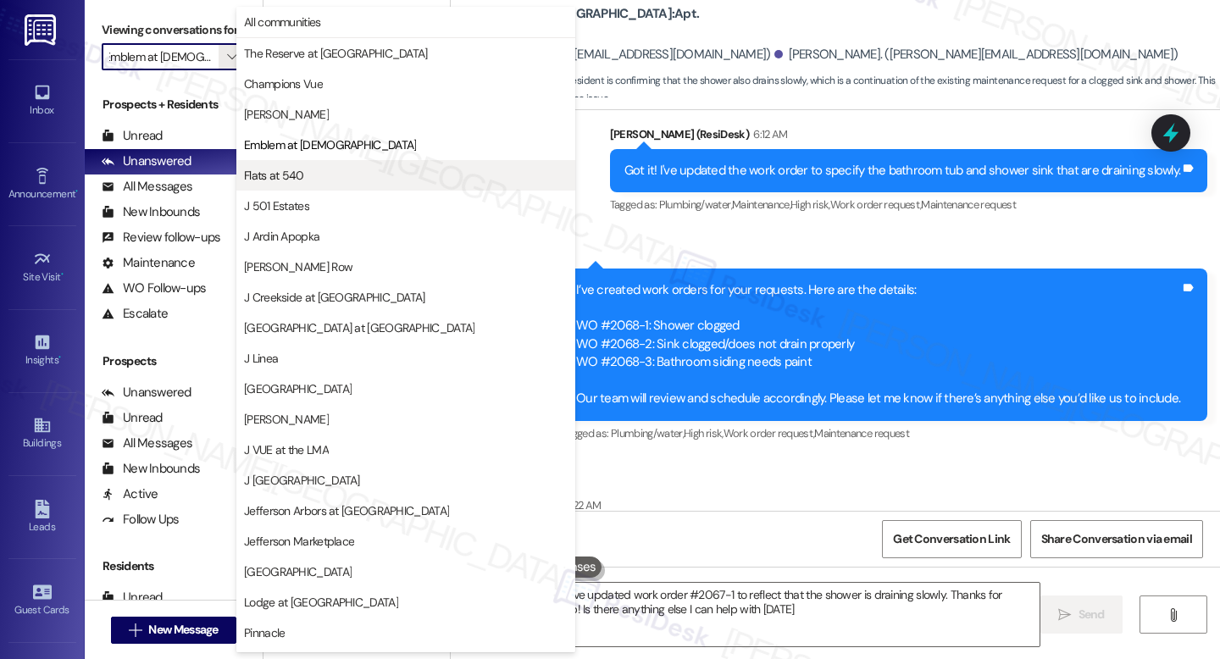
type textarea "Hey {{first_name}}, I've updated work order #2067-1 to reflect that the shower …"
click at [297, 171] on span "Flats at 540" at bounding box center [274, 175] width 60 height 17
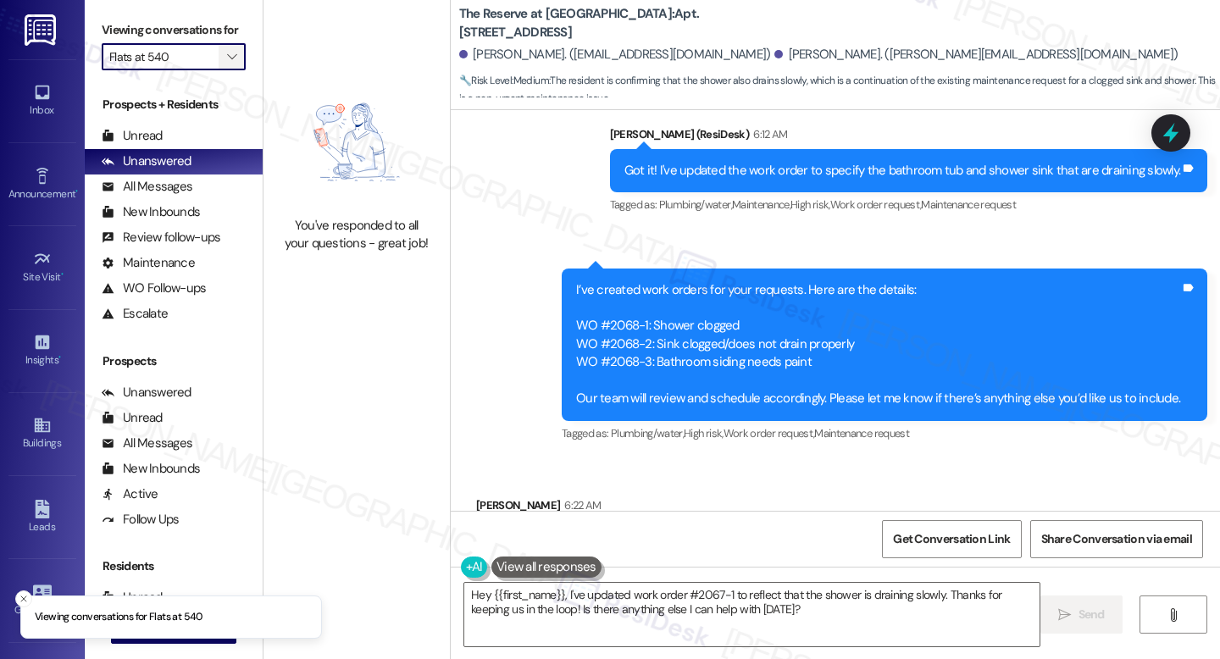
click at [227, 64] on icon "" at bounding box center [231, 57] width 9 height 14
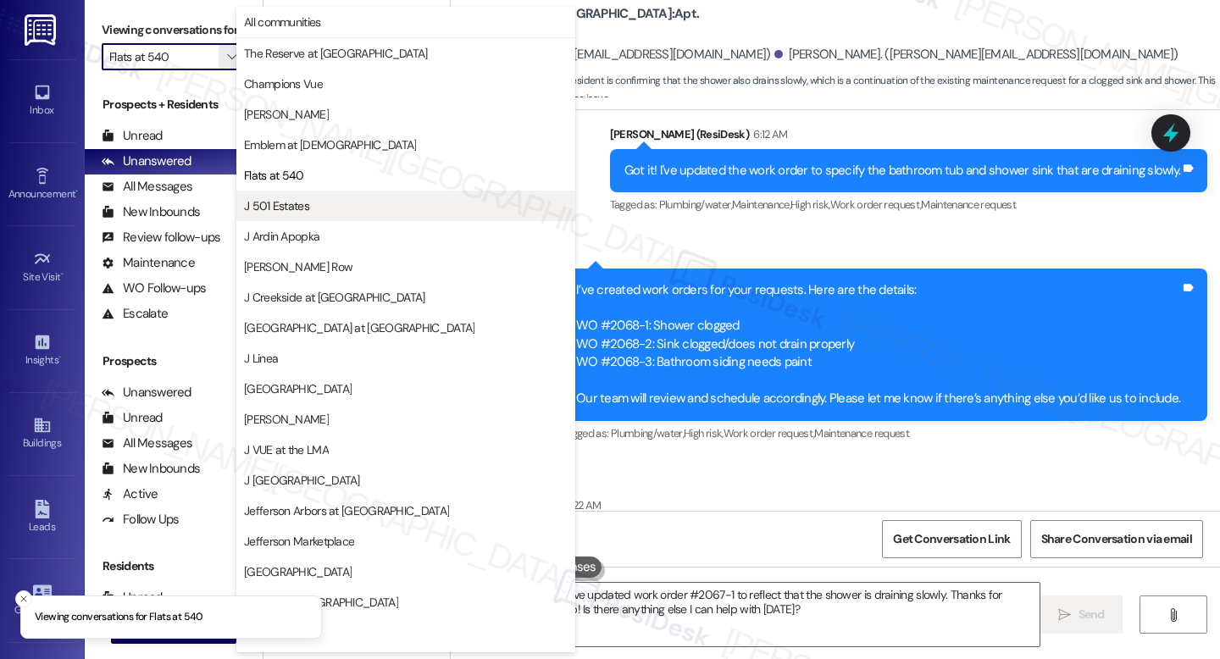
click at [306, 203] on span "J 501 Estates" at bounding box center [276, 205] width 65 height 17
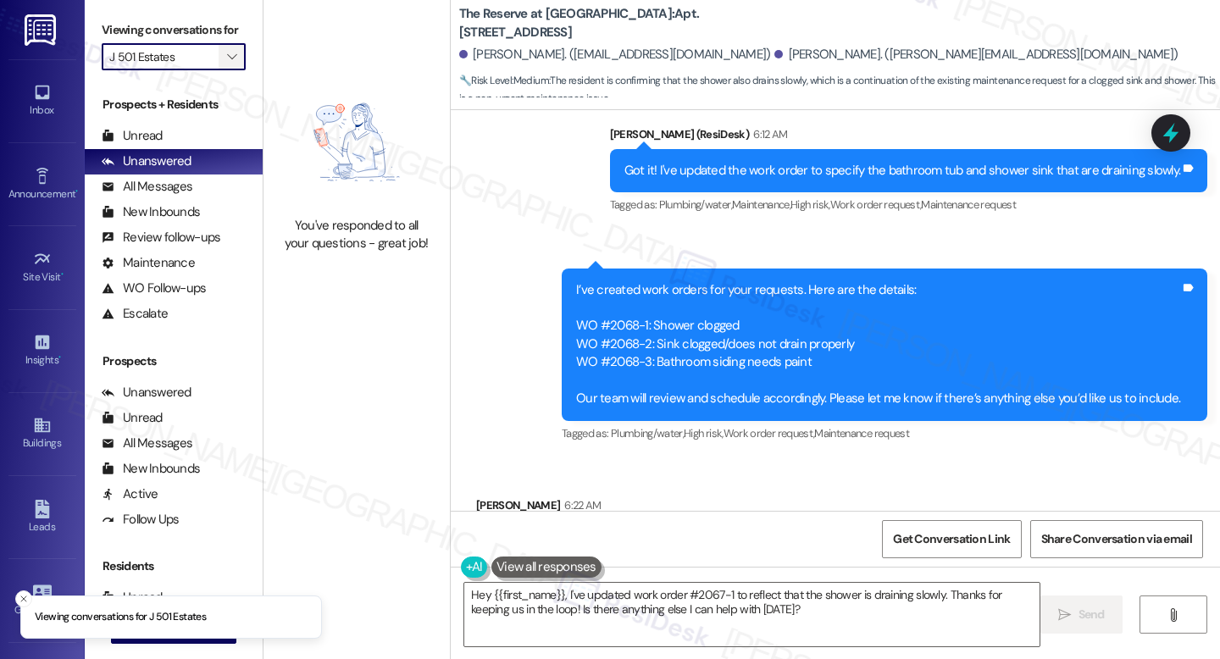
click at [227, 64] on icon "" at bounding box center [231, 57] width 9 height 14
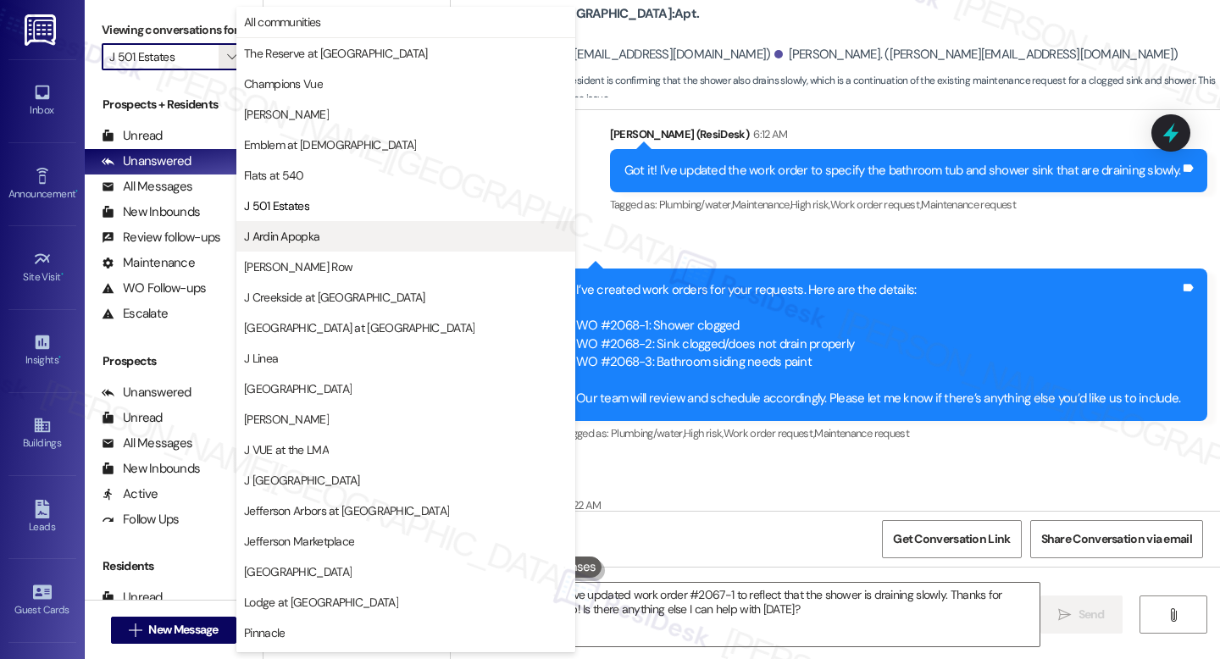
click at [296, 240] on span "J Ardin Apopka" at bounding box center [281, 236] width 75 height 17
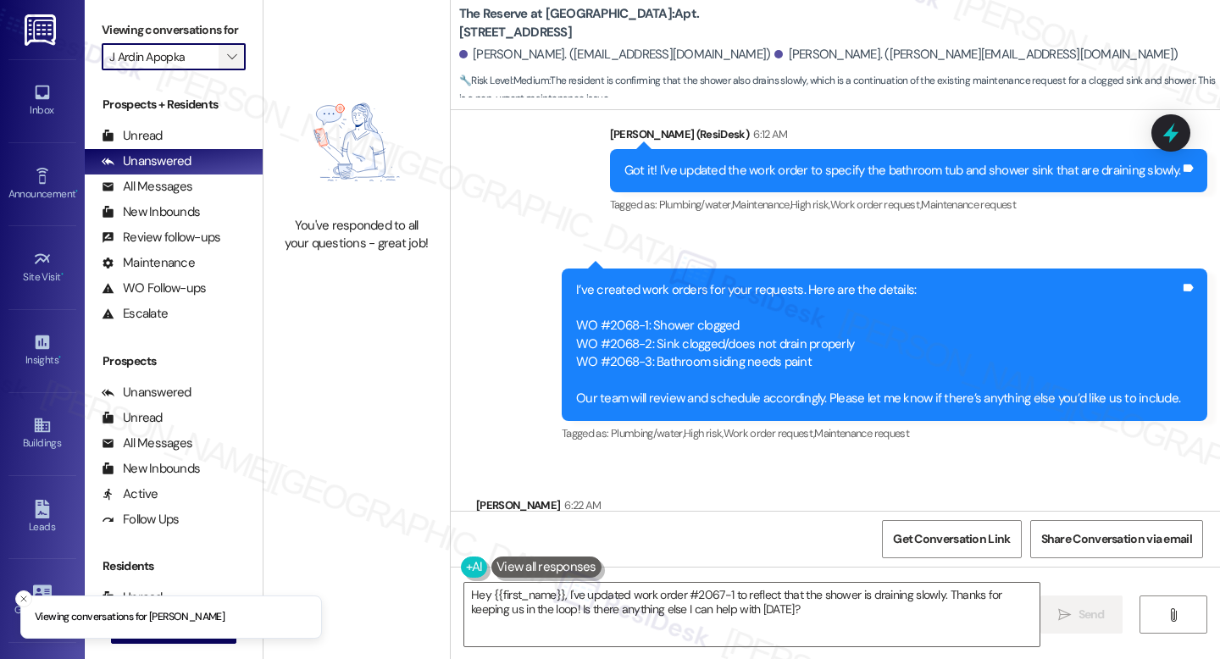
click at [224, 70] on span "" at bounding box center [232, 56] width 16 height 27
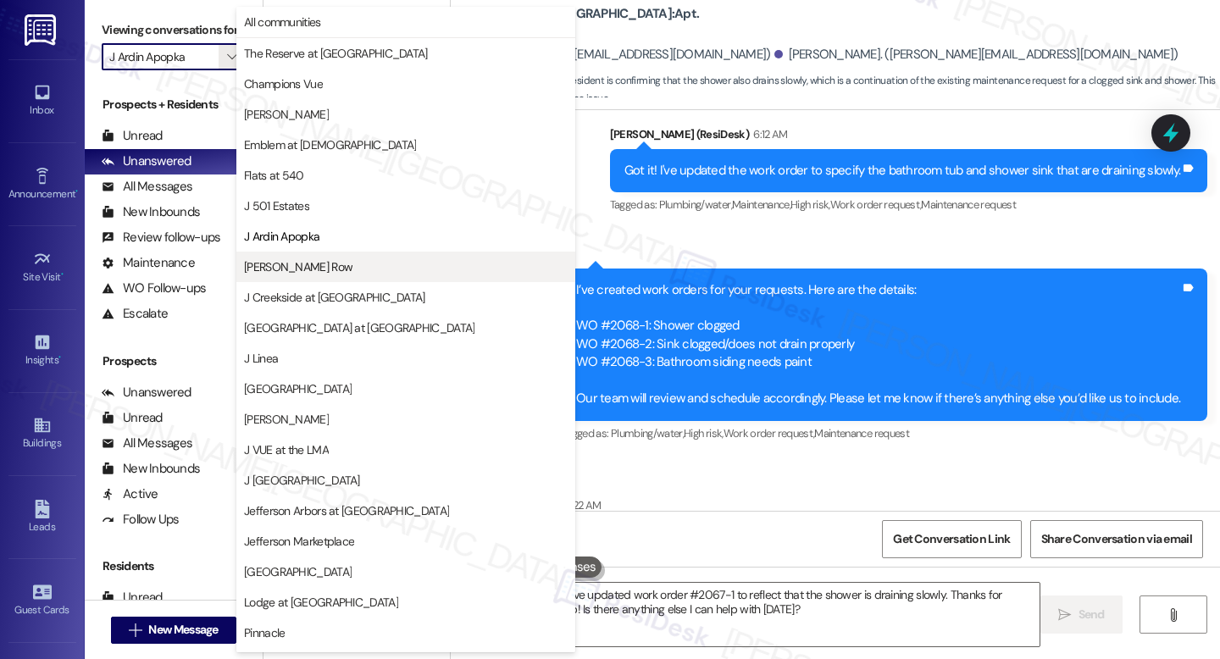
click at [305, 264] on span "[PERSON_NAME] Row" at bounding box center [298, 266] width 108 height 17
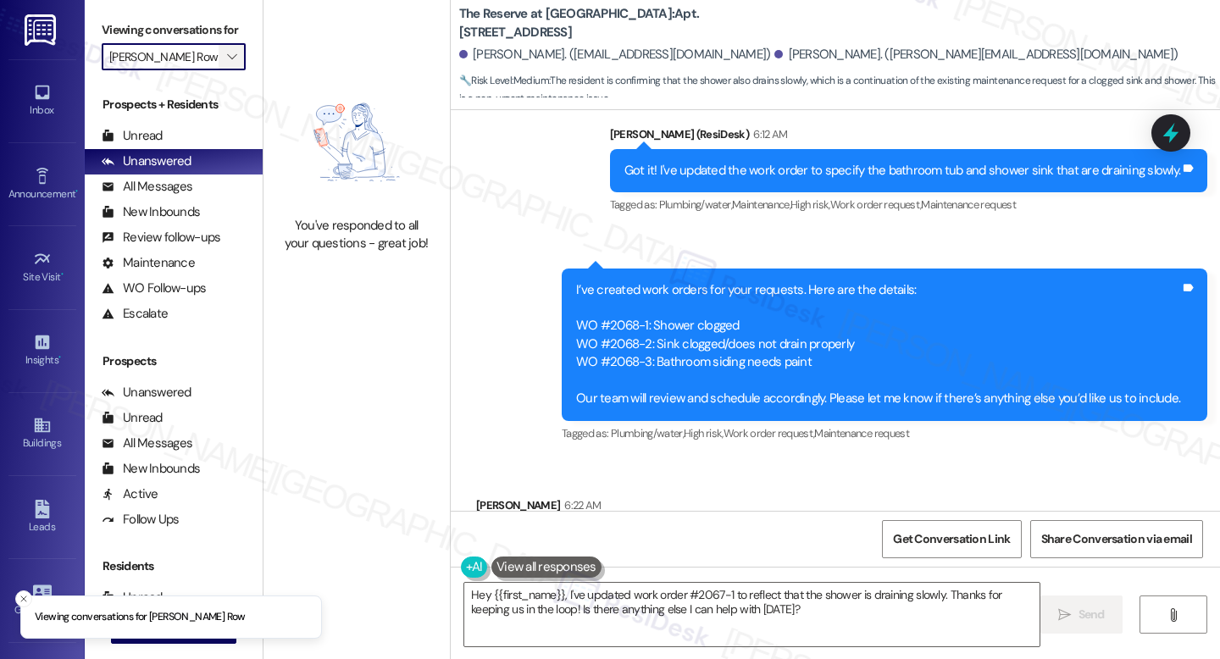
click at [229, 70] on span "" at bounding box center [232, 56] width 16 height 27
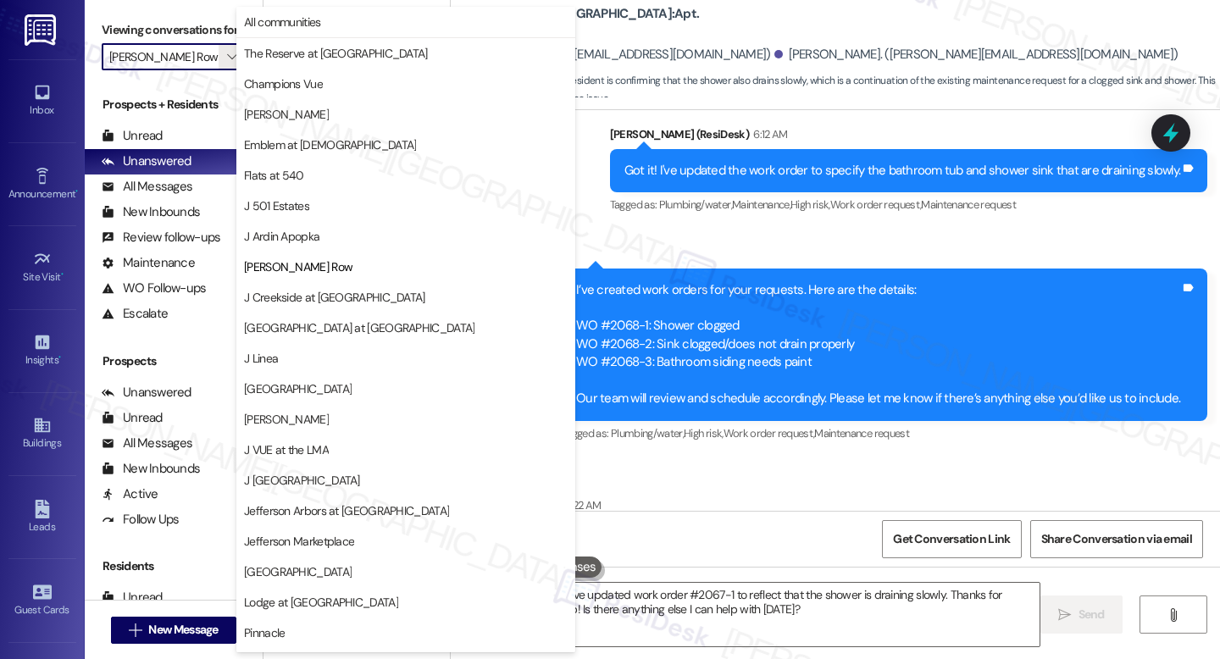
click at [295, 291] on span "J Creekside at [GEOGRAPHIC_DATA]" at bounding box center [334, 297] width 181 height 17
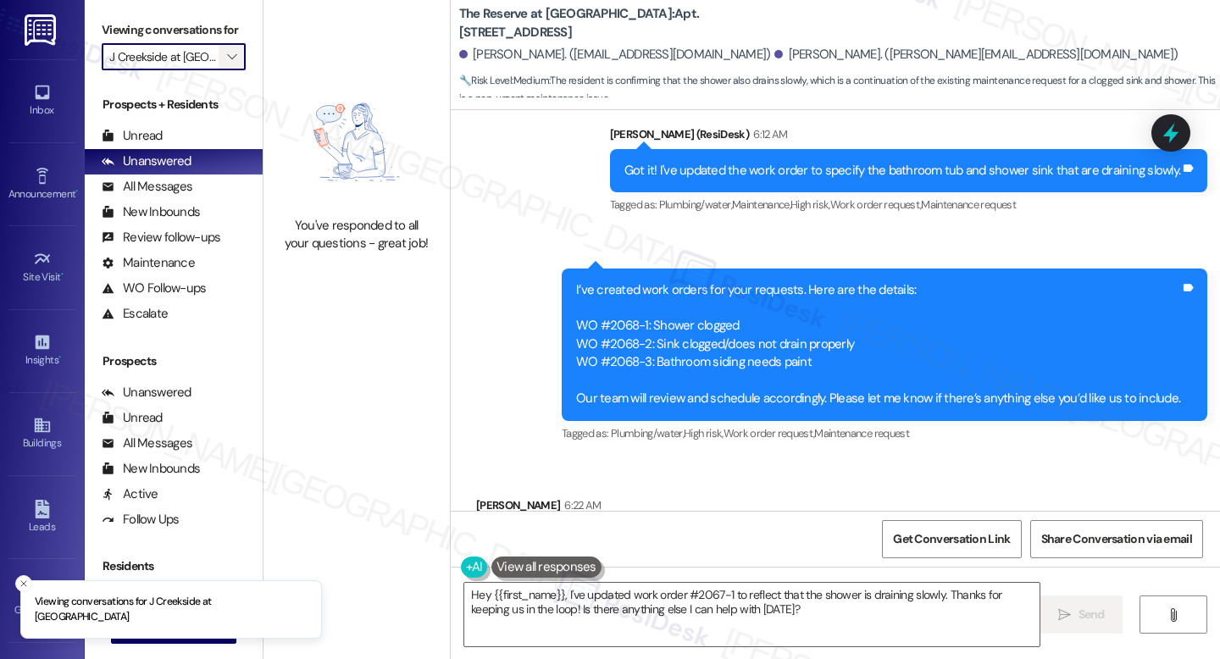
click at [227, 64] on icon "" at bounding box center [231, 57] width 9 height 14
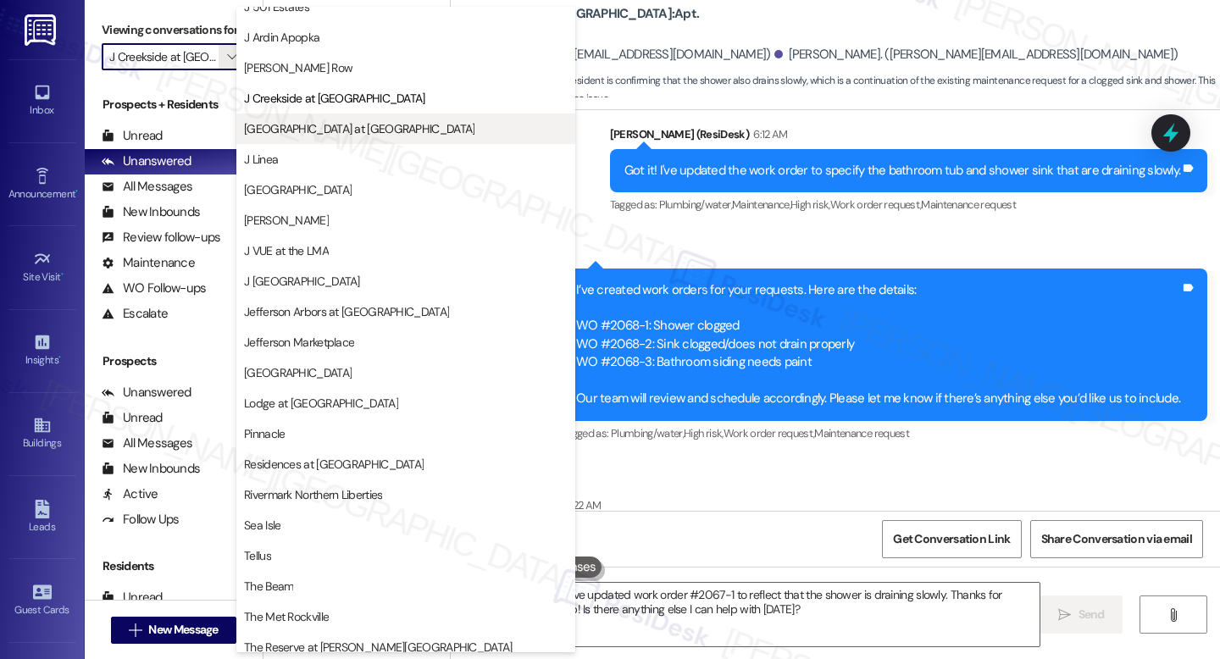
scroll to position [199, 0]
click at [320, 130] on span "[GEOGRAPHIC_DATA] at [GEOGRAPHIC_DATA]" at bounding box center [359, 128] width 230 height 17
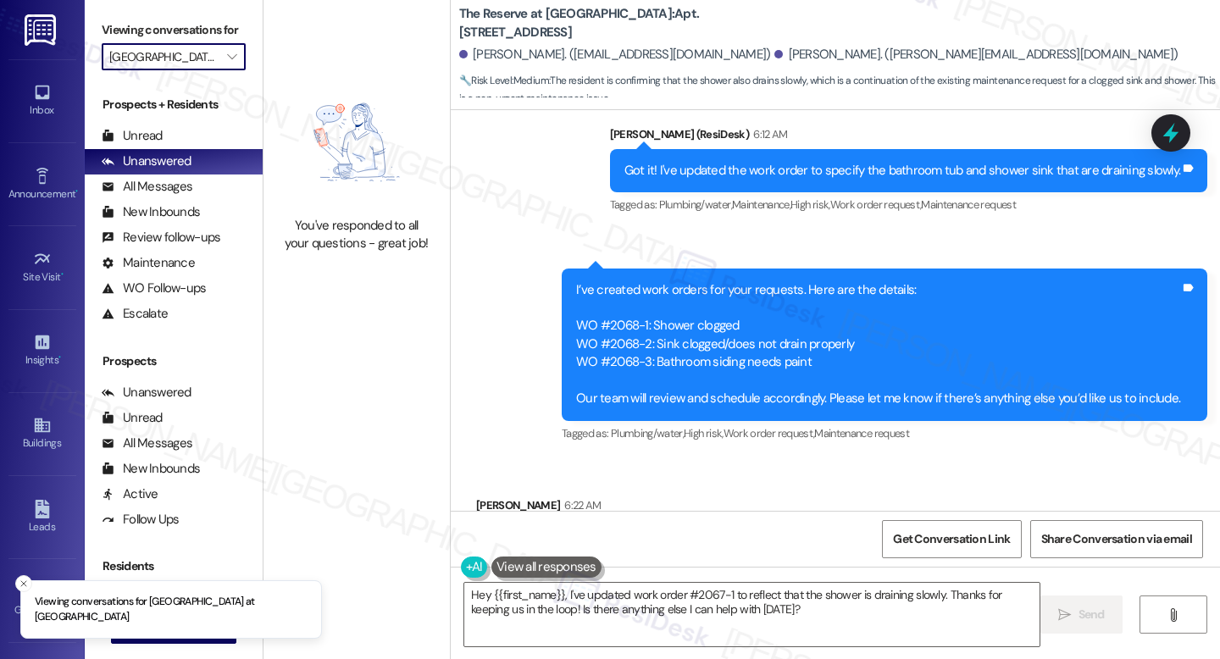
click at [186, 68] on input "[GEOGRAPHIC_DATA] at [GEOGRAPHIC_DATA]" at bounding box center [163, 56] width 109 height 27
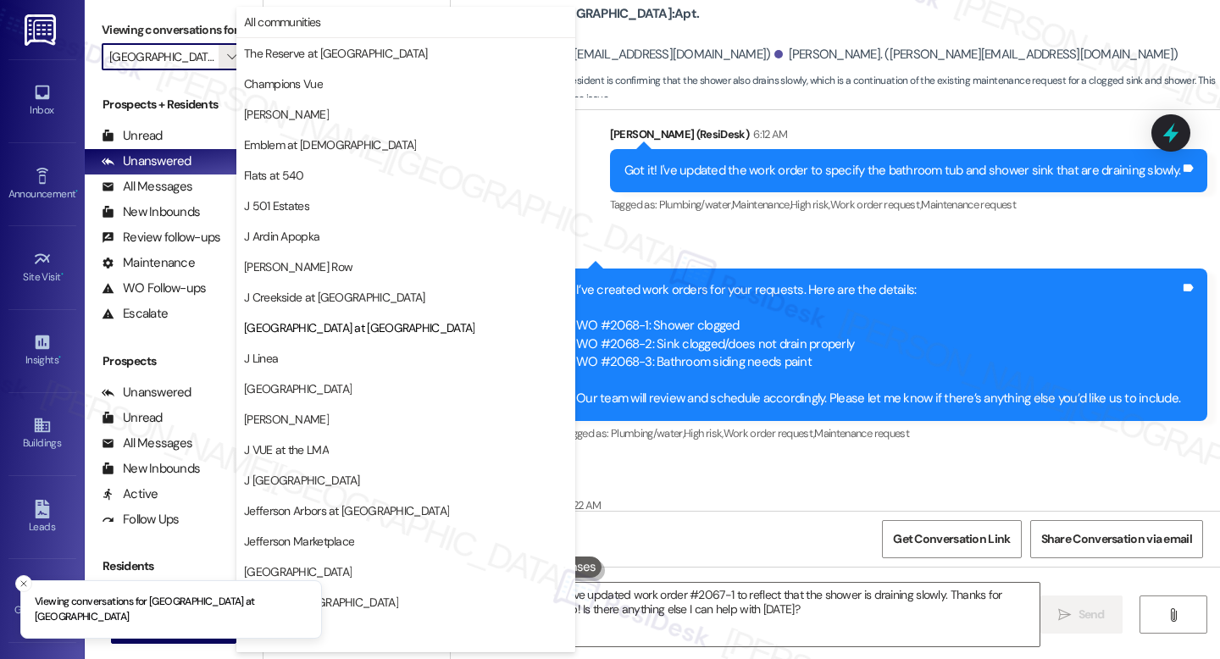
scroll to position [209, 0]
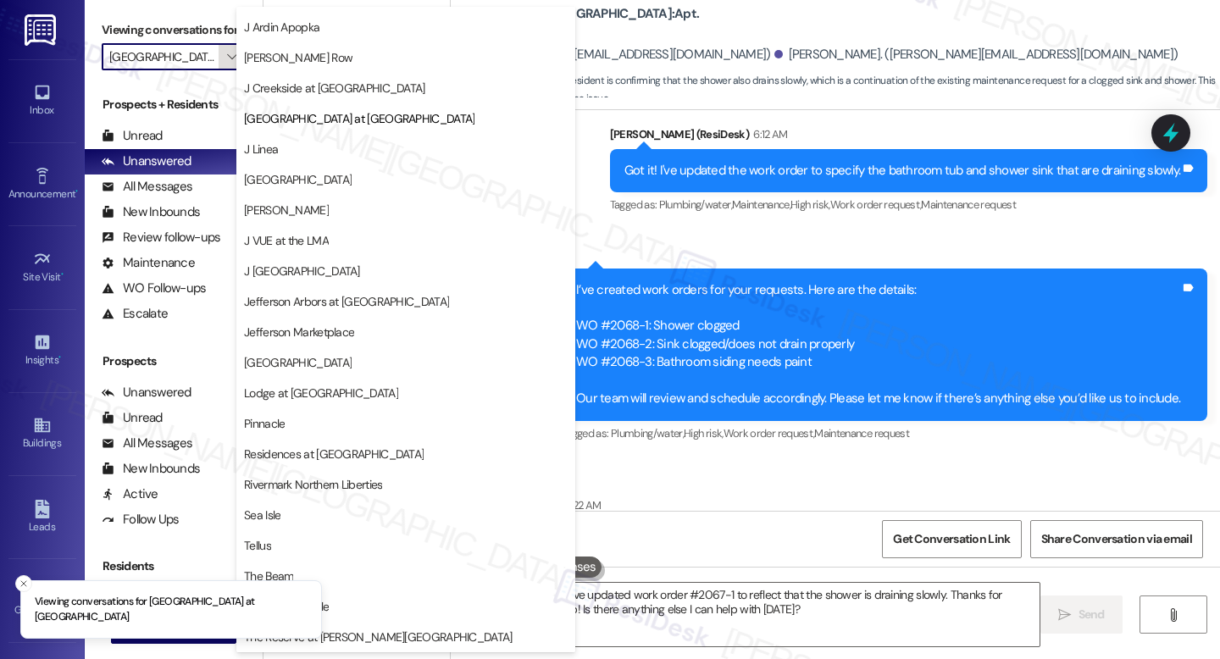
click at [227, 64] on icon "" at bounding box center [231, 57] width 9 height 14
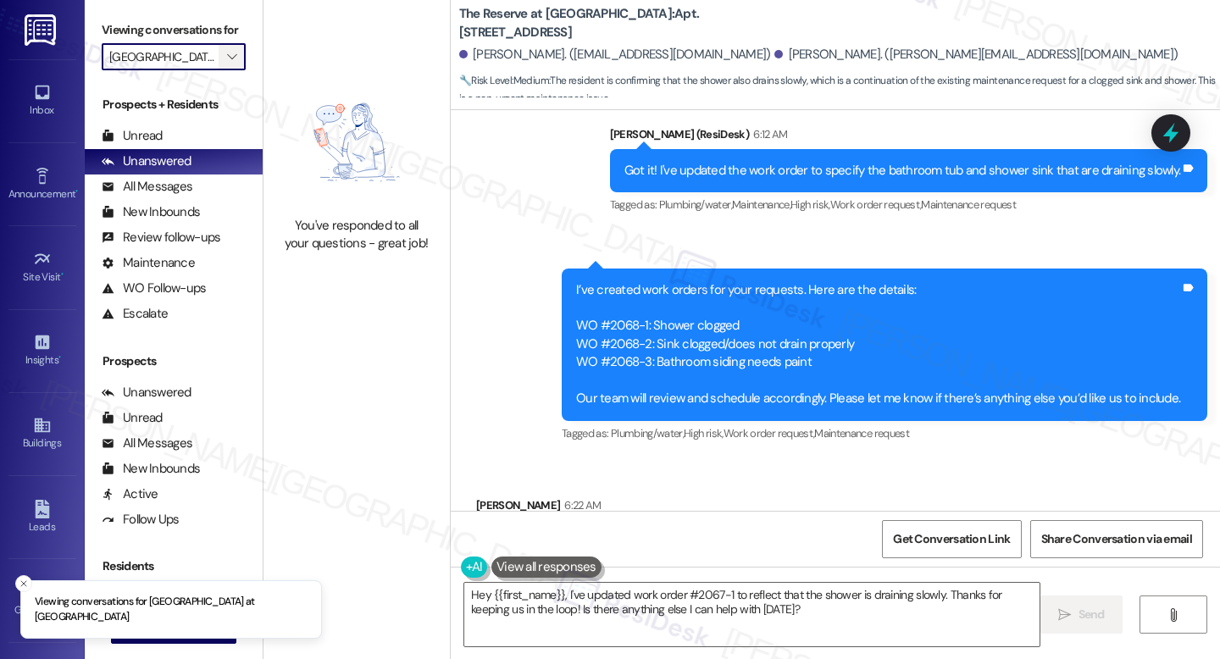
click at [224, 70] on span "" at bounding box center [232, 56] width 16 height 27
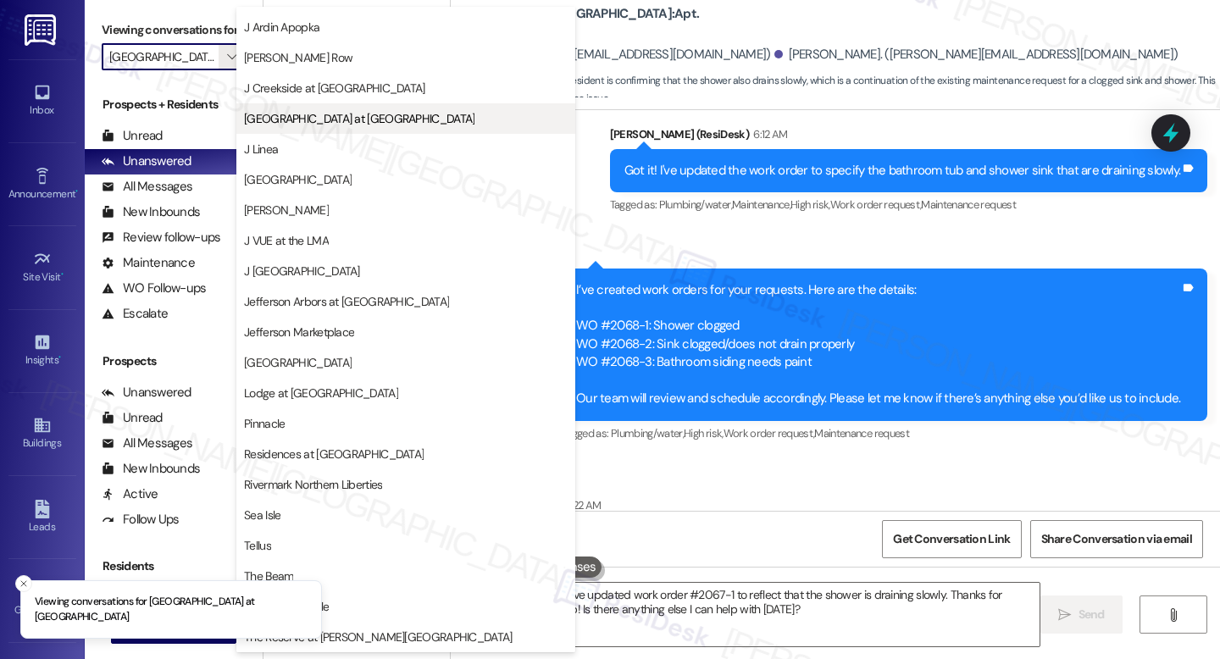
click at [288, 121] on span "[GEOGRAPHIC_DATA] at [GEOGRAPHIC_DATA]" at bounding box center [359, 118] width 230 height 17
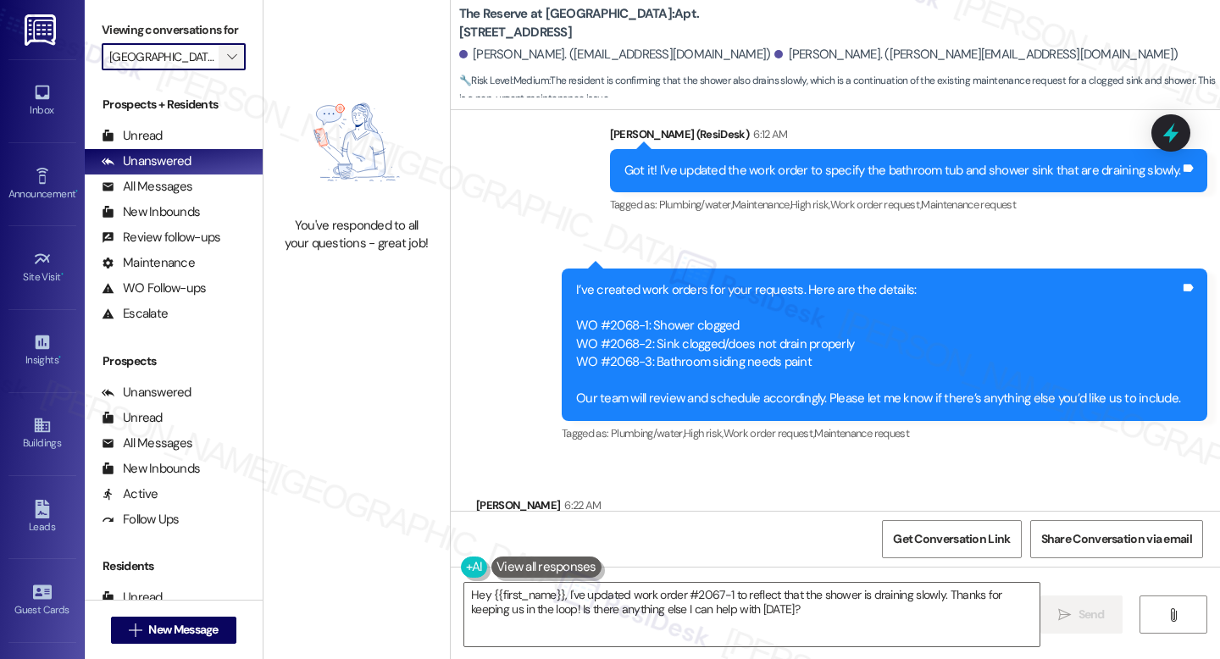
click at [227, 64] on icon "" at bounding box center [231, 57] width 9 height 14
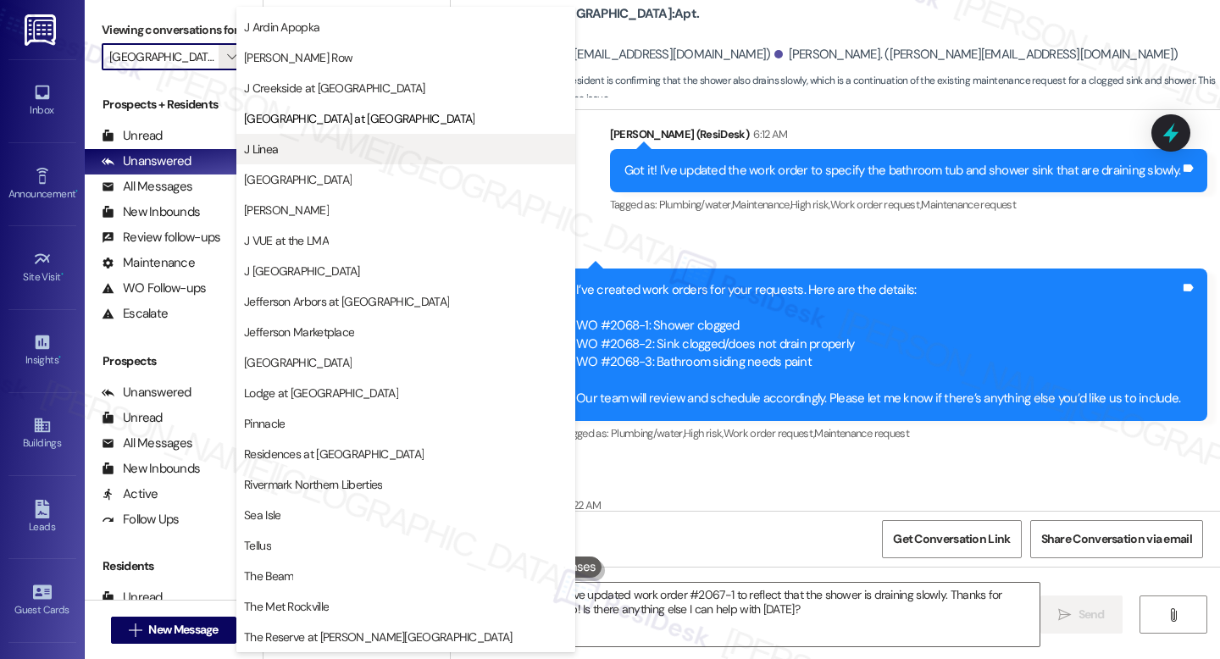
click at [295, 139] on button "J Linea" at bounding box center [405, 149] width 339 height 31
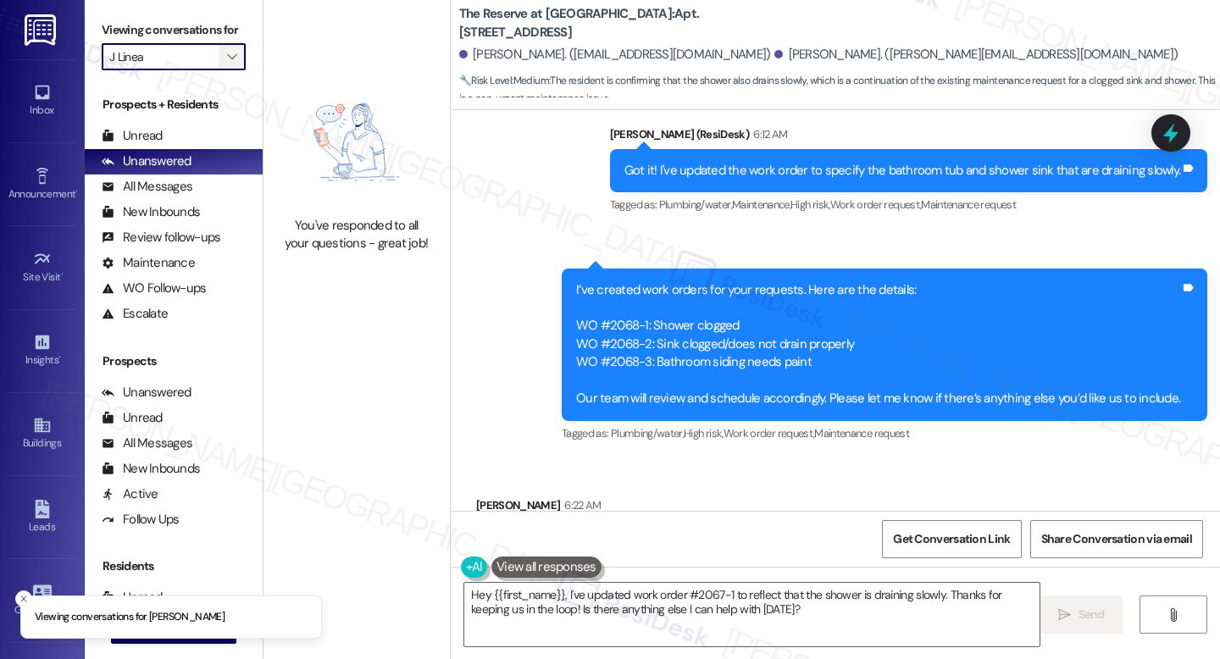
click at [227, 64] on icon "" at bounding box center [231, 57] width 9 height 14
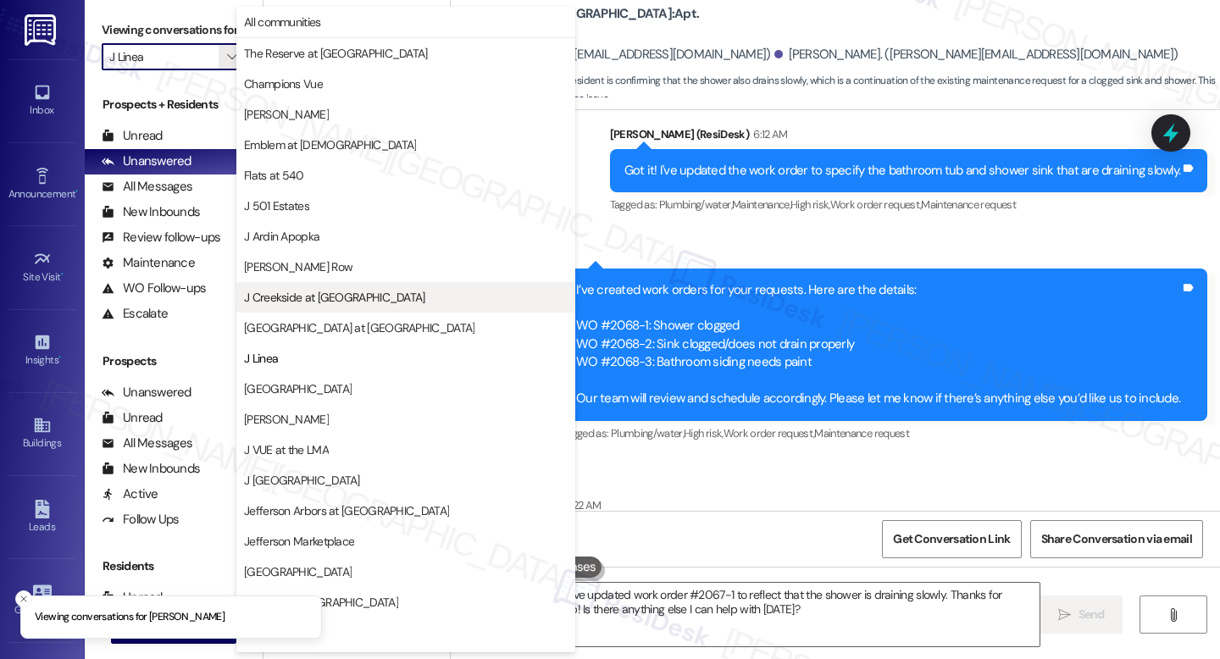
scroll to position [209, 0]
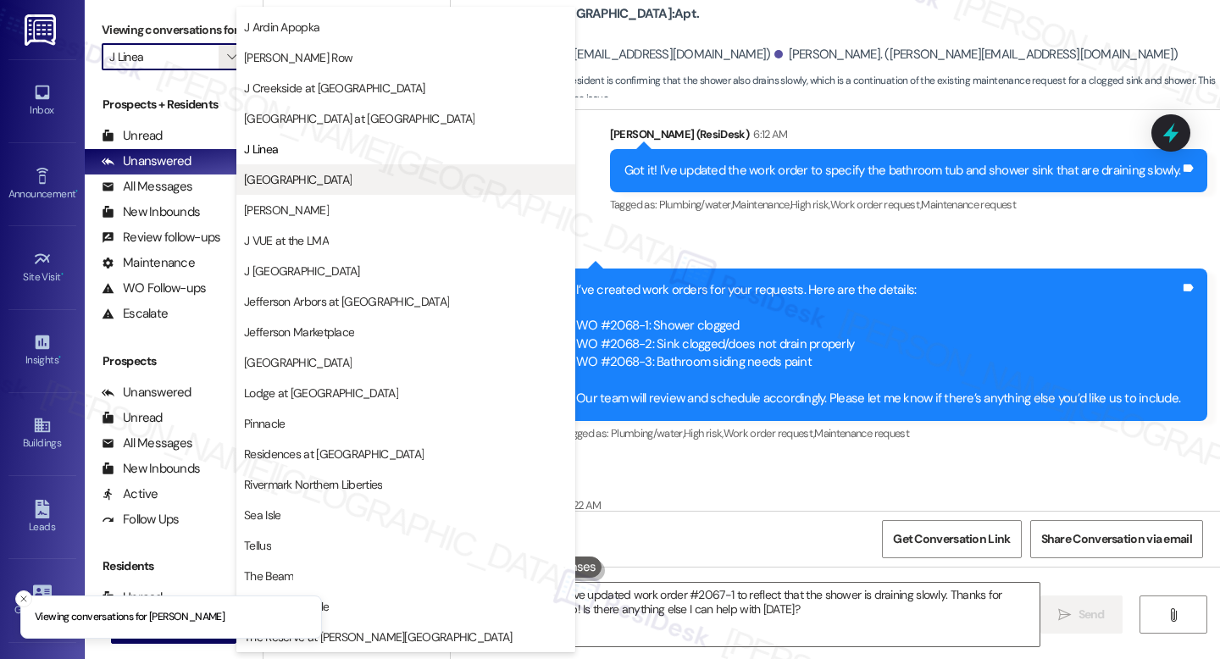
click at [293, 188] on button "[GEOGRAPHIC_DATA]" at bounding box center [405, 179] width 339 height 31
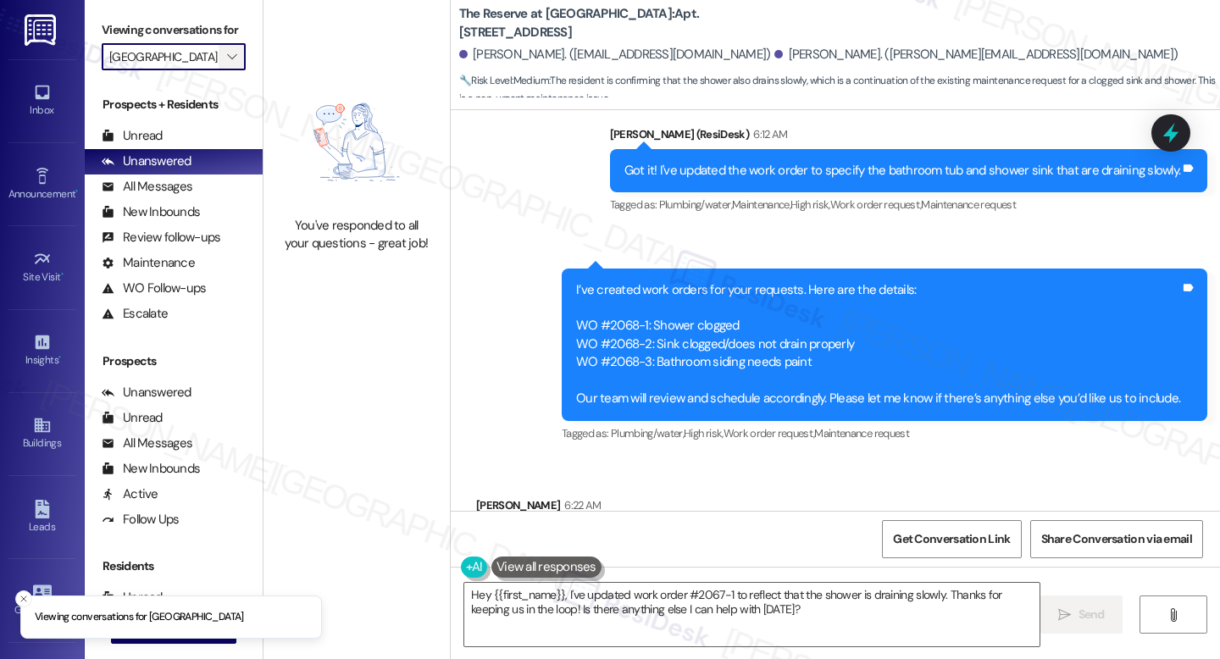
click at [227, 64] on icon "" at bounding box center [231, 57] width 9 height 14
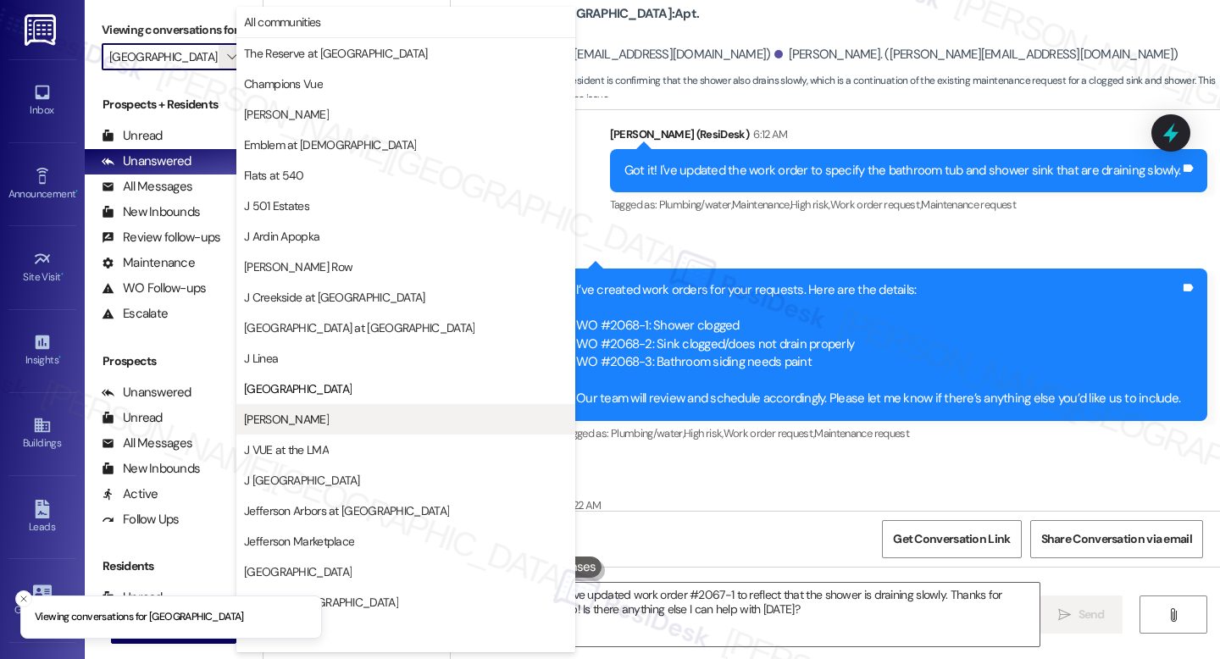
scroll to position [209, 0]
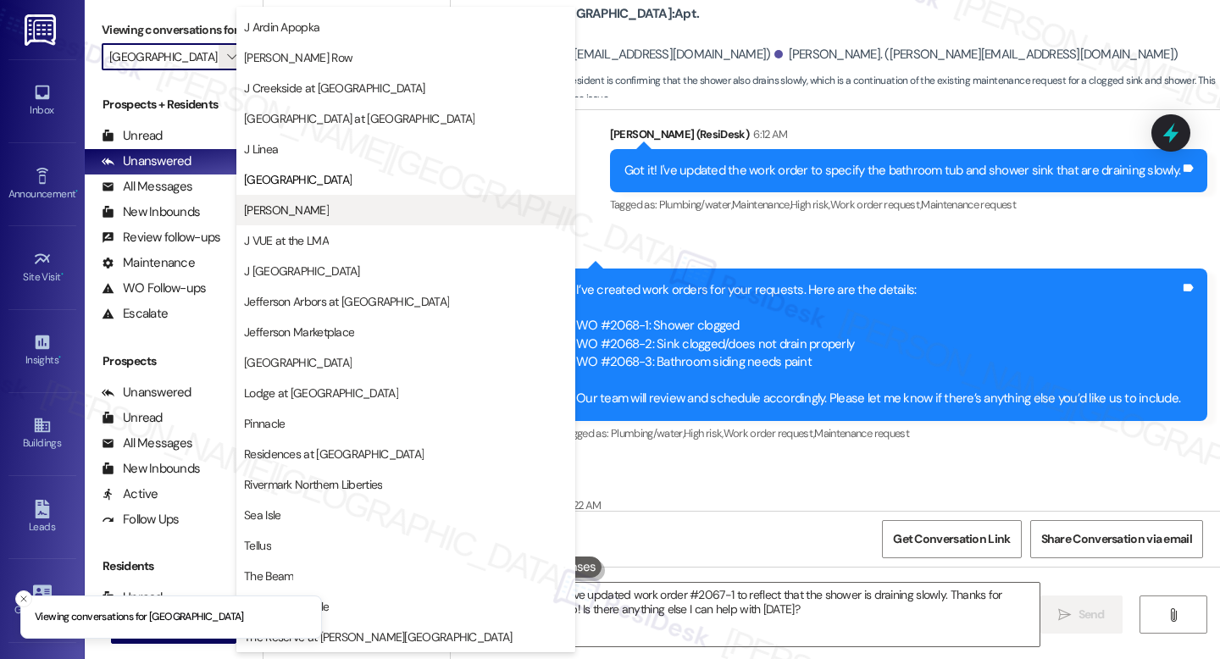
click at [323, 219] on button "[PERSON_NAME]" at bounding box center [405, 210] width 339 height 31
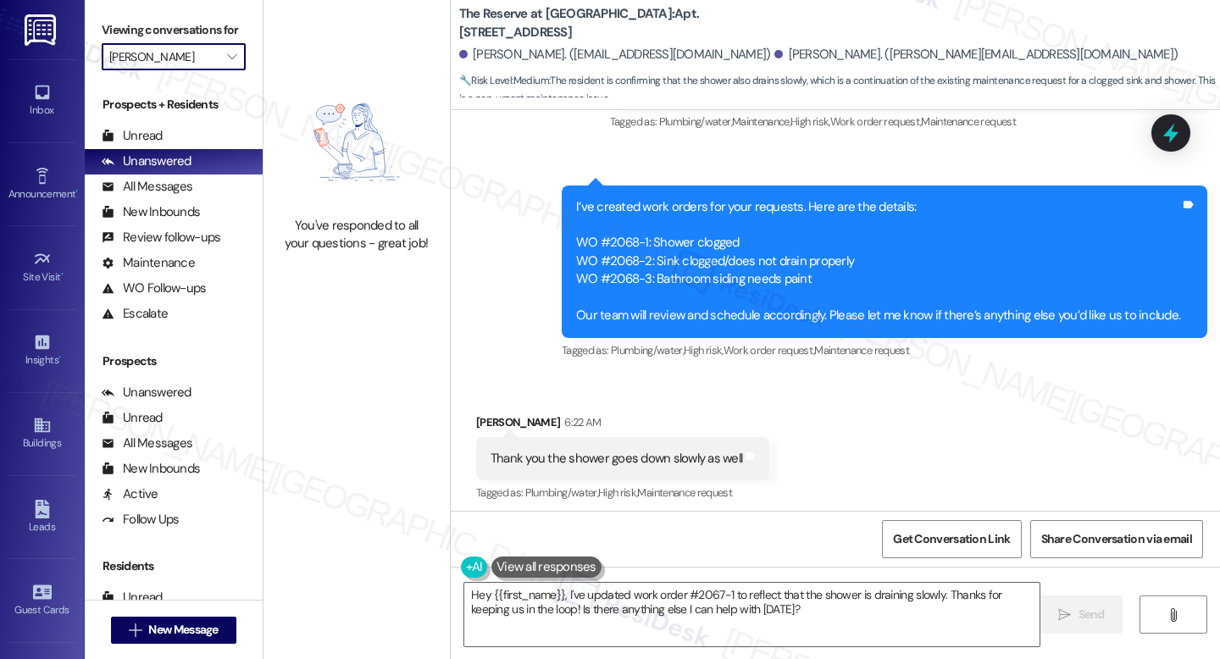
scroll to position [15359, 0]
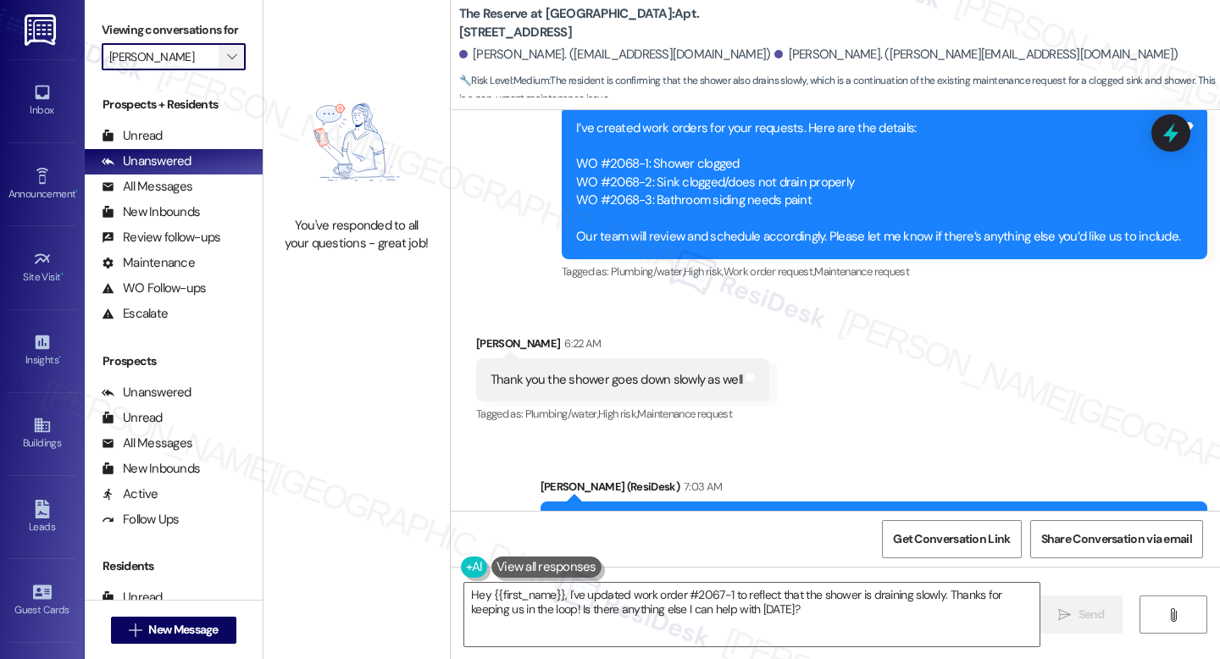
click at [230, 69] on span "" at bounding box center [232, 56] width 16 height 27
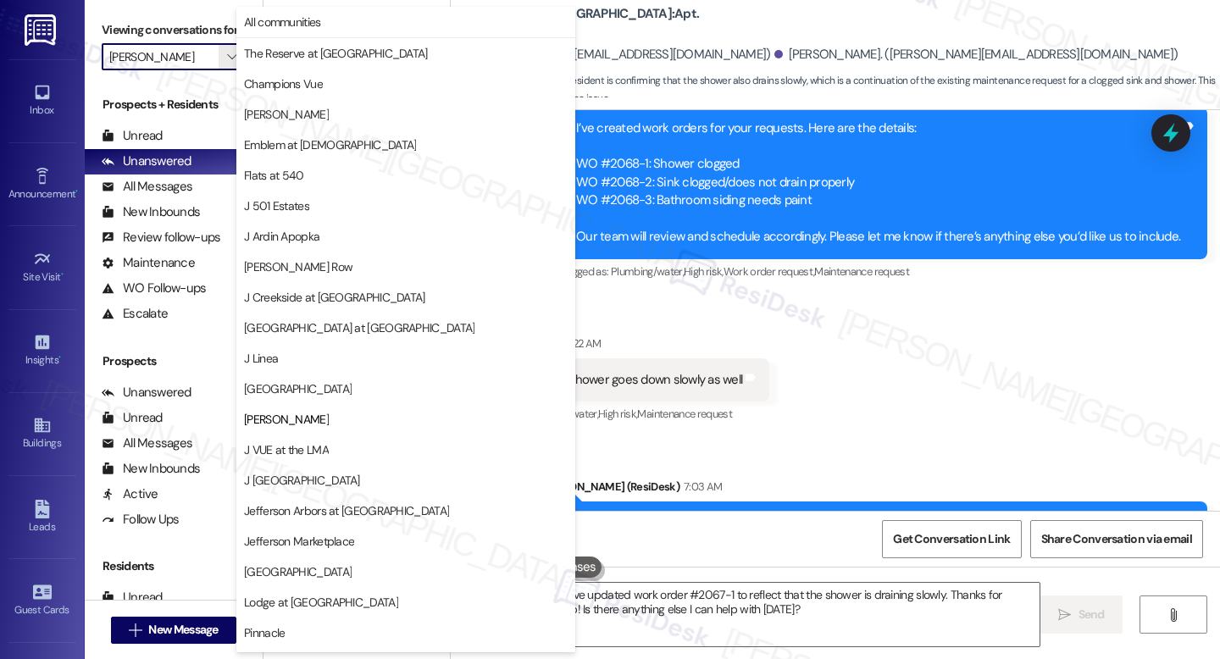
scroll to position [209, 0]
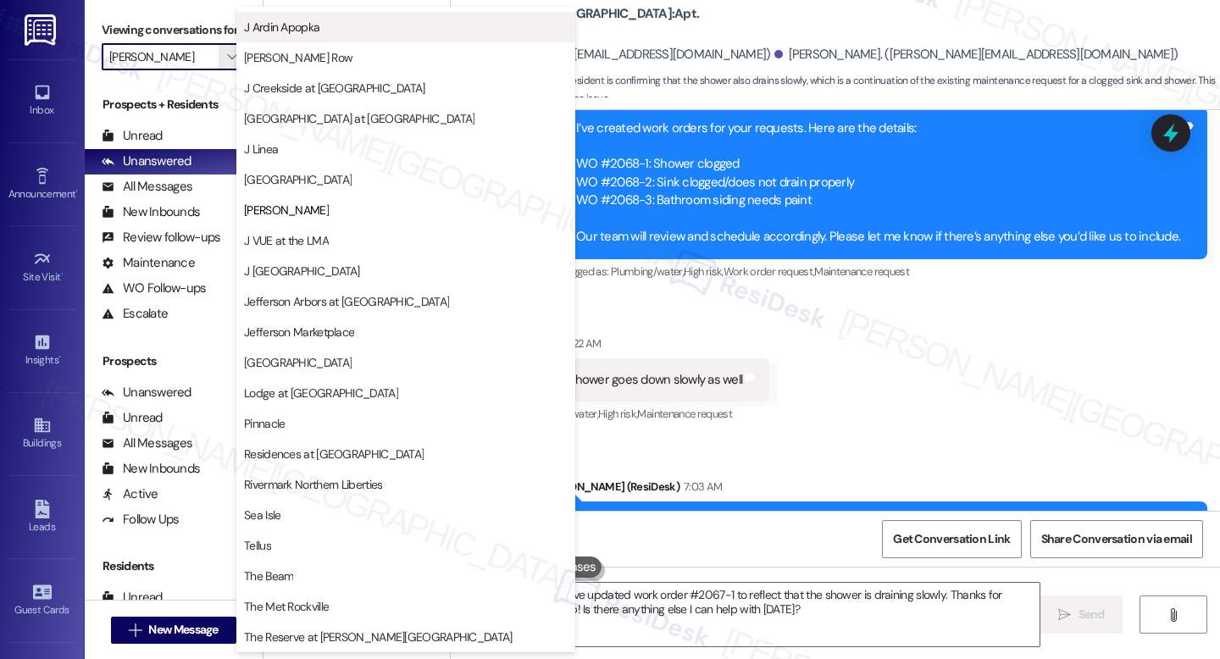
click at [265, 35] on span "J Ardin Apopka" at bounding box center [281, 27] width 75 height 17
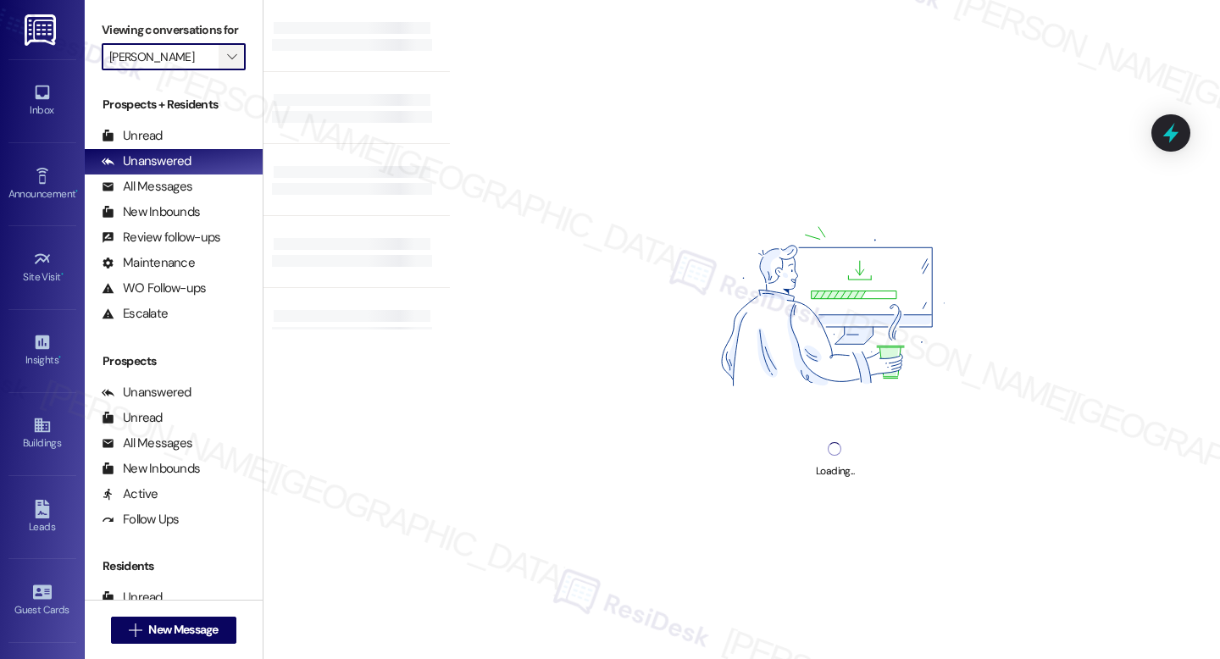
type input "J Ardin Apopka"
click at [227, 64] on icon "" at bounding box center [231, 57] width 9 height 14
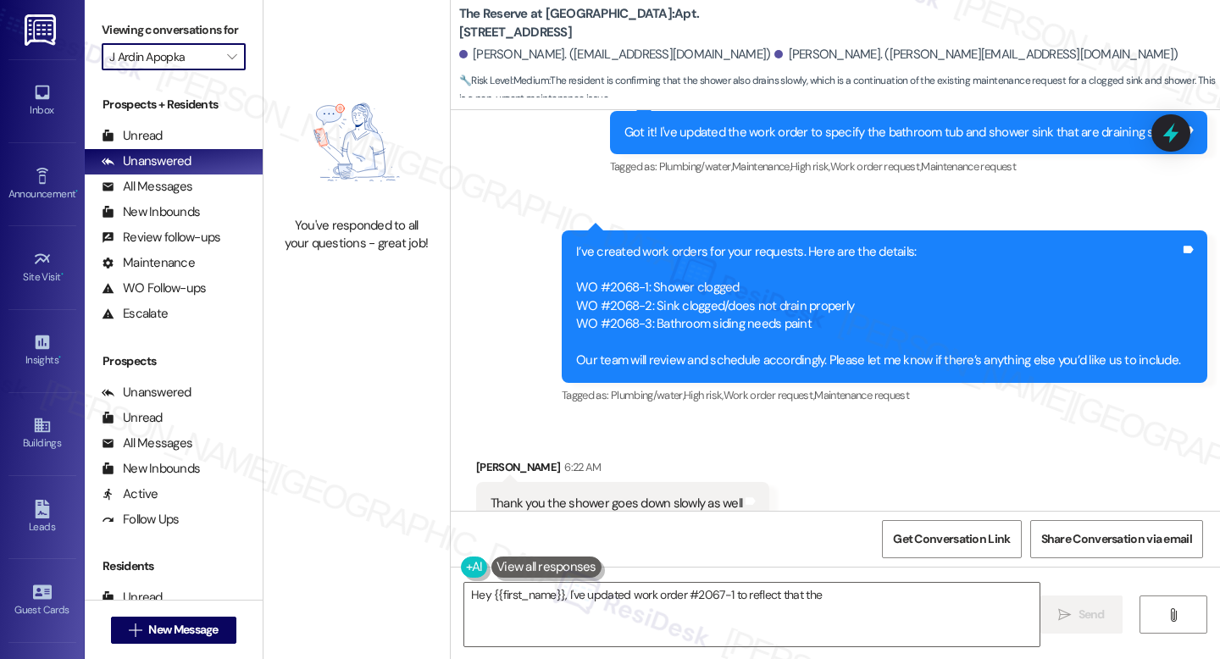
scroll to position [15197, 0]
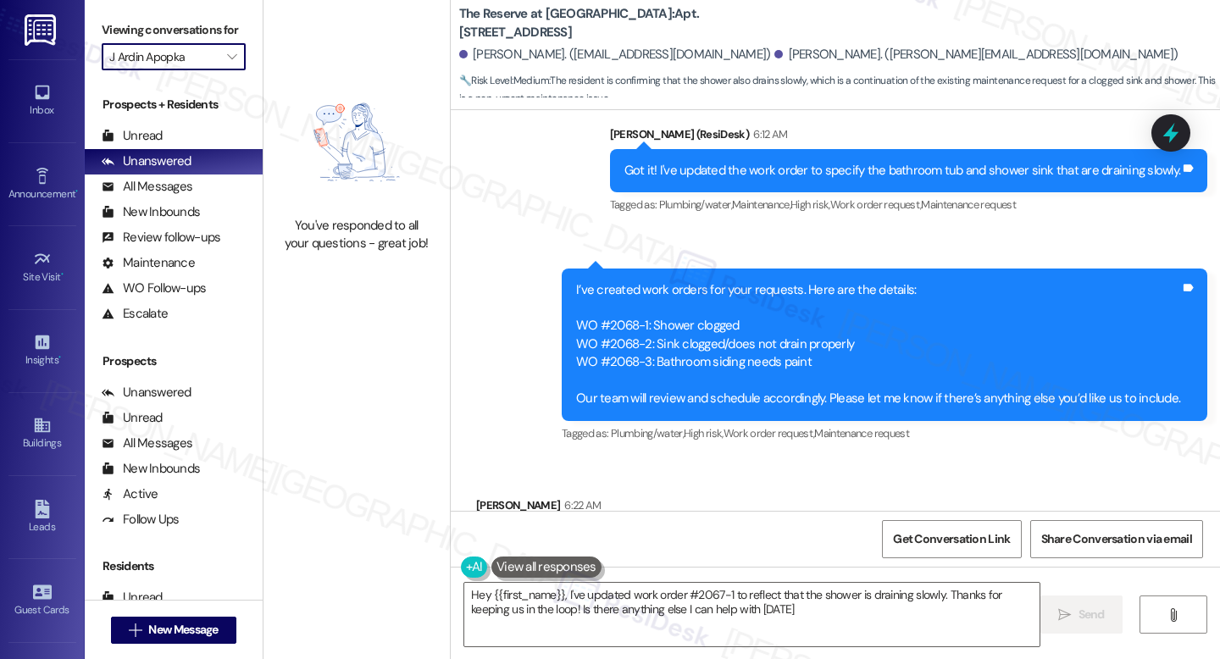
type textarea "Hey {{first_name}}, I've updated work order #2067-1 to reflect that the shower …"
click at [227, 64] on icon "" at bounding box center [231, 57] width 9 height 14
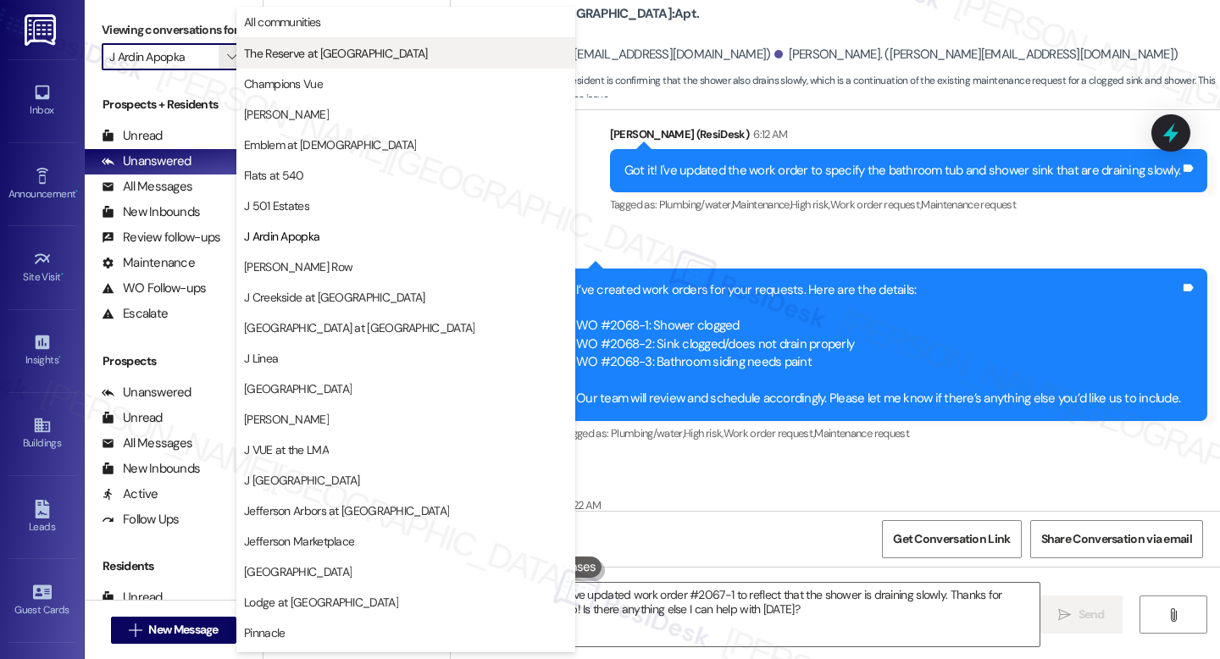
click at [313, 46] on span "The Reserve at [GEOGRAPHIC_DATA]" at bounding box center [336, 53] width 184 height 17
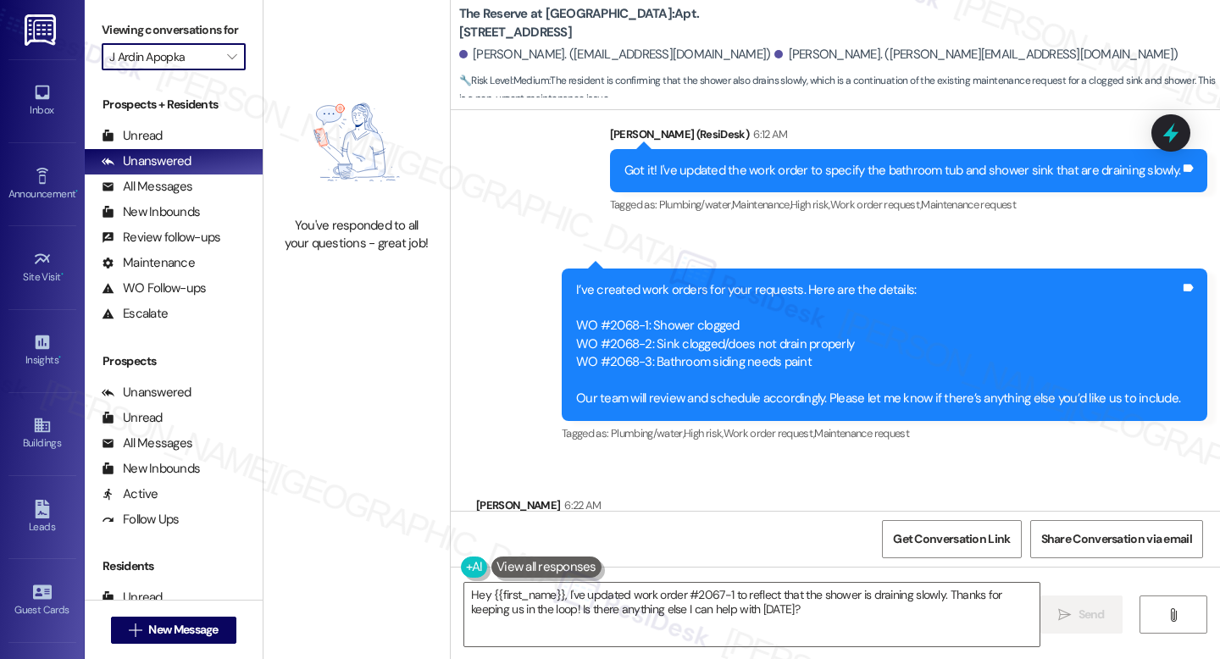
type input "The Reserve at [GEOGRAPHIC_DATA]"
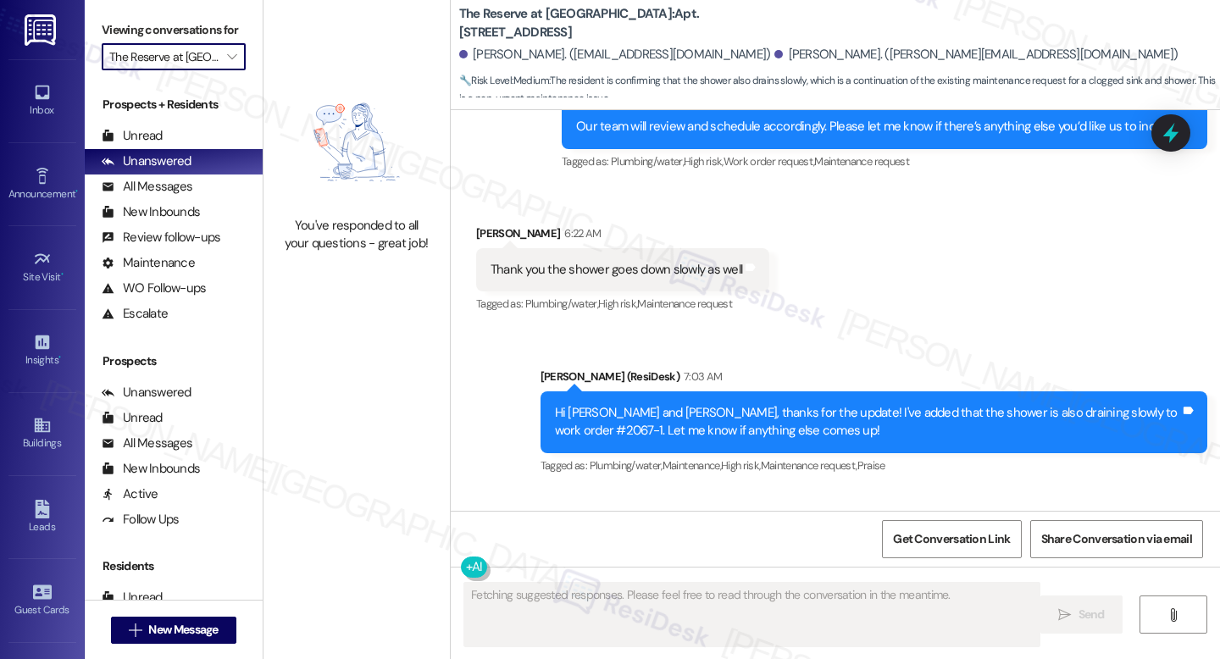
scroll to position [15477, 0]
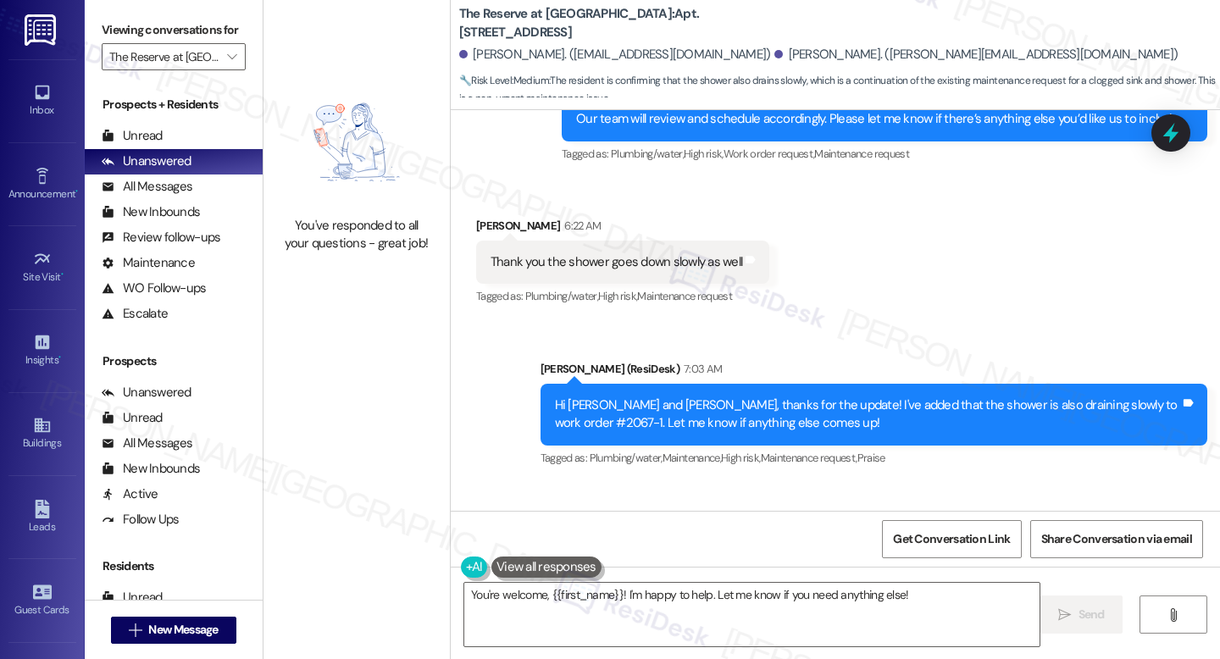
click at [618, 575] on div "You're welcome, {{first_name}}! I'm happy to help. Let me know if you need anyt…" at bounding box center [835, 630] width 769 height 127
click at [613, 588] on textarea "You're welcome, {{first_name}}! I'm happy to help. Let me know if you need anyt…" at bounding box center [751, 615] width 575 height 64
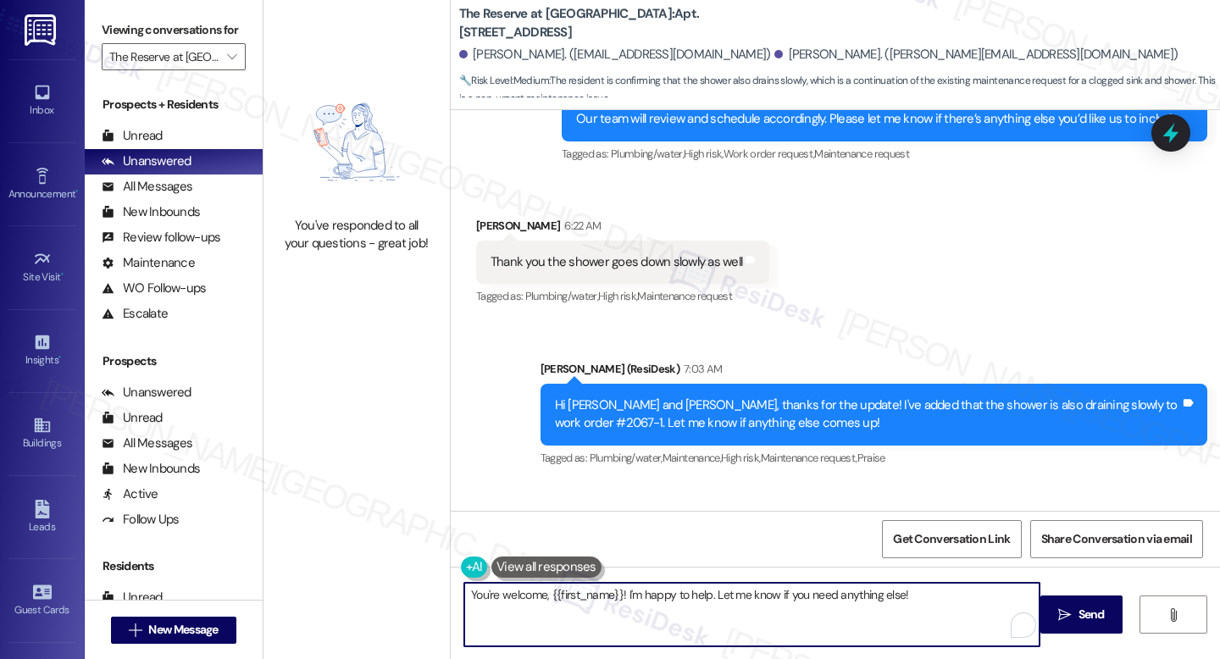
click at [613, 588] on textarea "You're welcome, {{first_name}}! I'm happy to help. Let me know if you need anyt…" at bounding box center [751, 615] width 575 height 64
click at [613, 587] on textarea "You're welcome, {{first_name}}! I'm happy to help. Let me know if you need anyt…" at bounding box center [751, 615] width 575 height 64
type textarea "You're very much welcome."
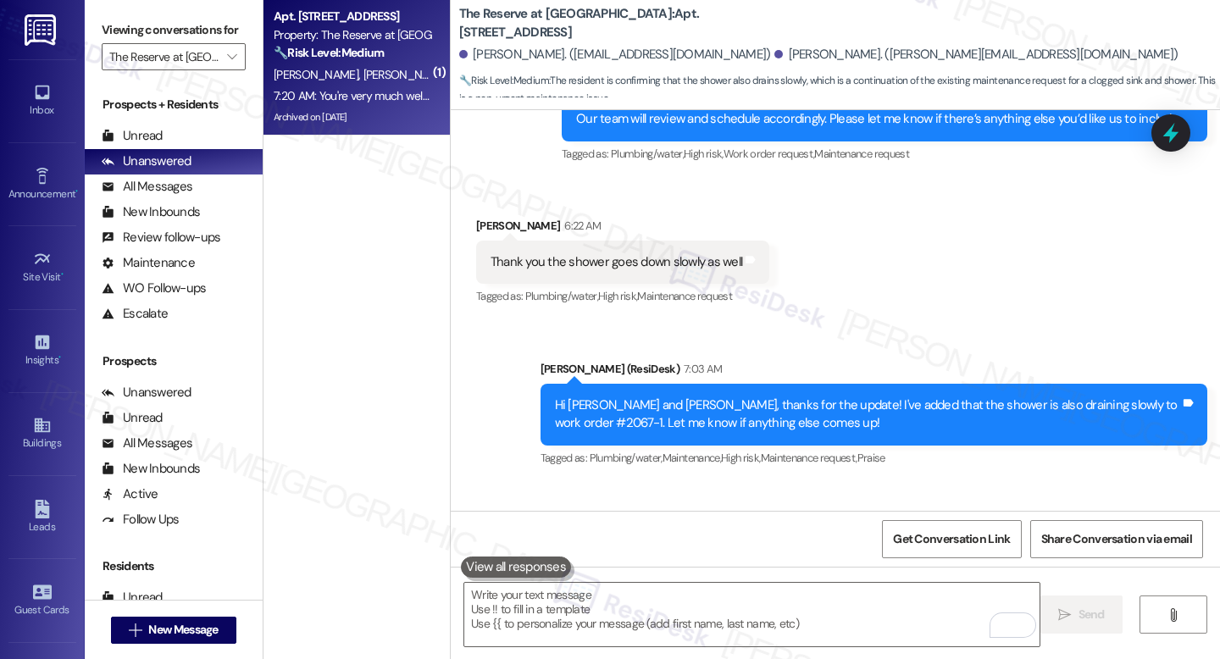
click at [1163, 179] on div "Received via SMS [PERSON_NAME] 6:22 AM Thank you the shower goes down slowly as…" at bounding box center [835, 250] width 769 height 143
